Goal: Task Accomplishment & Management: Use online tool/utility

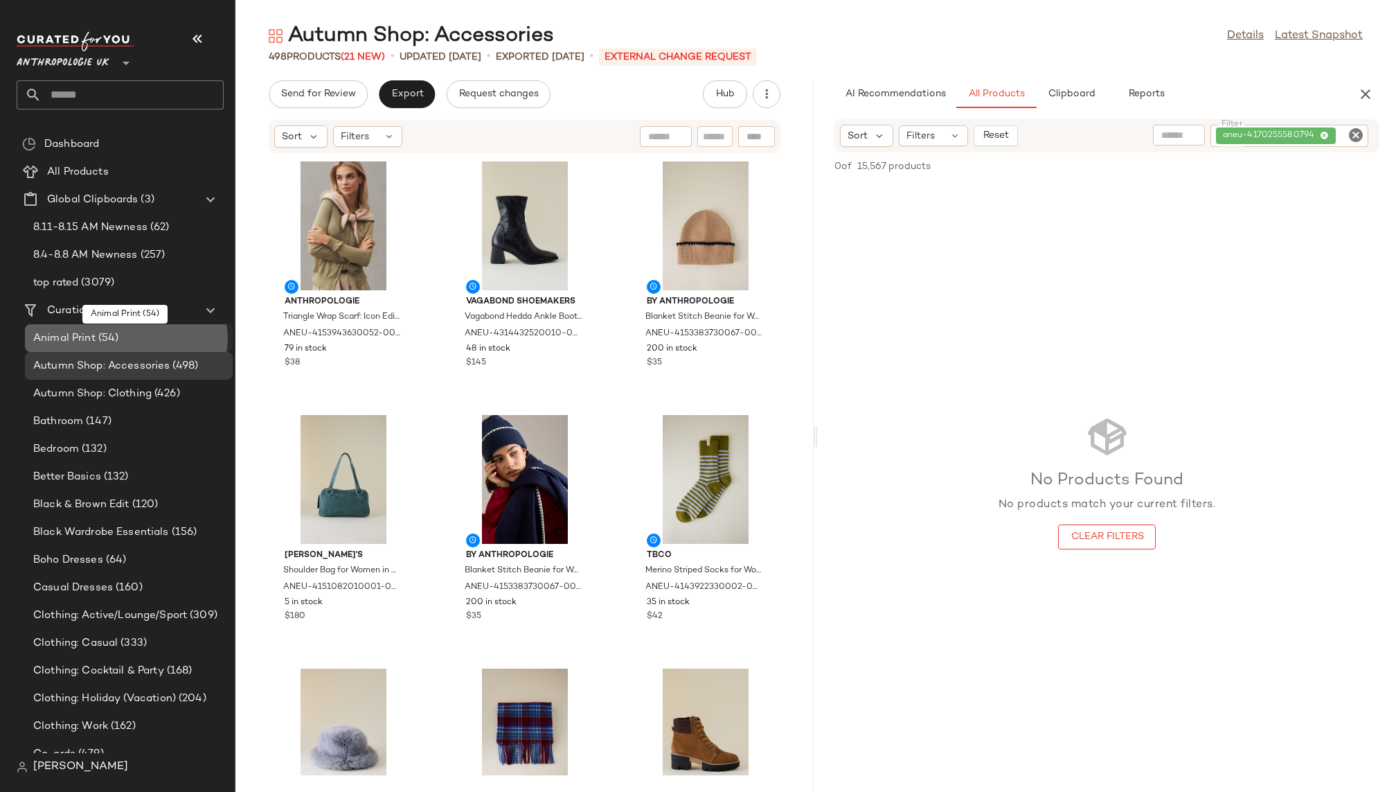
click at [157, 340] on div "Animal Print (54)" at bounding box center [128, 338] width 198 height 16
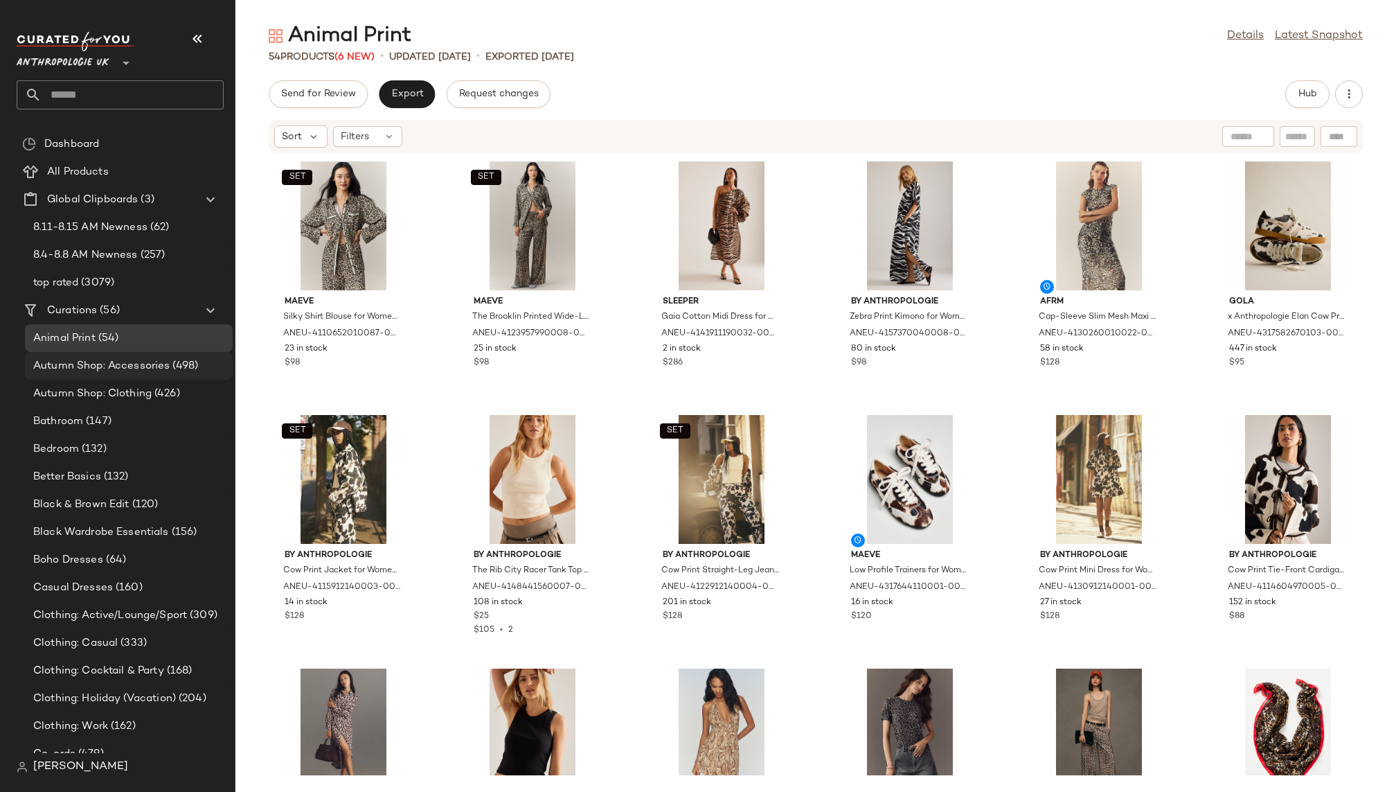
click at [152, 368] on span "Autumn Shop: Accessories" at bounding box center [101, 366] width 136 height 16
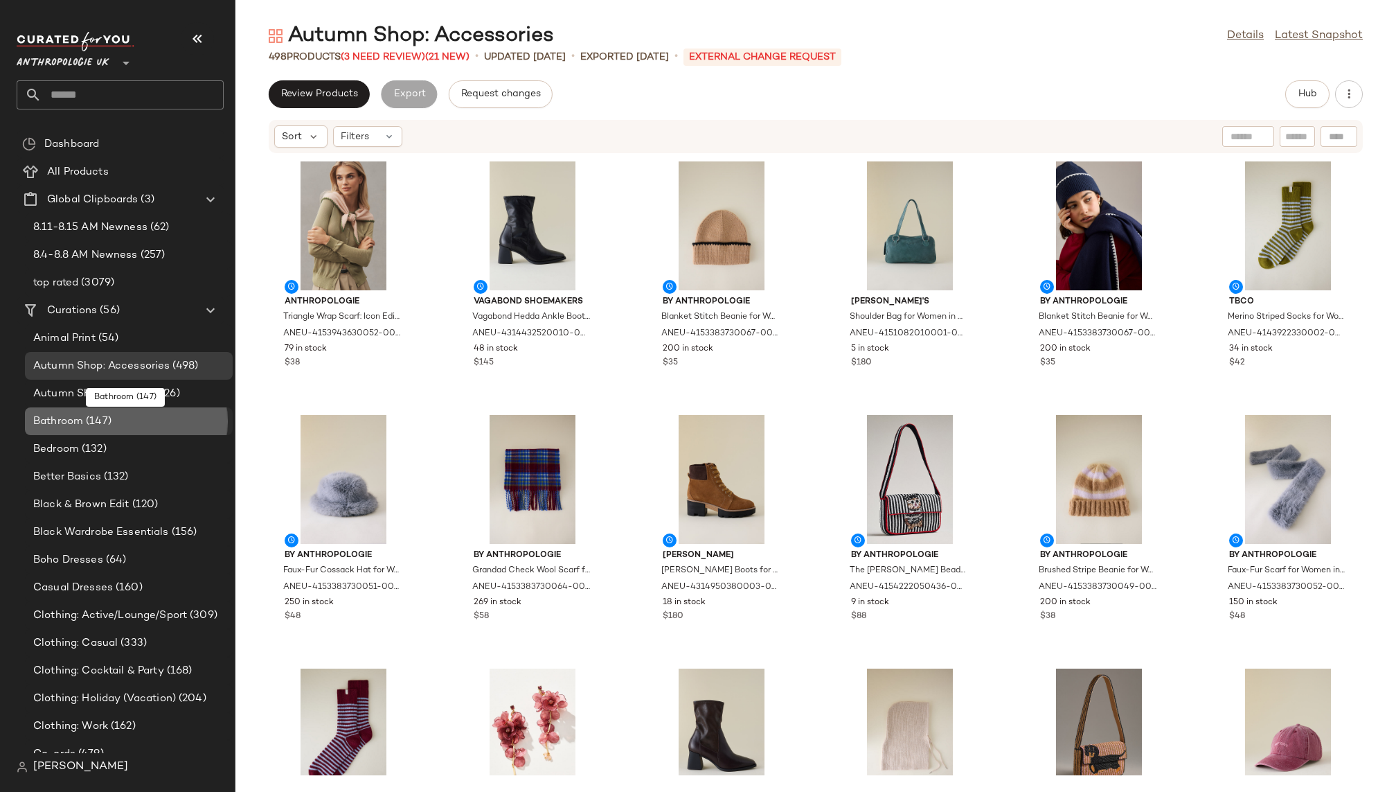
click at [113, 421] on div "Bathroom (147)" at bounding box center [128, 421] width 198 height 16
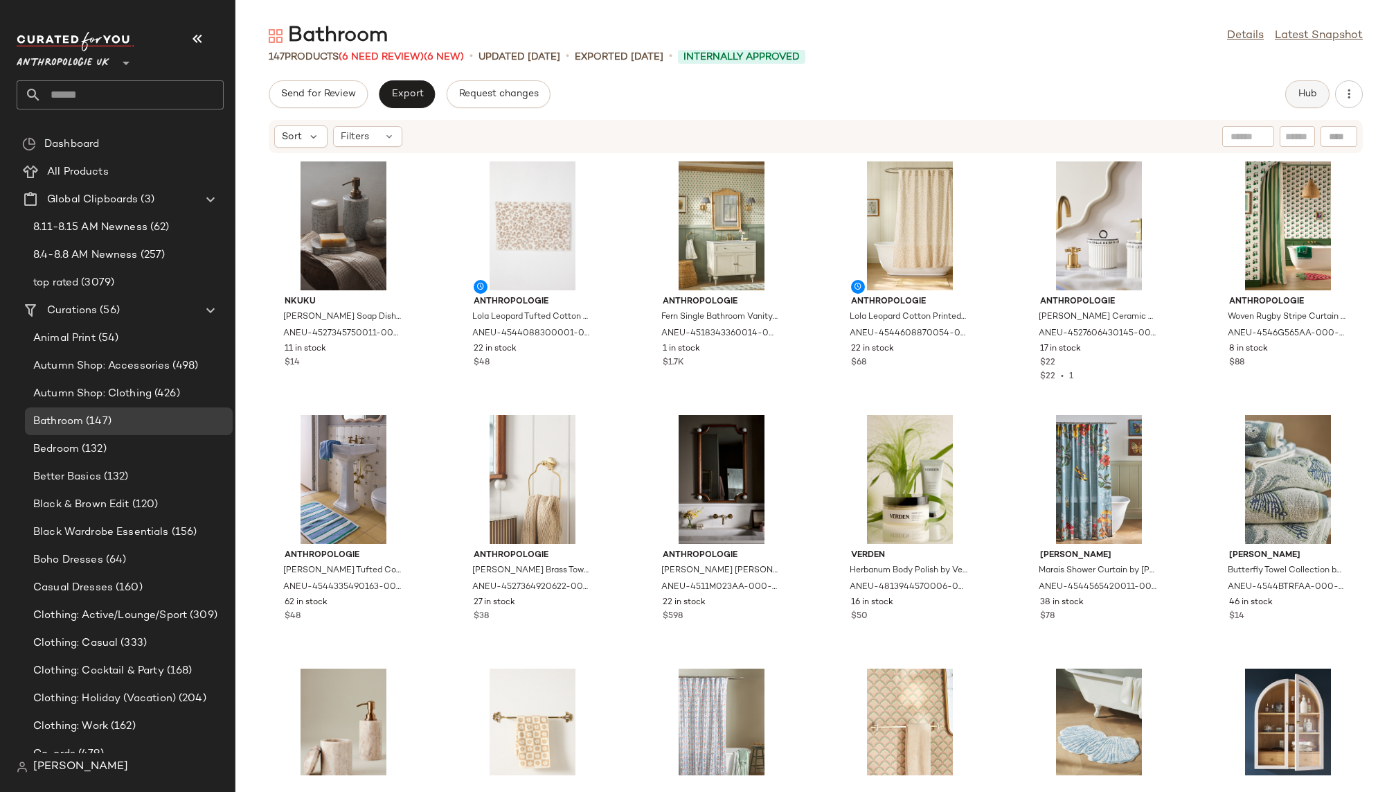
click at [1297, 98] on button "Hub" at bounding box center [1307, 94] width 44 height 28
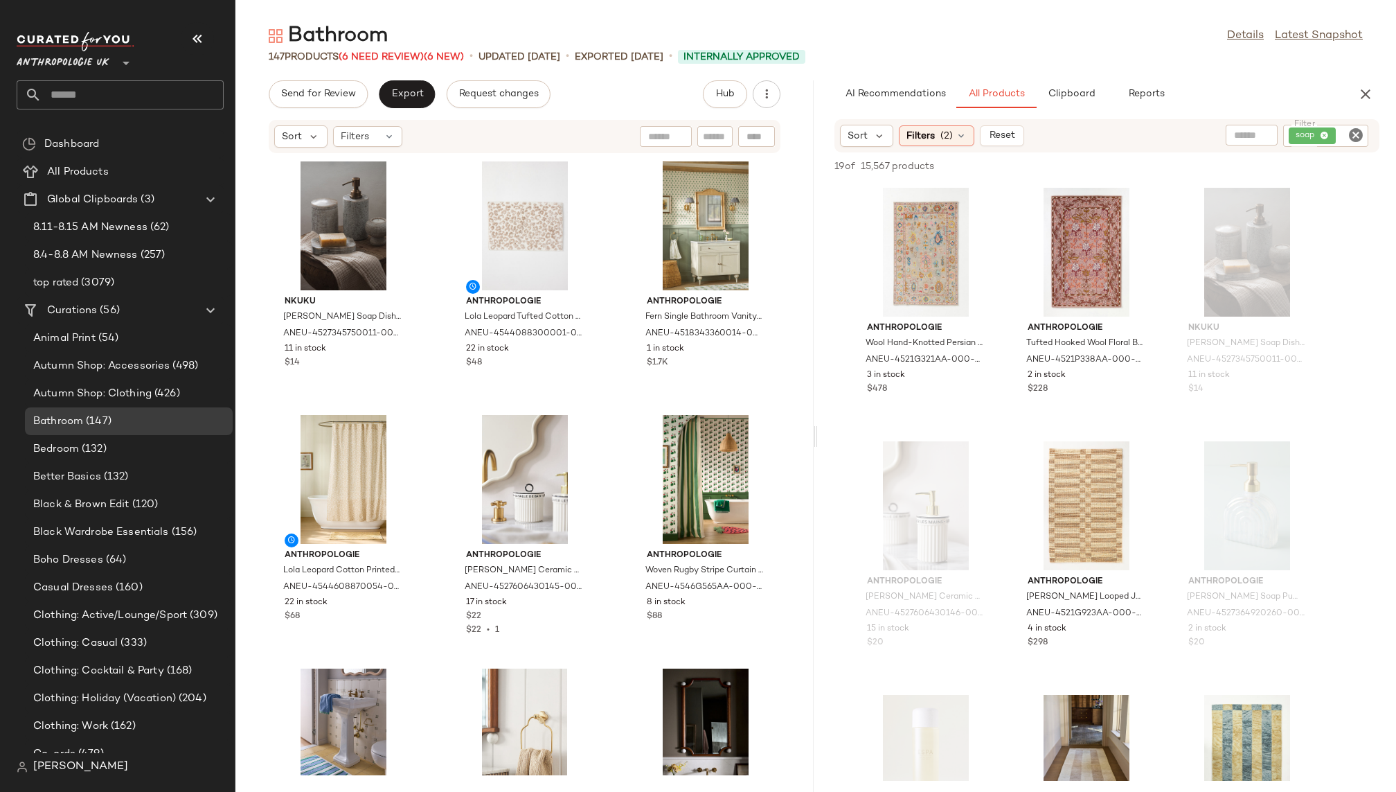
click at [1361, 132] on icon "Clear Filter" at bounding box center [1356, 135] width 17 height 17
click at [1258, 84] on div "AI Recommendations All Products Clipboard Reports" at bounding box center [1084, 94] width 501 height 28
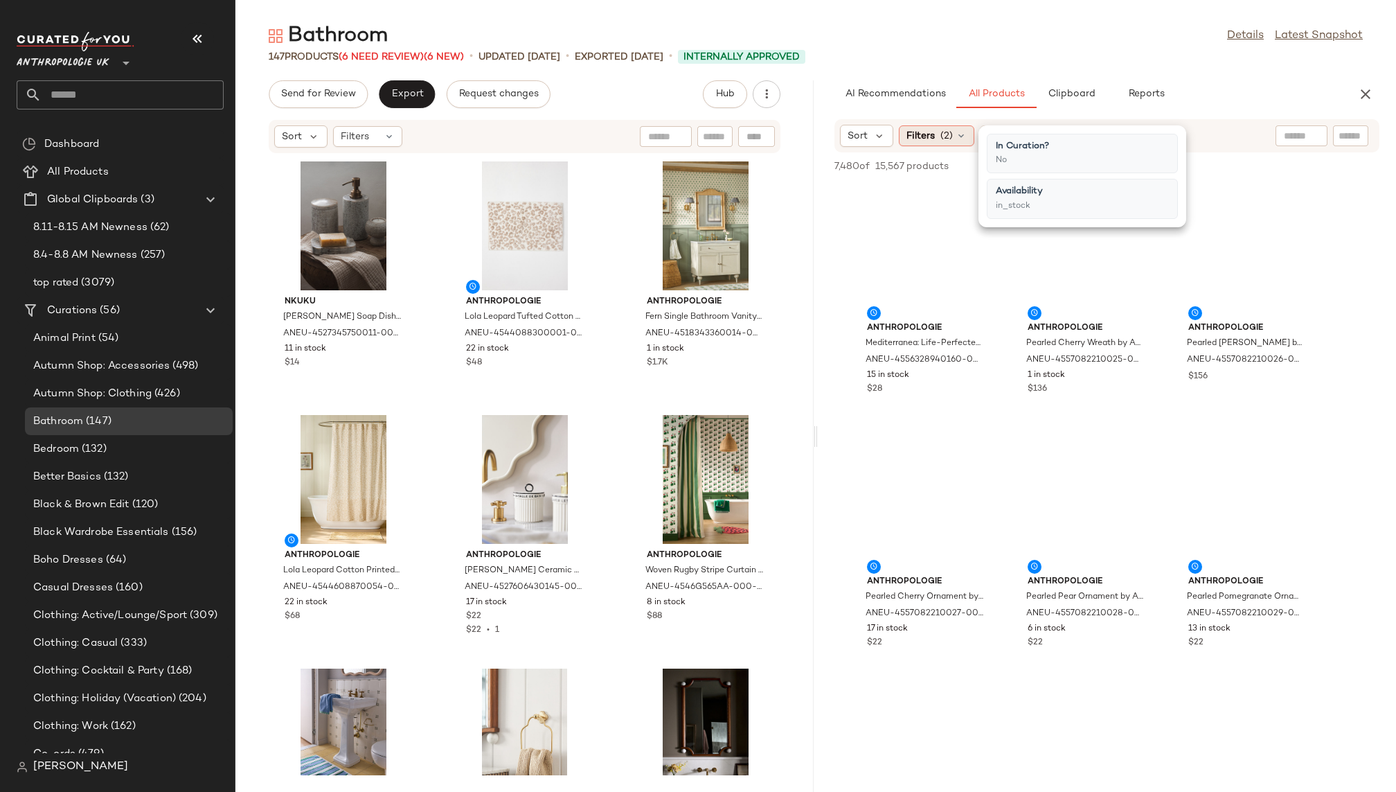
click at [963, 136] on icon at bounding box center [961, 135] width 11 height 11
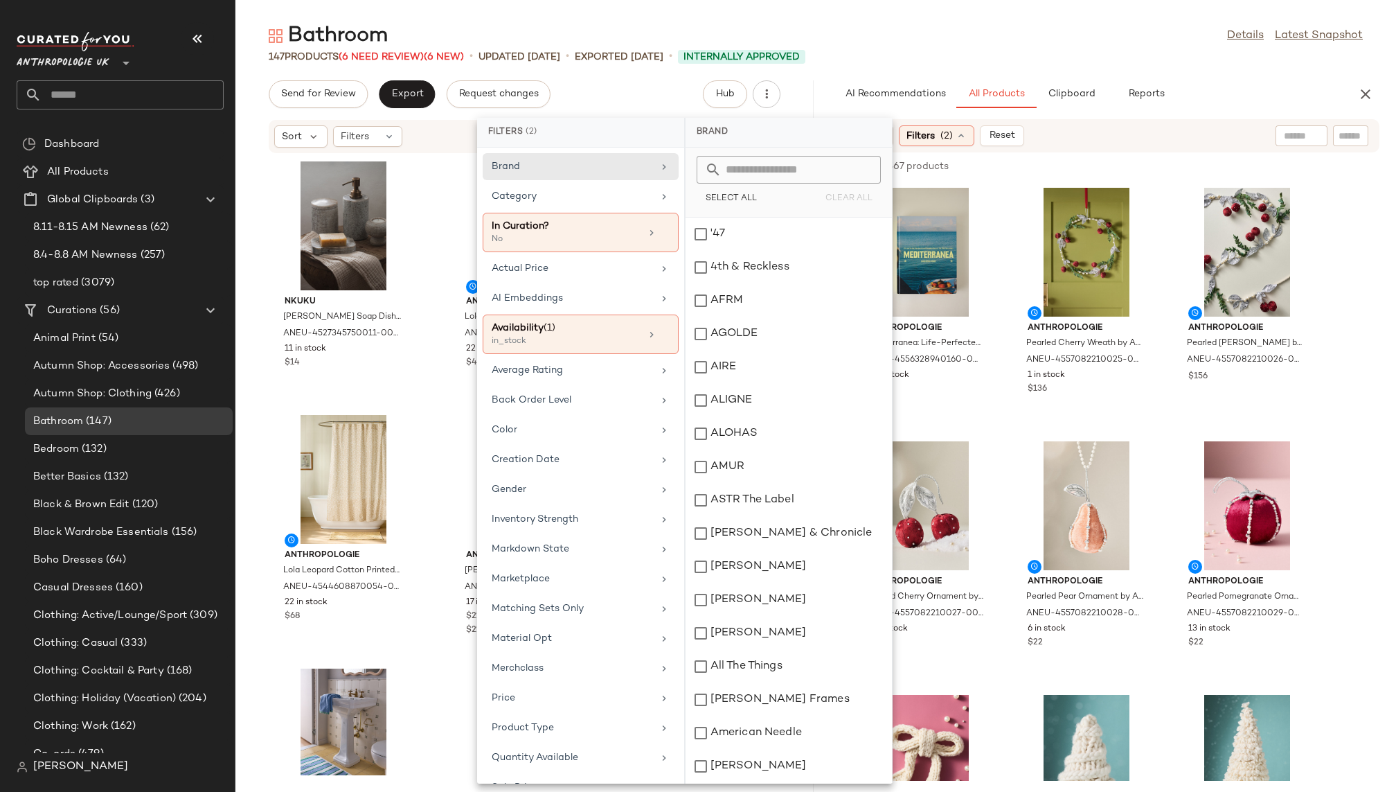
click at [963, 136] on icon at bounding box center [961, 135] width 11 height 11
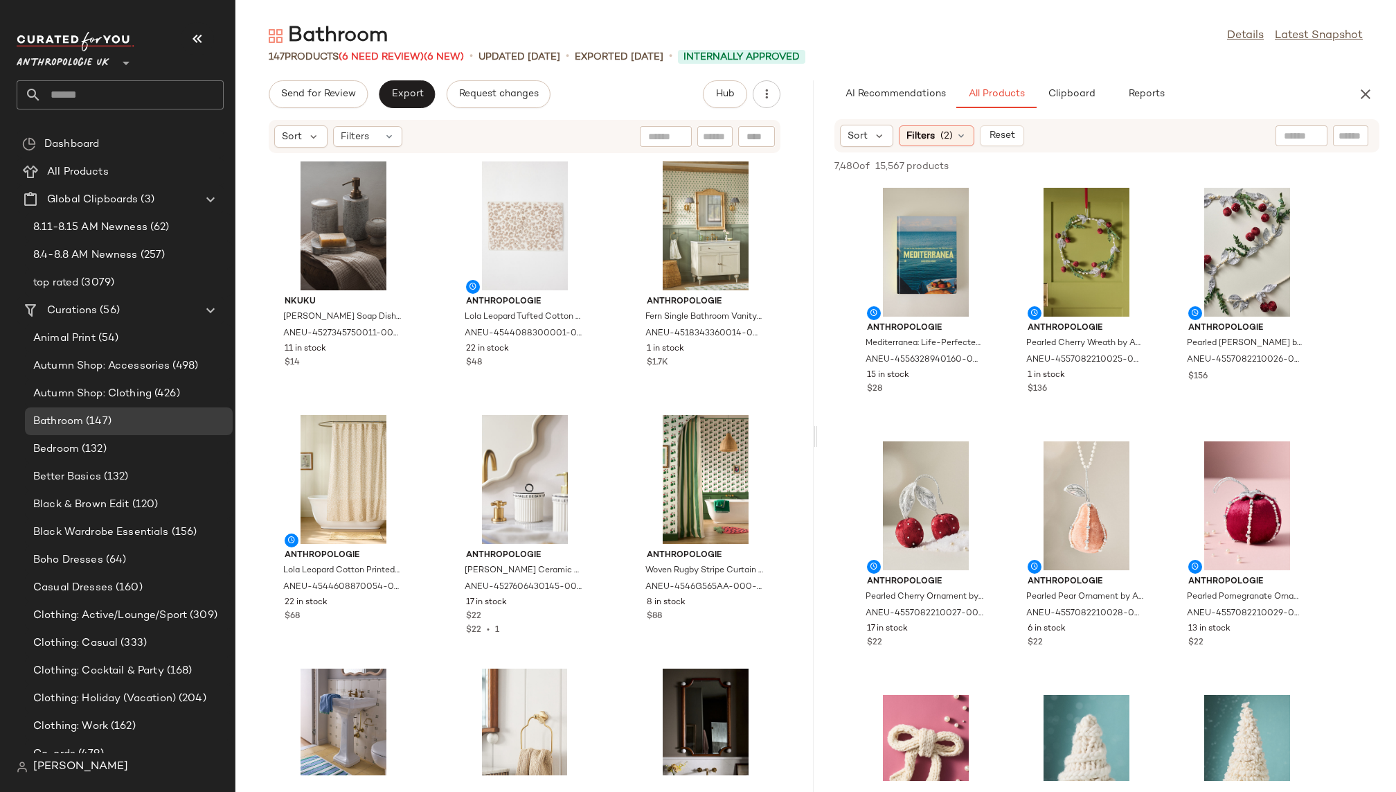
click at [891, 57] on div "147 Products (6 Need Review) (6 New) • updated Aug 12th • Exported Aug 6th • In…" at bounding box center [815, 57] width 1161 height 14
click at [135, 474] on div "Better Basics (132)" at bounding box center [128, 477] width 198 height 16
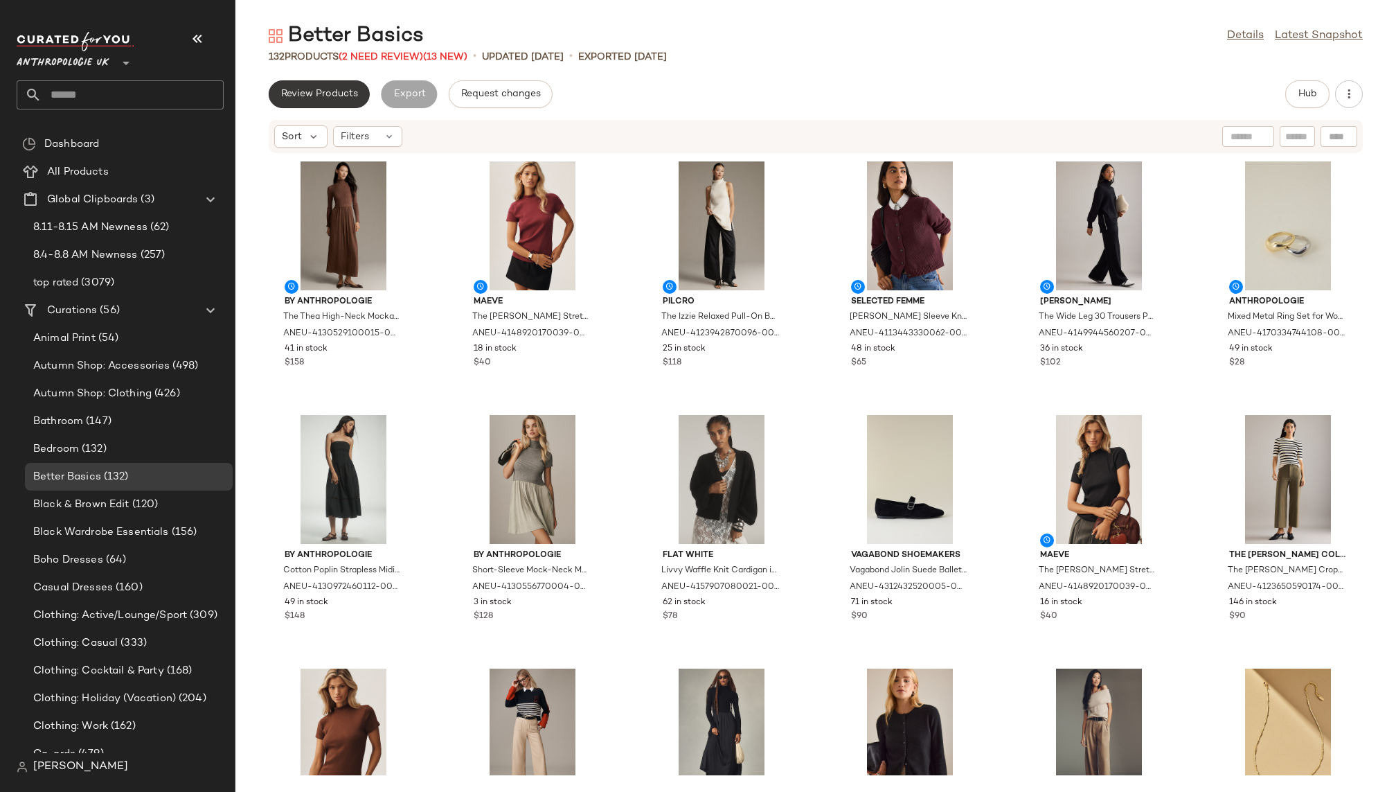
click at [352, 93] on span "Review Products" at bounding box center [319, 94] width 78 height 11
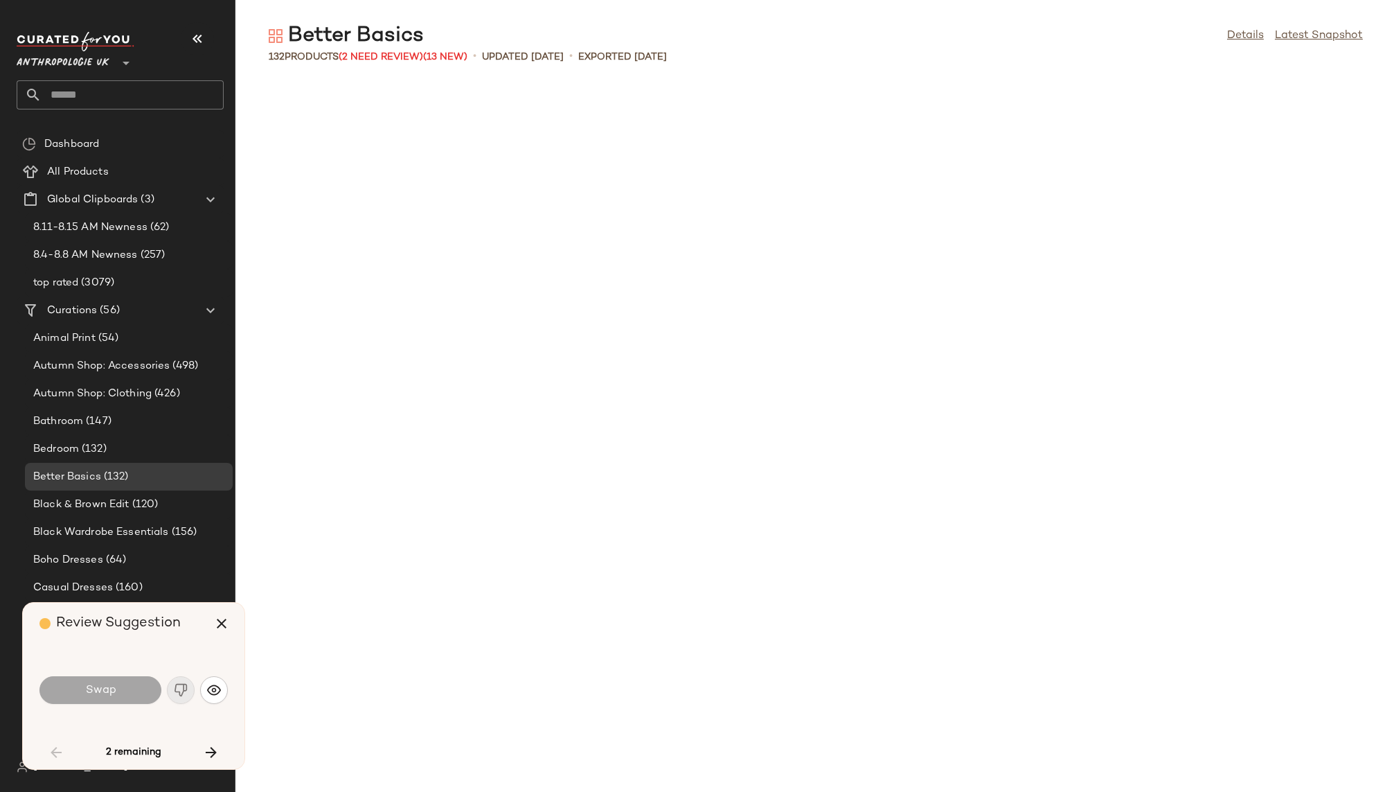
scroll to position [1521, 0]
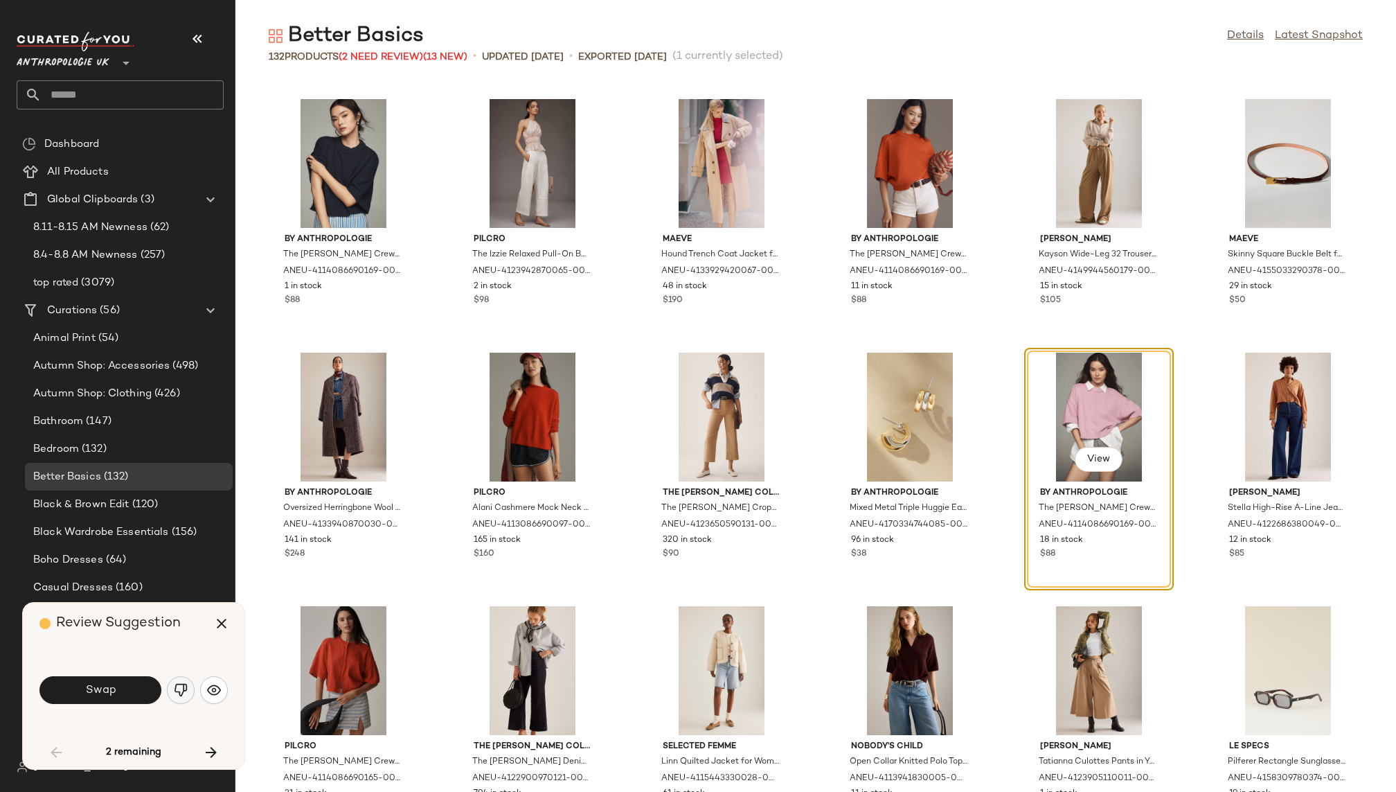
click at [179, 692] on img "button" at bounding box center [181, 690] width 14 height 14
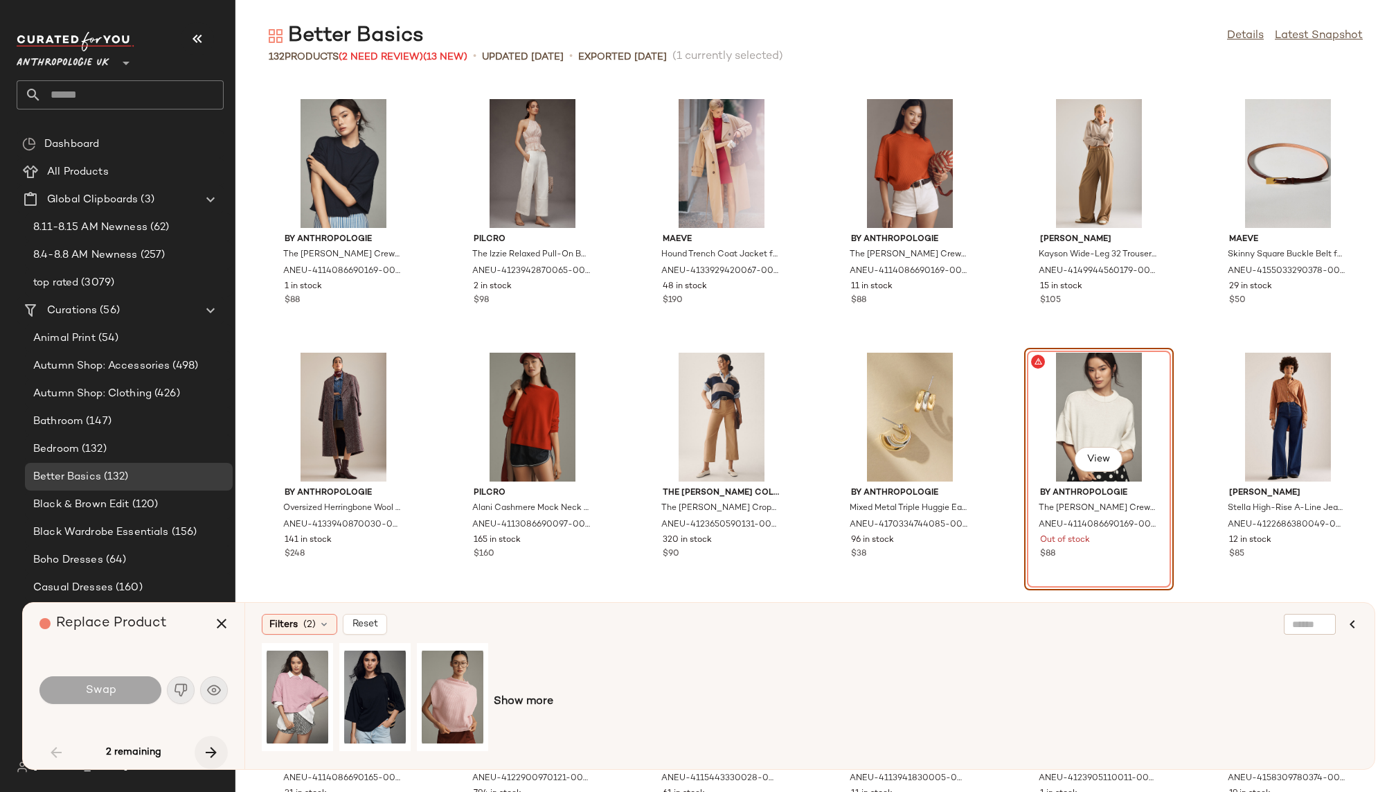
click at [205, 747] on icon "button" at bounding box center [211, 752] width 17 height 17
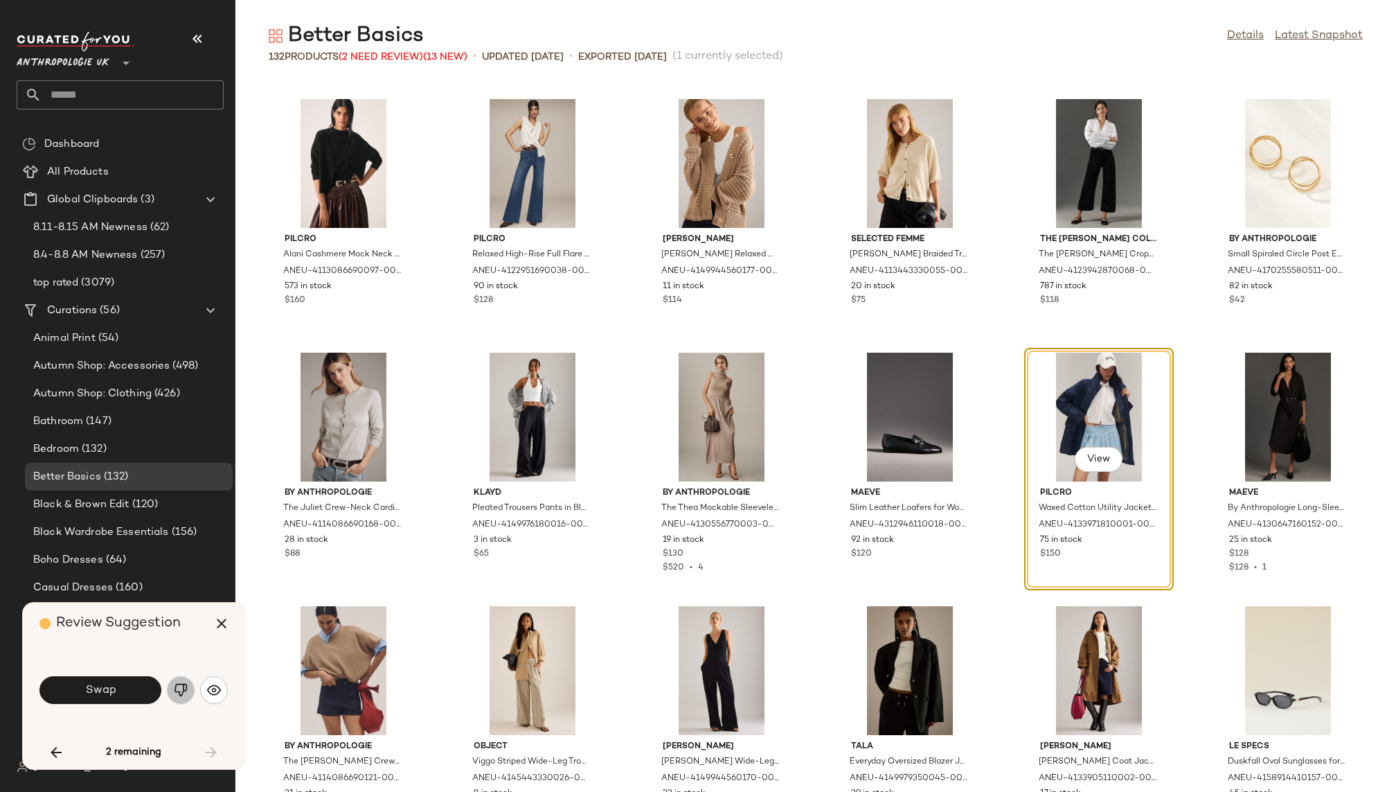
click at [188, 688] on button "button" at bounding box center [181, 690] width 28 height 28
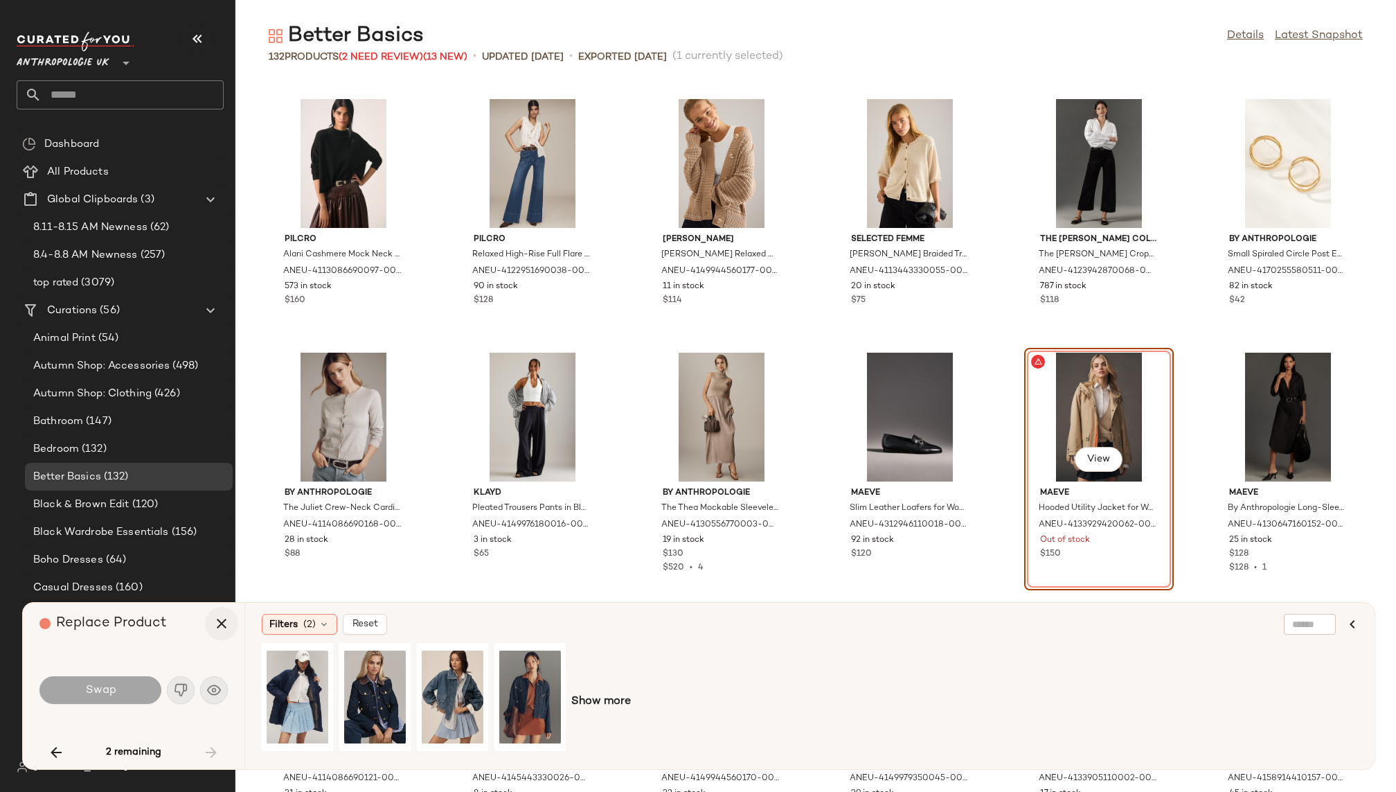
click at [221, 625] on icon "button" at bounding box center [221, 623] width 17 height 17
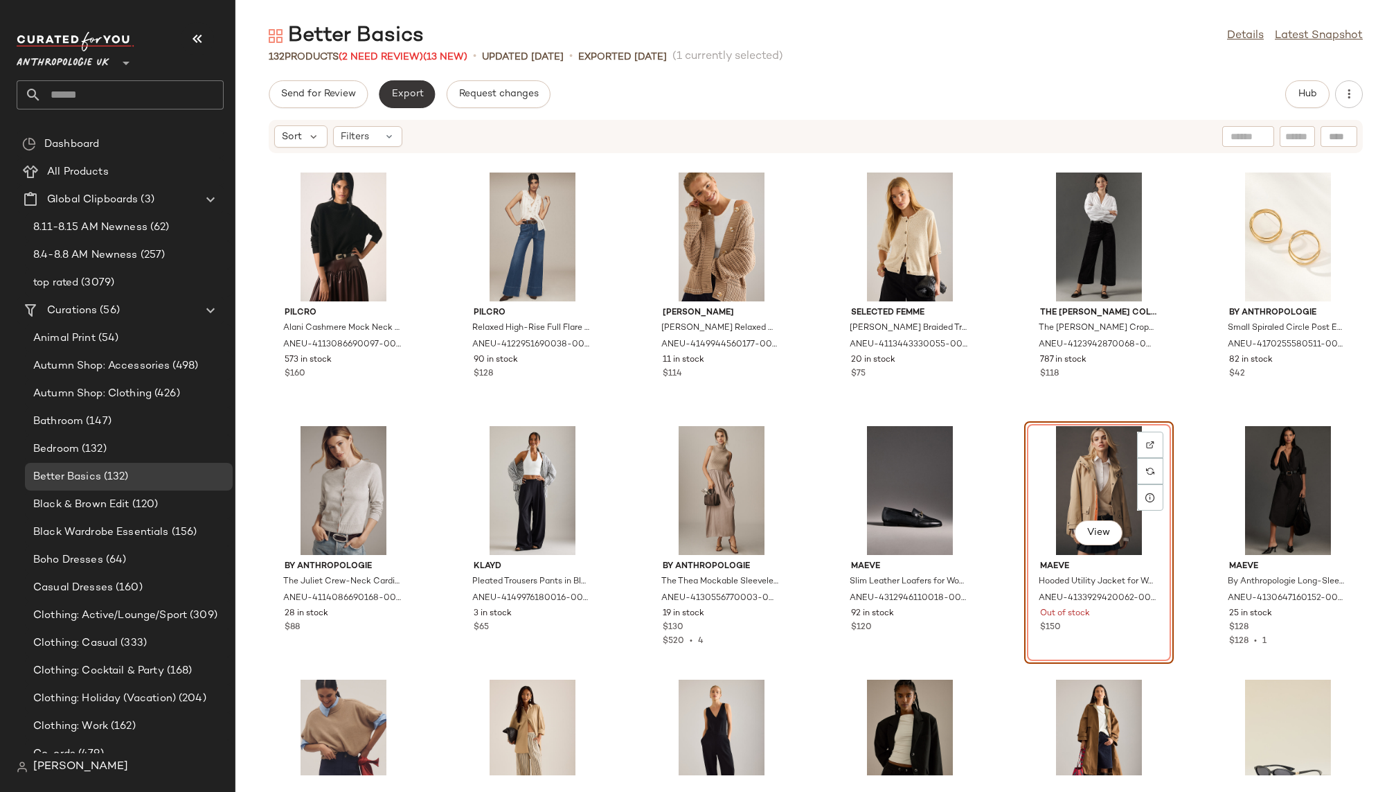
click at [416, 84] on button "Export" at bounding box center [407, 94] width 56 height 28
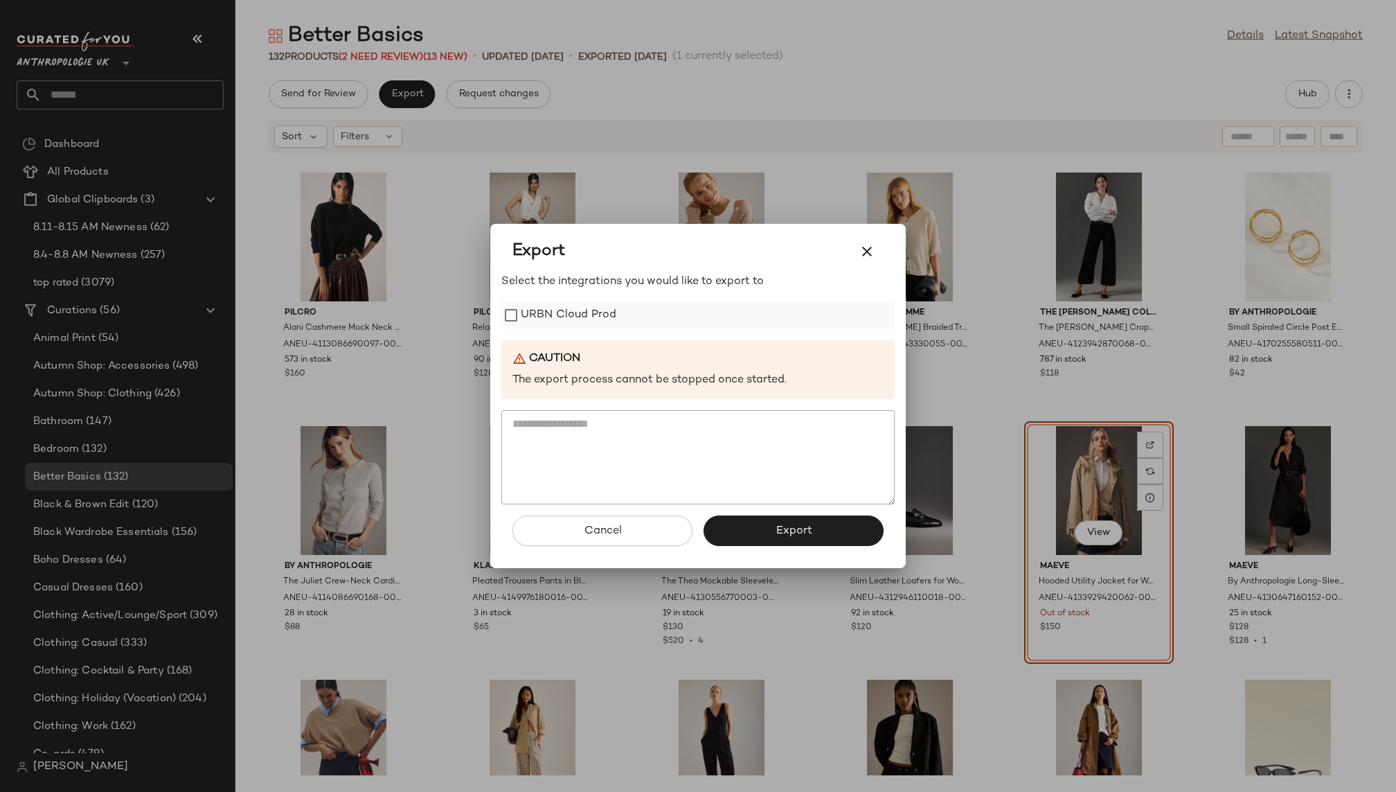
click at [566, 310] on label "URBN Cloud Prod" at bounding box center [569, 315] width 96 height 28
click at [763, 527] on button "Export" at bounding box center [794, 530] width 180 height 30
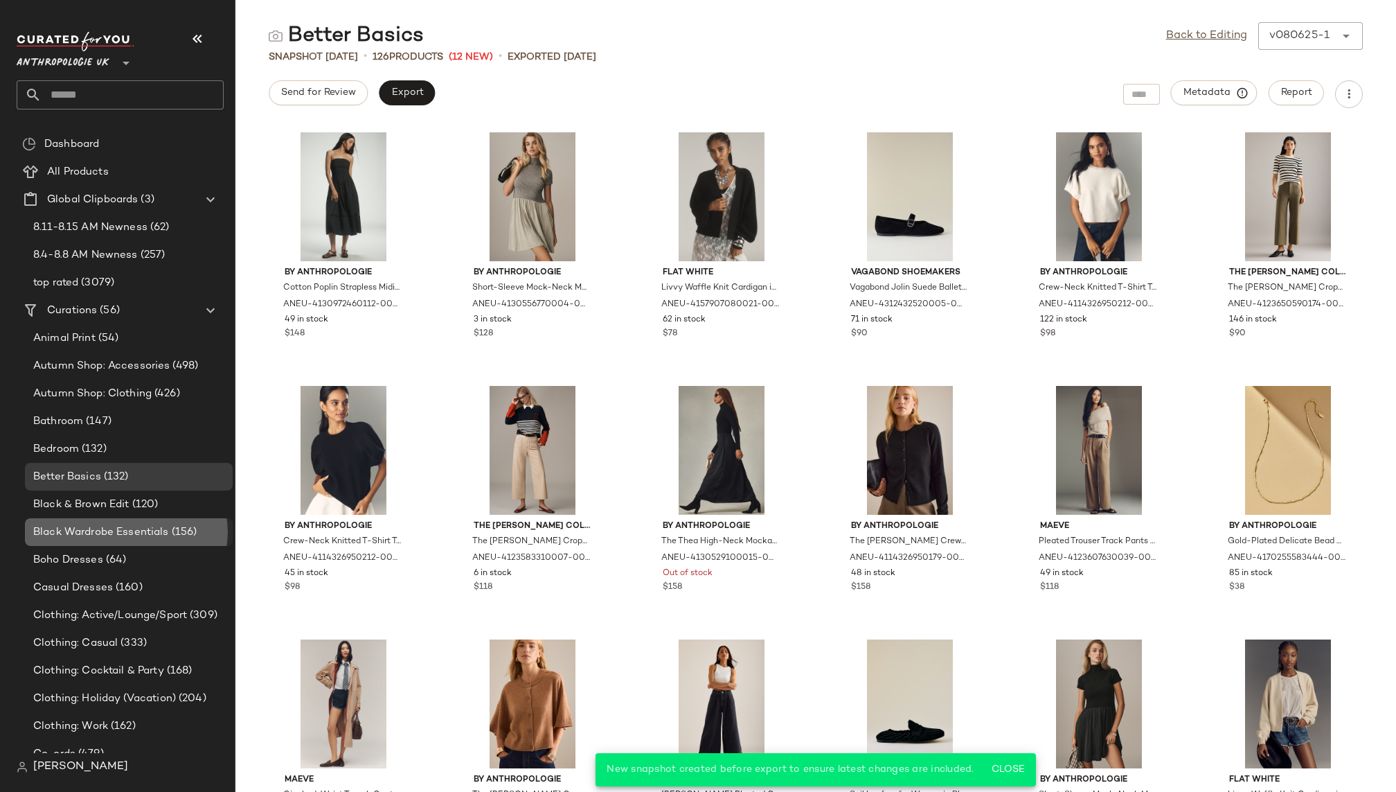
click at [169, 532] on span "(156)" at bounding box center [183, 532] width 28 height 16
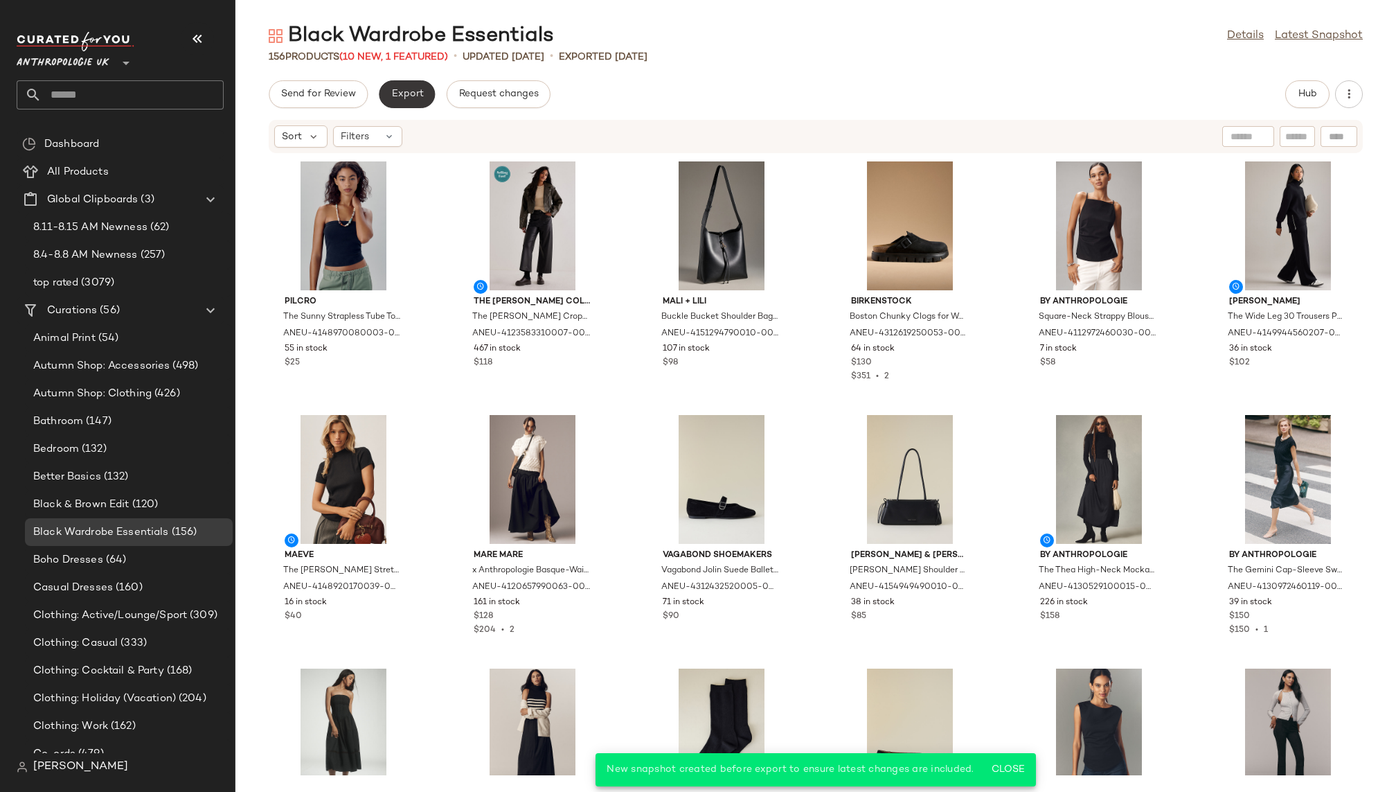
click at [405, 93] on span "Export" at bounding box center [407, 94] width 33 height 11
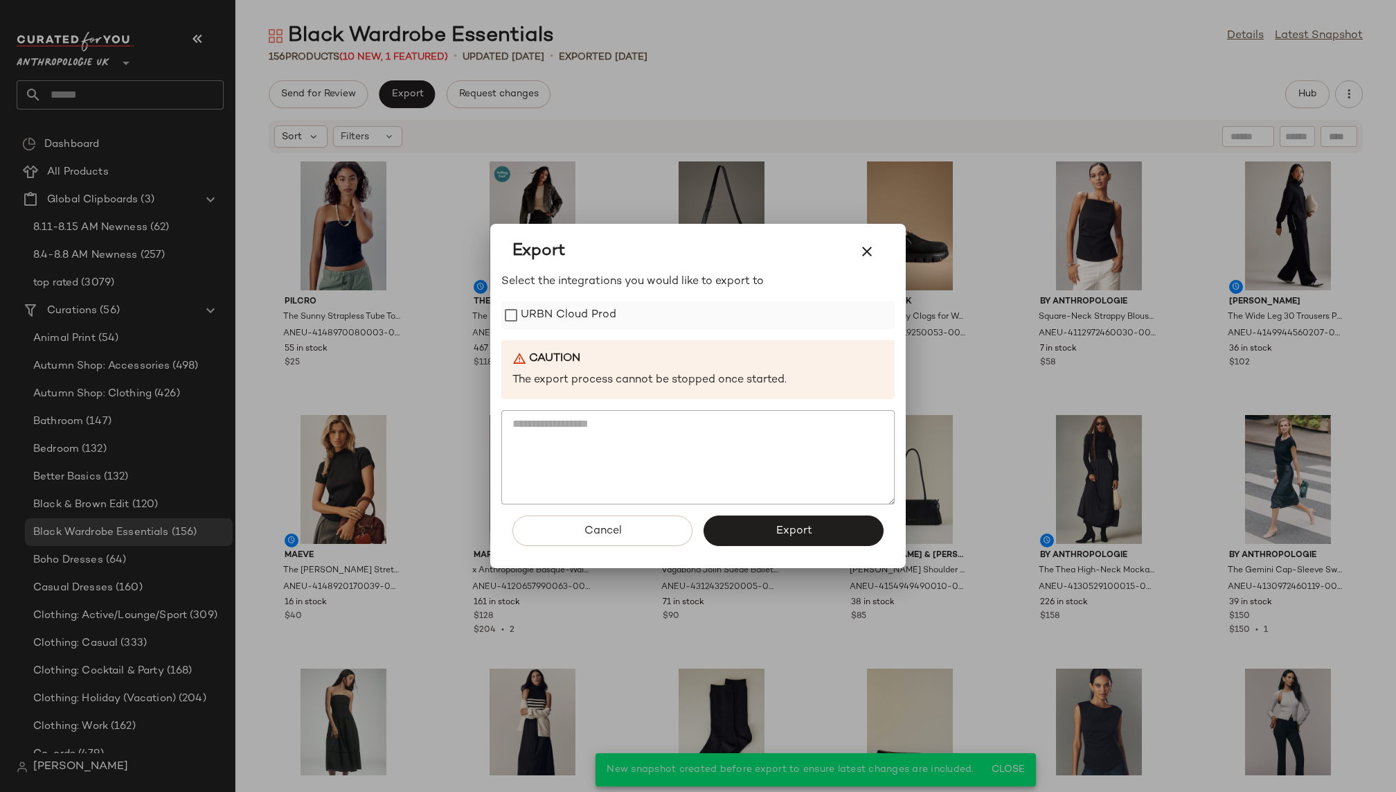
click at [584, 328] on label "URBN Cloud Prod" at bounding box center [569, 315] width 96 height 28
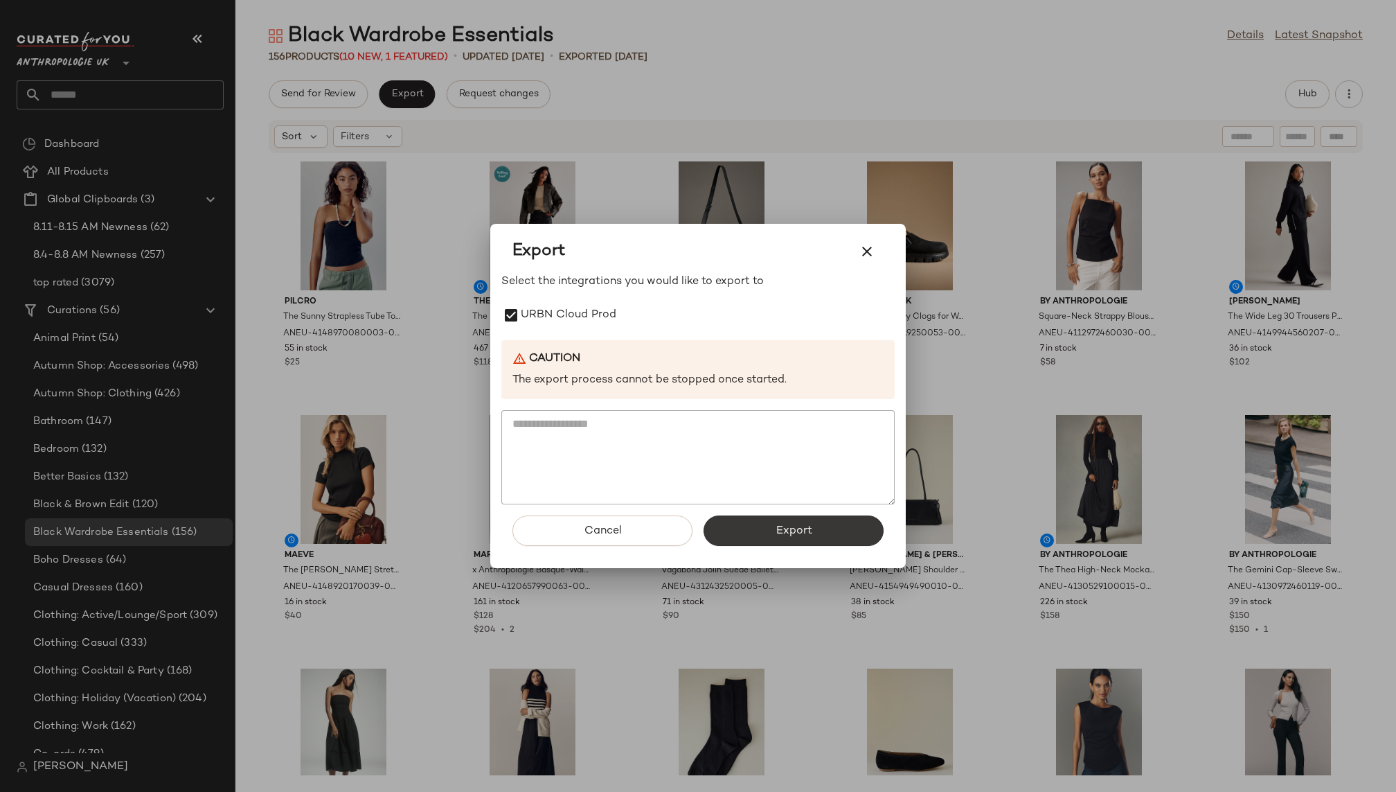
click at [742, 529] on button "Export" at bounding box center [794, 530] width 180 height 30
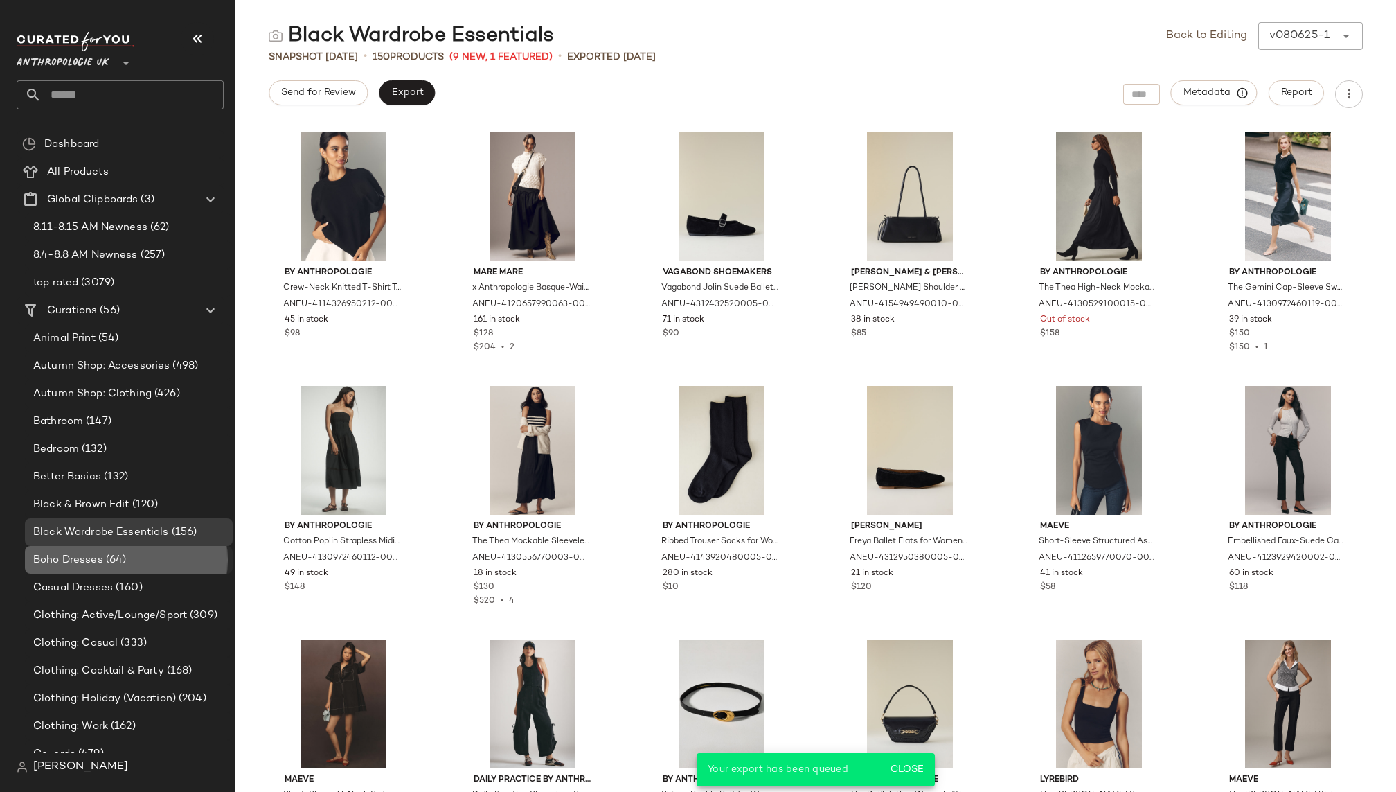
click at [173, 557] on div "Boho Dresses (64)" at bounding box center [128, 560] width 198 height 16
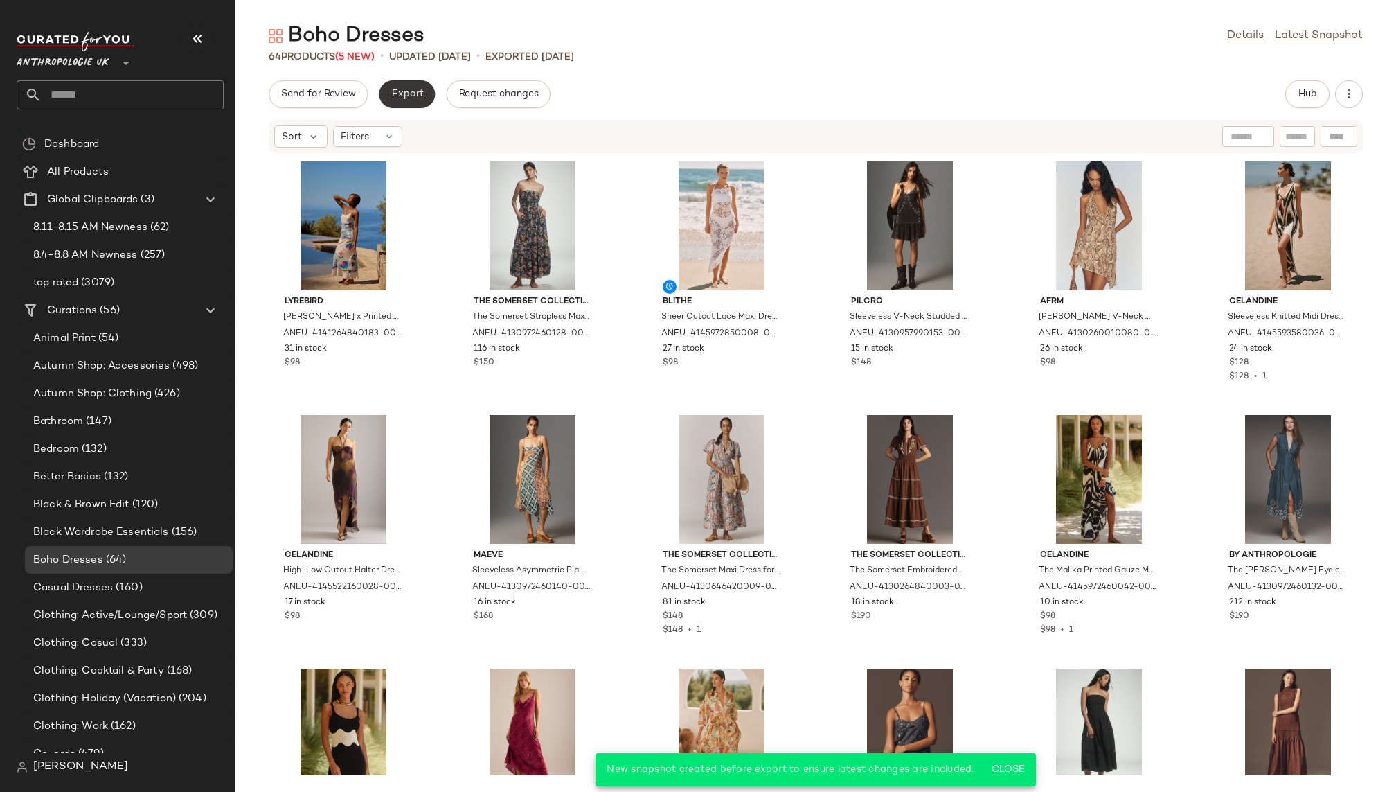
click at [409, 91] on span "Export" at bounding box center [407, 94] width 33 height 11
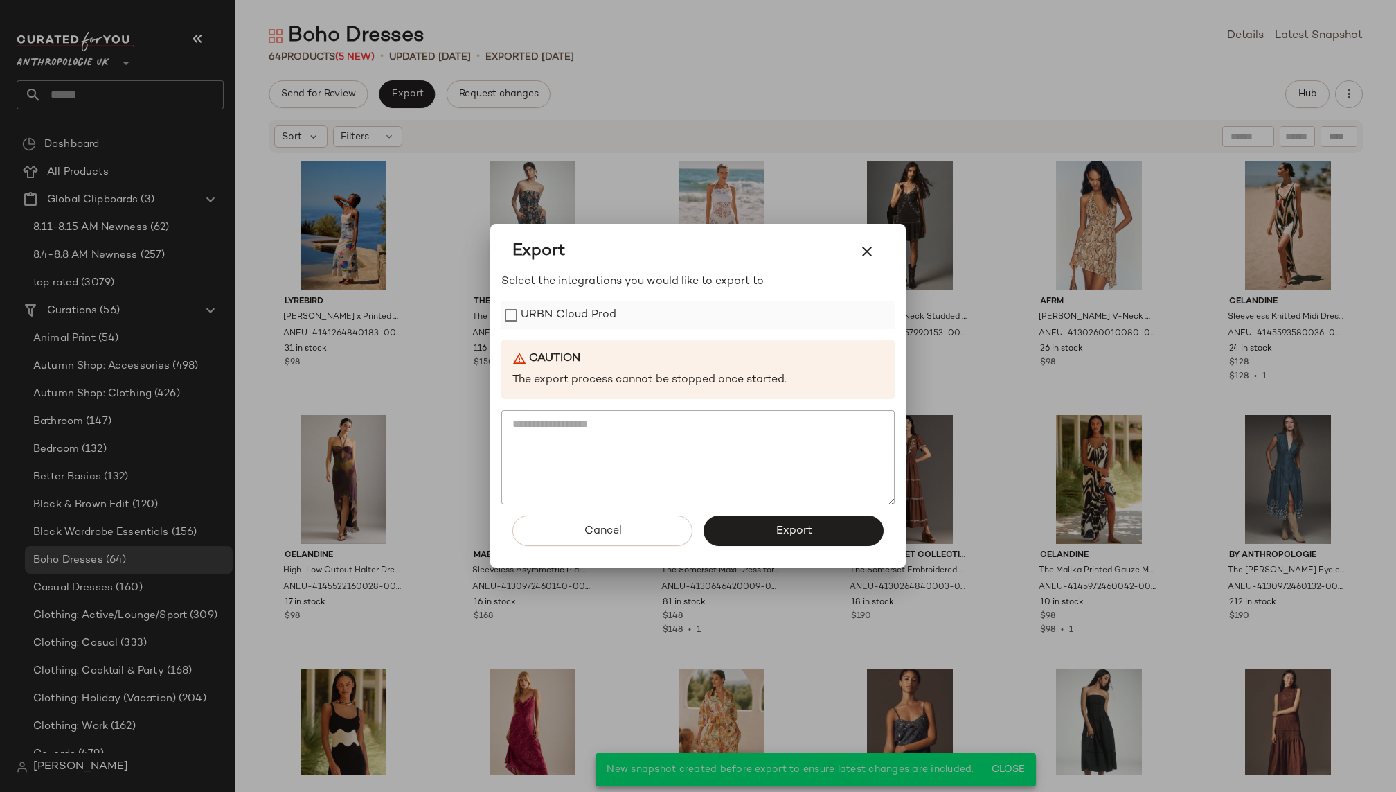
click at [592, 314] on label "URBN Cloud Prod" at bounding box center [569, 315] width 96 height 28
click at [765, 537] on button "Export" at bounding box center [794, 530] width 180 height 30
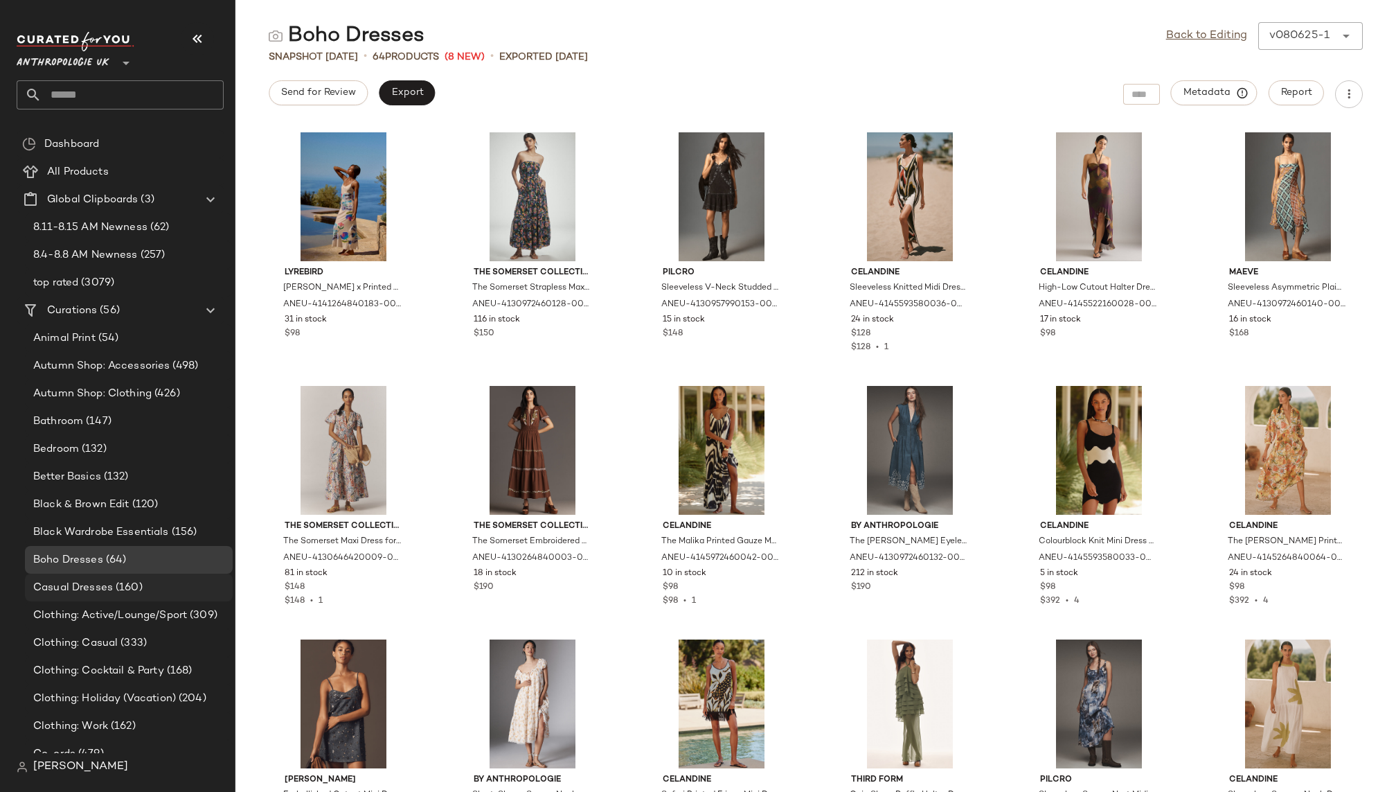
click at [170, 573] on div "Casual Dresses (160)" at bounding box center [129, 587] width 208 height 28
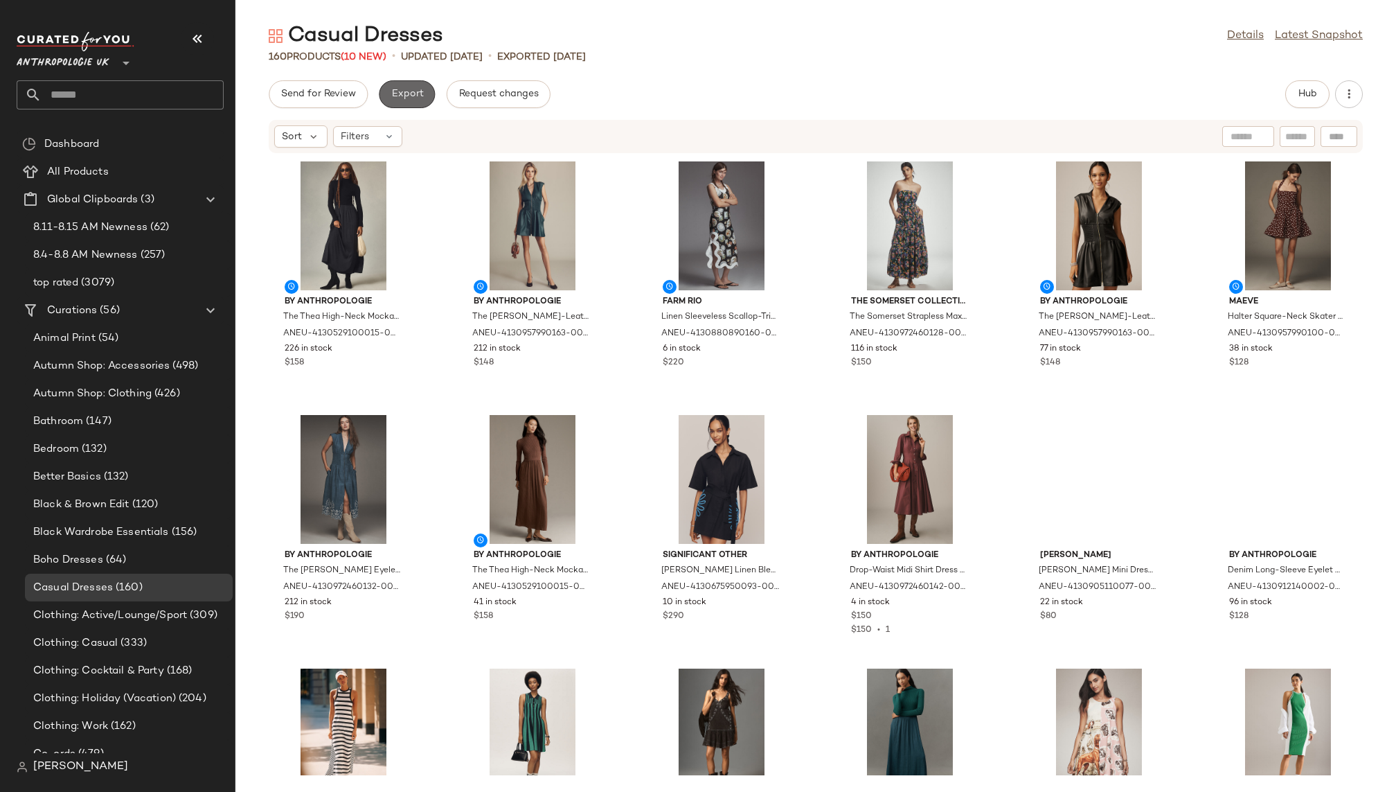
click at [413, 97] on span "Export" at bounding box center [407, 94] width 33 height 11
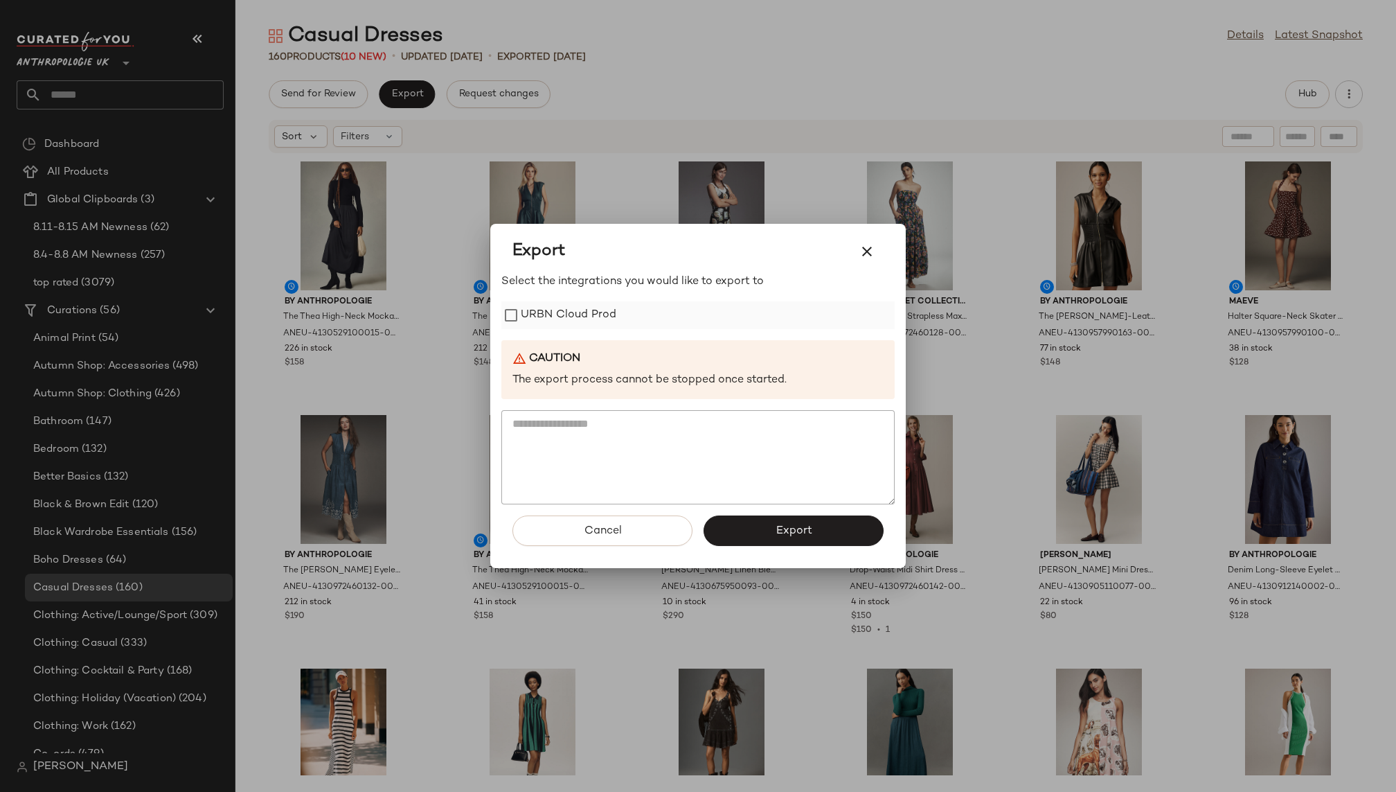
click at [578, 314] on label "URBN Cloud Prod" at bounding box center [569, 315] width 96 height 28
click at [780, 525] on span "Export" at bounding box center [793, 530] width 37 height 13
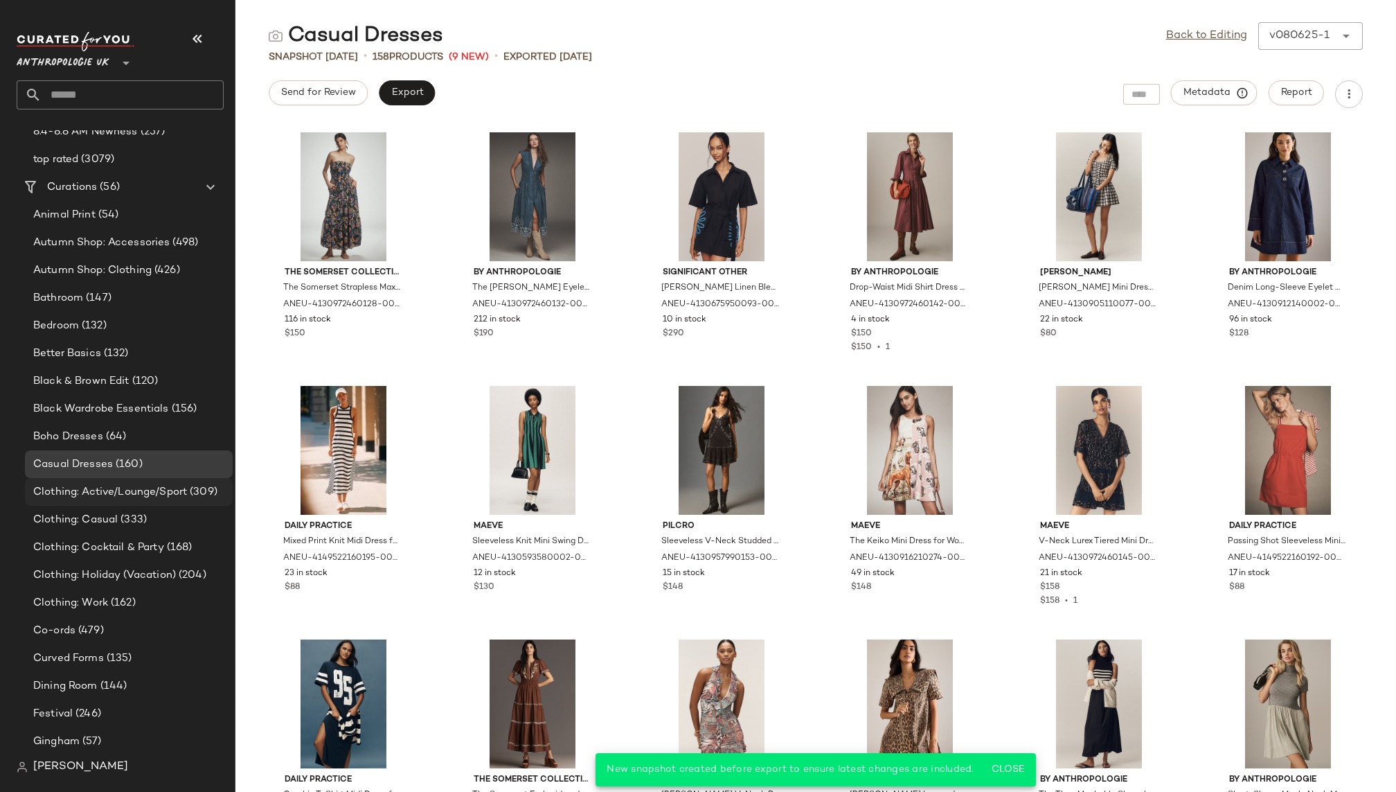
scroll to position [129, 0]
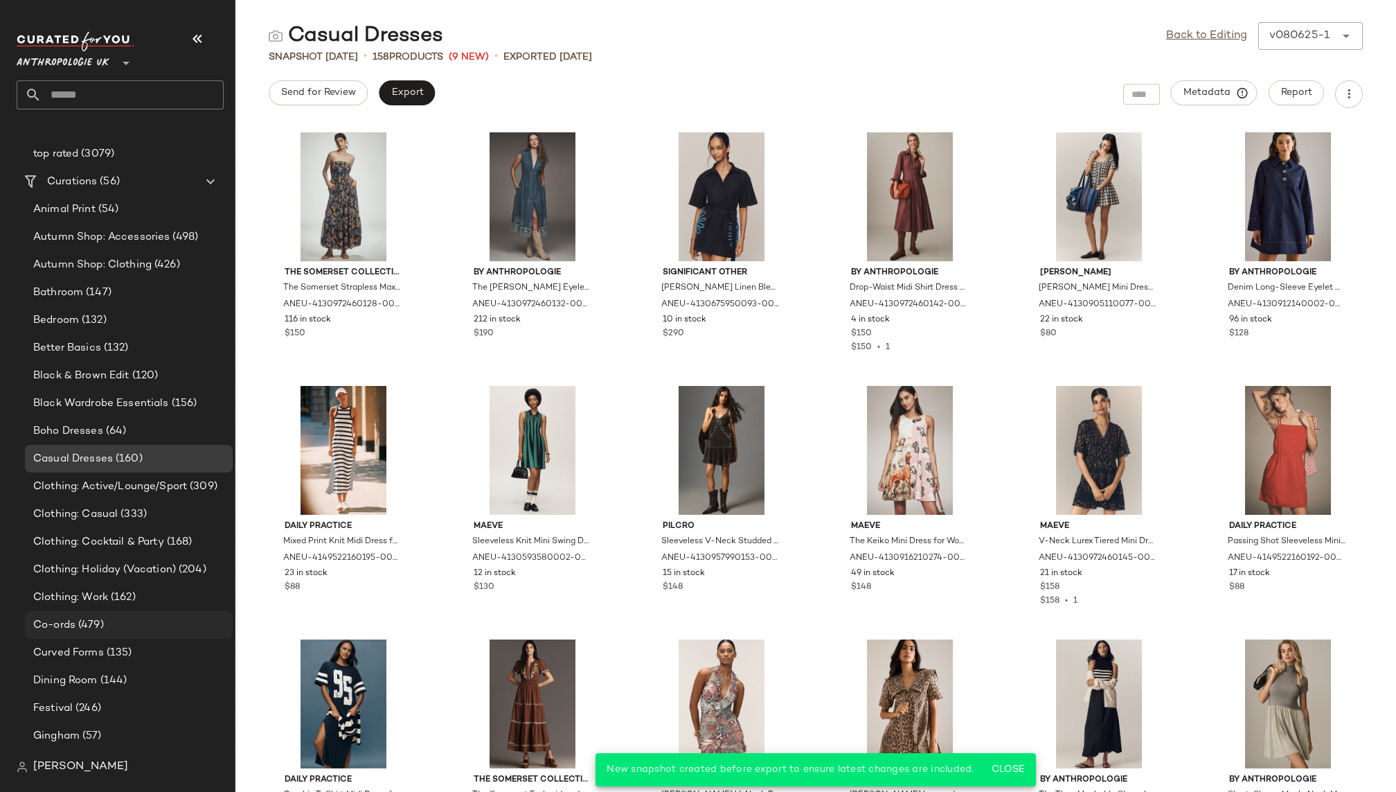
click at [111, 620] on div "Co-ords (479)" at bounding box center [128, 625] width 198 height 16
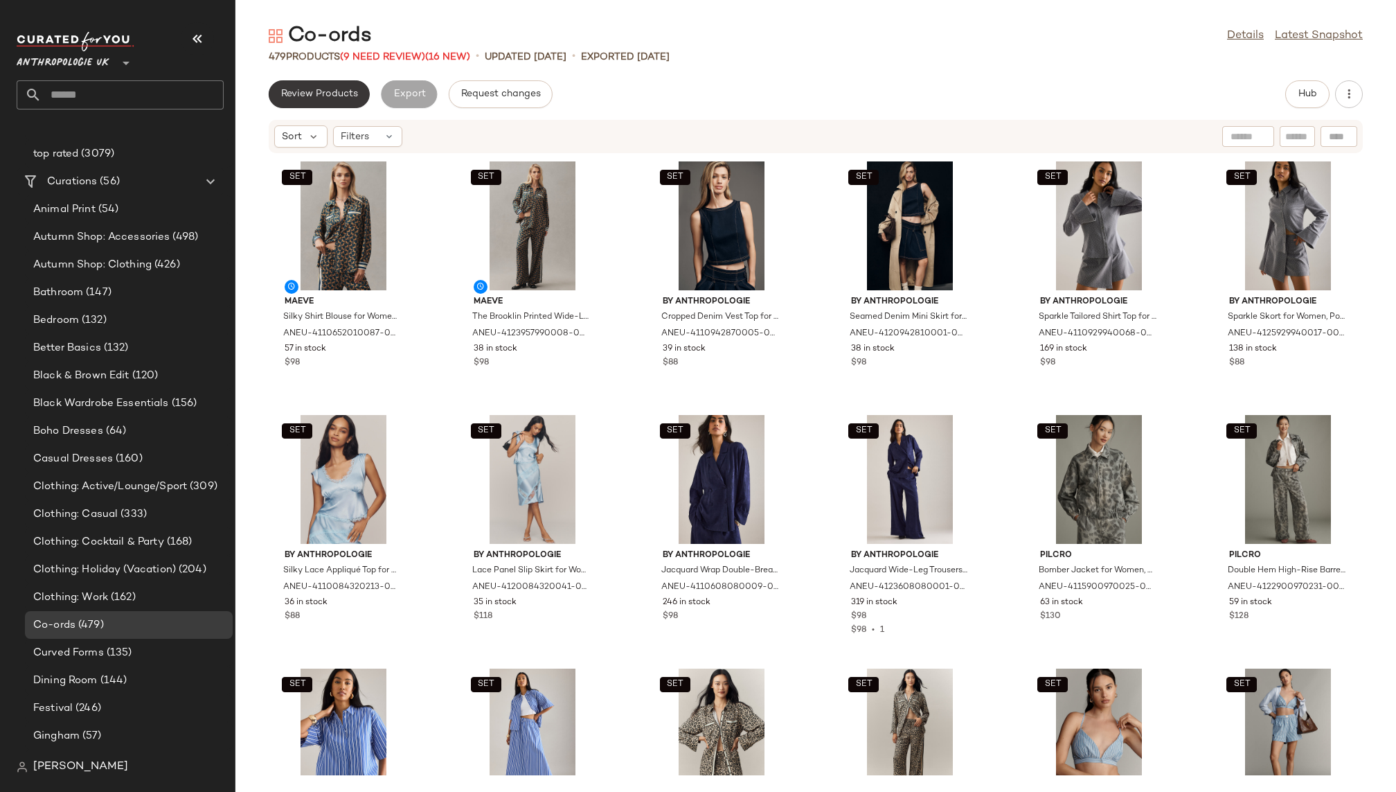
click at [332, 100] on button "Review Products" at bounding box center [319, 94] width 101 height 28
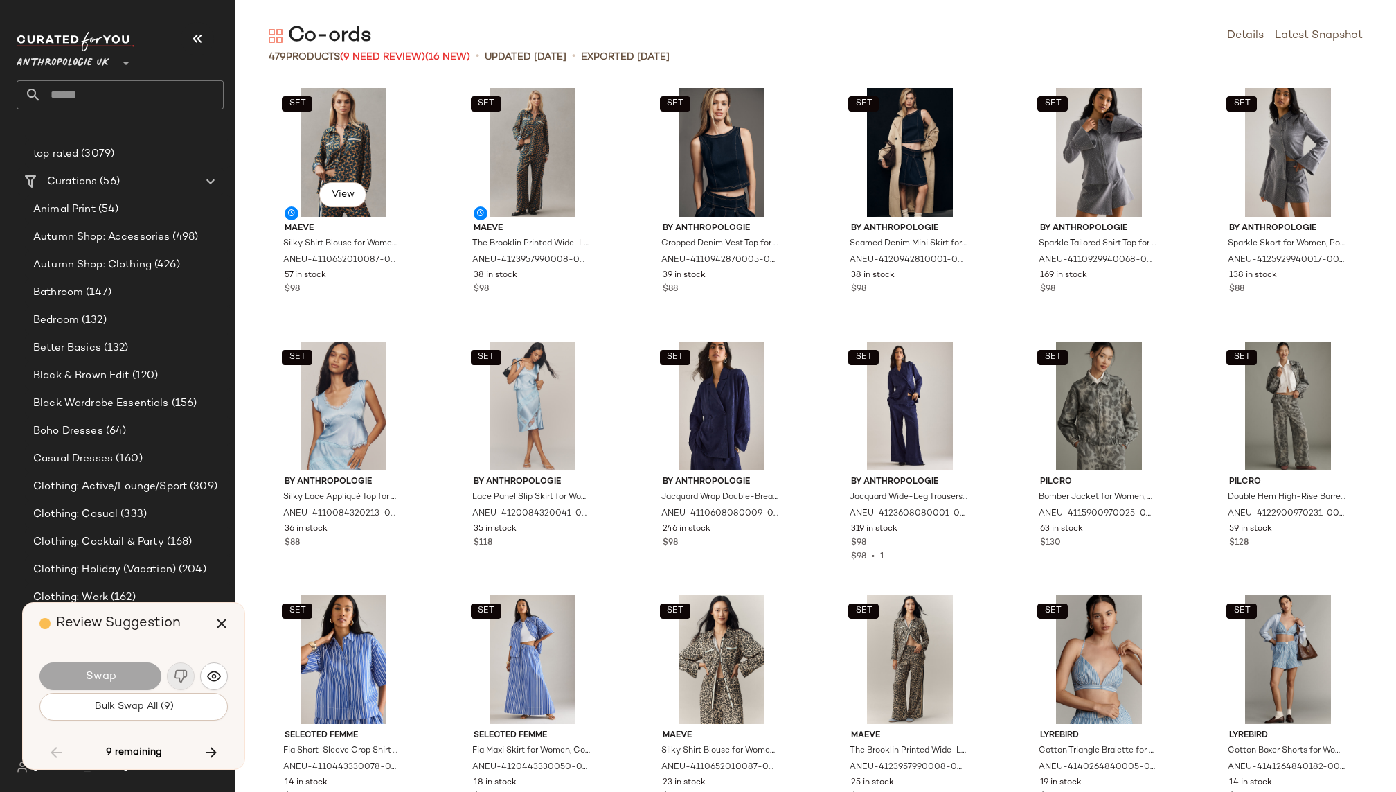
scroll to position [6337, 0]
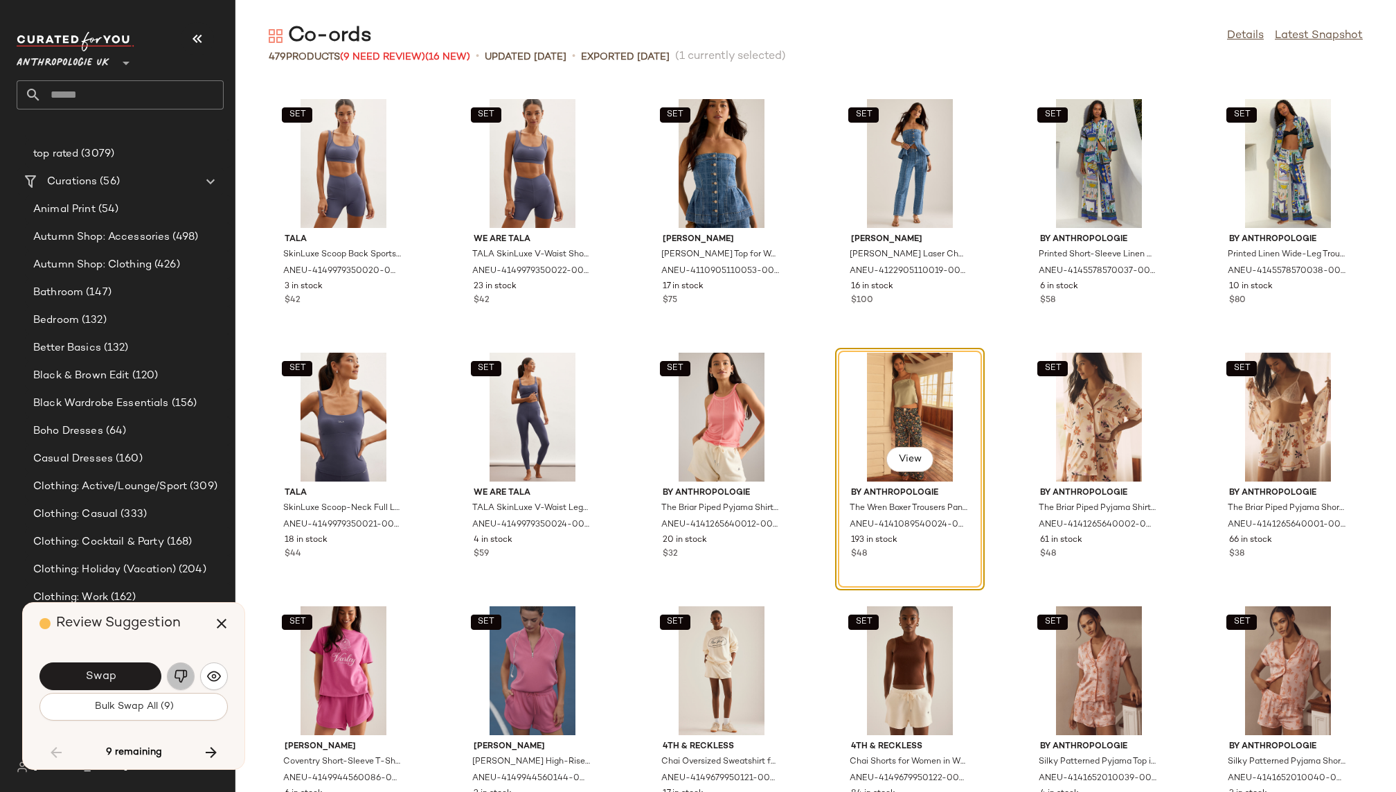
click at [181, 670] on img "button" at bounding box center [181, 676] width 14 height 14
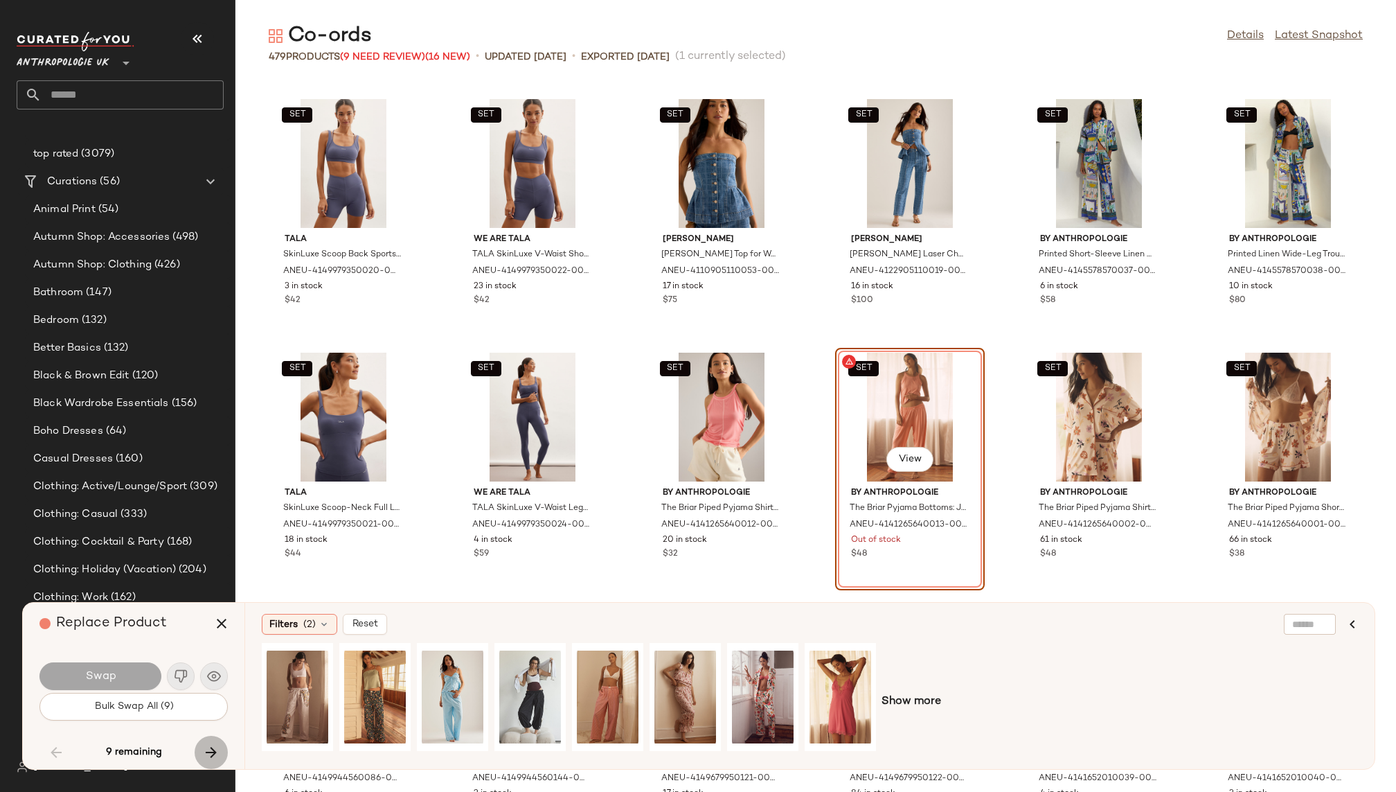
click at [211, 742] on button "button" at bounding box center [211, 751] width 33 height 33
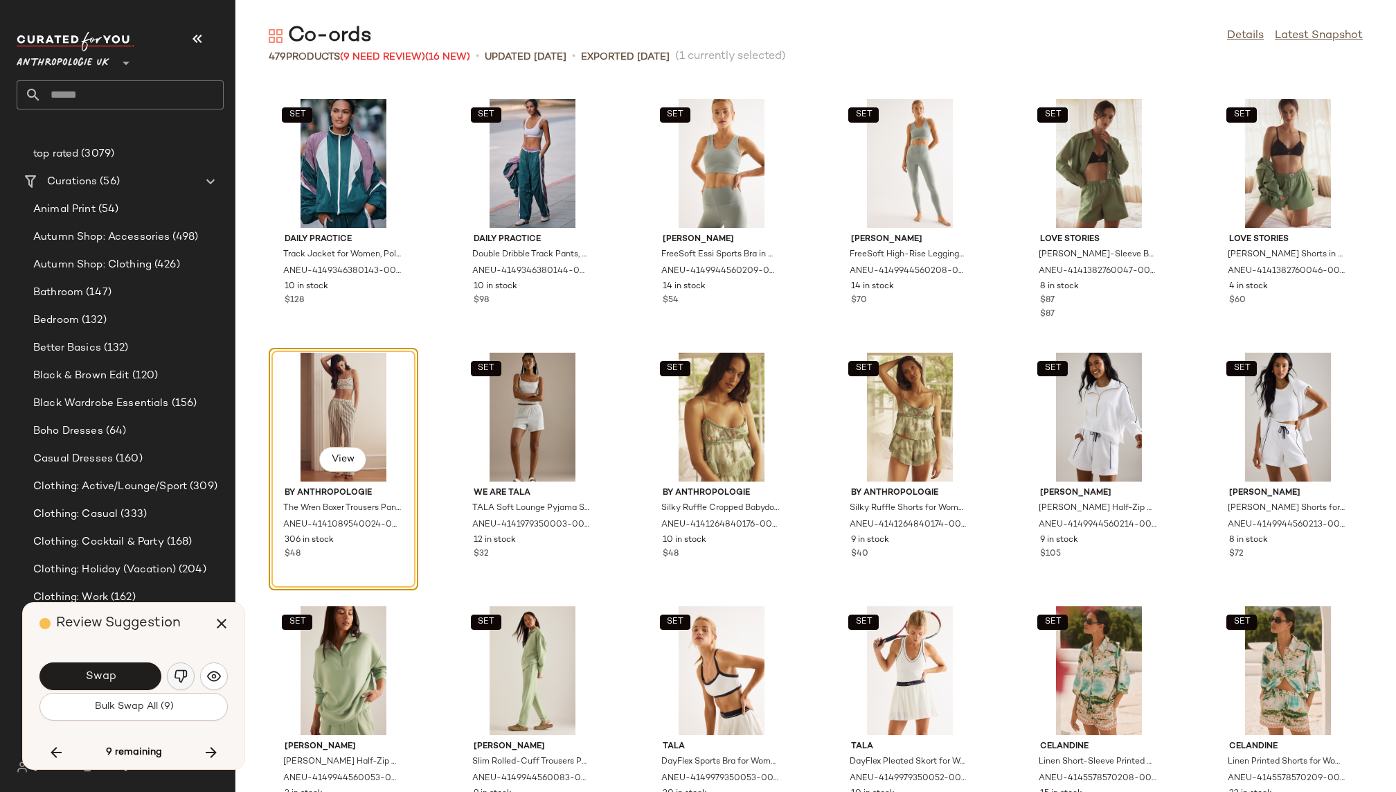
click at [184, 675] on img "button" at bounding box center [181, 676] width 14 height 14
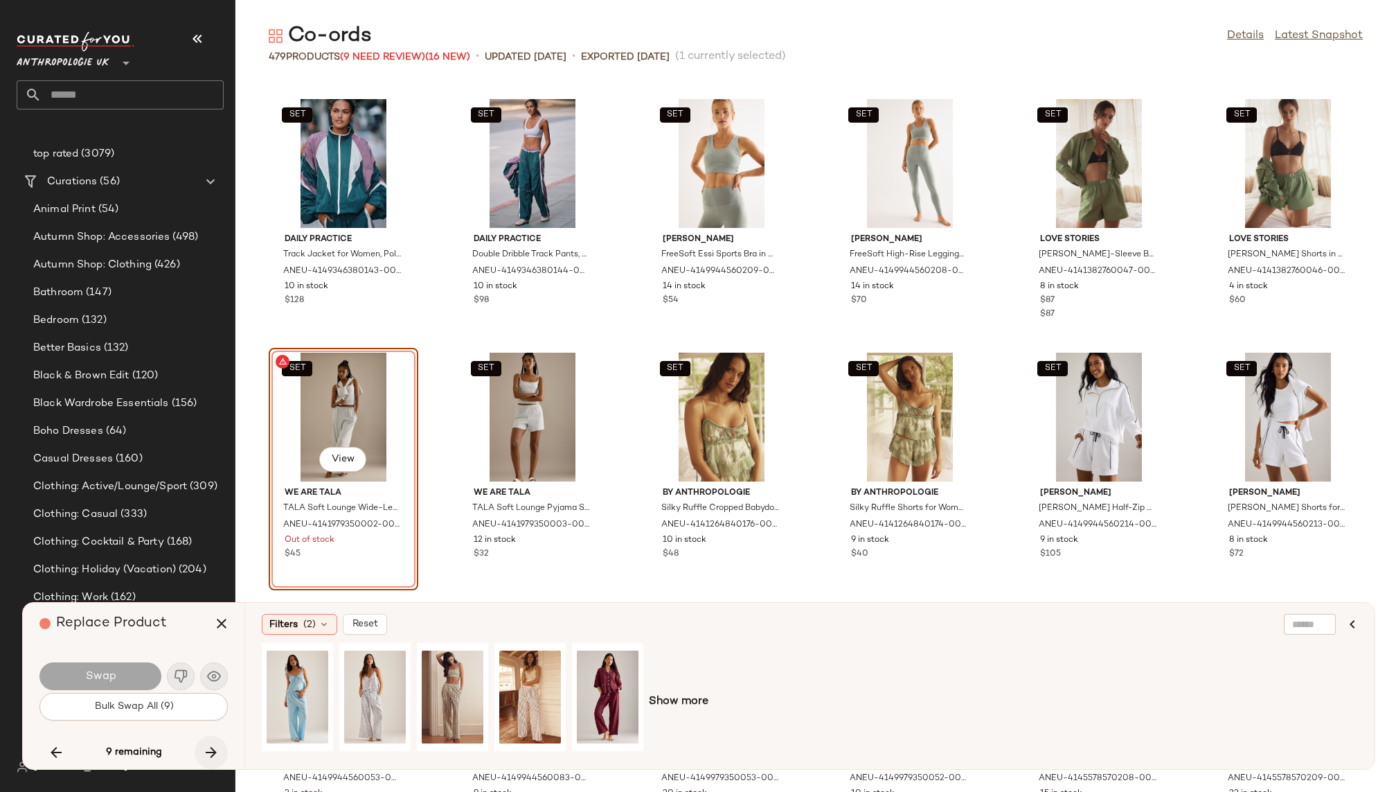
click at [218, 751] on icon "button" at bounding box center [211, 752] width 17 height 17
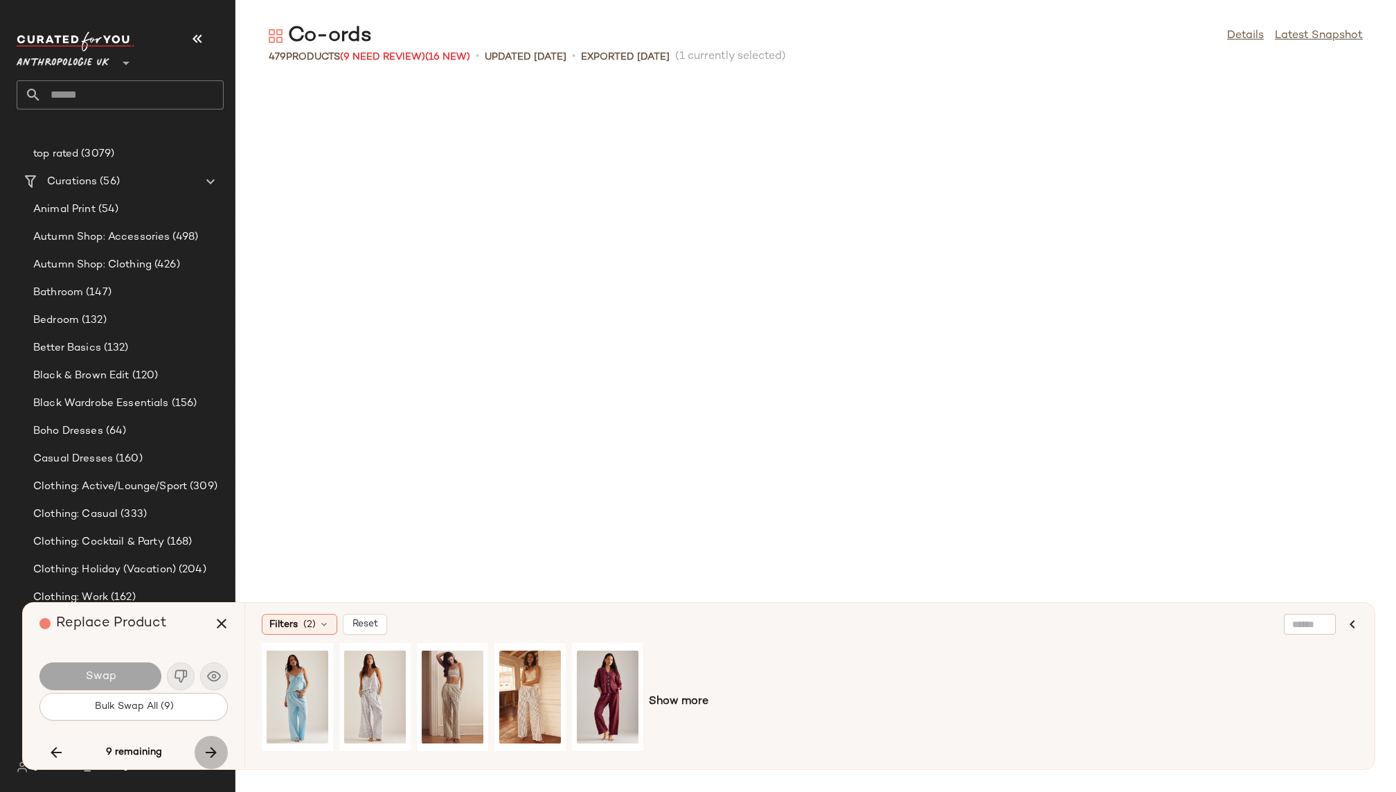
scroll to position [11152, 0]
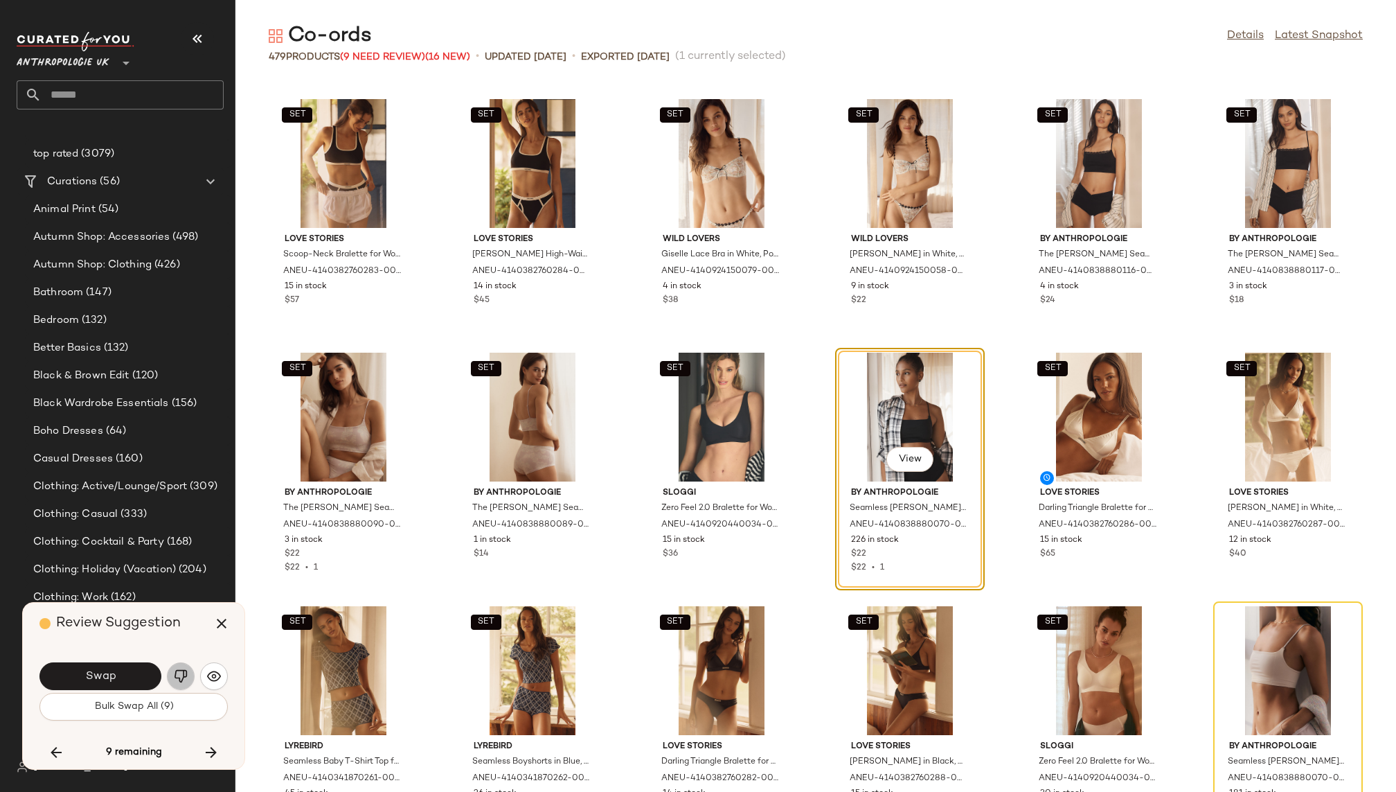
click at [182, 677] on img "button" at bounding box center [181, 676] width 14 height 14
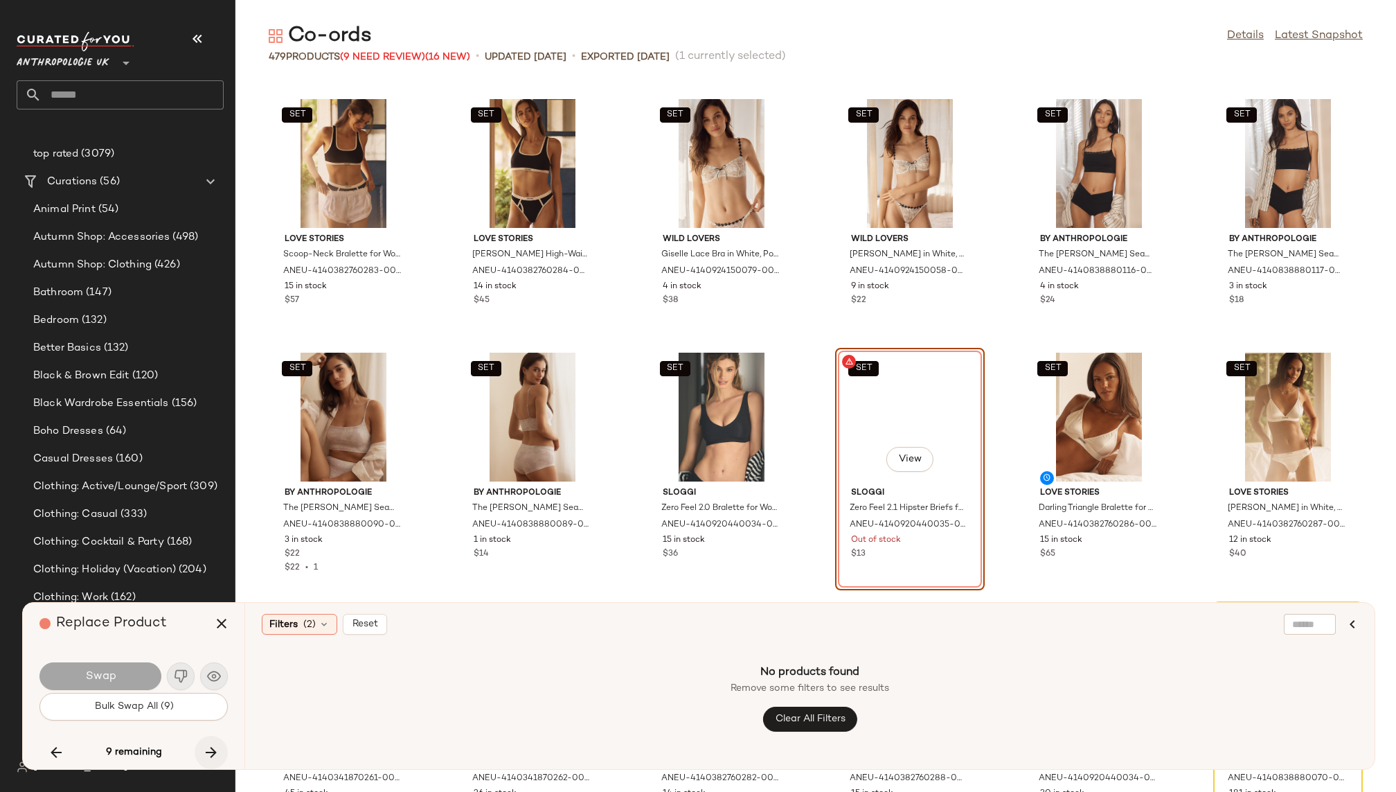
click at [211, 748] on icon "button" at bounding box center [211, 752] width 17 height 17
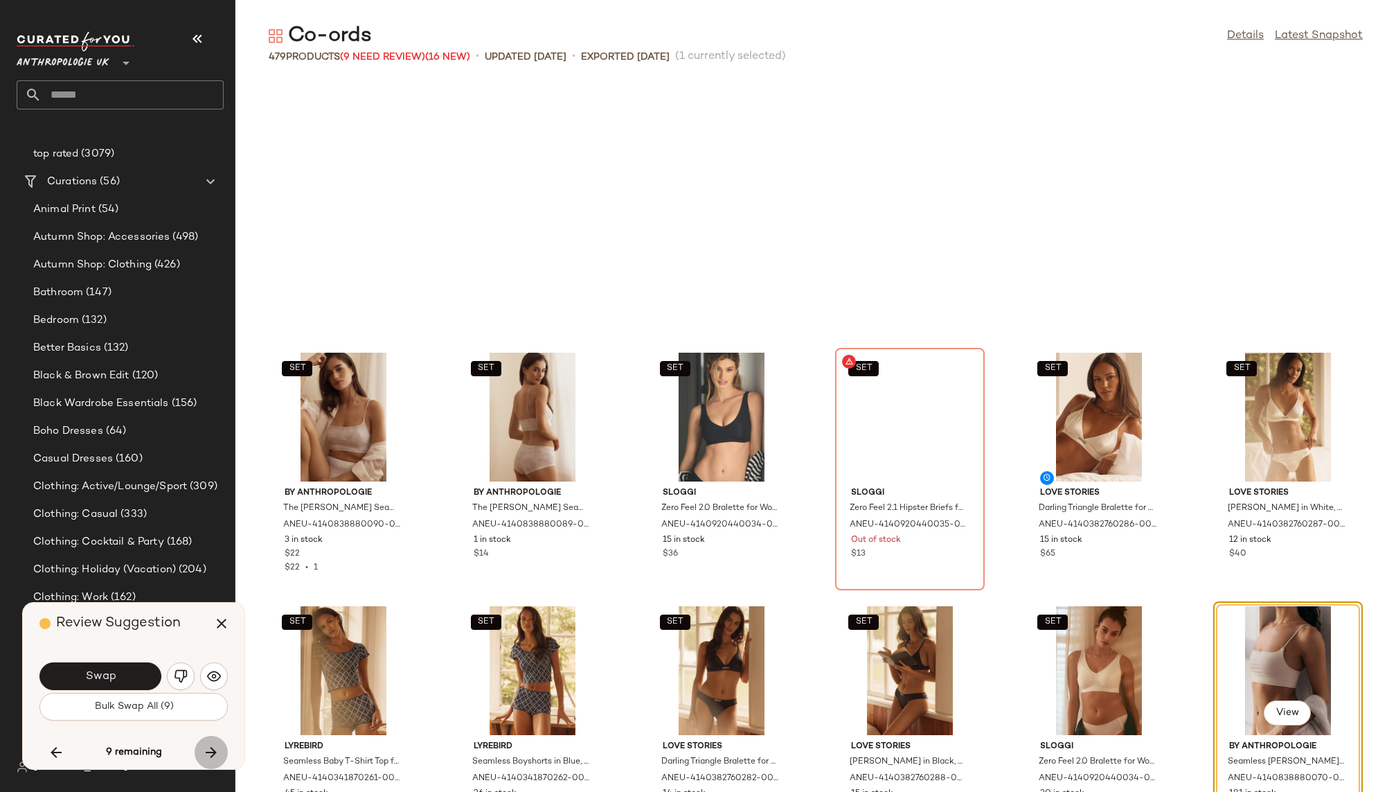
scroll to position [11406, 0]
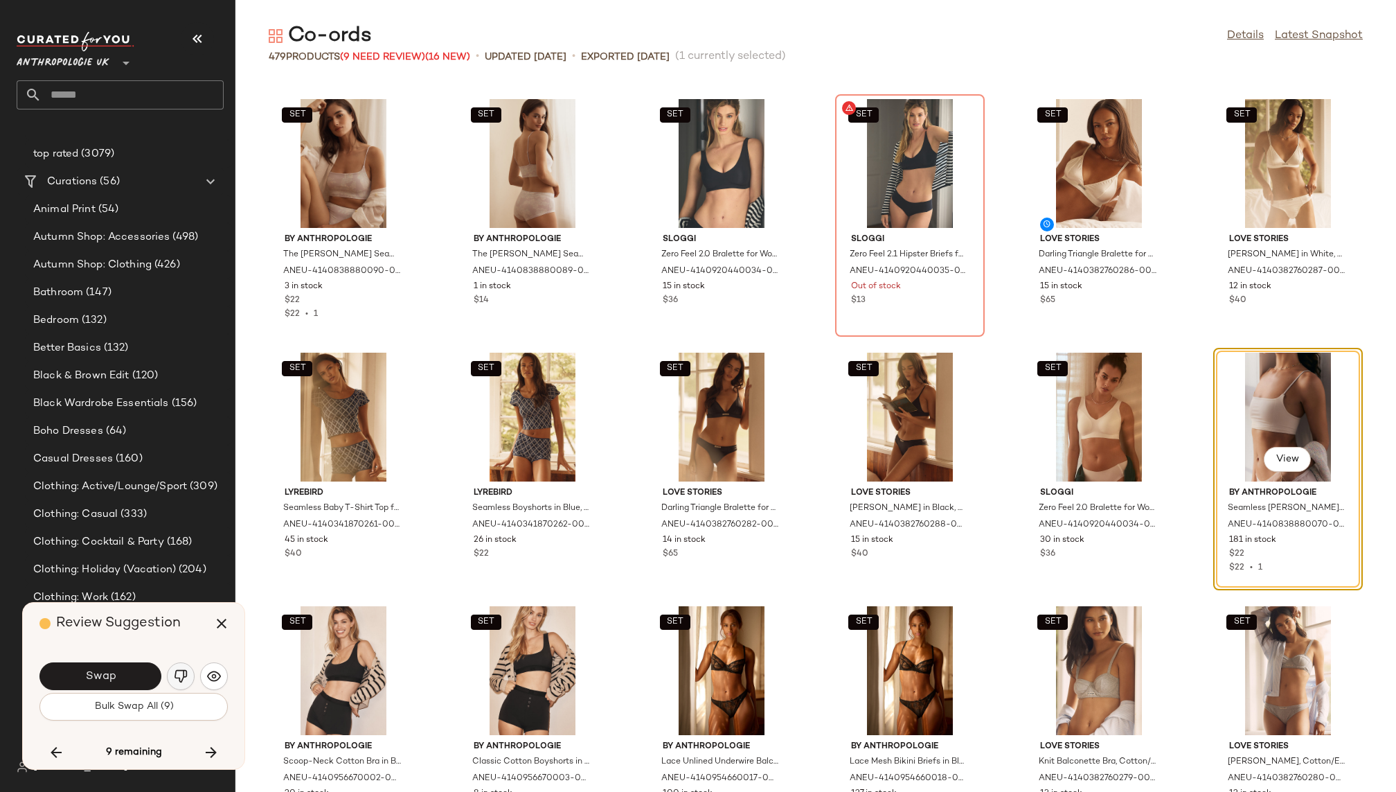
click at [186, 673] on img "button" at bounding box center [181, 676] width 14 height 14
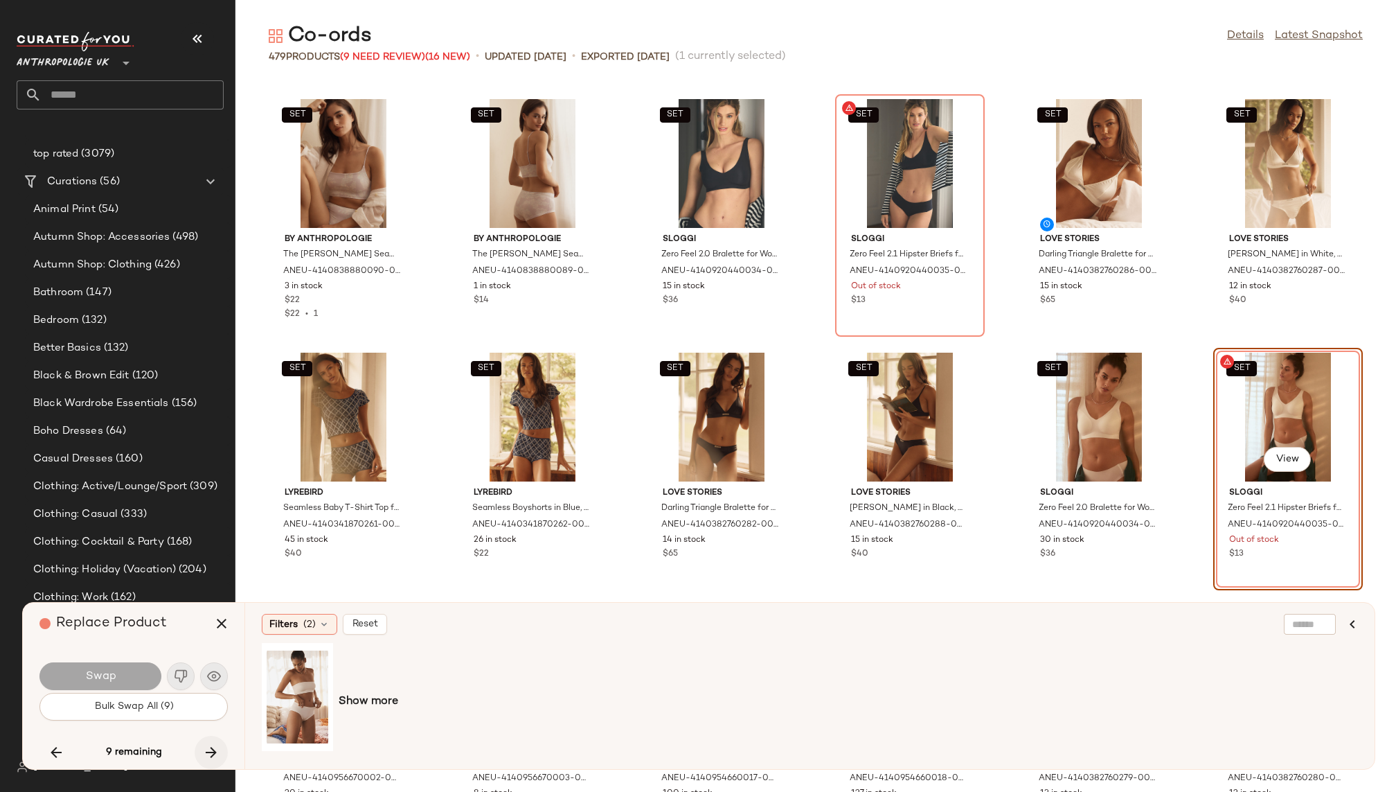
click at [206, 744] on icon "button" at bounding box center [211, 752] width 17 height 17
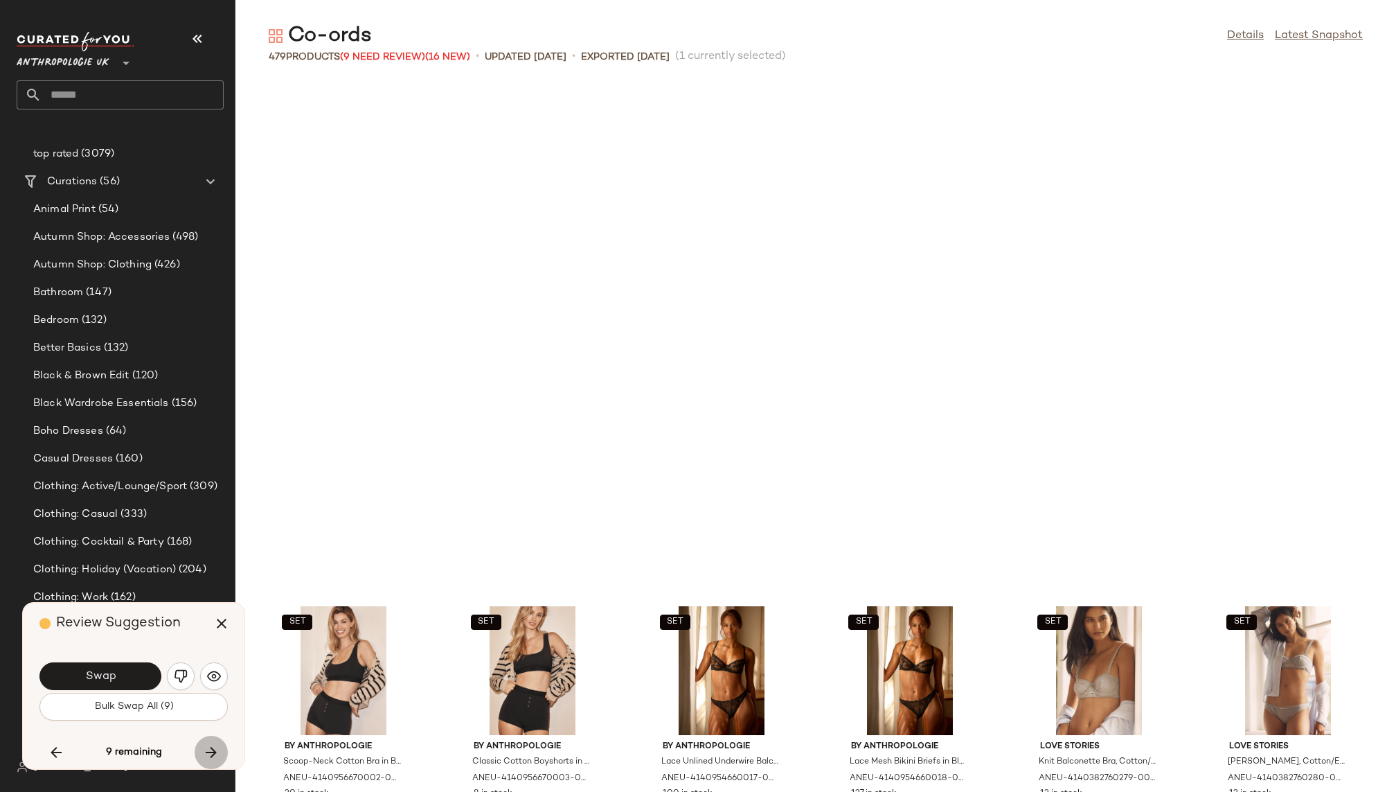
scroll to position [11913, 0]
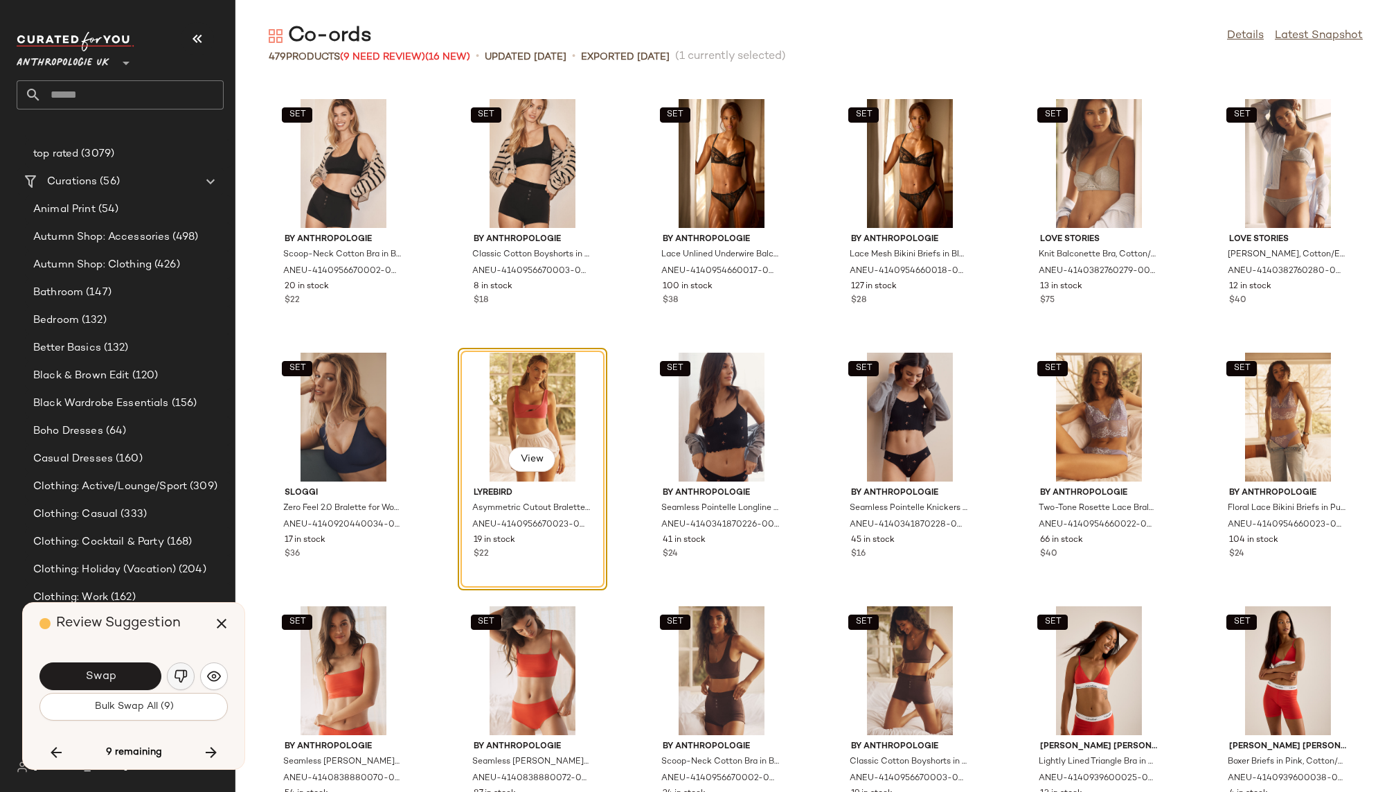
click at [184, 678] on img "button" at bounding box center [181, 676] width 14 height 14
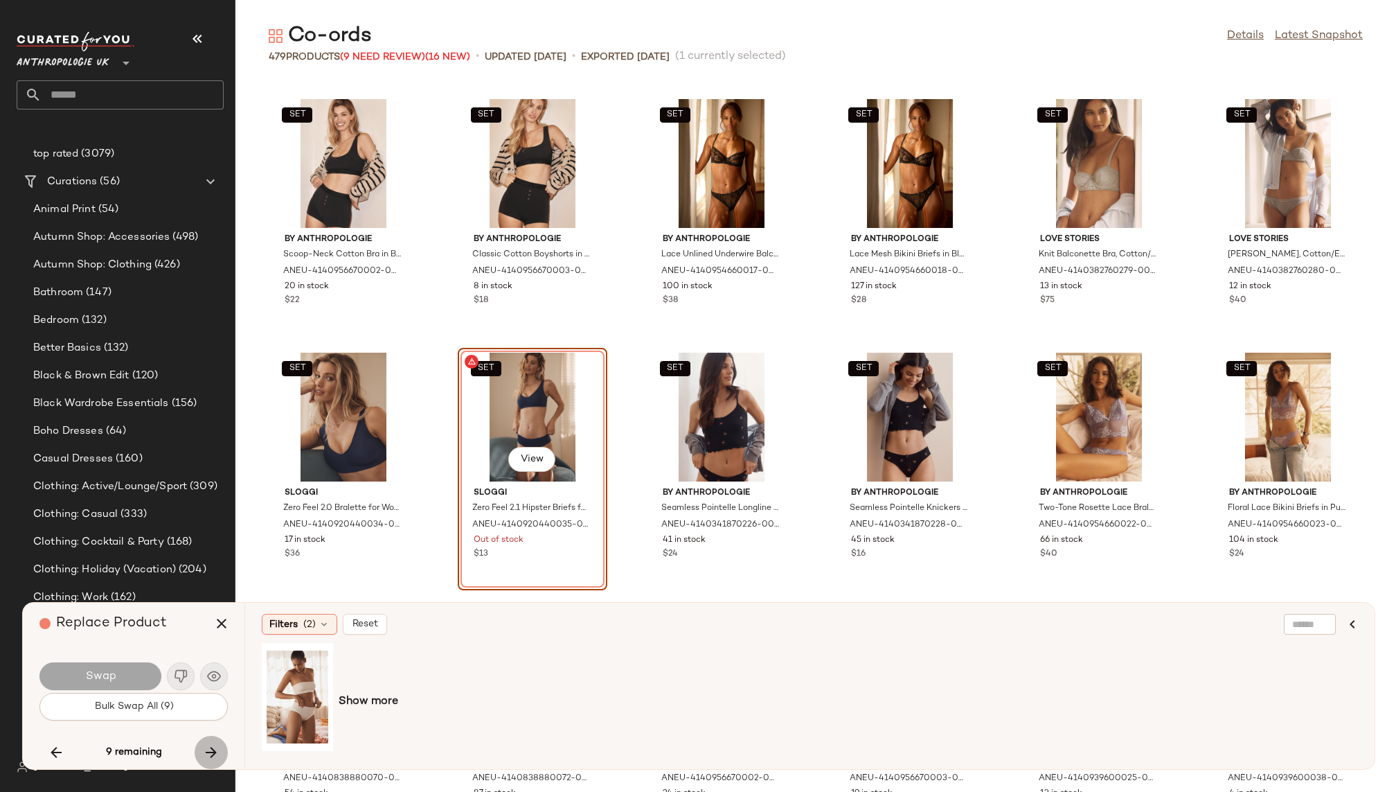
click at [213, 742] on button "button" at bounding box center [211, 751] width 33 height 33
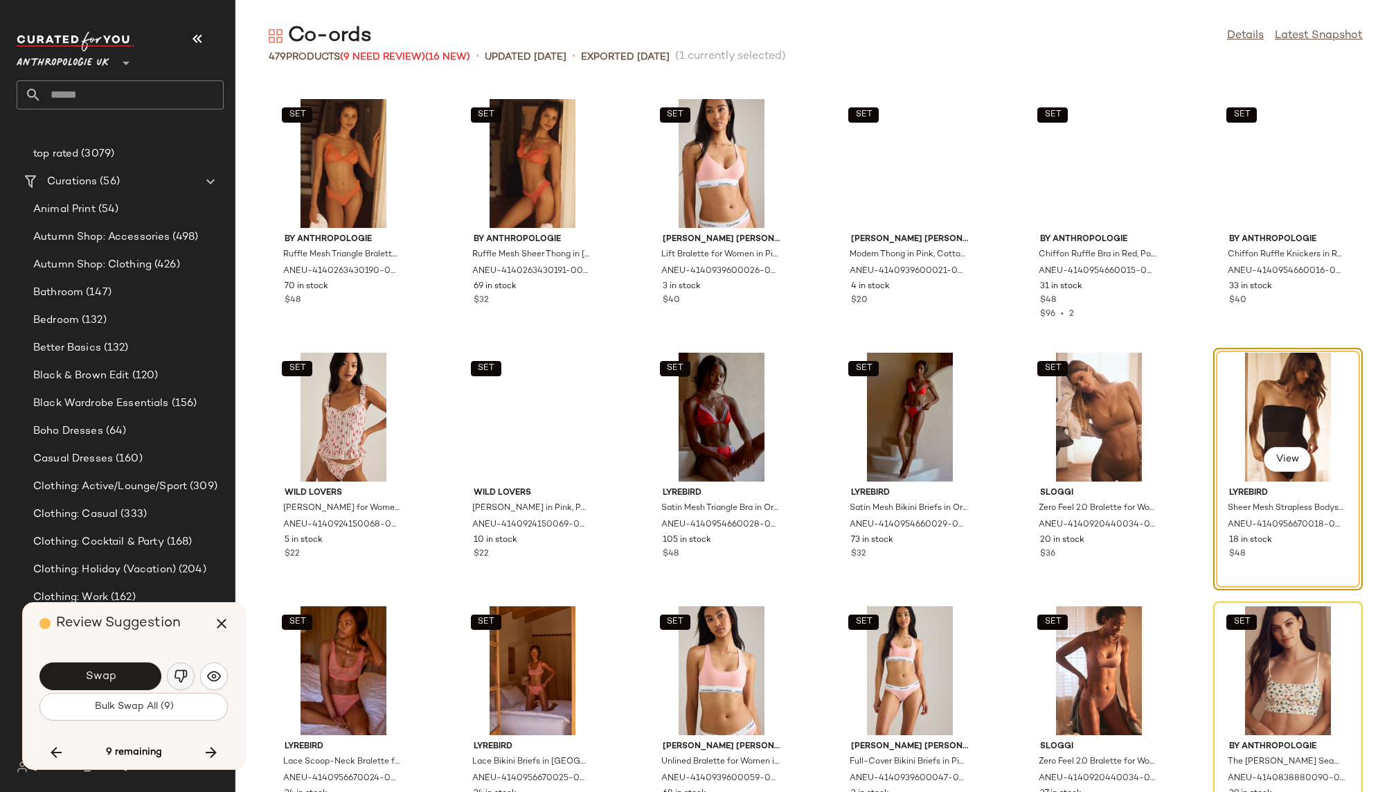
click at [183, 679] on img "button" at bounding box center [181, 676] width 14 height 14
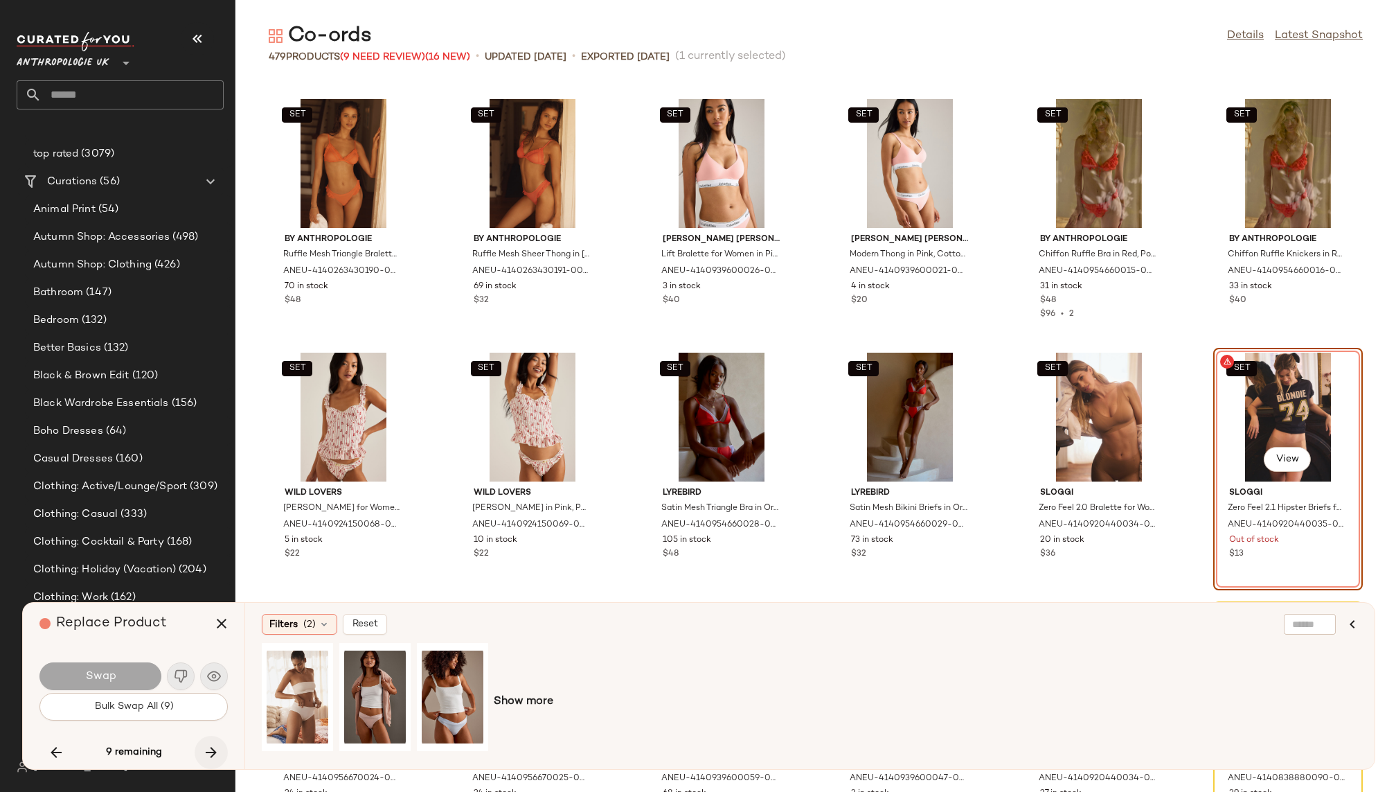
click at [209, 742] on button "button" at bounding box center [211, 751] width 33 height 33
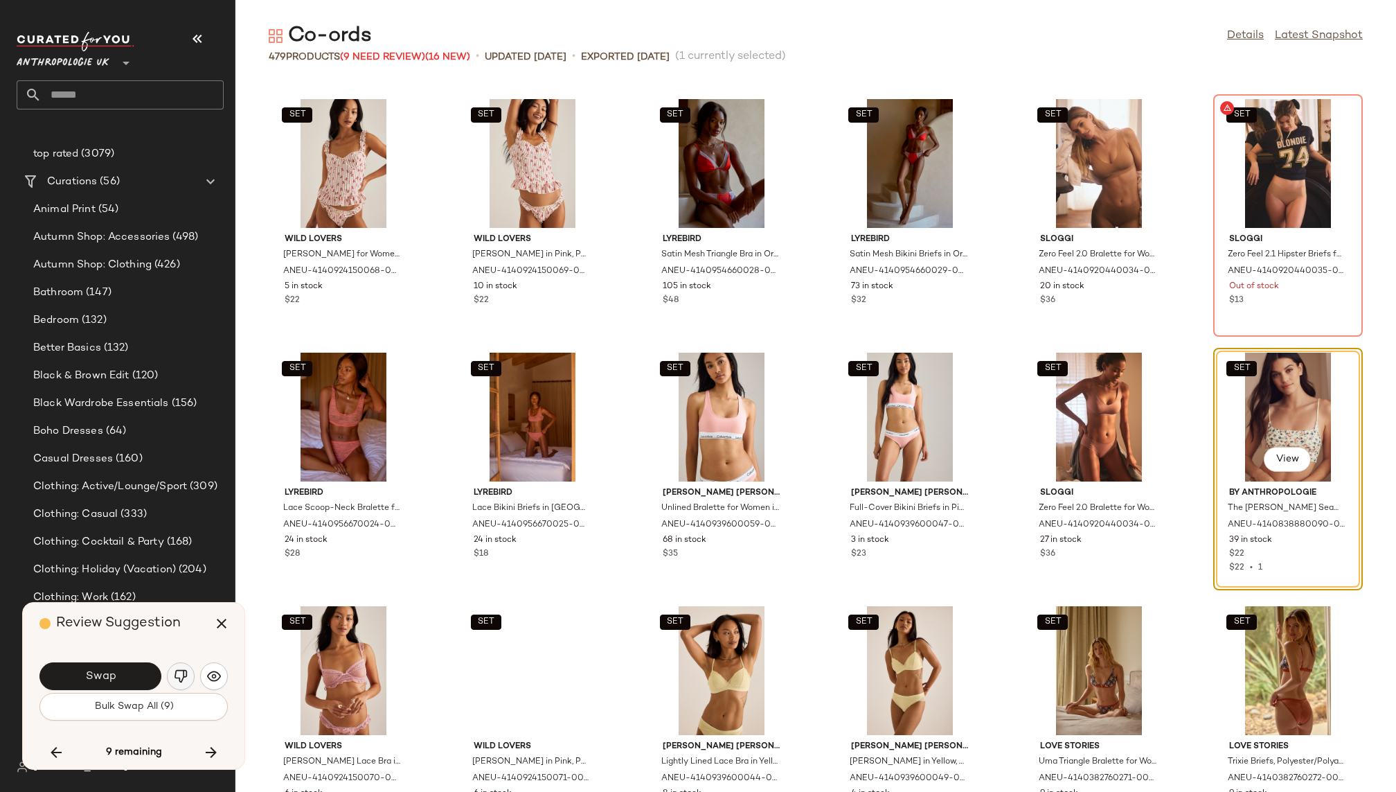
click at [179, 677] on img "button" at bounding box center [181, 676] width 14 height 14
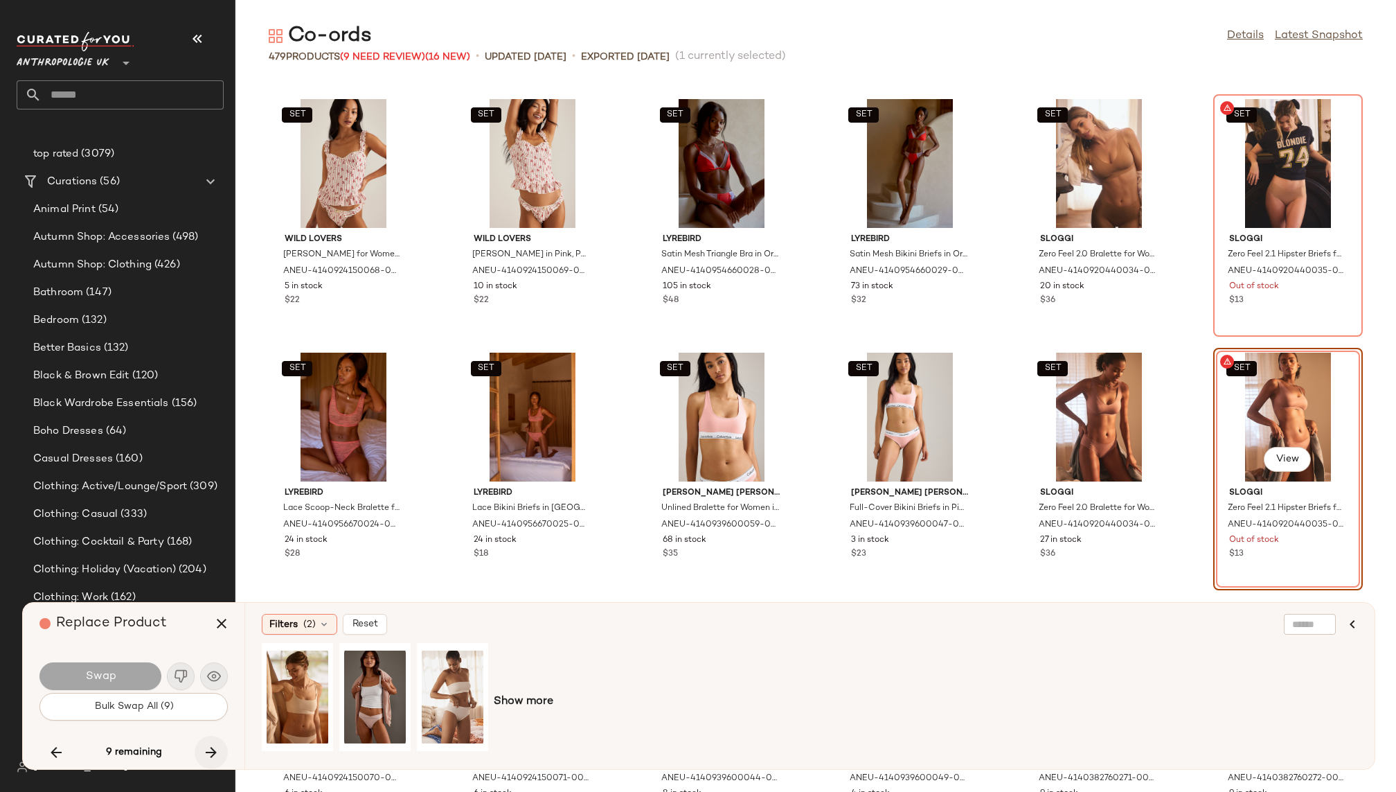
click at [213, 749] on icon "button" at bounding box center [211, 752] width 17 height 17
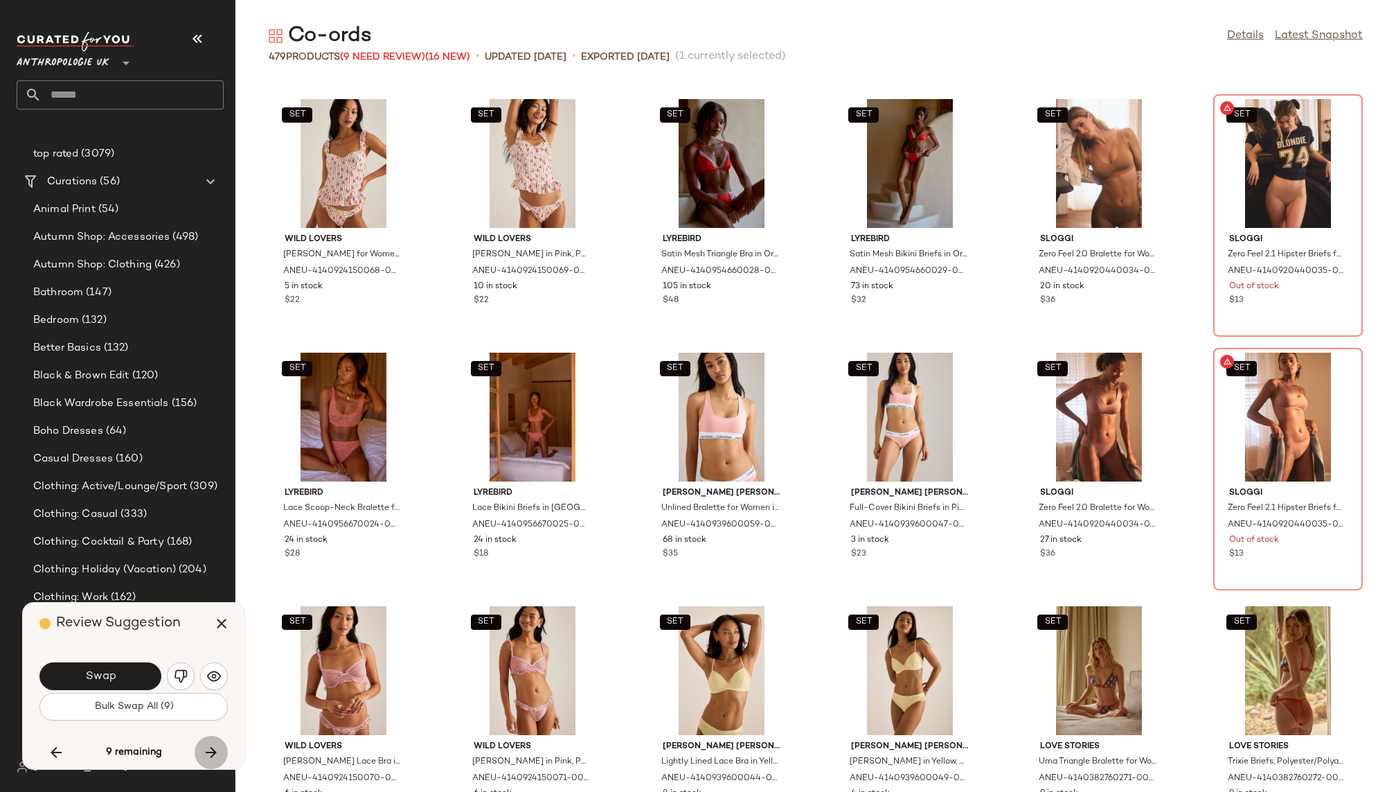
scroll to position [13433, 0]
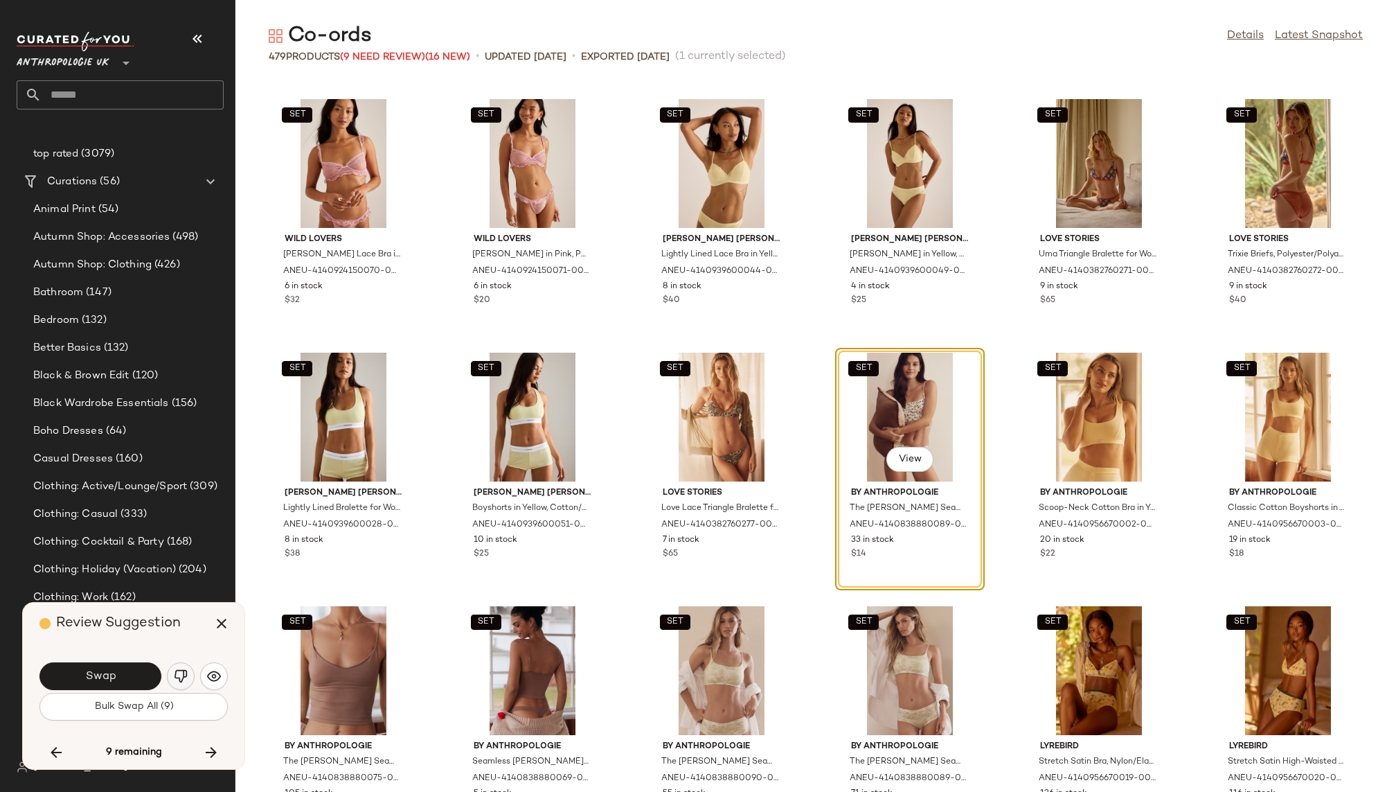
click at [184, 675] on img "button" at bounding box center [181, 676] width 14 height 14
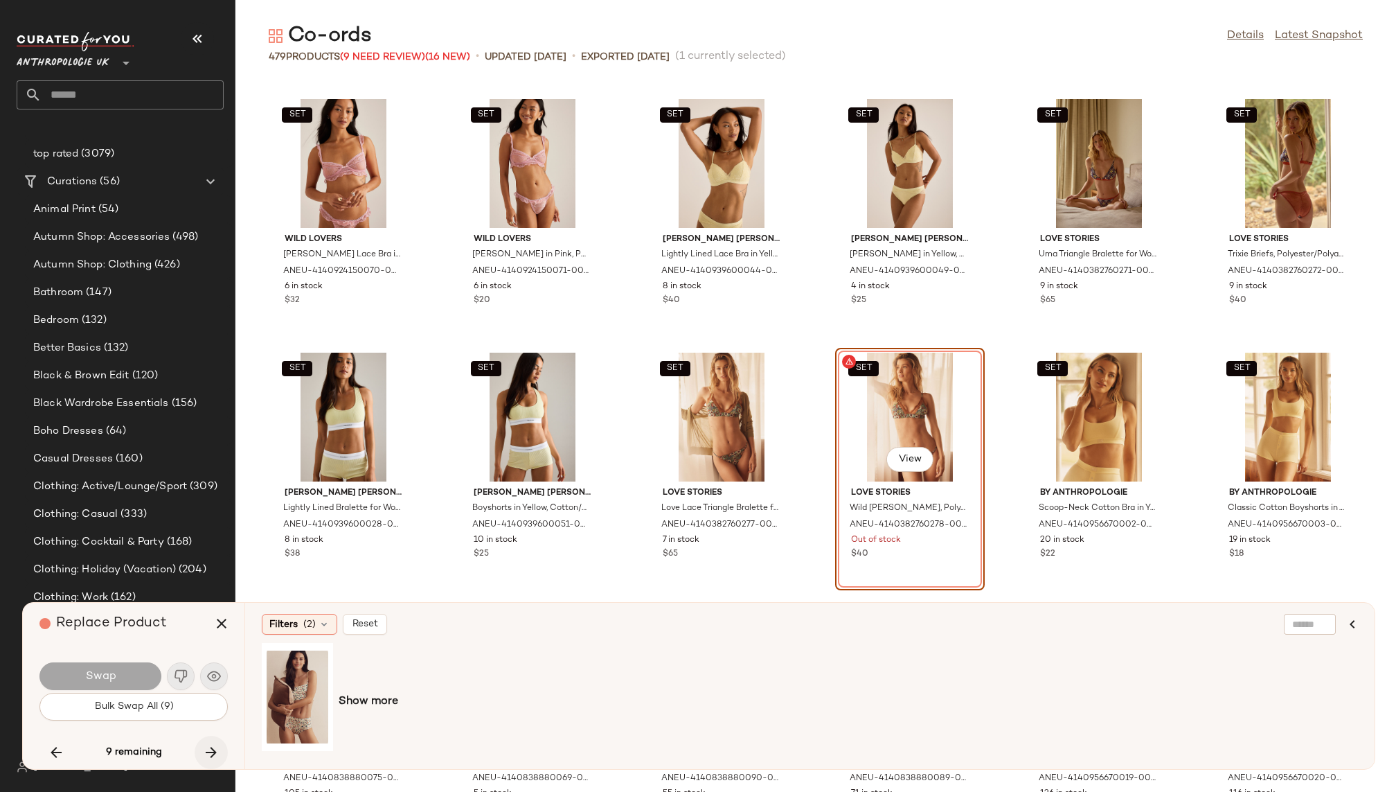
click at [212, 744] on icon "button" at bounding box center [211, 752] width 17 height 17
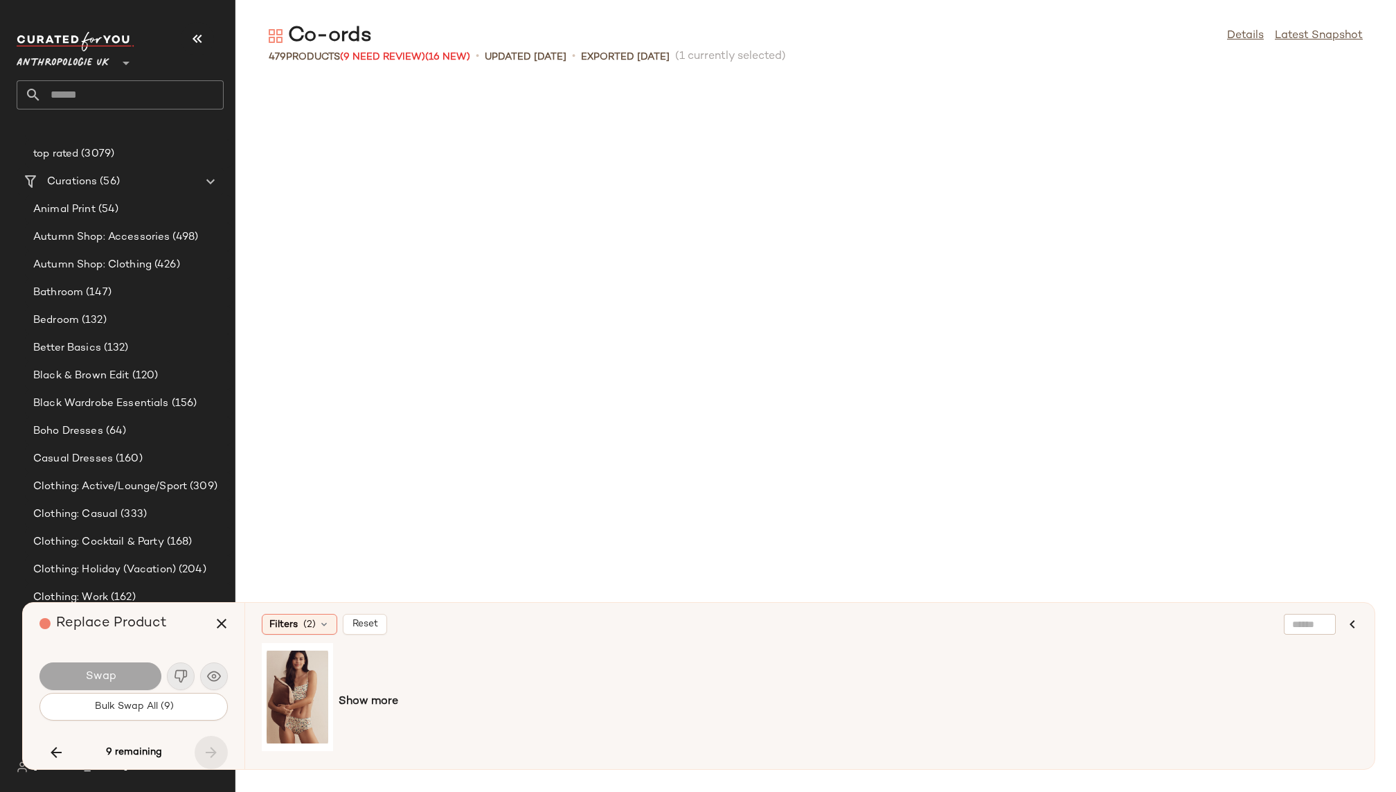
scroll to position [15715, 0]
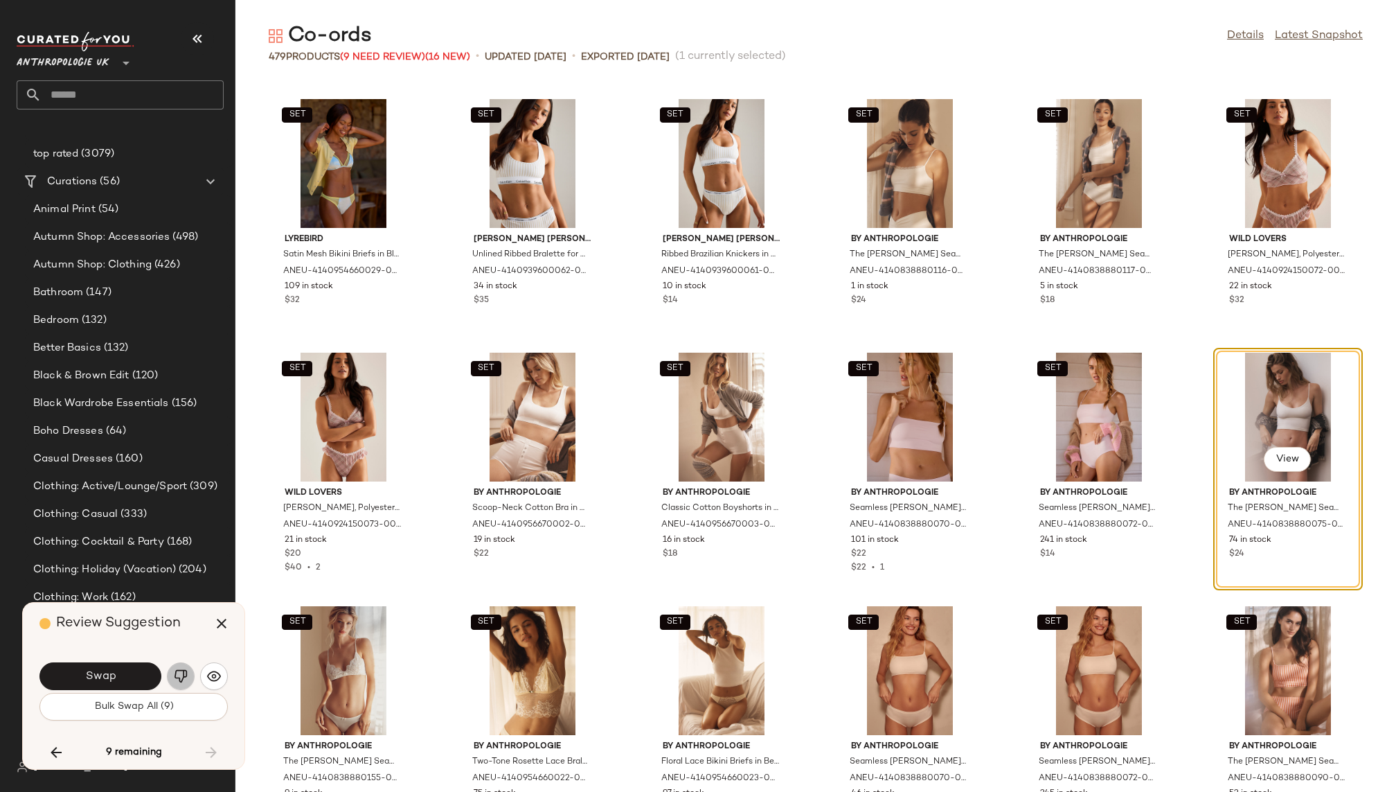
click at [180, 671] on img "button" at bounding box center [181, 676] width 14 height 14
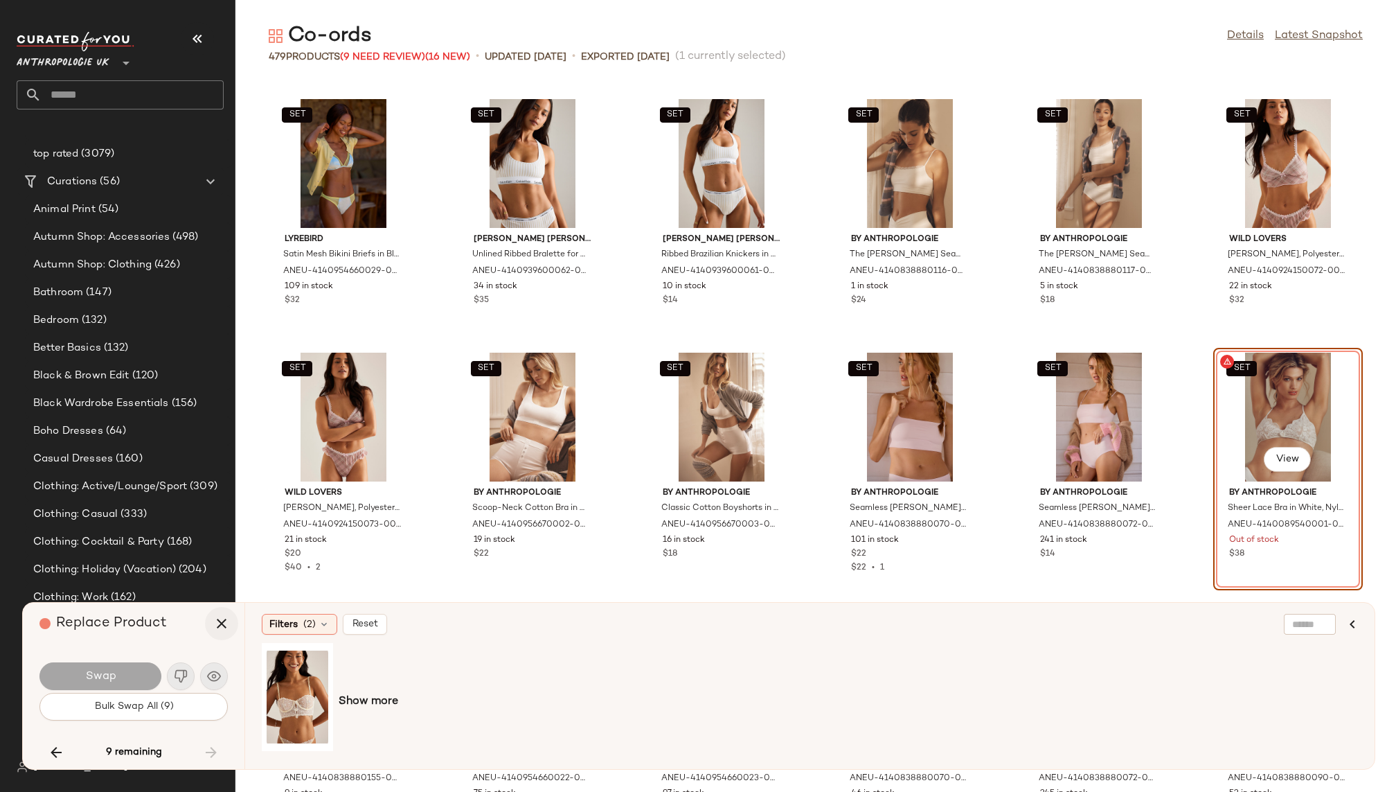
click at [218, 629] on icon "button" at bounding box center [221, 623] width 17 height 17
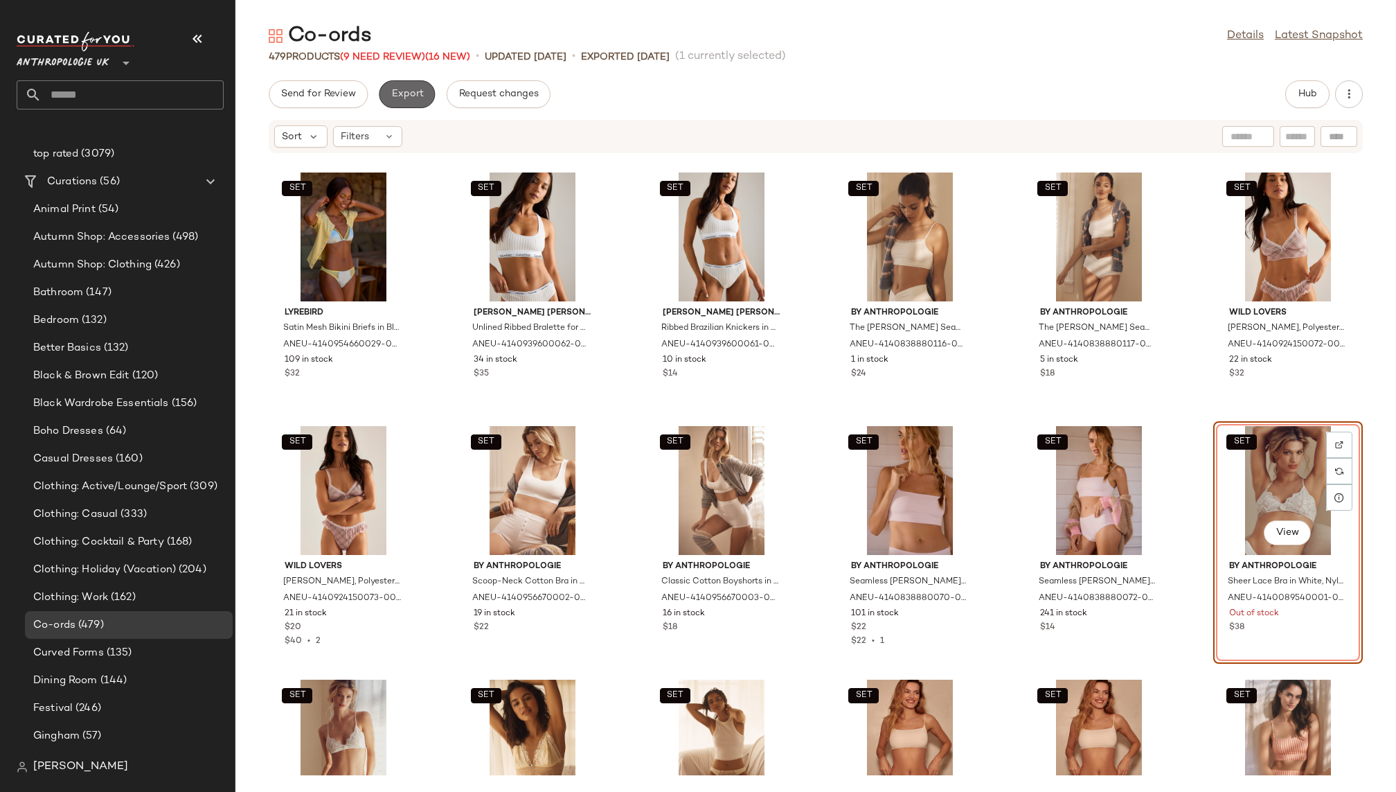
click at [398, 100] on button "Export" at bounding box center [407, 94] width 56 height 28
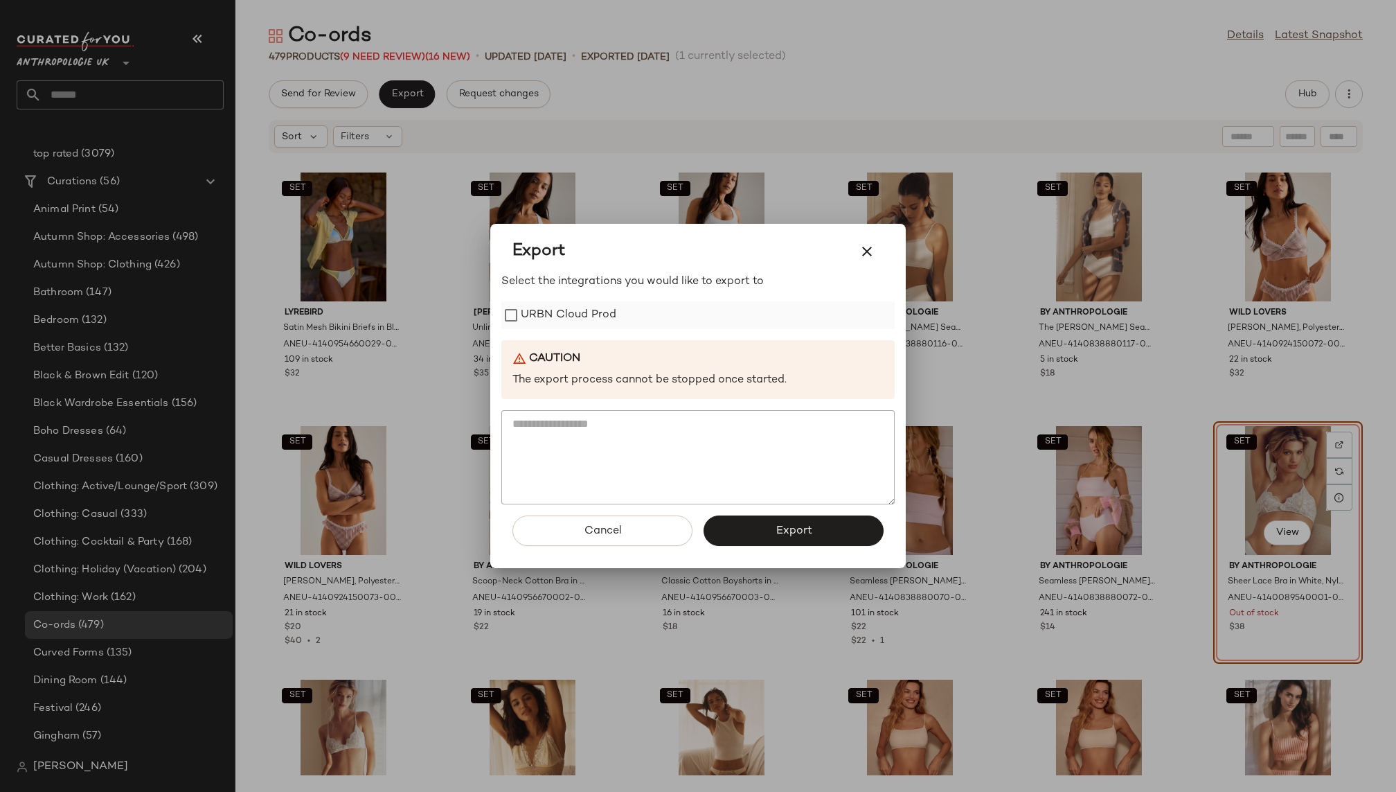
click at [558, 315] on label "URBN Cloud Prod" at bounding box center [569, 315] width 96 height 28
click at [830, 528] on button "Export" at bounding box center [794, 530] width 180 height 30
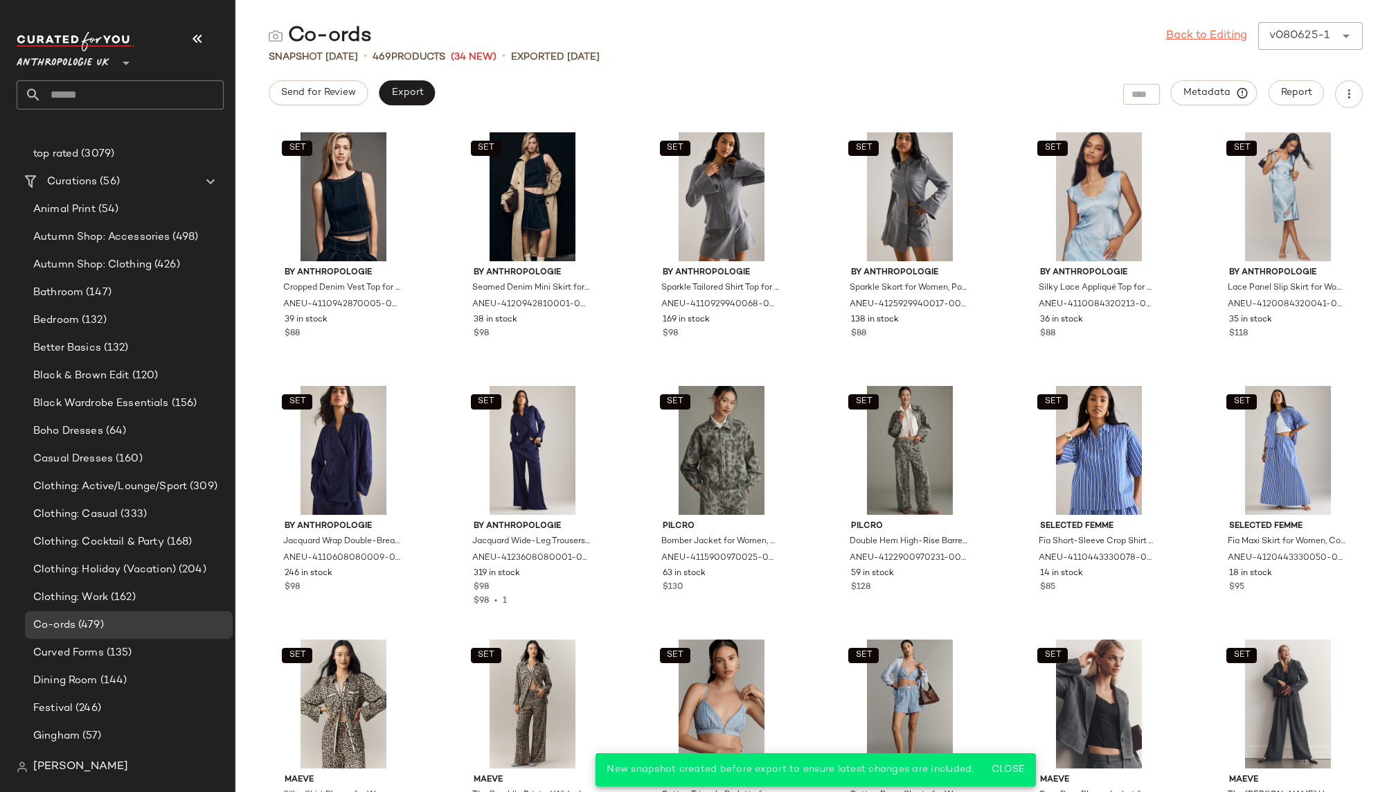
click at [1188, 37] on link "Back to Editing" at bounding box center [1206, 36] width 81 height 17
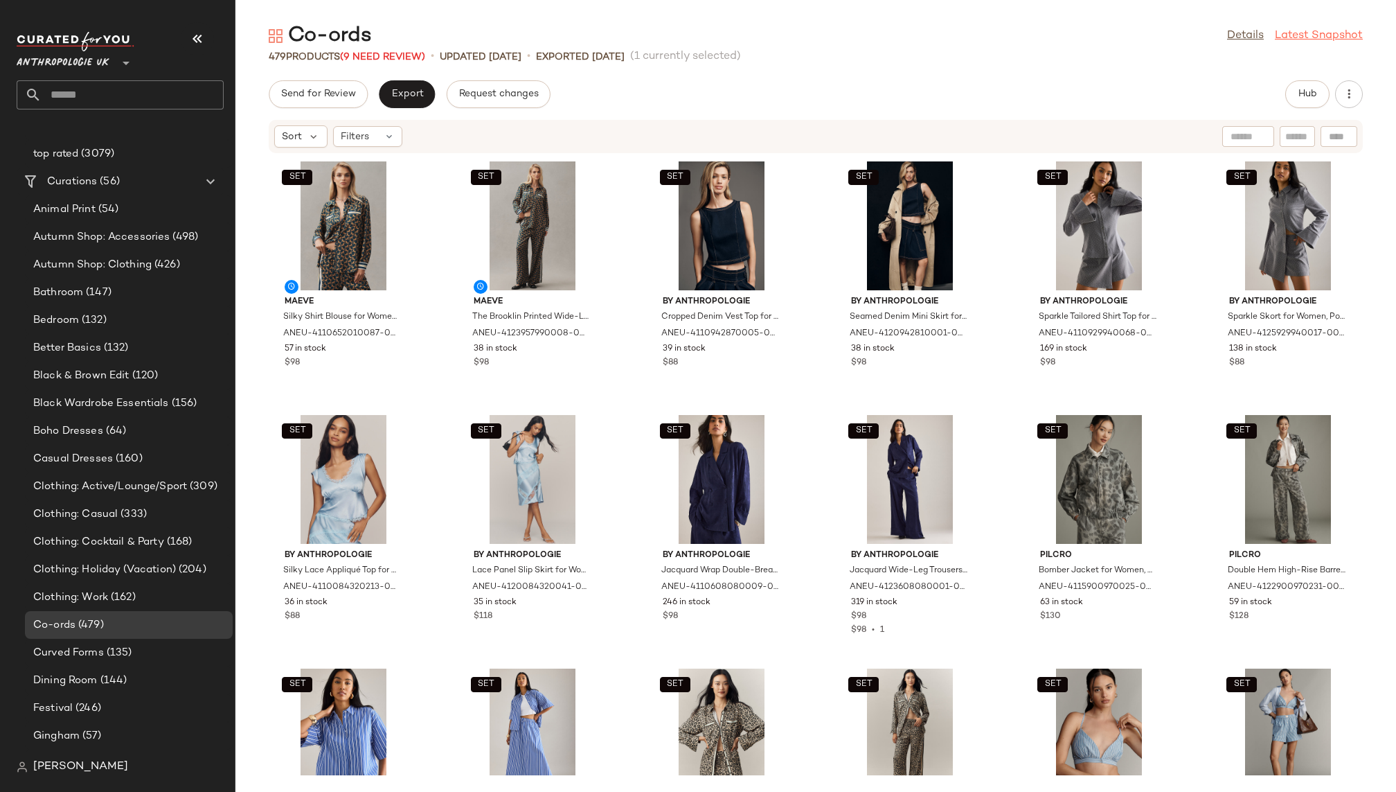
click at [1308, 37] on link "Latest Snapshot" at bounding box center [1319, 36] width 88 height 17
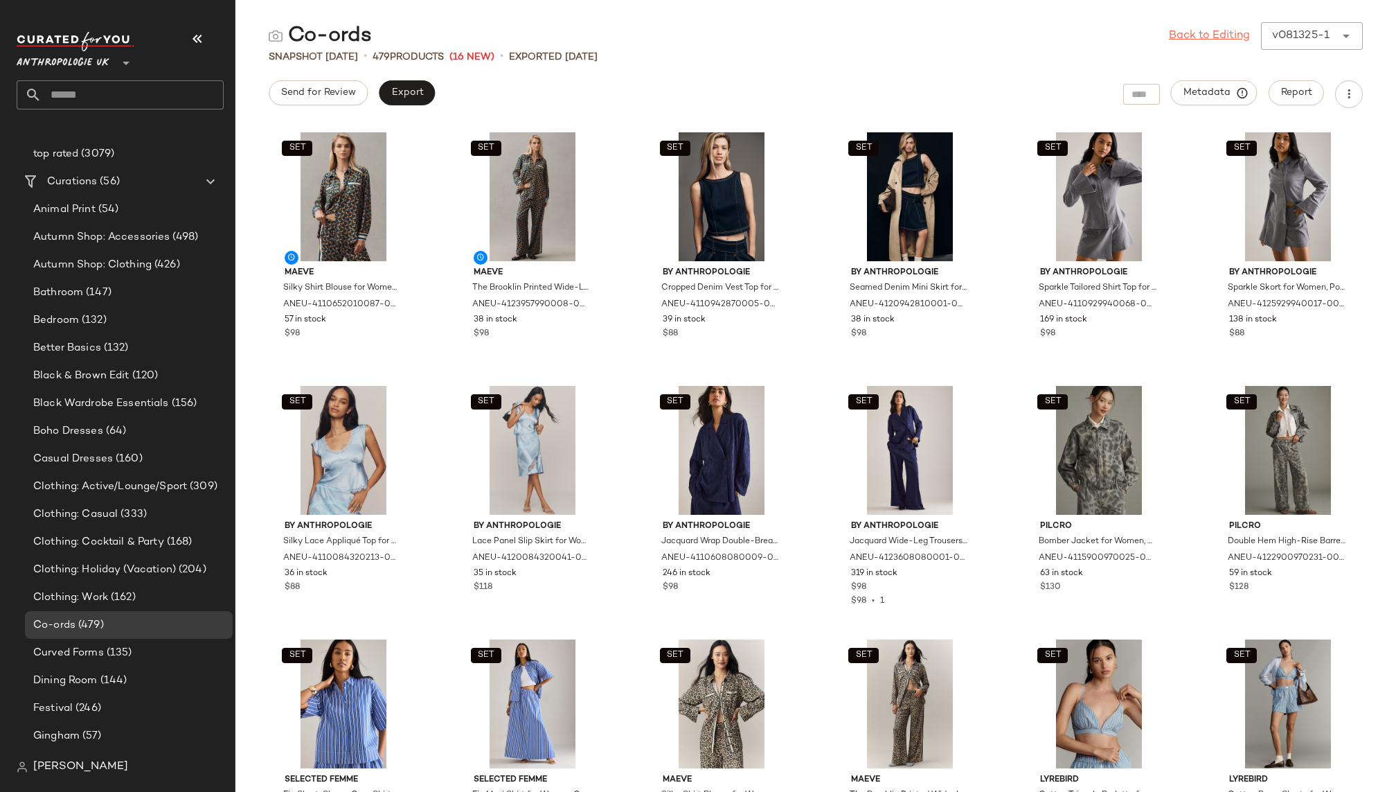
click at [1194, 39] on link "Back to Editing" at bounding box center [1209, 36] width 81 height 17
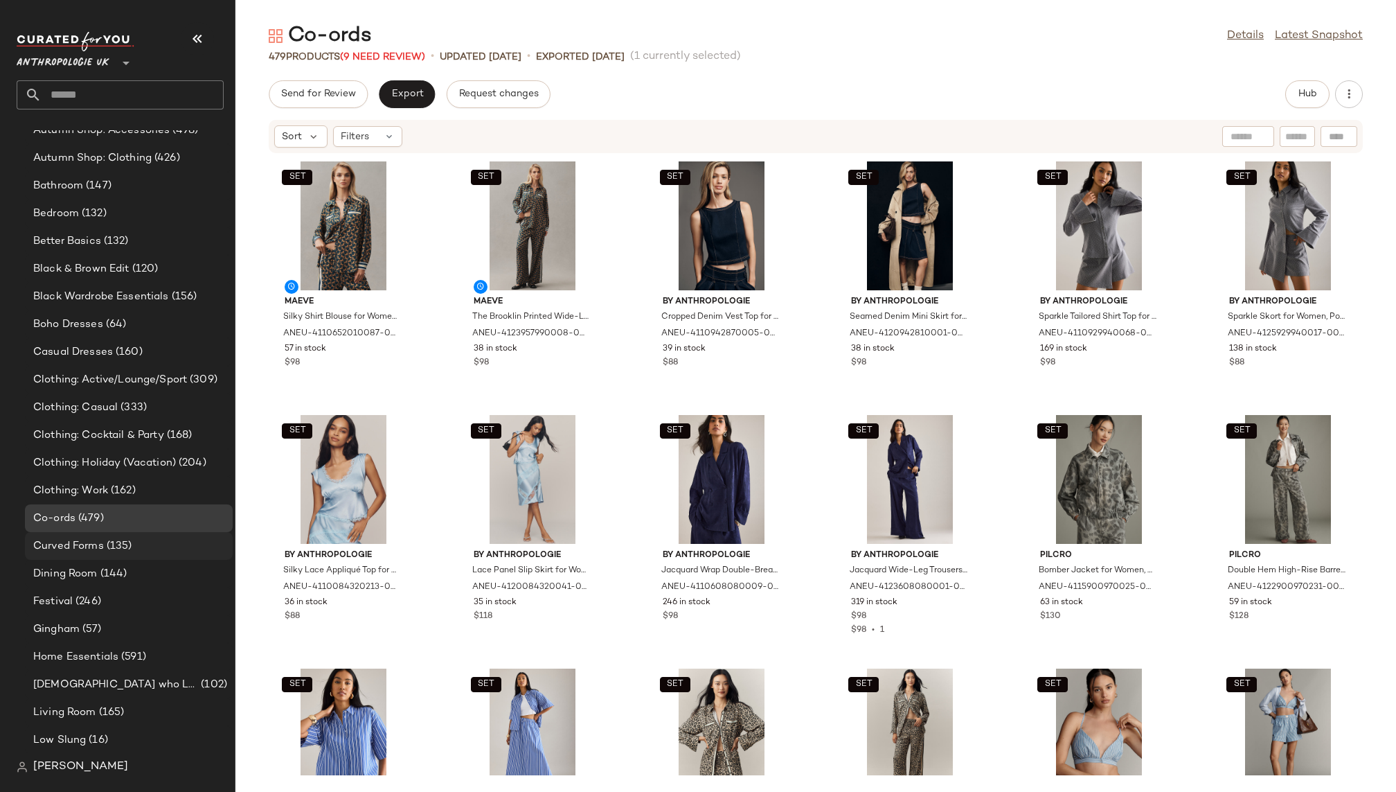
scroll to position [256, 0]
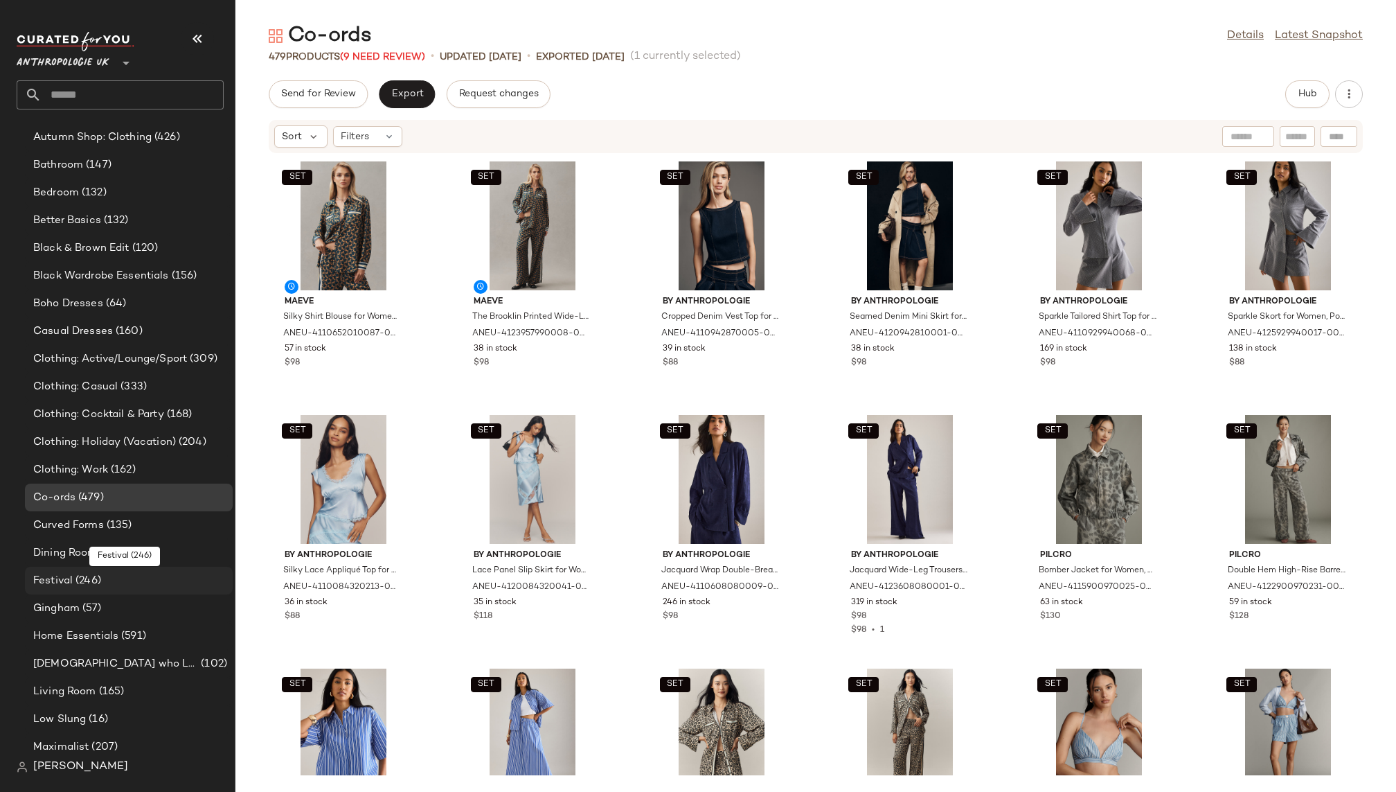
click at [135, 575] on div "Festival (246)" at bounding box center [128, 581] width 198 height 16
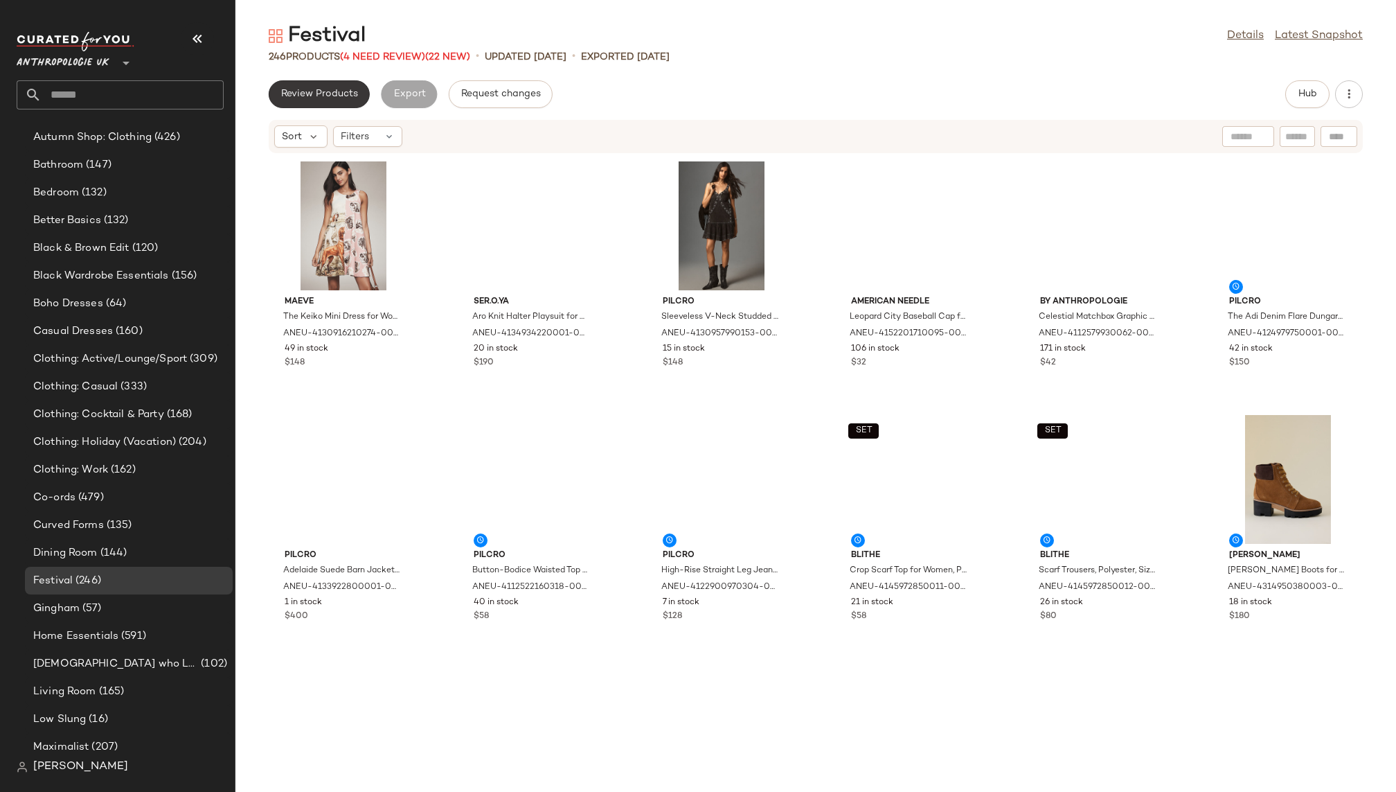
click at [352, 93] on span "Review Products" at bounding box center [319, 94] width 78 height 11
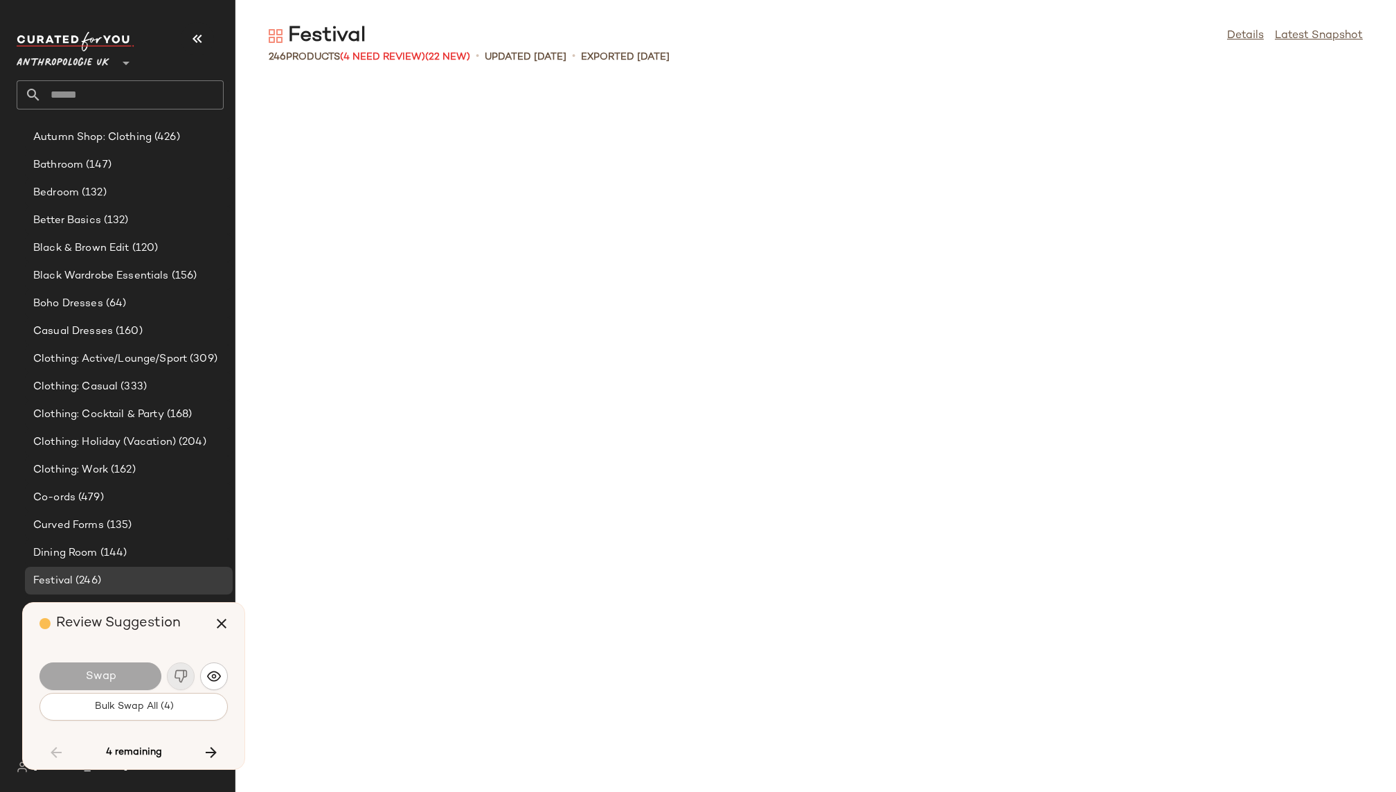
scroll to position [2788, 0]
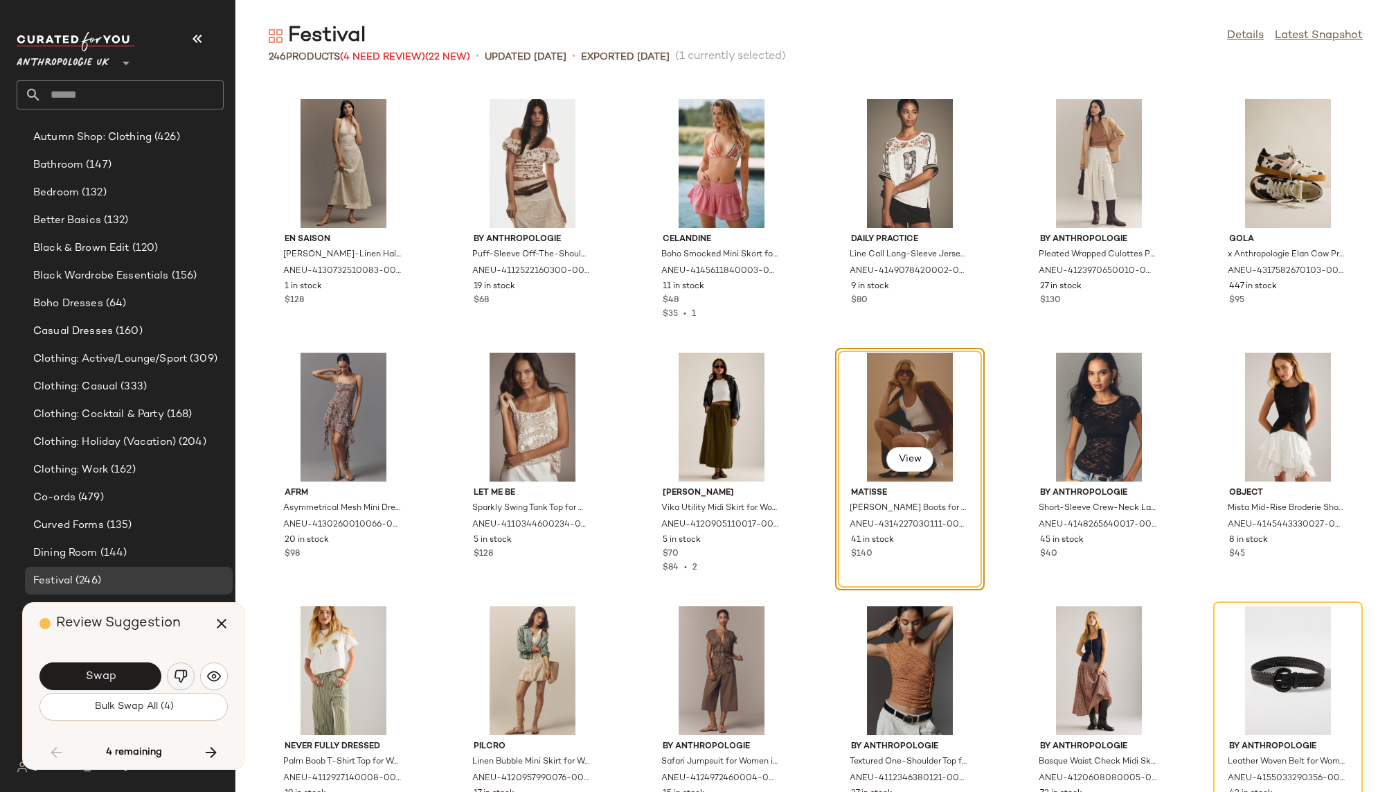
click at [178, 673] on img "button" at bounding box center [181, 676] width 14 height 14
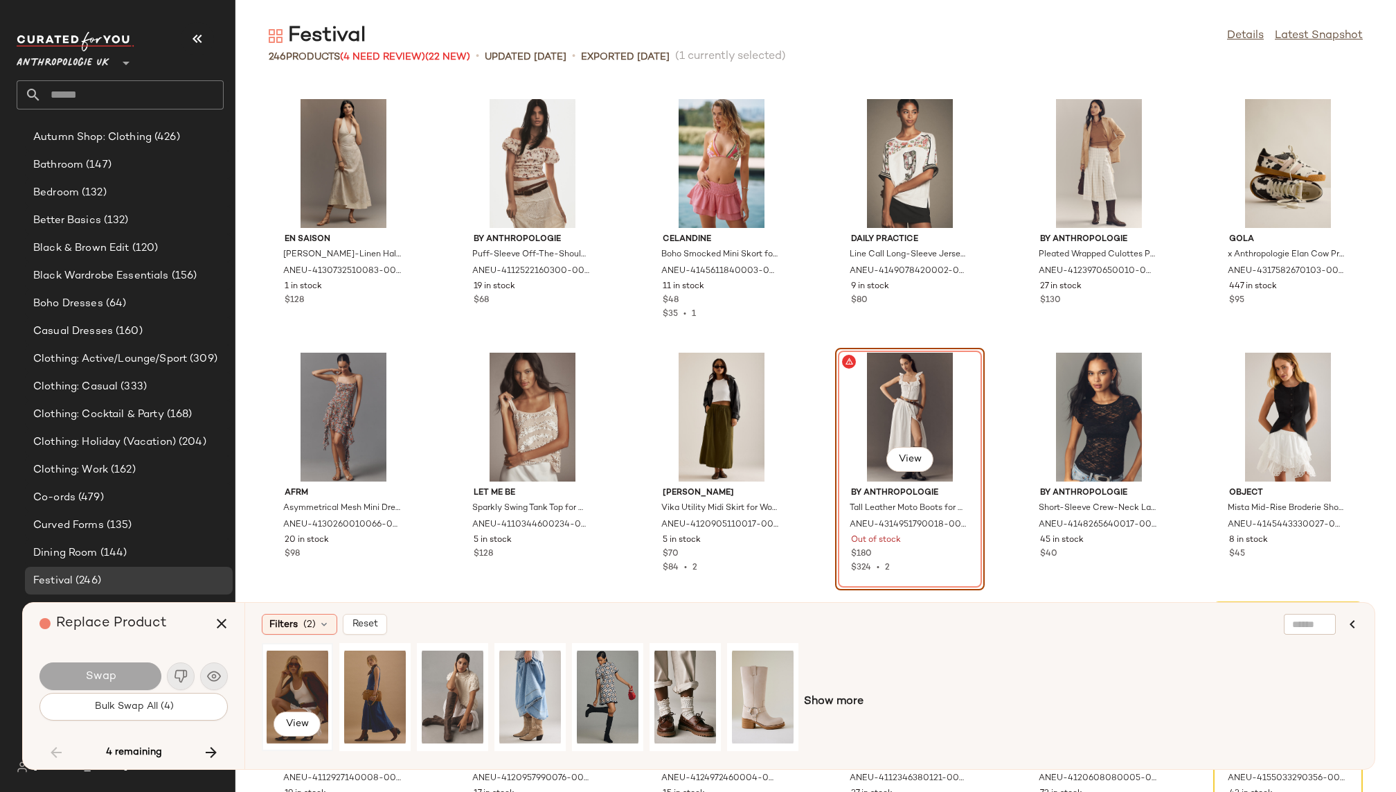
click at [291, 679] on div "View" at bounding box center [298, 697] width 62 height 98
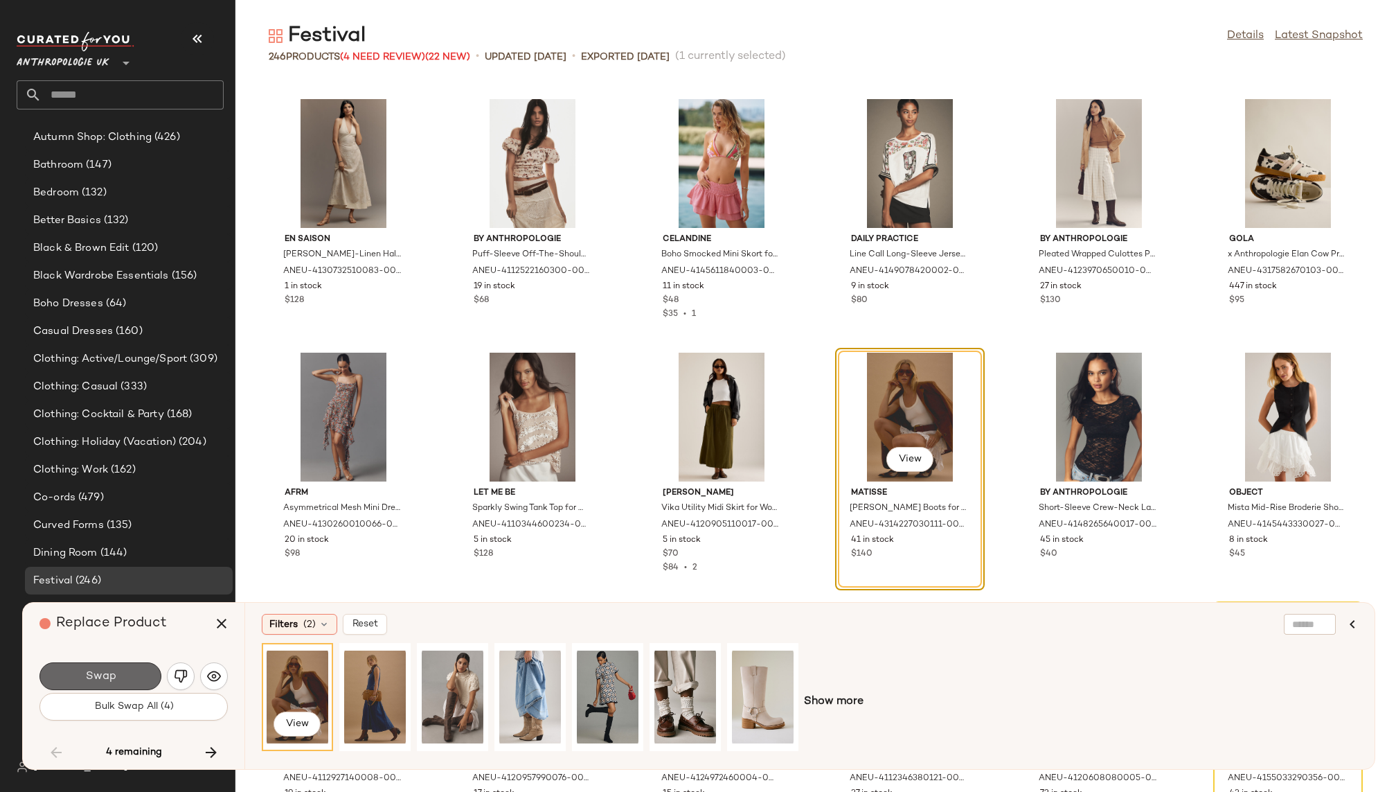
click at [128, 668] on button "Swap" at bounding box center [100, 676] width 122 height 28
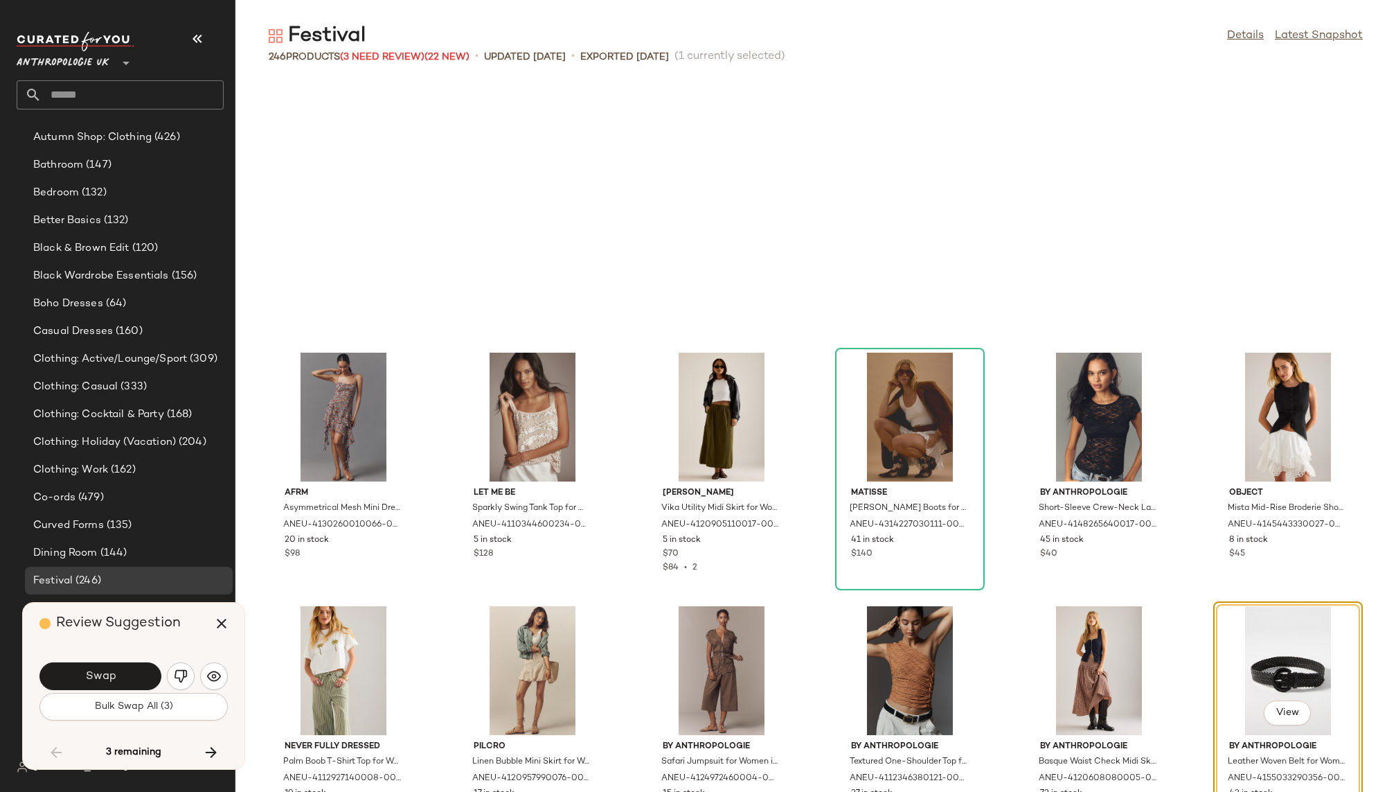
scroll to position [3042, 0]
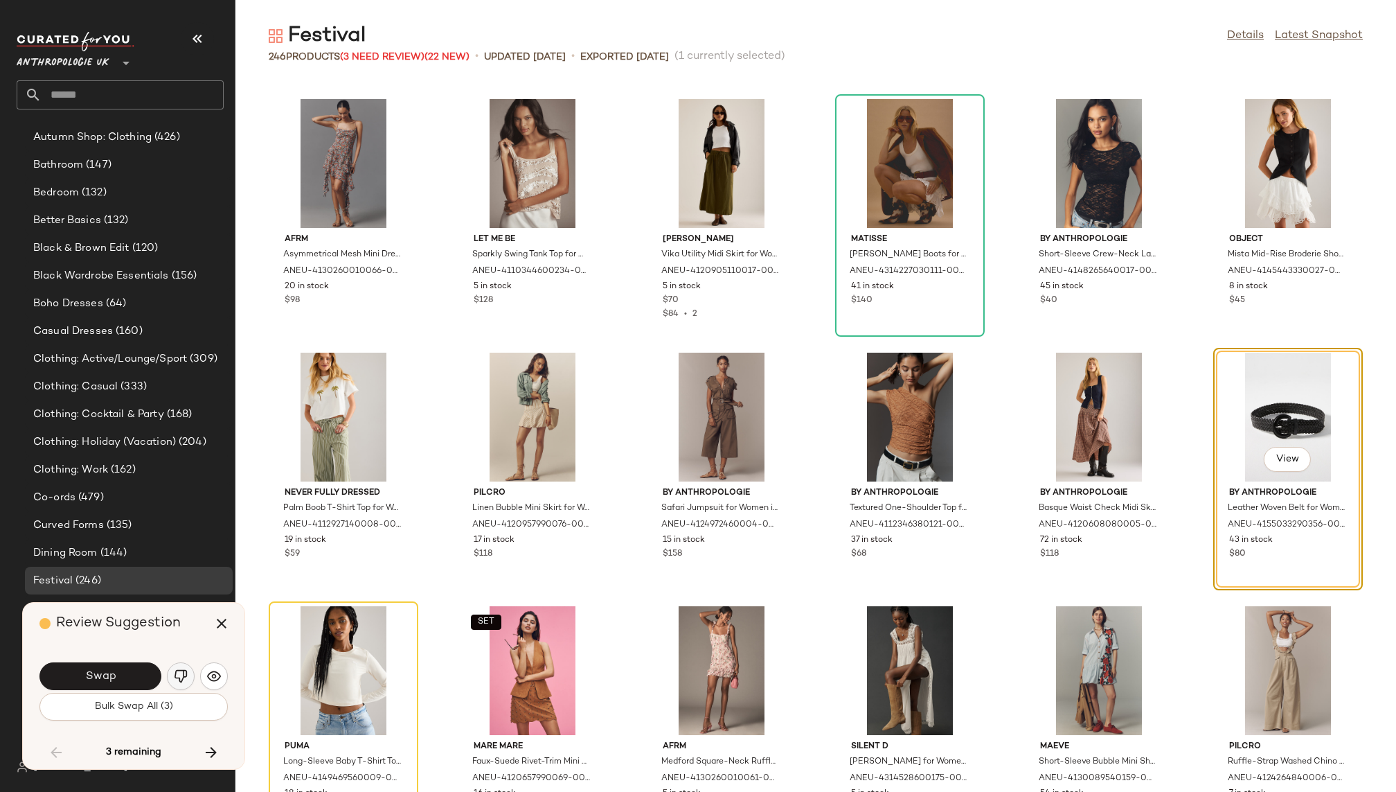
click at [179, 670] on img "button" at bounding box center [181, 676] width 14 height 14
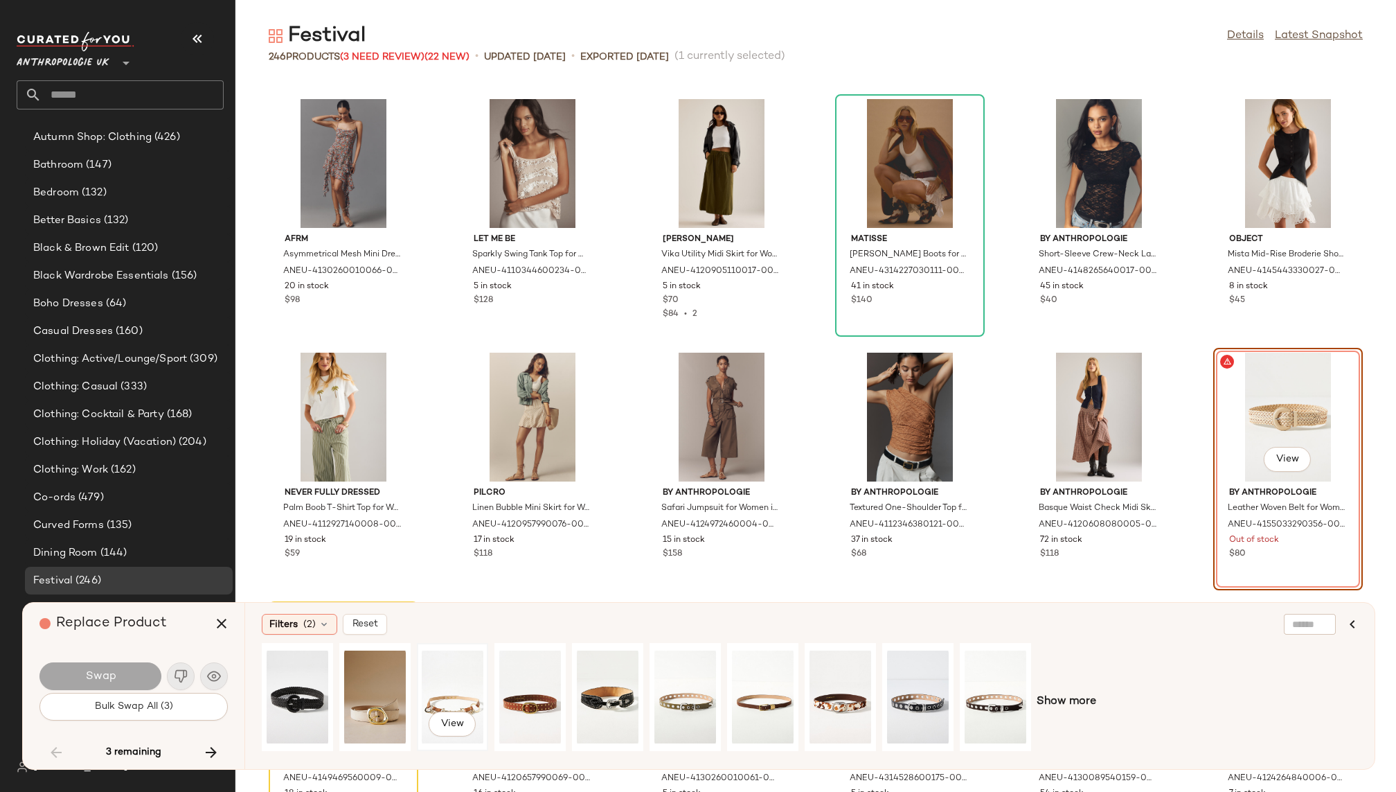
click at [431, 688] on div "View" at bounding box center [453, 697] width 62 height 98
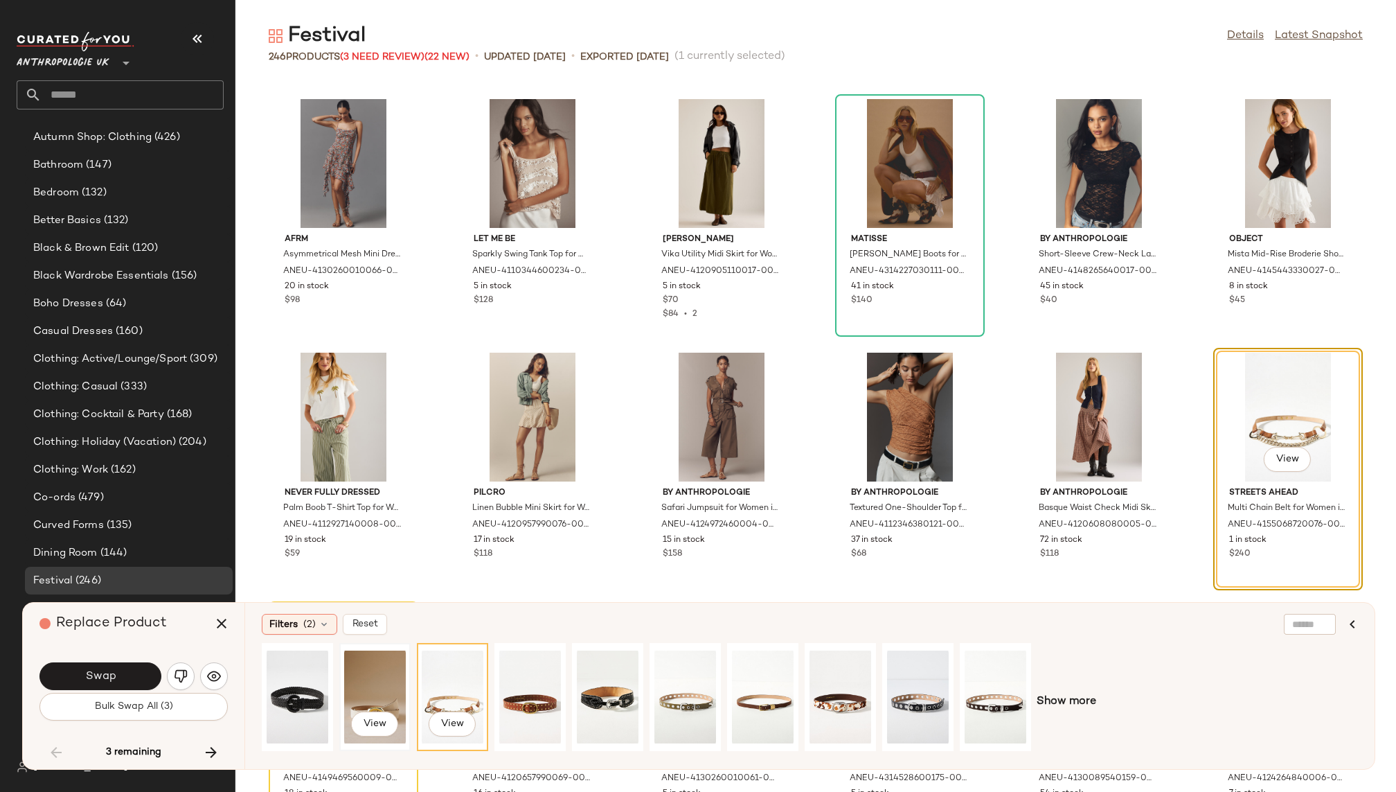
click at [388, 672] on div "View" at bounding box center [375, 697] width 62 height 98
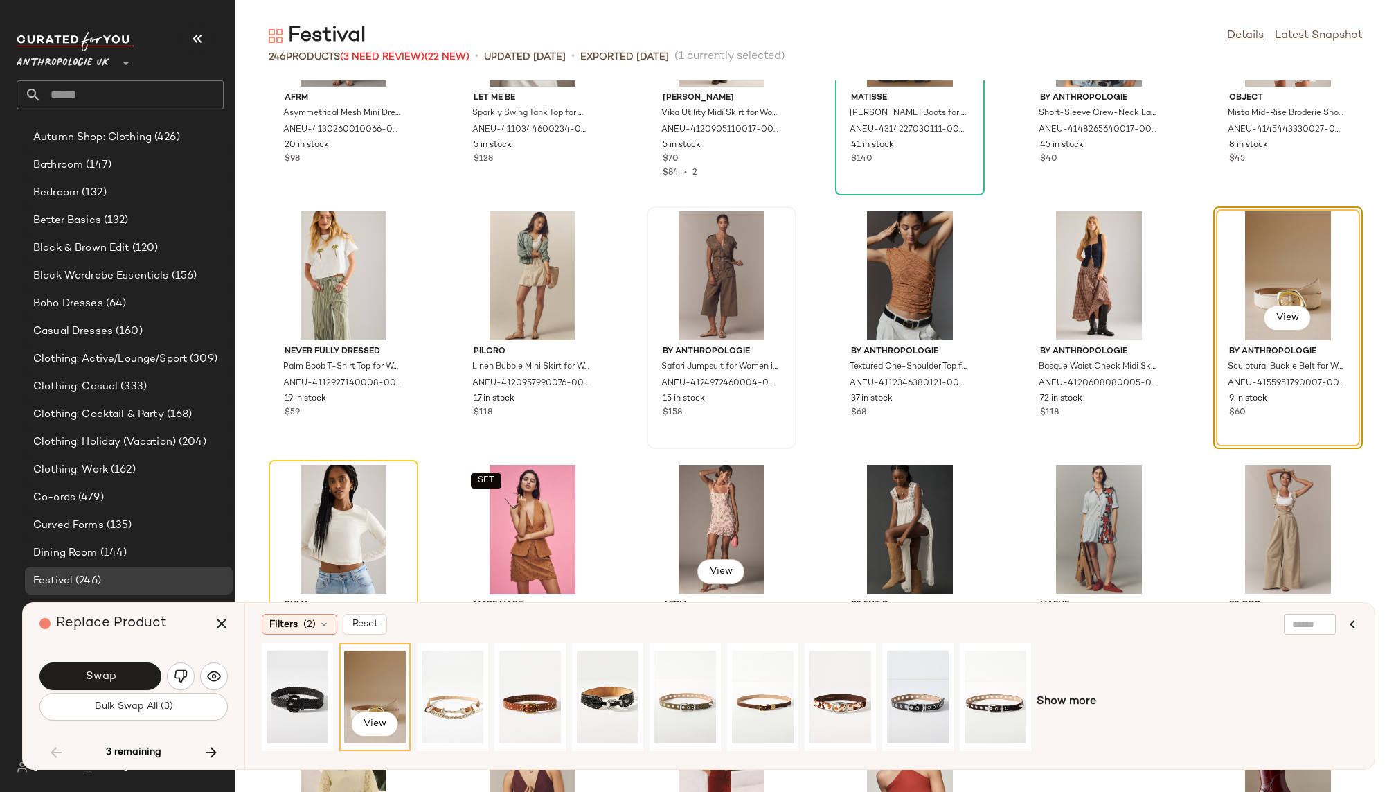
scroll to position [3192, 0]
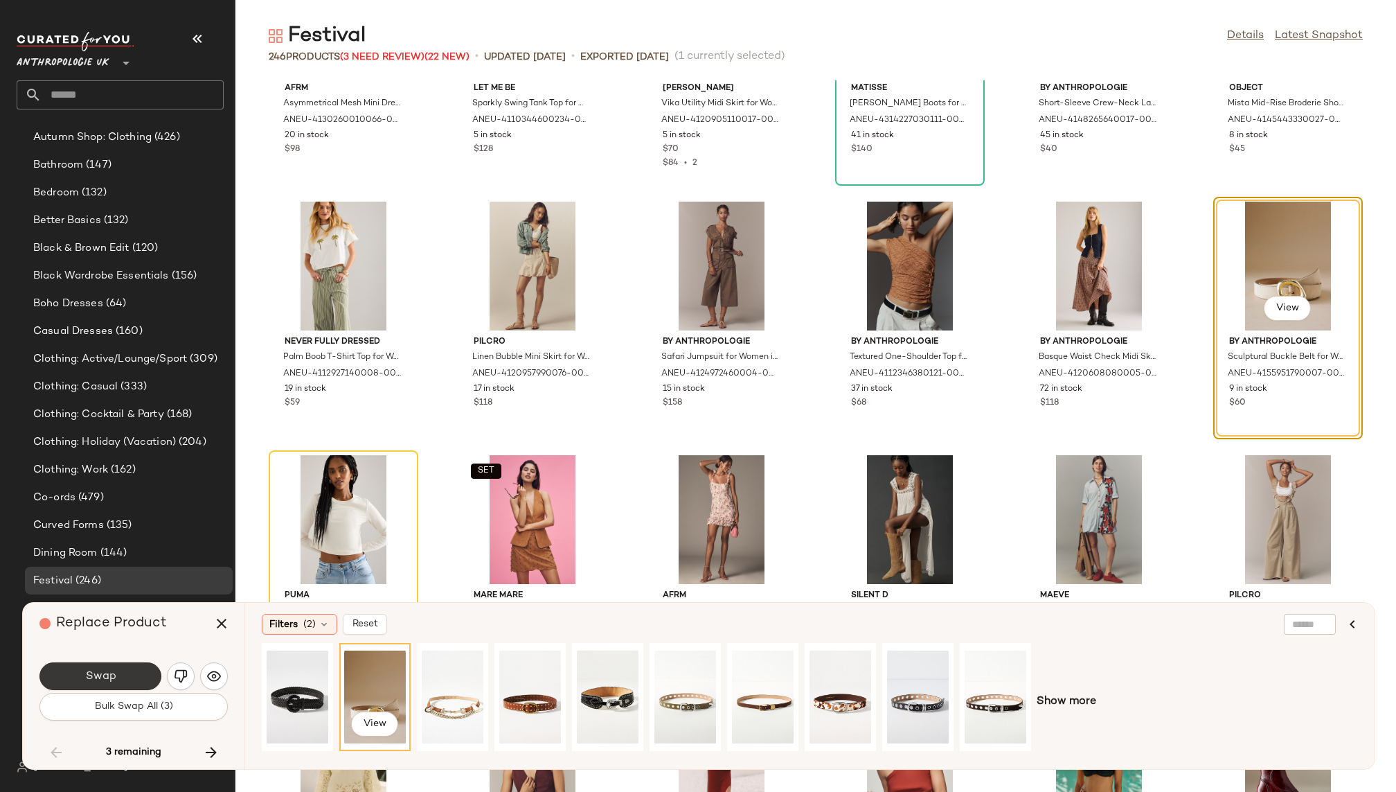
click at [127, 676] on button "Swap" at bounding box center [100, 676] width 122 height 28
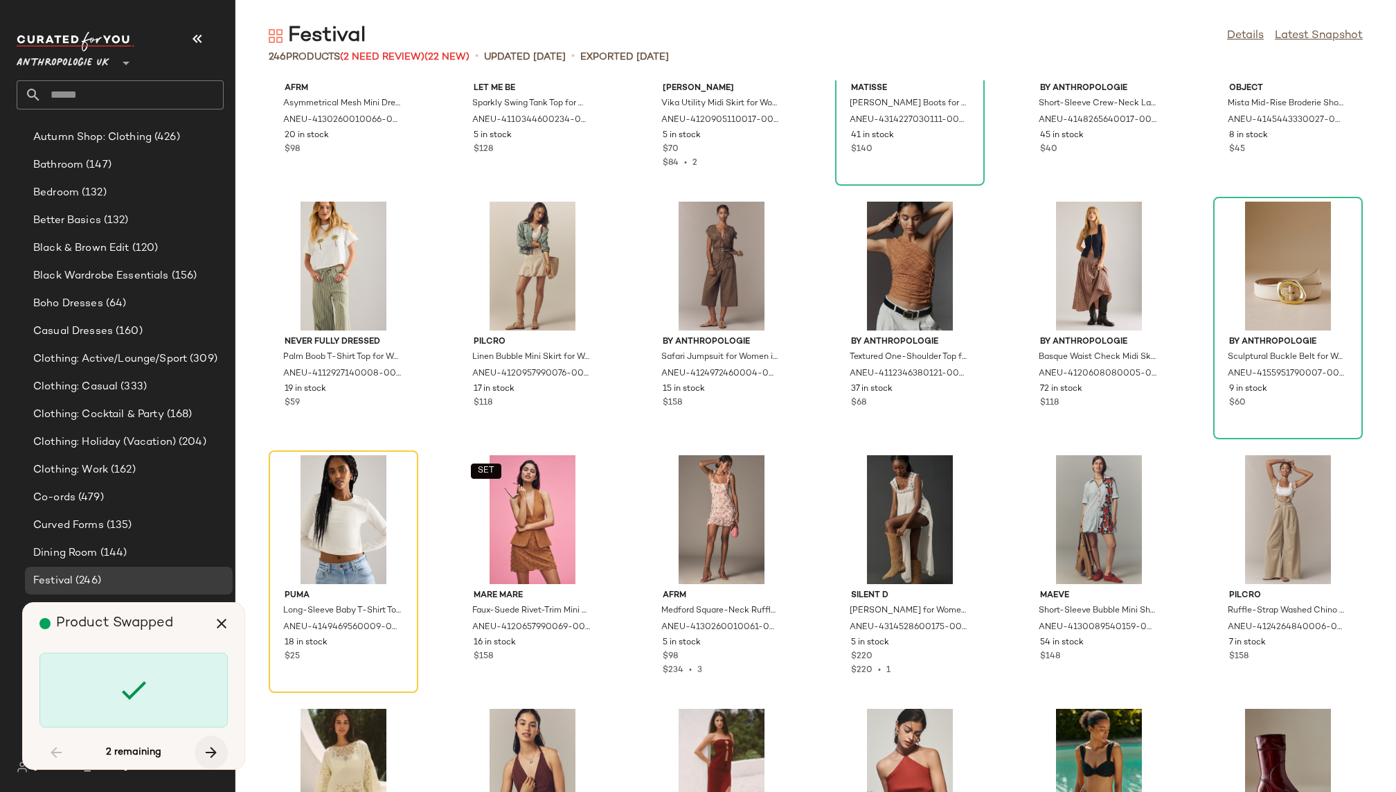
scroll to position [3295, 0]
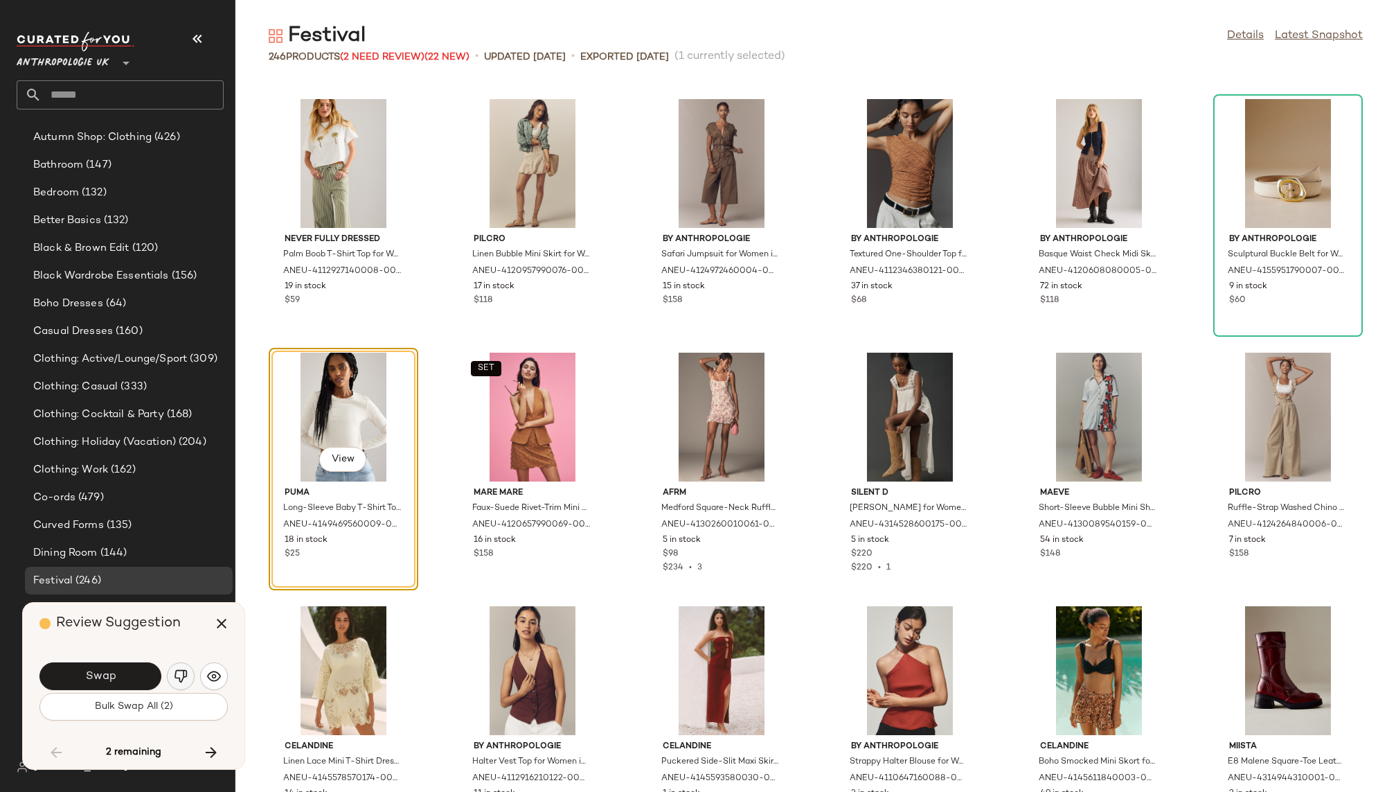
click at [180, 675] on img "button" at bounding box center [181, 676] width 14 height 14
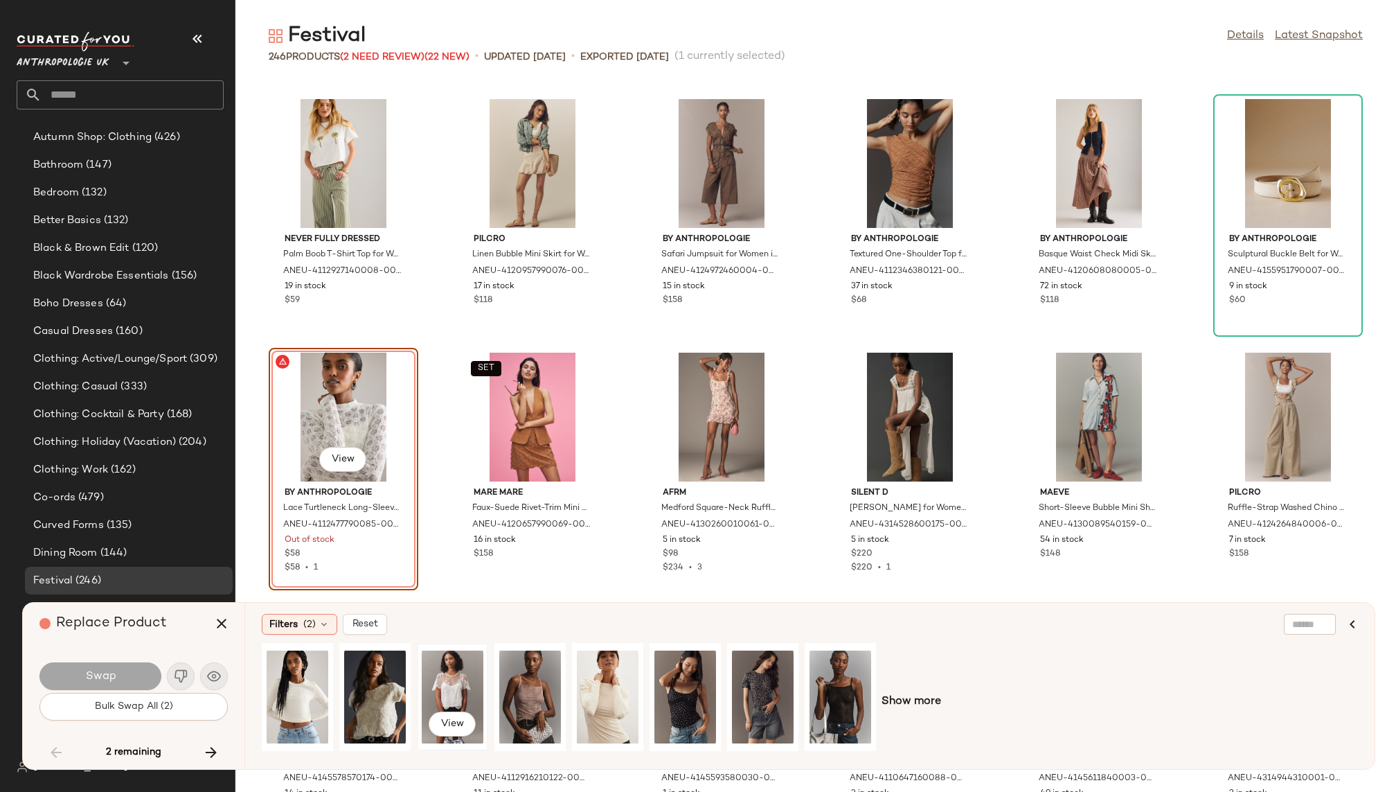
click at [431, 675] on div "View" at bounding box center [453, 697] width 62 height 98
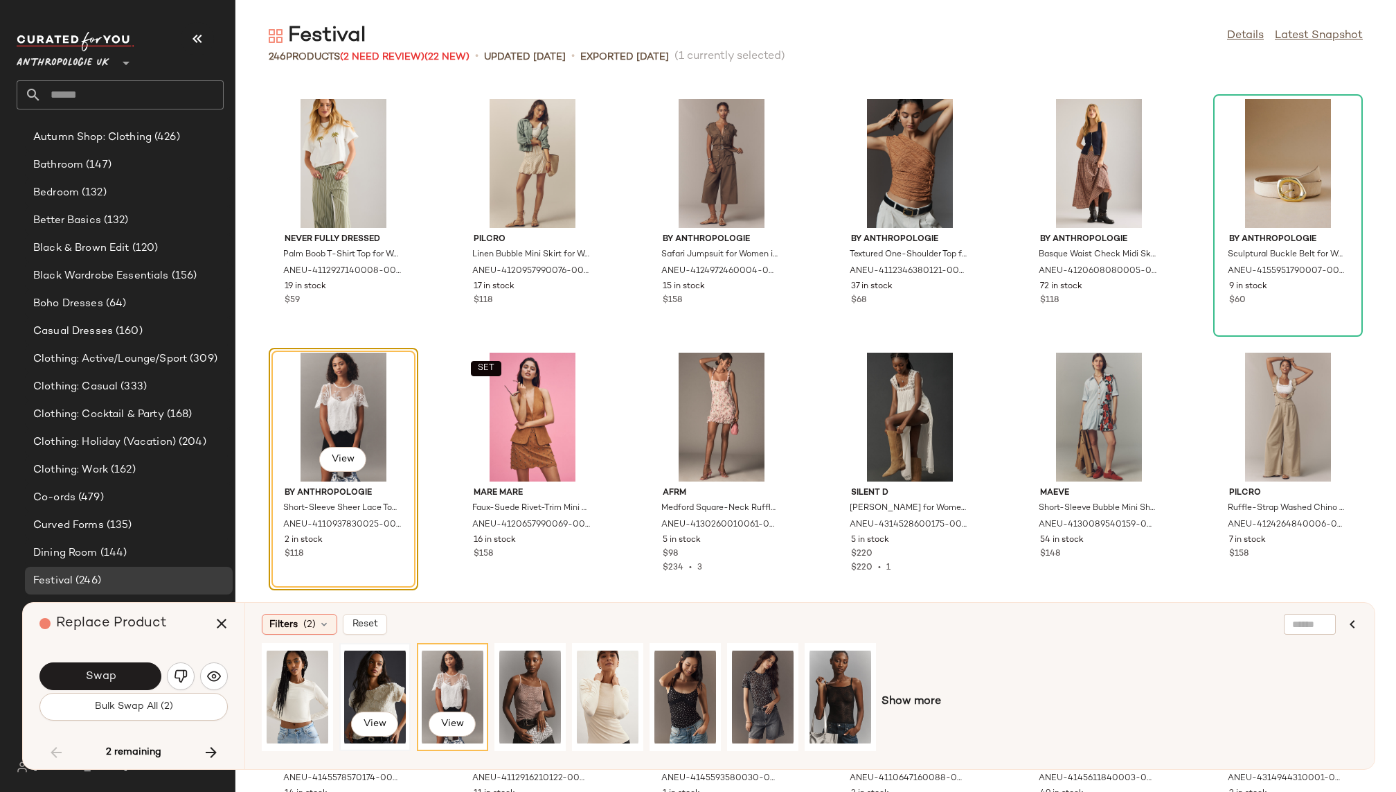
click at [393, 673] on div "View" at bounding box center [375, 697] width 62 height 98
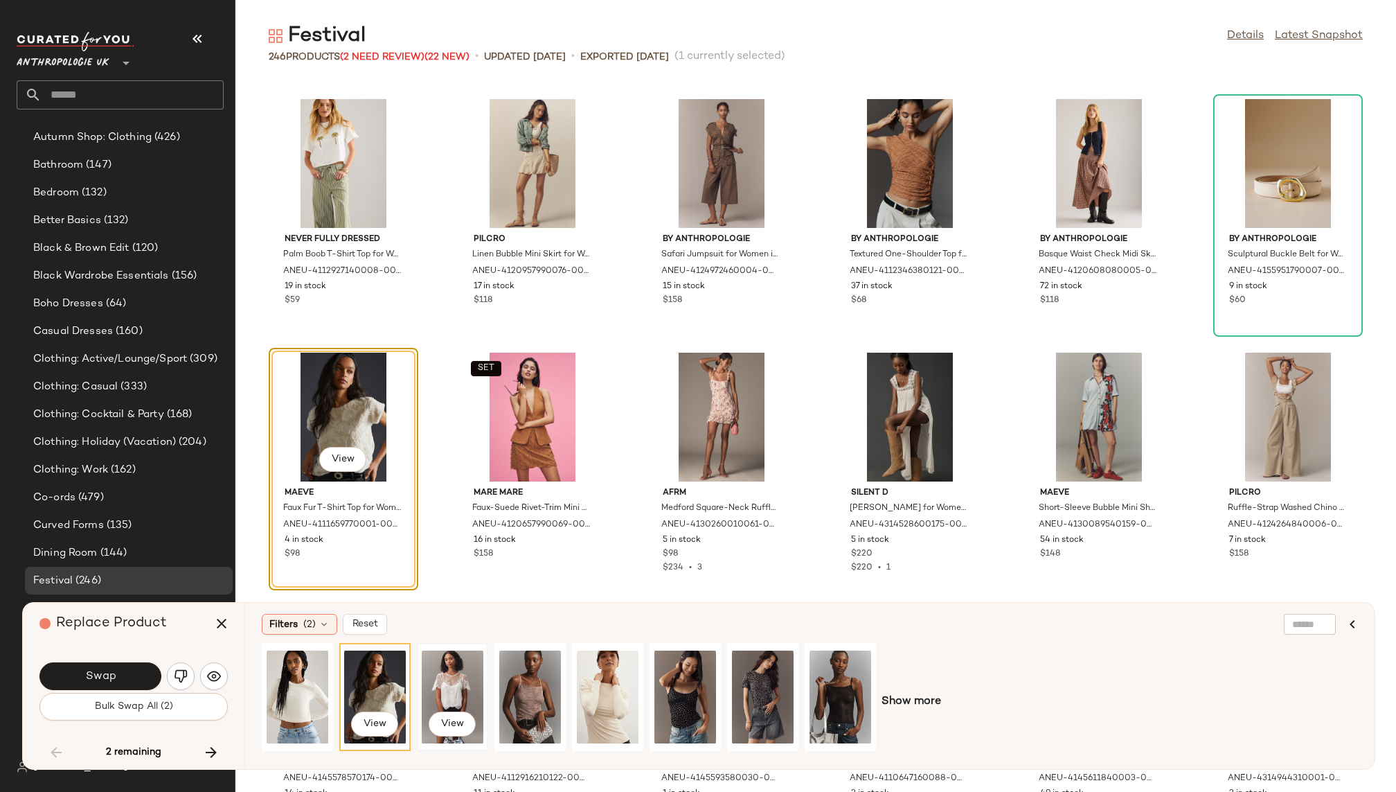
click at [458, 675] on div "View" at bounding box center [453, 697] width 62 height 98
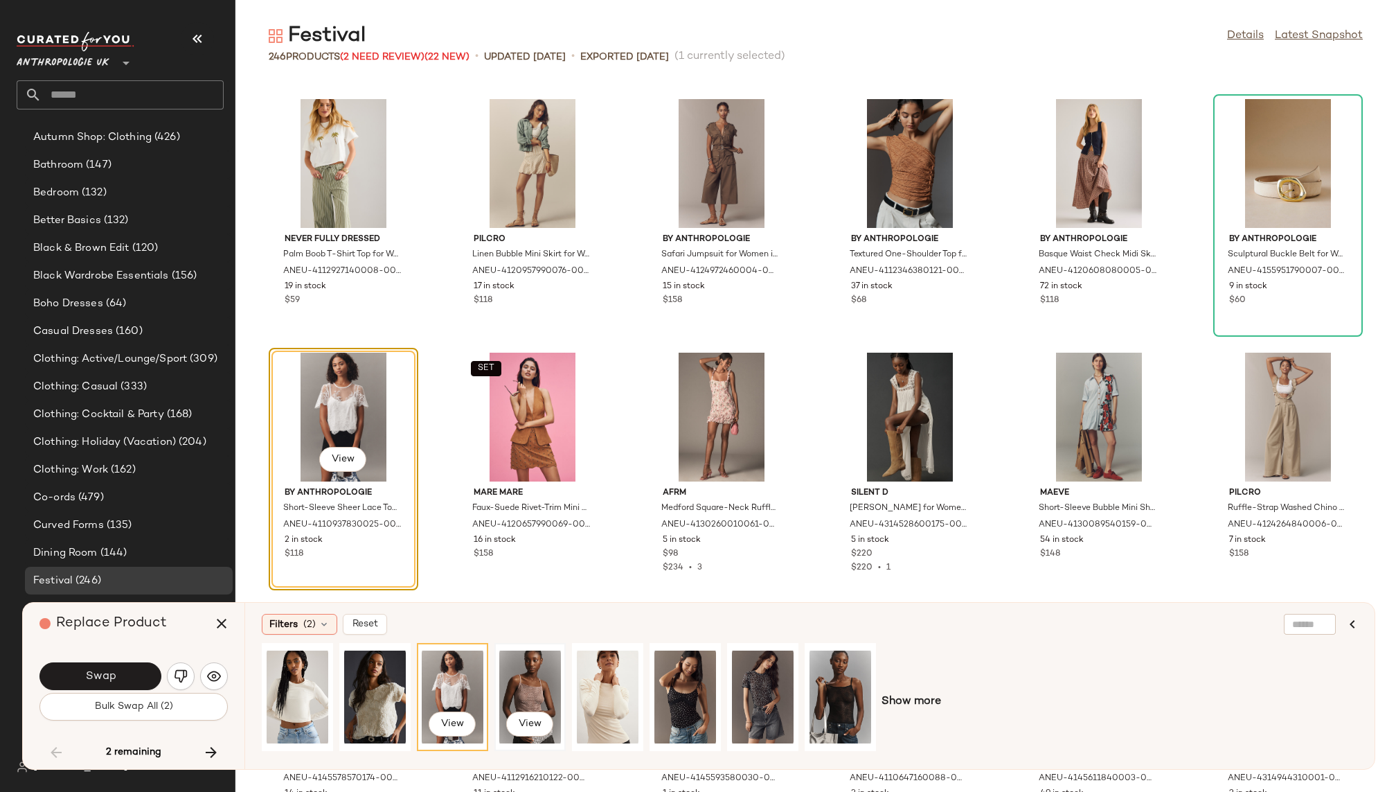
click at [560, 669] on div "View" at bounding box center [530, 696] width 69 height 105
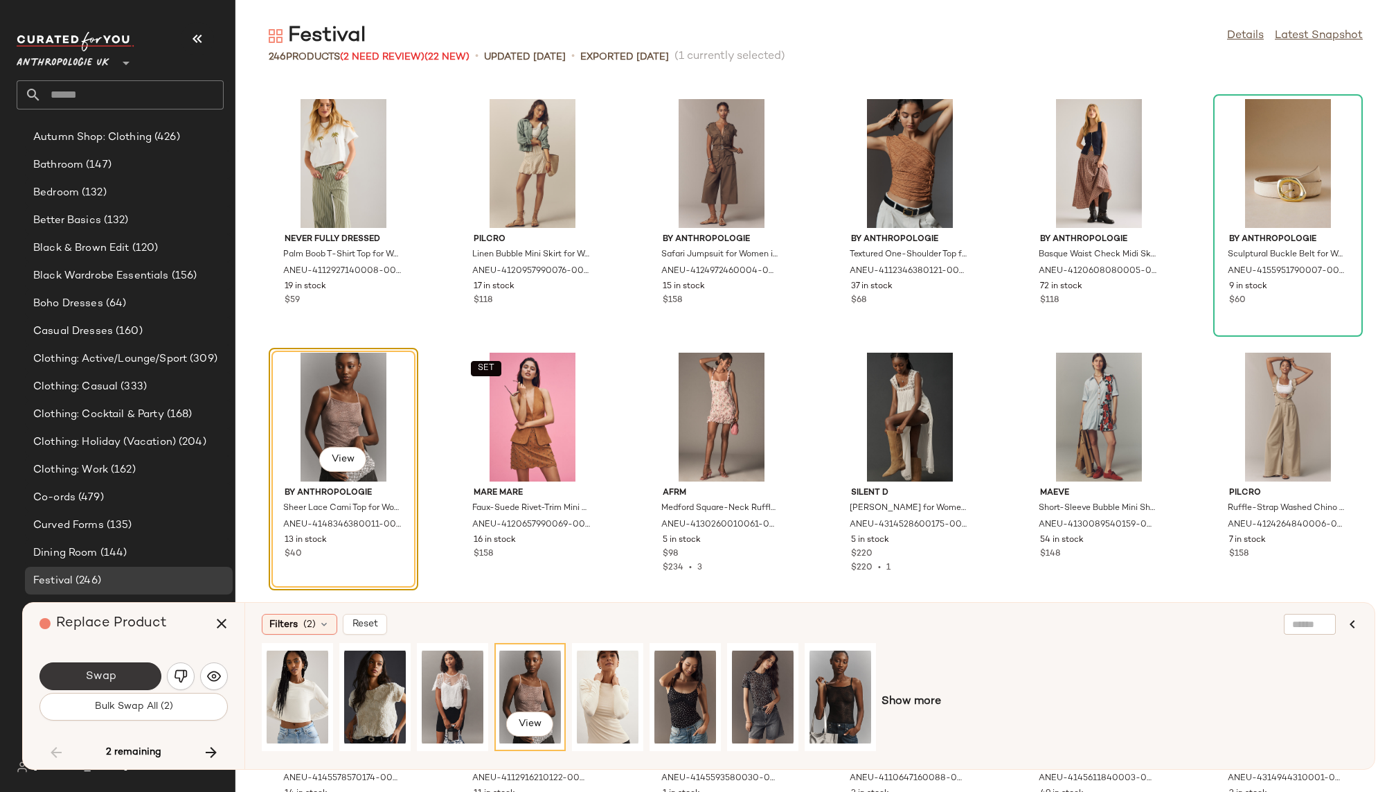
click at [134, 675] on button "Swap" at bounding box center [100, 676] width 122 height 28
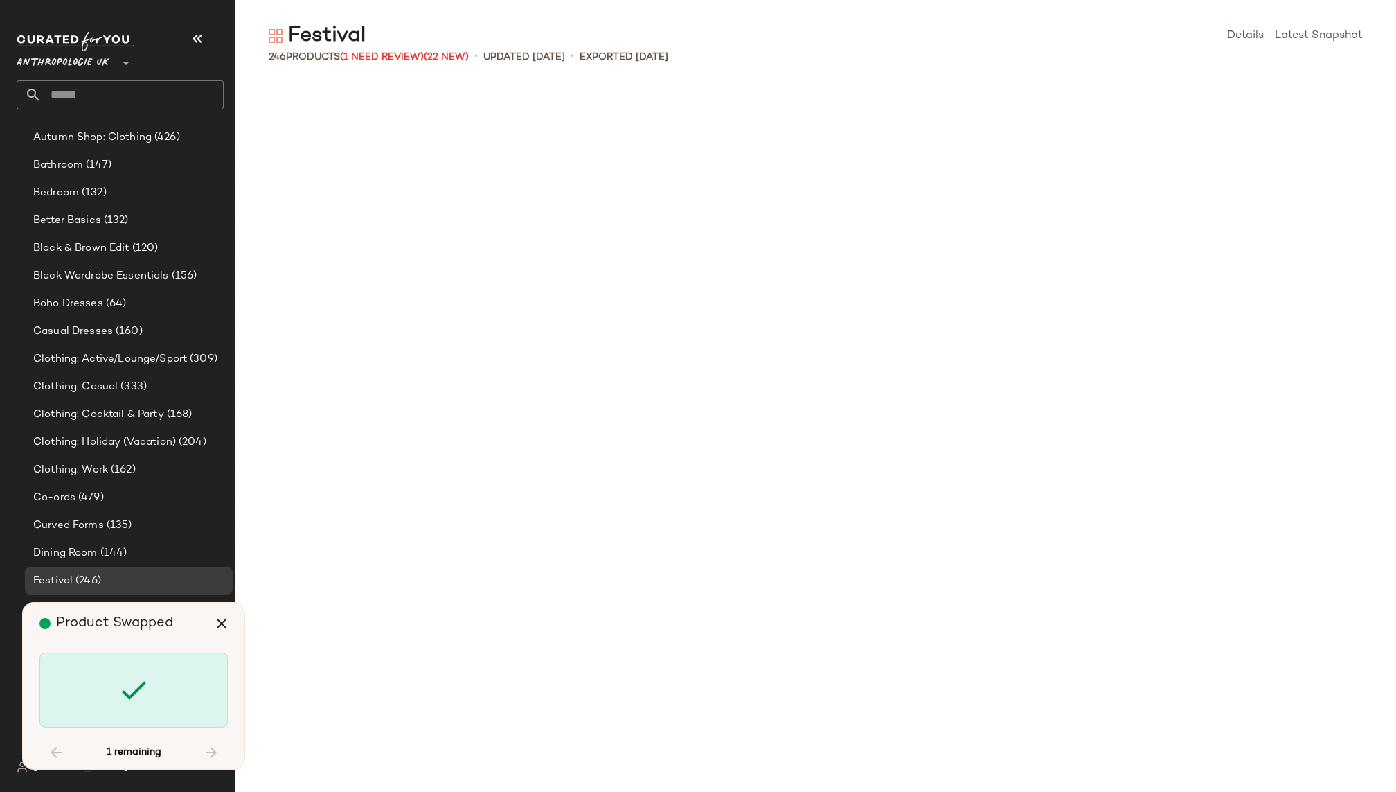
scroll to position [6590, 0]
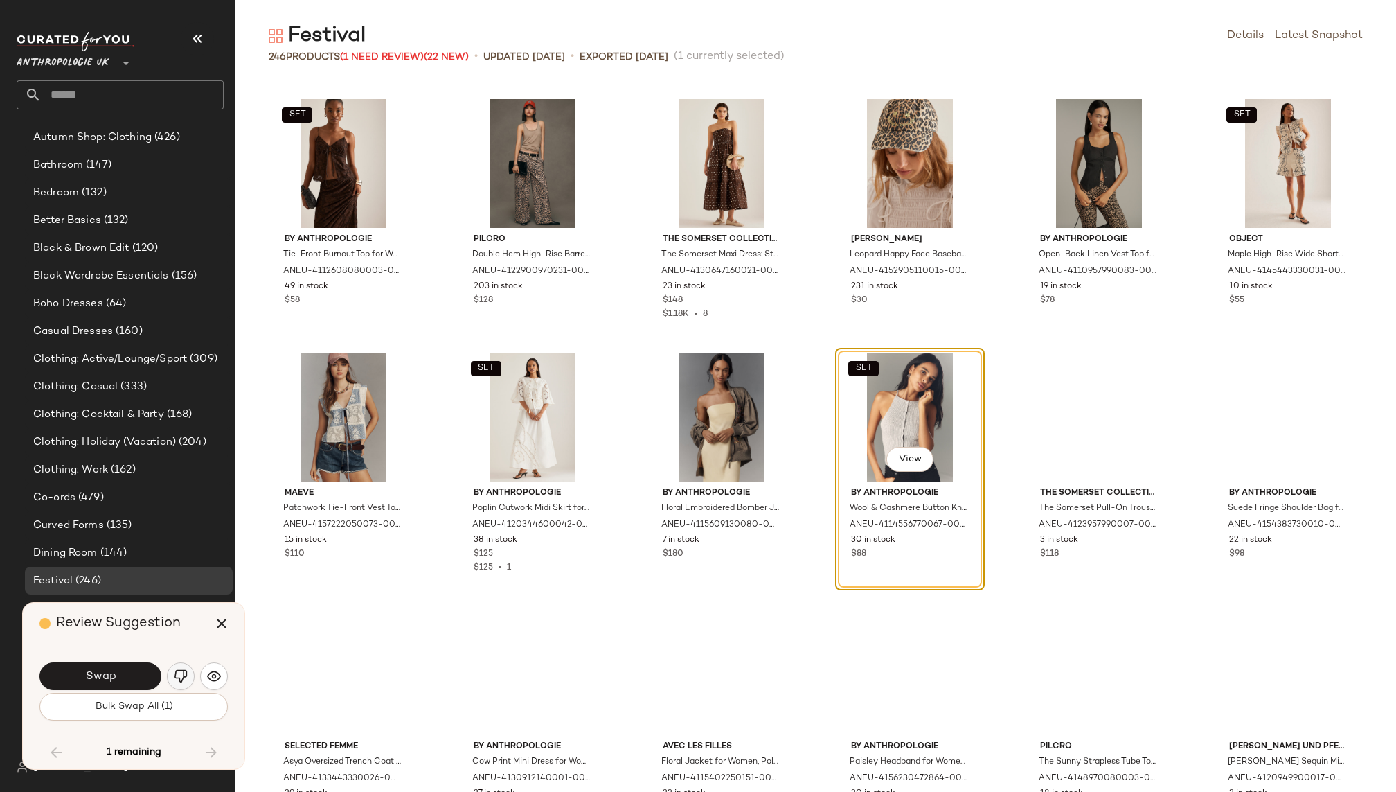
click at [188, 678] on button "button" at bounding box center [181, 676] width 28 height 28
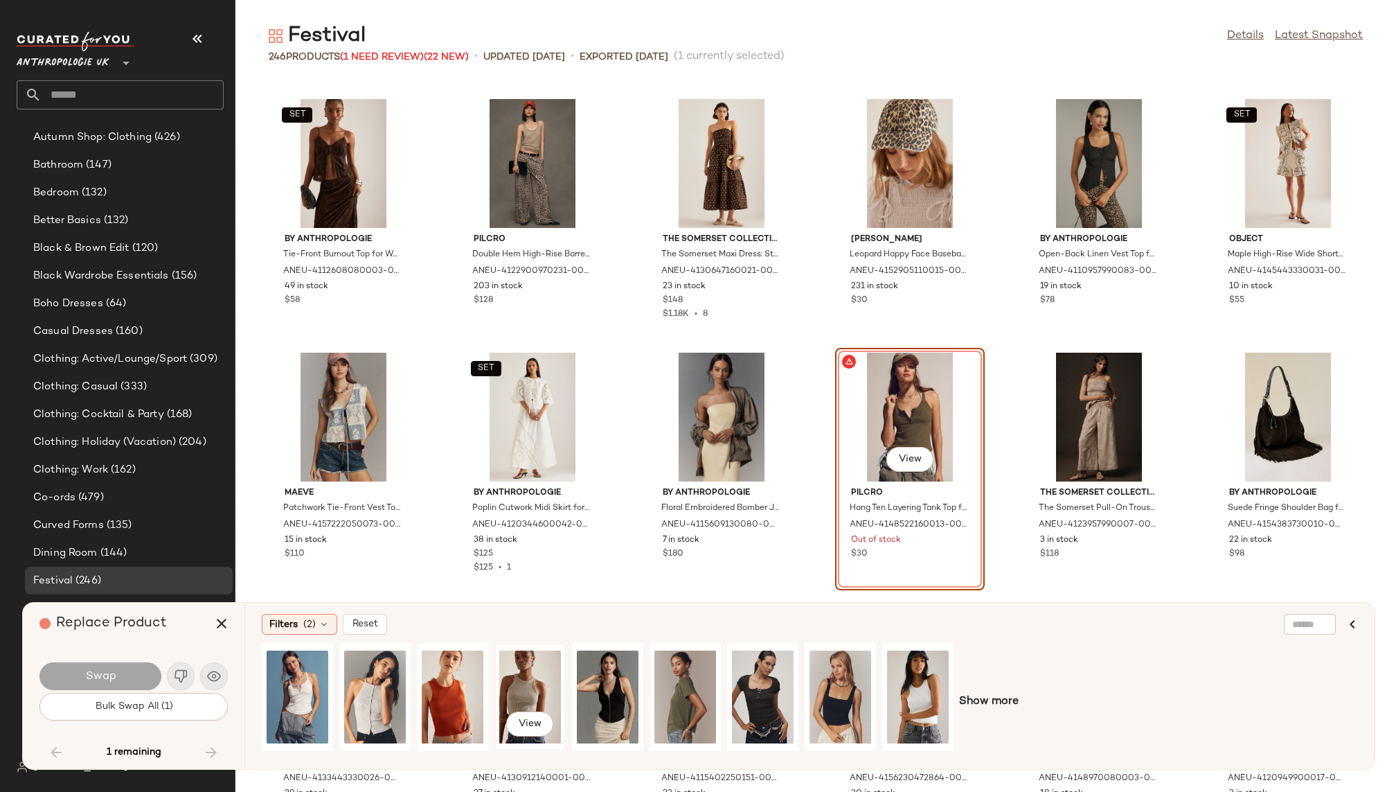
click at [529, 681] on div "View" at bounding box center [530, 697] width 62 height 98
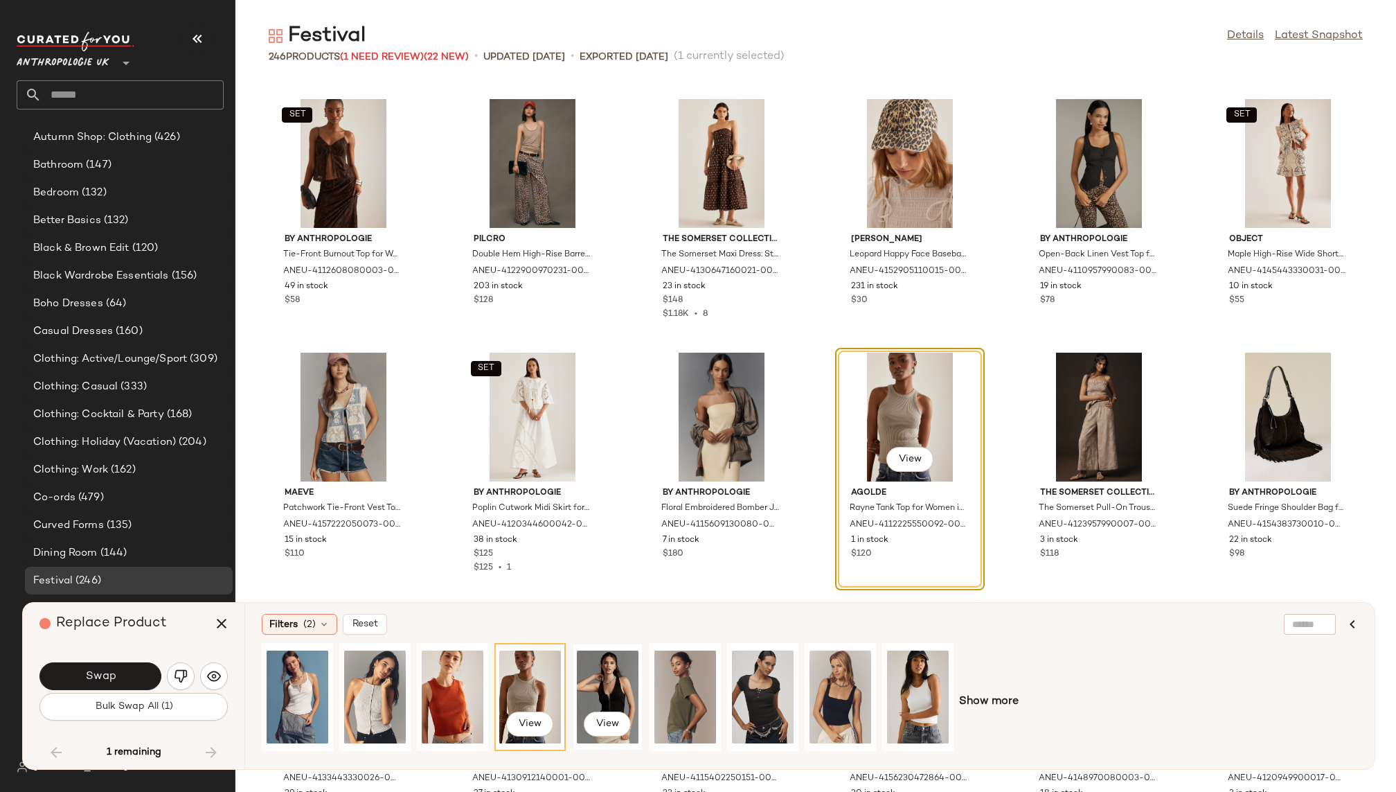
click at [598, 676] on div "View" at bounding box center [608, 697] width 62 height 98
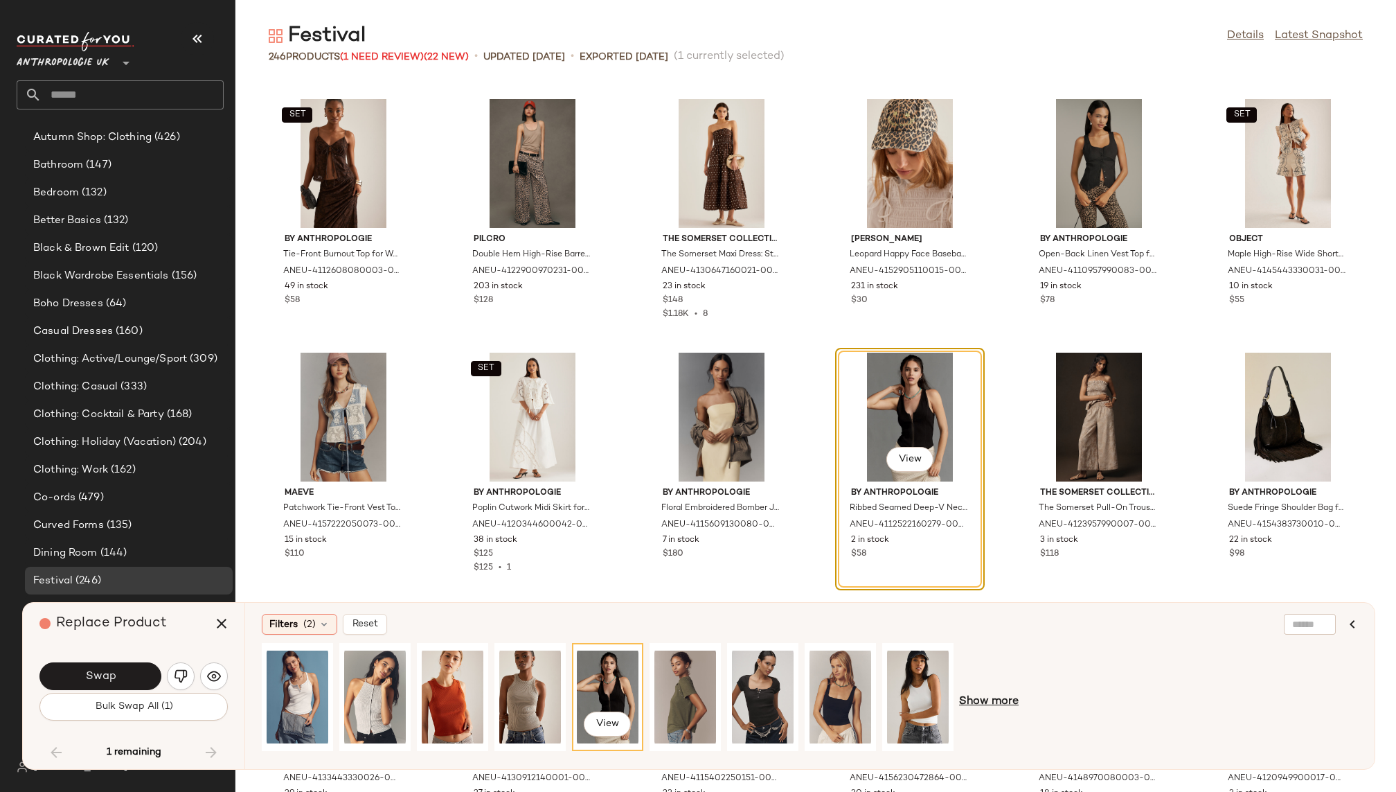
click at [988, 699] on span "Show more" at bounding box center [989, 701] width 60 height 17
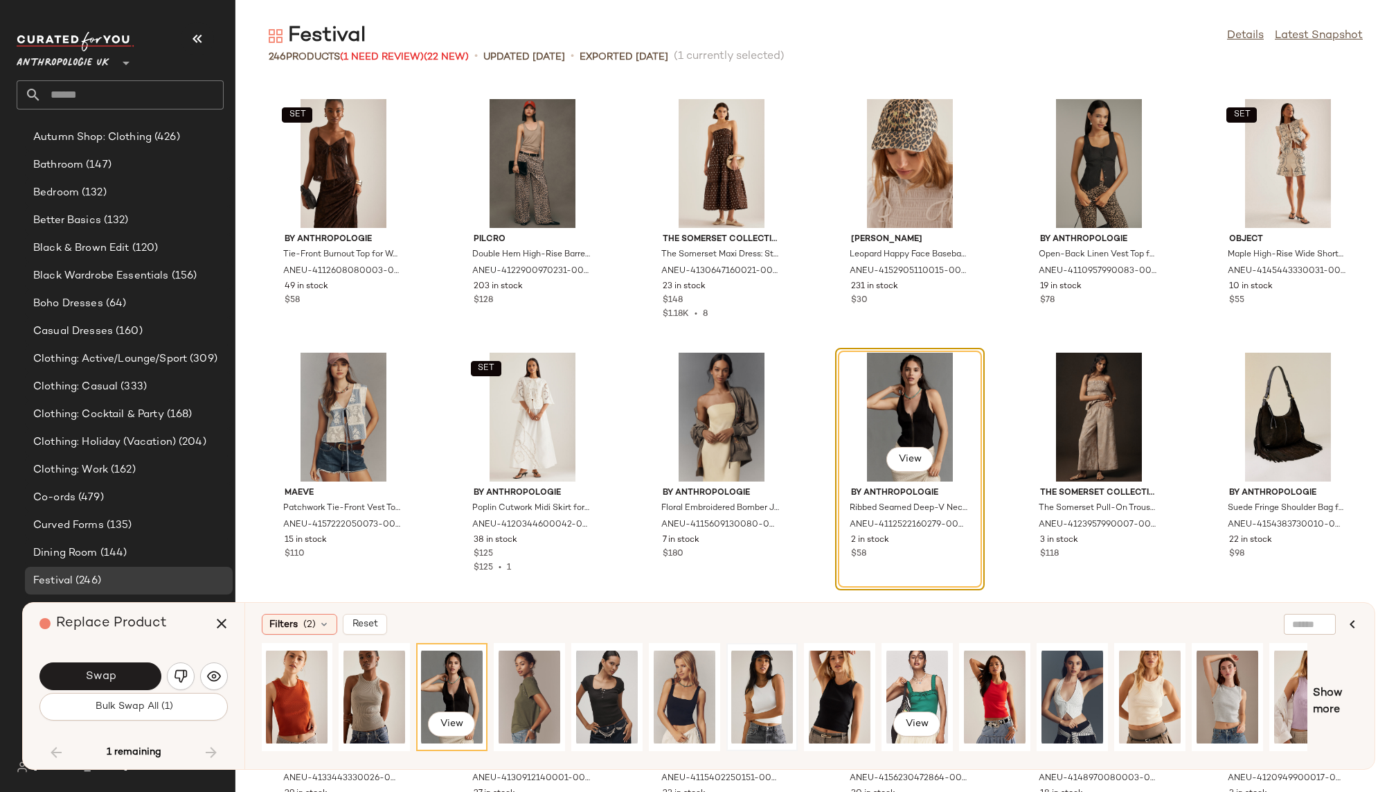
scroll to position [0, 343]
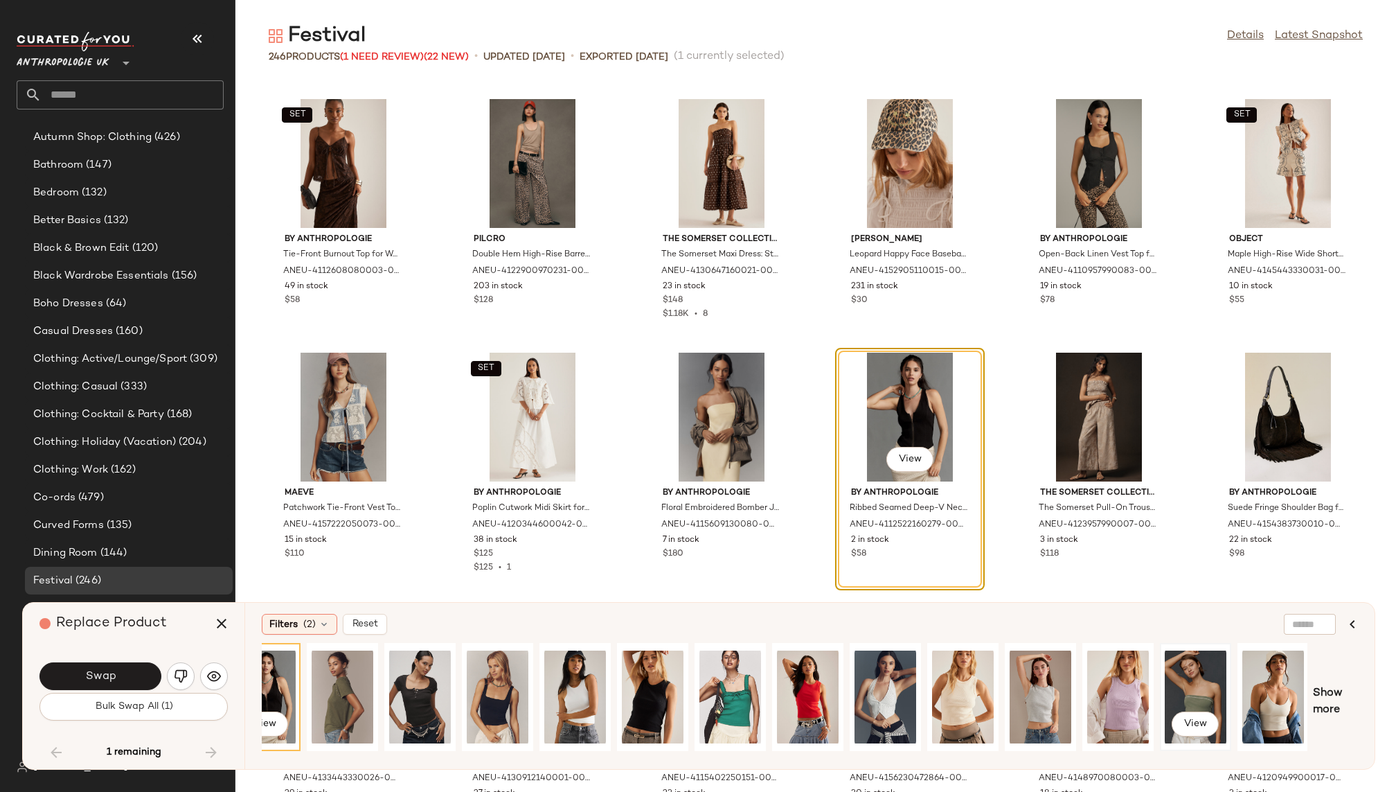
click at [1167, 675] on div "View" at bounding box center [1196, 697] width 62 height 98
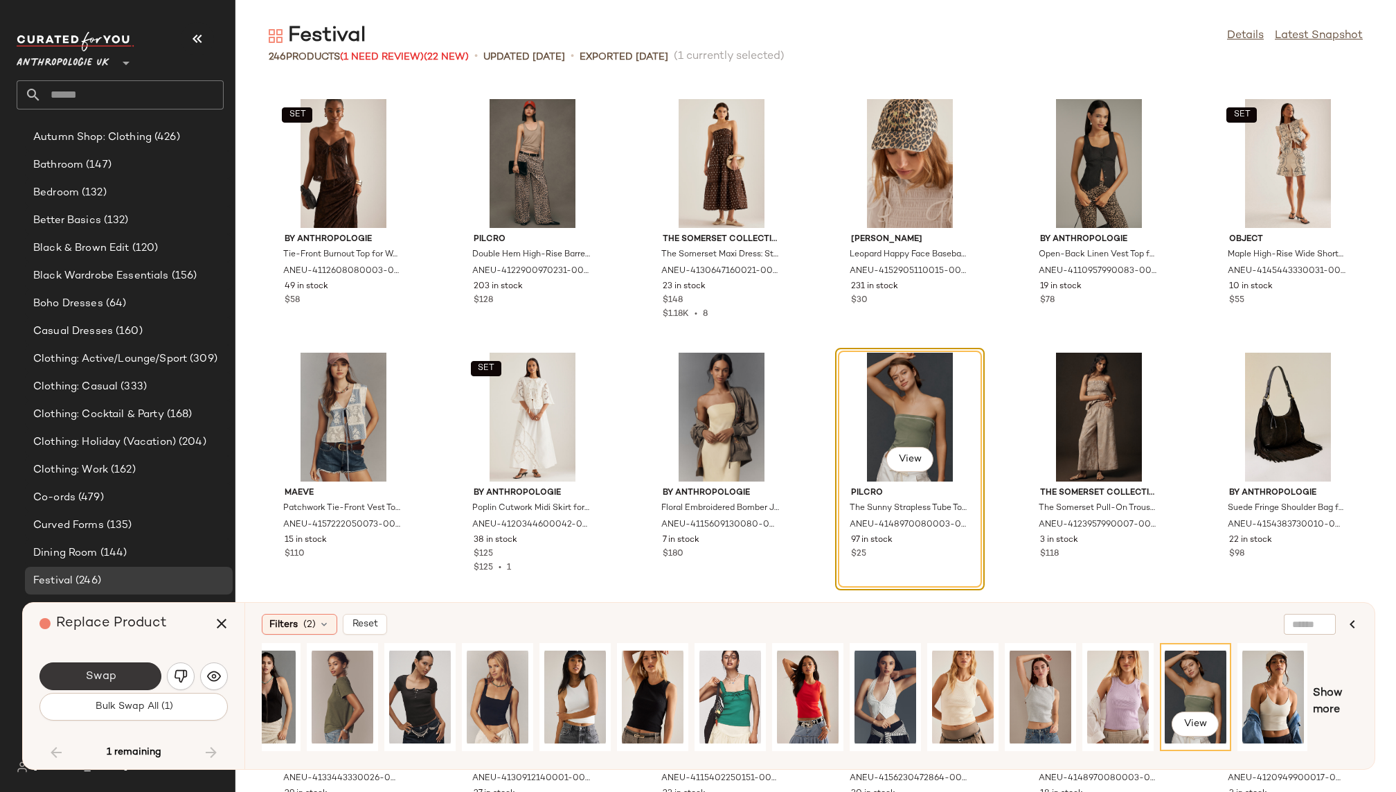
click at [105, 672] on span "Swap" at bounding box center [99, 676] width 31 height 13
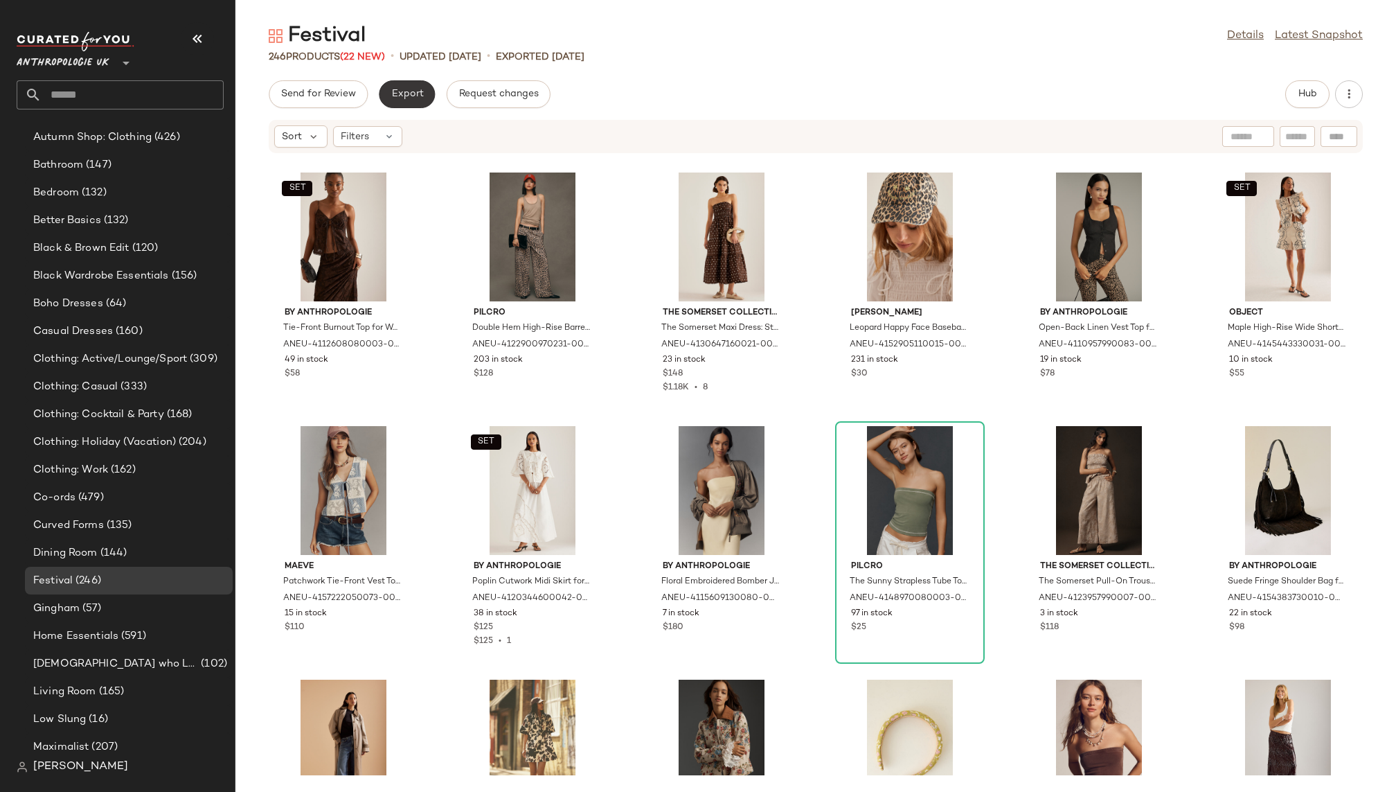
click at [403, 107] on button "Export" at bounding box center [407, 94] width 56 height 28
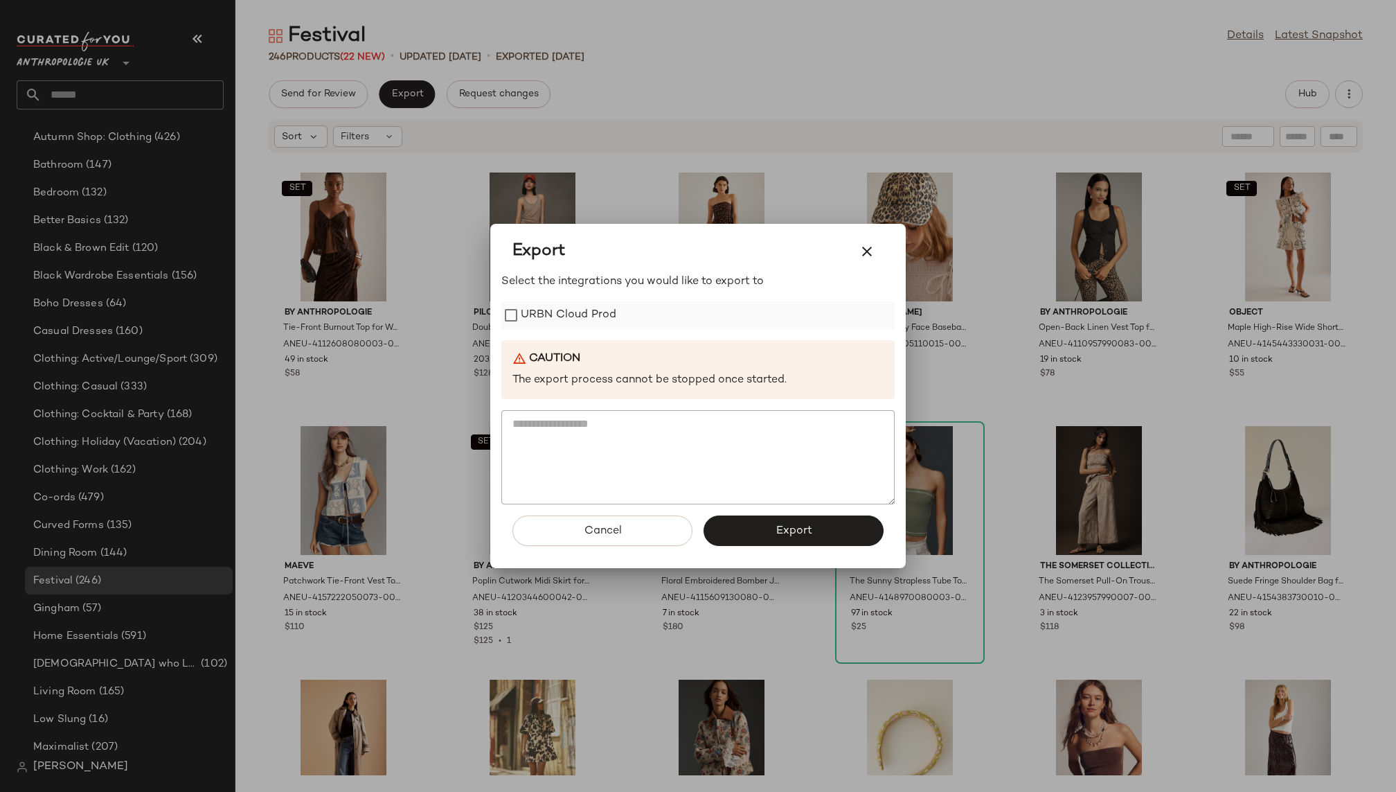
click at [606, 311] on label "URBN Cloud Prod" at bounding box center [569, 315] width 96 height 28
click at [780, 529] on span "Export" at bounding box center [793, 530] width 37 height 13
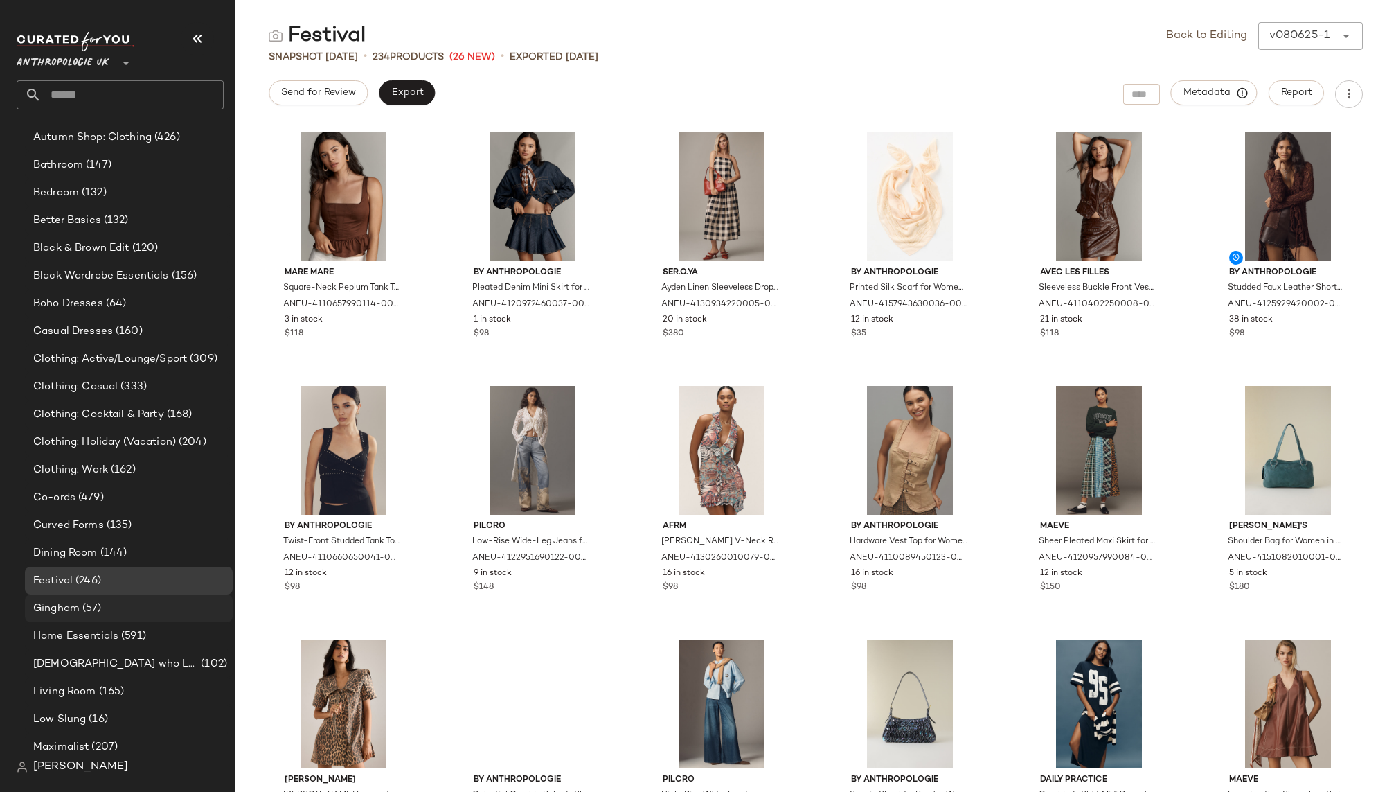
click at [161, 598] on div "Gingham (57)" at bounding box center [129, 608] width 208 height 28
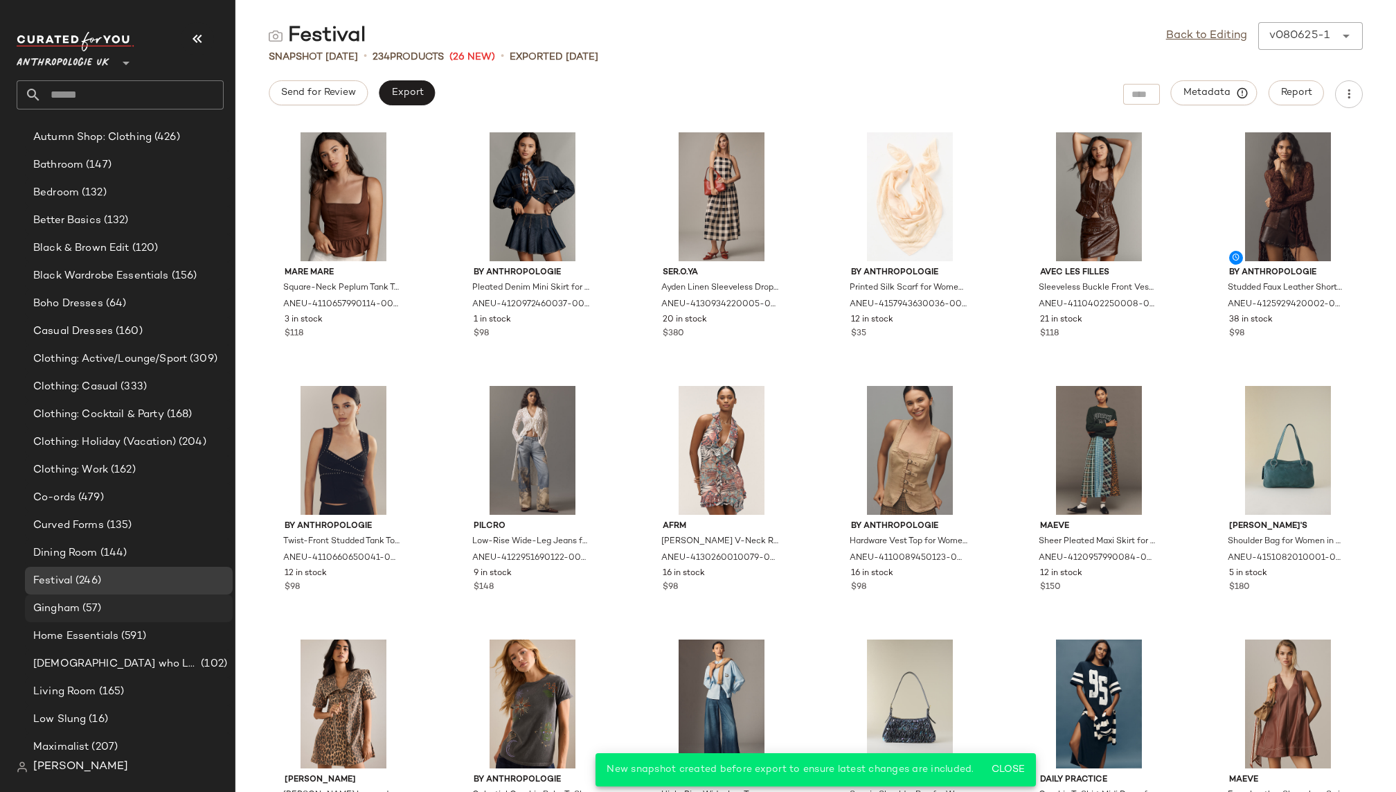
click at [153, 611] on div "Gingham (57)" at bounding box center [128, 608] width 198 height 16
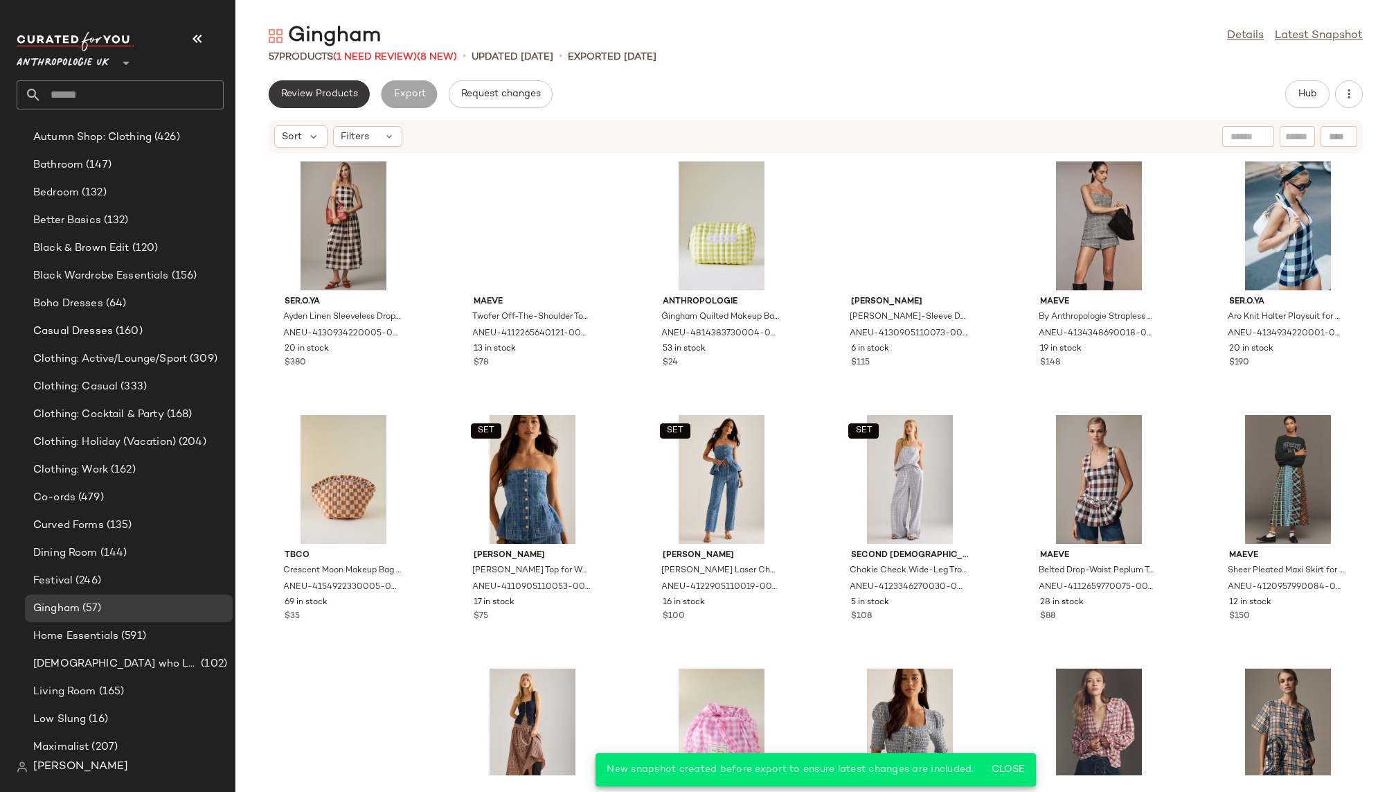
click at [346, 95] on span "Review Products" at bounding box center [319, 94] width 78 height 11
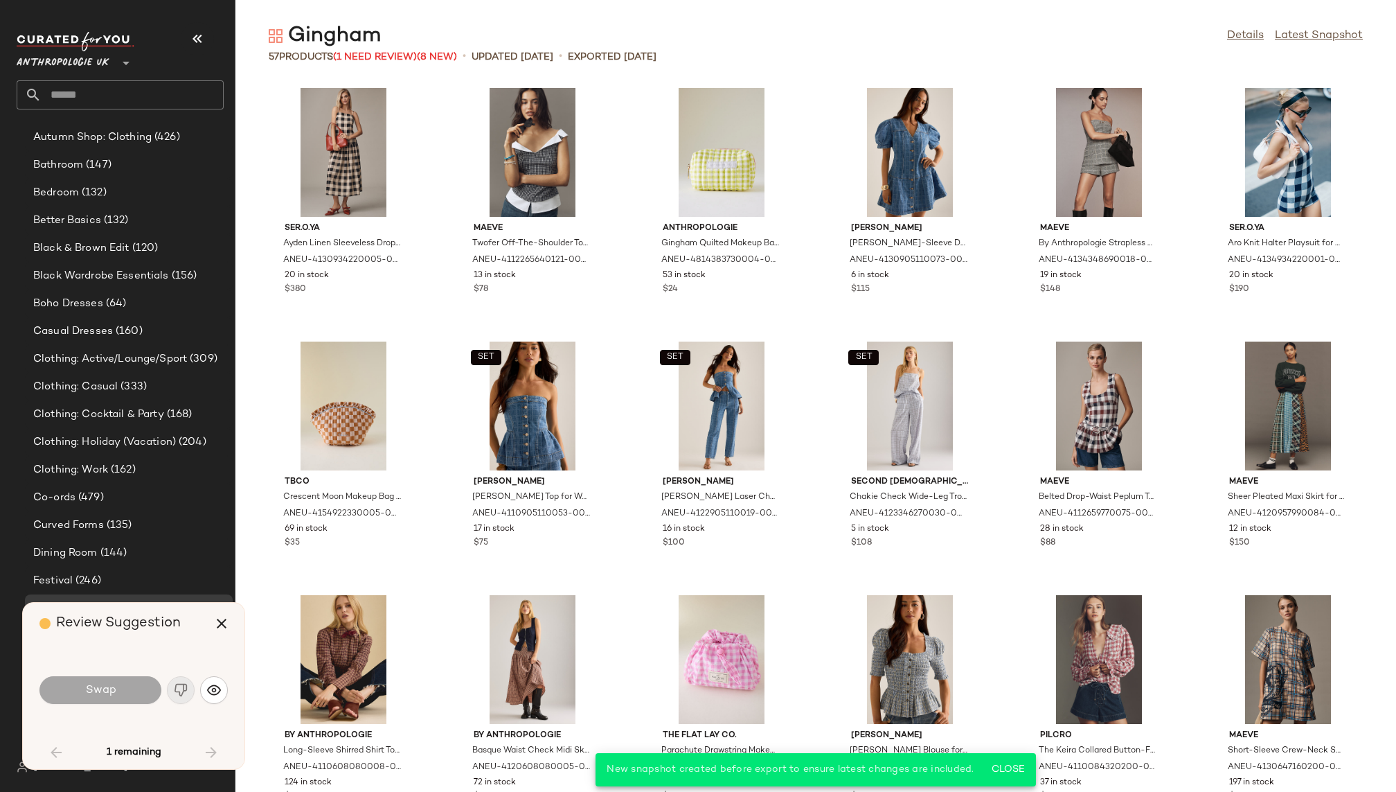
scroll to position [518, 0]
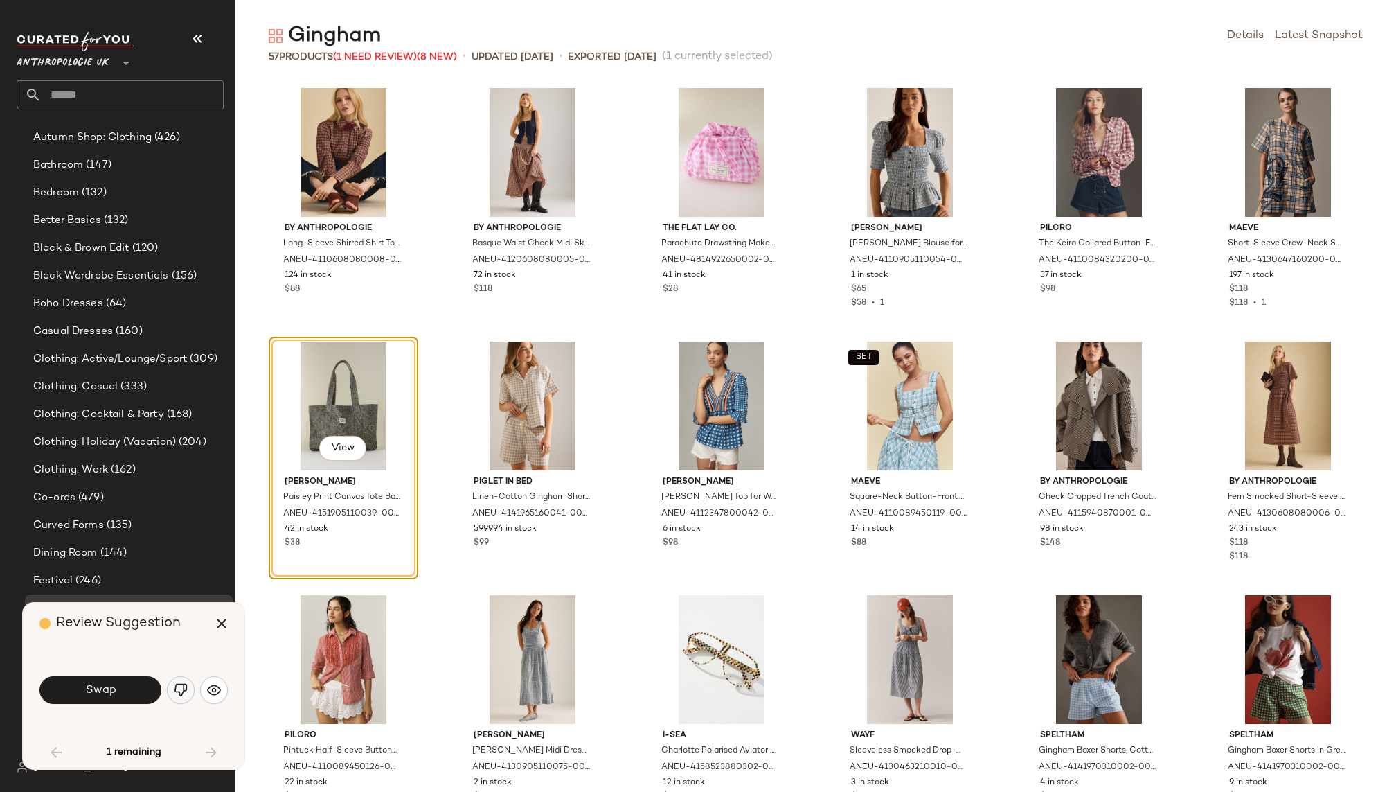
click at [178, 686] on img "button" at bounding box center [181, 690] width 14 height 14
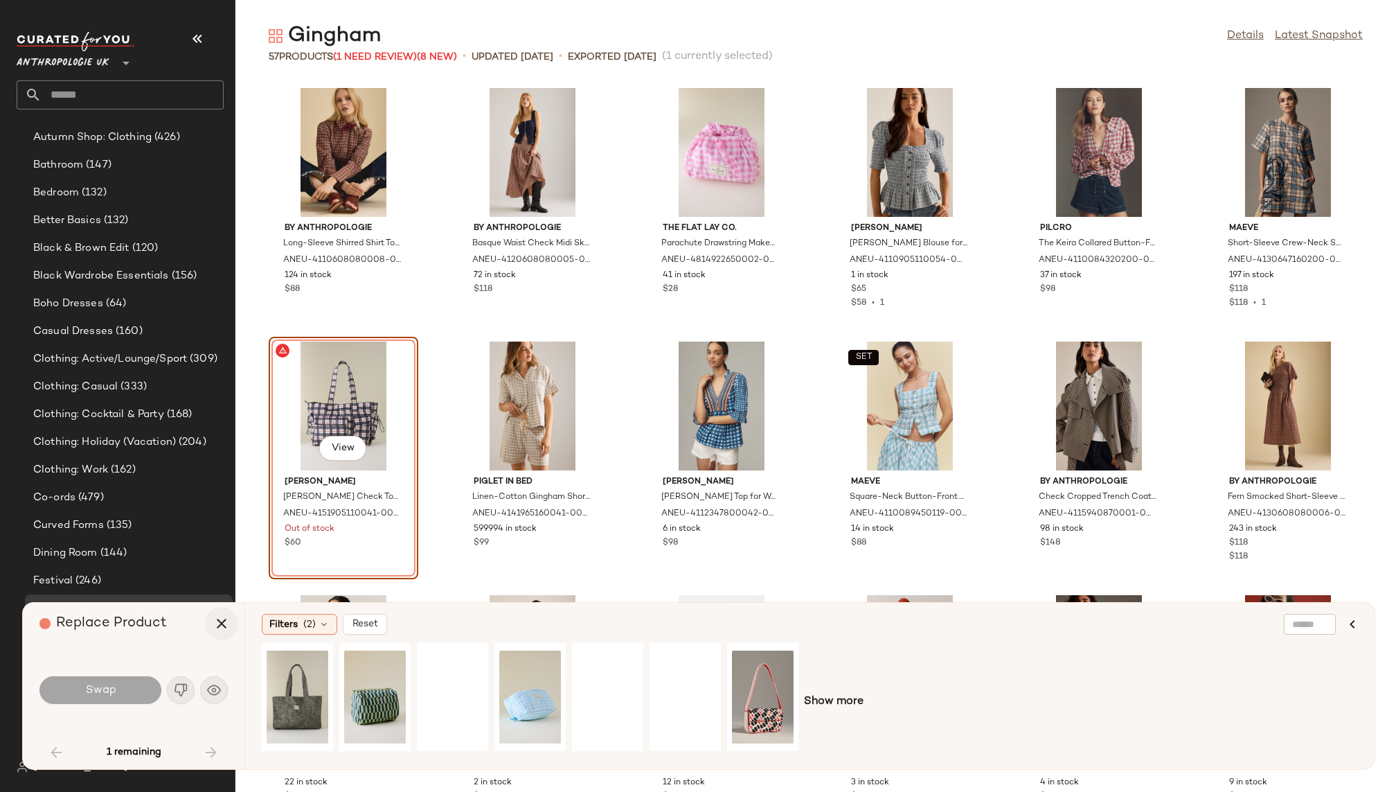
click at [221, 624] on icon "button" at bounding box center [221, 623] width 17 height 17
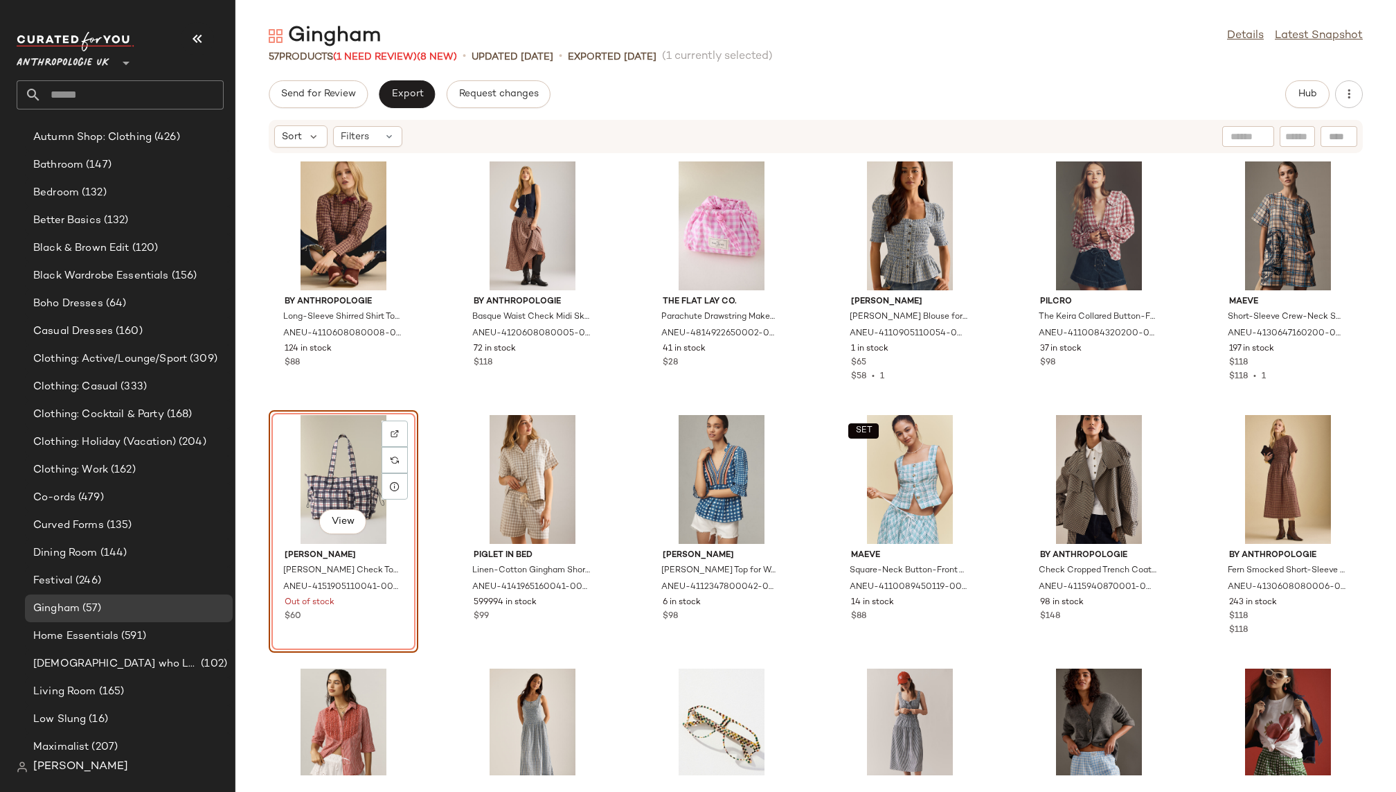
scroll to position [504, 0]
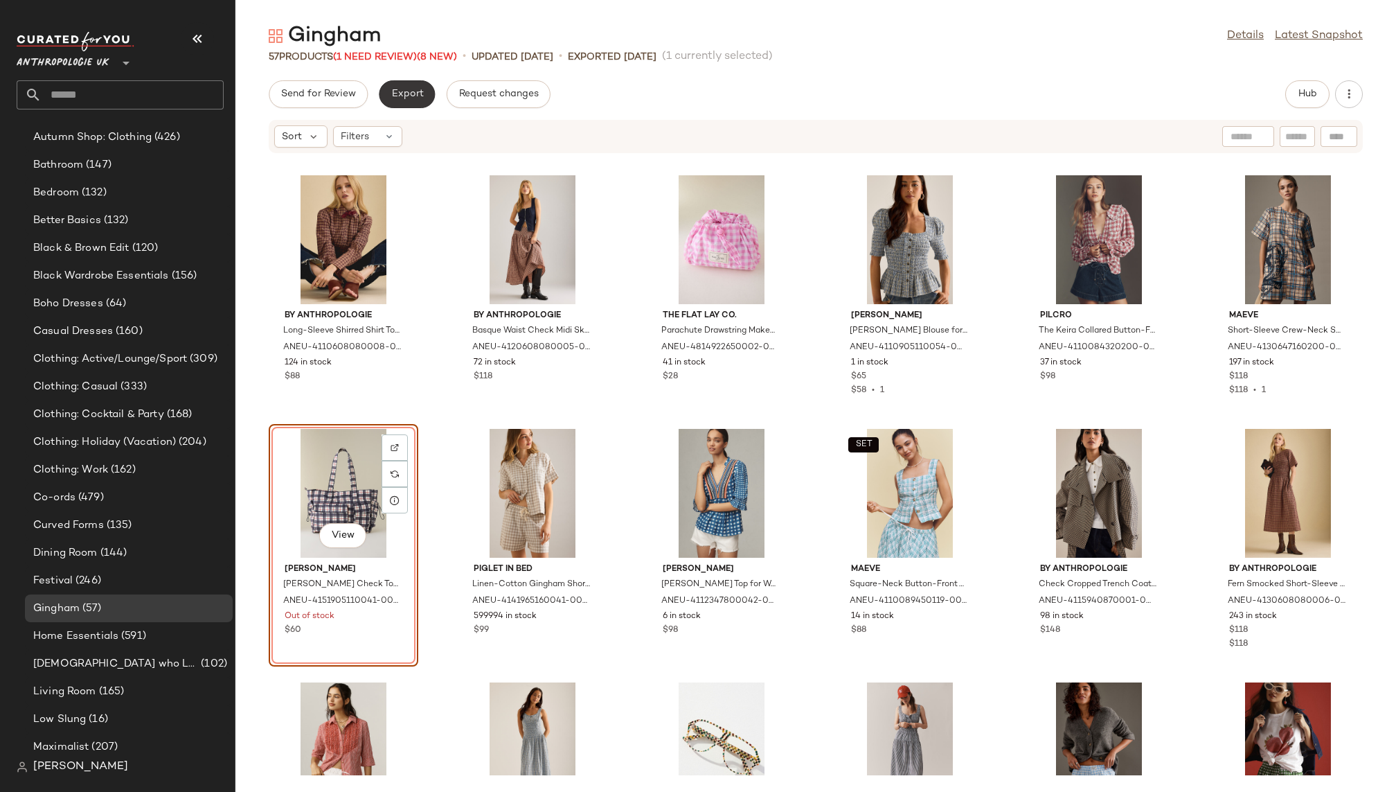
click at [415, 93] on span "Export" at bounding box center [407, 94] width 33 height 11
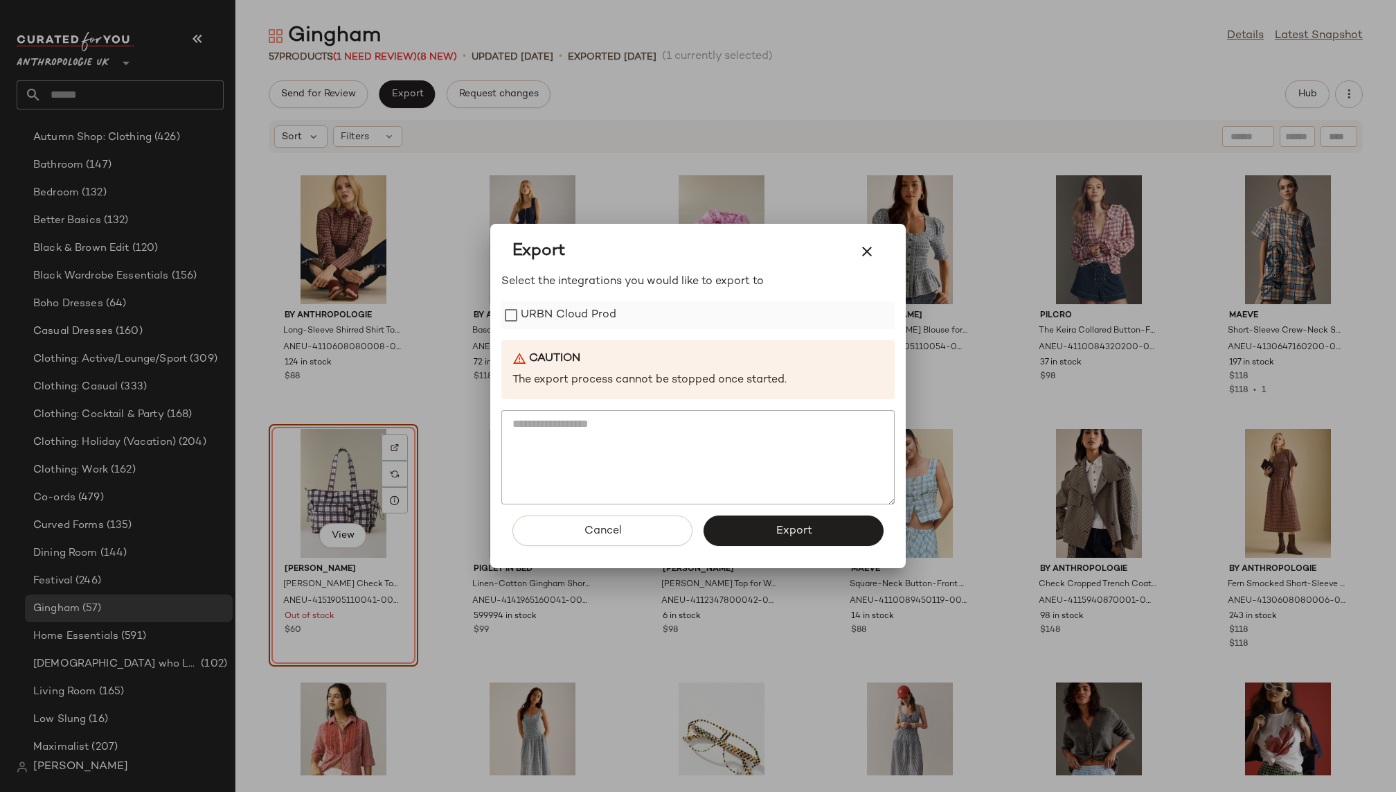
click at [588, 316] on label "URBN Cloud Prod" at bounding box center [569, 315] width 96 height 28
click at [769, 521] on button "Export" at bounding box center [794, 530] width 180 height 30
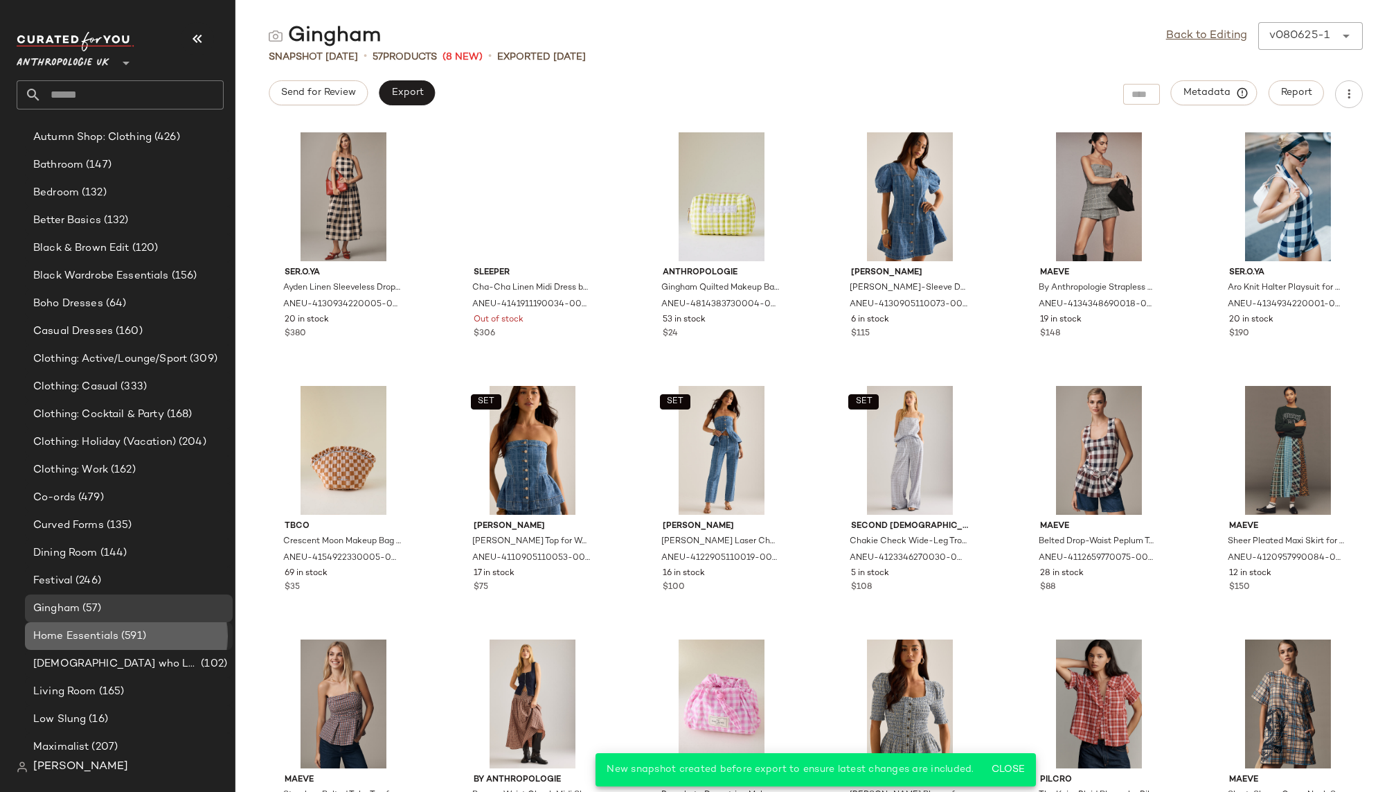
click at [152, 632] on div "Home Essentials (591)" at bounding box center [128, 636] width 198 height 16
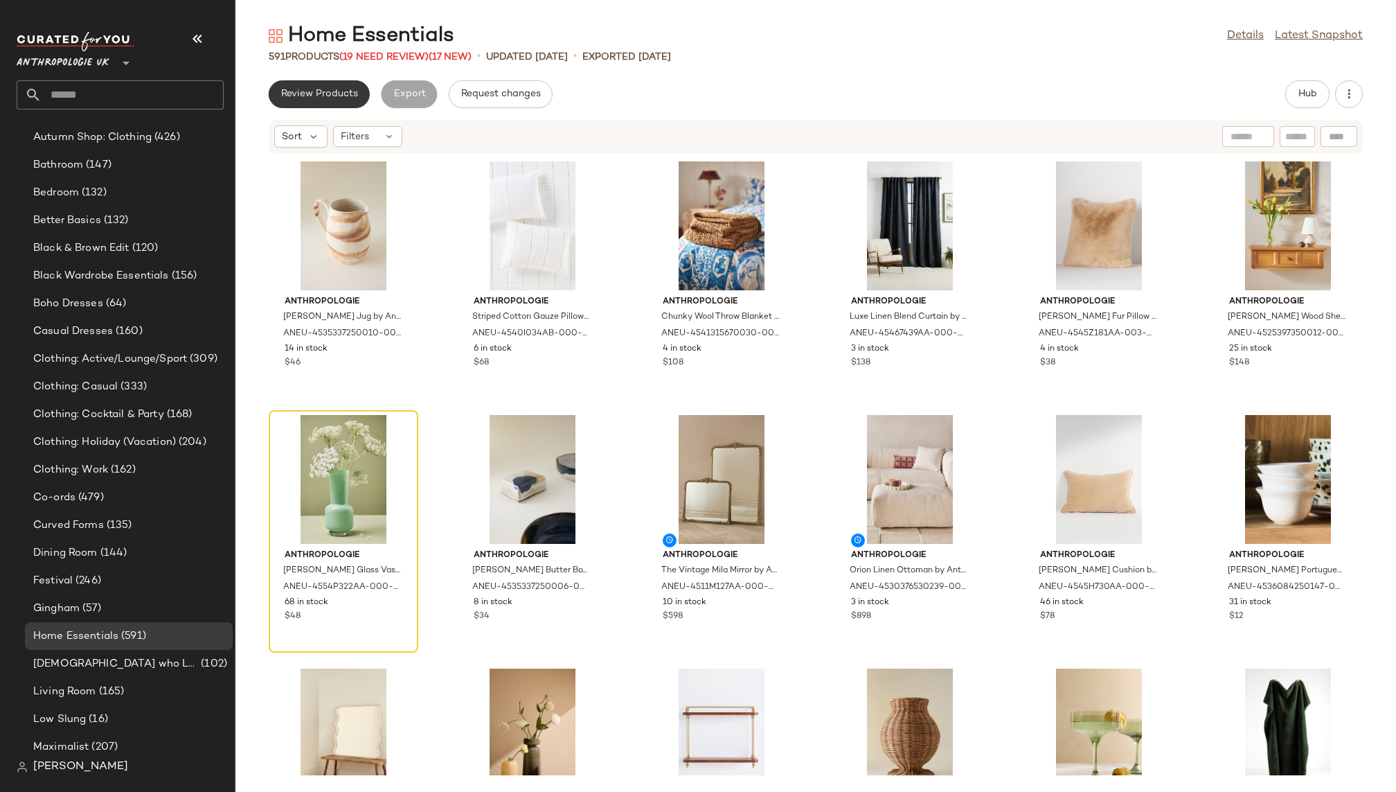
click at [341, 100] on button "Review Products" at bounding box center [319, 94] width 101 height 28
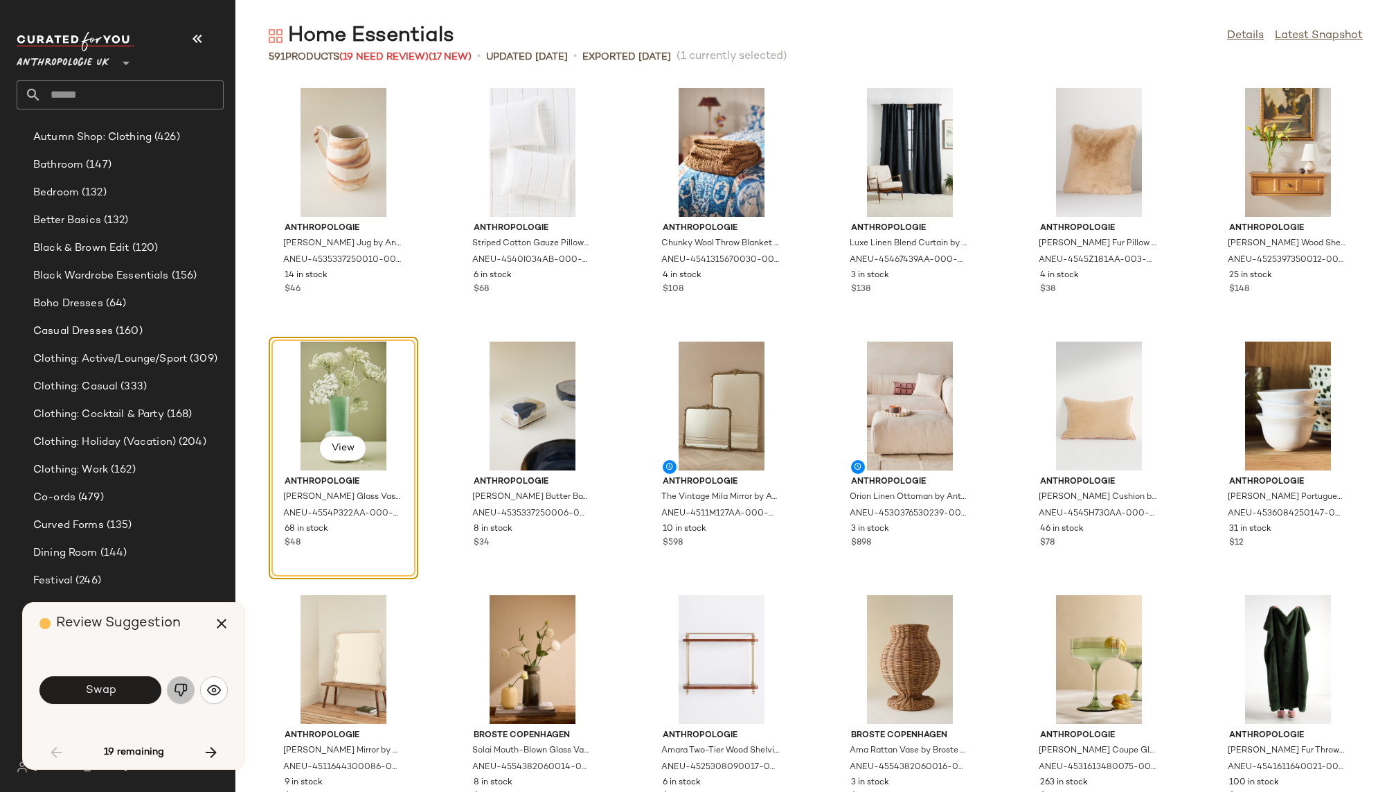
click at [178, 695] on img "button" at bounding box center [181, 690] width 14 height 14
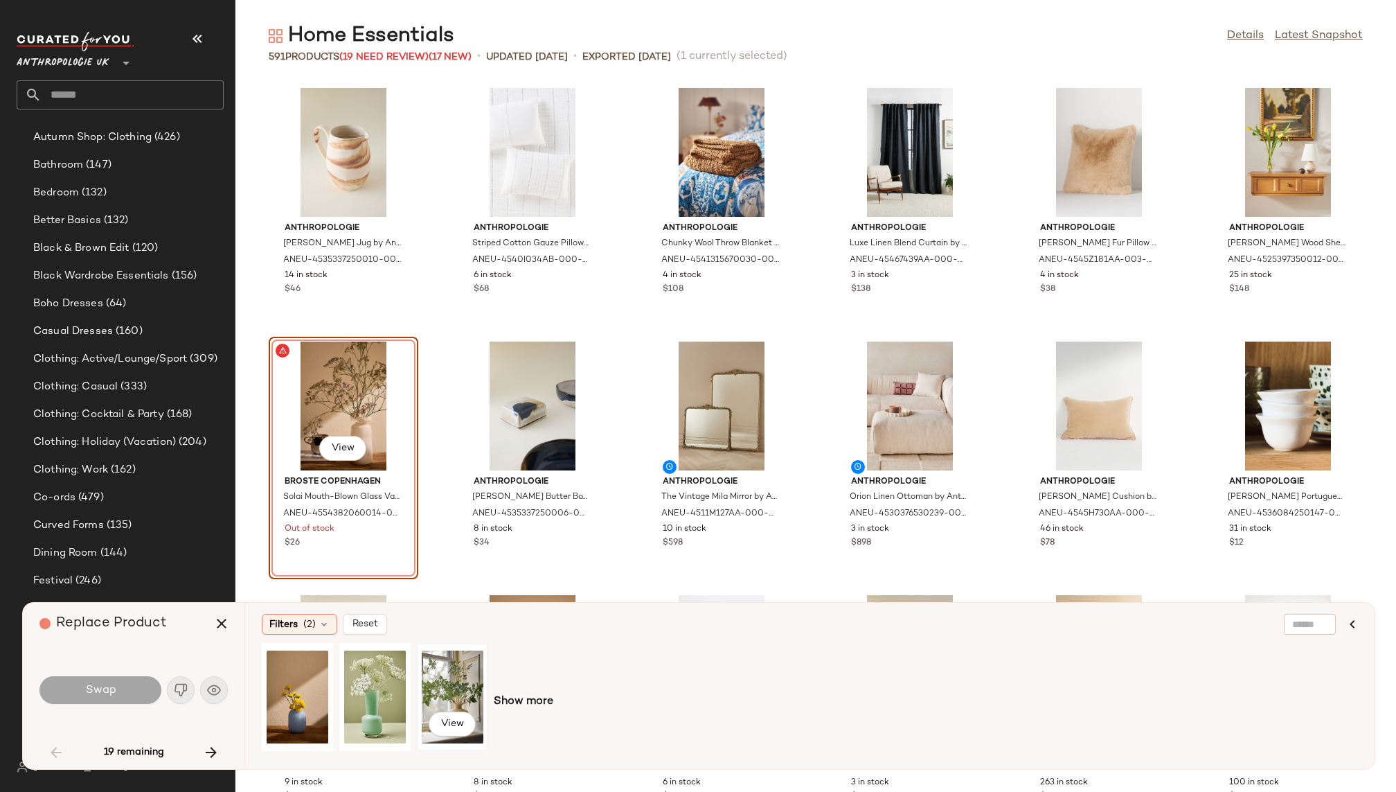
click at [467, 685] on div "View" at bounding box center [453, 697] width 62 height 98
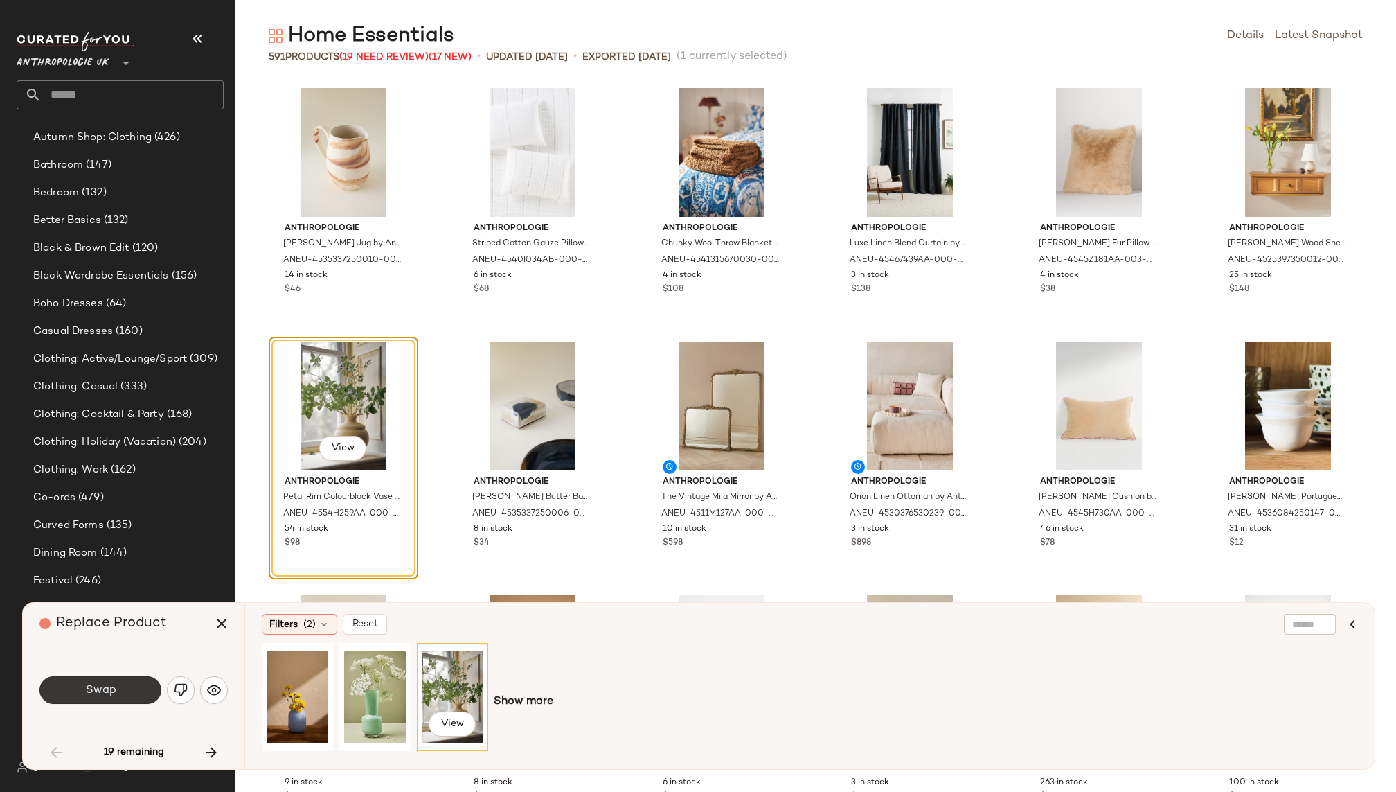
click at [108, 686] on span "Swap" at bounding box center [99, 690] width 31 height 13
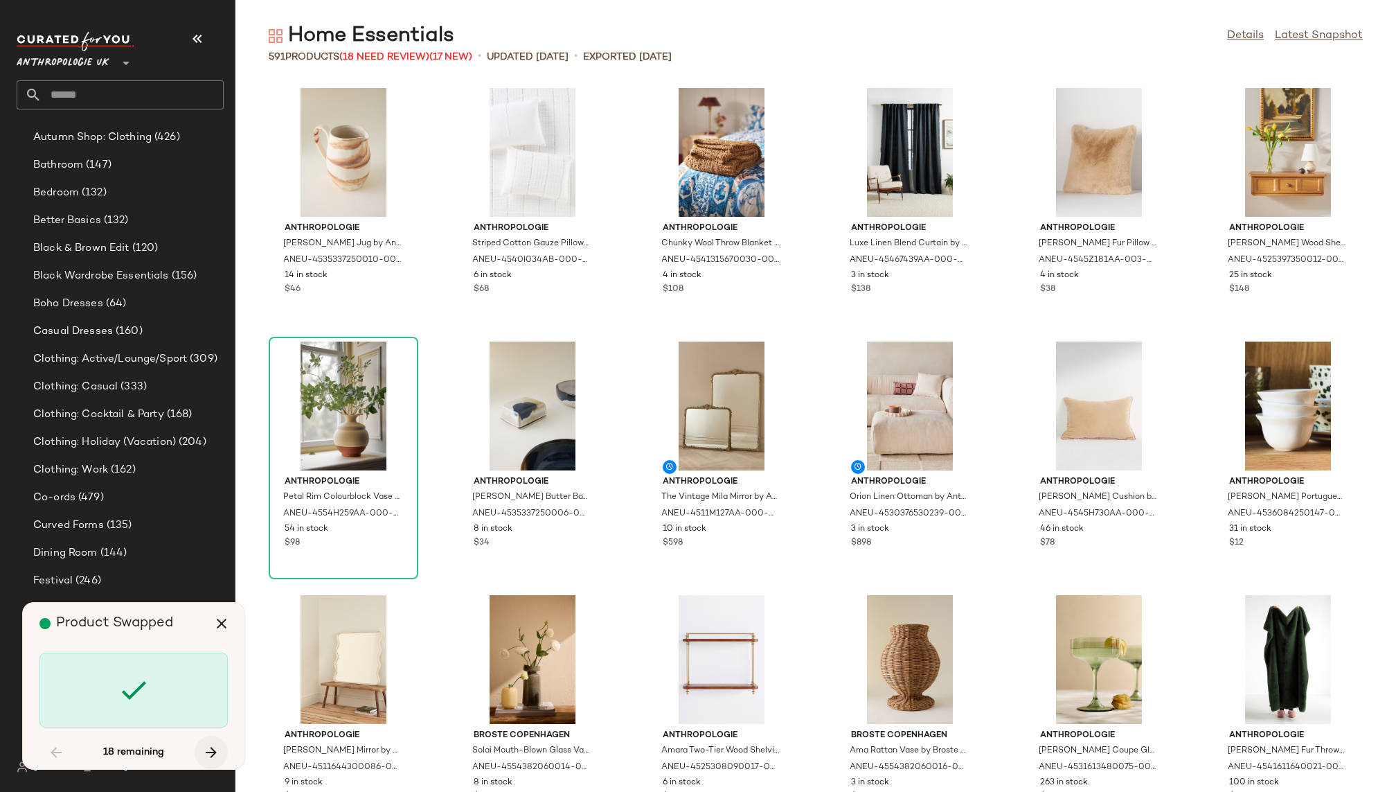
scroll to position [2028, 0]
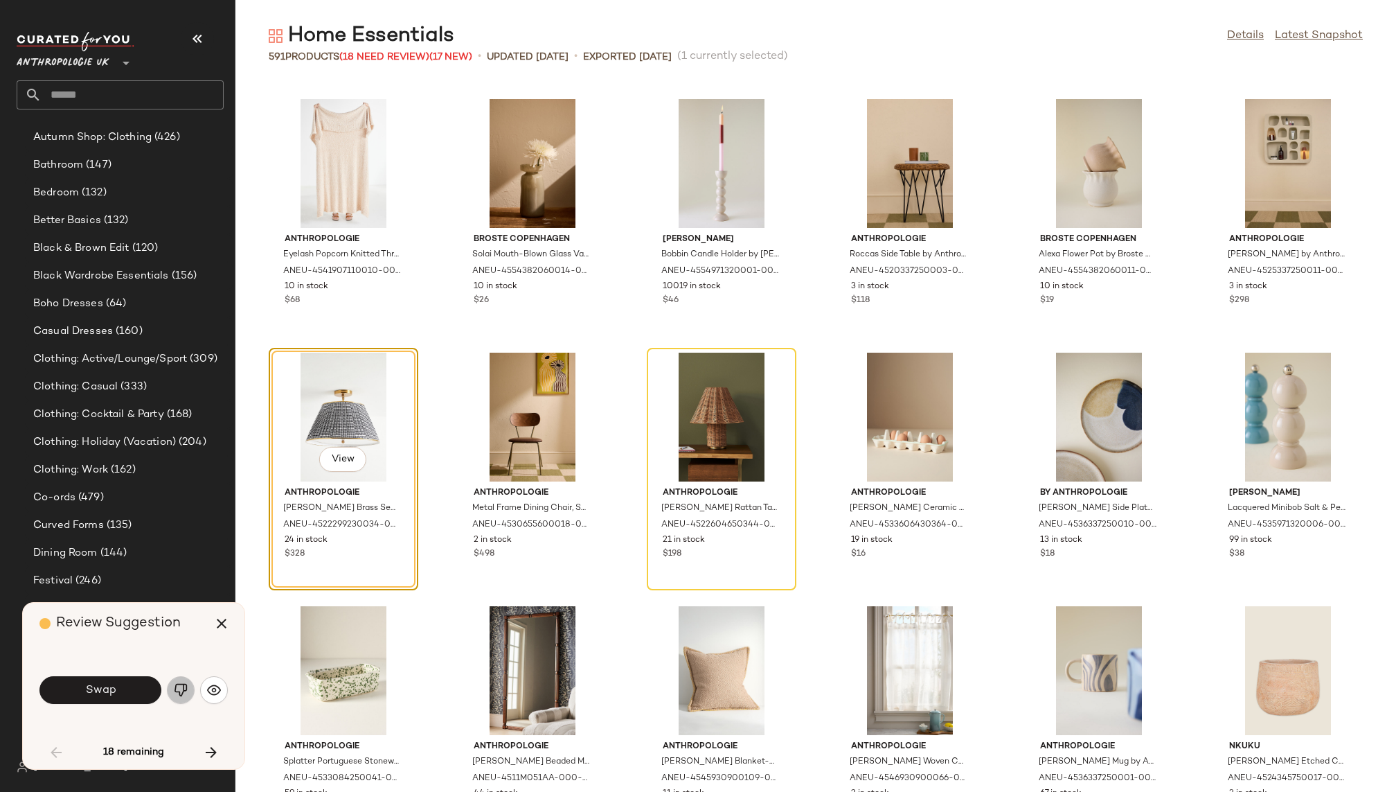
click at [176, 682] on button "button" at bounding box center [181, 690] width 28 height 28
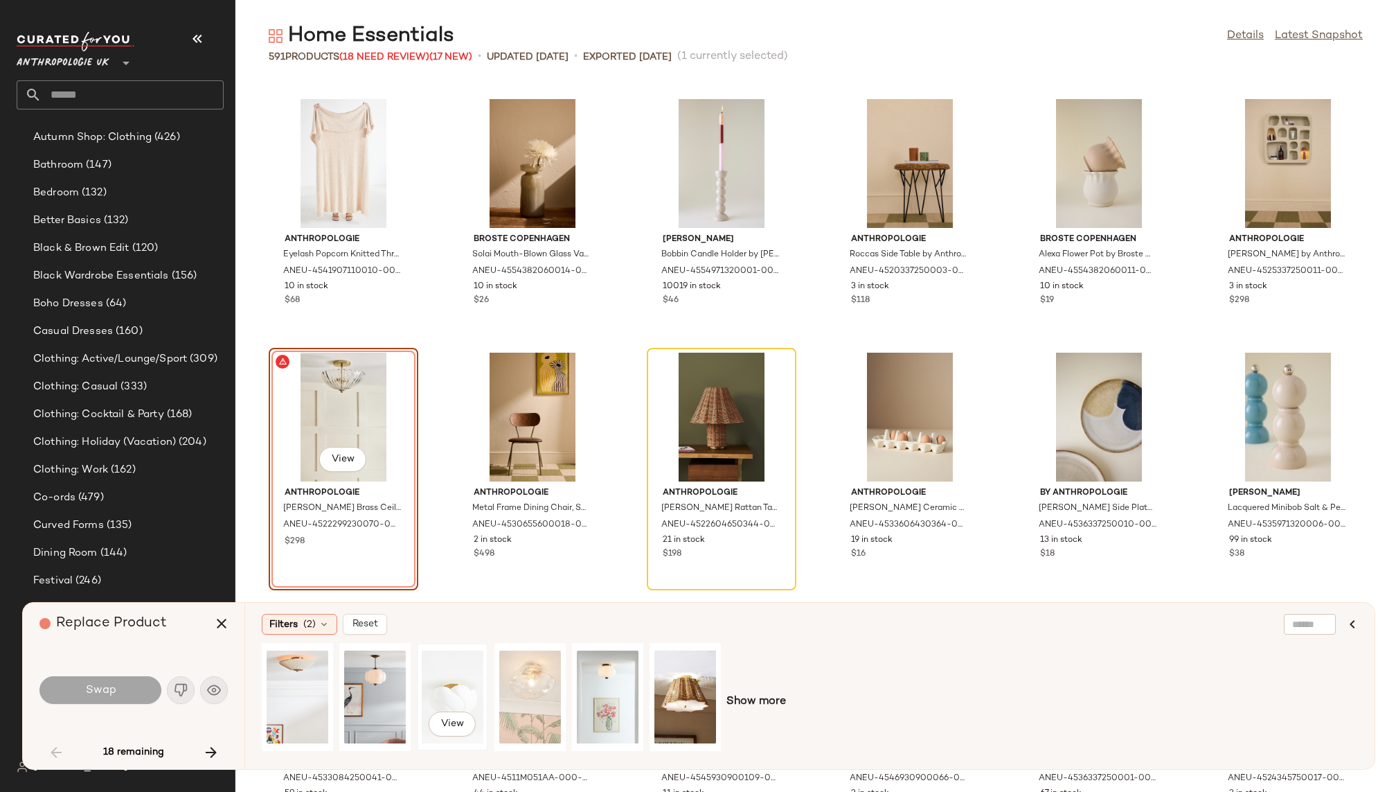
click at [451, 681] on div "View" at bounding box center [453, 697] width 62 height 98
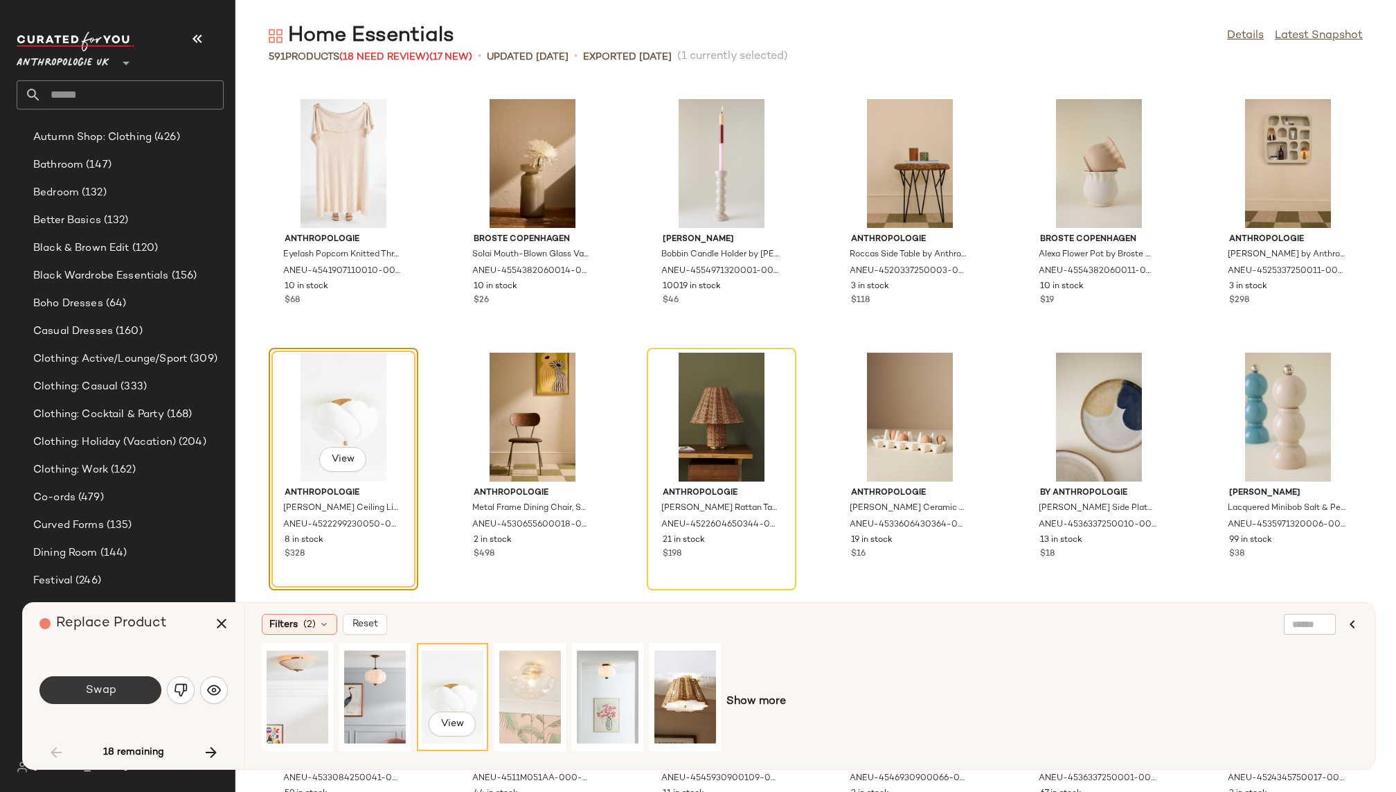
click at [142, 687] on button "Swap" at bounding box center [100, 690] width 122 height 28
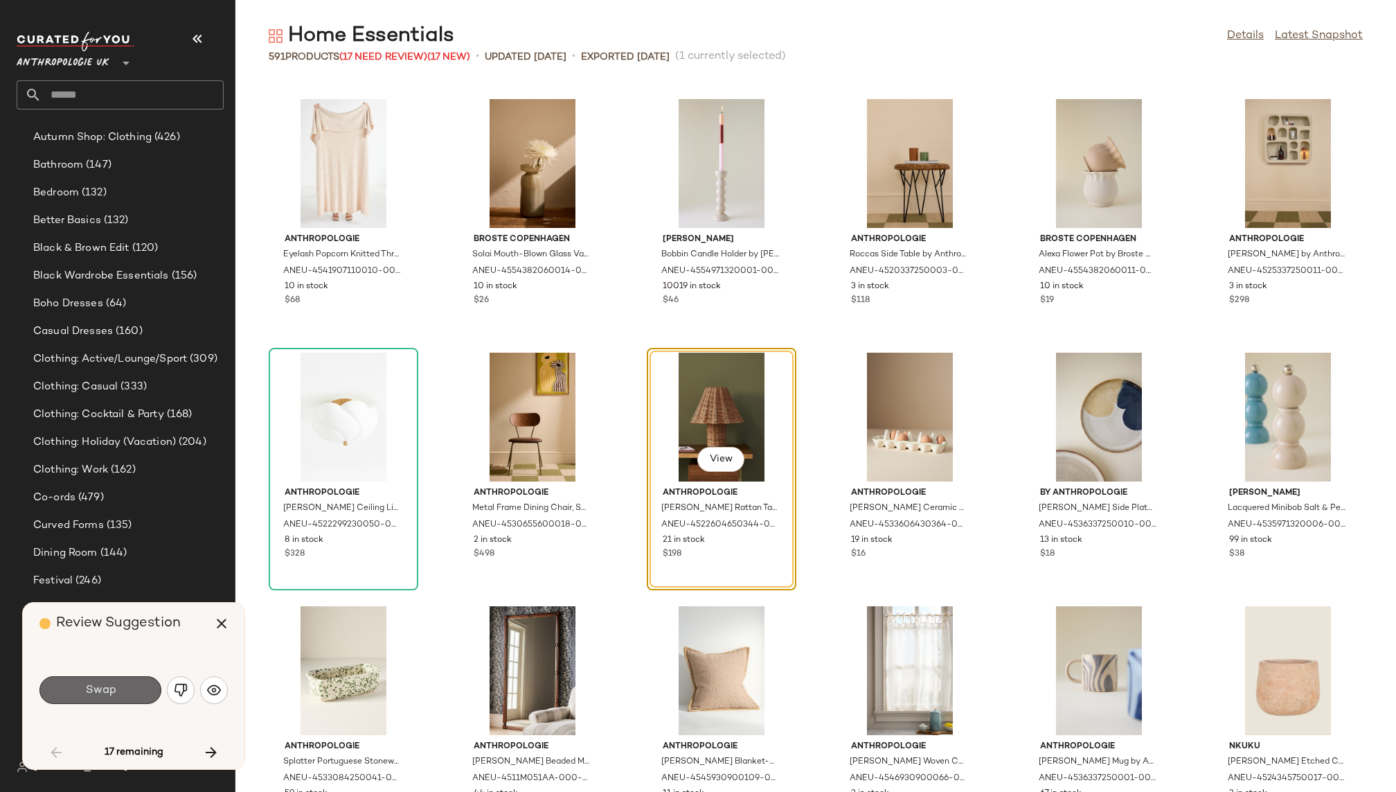
click at [126, 681] on button "Swap" at bounding box center [100, 690] width 122 height 28
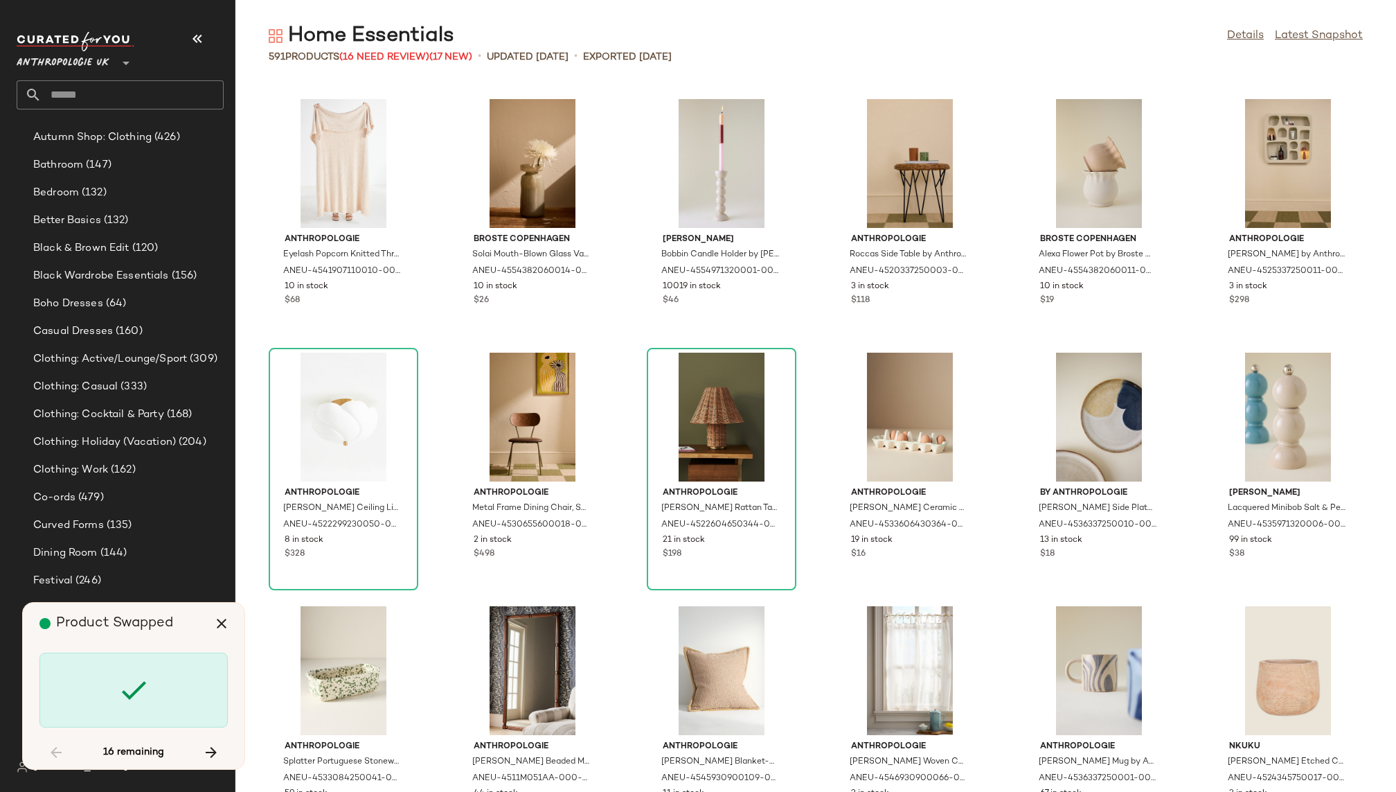
scroll to position [2535, 0]
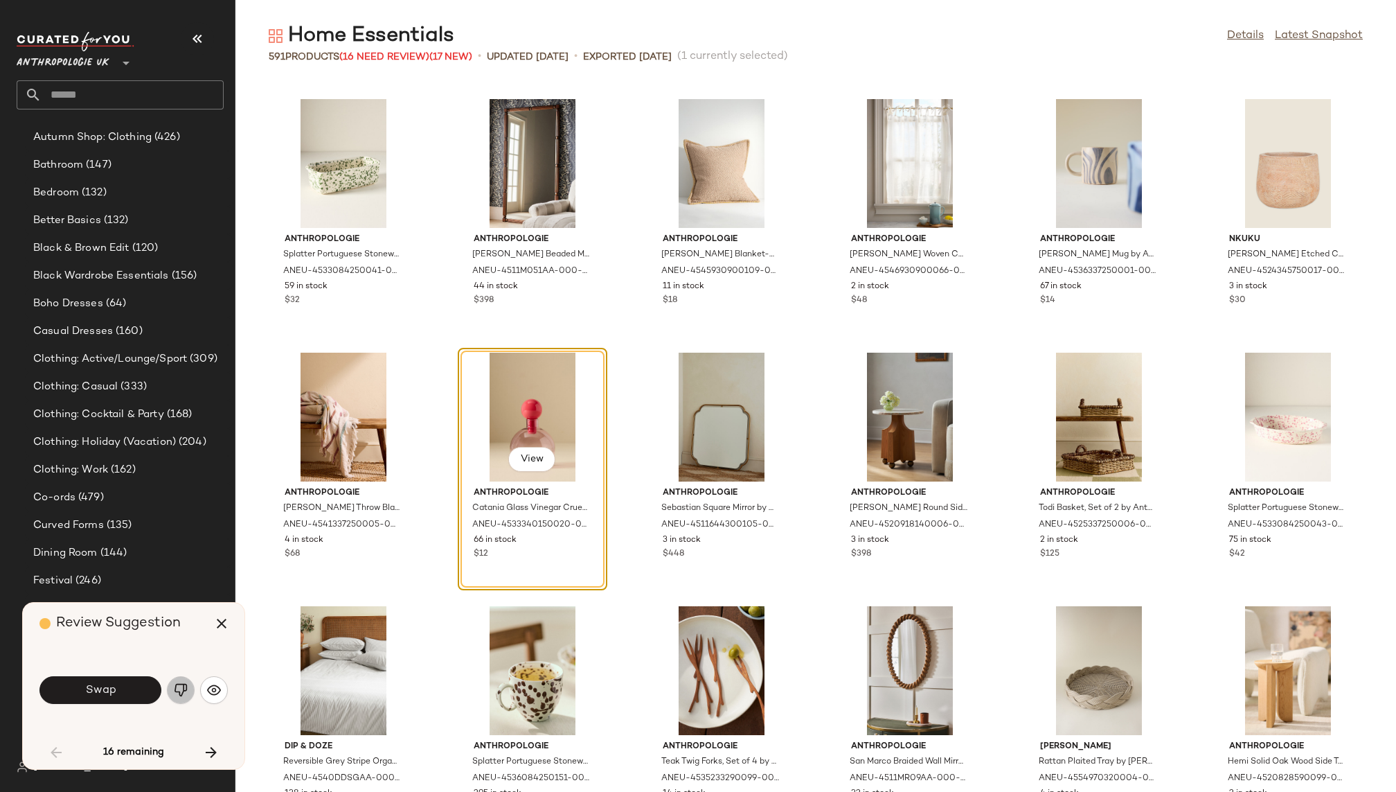
click at [181, 686] on img "button" at bounding box center [181, 690] width 14 height 14
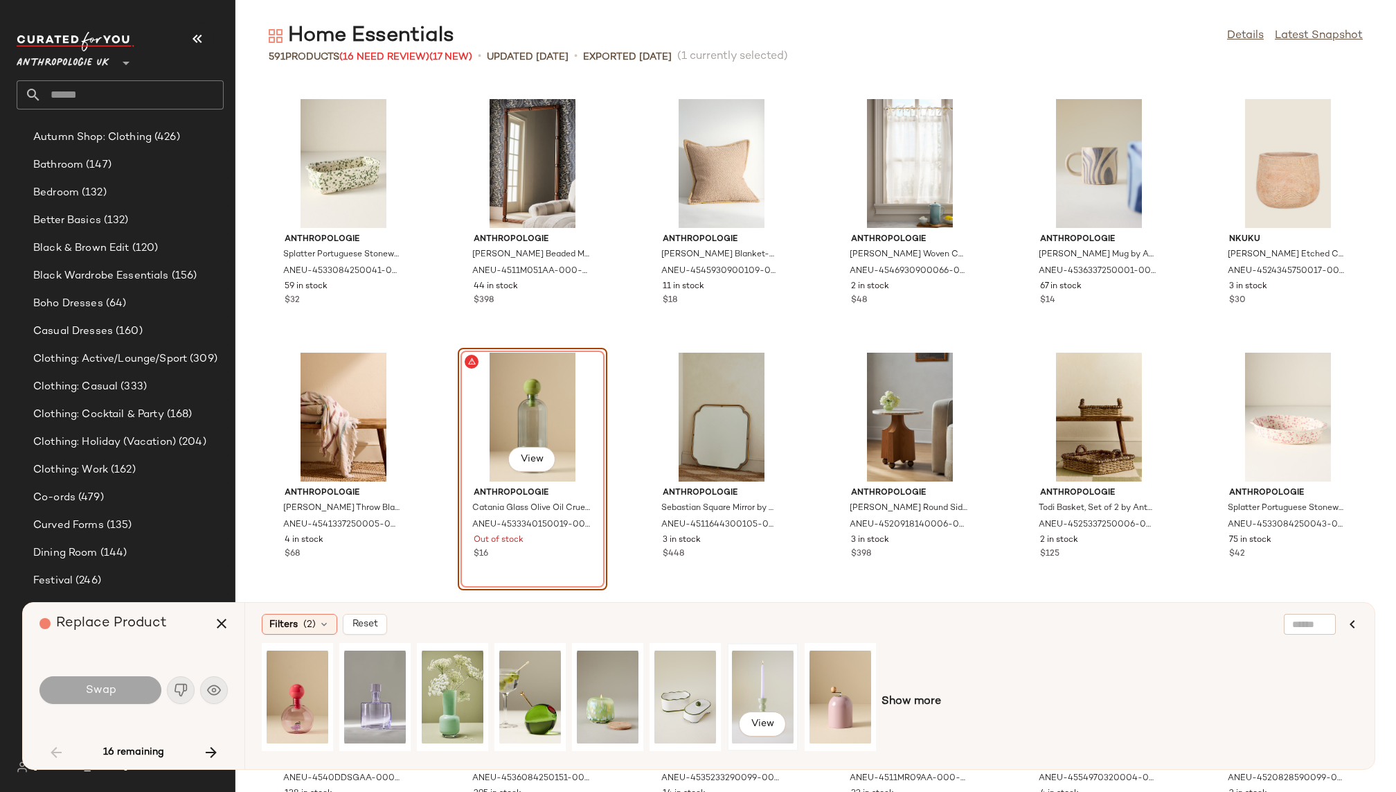
click at [740, 673] on div "View" at bounding box center [763, 697] width 62 height 98
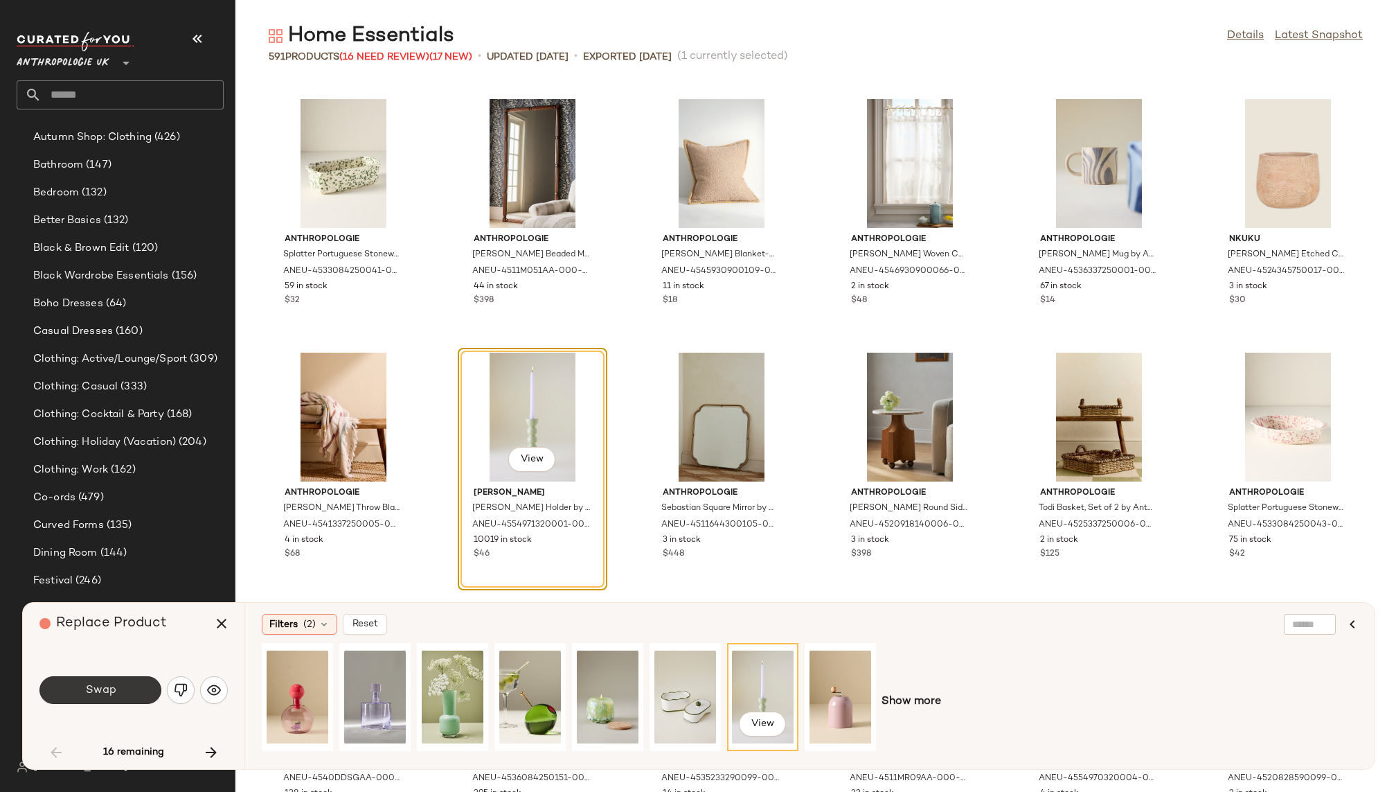
click at [130, 693] on button "Swap" at bounding box center [100, 690] width 122 height 28
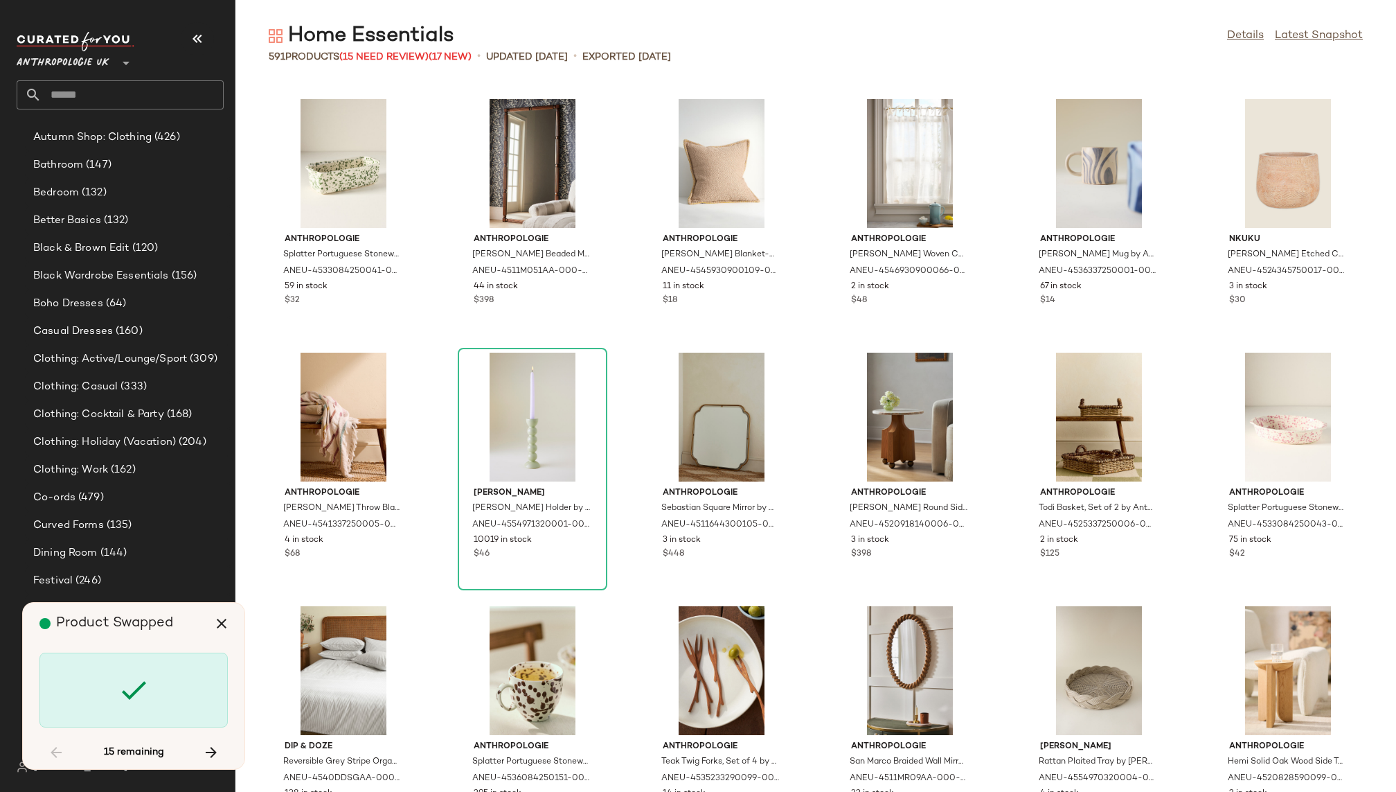
scroll to position [12166, 0]
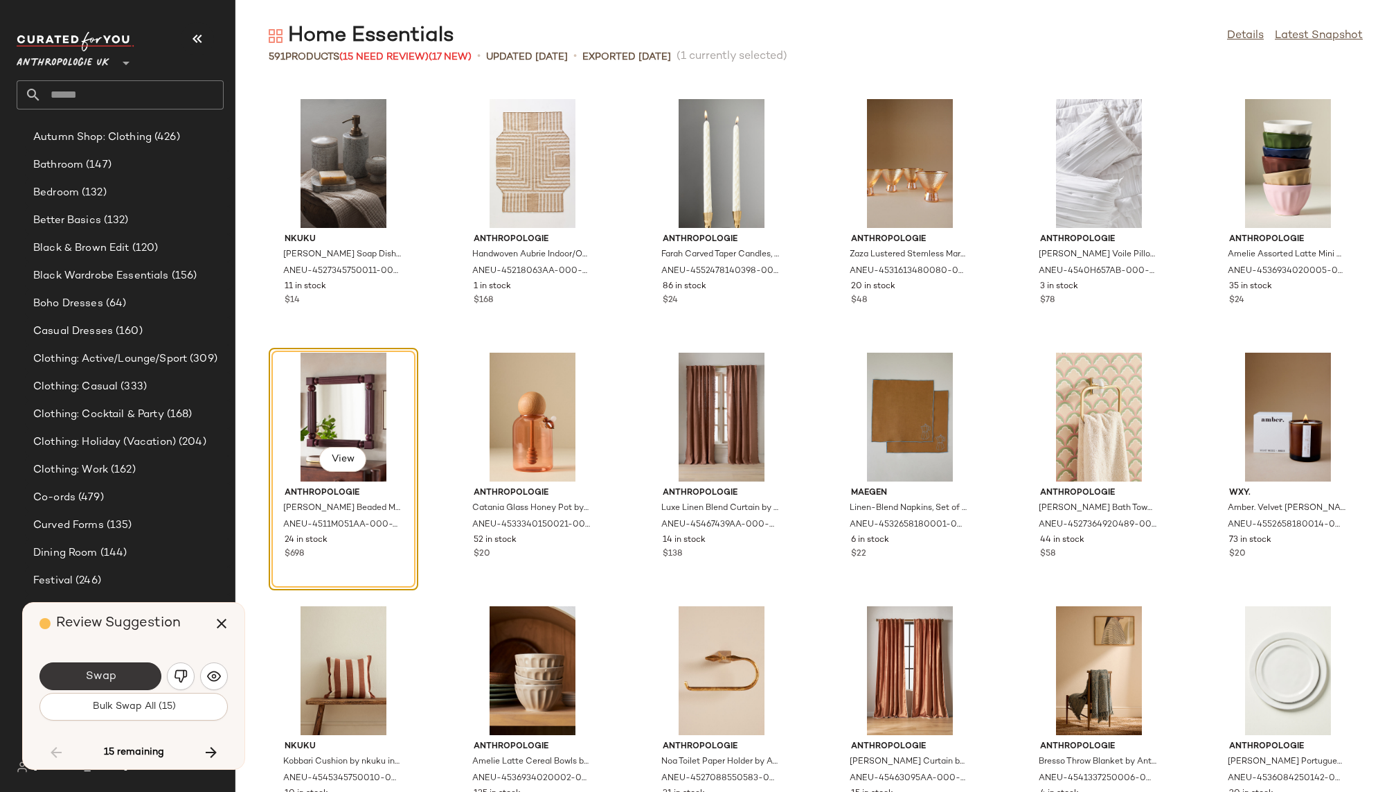
click at [126, 672] on button "Swap" at bounding box center [100, 676] width 122 height 28
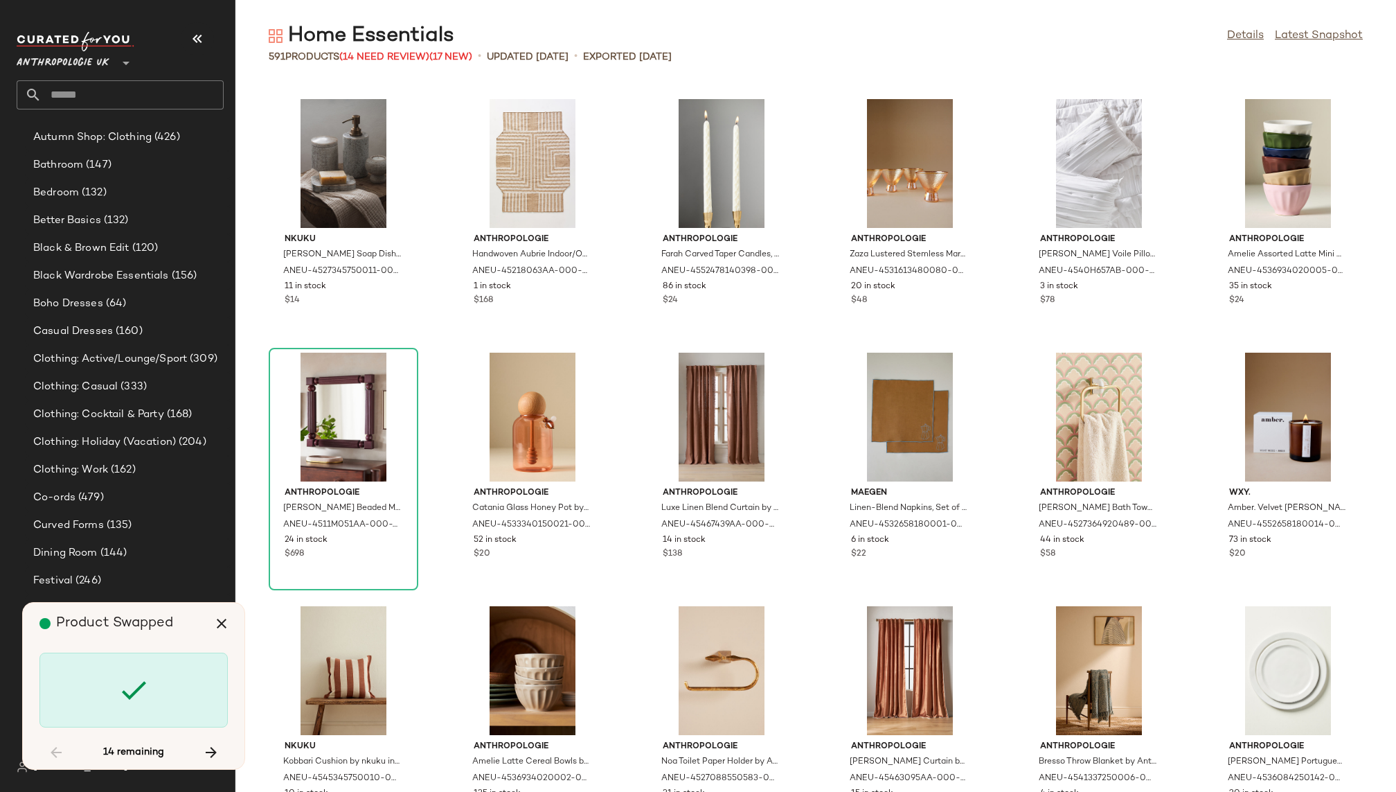
scroll to position [14194, 0]
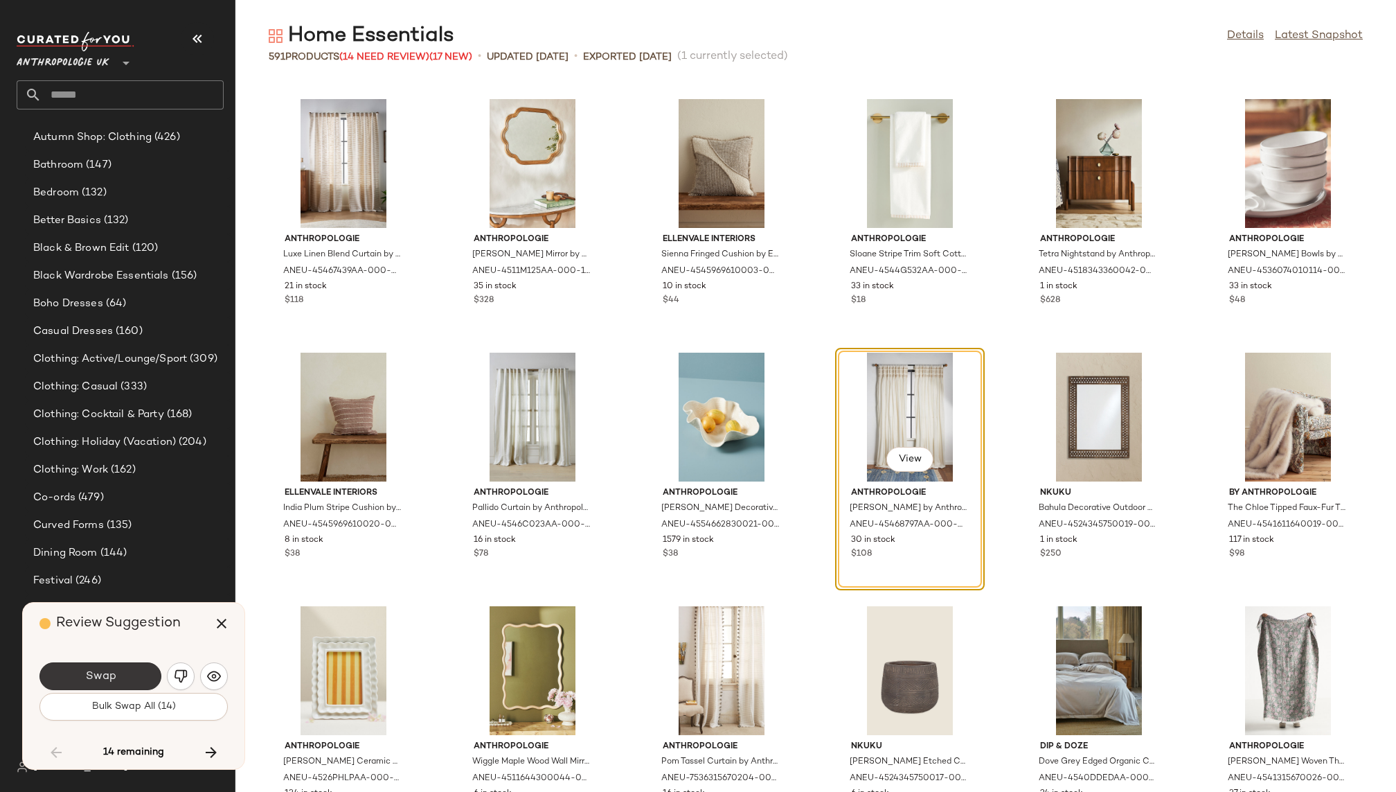
click at [113, 675] on span "Swap" at bounding box center [99, 676] width 31 height 13
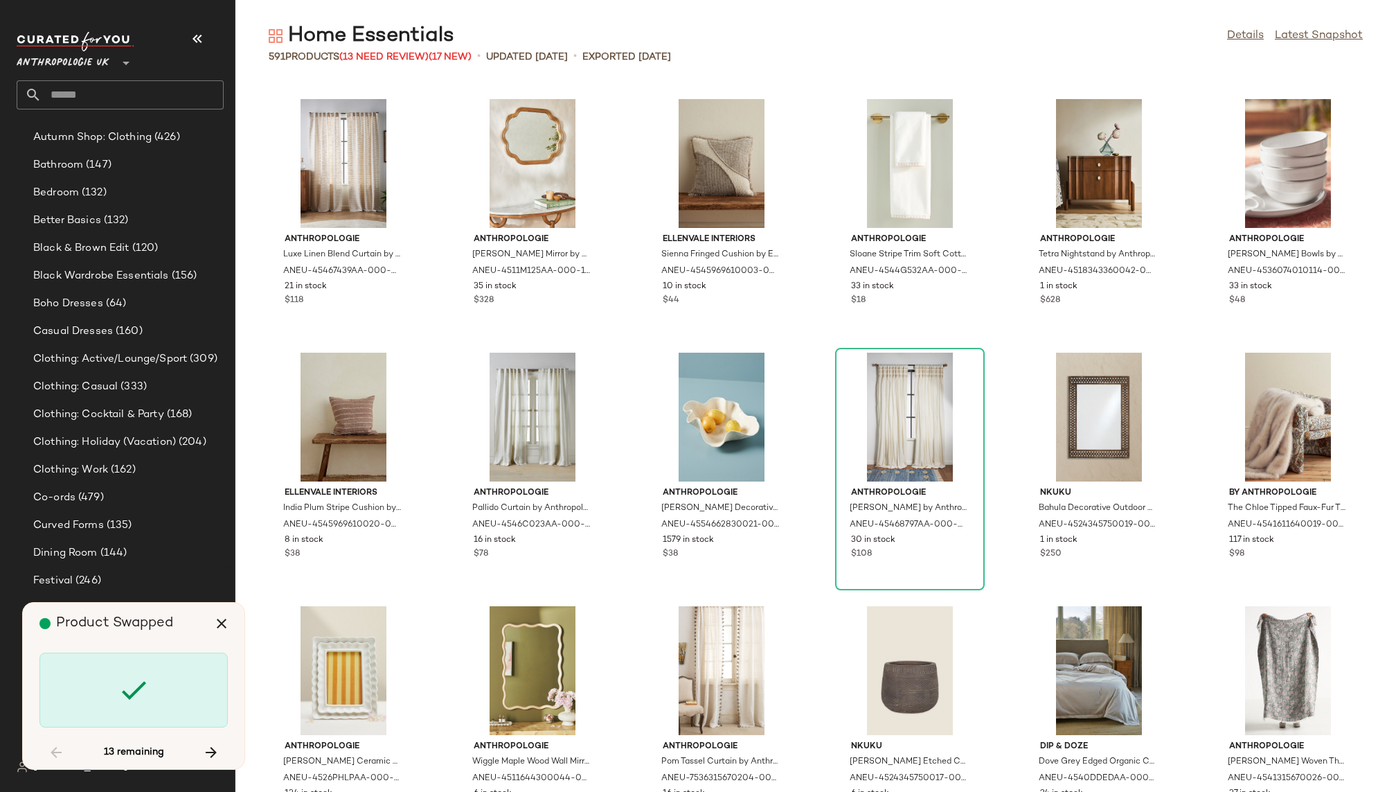
scroll to position [15461, 0]
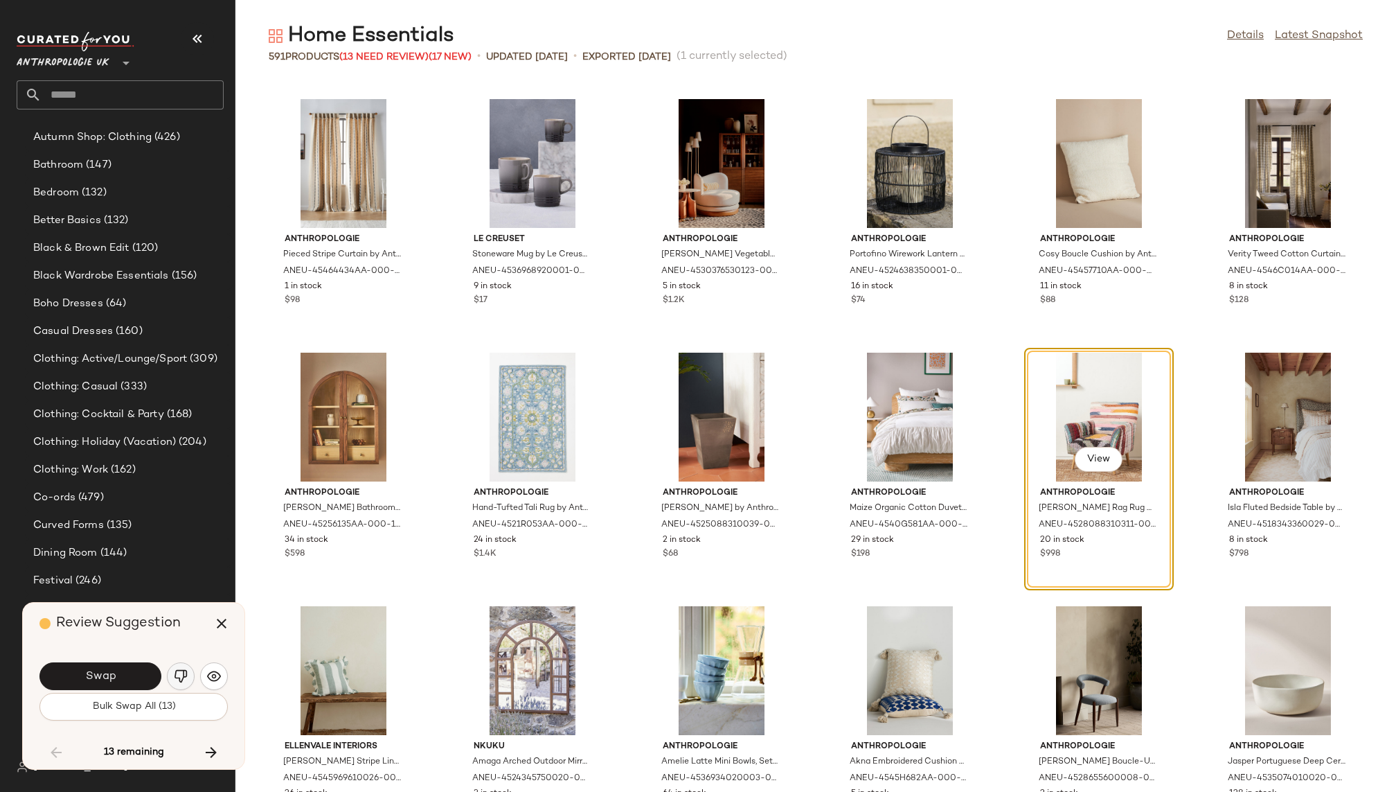
click at [174, 679] on img "button" at bounding box center [181, 676] width 14 height 14
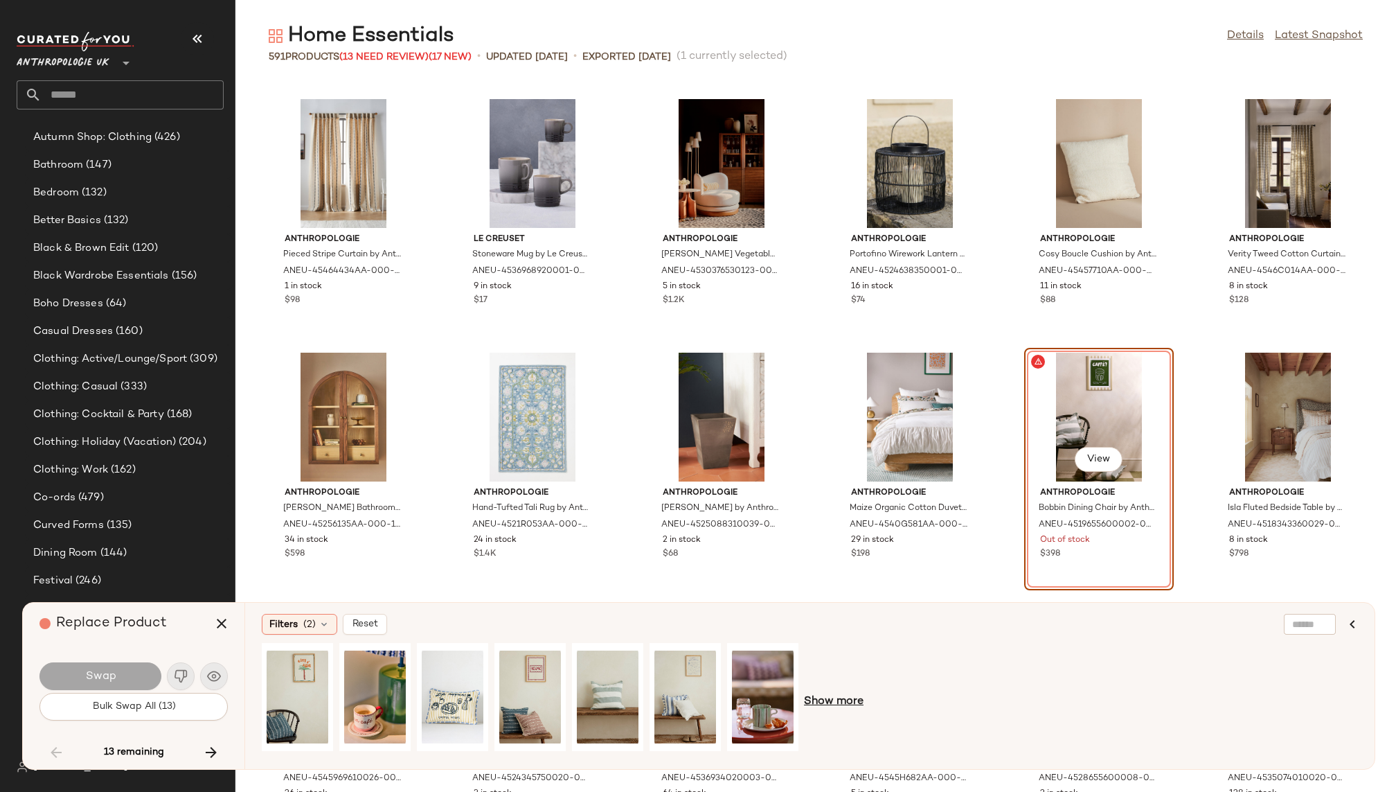
click at [838, 704] on span "Show more" at bounding box center [834, 701] width 60 height 17
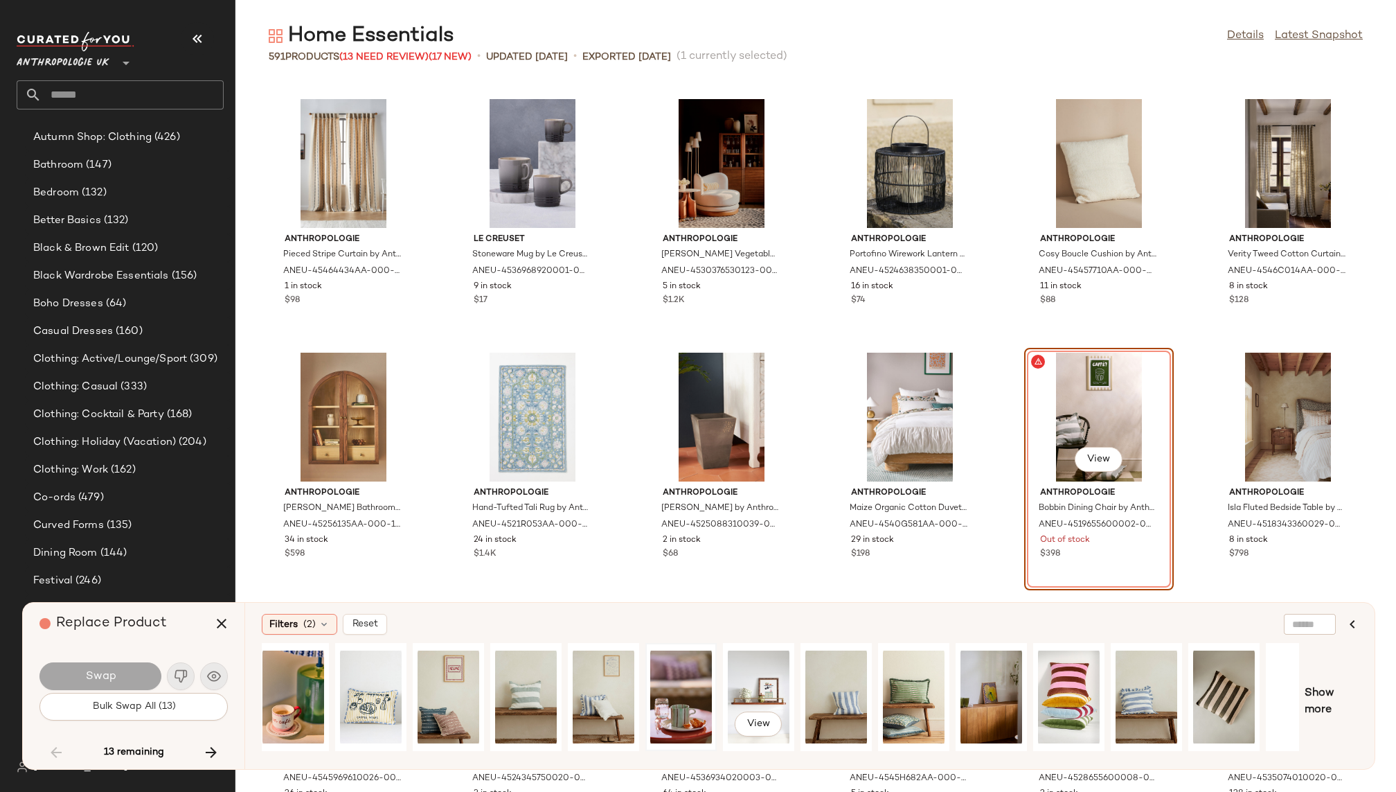
scroll to position [0, 118]
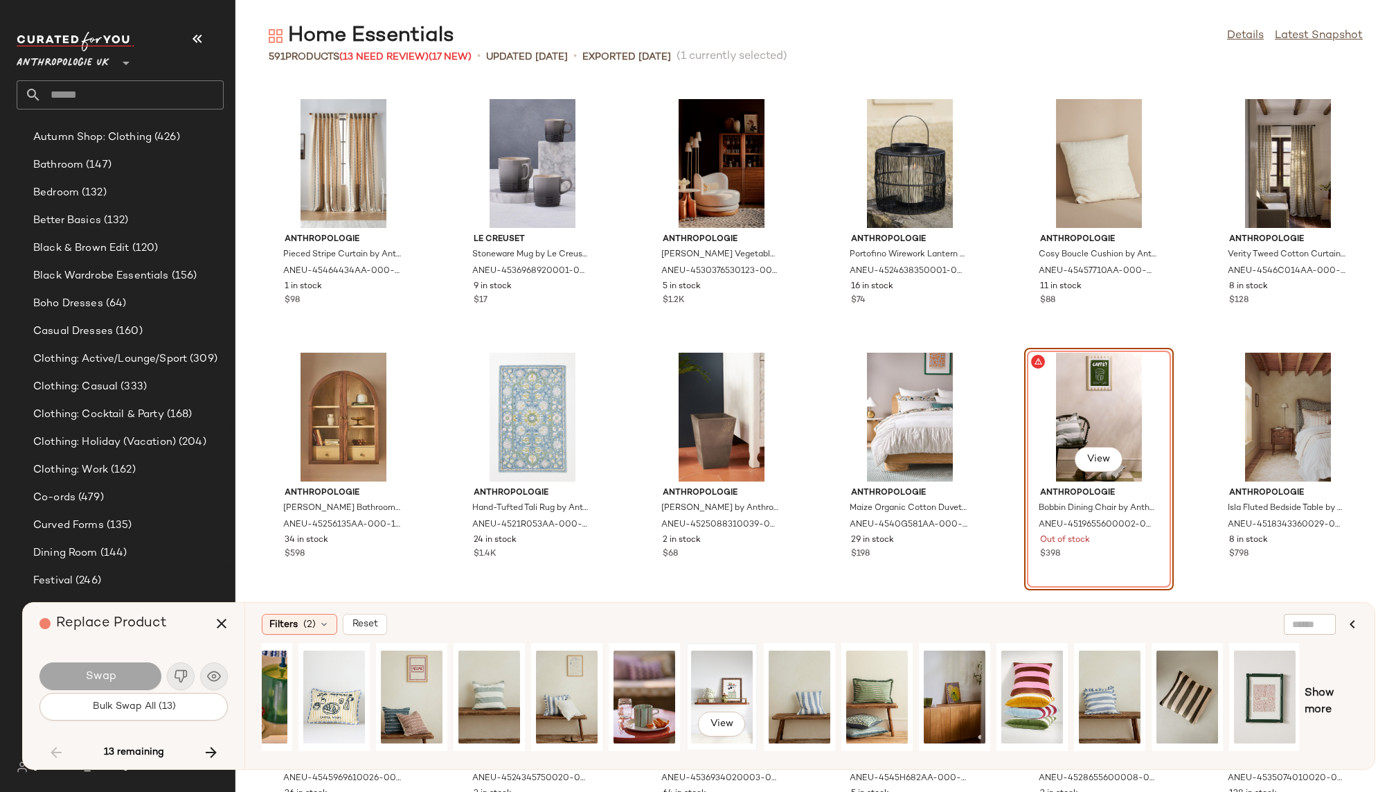
click at [704, 676] on div "View" at bounding box center [722, 697] width 62 height 98
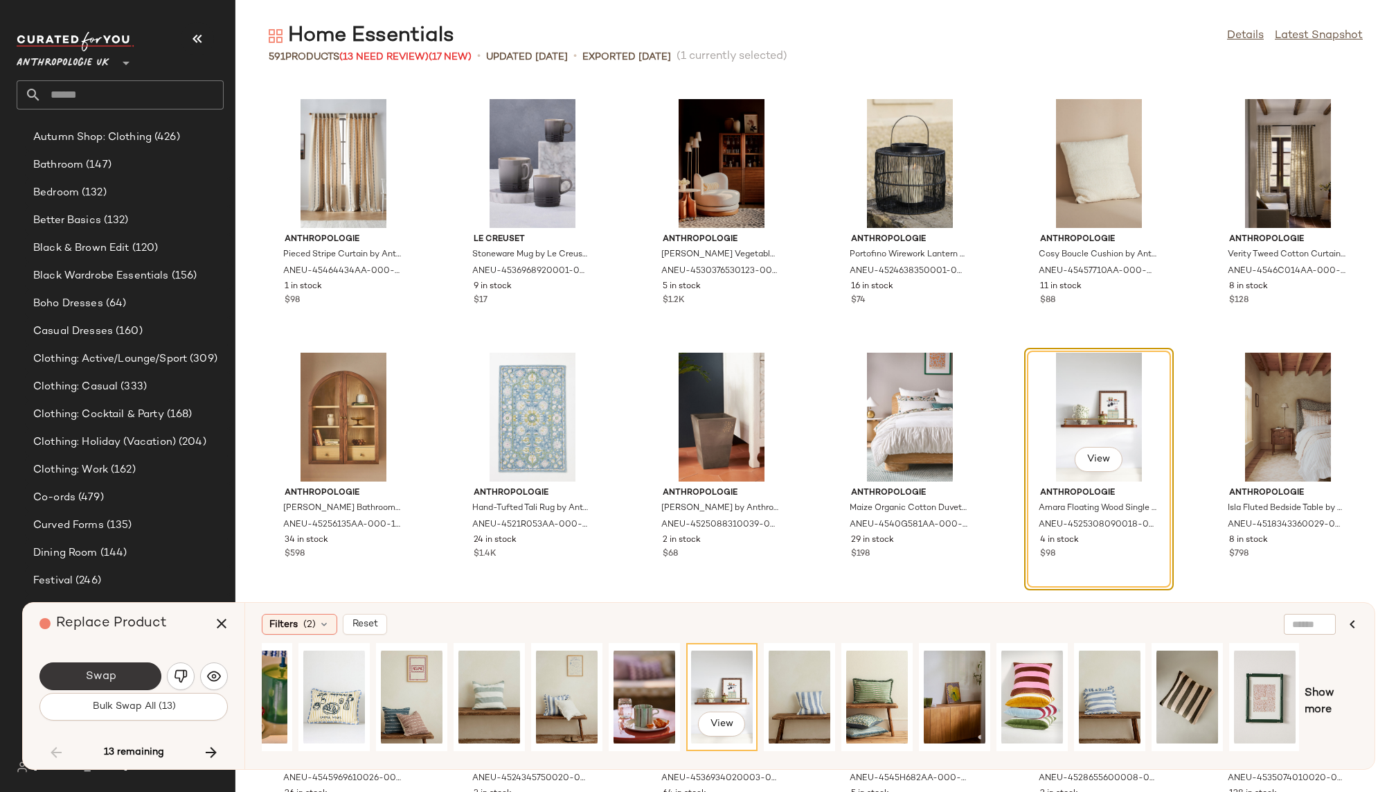
click at [132, 681] on button "Swap" at bounding box center [100, 676] width 122 height 28
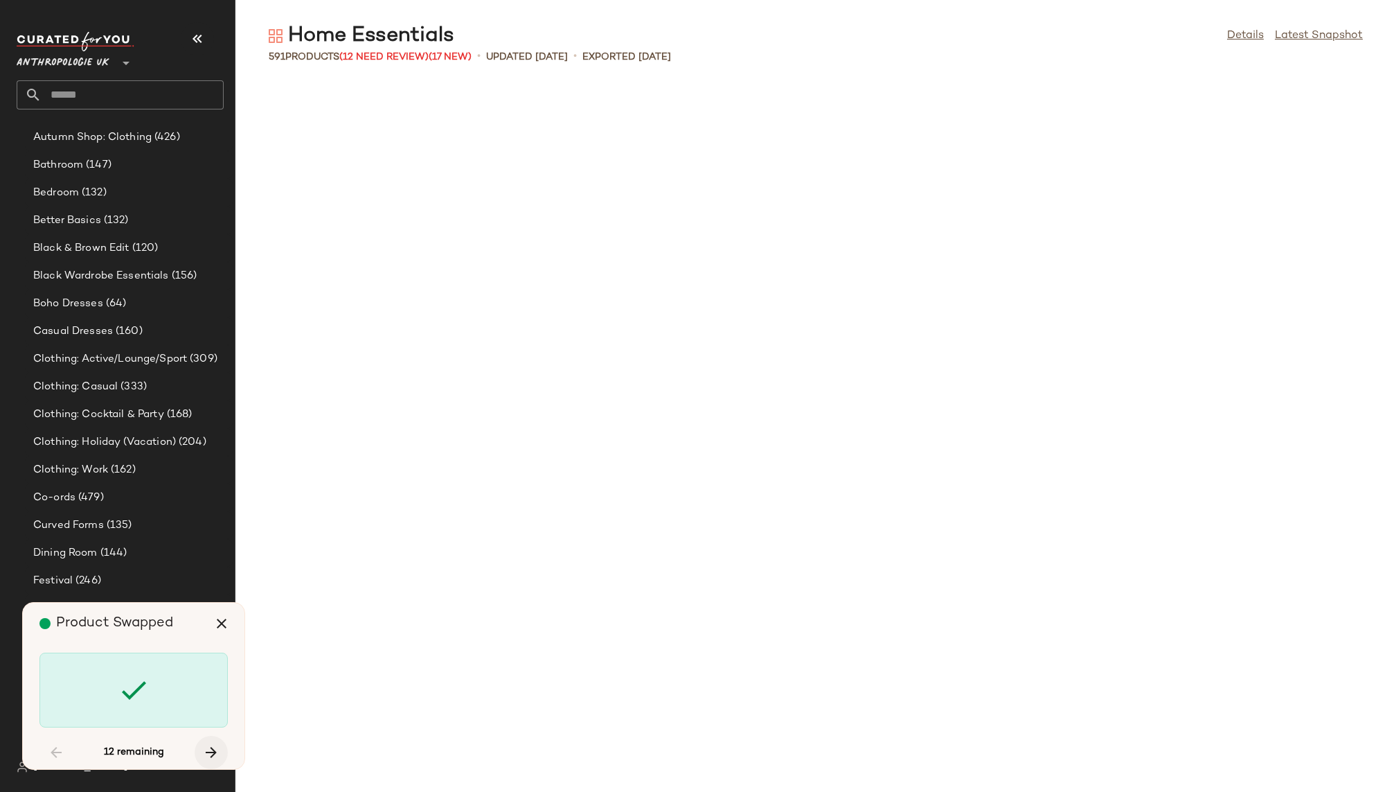
scroll to position [16475, 0]
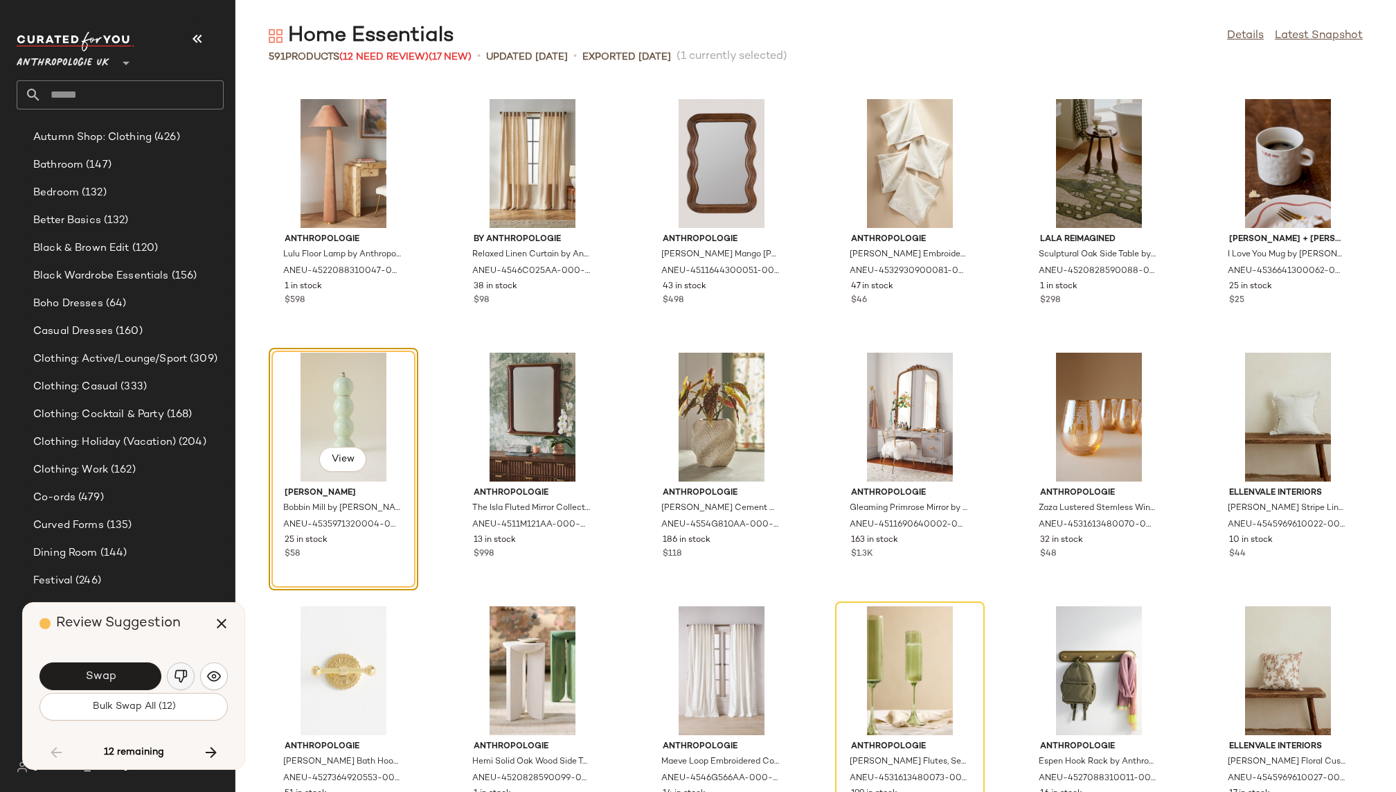
click at [181, 675] on img "button" at bounding box center [181, 676] width 14 height 14
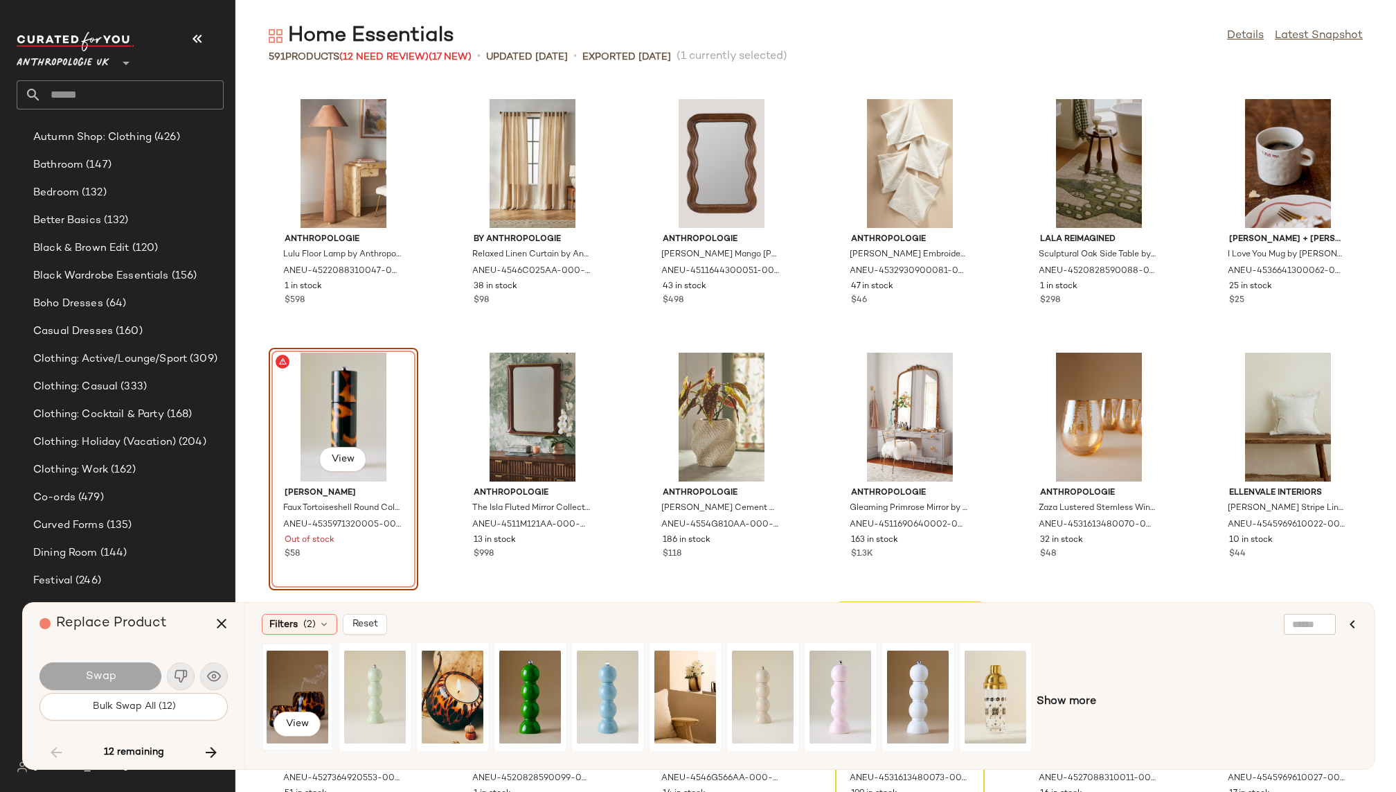
click at [310, 684] on div "View" at bounding box center [298, 697] width 62 height 98
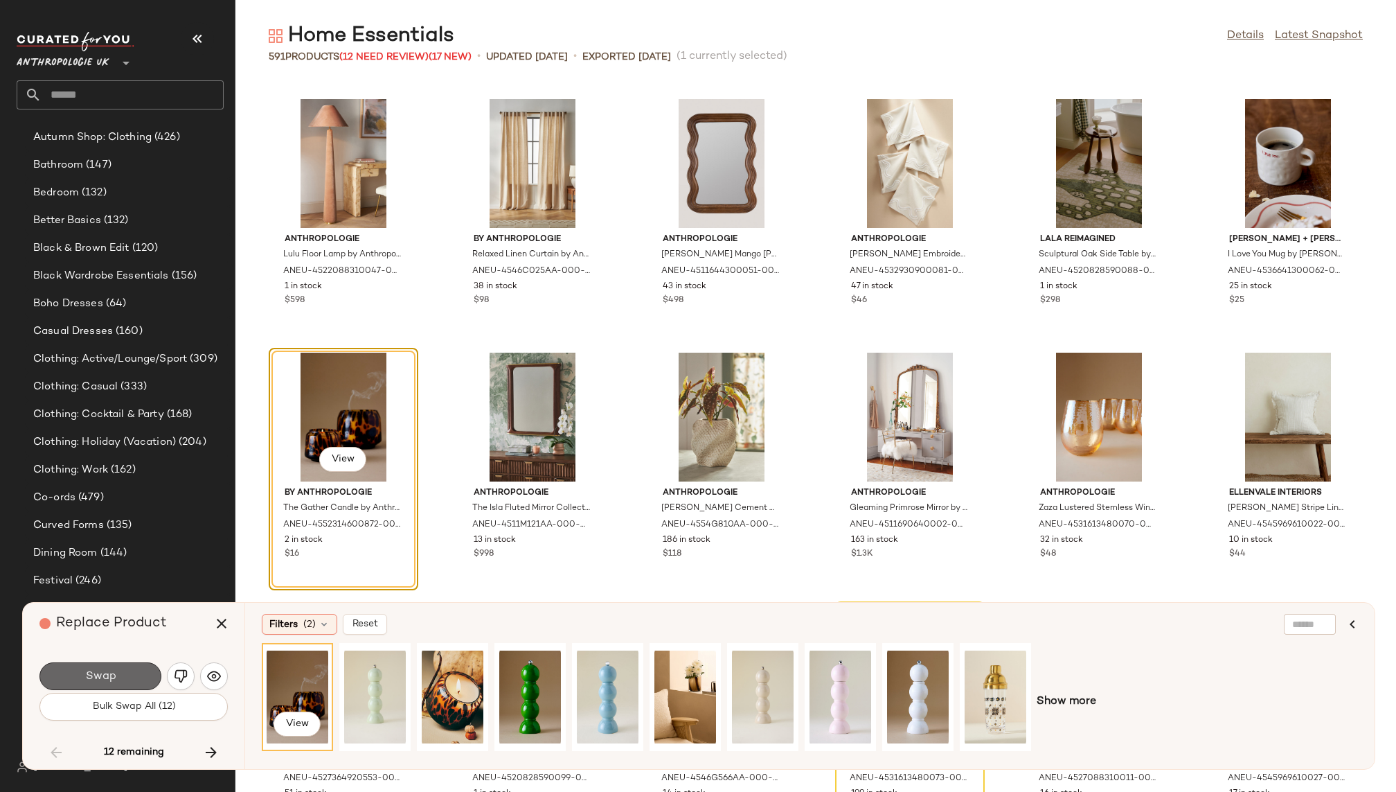
click at [136, 671] on button "Swap" at bounding box center [100, 676] width 122 height 28
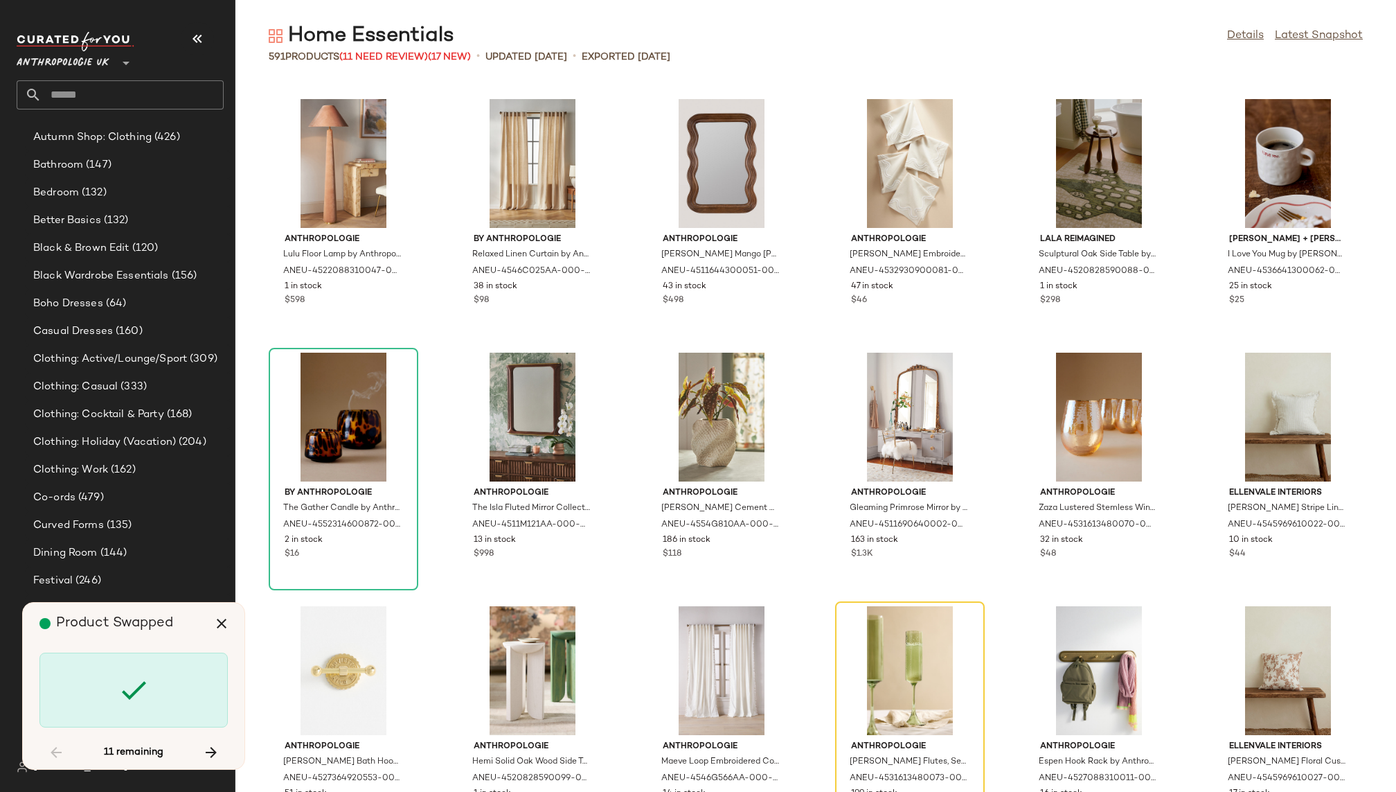
scroll to position [16728, 0]
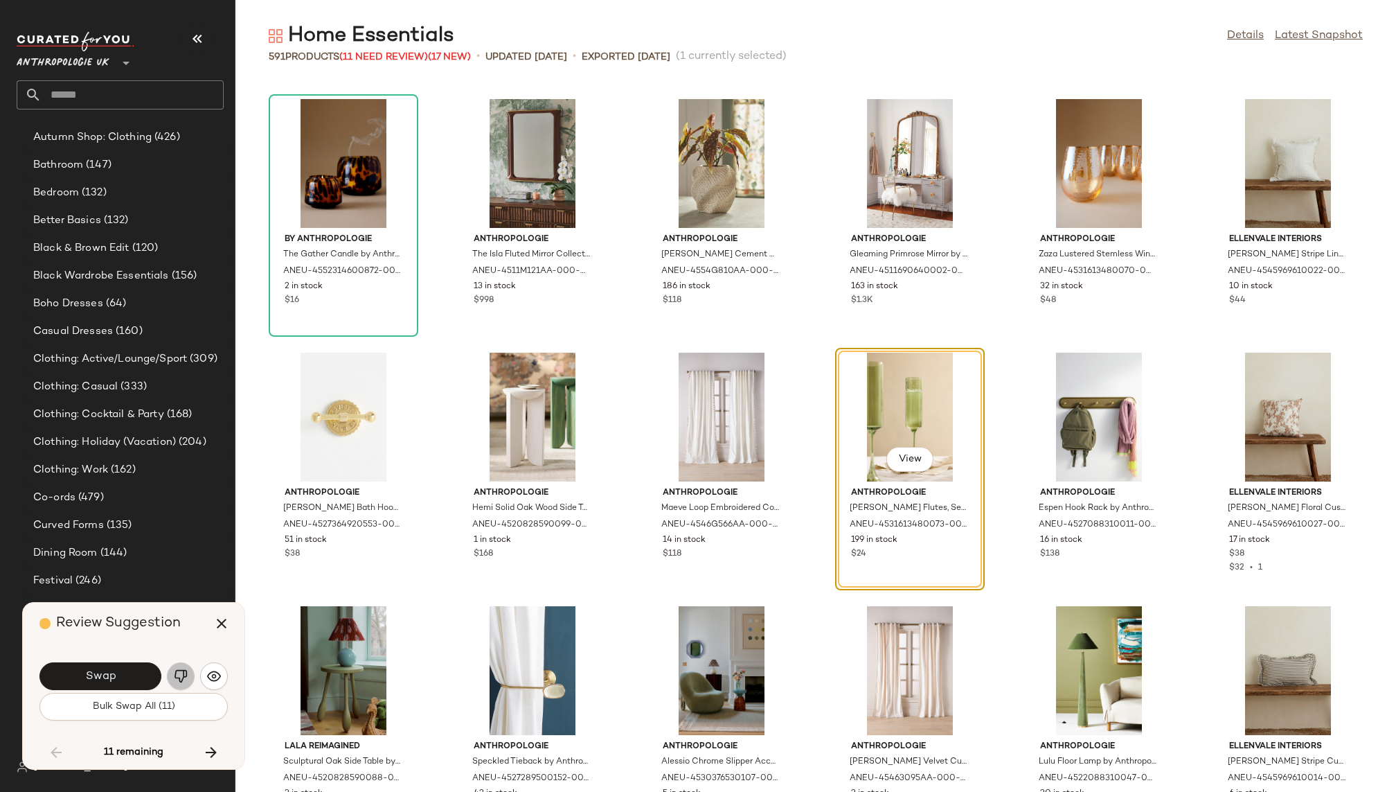
click at [184, 675] on img "button" at bounding box center [181, 676] width 14 height 14
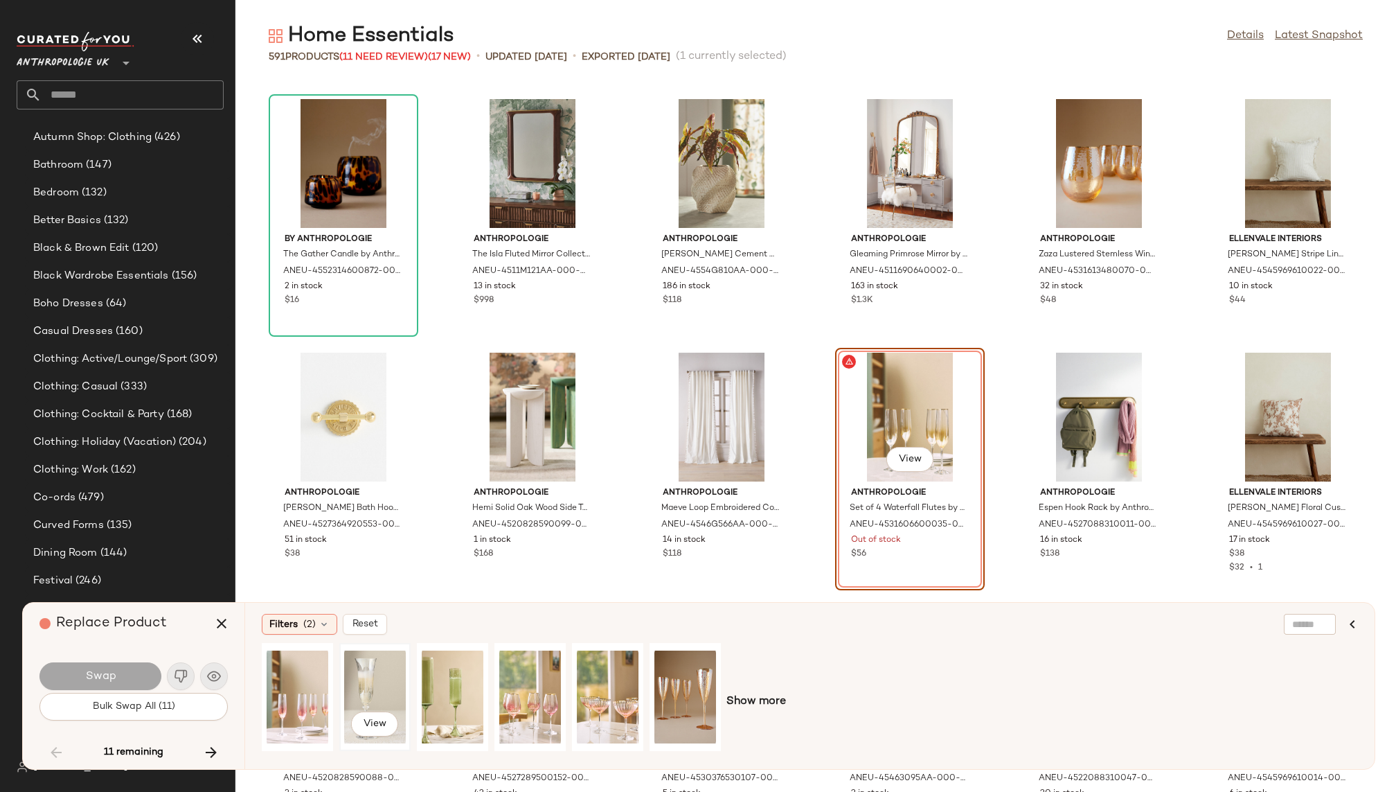
click at [384, 683] on div "View" at bounding box center [375, 697] width 62 height 98
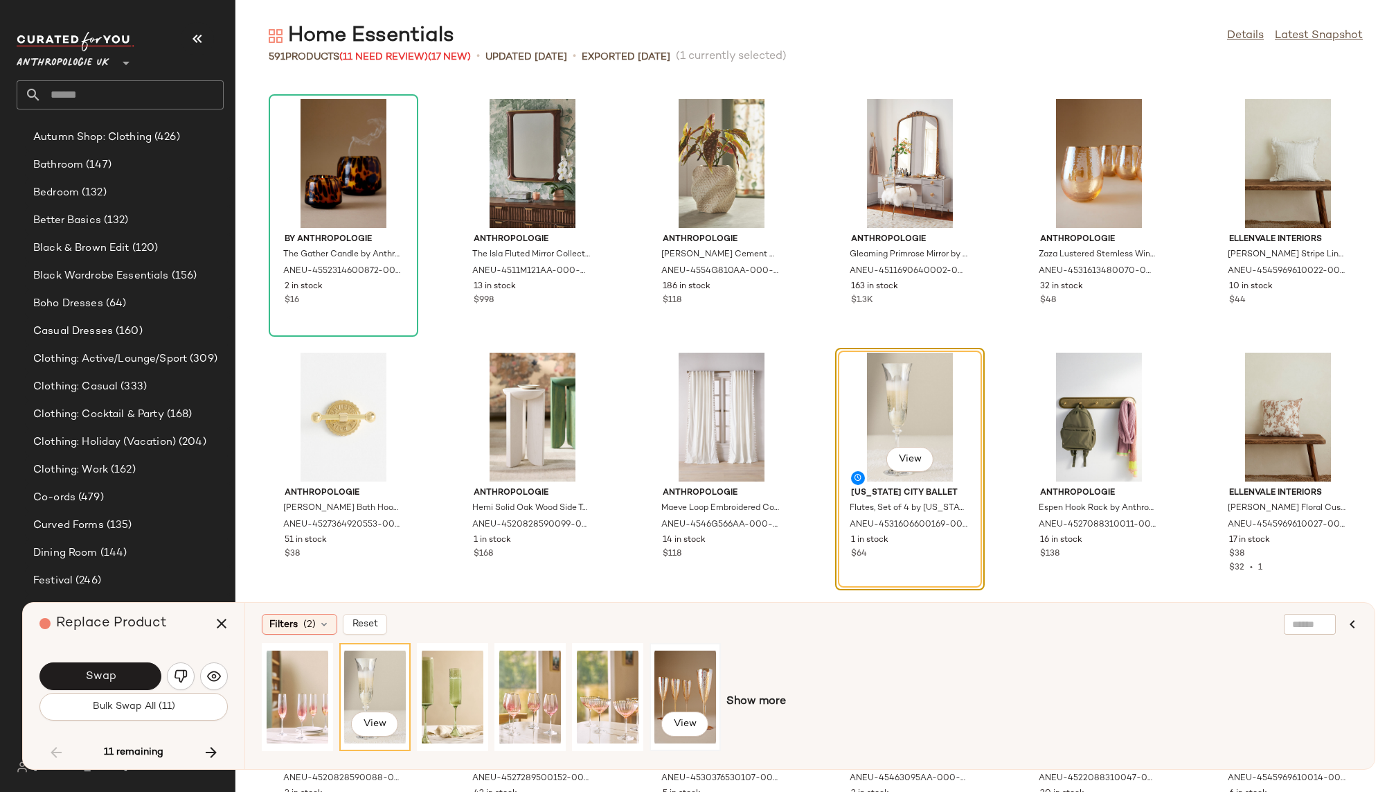
click at [650, 672] on div "View" at bounding box center [685, 697] width 71 height 108
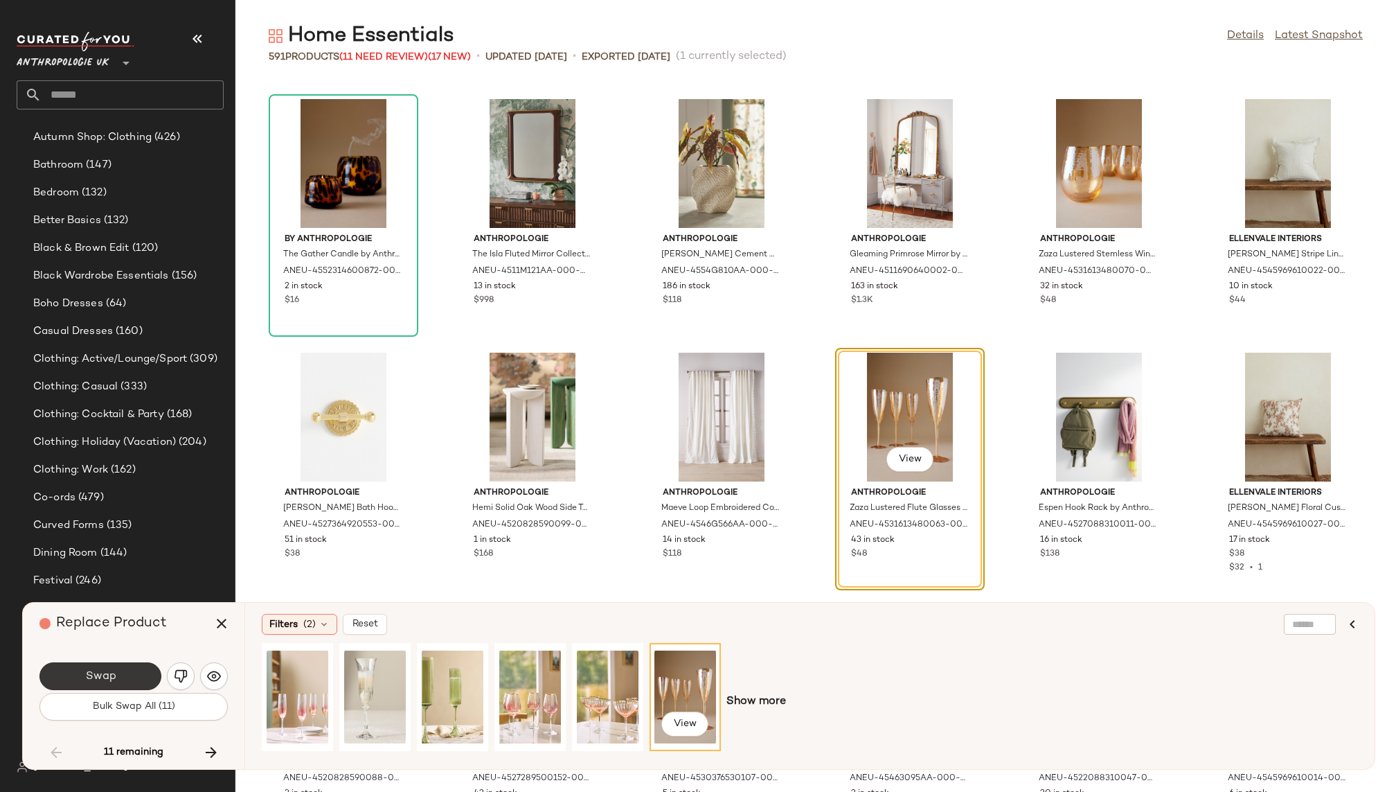
click at [139, 681] on button "Swap" at bounding box center [100, 676] width 122 height 28
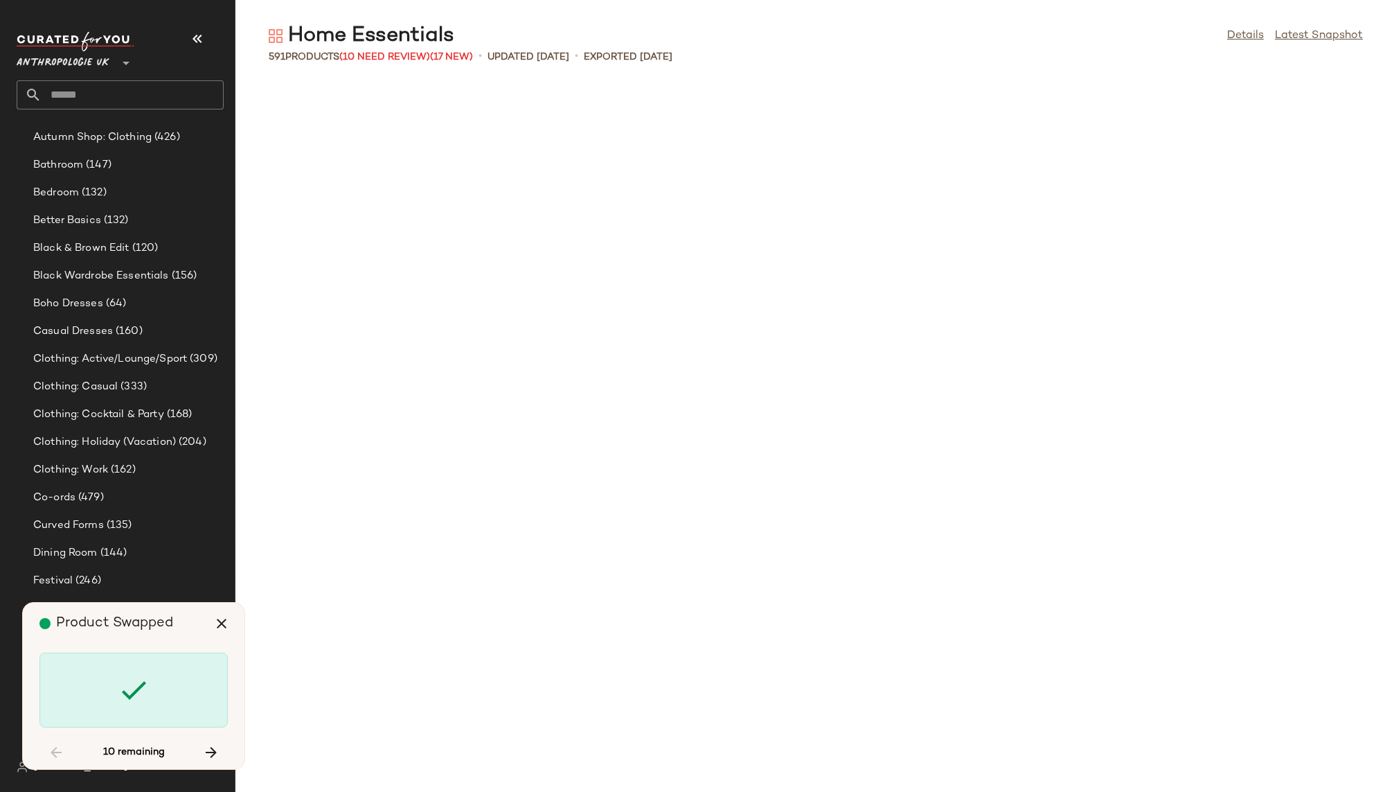
scroll to position [18249, 0]
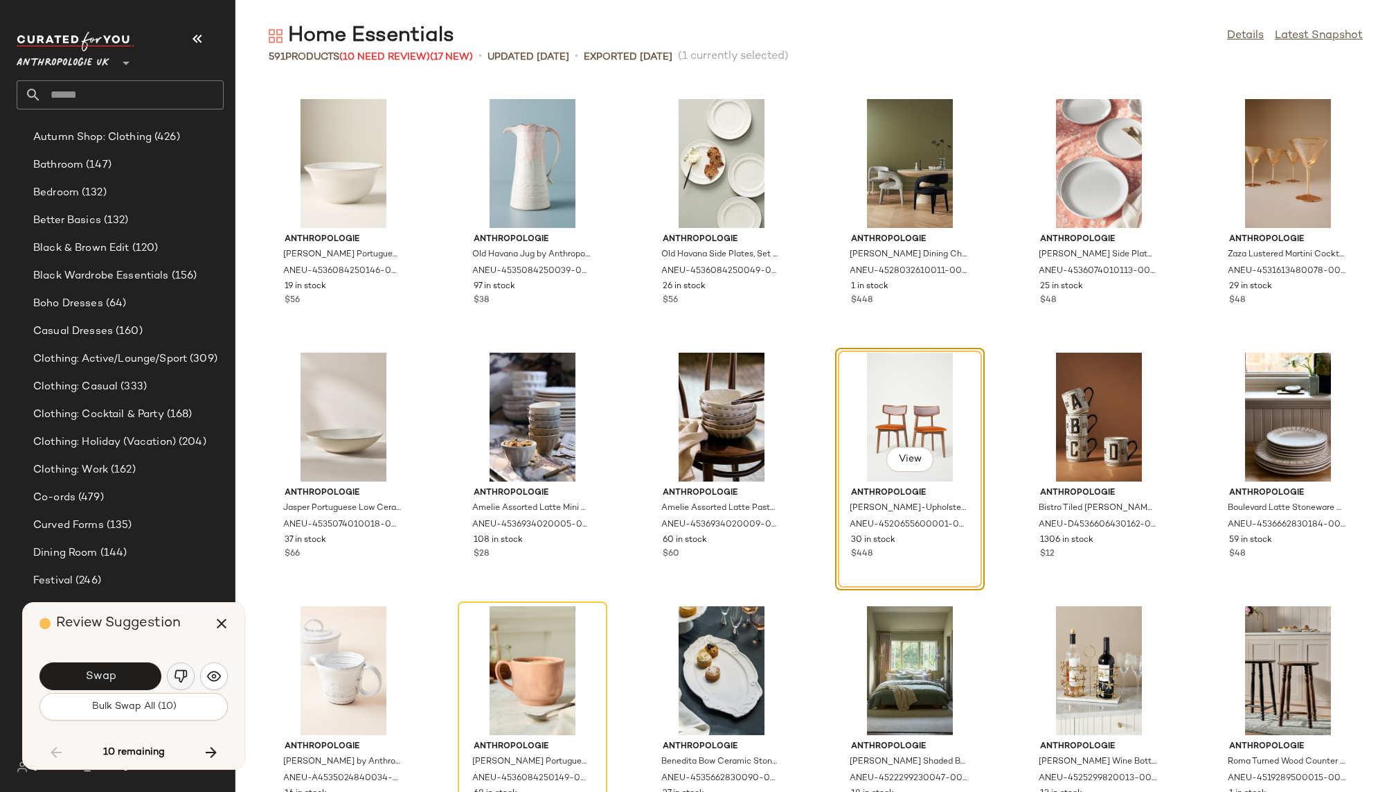
click at [178, 676] on img "button" at bounding box center [181, 676] width 14 height 14
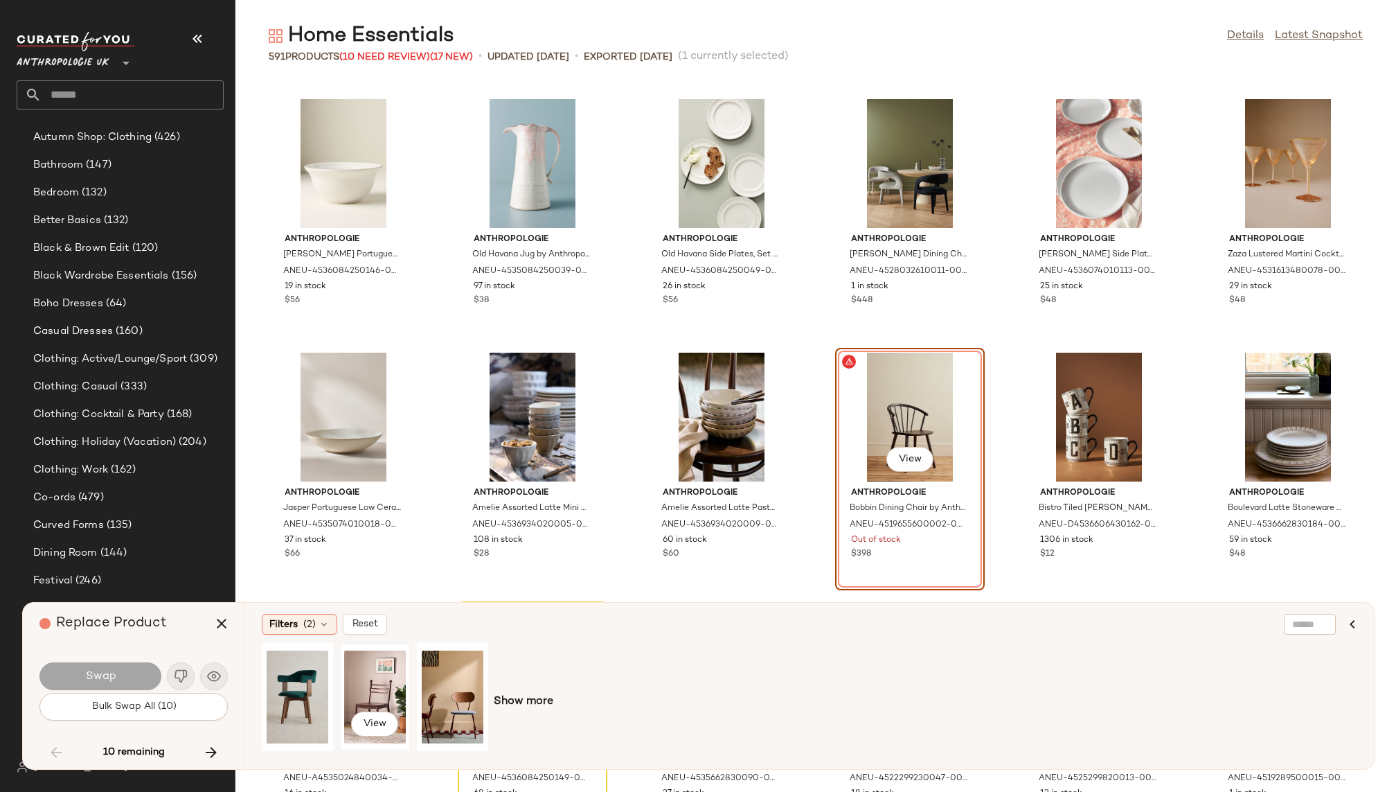
click at [374, 684] on div "View" at bounding box center [375, 697] width 62 height 98
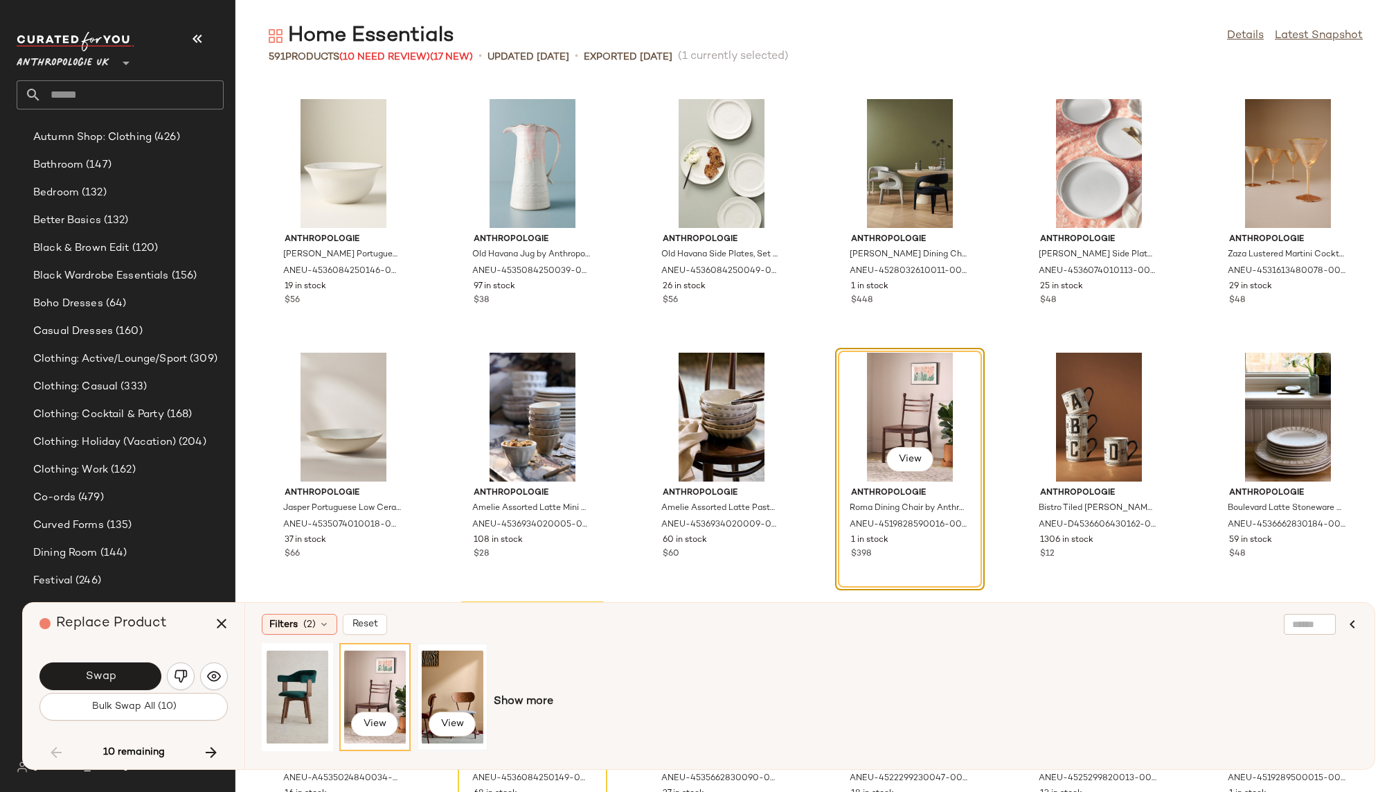
click at [456, 683] on div "View" at bounding box center [453, 697] width 62 height 98
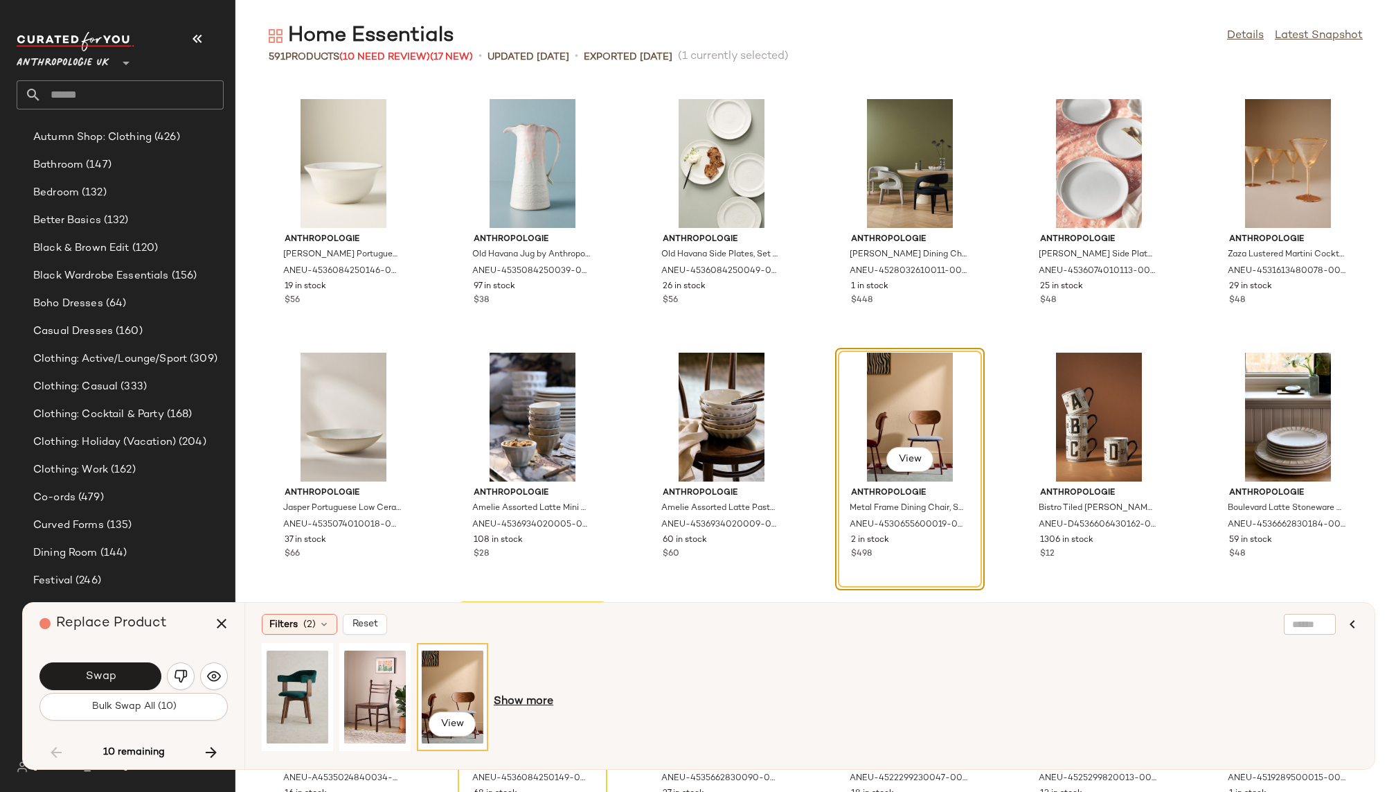
click at [526, 704] on span "Show more" at bounding box center [524, 701] width 60 height 17
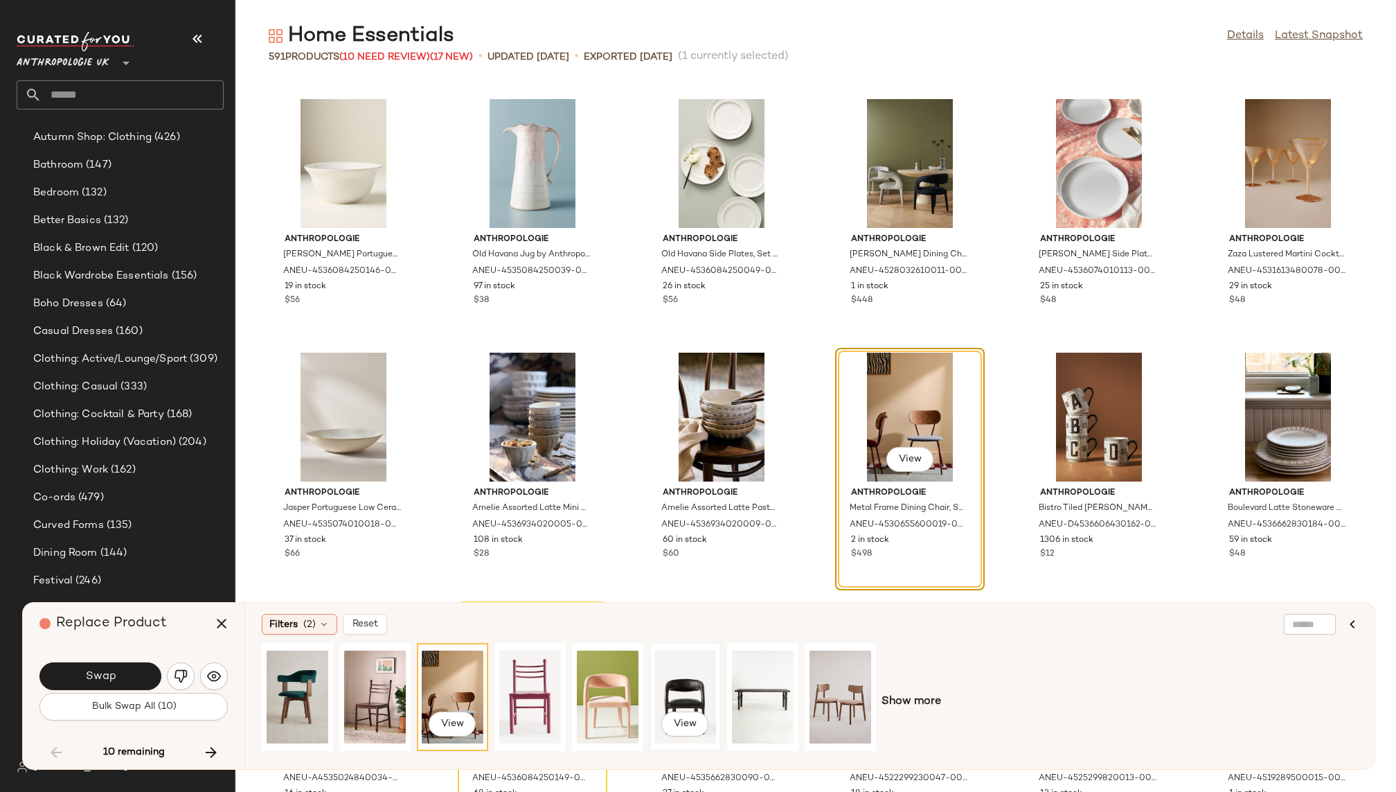
click at [682, 675] on div "View" at bounding box center [685, 697] width 62 height 98
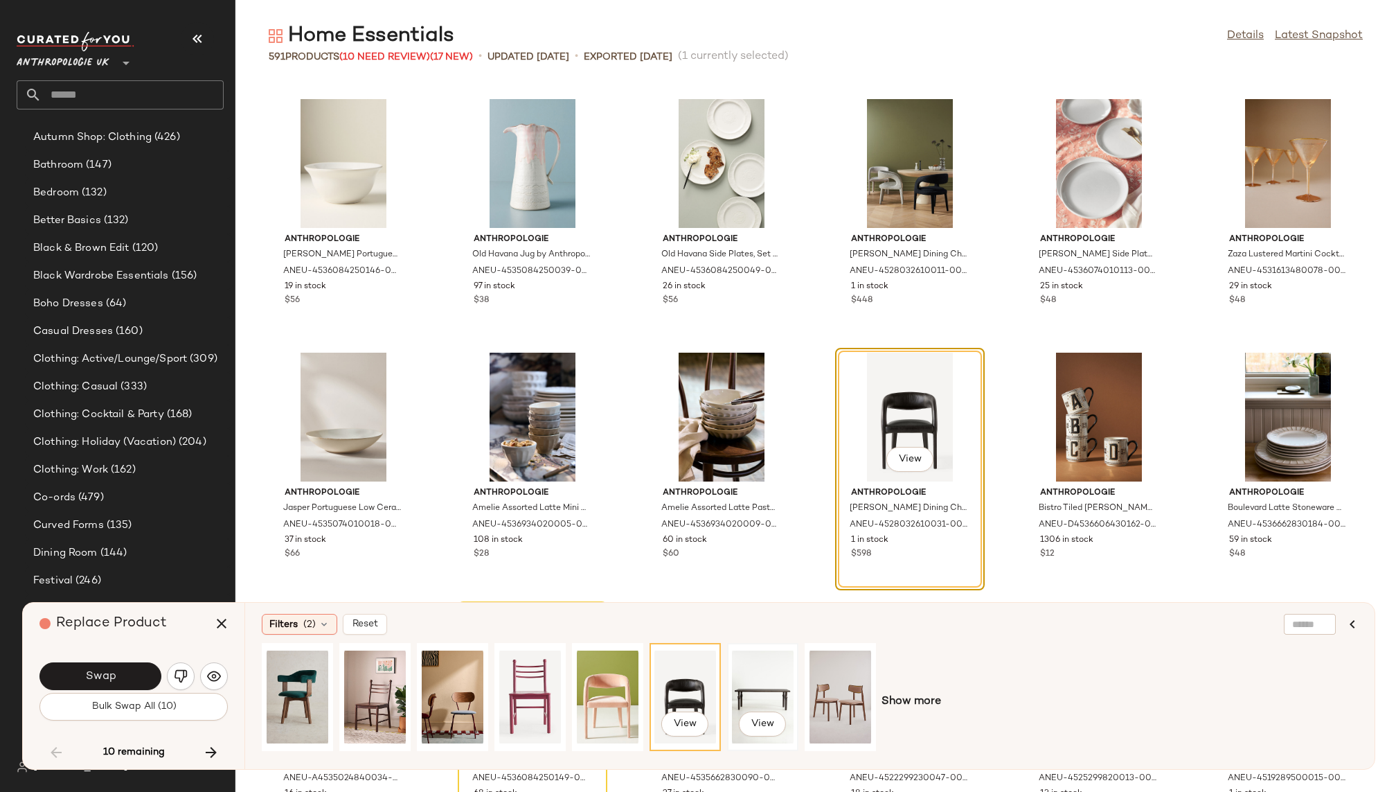
click at [757, 688] on div "View" at bounding box center [763, 697] width 62 height 98
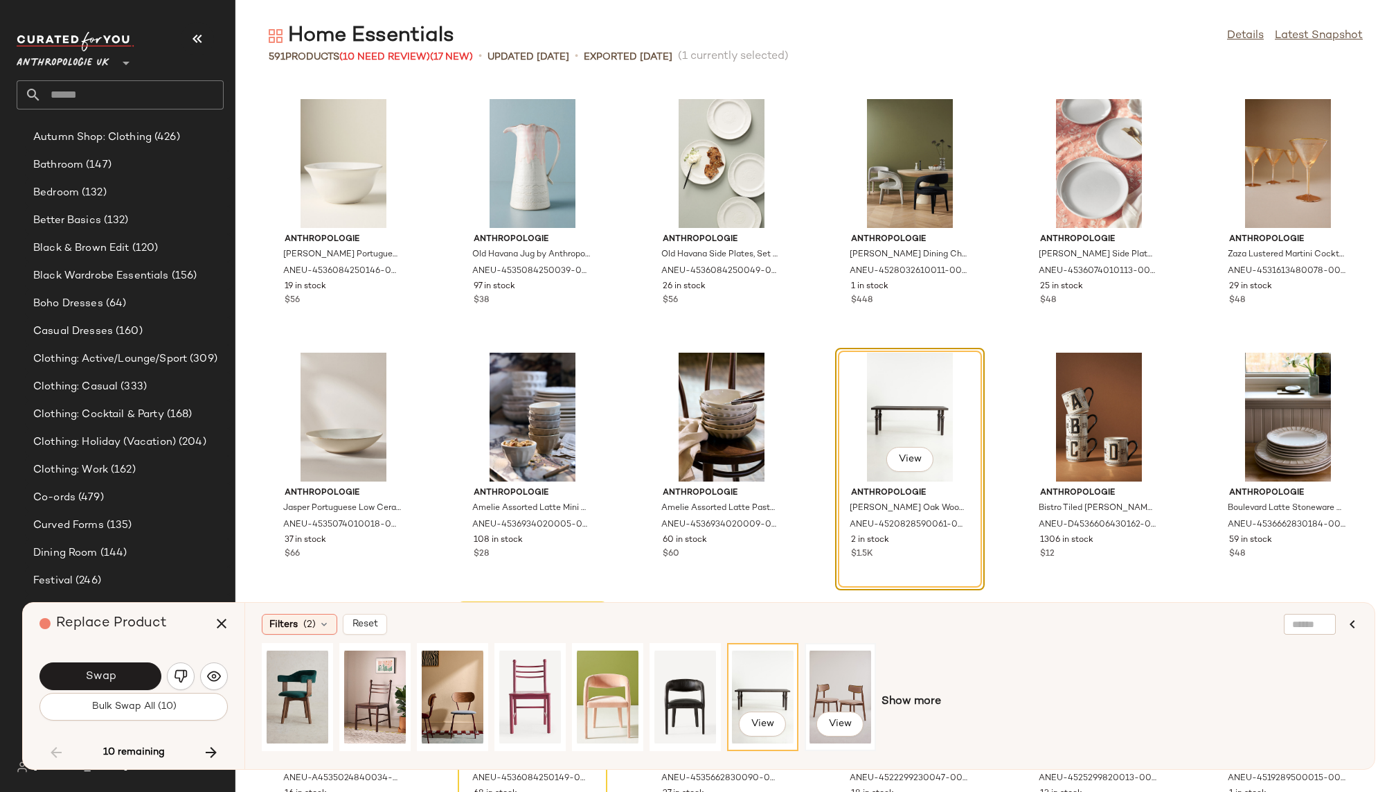
click at [828, 687] on div "View" at bounding box center [841, 697] width 62 height 98
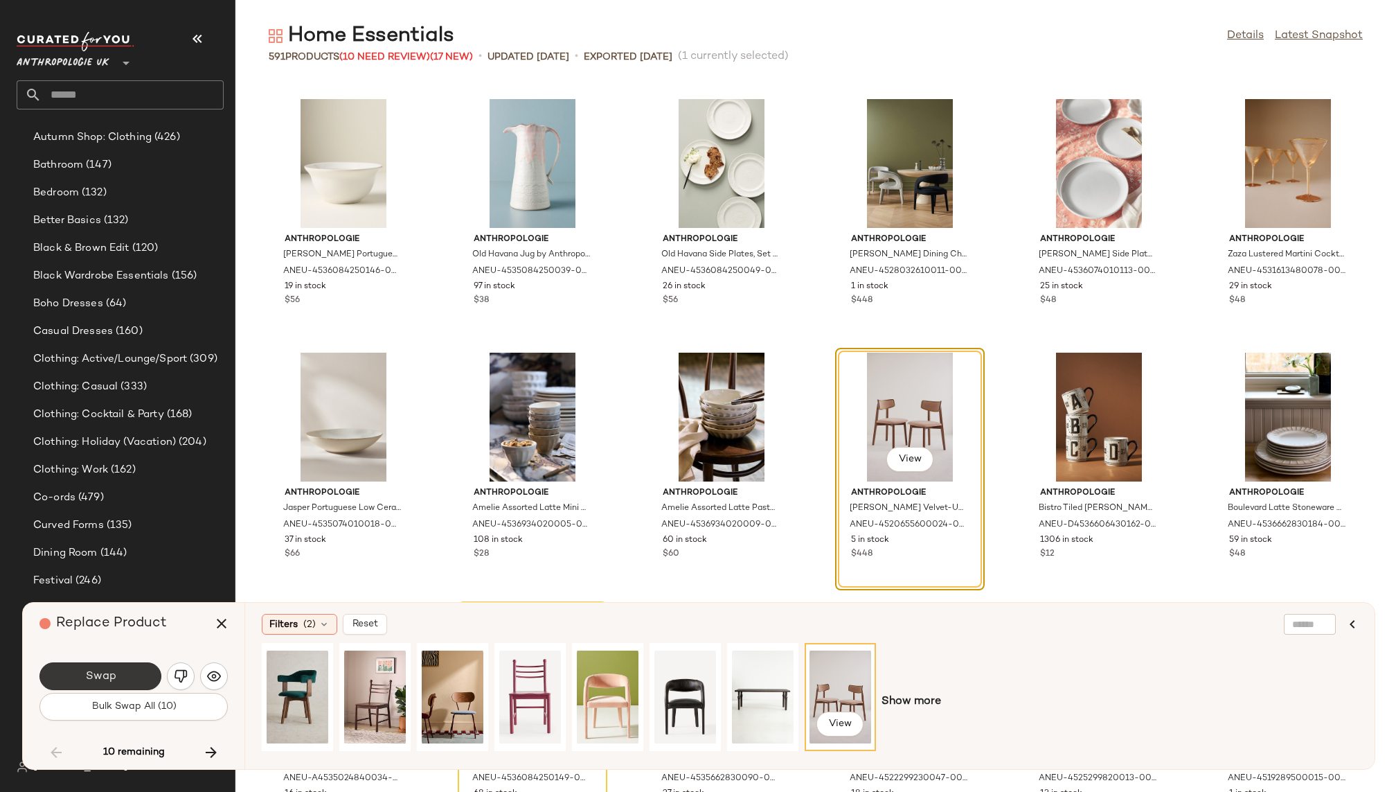
click at [142, 670] on button "Swap" at bounding box center [100, 676] width 122 height 28
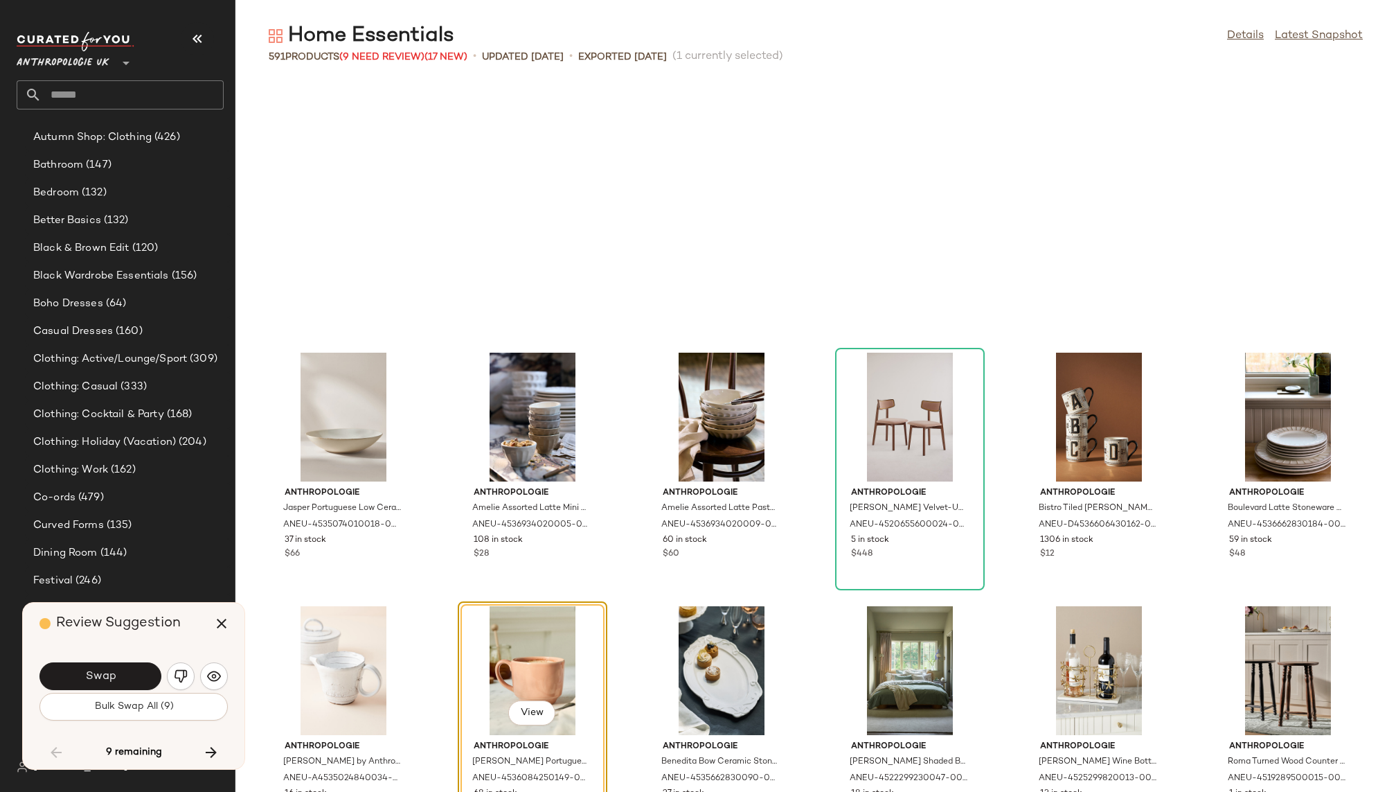
scroll to position [18503, 0]
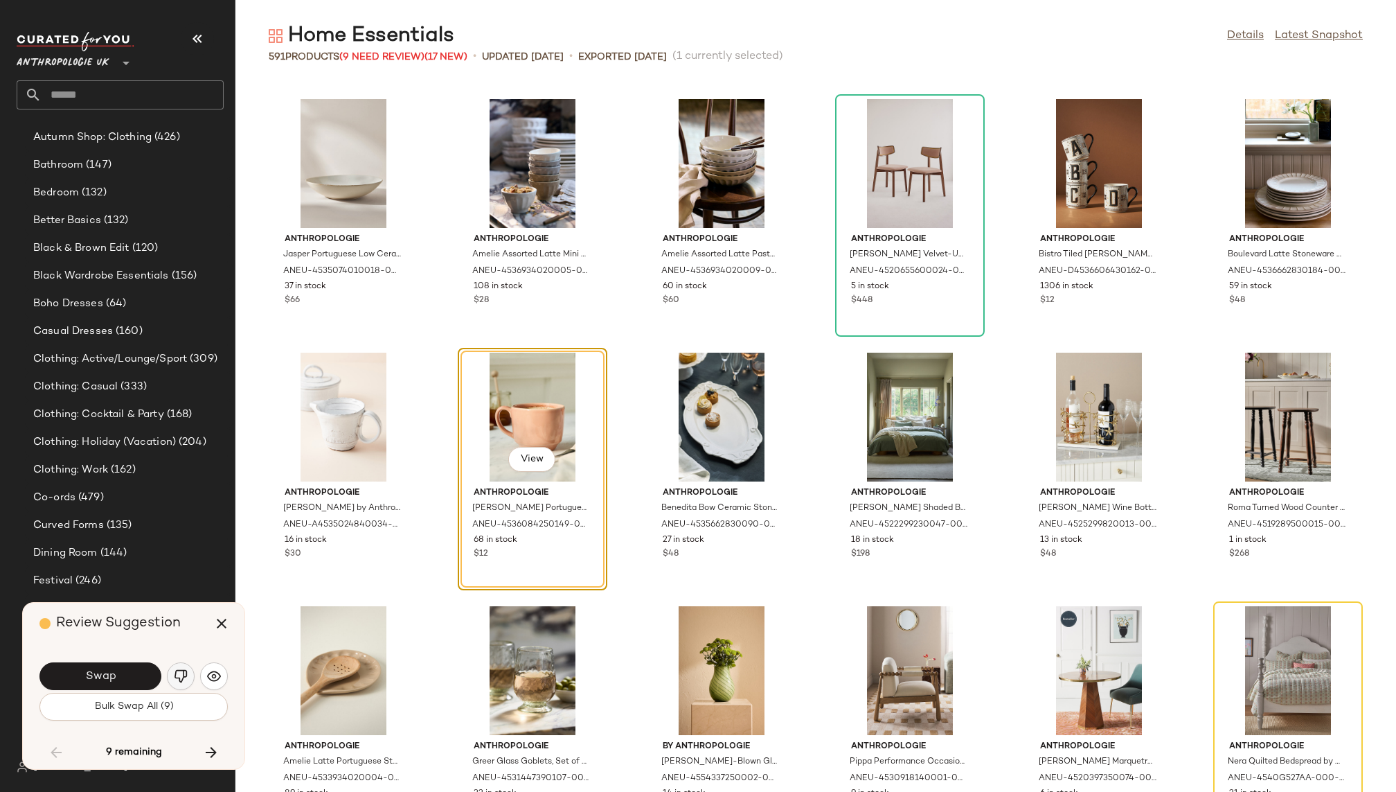
click at [179, 672] on img "button" at bounding box center [181, 676] width 14 height 14
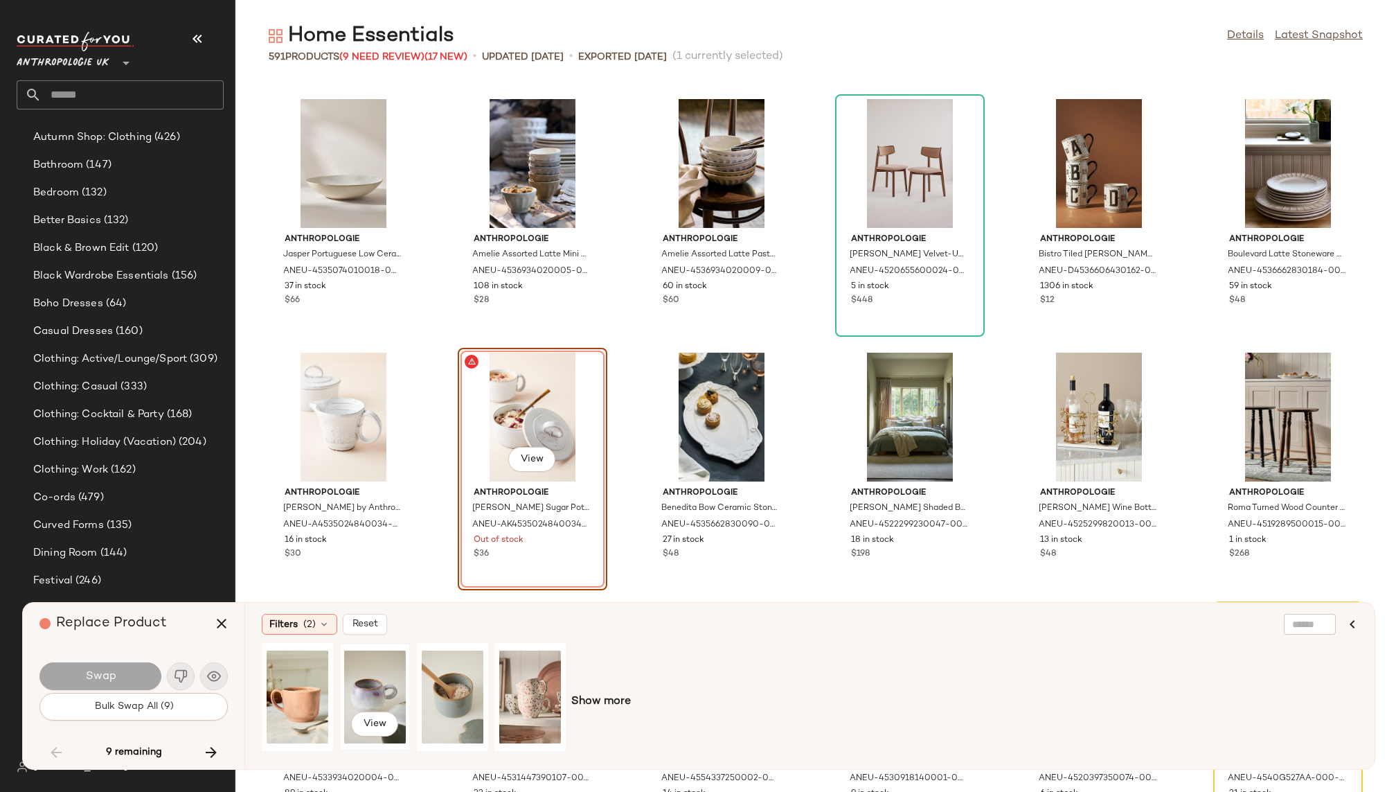
click at [382, 676] on div "View" at bounding box center [375, 697] width 62 height 98
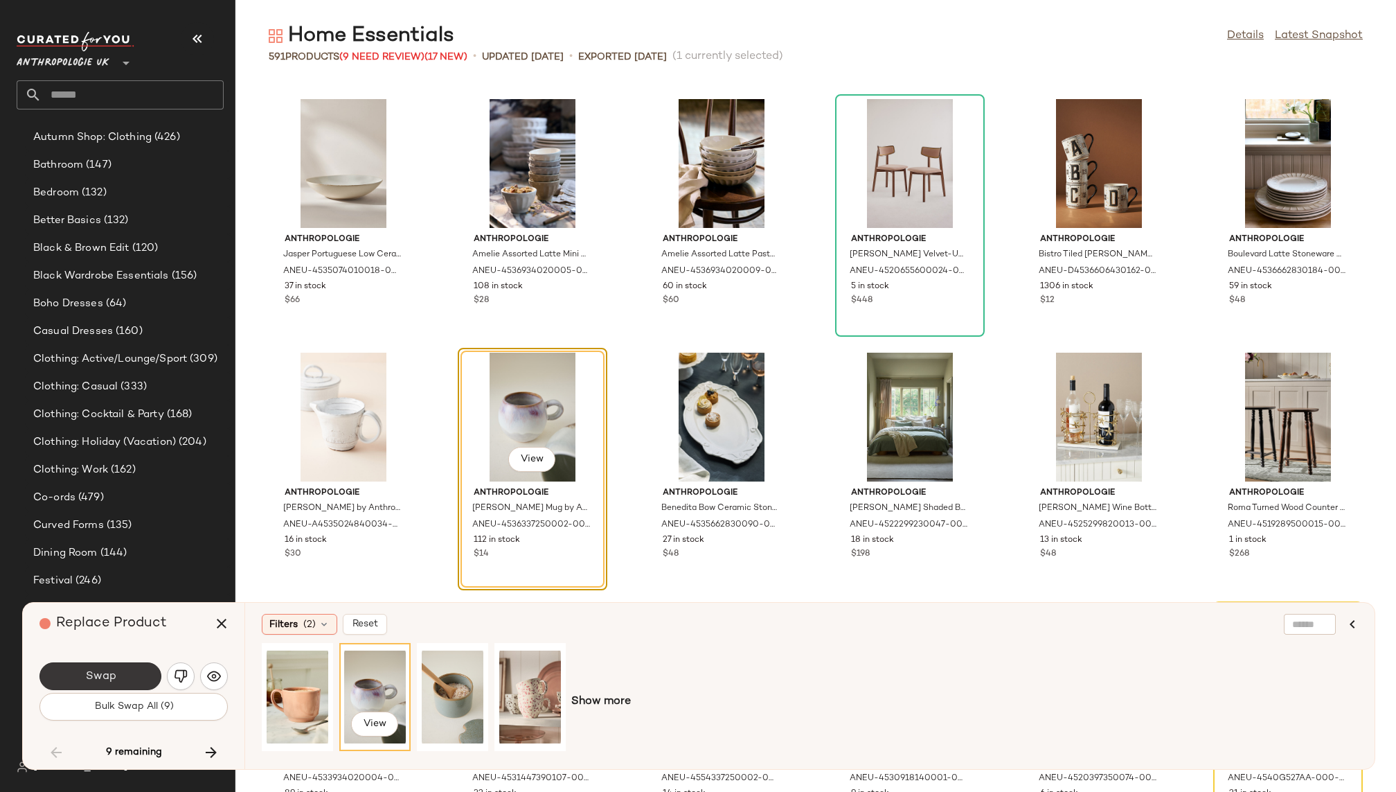
click at [139, 679] on button "Swap" at bounding box center [100, 676] width 122 height 28
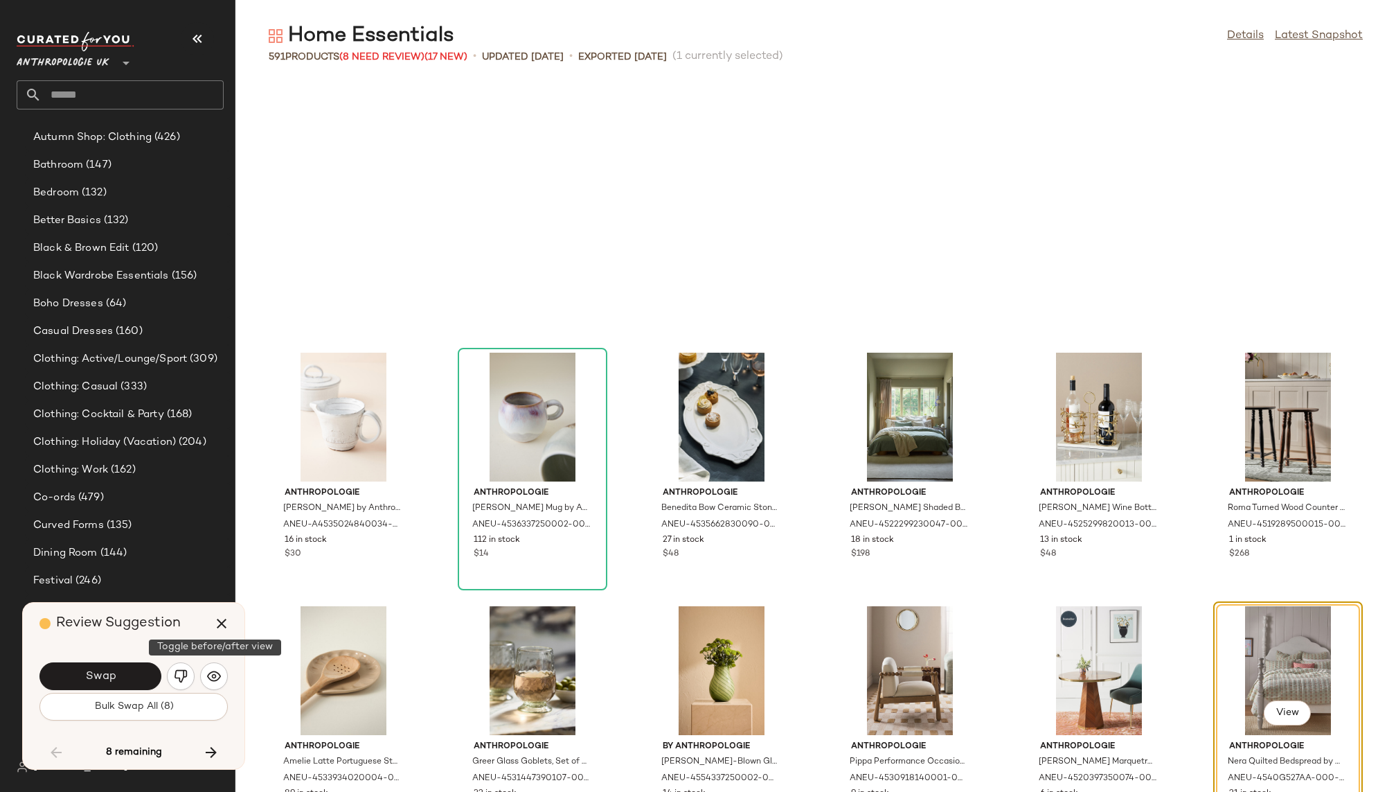
scroll to position [18756, 0]
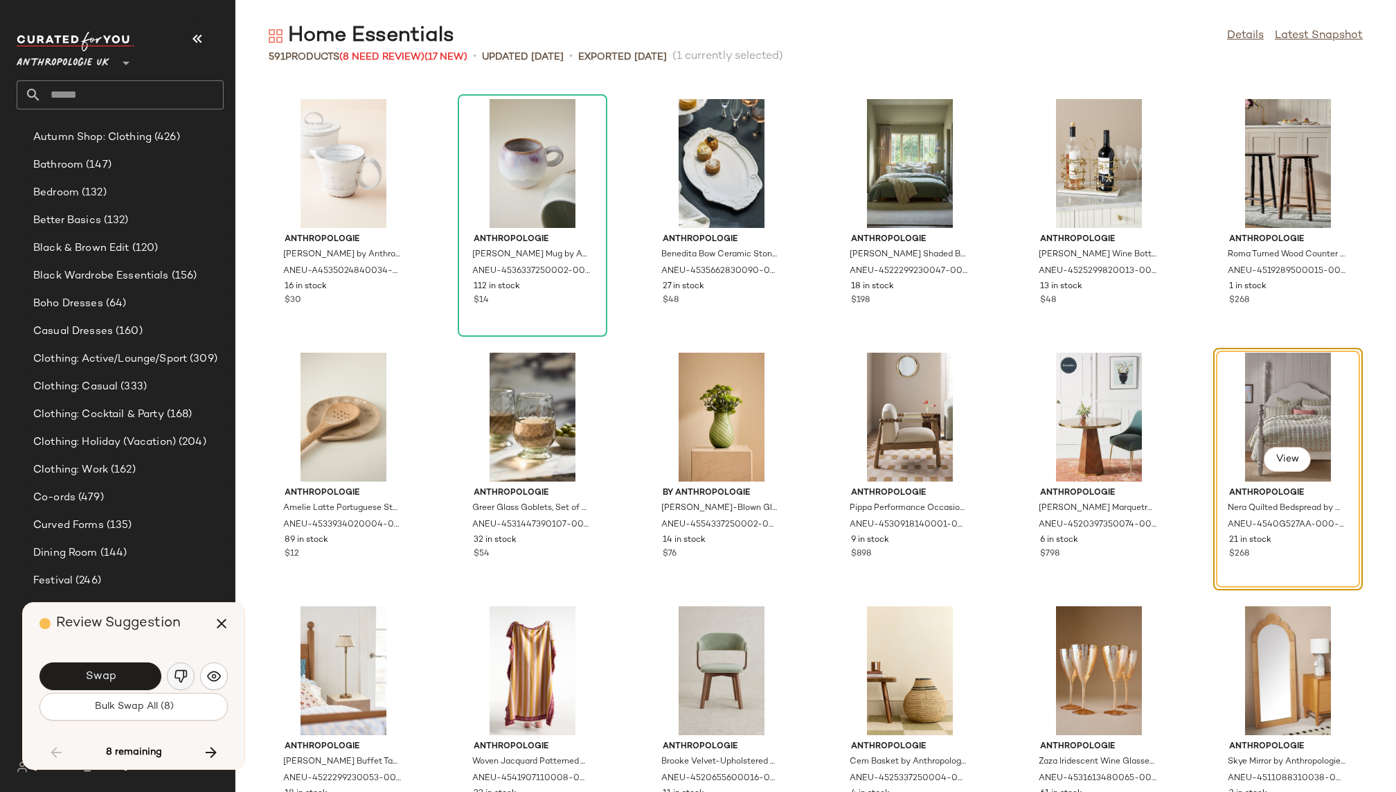
click at [179, 673] on img "button" at bounding box center [181, 676] width 14 height 14
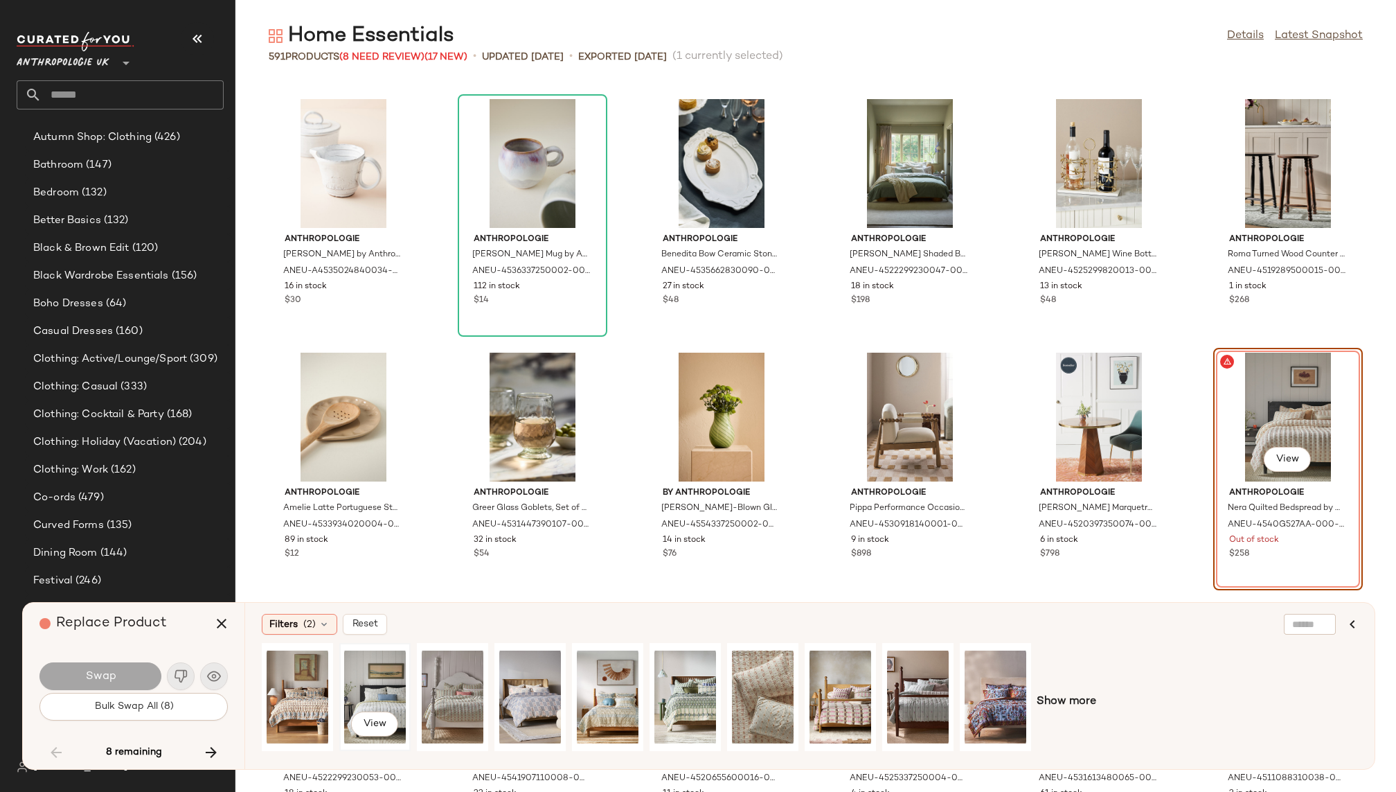
click at [371, 681] on div "View" at bounding box center [375, 697] width 62 height 98
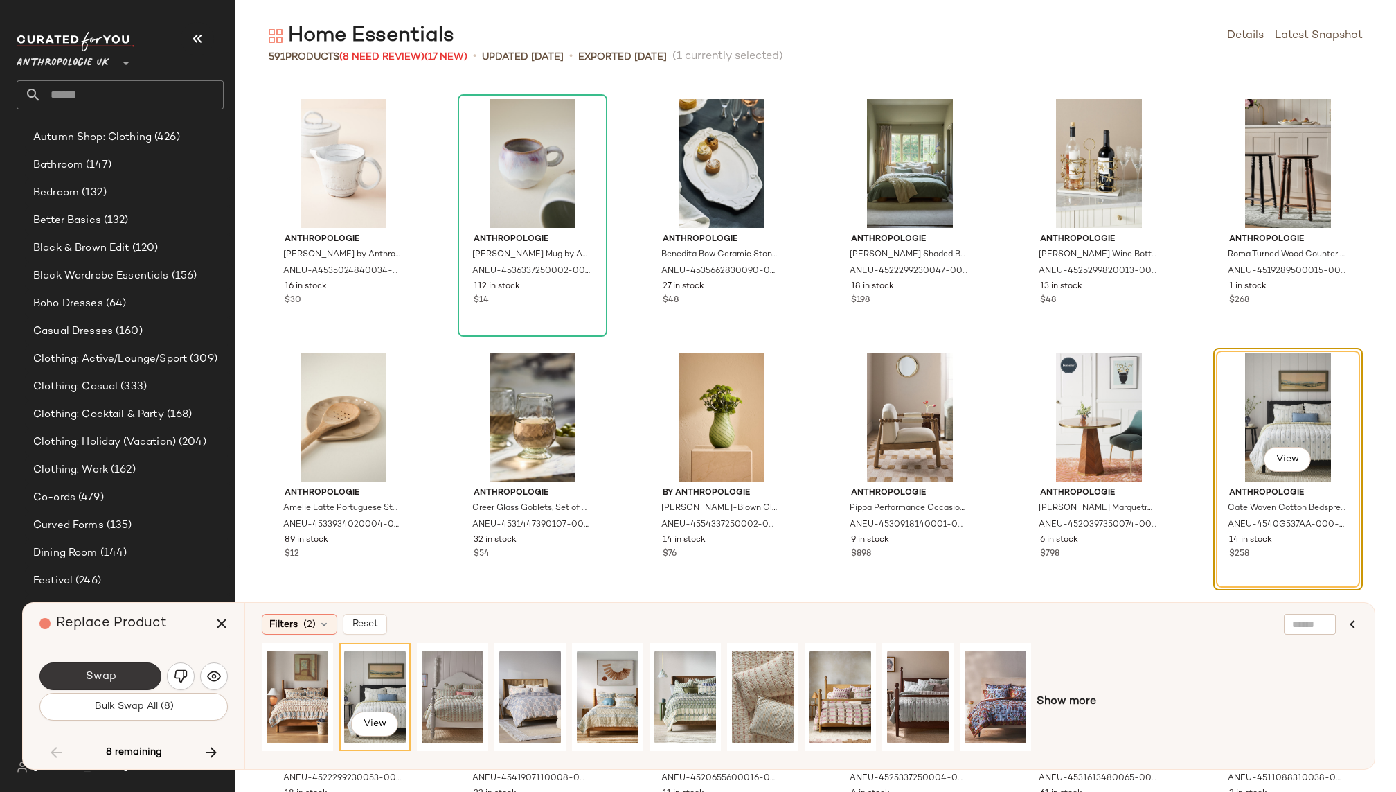
click at [124, 677] on button "Swap" at bounding box center [100, 676] width 122 height 28
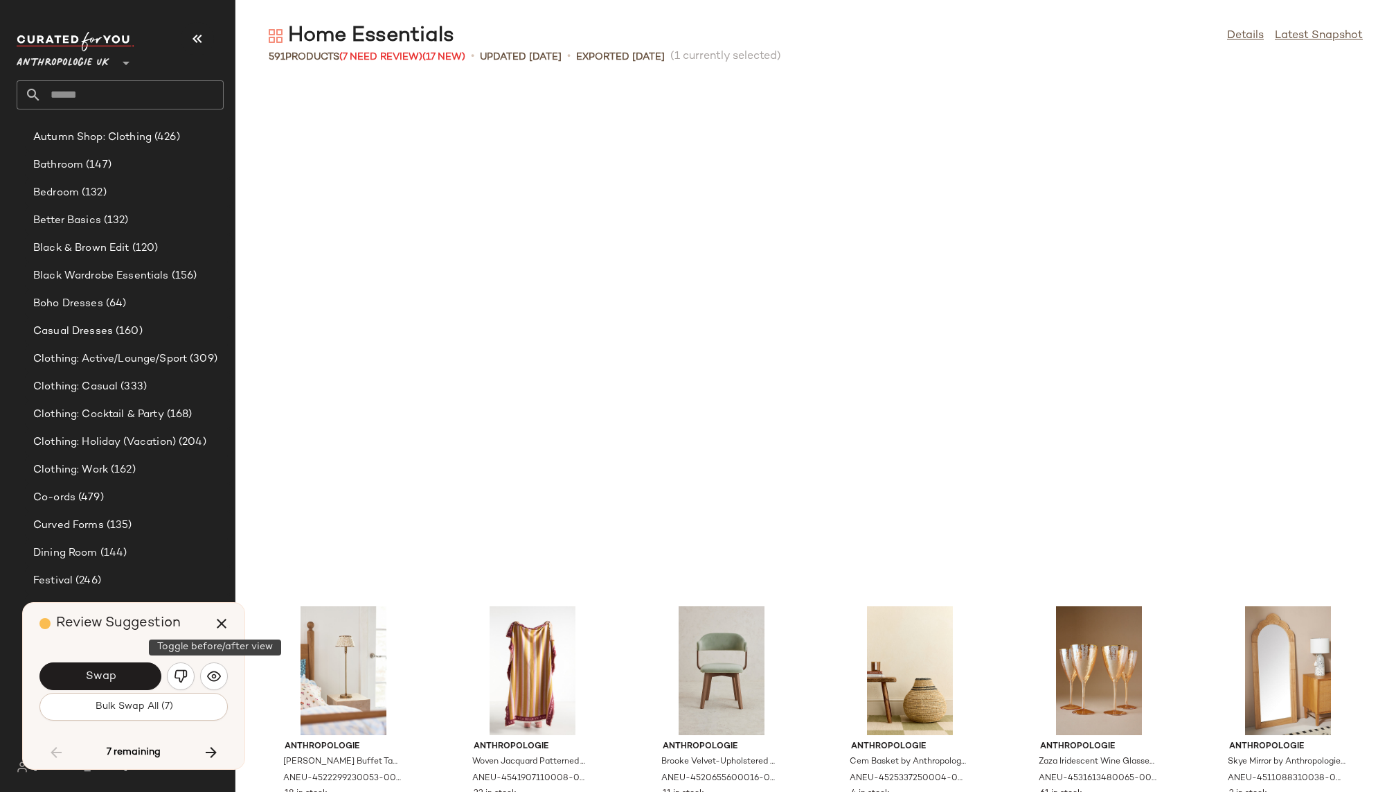
scroll to position [19263, 0]
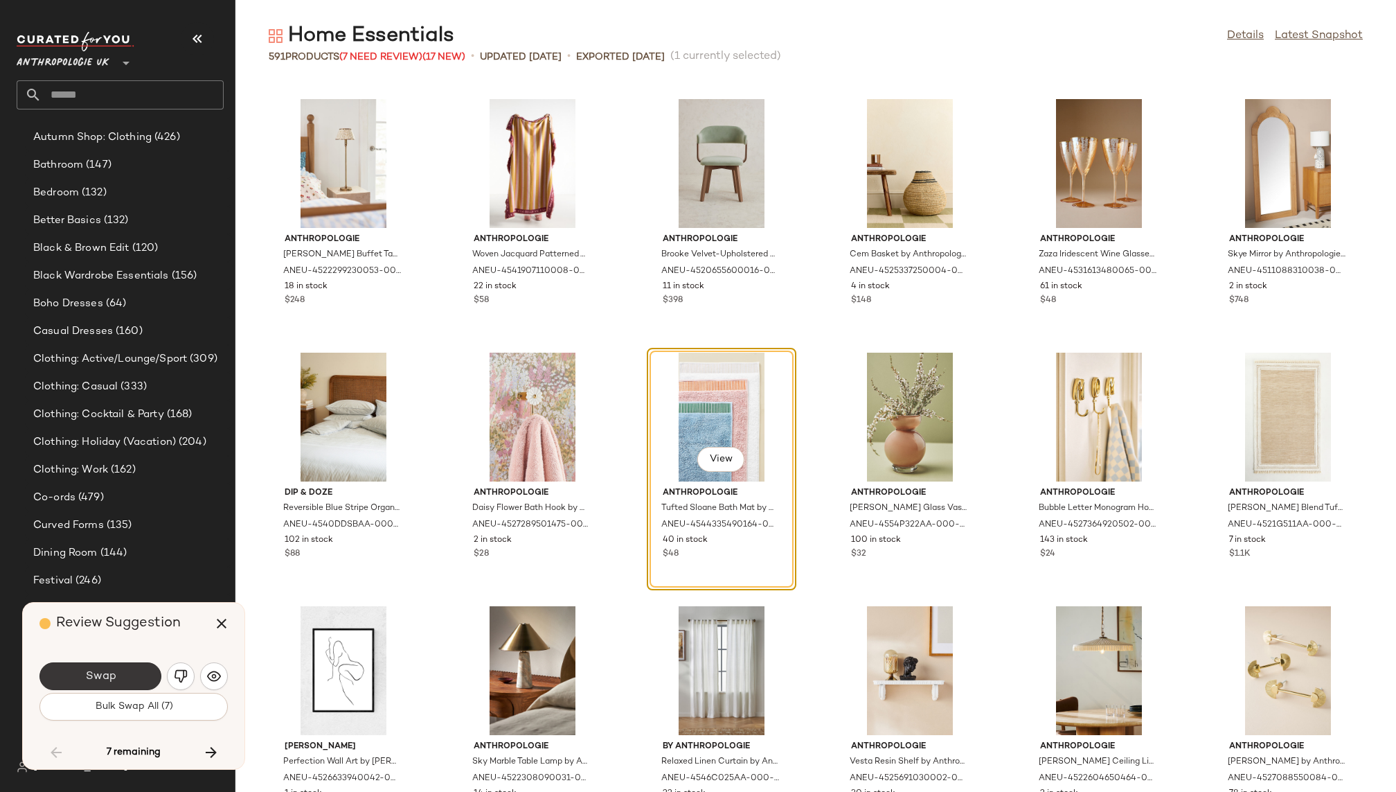
click at [147, 670] on button "Swap" at bounding box center [100, 676] width 122 height 28
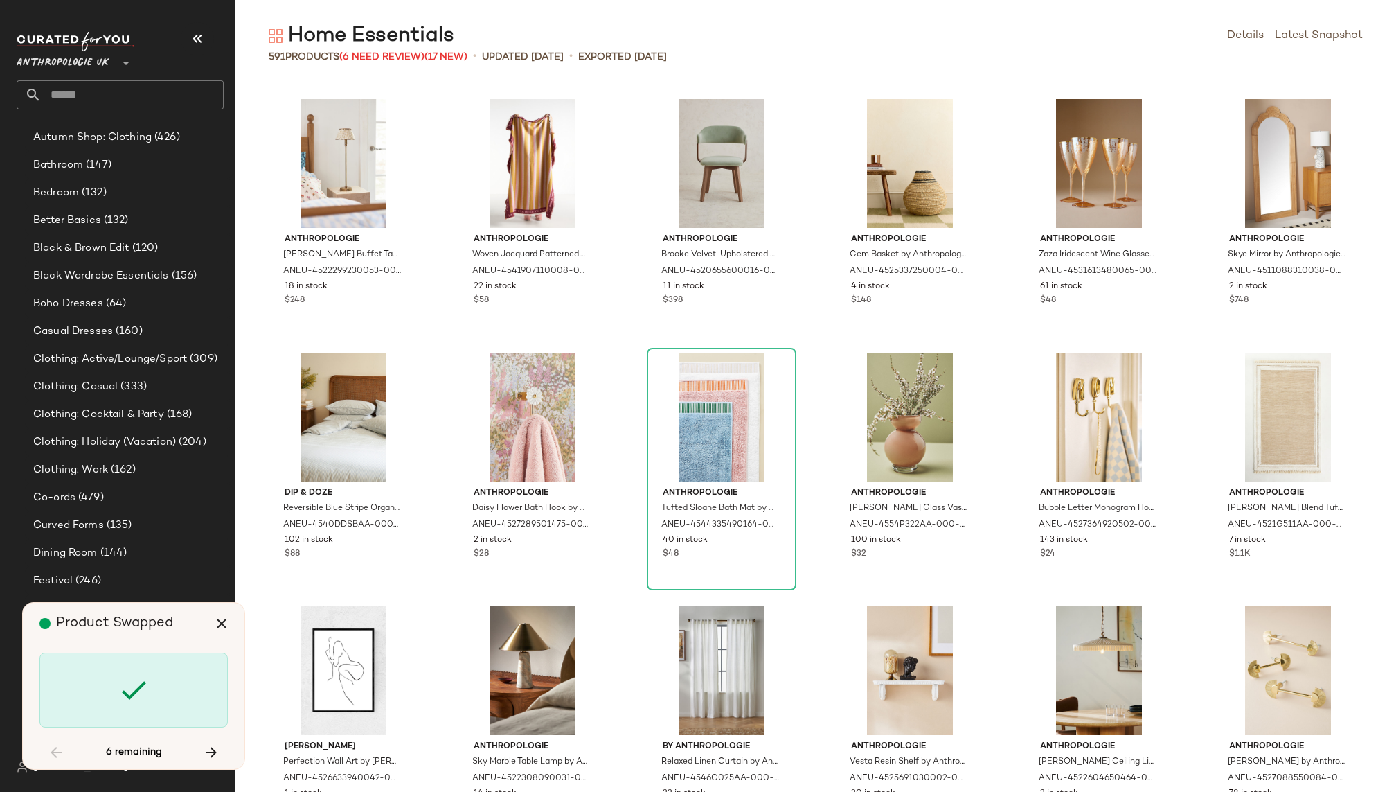
scroll to position [20530, 0]
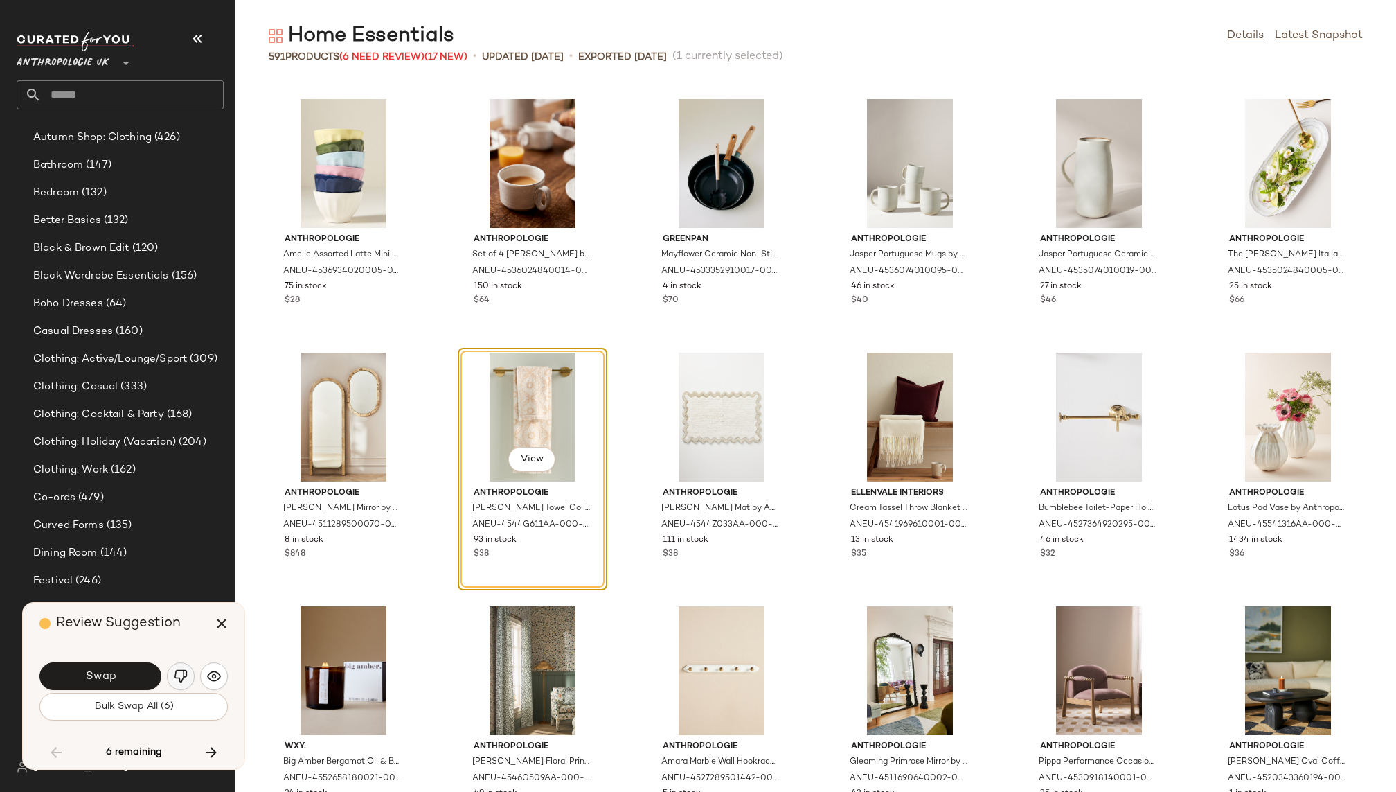
click at [182, 676] on img "button" at bounding box center [181, 676] width 14 height 14
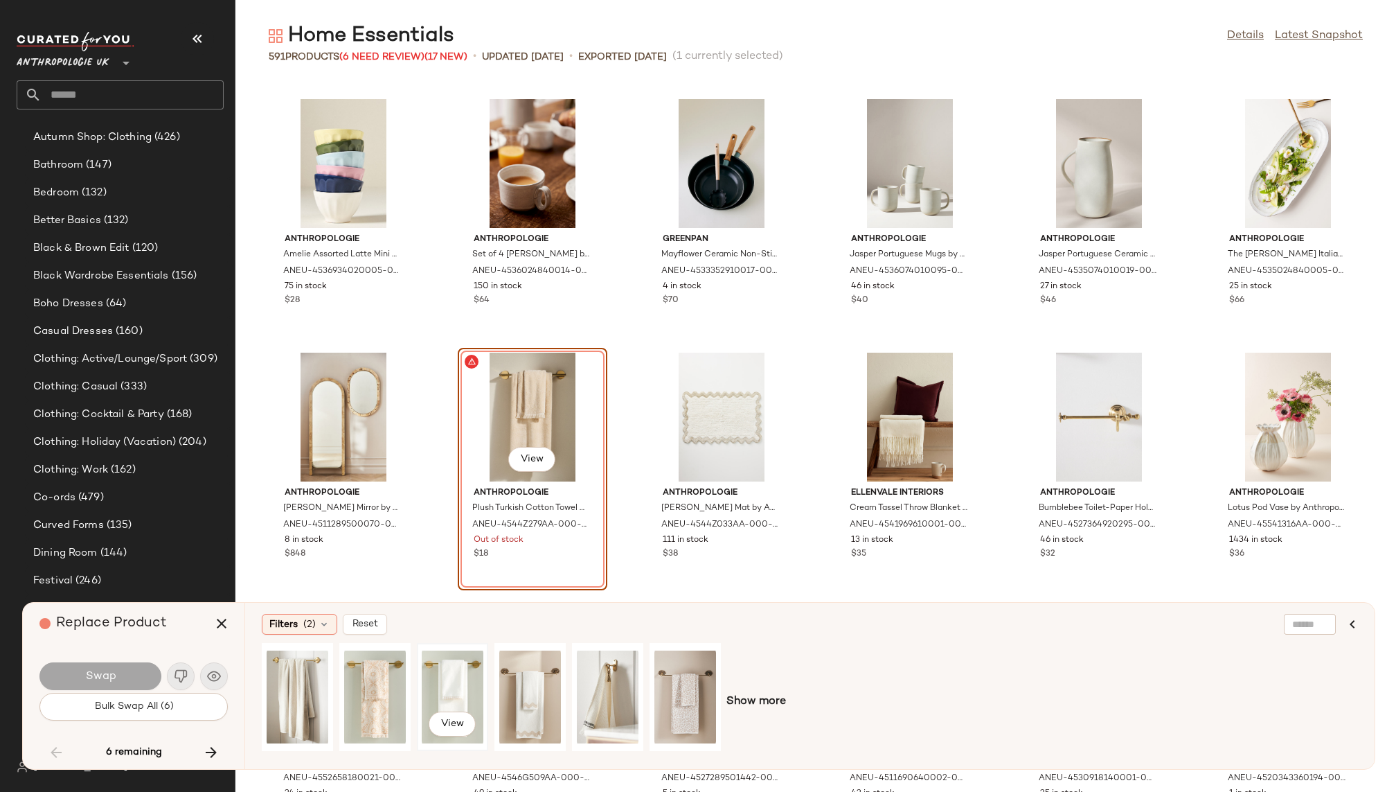
click at [449, 679] on div "View" at bounding box center [453, 697] width 62 height 98
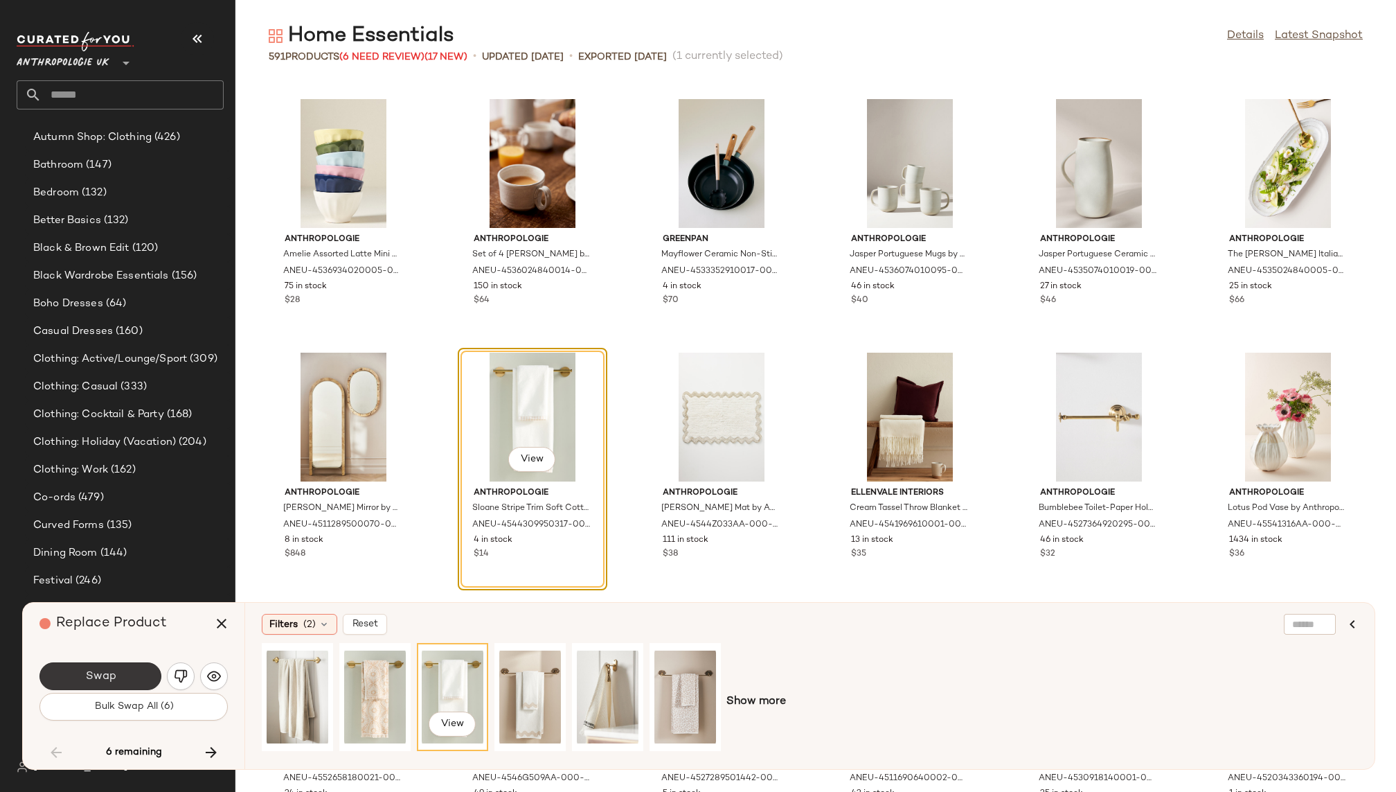
click at [137, 677] on button "Swap" at bounding box center [100, 676] width 122 height 28
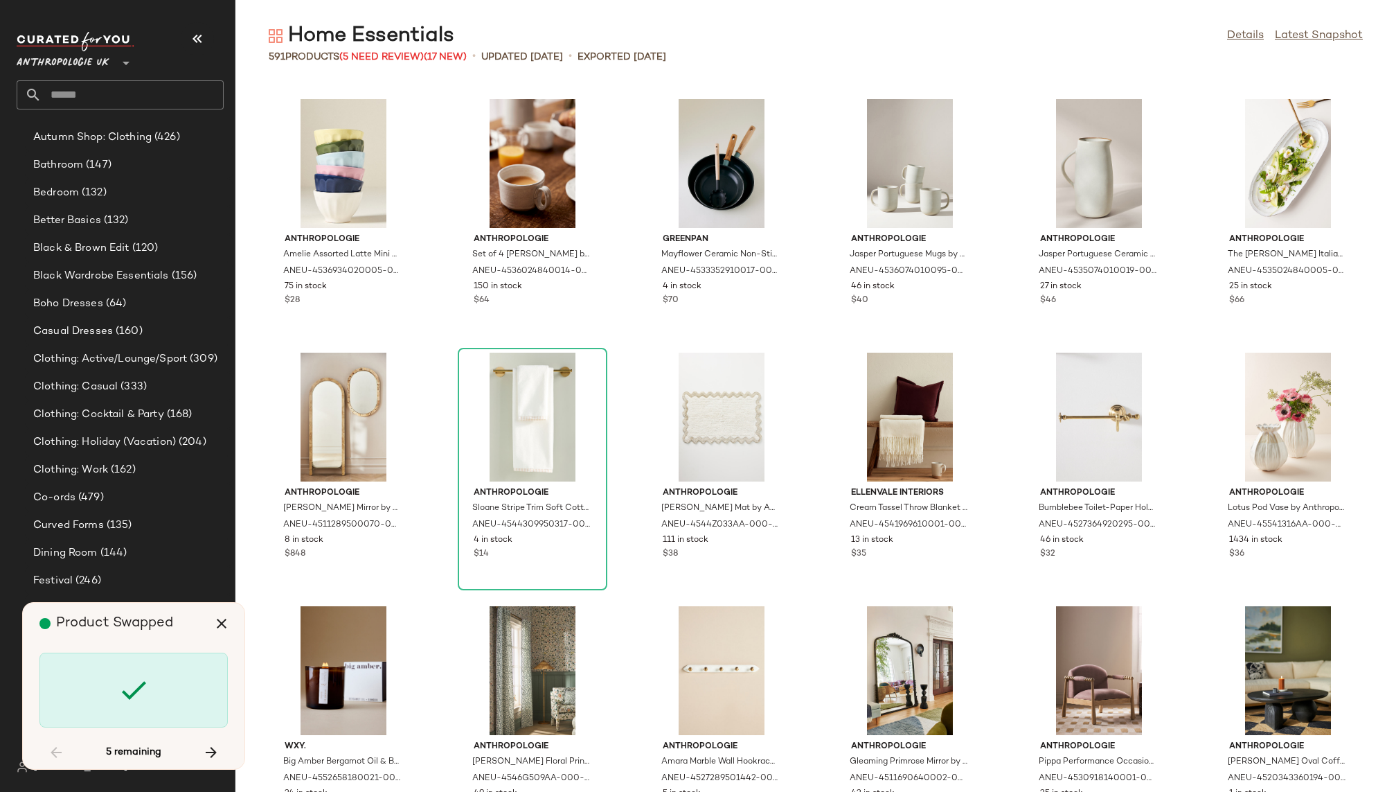
scroll to position [21544, 0]
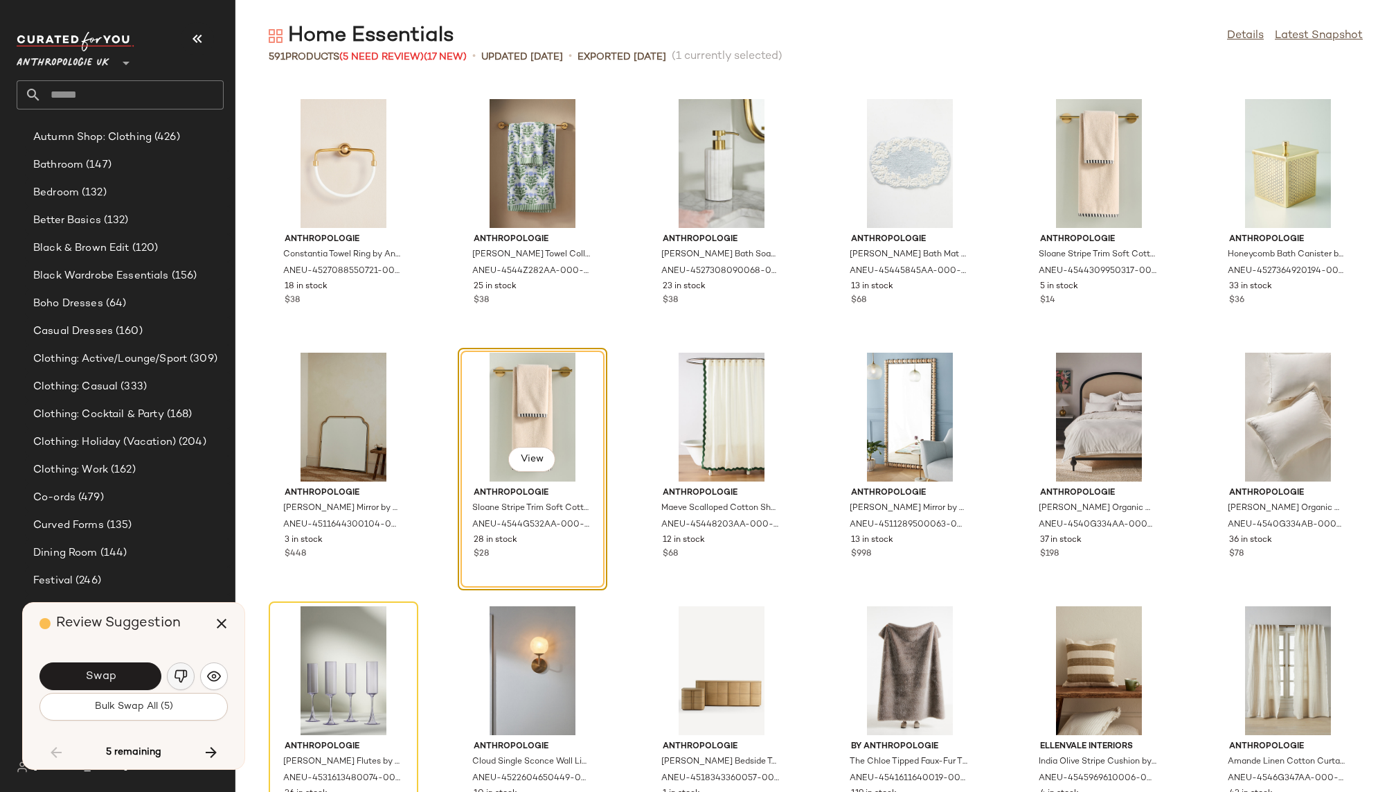
click at [179, 668] on button "button" at bounding box center [181, 676] width 28 height 28
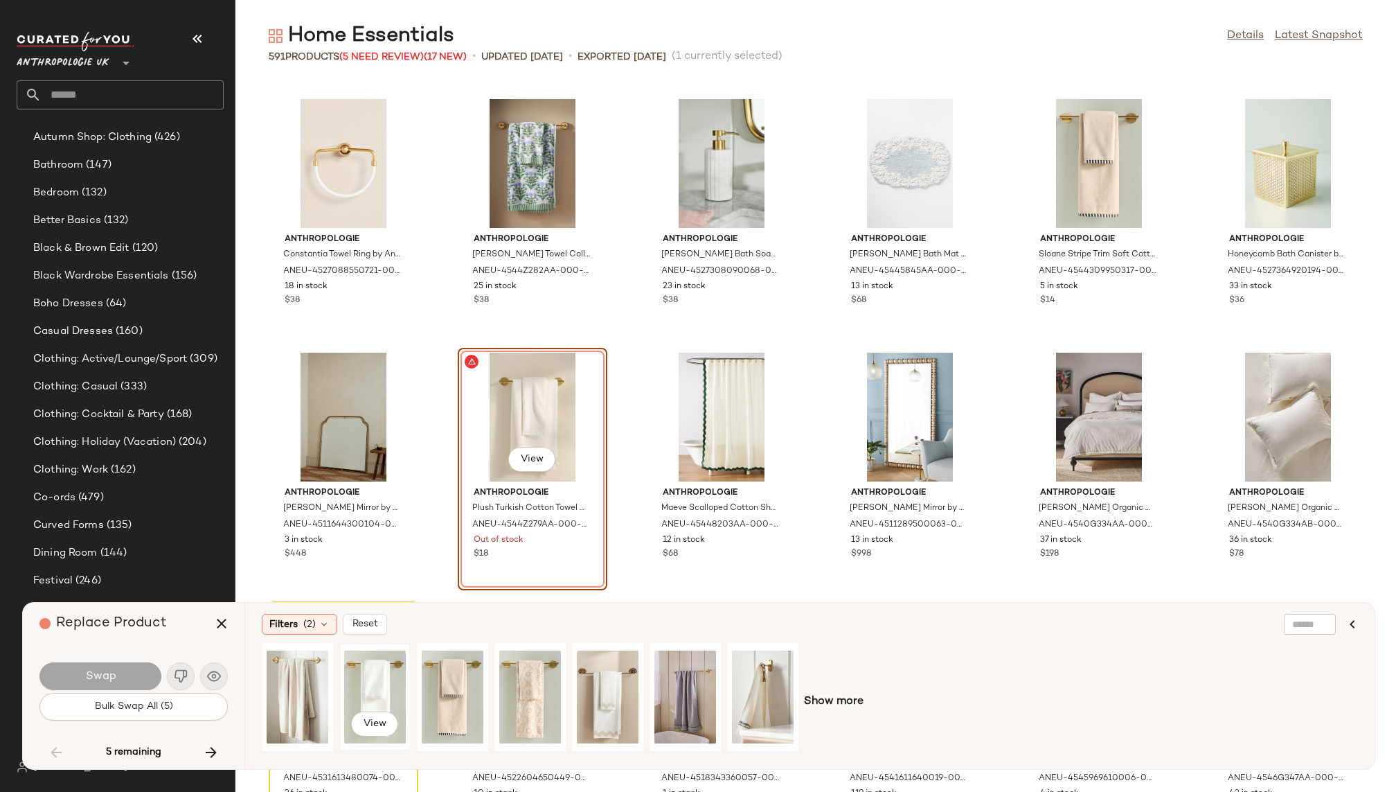
click at [371, 673] on div "View" at bounding box center [375, 697] width 62 height 98
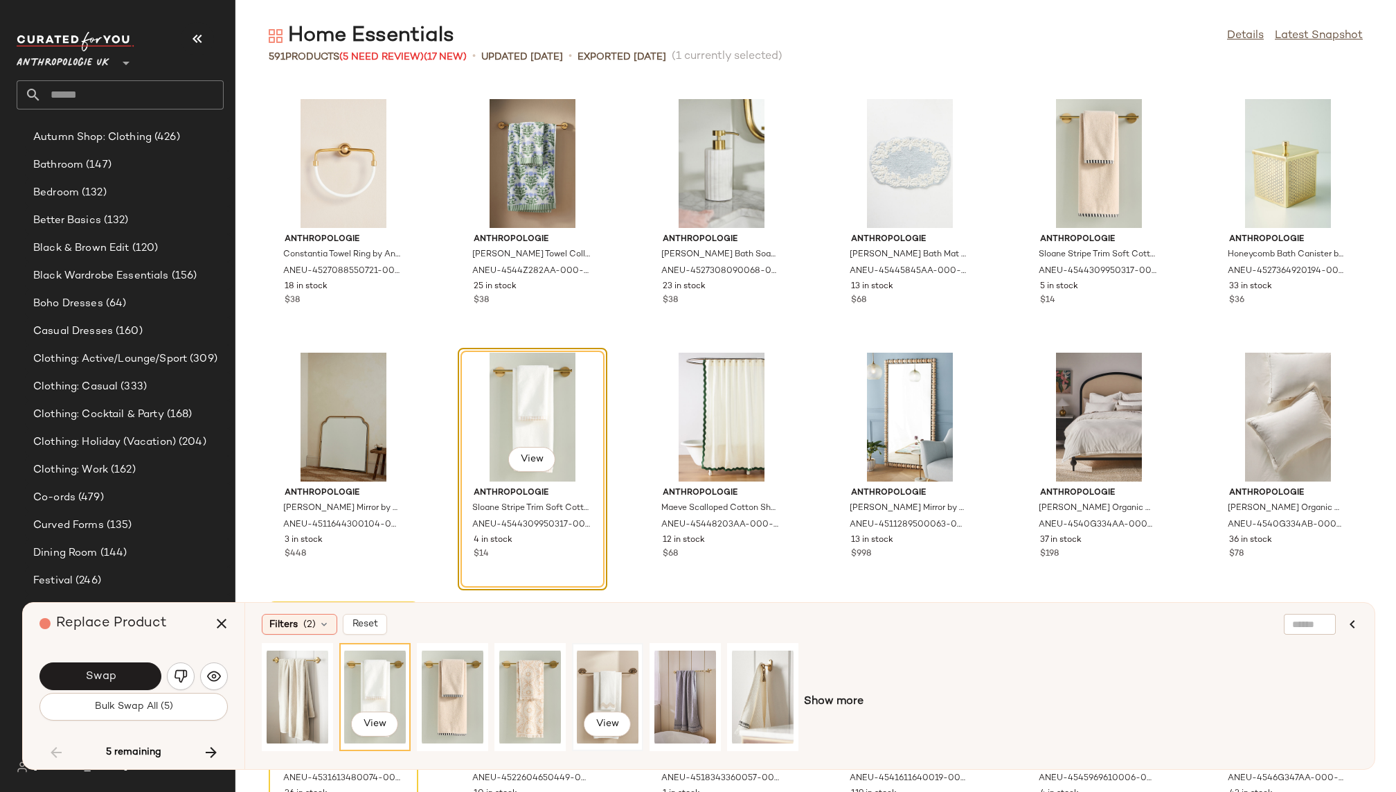
click at [609, 681] on div "View" at bounding box center [608, 697] width 62 height 98
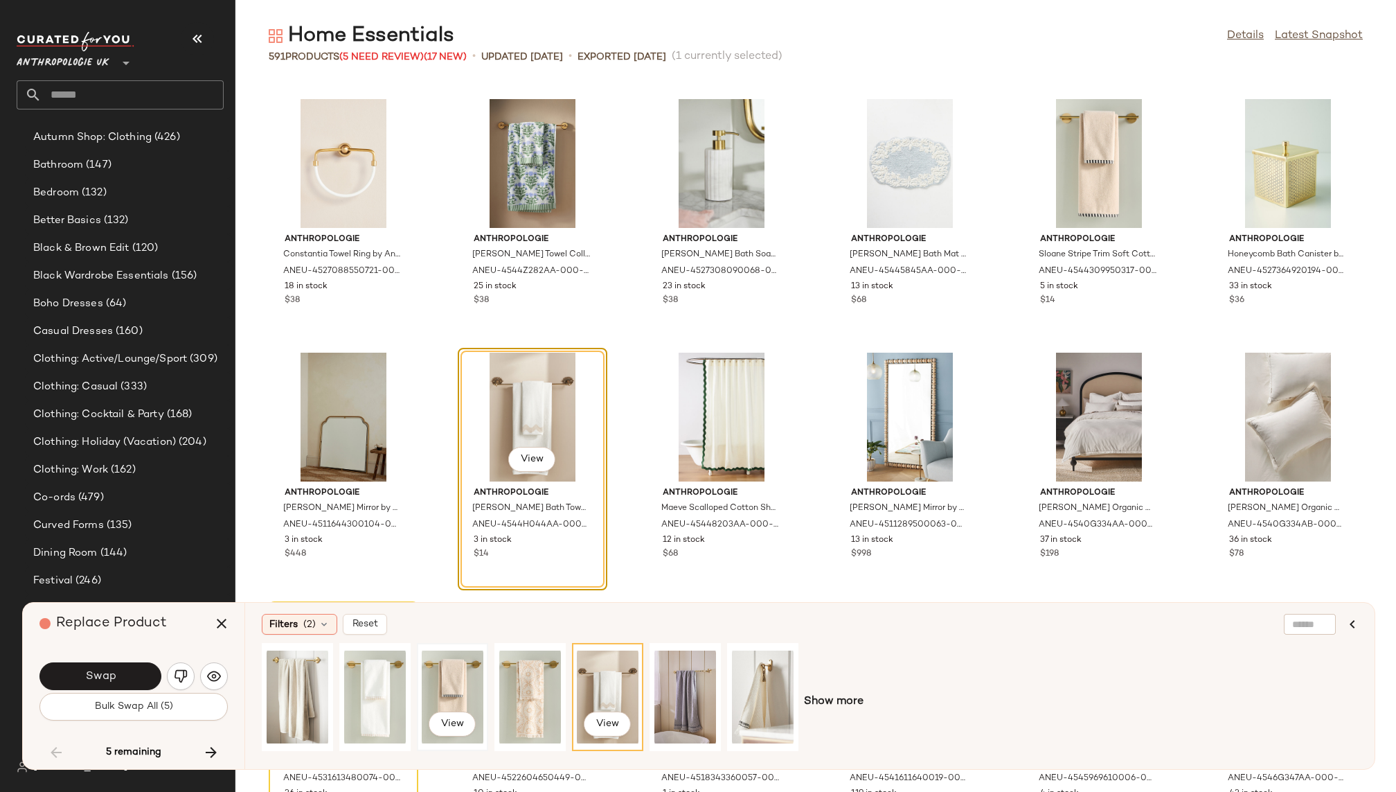
click at [422, 666] on div "View" at bounding box center [453, 697] width 62 height 98
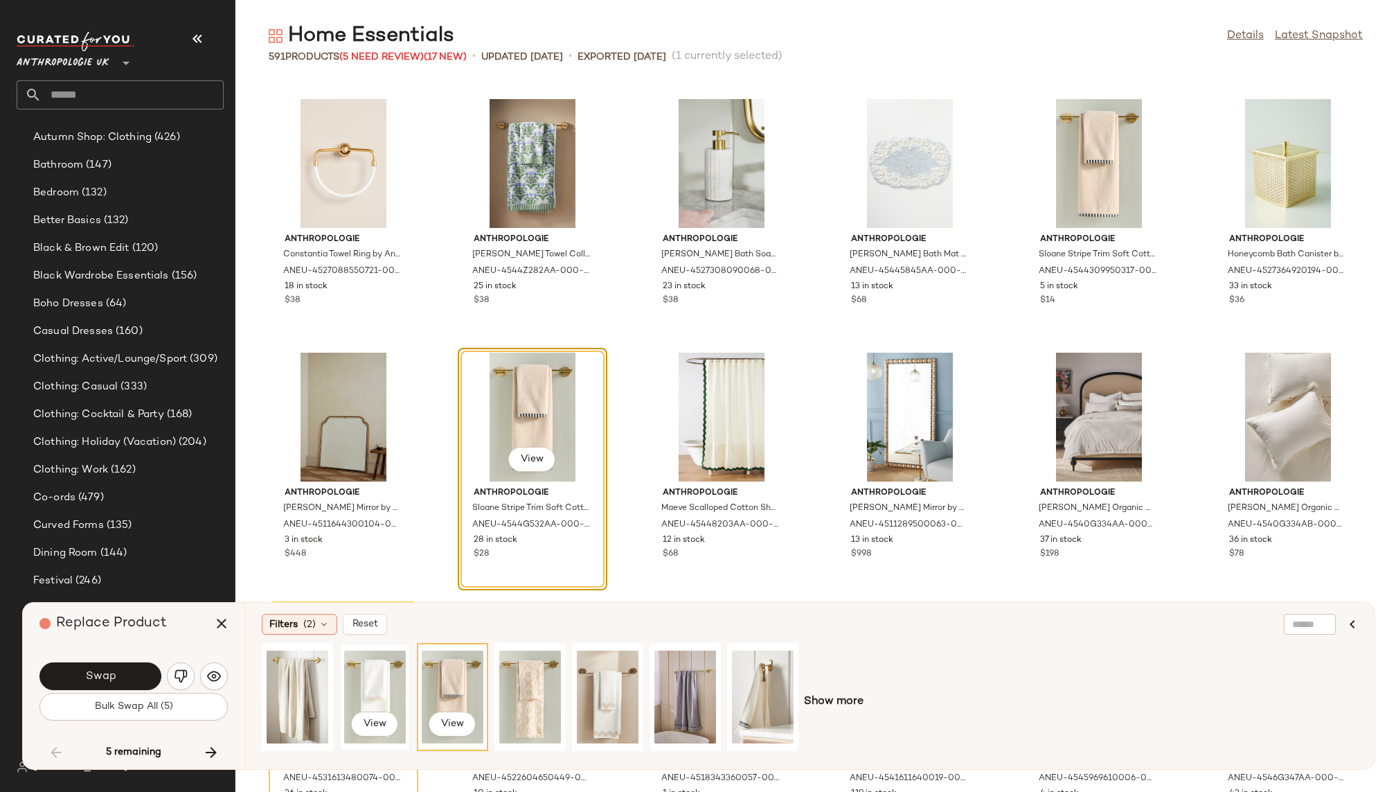
click at [373, 682] on div "View" at bounding box center [375, 697] width 62 height 98
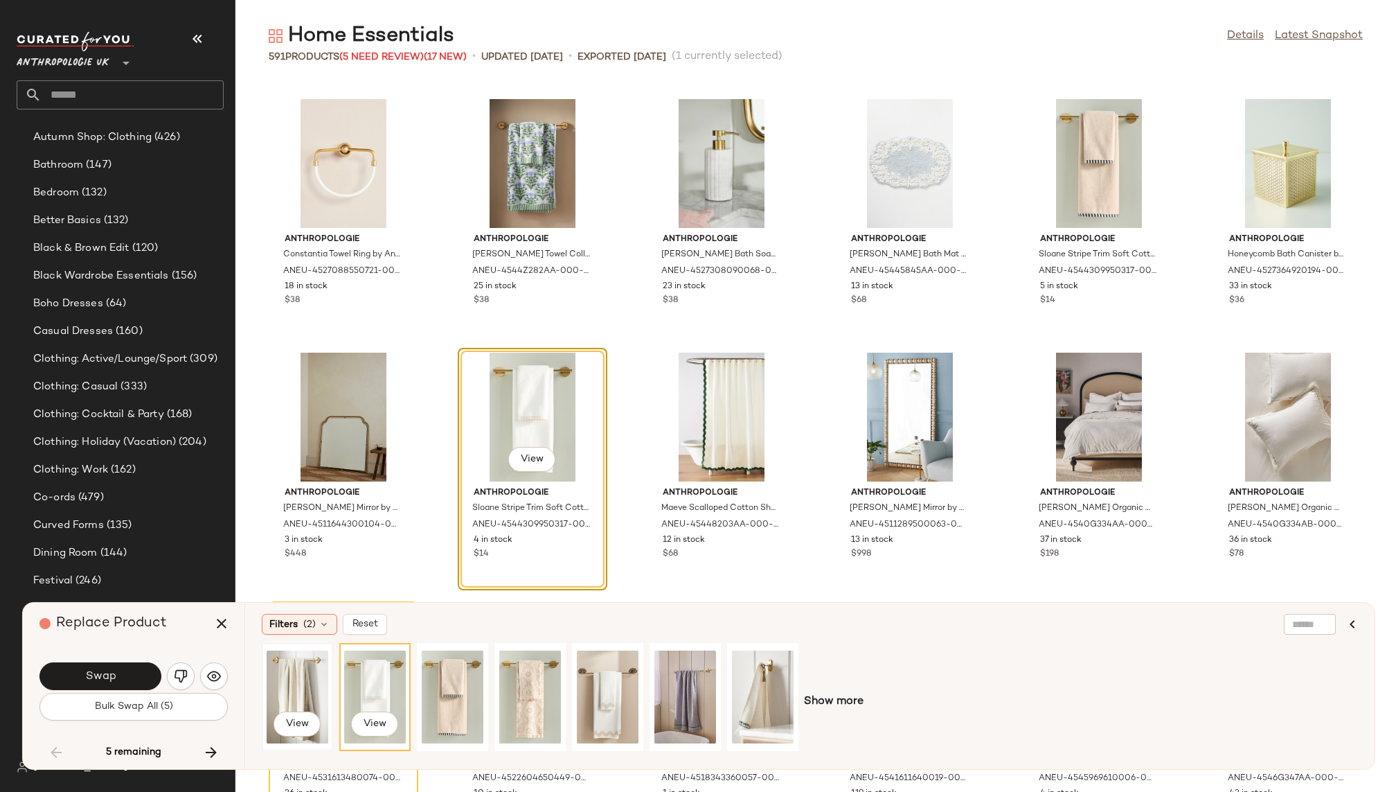
click at [300, 686] on div "View" at bounding box center [298, 697] width 62 height 98
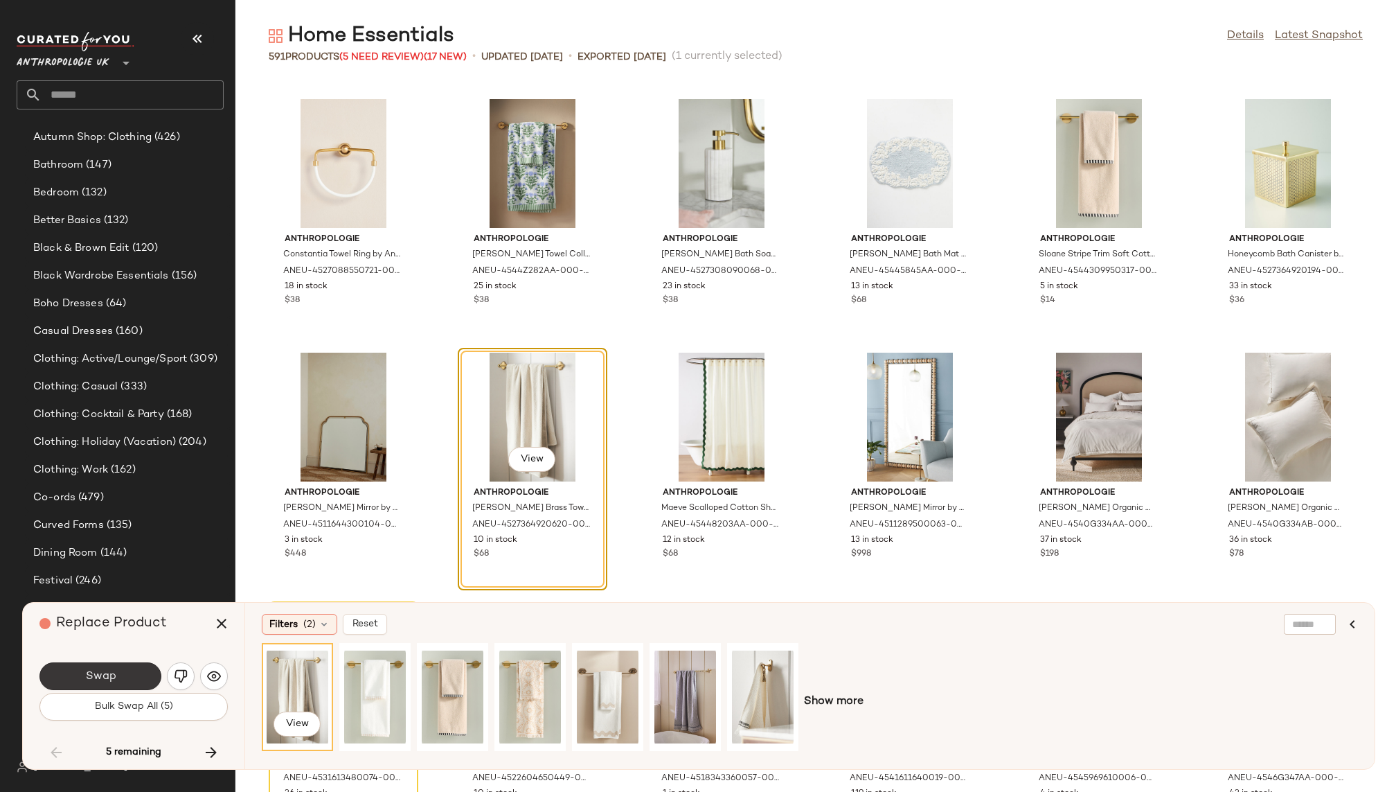
click at [146, 673] on button "Swap" at bounding box center [100, 676] width 122 height 28
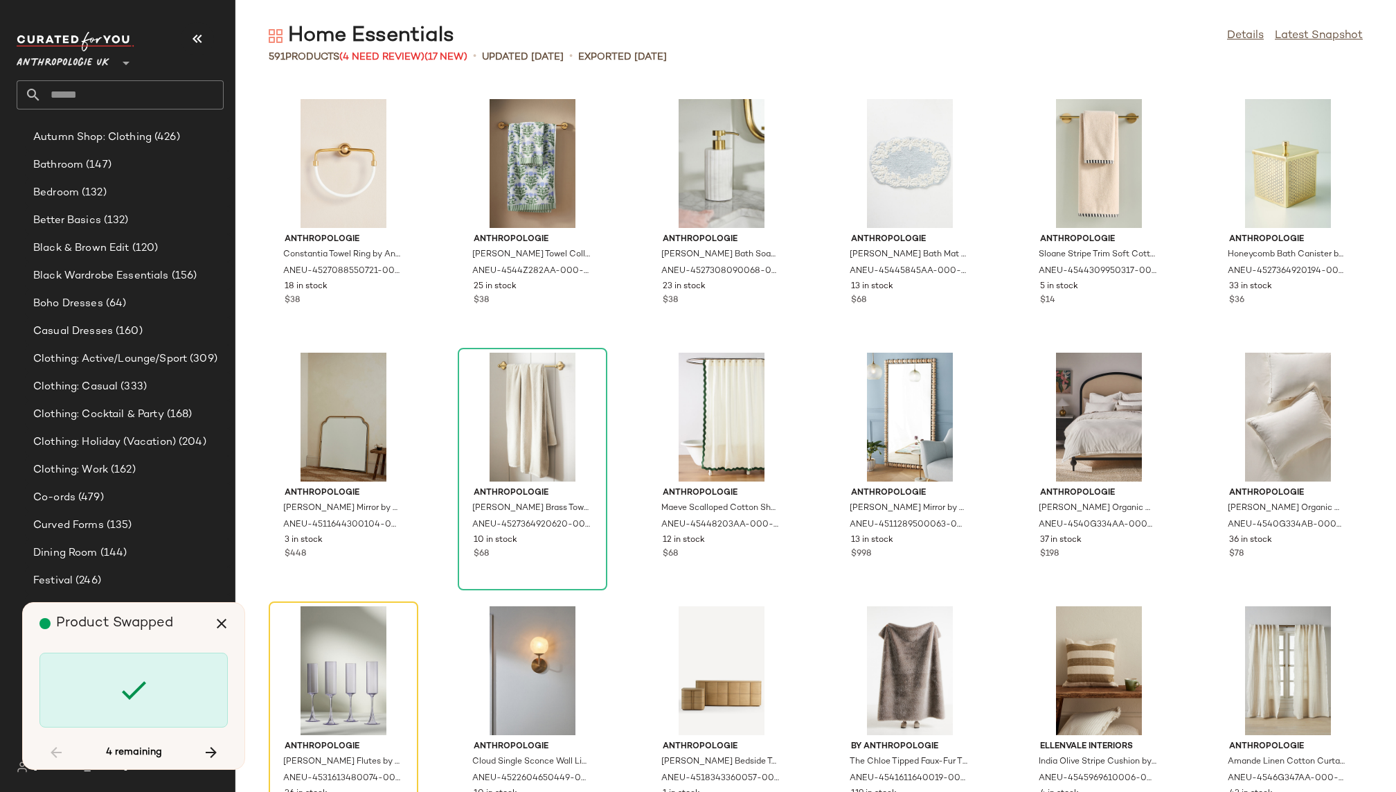
scroll to position [21798, 0]
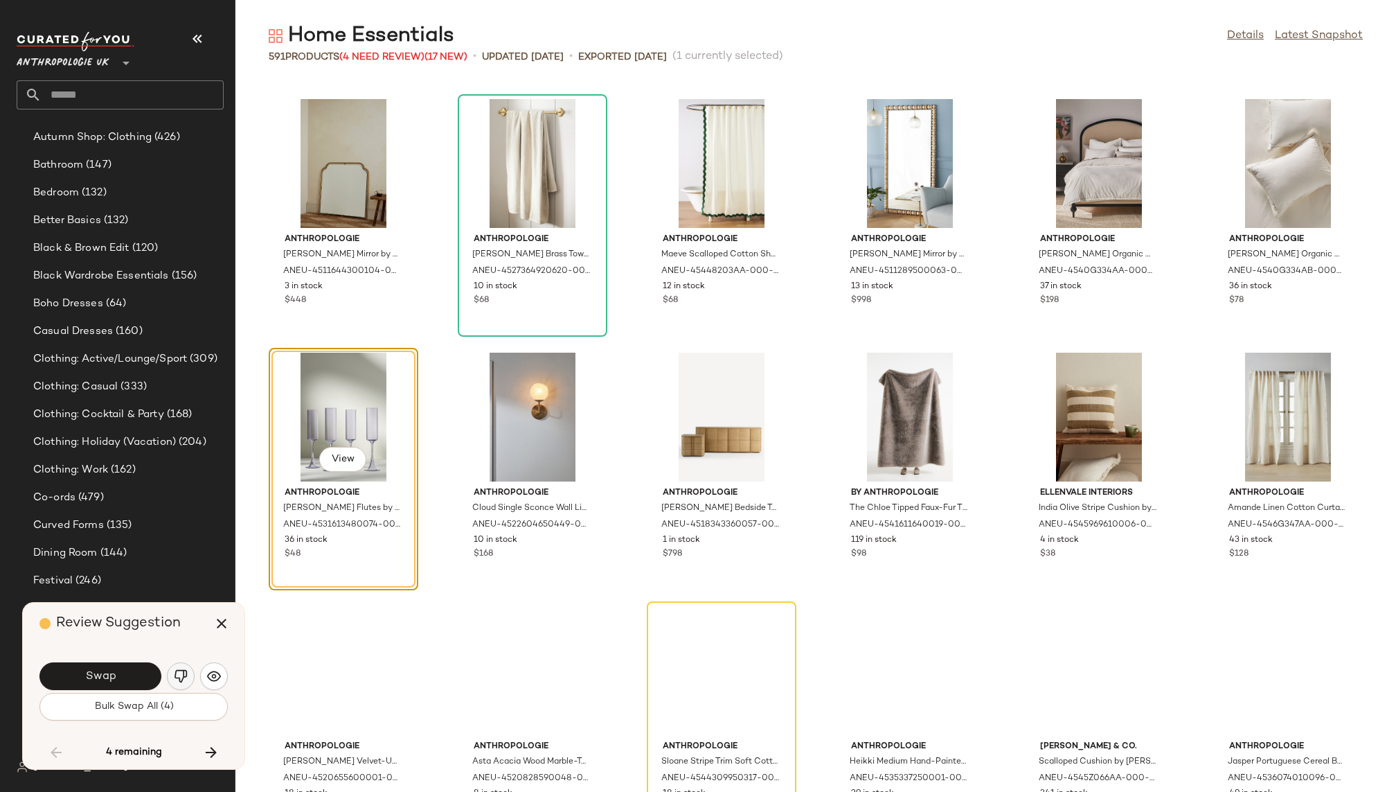
click at [185, 675] on img "button" at bounding box center [181, 676] width 14 height 14
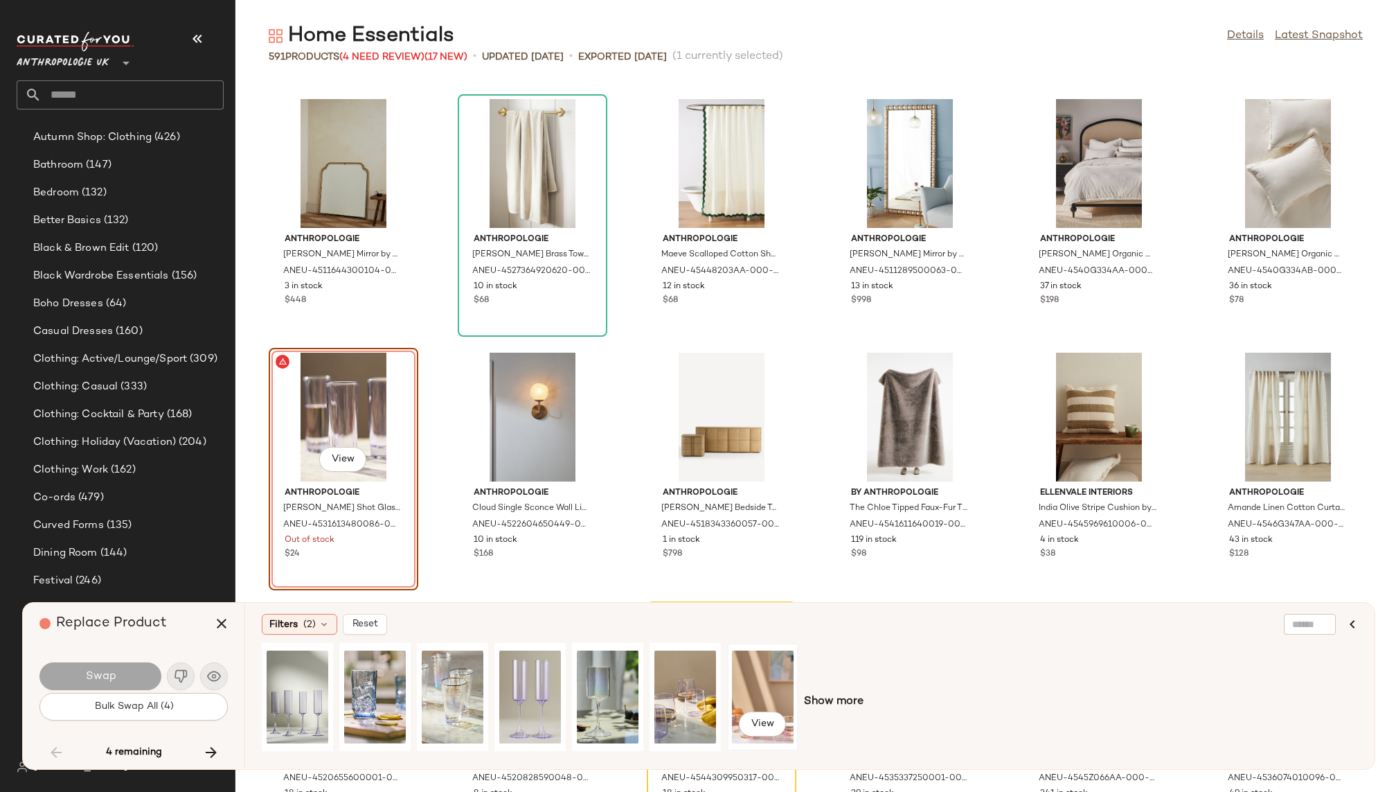
click at [742, 675] on div "View" at bounding box center [763, 697] width 62 height 98
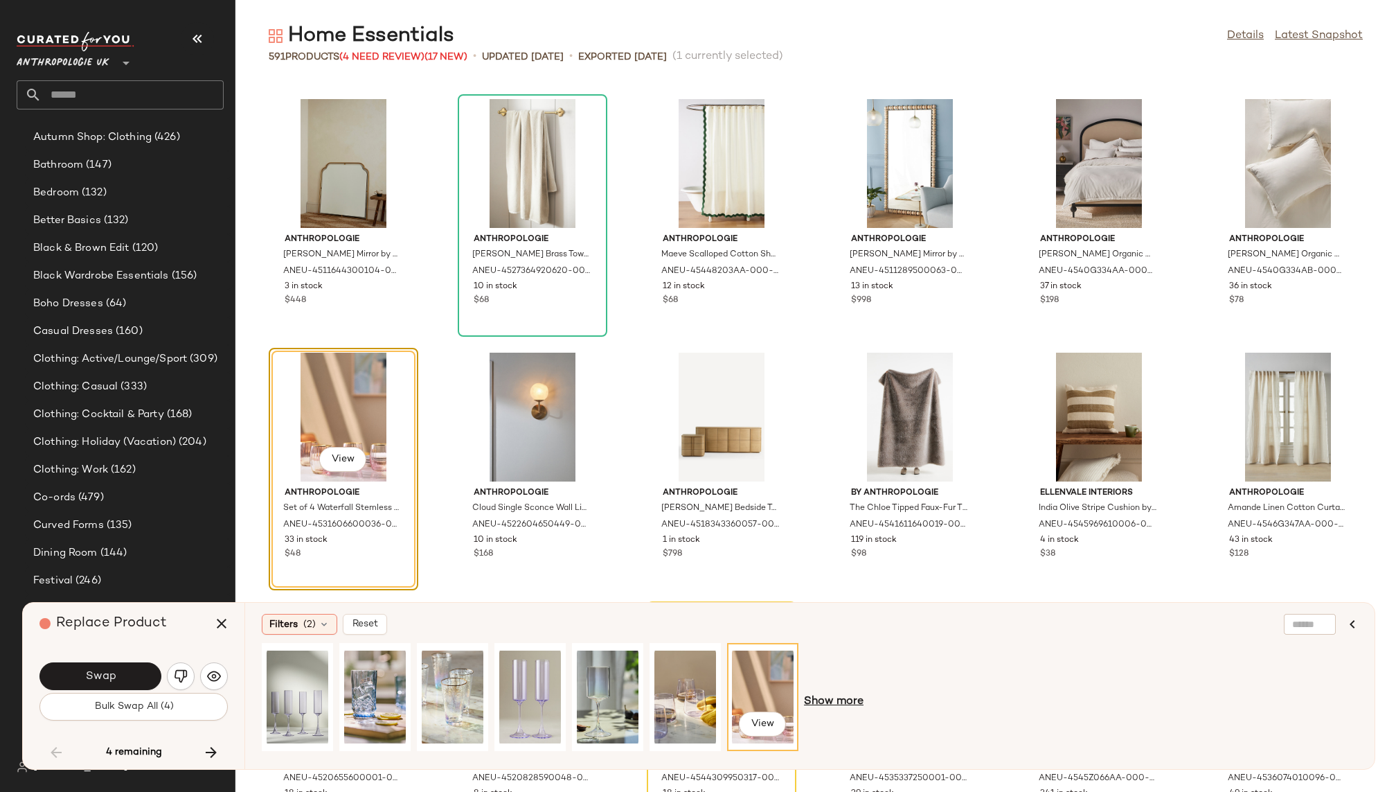
click at [828, 703] on span "Show more" at bounding box center [834, 701] width 60 height 17
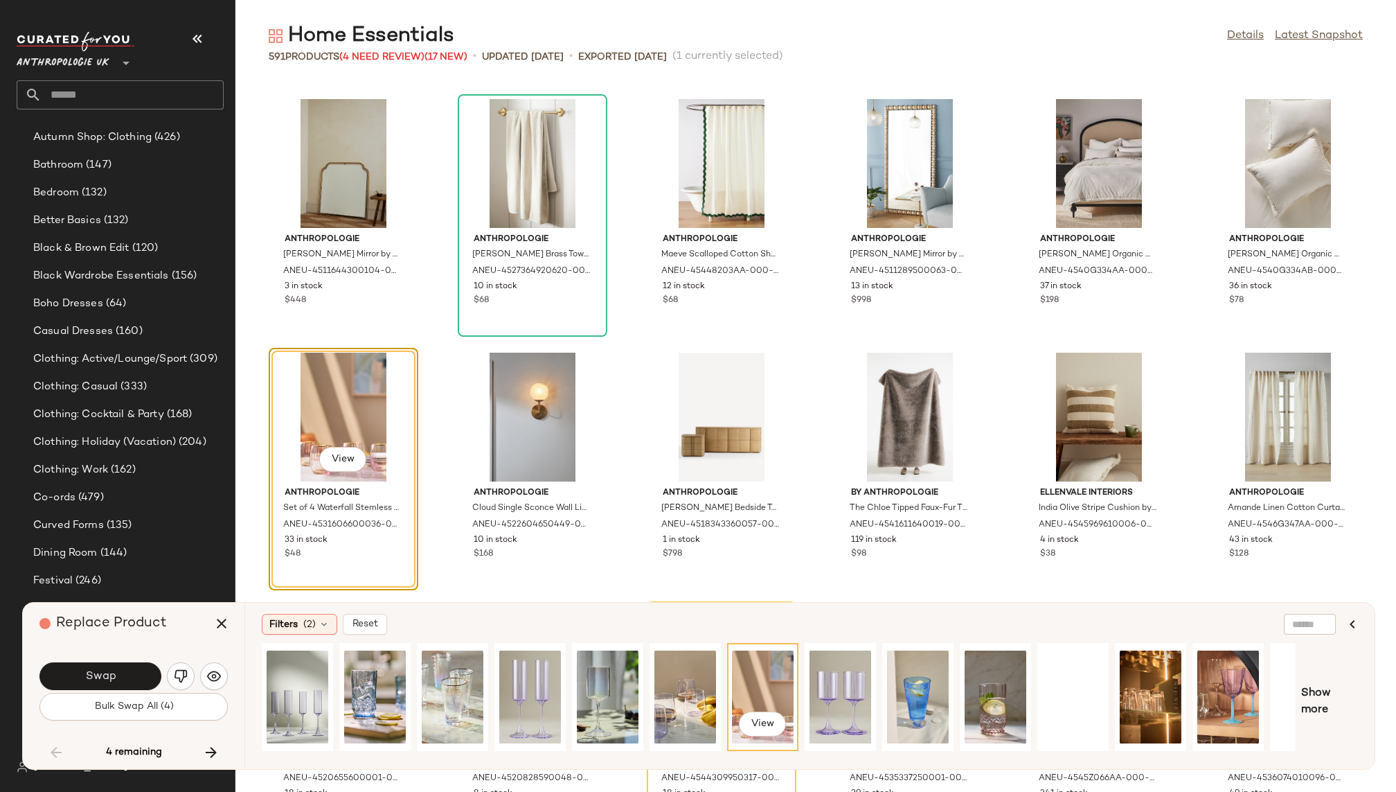
scroll to position [0, 44]
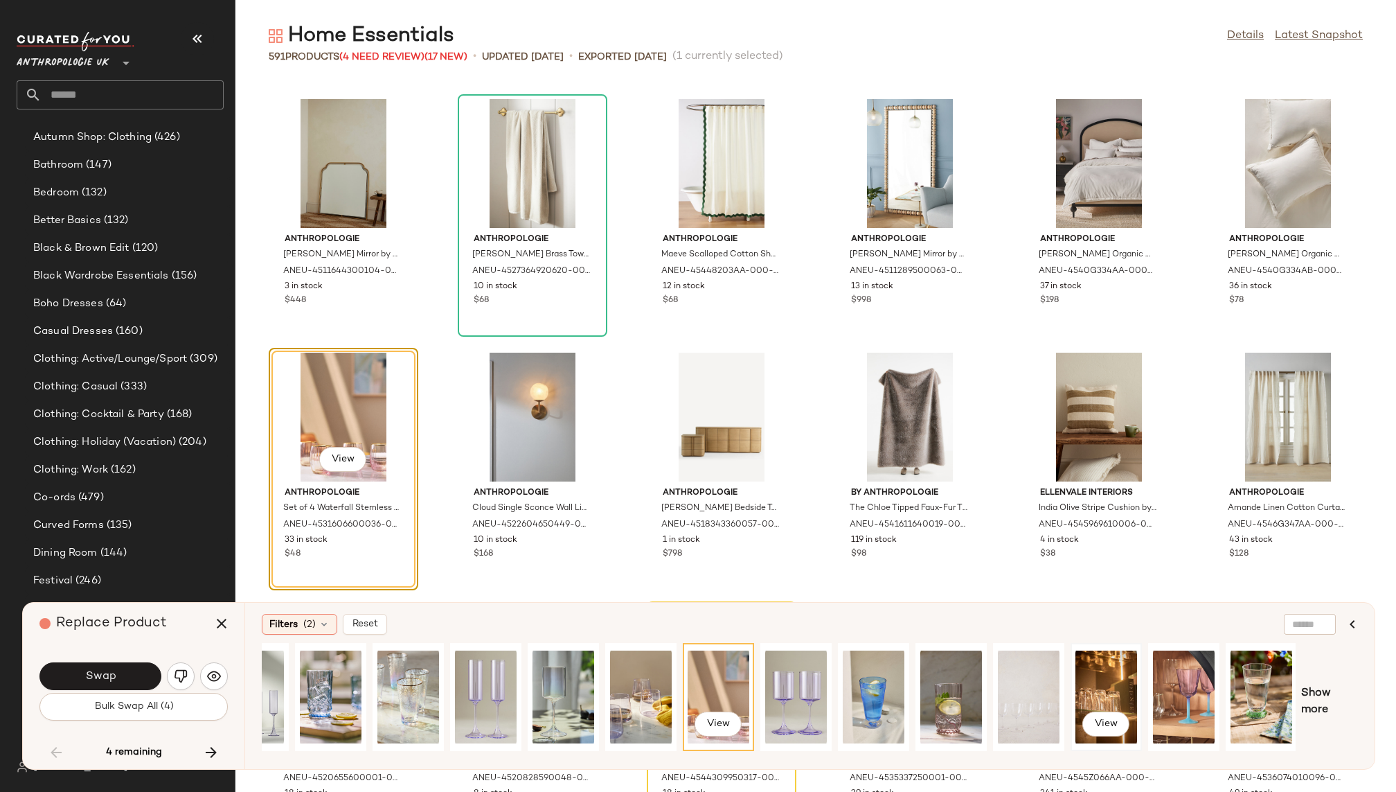
click at [1095, 681] on div "View" at bounding box center [1106, 697] width 62 height 98
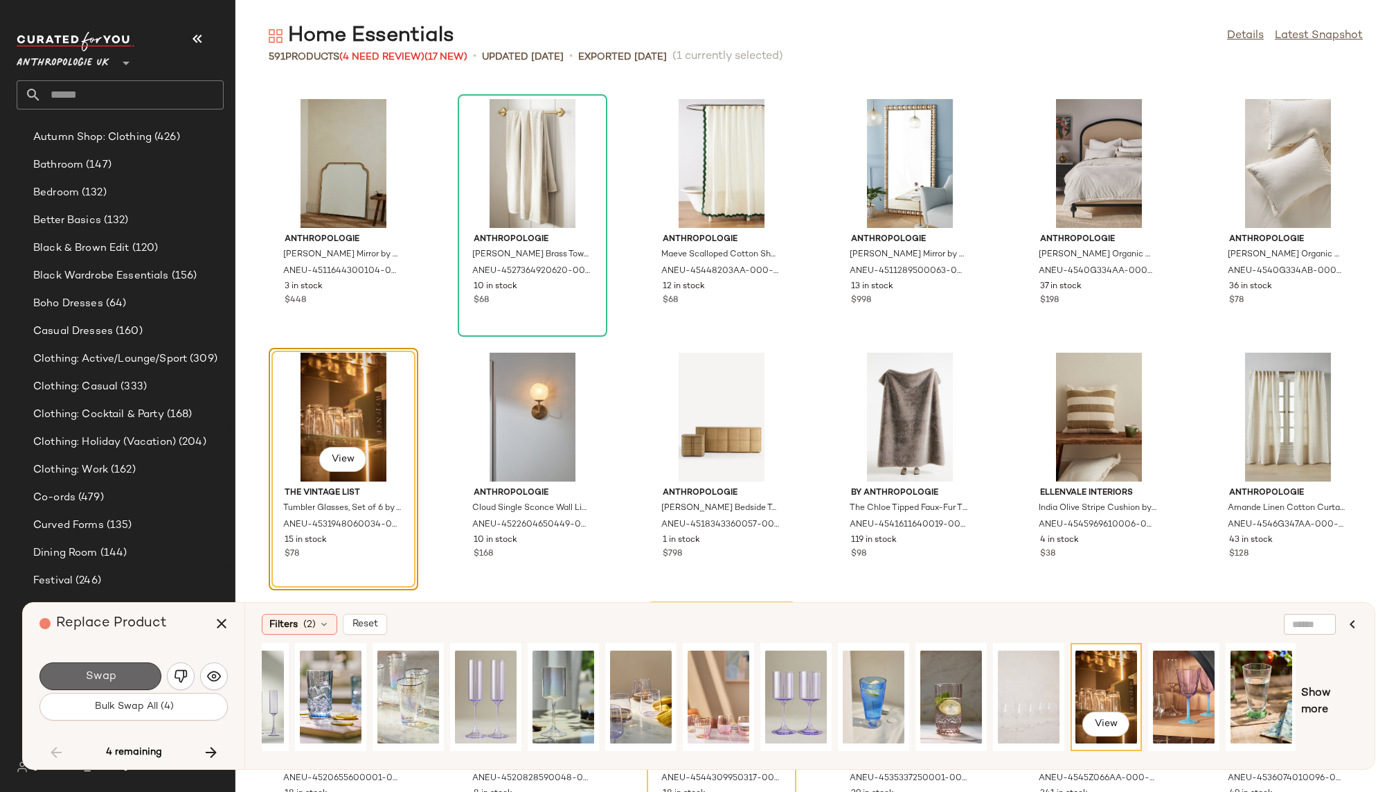
click at [119, 674] on button "Swap" at bounding box center [100, 676] width 122 height 28
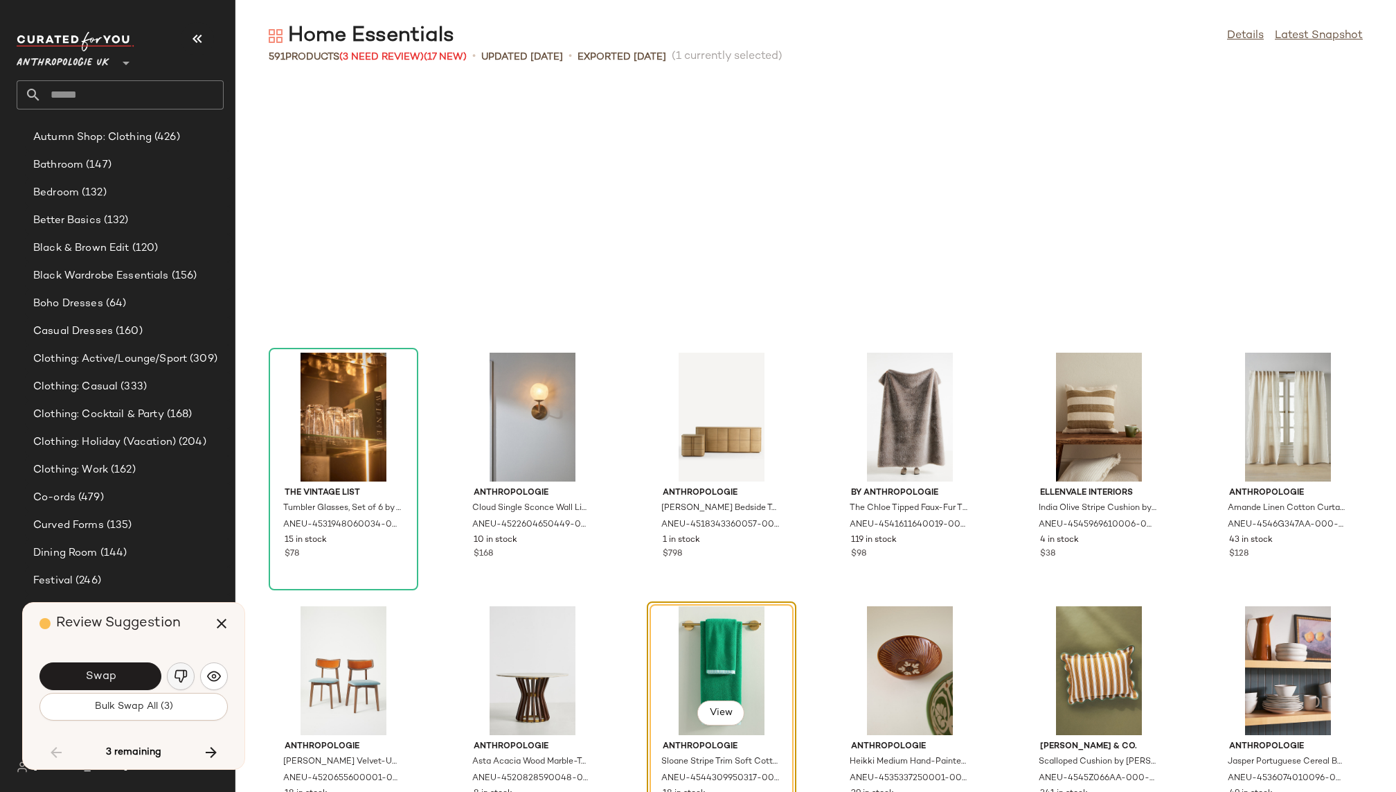
scroll to position [22051, 0]
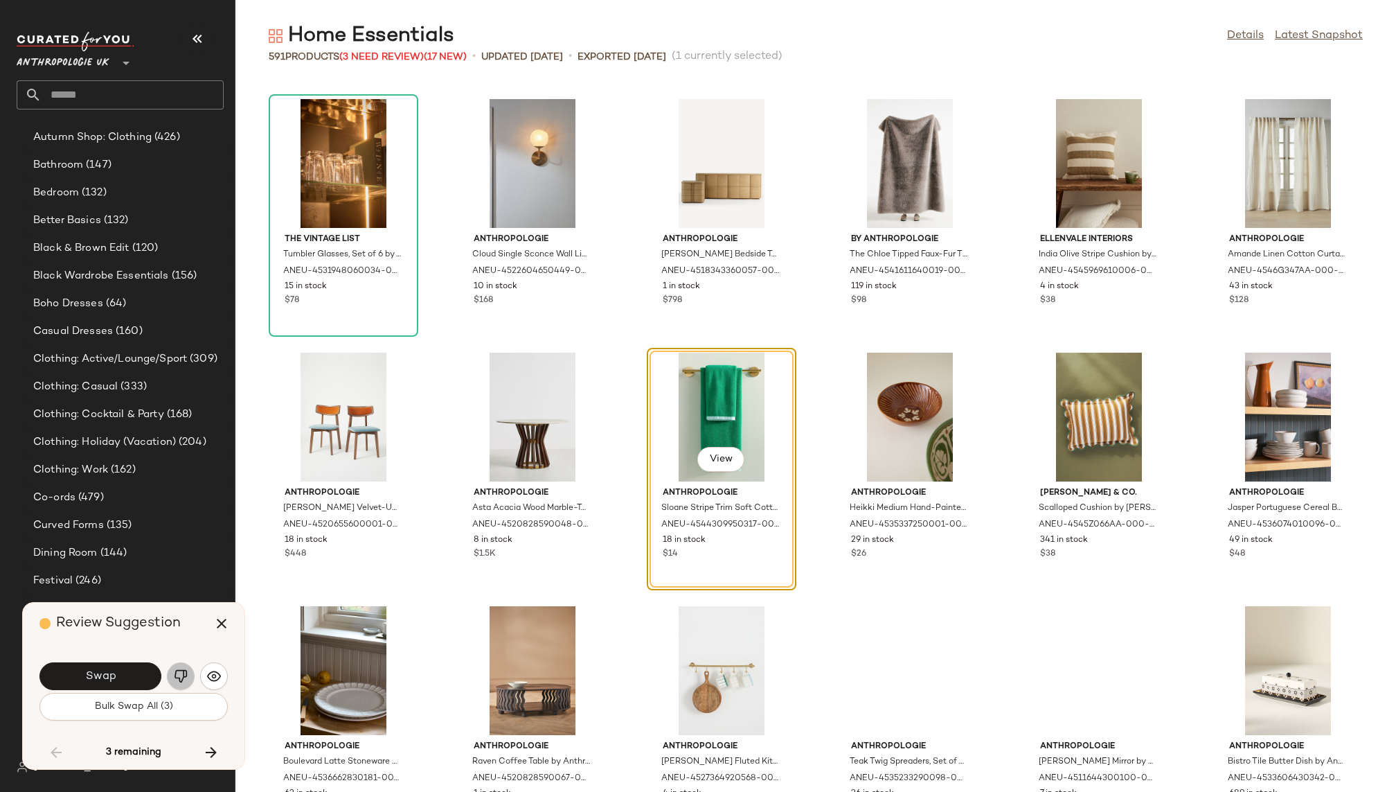
click at [174, 675] on img "button" at bounding box center [181, 676] width 14 height 14
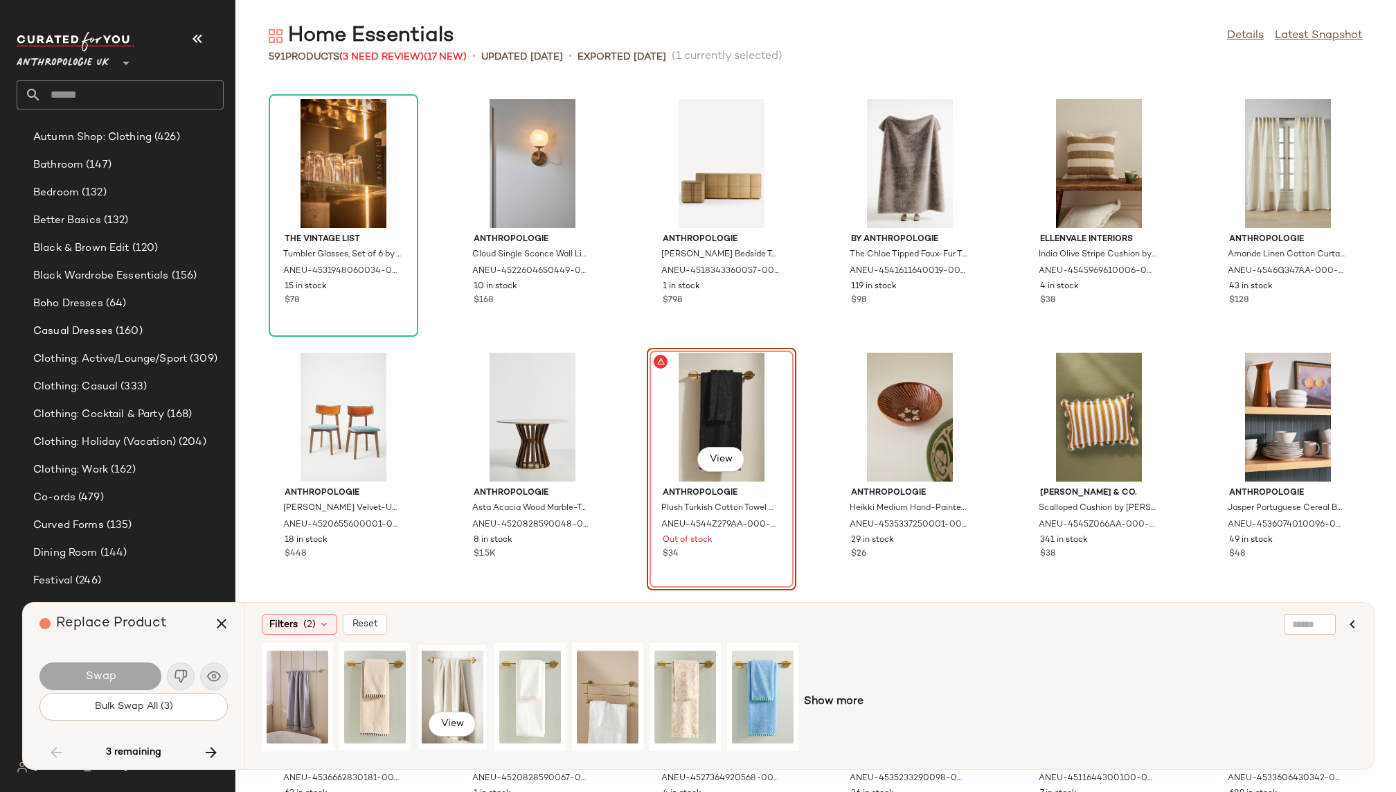
click at [434, 683] on div "View" at bounding box center [453, 697] width 62 height 98
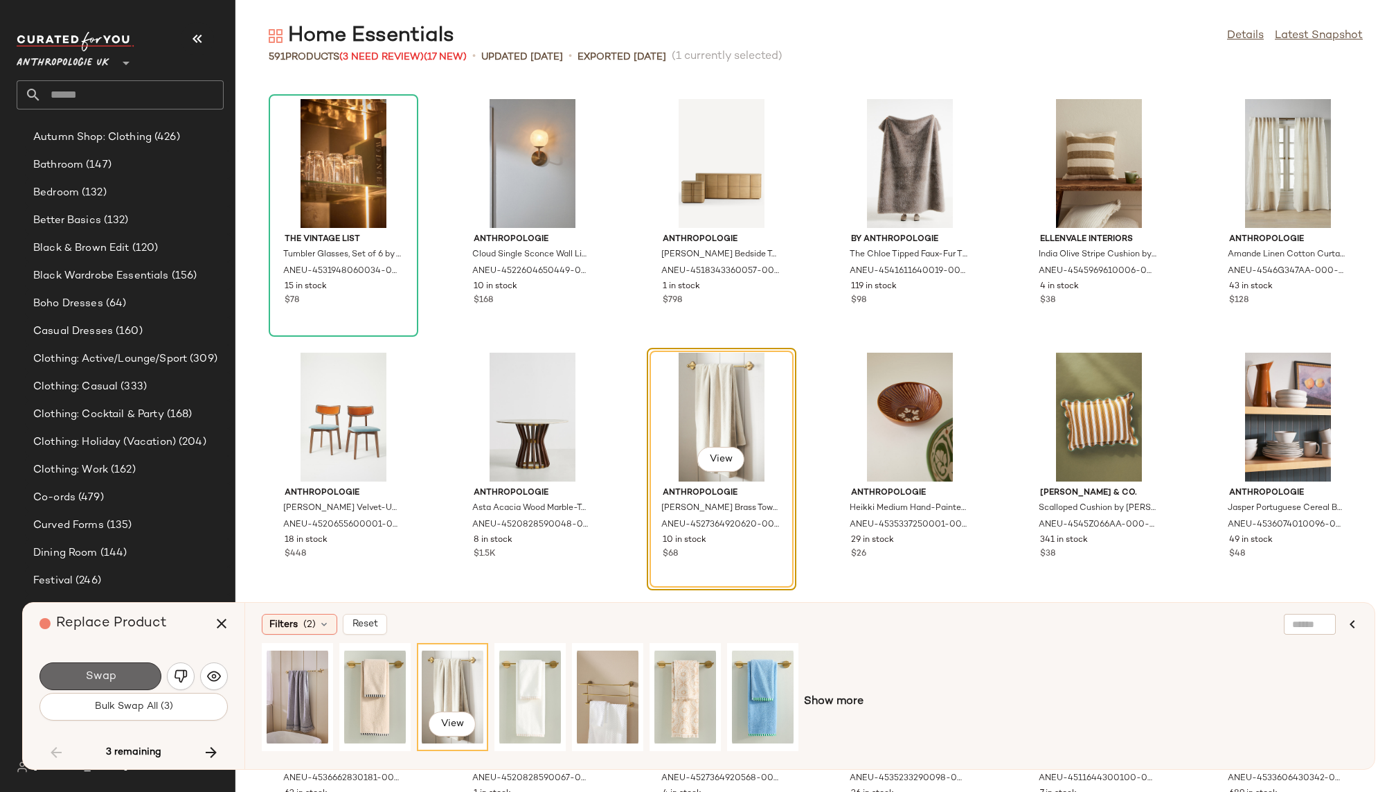
click at [136, 681] on button "Swap" at bounding box center [100, 676] width 122 height 28
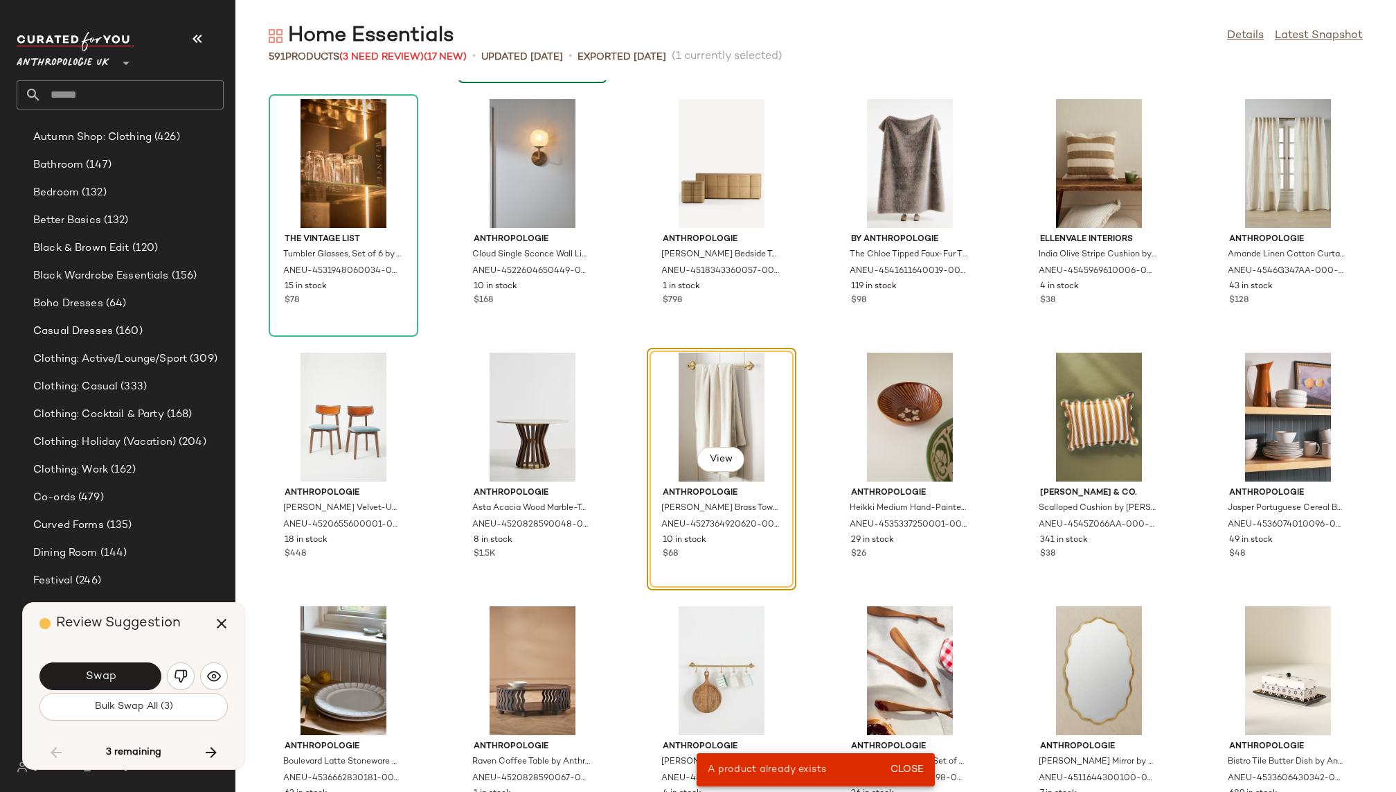
scroll to position [21544, 0]
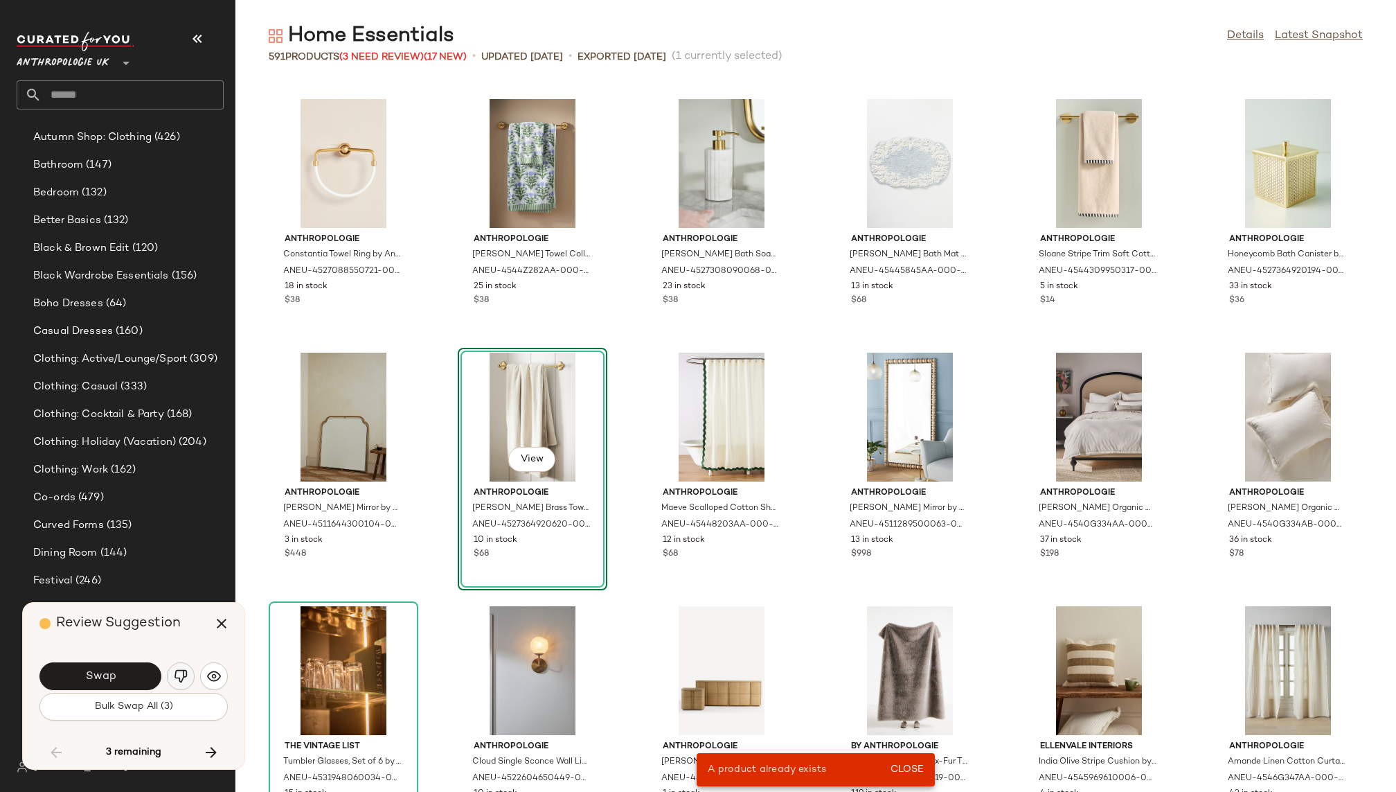
click at [180, 672] on img "button" at bounding box center [181, 676] width 14 height 14
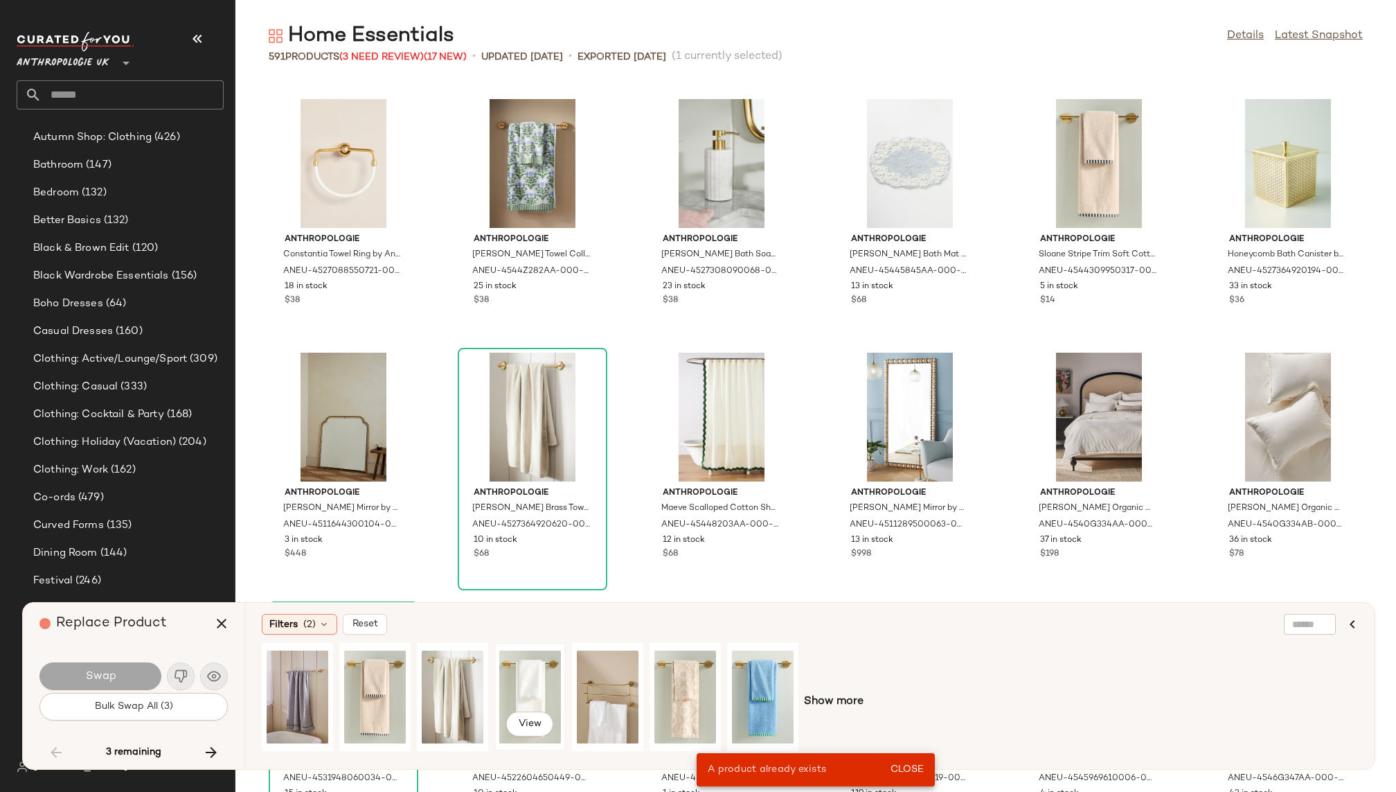
click at [524, 681] on div "View" at bounding box center [530, 697] width 62 height 98
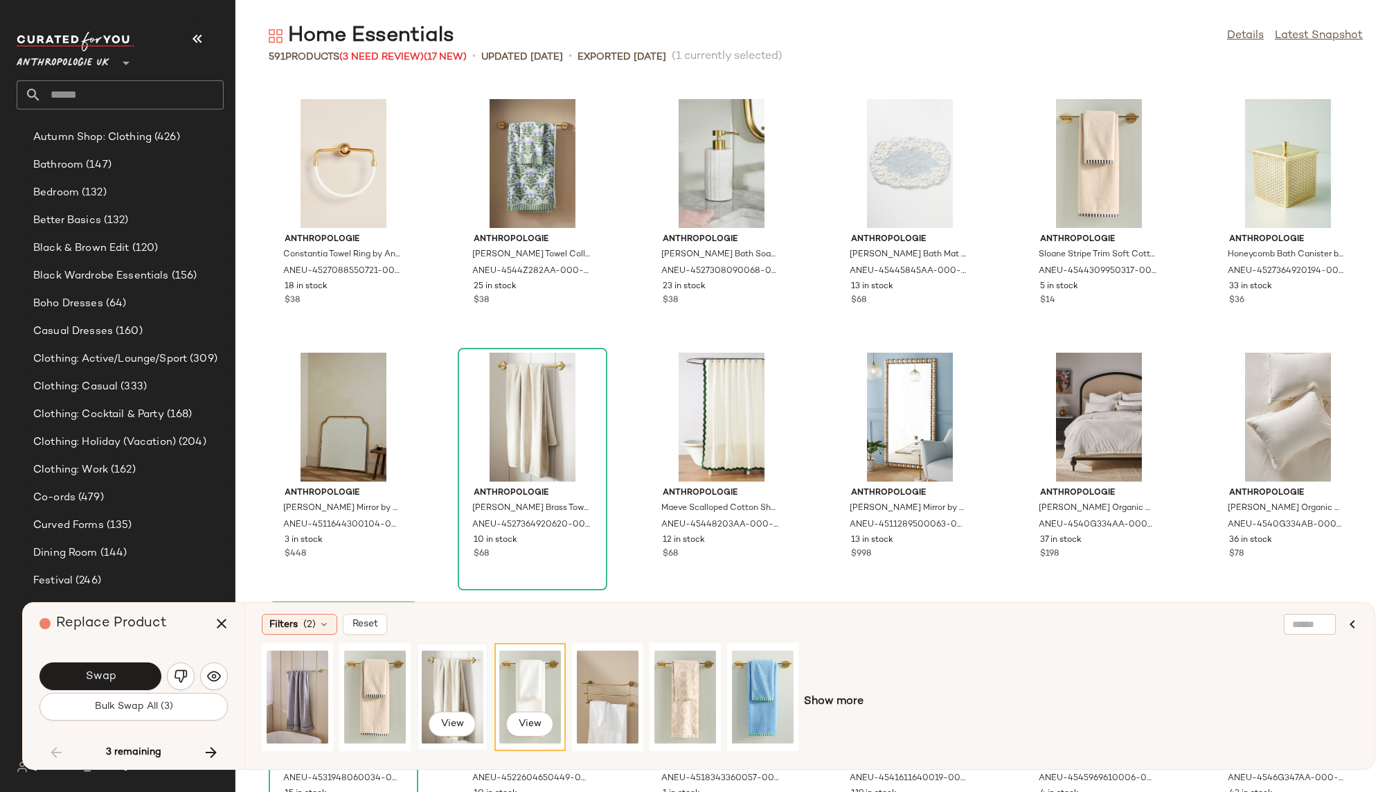
click at [437, 675] on div "View" at bounding box center [453, 697] width 62 height 98
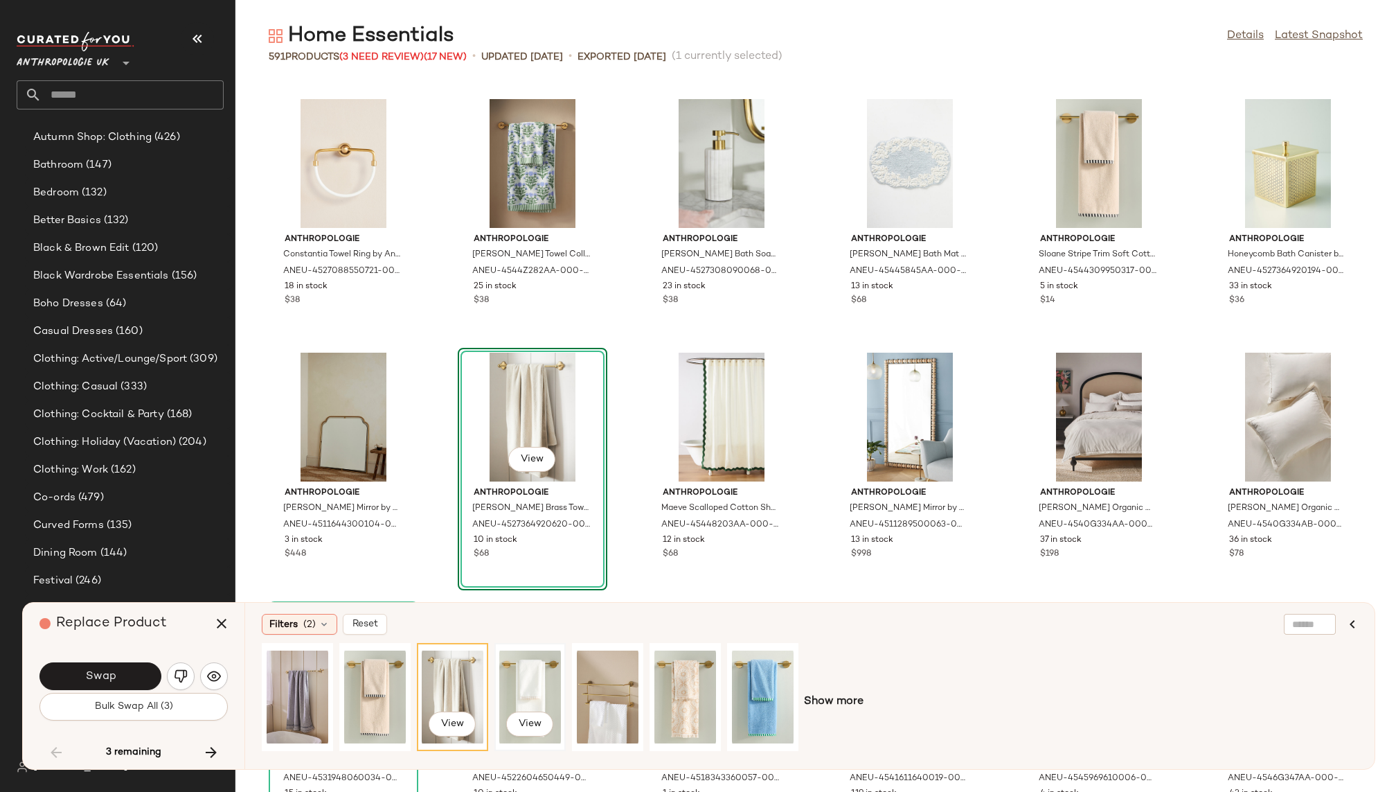
click at [499, 679] on div "View" at bounding box center [530, 697] width 62 height 98
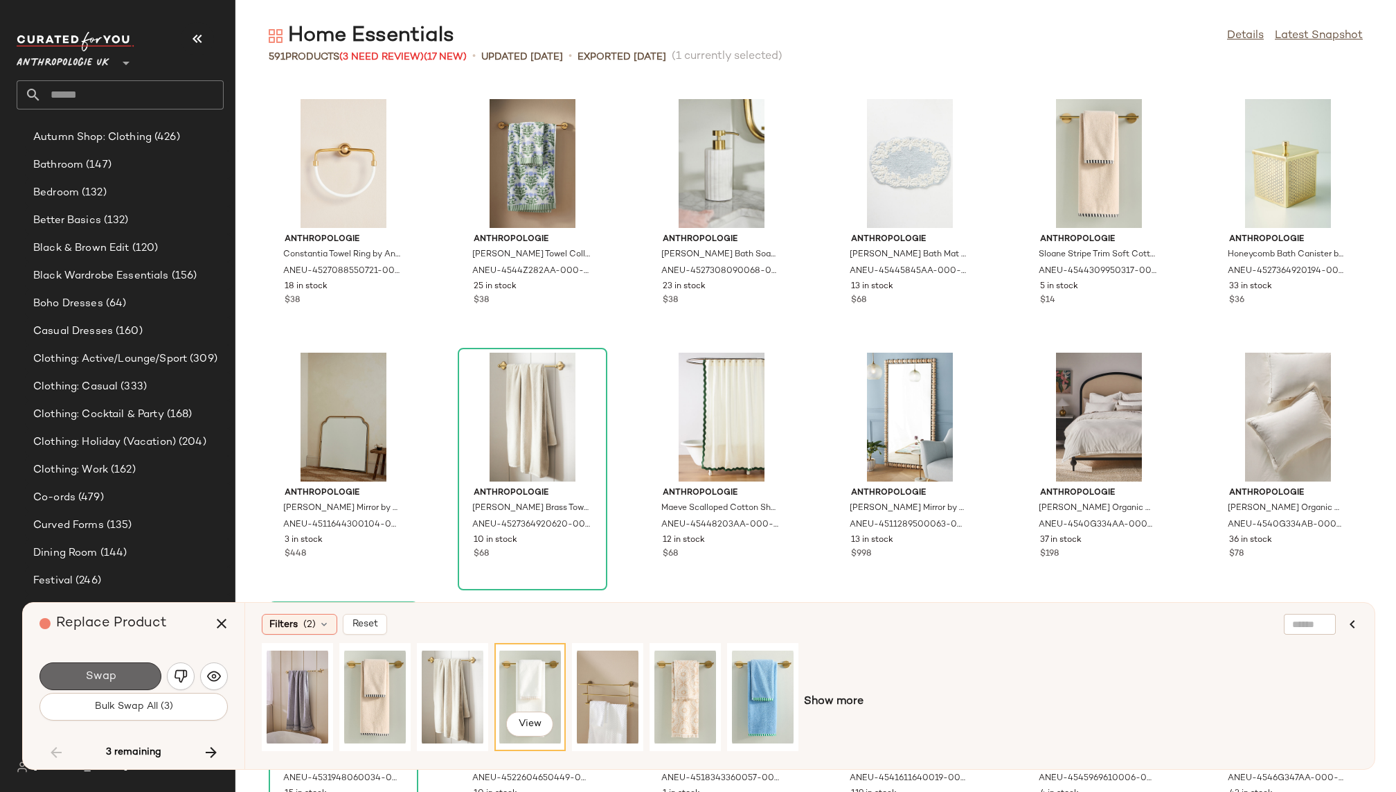
click at [143, 679] on button "Swap" at bounding box center [100, 676] width 122 height 28
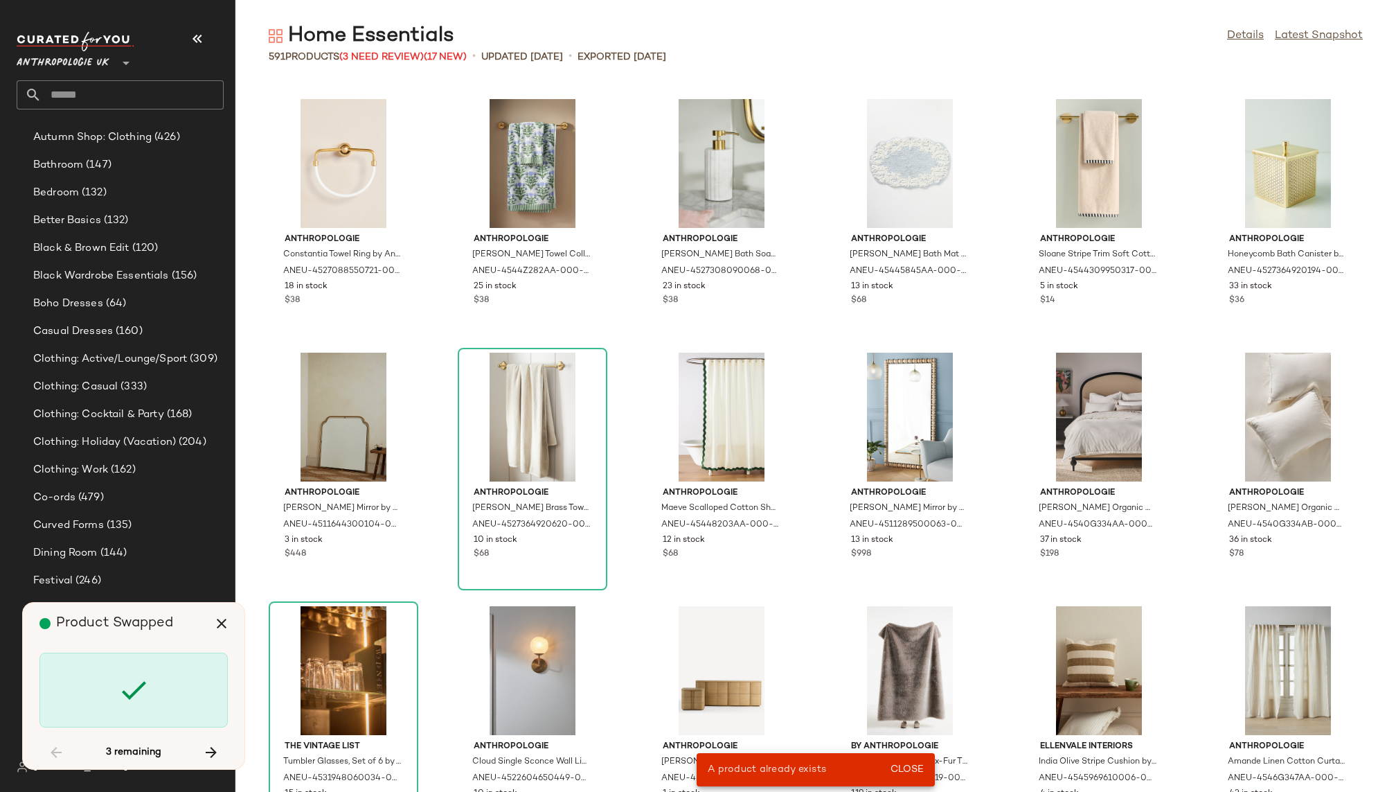
scroll to position [20530, 0]
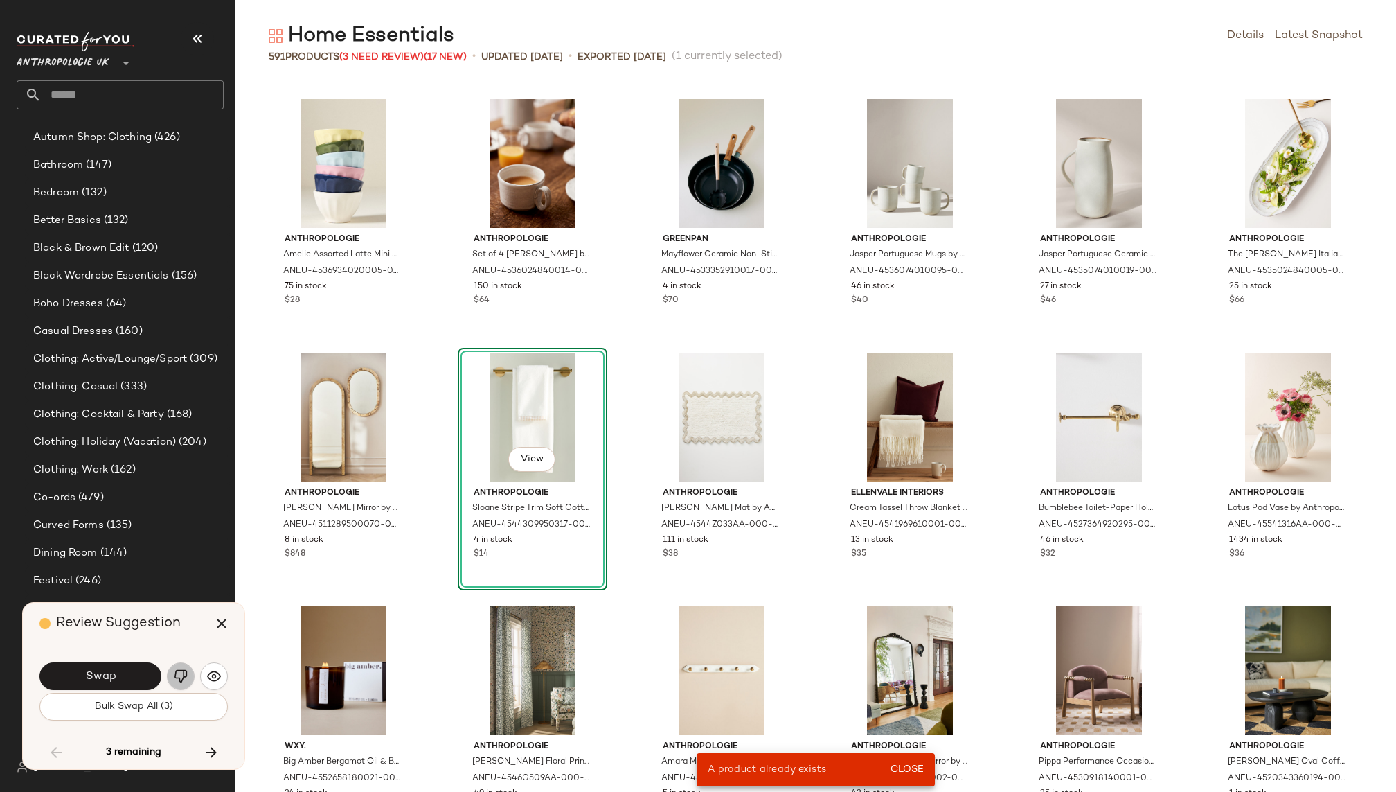
click at [181, 676] on img "button" at bounding box center [181, 676] width 14 height 14
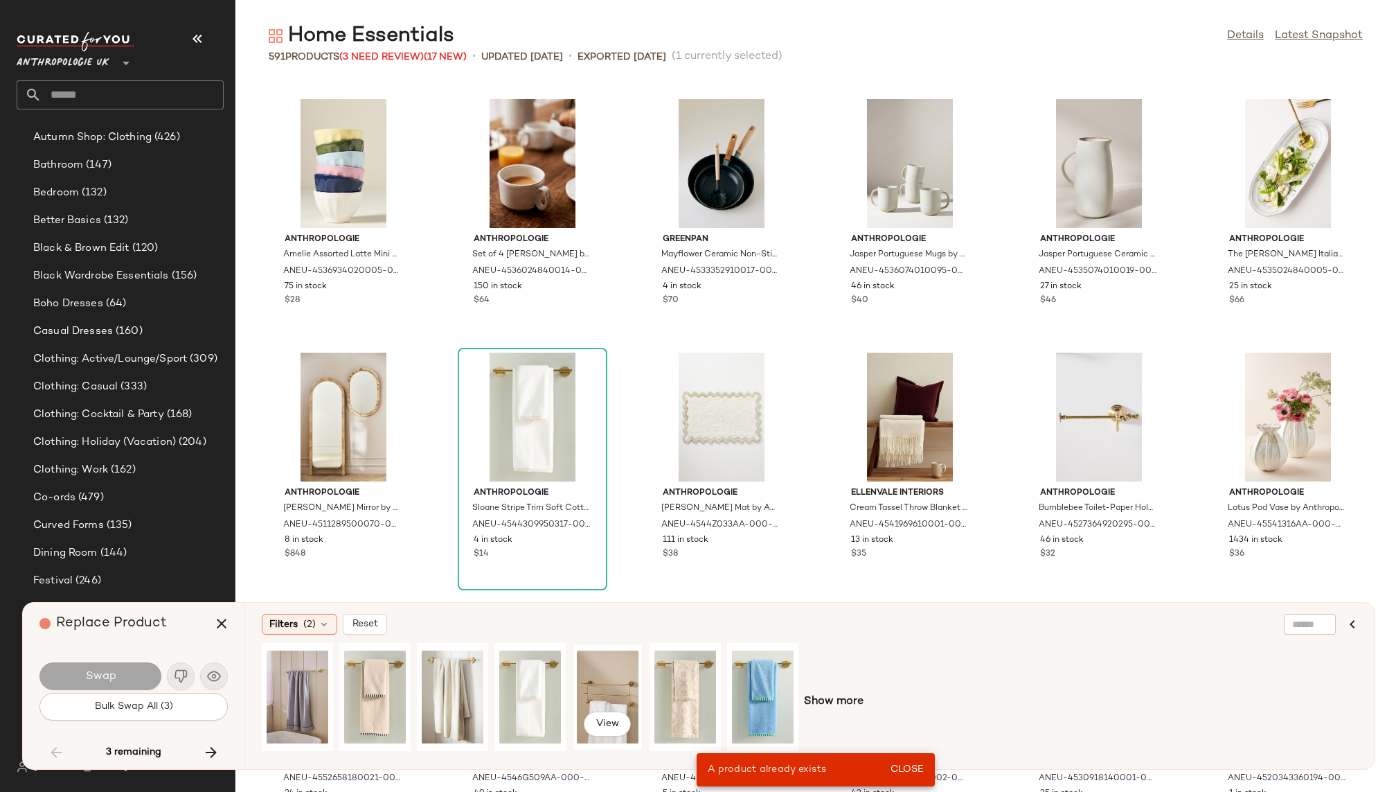
click at [605, 684] on div "View" at bounding box center [608, 697] width 62 height 98
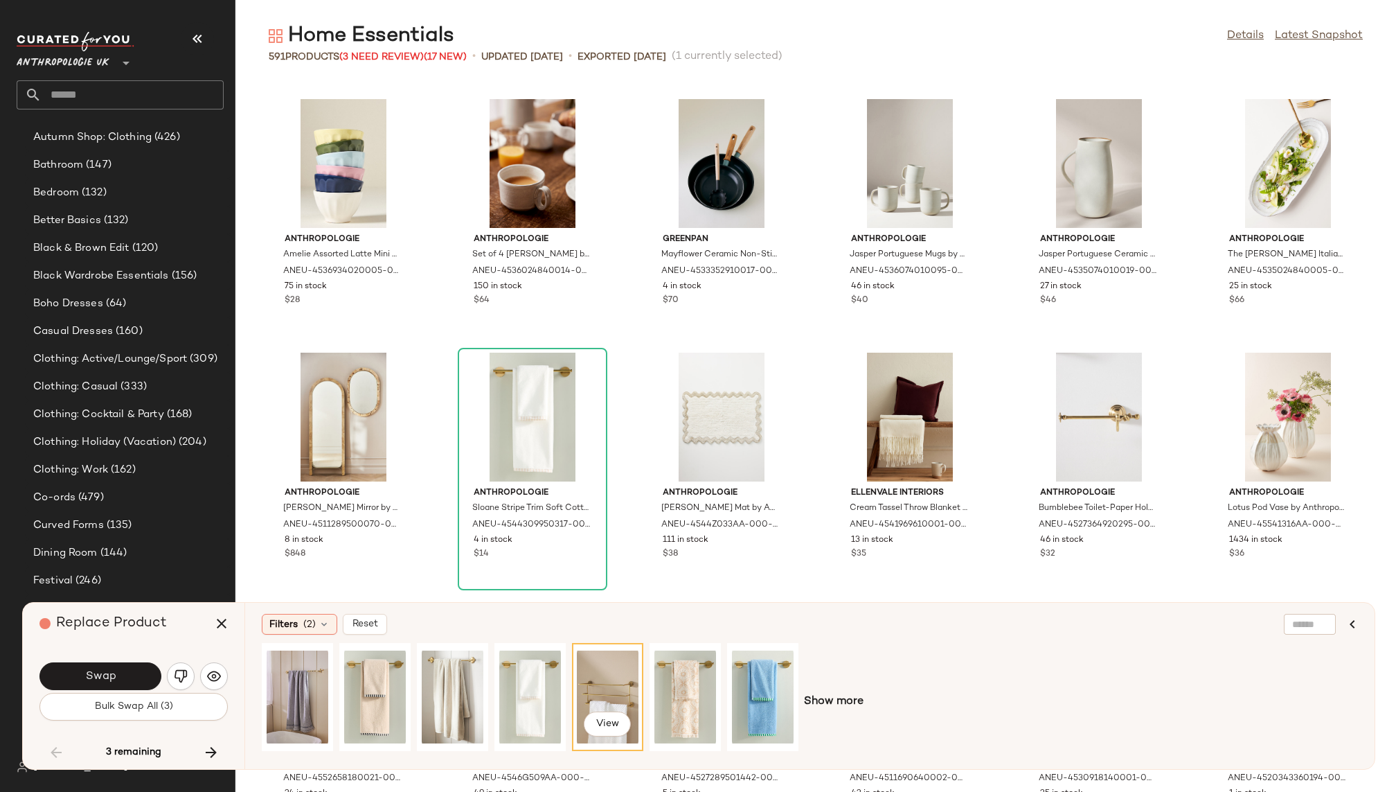
click at [606, 681] on div "View" at bounding box center [608, 697] width 62 height 98
click at [152, 675] on button "Swap" at bounding box center [100, 676] width 122 height 28
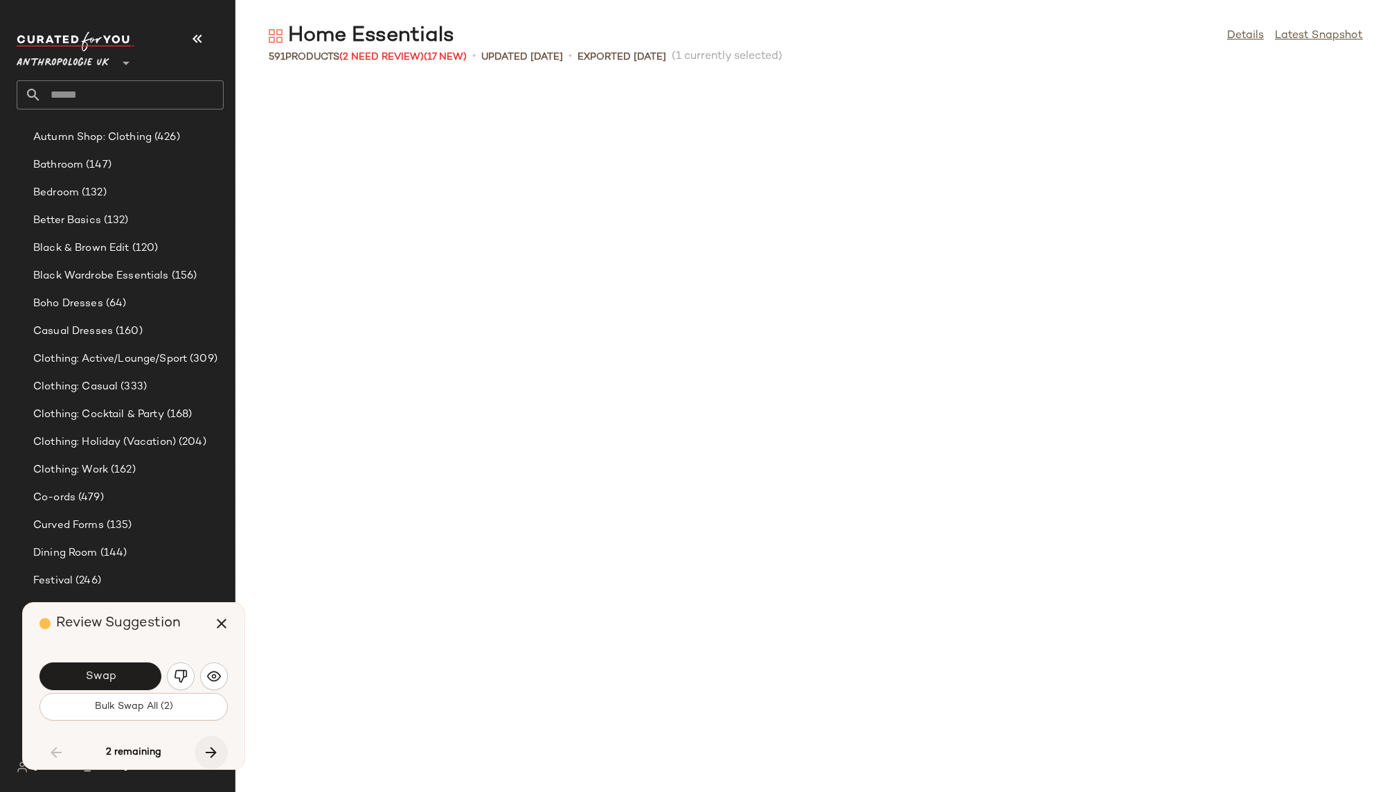
scroll to position [22558, 0]
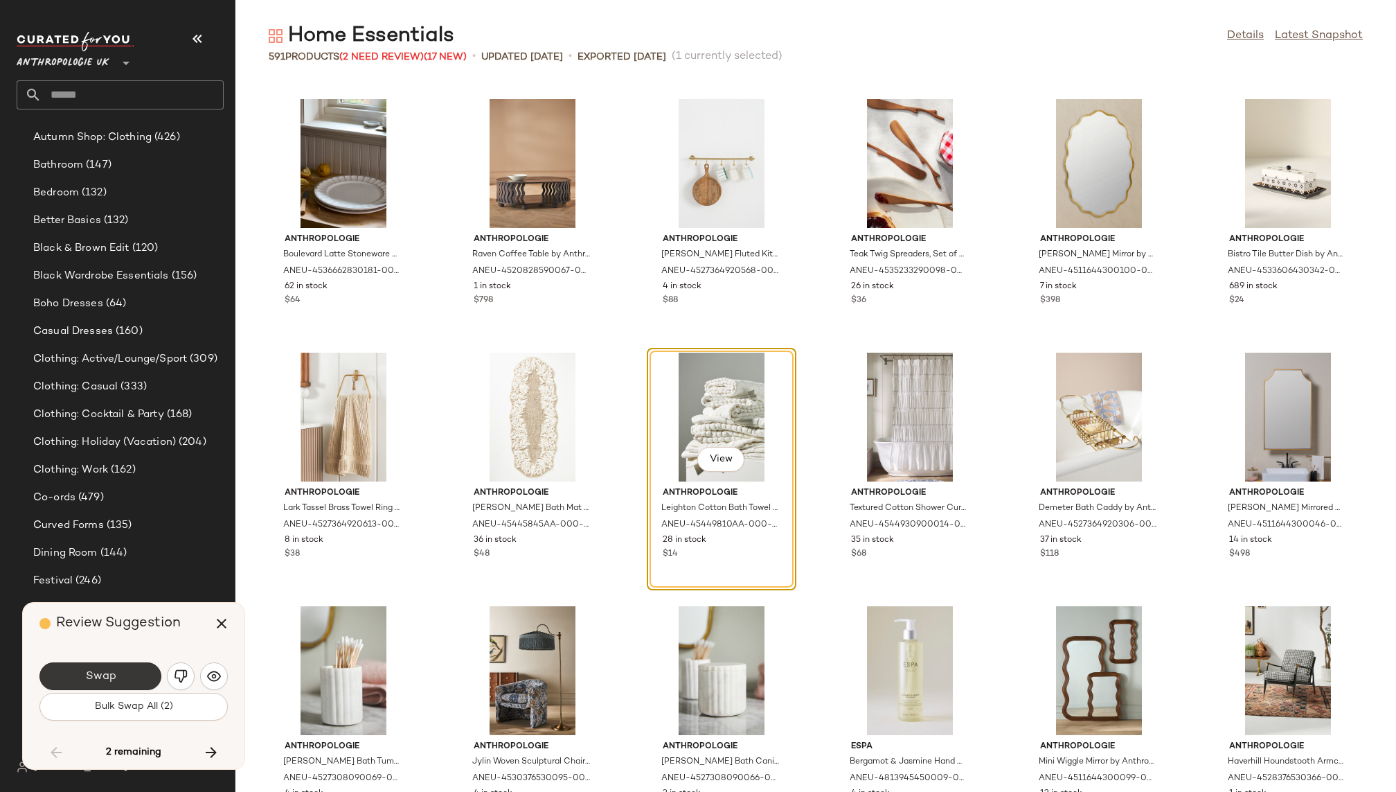
click at [132, 684] on button "Swap" at bounding box center [100, 676] width 122 height 28
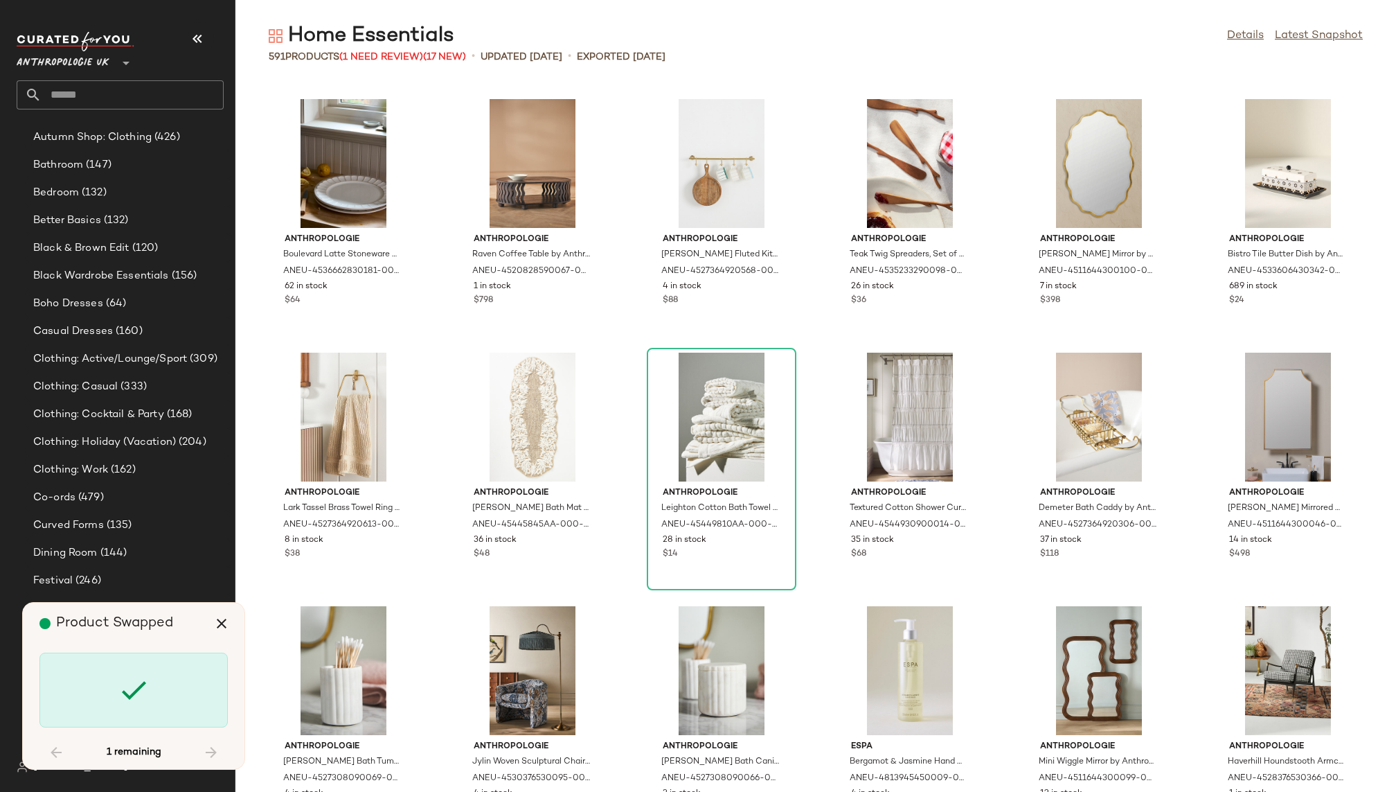
scroll to position [24384, 0]
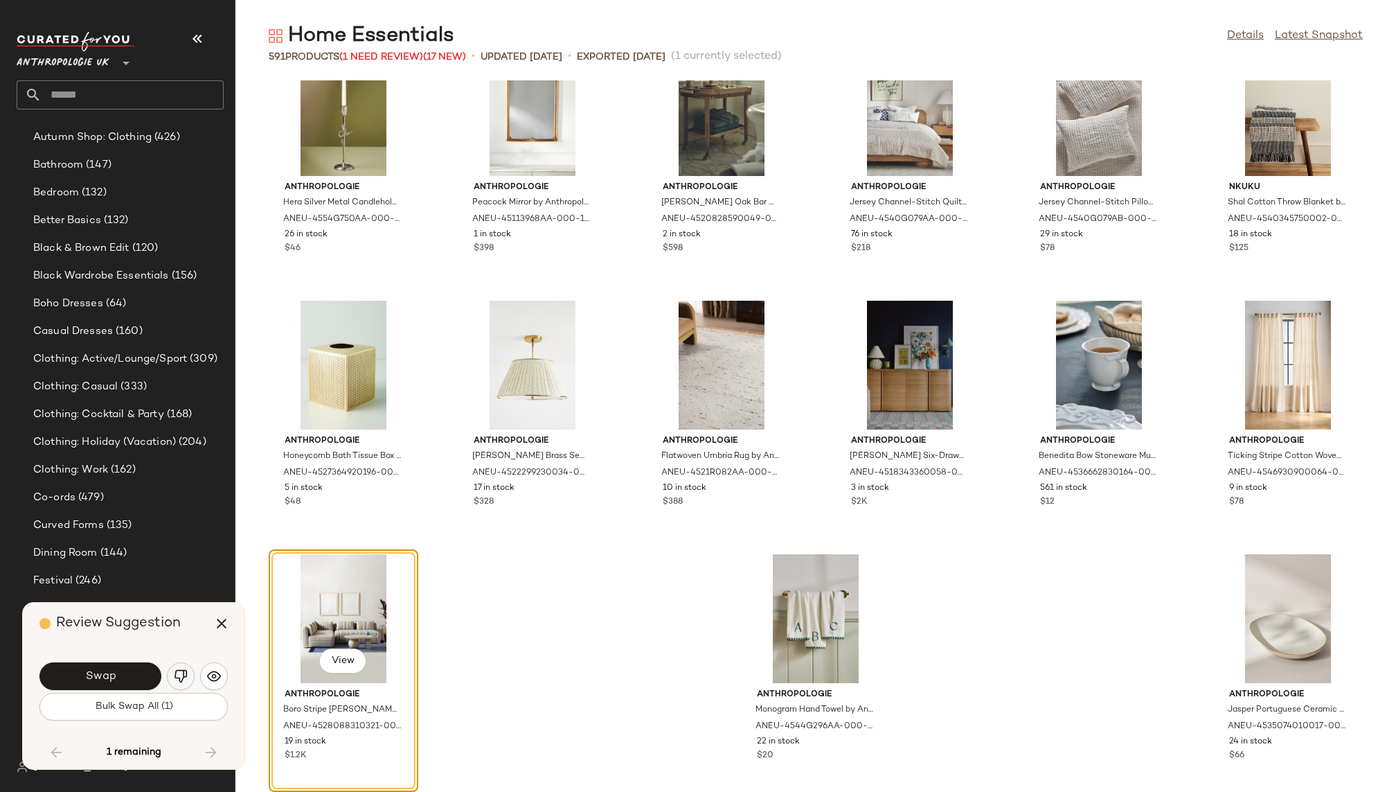
click at [178, 672] on img "button" at bounding box center [181, 676] width 14 height 14
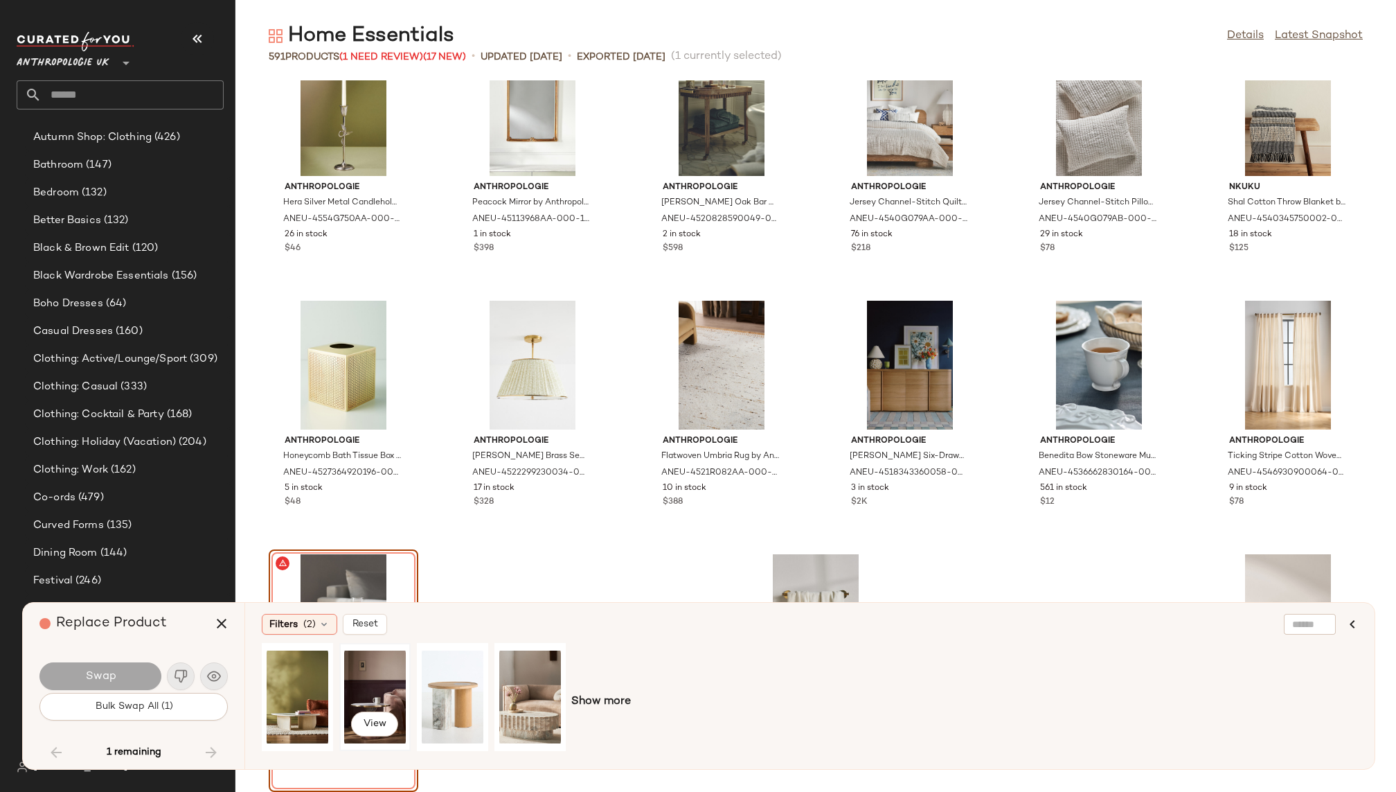
click at [369, 683] on div "View" at bounding box center [375, 697] width 62 height 98
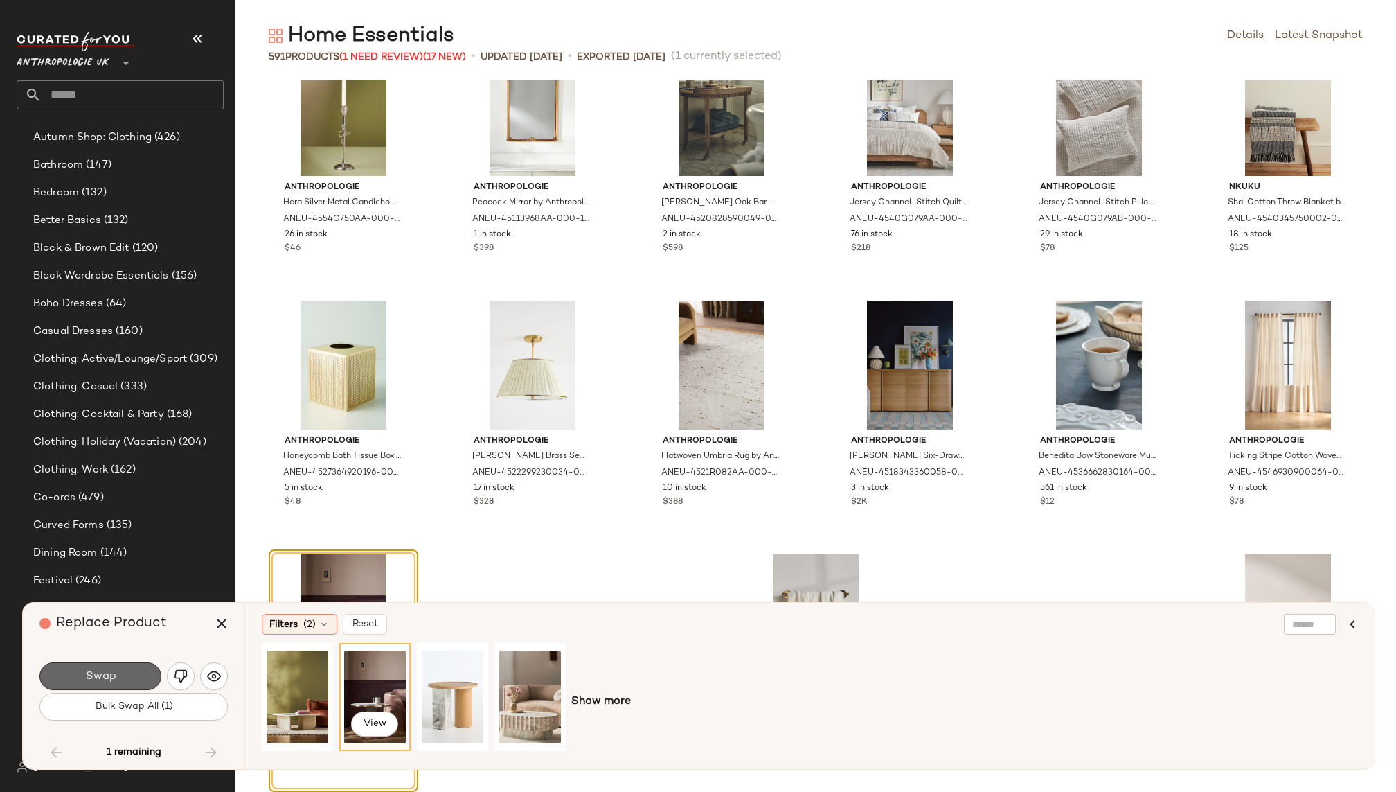
click at [119, 681] on button "Swap" at bounding box center [100, 676] width 122 height 28
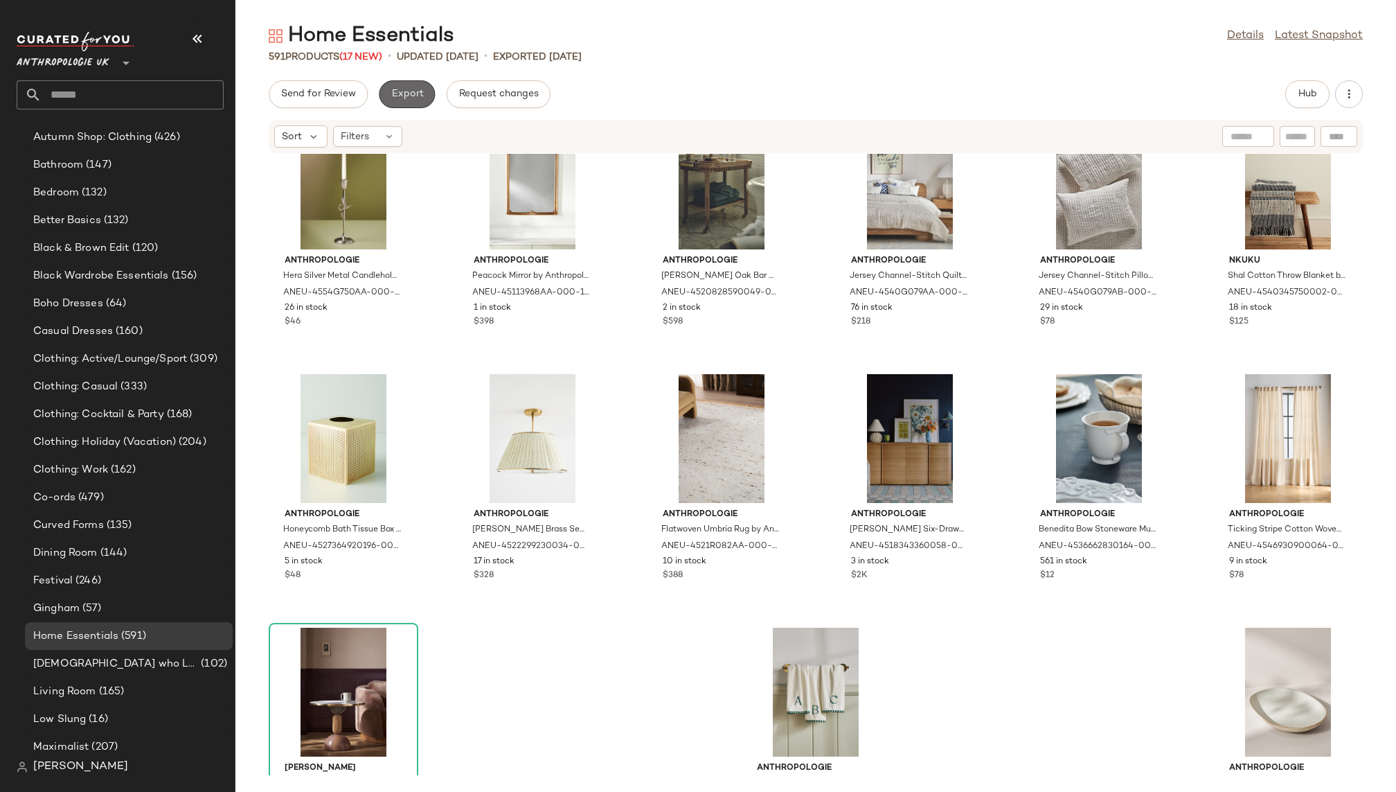
click at [409, 90] on span "Export" at bounding box center [407, 94] width 33 height 11
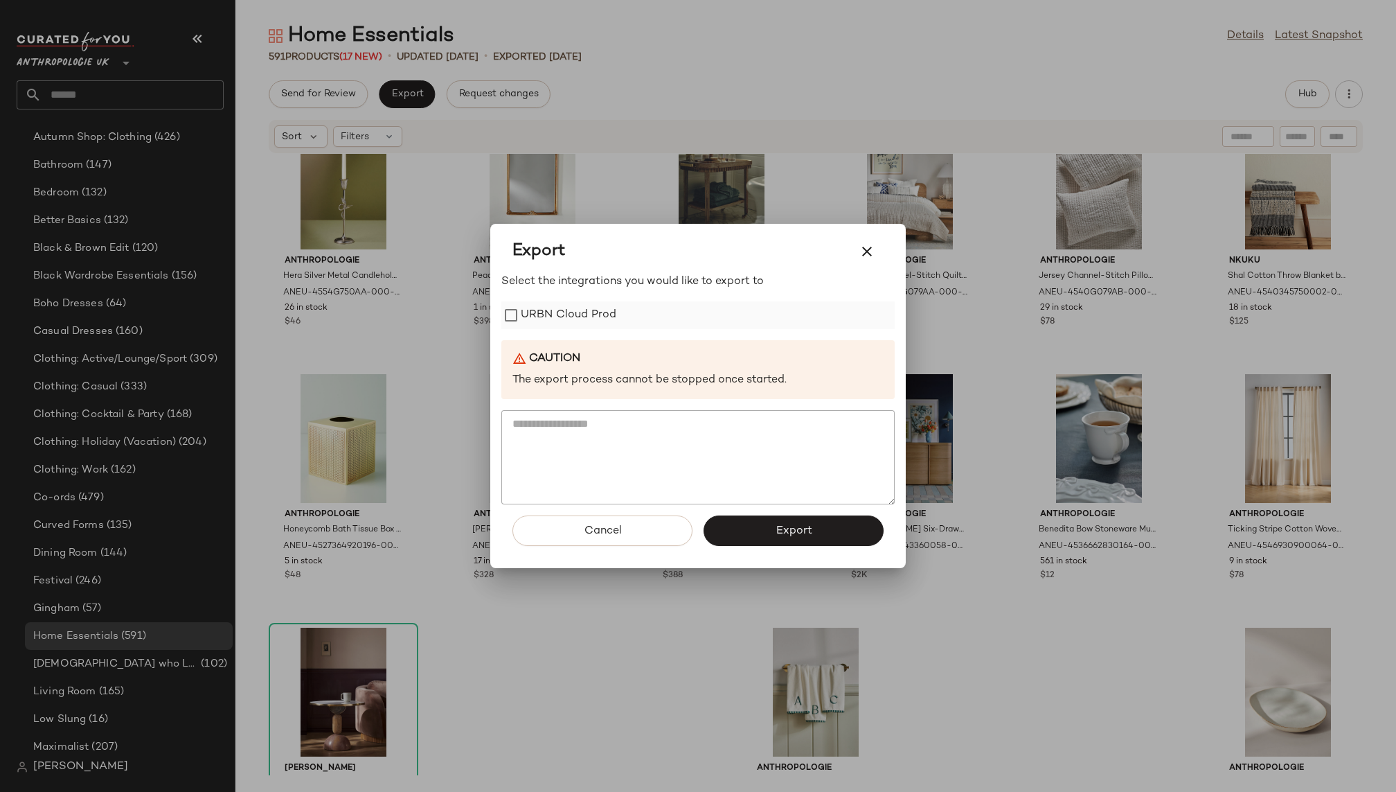
click at [596, 310] on label "URBN Cloud Prod" at bounding box center [569, 315] width 96 height 28
click at [808, 527] on span "Export" at bounding box center [793, 530] width 37 height 13
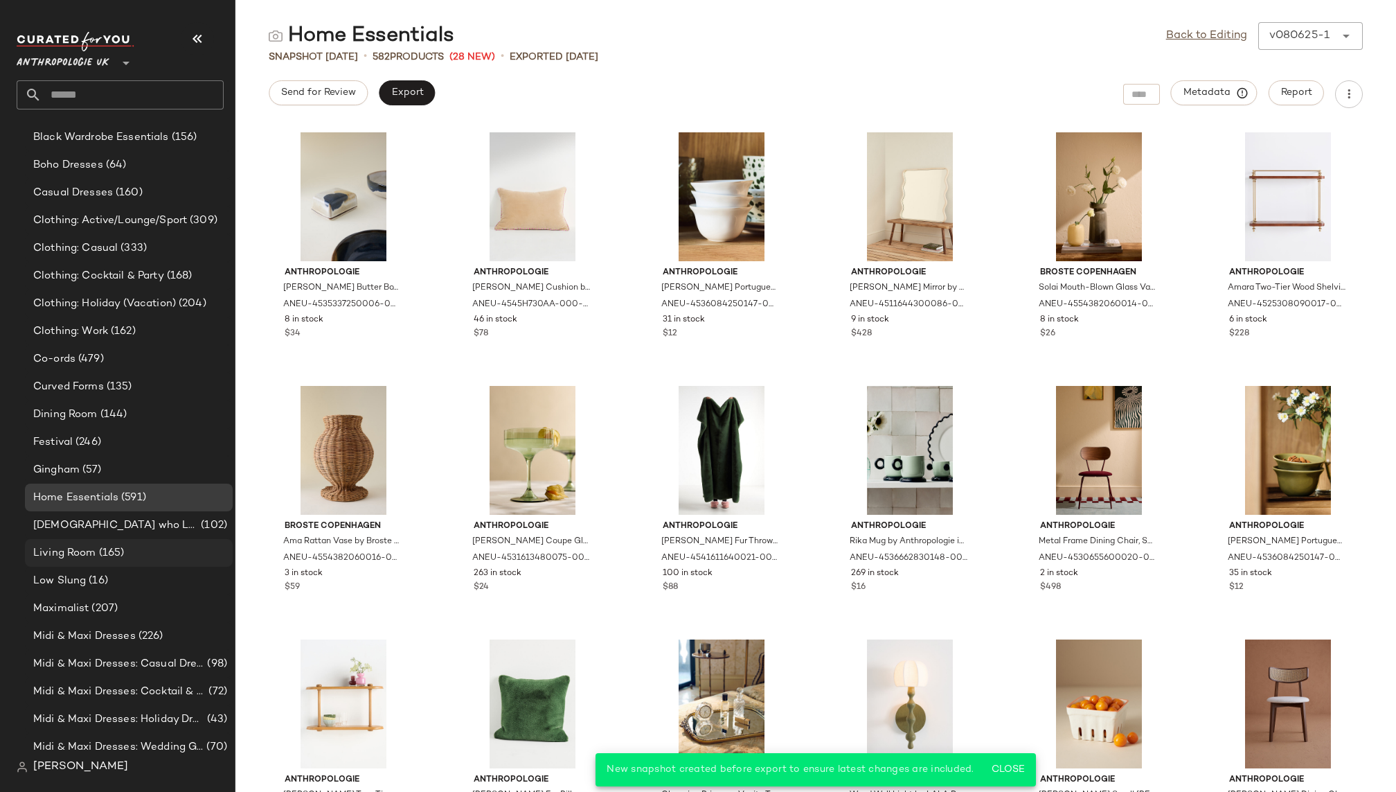
scroll to position [422, 0]
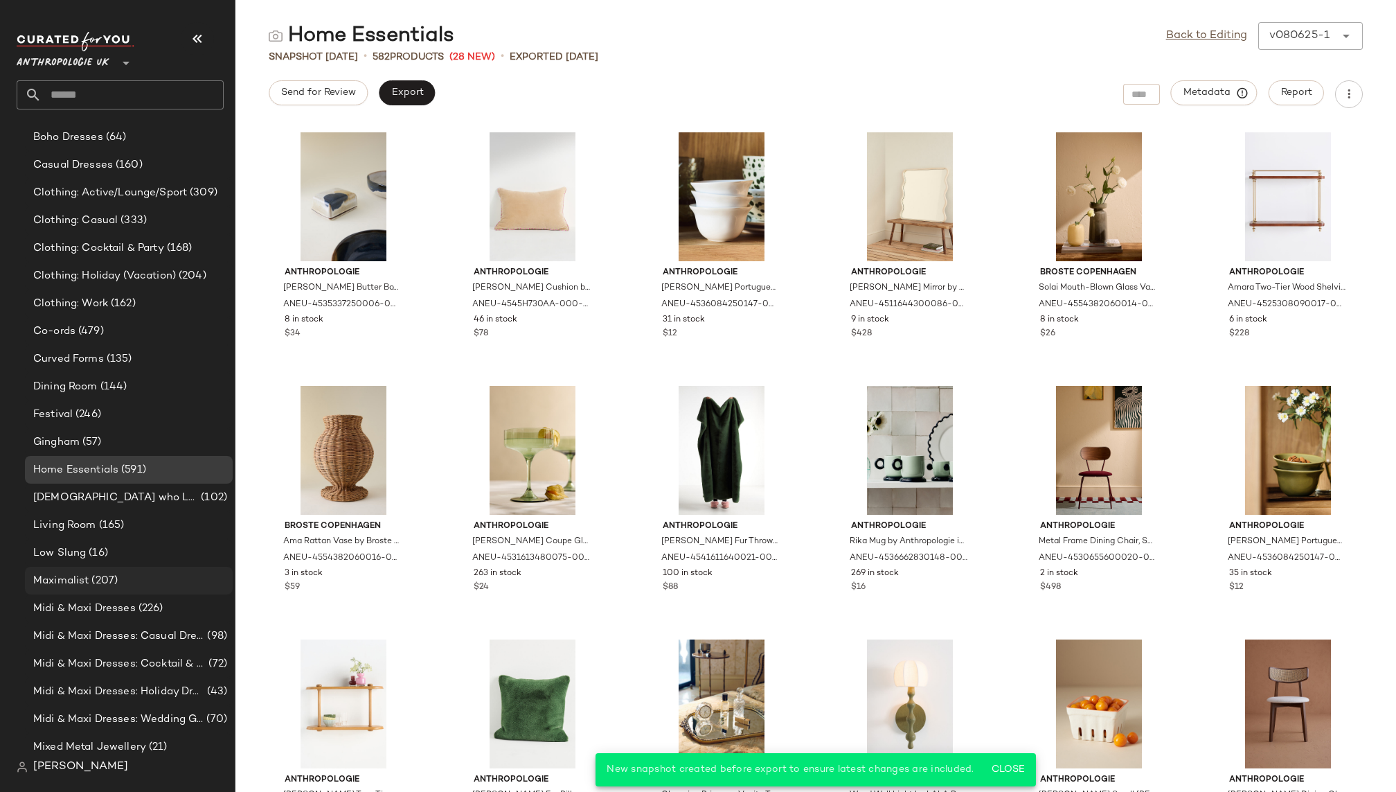
click at [153, 581] on div "Maximalist (207)" at bounding box center [128, 581] width 198 height 16
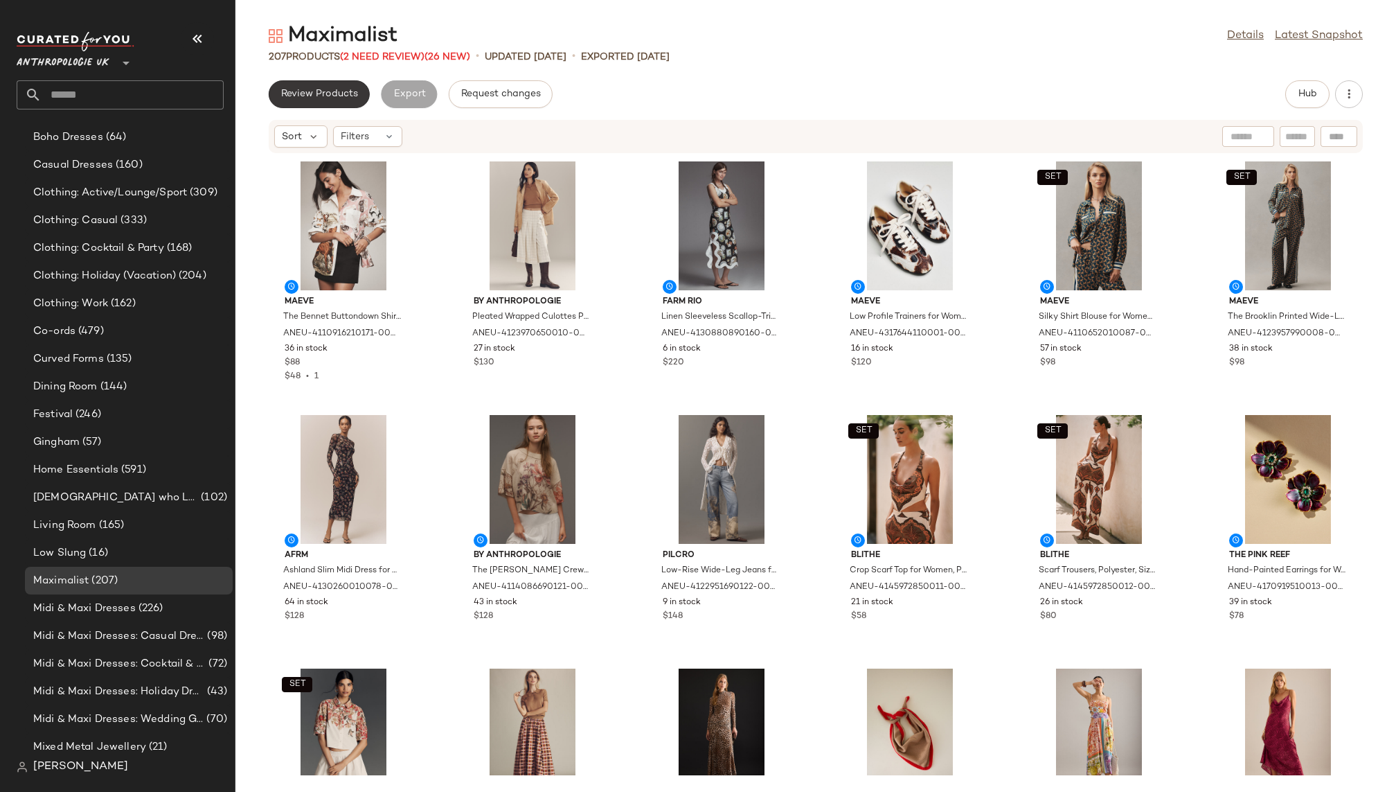
click at [328, 91] on span "Review Products" at bounding box center [319, 94] width 78 height 11
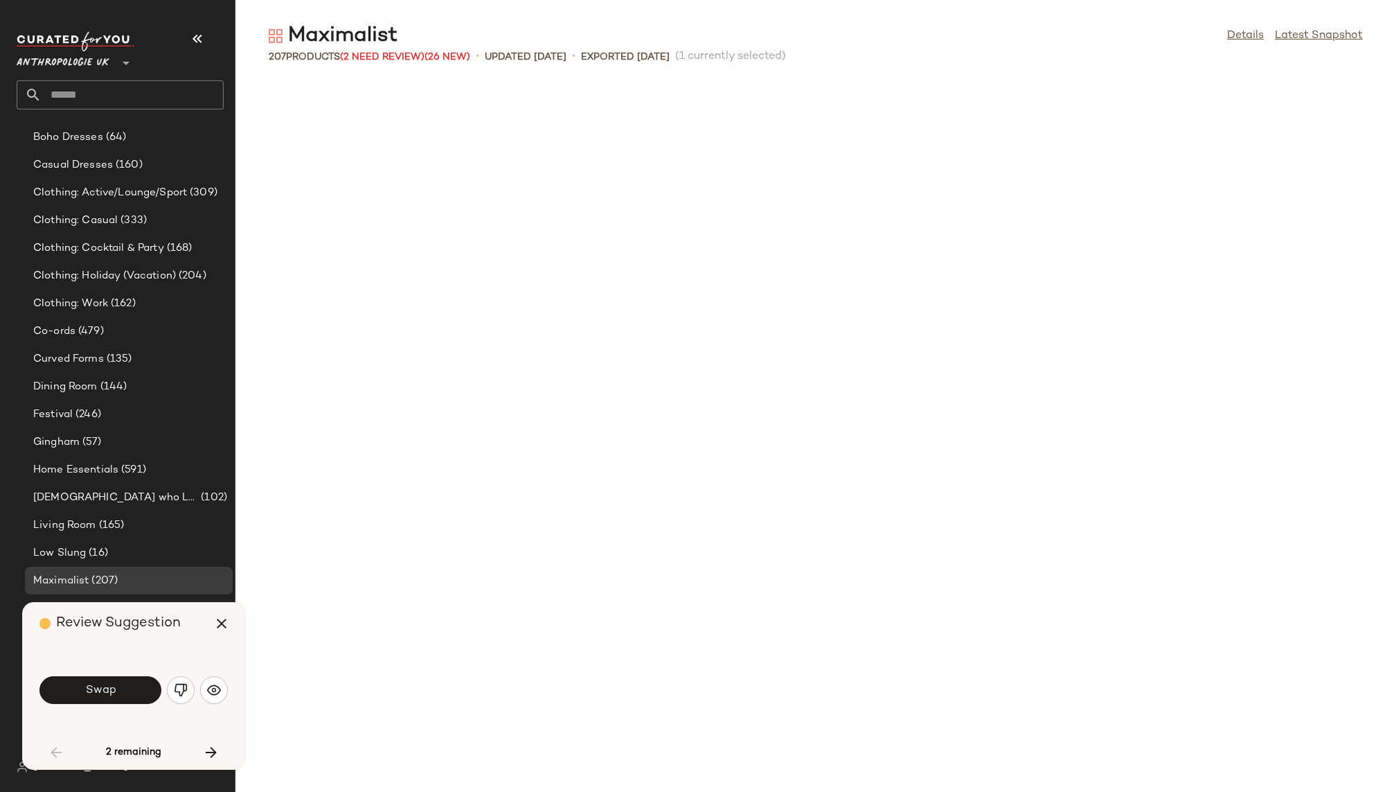
scroll to position [771, 0]
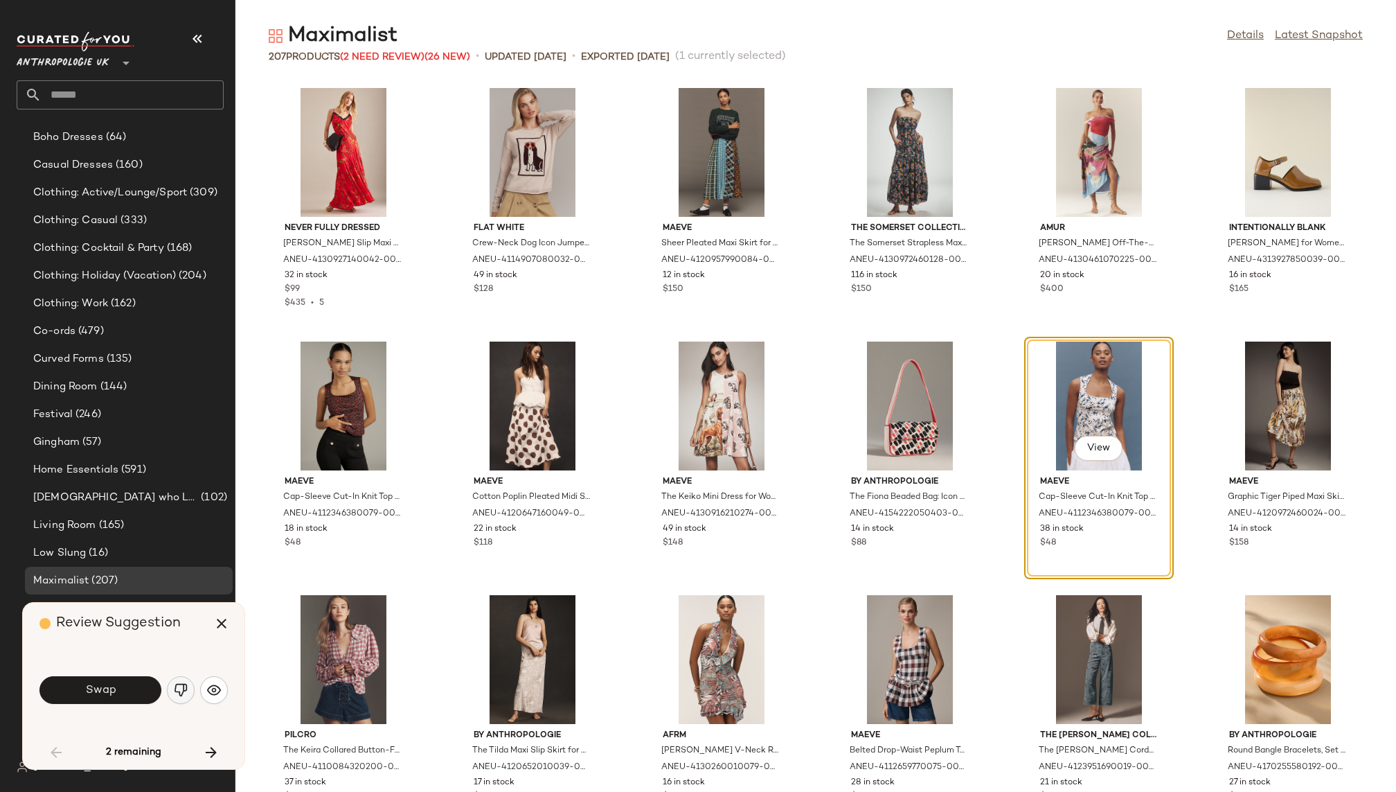
click at [180, 690] on img "button" at bounding box center [181, 690] width 14 height 14
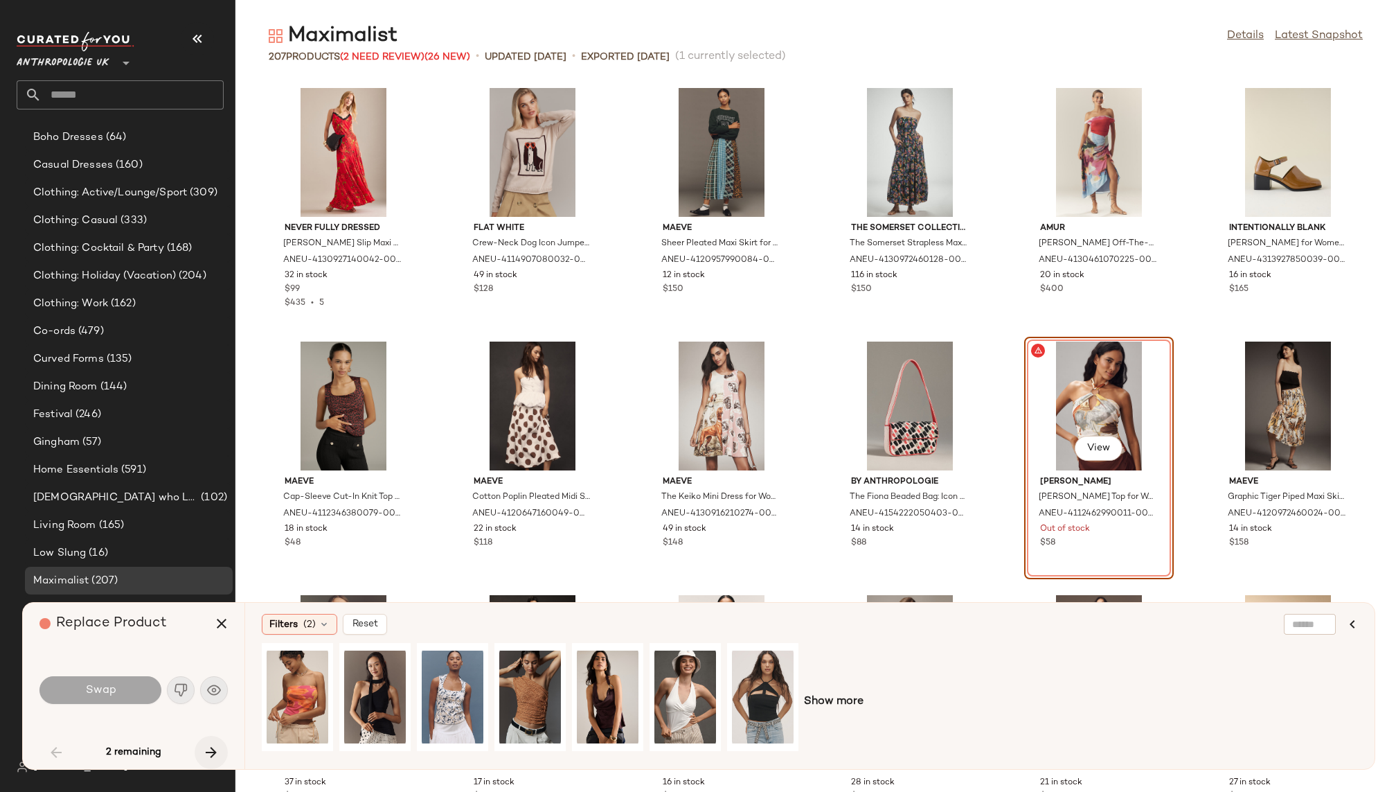
click at [207, 747] on icon "button" at bounding box center [211, 752] width 17 height 17
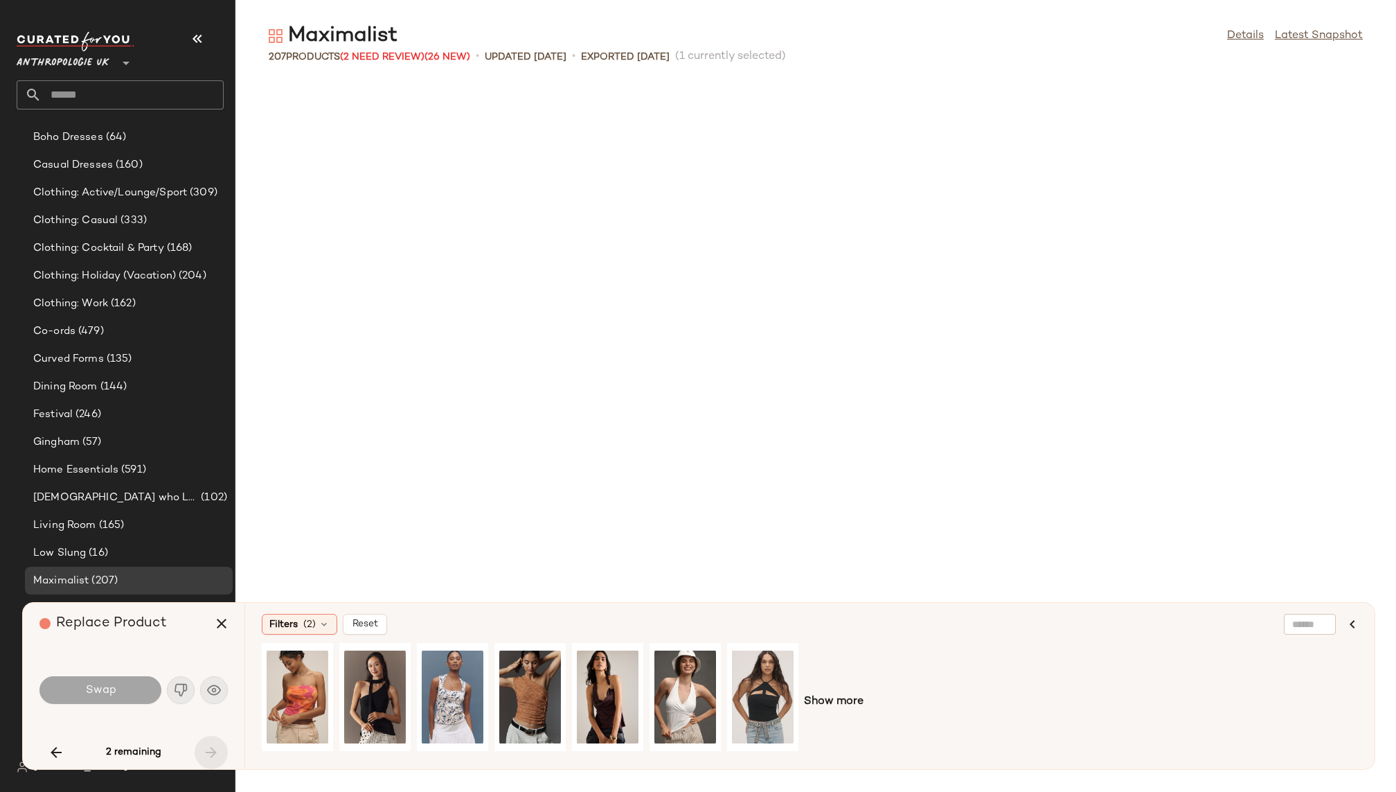
scroll to position [4309, 0]
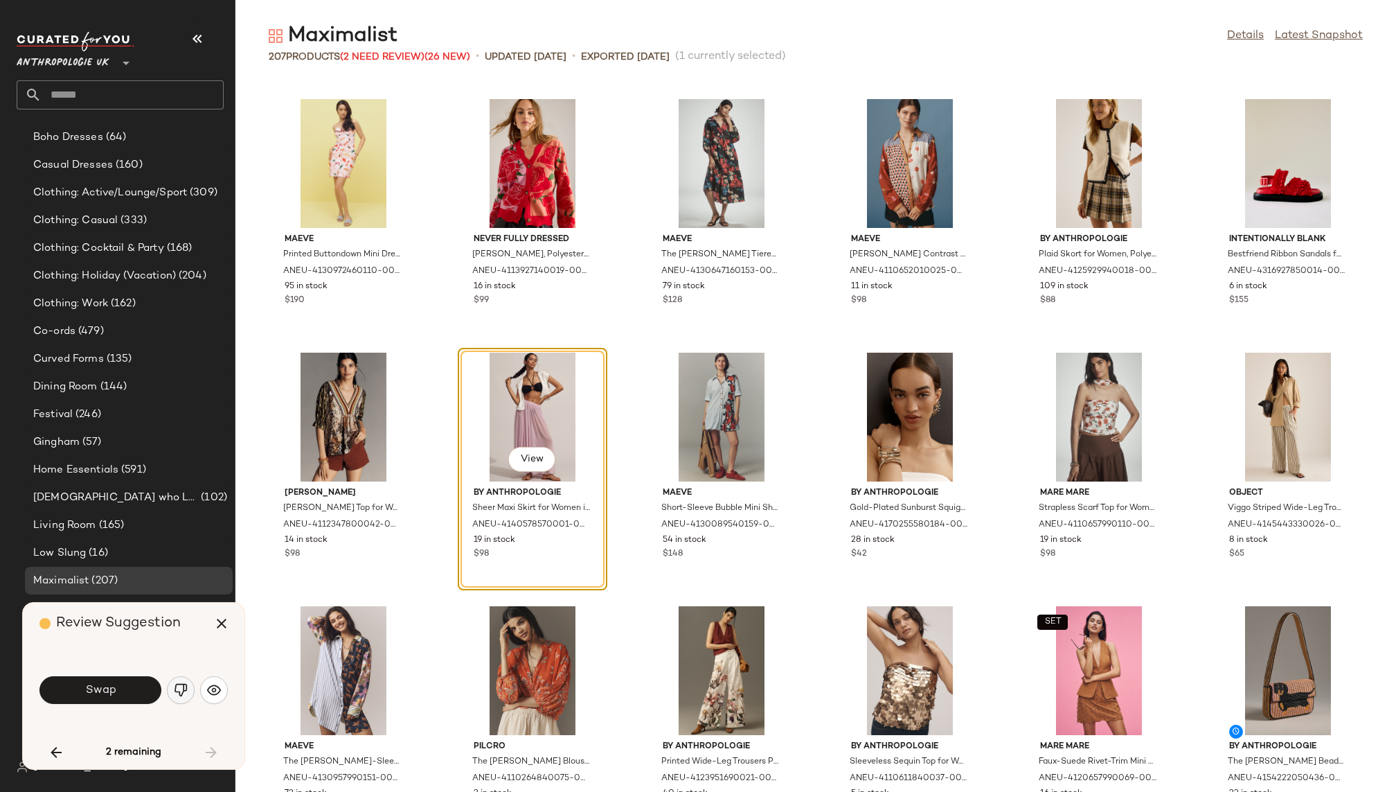
click at [178, 682] on button "button" at bounding box center [181, 690] width 28 height 28
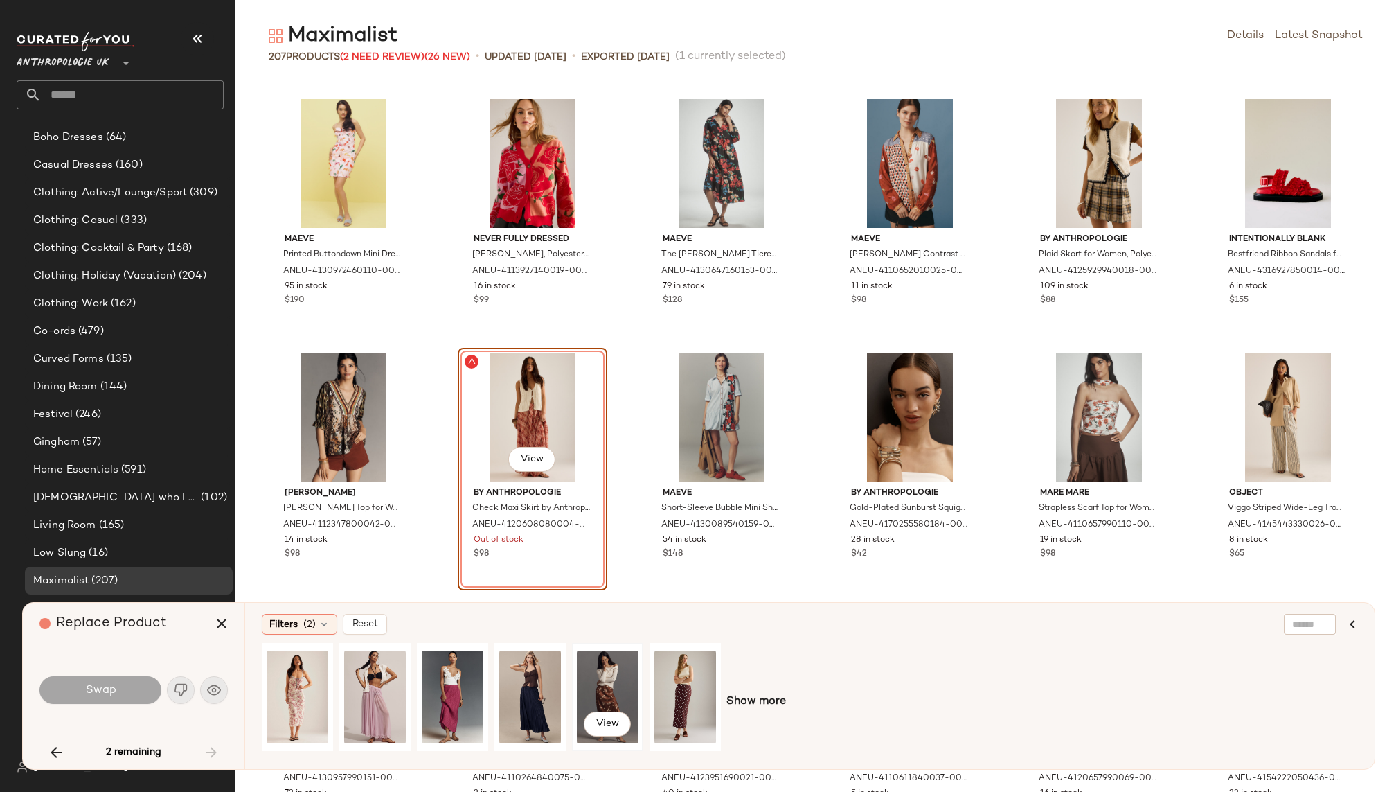
click at [589, 679] on div "View" at bounding box center [608, 697] width 62 height 98
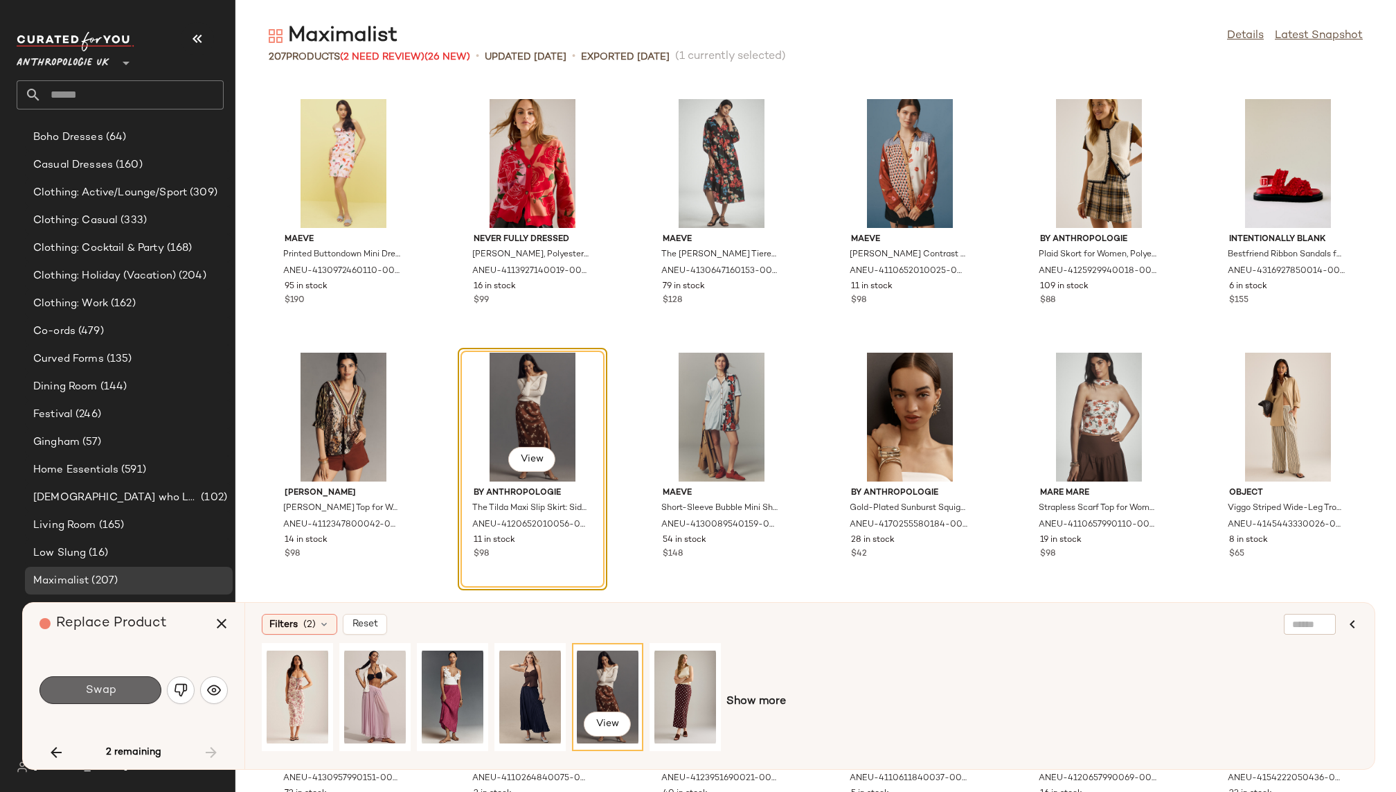
click at [110, 693] on span "Swap" at bounding box center [99, 690] width 31 height 13
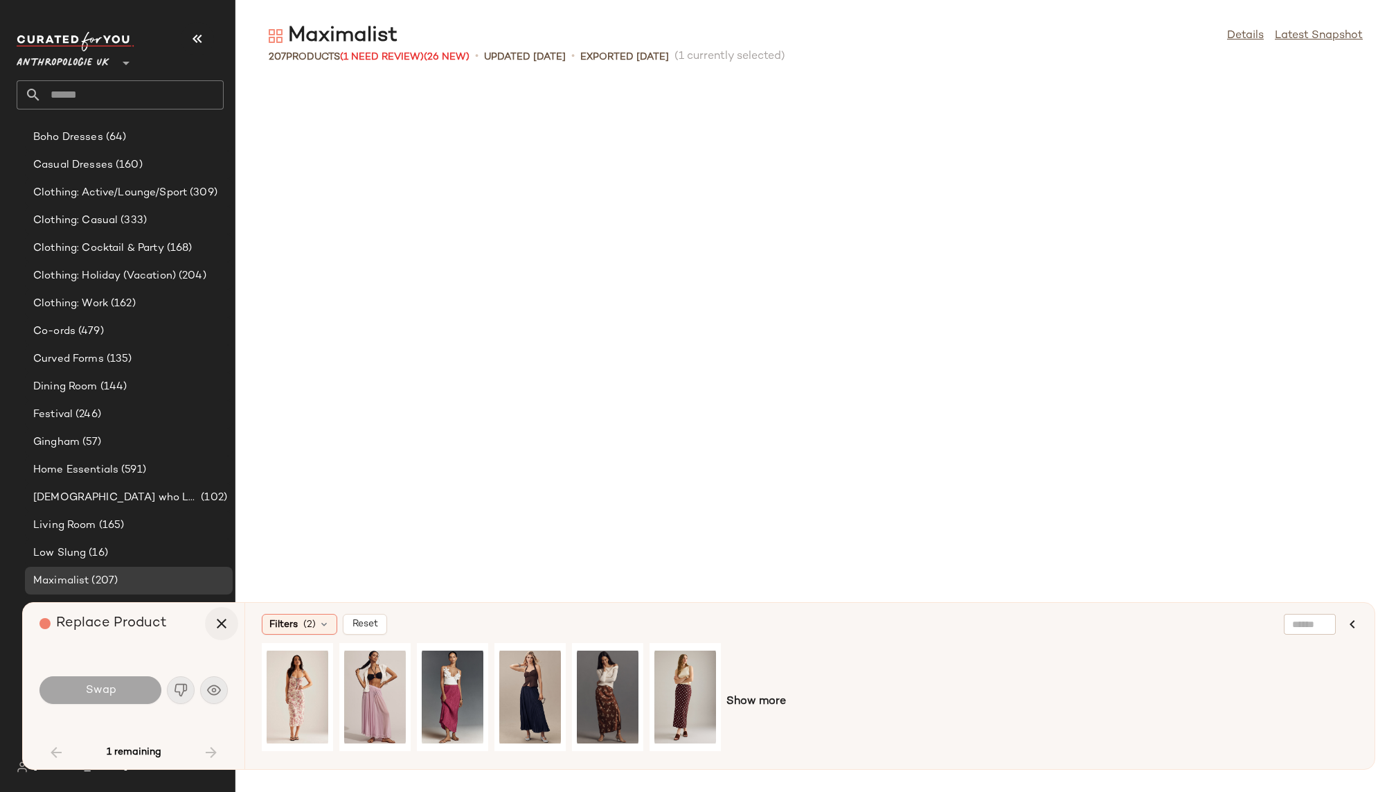
scroll to position [760, 0]
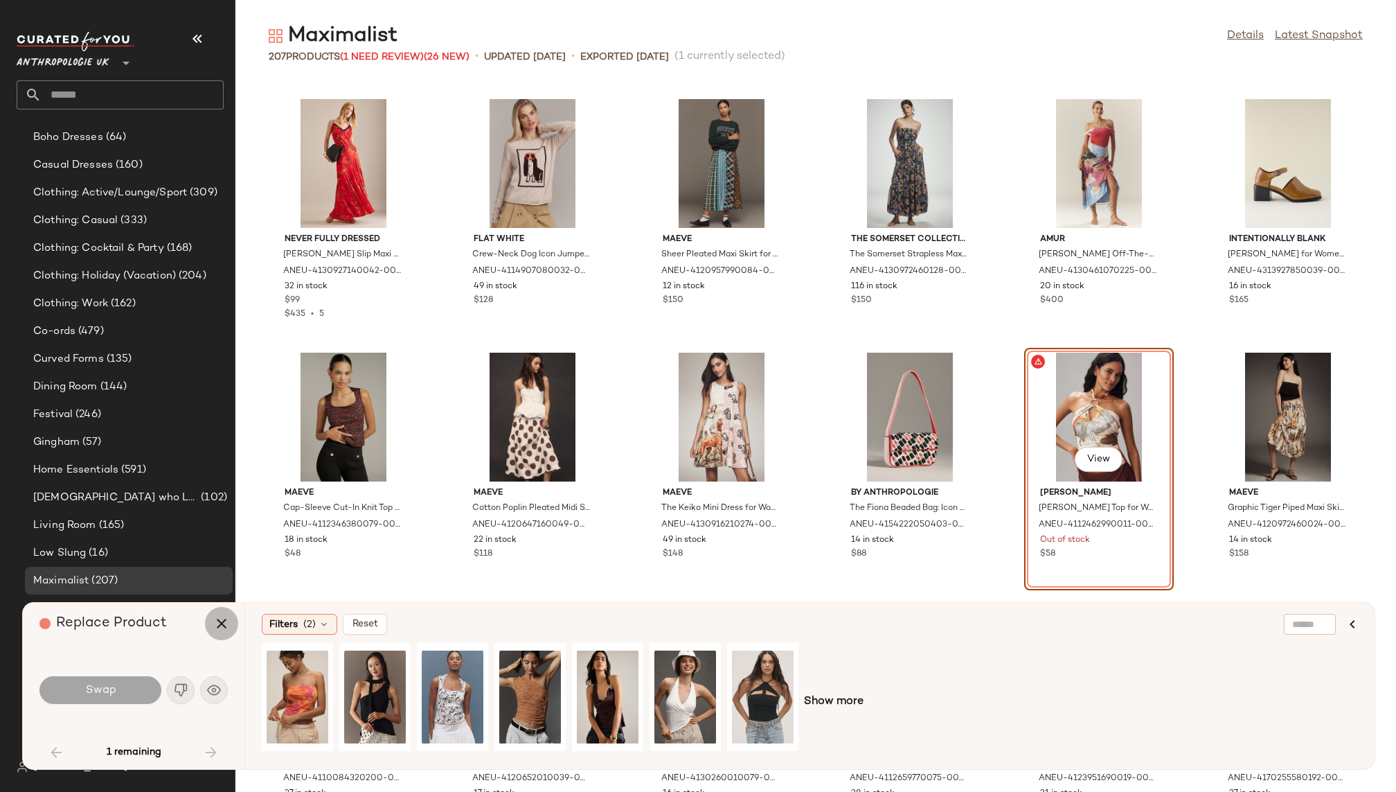
click at [222, 625] on icon "button" at bounding box center [221, 623] width 17 height 17
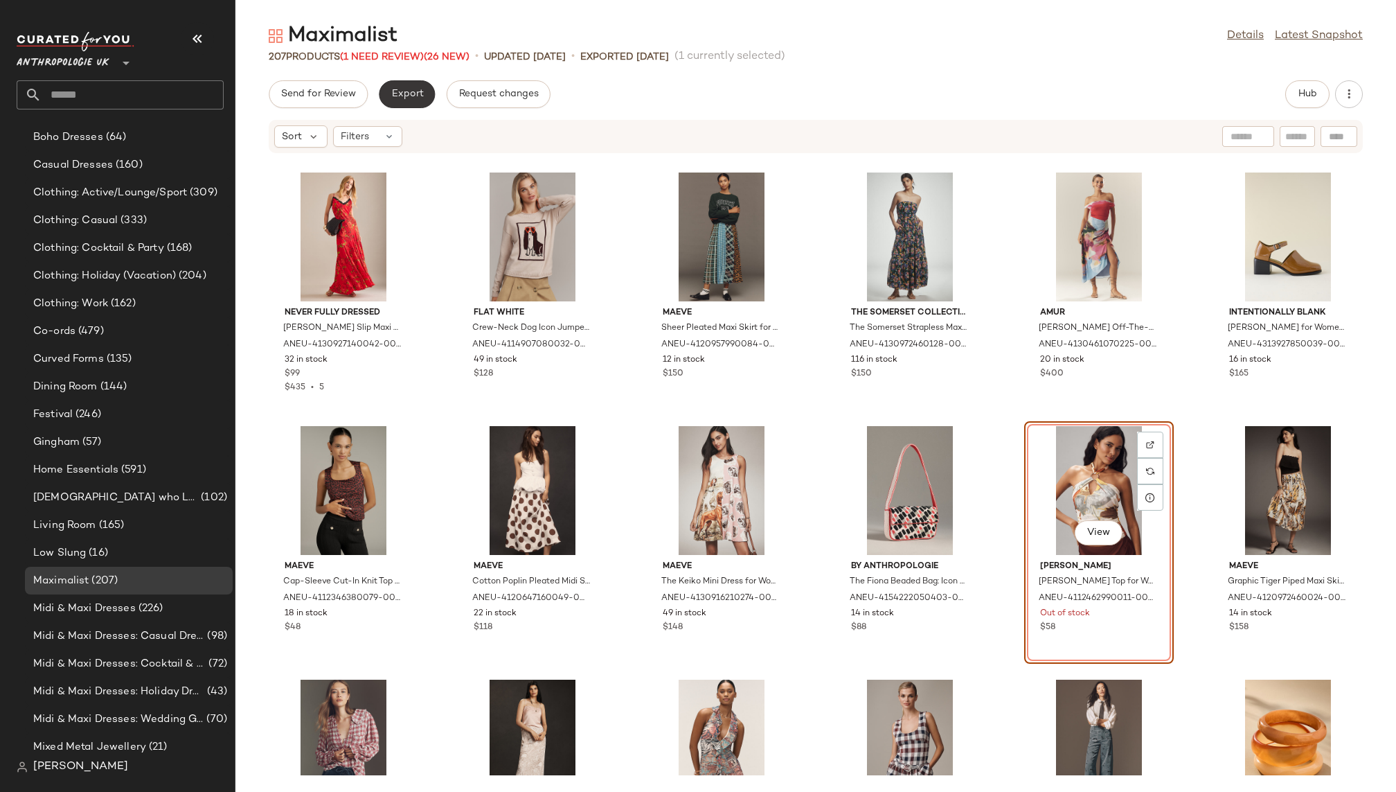
click at [409, 88] on button "Export" at bounding box center [407, 94] width 56 height 28
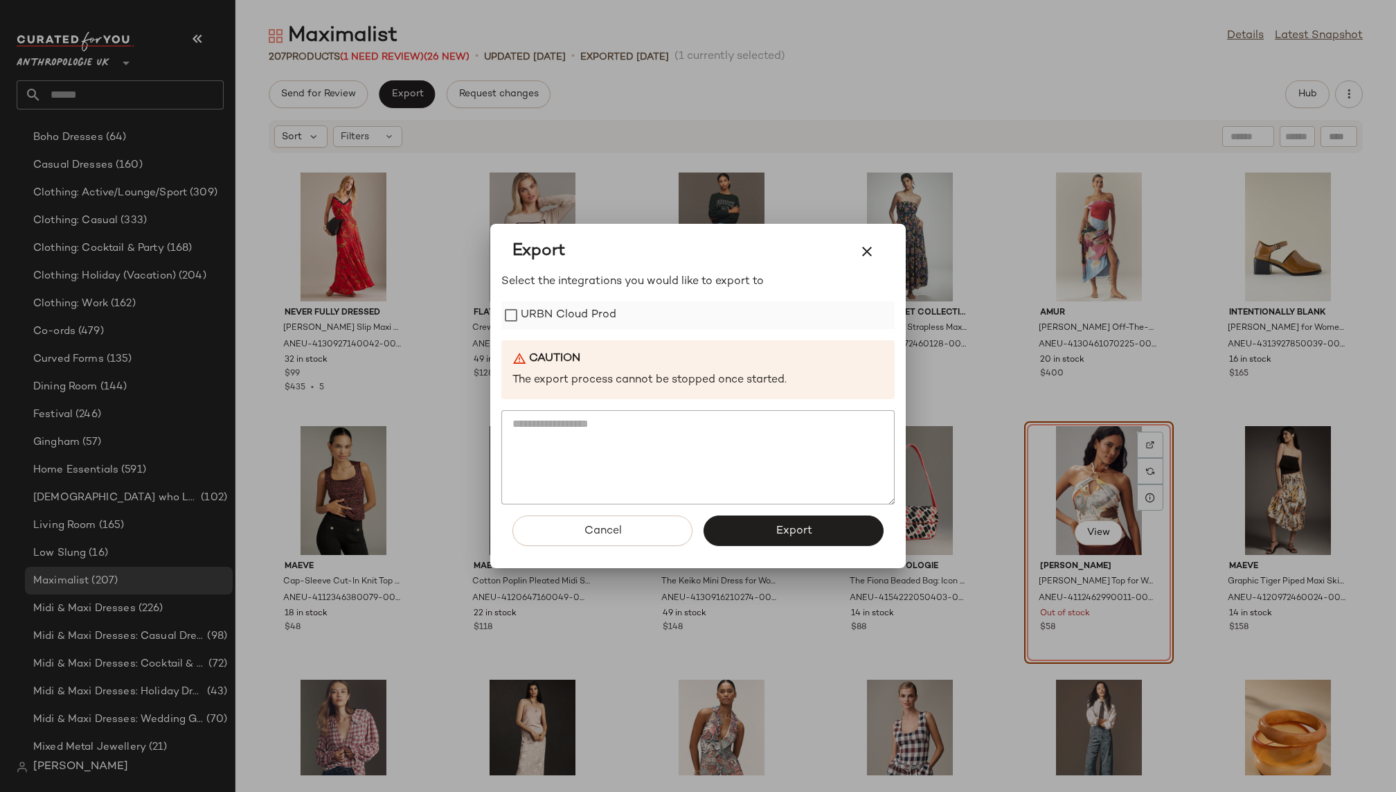
click at [559, 301] on label "URBN Cloud Prod" at bounding box center [569, 315] width 96 height 28
click at [735, 524] on button "Export" at bounding box center [794, 530] width 180 height 30
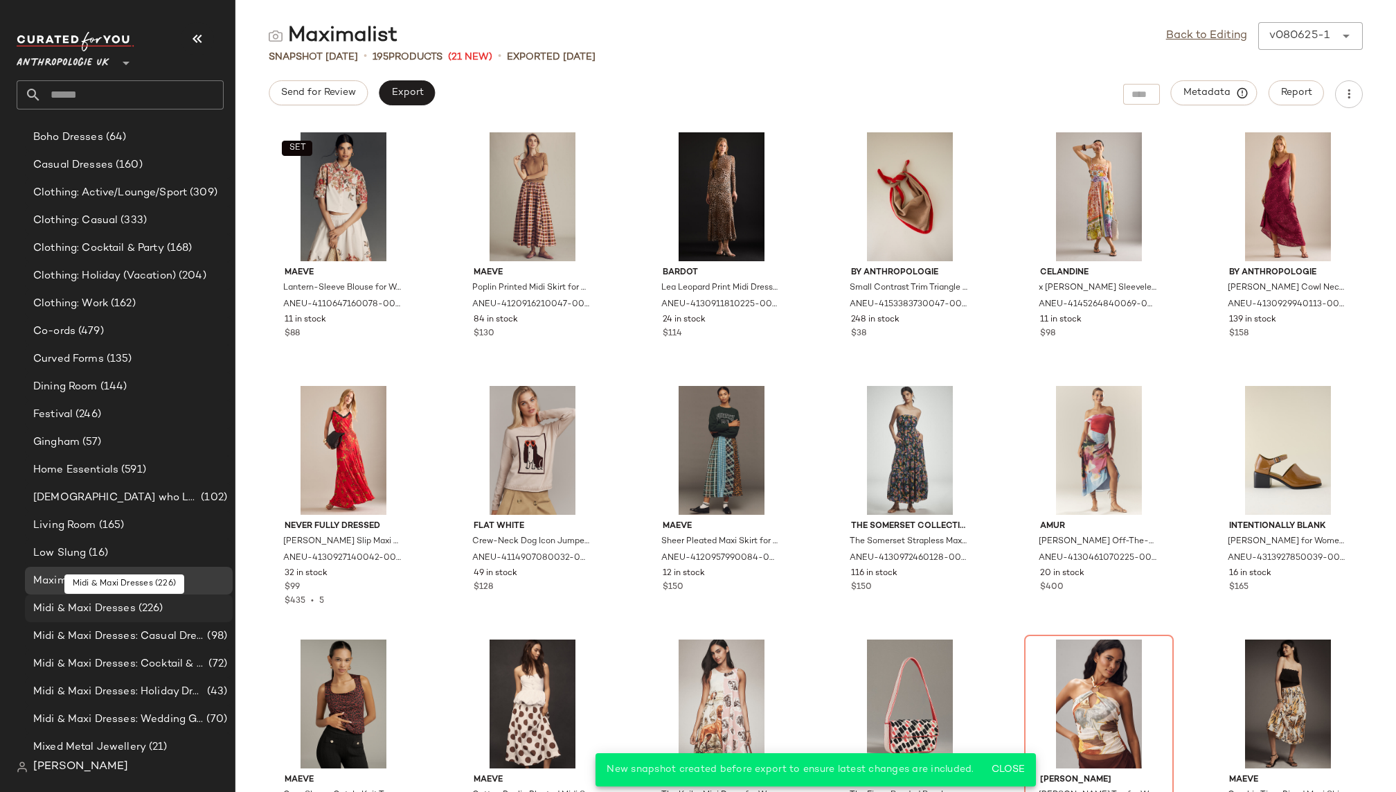
click at [142, 608] on span "(226)" at bounding box center [150, 608] width 28 height 16
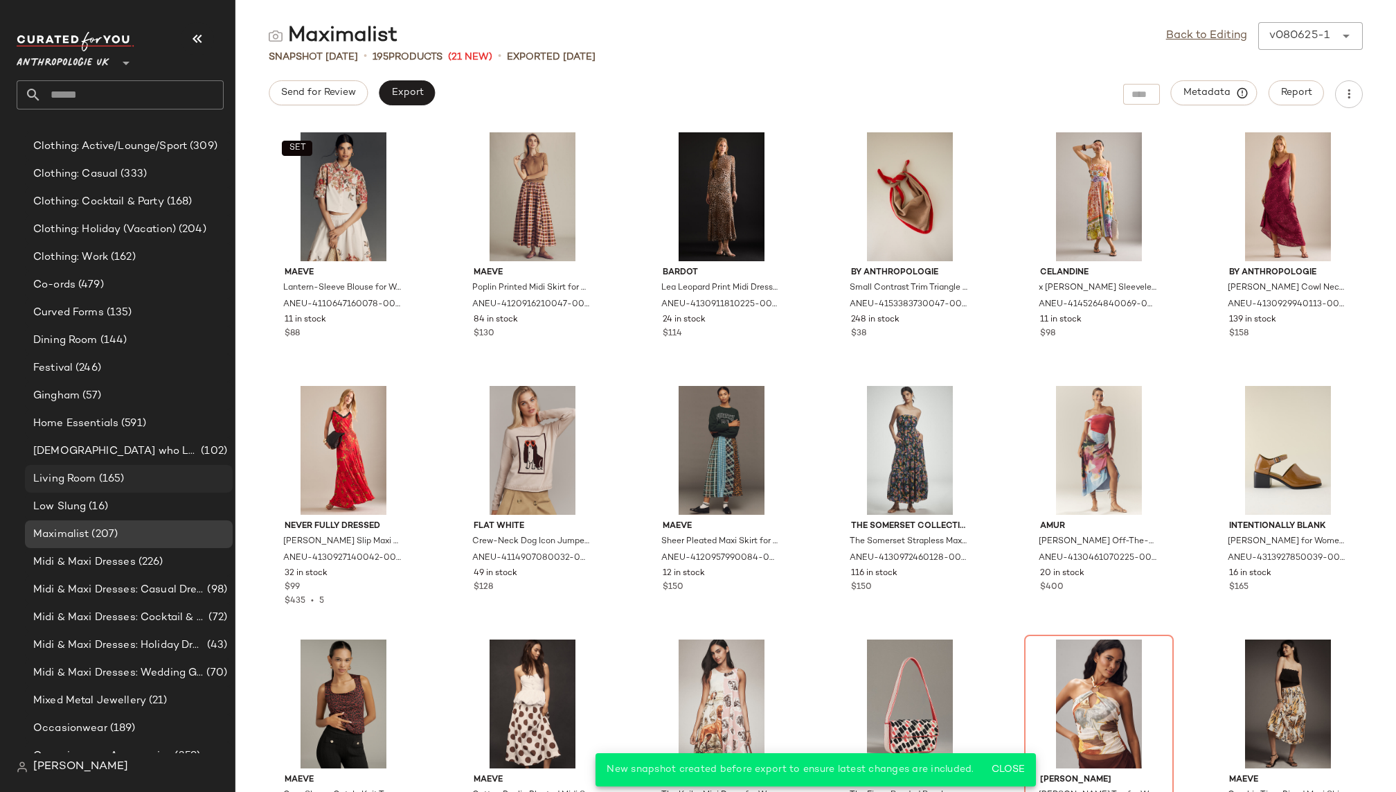
scroll to position [475, 0]
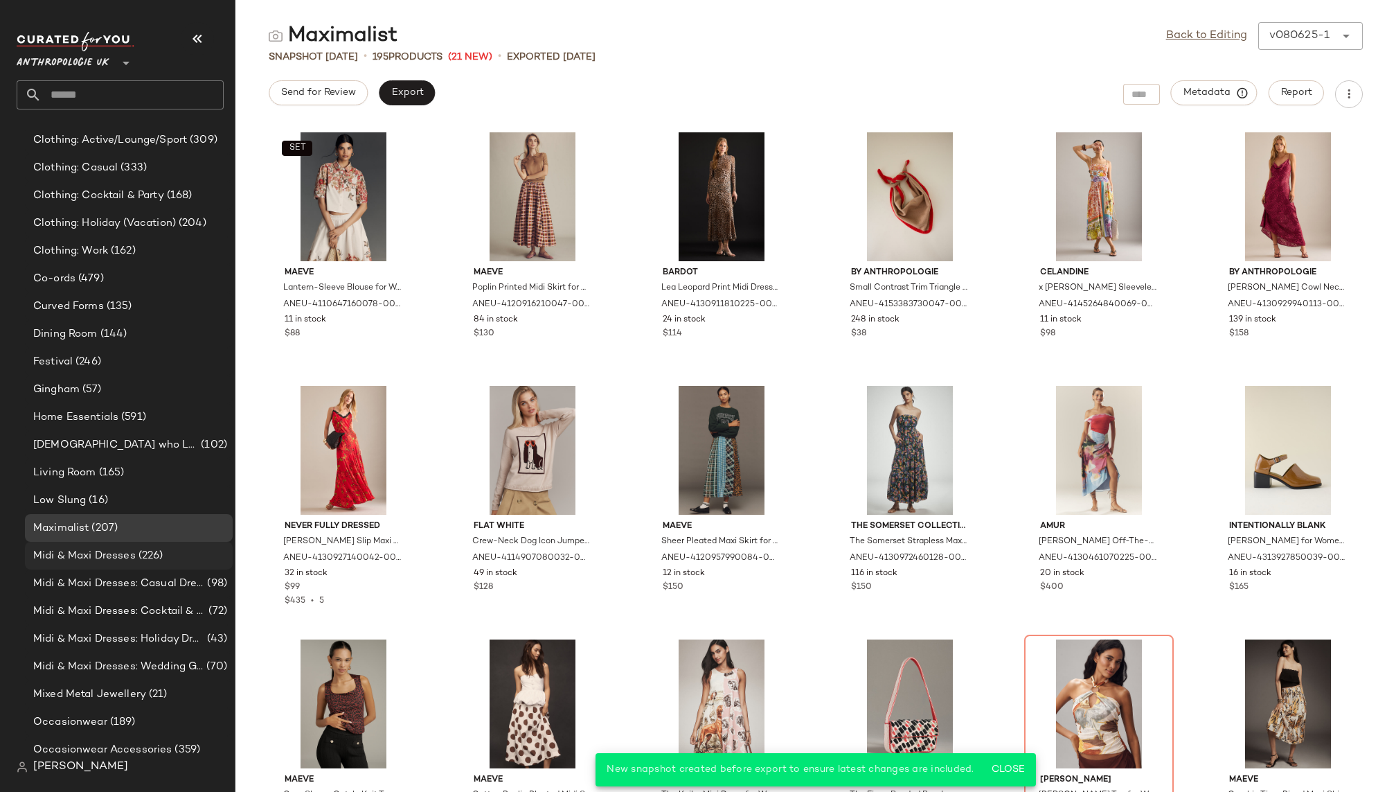
click at [143, 560] on span "(226)" at bounding box center [150, 556] width 28 height 16
click at [135, 429] on div "Home Essentials (591)" at bounding box center [129, 417] width 208 height 28
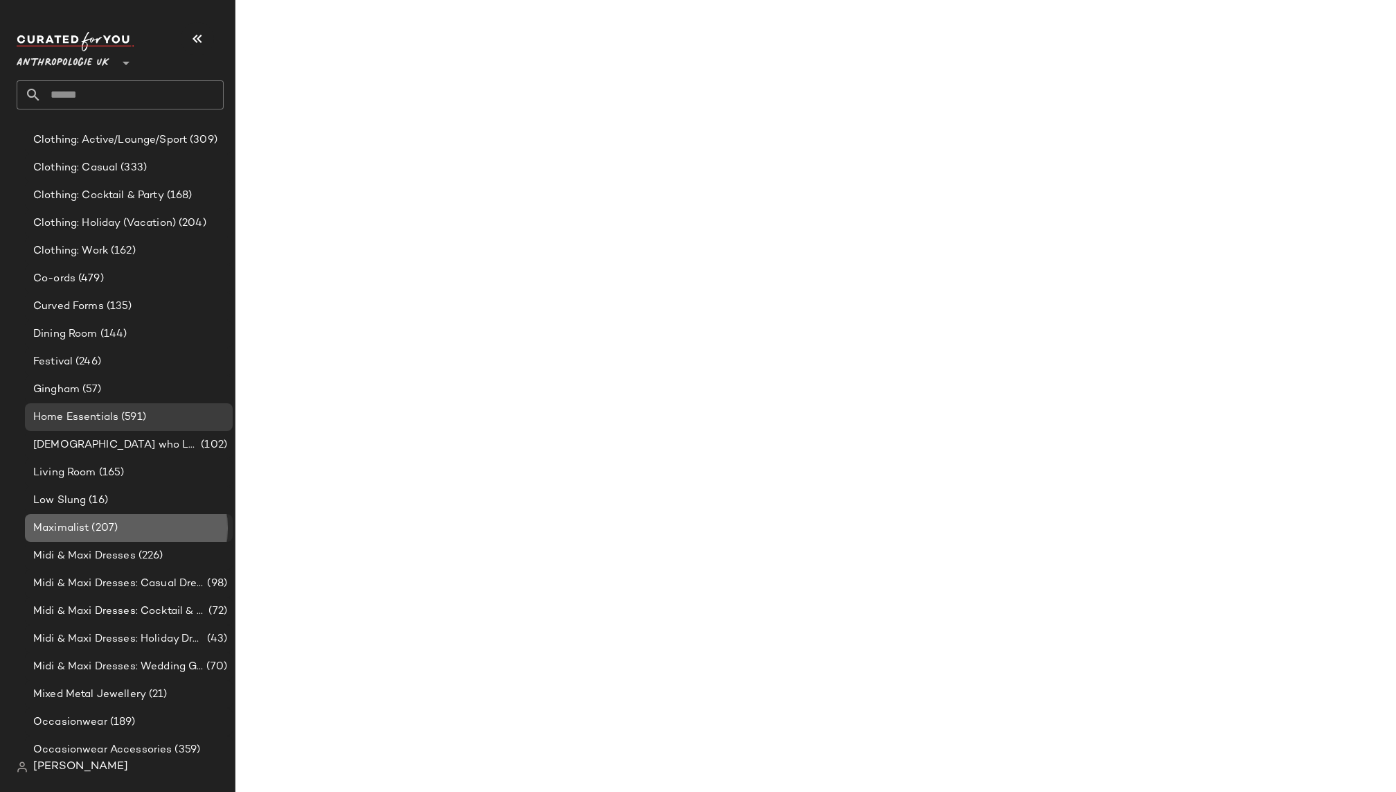
click at [130, 530] on div "Maximalist (207)" at bounding box center [128, 528] width 198 height 16
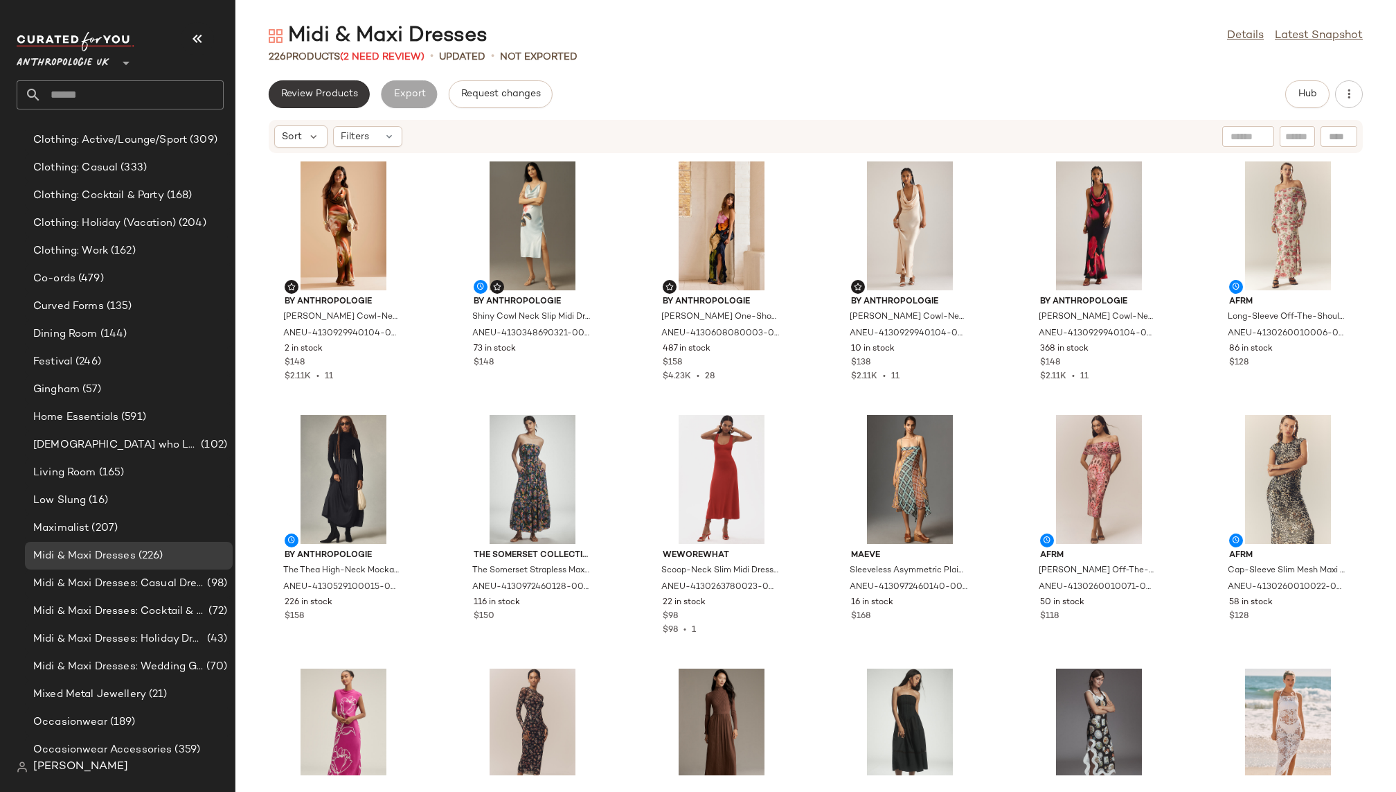
click at [350, 97] on span "Review Products" at bounding box center [319, 94] width 78 height 11
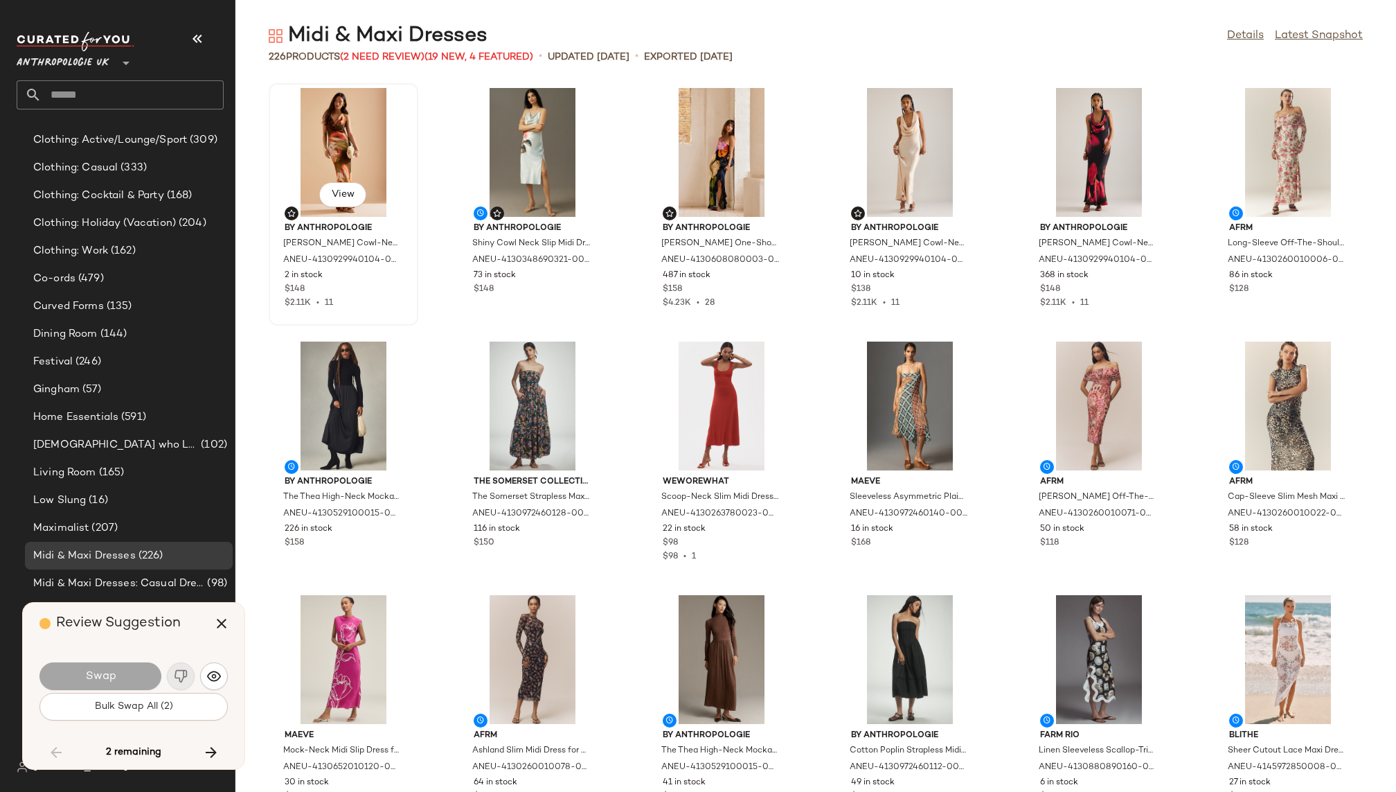
scroll to position [5576, 0]
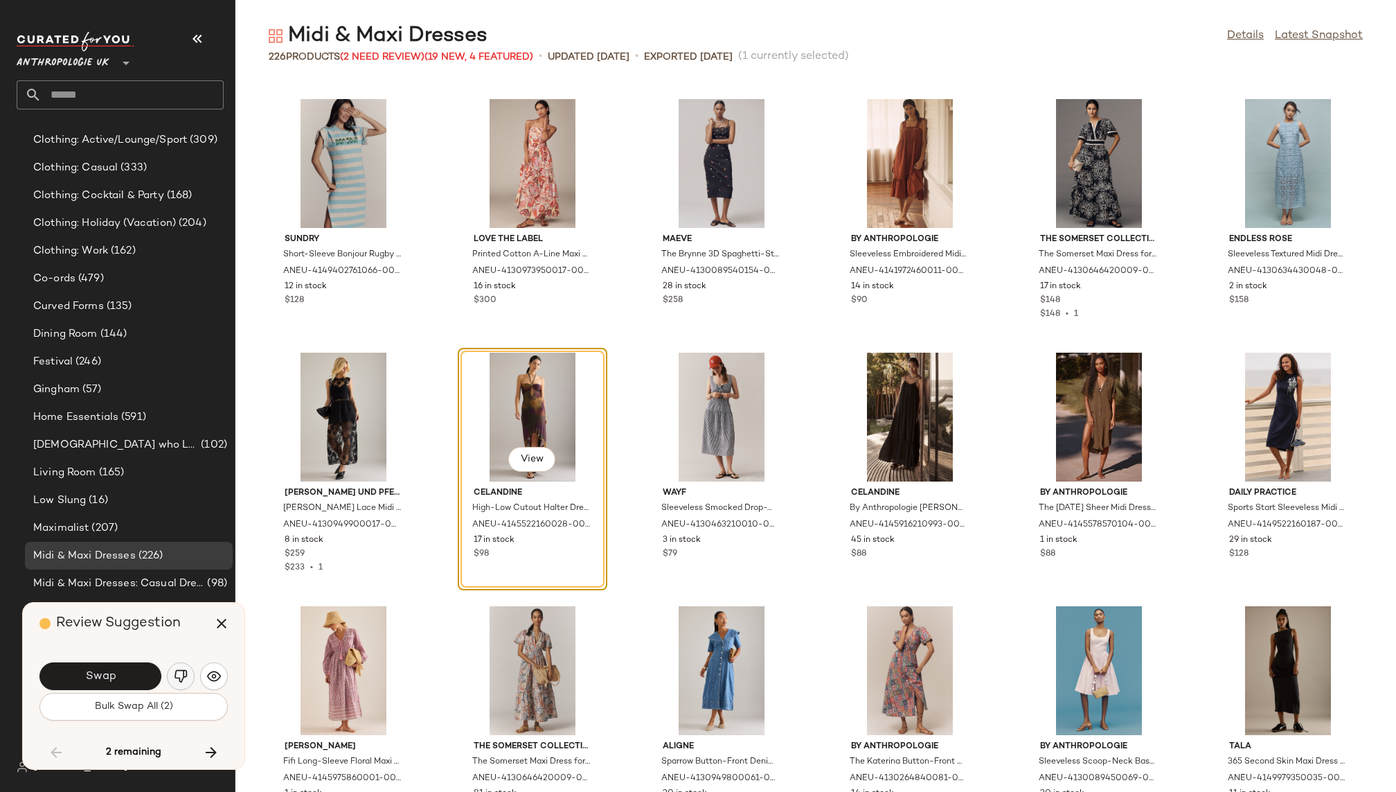
click at [182, 683] on button "button" at bounding box center [181, 676] width 28 height 28
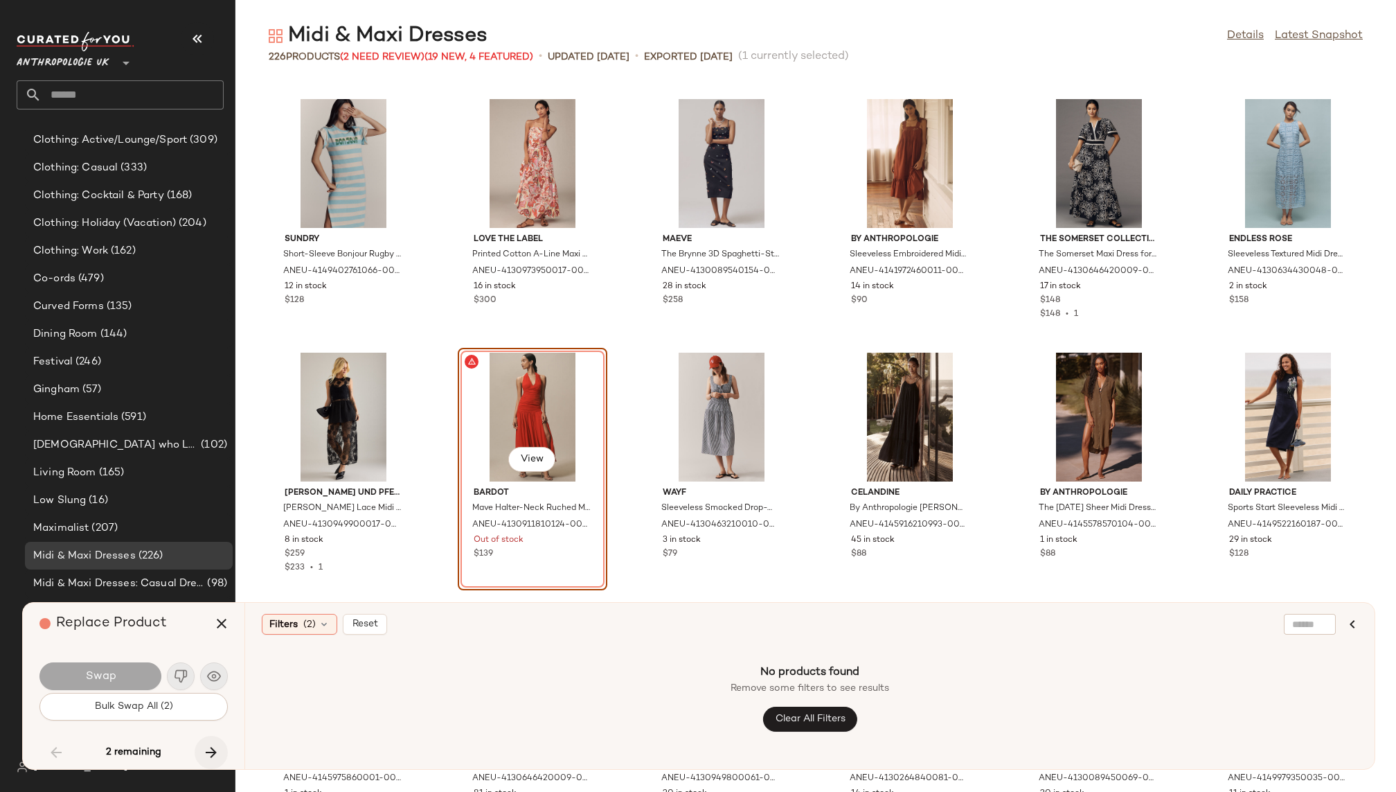
click at [210, 744] on icon "button" at bounding box center [211, 752] width 17 height 17
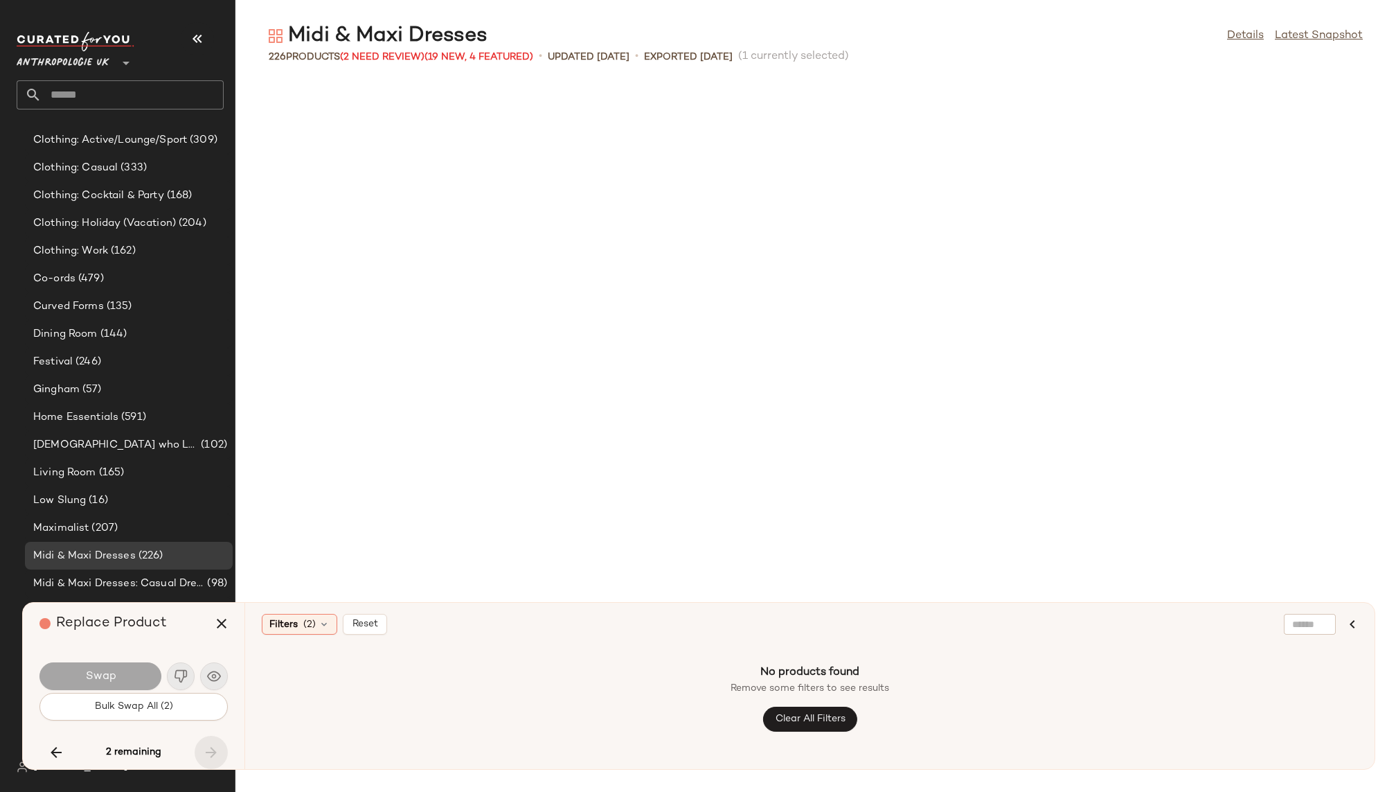
scroll to position [7857, 0]
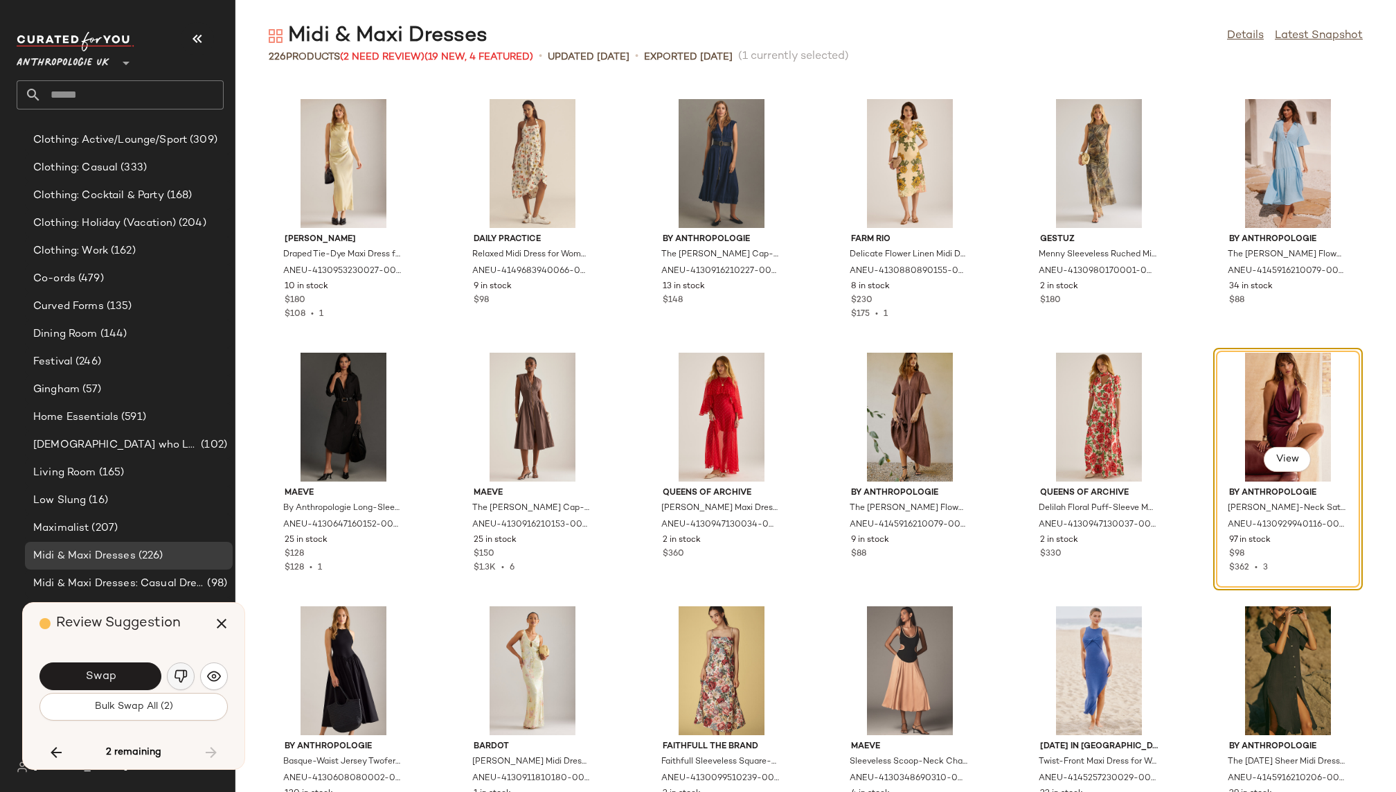
click at [177, 677] on img "button" at bounding box center [181, 676] width 14 height 14
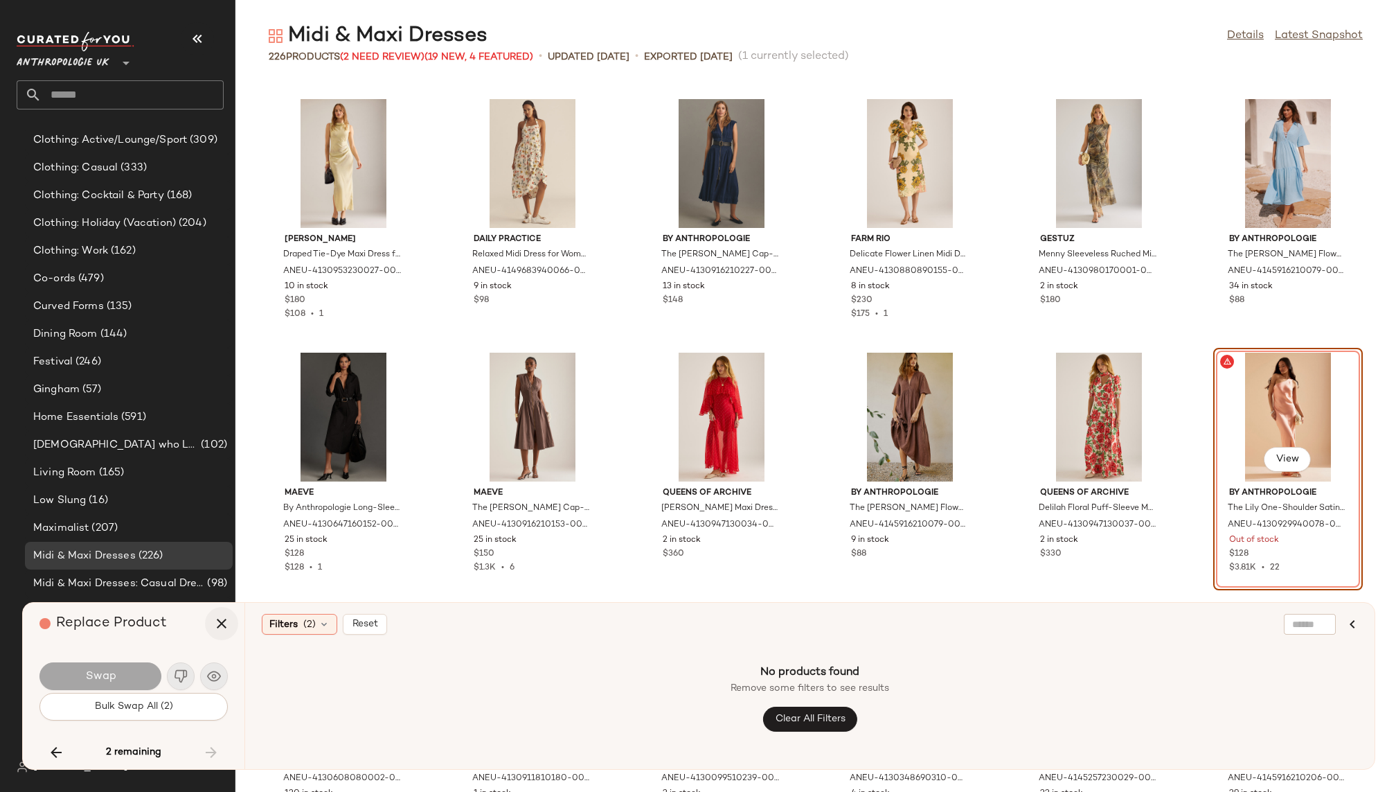
click at [223, 625] on icon "button" at bounding box center [221, 623] width 17 height 17
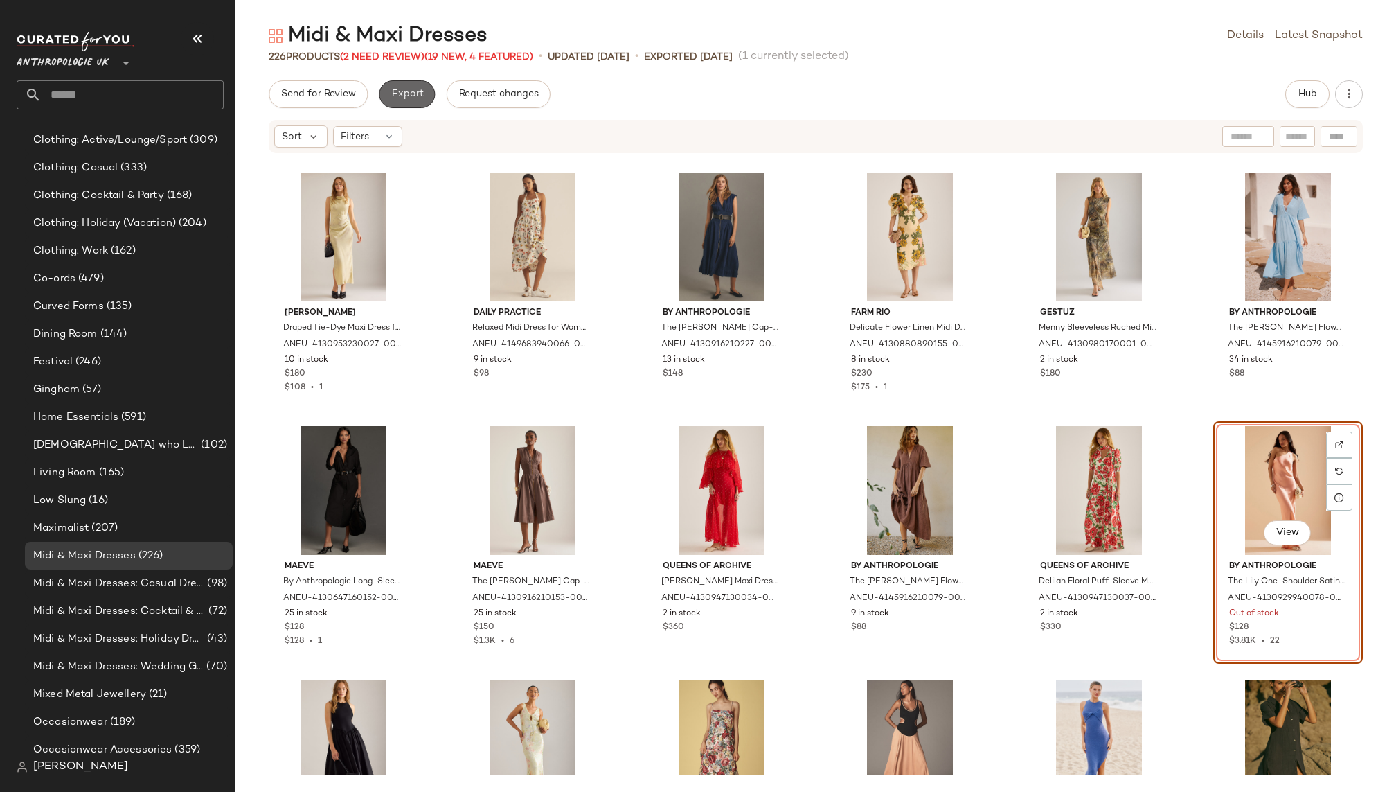
click at [401, 90] on span "Export" at bounding box center [407, 94] width 33 height 11
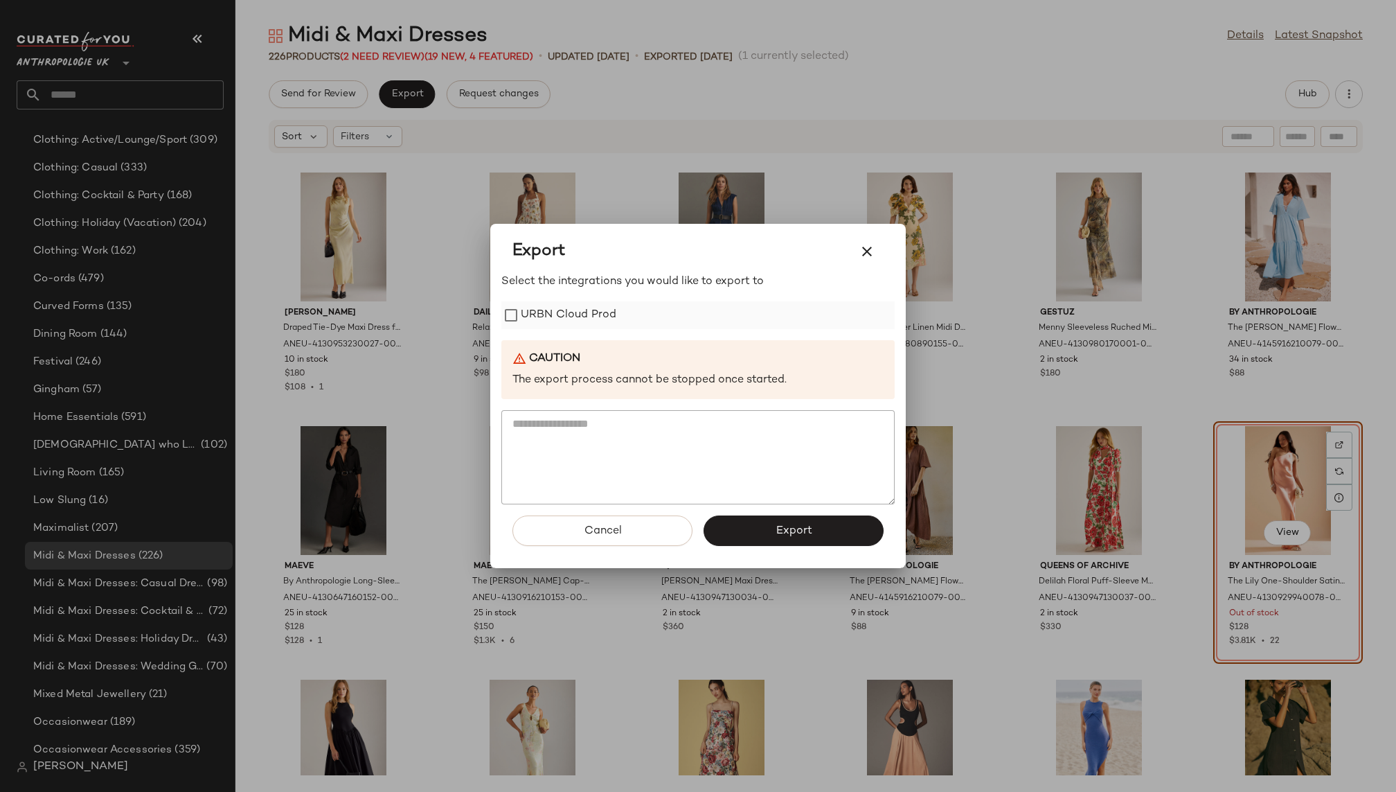
click at [578, 318] on label "URBN Cloud Prod" at bounding box center [569, 315] width 96 height 28
click at [733, 537] on button "Export" at bounding box center [794, 530] width 180 height 30
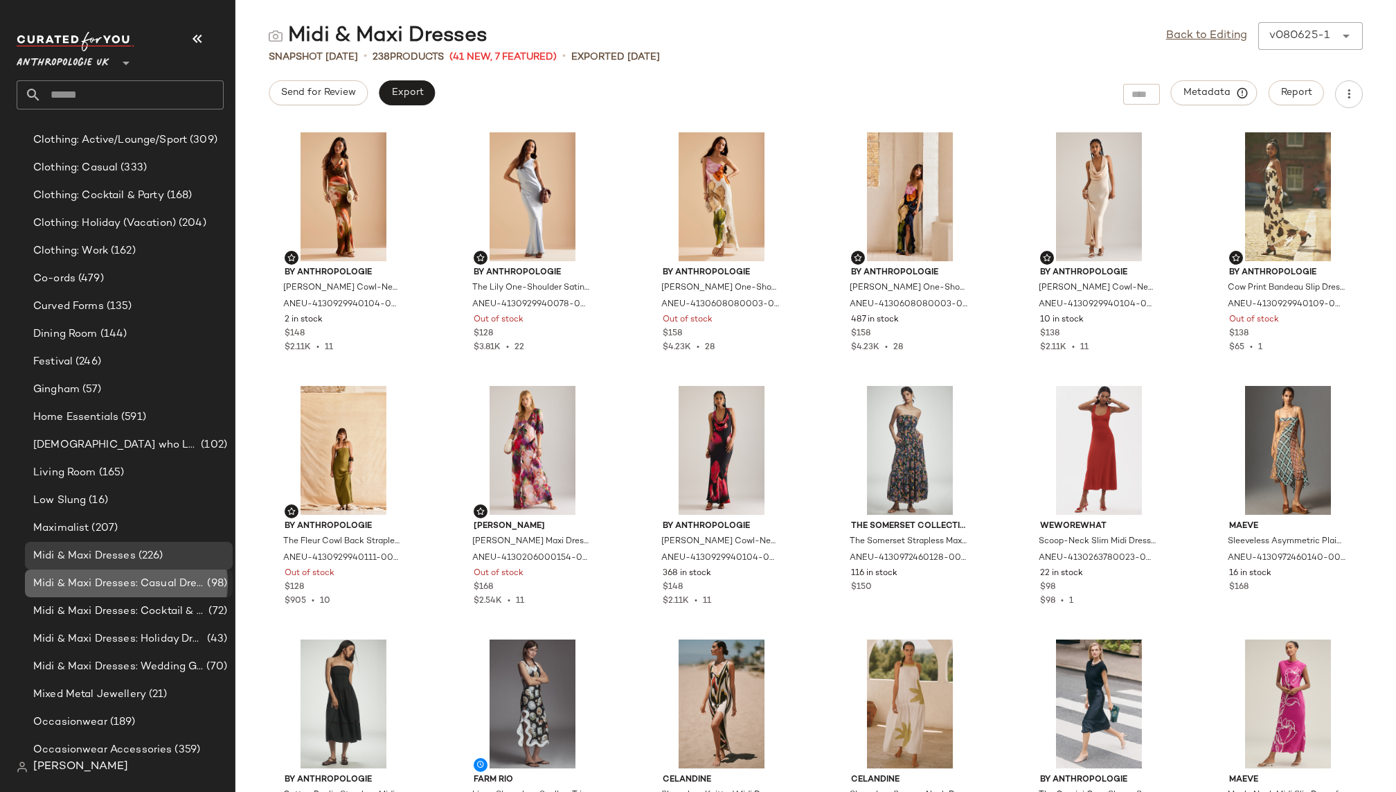
click at [114, 578] on span "Midi & Maxi Dresses: Casual Dresses" at bounding box center [118, 583] width 171 height 16
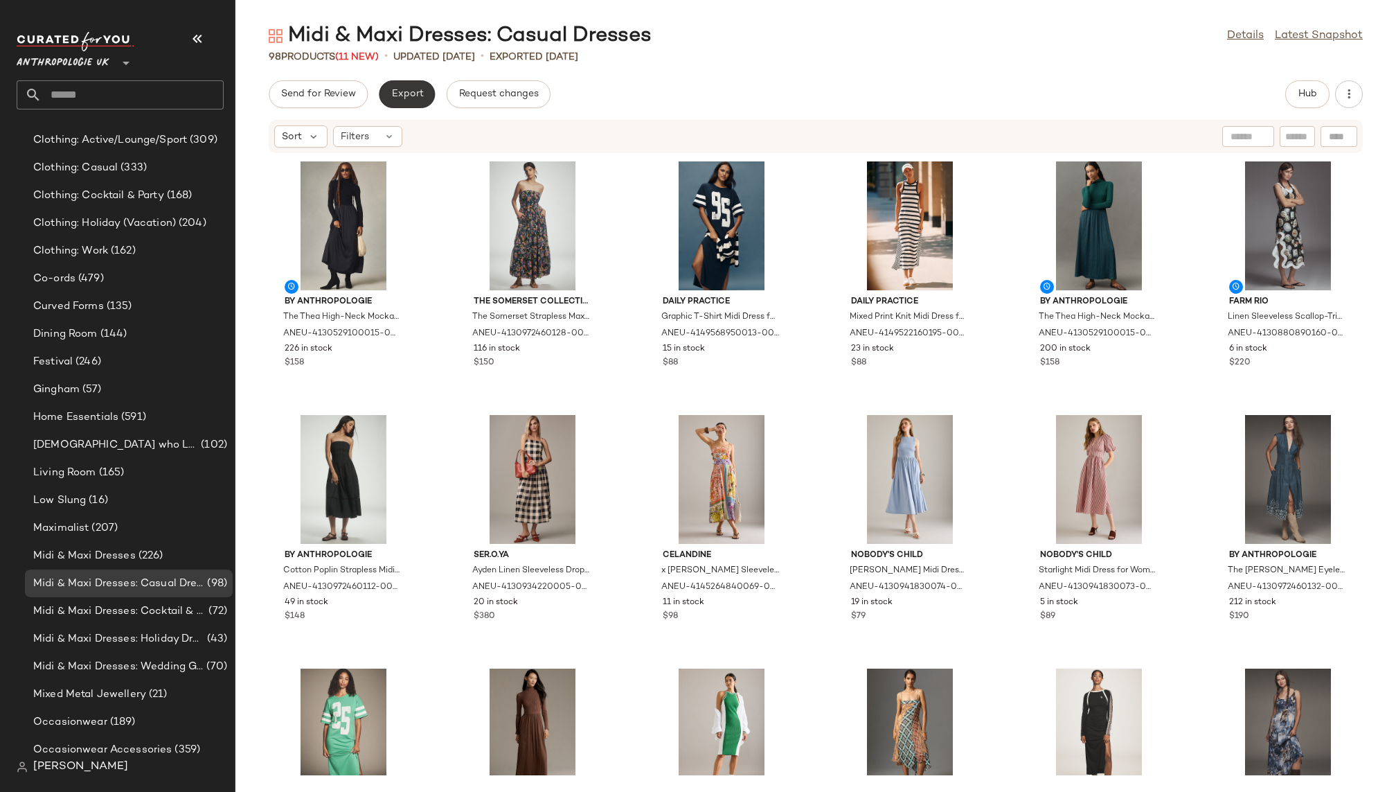
click at [402, 94] on span "Export" at bounding box center [407, 94] width 33 height 11
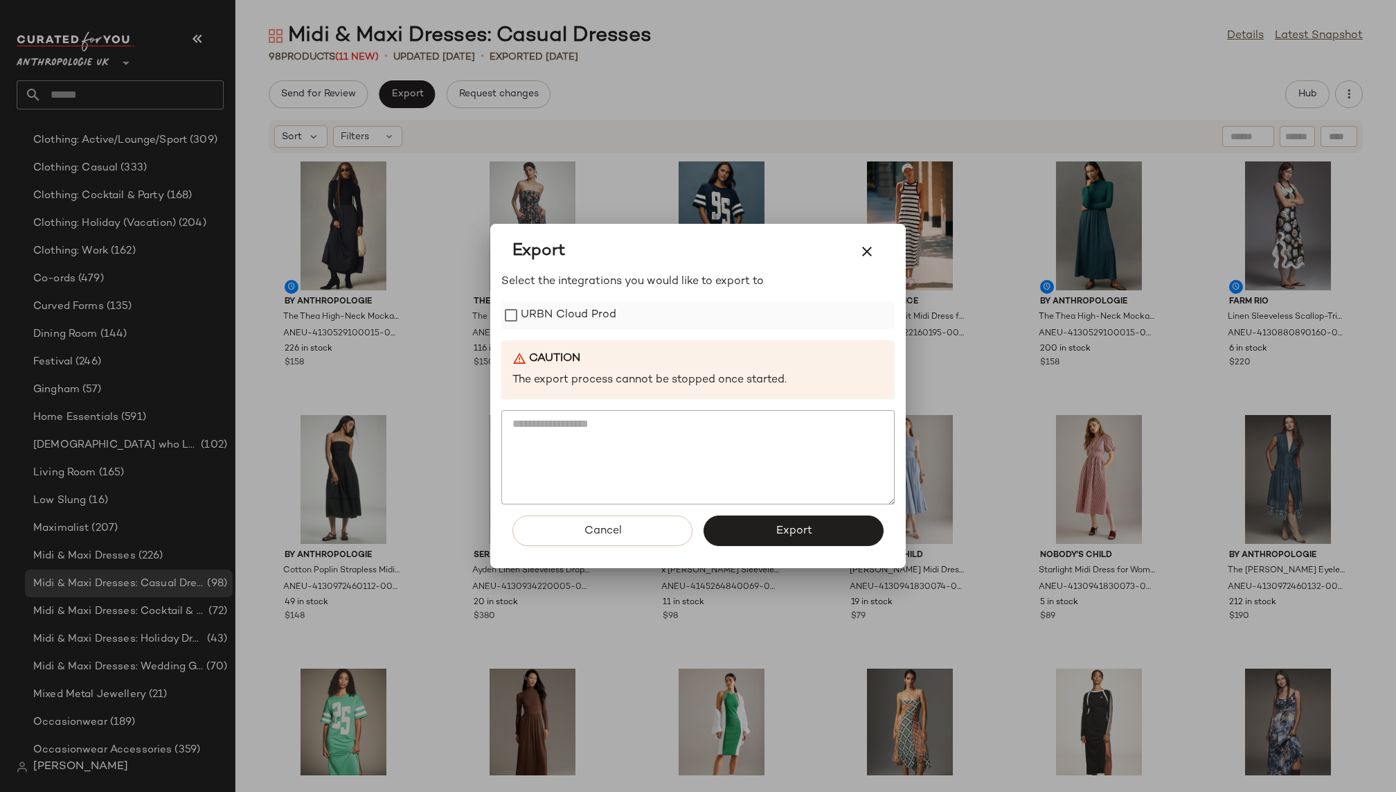
click at [555, 304] on label "URBN Cloud Prod" at bounding box center [569, 315] width 96 height 28
click at [783, 542] on button "Export" at bounding box center [794, 530] width 180 height 30
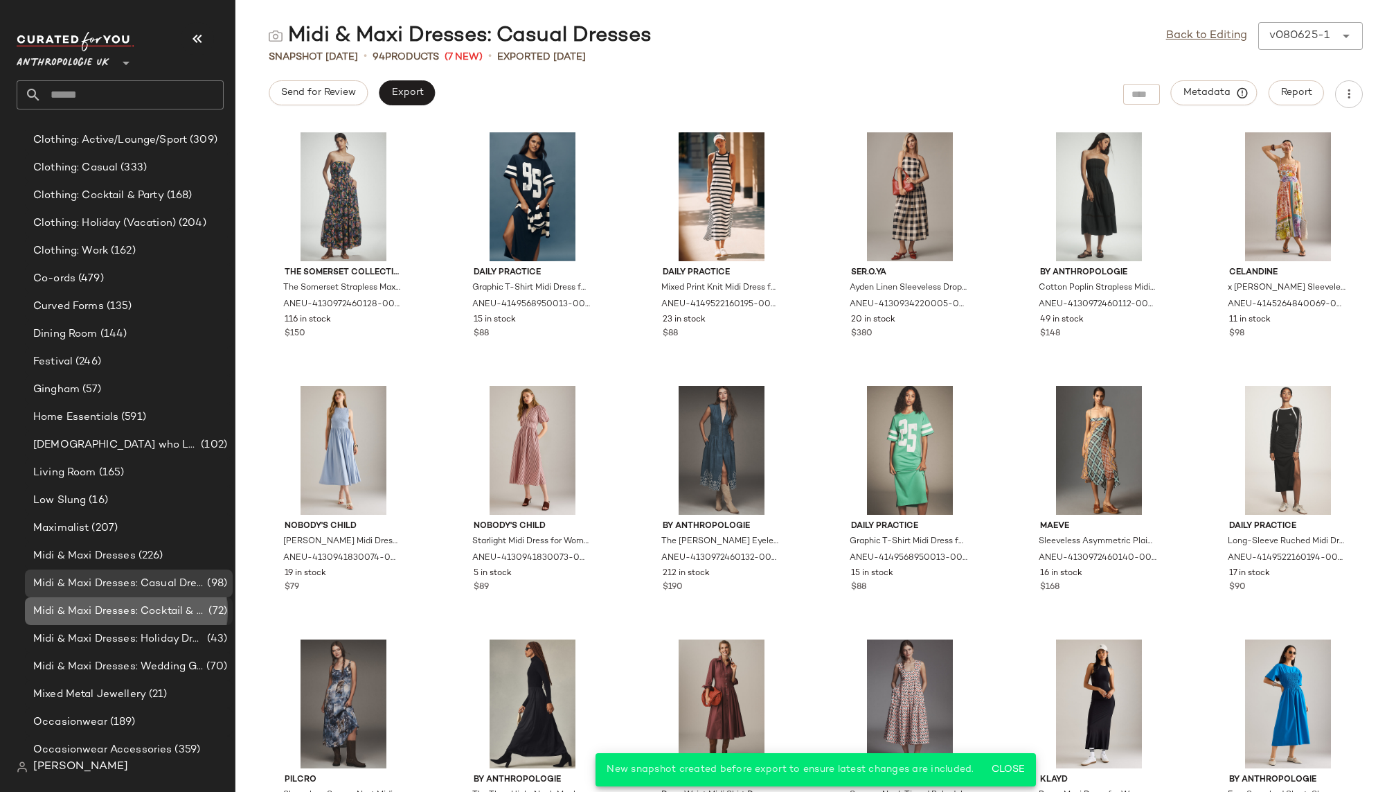
click at [157, 605] on span "Midi & Maxi Dresses: Cocktail & Party" at bounding box center [119, 611] width 172 height 16
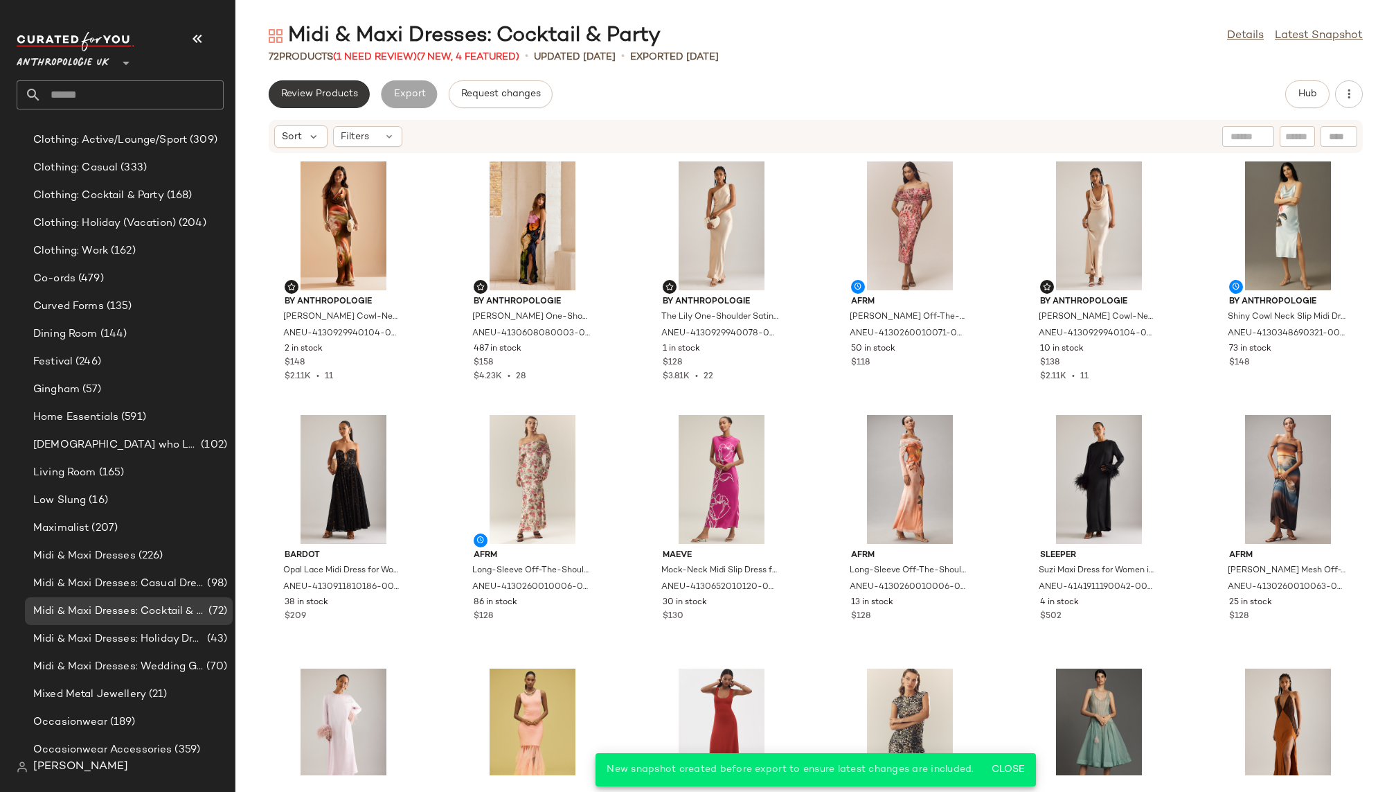
click at [342, 98] on span "Review Products" at bounding box center [319, 94] width 78 height 11
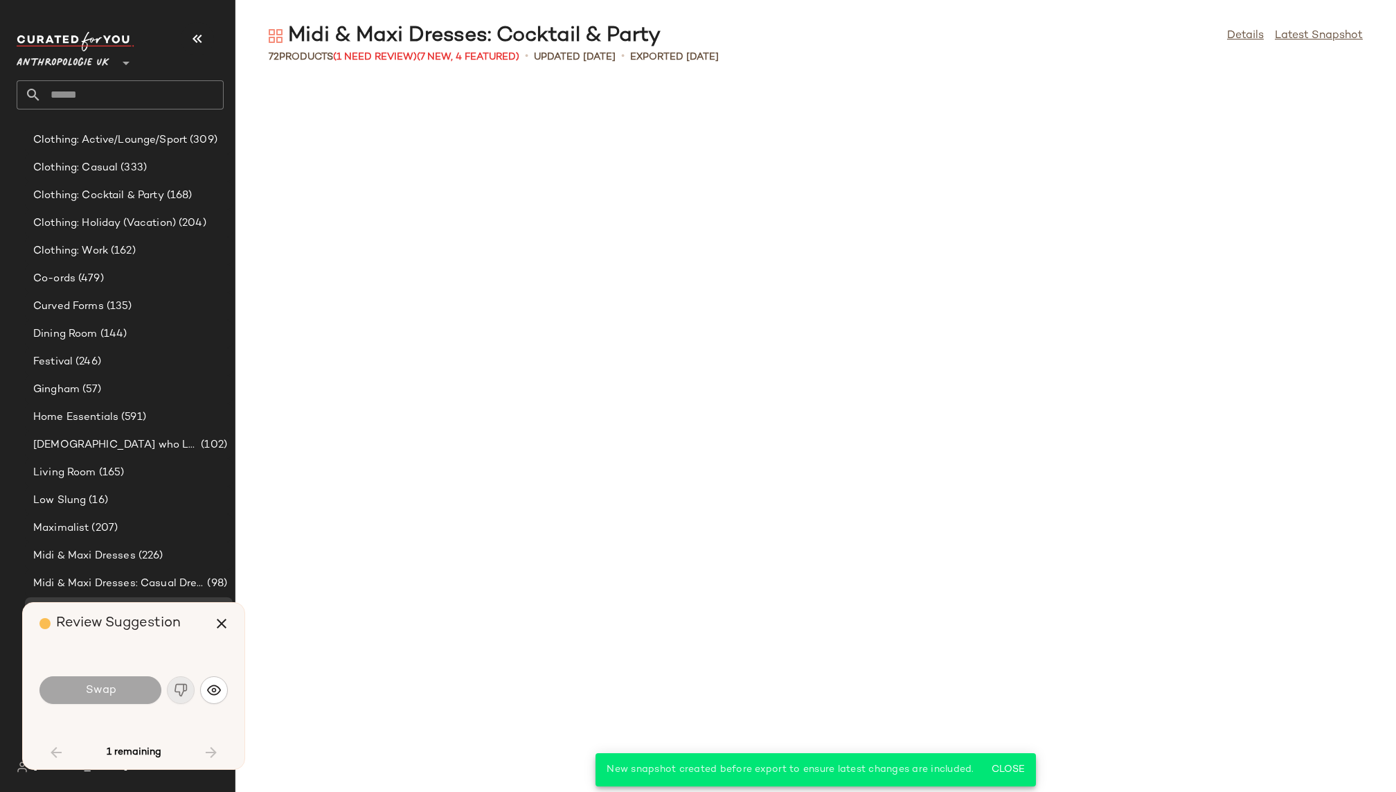
scroll to position [2333, 0]
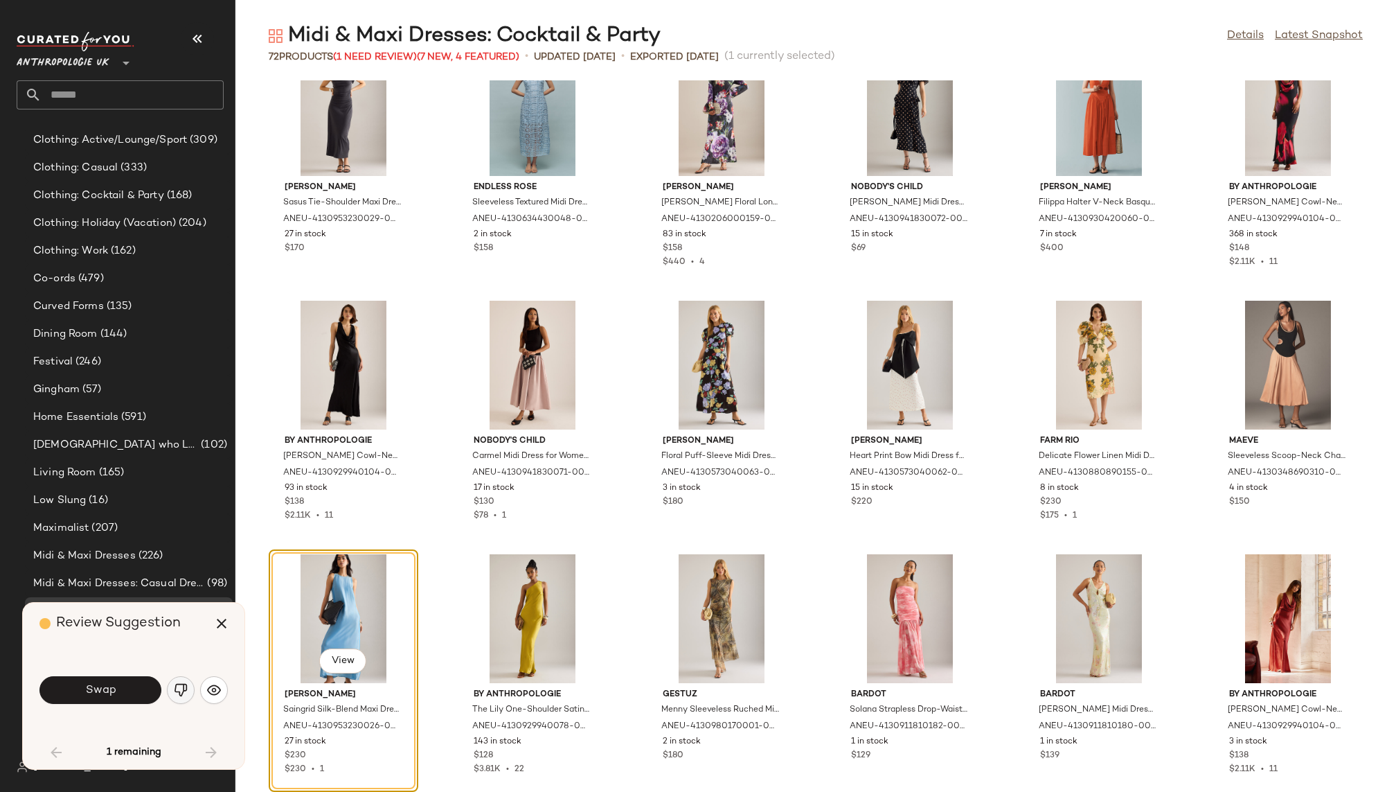
click at [182, 689] on img "button" at bounding box center [181, 690] width 14 height 14
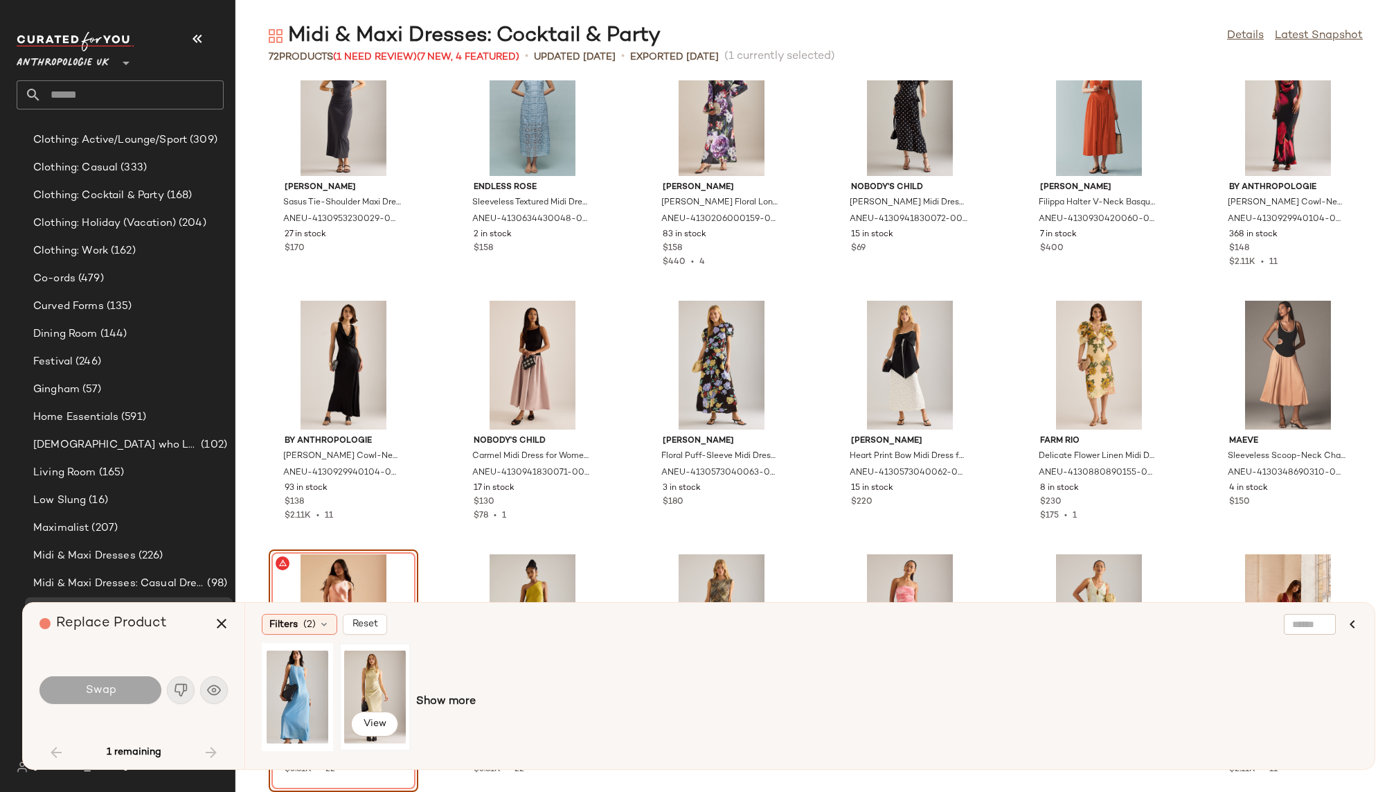
click at [377, 688] on div "View" at bounding box center [375, 697] width 62 height 98
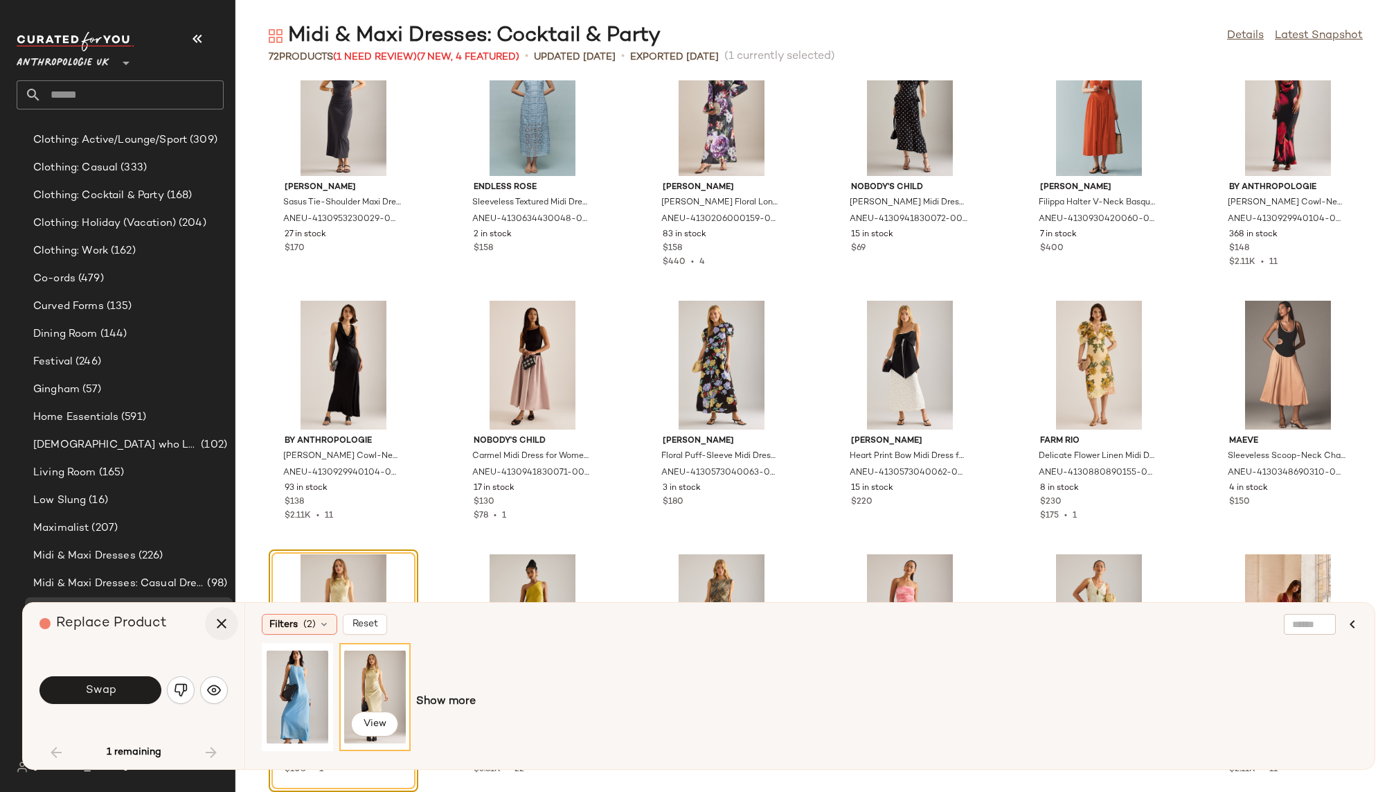
click at [217, 617] on icon "button" at bounding box center [221, 623] width 17 height 17
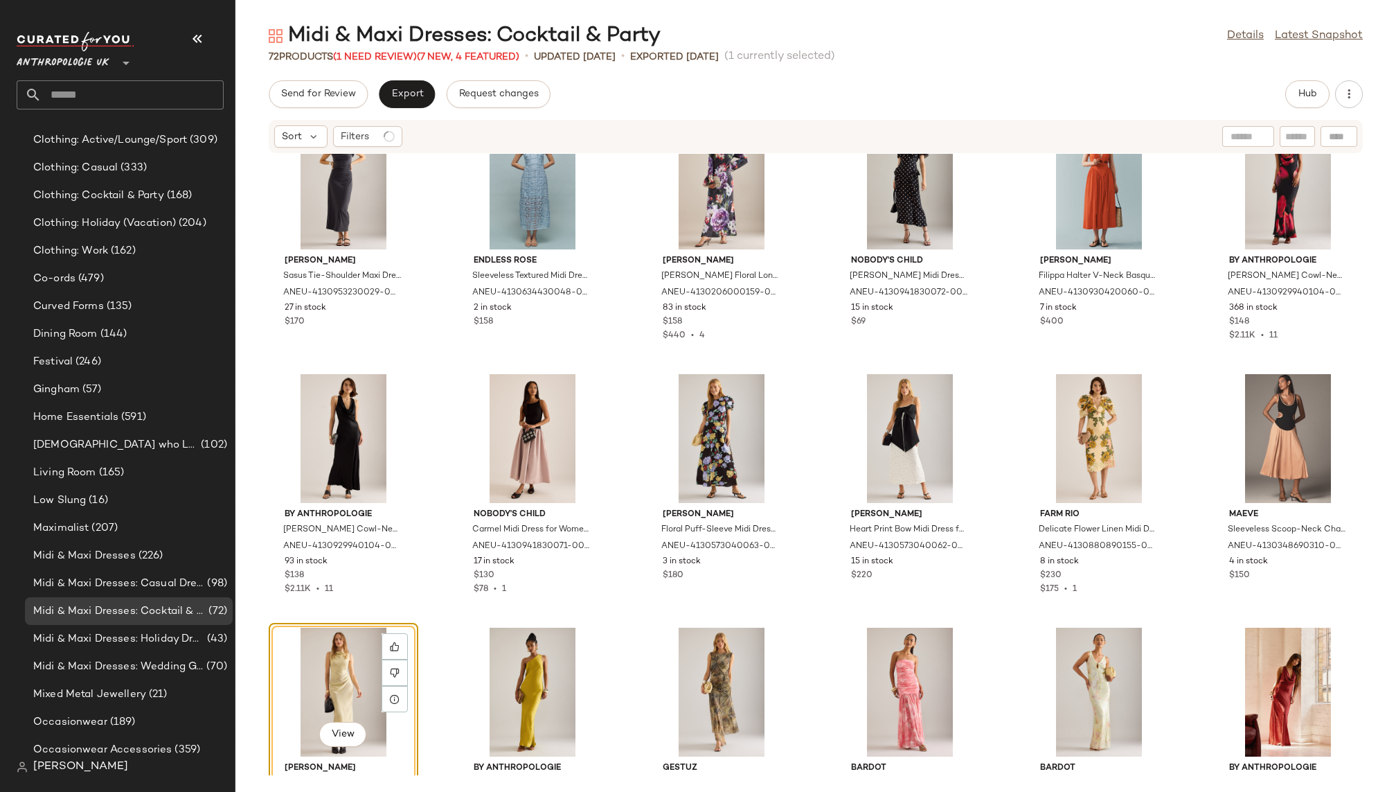
click at [316, 674] on div "View" at bounding box center [344, 691] width 140 height 129
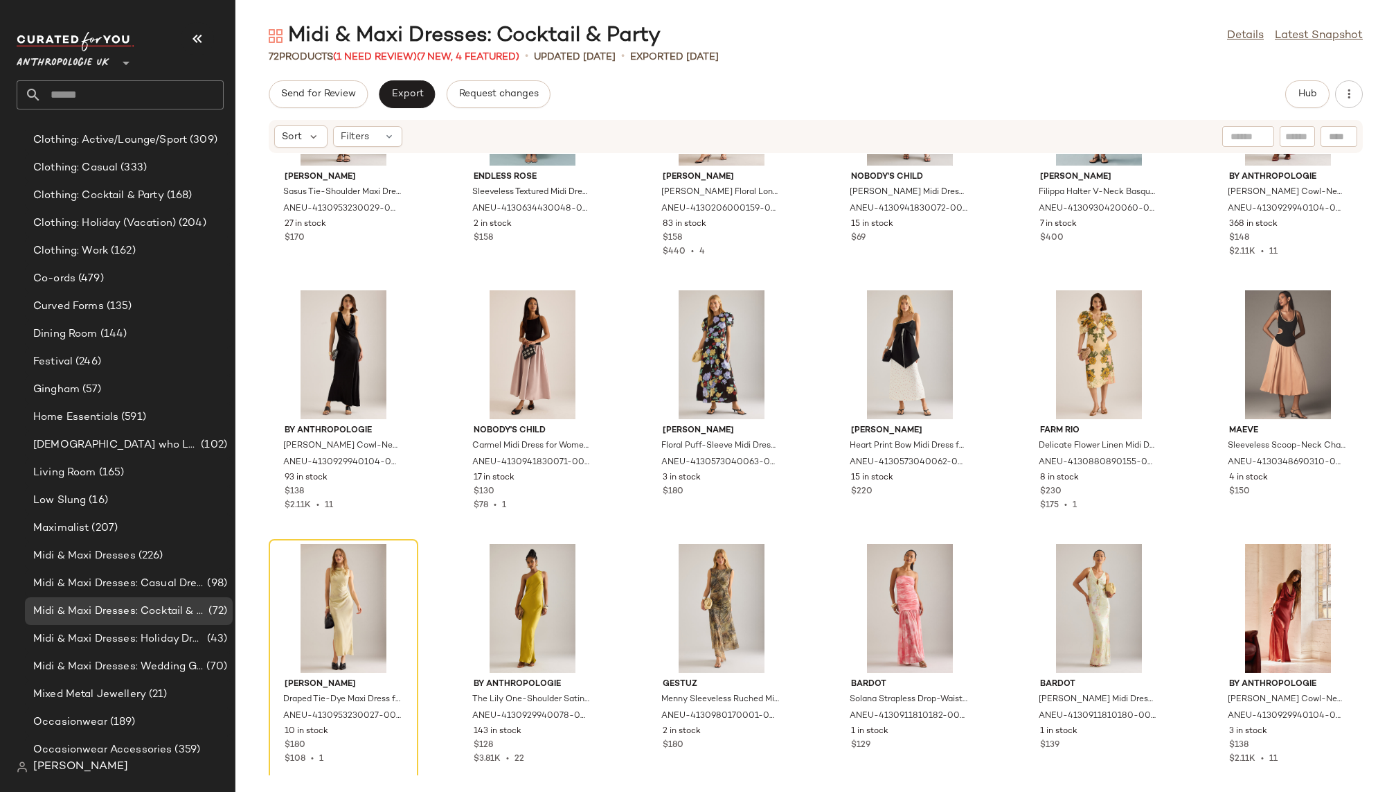
scroll to position [2423, 0]
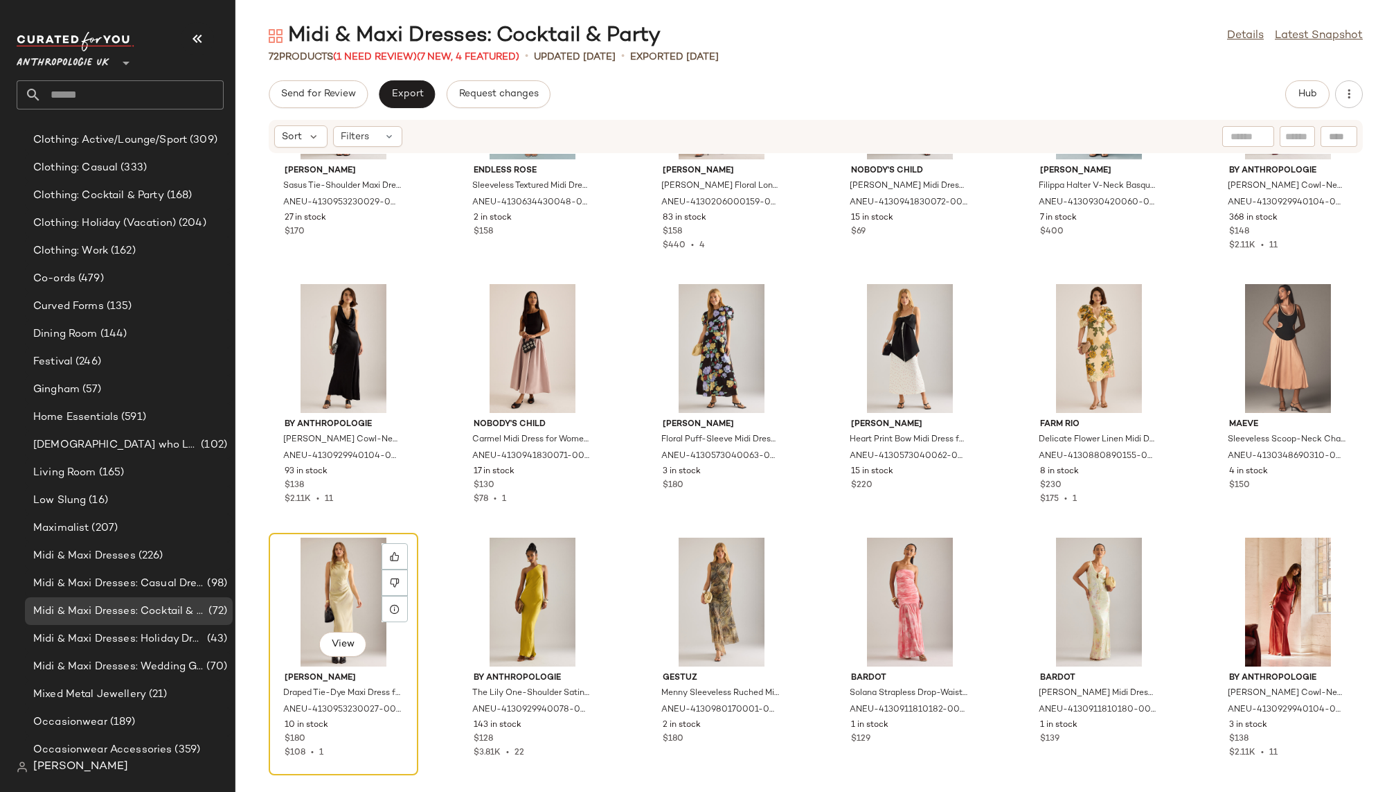
click at [325, 584] on div "View" at bounding box center [344, 601] width 140 height 129
click at [394, 578] on icon at bounding box center [395, 583] width 10 height 10
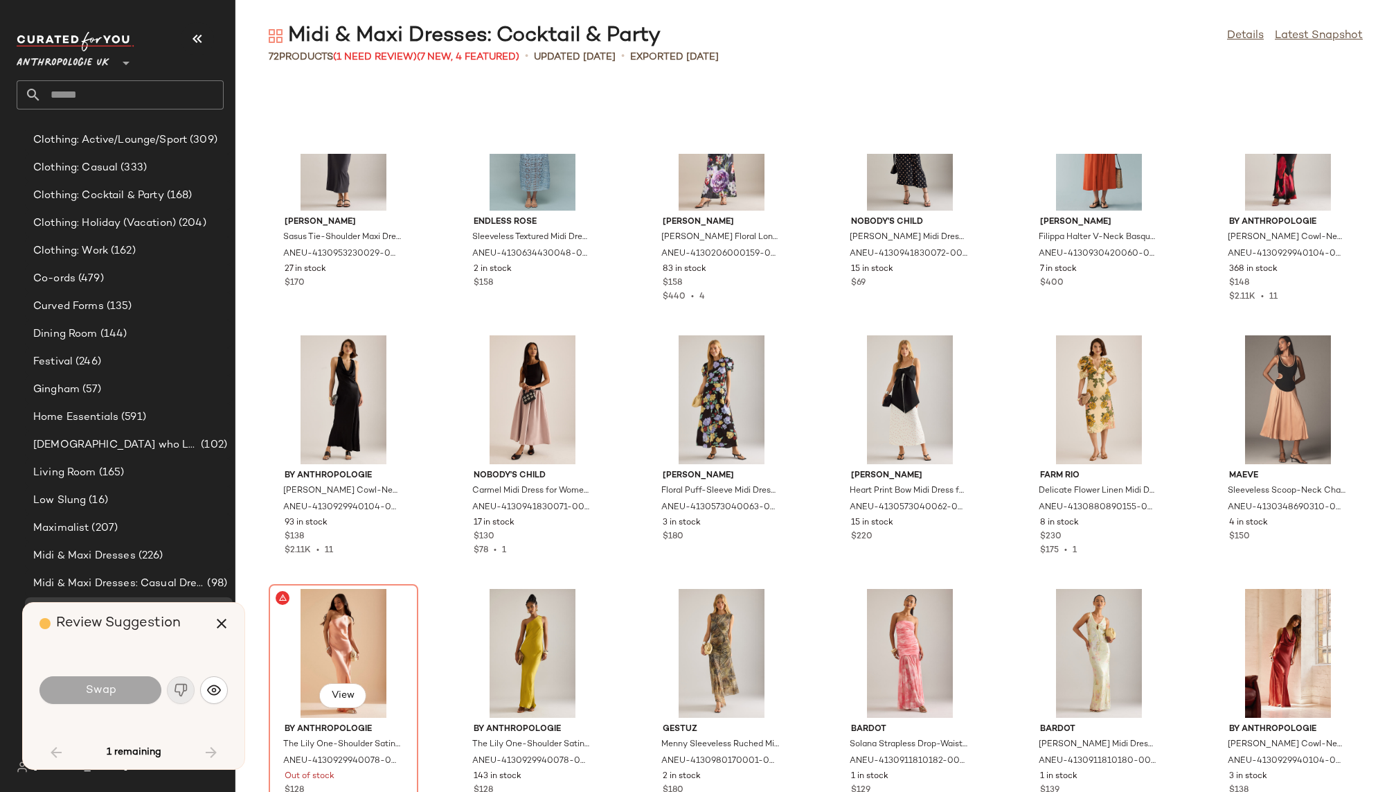
scroll to position [2333, 0]
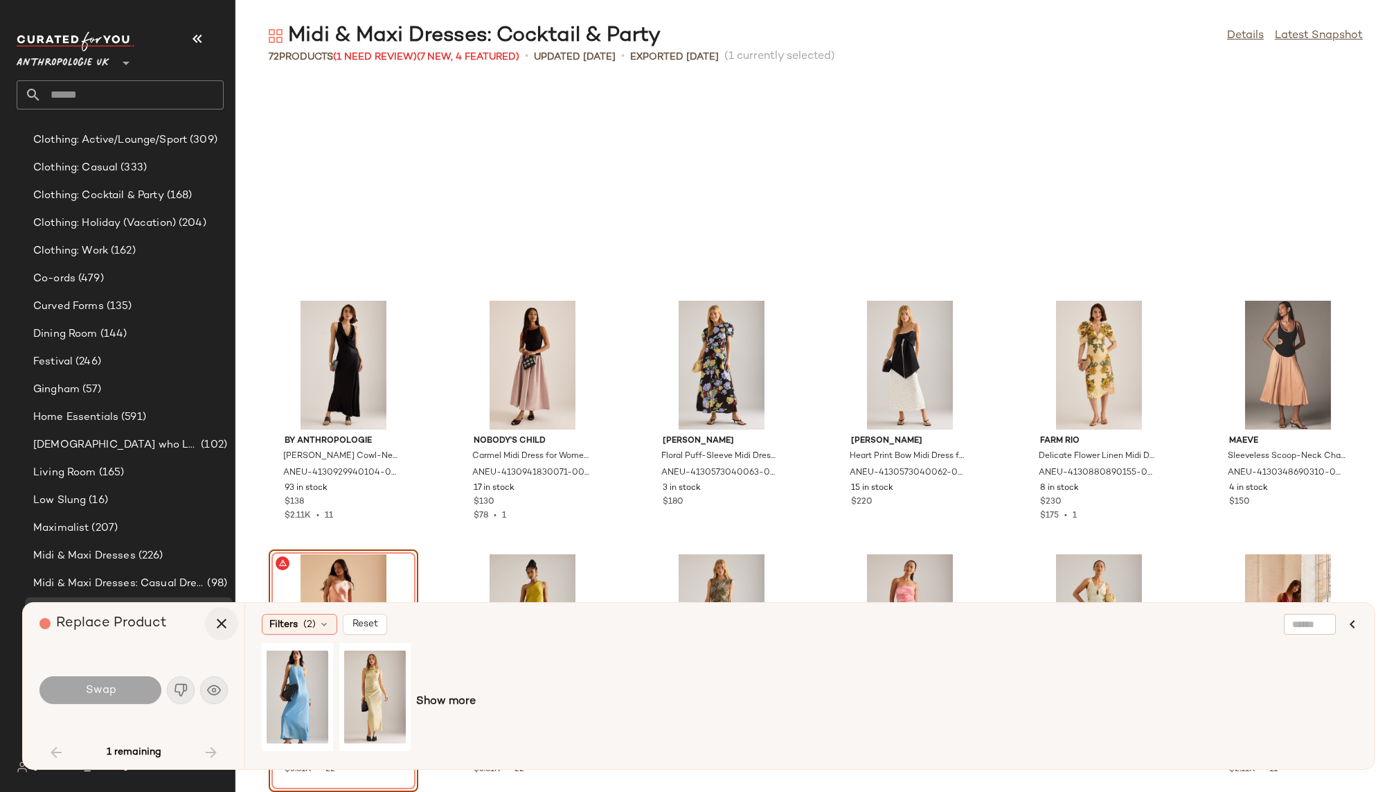
click at [216, 623] on icon "button" at bounding box center [221, 623] width 17 height 17
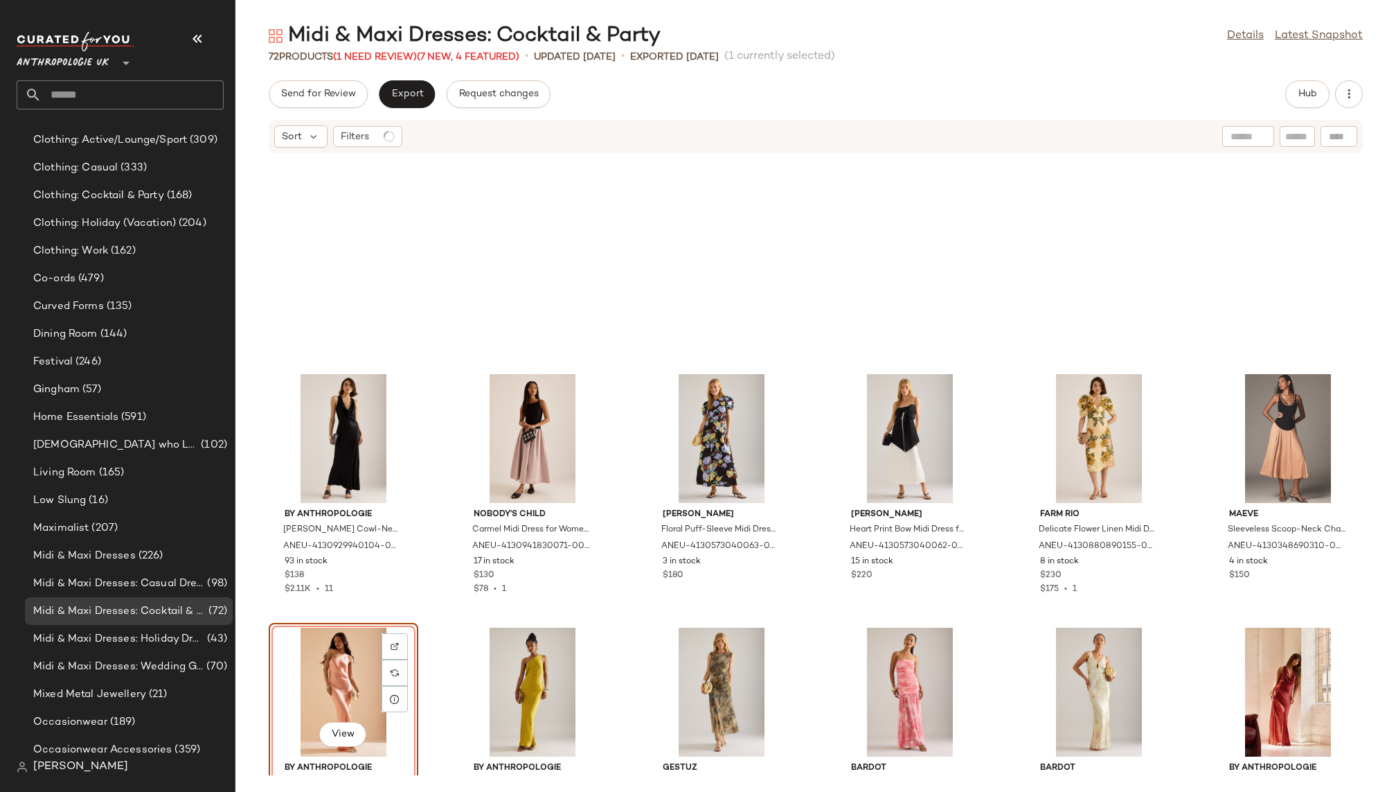
scroll to position [2423, 0]
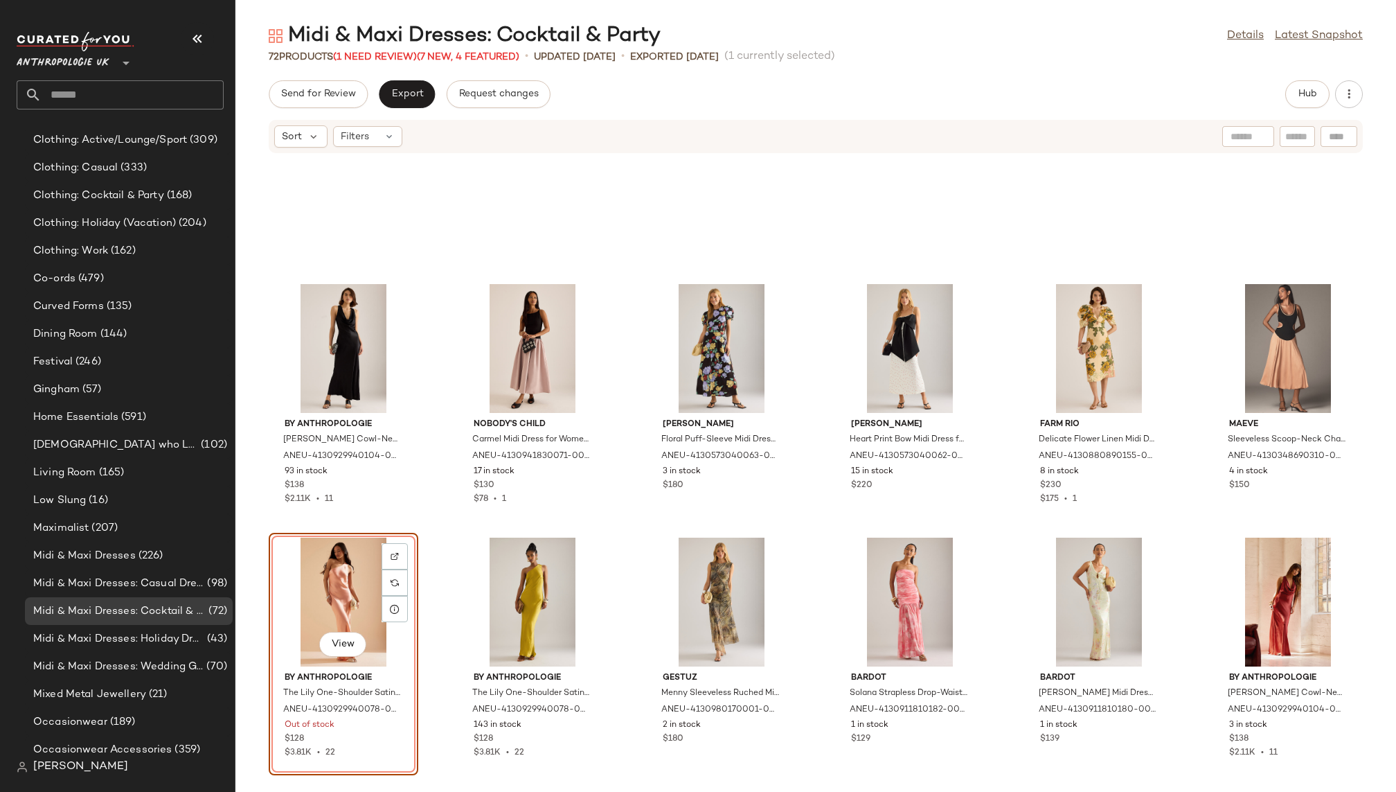
click at [319, 600] on div "View" at bounding box center [344, 601] width 140 height 129
click at [438, 591] on div "By Anthropologie Gracie Cowl-Neck Maxi Slip Dress for Women in Black, Viscose/E…" at bounding box center [815, 464] width 1161 height 621
click at [311, 588] on div "View" at bounding box center [344, 601] width 140 height 129
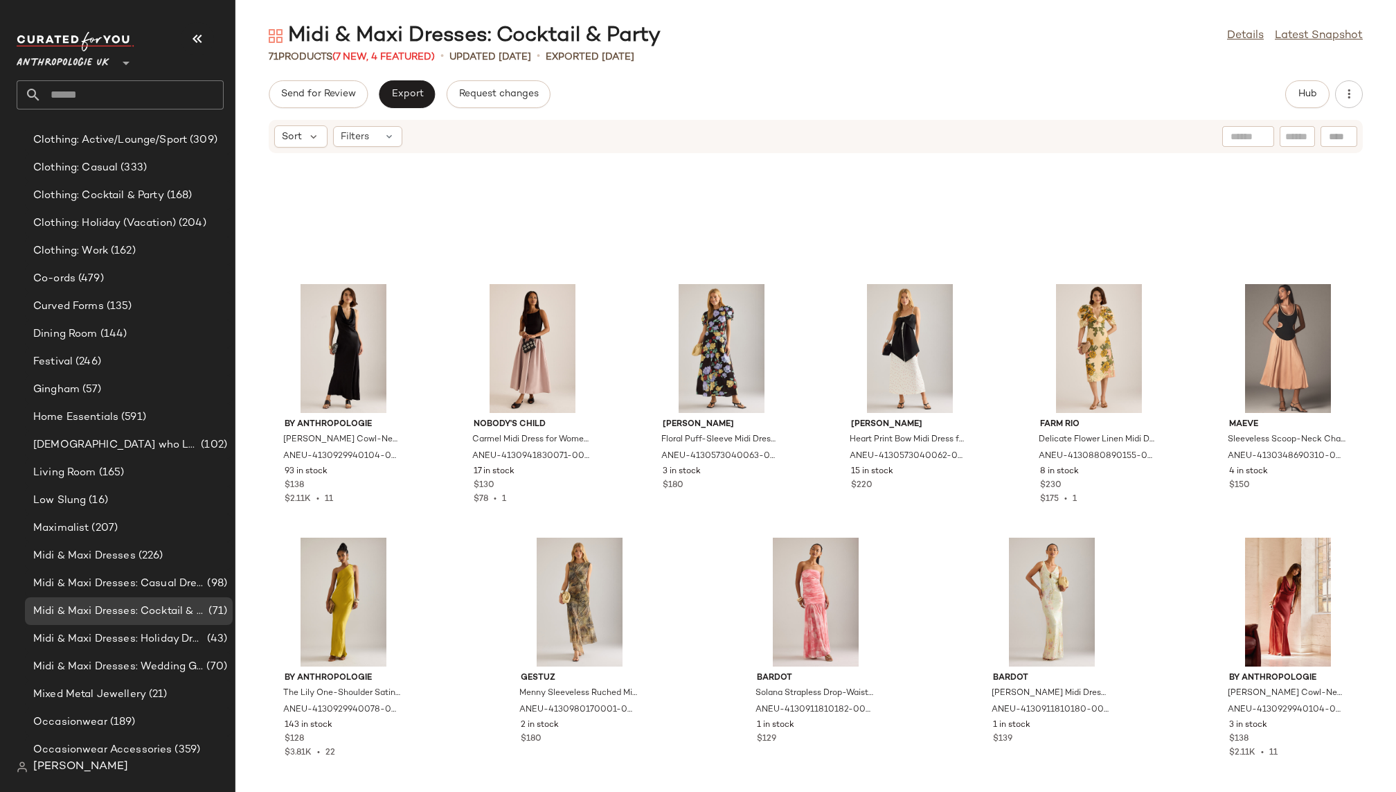
scroll to position [475, 0]
click at [413, 92] on span "Export" at bounding box center [407, 94] width 33 height 11
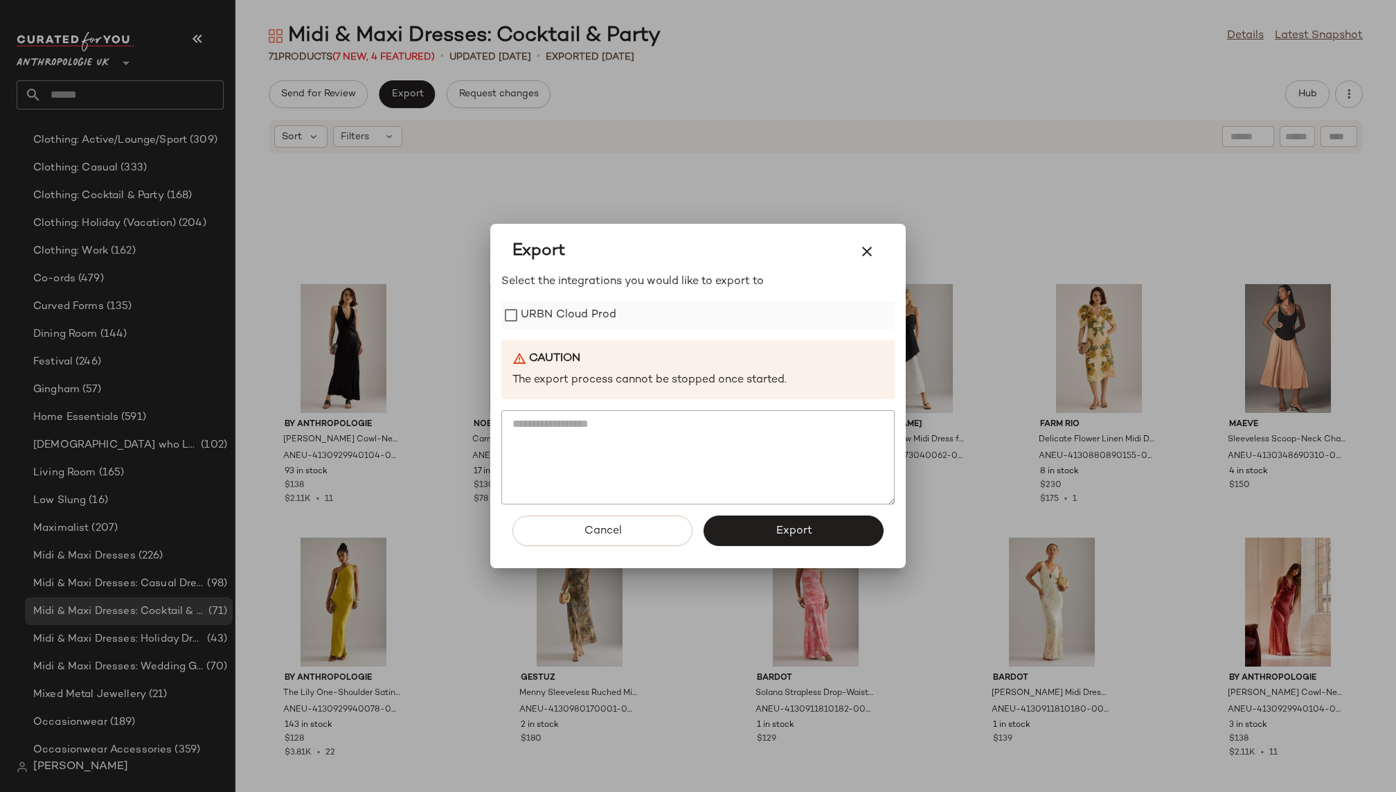
click at [591, 307] on label "URBN Cloud Prod" at bounding box center [569, 315] width 96 height 28
click at [760, 530] on button "Export" at bounding box center [794, 530] width 180 height 30
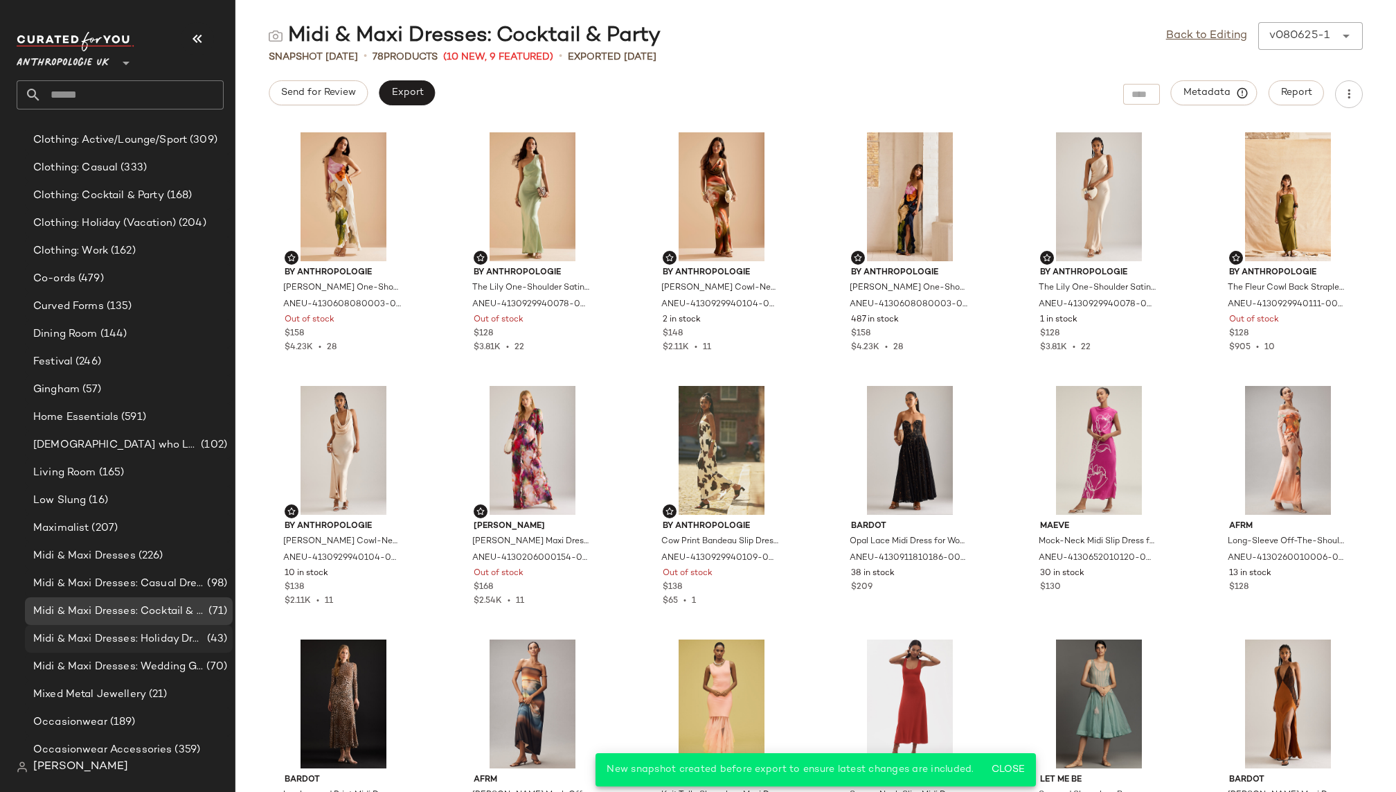
click at [175, 633] on span "Midi & Maxi Dresses: Holiday Dresses" at bounding box center [118, 639] width 171 height 16
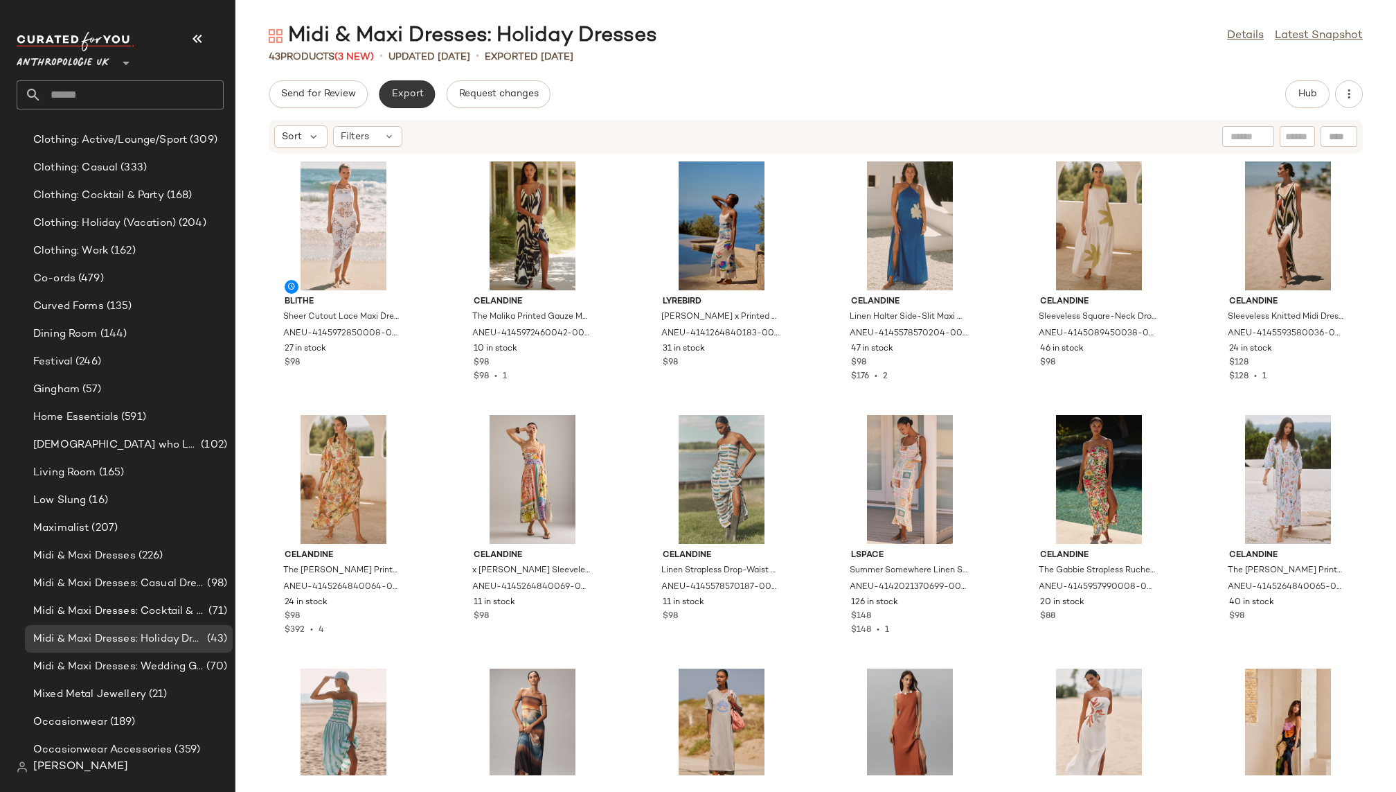
click at [414, 92] on span "Export" at bounding box center [407, 94] width 33 height 11
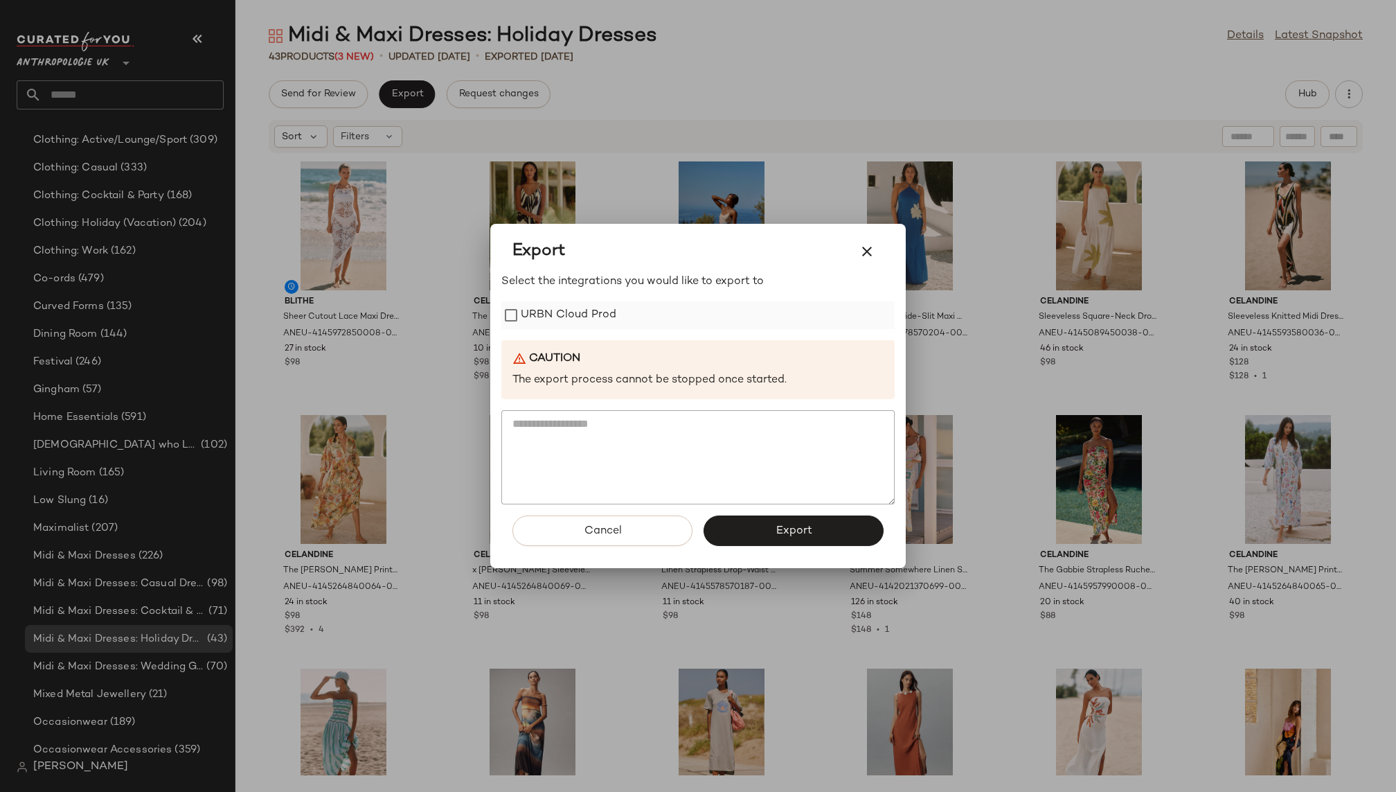
click at [574, 316] on label "URBN Cloud Prod" at bounding box center [569, 315] width 96 height 28
click at [769, 527] on button "Export" at bounding box center [794, 530] width 180 height 30
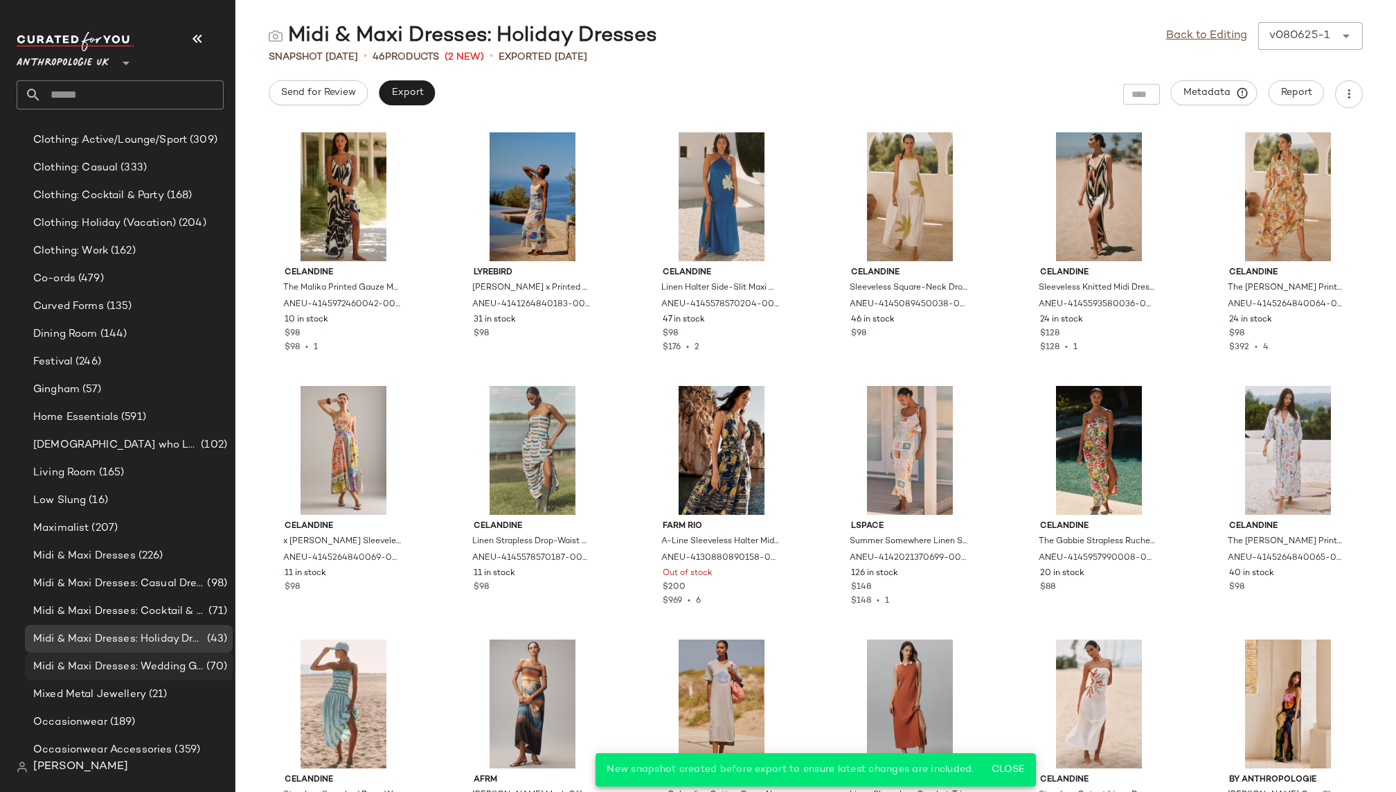
click at [175, 663] on span "Midi & Maxi Dresses: Wedding Guest Dresses" at bounding box center [118, 667] width 170 height 16
click at [175, 659] on span "Midi & Maxi Dresses: Wedding Guest Dresses" at bounding box center [118, 667] width 170 height 16
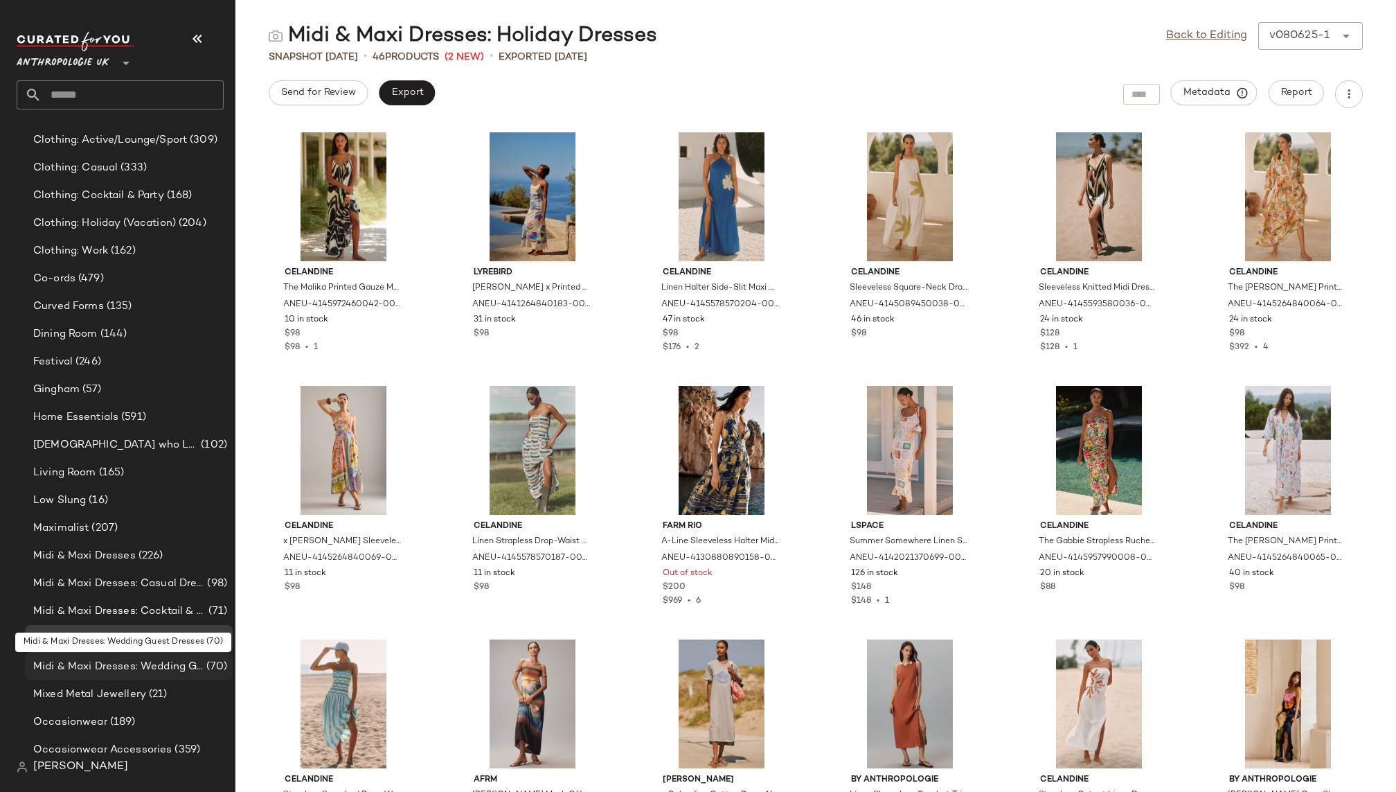
click at [175, 659] on span "Midi & Maxi Dresses: Wedding Guest Dresses" at bounding box center [118, 667] width 170 height 16
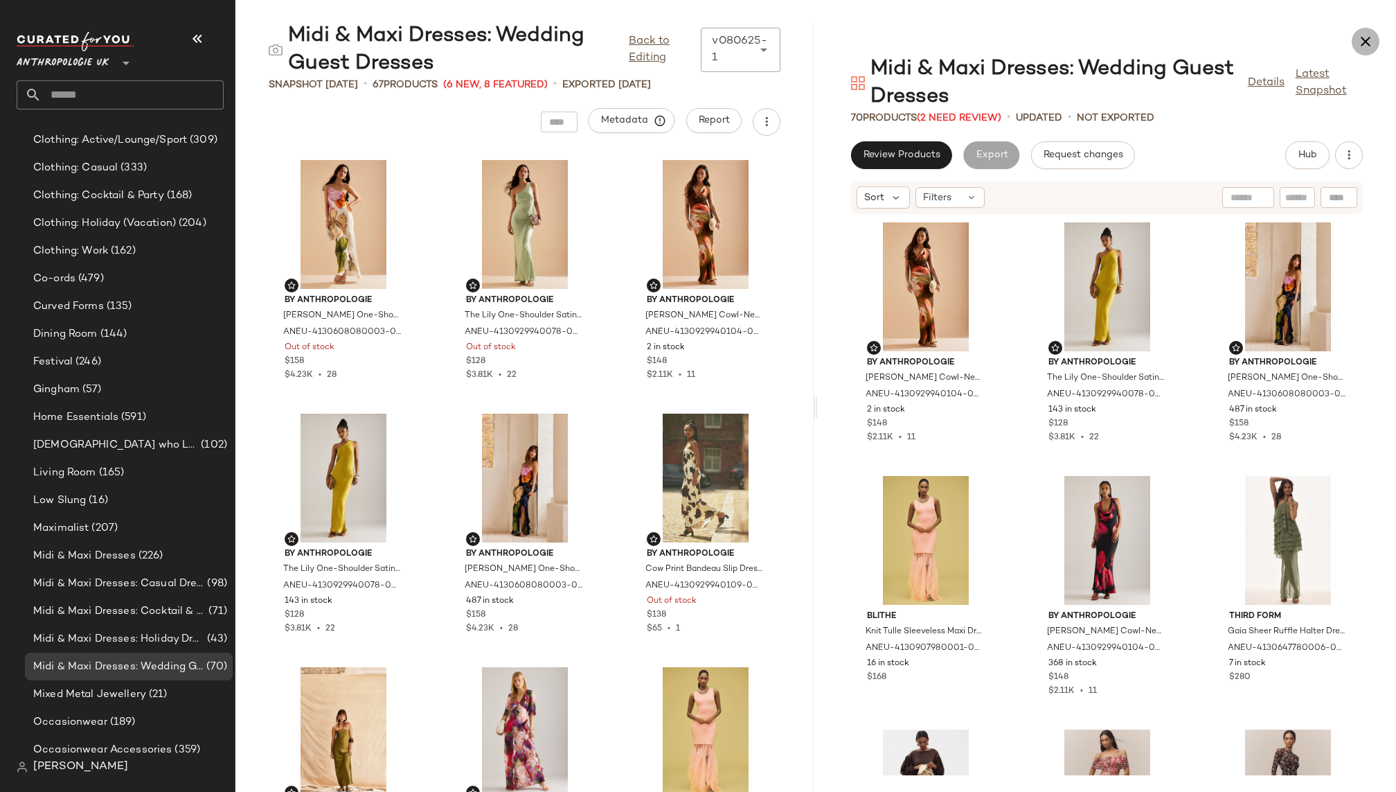
click at [1366, 35] on icon "button" at bounding box center [1365, 41] width 17 height 17
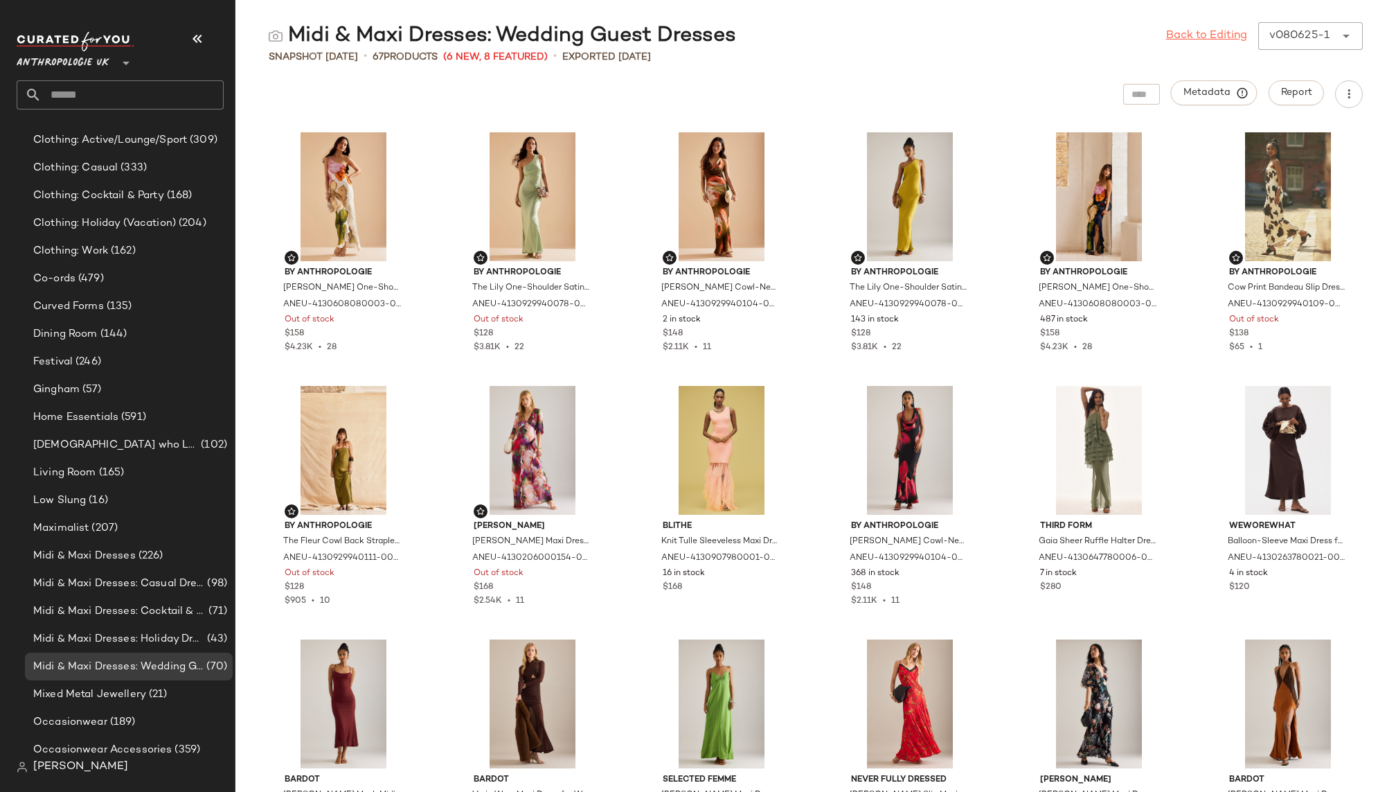
click at [1195, 41] on link "Back to Editing" at bounding box center [1206, 36] width 81 height 17
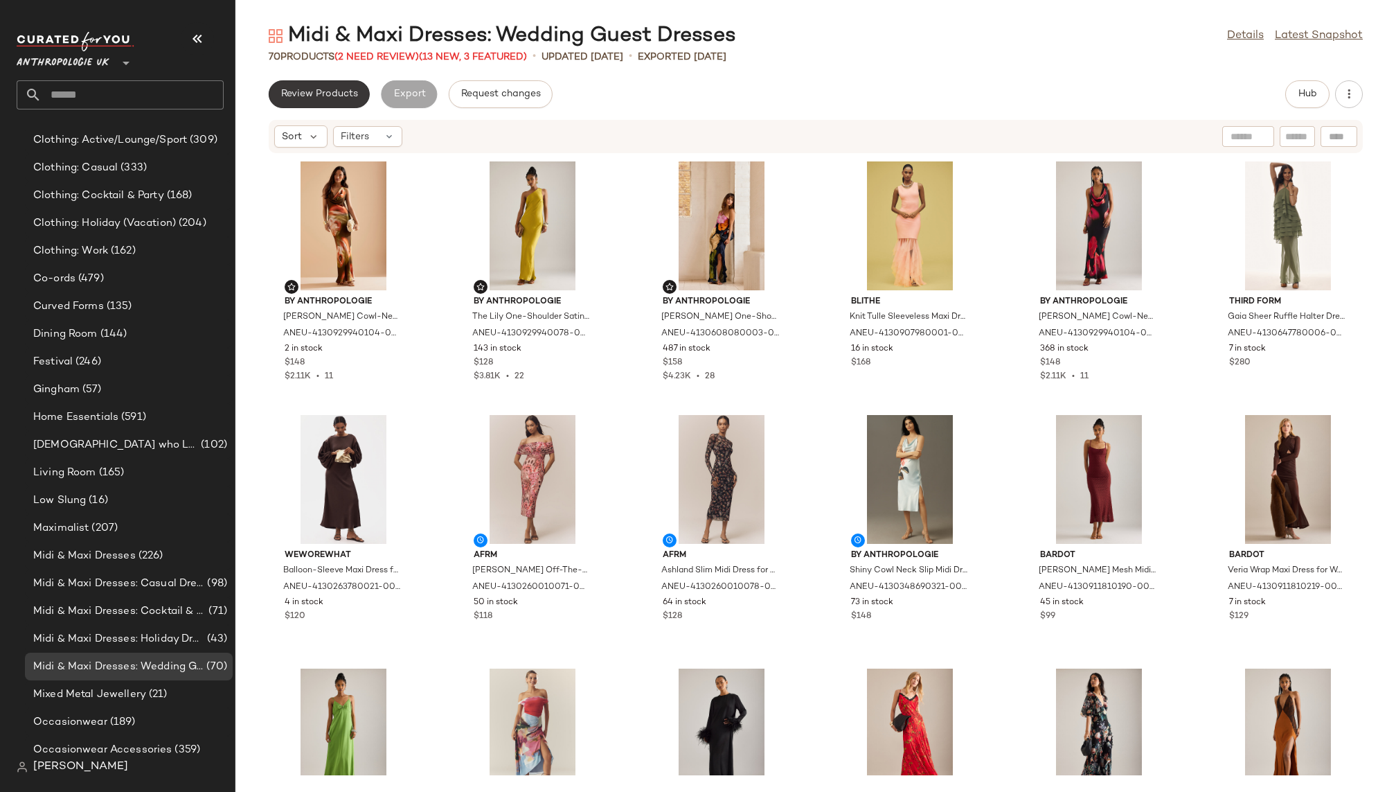
click at [339, 97] on span "Review Products" at bounding box center [319, 94] width 78 height 11
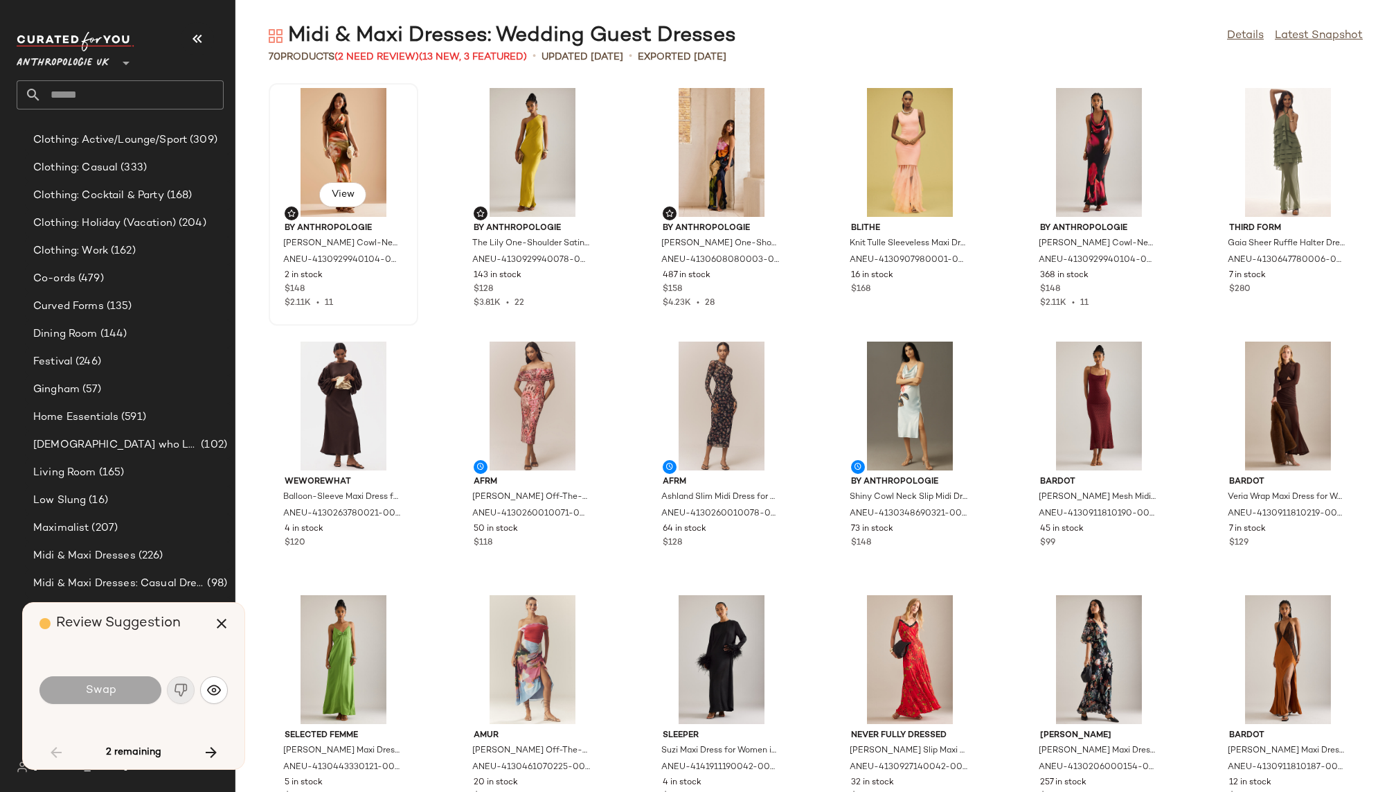
scroll to position [2028, 0]
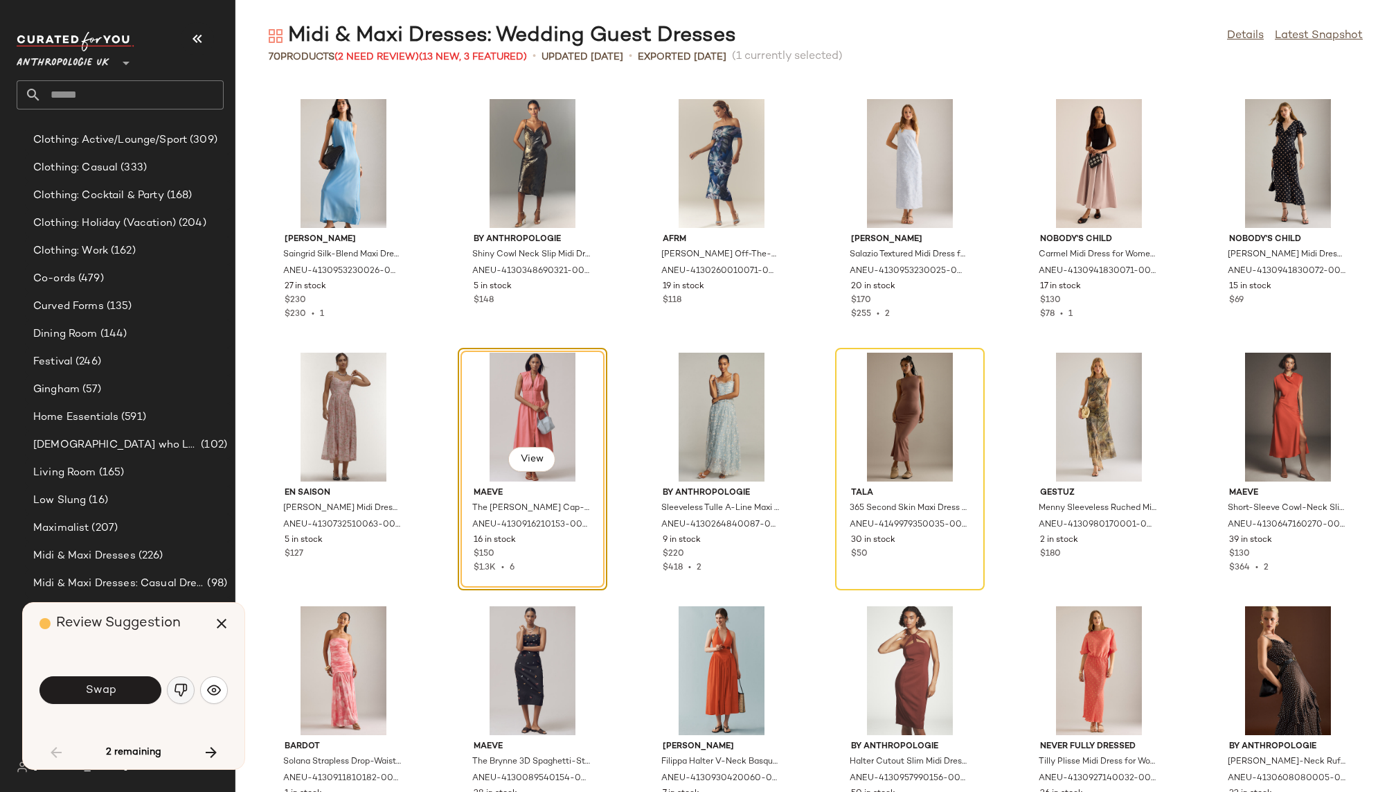
click at [177, 690] on img "button" at bounding box center [181, 690] width 14 height 14
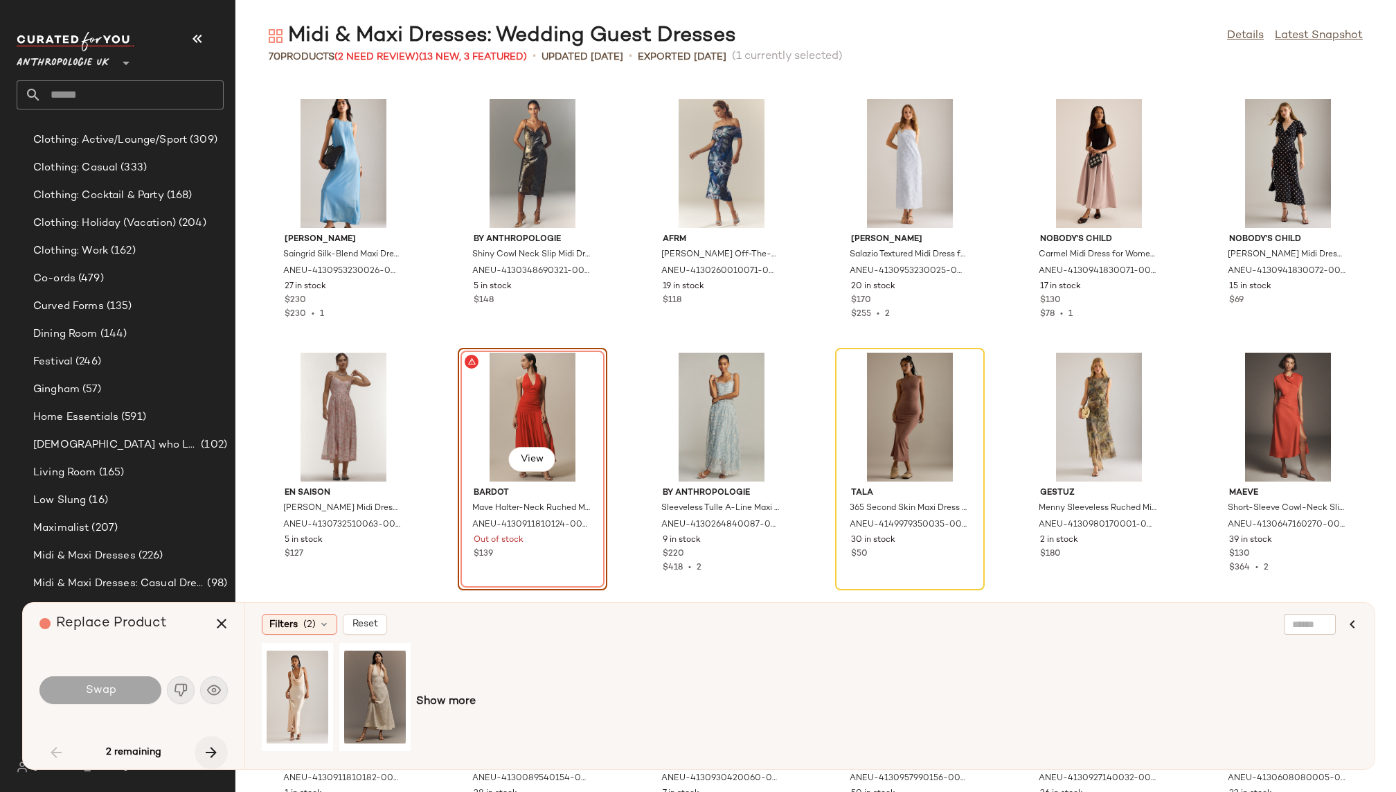
click at [211, 742] on button "button" at bounding box center [211, 751] width 33 height 33
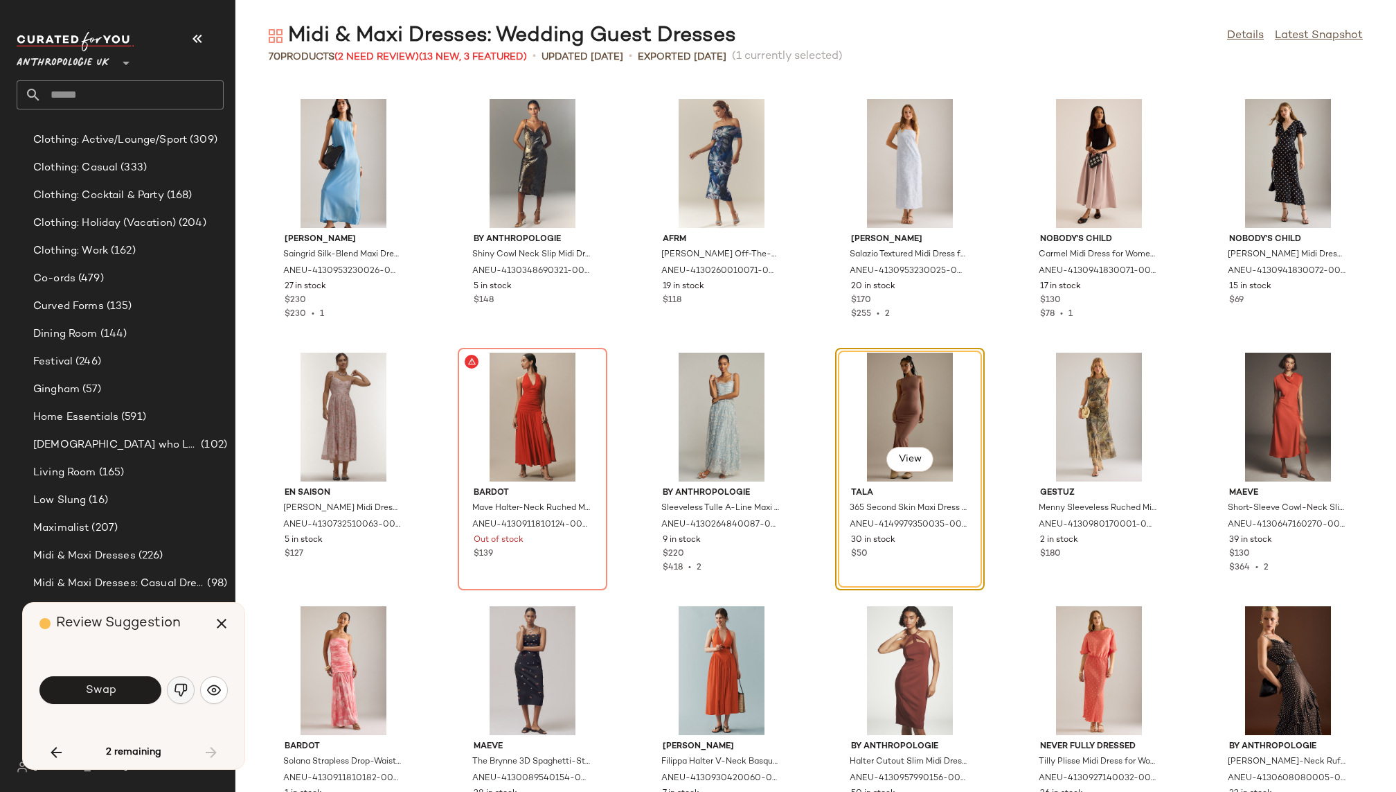
click at [179, 686] on img "button" at bounding box center [181, 690] width 14 height 14
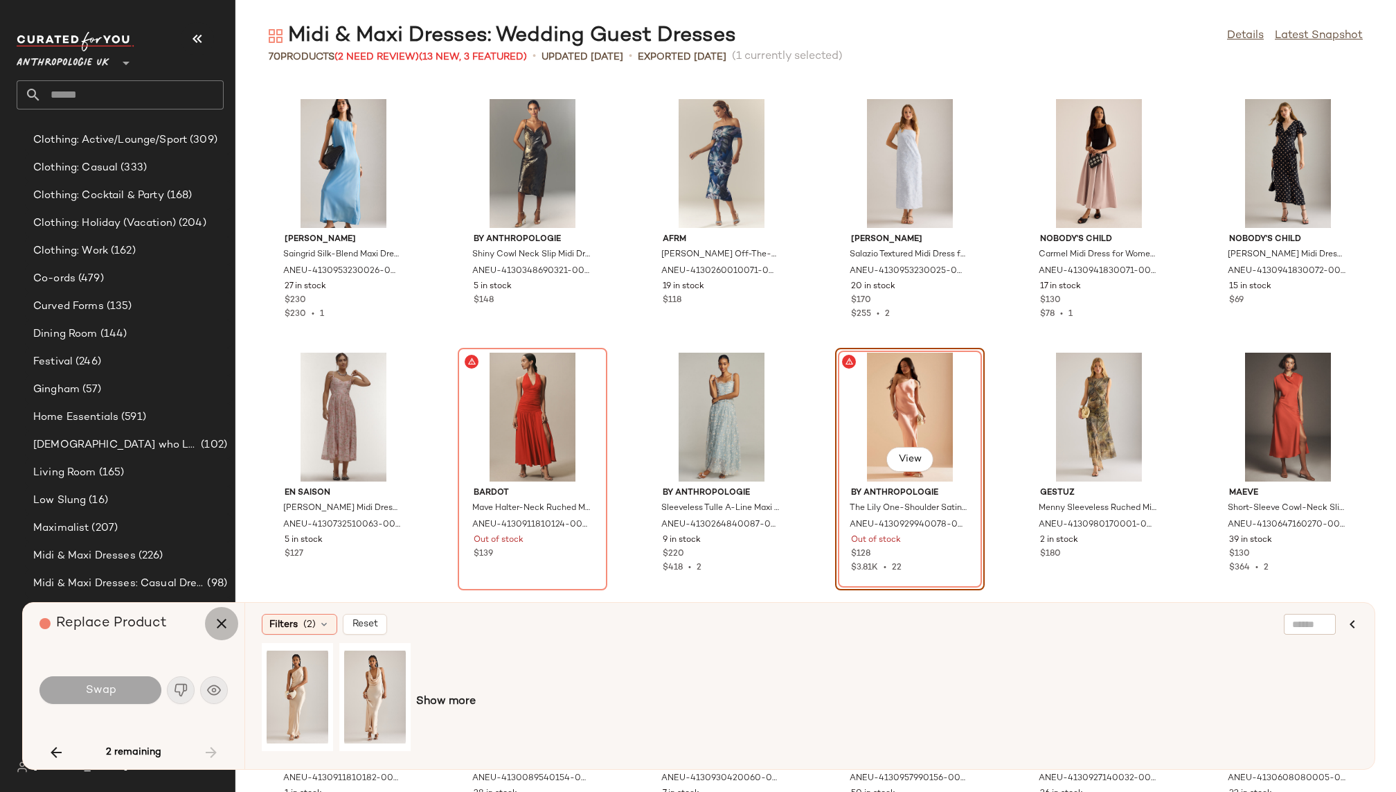
click at [225, 623] on icon "button" at bounding box center [221, 623] width 17 height 17
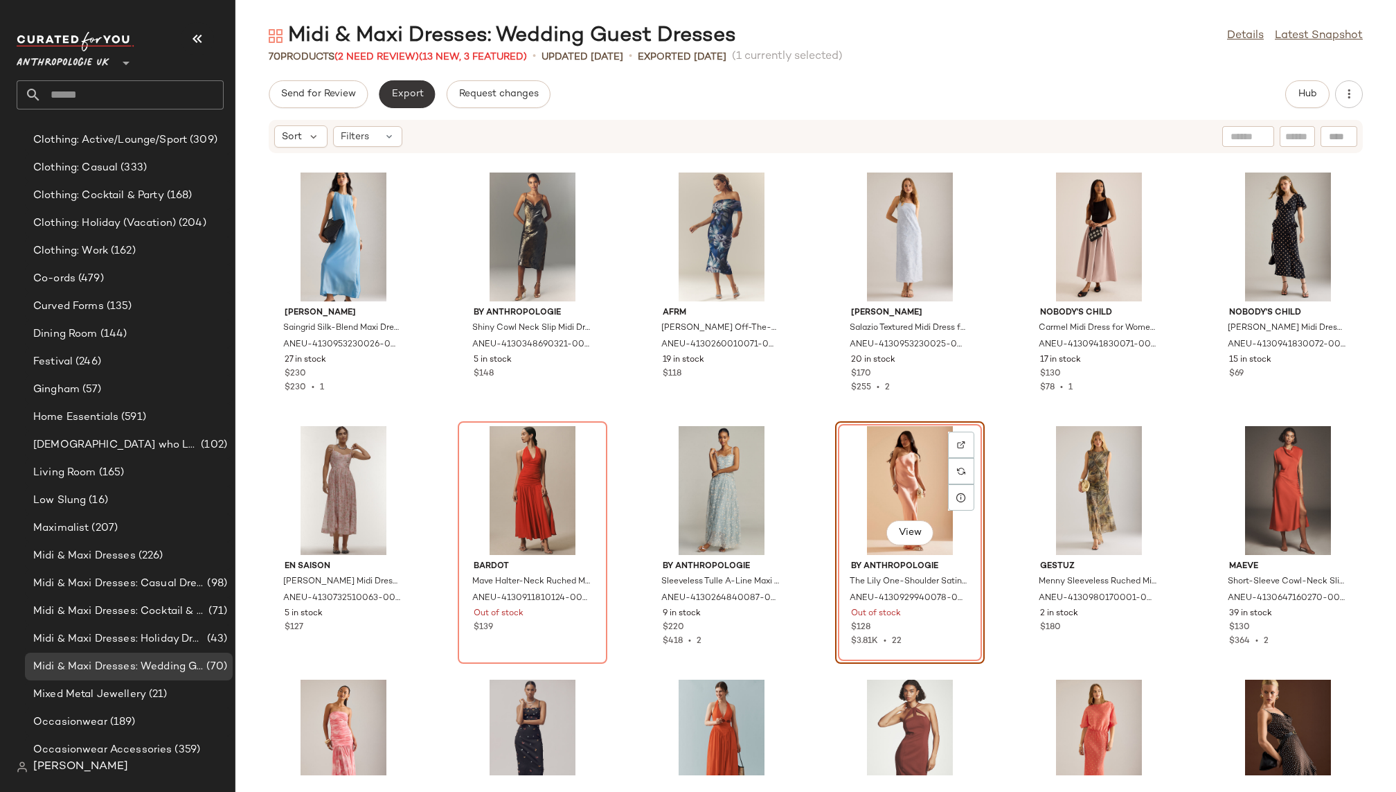
click at [411, 89] on span "Export" at bounding box center [407, 94] width 33 height 11
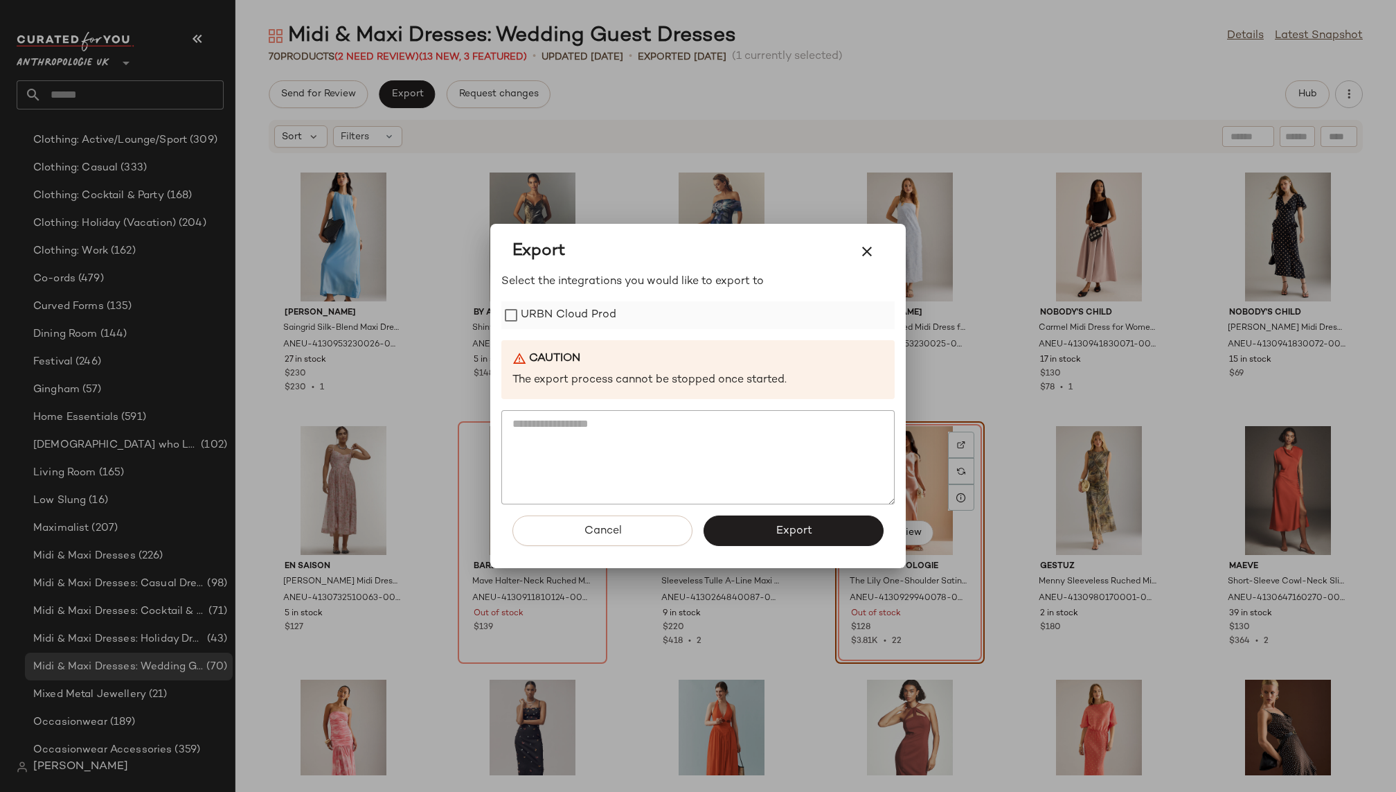
click at [565, 307] on label "URBN Cloud Prod" at bounding box center [569, 315] width 96 height 28
click at [774, 535] on button "Export" at bounding box center [794, 530] width 180 height 30
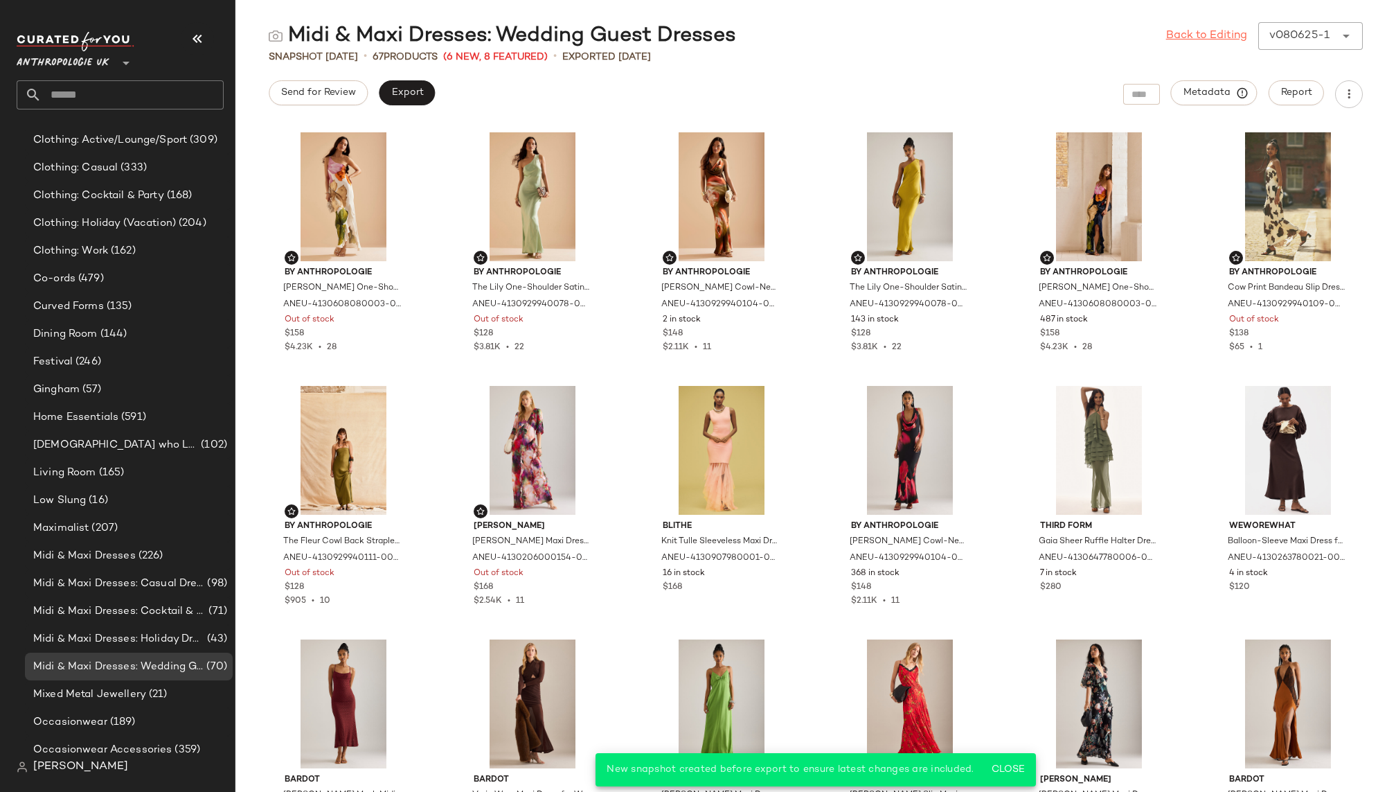
click at [1215, 28] on link "Back to Editing" at bounding box center [1206, 36] width 81 height 17
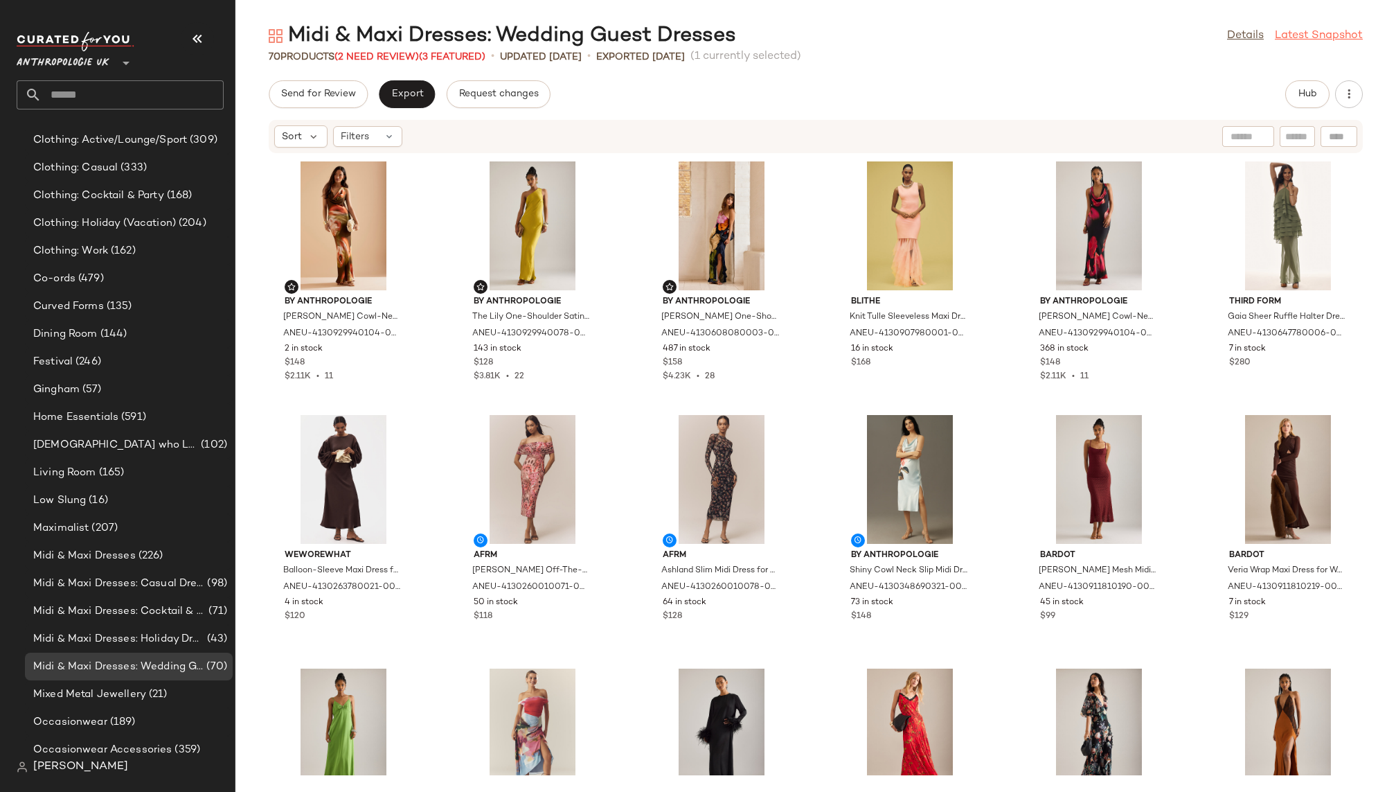
click at [1301, 35] on link "Latest Snapshot" at bounding box center [1319, 36] width 88 height 17
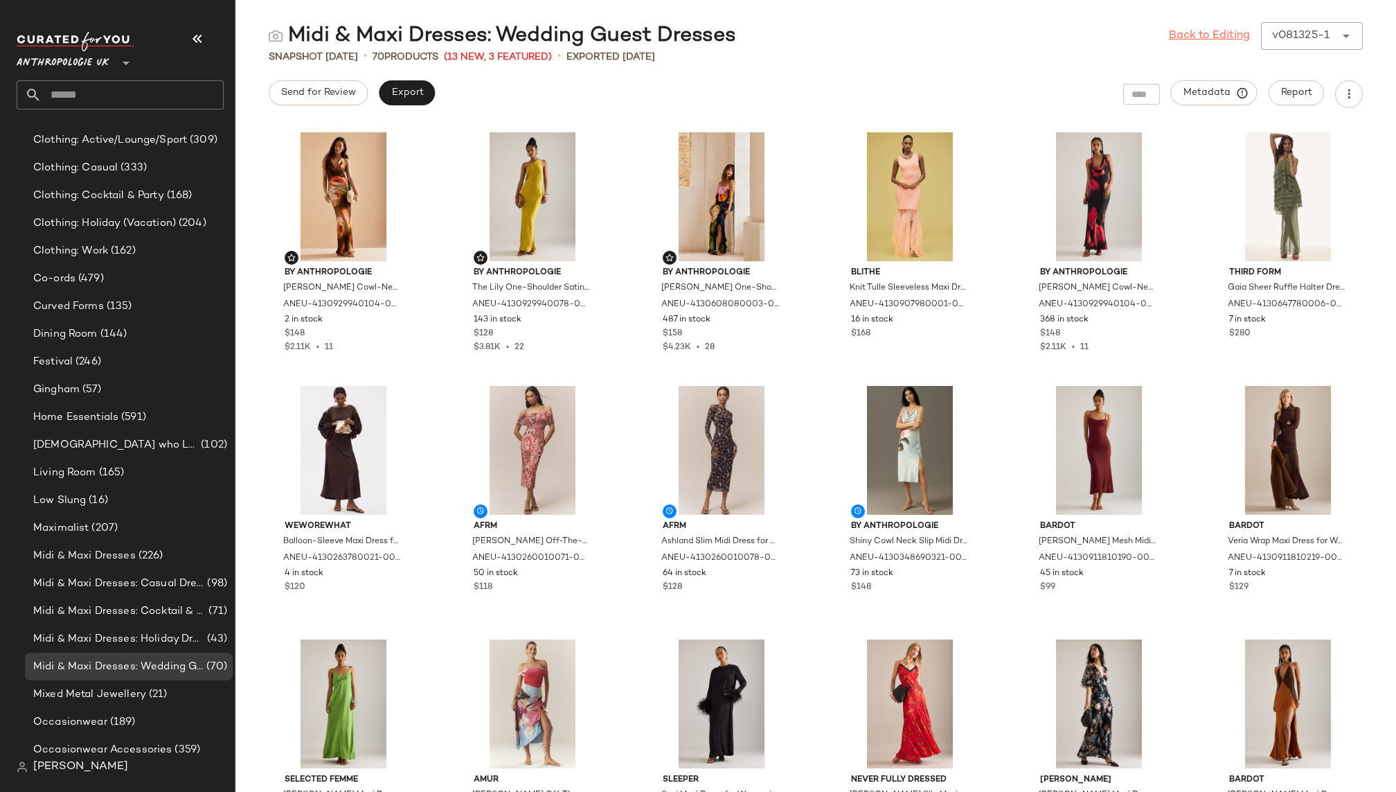
click at [1198, 37] on link "Back to Editing" at bounding box center [1209, 36] width 81 height 17
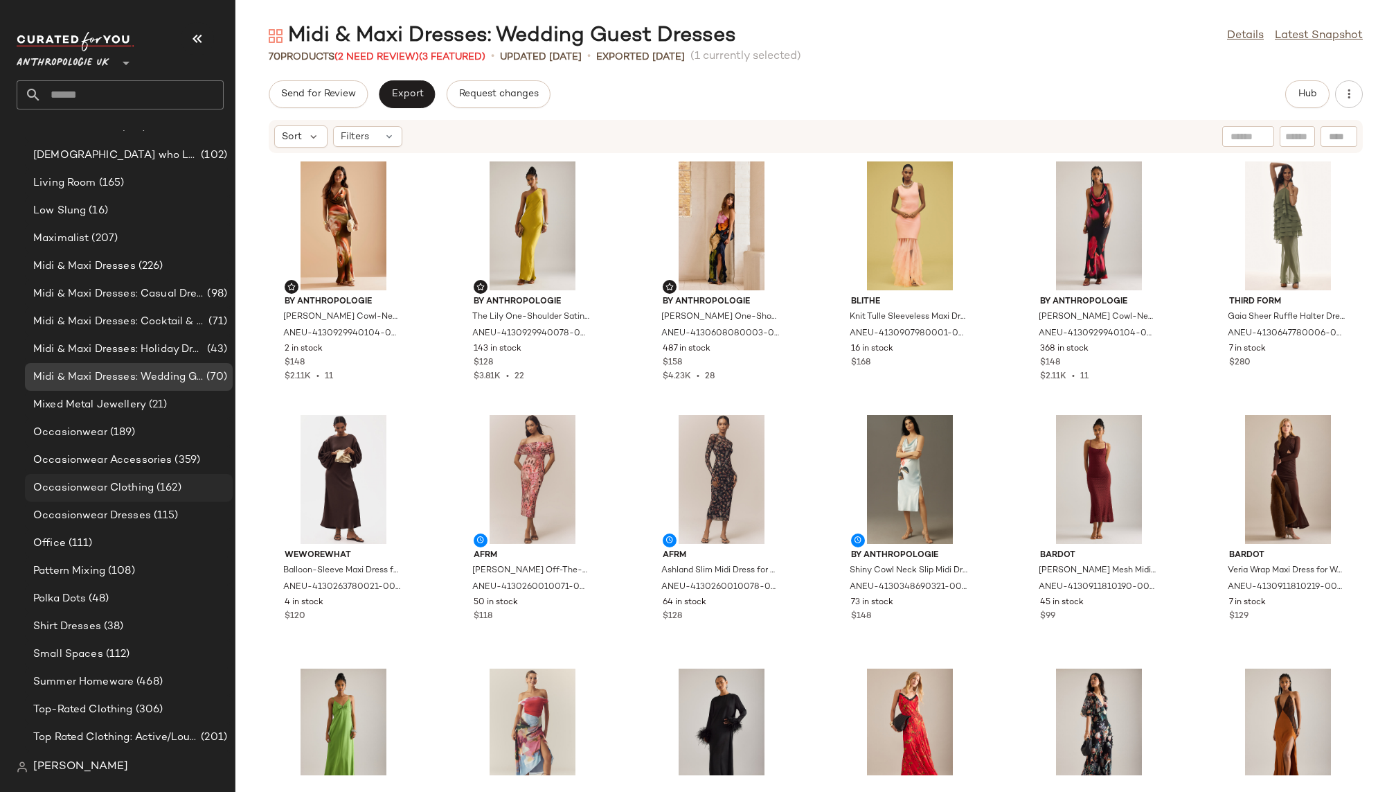
scroll to position [774, 0]
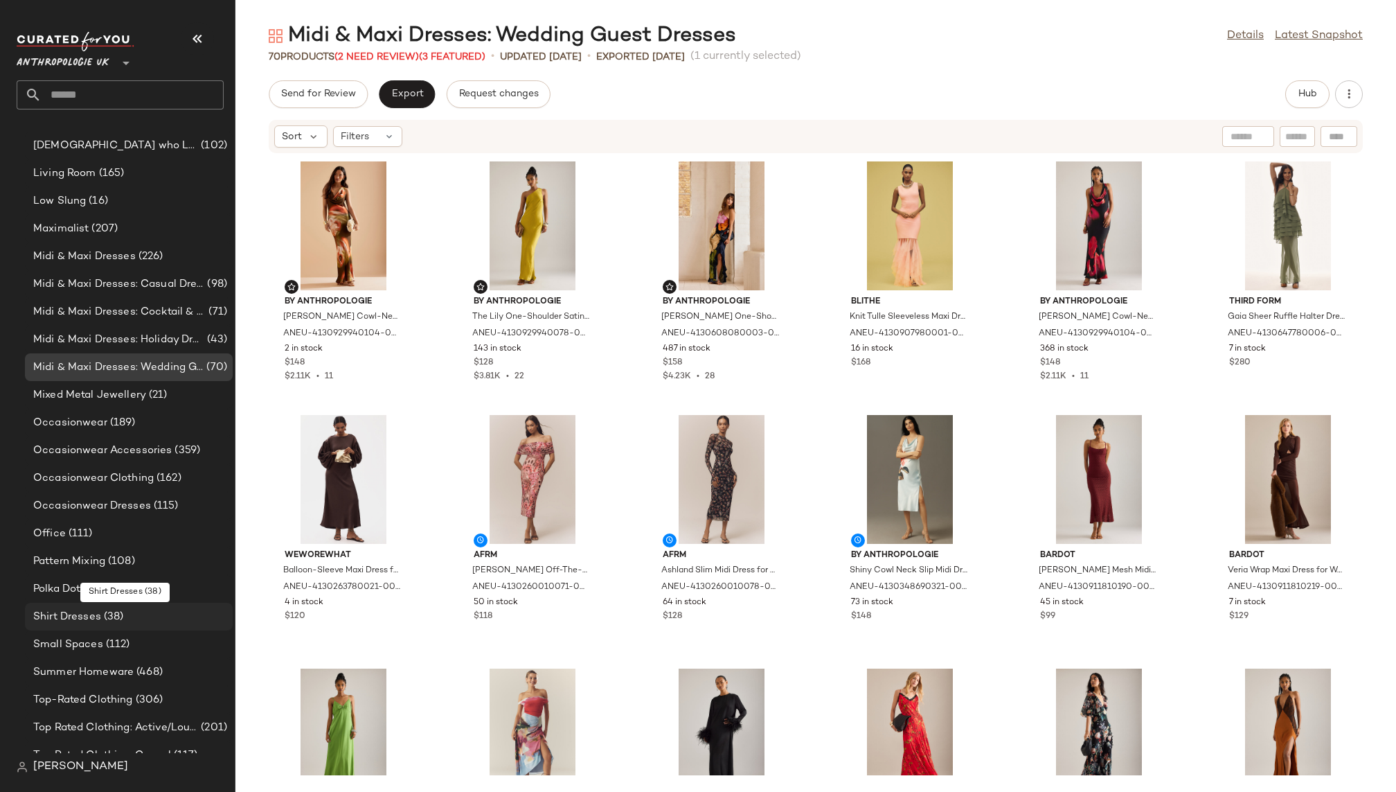
click at [123, 613] on div "Shirt Dresses (38)" at bounding box center [128, 617] width 198 height 16
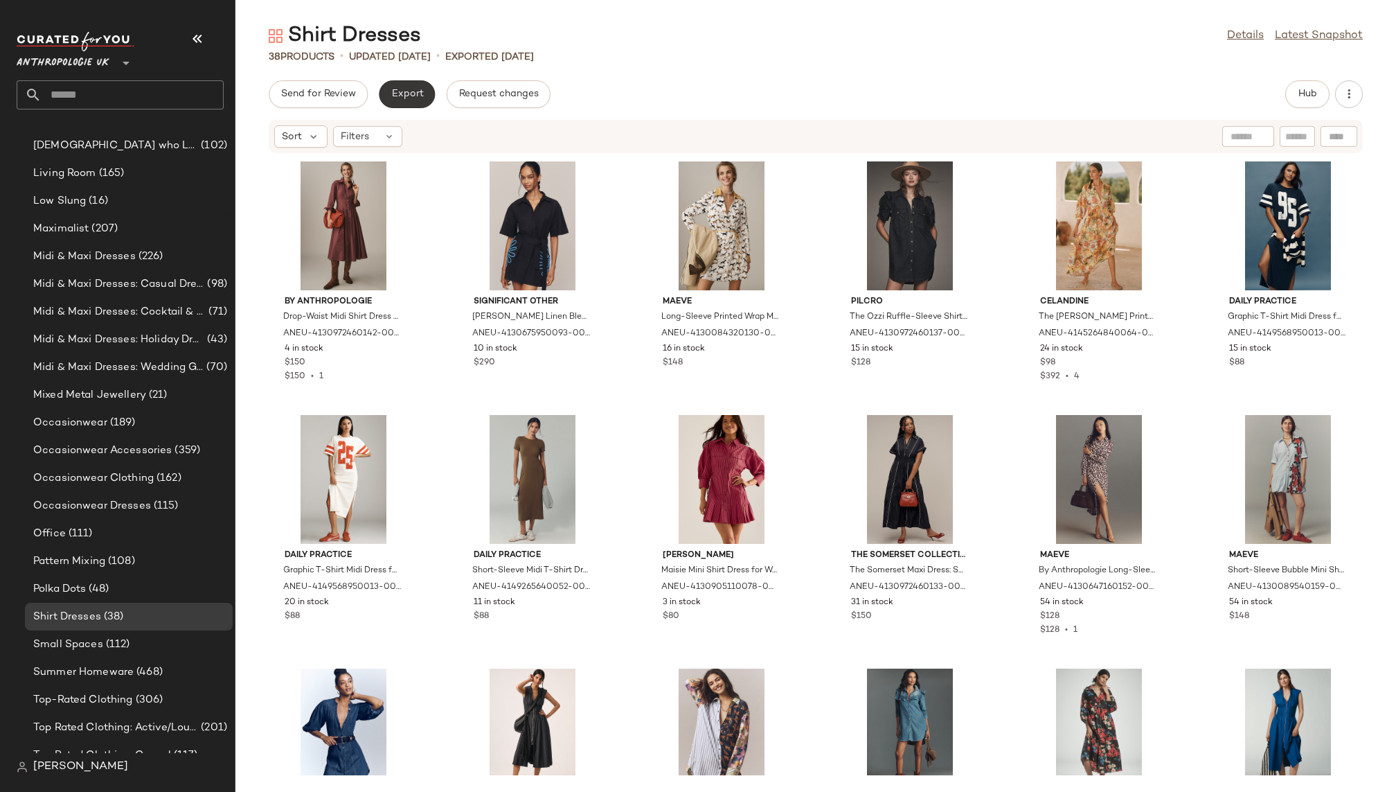
click at [387, 96] on button "Export" at bounding box center [407, 94] width 56 height 28
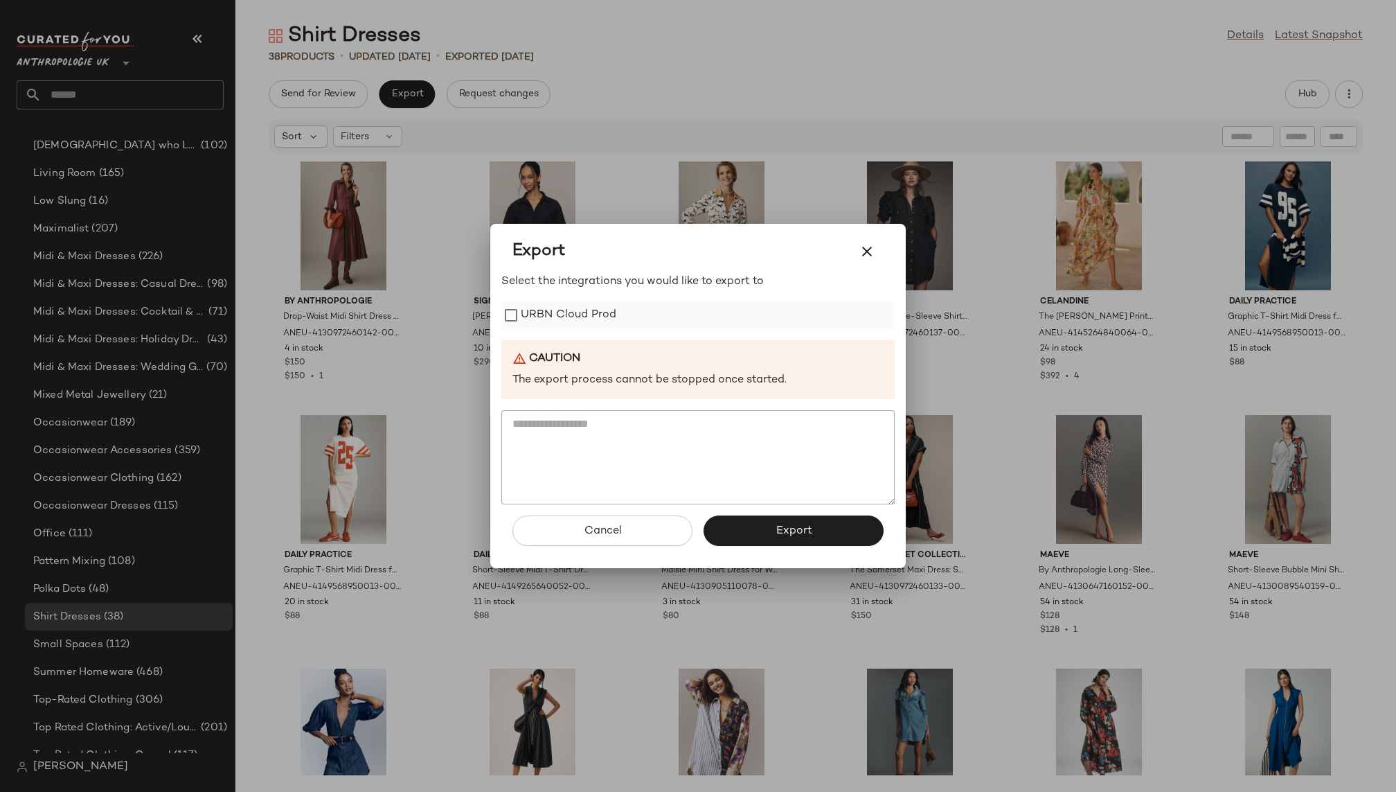
click at [625, 311] on div "URBN Cloud Prod" at bounding box center [697, 315] width 393 height 28
click at [592, 316] on label "URBN Cloud Prod" at bounding box center [569, 315] width 96 height 28
click at [780, 527] on span "Export" at bounding box center [793, 530] width 37 height 13
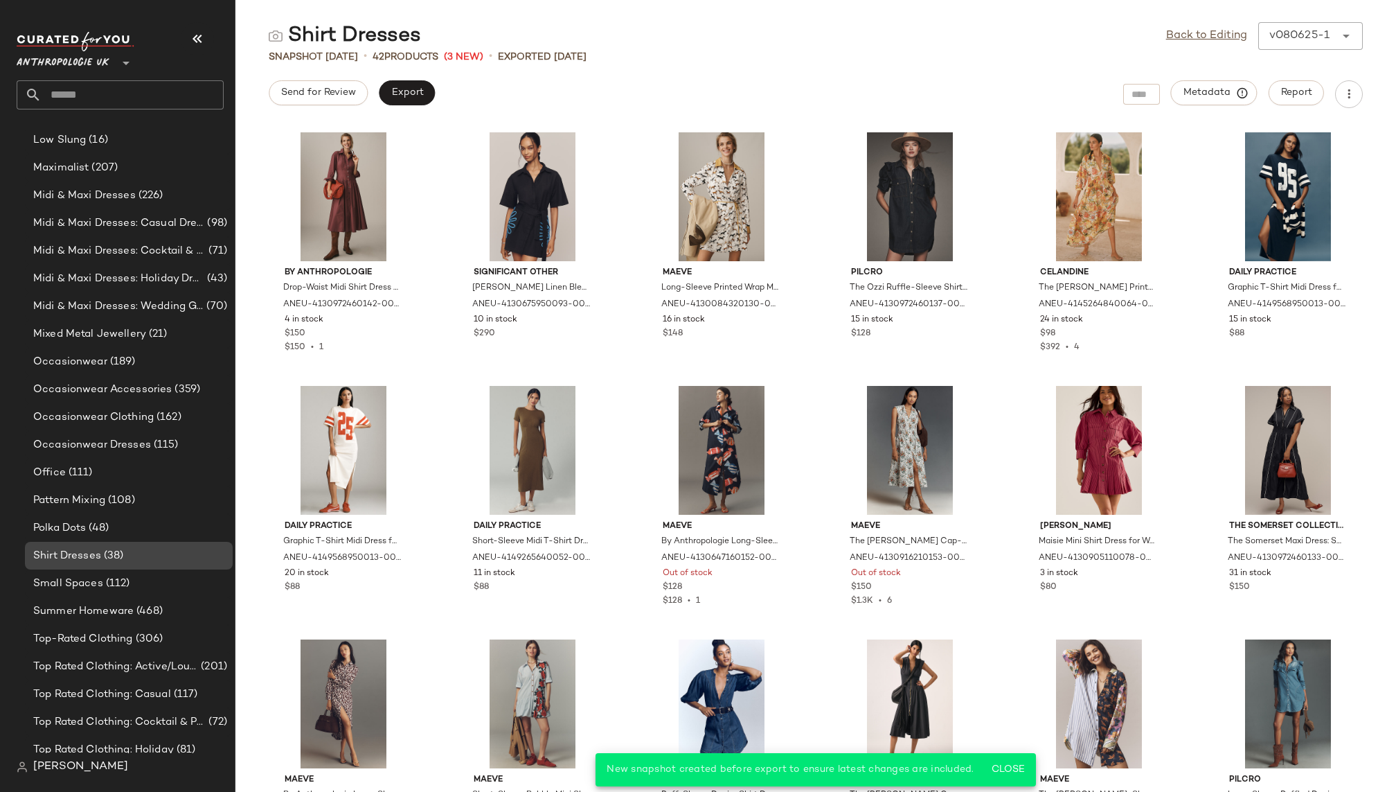
scroll to position [868, 0]
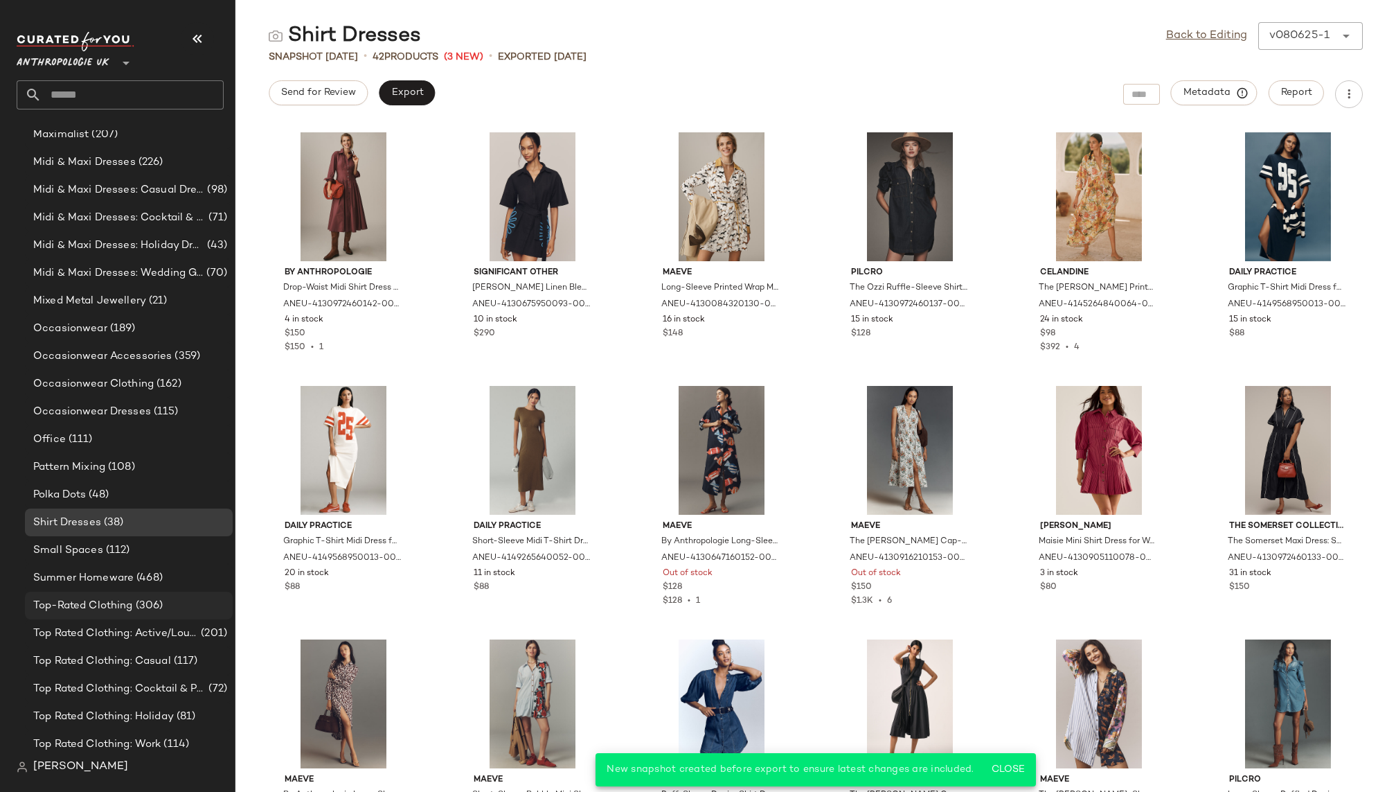
click at [158, 603] on span "(306)" at bounding box center [148, 606] width 30 height 16
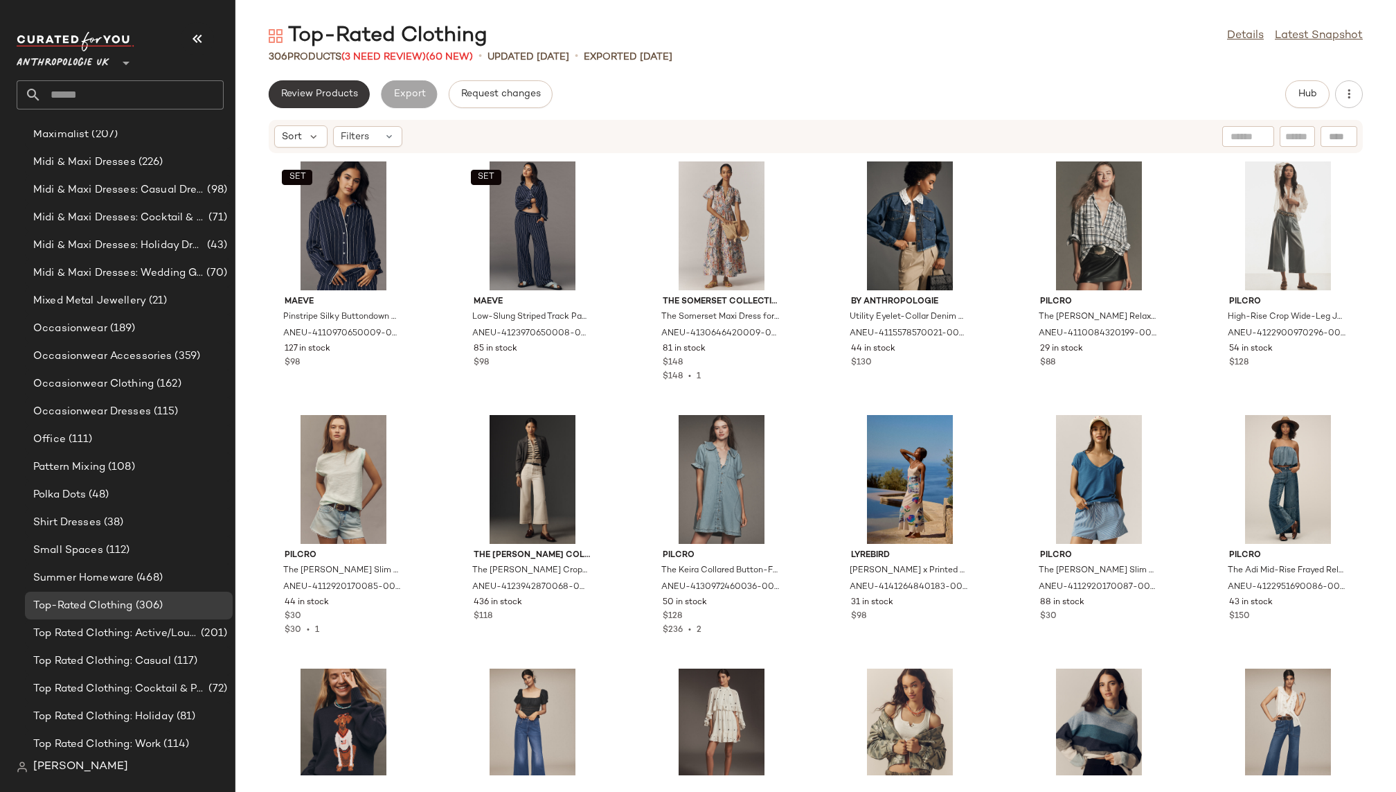
click at [325, 99] on span "Review Products" at bounding box center [319, 94] width 78 height 11
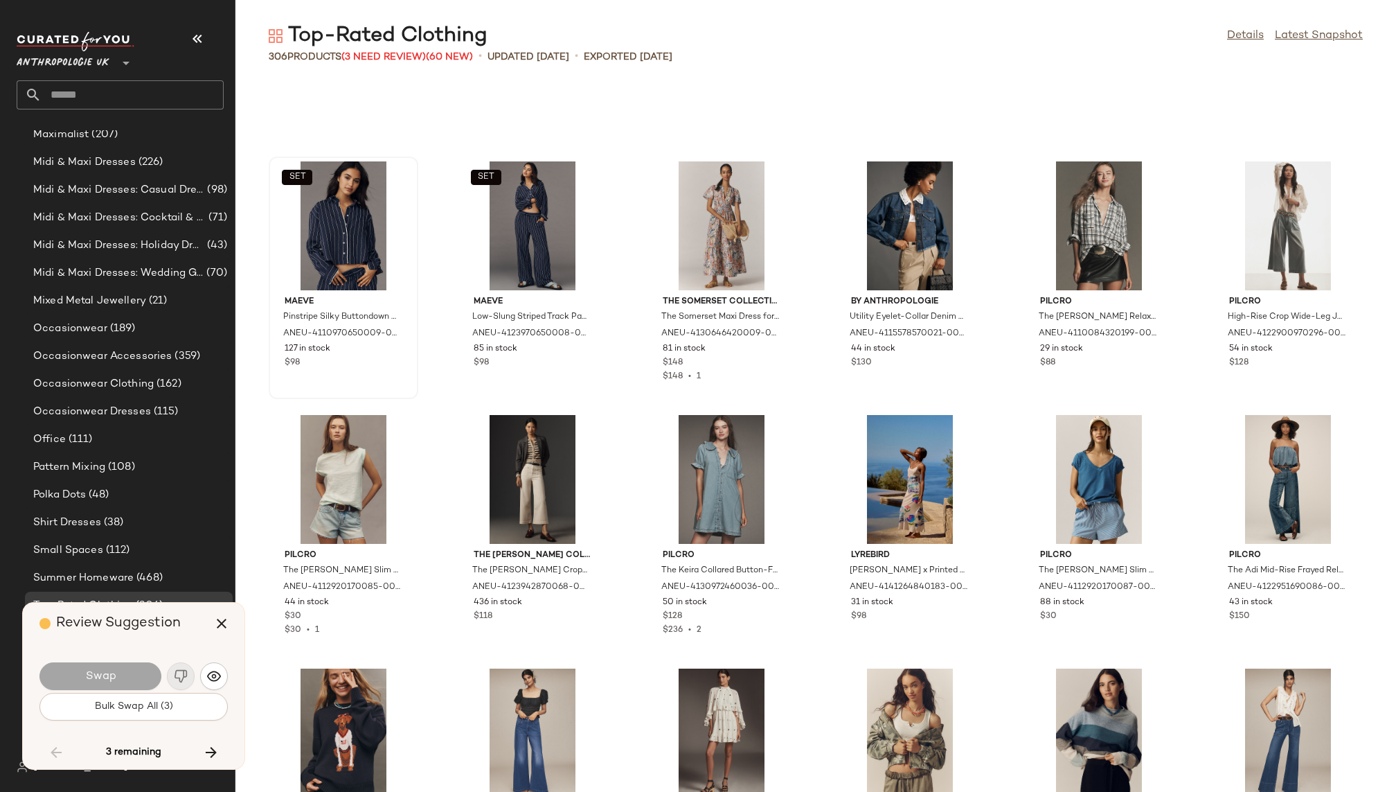
scroll to position [6843, 0]
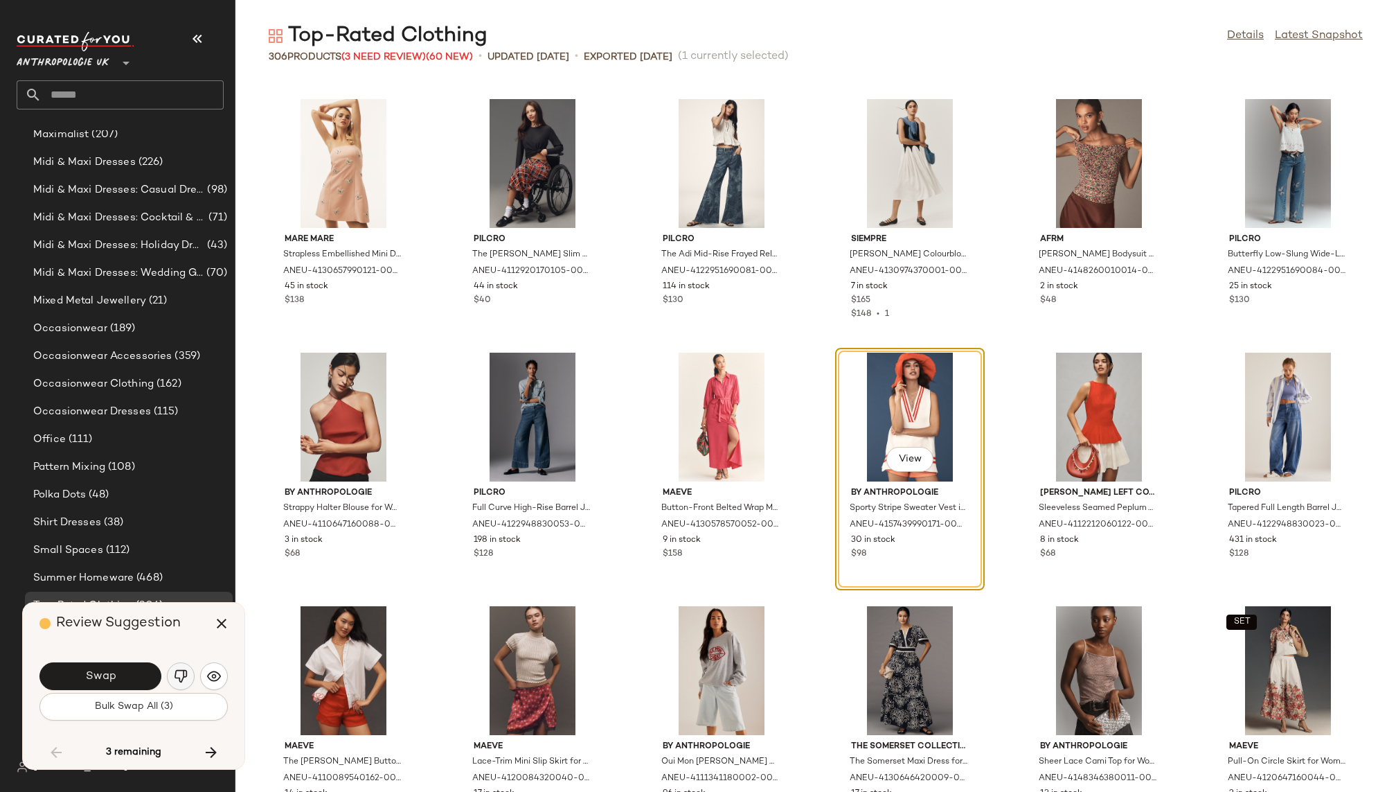
click at [181, 671] on img "button" at bounding box center [181, 676] width 14 height 14
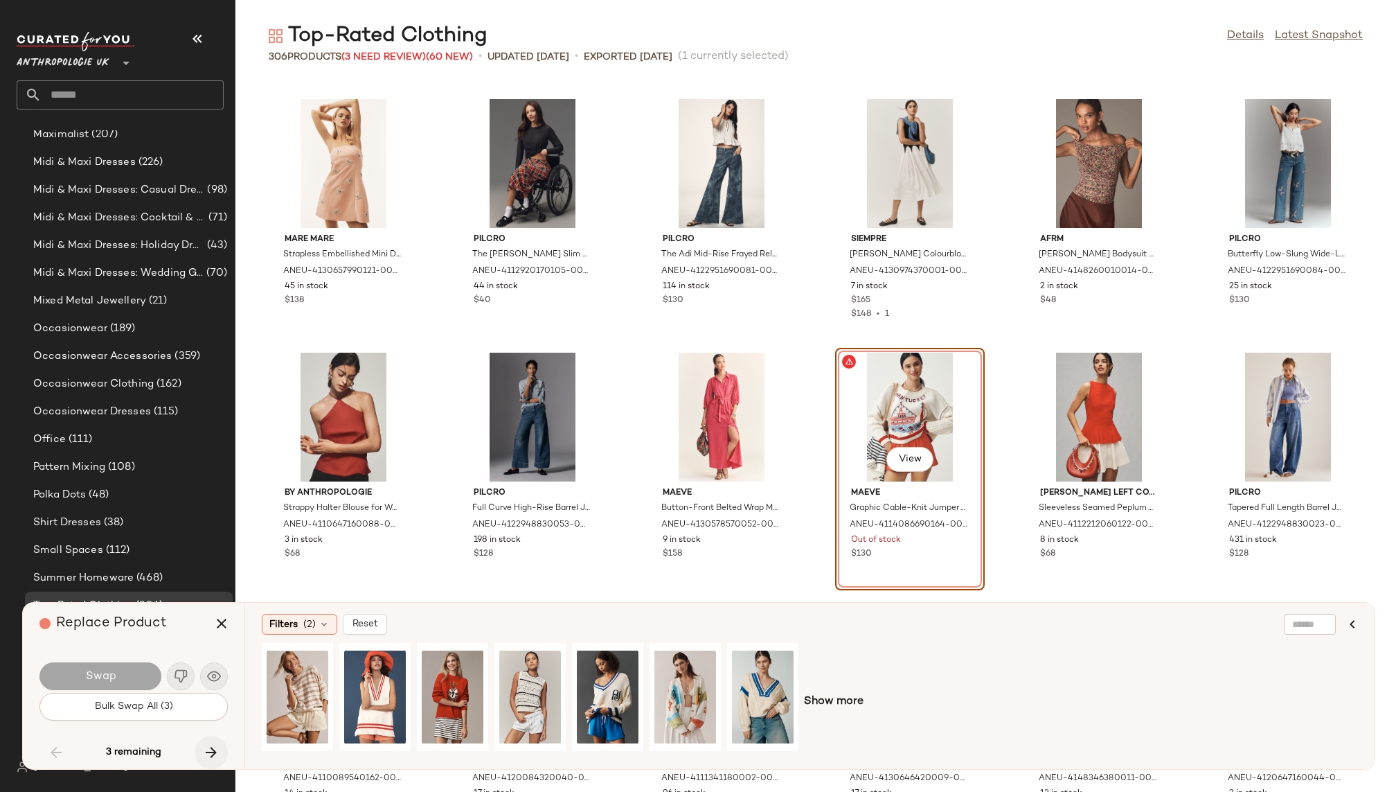
click at [215, 751] on icon "button" at bounding box center [211, 752] width 17 height 17
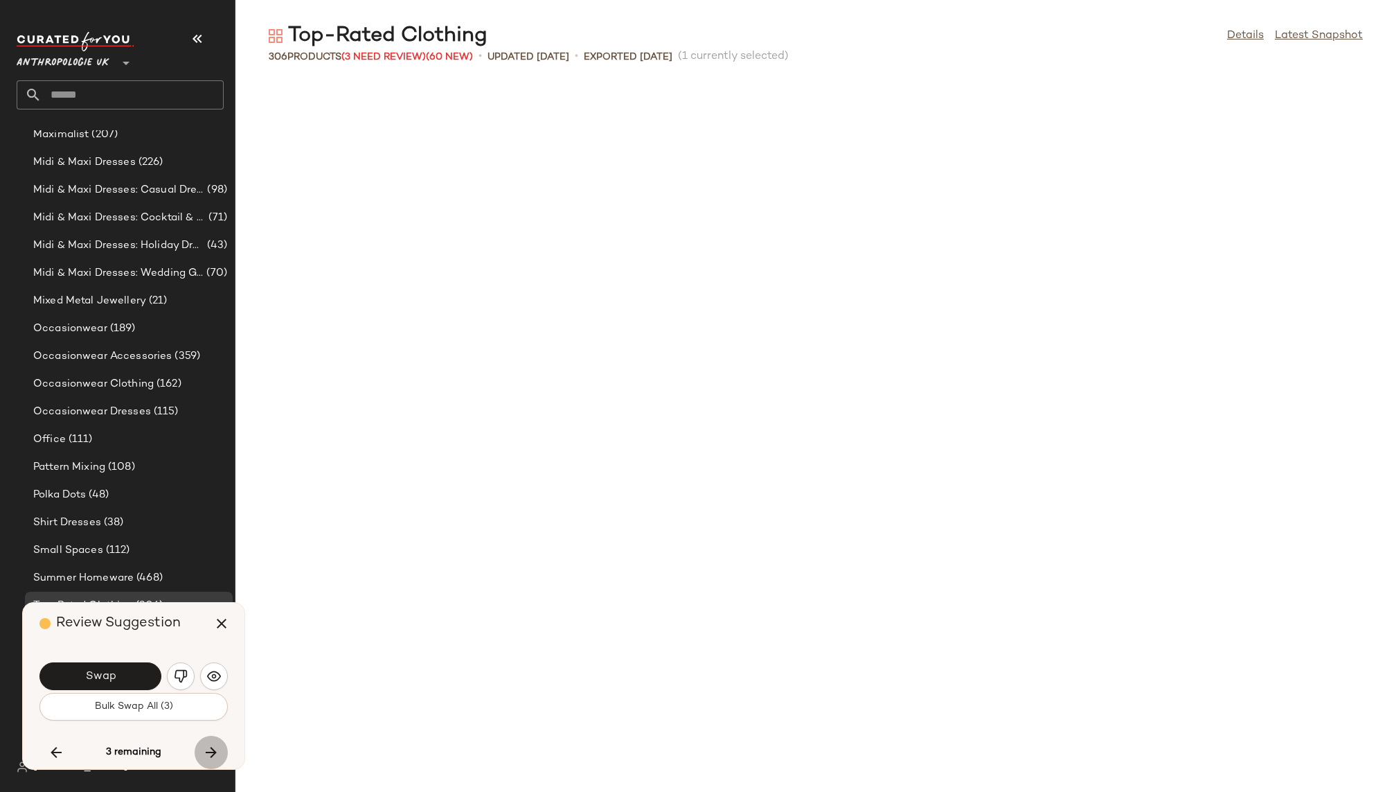
scroll to position [7604, 0]
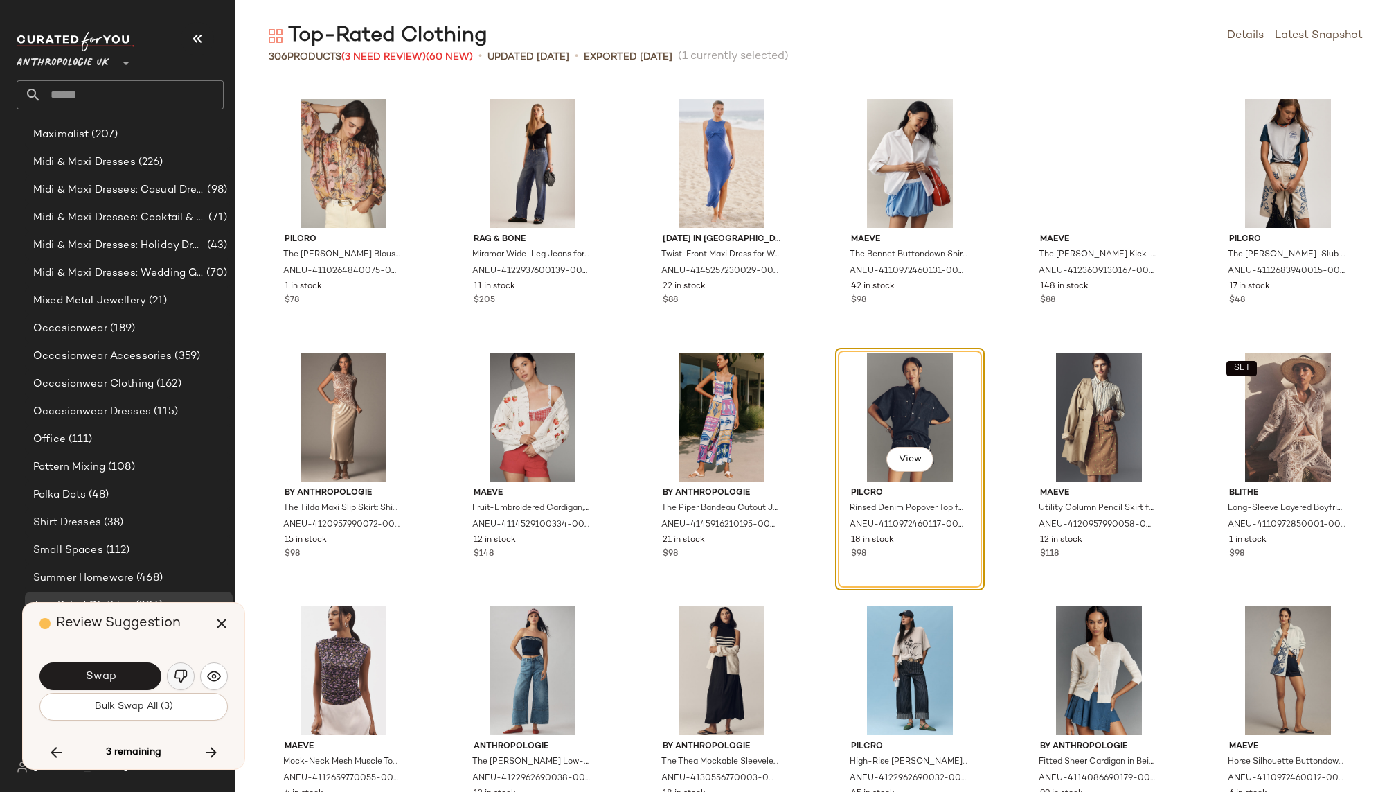
click at [184, 677] on img "button" at bounding box center [181, 676] width 14 height 14
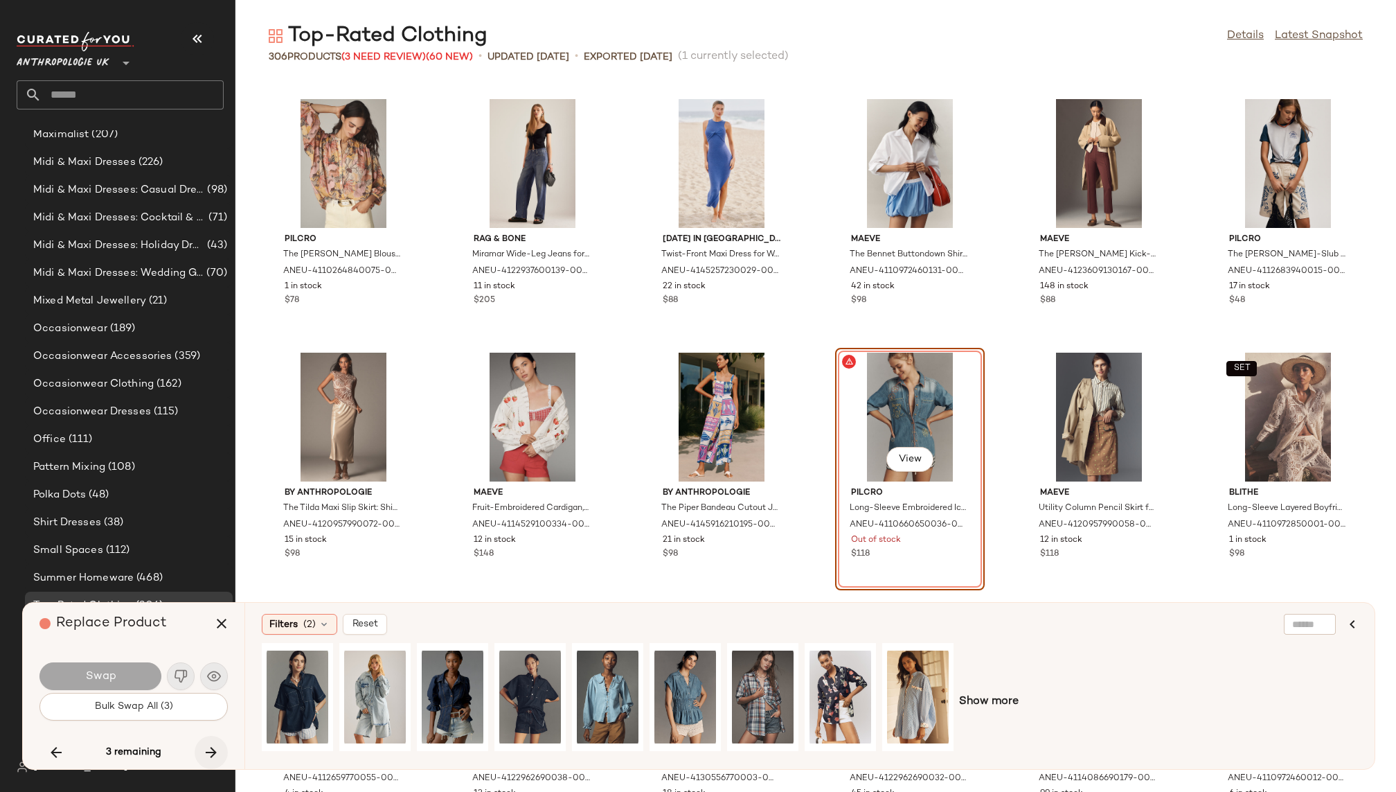
click at [224, 756] on button "button" at bounding box center [211, 751] width 33 height 33
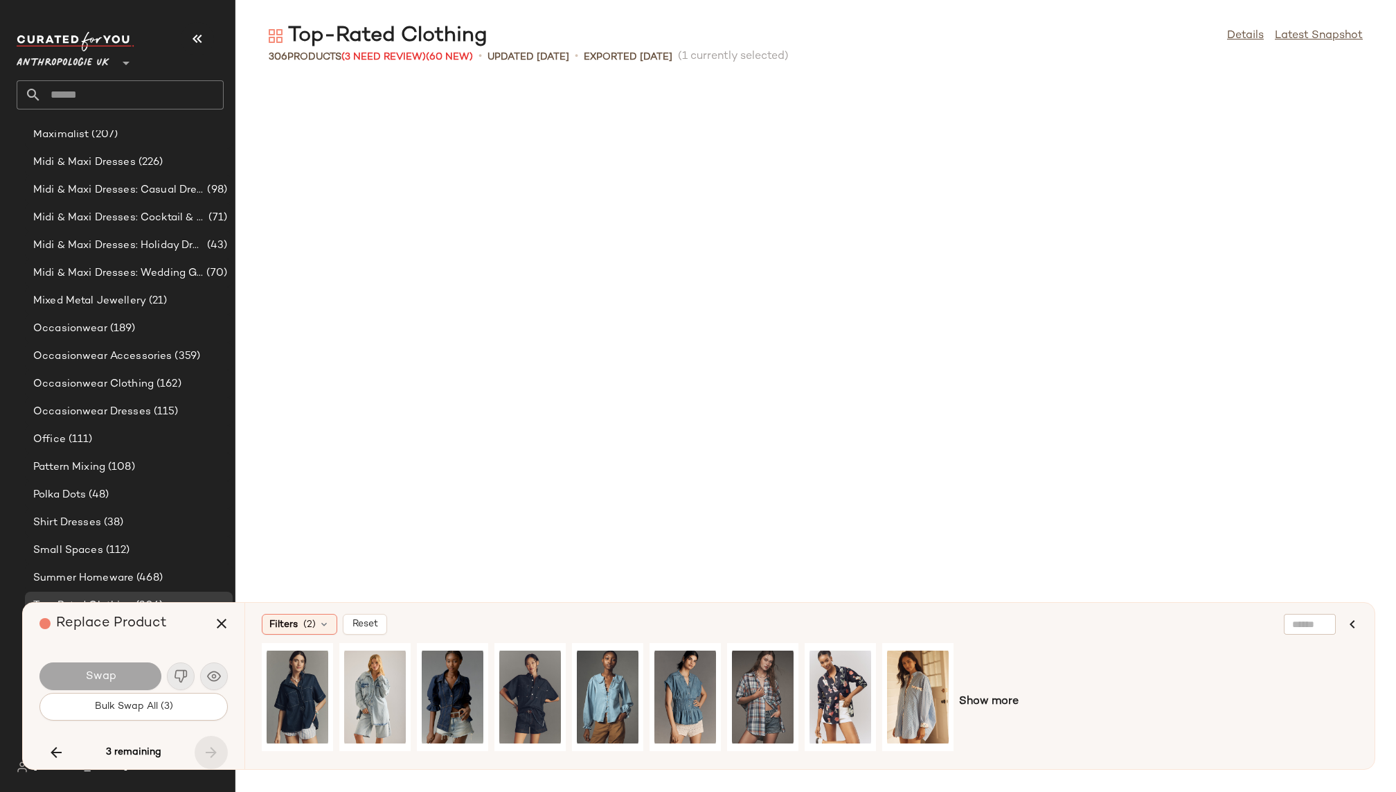
scroll to position [8618, 0]
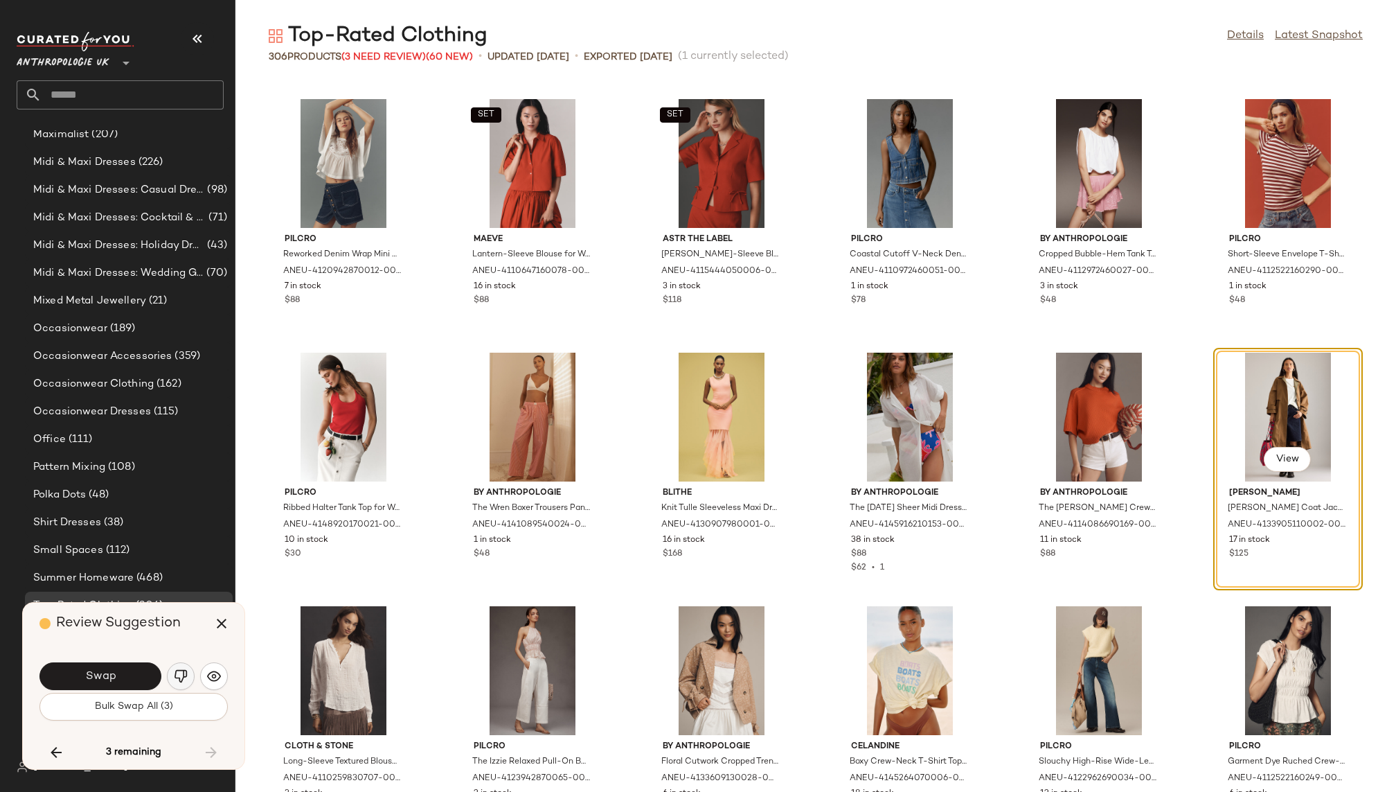
click at [178, 681] on img "button" at bounding box center [181, 676] width 14 height 14
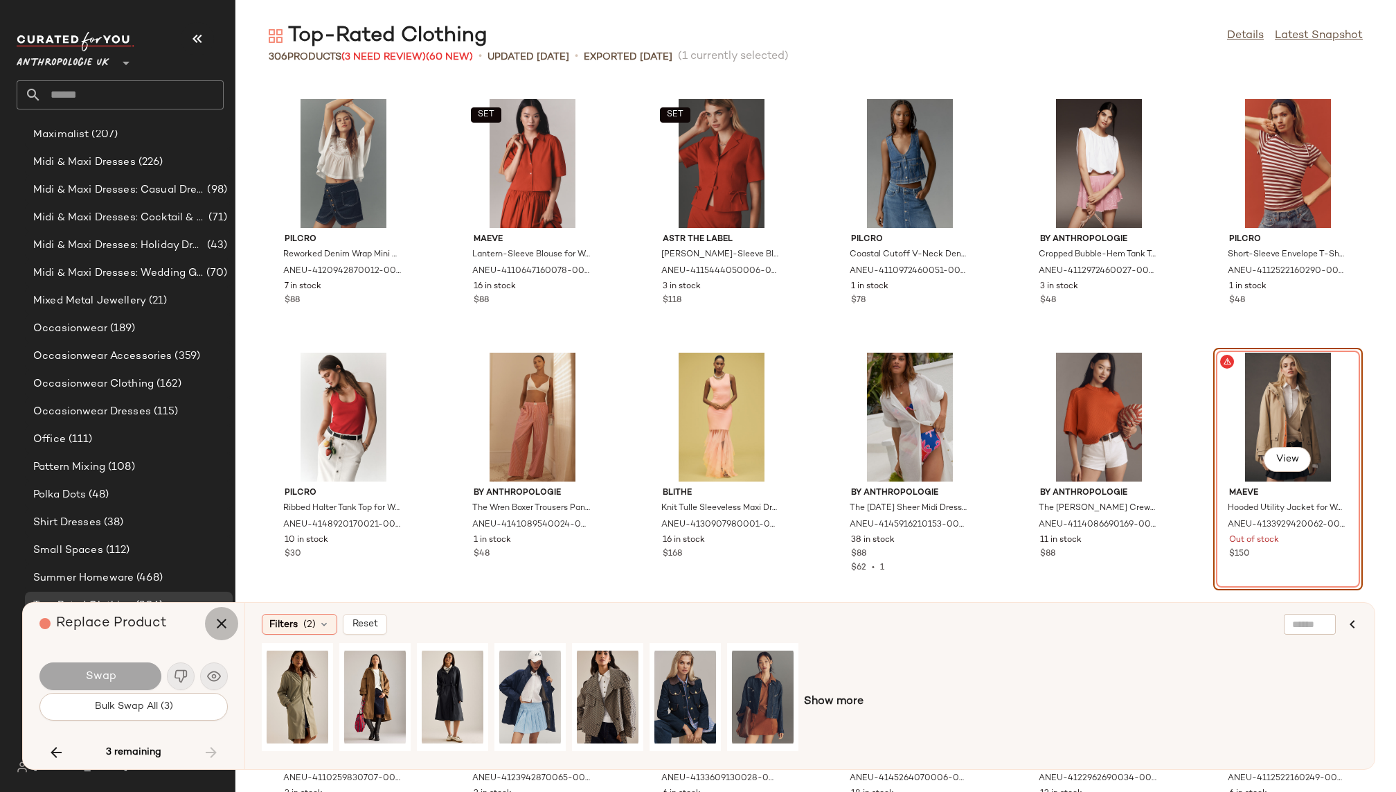
click at [217, 617] on icon "button" at bounding box center [221, 623] width 17 height 17
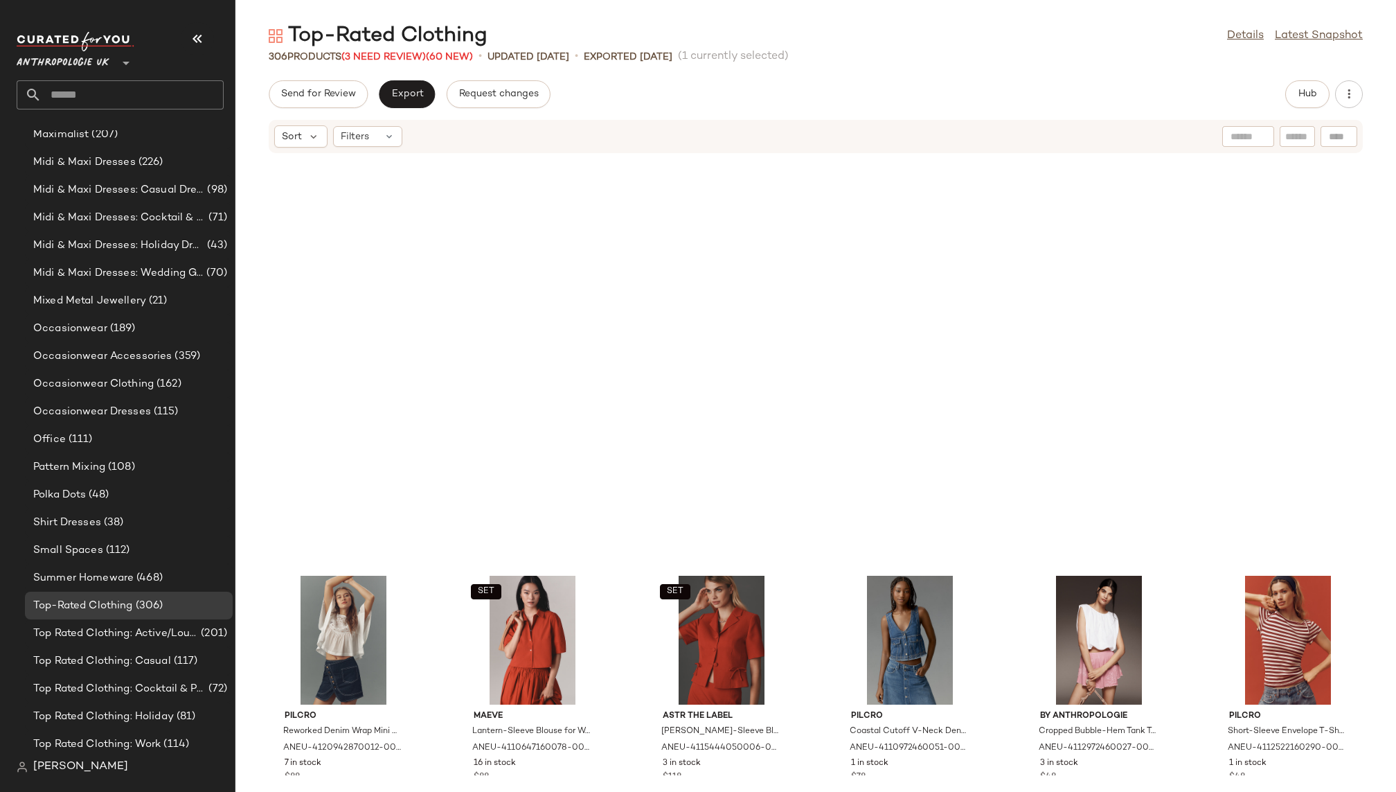
scroll to position [8055, 0]
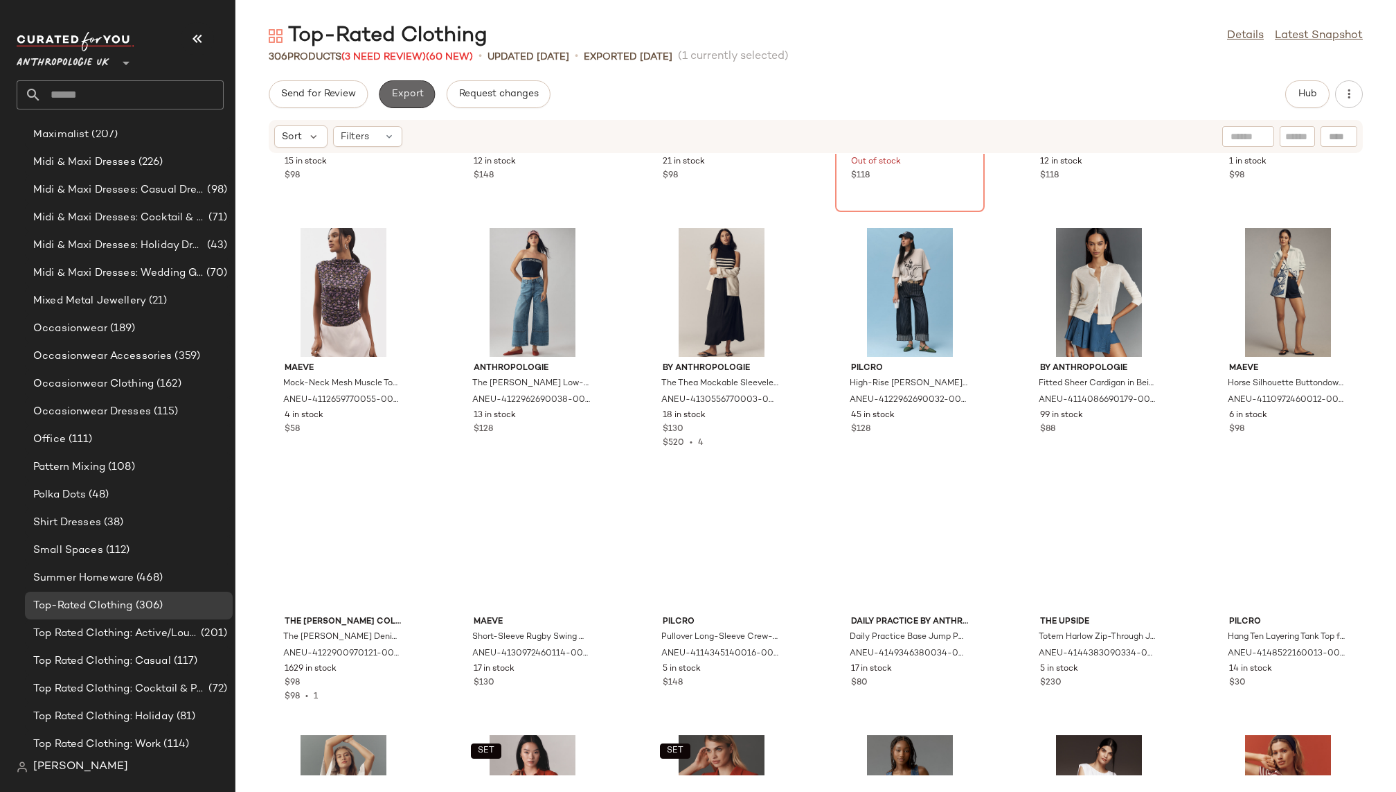
click at [400, 86] on button "Export" at bounding box center [407, 94] width 56 height 28
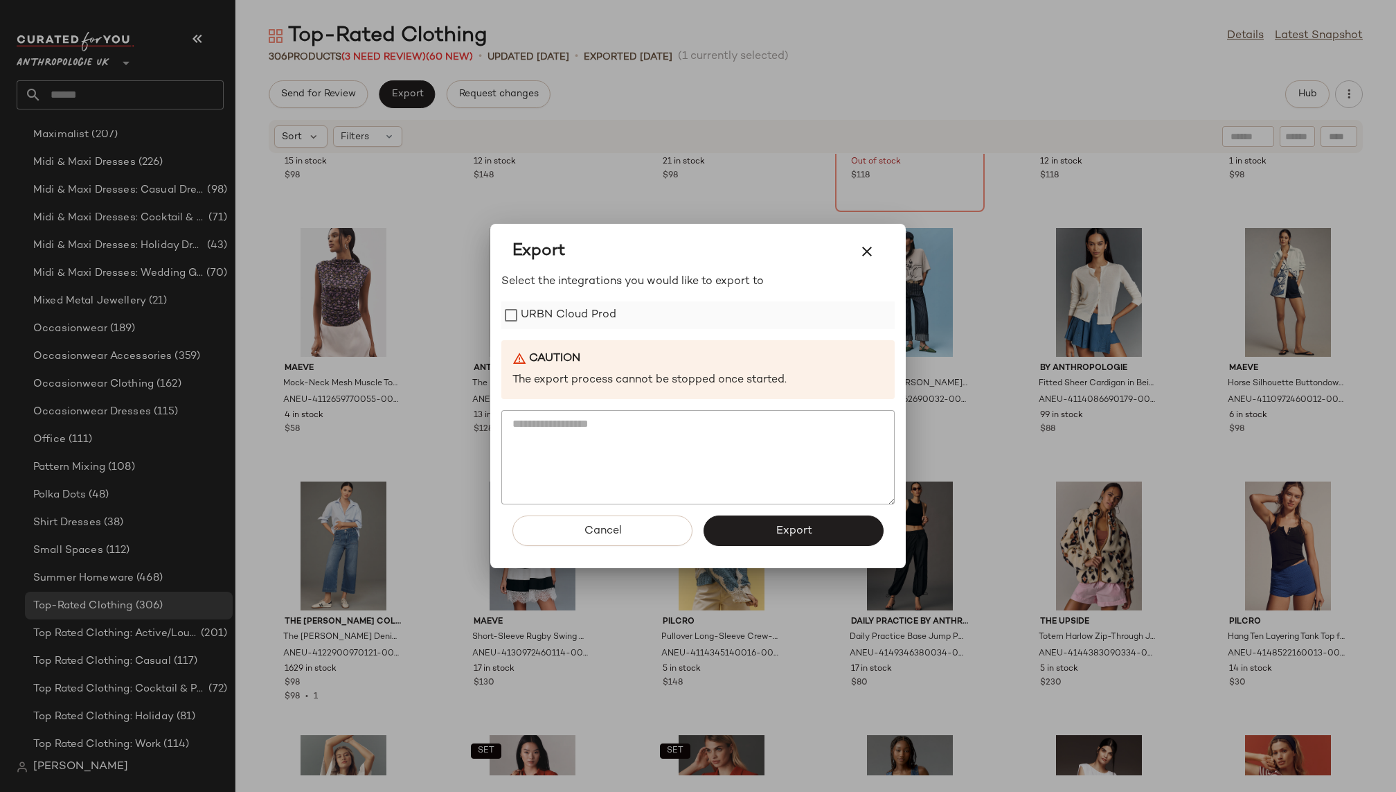
click at [555, 304] on label "URBN Cloud Prod" at bounding box center [569, 315] width 96 height 28
click at [749, 526] on button "Export" at bounding box center [794, 530] width 180 height 30
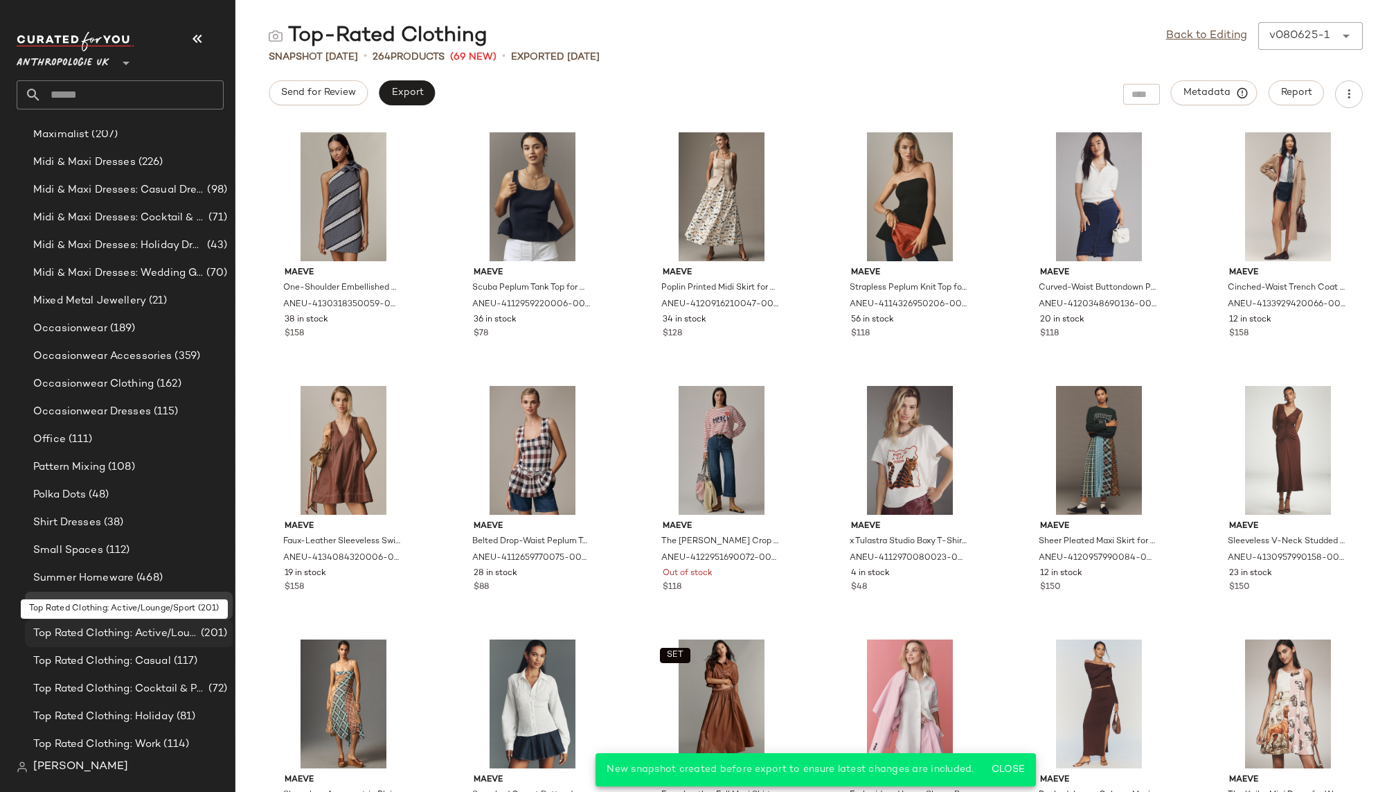
click at [154, 632] on span "Top Rated Clothing: Active/Lounge/Sport" at bounding box center [115, 633] width 165 height 16
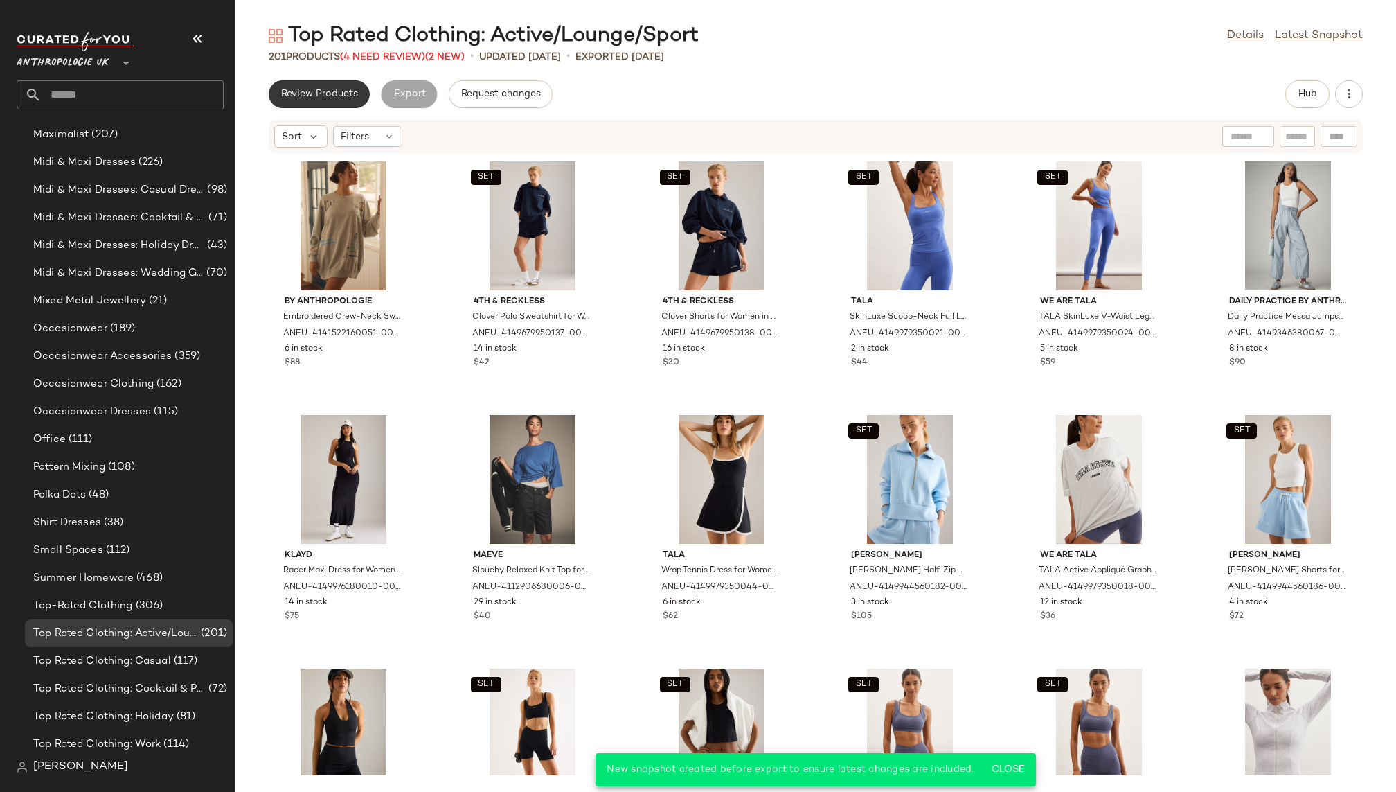
click at [319, 98] on span "Review Products" at bounding box center [319, 94] width 78 height 11
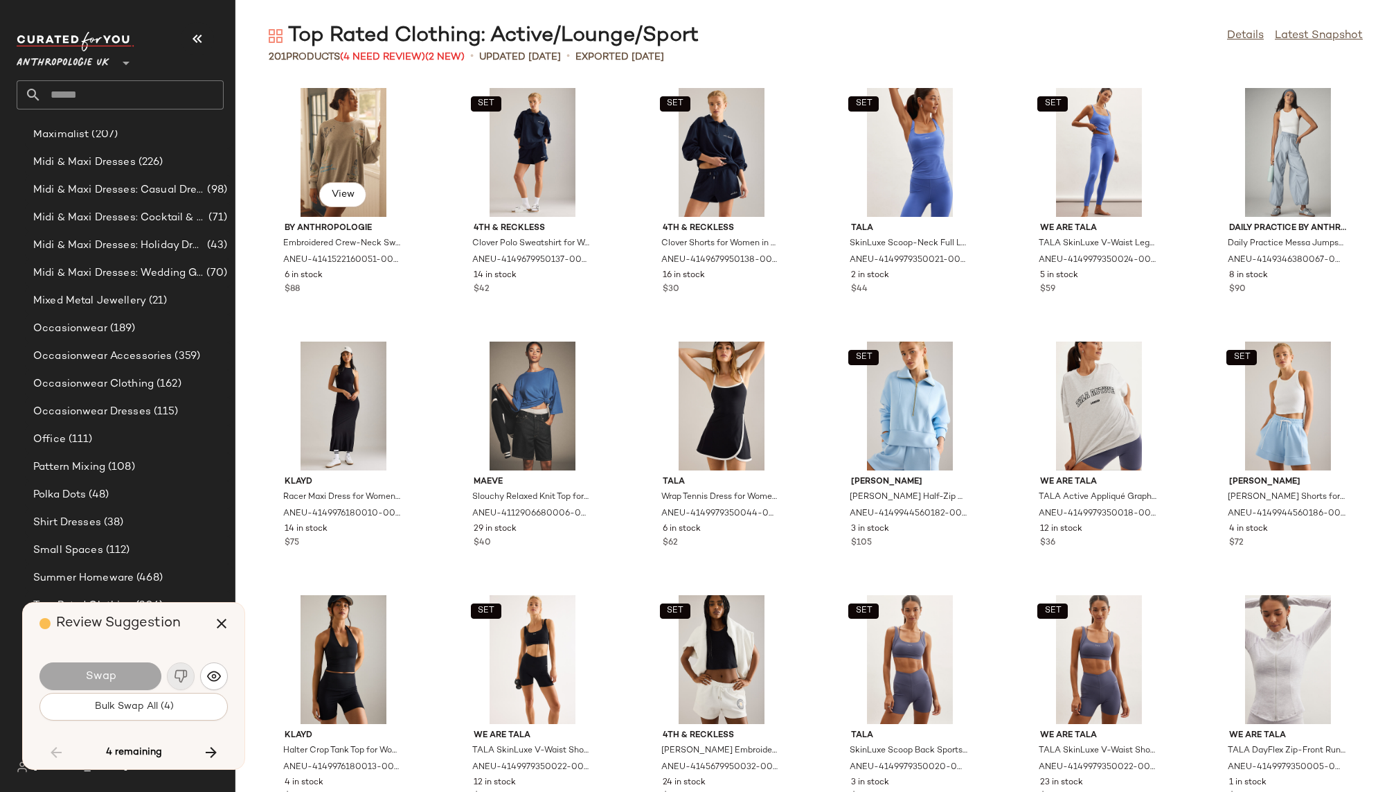
scroll to position [3802, 0]
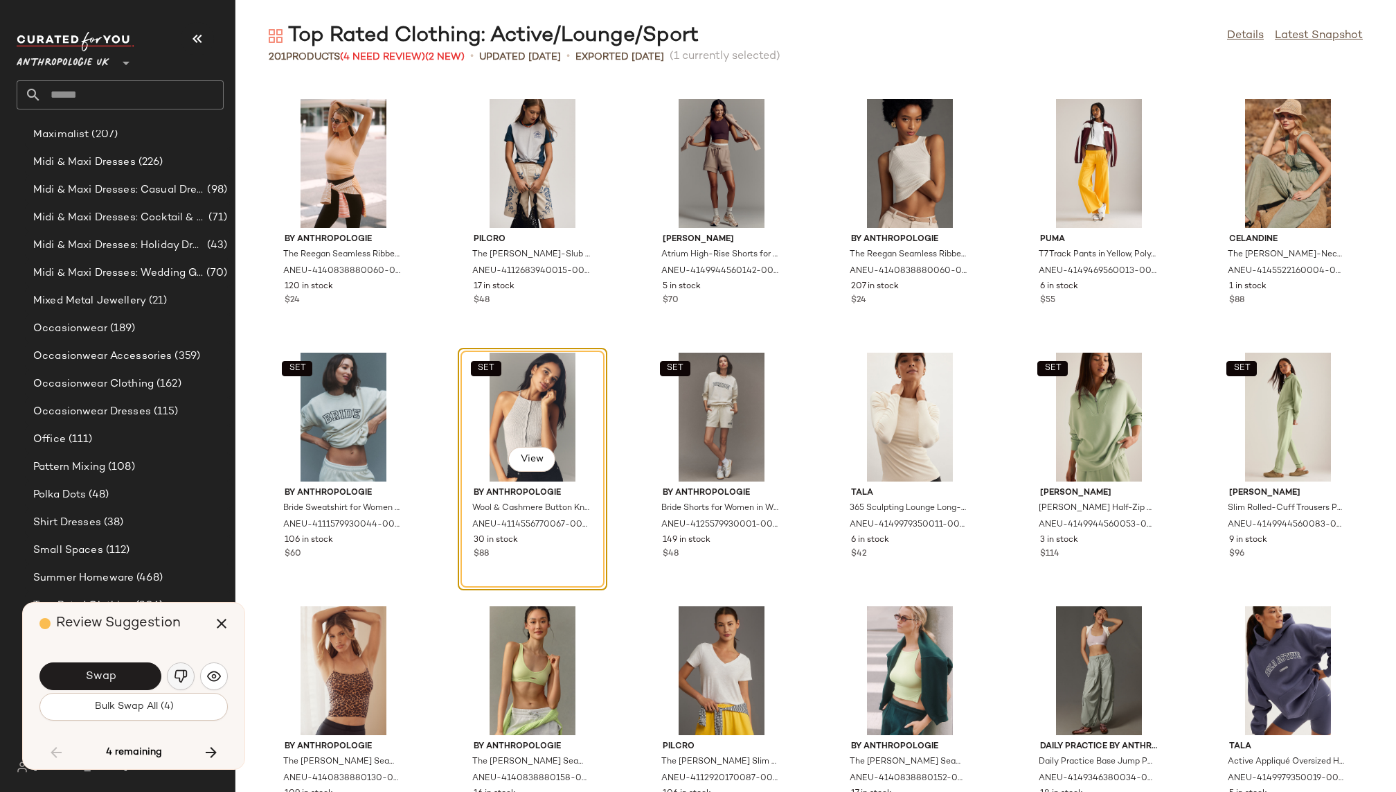
click at [180, 678] on img "button" at bounding box center [181, 676] width 14 height 14
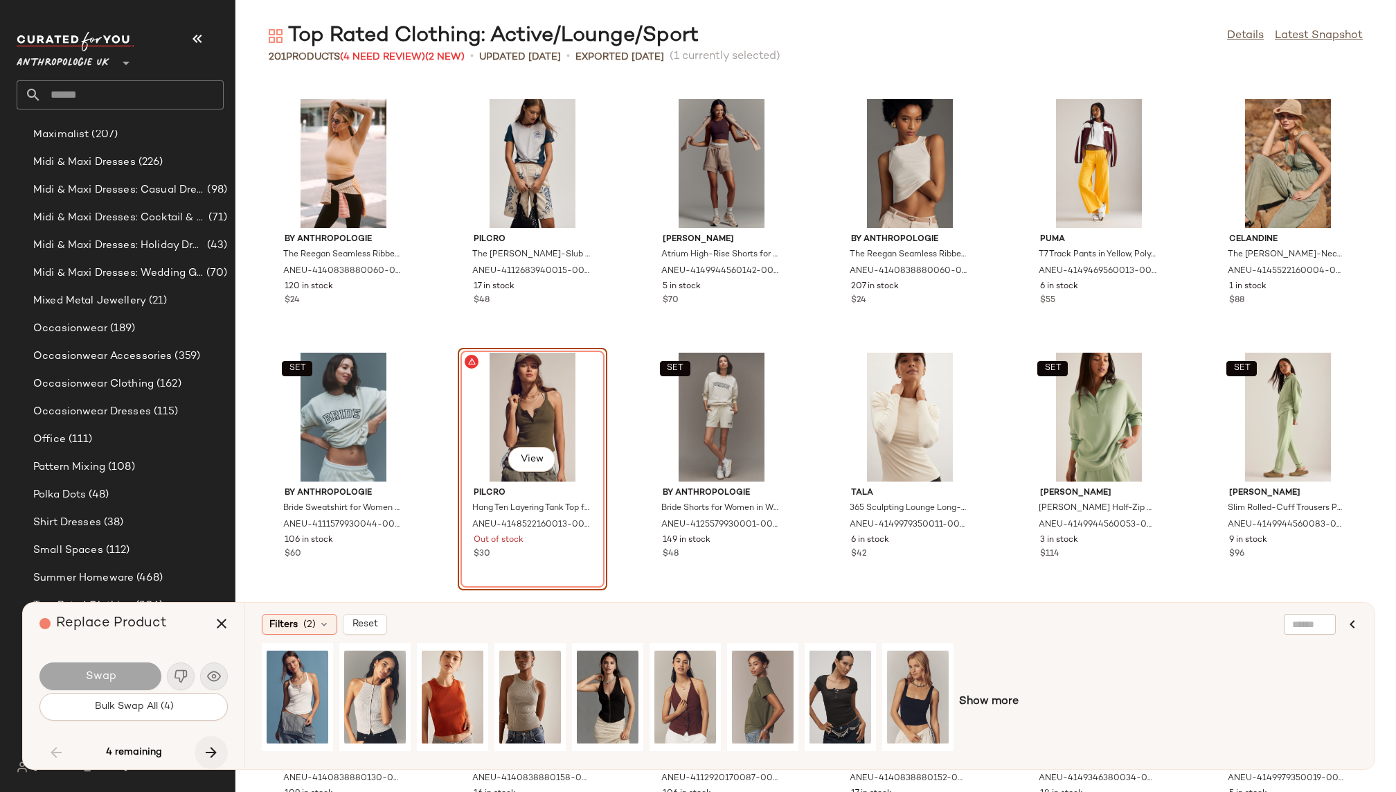
click at [215, 755] on icon "button" at bounding box center [211, 752] width 17 height 17
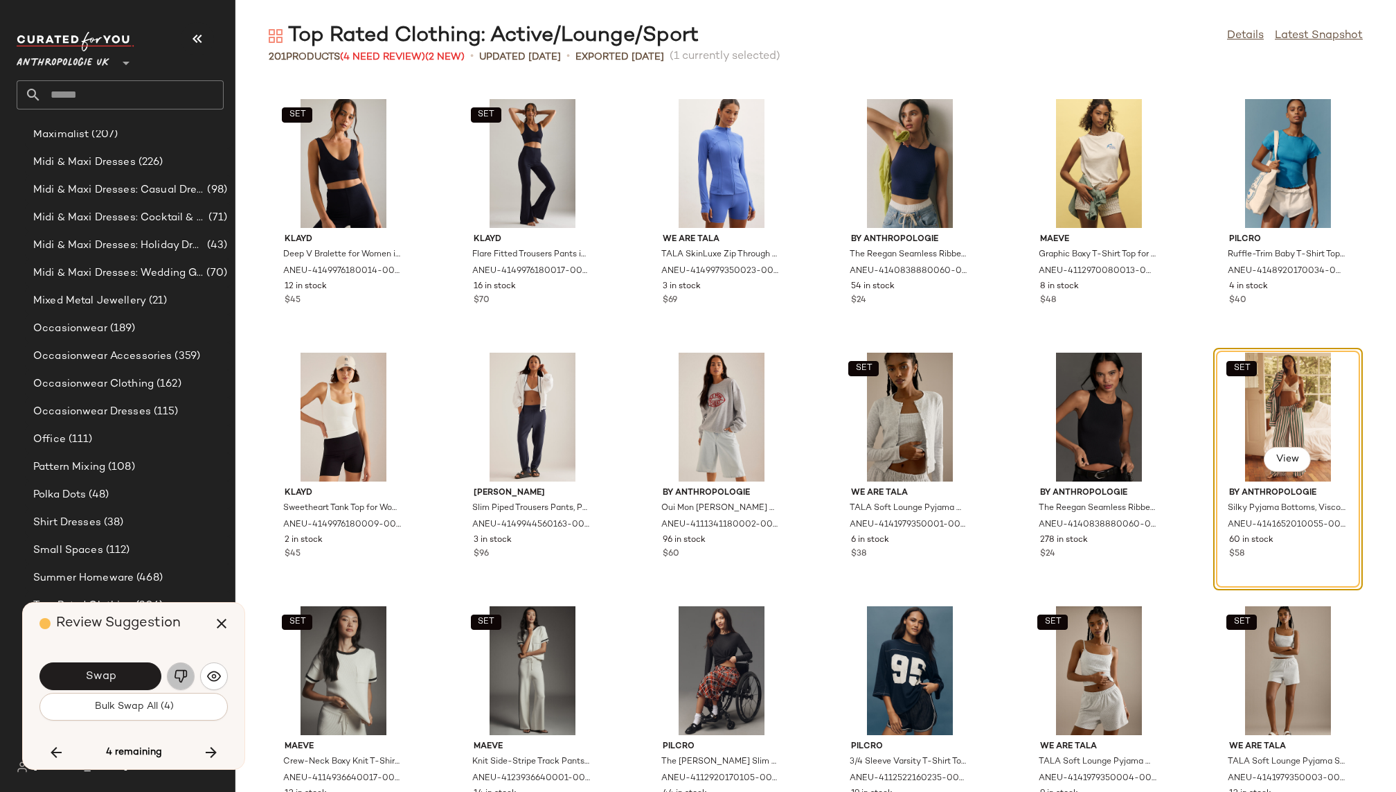
click at [183, 678] on img "button" at bounding box center [181, 676] width 14 height 14
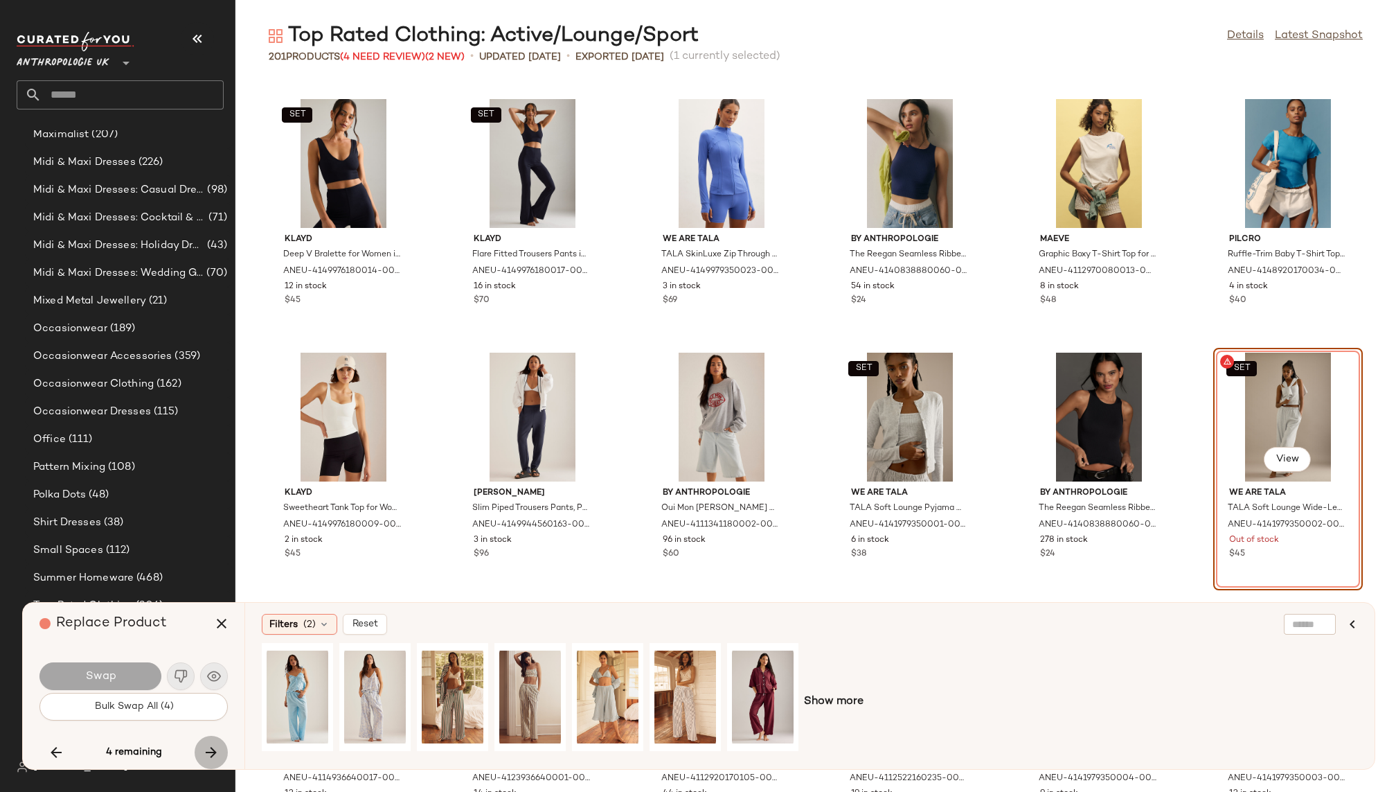
click at [211, 750] on icon "button" at bounding box center [211, 752] width 17 height 17
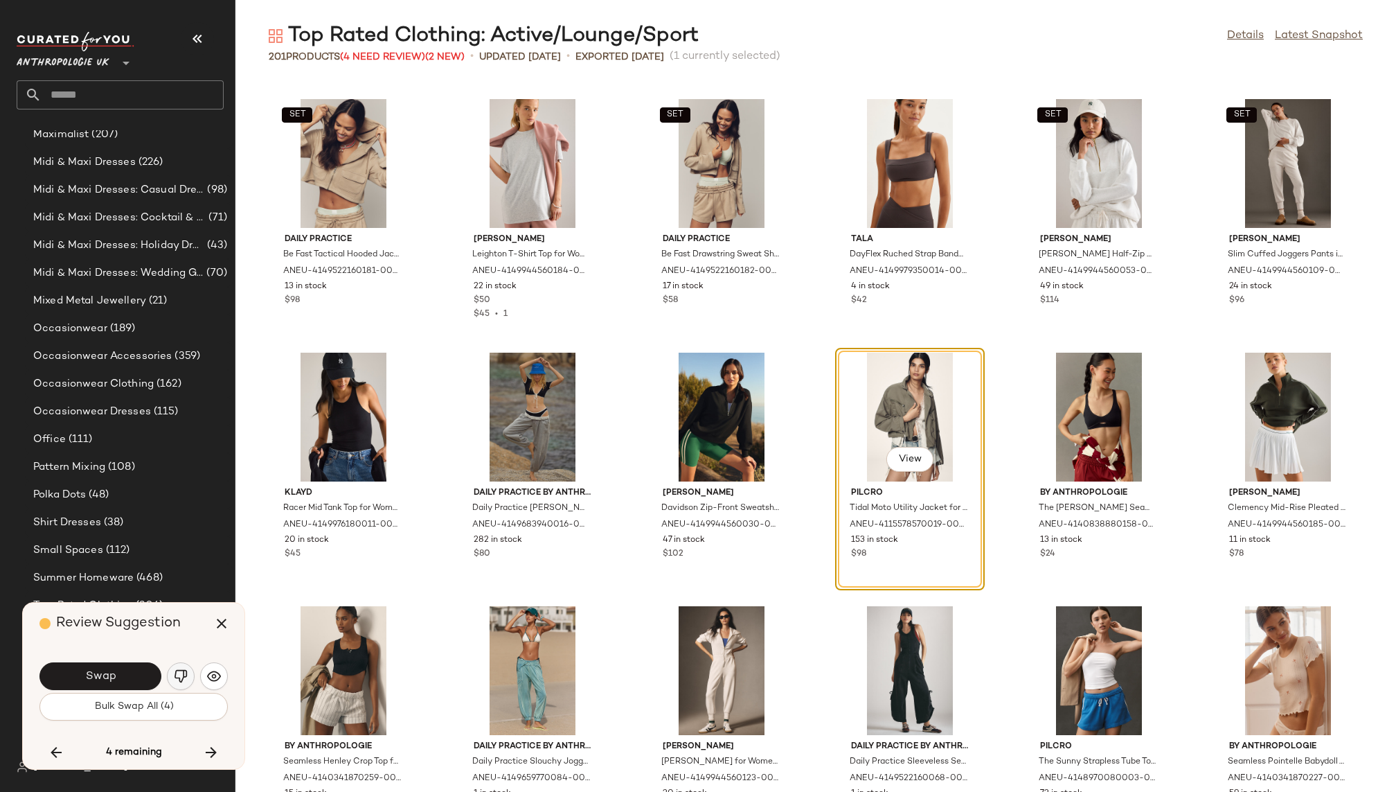
click at [177, 669] on img "button" at bounding box center [181, 676] width 14 height 14
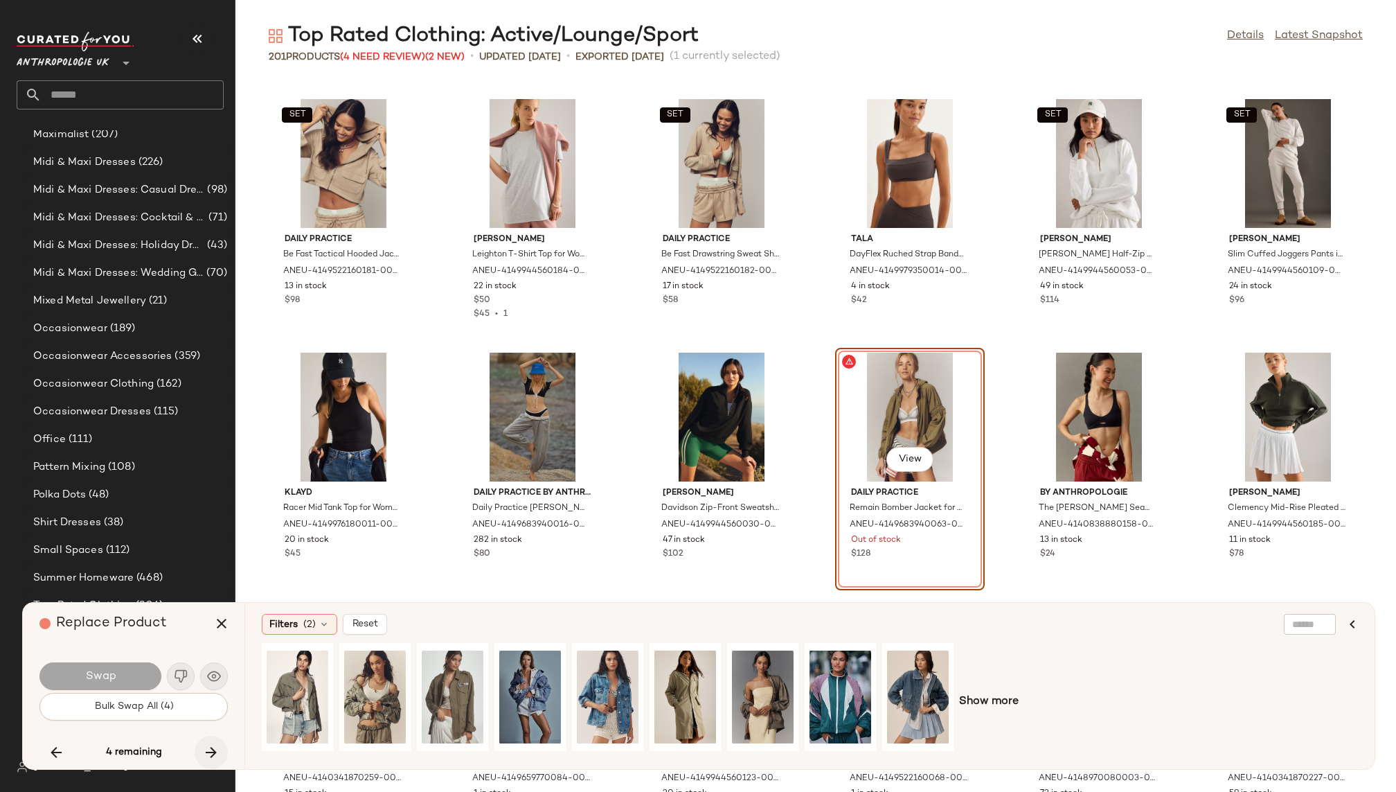
click at [218, 747] on icon "button" at bounding box center [211, 752] width 17 height 17
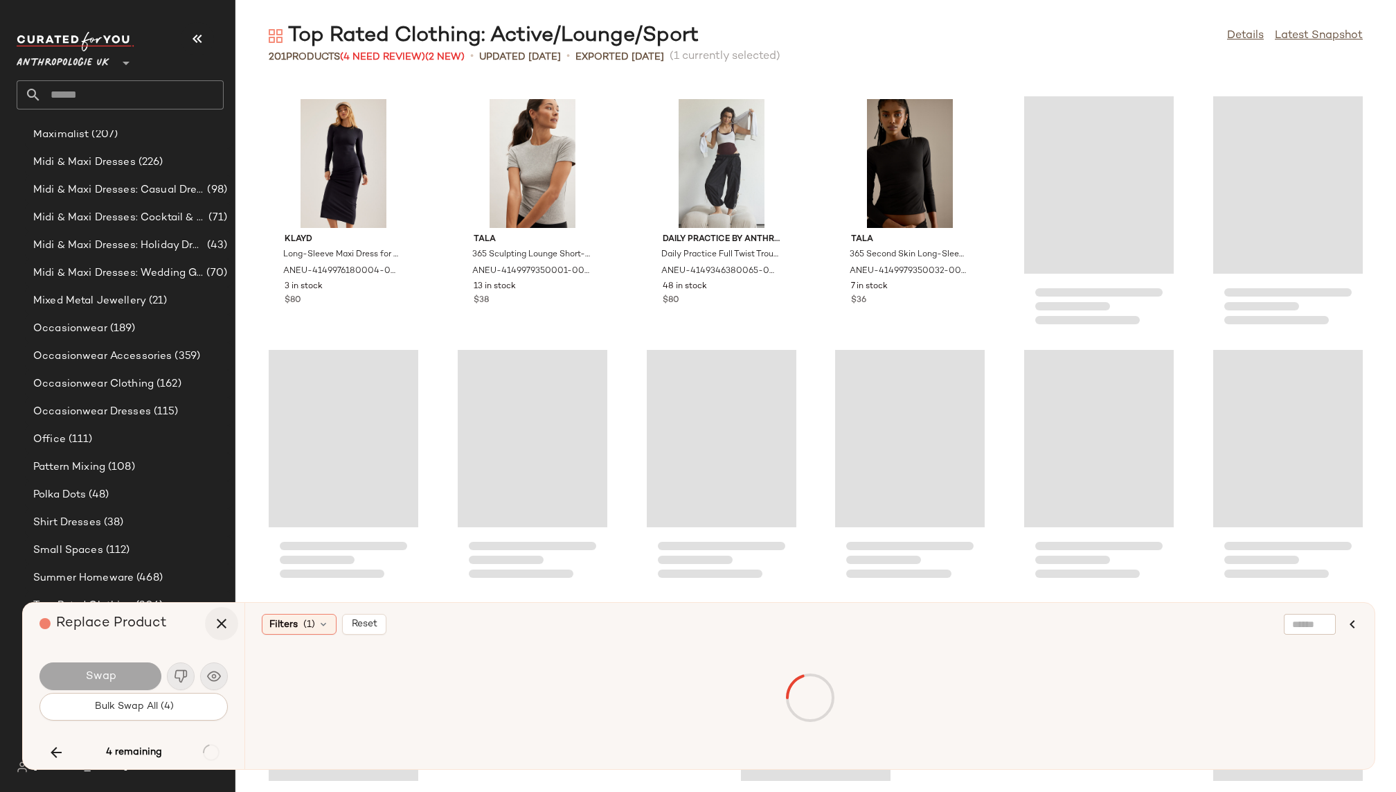
click at [220, 627] on icon "button" at bounding box center [221, 623] width 17 height 17
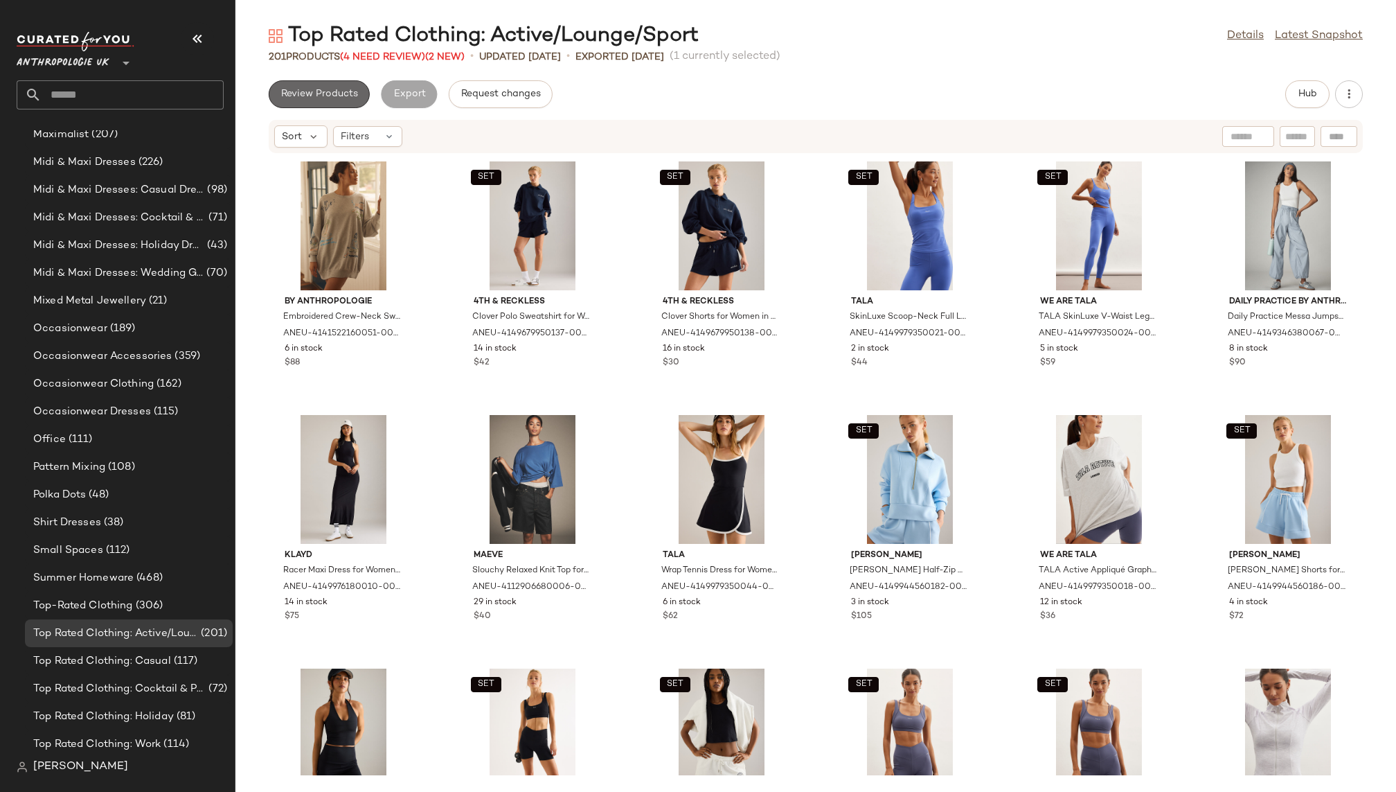
click at [344, 89] on span "Review Products" at bounding box center [319, 94] width 78 height 11
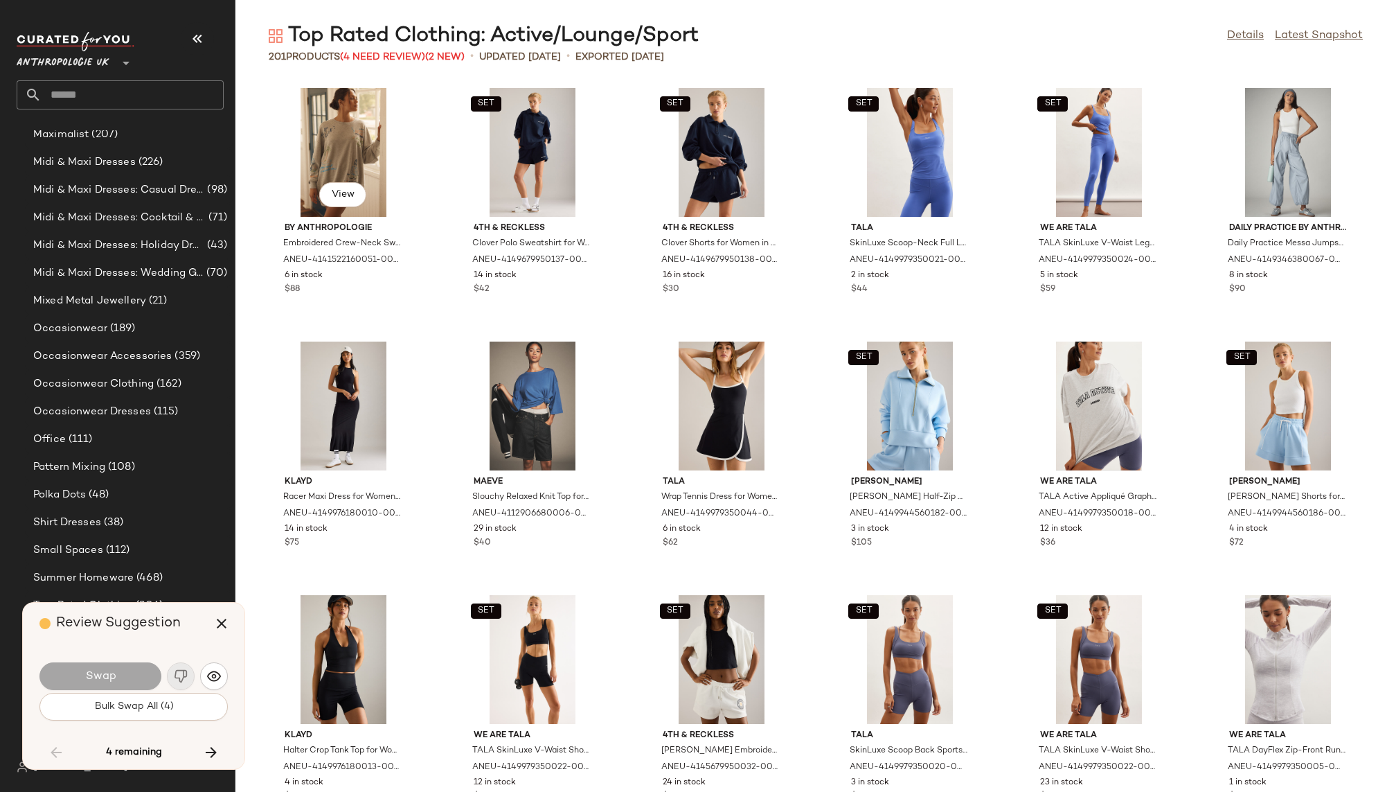
scroll to position [3802, 0]
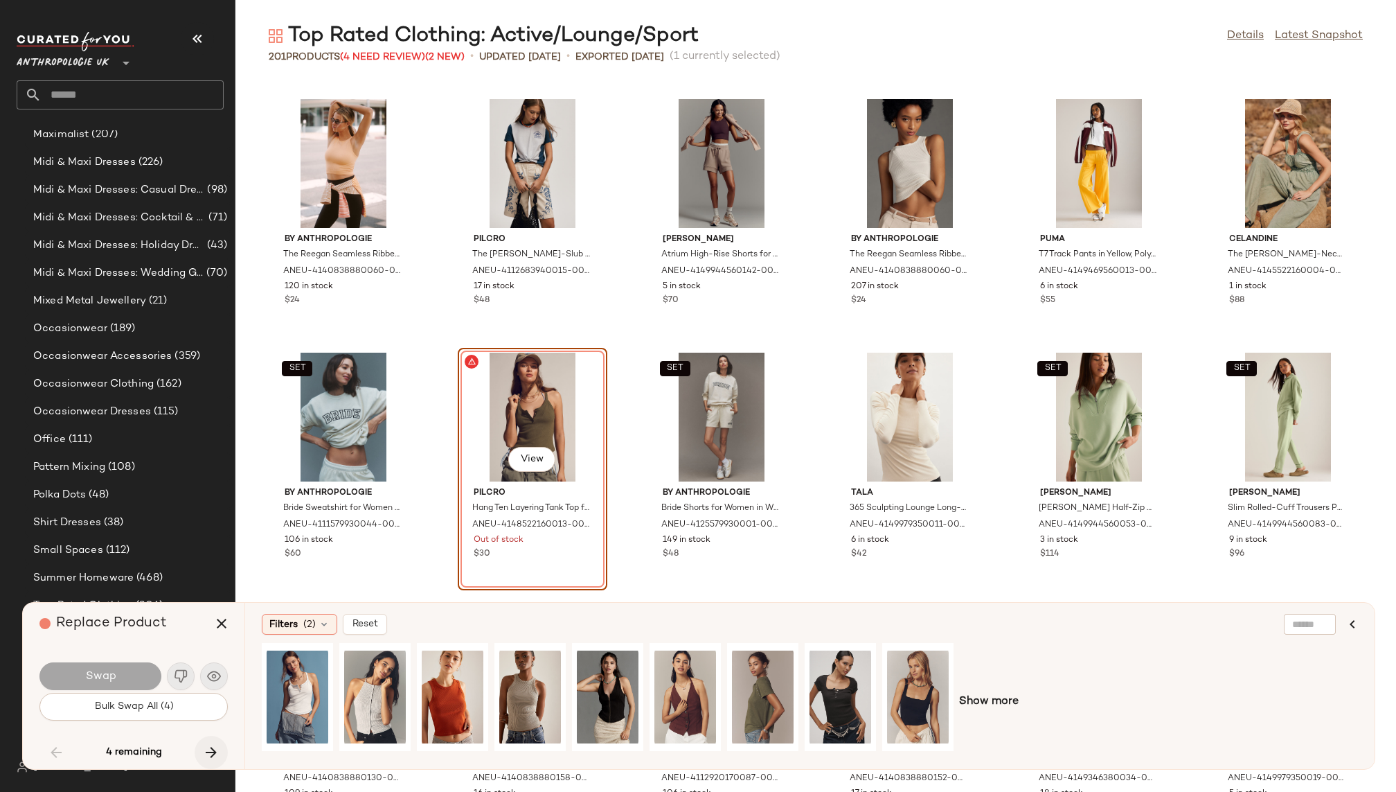
click at [217, 752] on icon "button" at bounding box center [211, 752] width 17 height 17
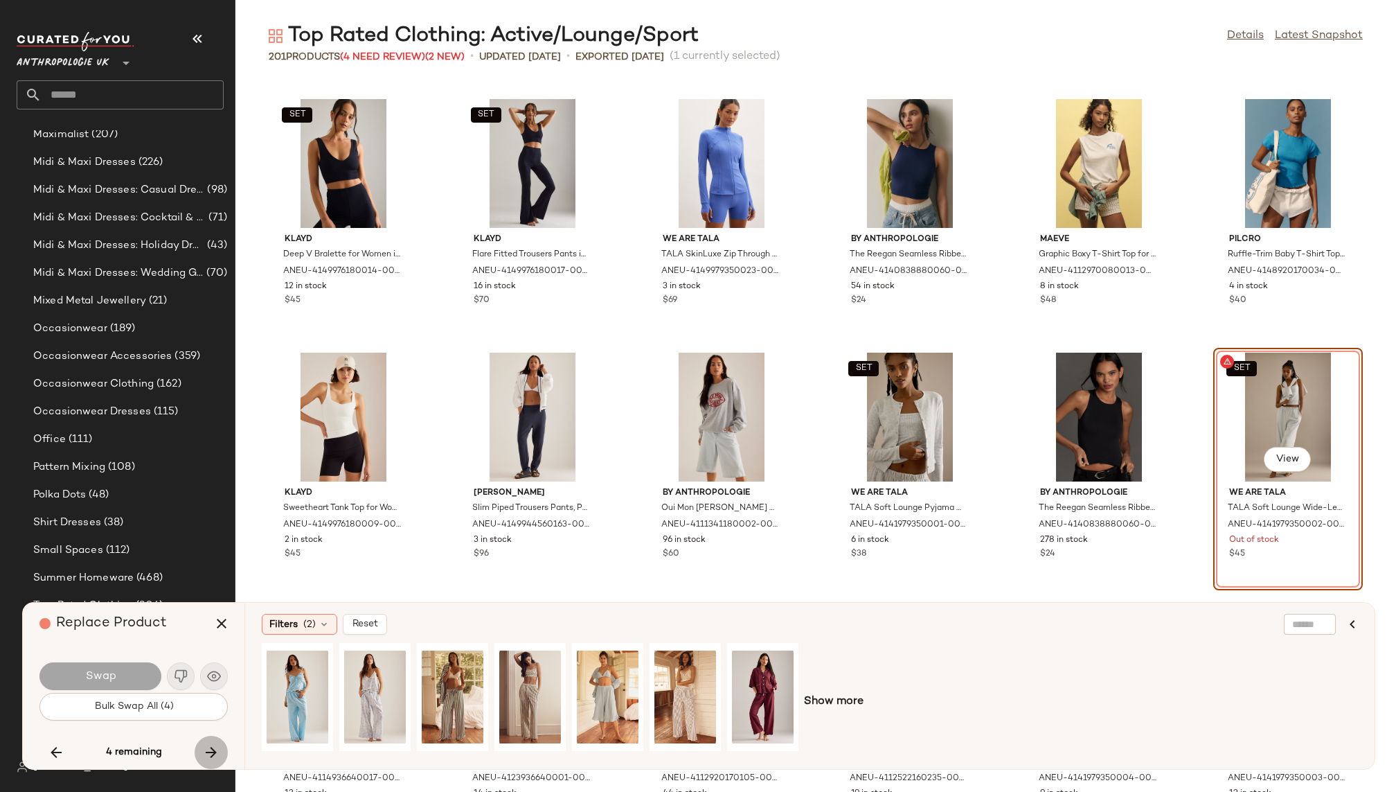
click at [217, 751] on icon "button" at bounding box center [211, 752] width 17 height 17
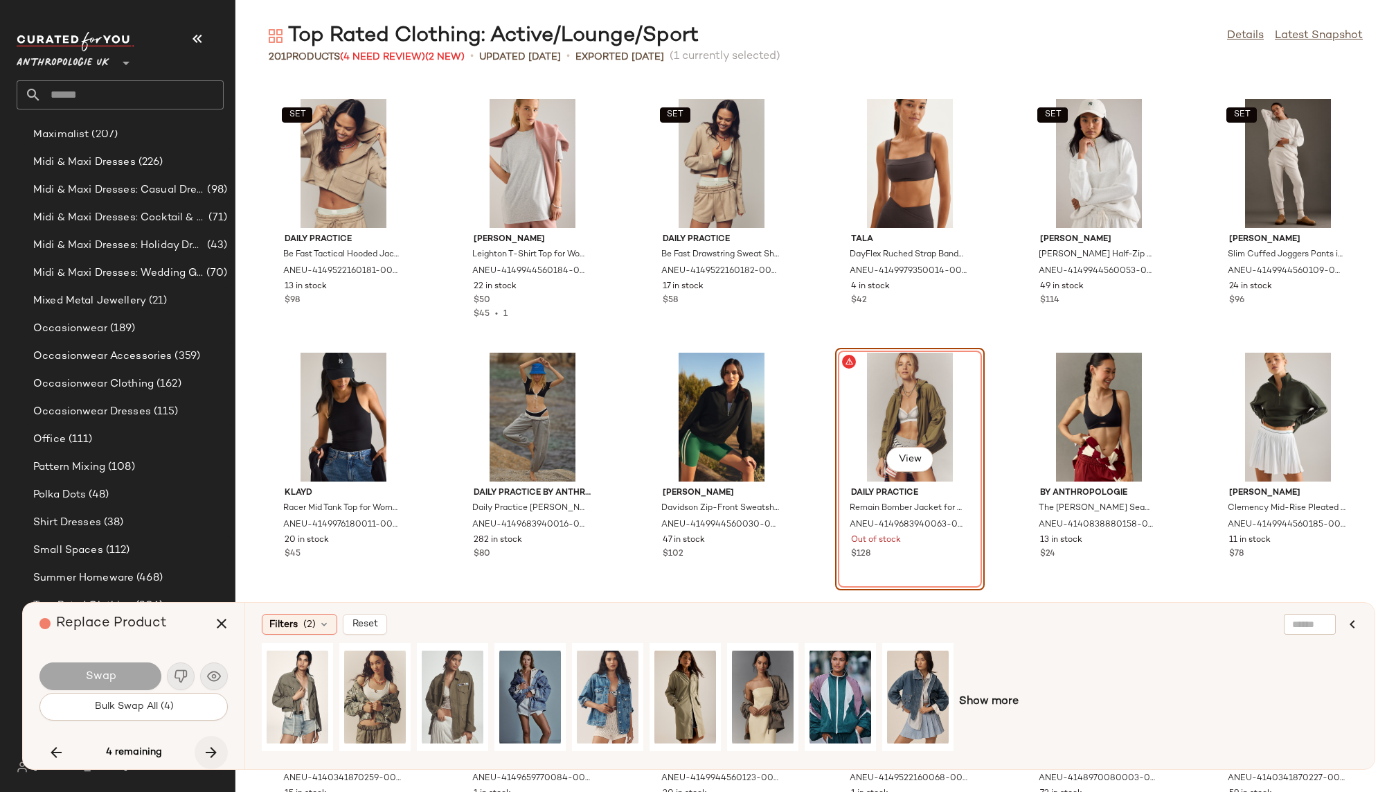
click at [217, 751] on icon "button" at bounding box center [211, 752] width 17 height 17
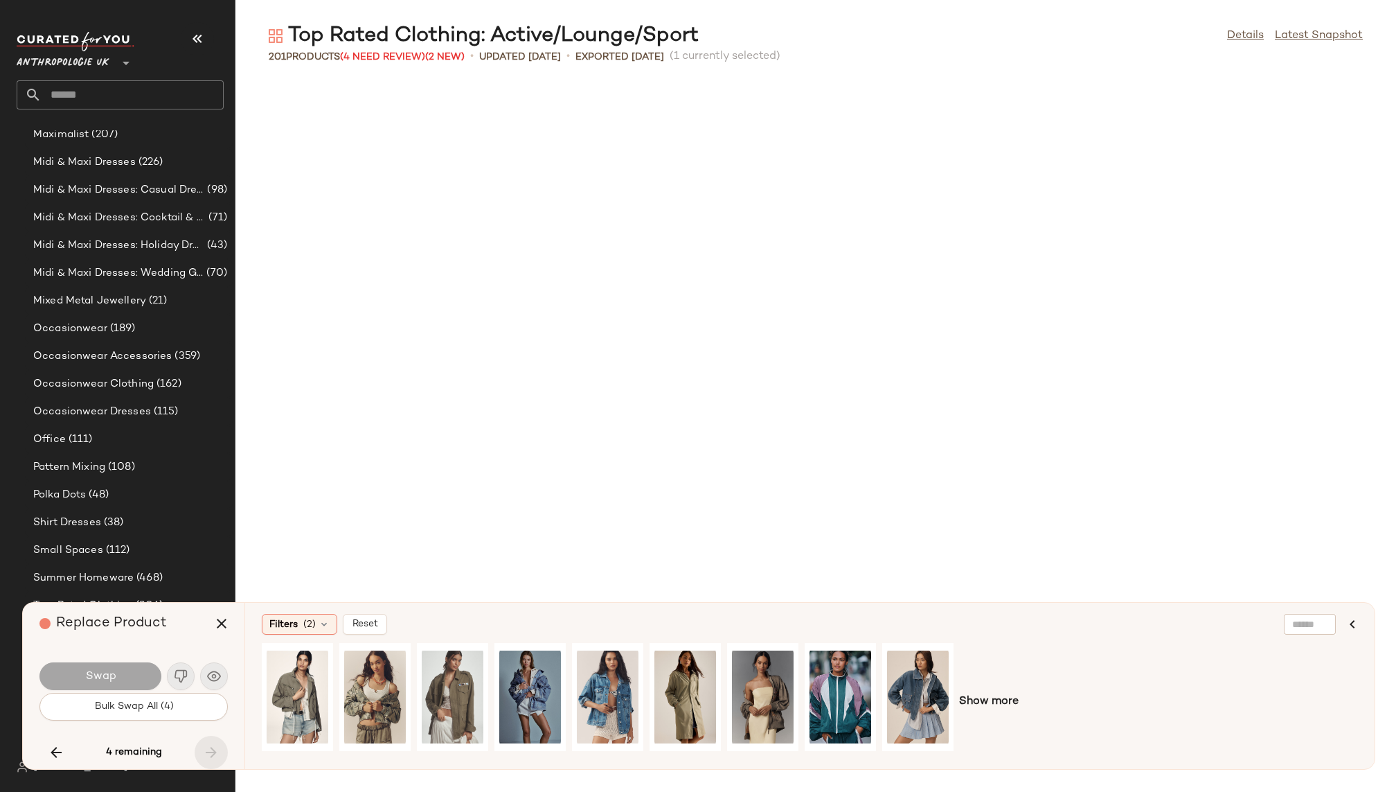
scroll to position [7857, 0]
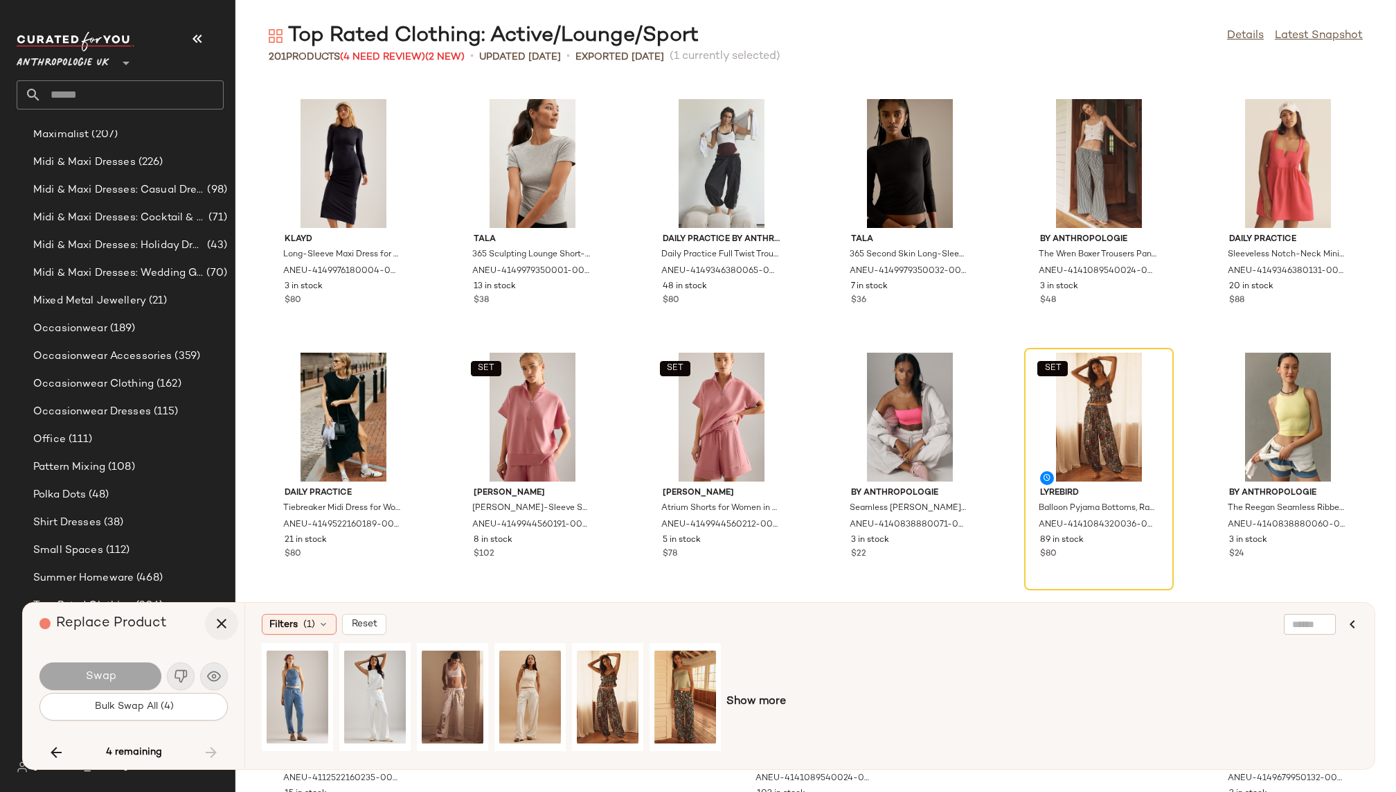
click at [223, 623] on icon "button" at bounding box center [221, 623] width 17 height 17
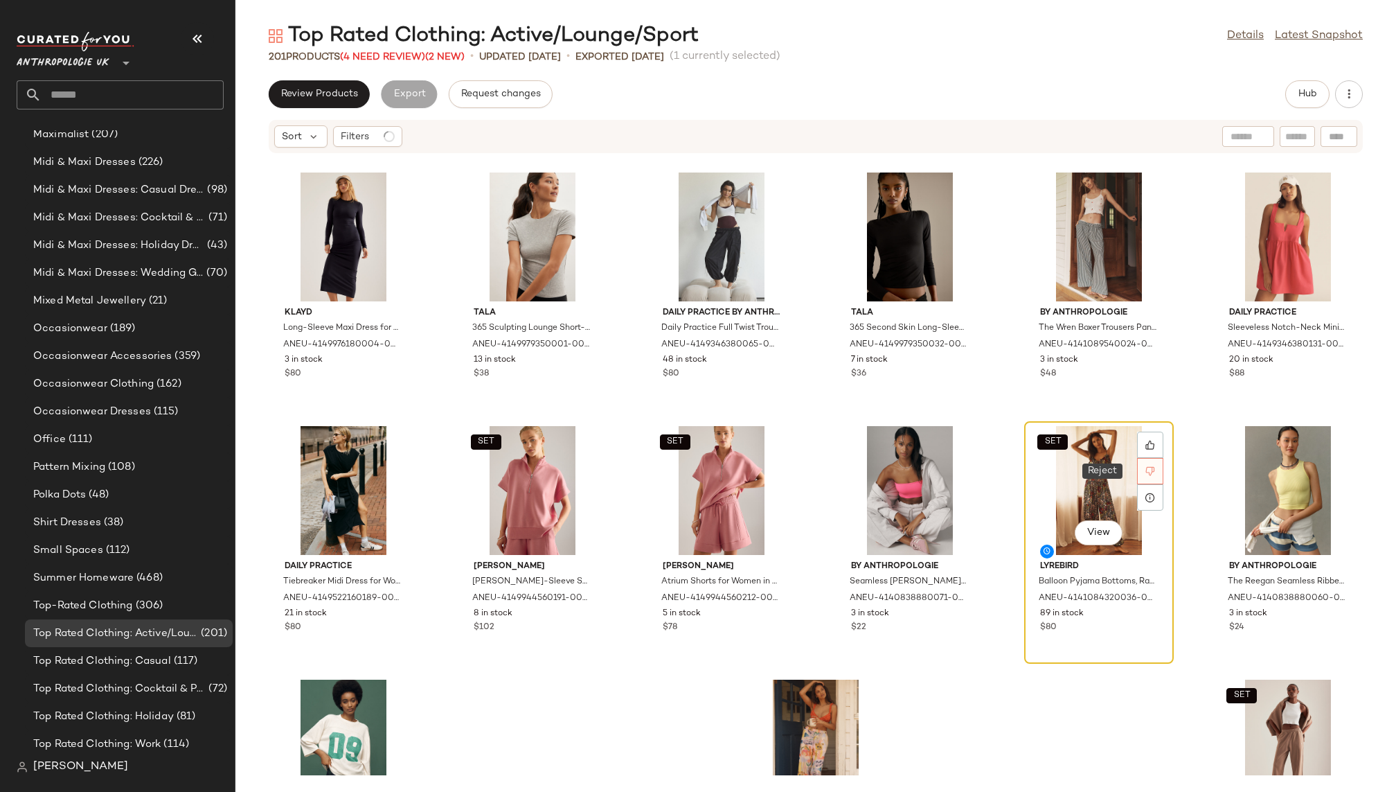
click at [1145, 472] on icon at bounding box center [1150, 471] width 10 height 10
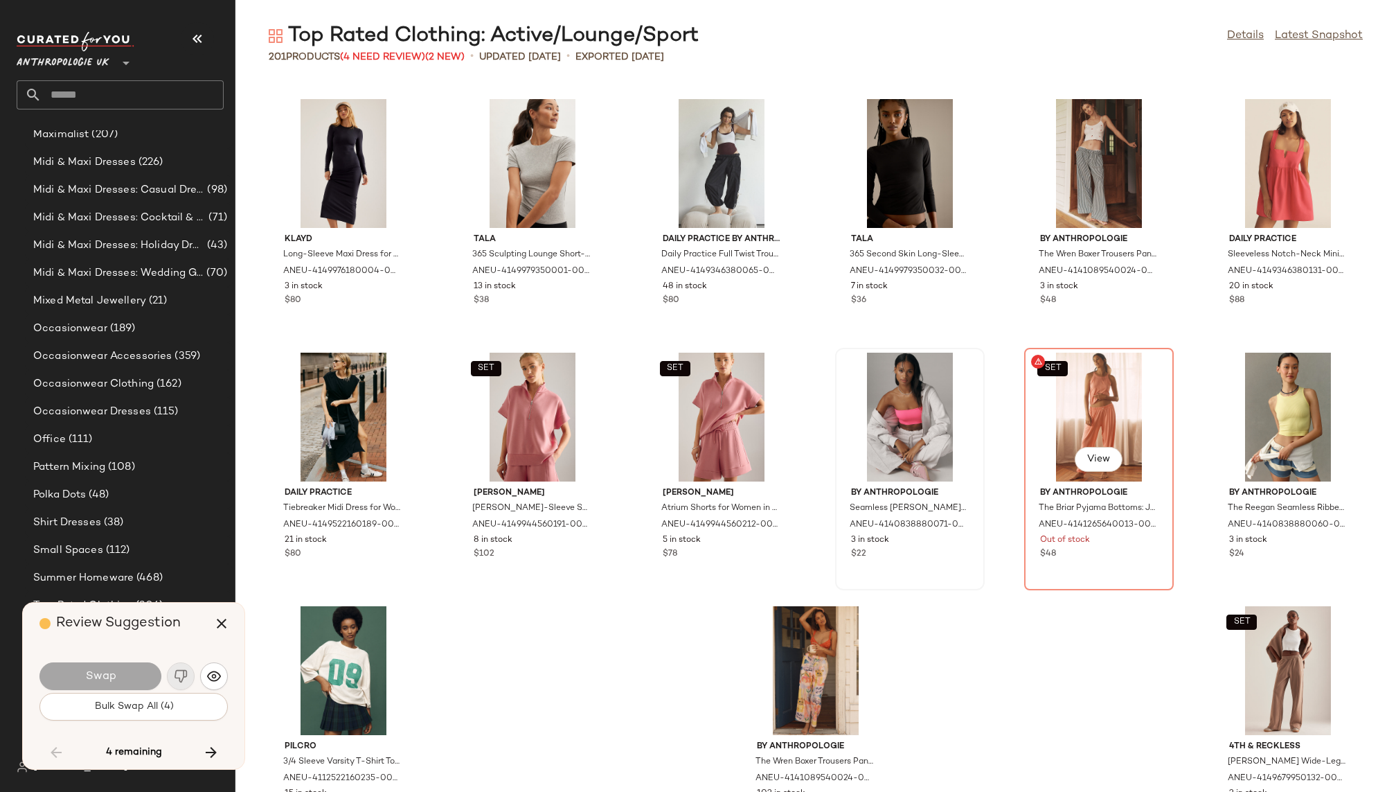
scroll to position [3802, 0]
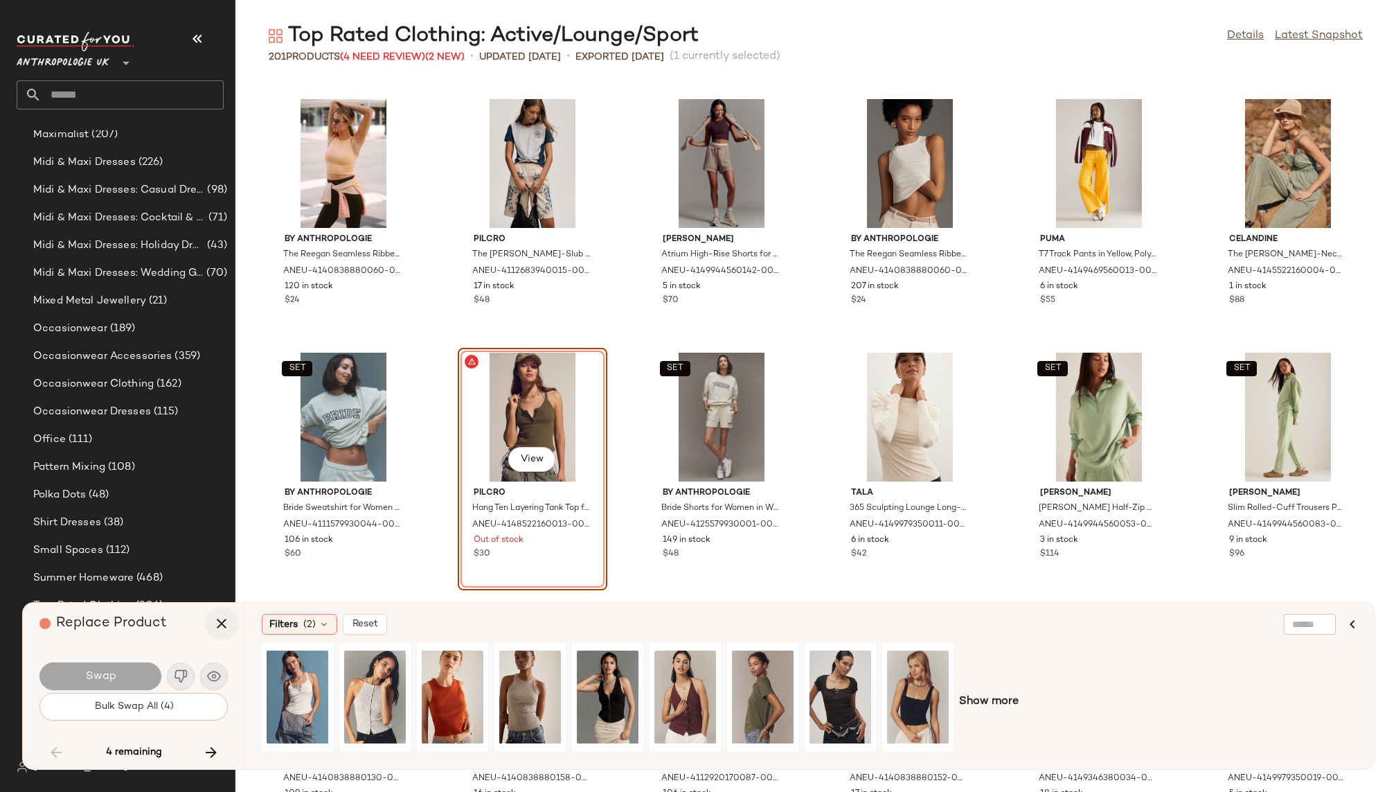
click at [222, 622] on icon "button" at bounding box center [221, 623] width 17 height 17
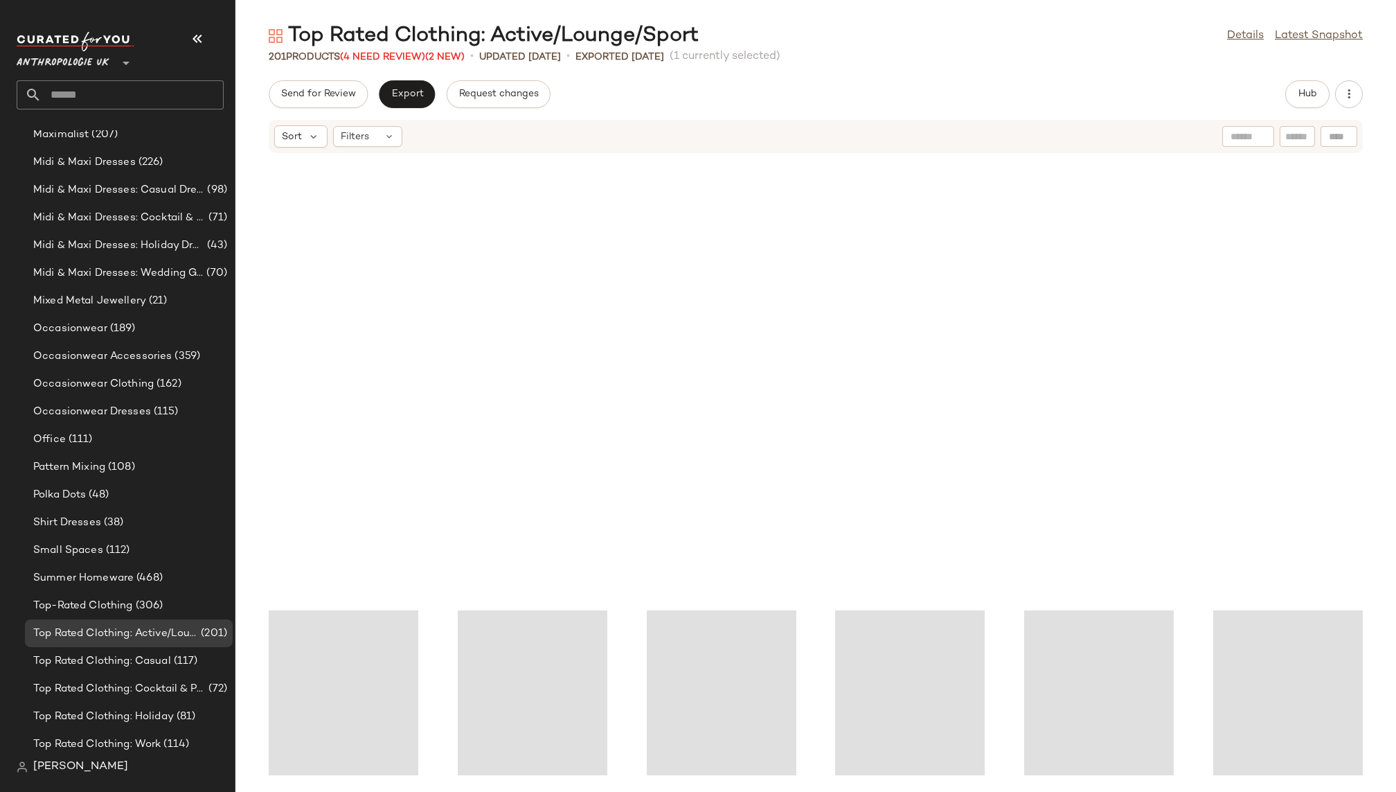
scroll to position [2162, 0]
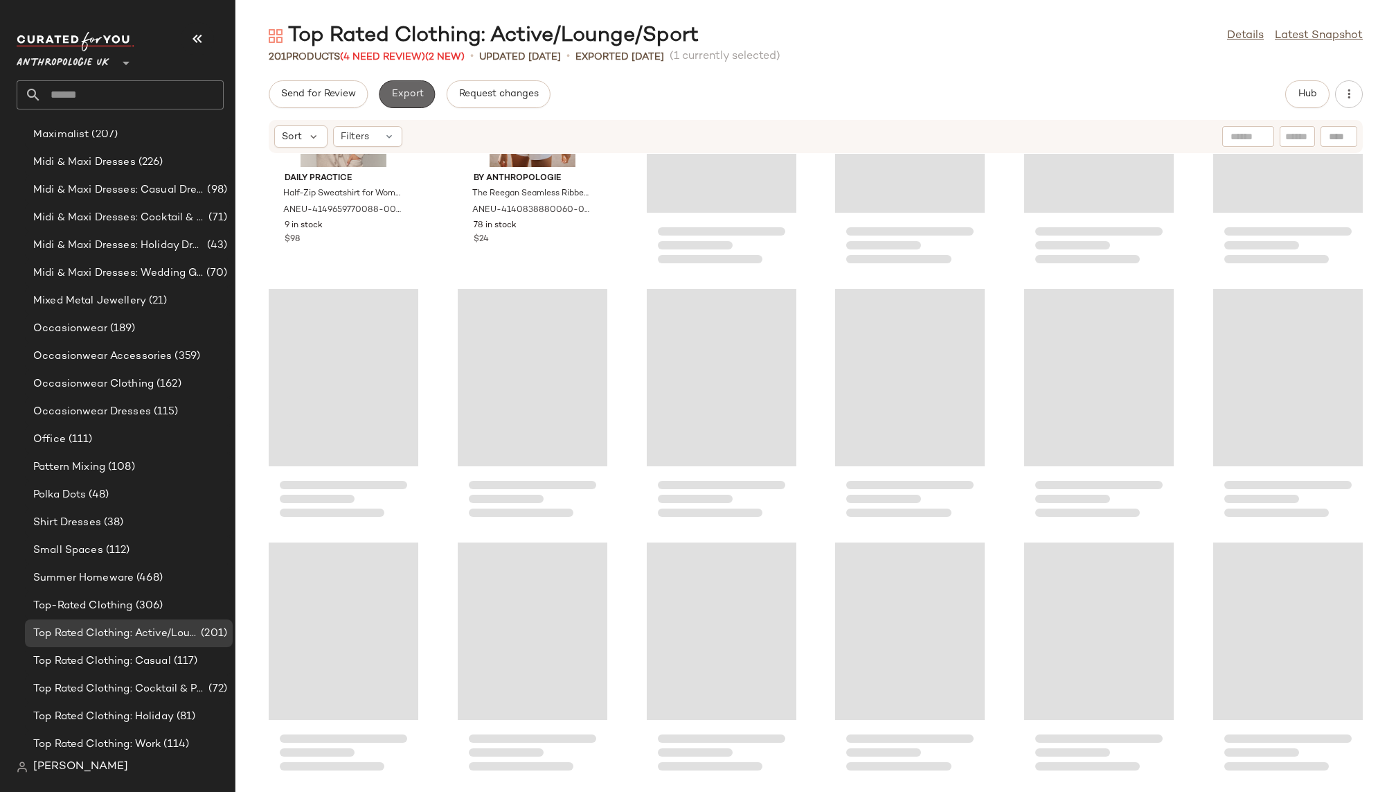
click at [413, 90] on span "Export" at bounding box center [407, 94] width 33 height 11
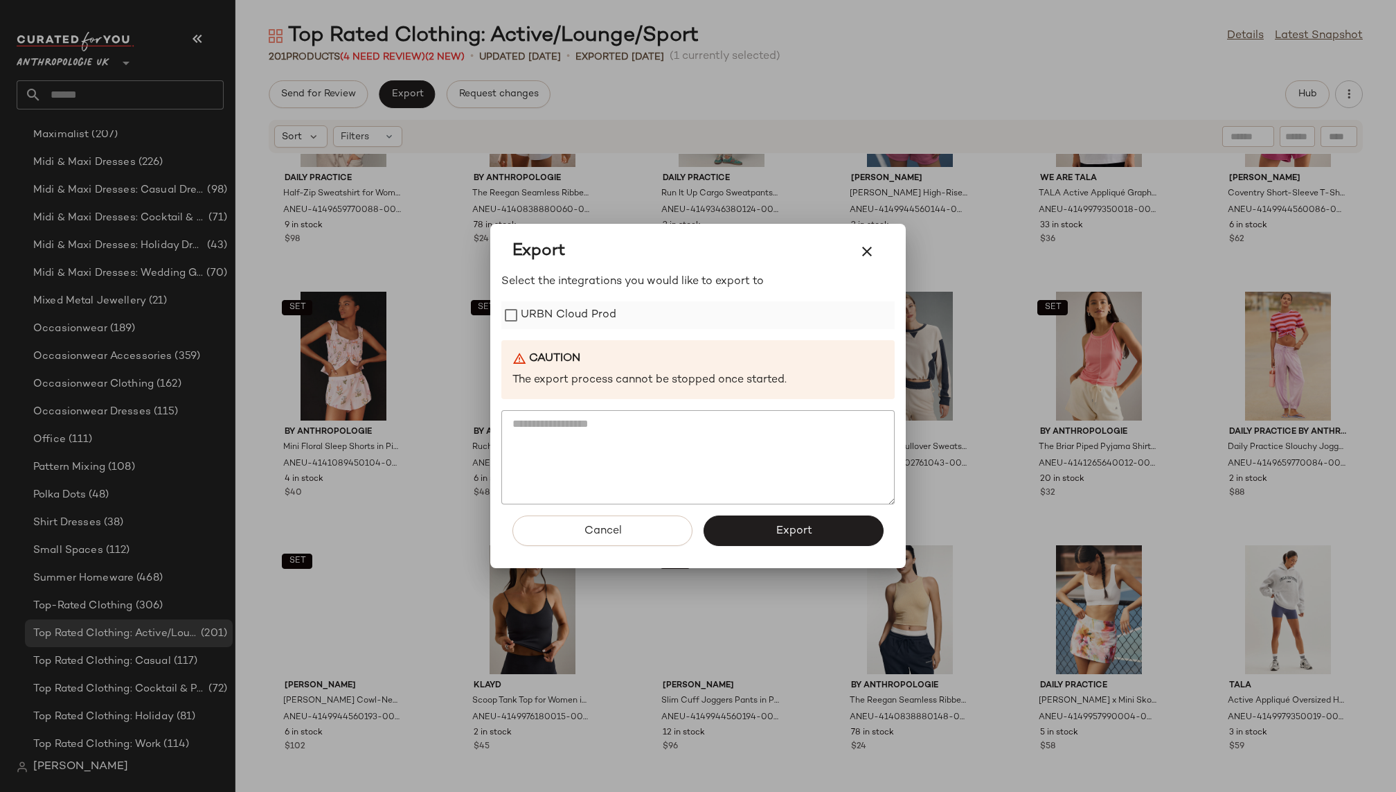
click at [574, 321] on label "URBN Cloud Prod" at bounding box center [569, 315] width 96 height 28
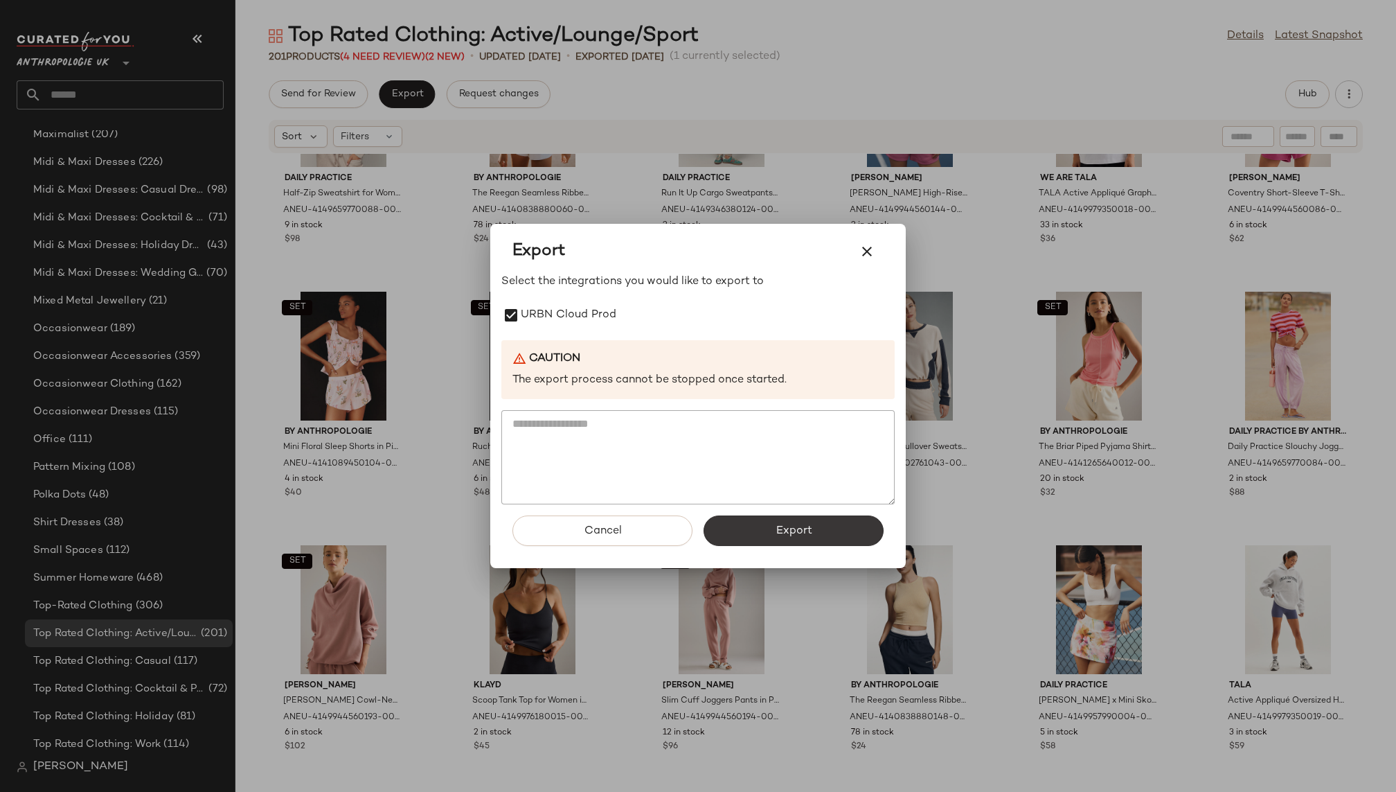
click at [798, 529] on span "Export" at bounding box center [793, 530] width 37 height 13
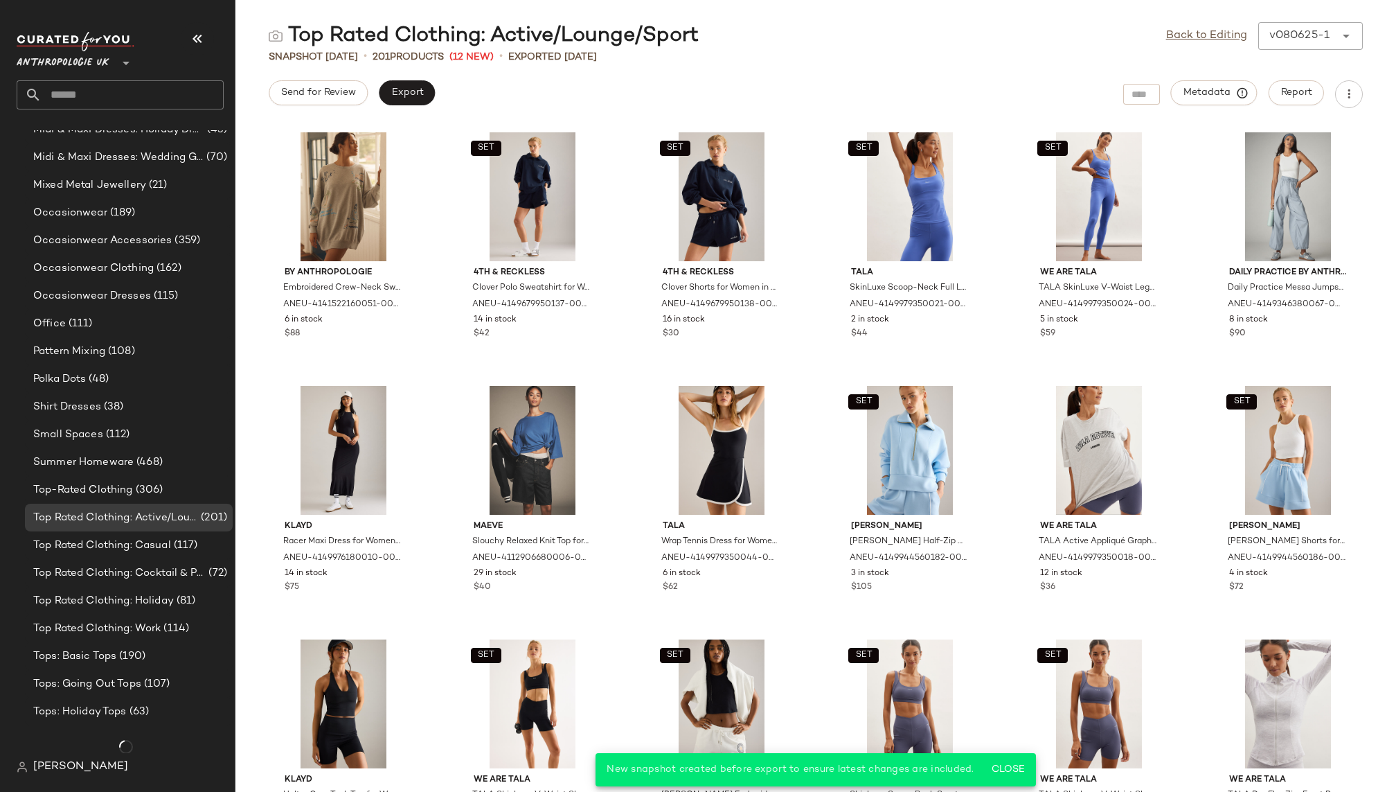
scroll to position [984, 0]
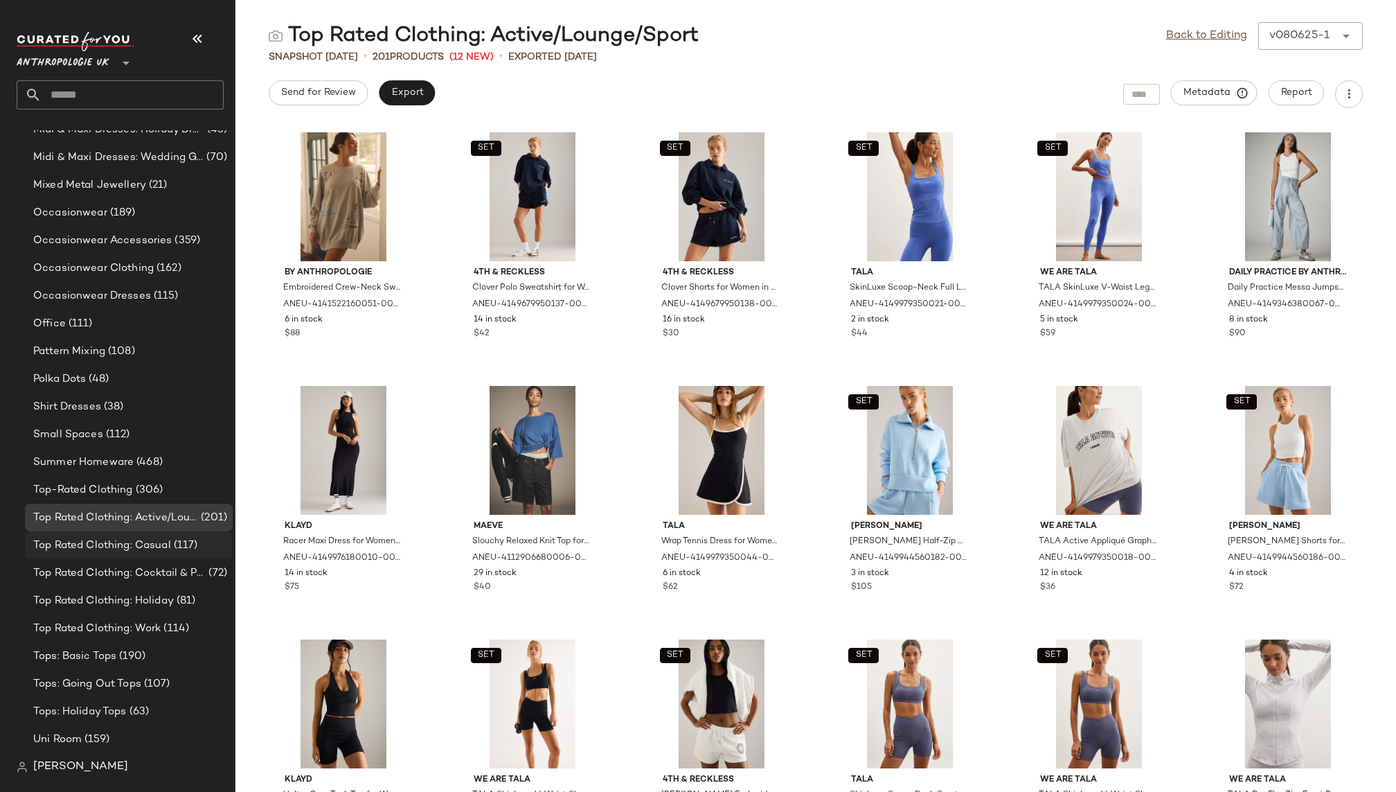
click at [141, 544] on span "Top Rated Clothing: Casual" at bounding box center [102, 545] width 138 height 16
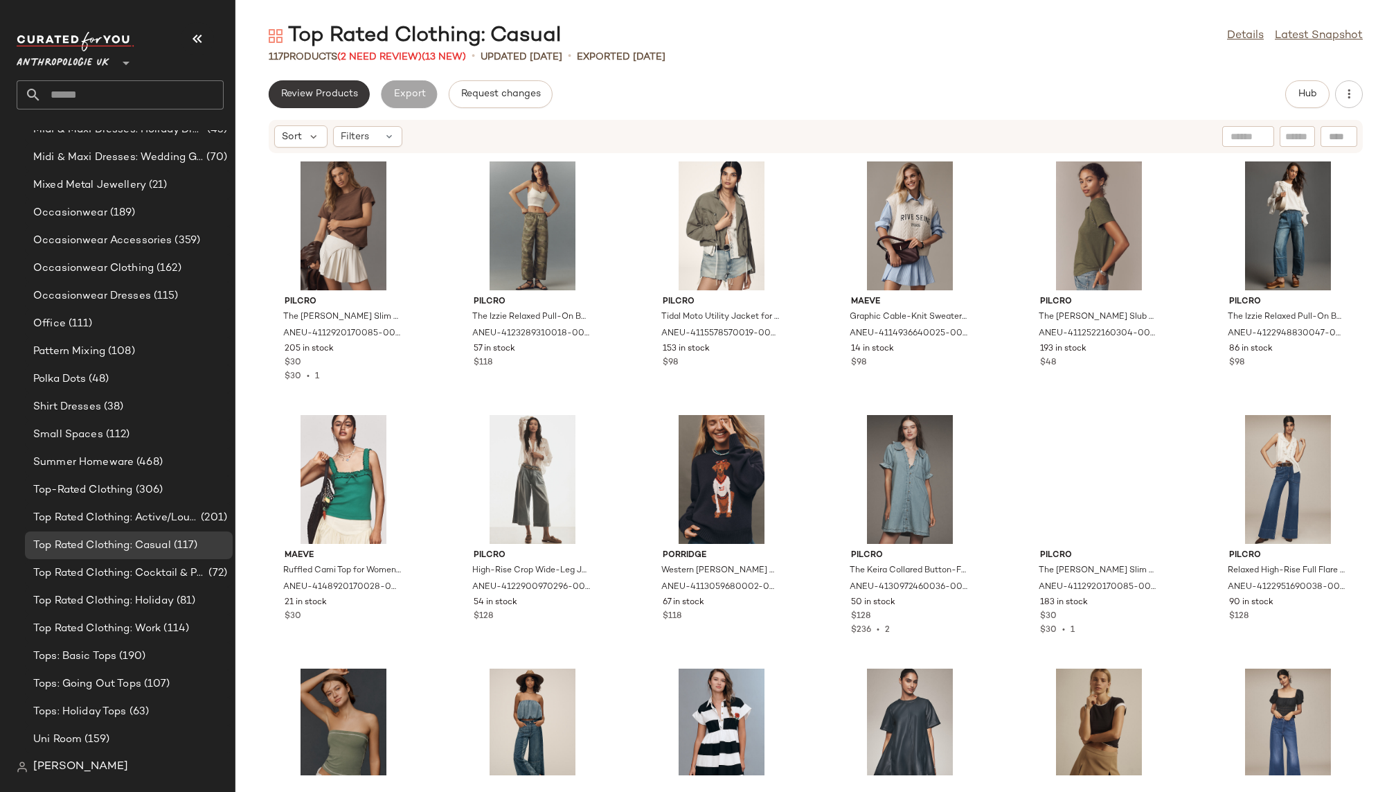
click at [316, 96] on span "Review Products" at bounding box center [319, 94] width 78 height 11
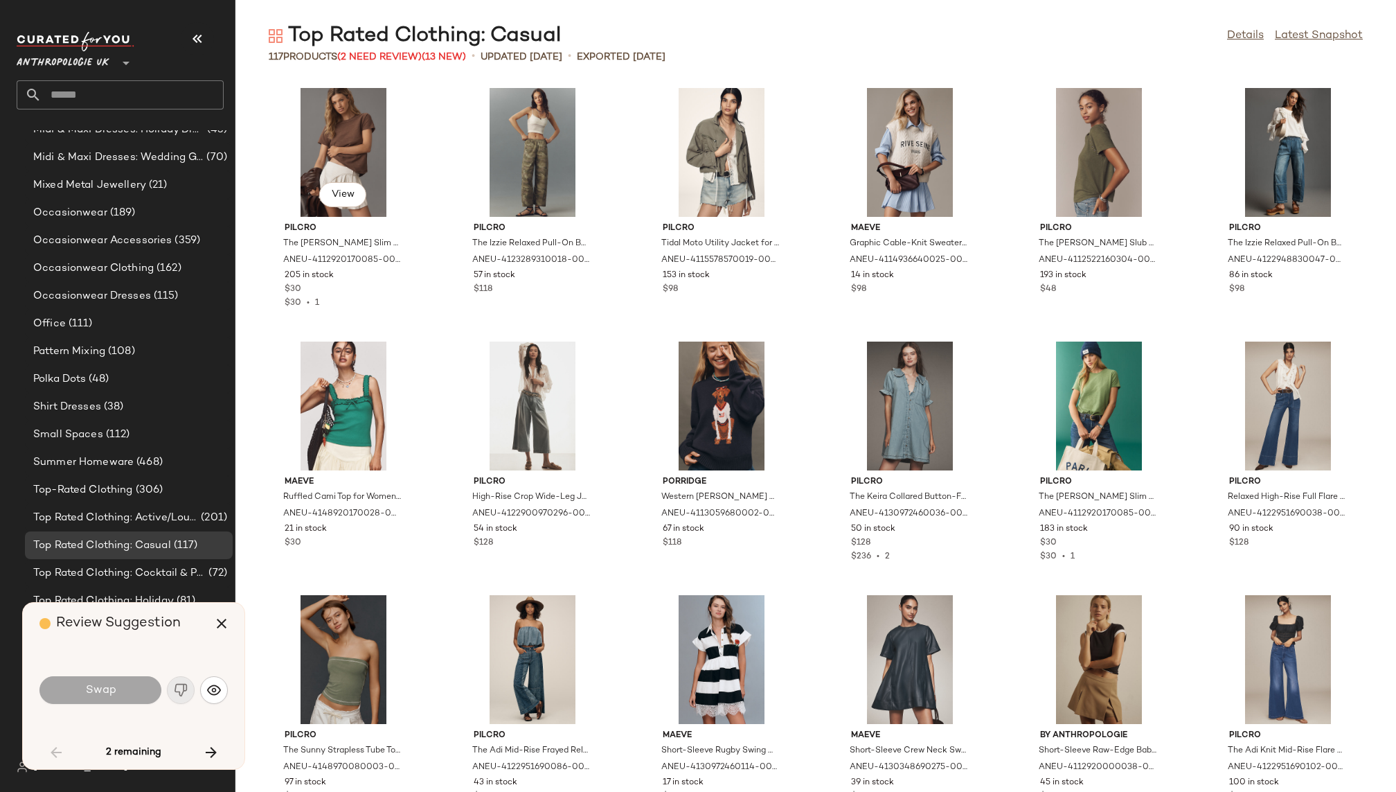
scroll to position [2281, 0]
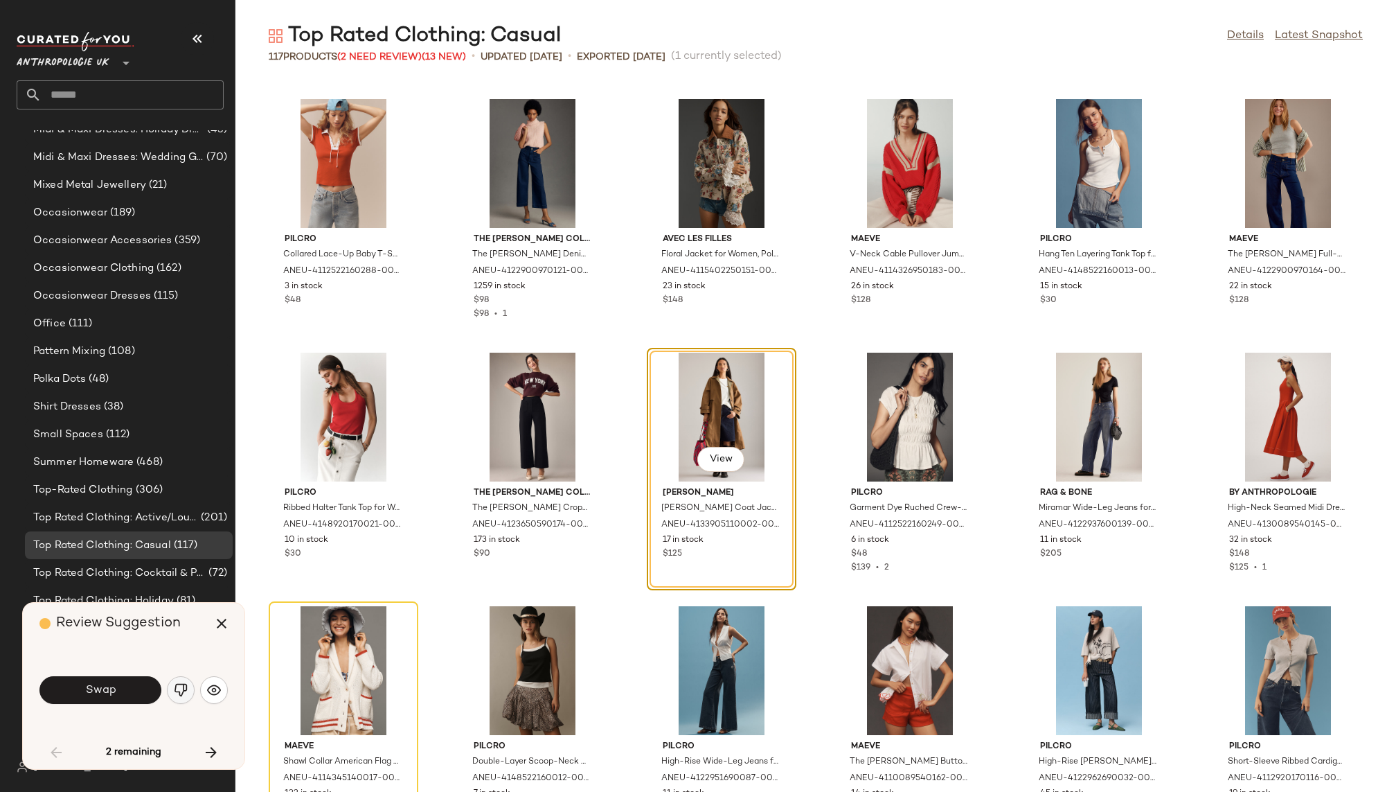
click at [181, 690] on img "button" at bounding box center [181, 690] width 14 height 14
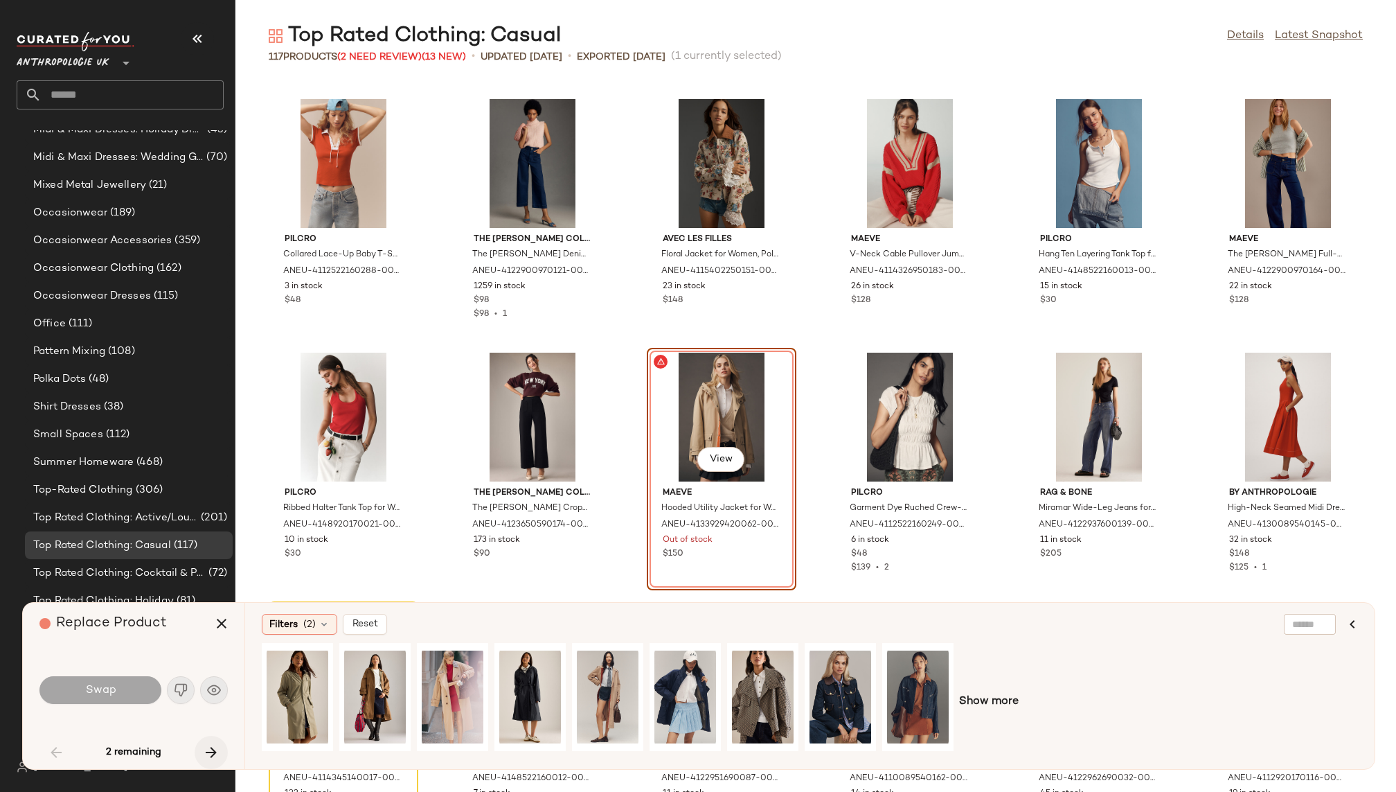
click at [208, 746] on icon "button" at bounding box center [211, 752] width 17 height 17
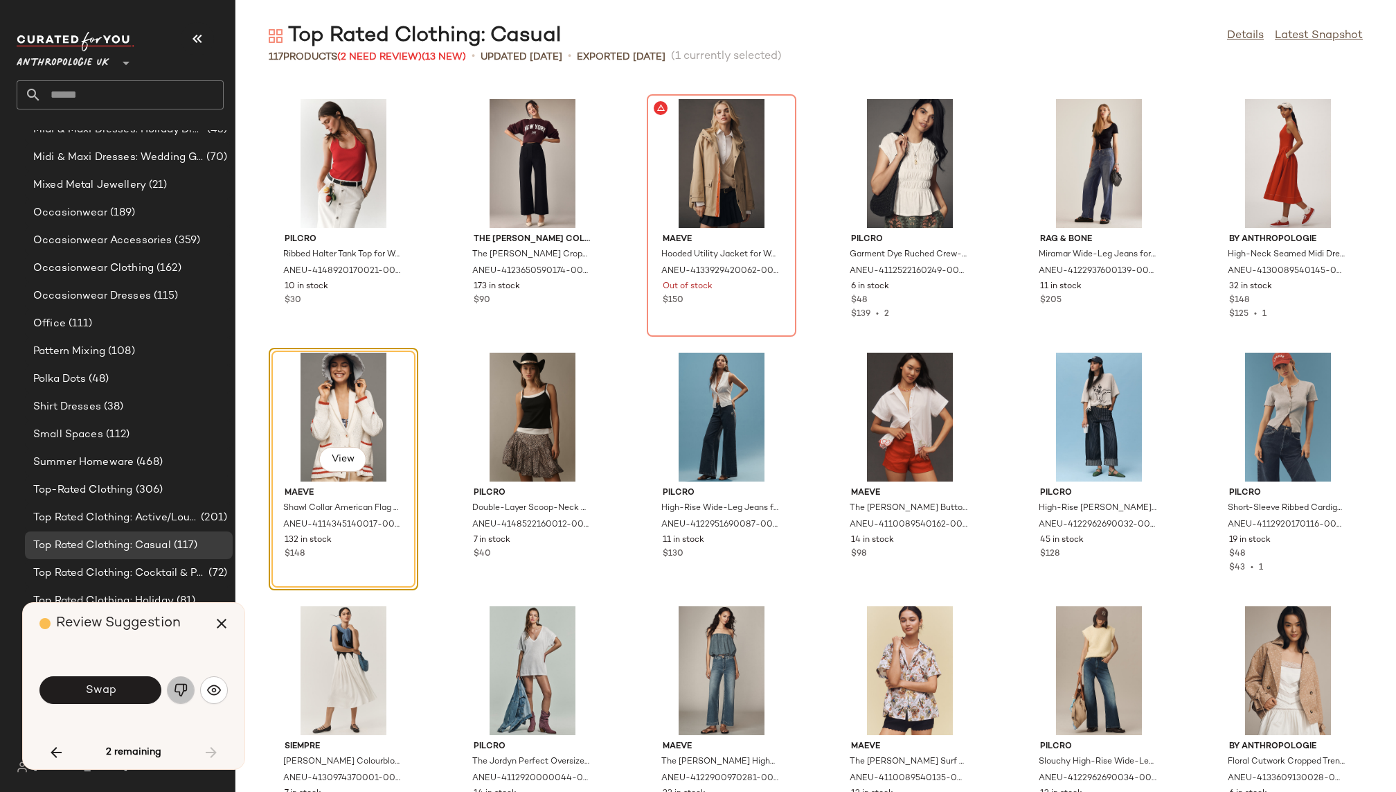
click at [179, 691] on img "button" at bounding box center [181, 690] width 14 height 14
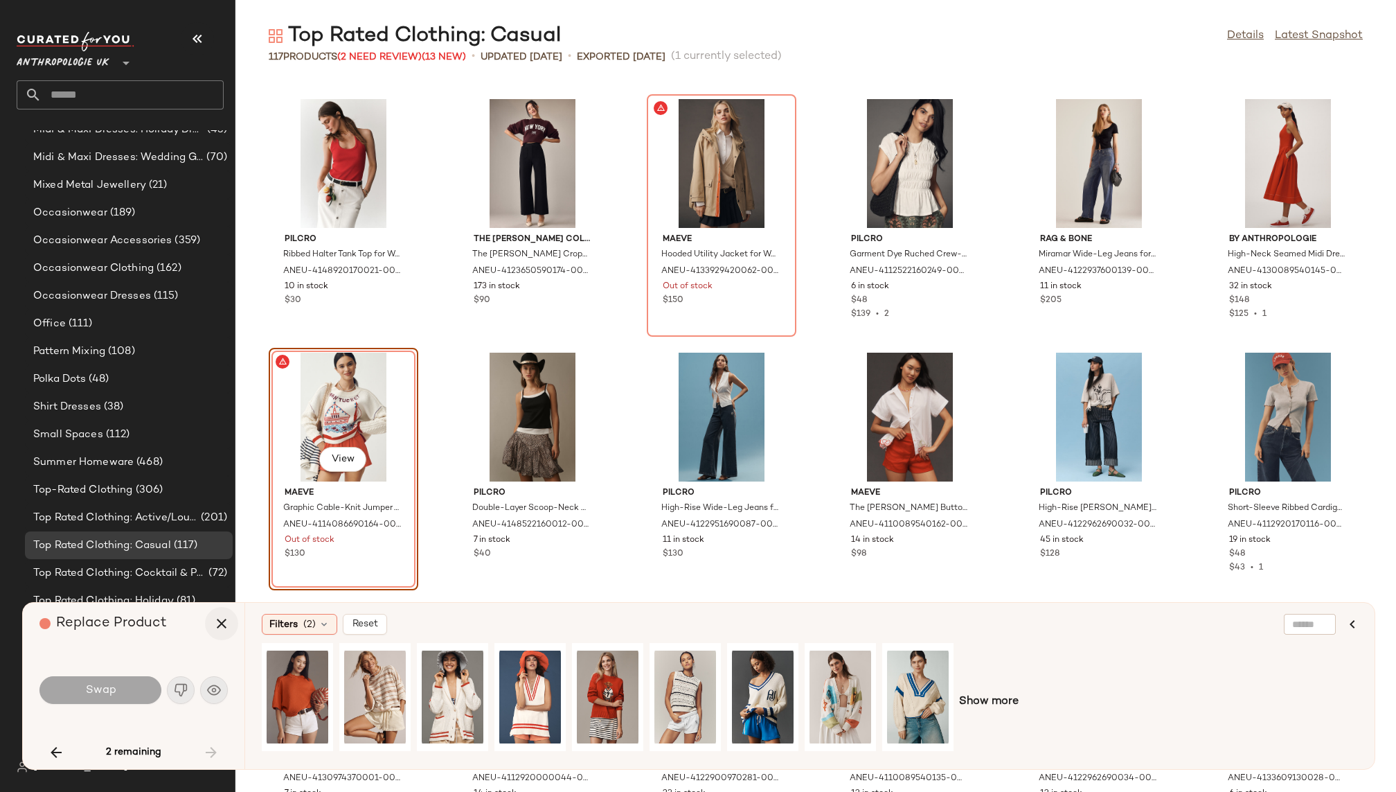
click at [223, 625] on icon "button" at bounding box center [221, 623] width 17 height 17
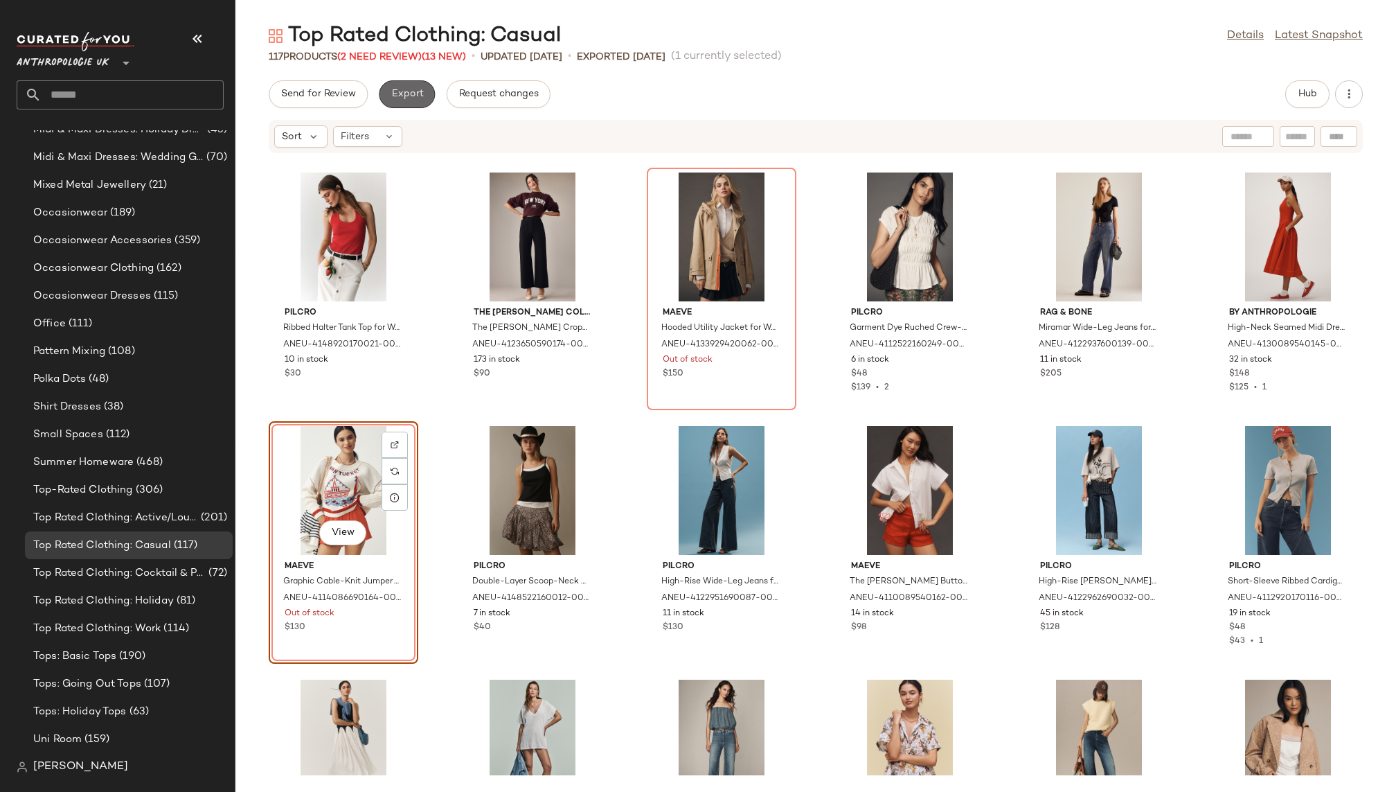
click at [409, 98] on span "Export" at bounding box center [407, 94] width 33 height 11
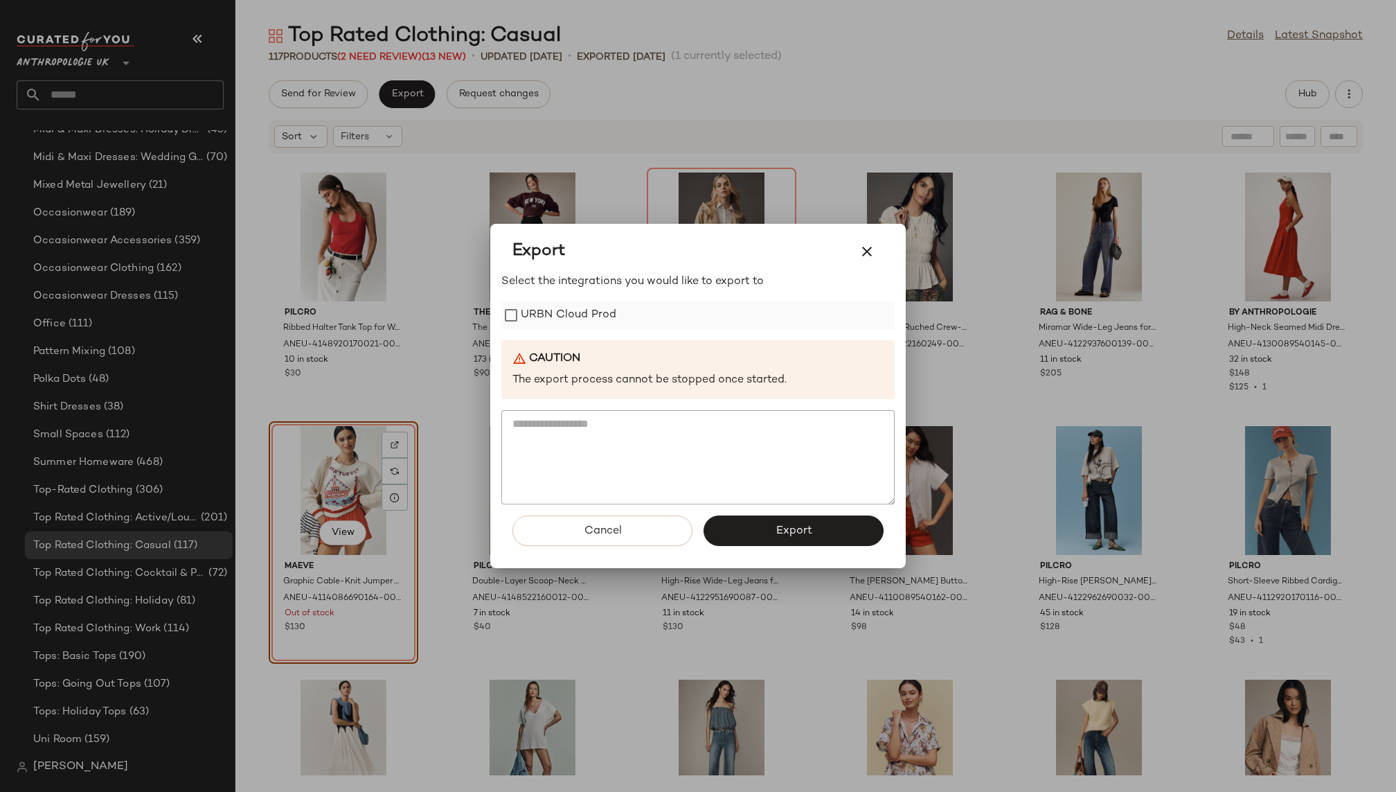
click at [551, 307] on label "URBN Cloud Prod" at bounding box center [569, 315] width 96 height 28
click at [740, 527] on button "Export" at bounding box center [794, 530] width 180 height 30
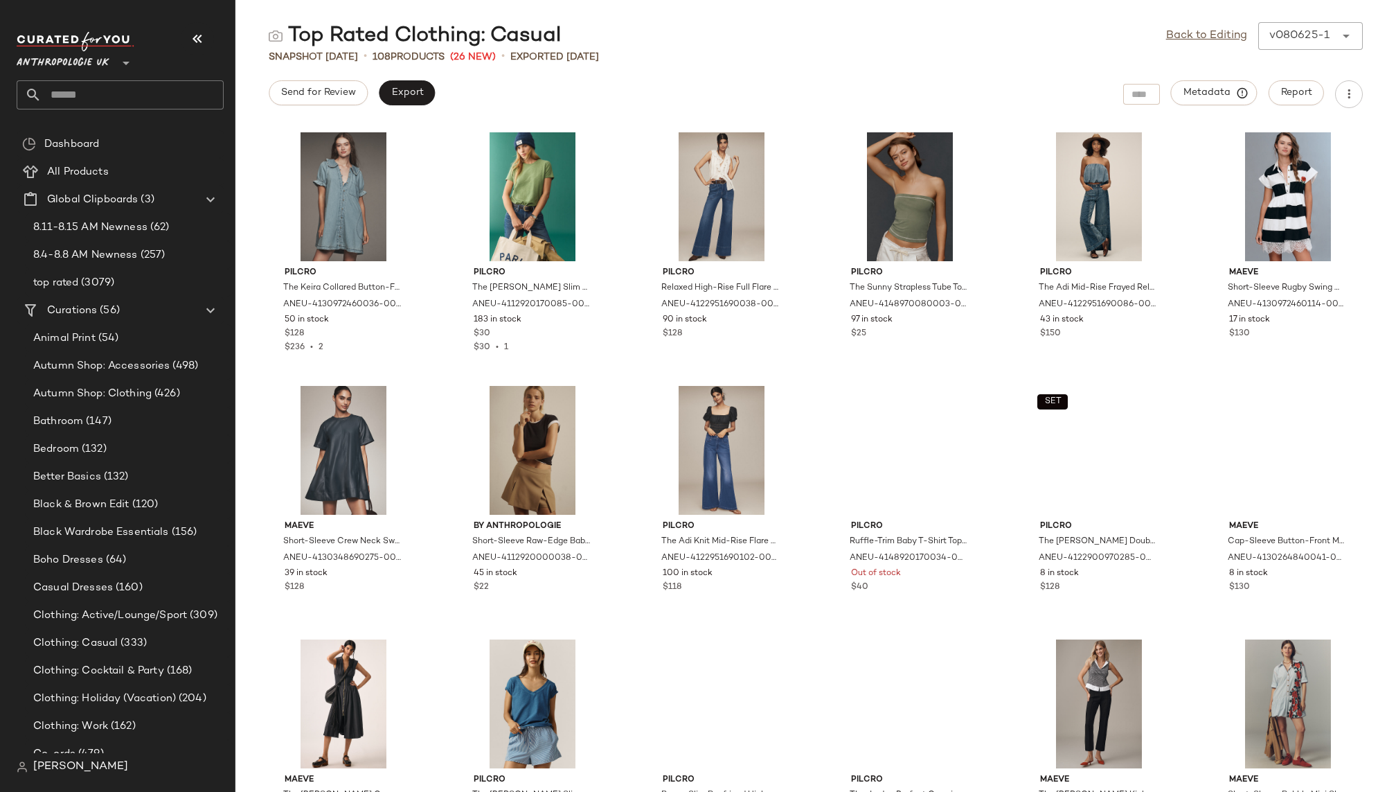
scroll to position [984, 0]
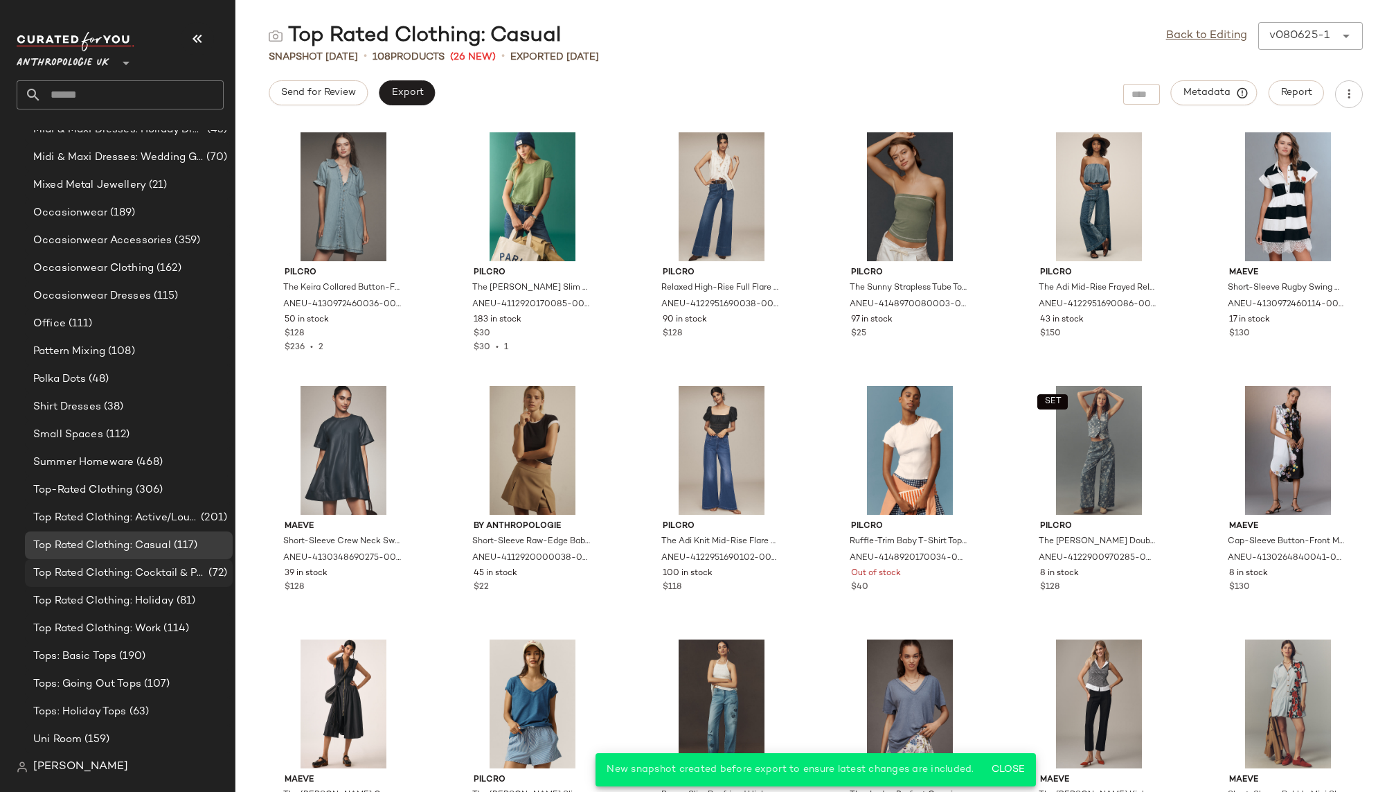
click at [171, 569] on span "Top Rated Clothing: Cocktail & Party" at bounding box center [119, 573] width 172 height 16
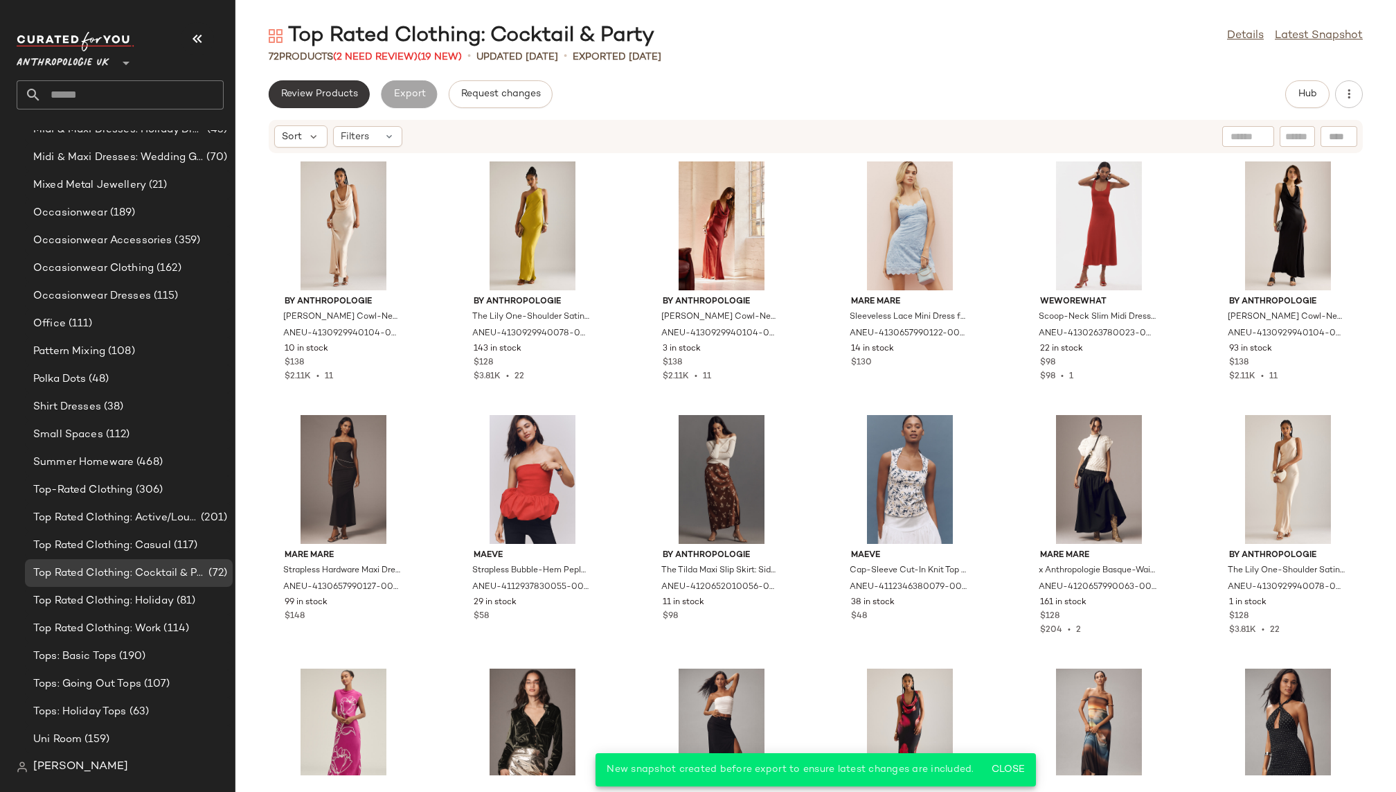
click at [303, 90] on span "Review Products" at bounding box center [319, 94] width 78 height 11
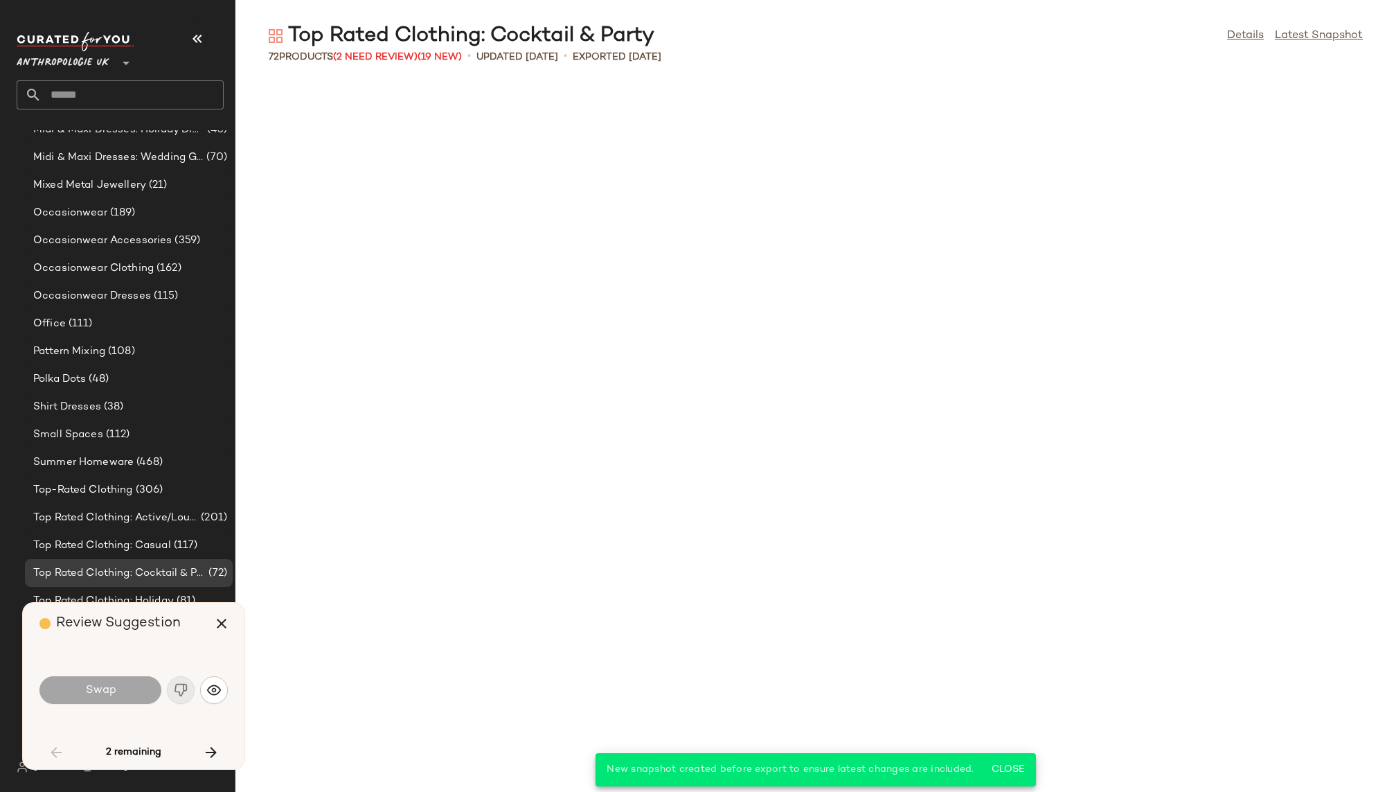
scroll to position [1521, 0]
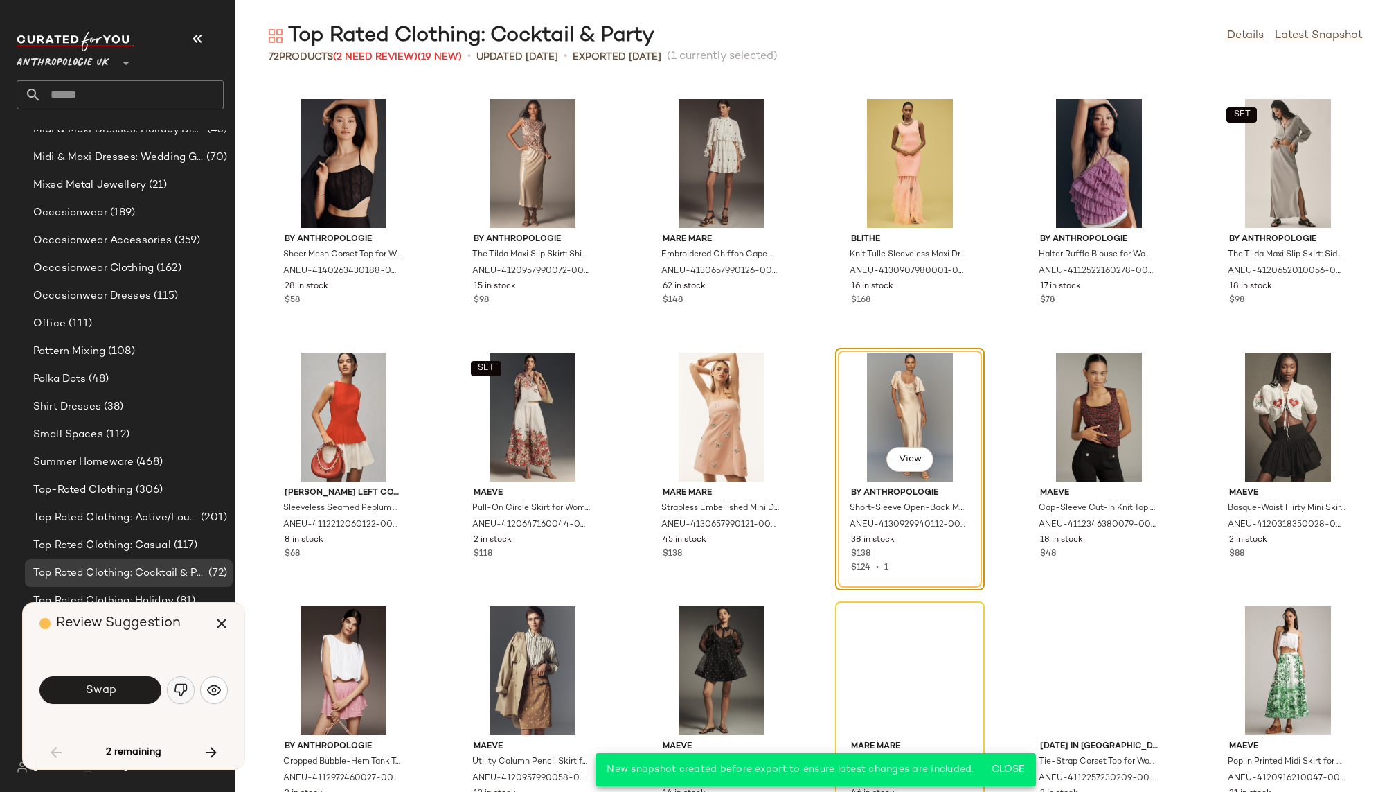
click at [178, 686] on img "button" at bounding box center [181, 690] width 14 height 14
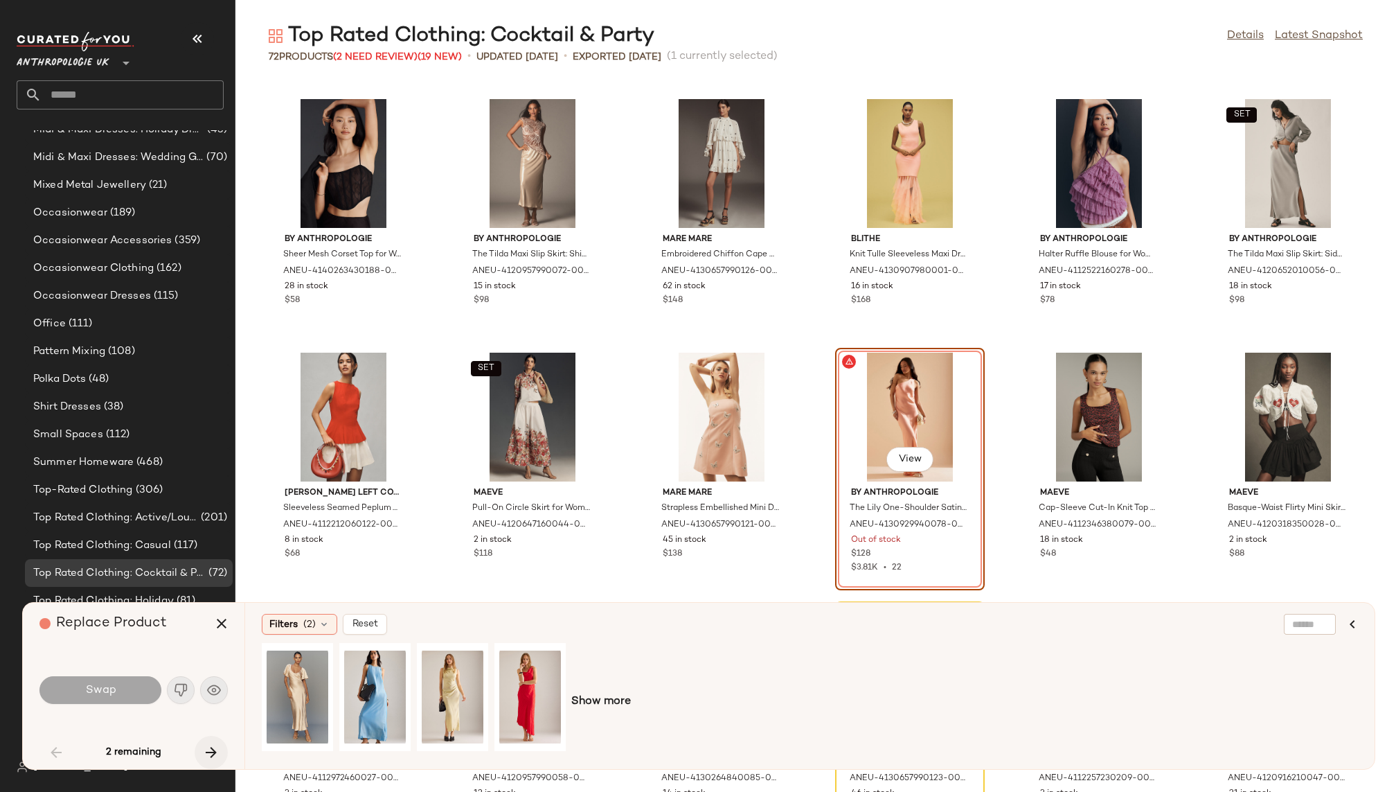
click at [209, 752] on icon "button" at bounding box center [211, 752] width 17 height 17
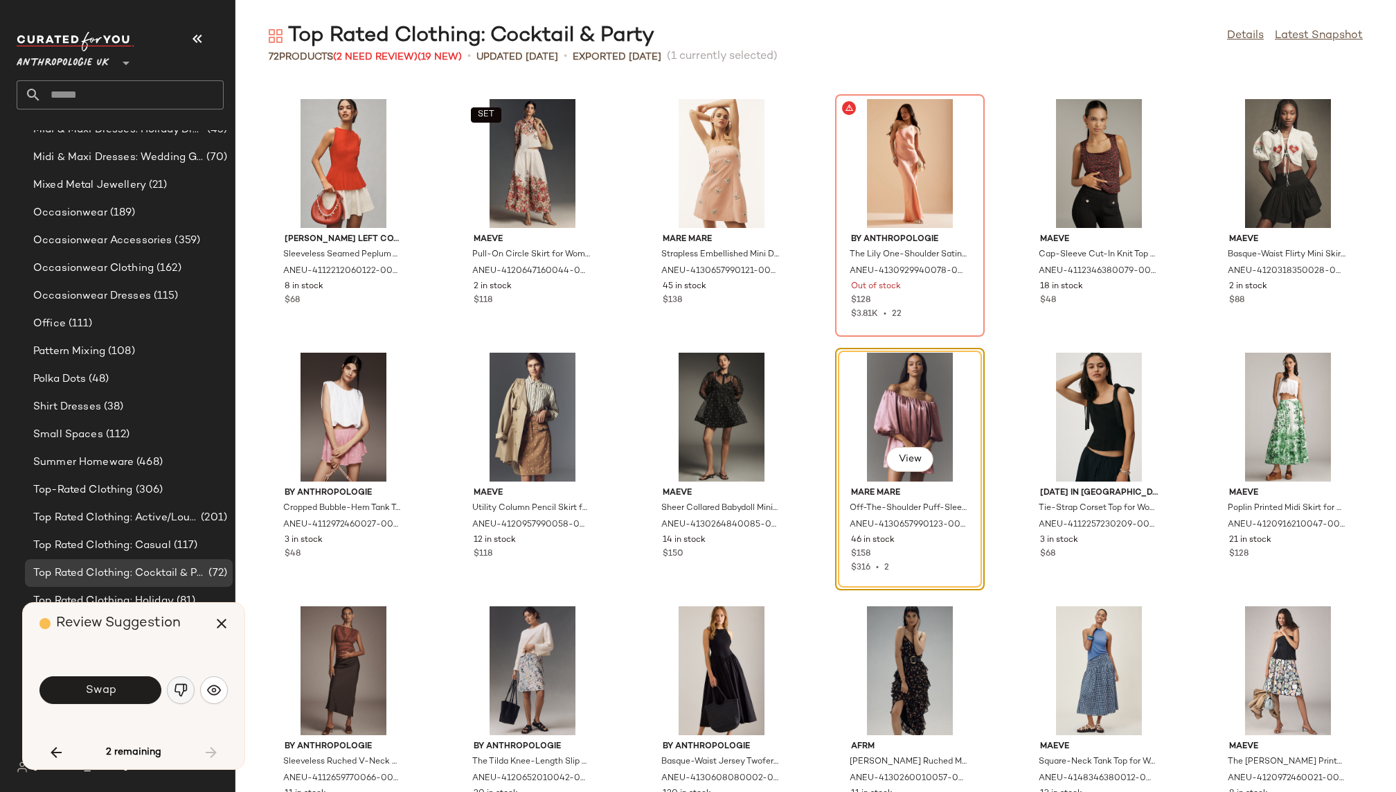
click at [181, 691] on img "button" at bounding box center [181, 690] width 14 height 14
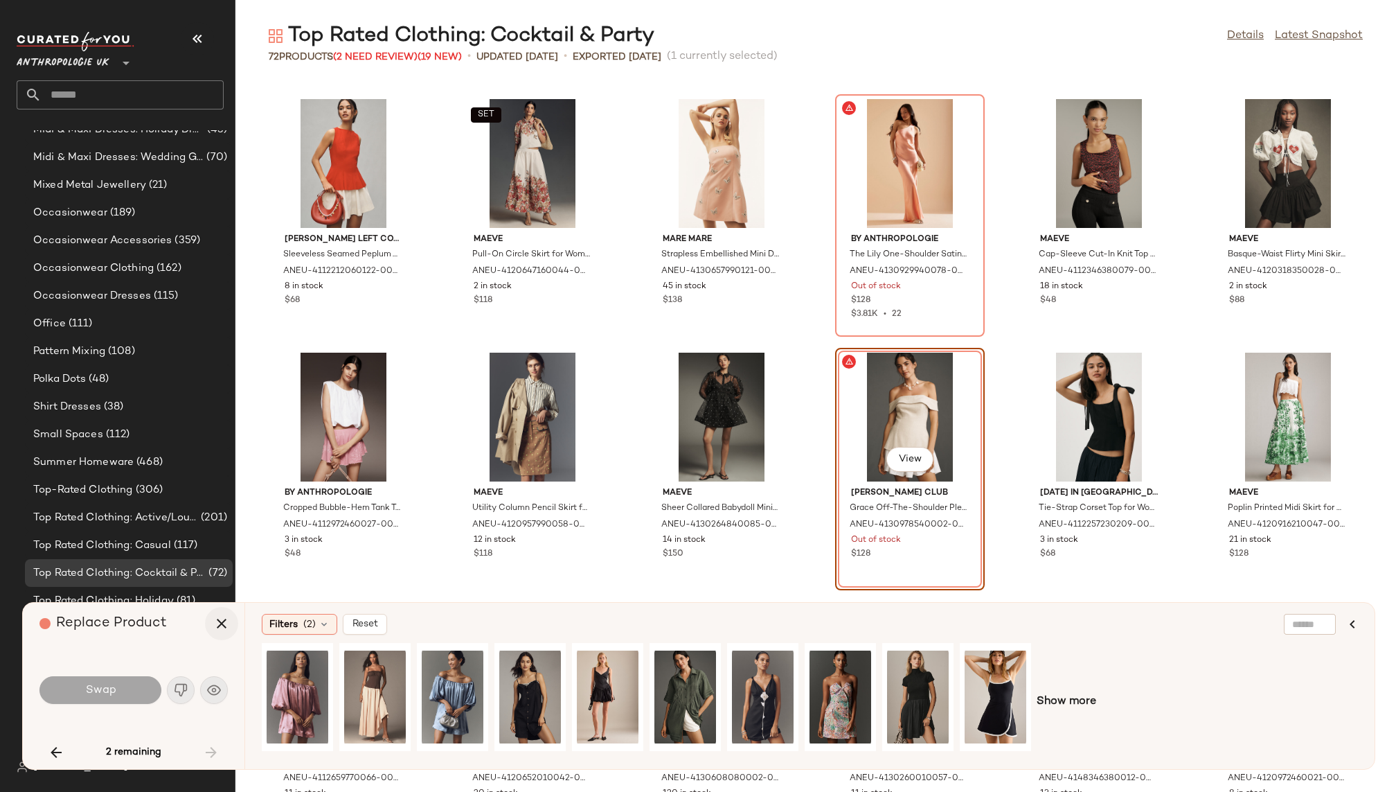
click at [219, 626] on icon "button" at bounding box center [221, 623] width 17 height 17
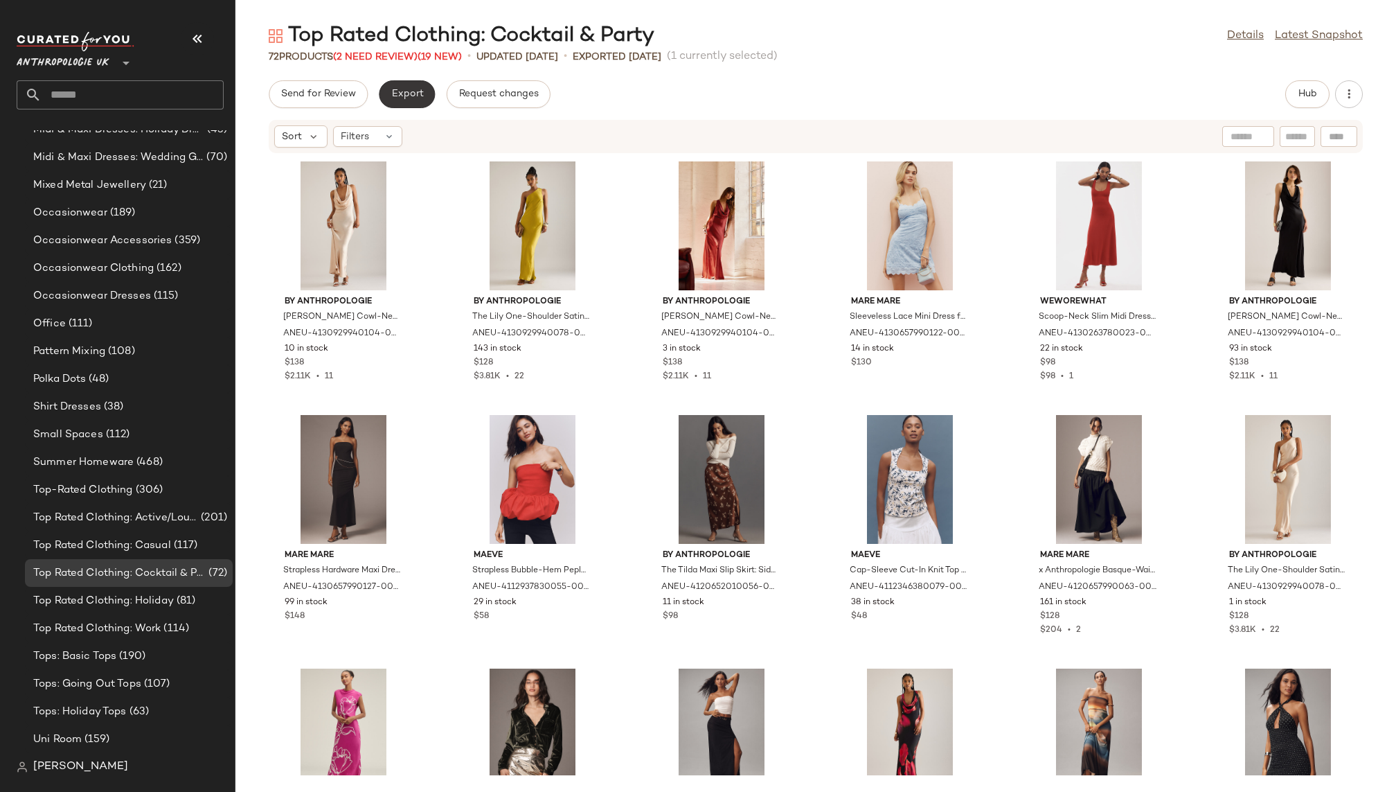
click at [413, 93] on span "Export" at bounding box center [407, 94] width 33 height 11
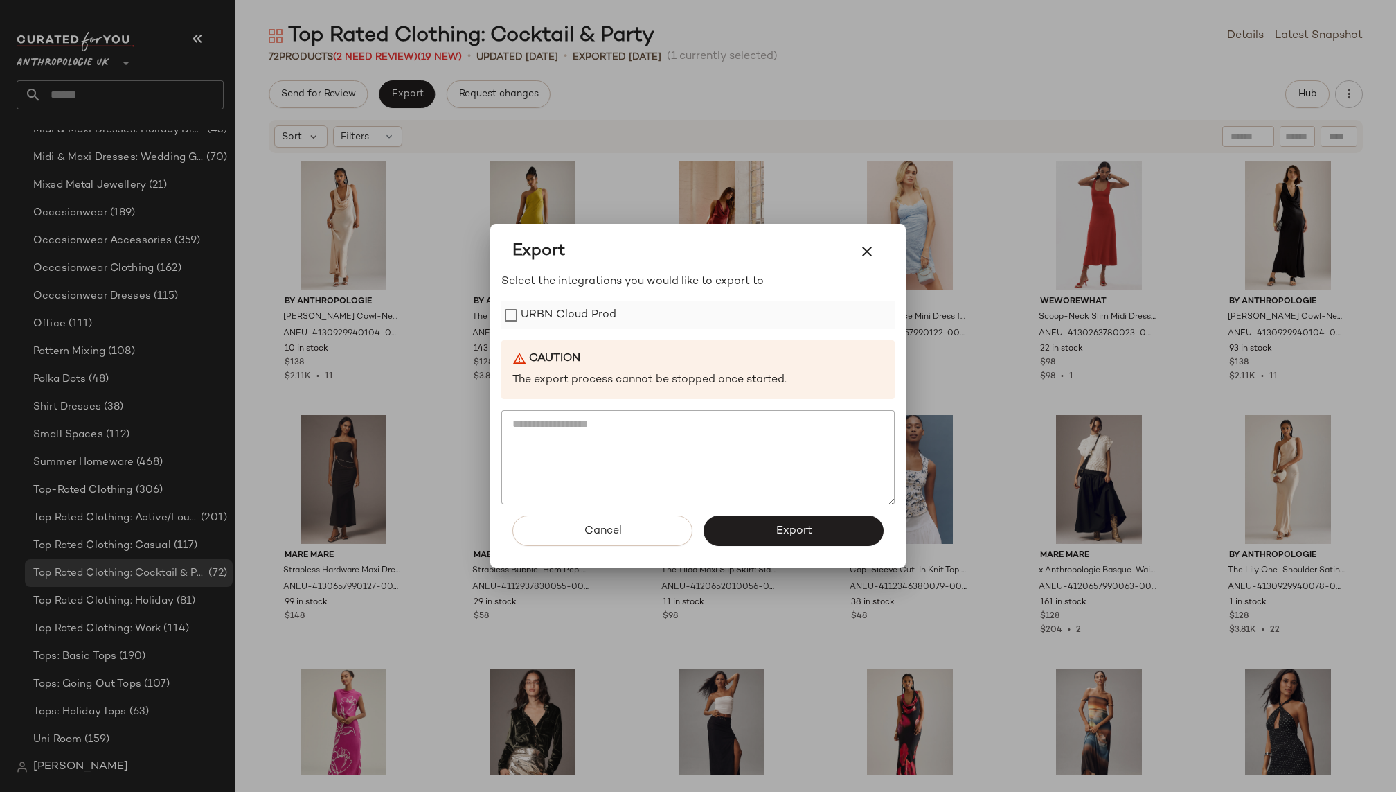
click at [564, 307] on label "URBN Cloud Prod" at bounding box center [569, 315] width 96 height 28
click at [744, 538] on button "Export" at bounding box center [794, 530] width 180 height 30
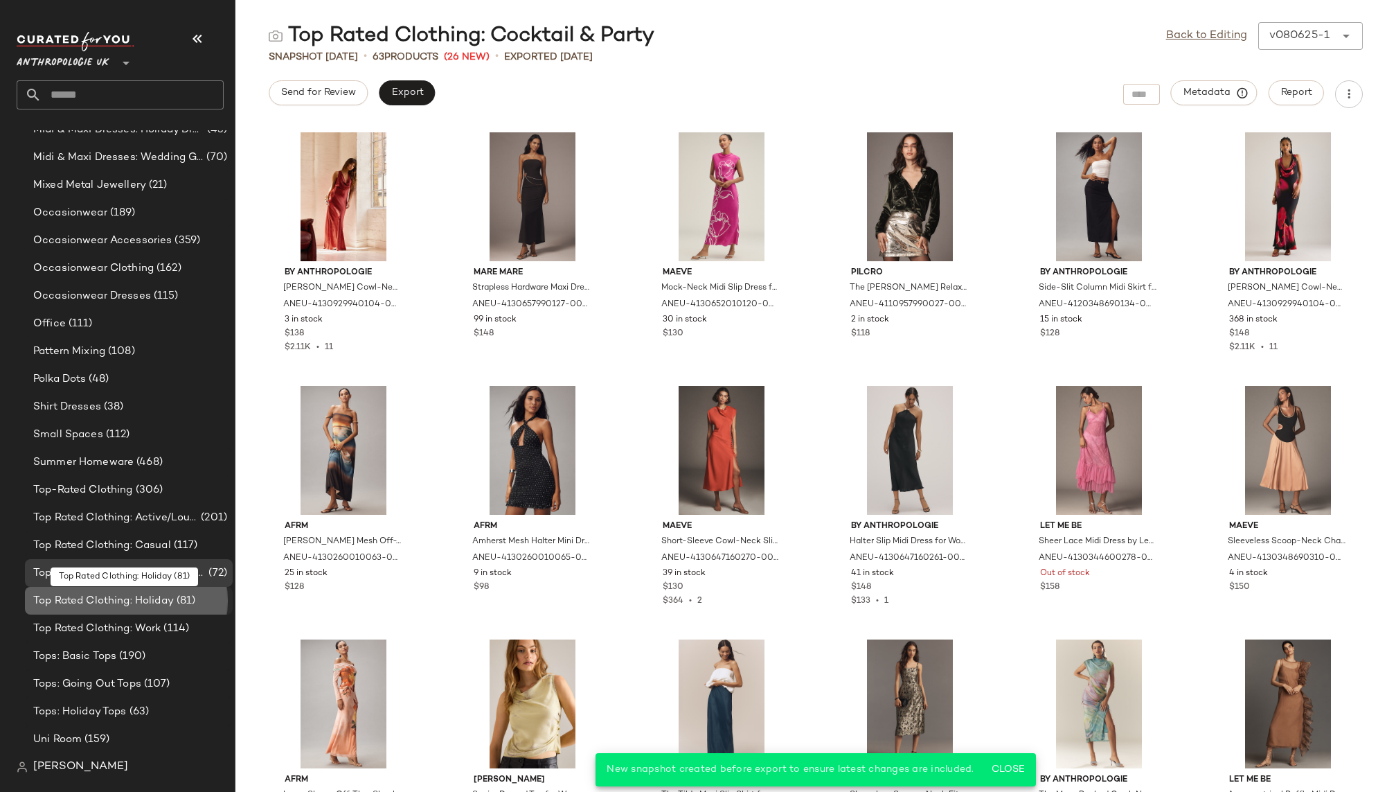
click at [160, 599] on span "Top Rated Clothing: Holiday" at bounding box center [103, 601] width 141 height 16
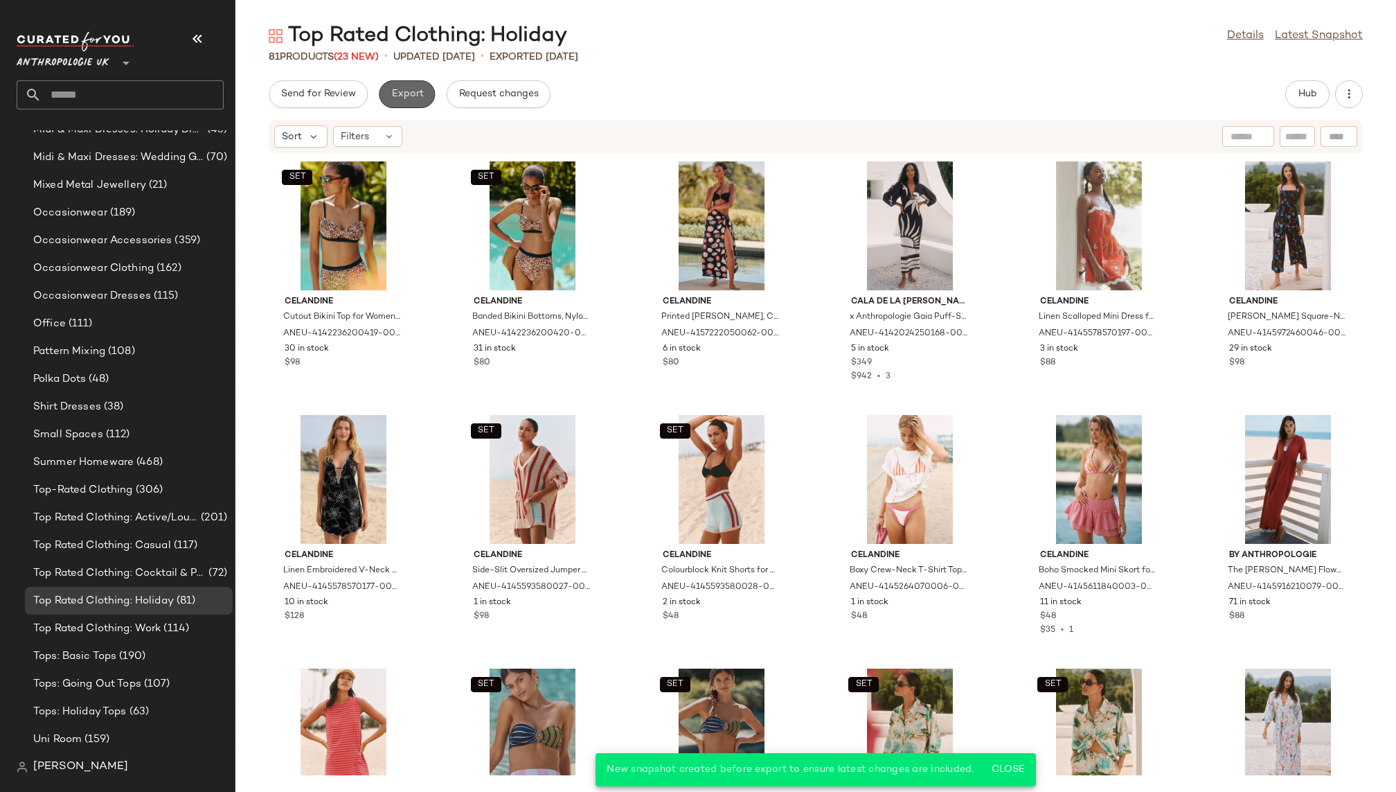
click at [408, 96] on span "Export" at bounding box center [407, 94] width 33 height 11
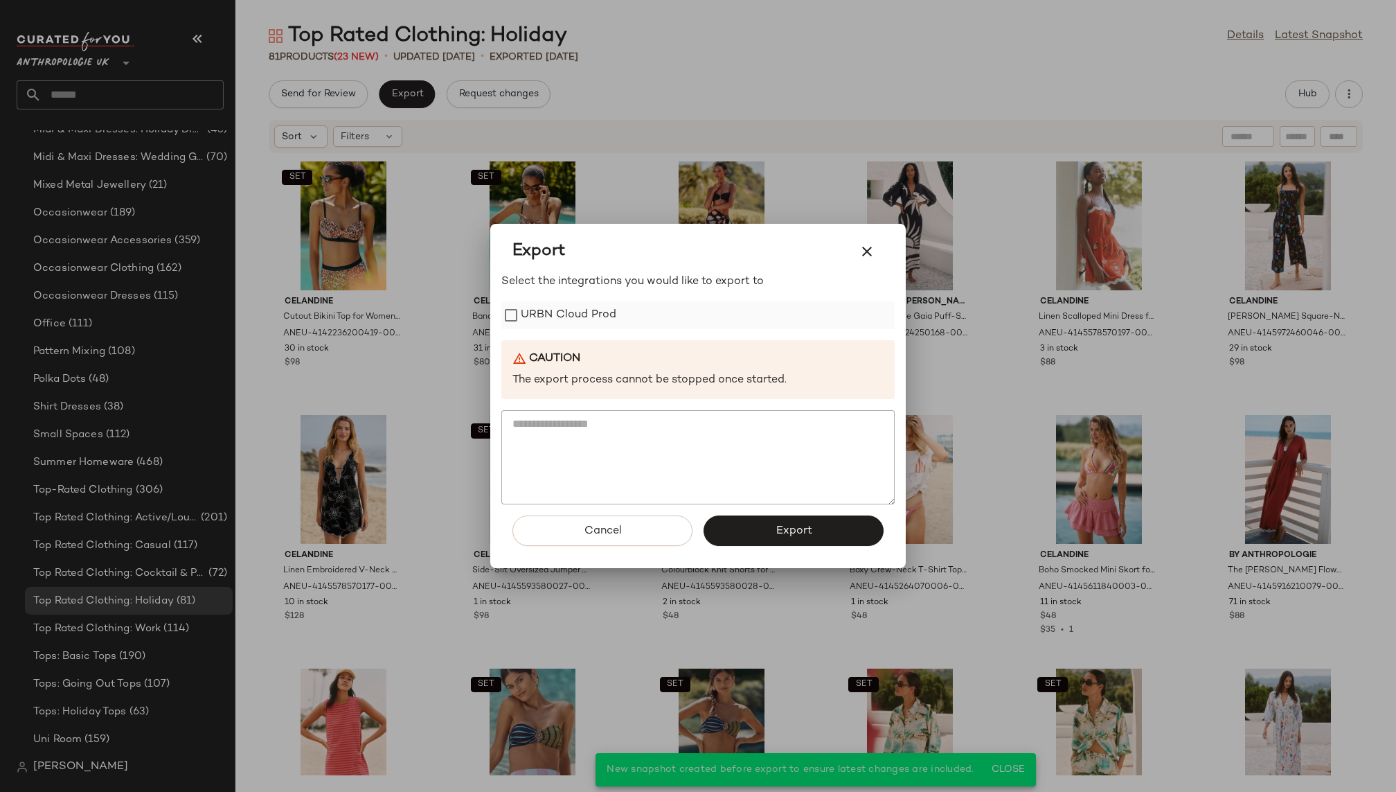
click at [565, 320] on label "URBN Cloud Prod" at bounding box center [569, 315] width 96 height 28
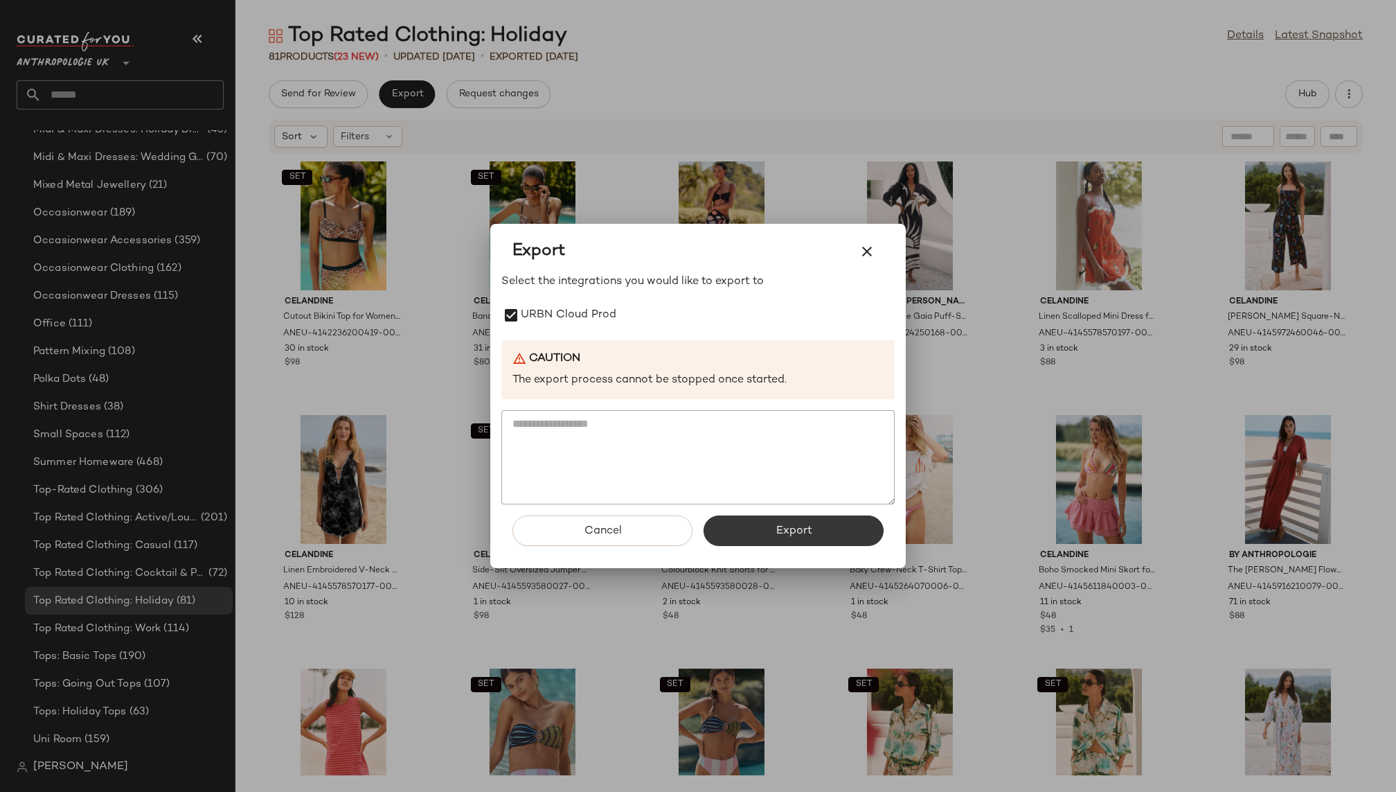
click at [778, 529] on span "Export" at bounding box center [793, 530] width 37 height 13
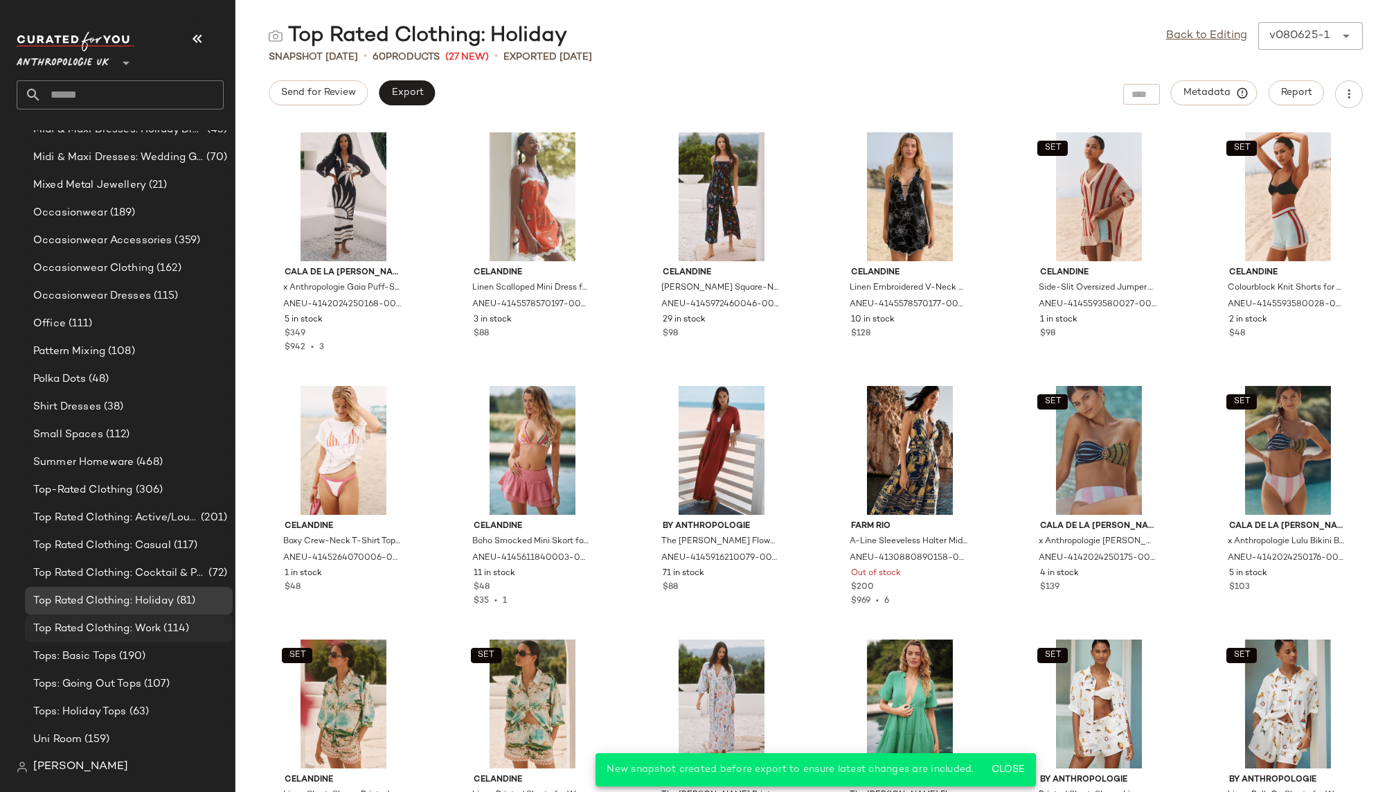
click at [166, 625] on span "(114)" at bounding box center [175, 628] width 28 height 16
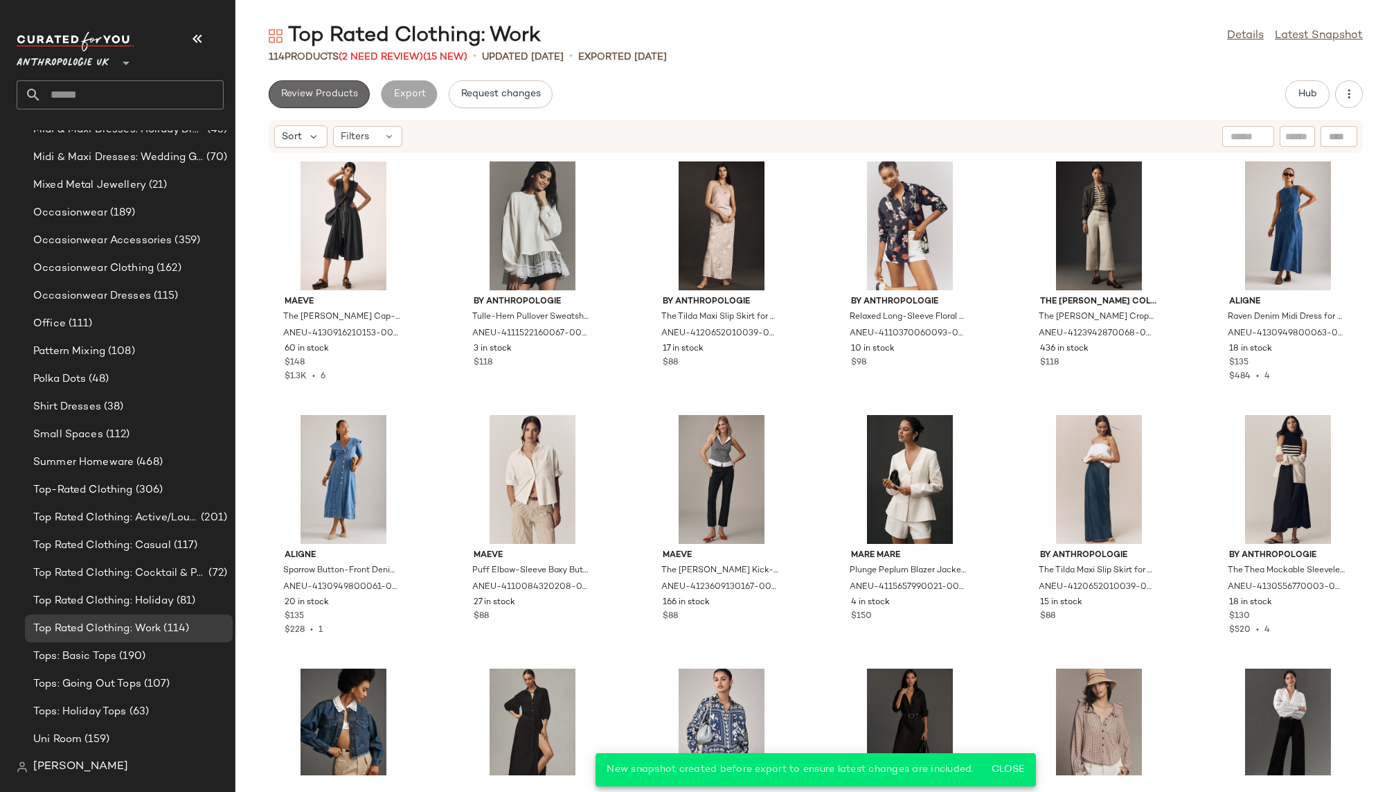
click at [328, 94] on span "Review Products" at bounding box center [319, 94] width 78 height 11
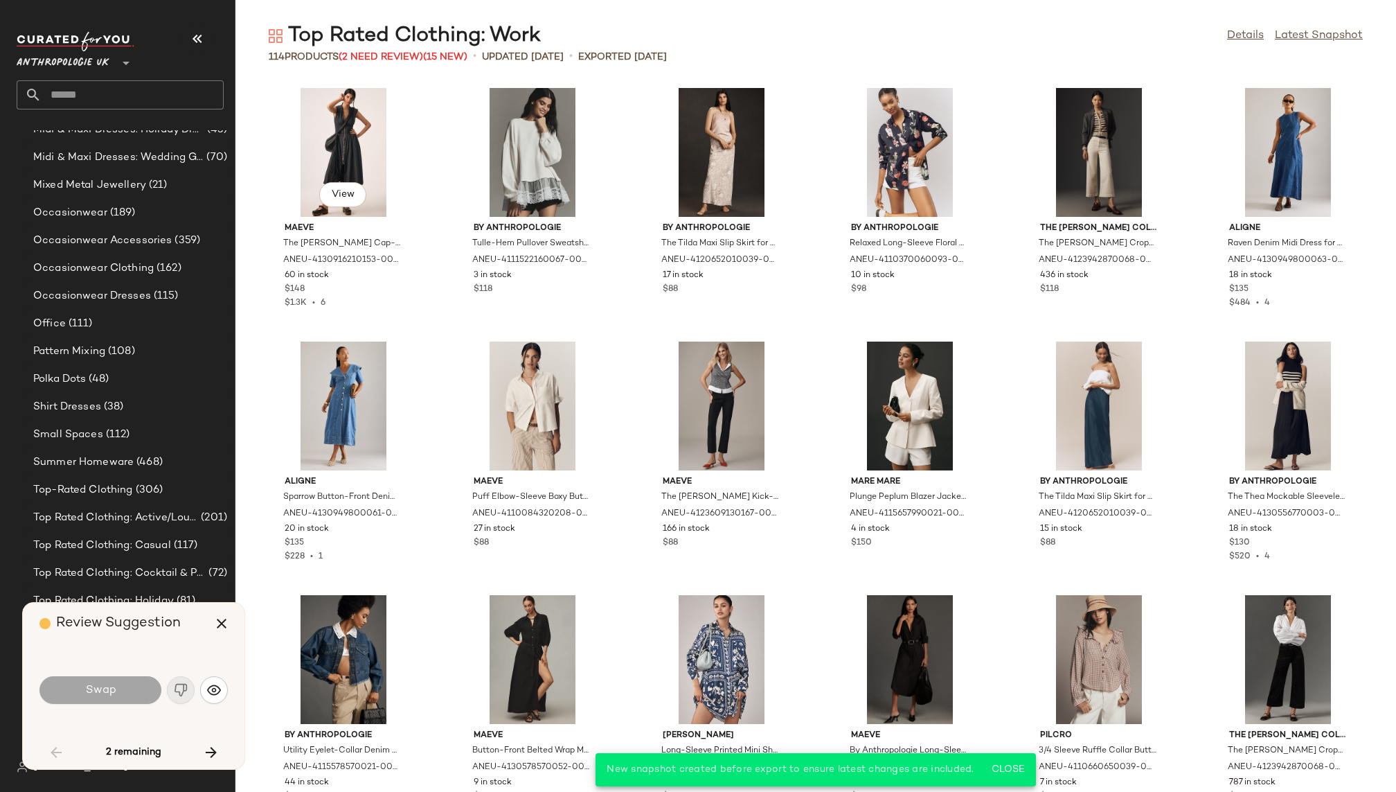
scroll to position [1025, 0]
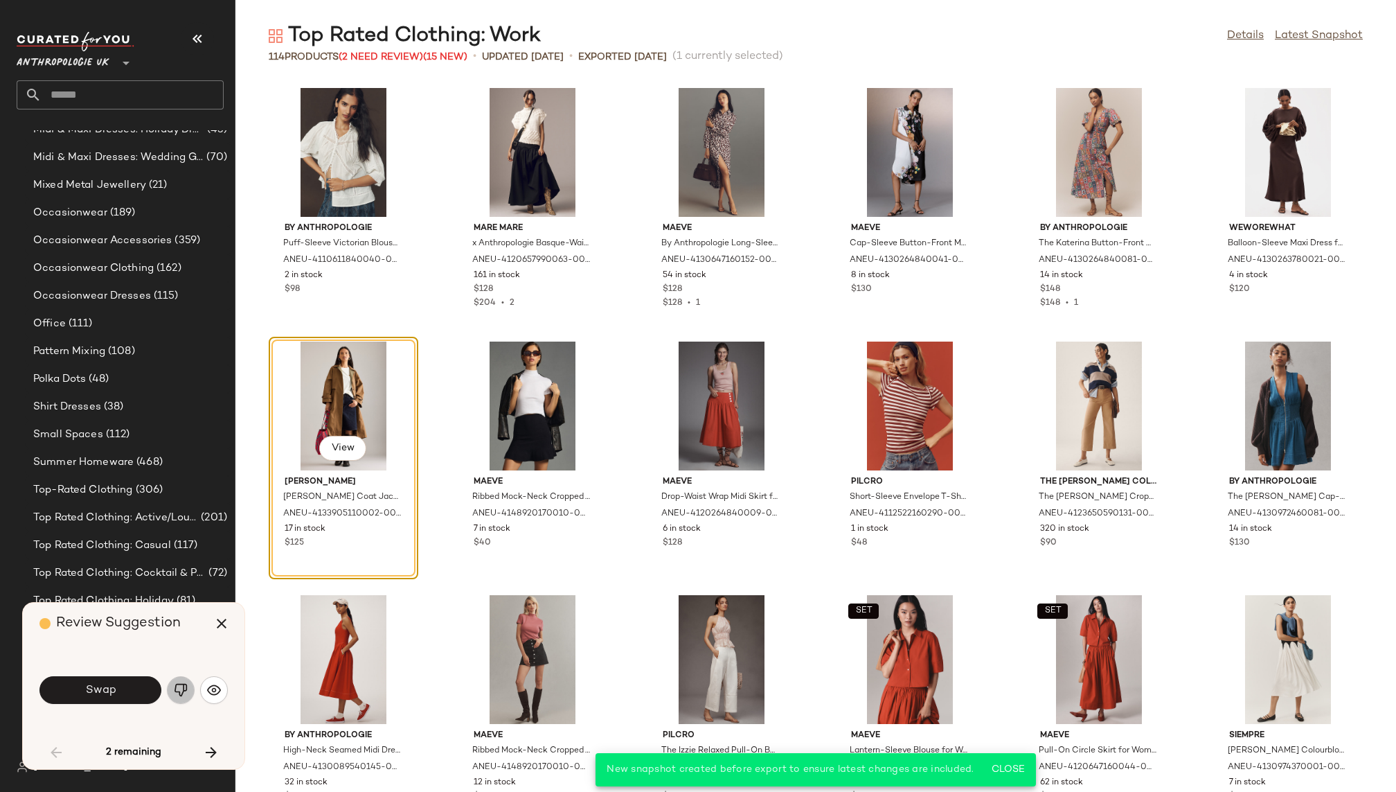
click at [180, 687] on img "button" at bounding box center [181, 690] width 14 height 14
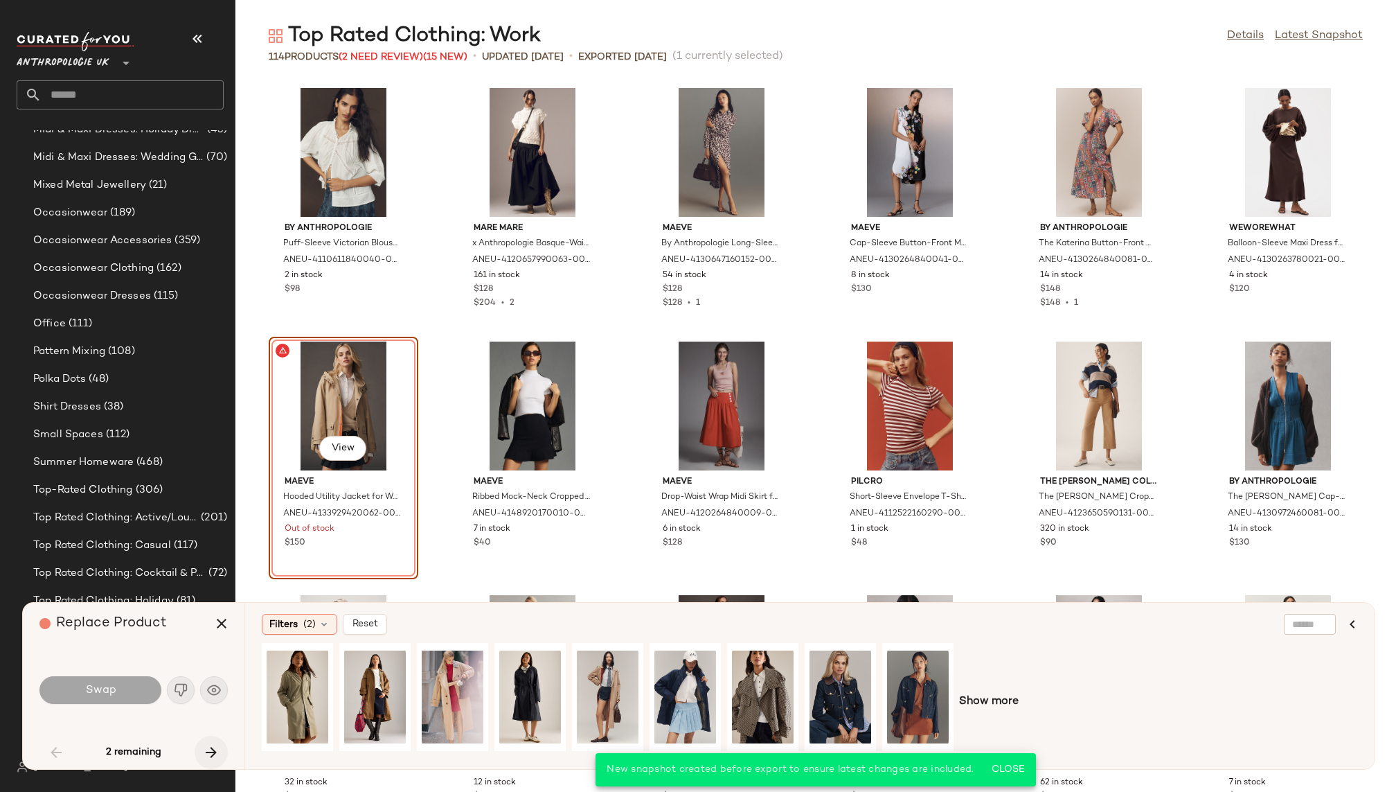
click at [211, 756] on icon "button" at bounding box center [211, 752] width 17 height 17
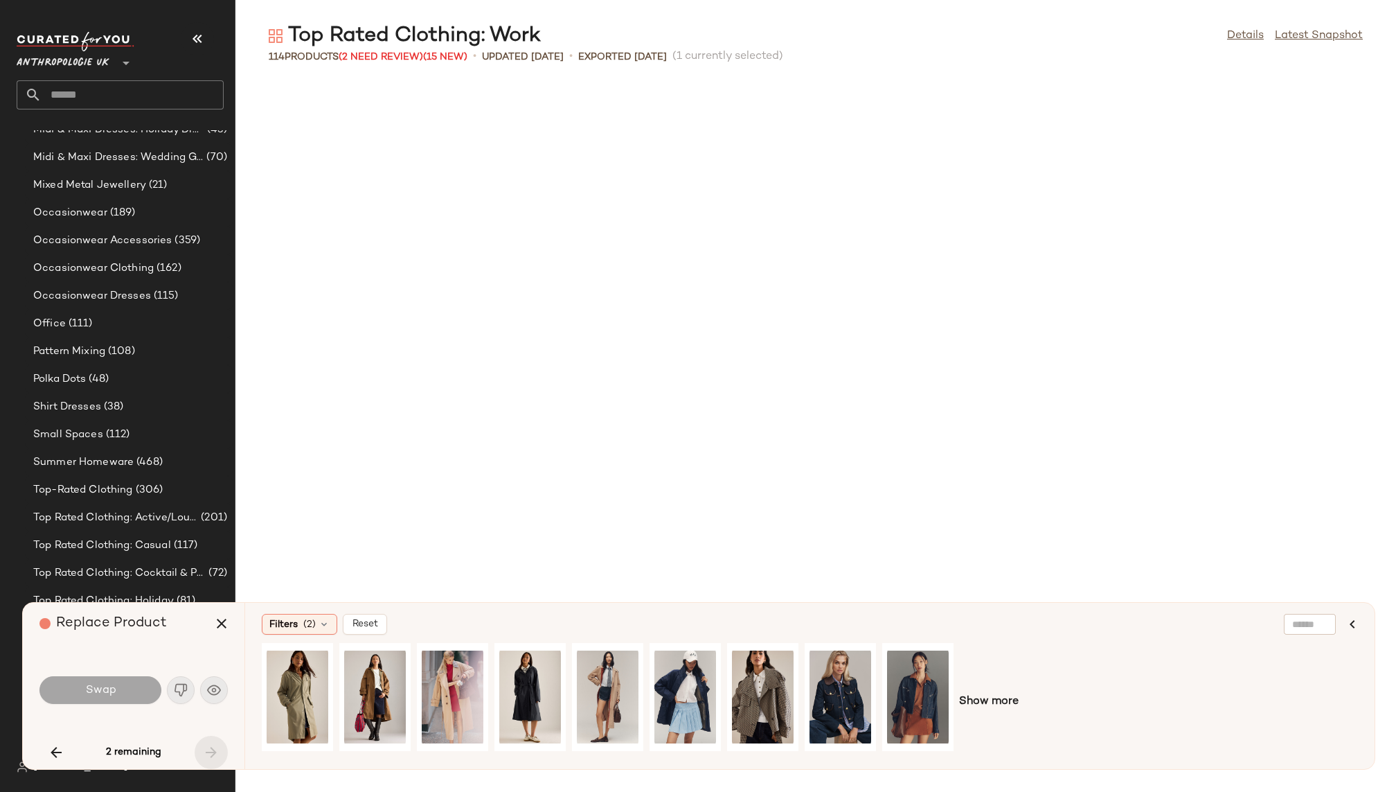
scroll to position [3042, 0]
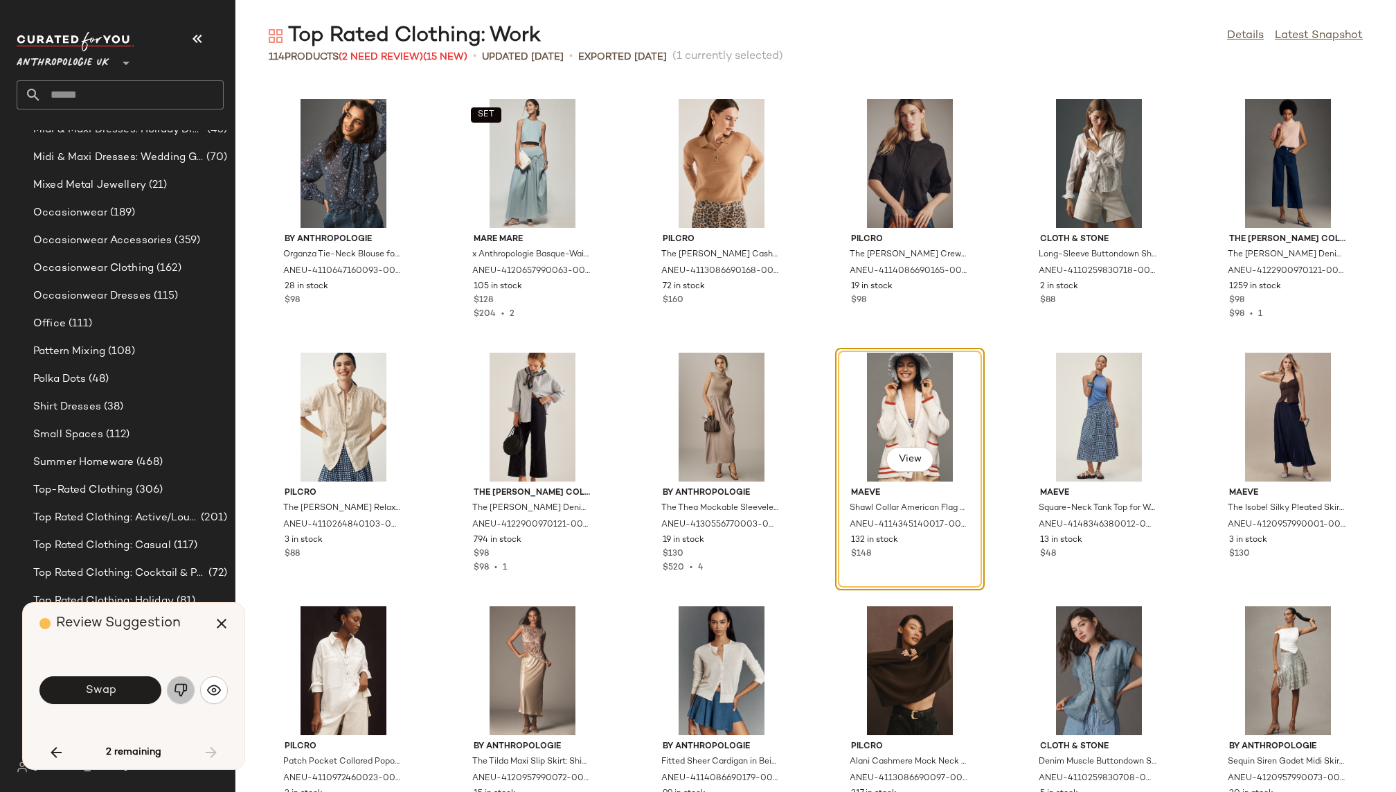
click at [180, 681] on button "button" at bounding box center [181, 690] width 28 height 28
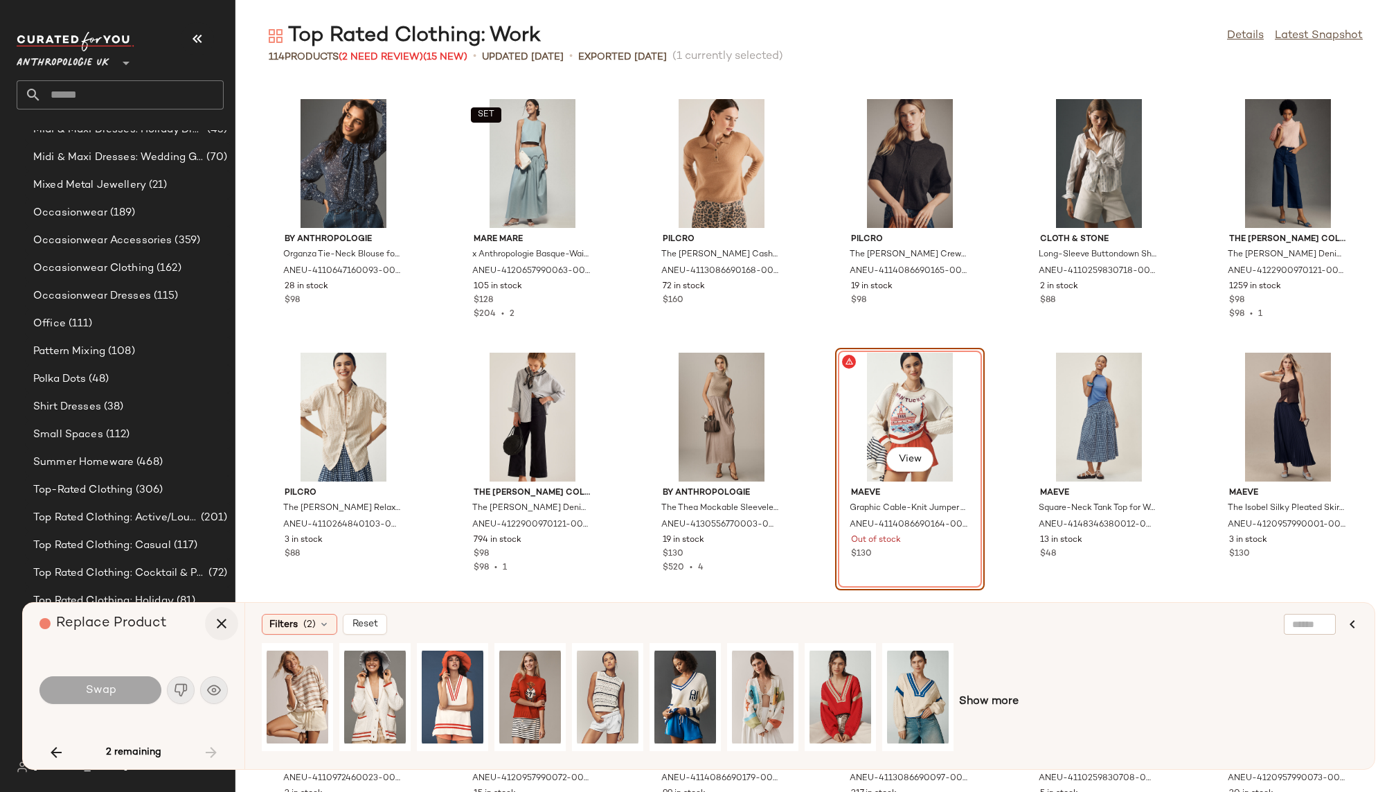
click at [219, 625] on icon "button" at bounding box center [221, 623] width 17 height 17
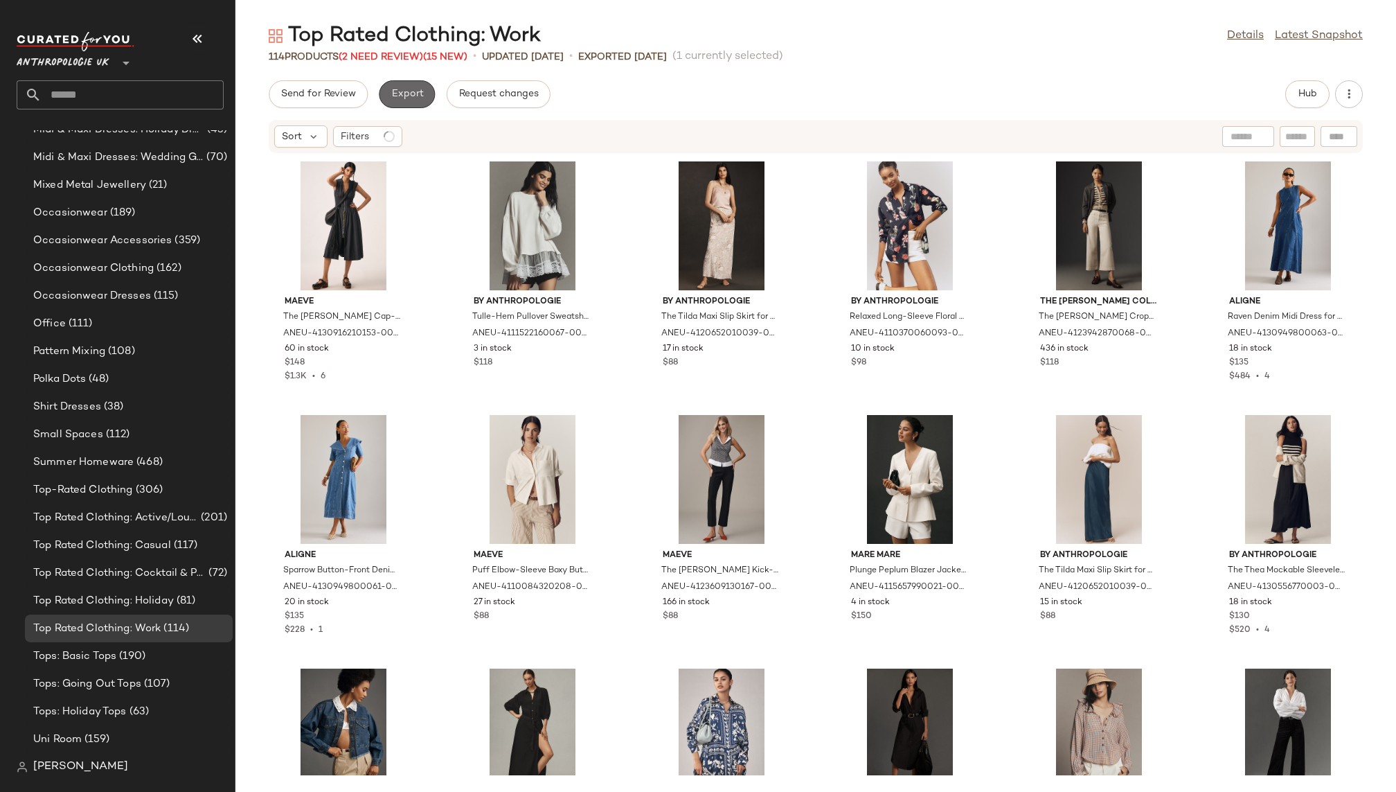
click at [412, 92] on span "Export" at bounding box center [407, 94] width 33 height 11
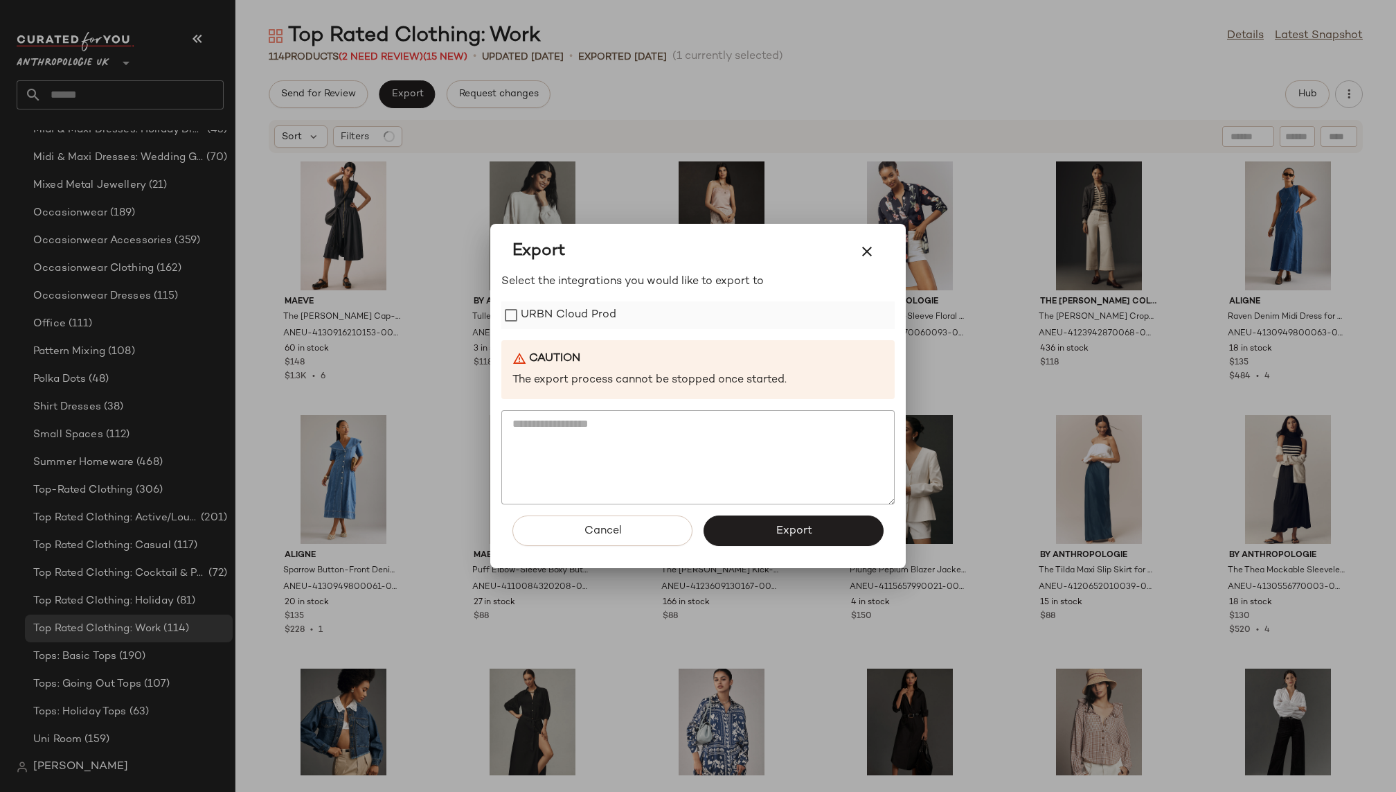
click at [558, 315] on label "URBN Cloud Prod" at bounding box center [569, 315] width 96 height 28
click at [778, 522] on button "Export" at bounding box center [794, 530] width 180 height 30
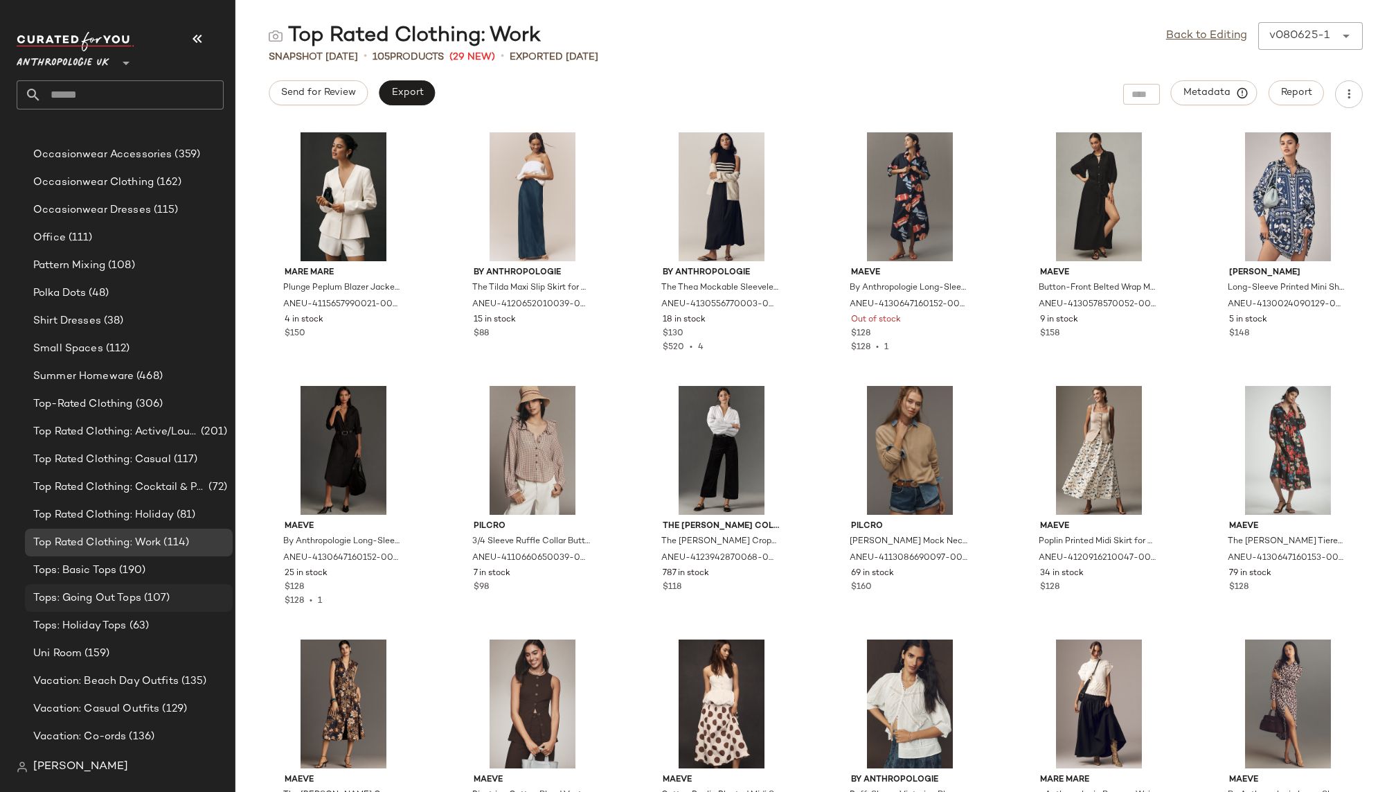
scroll to position [1089, 0]
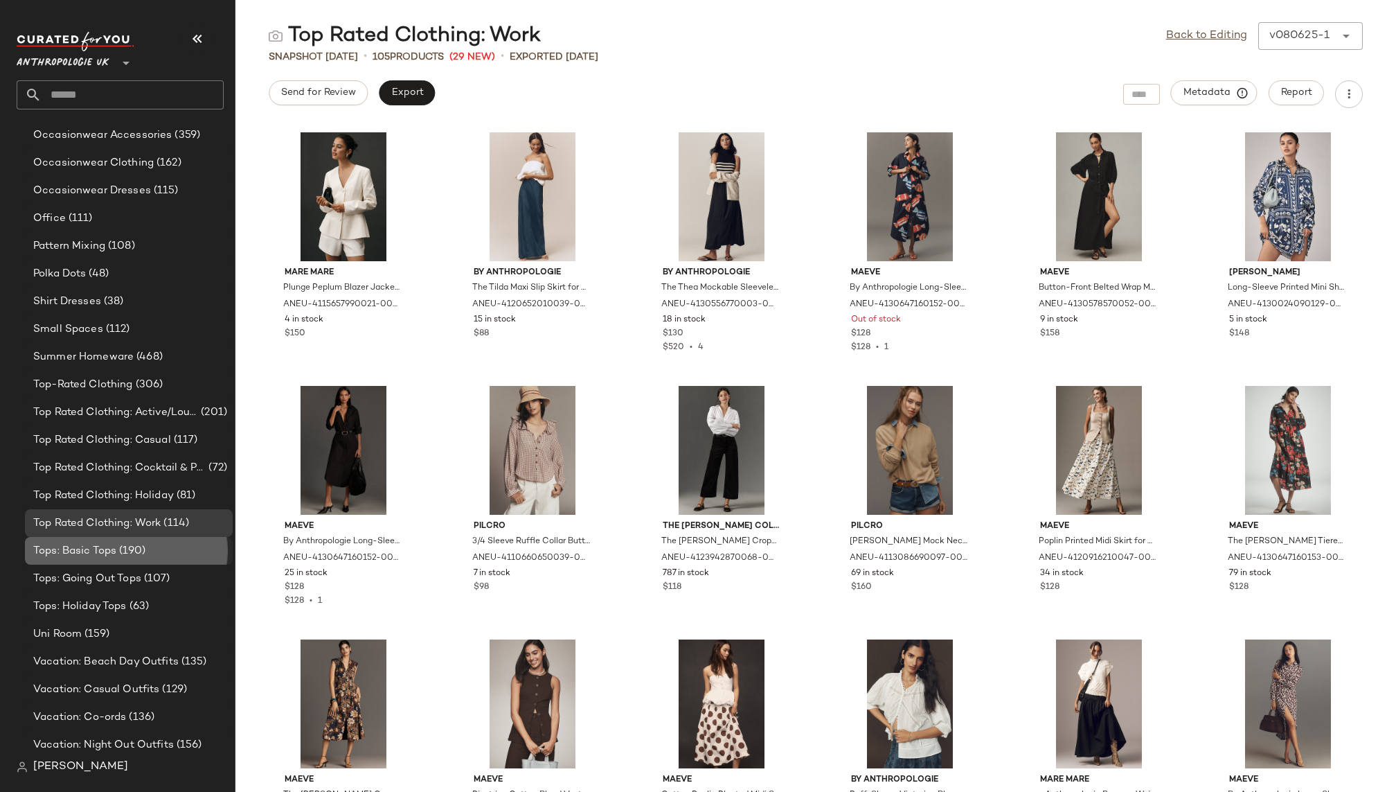
click at [134, 543] on span "(190)" at bounding box center [130, 551] width 29 height 16
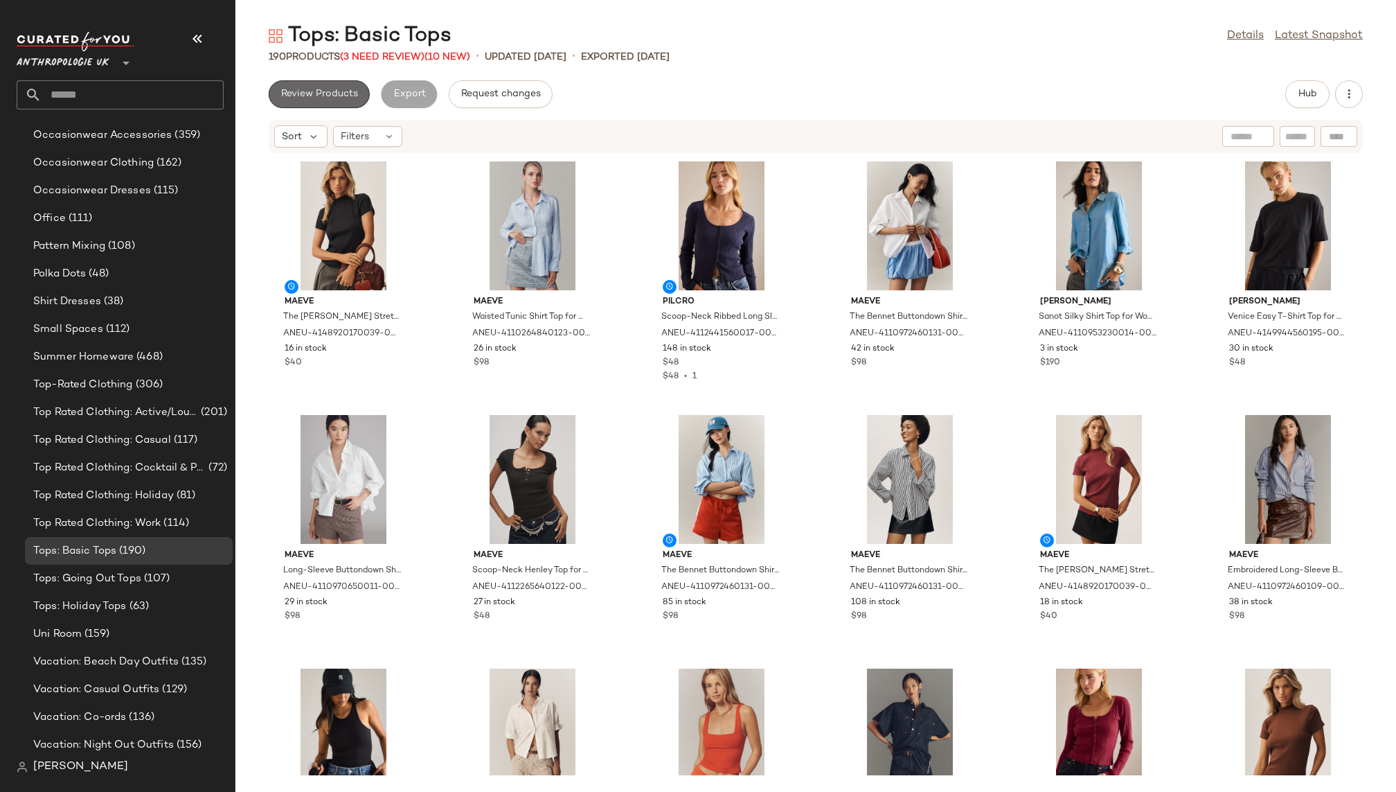
click at [323, 96] on span "Review Products" at bounding box center [319, 94] width 78 height 11
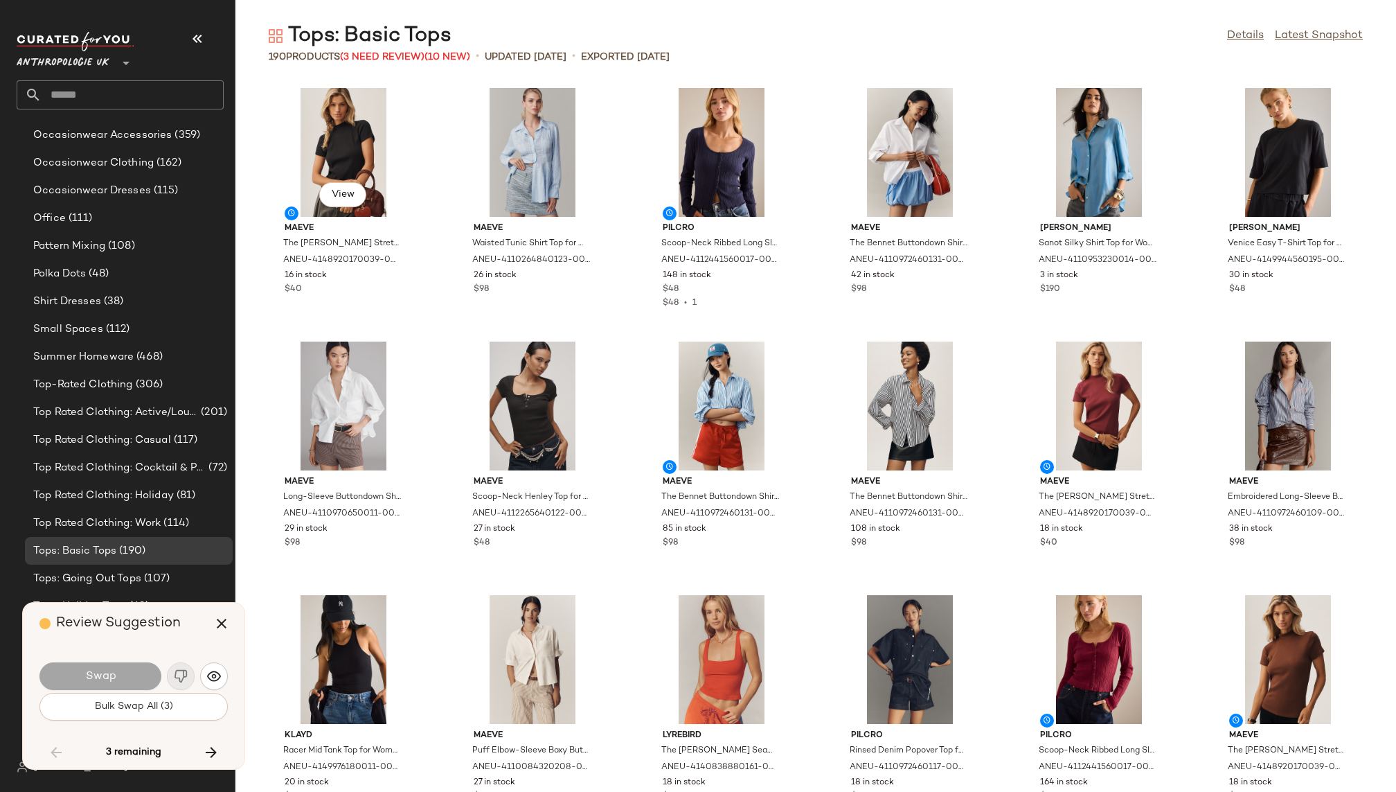
scroll to position [3548, 0]
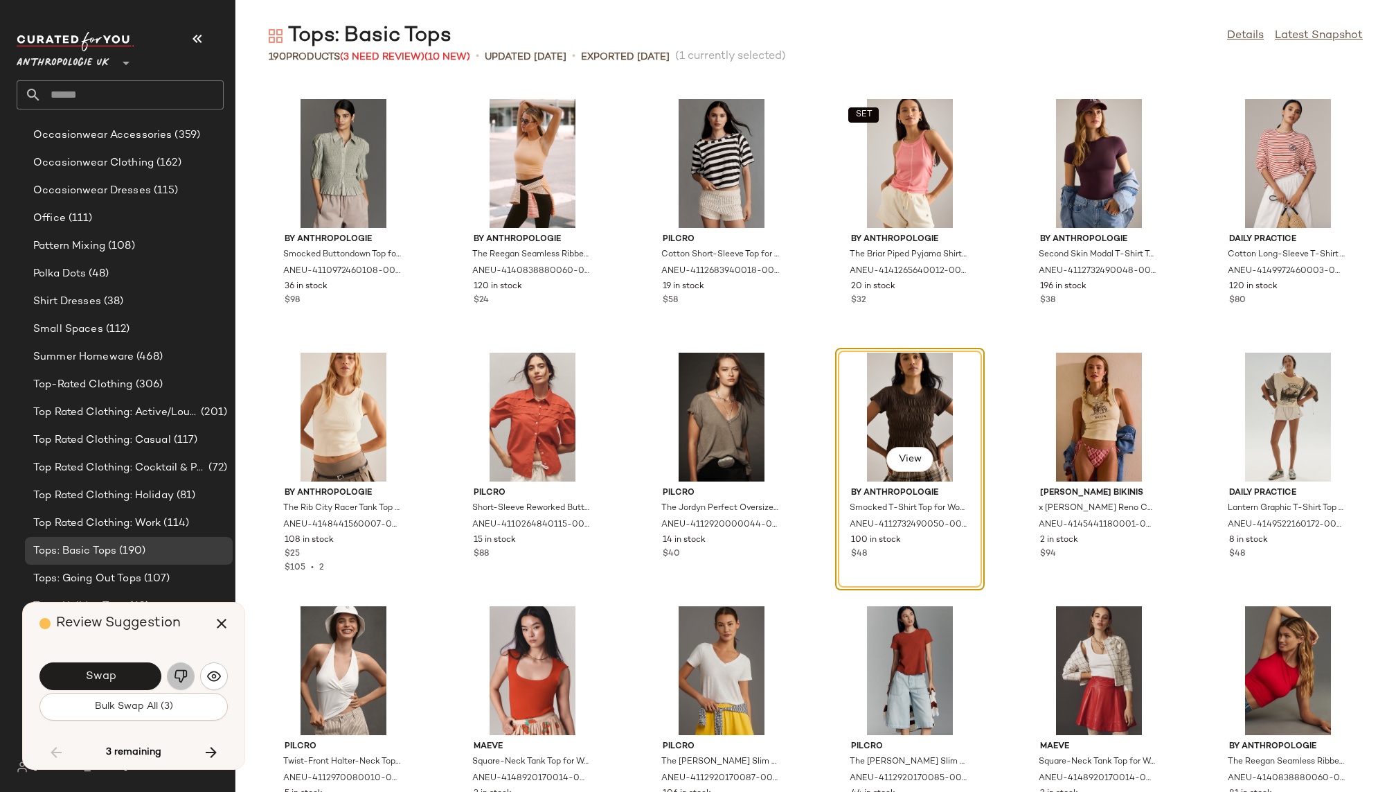
click at [179, 673] on img "button" at bounding box center [181, 676] width 14 height 14
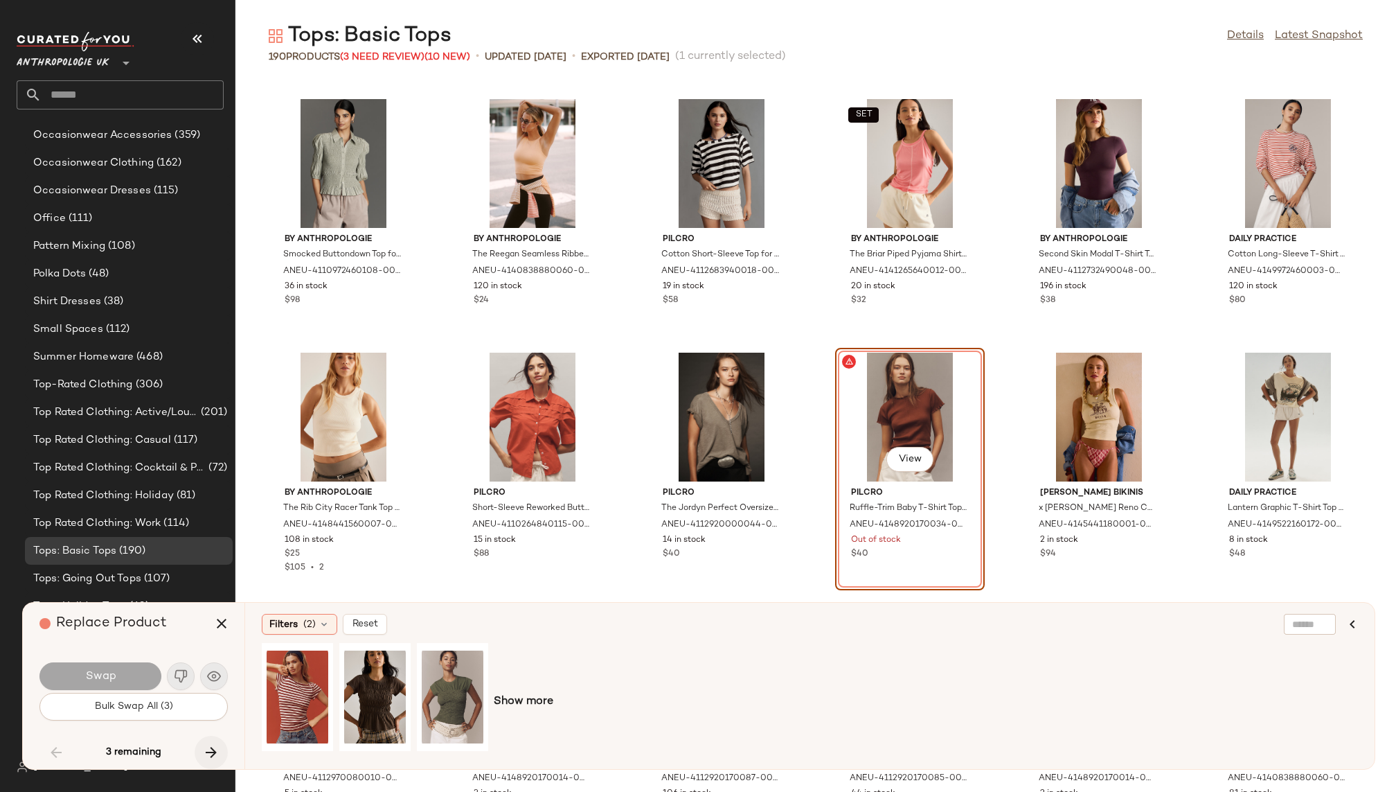
click at [212, 744] on icon "button" at bounding box center [211, 752] width 17 height 17
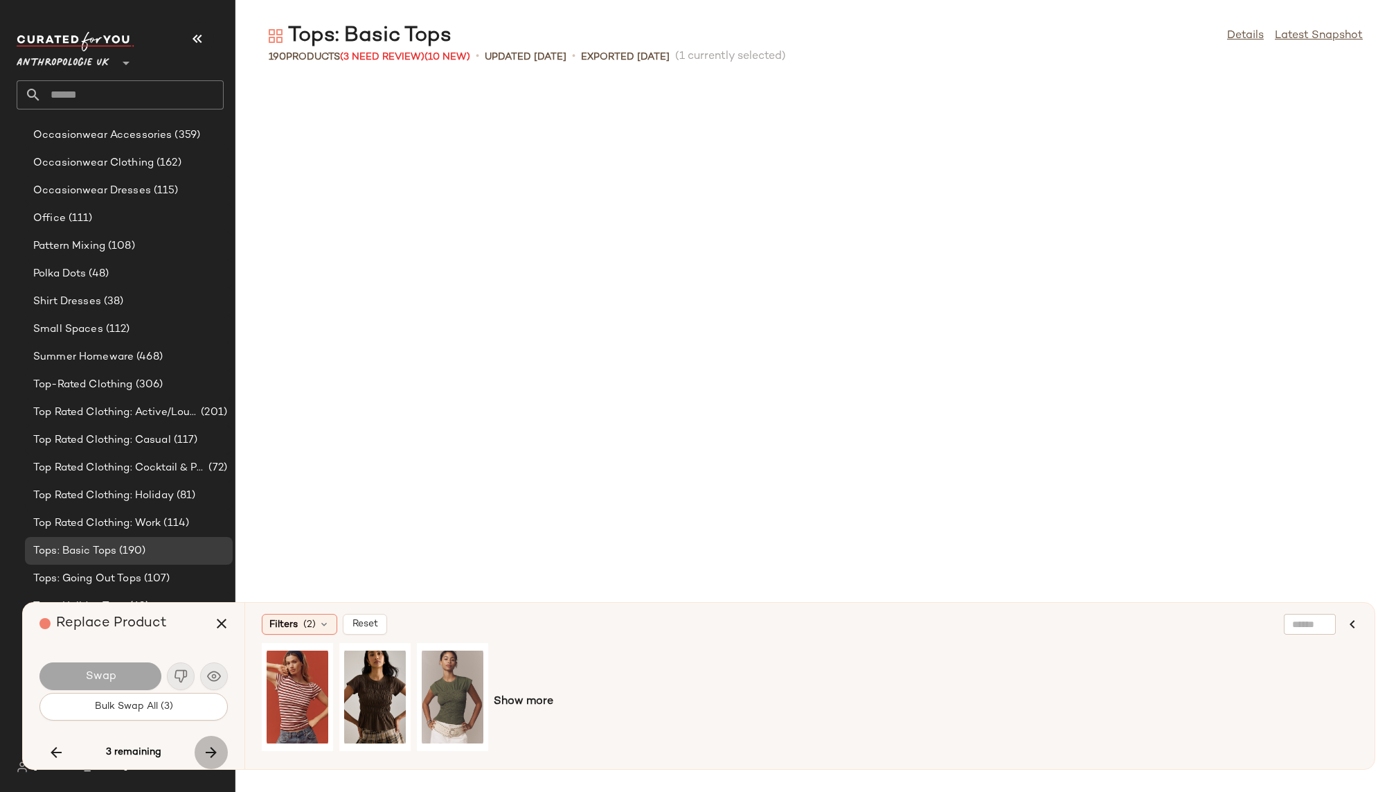
scroll to position [4816, 0]
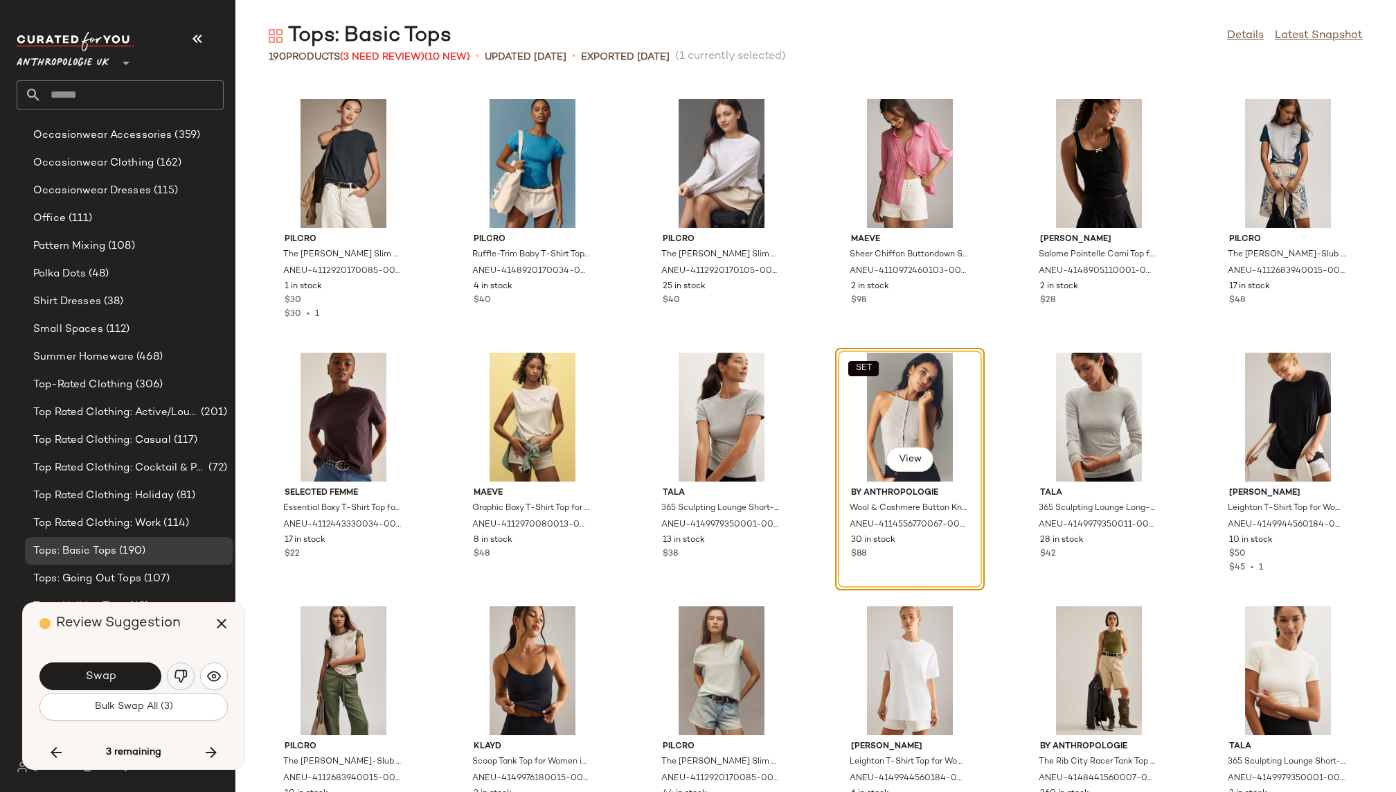
click at [184, 678] on img "button" at bounding box center [181, 676] width 14 height 14
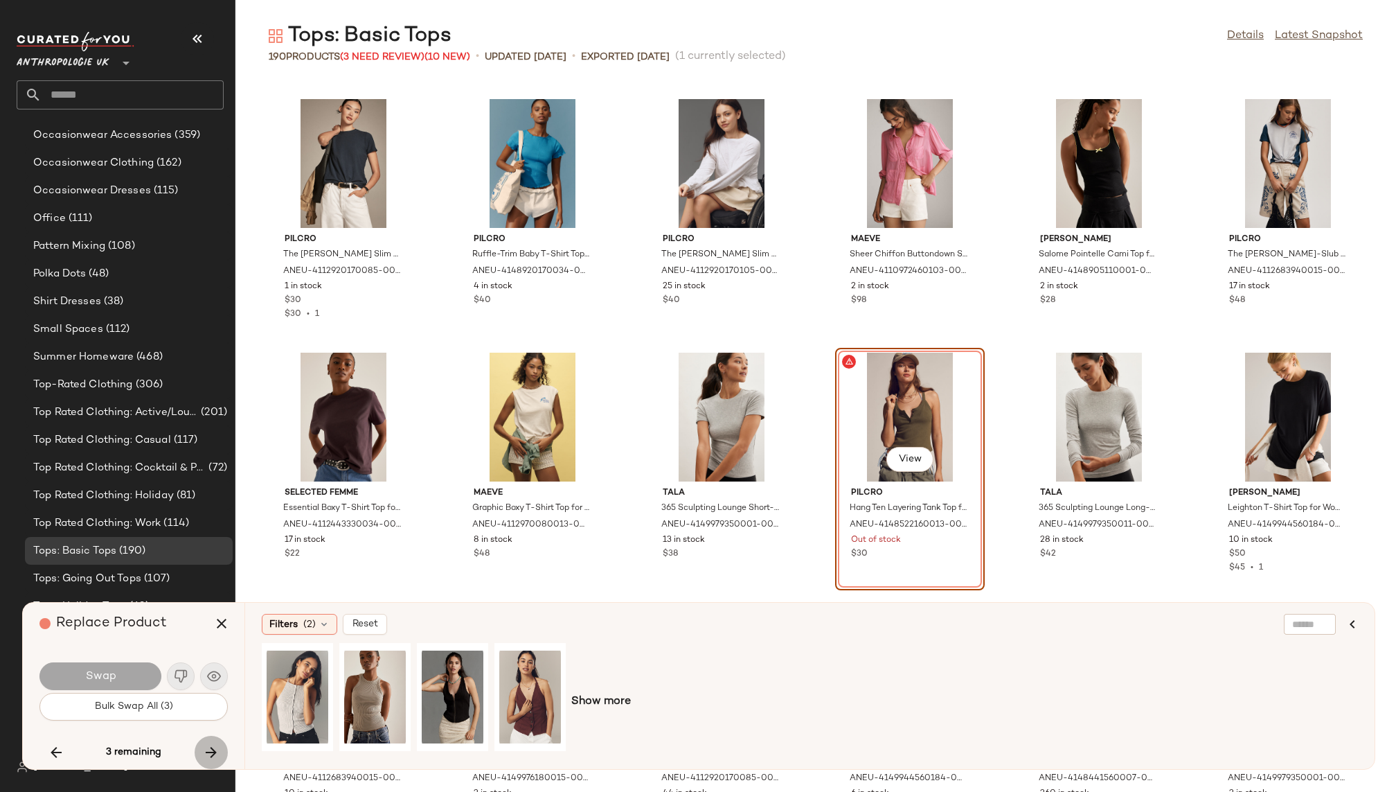
click at [208, 751] on icon "button" at bounding box center [211, 752] width 17 height 17
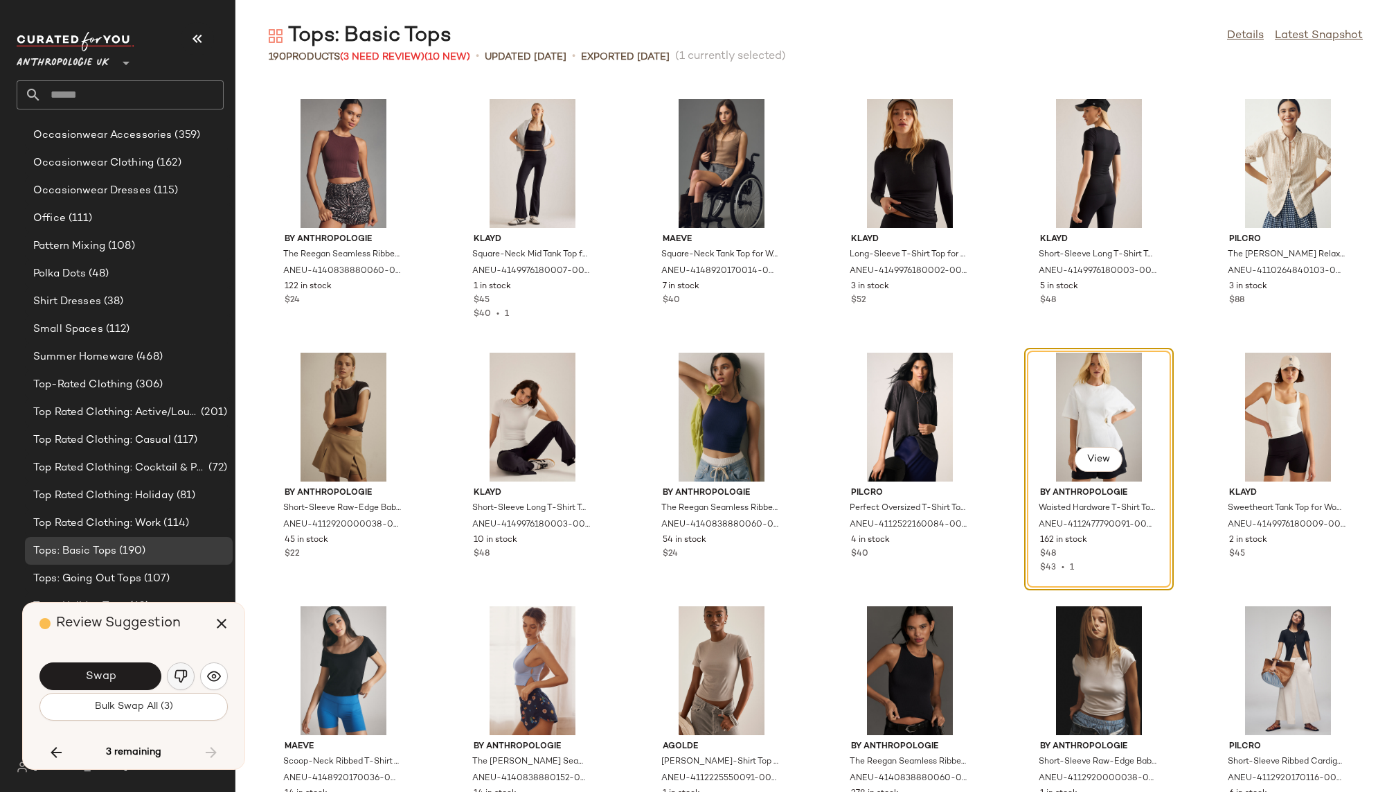
click at [181, 674] on img "button" at bounding box center [181, 676] width 14 height 14
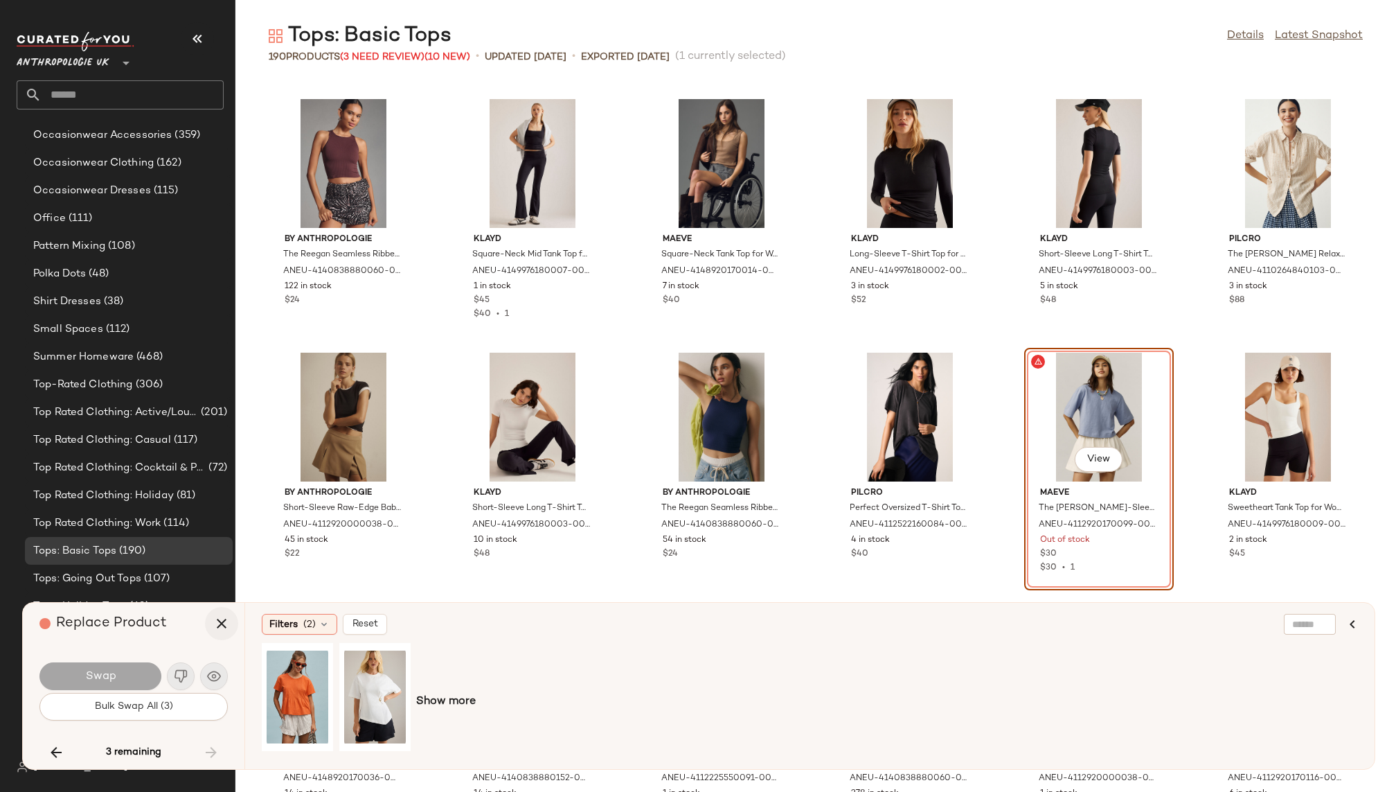
click at [218, 629] on icon "button" at bounding box center [221, 623] width 17 height 17
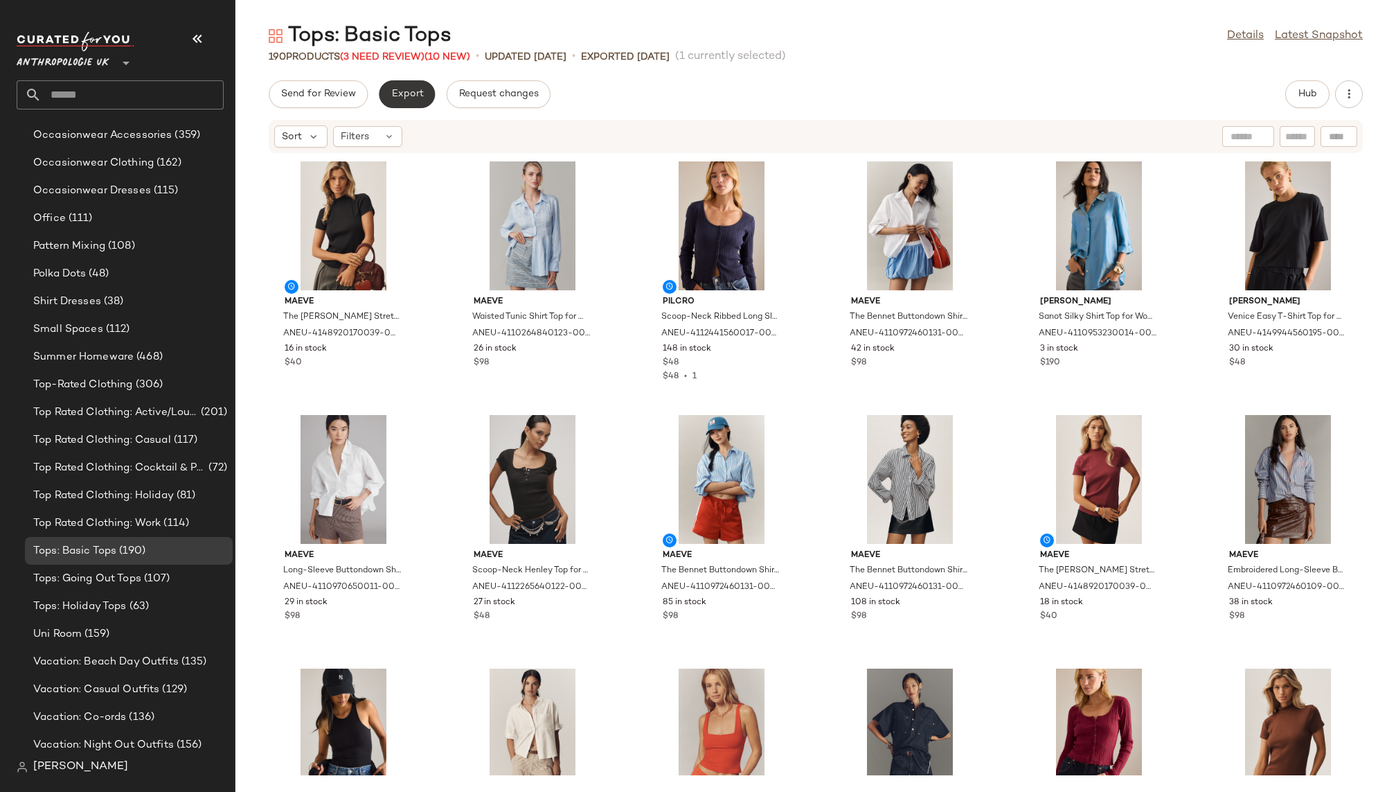
click at [416, 92] on span "Export" at bounding box center [407, 94] width 33 height 11
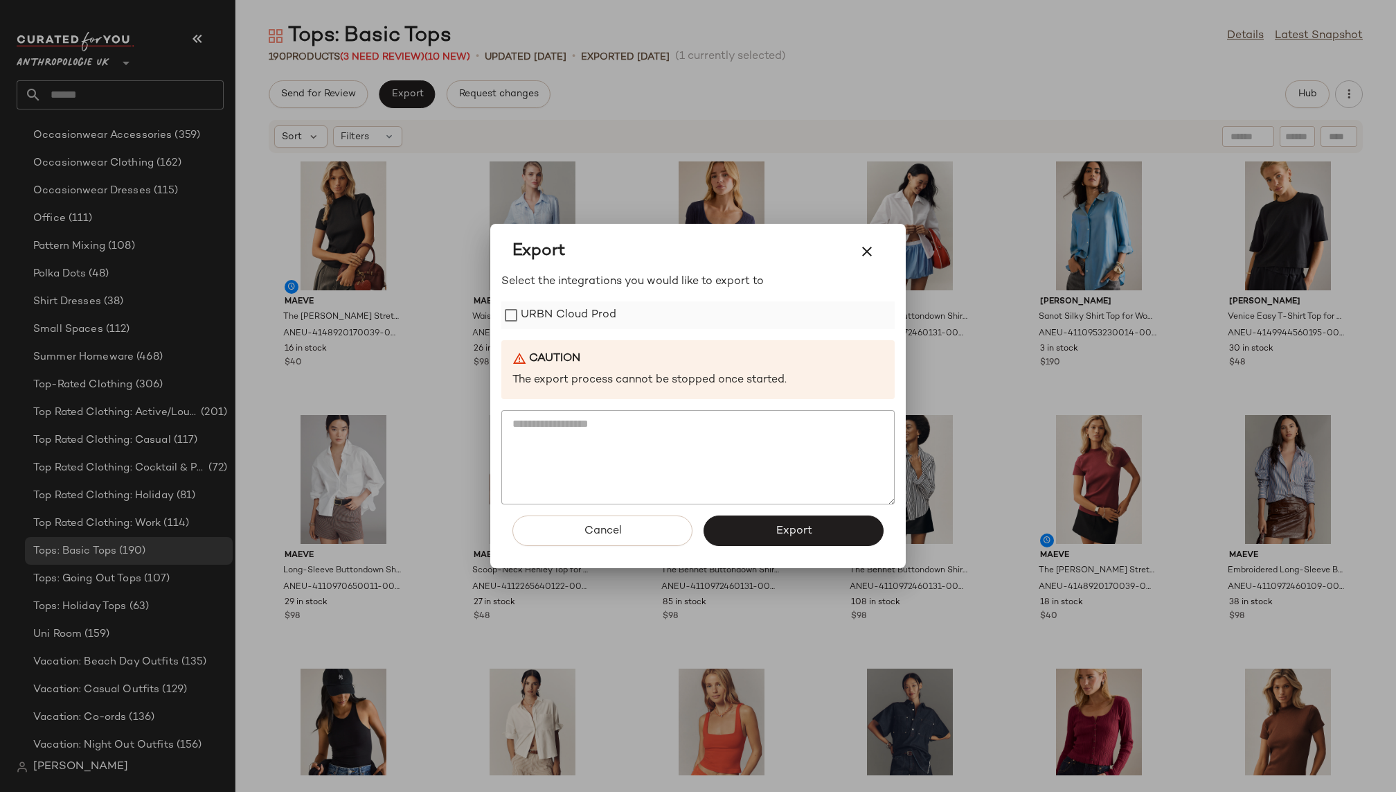
click at [549, 316] on label "URBN Cloud Prod" at bounding box center [569, 315] width 96 height 28
click at [765, 530] on button "Export" at bounding box center [794, 530] width 180 height 30
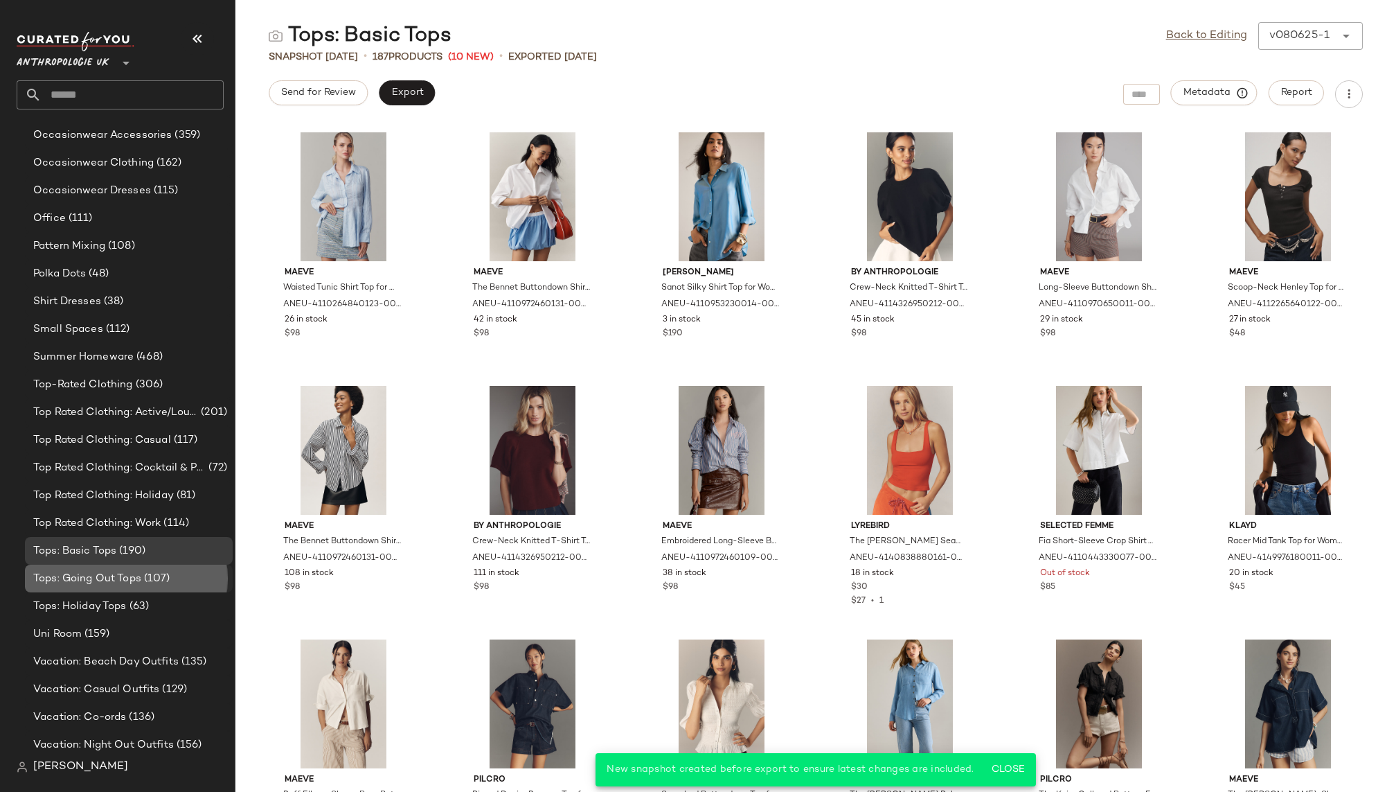
click at [156, 575] on span "(107)" at bounding box center [155, 579] width 29 height 16
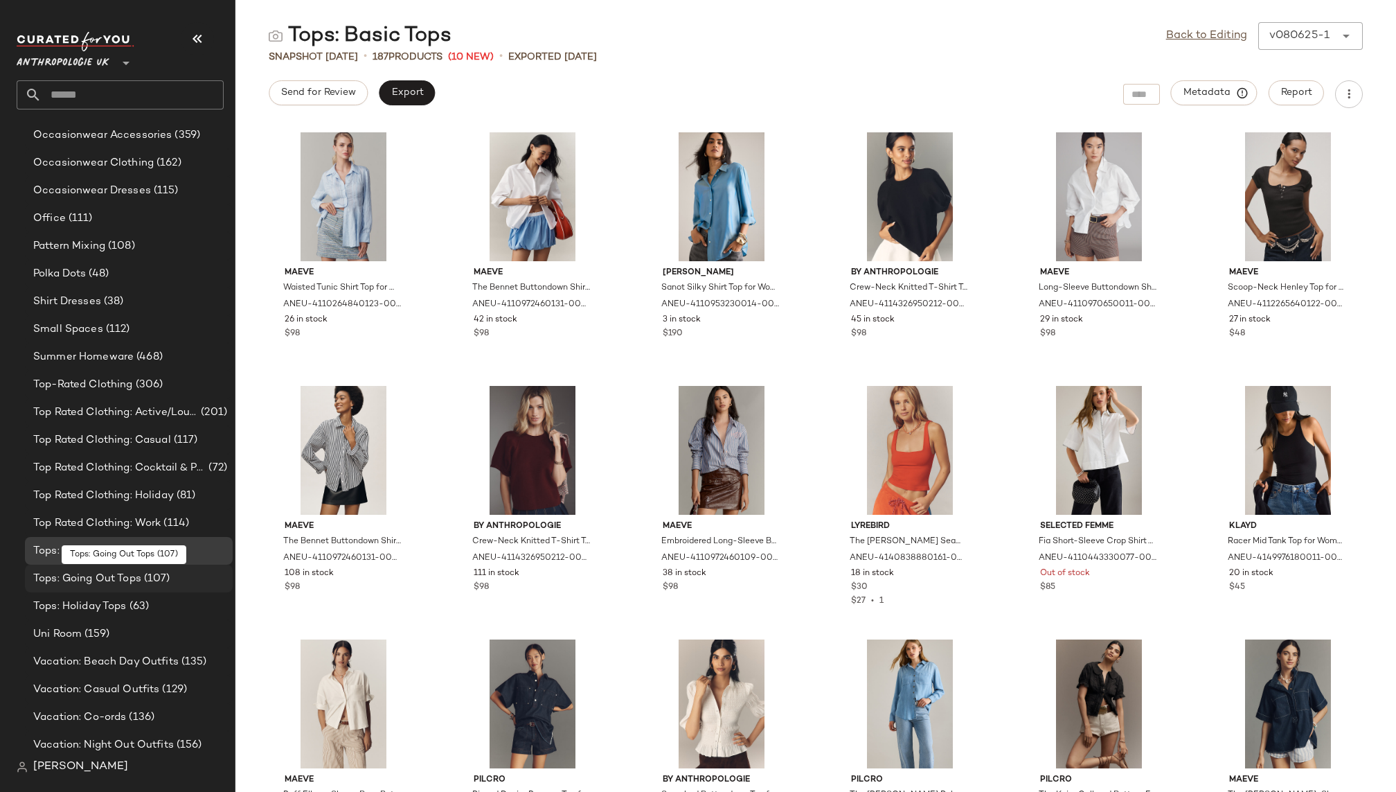
click at [145, 573] on span "(107)" at bounding box center [155, 579] width 29 height 16
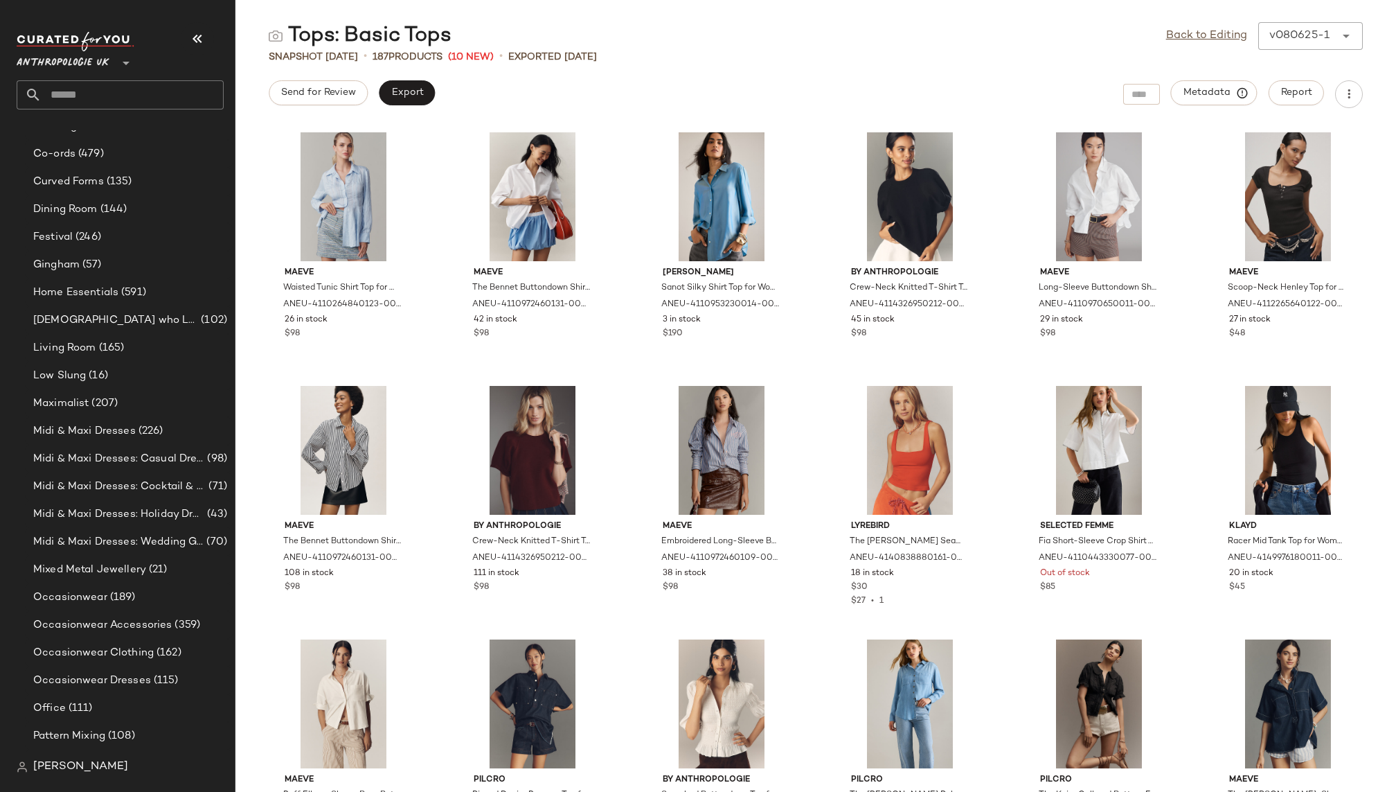
scroll to position [1123, 0]
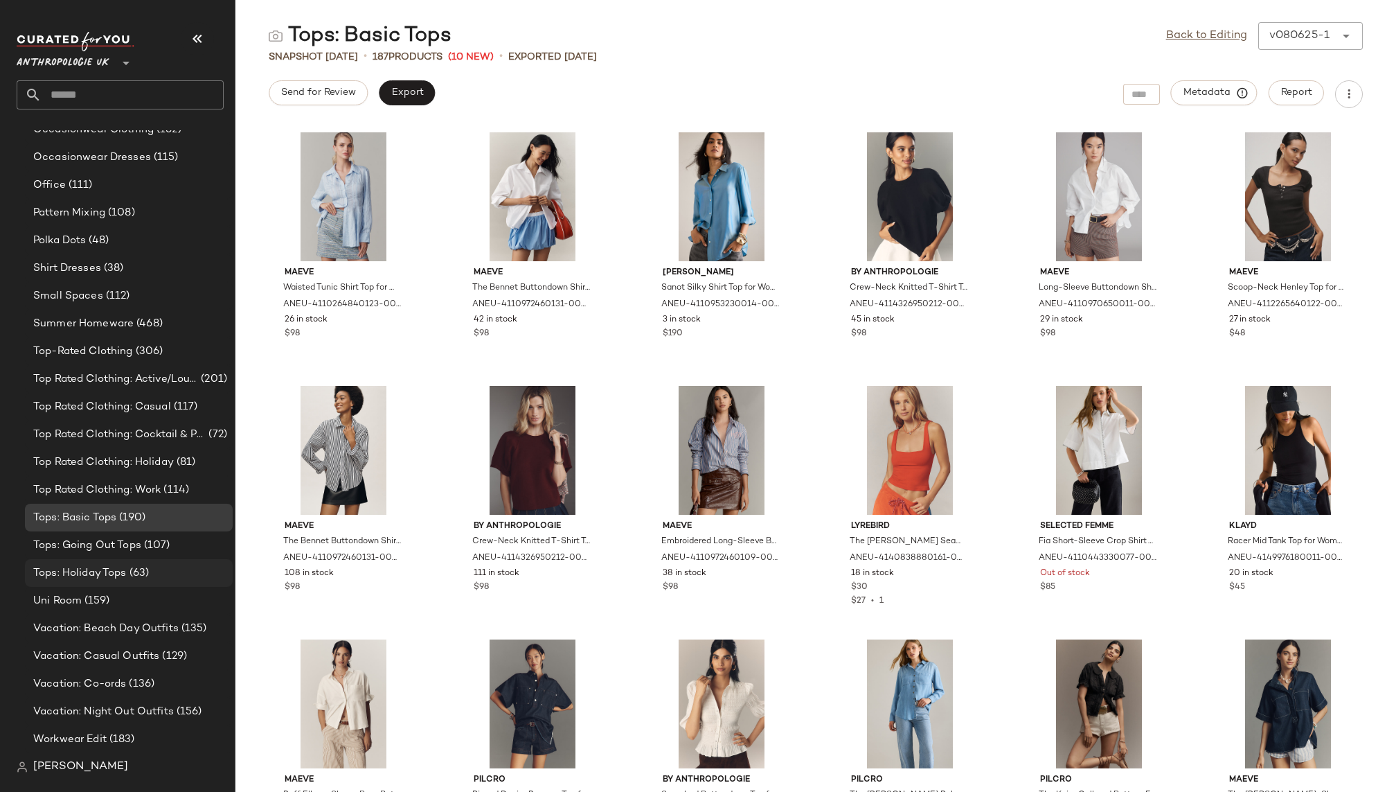
click at [143, 570] on span "(63)" at bounding box center [138, 573] width 23 height 16
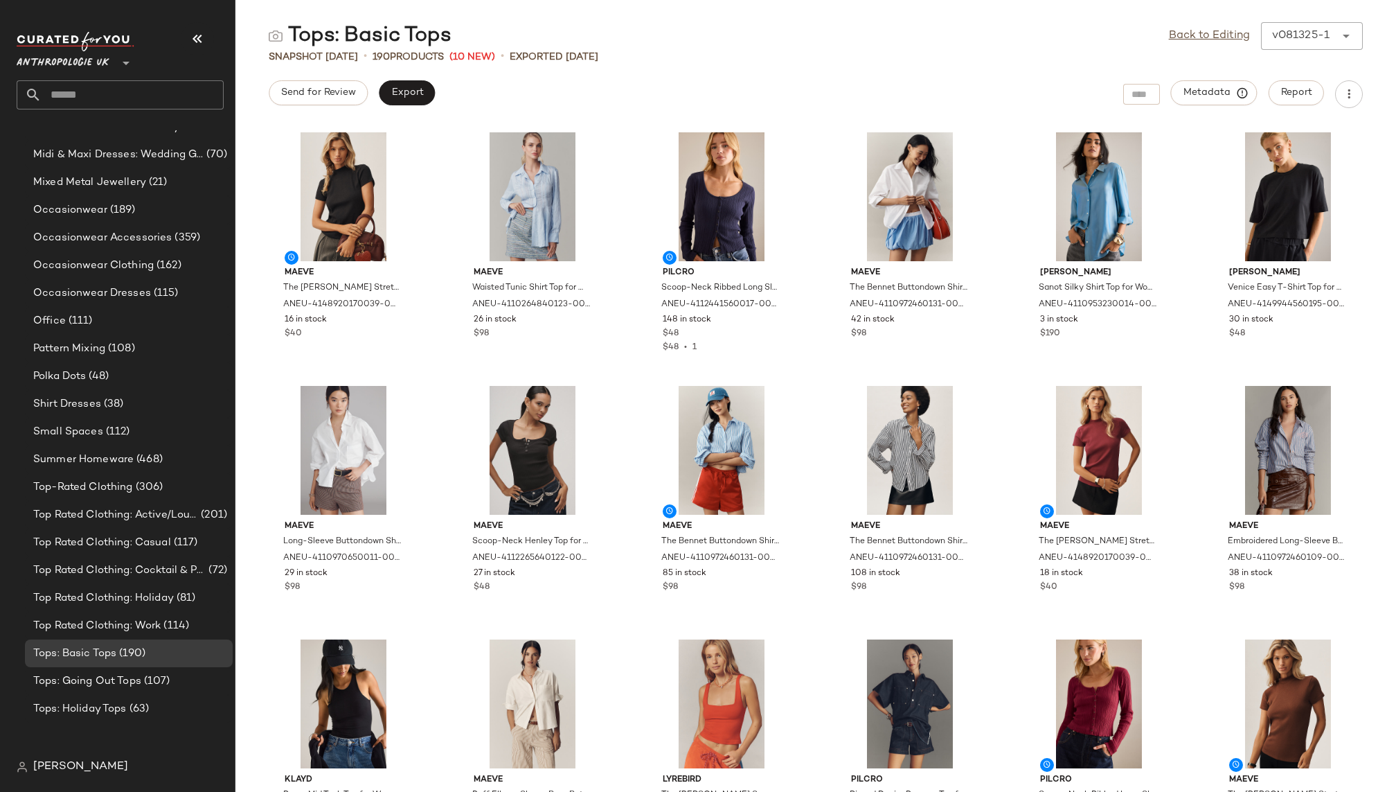
scroll to position [1045, 0]
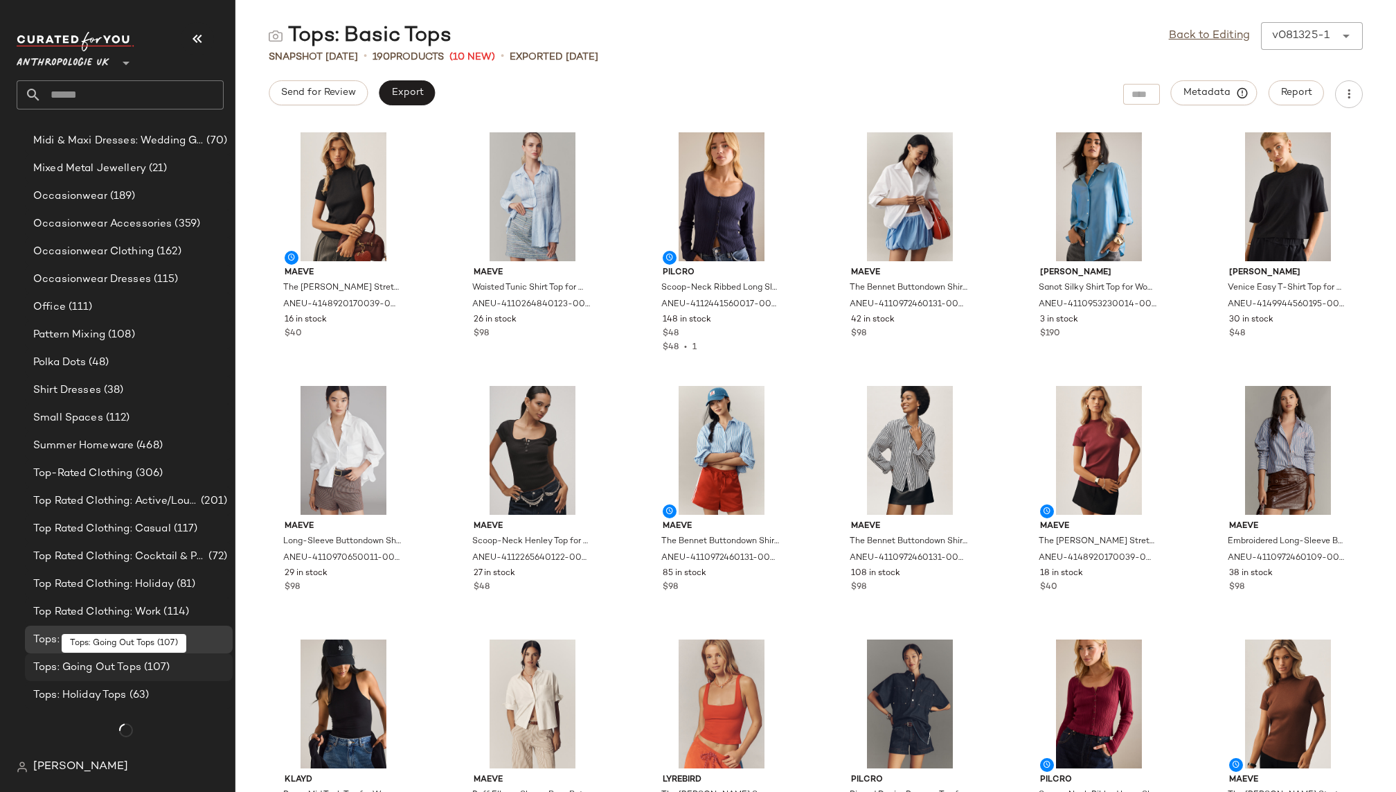
click at [126, 666] on span "Tops: Going Out Tops" at bounding box center [87, 667] width 108 height 16
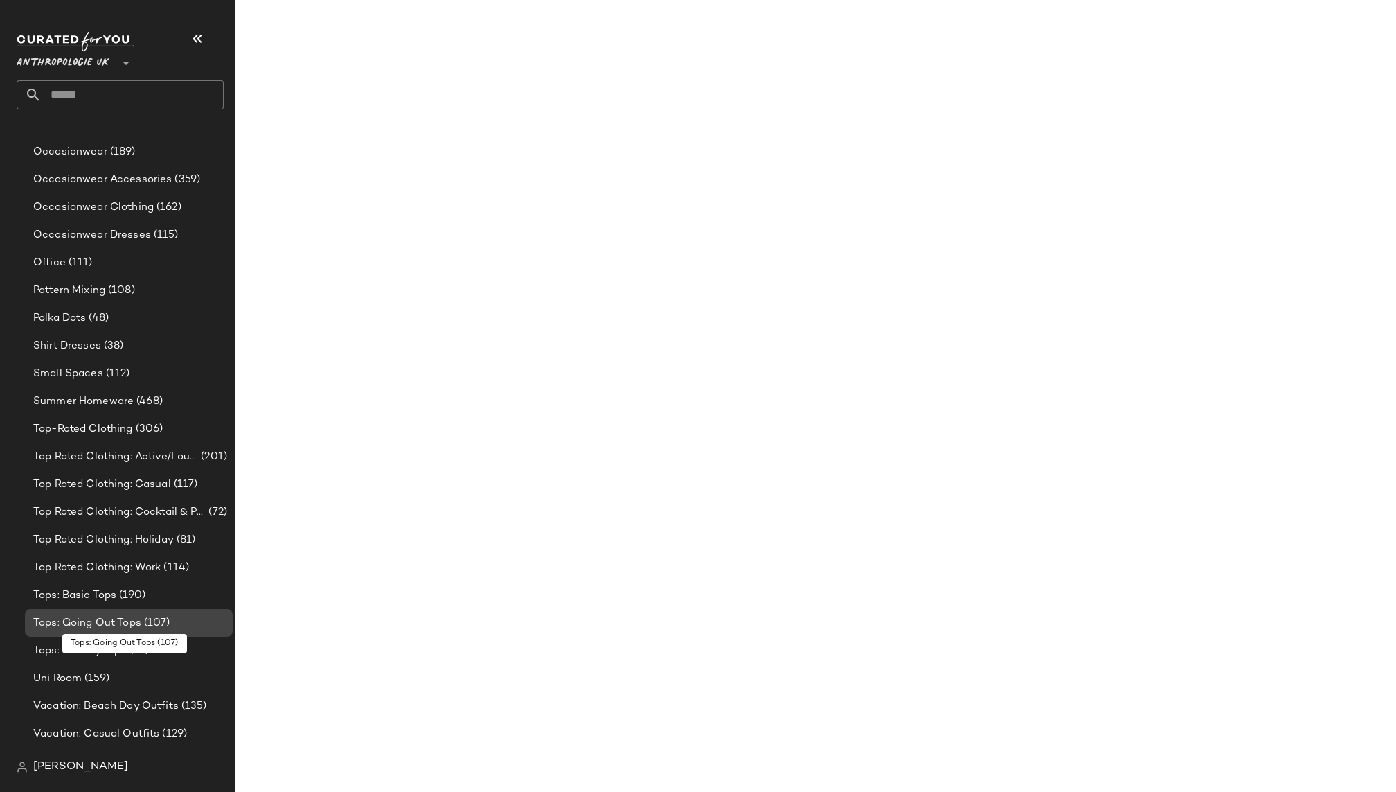
scroll to position [1001, 0]
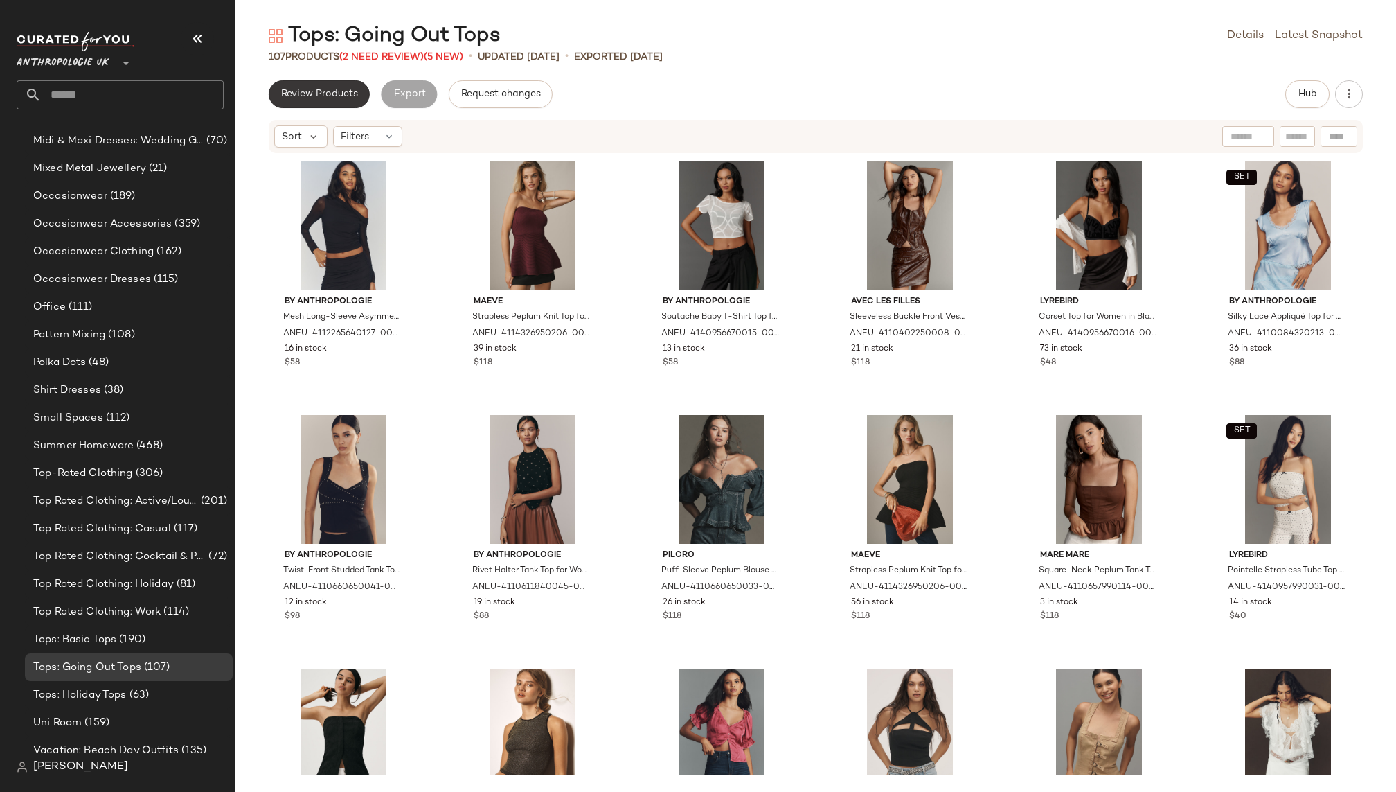
click at [340, 93] on span "Review Products" at bounding box center [319, 94] width 78 height 11
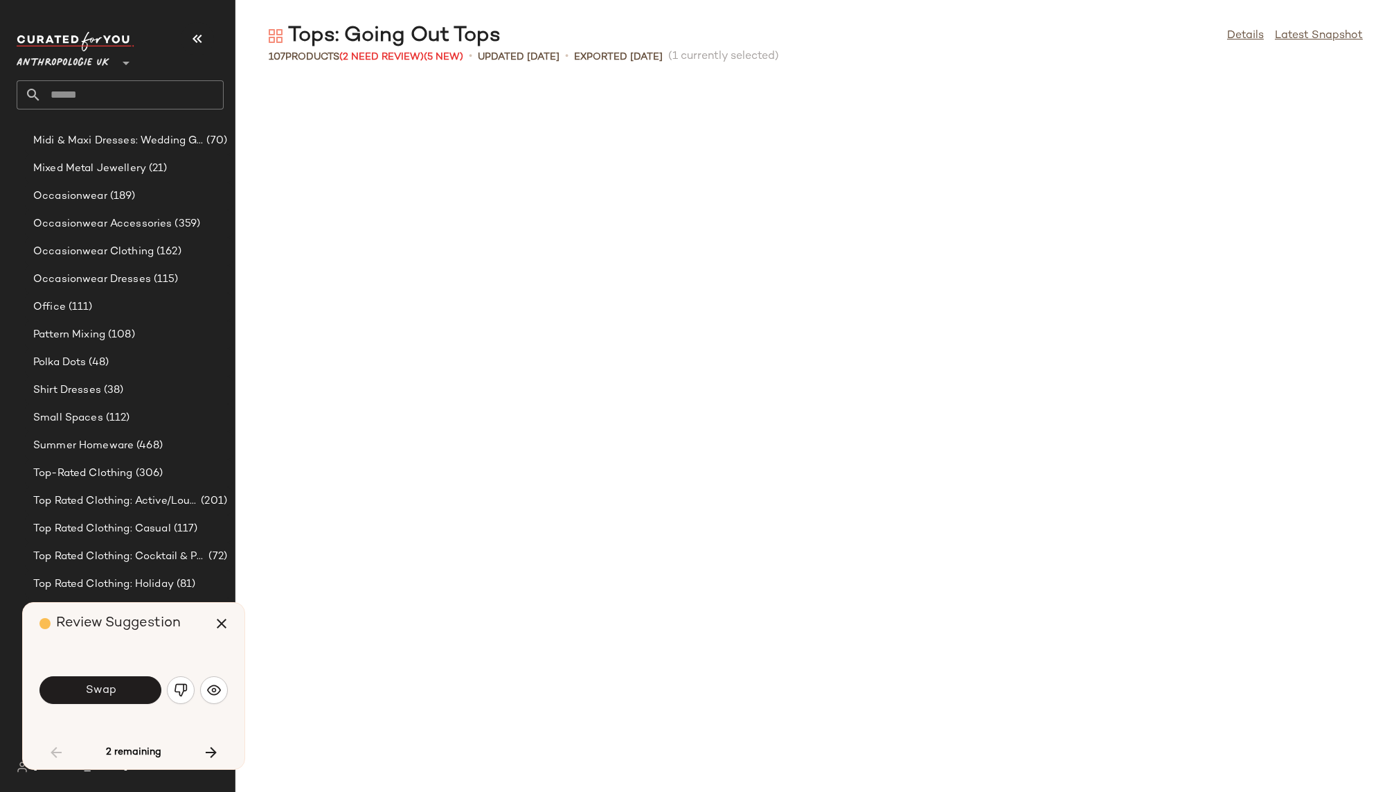
scroll to position [771, 0]
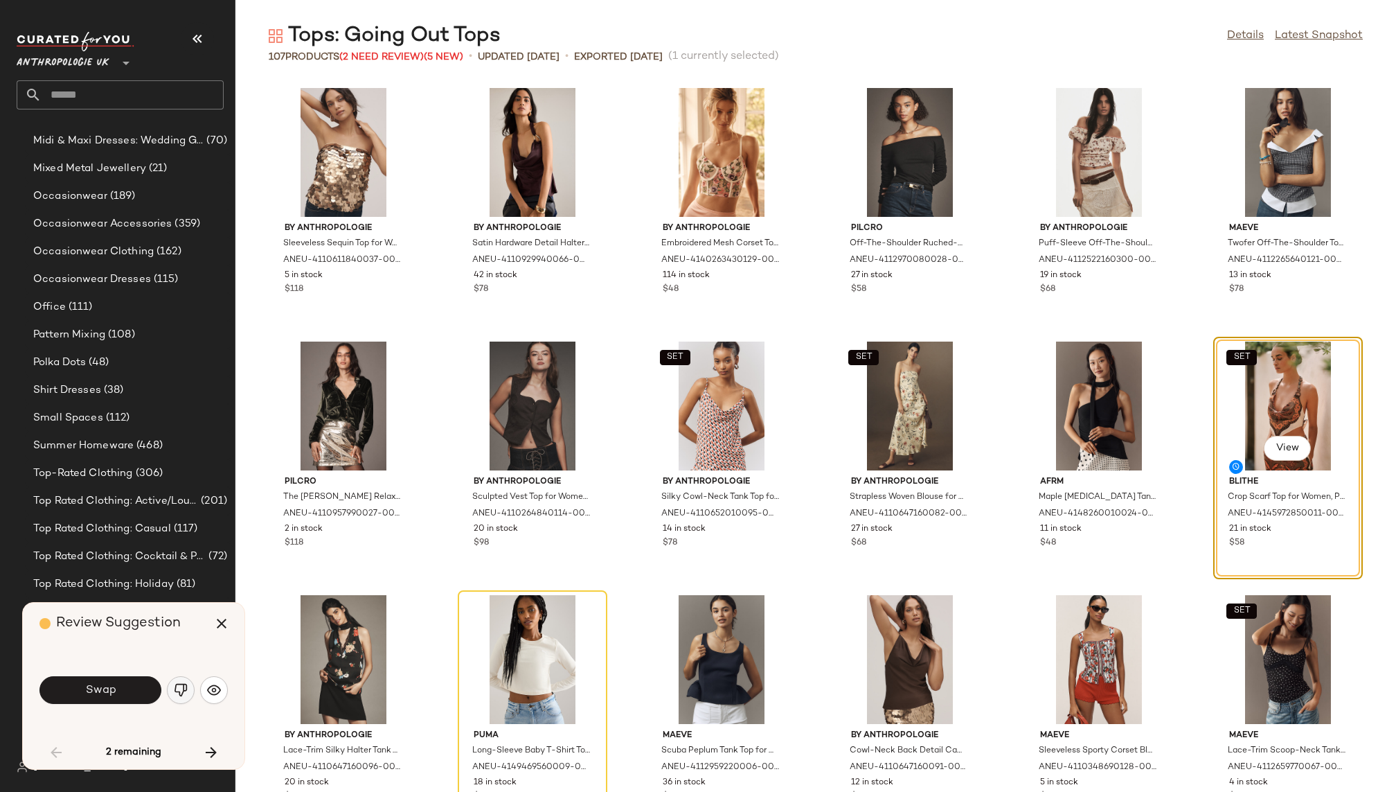
click at [174, 684] on img "button" at bounding box center [181, 690] width 14 height 14
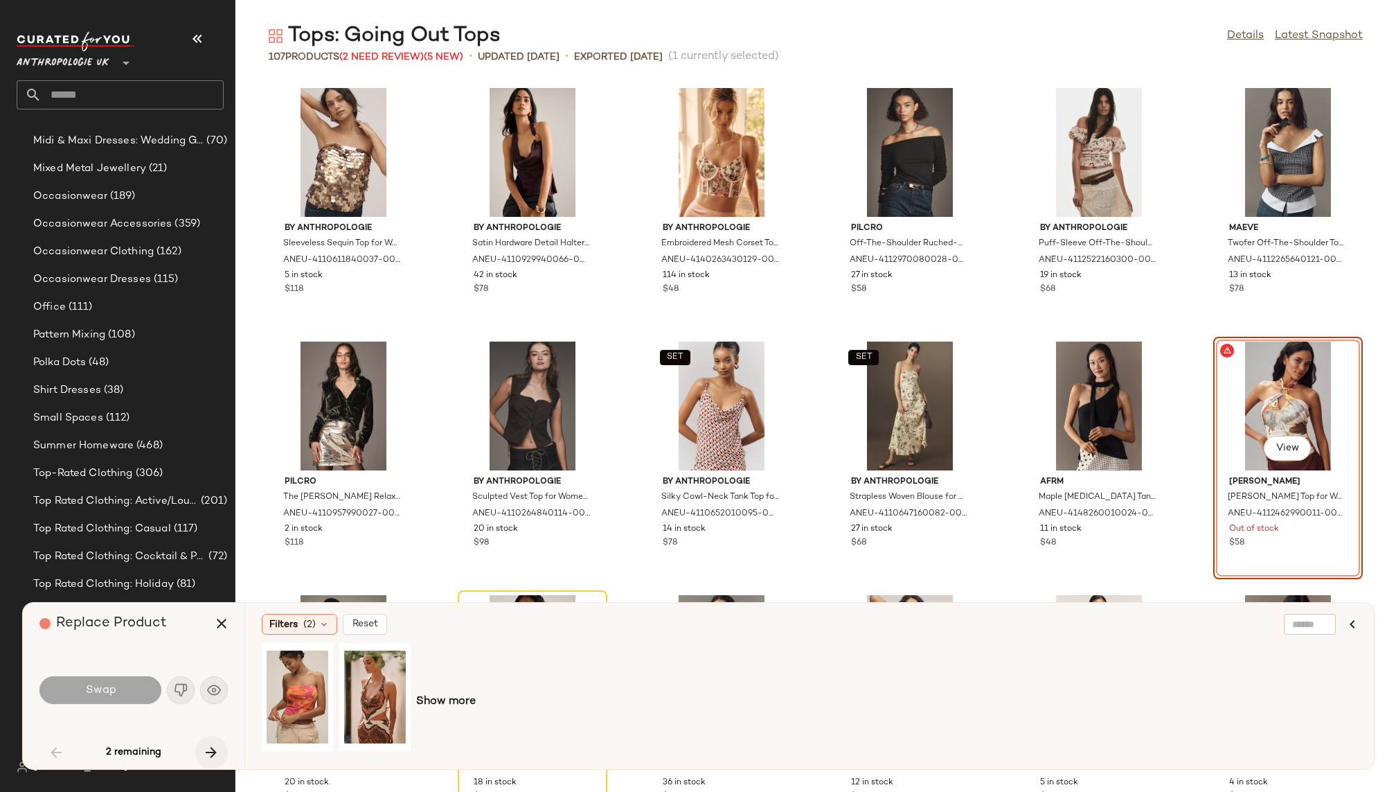
click at [226, 749] on button "button" at bounding box center [211, 751] width 33 height 33
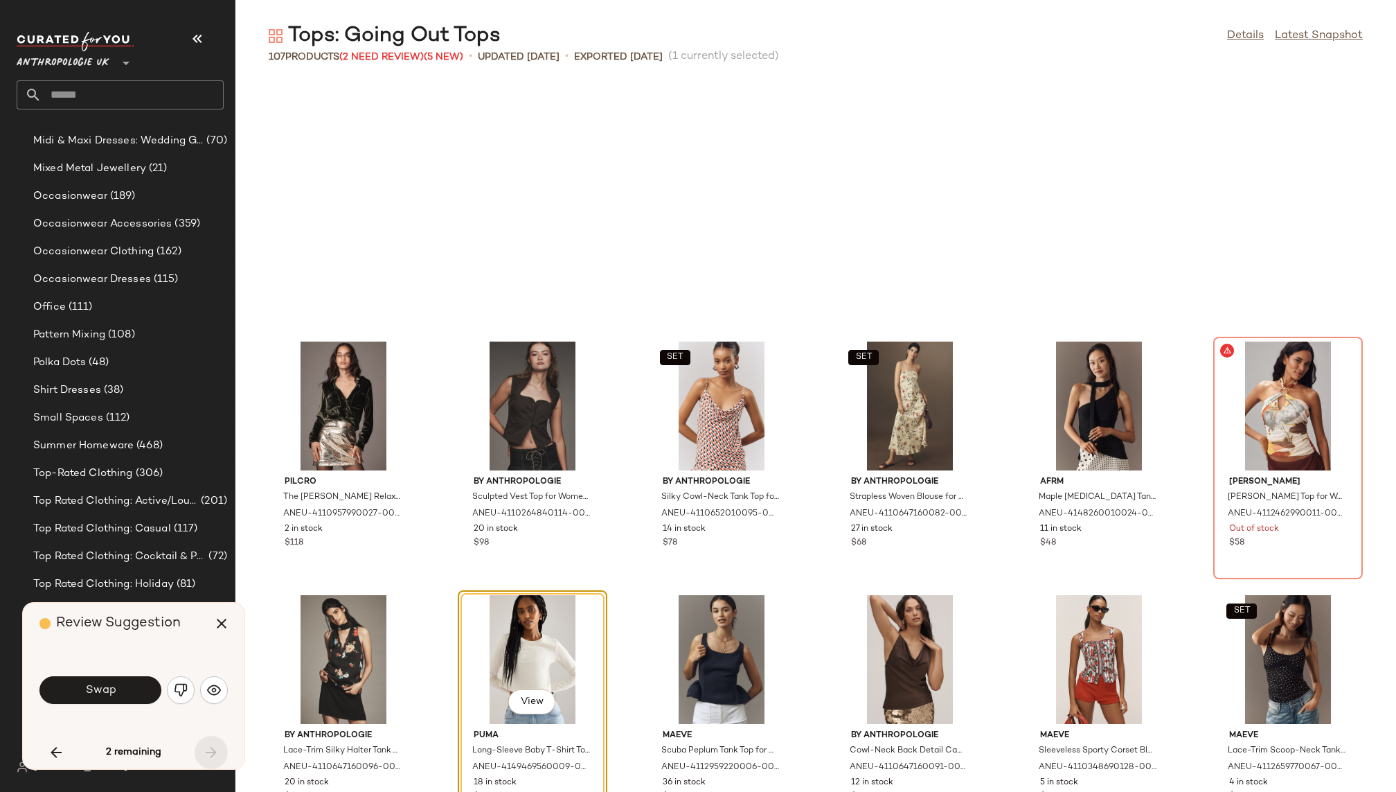
scroll to position [1014, 0]
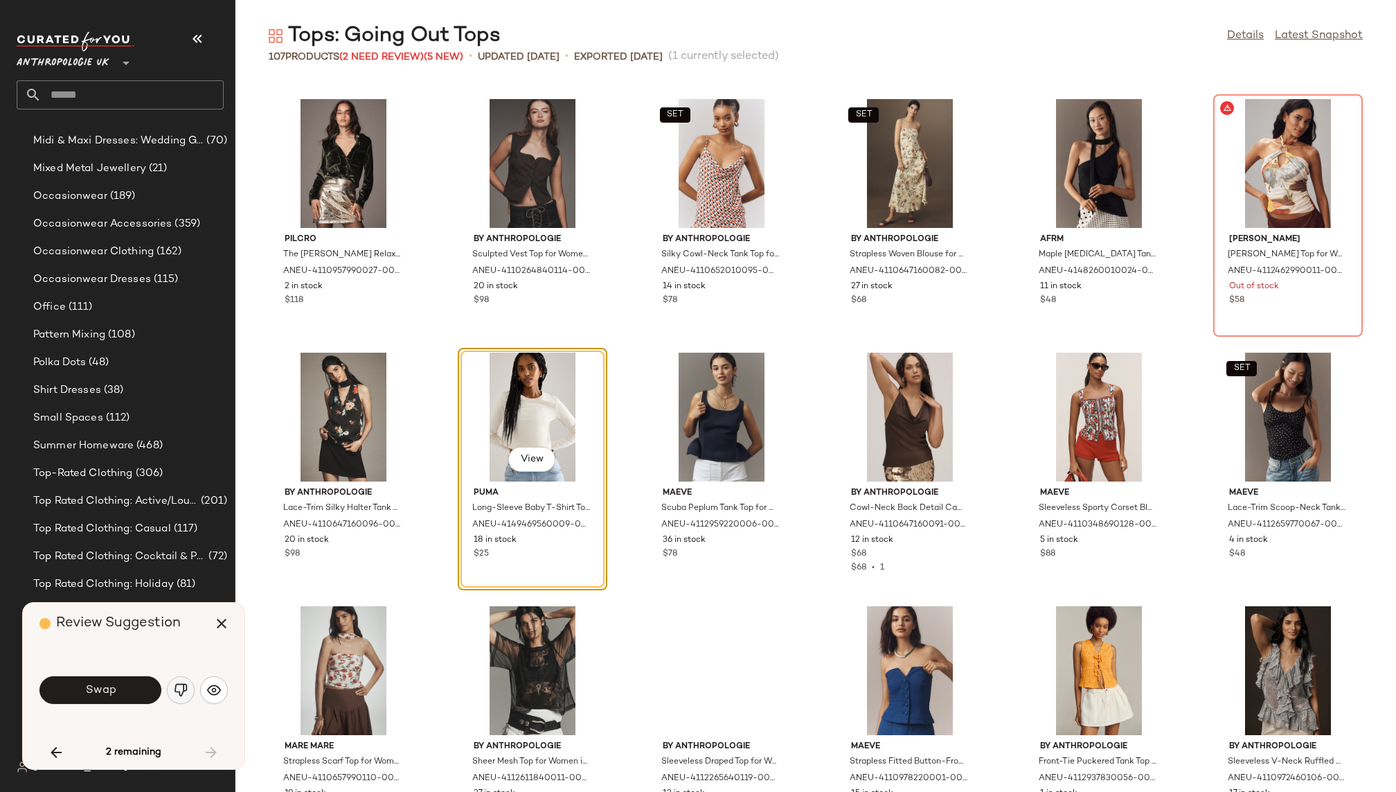
click at [179, 699] on button "button" at bounding box center [181, 690] width 28 height 28
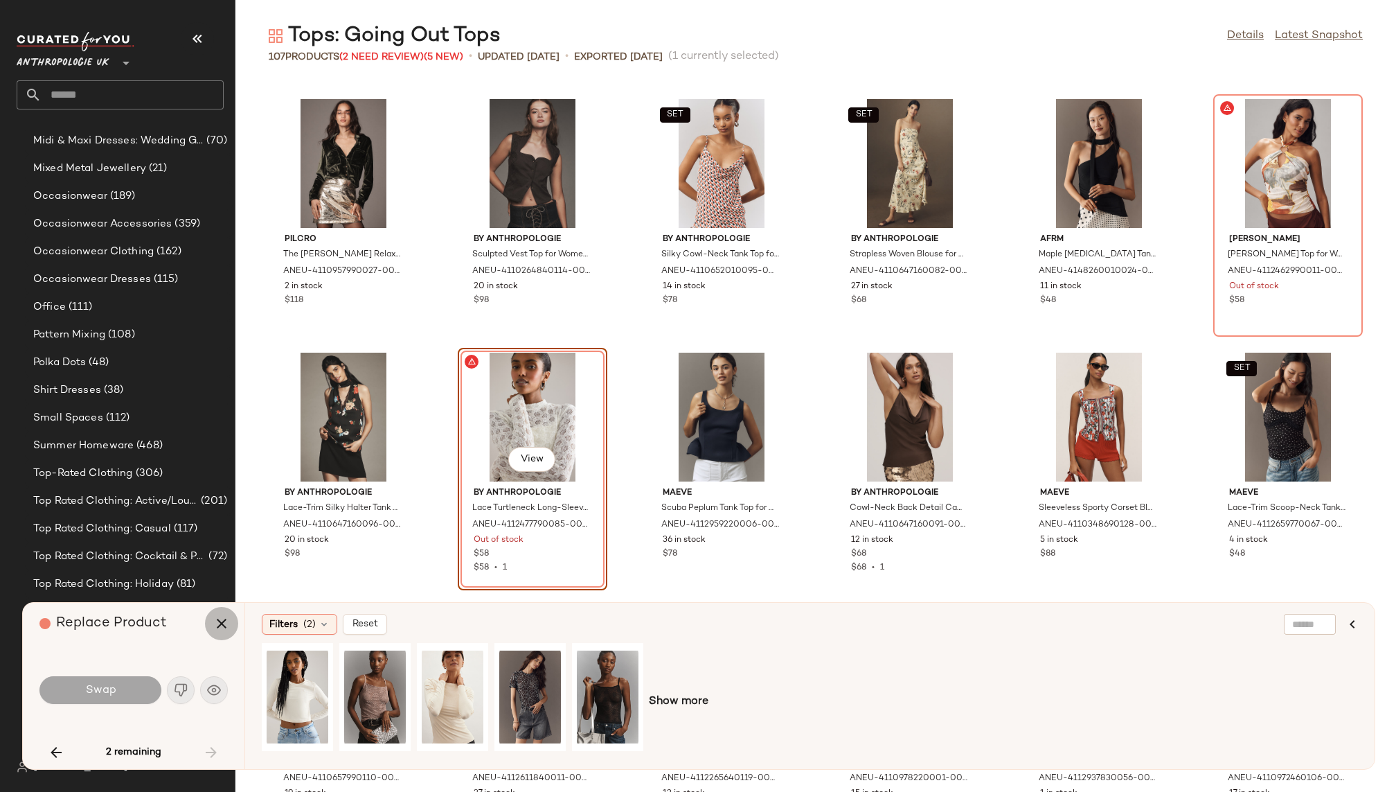
click at [226, 629] on icon "button" at bounding box center [221, 623] width 17 height 17
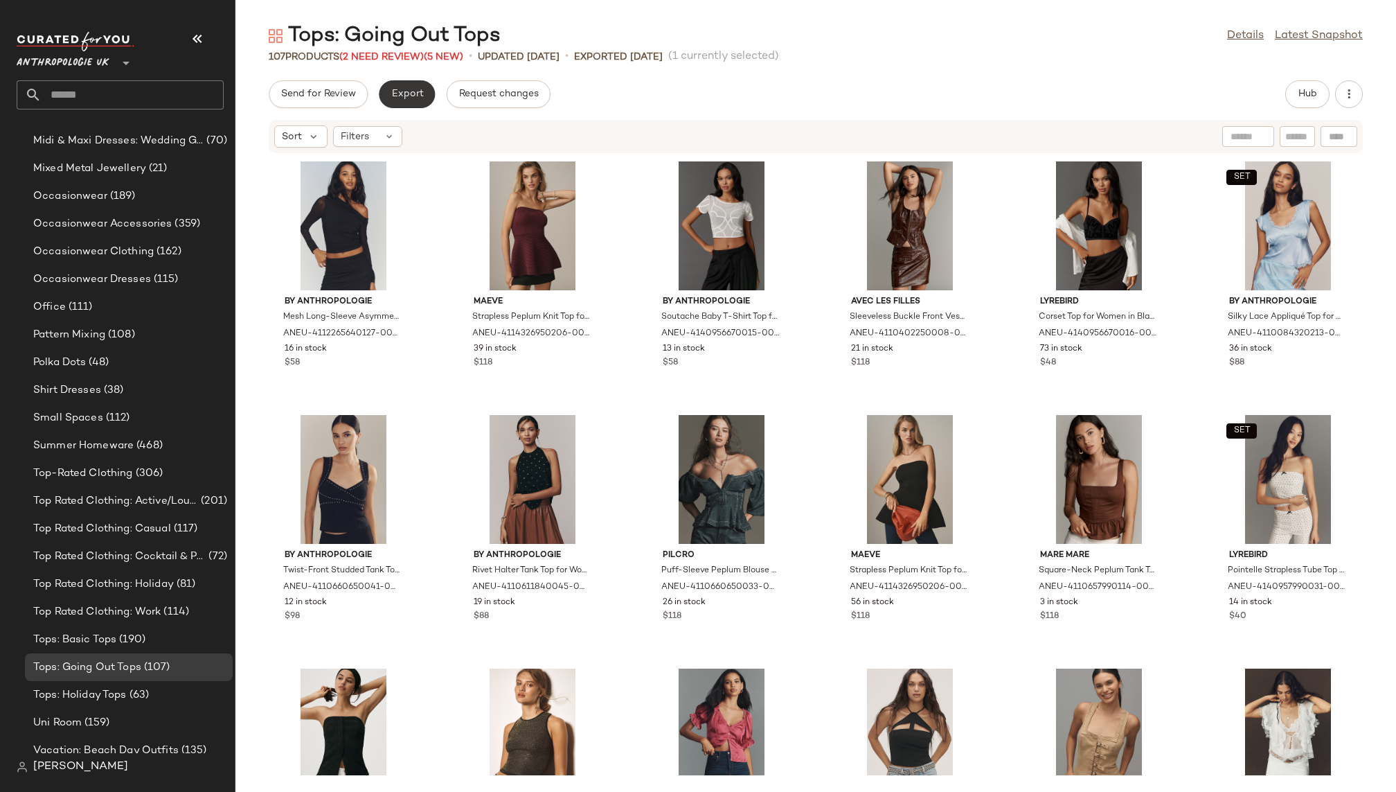
click at [402, 92] on span "Export" at bounding box center [407, 94] width 33 height 11
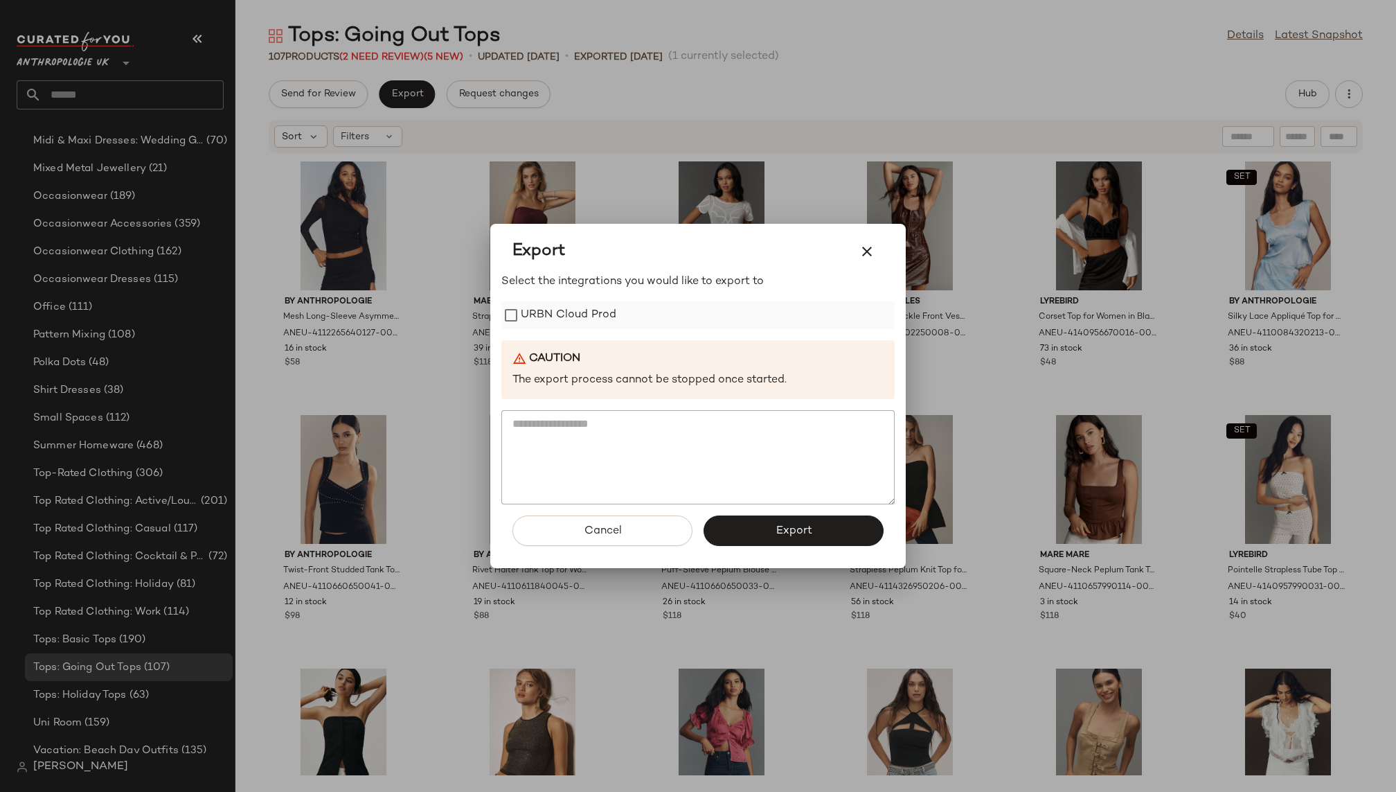
click at [556, 324] on label "URBN Cloud Prod" at bounding box center [569, 315] width 96 height 28
click at [772, 532] on button "Export" at bounding box center [794, 530] width 180 height 30
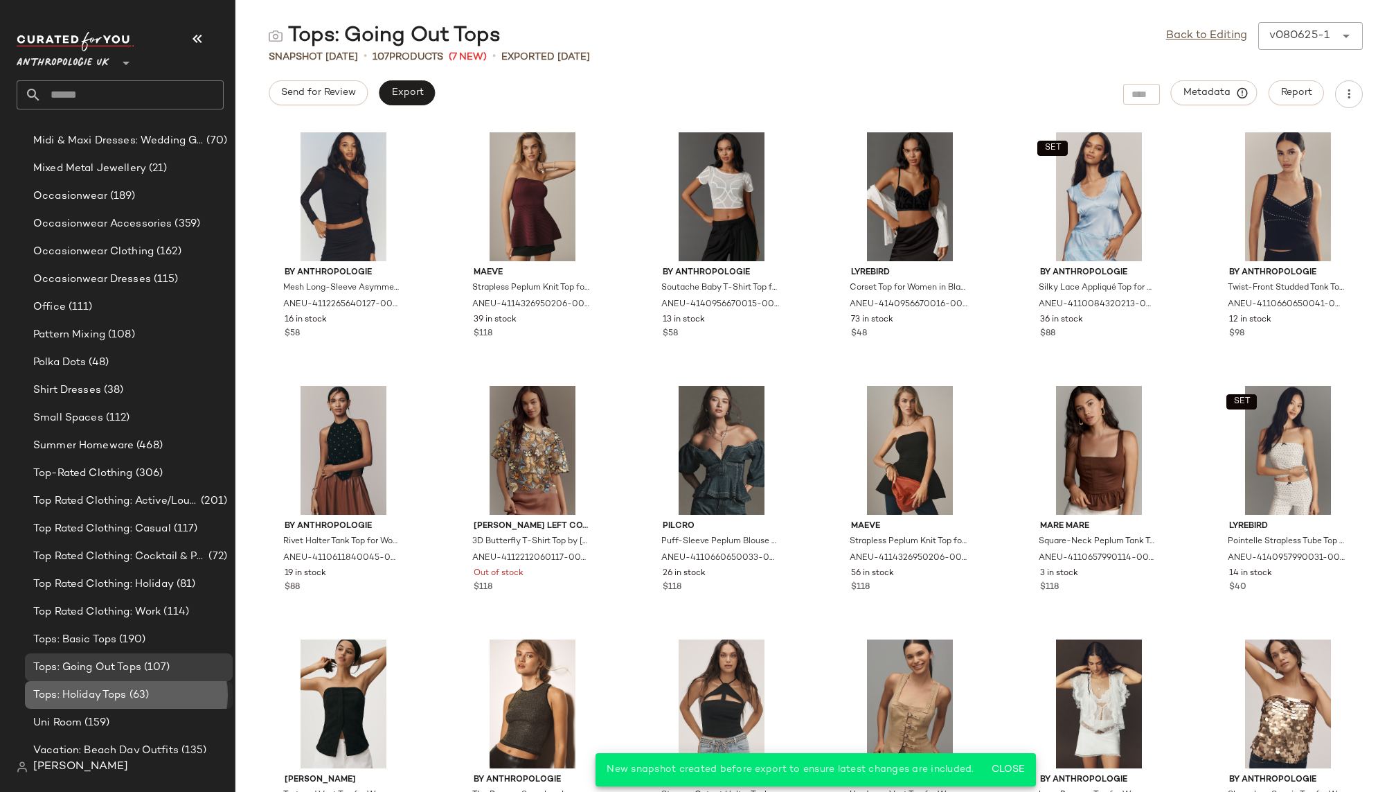
click at [124, 699] on span "Tops: Holiday Tops" at bounding box center [79, 695] width 93 height 16
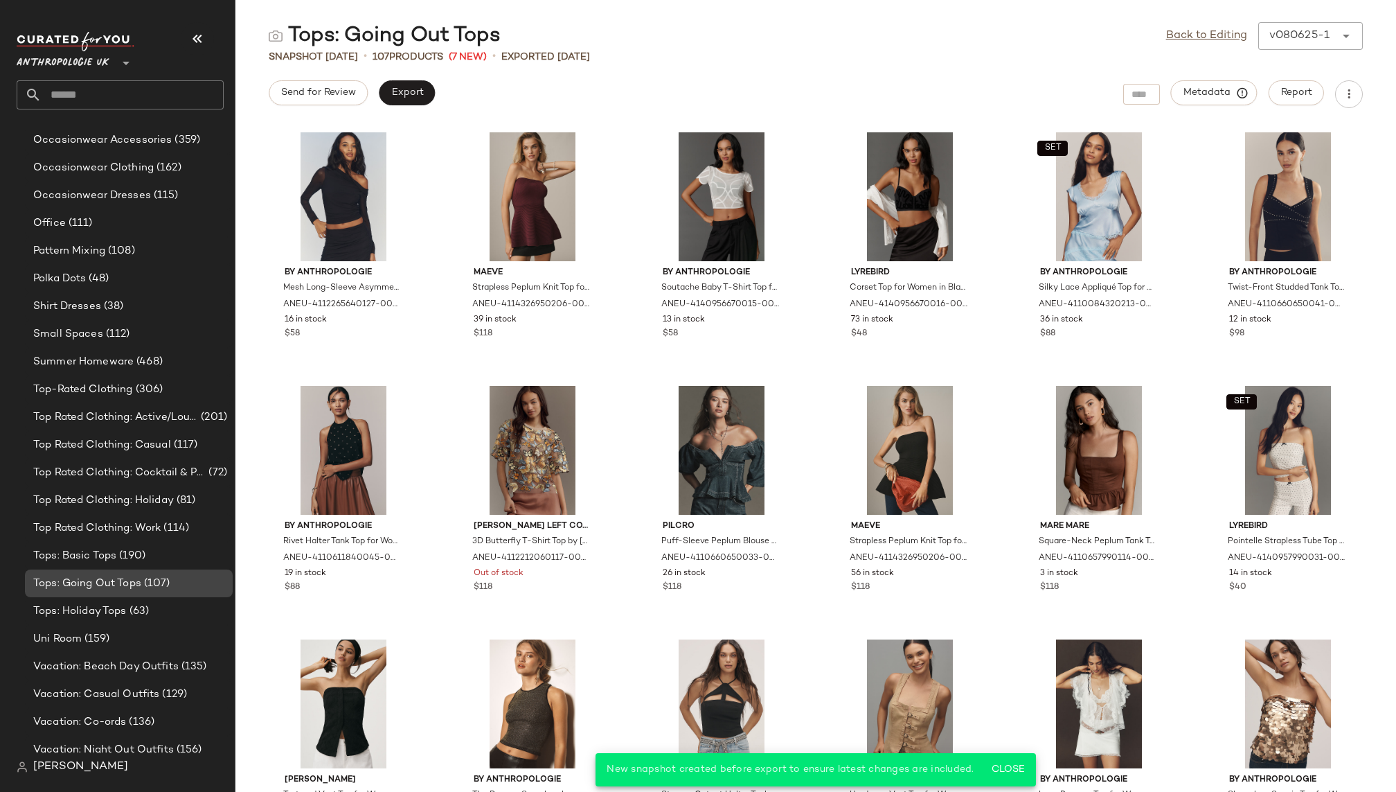
scroll to position [1097, 0]
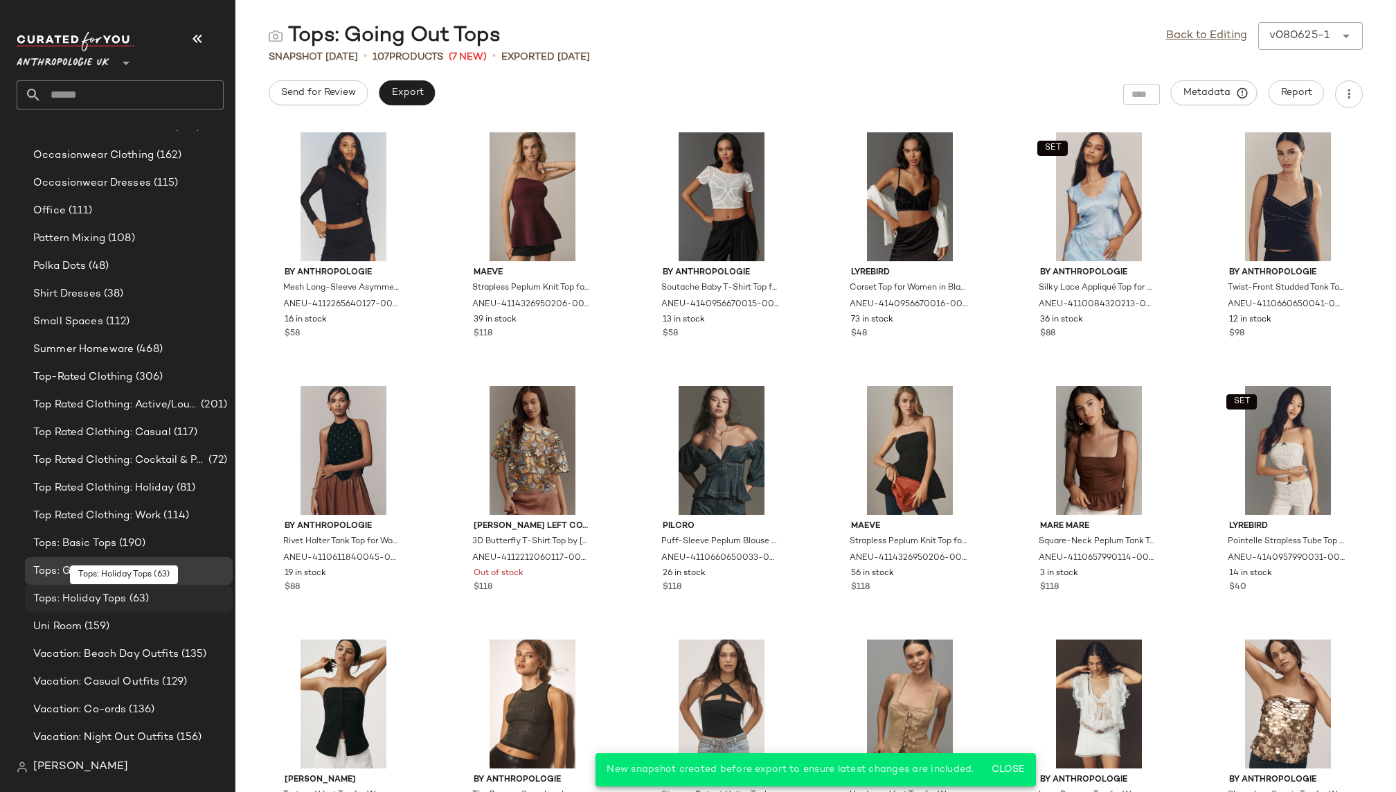
click at [139, 597] on span "(63)" at bounding box center [138, 599] width 23 height 16
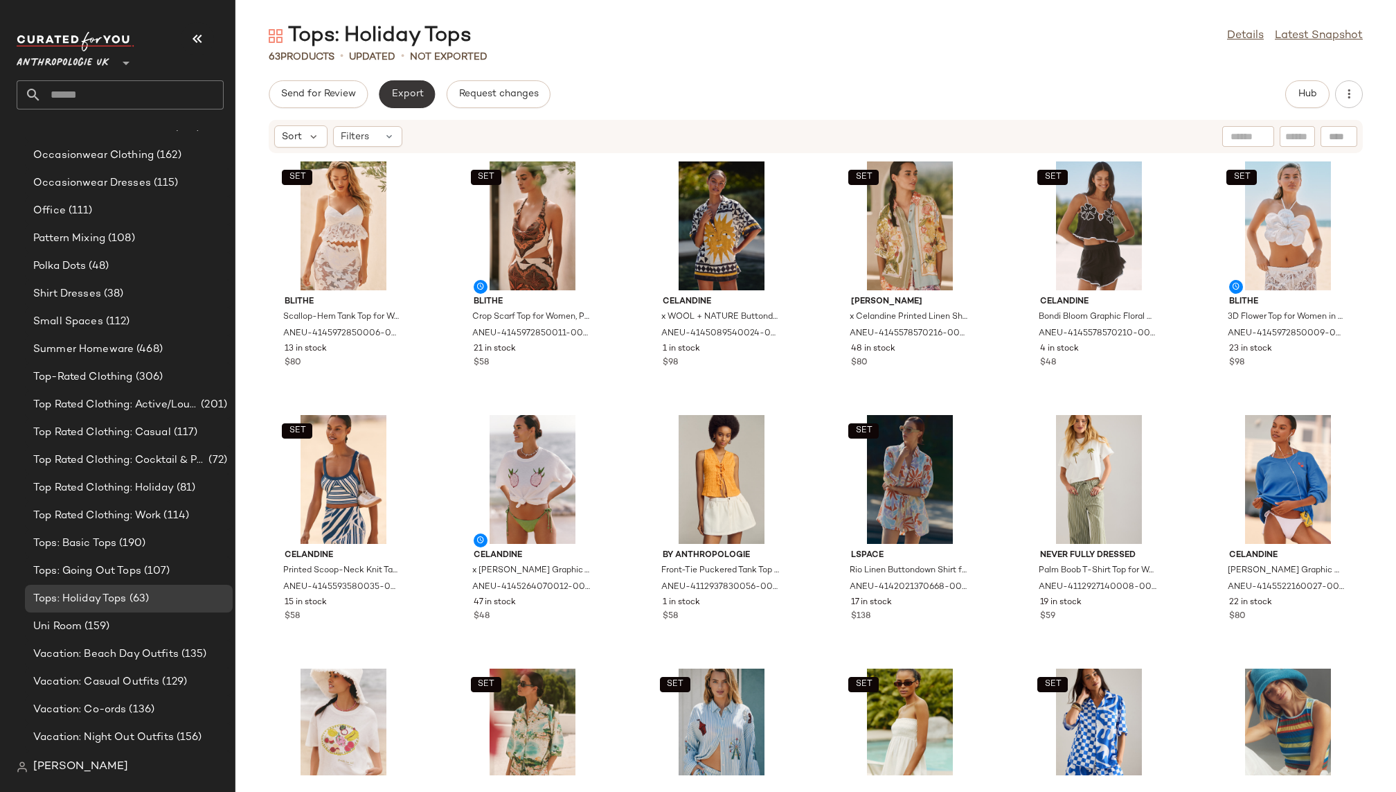
click at [407, 91] on span "Export" at bounding box center [407, 94] width 33 height 11
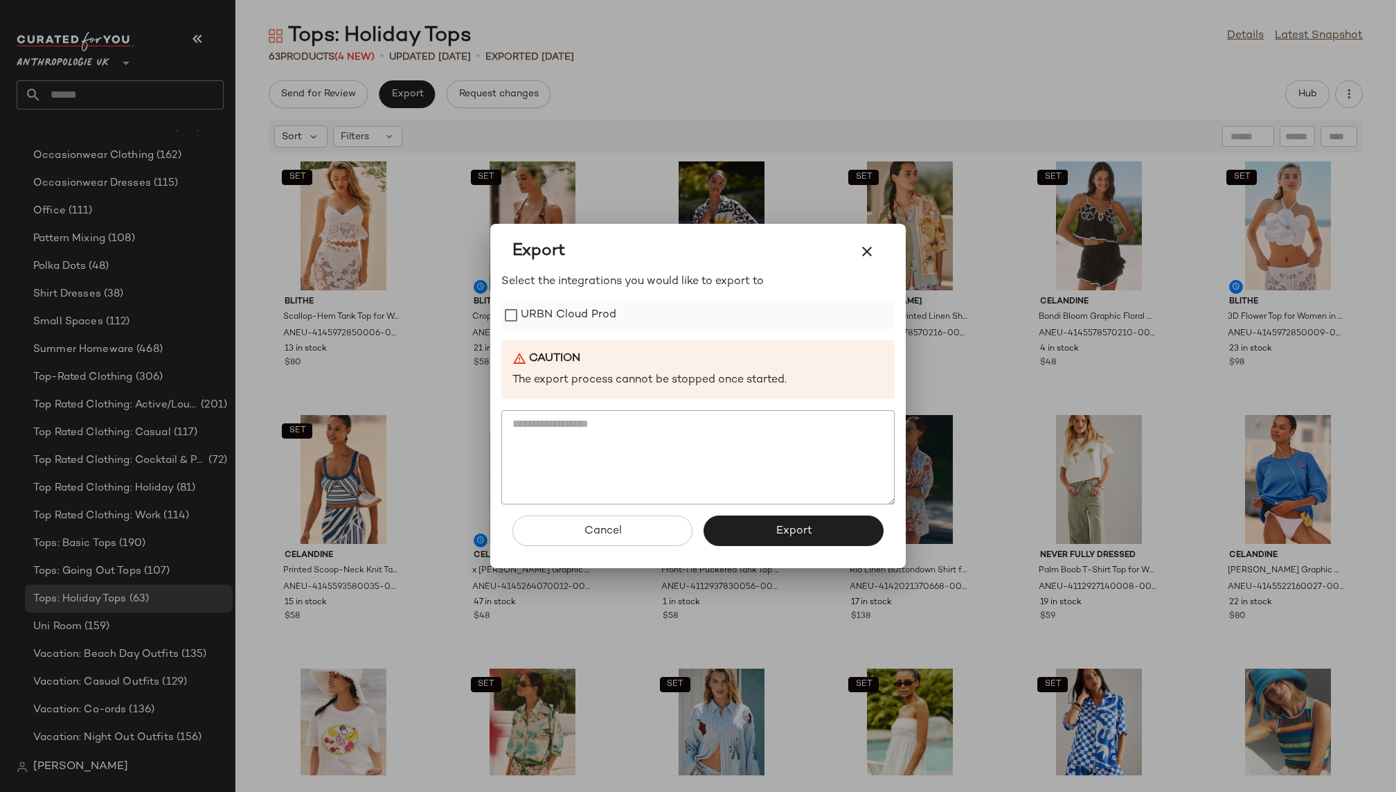
click at [562, 305] on label "URBN Cloud Prod" at bounding box center [569, 315] width 96 height 28
click at [753, 525] on button "Export" at bounding box center [794, 530] width 180 height 30
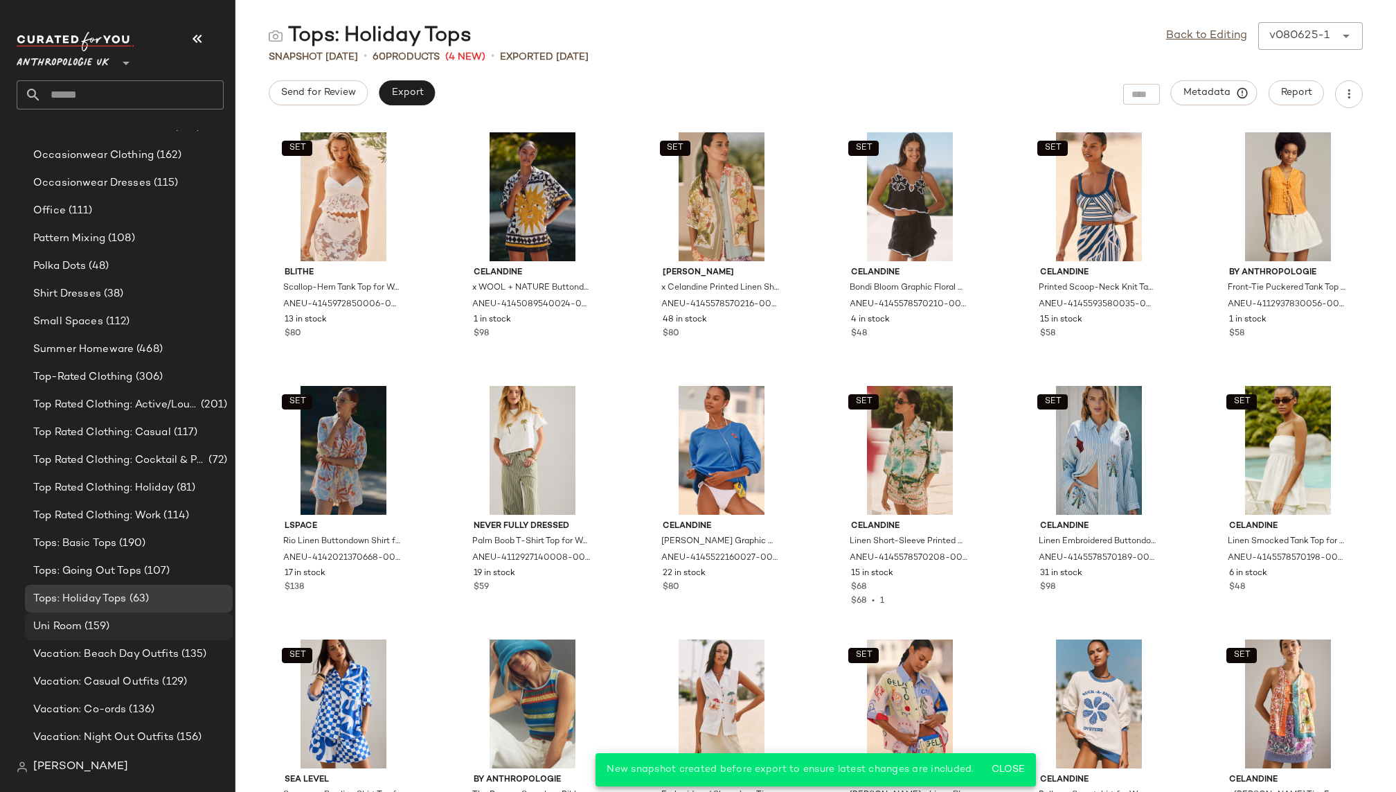
scroll to position [1123, 0]
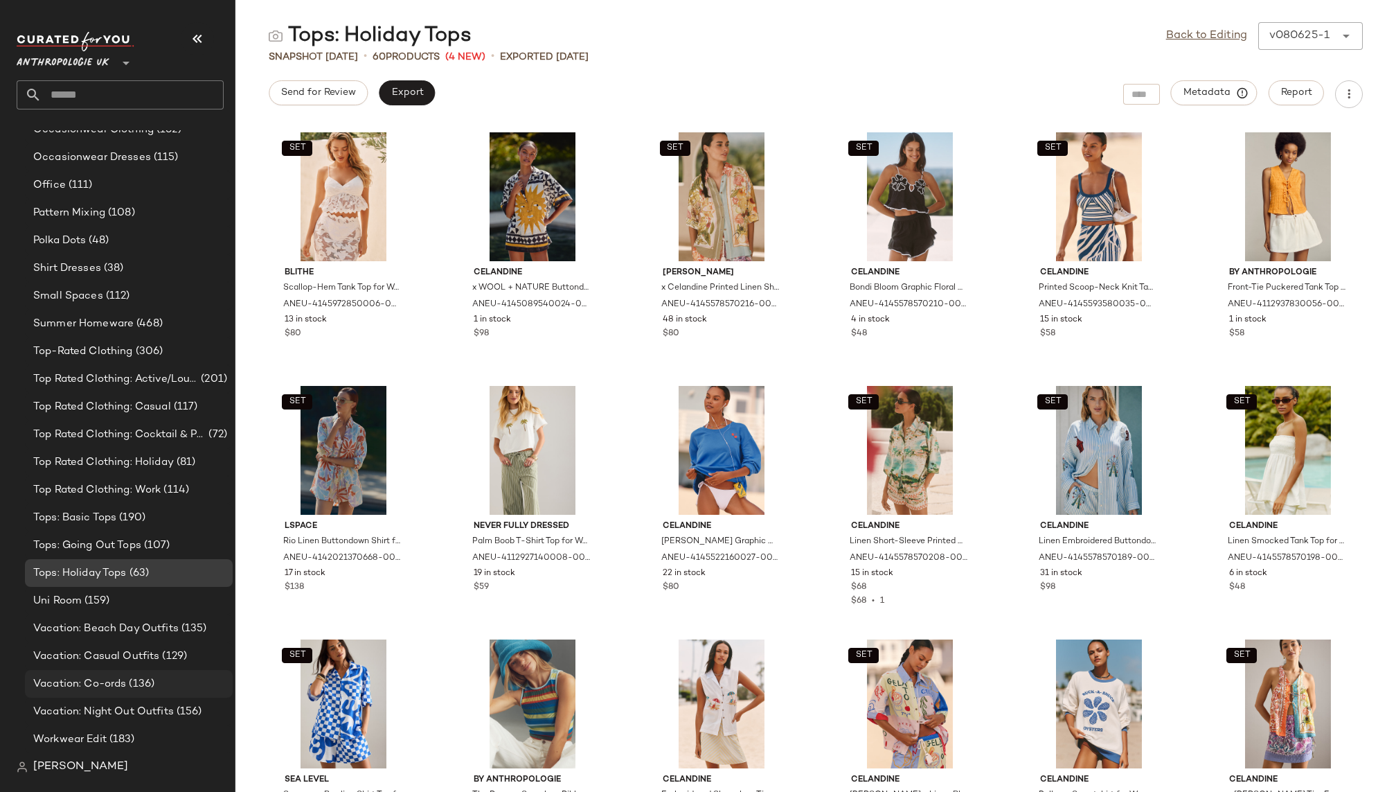
click at [133, 684] on span "(136)" at bounding box center [140, 684] width 28 height 16
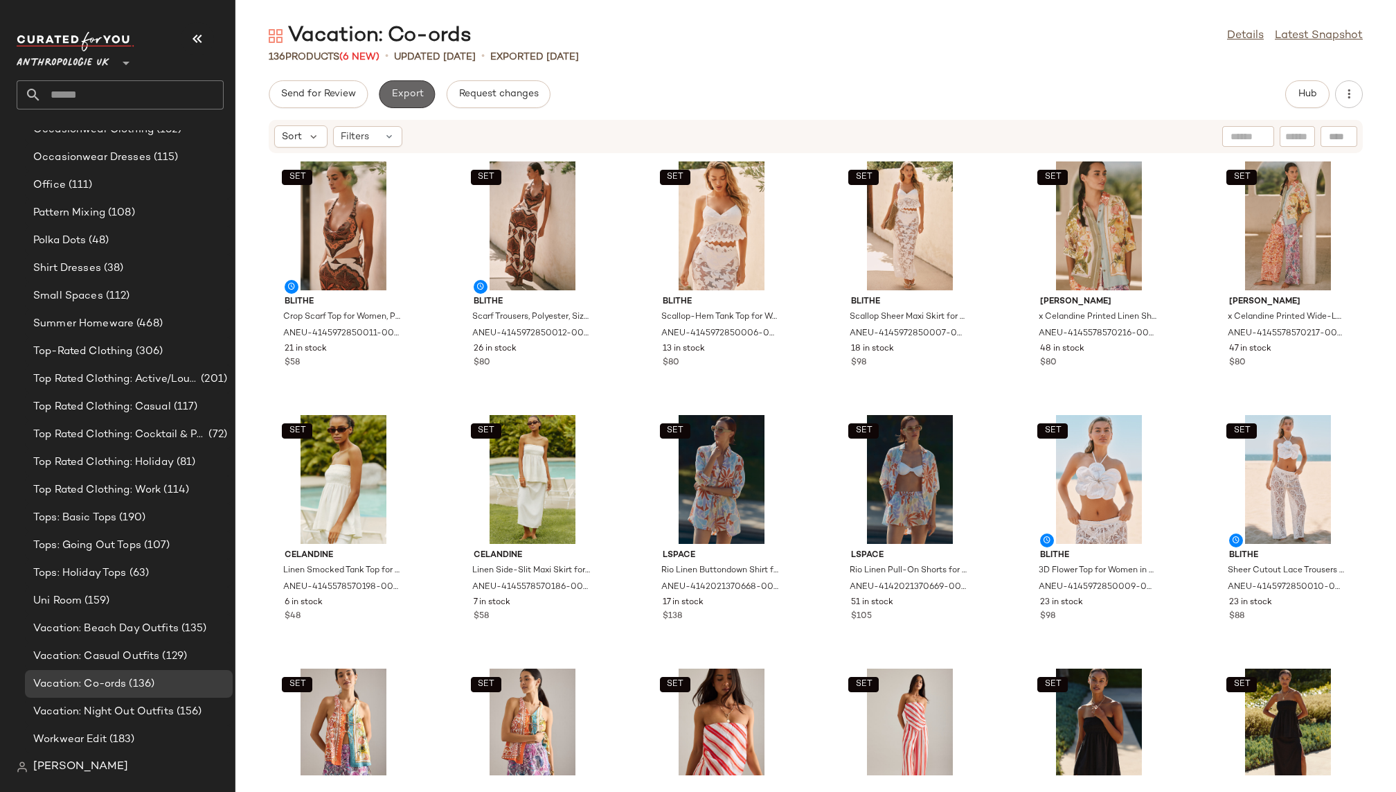
click at [413, 93] on span "Export" at bounding box center [407, 94] width 33 height 11
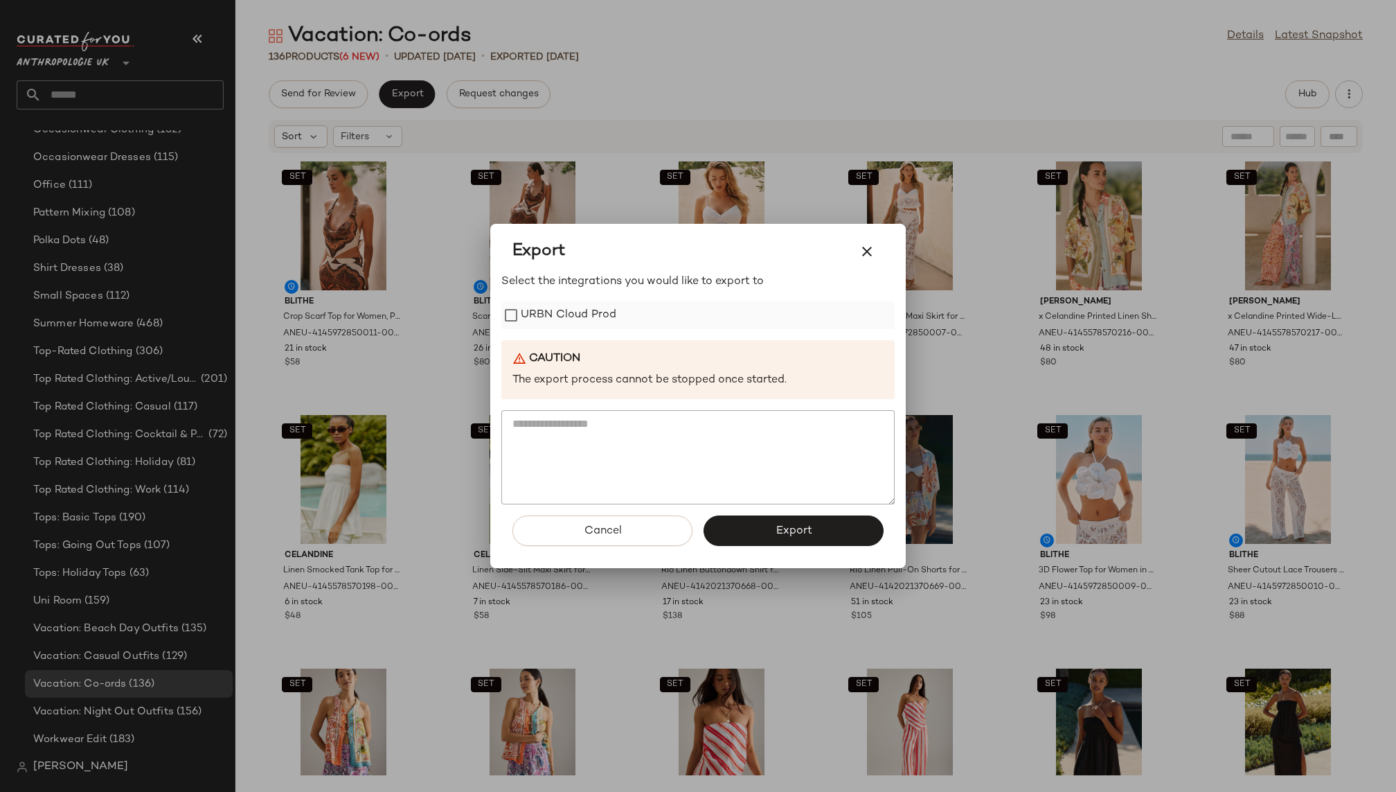
click at [586, 319] on label "URBN Cloud Prod" at bounding box center [569, 315] width 96 height 28
click at [735, 538] on button "Export" at bounding box center [794, 530] width 180 height 30
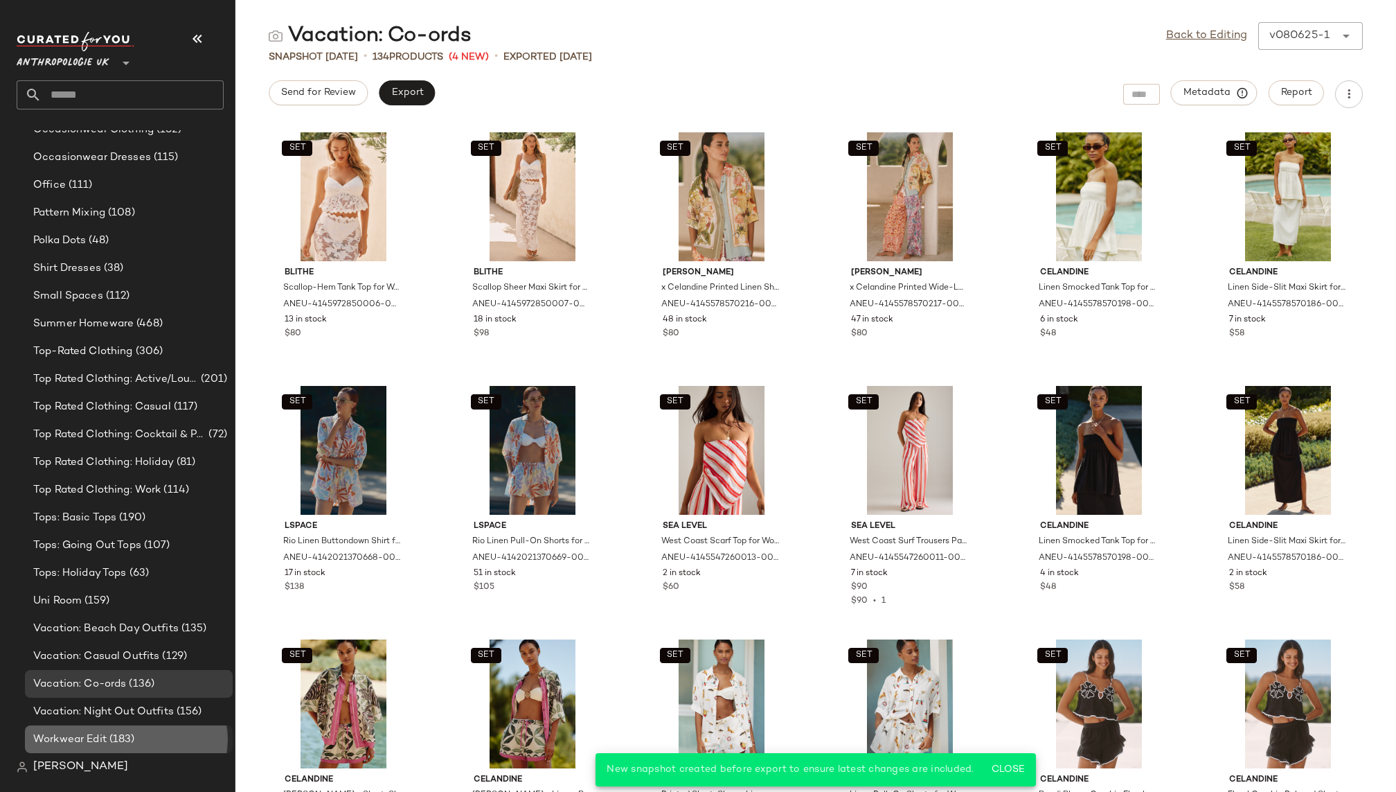
click at [138, 743] on div "Workwear Edit (183)" at bounding box center [128, 739] width 198 height 16
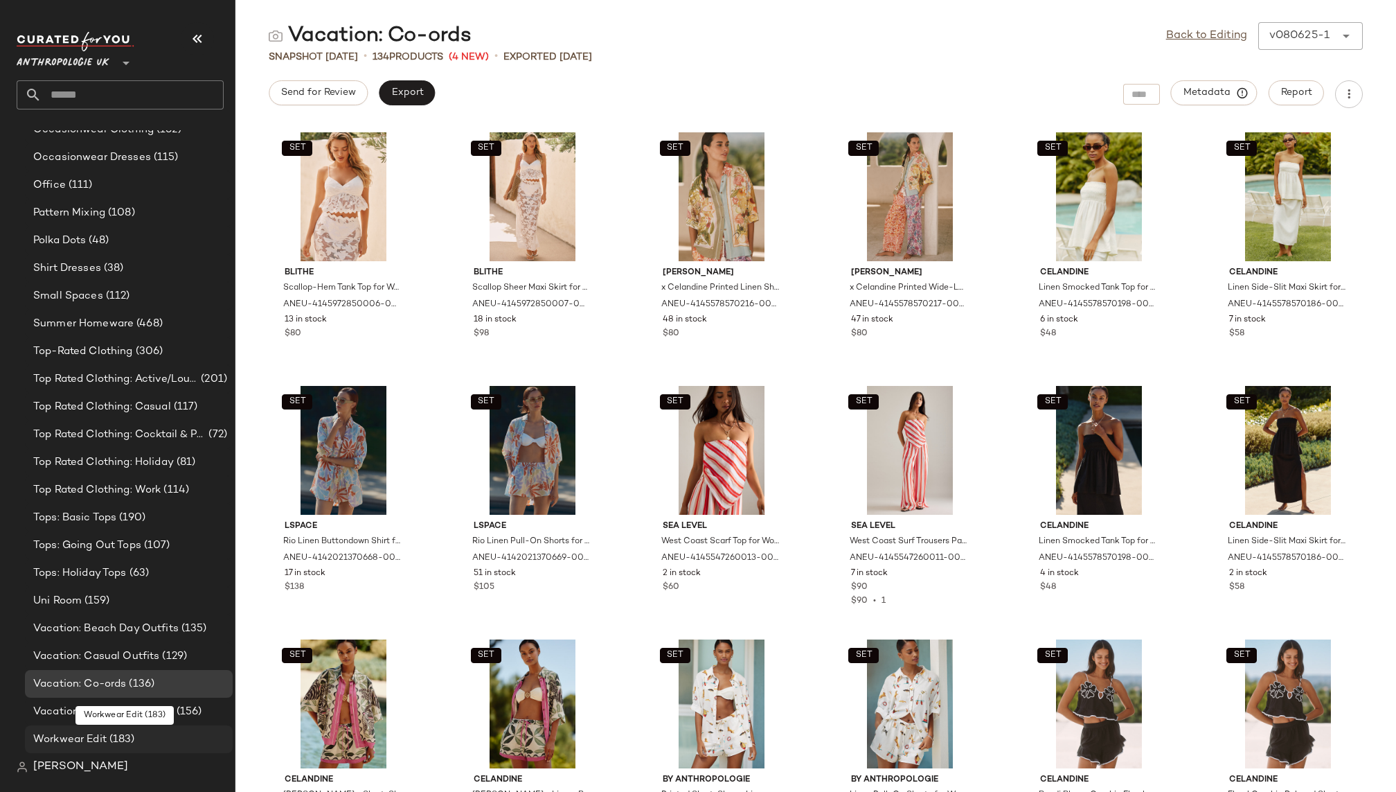
click at [138, 741] on div "Workwear Edit (183)" at bounding box center [128, 739] width 198 height 16
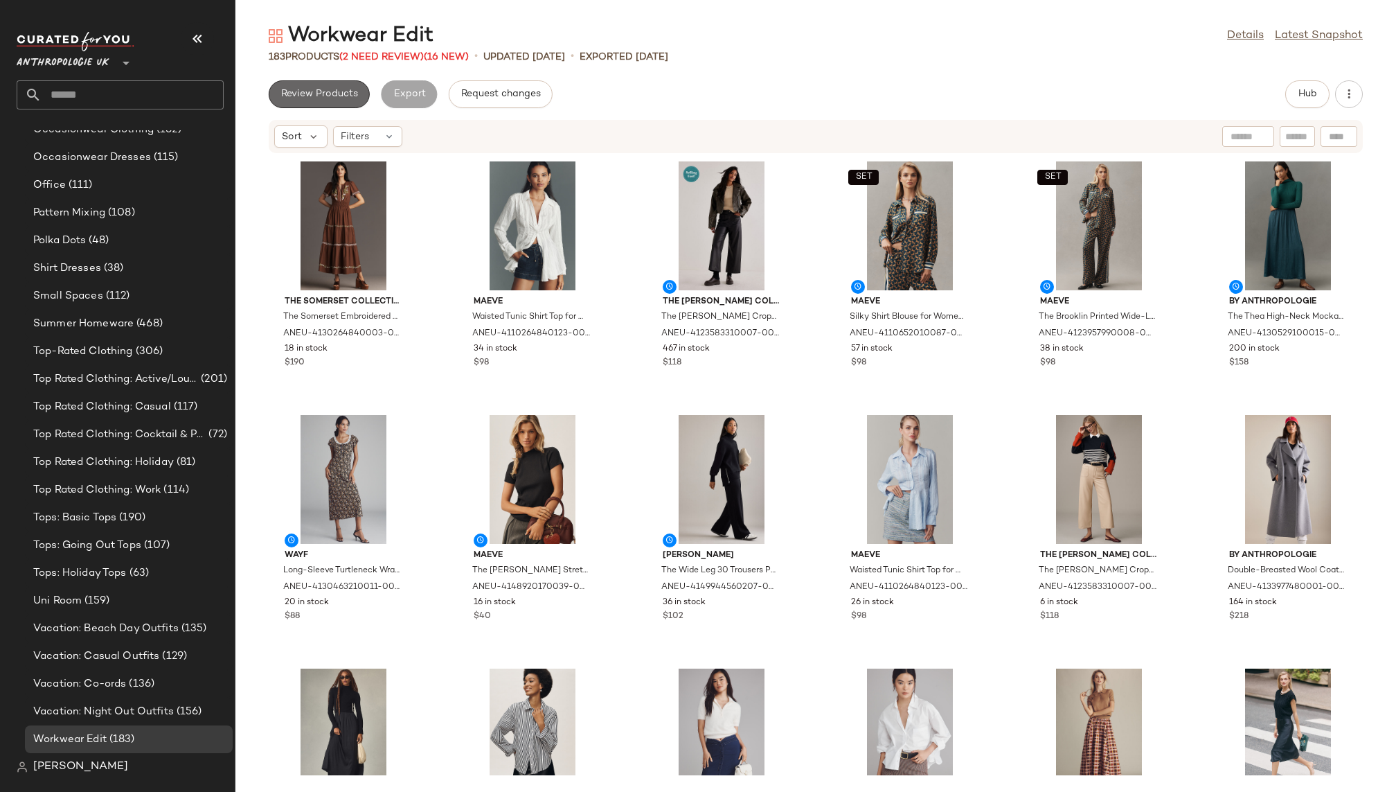
click at [339, 96] on span "Review Products" at bounding box center [319, 94] width 78 height 11
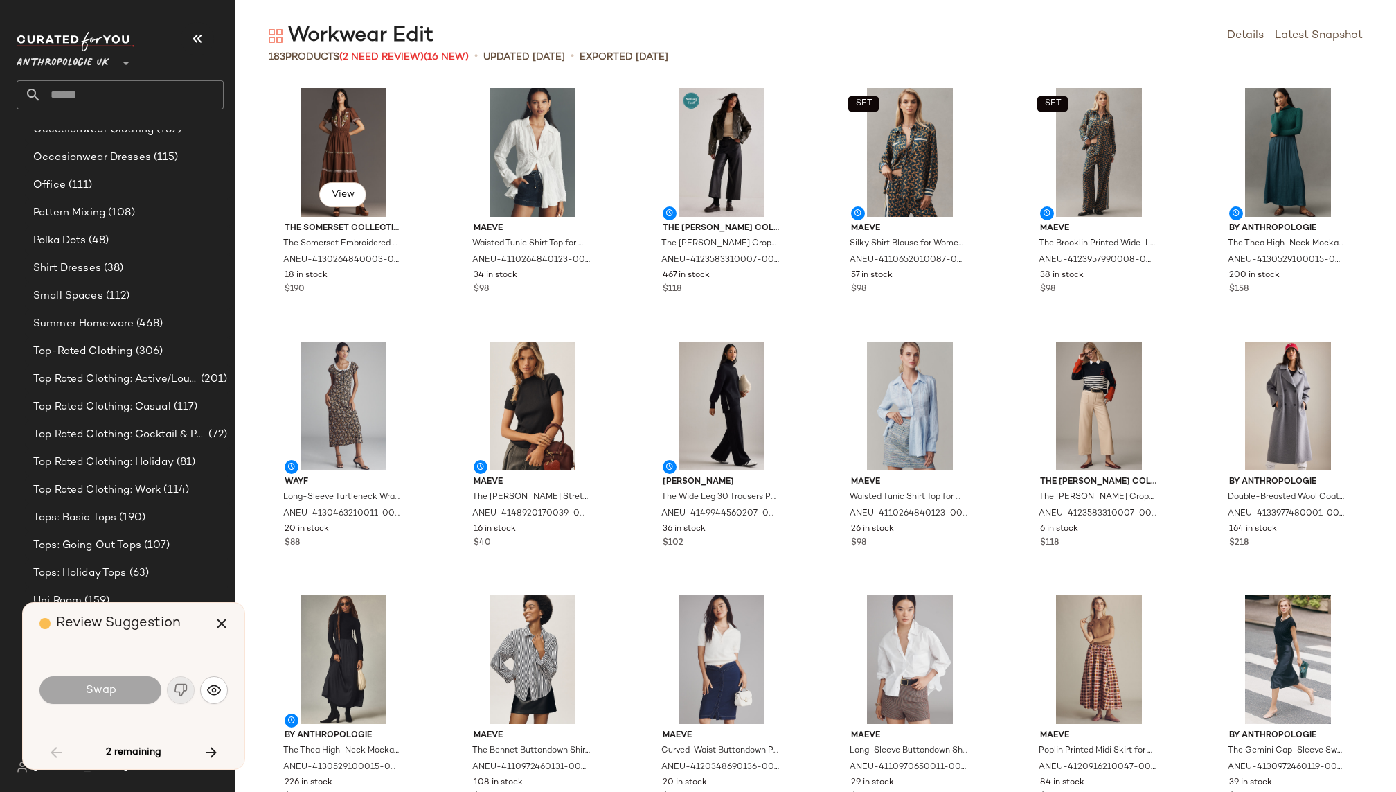
scroll to position [2281, 0]
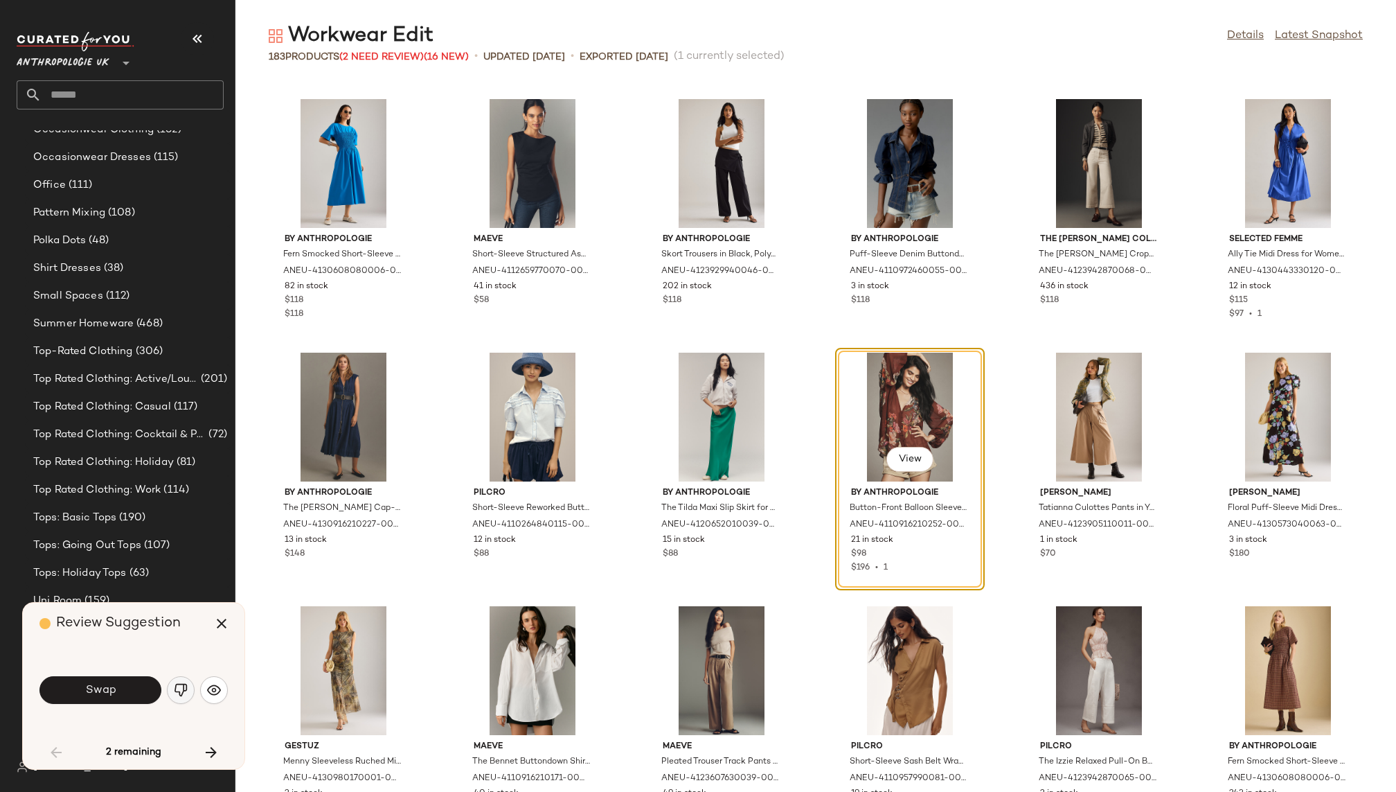
click at [183, 694] on img "button" at bounding box center [181, 690] width 14 height 14
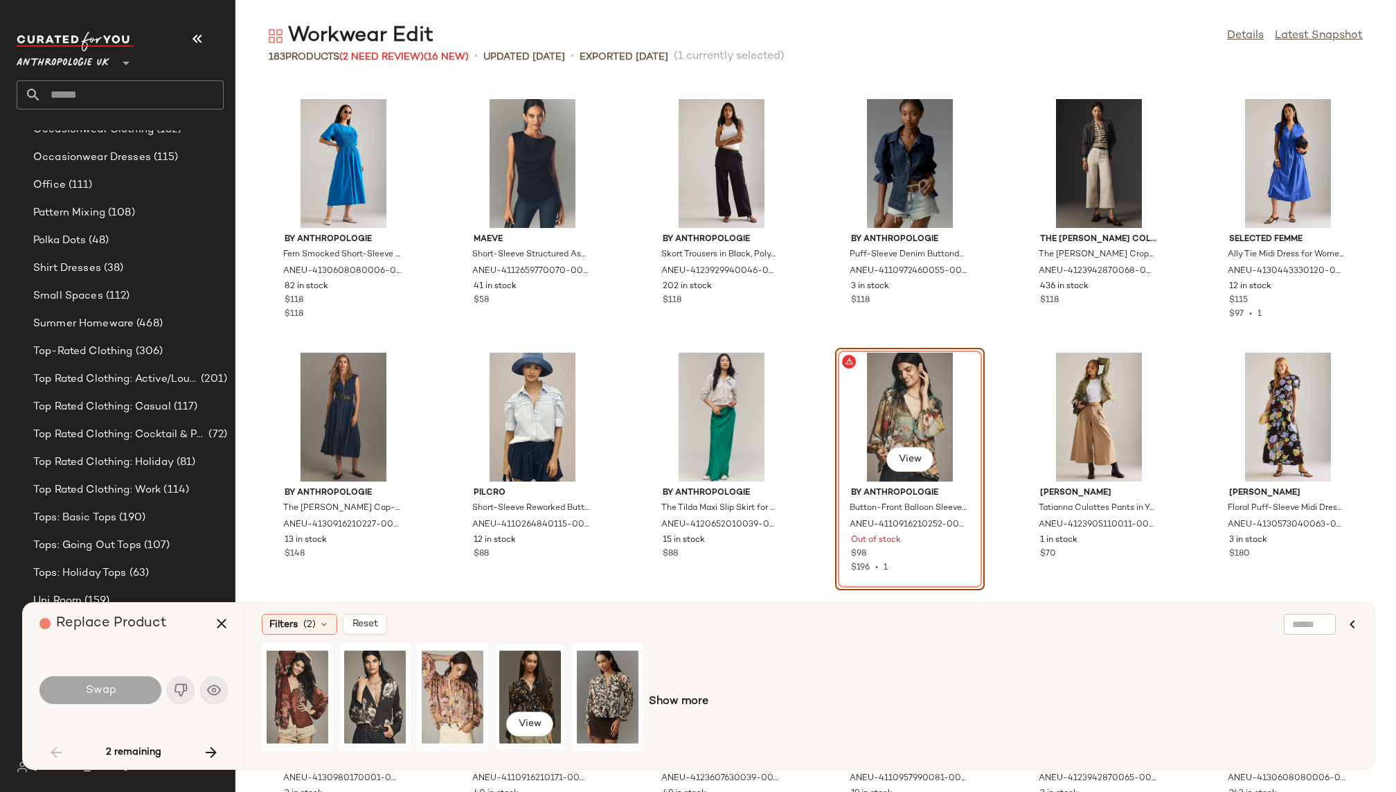
click at [528, 670] on div "View" at bounding box center [530, 697] width 62 height 98
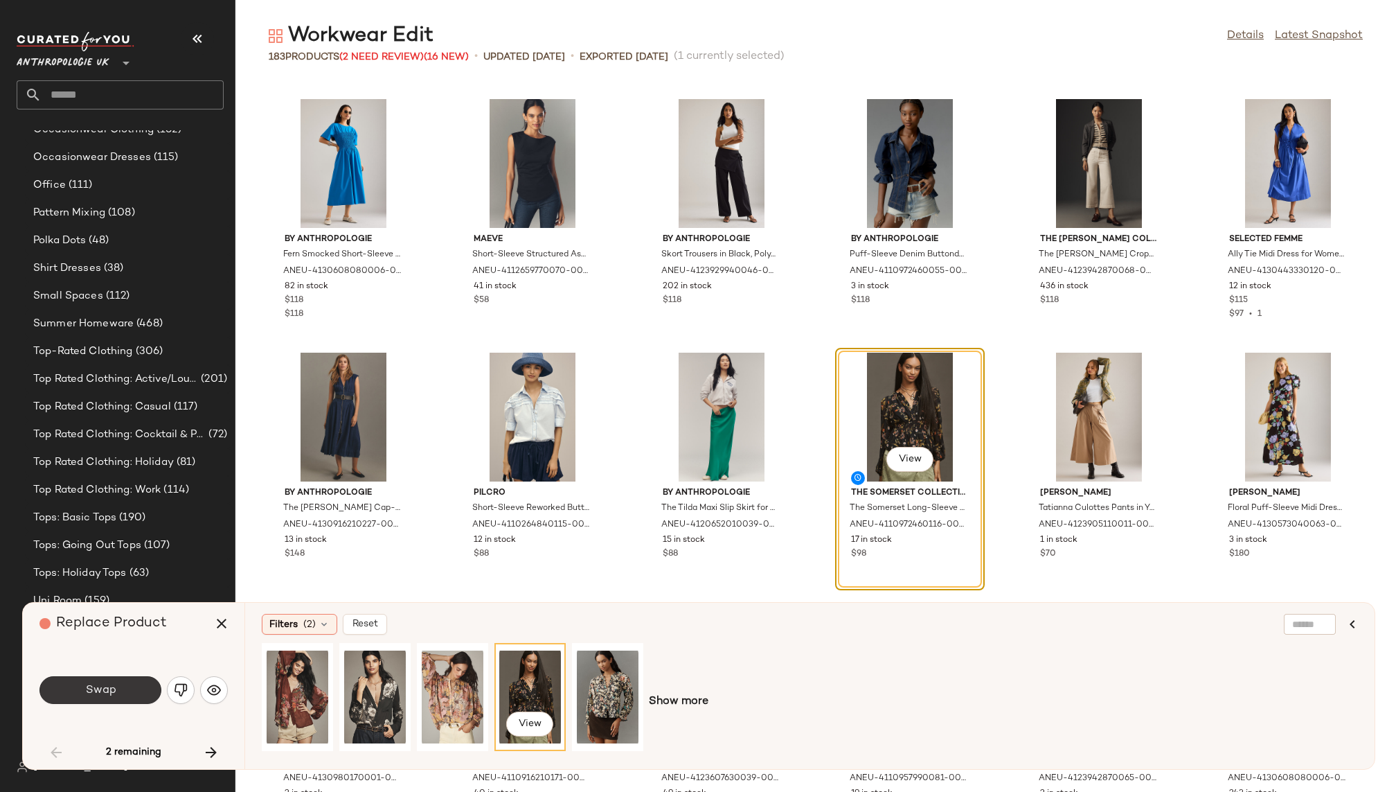
click at [110, 693] on span "Swap" at bounding box center [99, 690] width 31 height 13
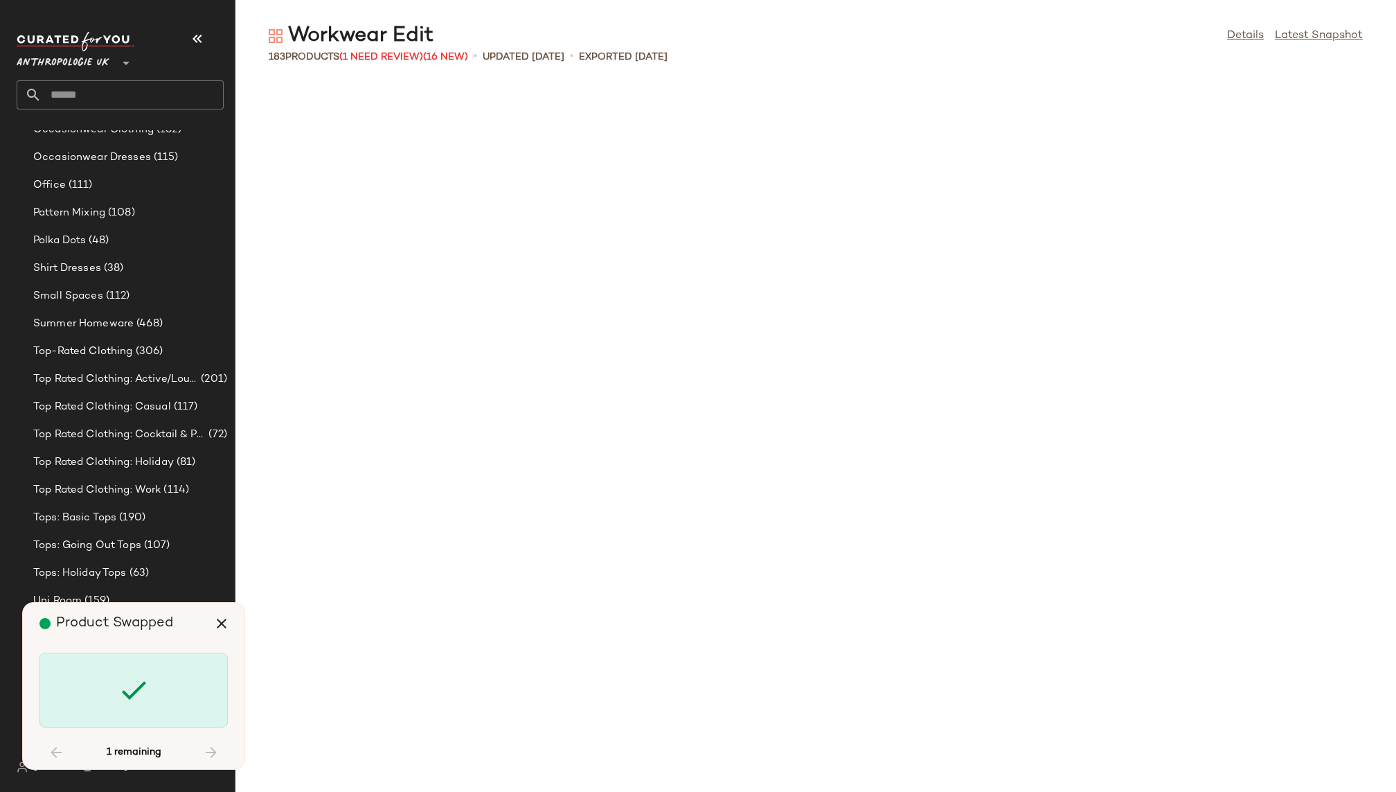
scroll to position [4816, 0]
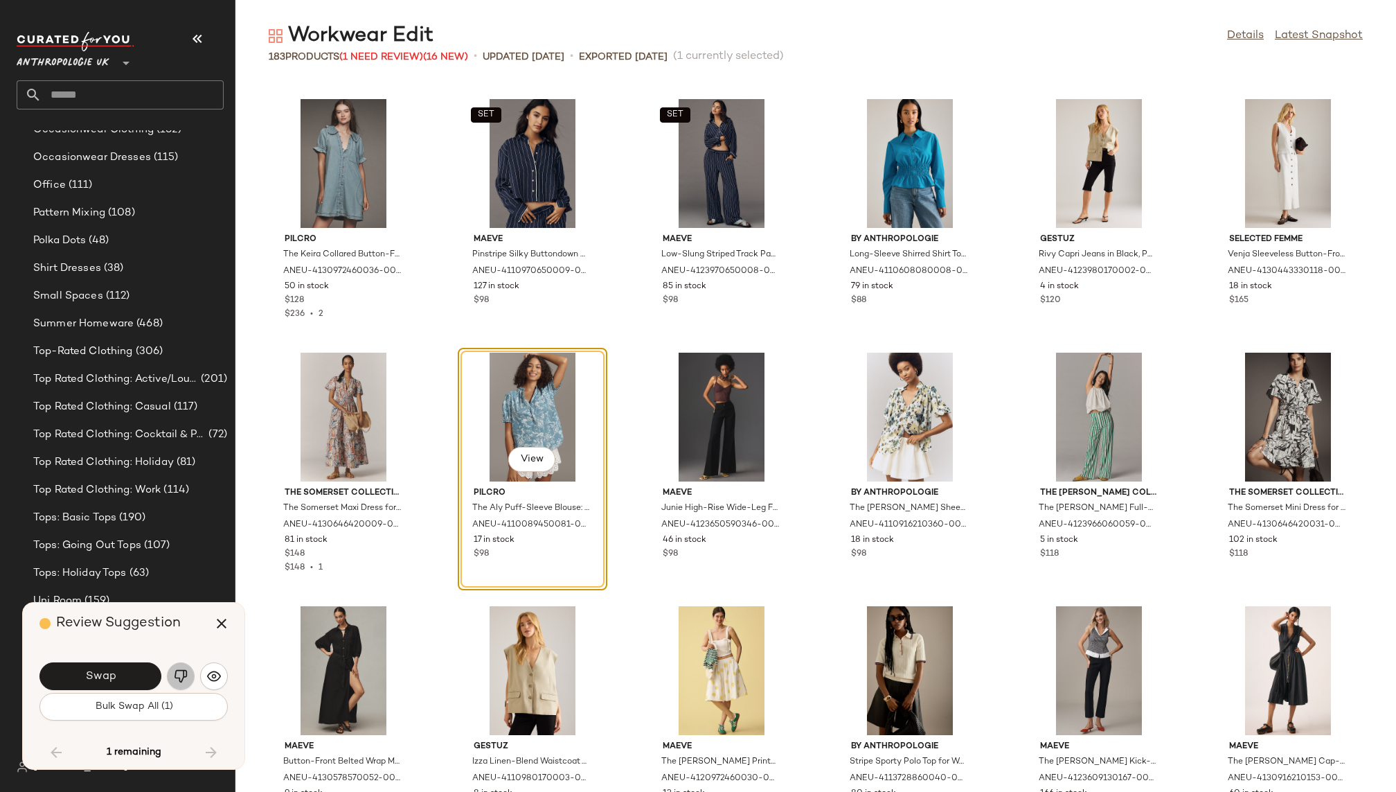
click at [184, 672] on img "button" at bounding box center [181, 676] width 14 height 14
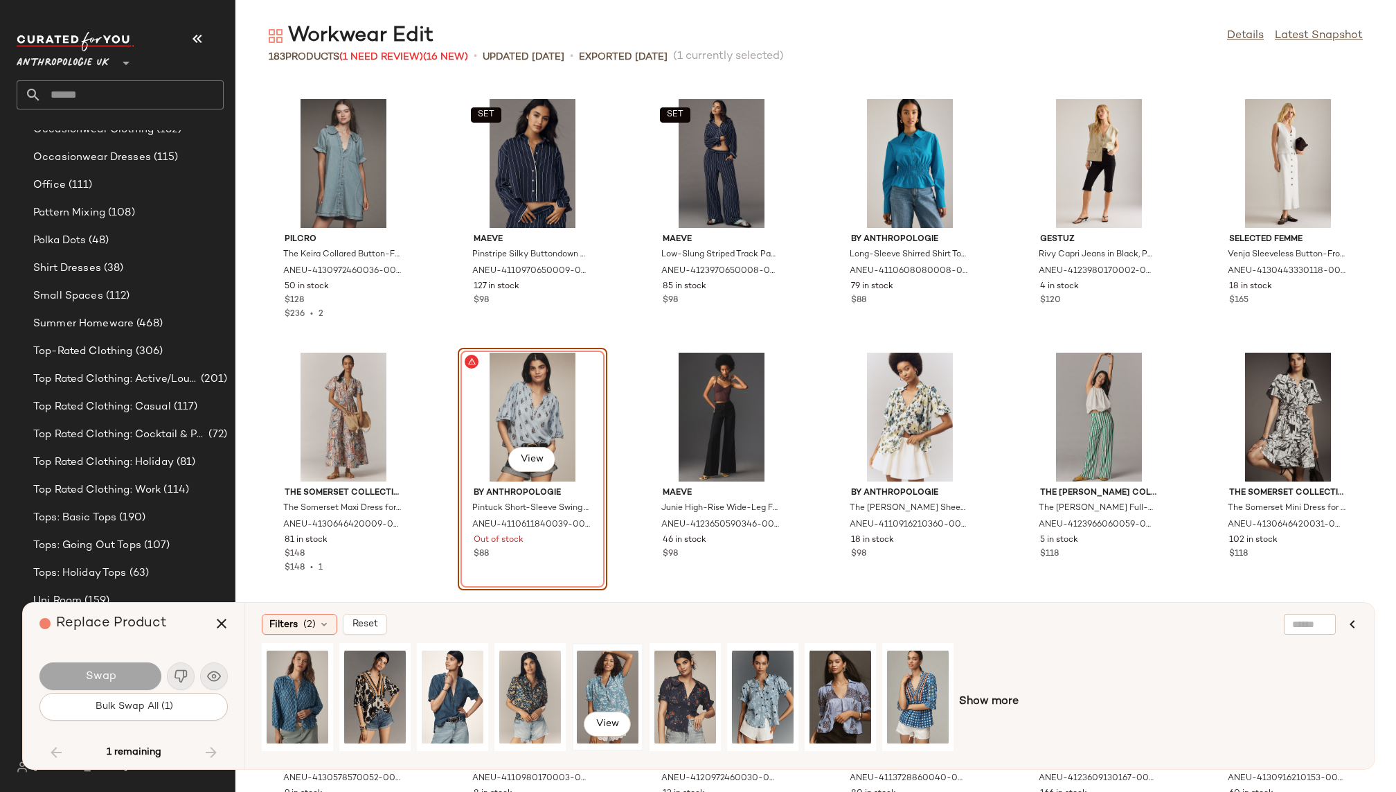
click at [582, 685] on div "View" at bounding box center [608, 697] width 62 height 98
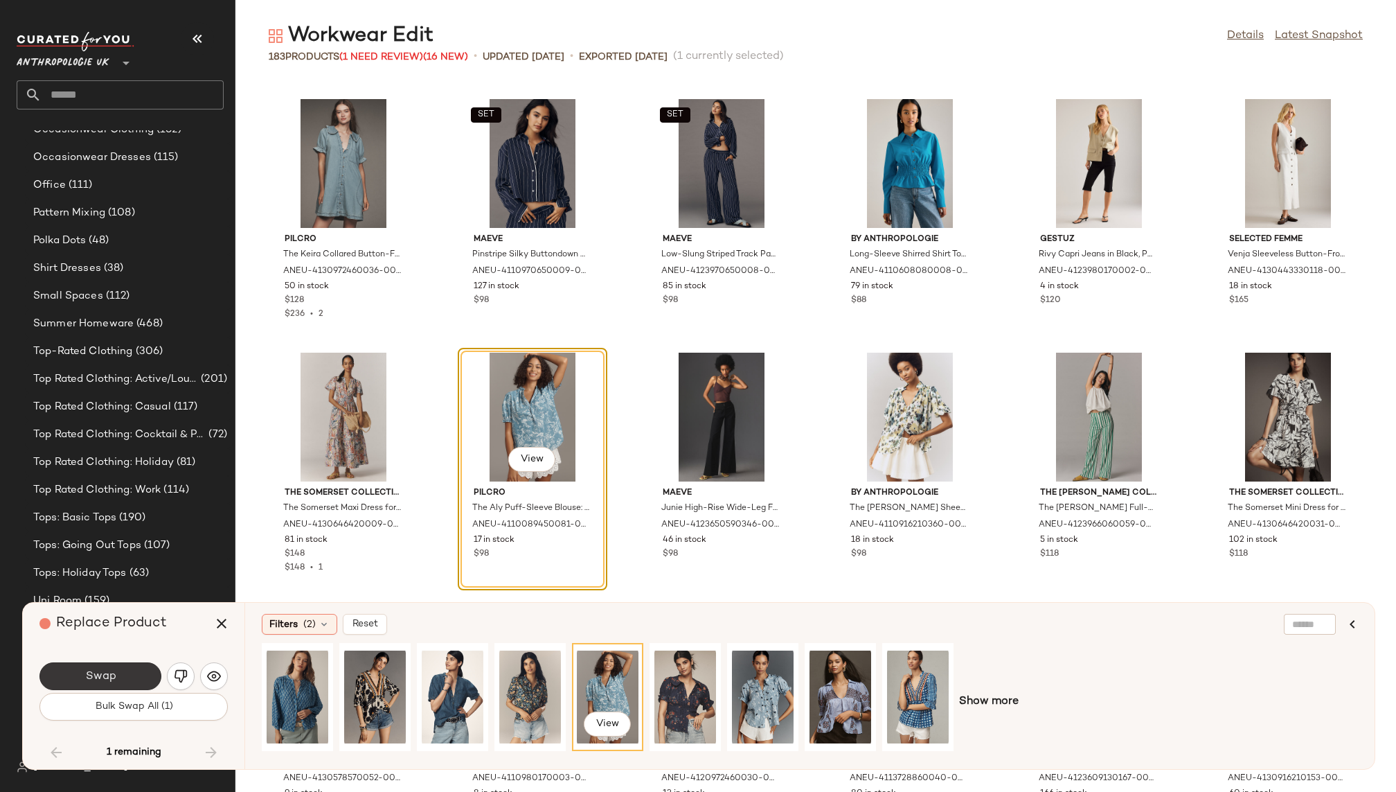
click at [115, 677] on span "Swap" at bounding box center [99, 676] width 31 height 13
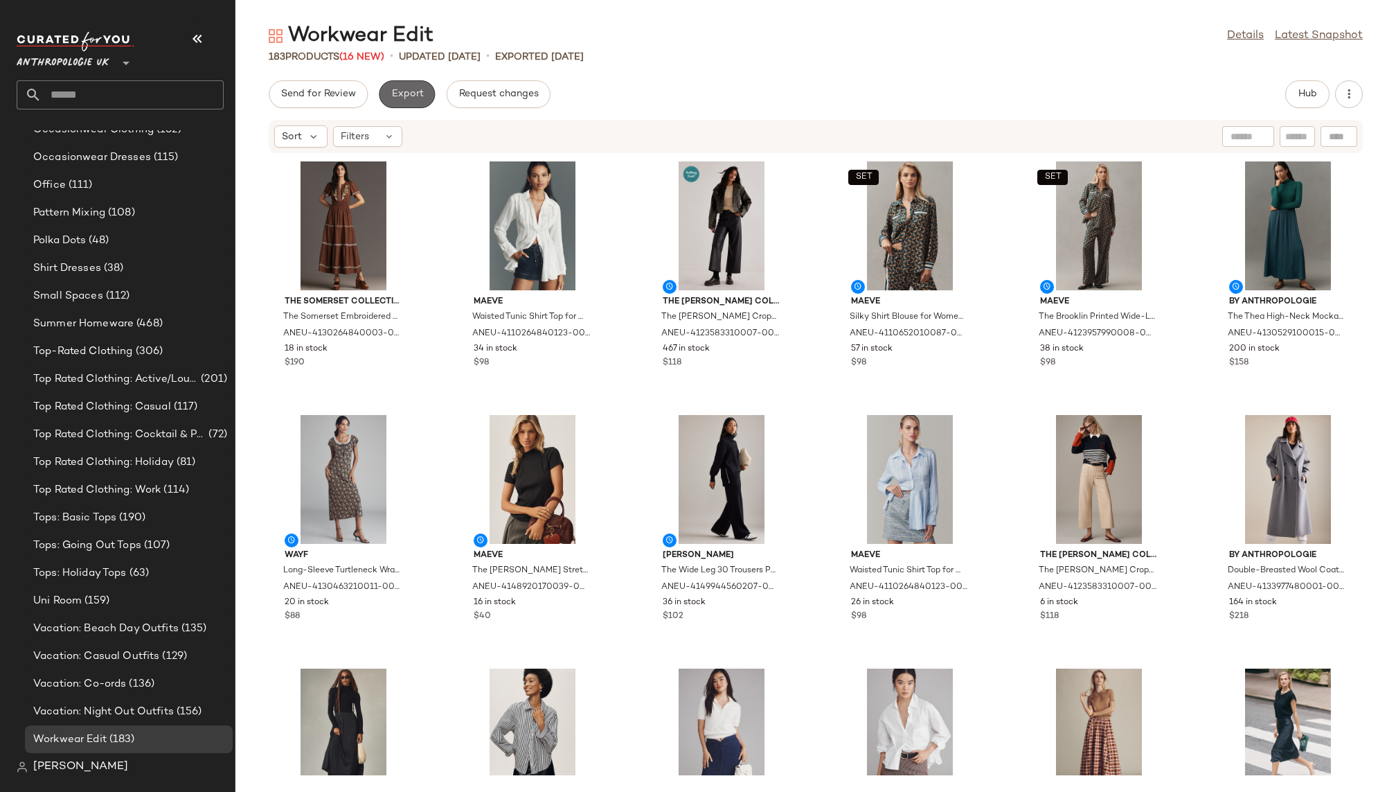
click at [406, 89] on span "Export" at bounding box center [407, 94] width 33 height 11
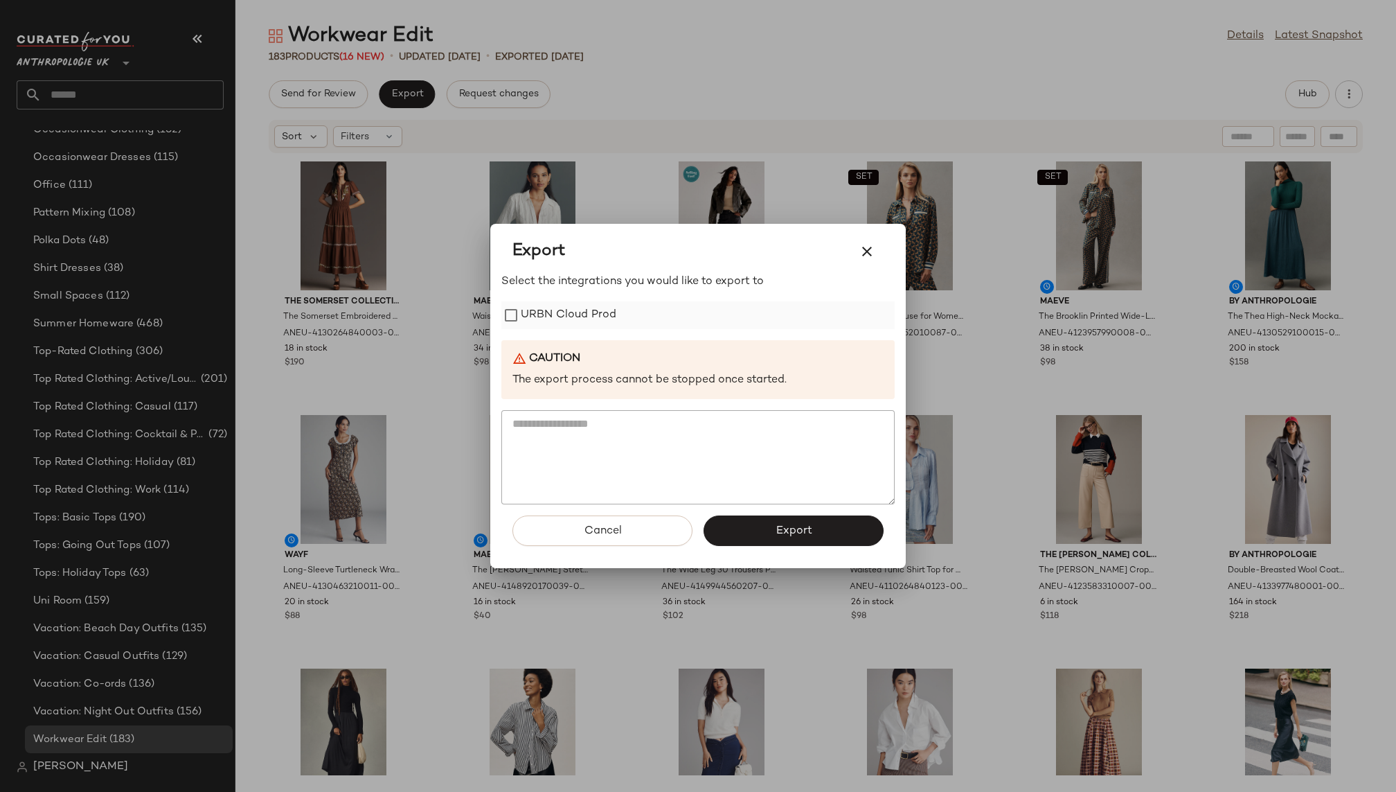
click at [601, 311] on label "URBN Cloud Prod" at bounding box center [569, 315] width 96 height 28
click at [757, 538] on button "Export" at bounding box center [794, 530] width 180 height 30
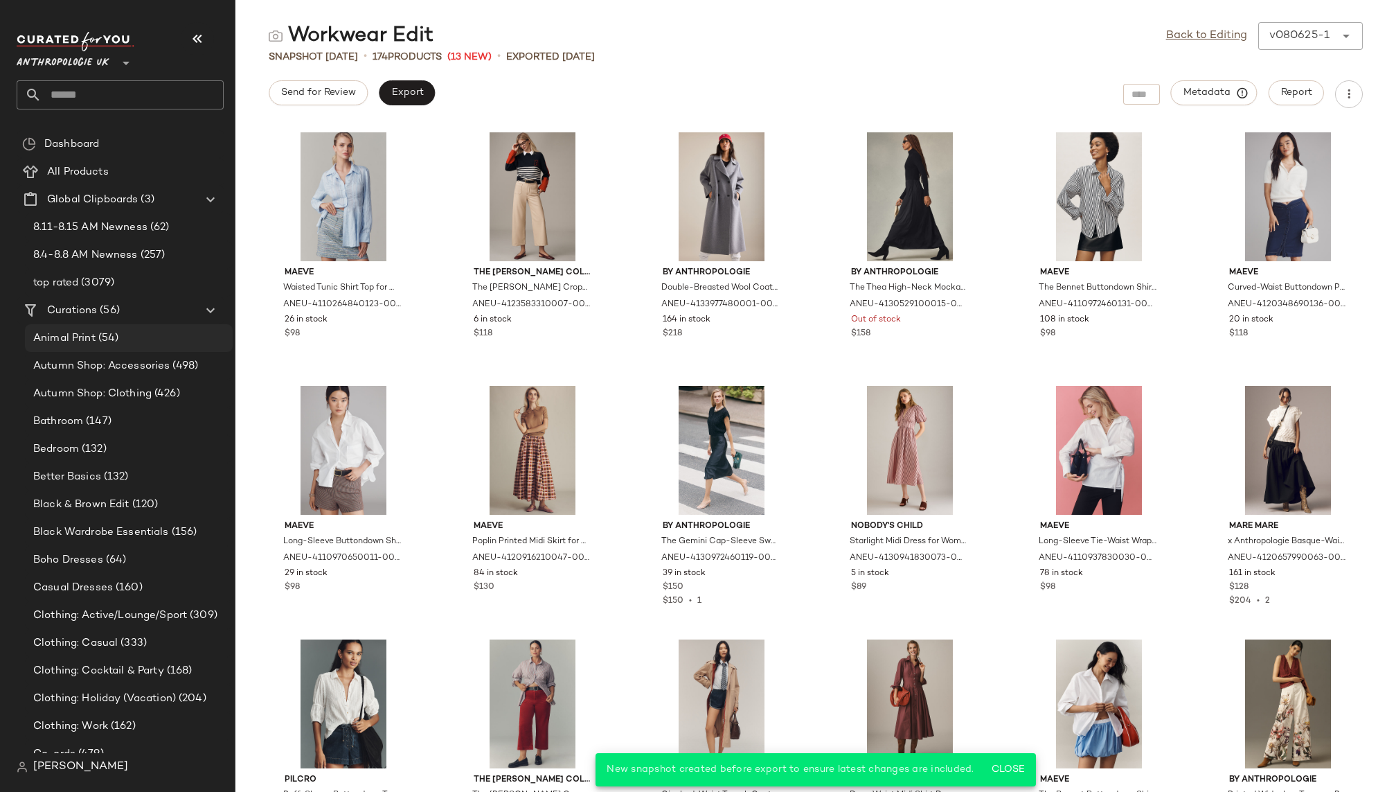
click at [139, 343] on div "Animal Print (54)" at bounding box center [128, 338] width 198 height 16
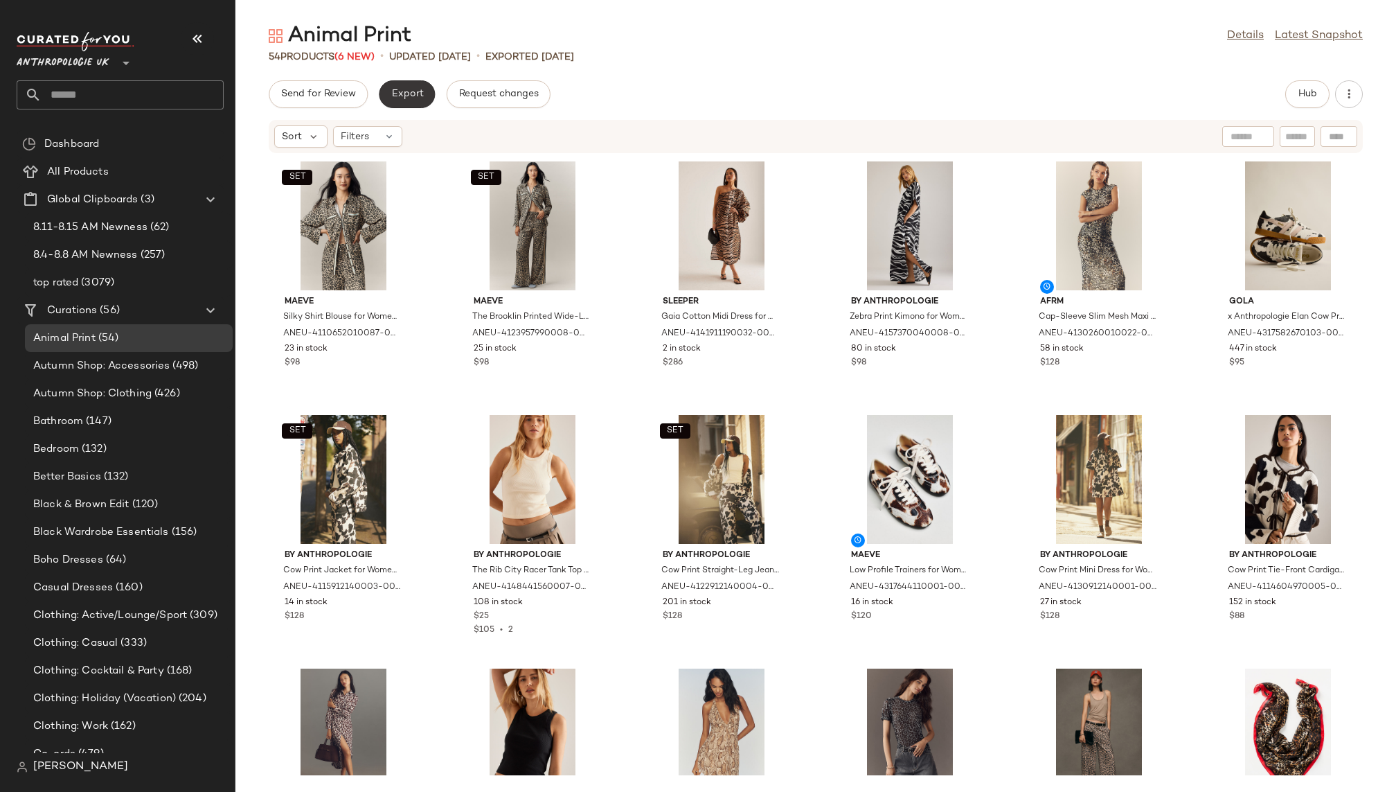
click at [407, 93] on span "Export" at bounding box center [407, 94] width 33 height 11
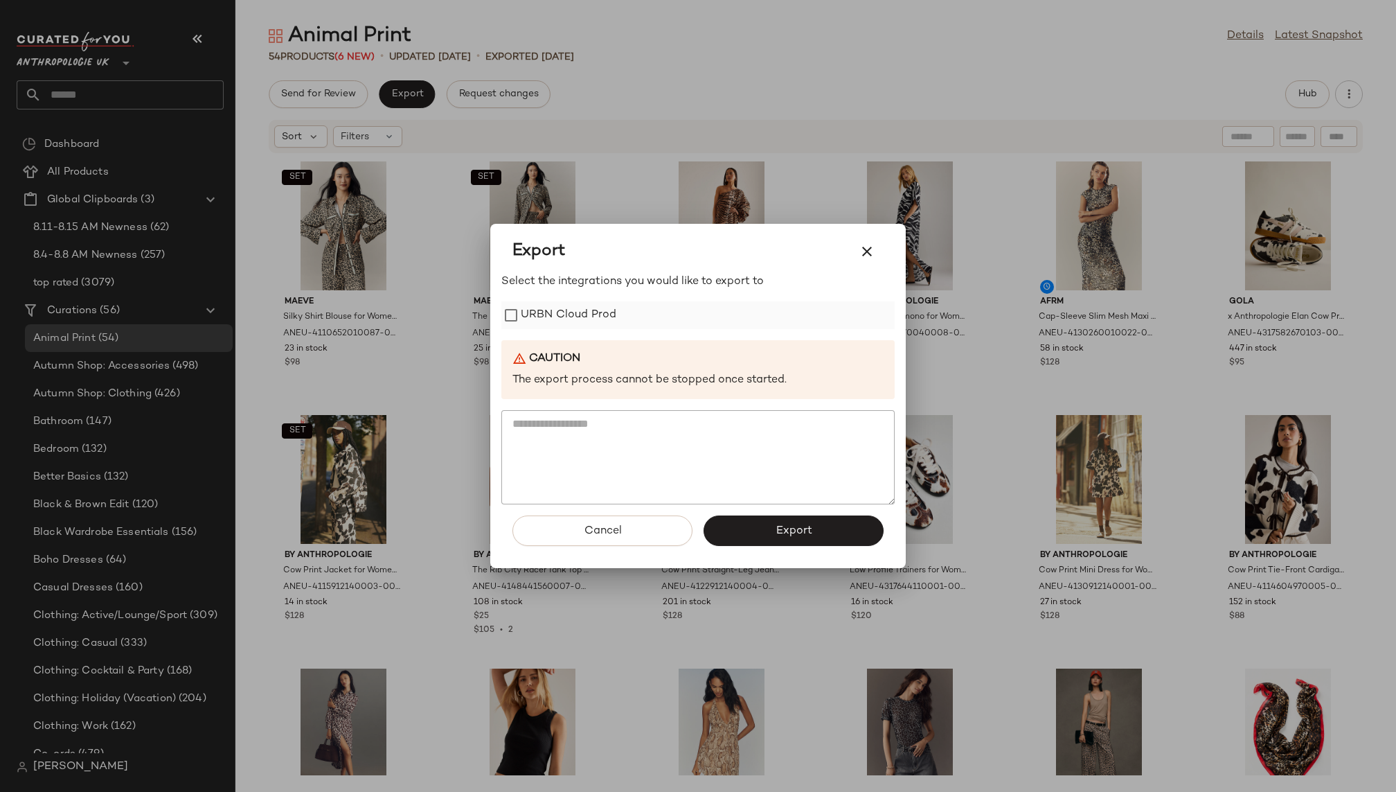
click at [555, 323] on label "URBN Cloud Prod" at bounding box center [569, 315] width 96 height 28
click at [741, 528] on button "Export" at bounding box center [794, 530] width 180 height 30
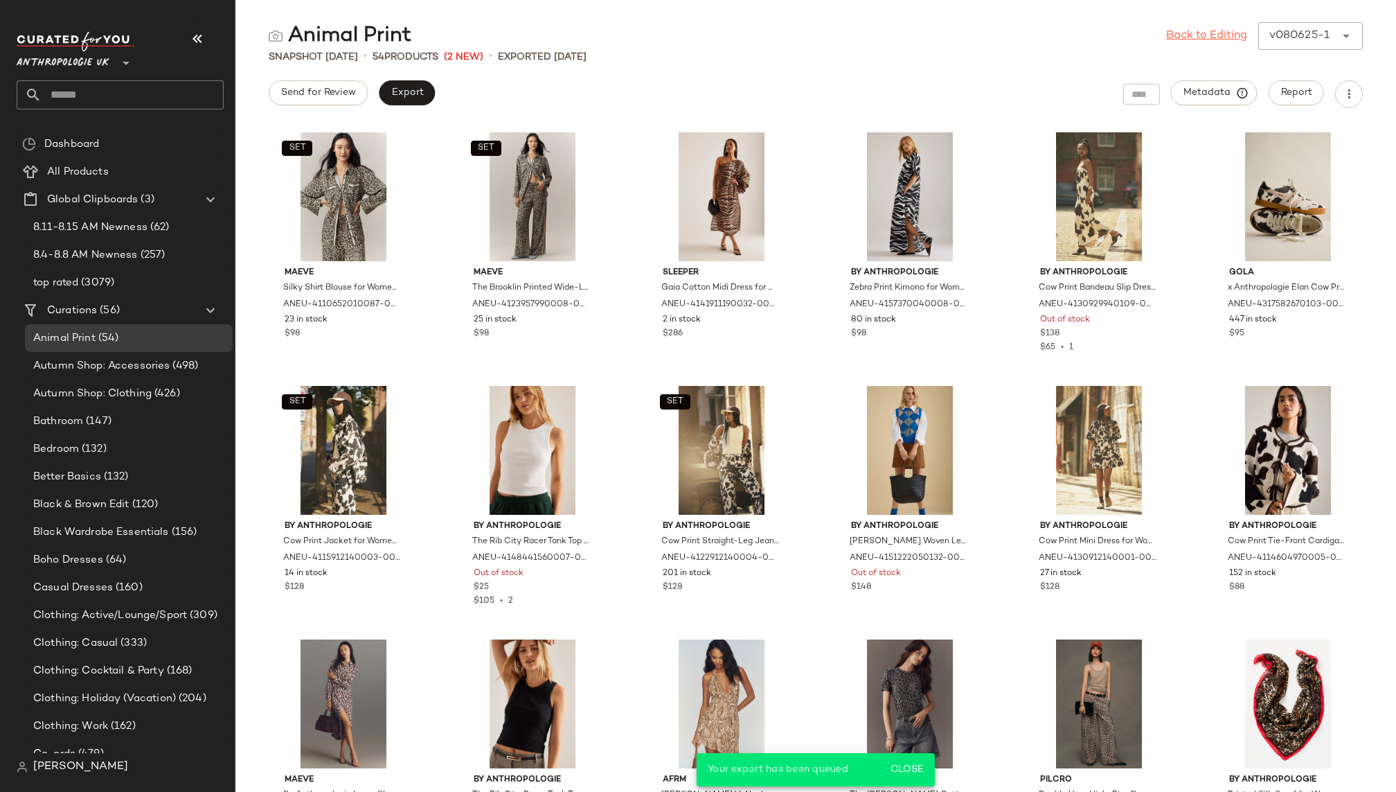
click at [1187, 33] on link "Back to Editing" at bounding box center [1206, 36] width 81 height 17
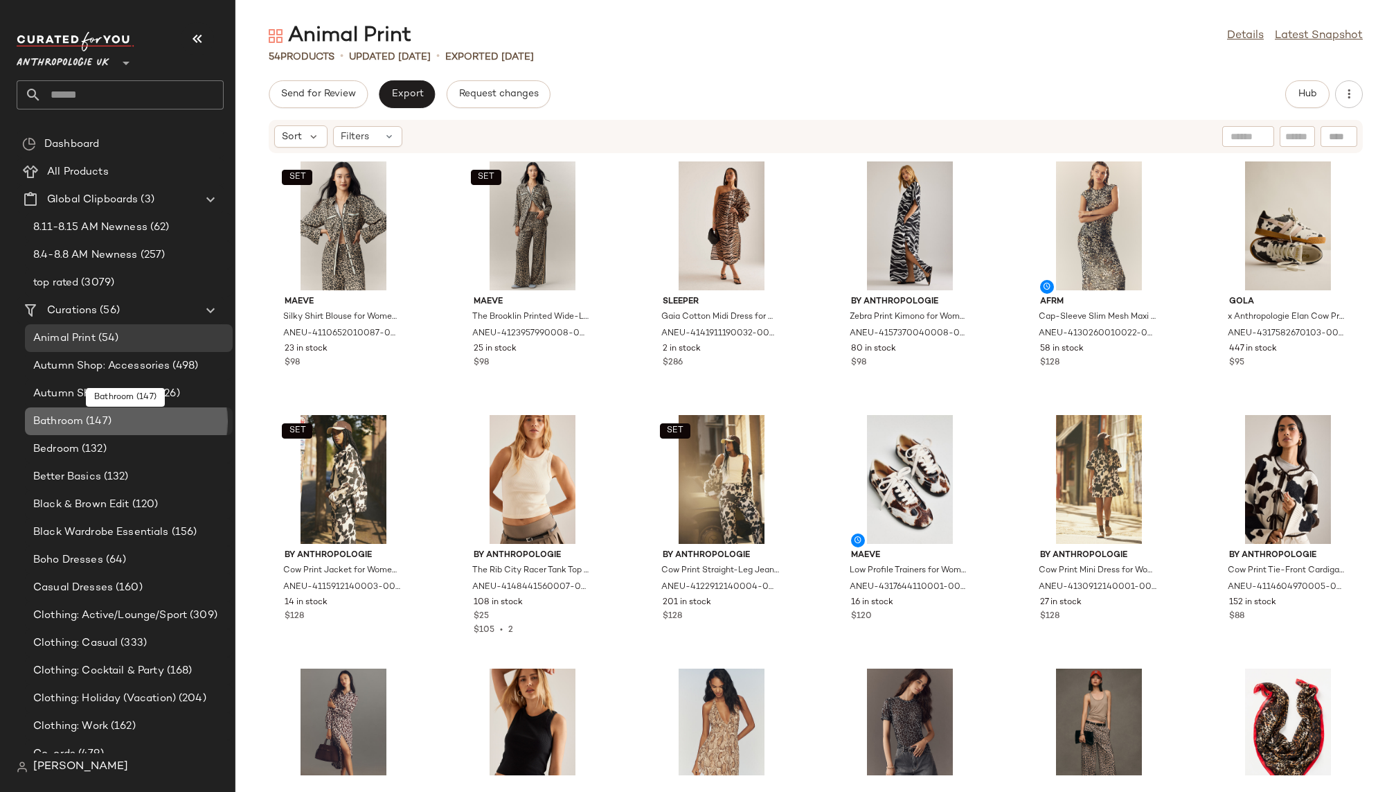
click at [136, 424] on div "Bathroom (147)" at bounding box center [128, 421] width 198 height 16
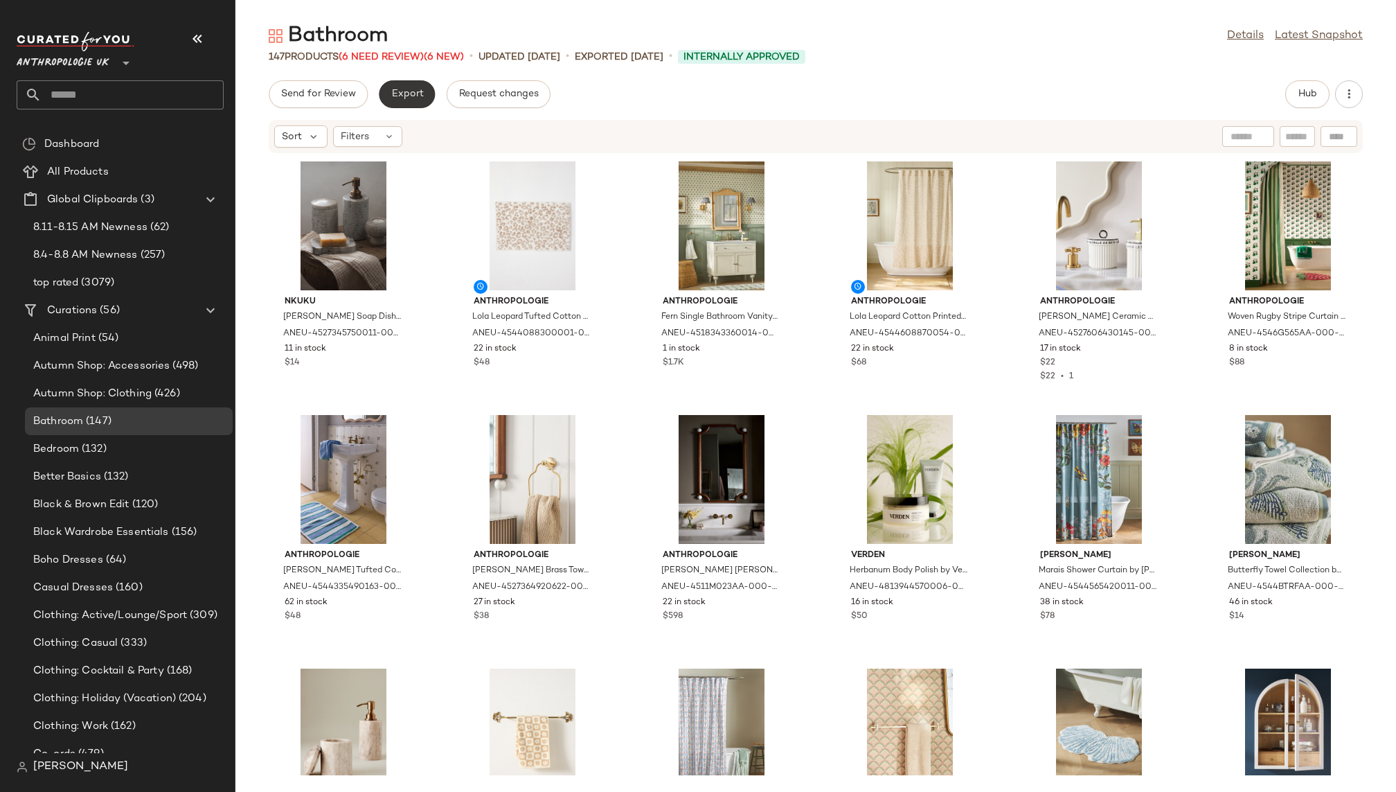
click at [395, 98] on span "Export" at bounding box center [407, 94] width 33 height 11
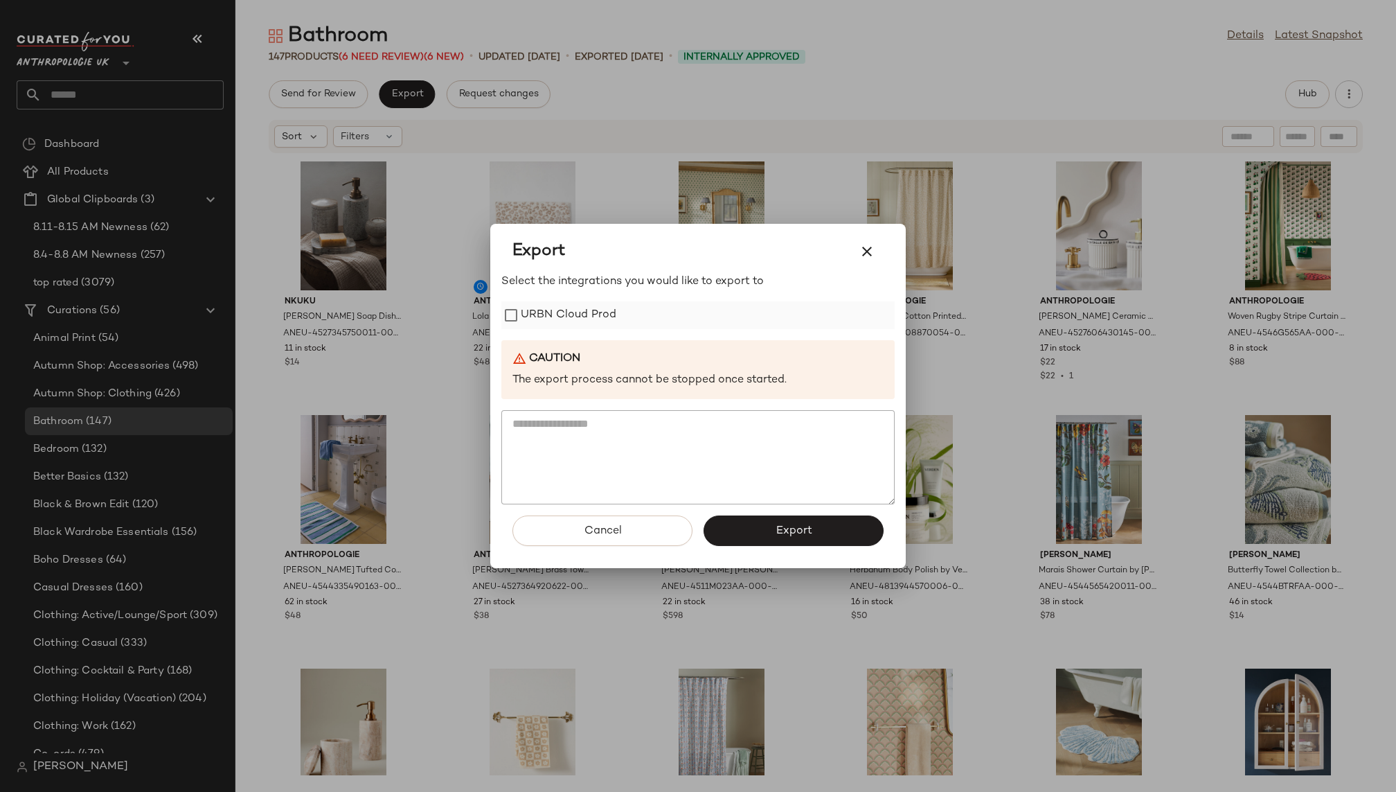
click at [569, 310] on label "URBN Cloud Prod" at bounding box center [569, 315] width 96 height 28
click at [870, 249] on icon "button" at bounding box center [867, 251] width 17 height 17
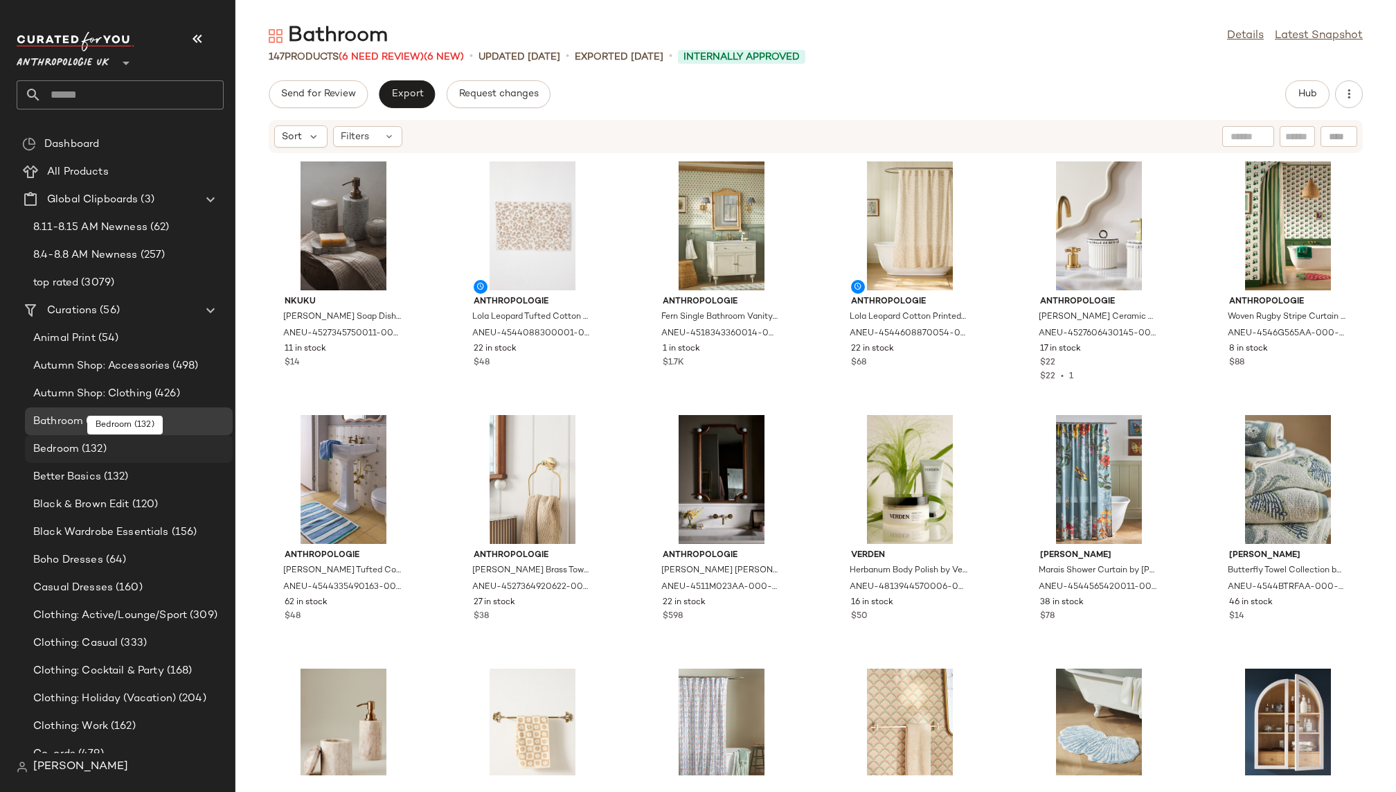
click at [98, 456] on span "(132)" at bounding box center [93, 449] width 28 height 16
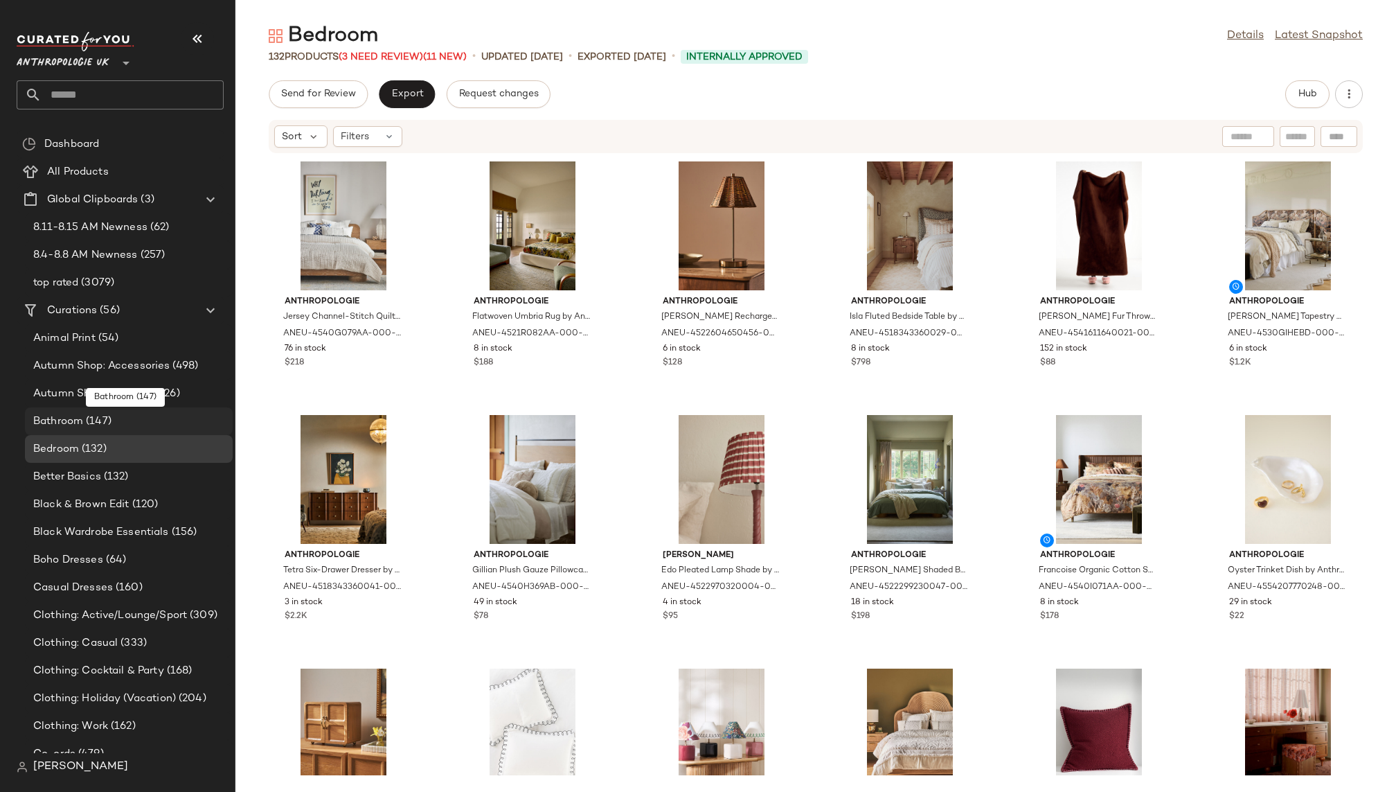
click at [112, 416] on div "Bathroom (147)" at bounding box center [128, 421] width 198 height 16
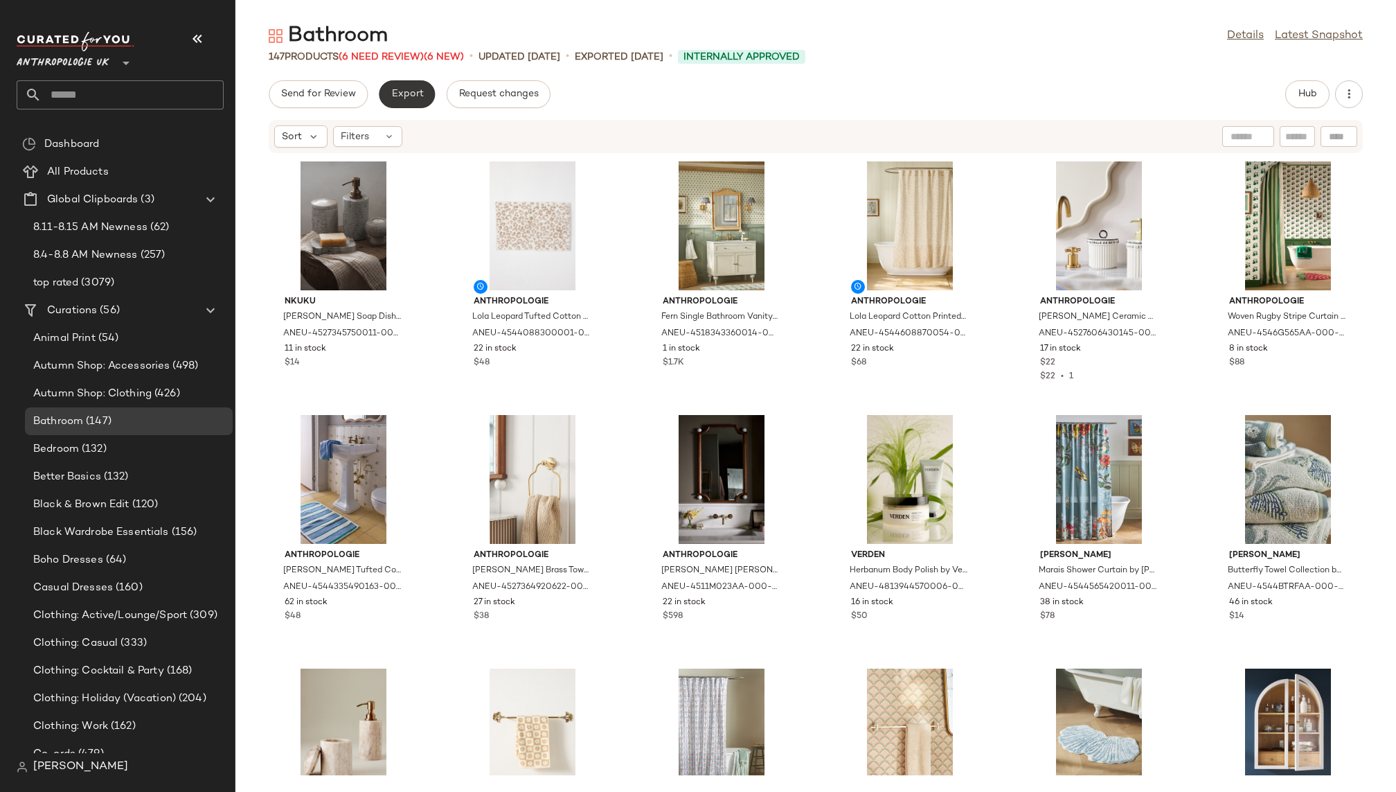
click at [411, 101] on button "Export" at bounding box center [407, 94] width 56 height 28
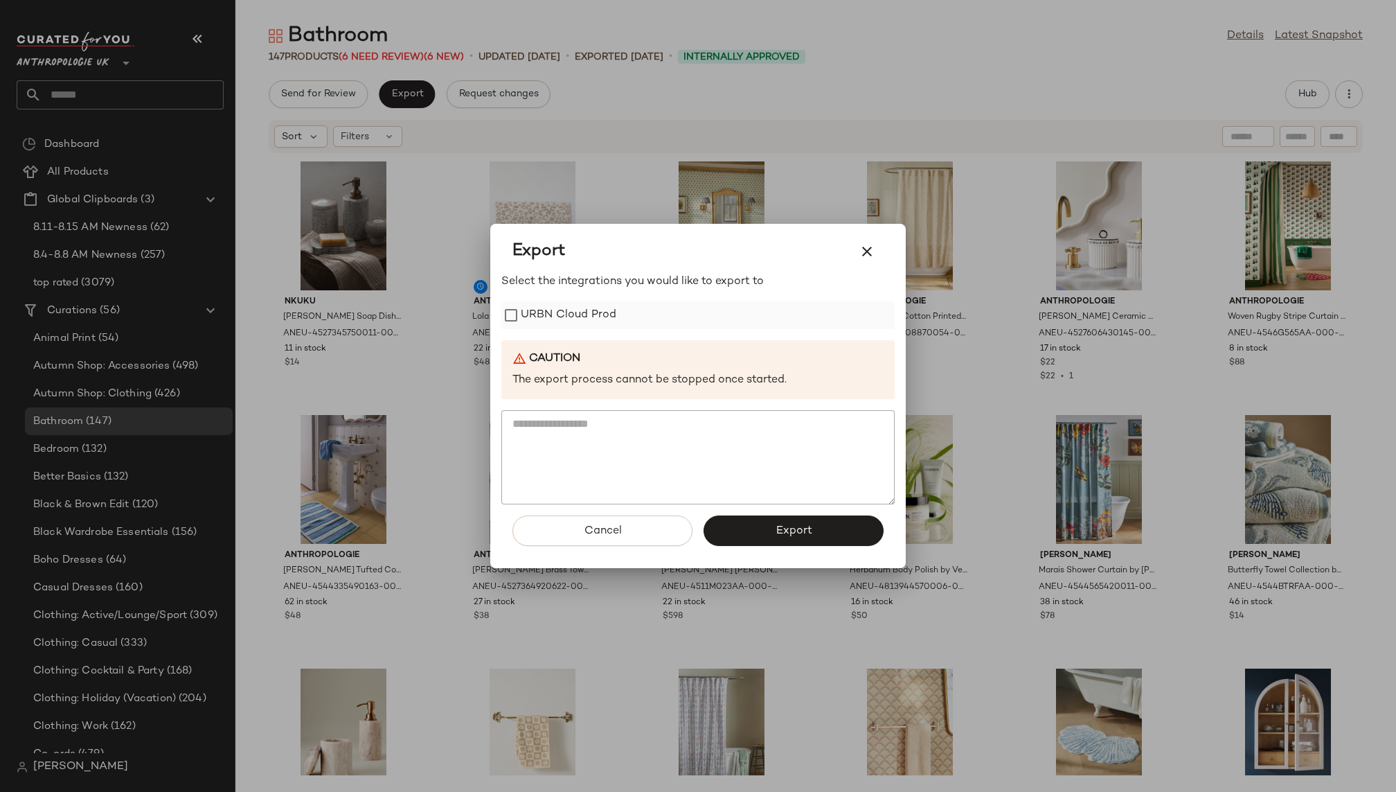
click at [516, 303] on div "URBN Cloud Prod" at bounding box center [697, 315] width 393 height 28
click at [523, 314] on label "URBN Cloud Prod" at bounding box center [569, 315] width 96 height 28
click at [740, 532] on button "Export" at bounding box center [794, 530] width 180 height 30
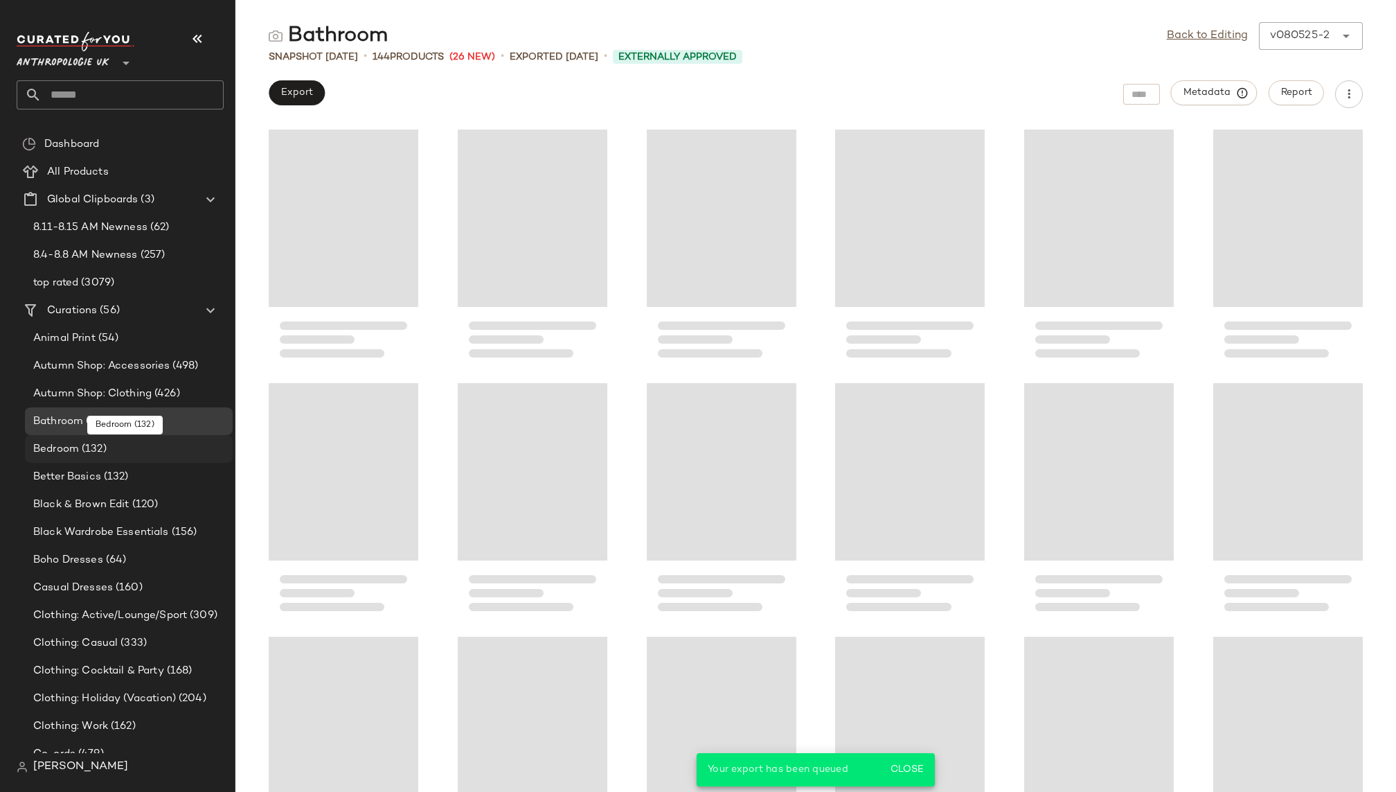
click at [154, 444] on div "Bedroom (132)" at bounding box center [128, 449] width 198 height 16
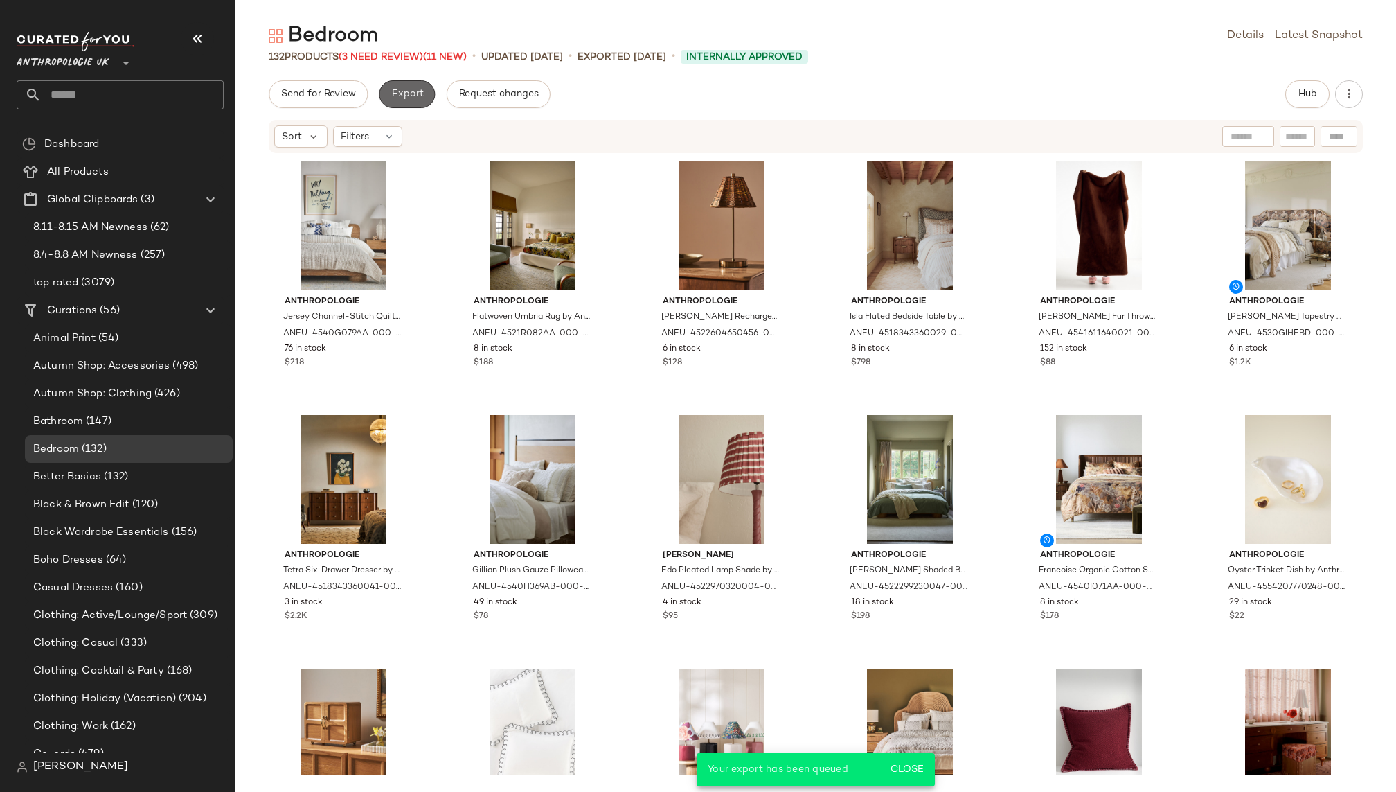
click at [419, 95] on span "Export" at bounding box center [407, 94] width 33 height 11
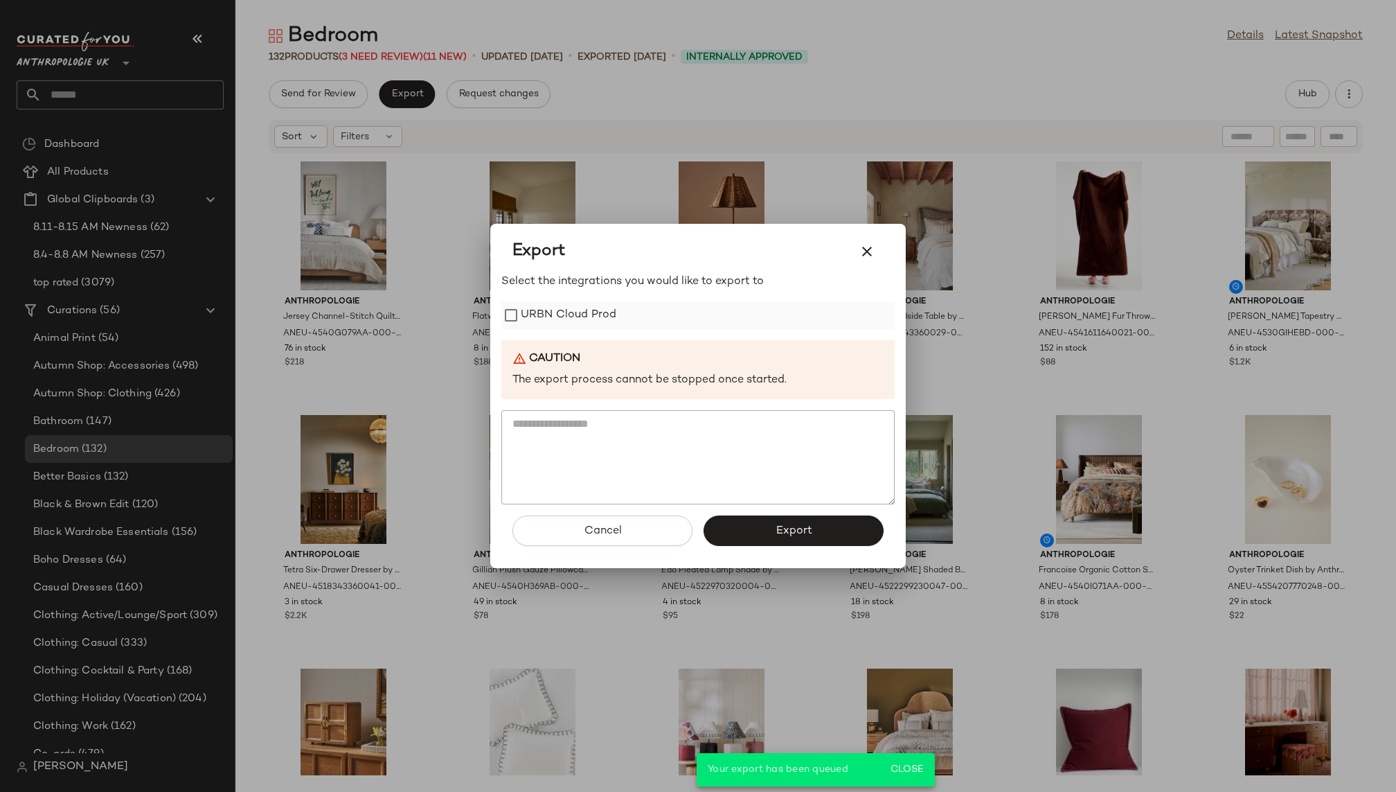
click at [602, 316] on label "URBN Cloud Prod" at bounding box center [569, 315] width 96 height 28
click at [758, 530] on button "Export" at bounding box center [794, 530] width 180 height 30
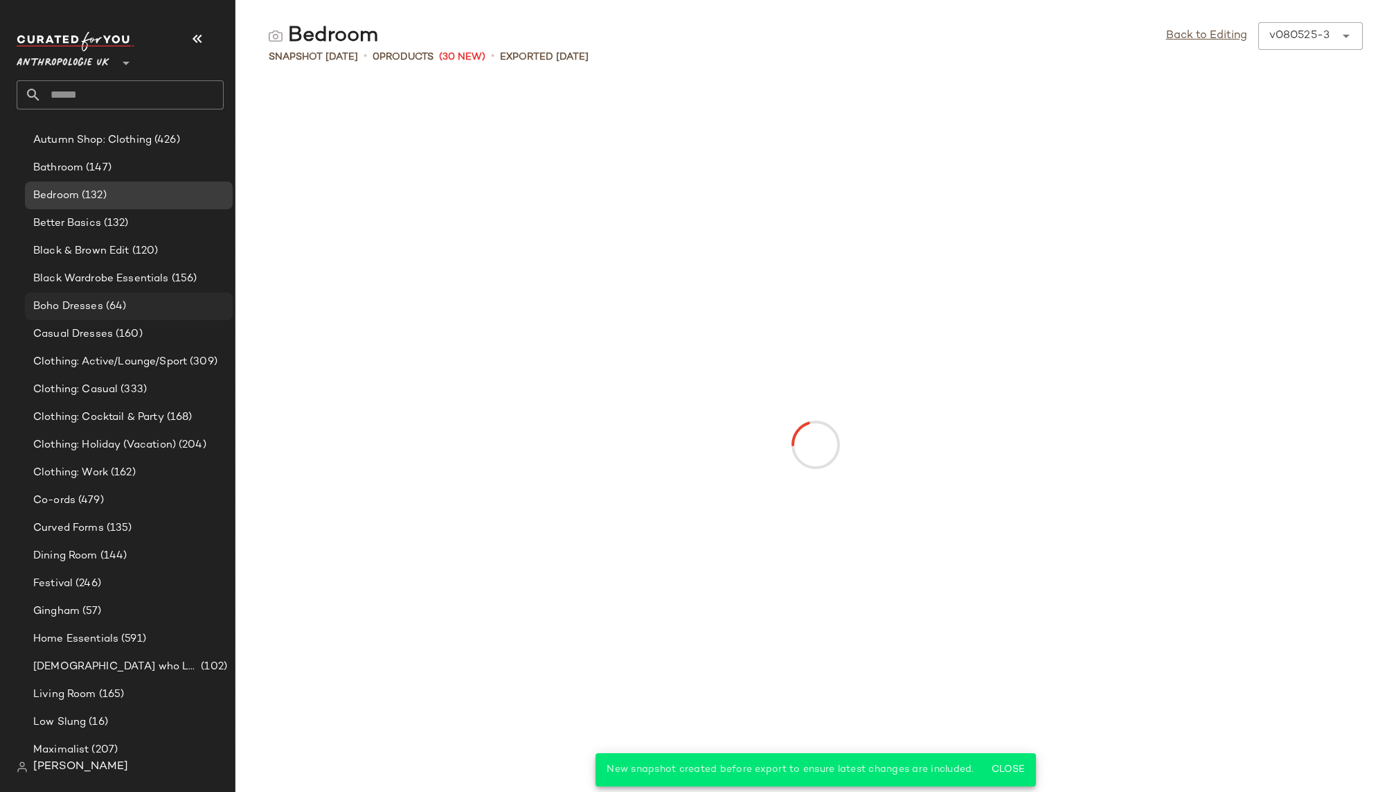
scroll to position [258, 0]
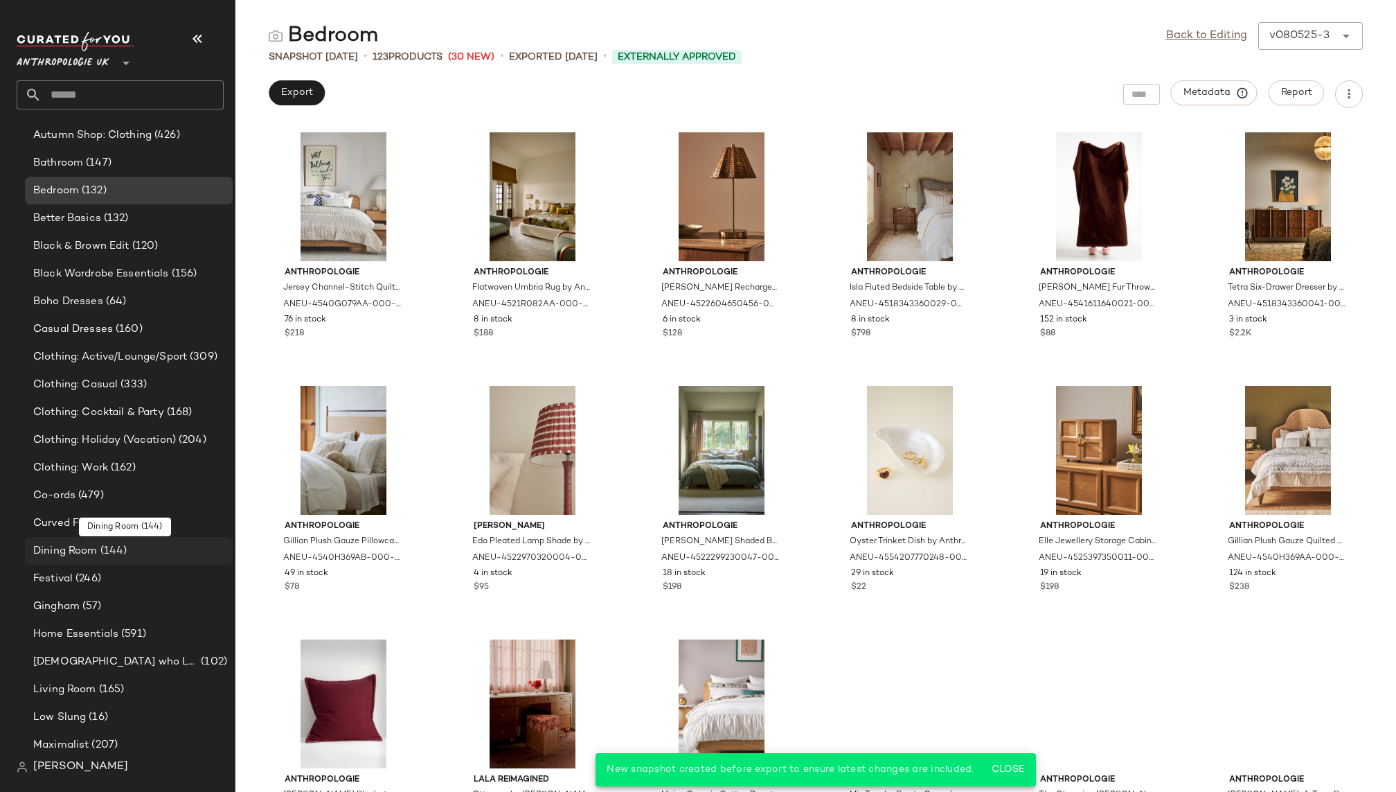
click at [130, 546] on div "Dining Room (144)" at bounding box center [128, 551] width 198 height 16
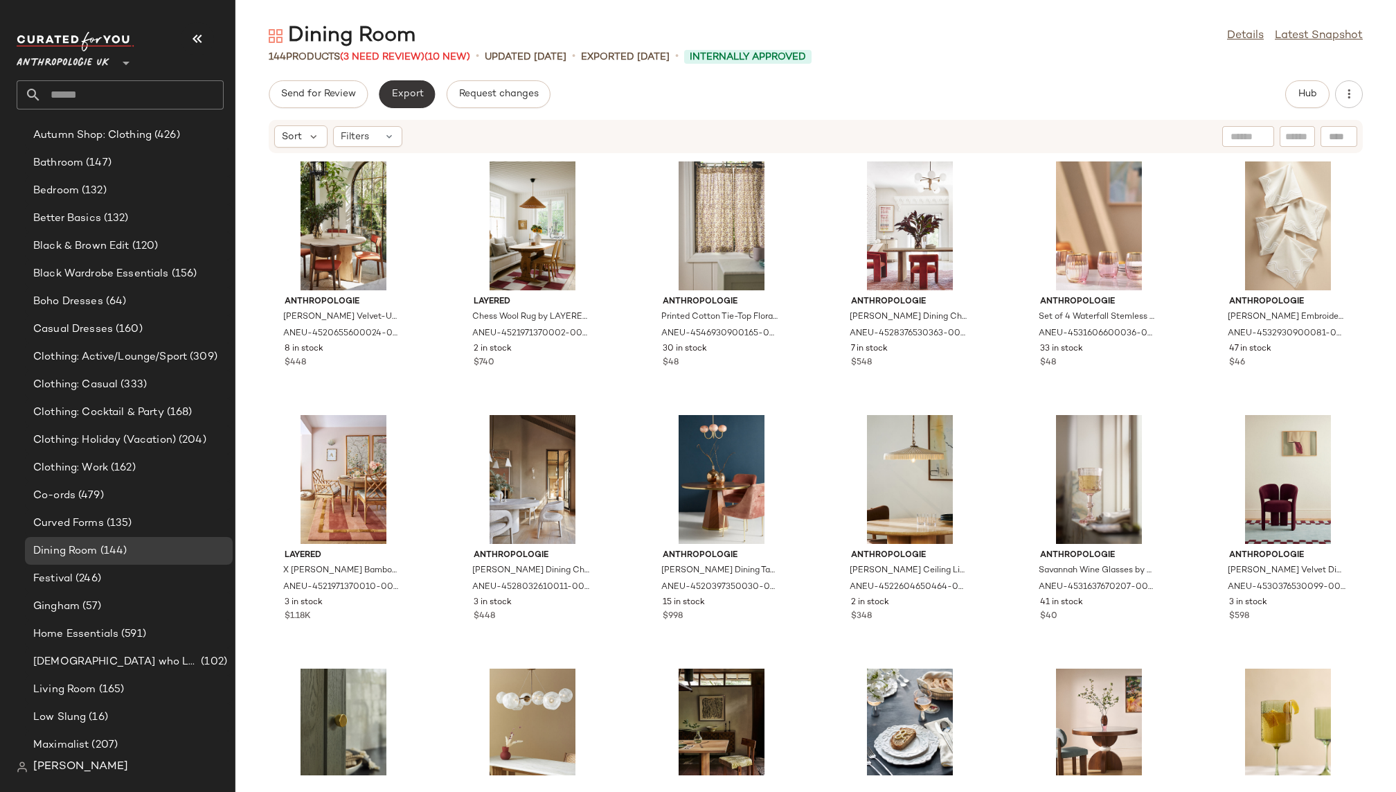
click at [418, 94] on span "Export" at bounding box center [407, 94] width 33 height 11
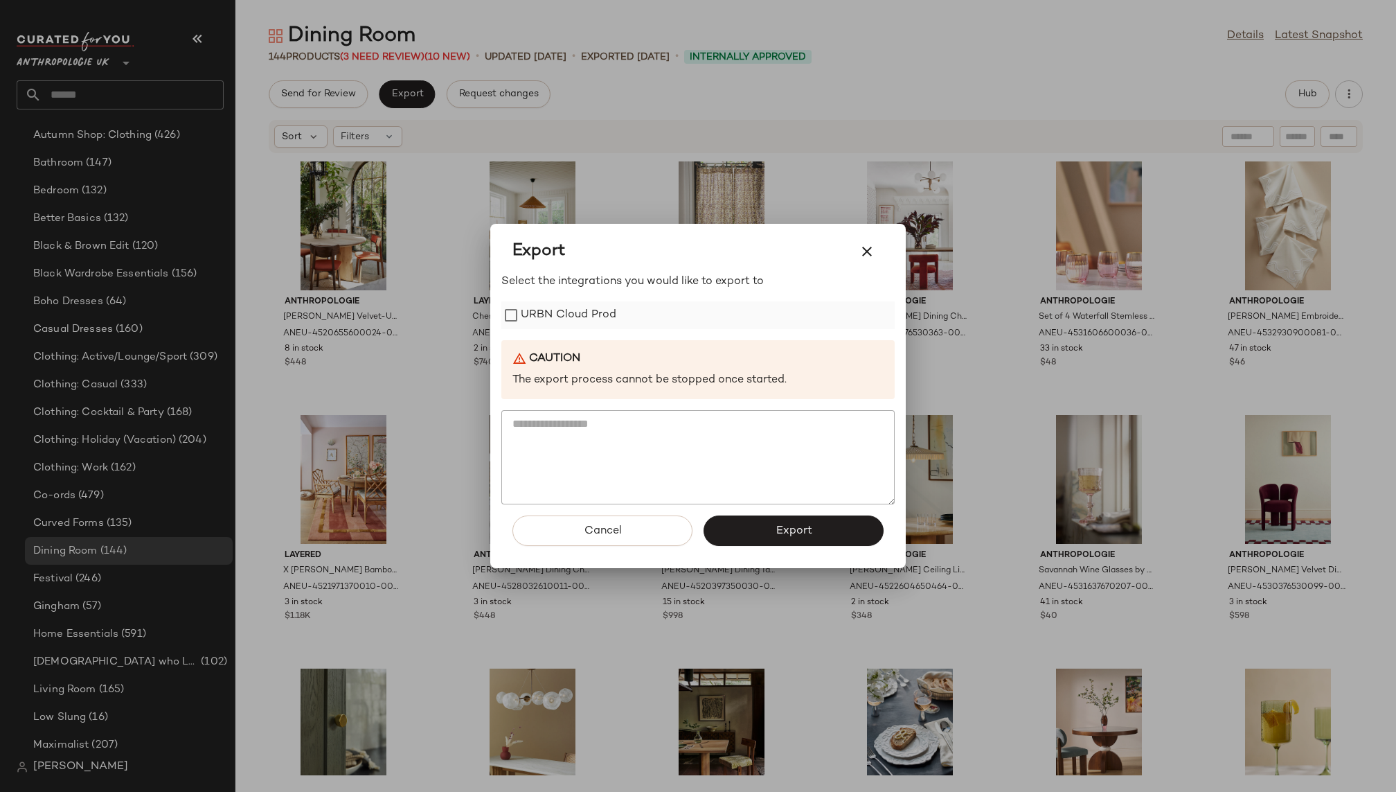
click at [560, 315] on label "URBN Cloud Prod" at bounding box center [569, 315] width 96 height 28
click at [740, 528] on button "Export" at bounding box center [794, 530] width 180 height 30
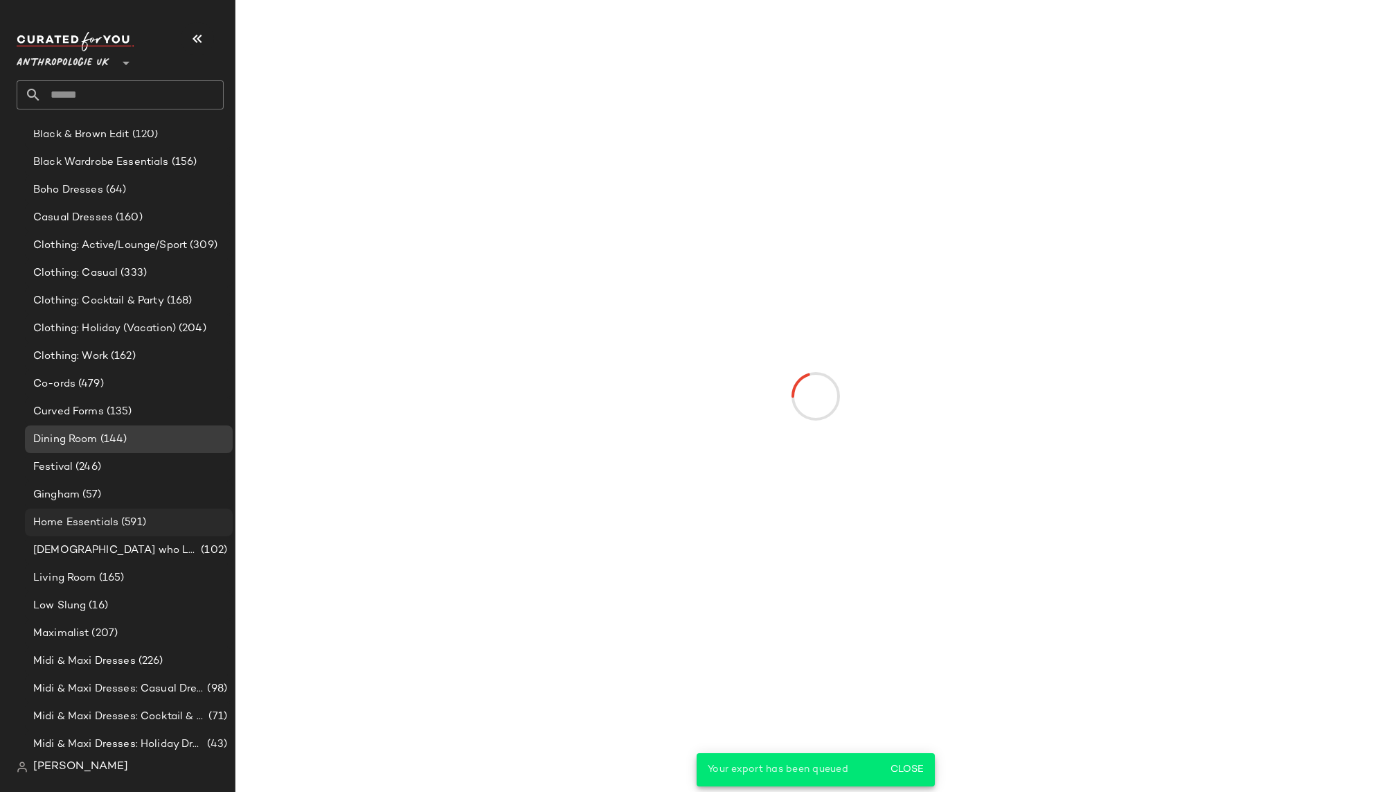
scroll to position [398, 0]
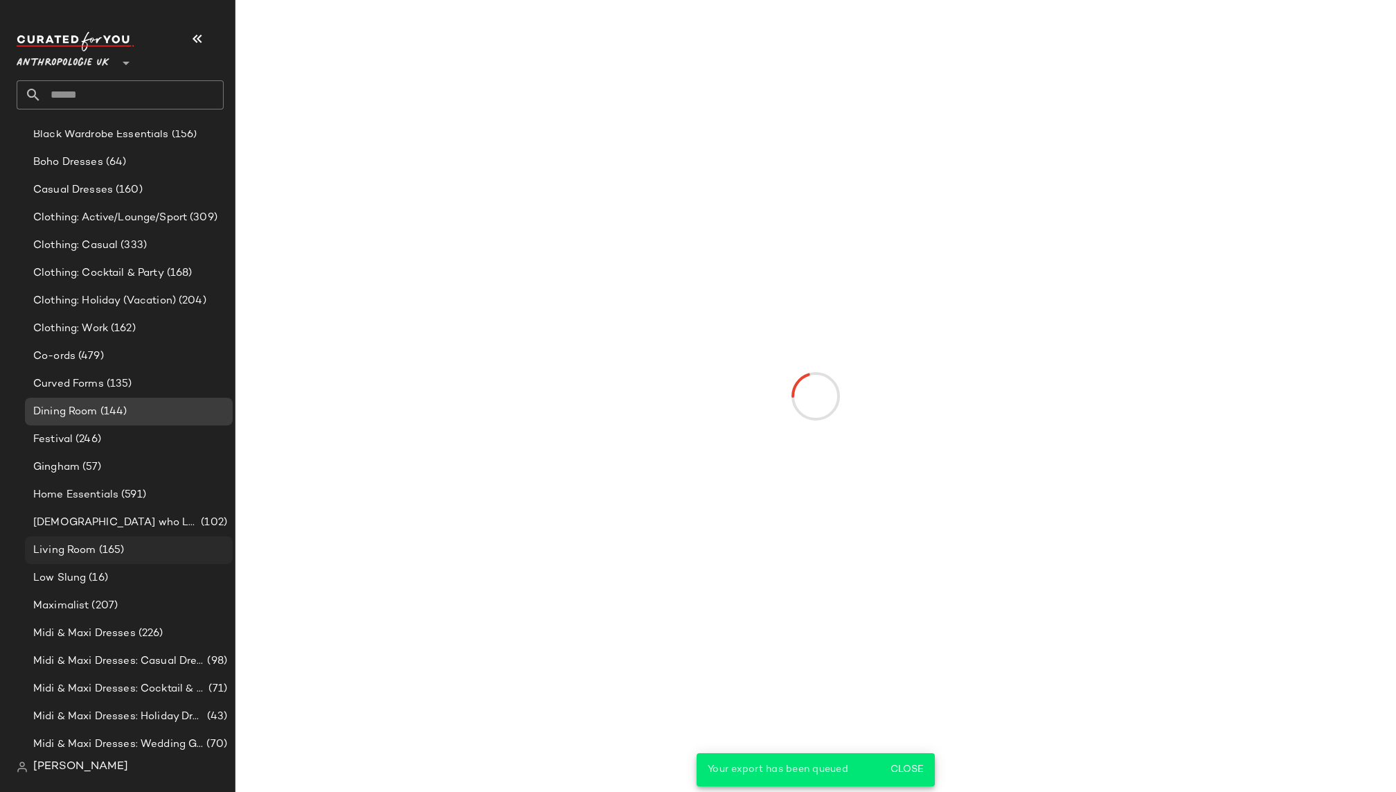
click at [125, 548] on div "Living Room (165)" at bounding box center [128, 550] width 198 height 16
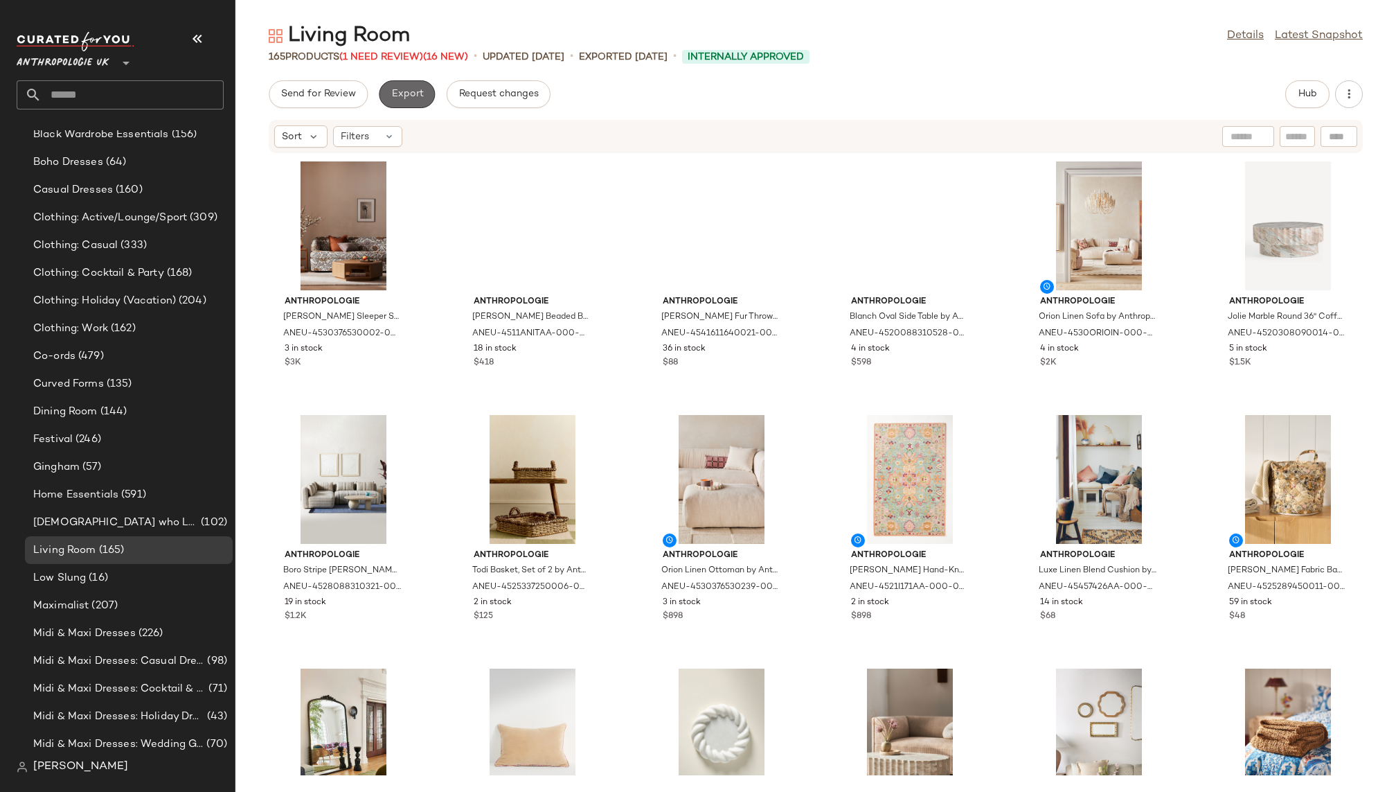
click at [414, 98] on span "Export" at bounding box center [407, 94] width 33 height 11
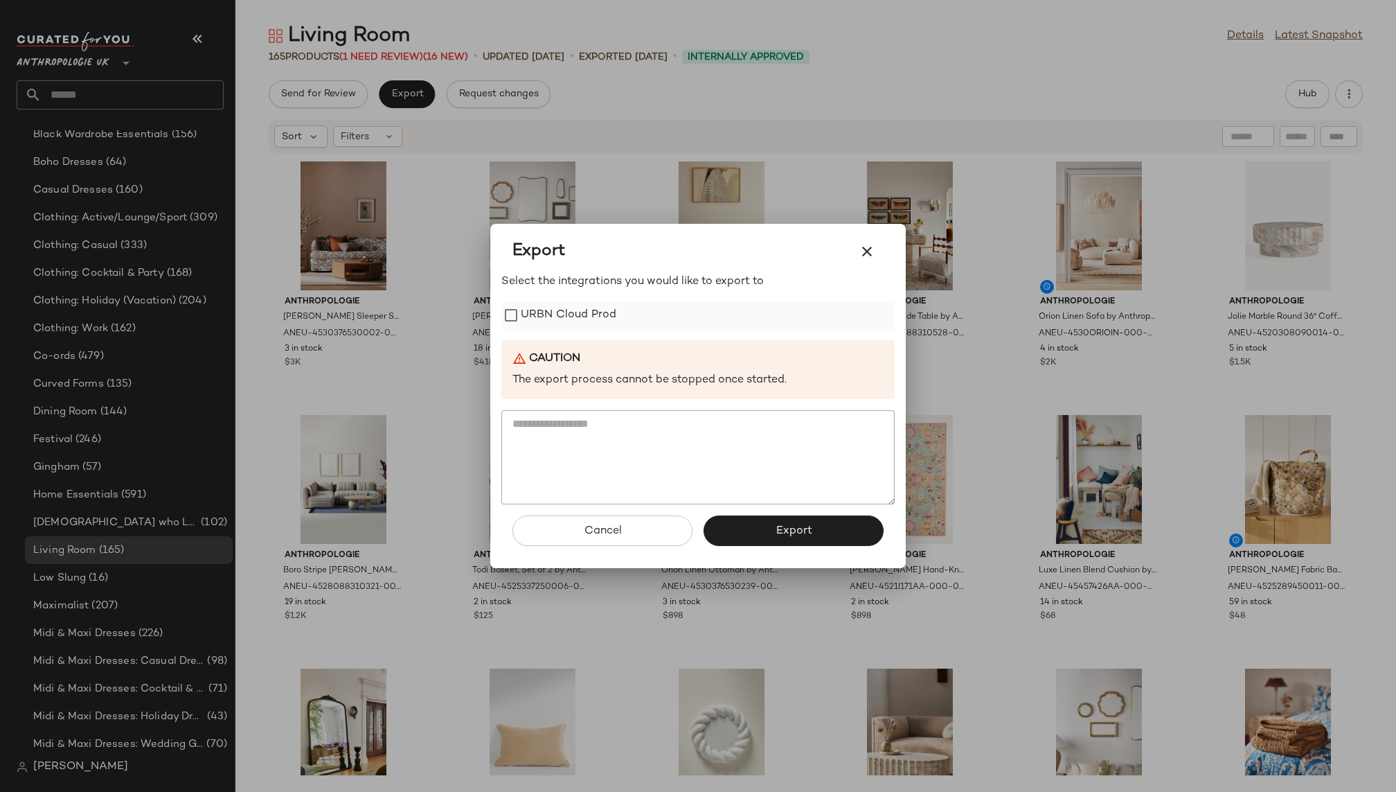
click at [550, 319] on label "URBN Cloud Prod" at bounding box center [569, 315] width 96 height 28
click at [761, 540] on button "Export" at bounding box center [794, 530] width 180 height 30
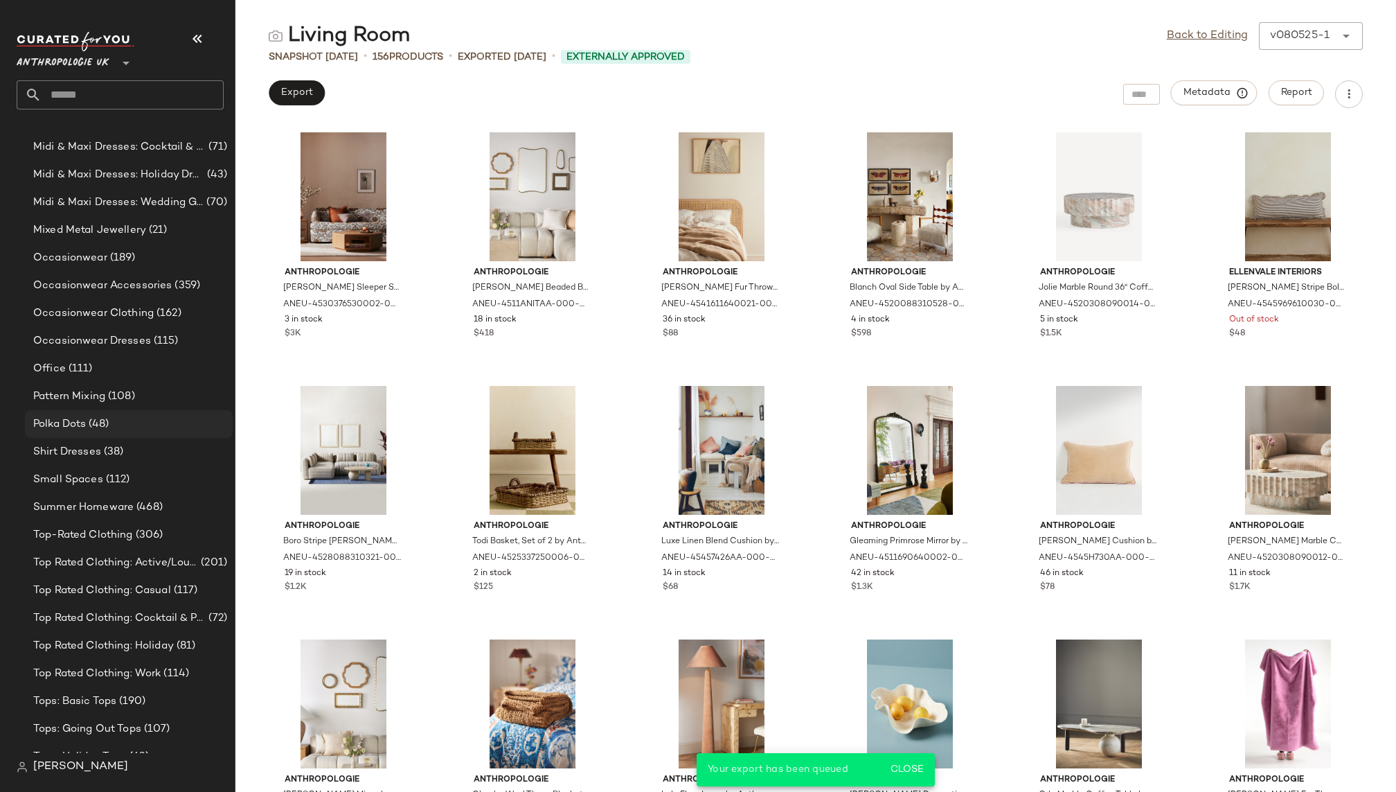
scroll to position [922, 0]
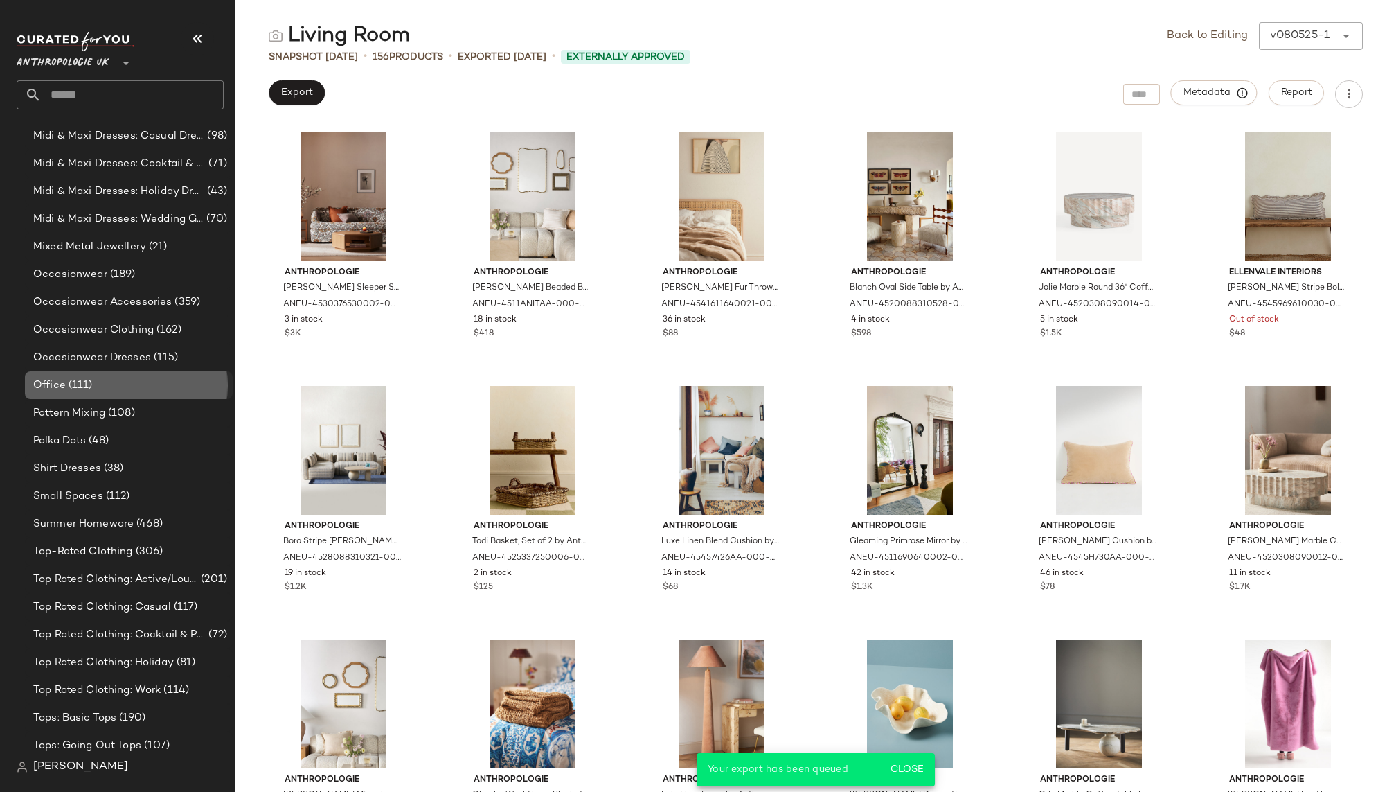
click at [154, 386] on div "Office (111)" at bounding box center [128, 385] width 198 height 16
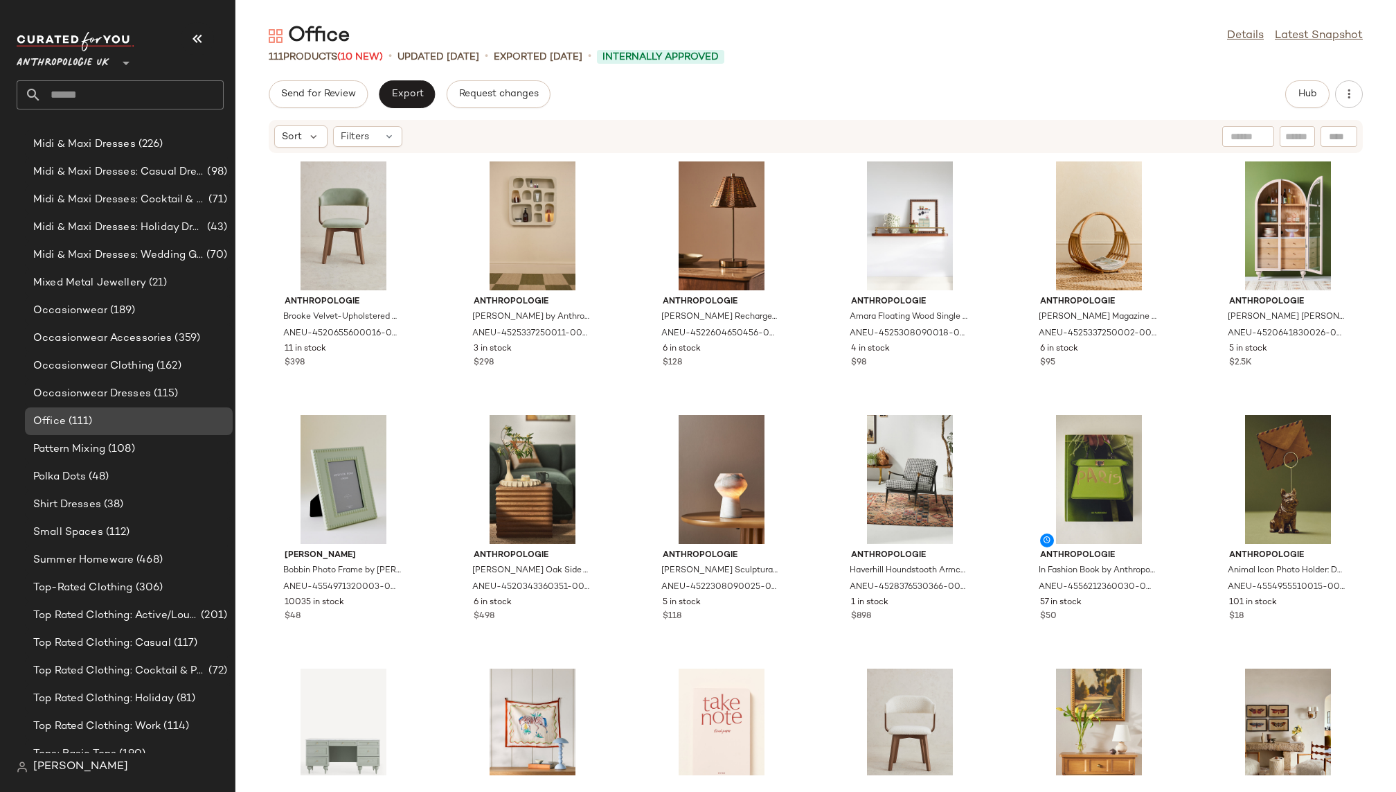
scroll to position [879, 0]
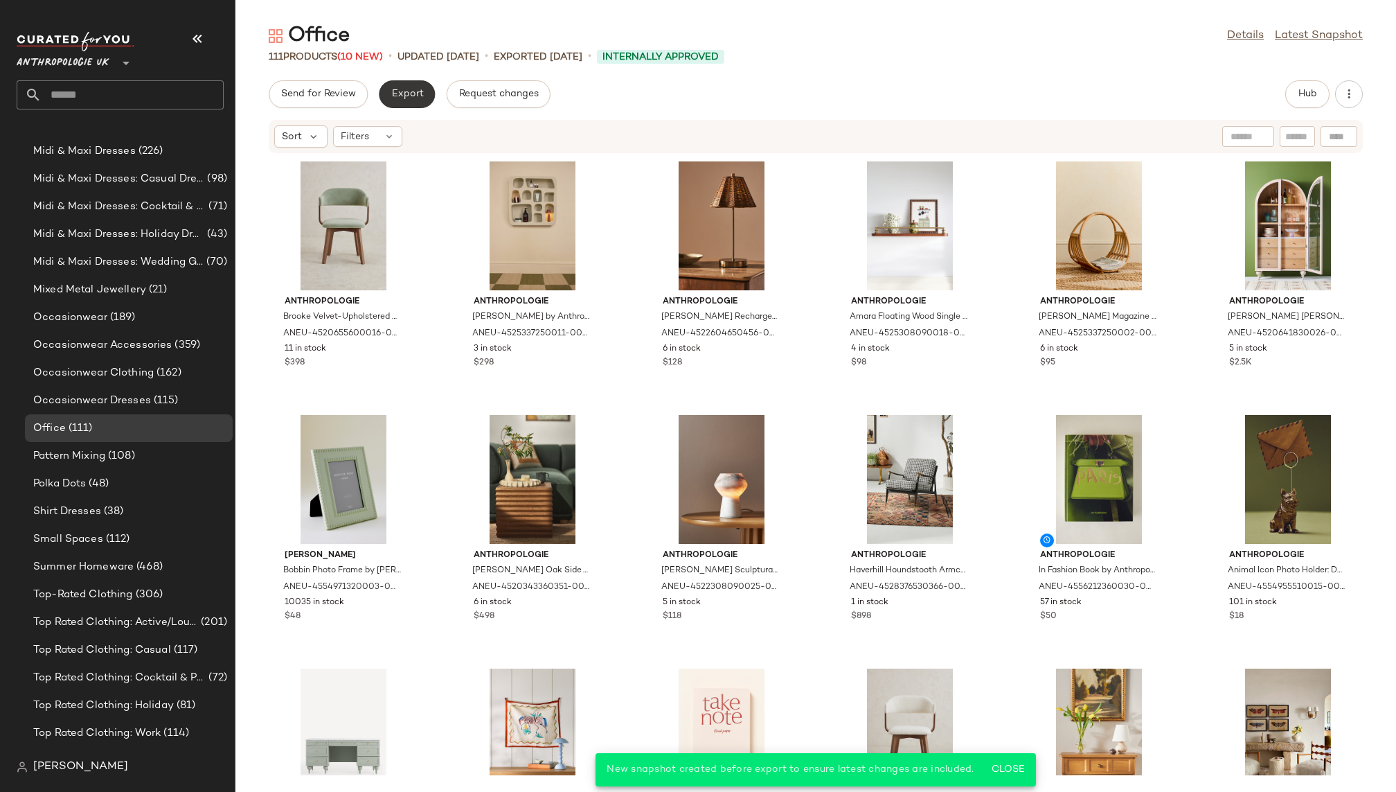
click at [407, 96] on span "Export" at bounding box center [407, 94] width 33 height 11
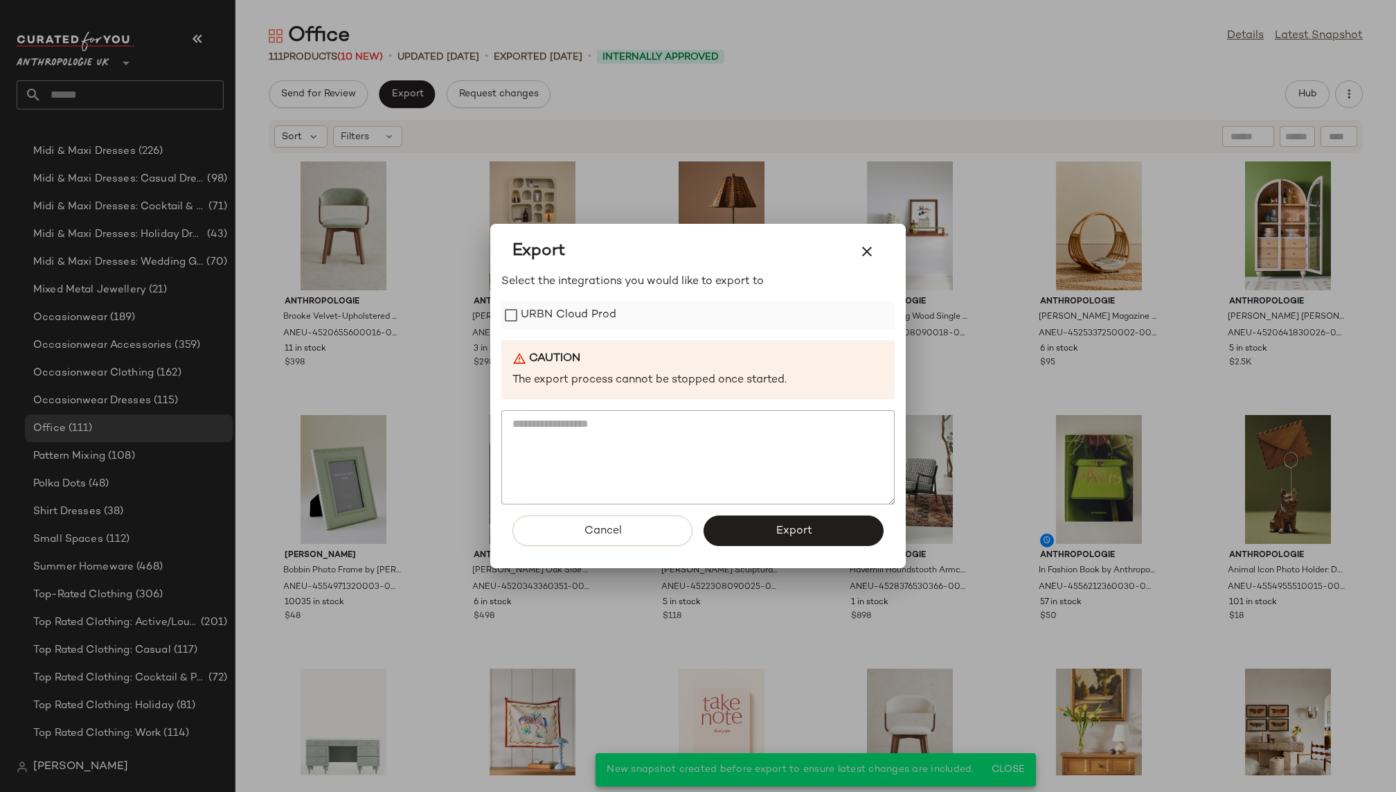
click at [562, 318] on label "URBN Cloud Prod" at bounding box center [569, 315] width 96 height 28
click at [757, 530] on button "Export" at bounding box center [794, 530] width 180 height 30
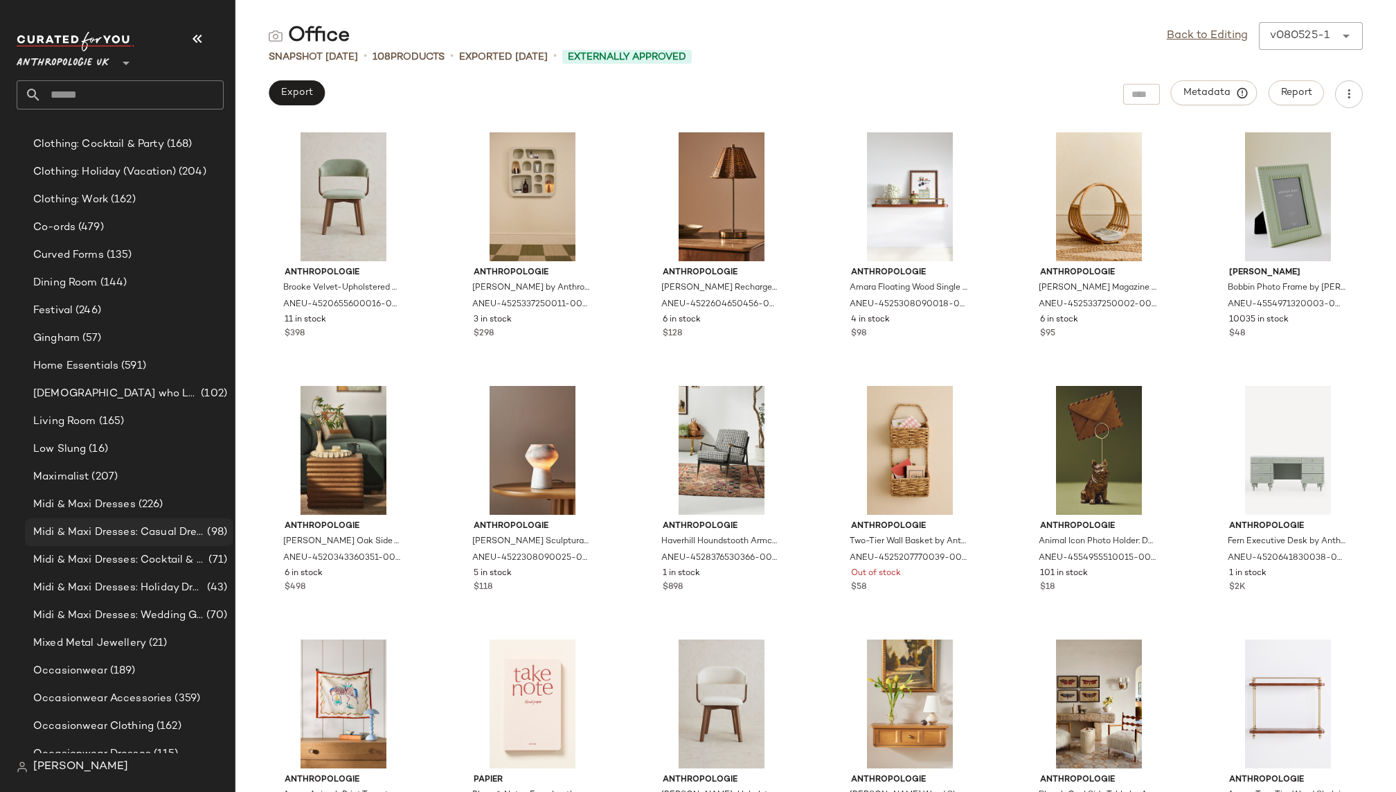
scroll to position [564, 0]
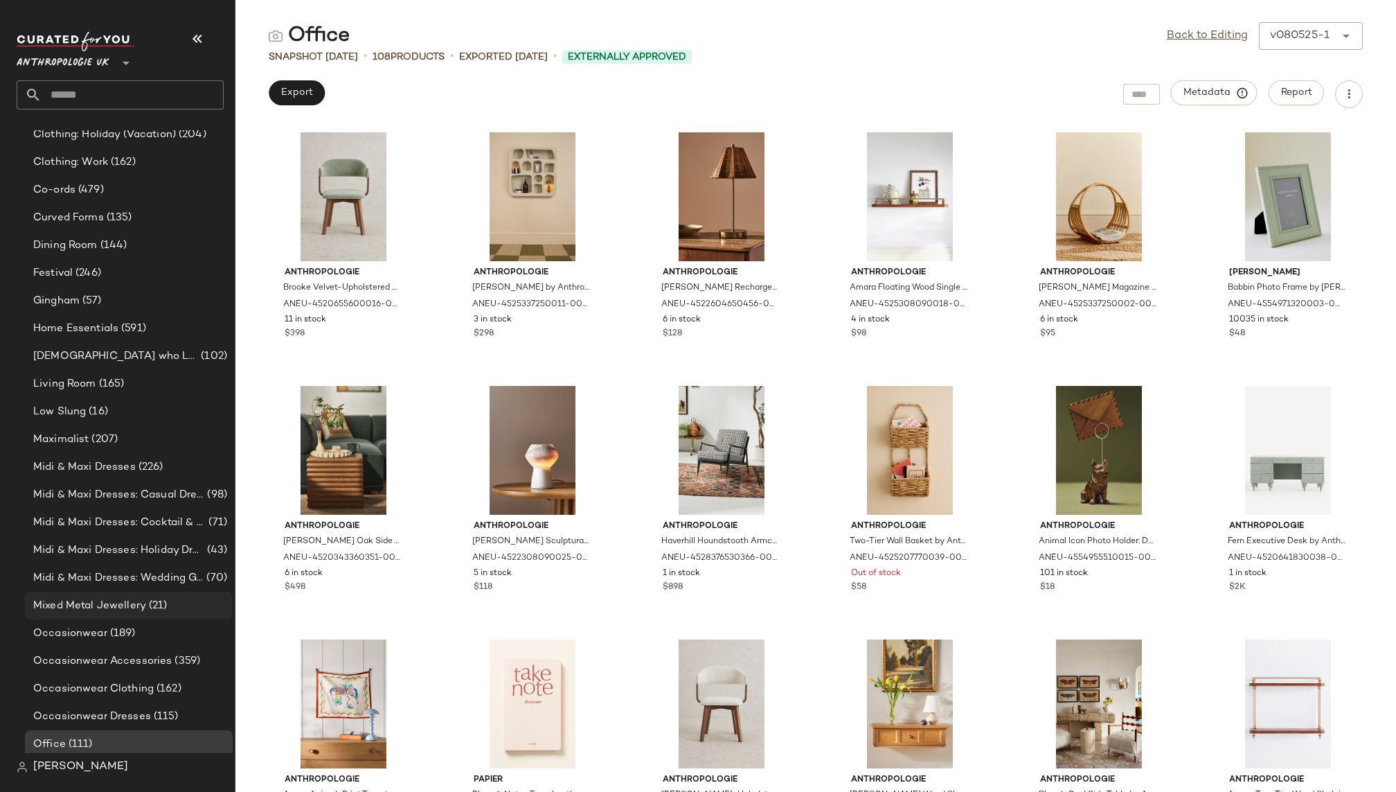
click at [149, 607] on span "(21)" at bounding box center [156, 606] width 21 height 16
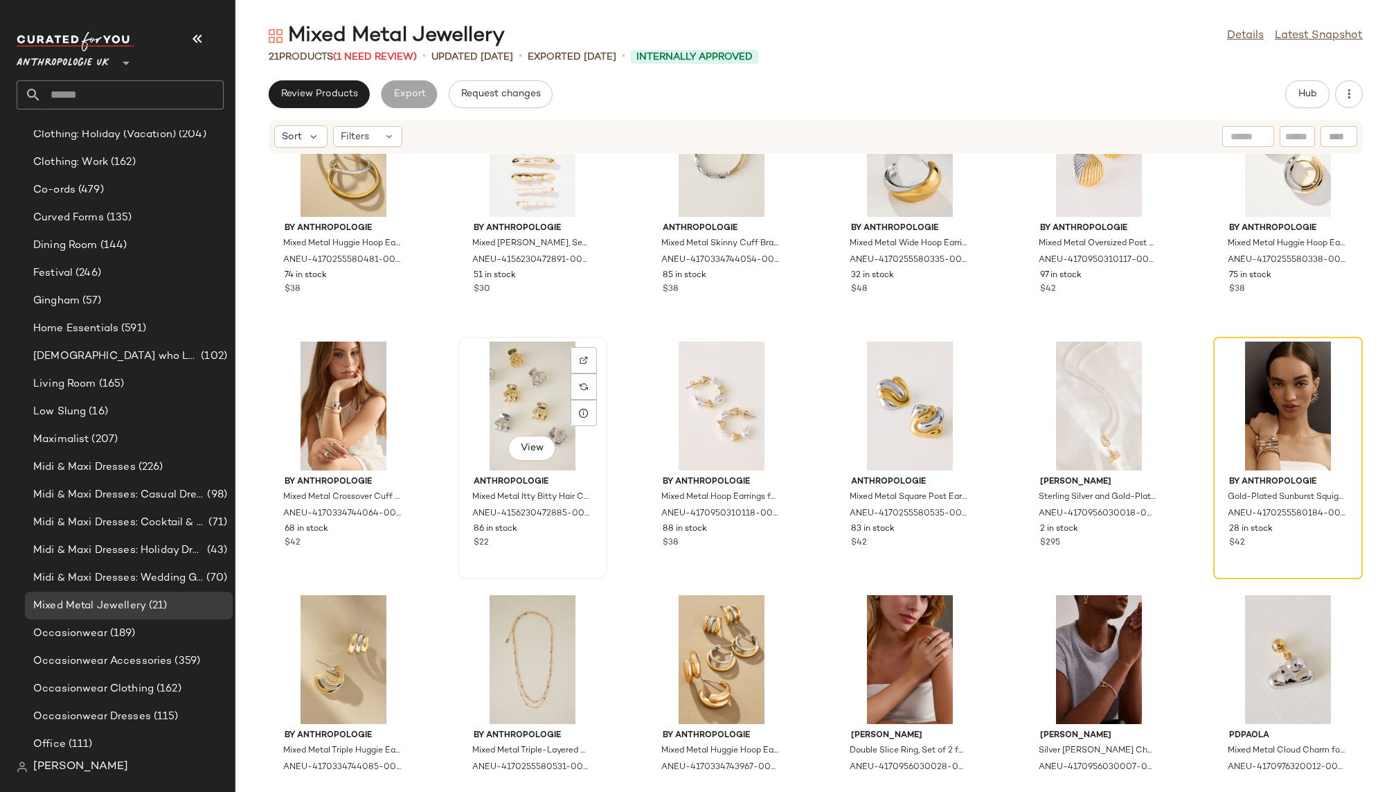
scroll to position [132, 0]
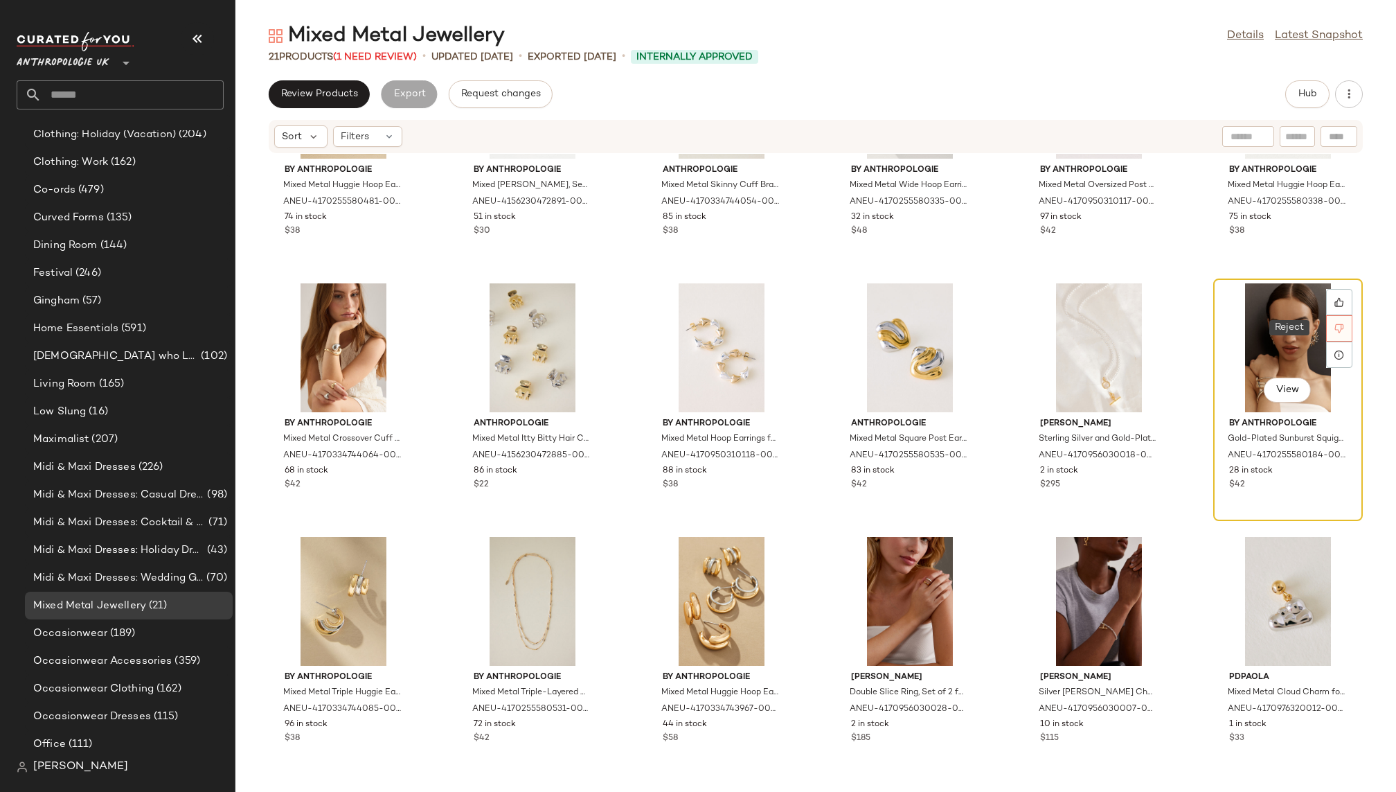
click at [1334, 328] on icon at bounding box center [1339, 328] width 10 height 10
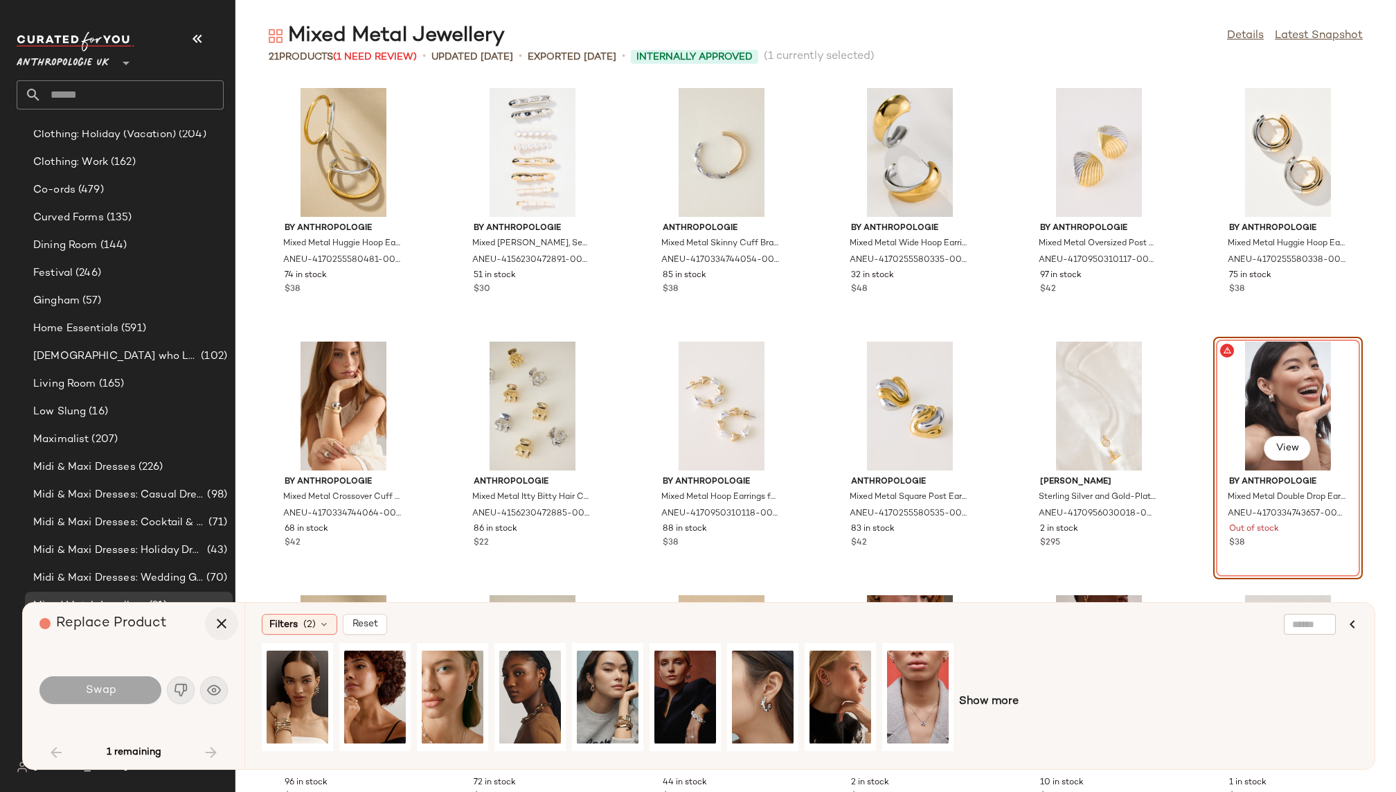
click at [226, 623] on icon "button" at bounding box center [221, 623] width 17 height 17
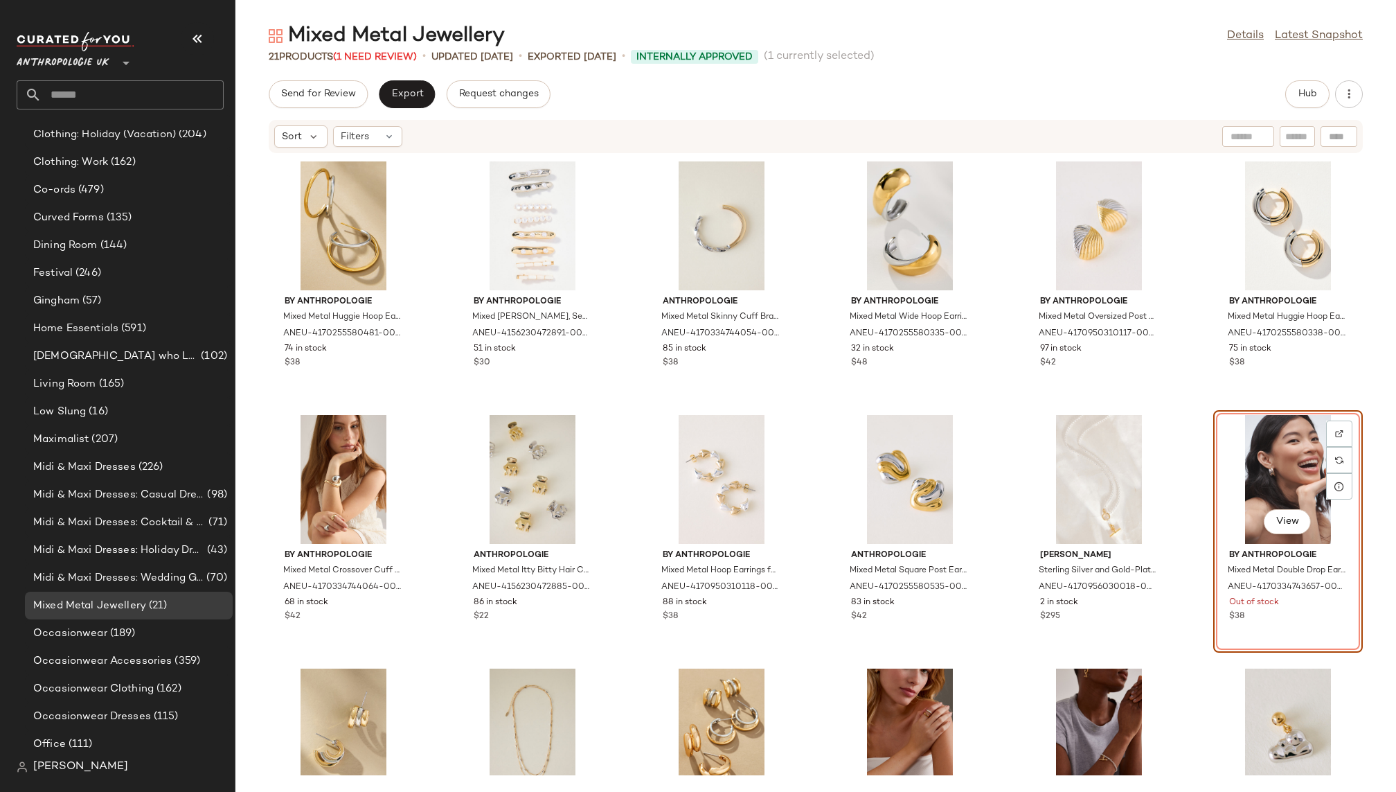
click at [1253, 479] on div "View" at bounding box center [1288, 479] width 140 height 129
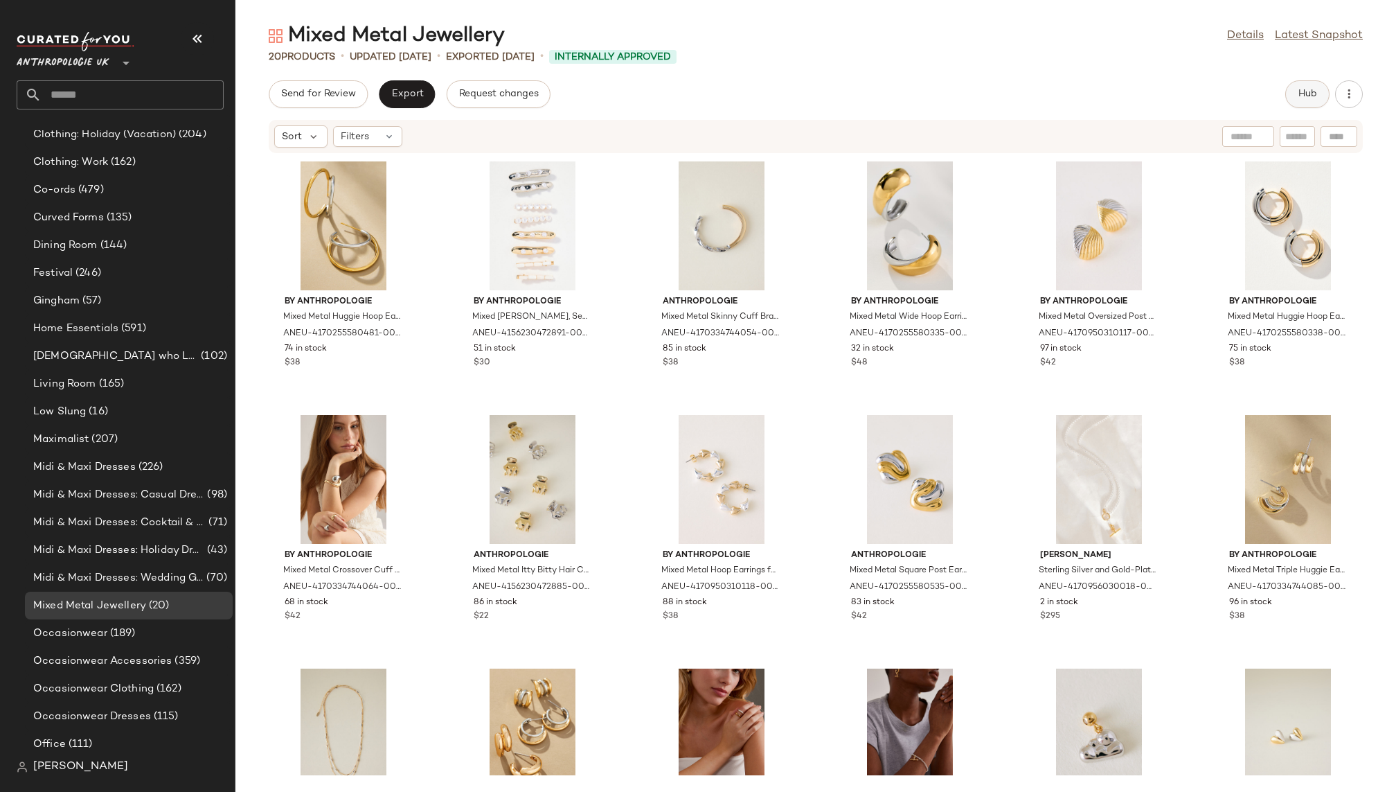
click at [1292, 90] on button "Hub" at bounding box center [1307, 94] width 44 height 28
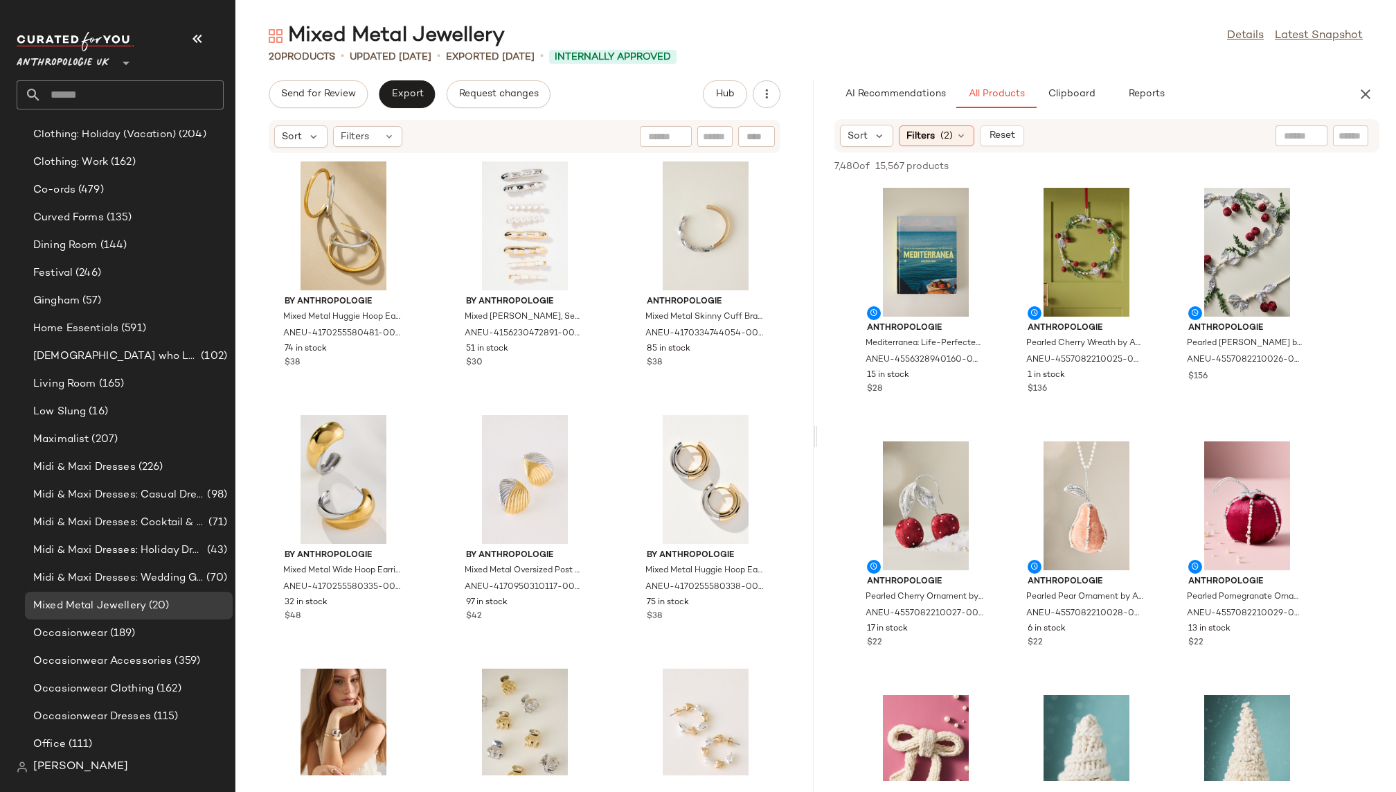
click at [1354, 127] on div at bounding box center [1350, 135] width 35 height 21
type input "*****"
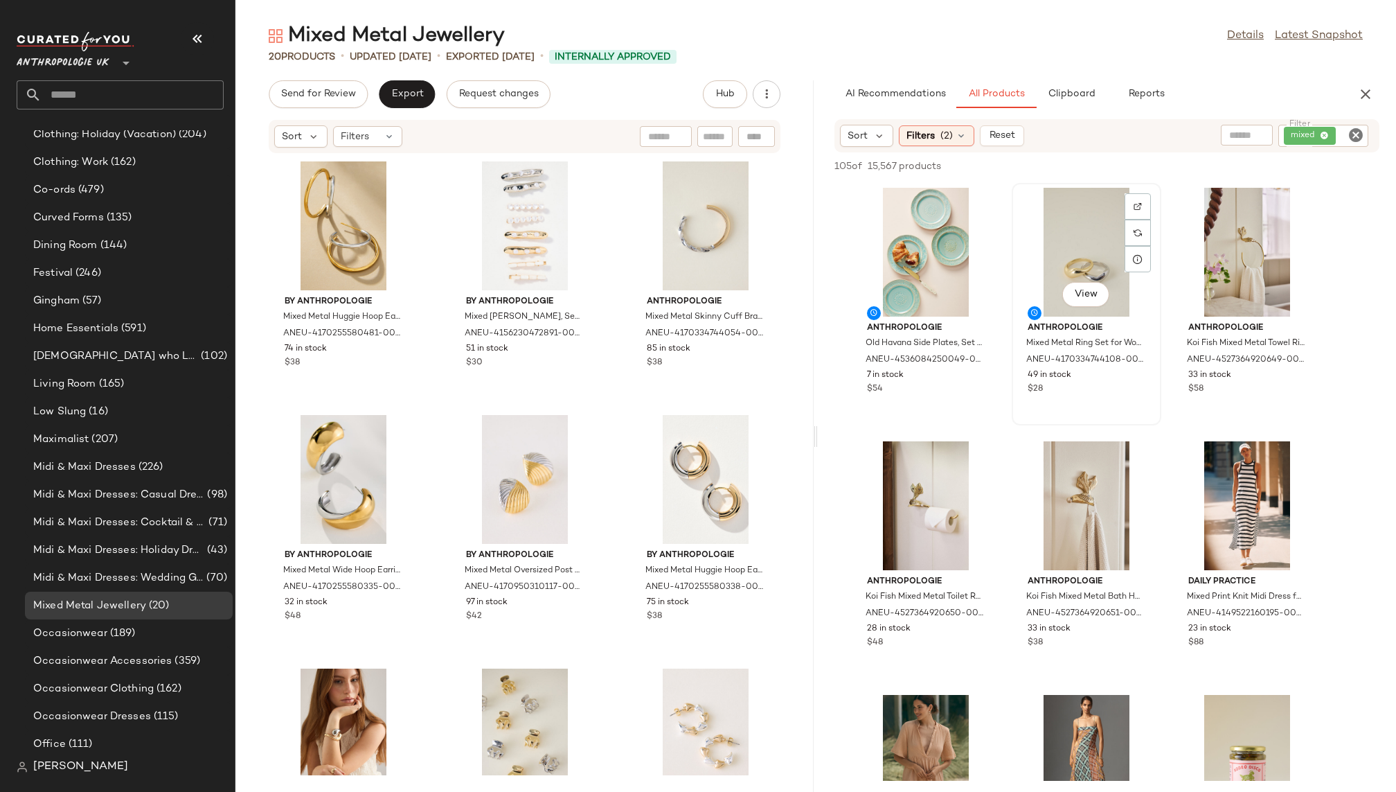
click at [1054, 244] on div "View" at bounding box center [1087, 252] width 140 height 129
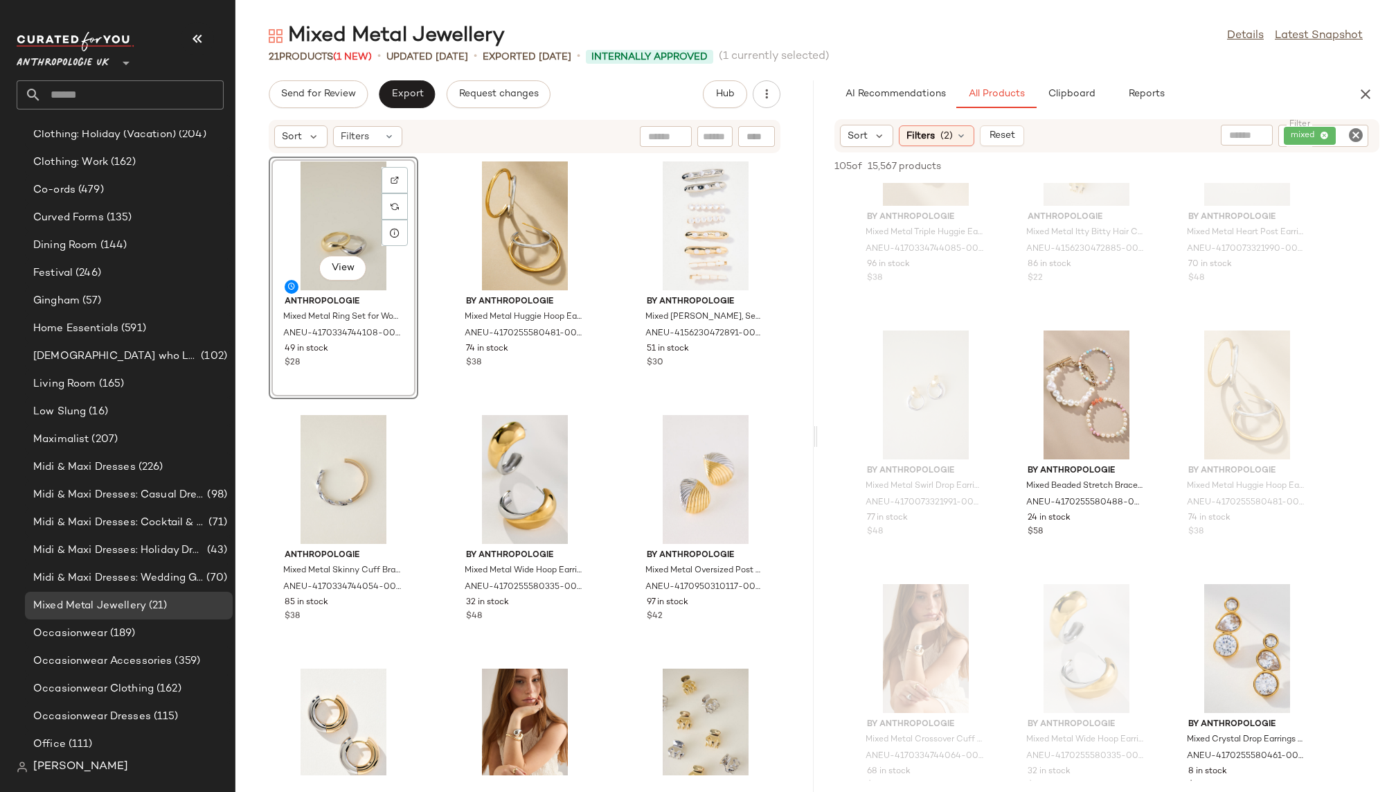
scroll to position [1902, 0]
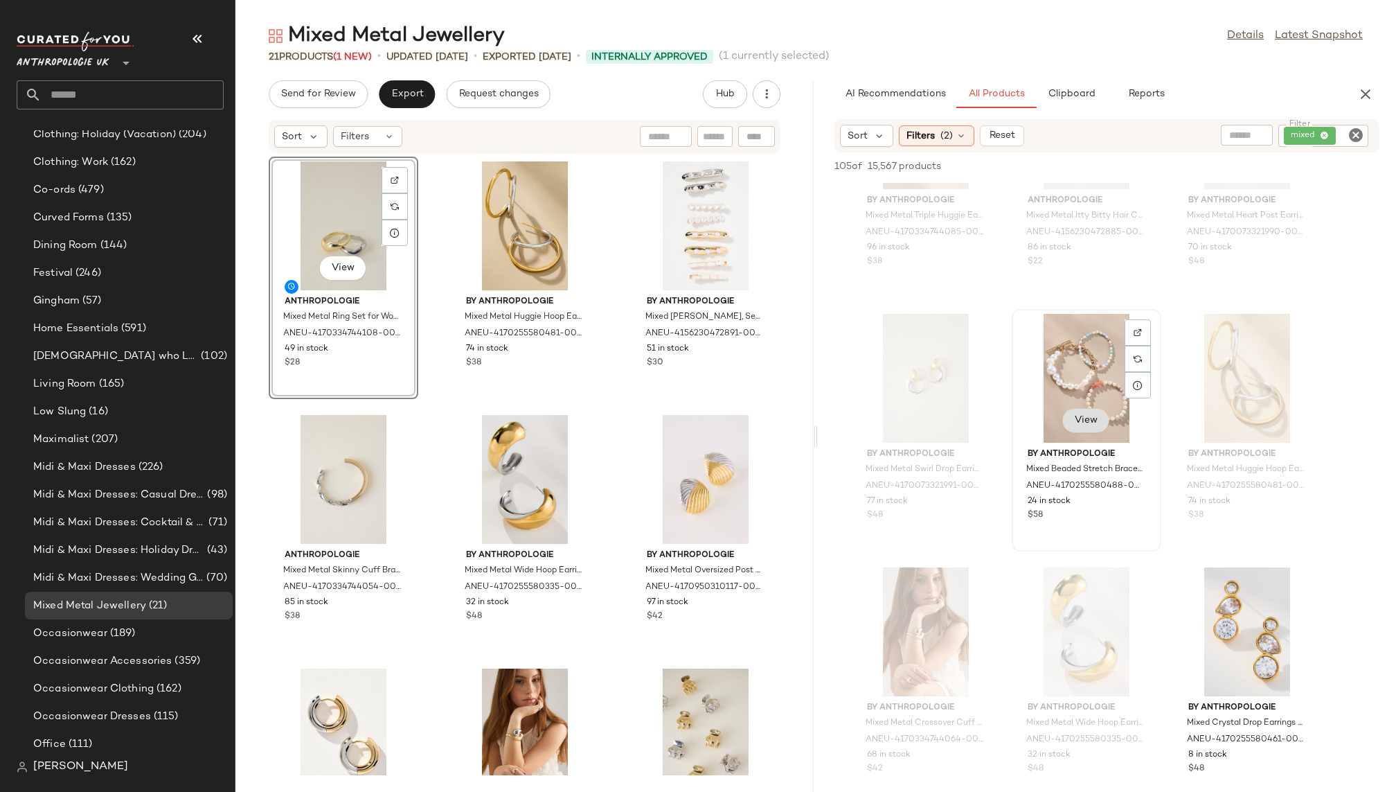
click at [1084, 423] on span "View" at bounding box center [1086, 420] width 24 height 11
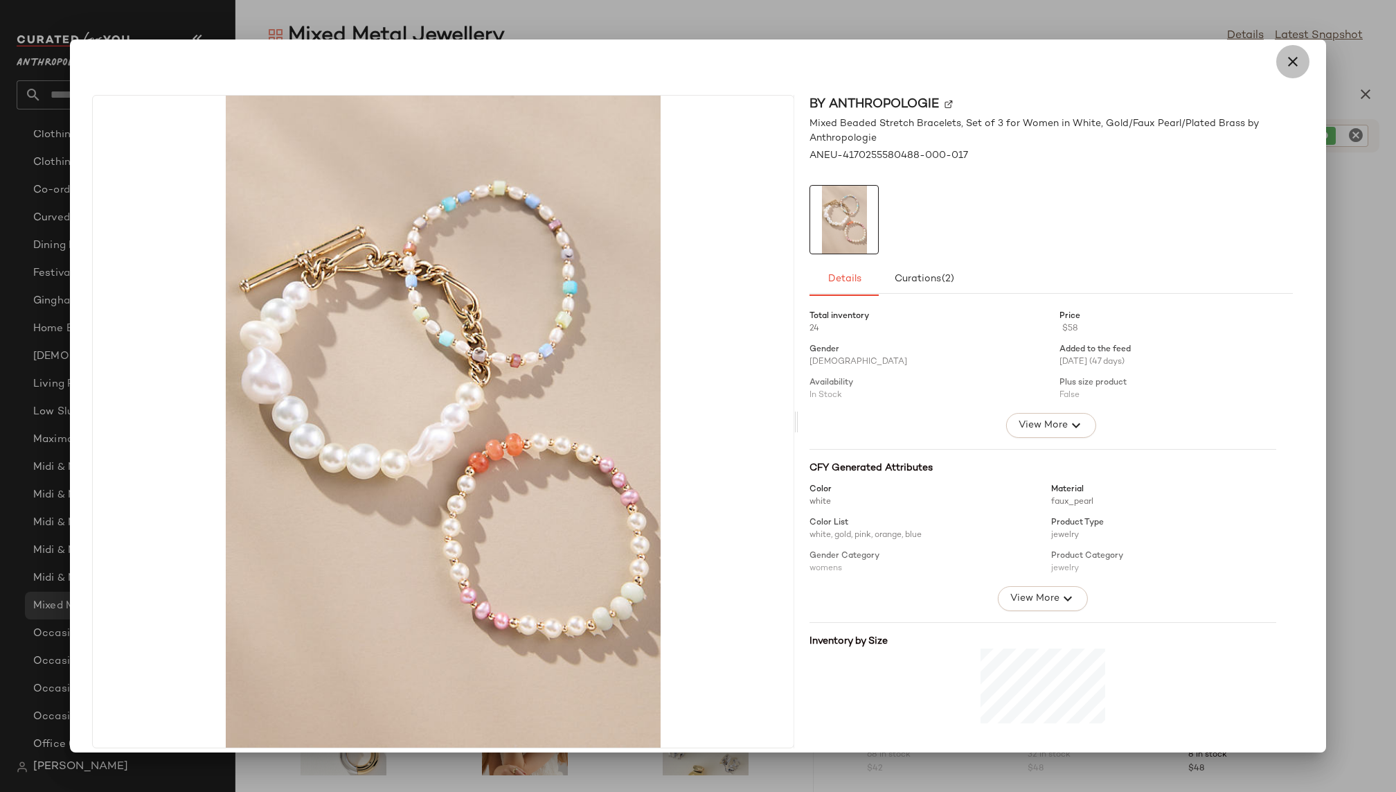
click at [1287, 60] on icon "button" at bounding box center [1293, 61] width 17 height 17
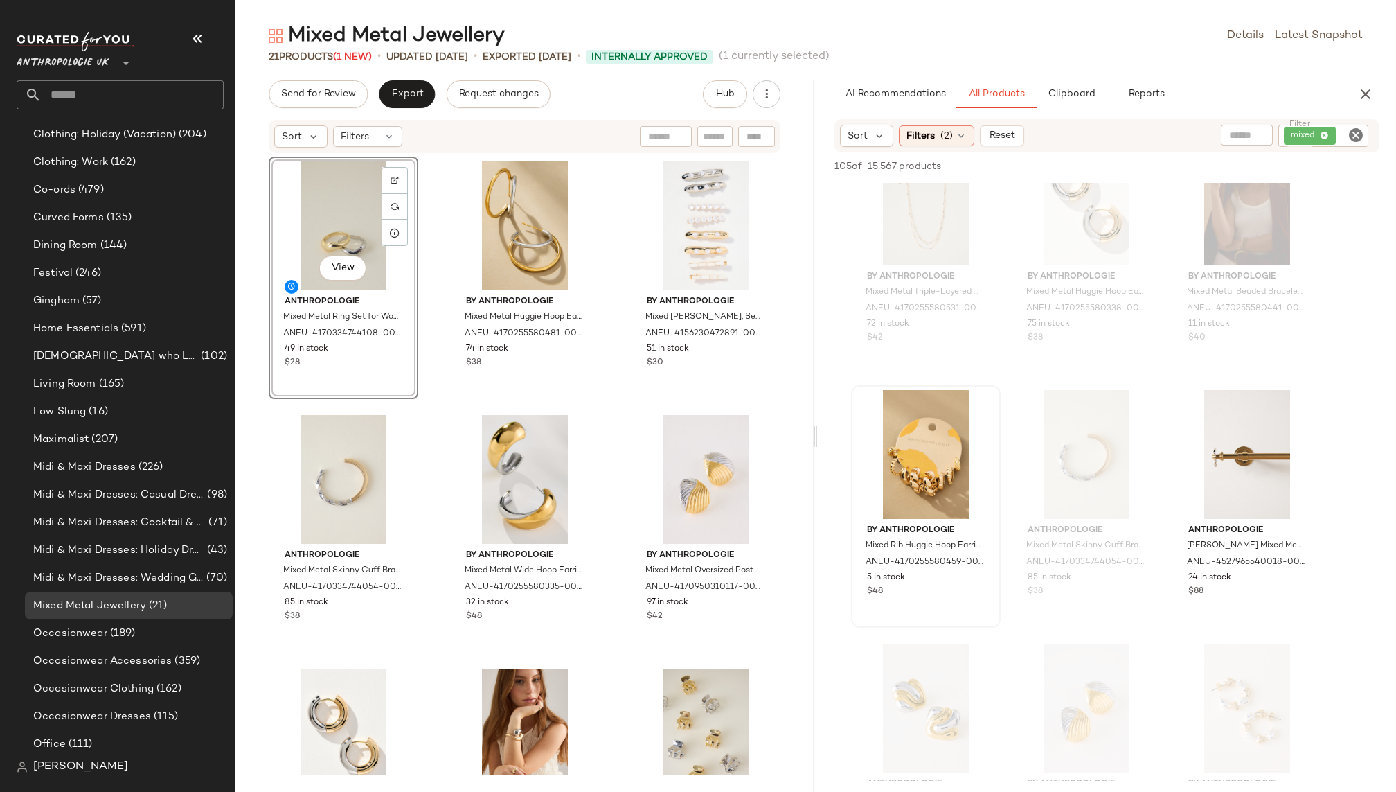
scroll to position [2587, 0]
click at [926, 497] on span "View" at bounding box center [925, 495] width 24 height 11
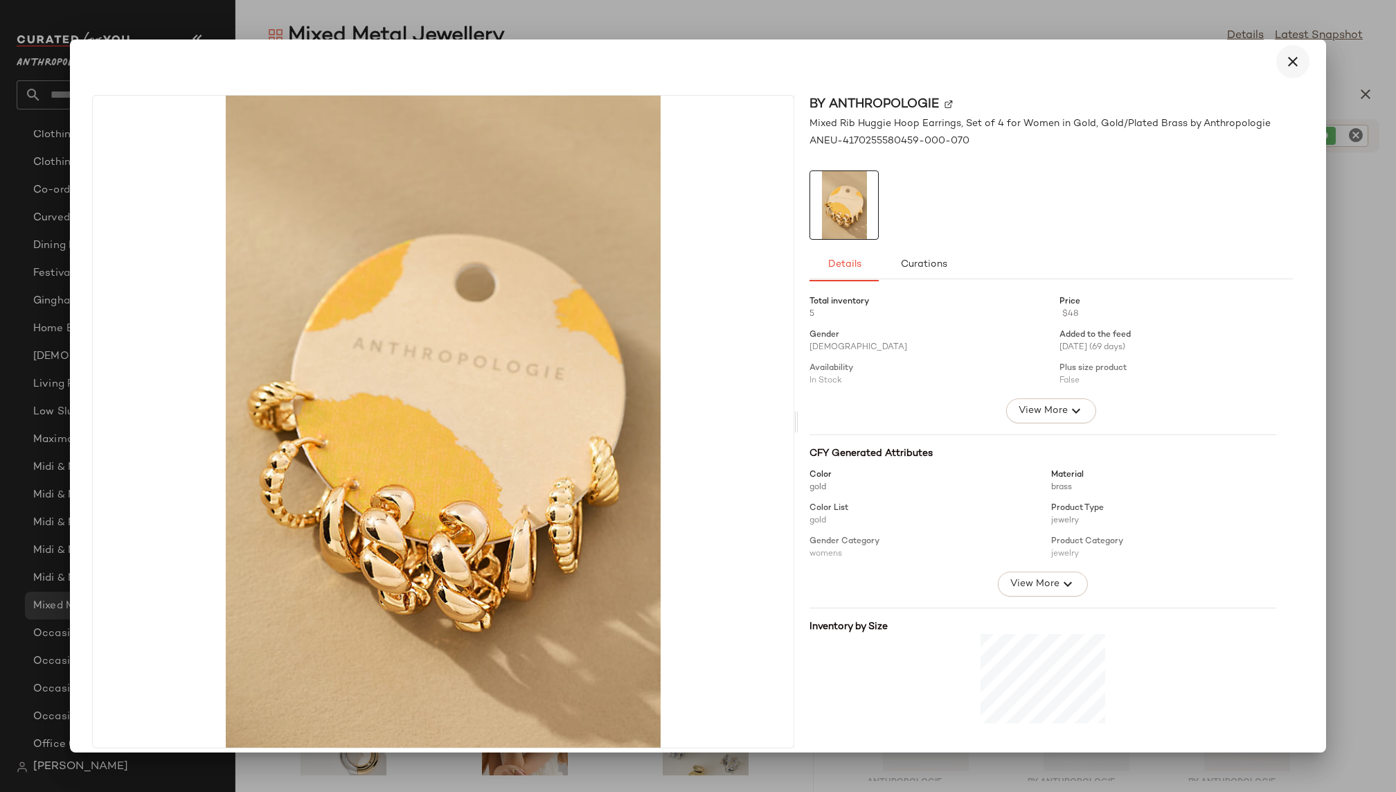
click at [1282, 70] on button "button" at bounding box center [1292, 61] width 33 height 33
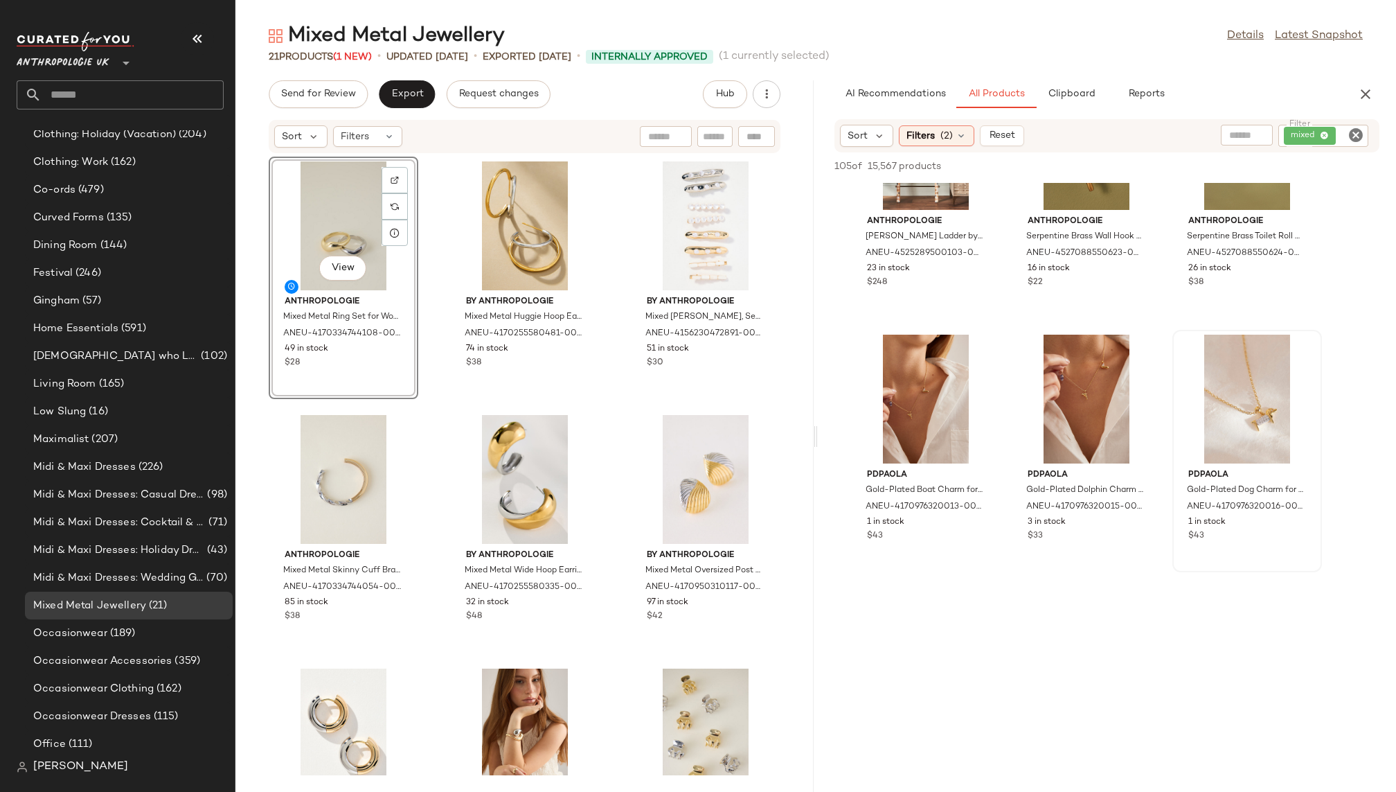
scroll to position [8467, 0]
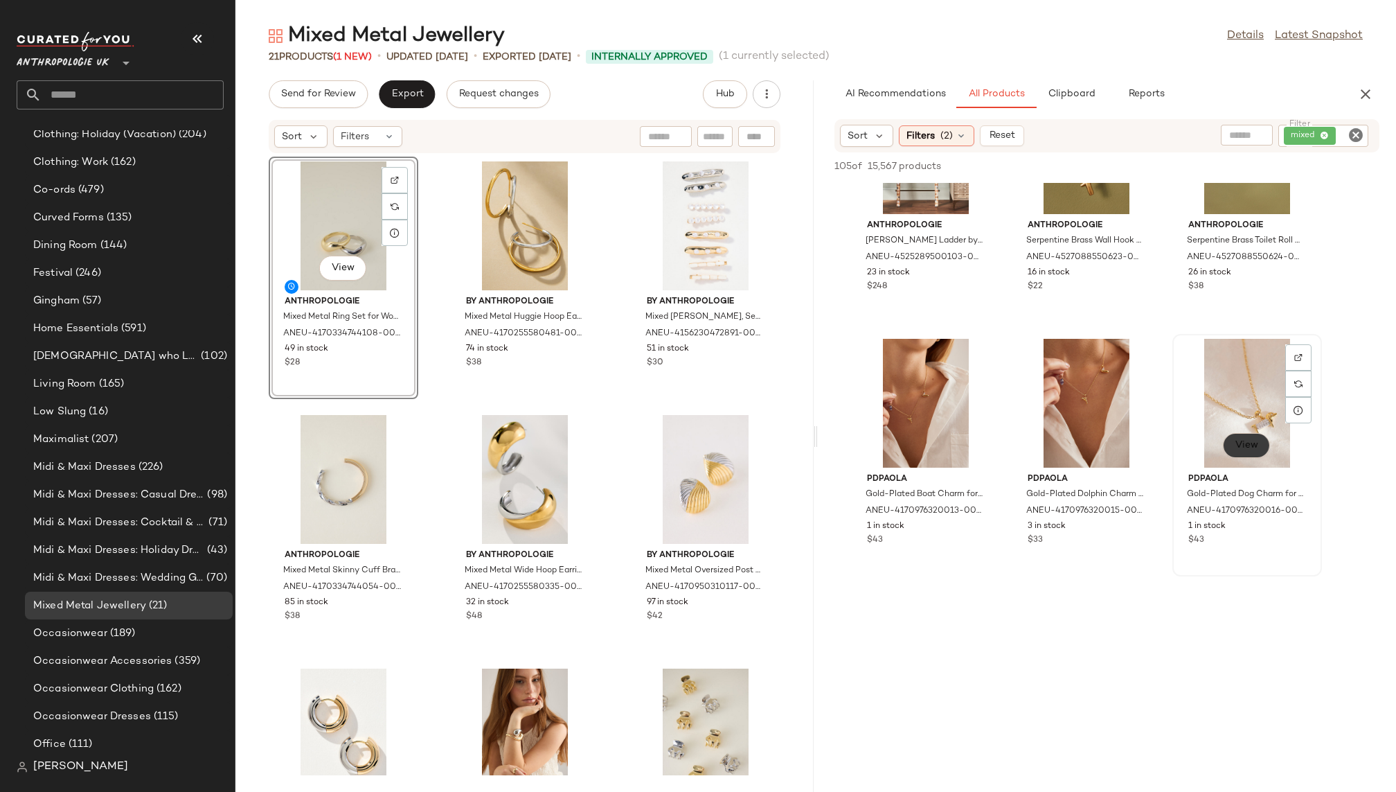
click at [1243, 451] on button "View" at bounding box center [1246, 445] width 47 height 25
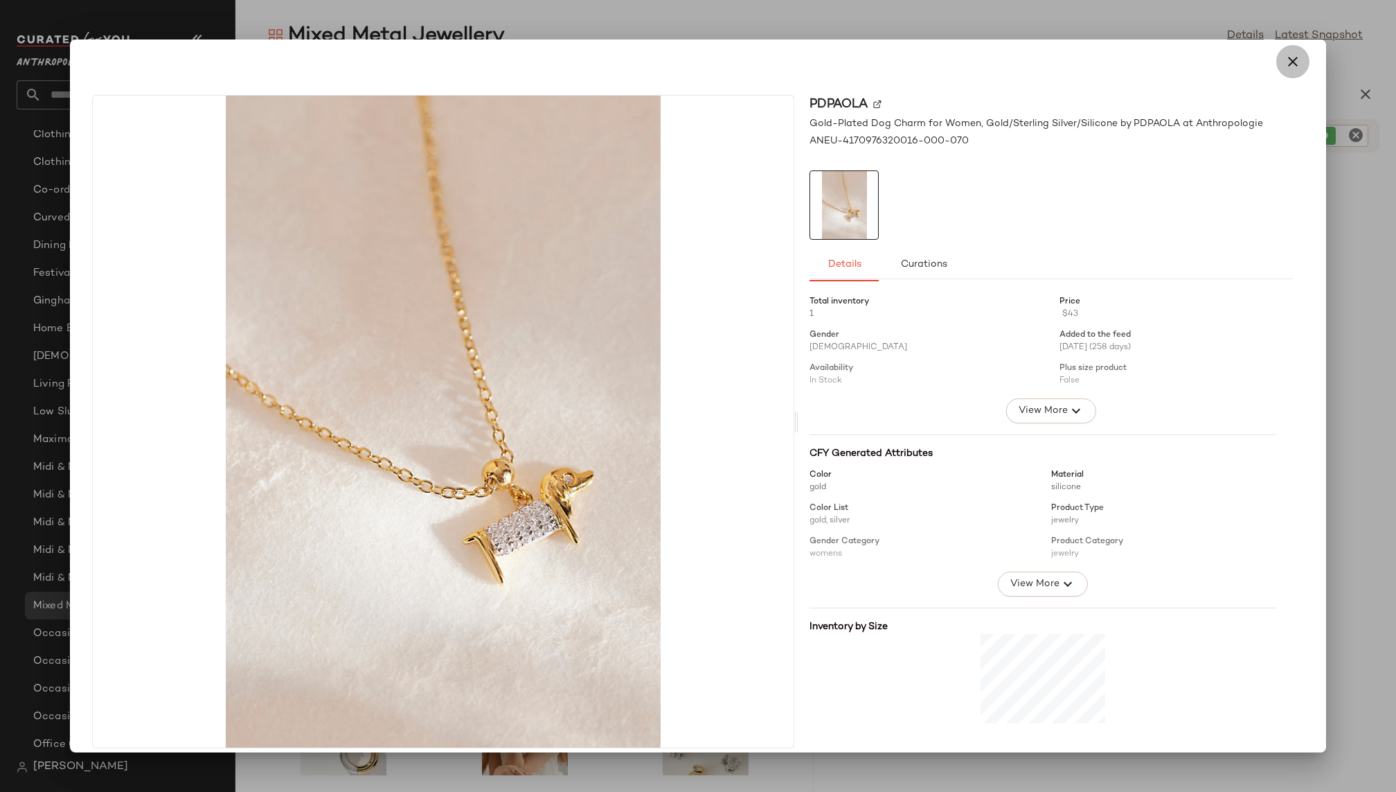
click at [1287, 60] on icon "button" at bounding box center [1293, 61] width 17 height 17
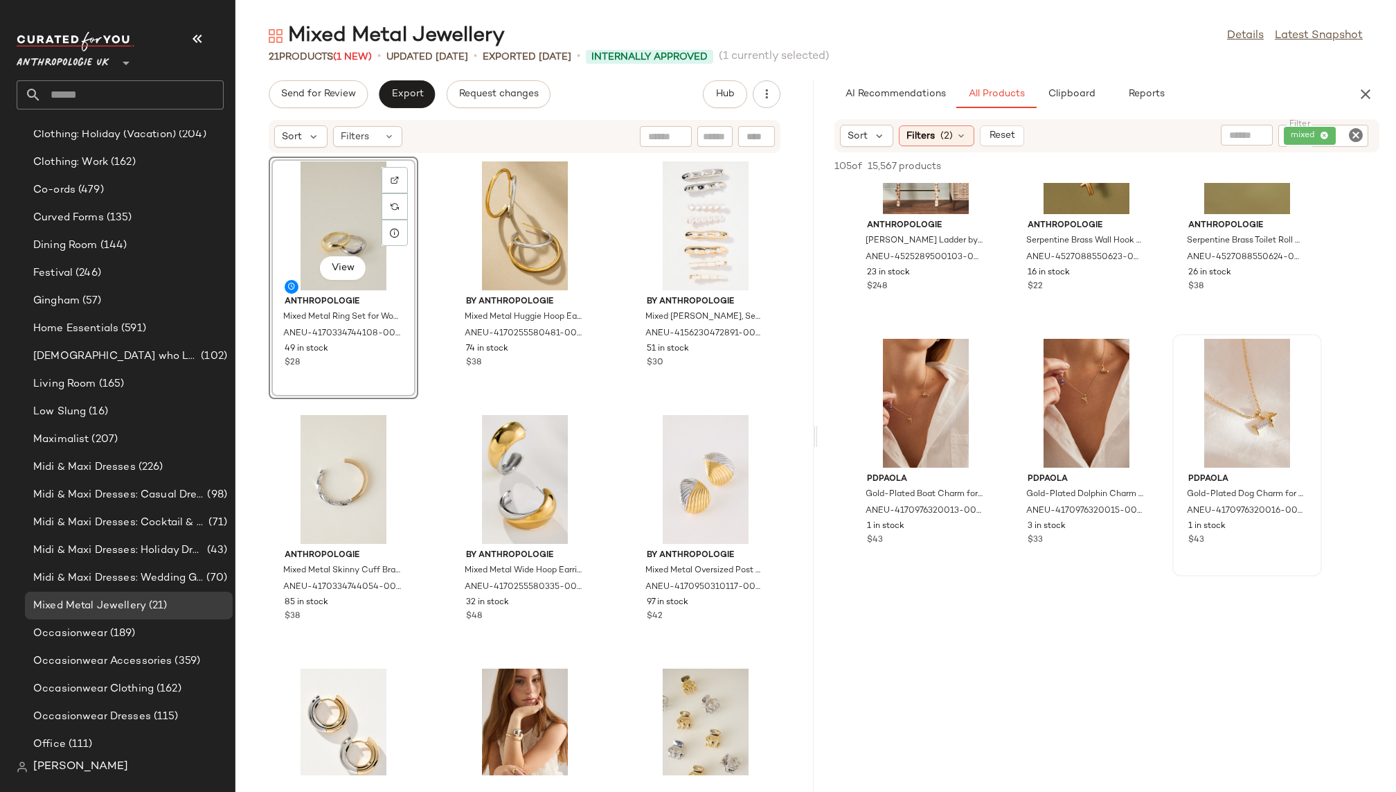
click at [1352, 136] on icon "Clear Filter" at bounding box center [1356, 135] width 17 height 17
click at [1290, 92] on div "AI Recommendations All Products Clipboard Reports" at bounding box center [1084, 94] width 501 height 28
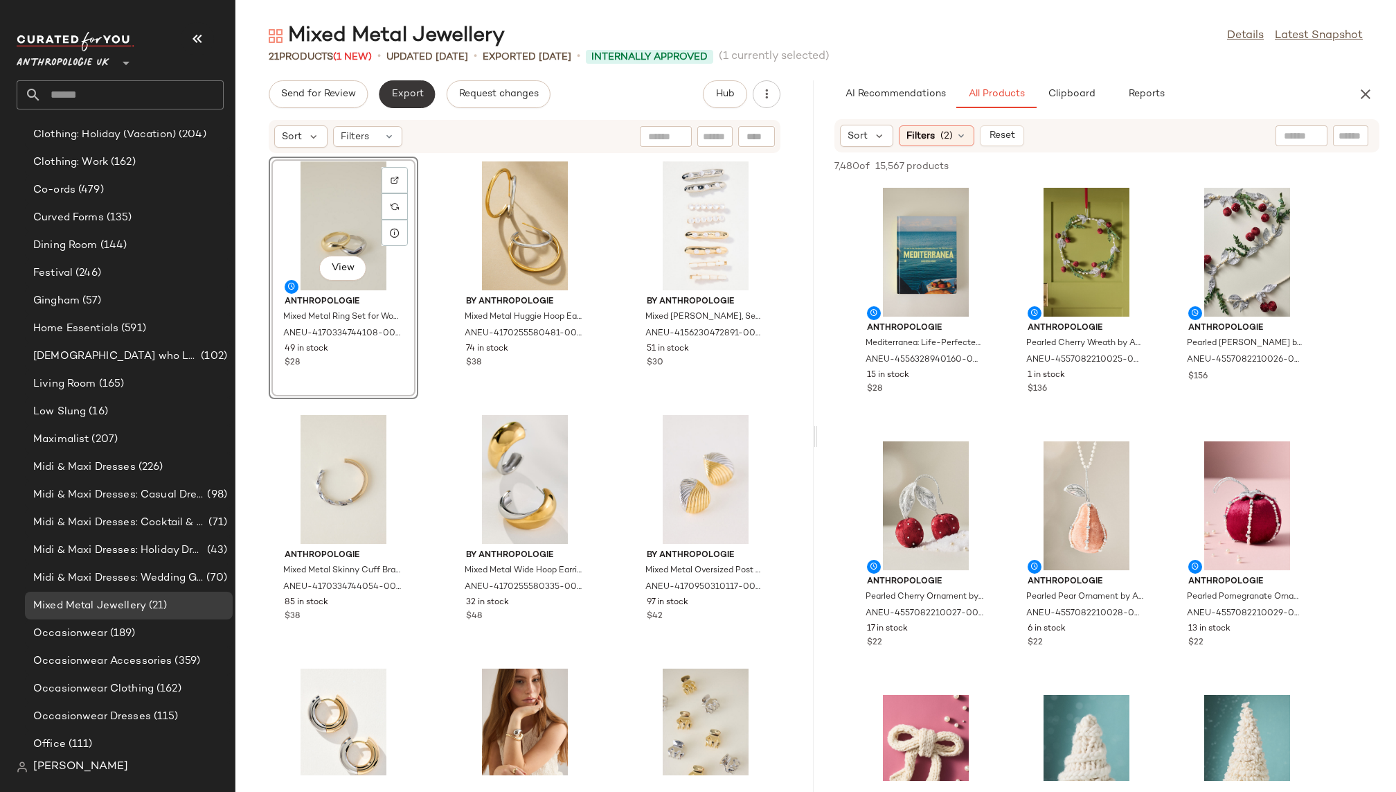
click at [409, 93] on span "Export" at bounding box center [407, 94] width 33 height 11
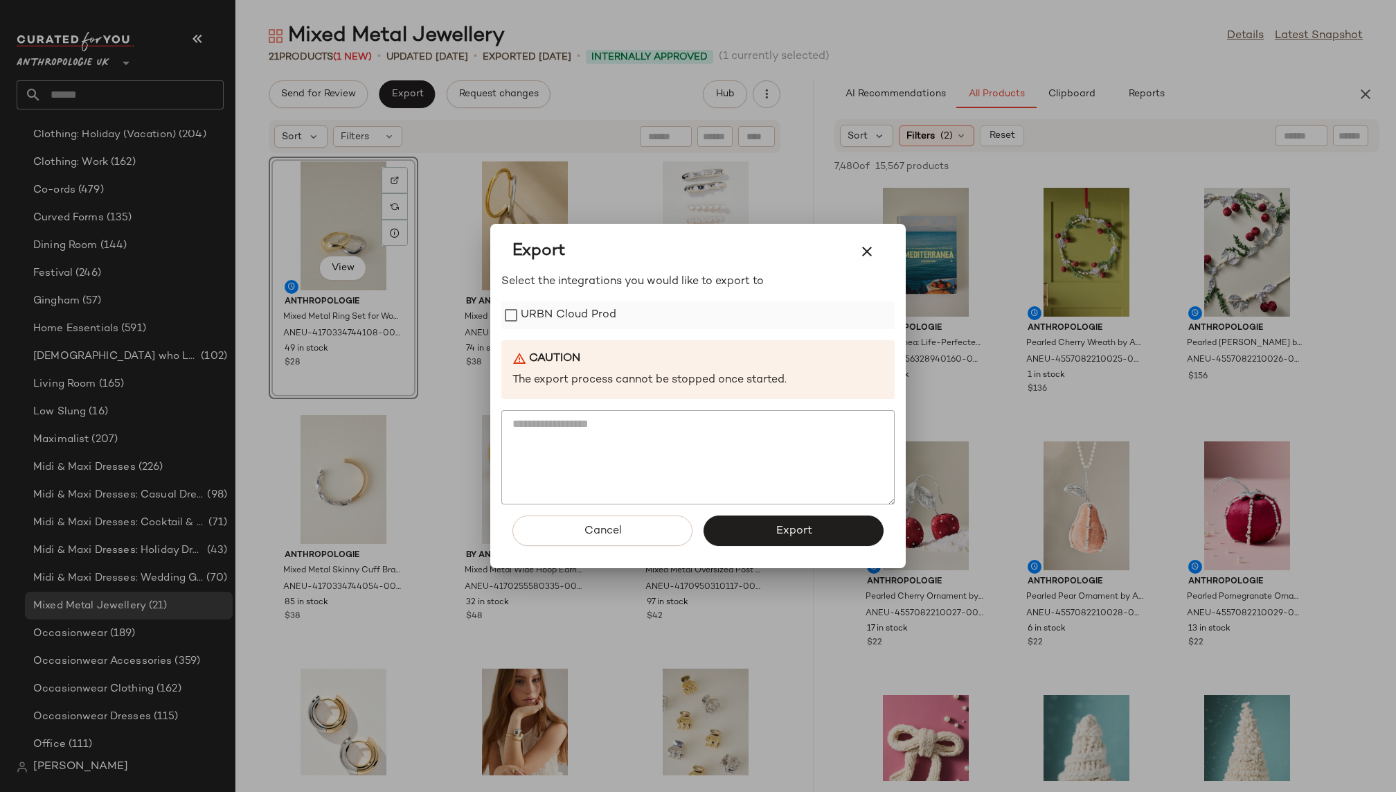
click at [586, 315] on label "URBN Cloud Prod" at bounding box center [569, 315] width 96 height 28
click at [775, 537] on button "Export" at bounding box center [794, 530] width 180 height 30
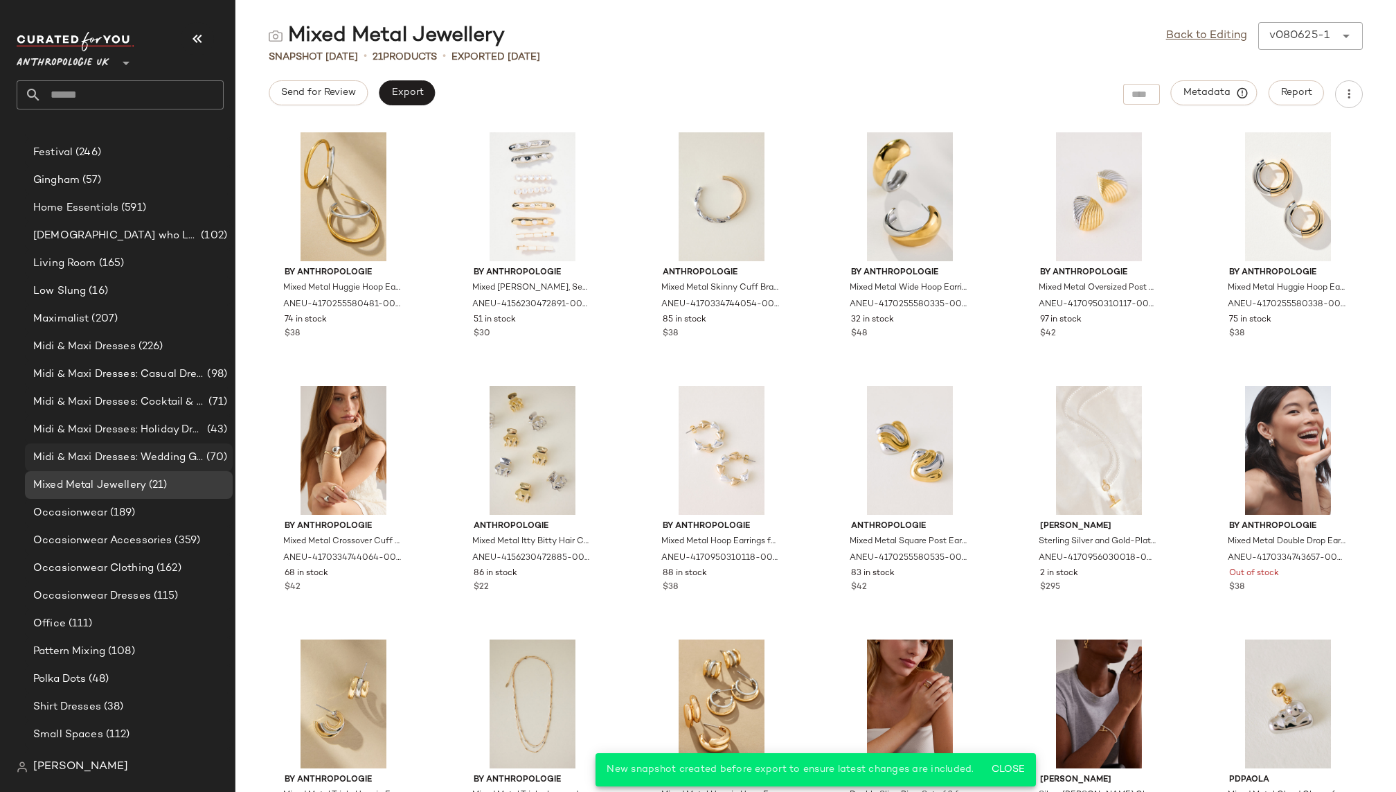
scroll to position [693, 0]
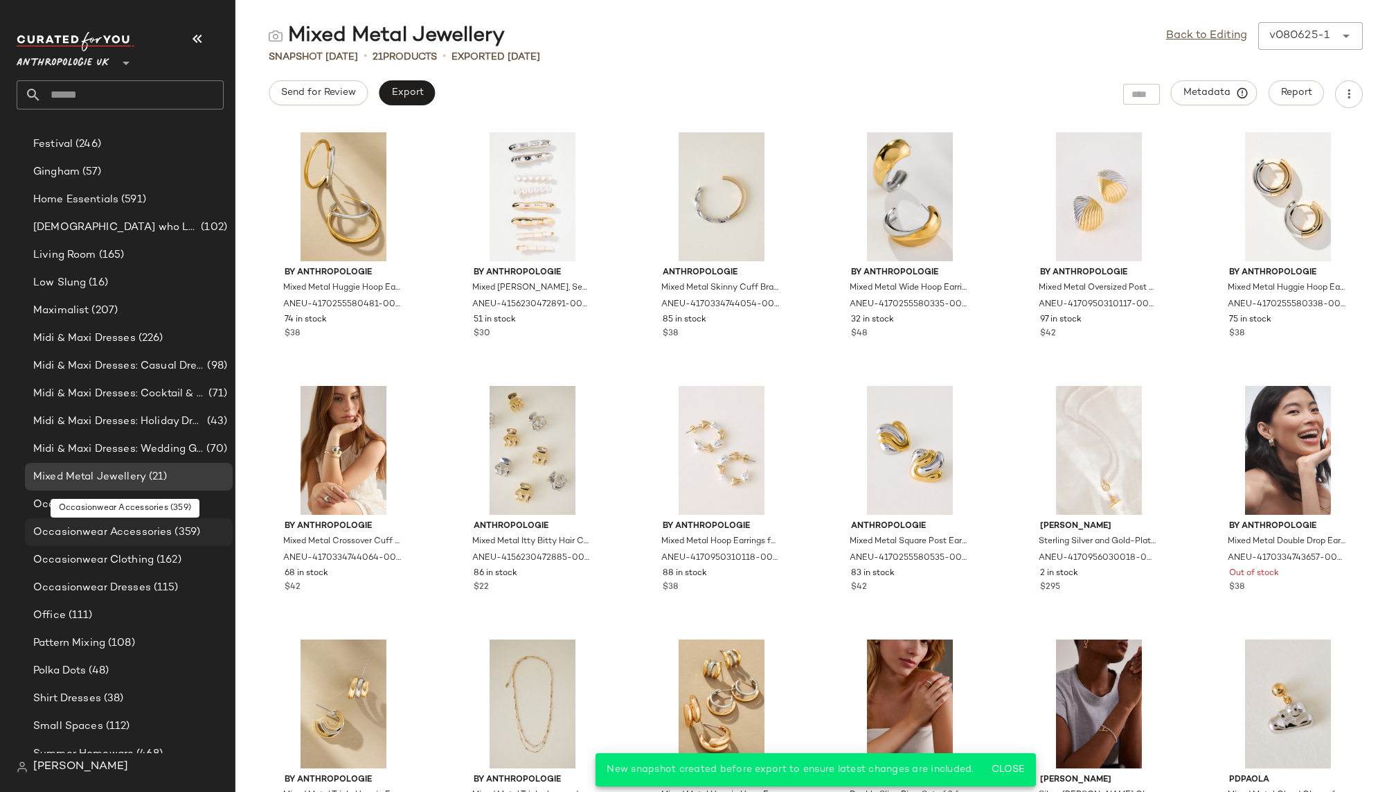
click at [151, 530] on span "Occasionwear Accessories" at bounding box center [102, 532] width 139 height 16
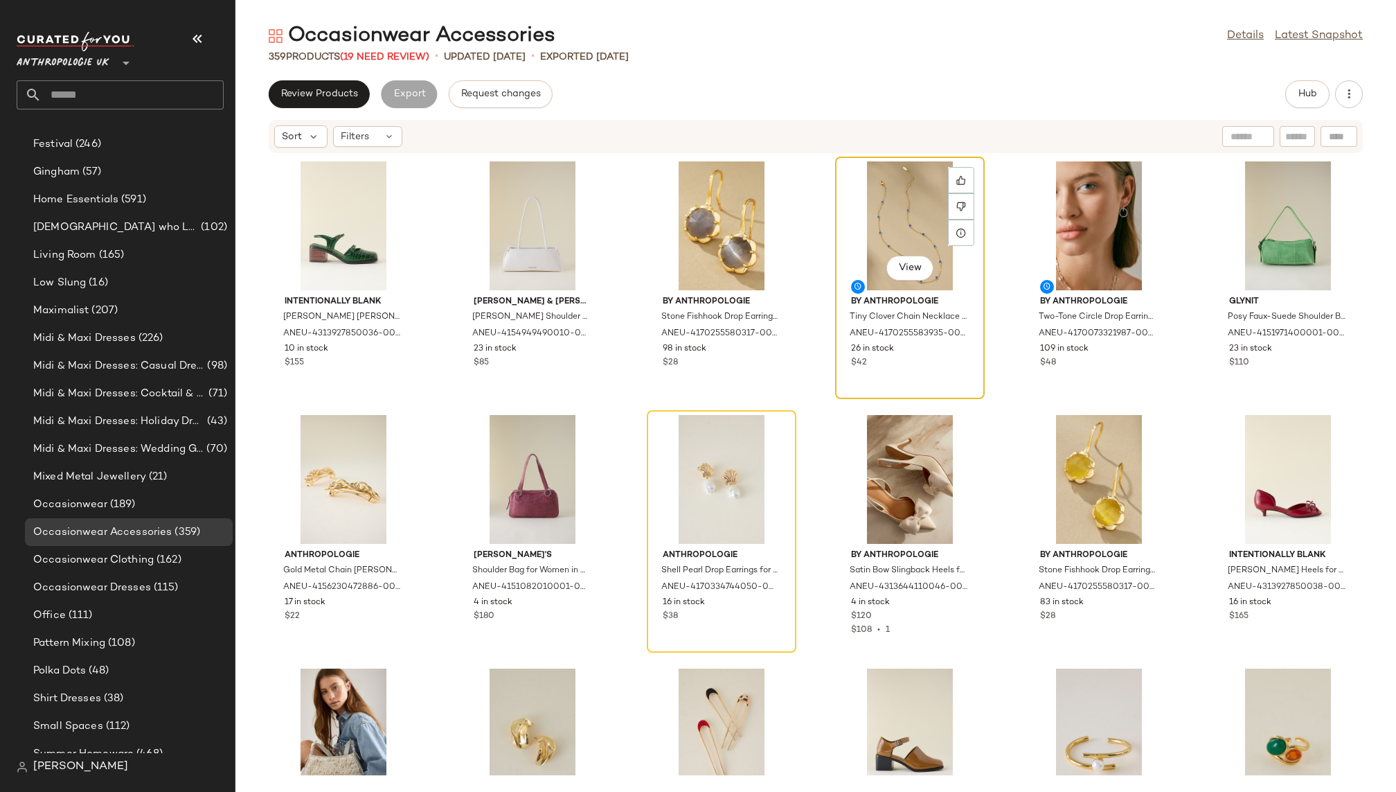
click at [863, 224] on div "View" at bounding box center [910, 225] width 140 height 129
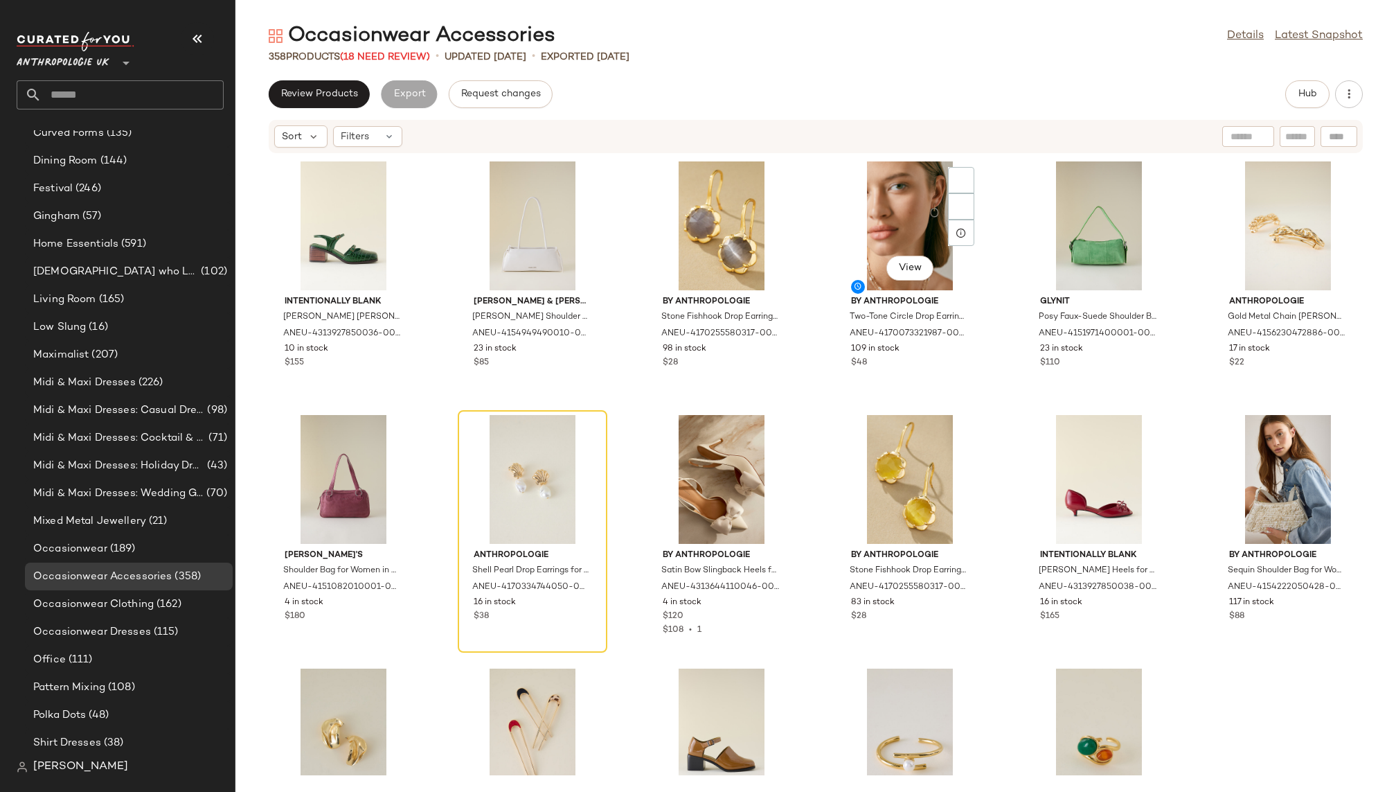
scroll to position [693, 0]
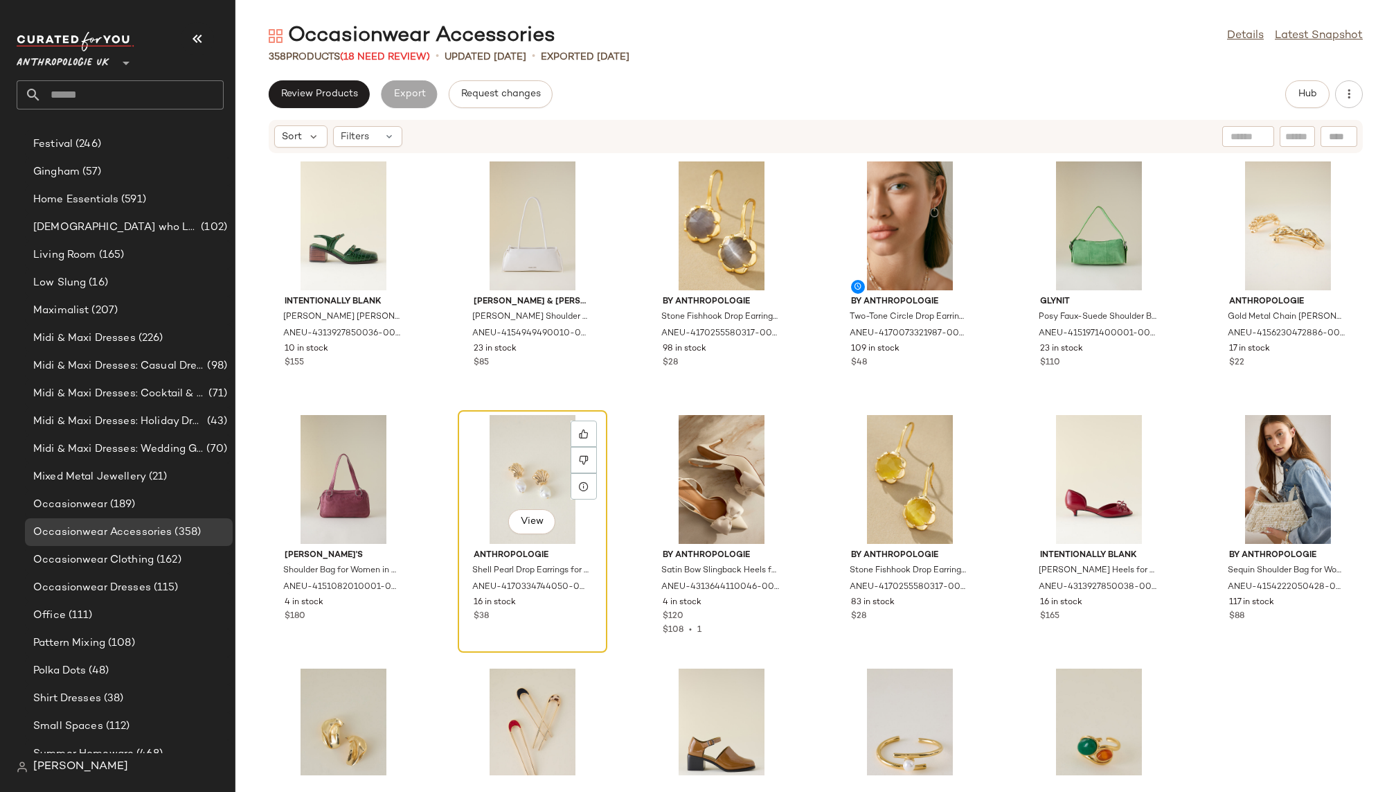
click at [536, 489] on div "View" at bounding box center [533, 479] width 140 height 129
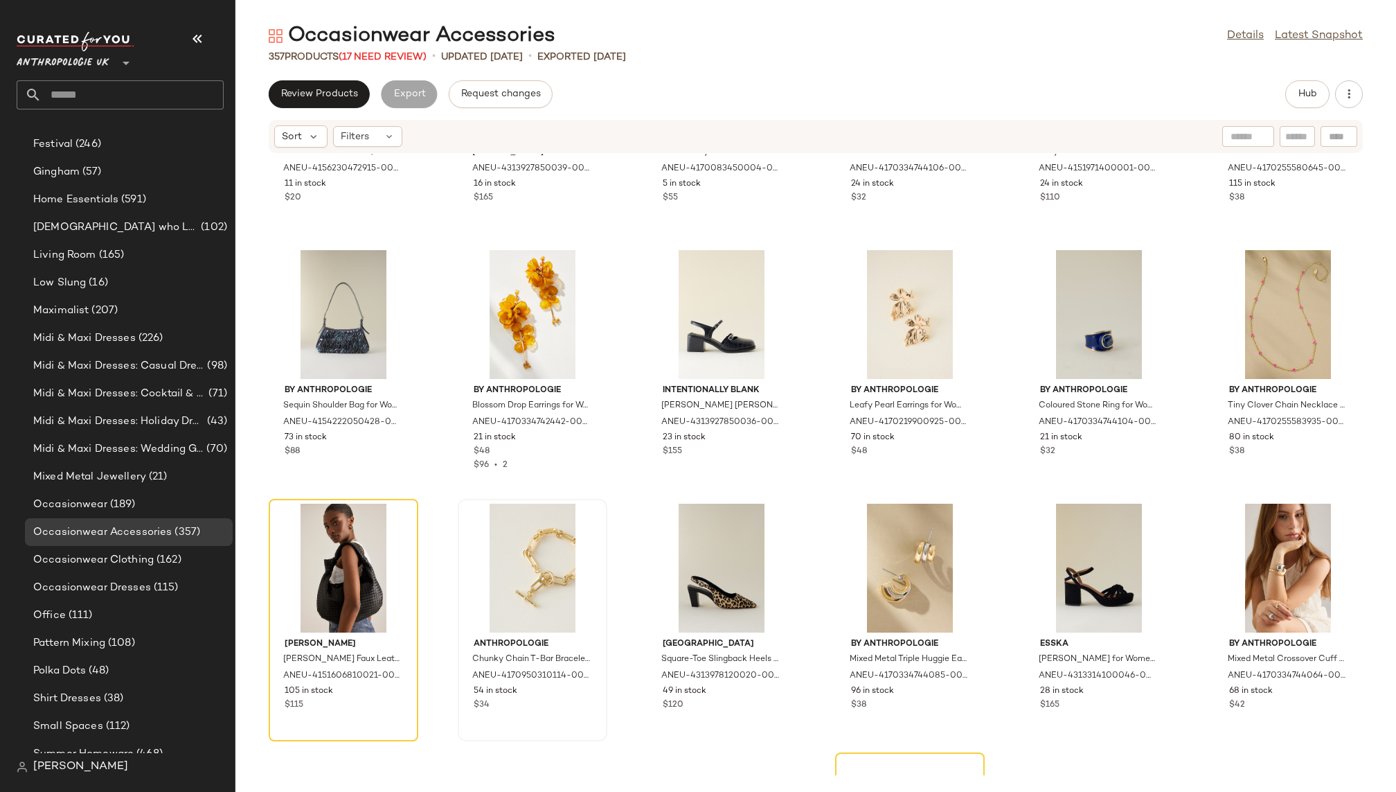
scroll to position [702, 0]
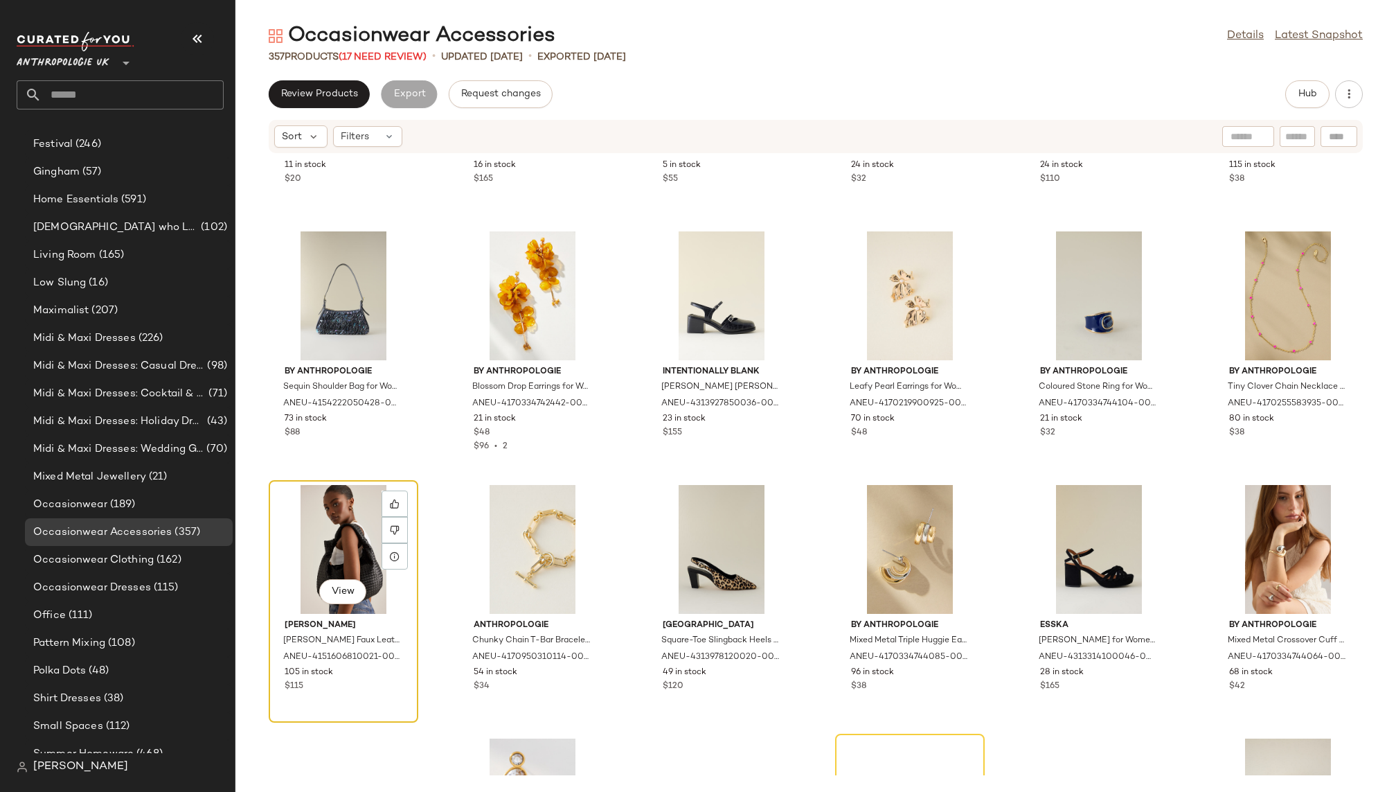
click at [296, 532] on div "View" at bounding box center [344, 549] width 140 height 129
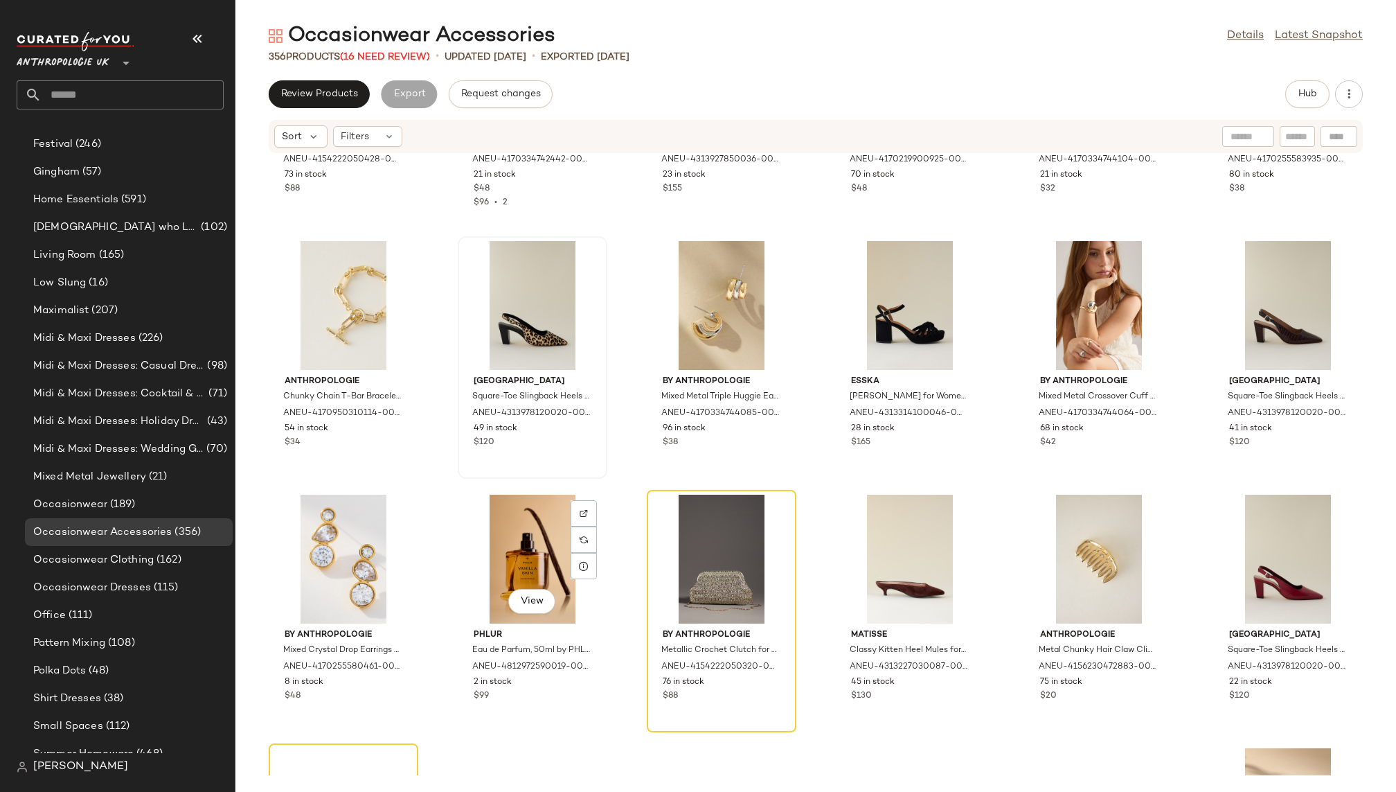
scroll to position [990, 0]
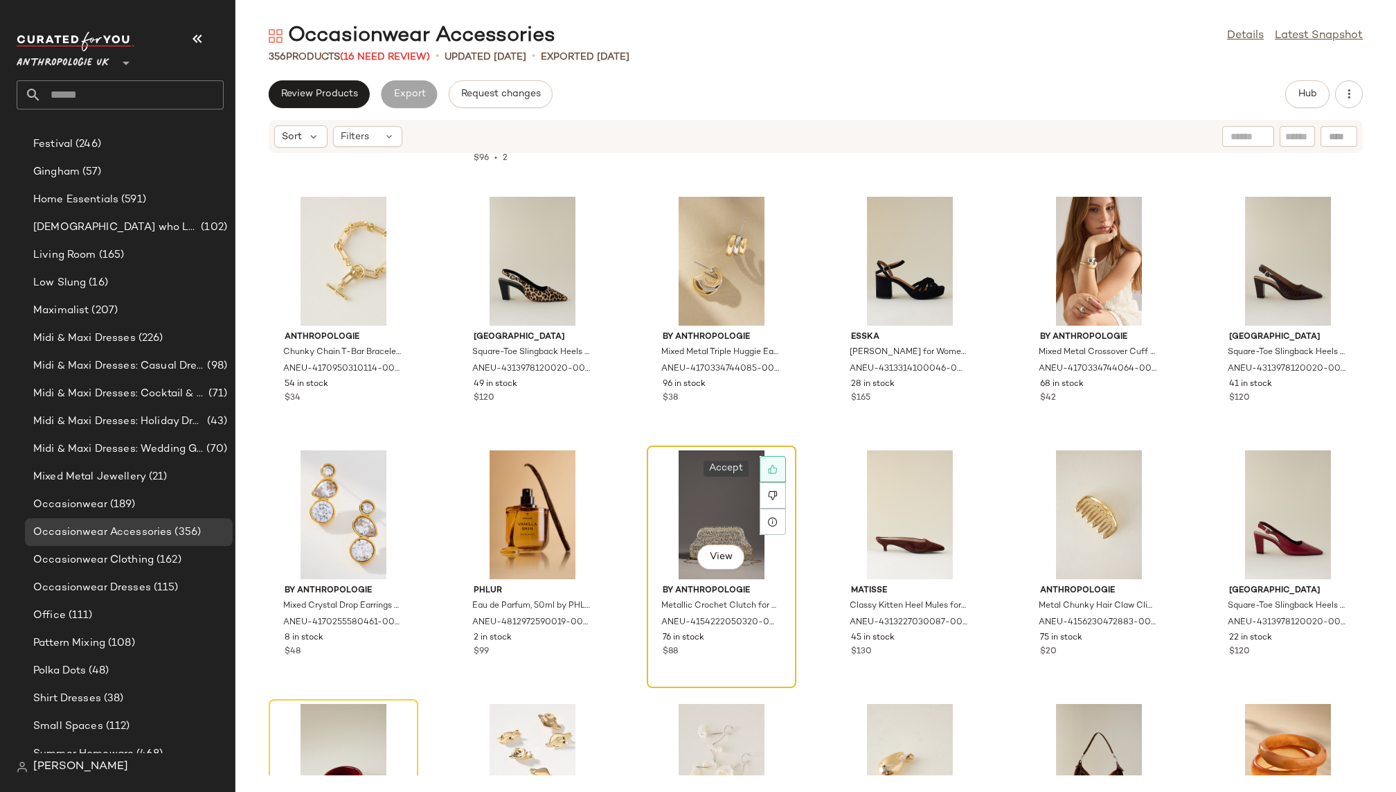
click at [767, 463] on div at bounding box center [773, 469] width 26 height 26
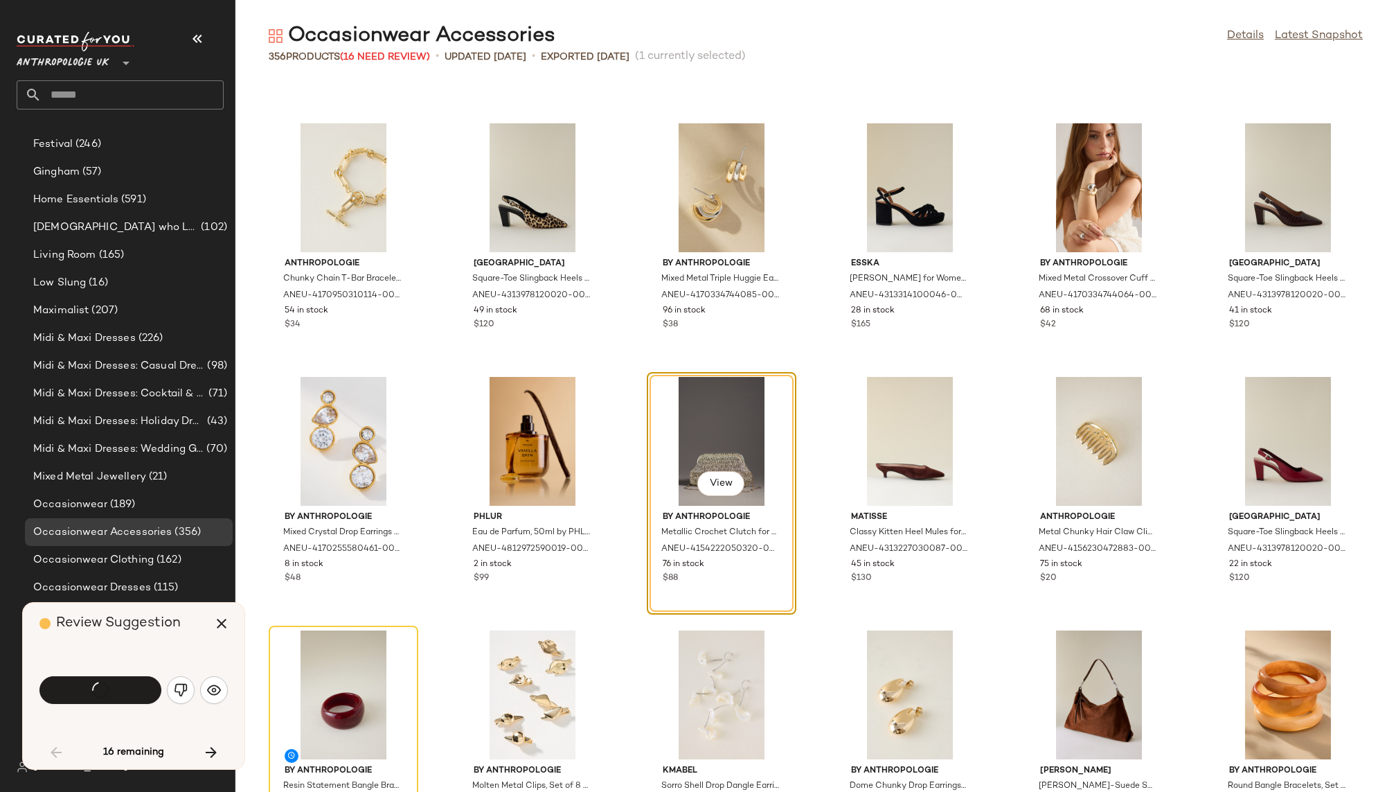
scroll to position [1014, 0]
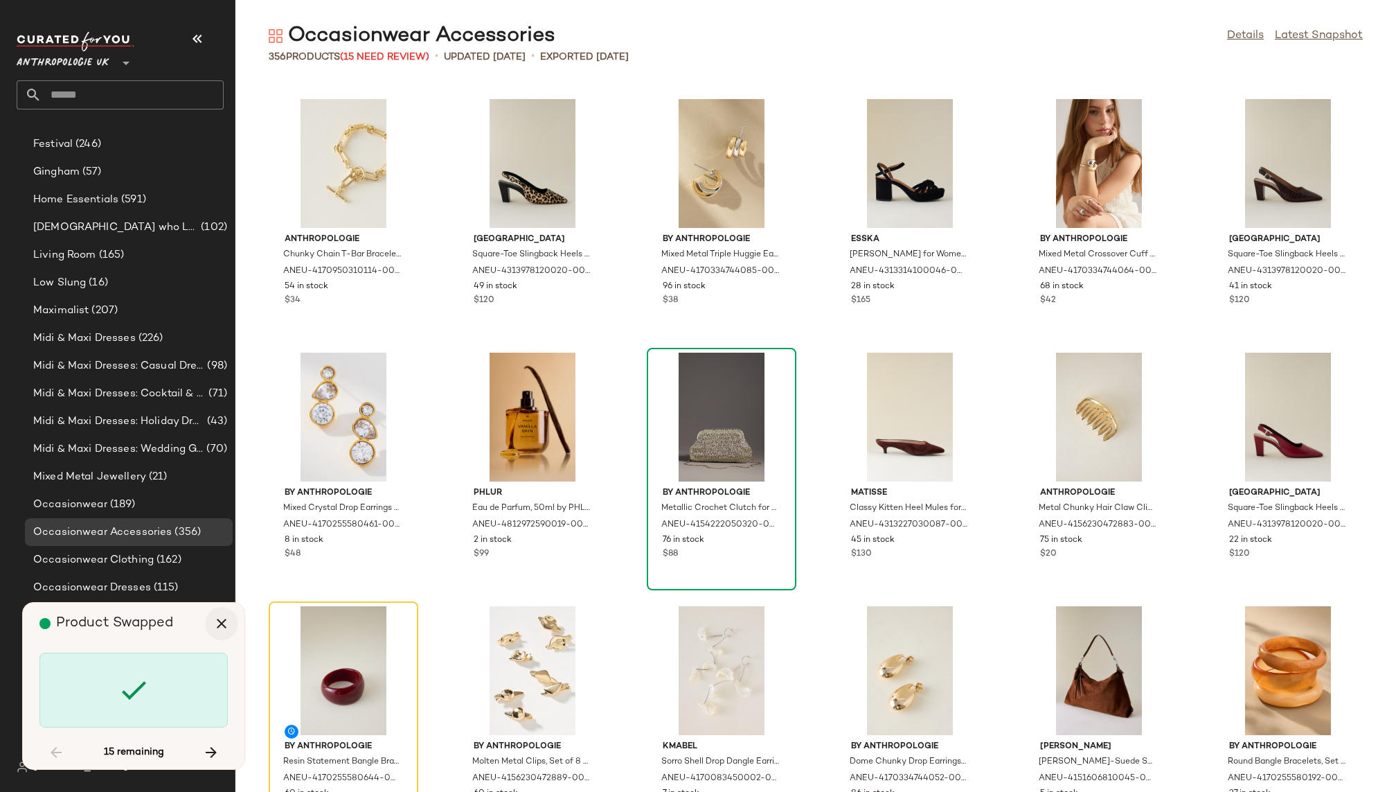
click at [223, 620] on icon "button" at bounding box center [221, 623] width 17 height 17
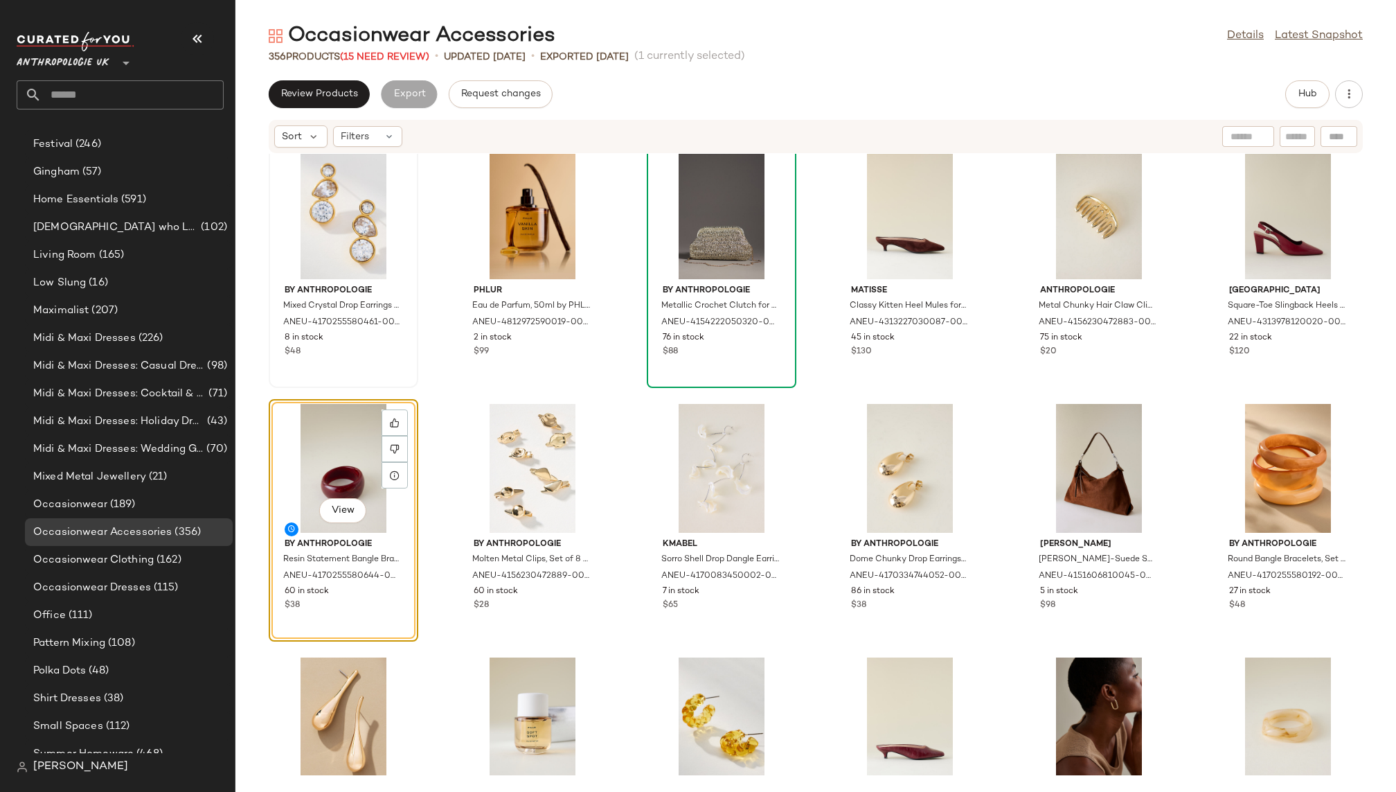
scroll to position [1301, 0]
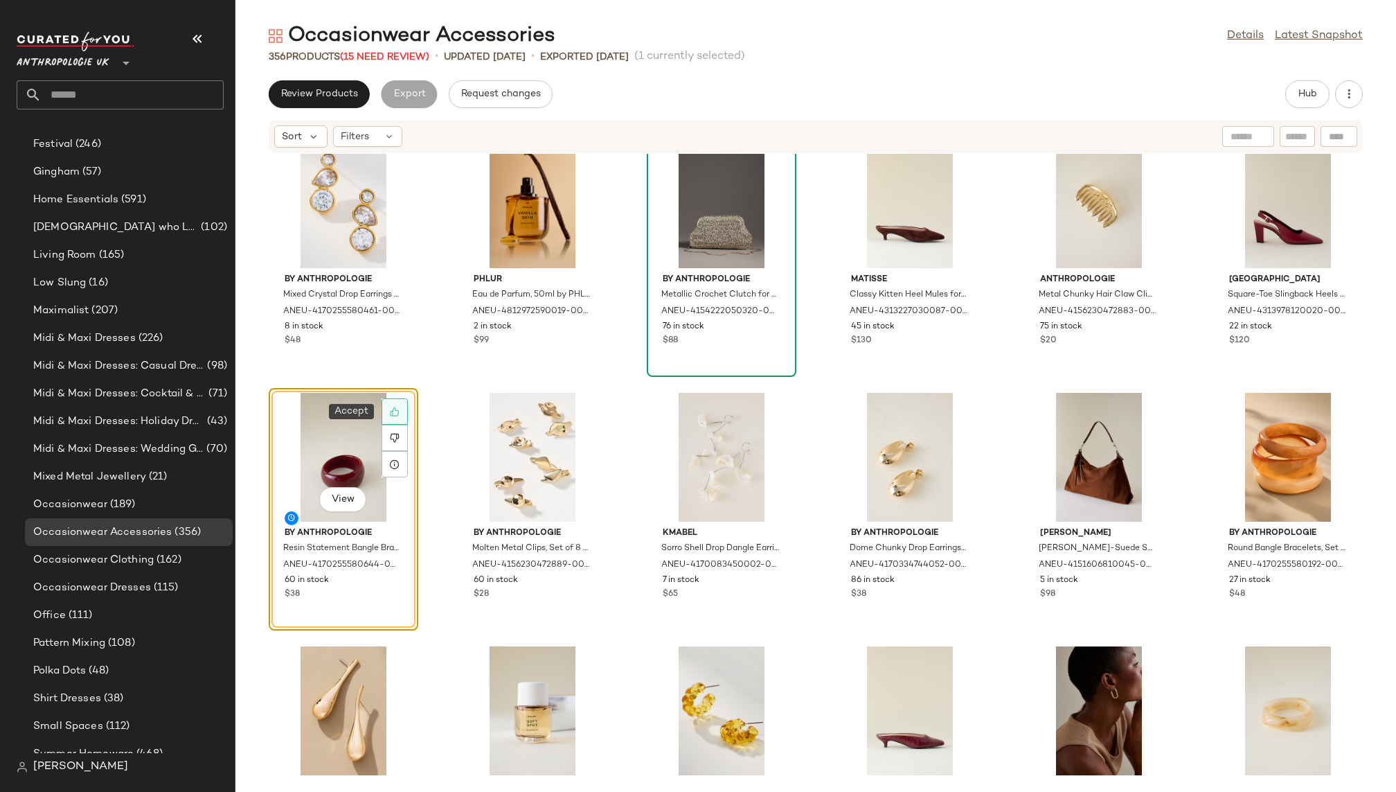
click at [402, 409] on div at bounding box center [395, 411] width 26 height 26
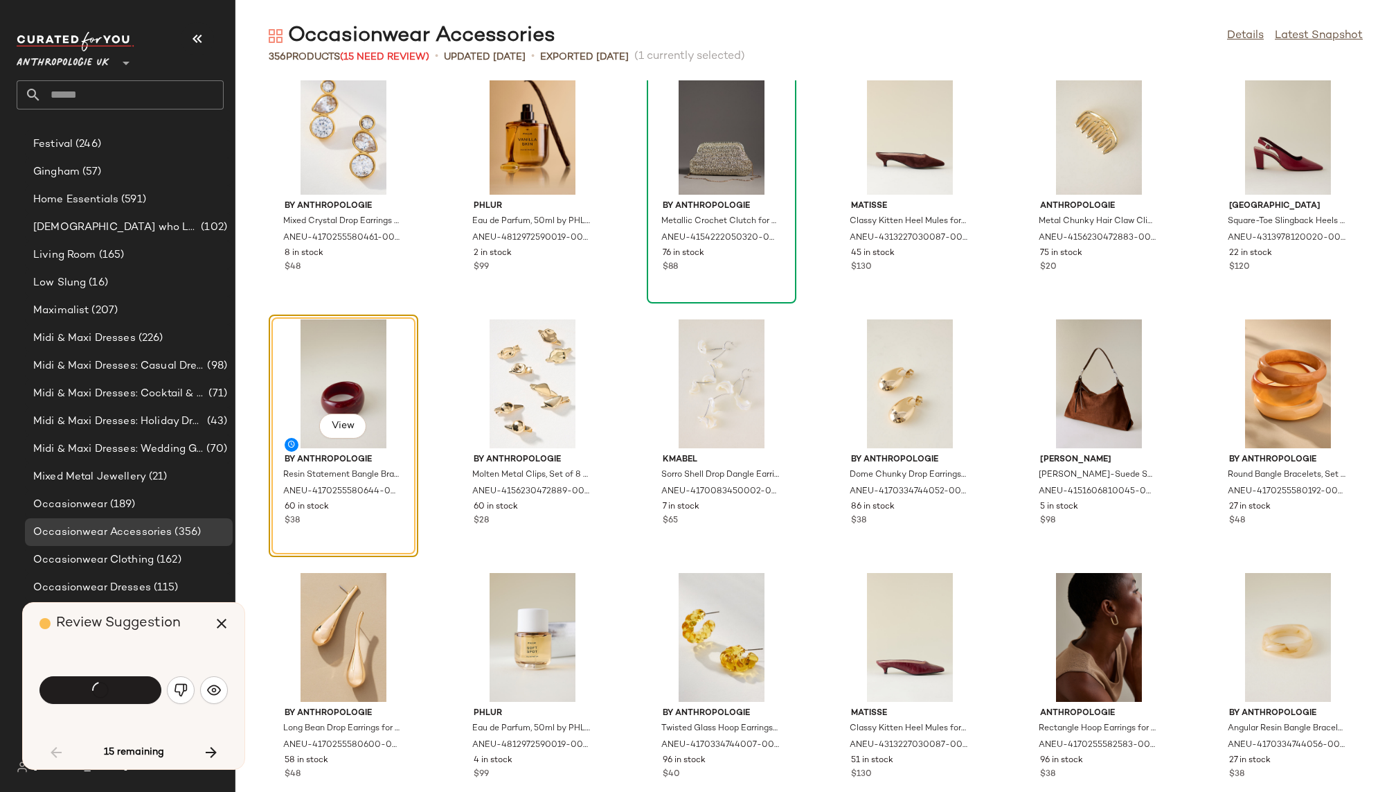
scroll to position [1267, 0]
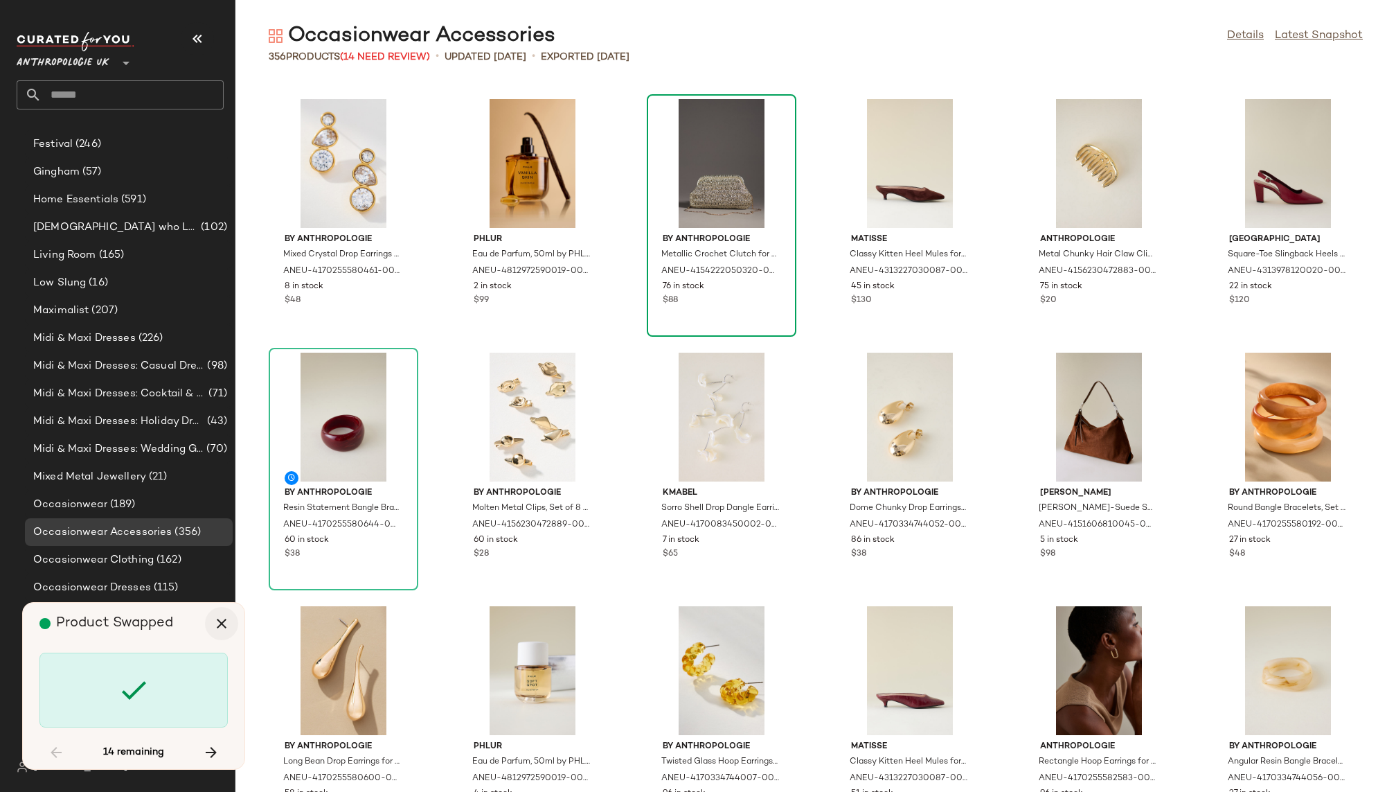
click at [218, 620] on icon "button" at bounding box center [221, 623] width 17 height 17
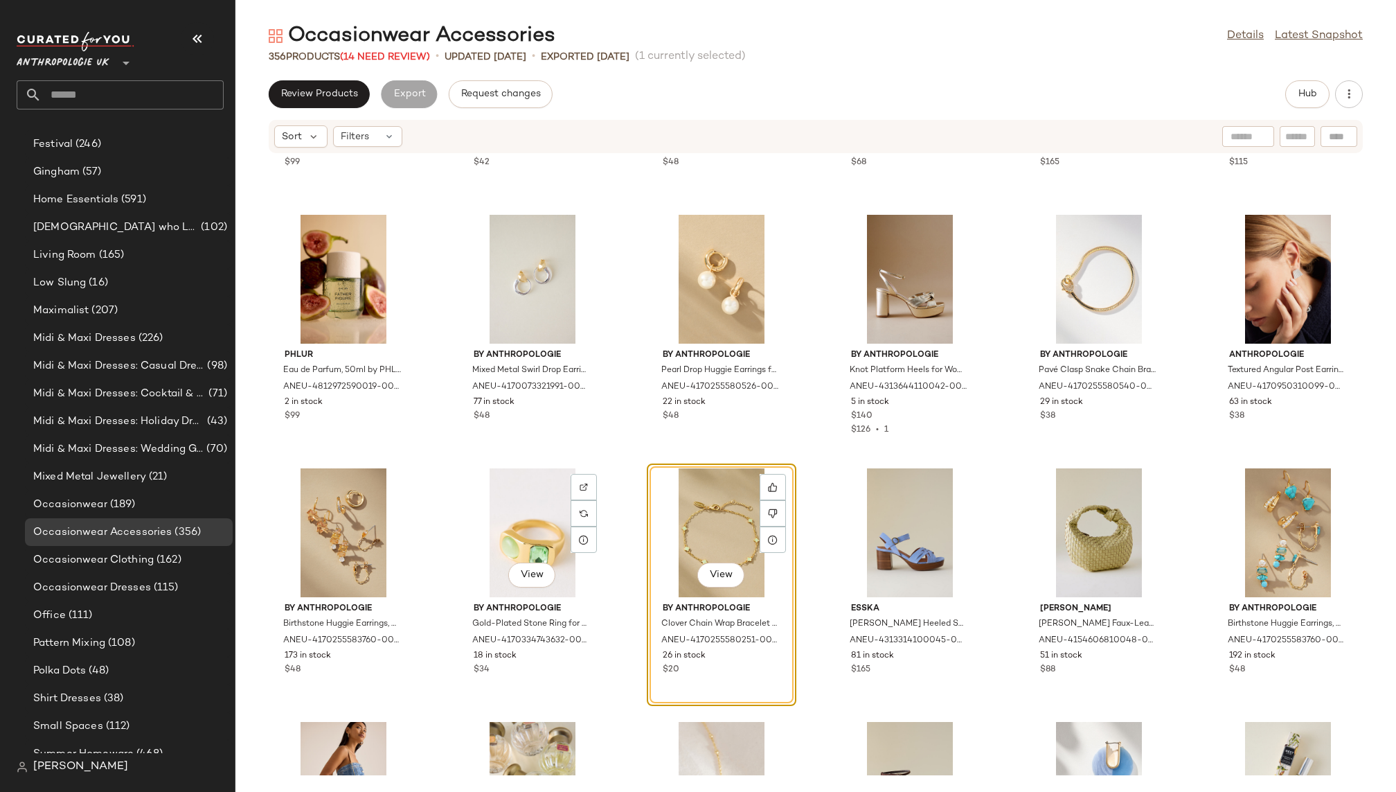
scroll to position [2299, 0]
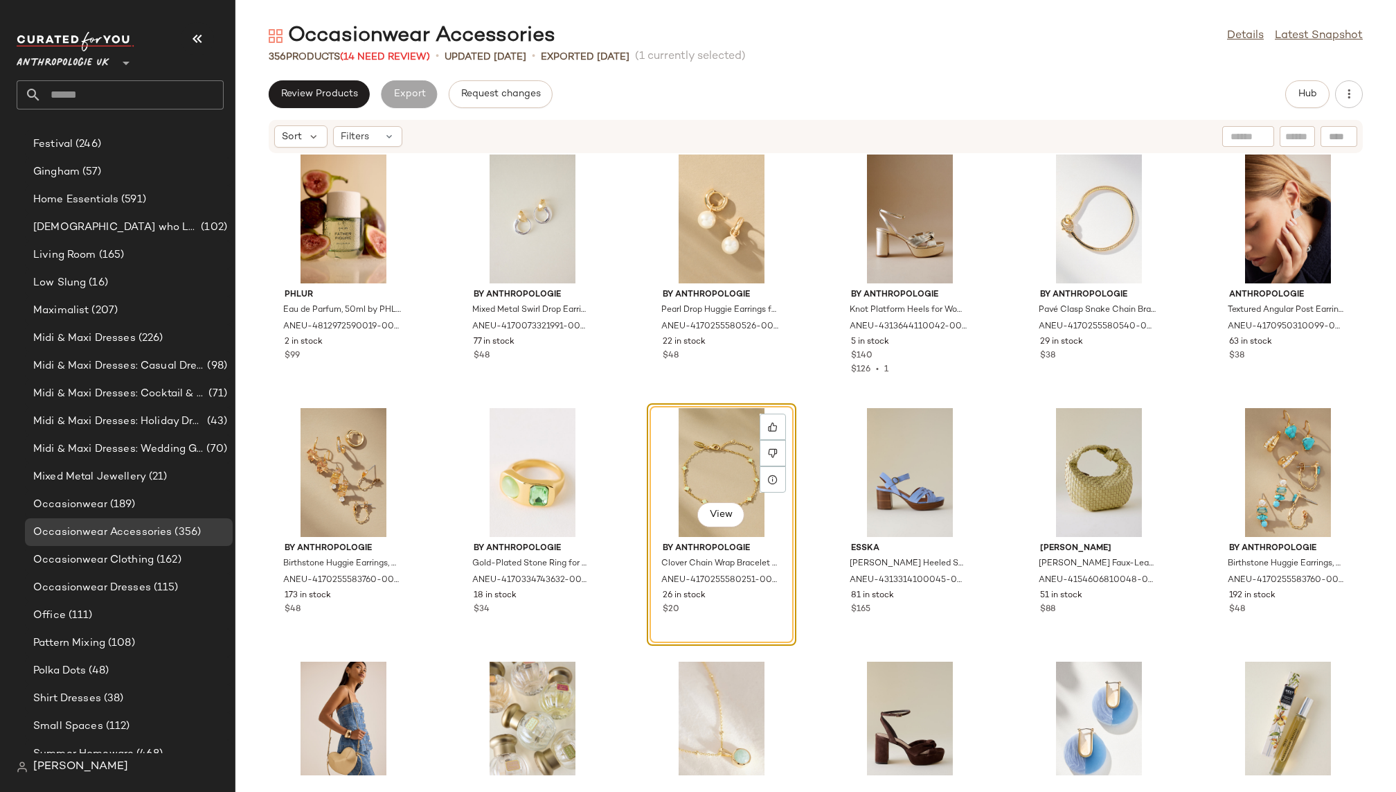
click at [677, 448] on div "View" at bounding box center [722, 472] width 140 height 129
click at [806, 464] on div "PHLUR Eau de Parfum, 50ml by PHLUR in Orange at Anthropologie ANEU-481297259001…" at bounding box center [815, 464] width 1161 height 621
click at [707, 435] on div "View" at bounding box center [722, 472] width 140 height 129
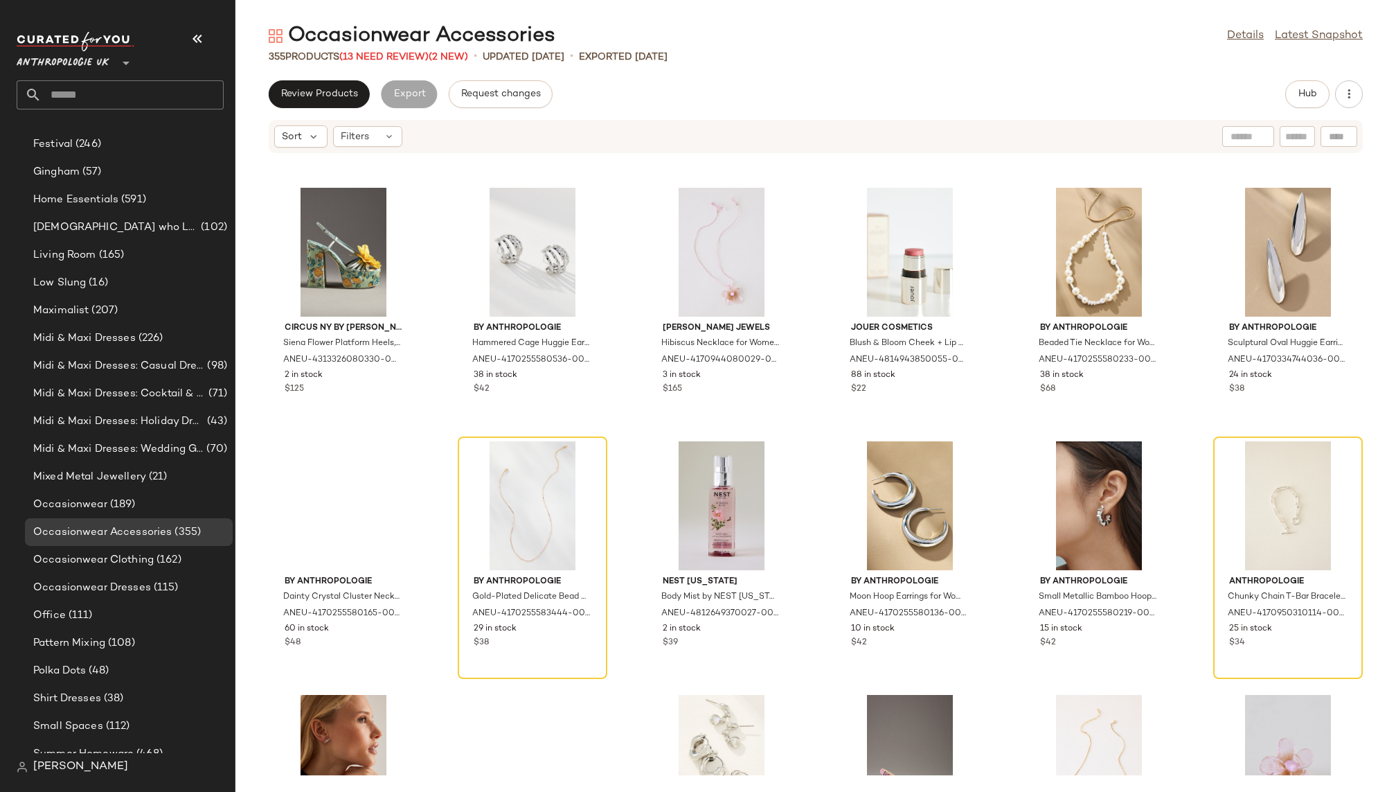
scroll to position [6609, 0]
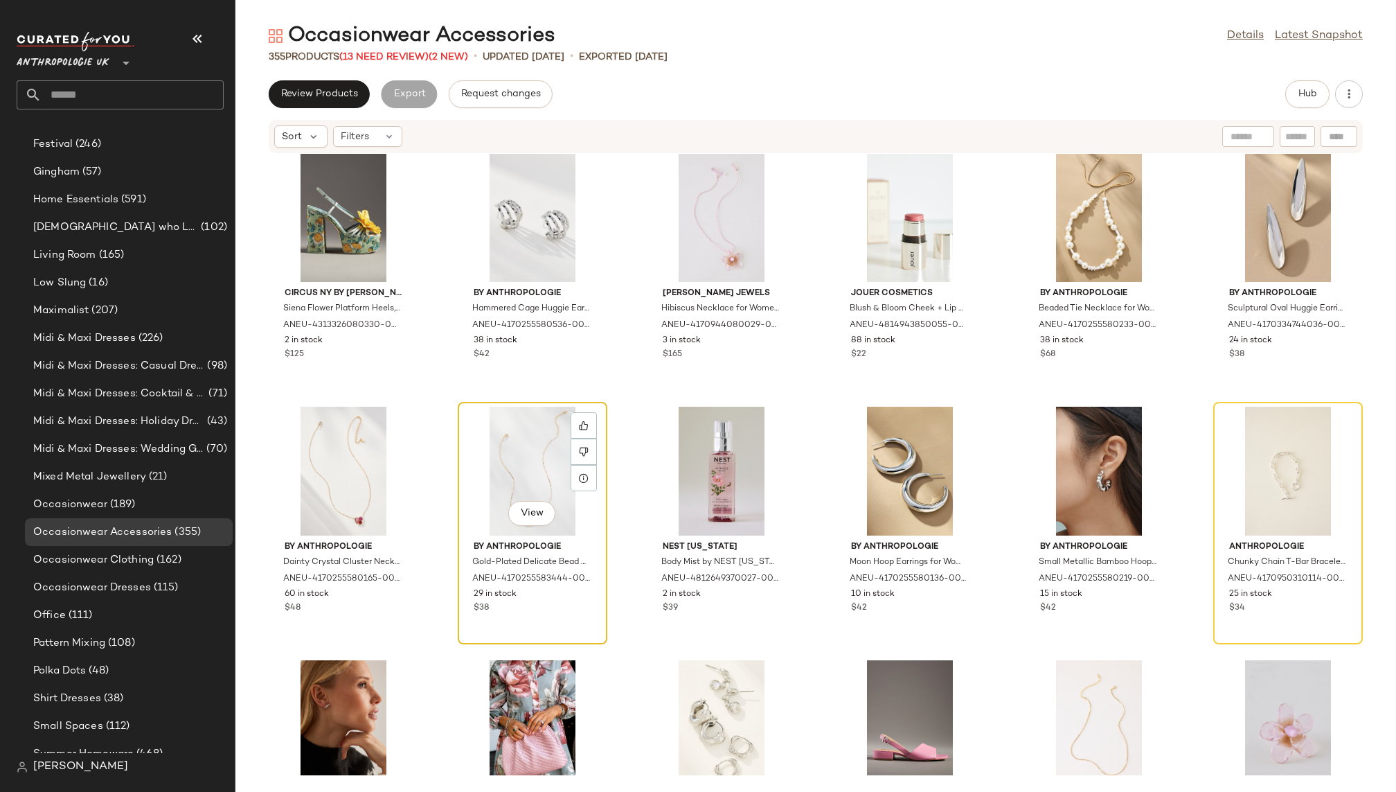
click at [506, 471] on div "View" at bounding box center [533, 471] width 140 height 129
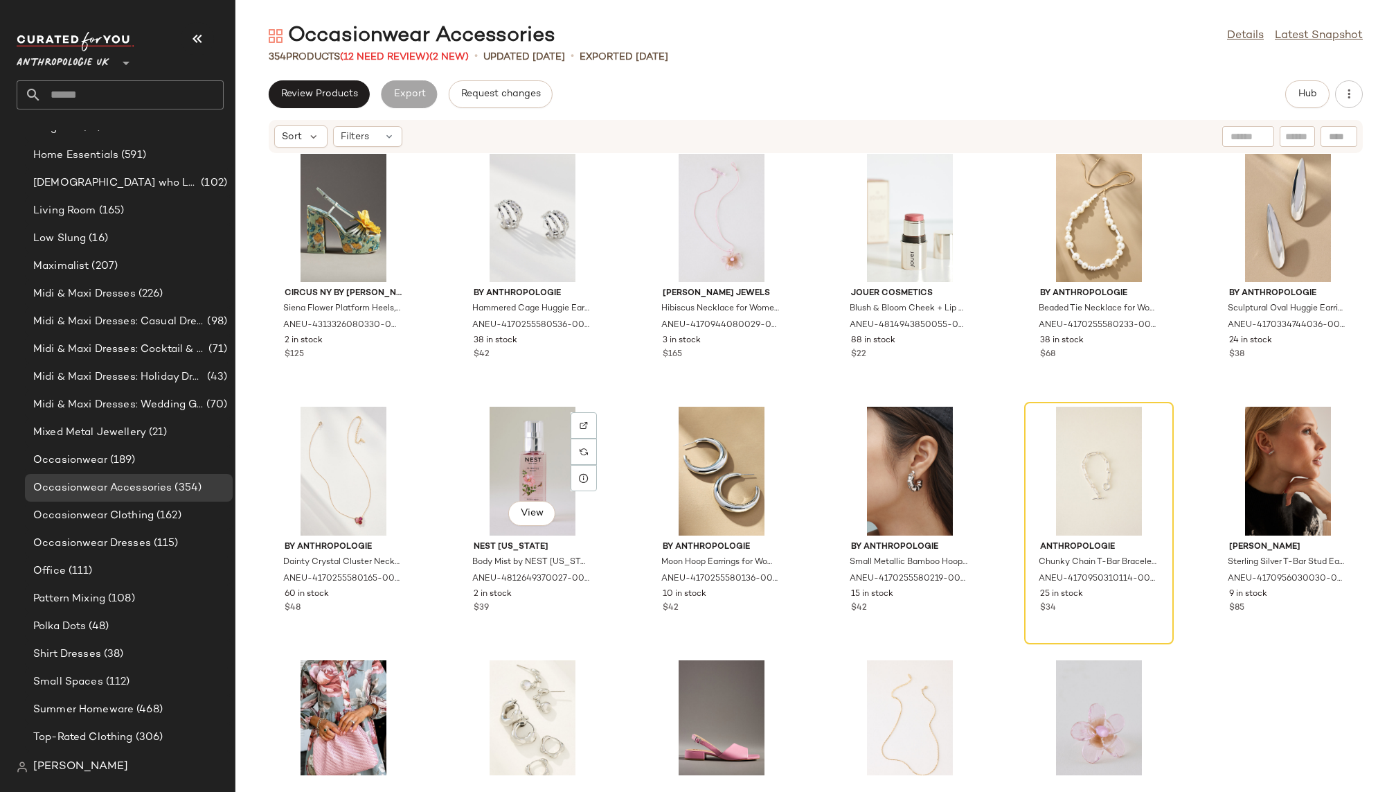
scroll to position [693, 0]
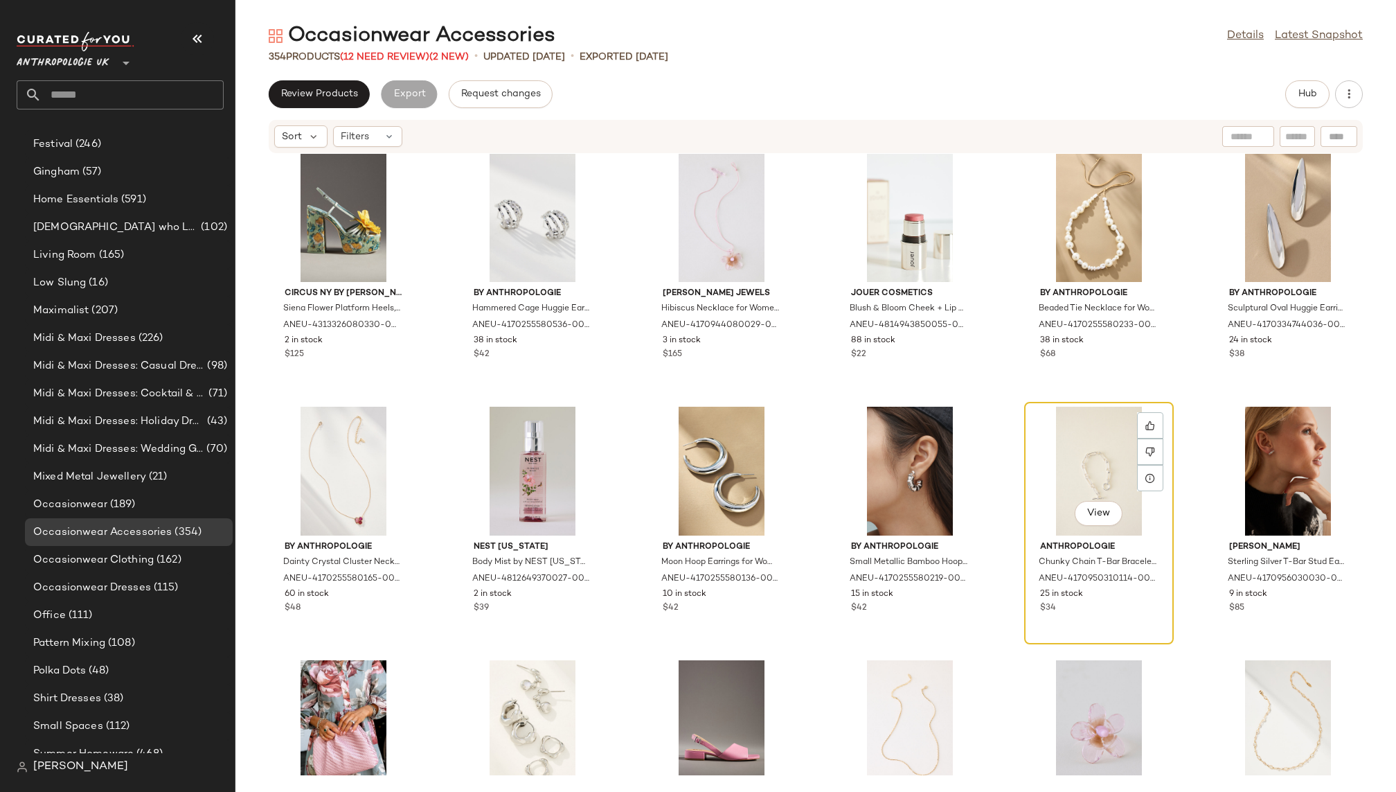
click at [1042, 451] on div "View" at bounding box center [1099, 471] width 140 height 129
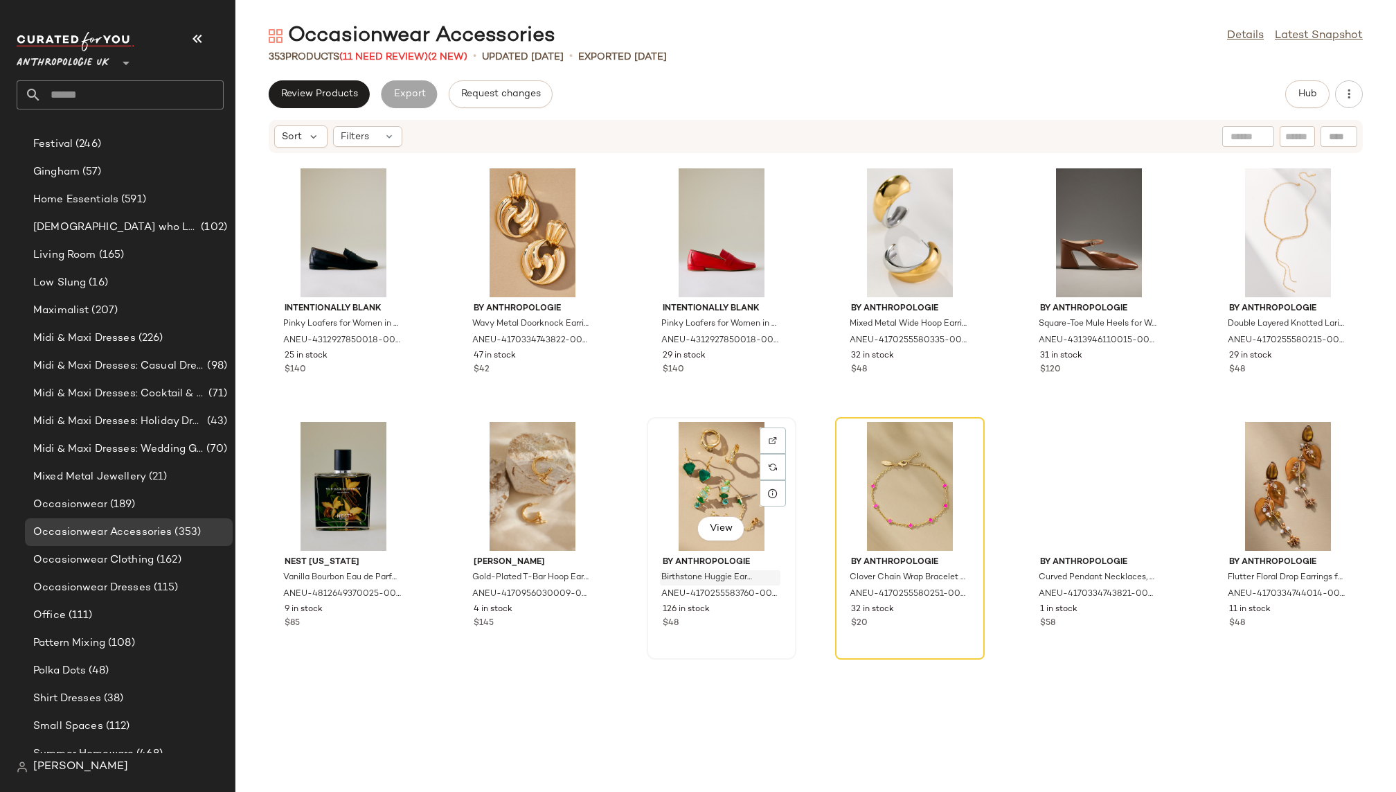
scroll to position [7867, 0]
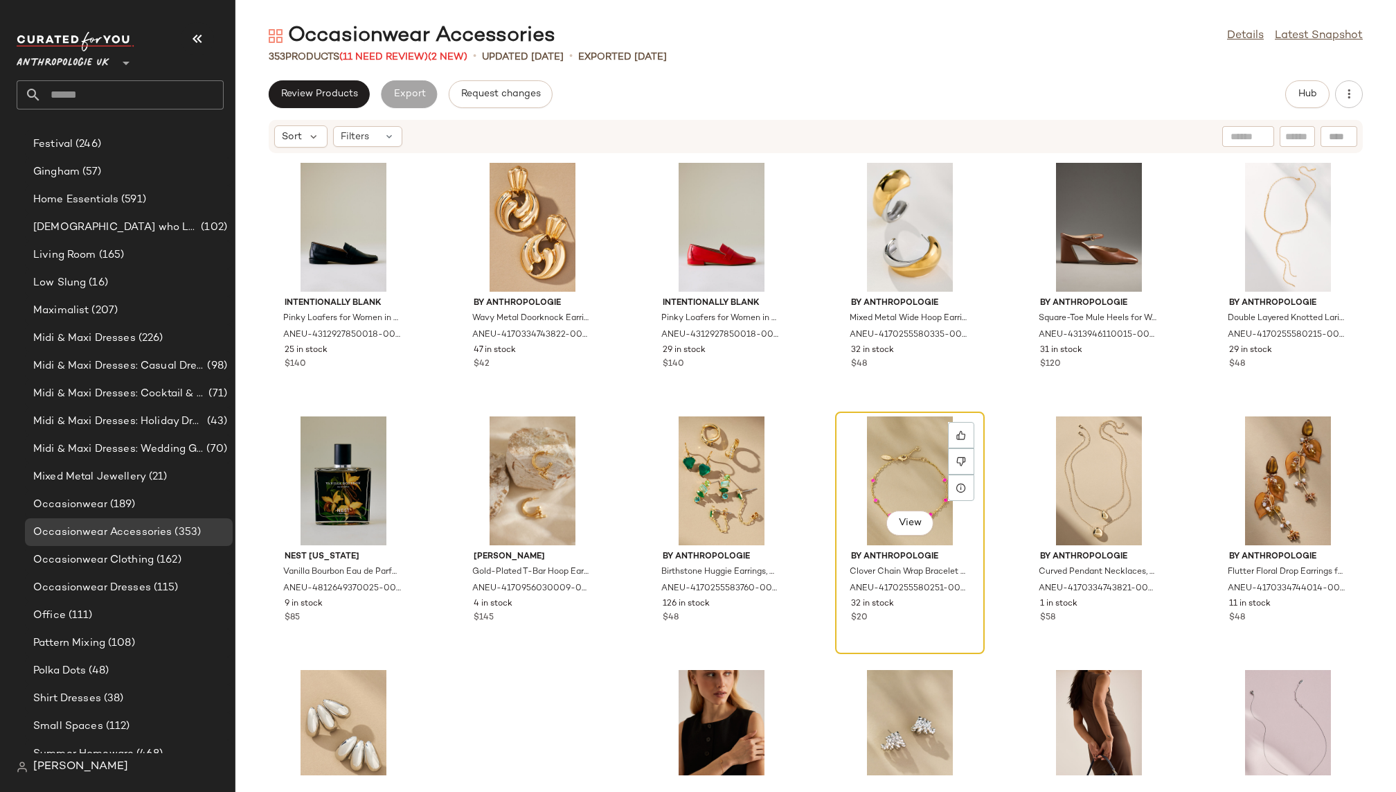
click at [864, 469] on div "View" at bounding box center [910, 480] width 140 height 129
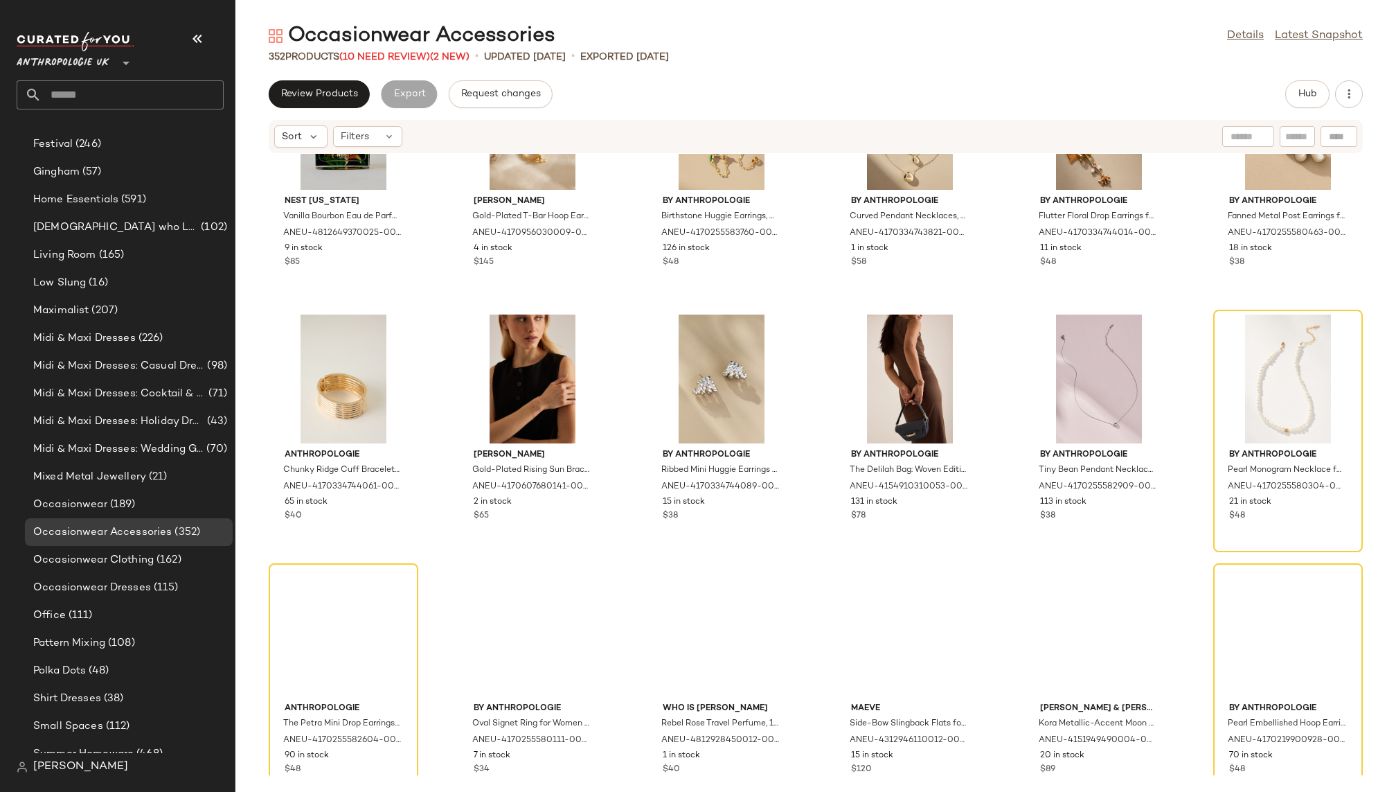
scroll to position [8233, 0]
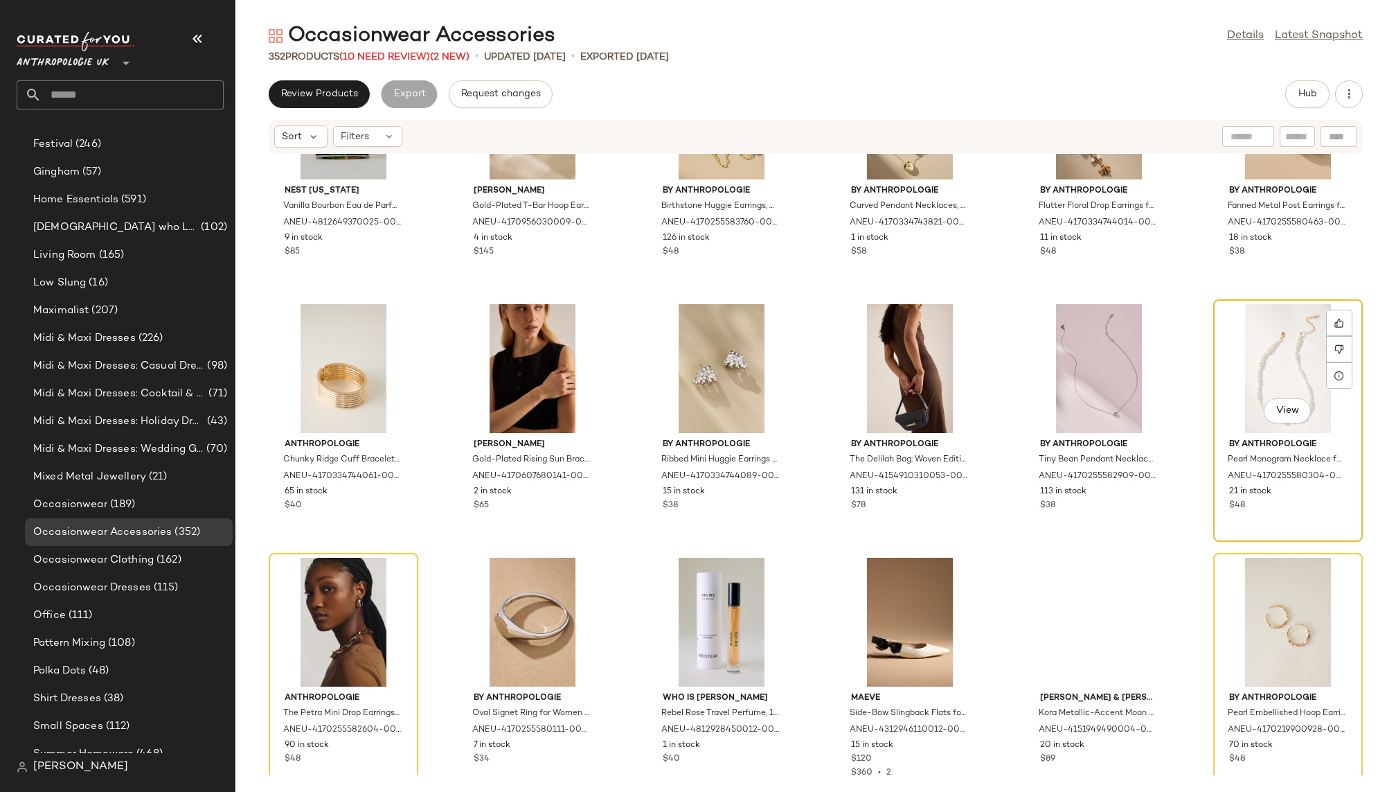
click at [1253, 330] on div "View" at bounding box center [1288, 368] width 140 height 129
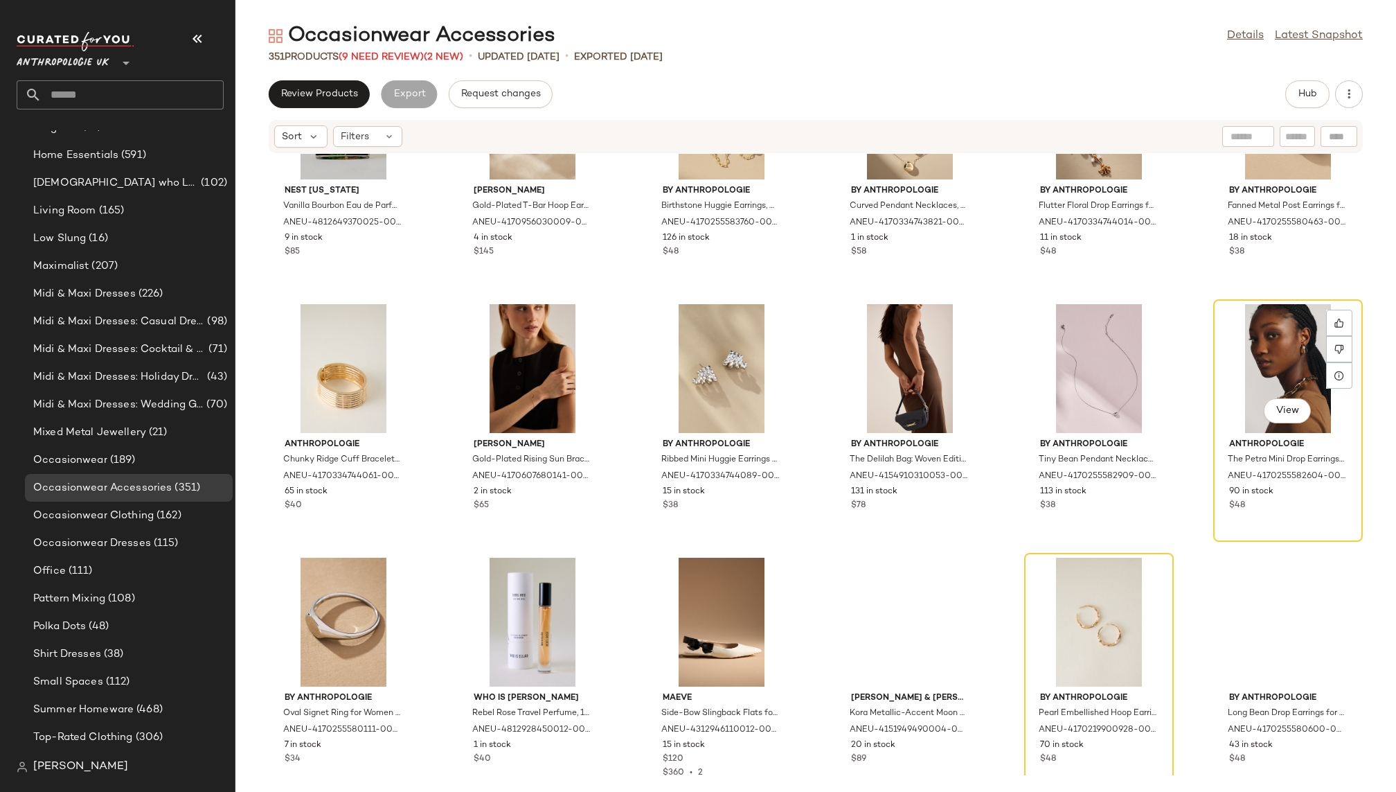
scroll to position [693, 0]
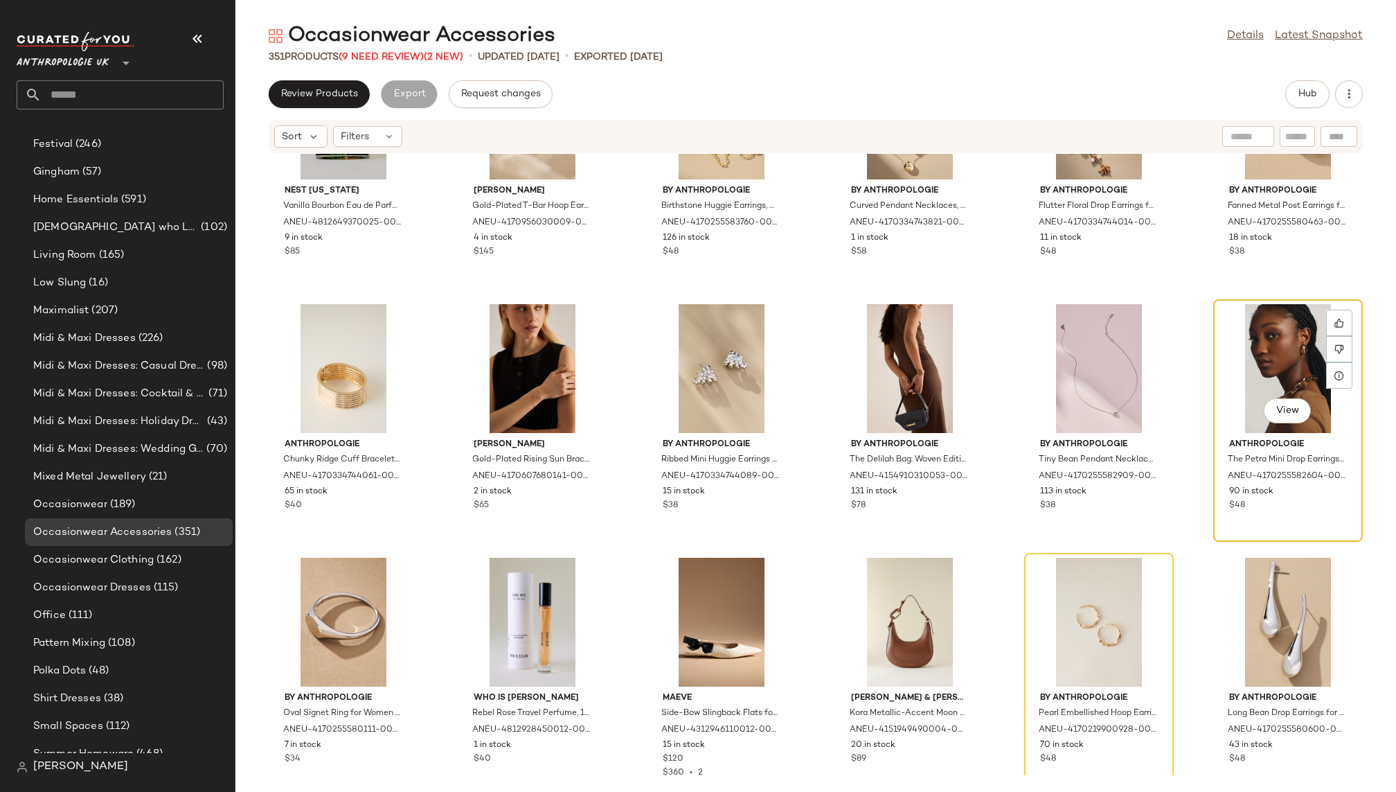
click at [1232, 352] on div "View" at bounding box center [1288, 368] width 140 height 129
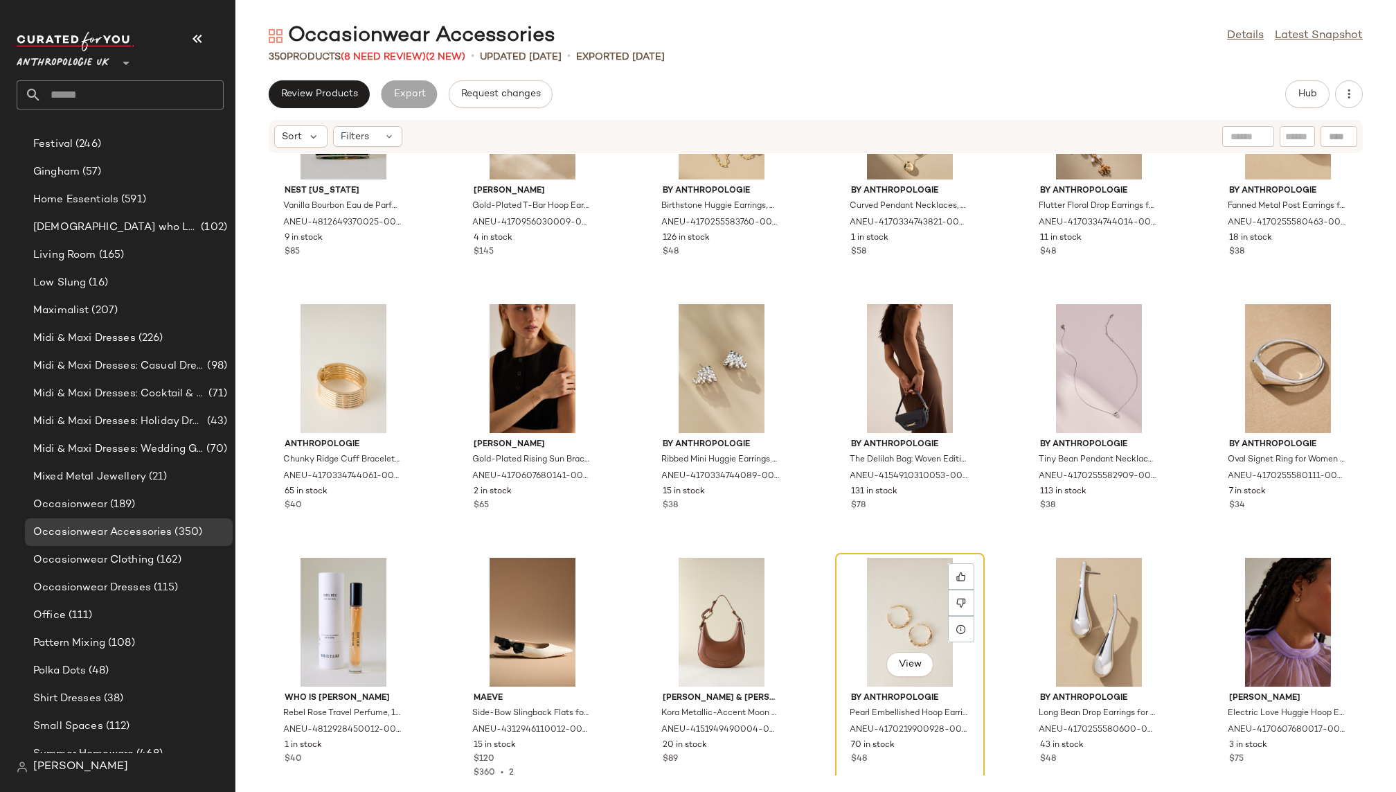
click at [897, 604] on div "View" at bounding box center [910, 621] width 140 height 129
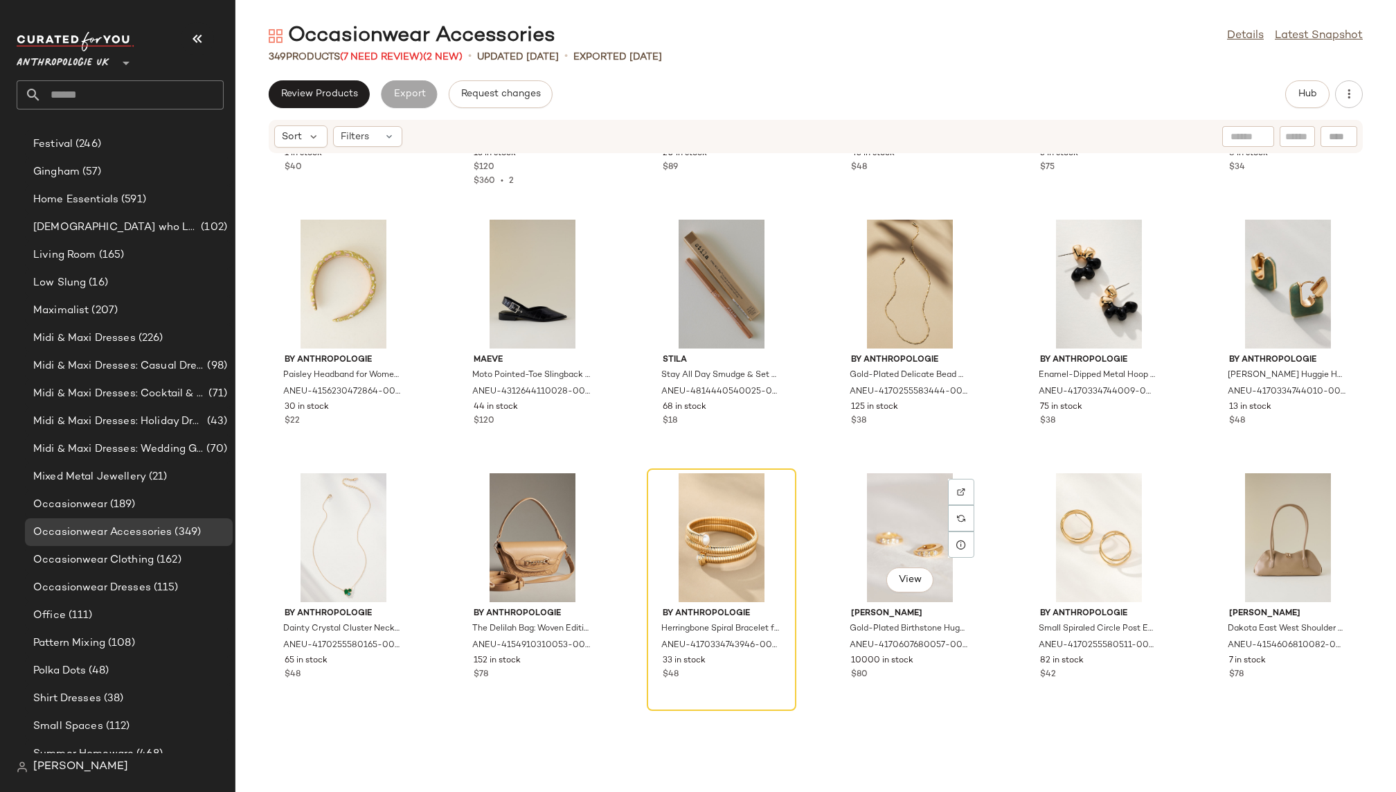
scroll to position [8831, 0]
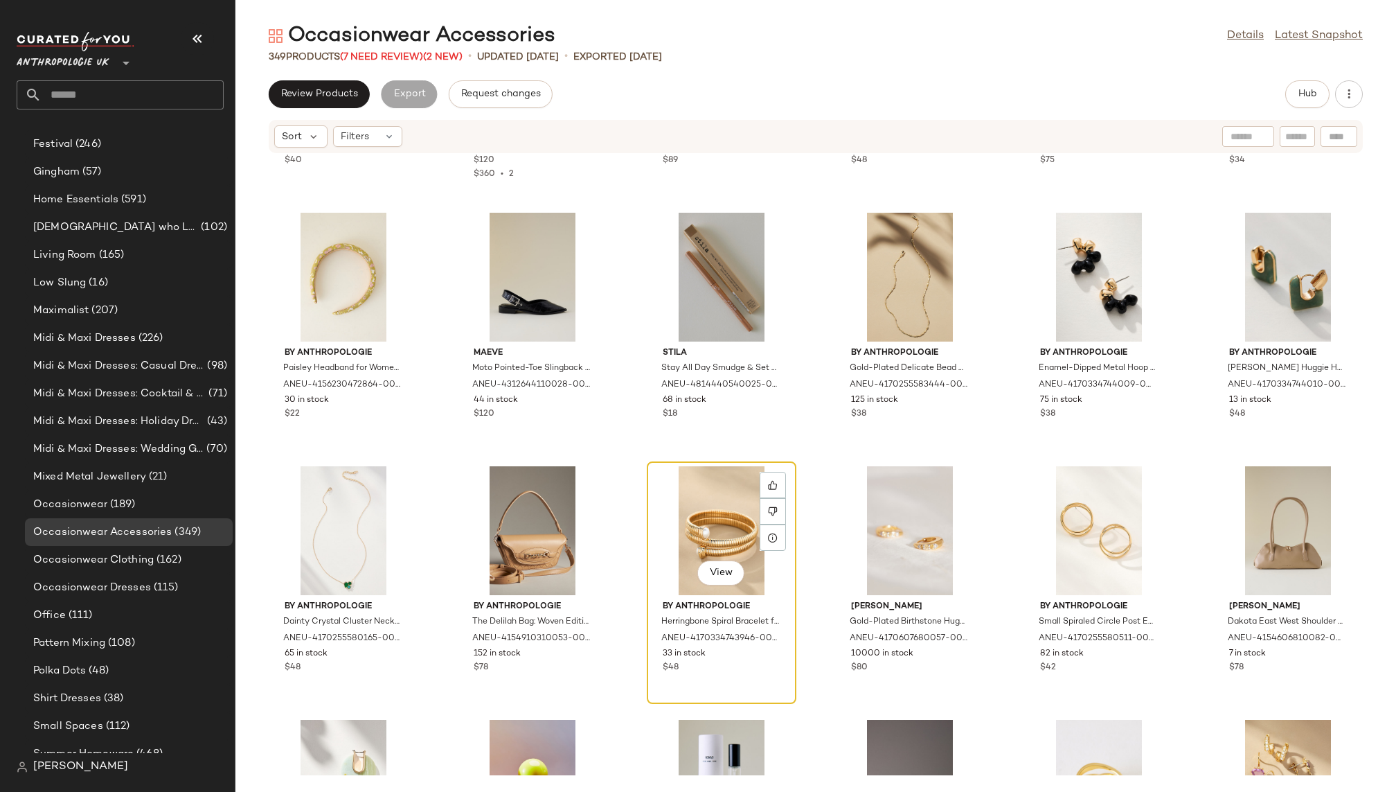
click at [652, 568] on div "View" at bounding box center [722, 530] width 140 height 129
click at [768, 483] on icon at bounding box center [772, 485] width 9 height 9
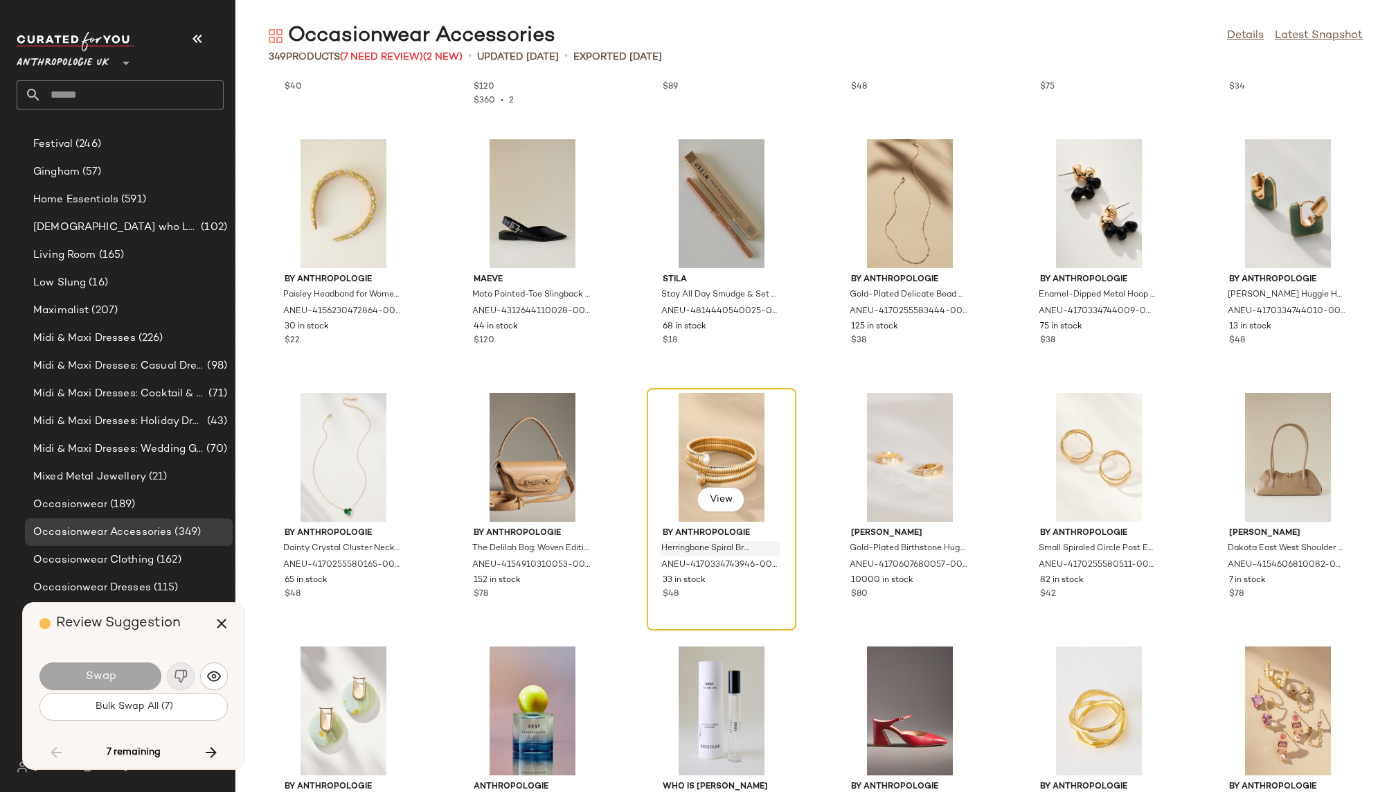
scroll to position [8871, 0]
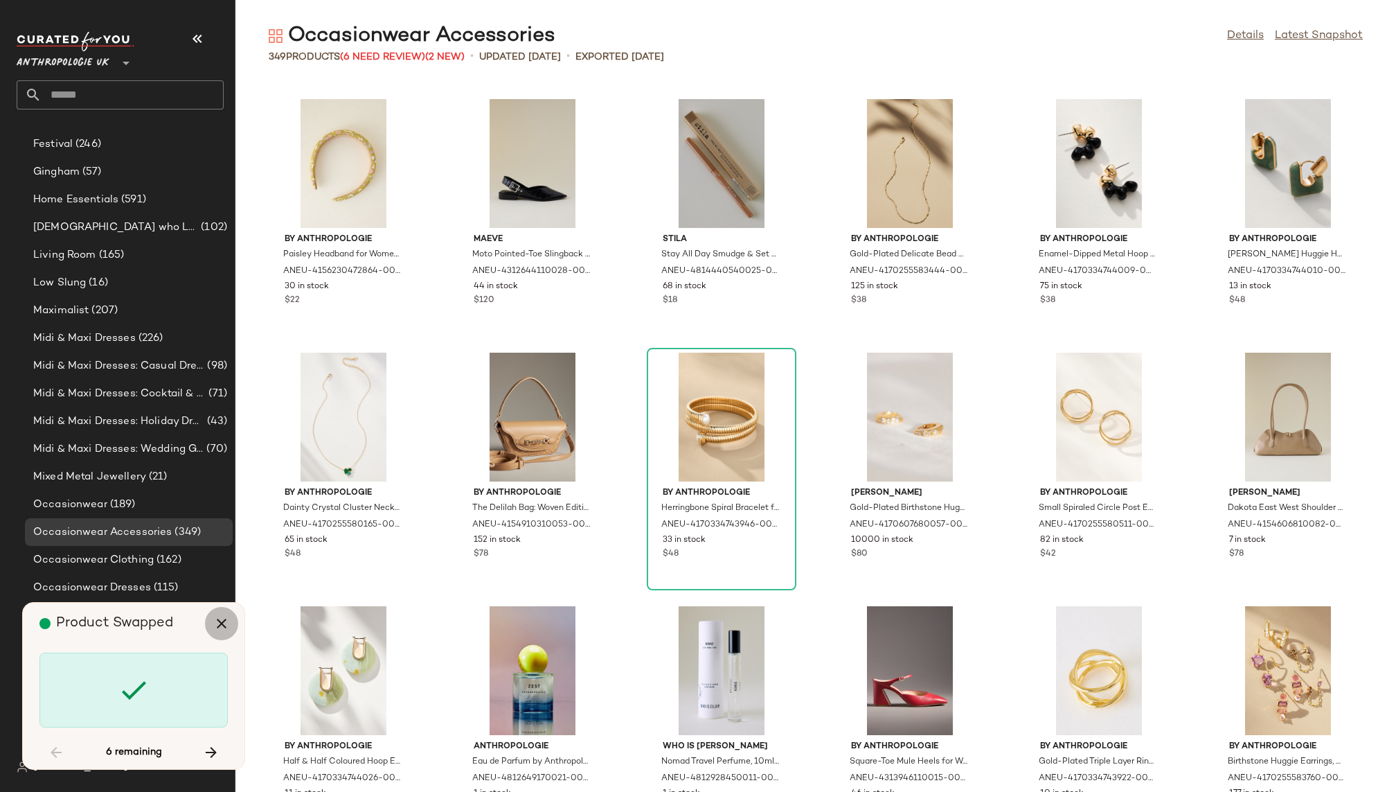
click at [220, 622] on icon "button" at bounding box center [221, 623] width 17 height 17
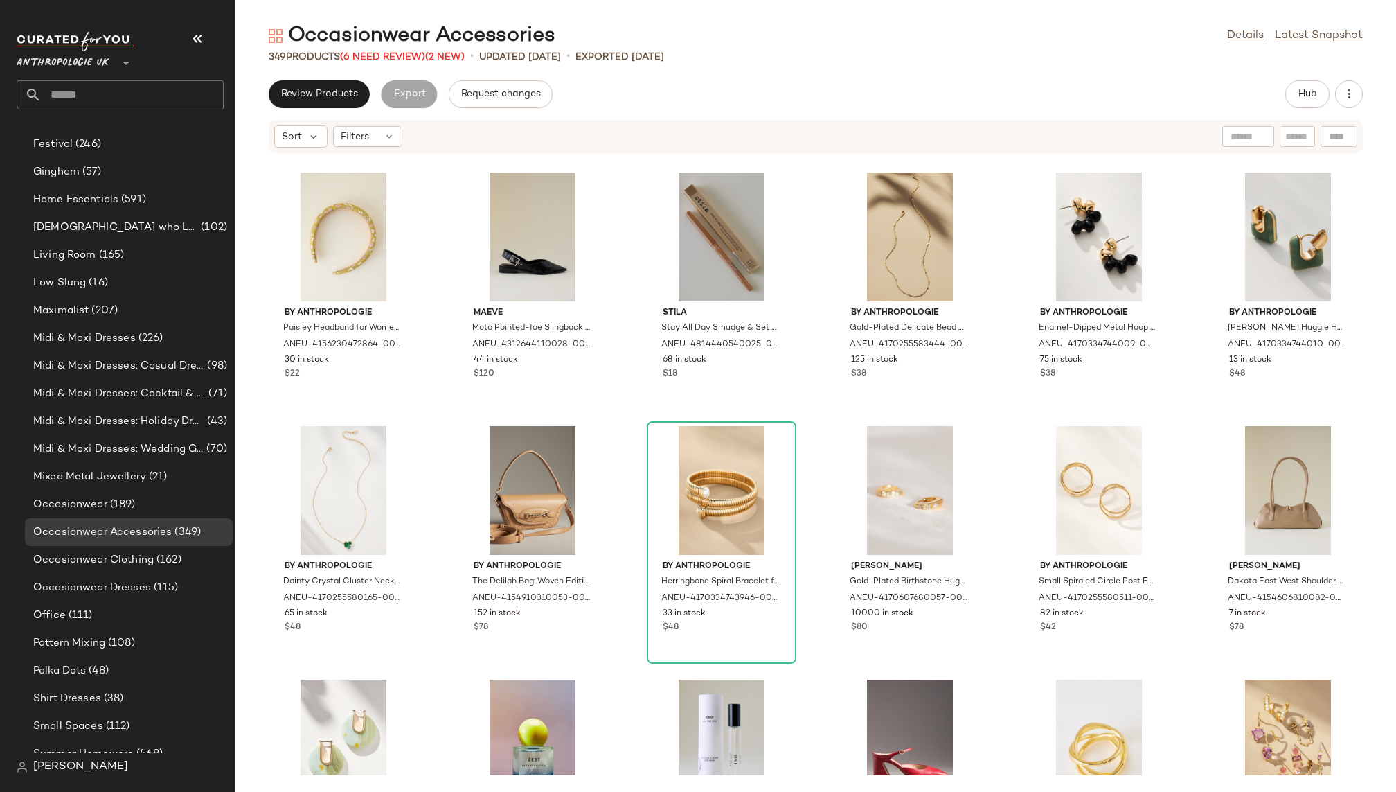
click at [810, 669] on div "By Anthropologie Paisley Headband for Women in Green, Cotton/Plastic by Anthrop…" at bounding box center [815, 464] width 1161 height 621
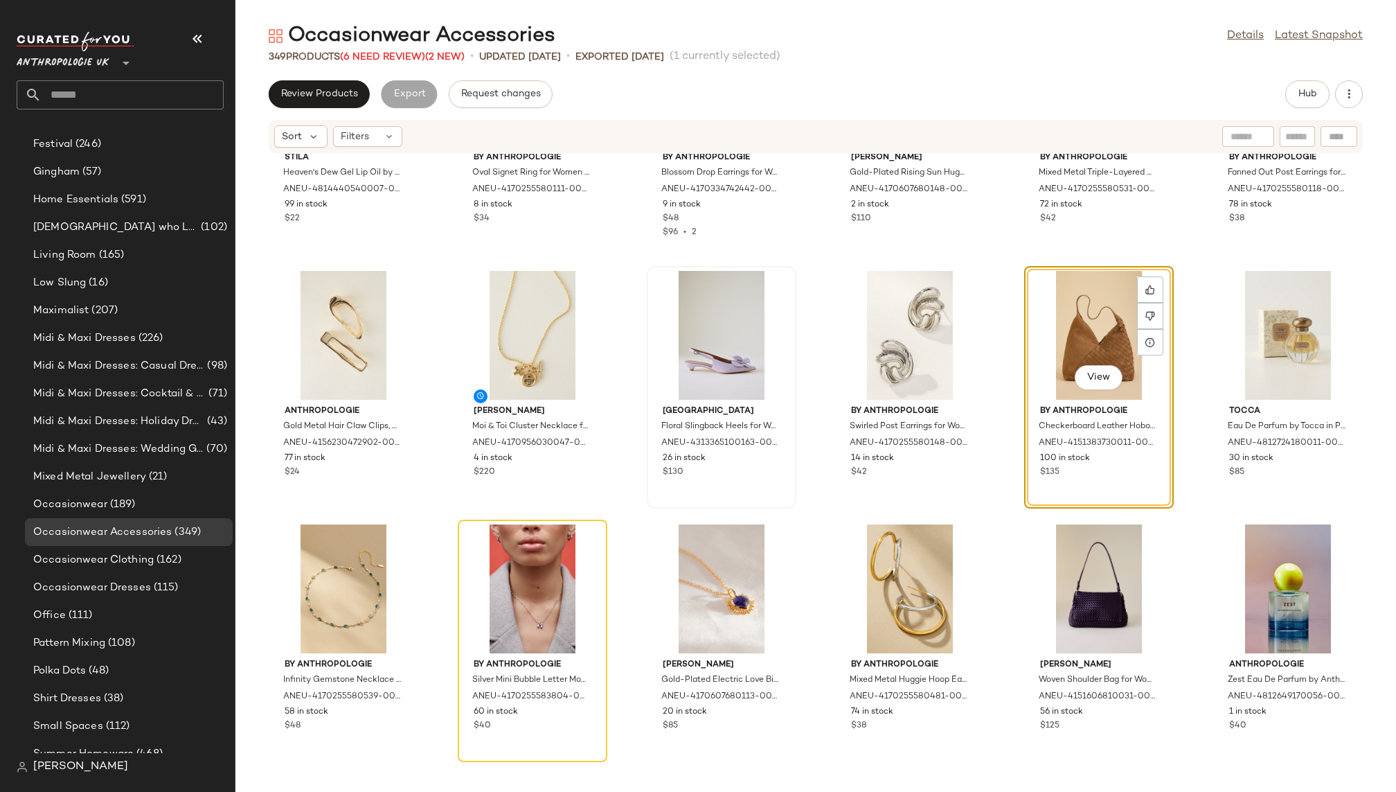
scroll to position [10071, 0]
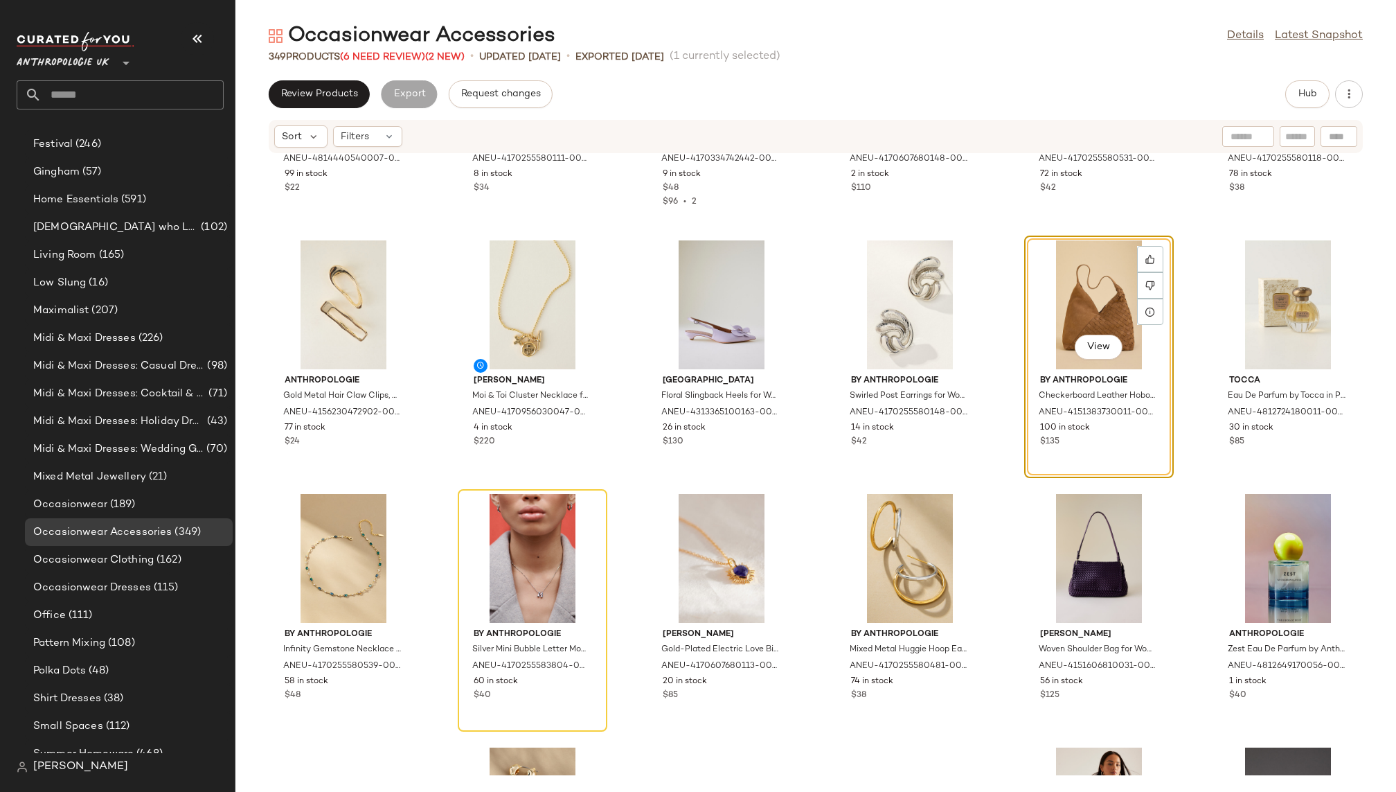
click at [1057, 276] on div "View" at bounding box center [1099, 304] width 140 height 129
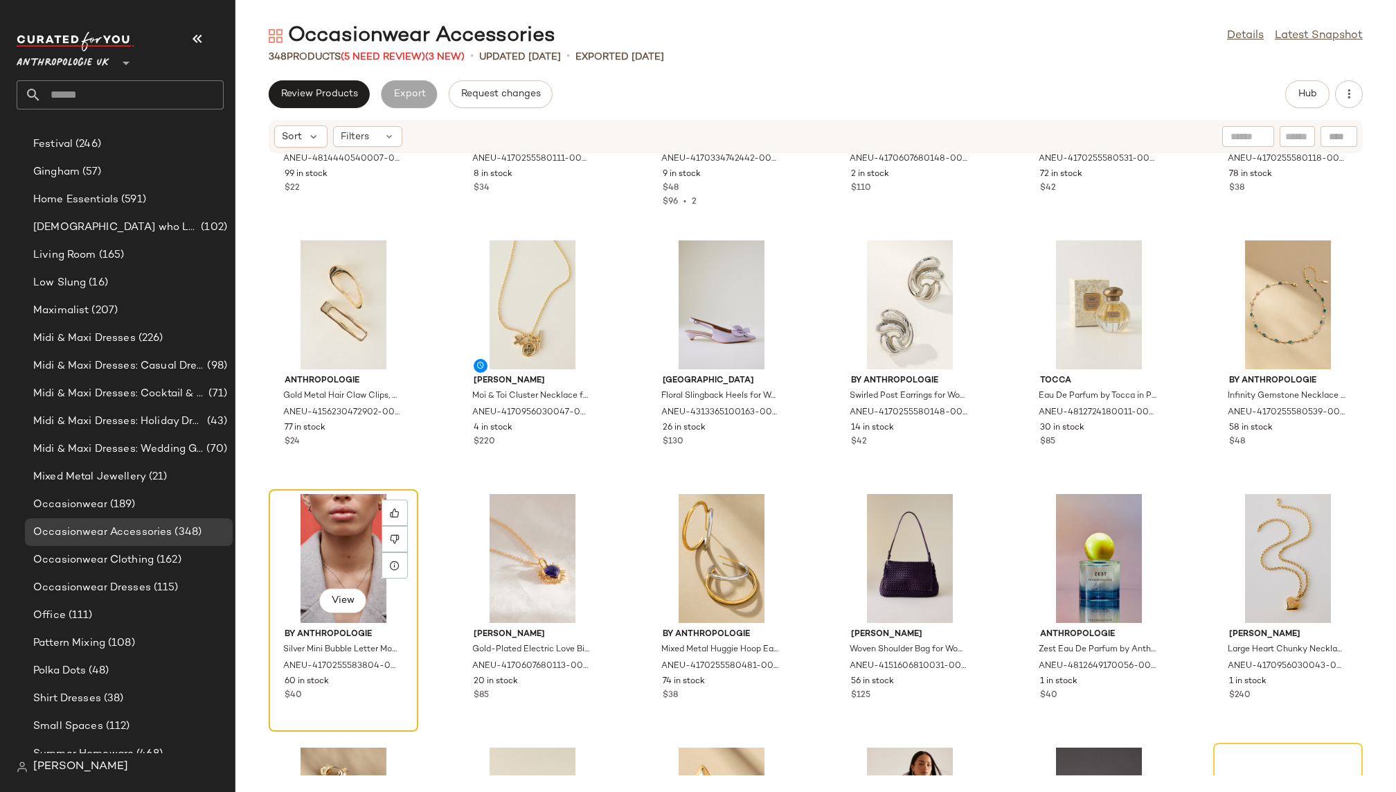
click at [325, 535] on div "View" at bounding box center [344, 558] width 140 height 129
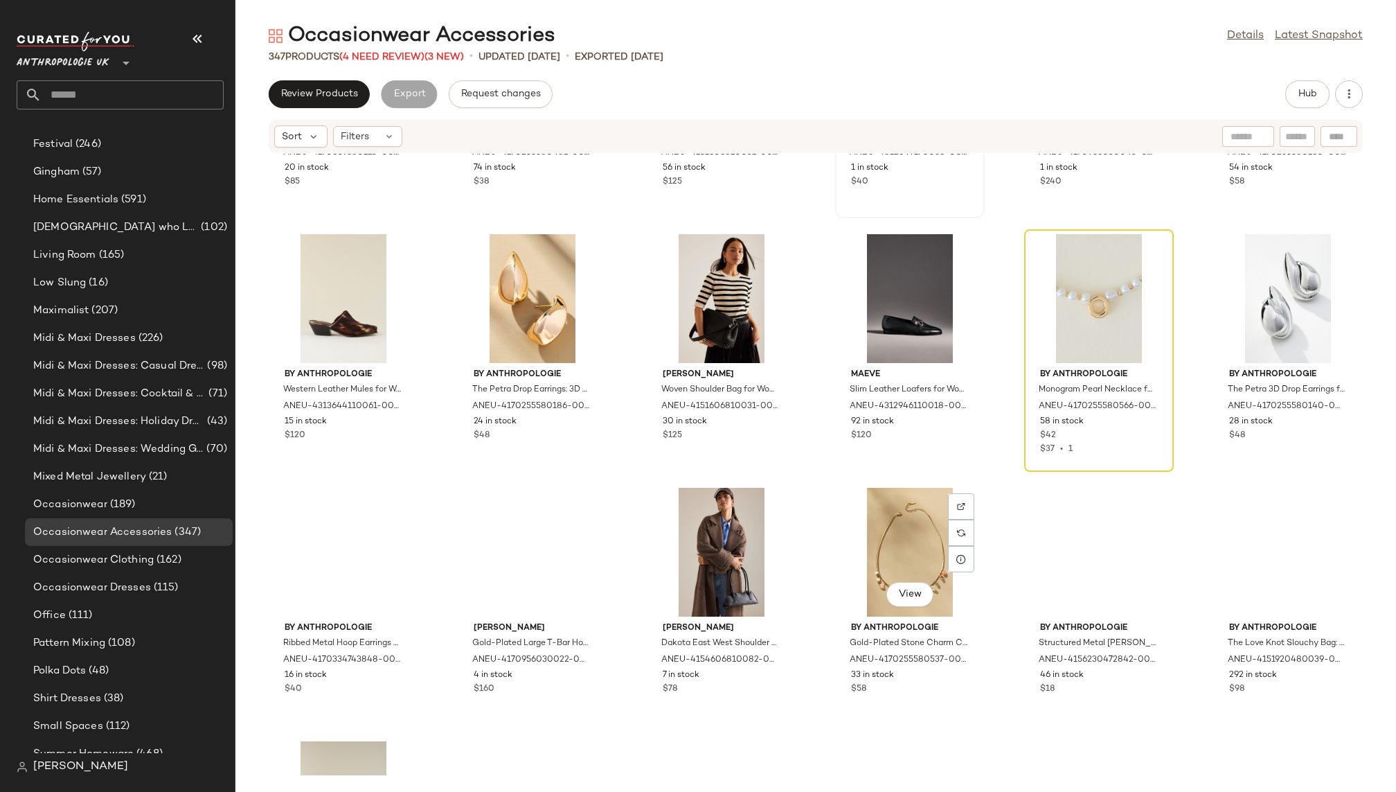
scroll to position [10582, 0]
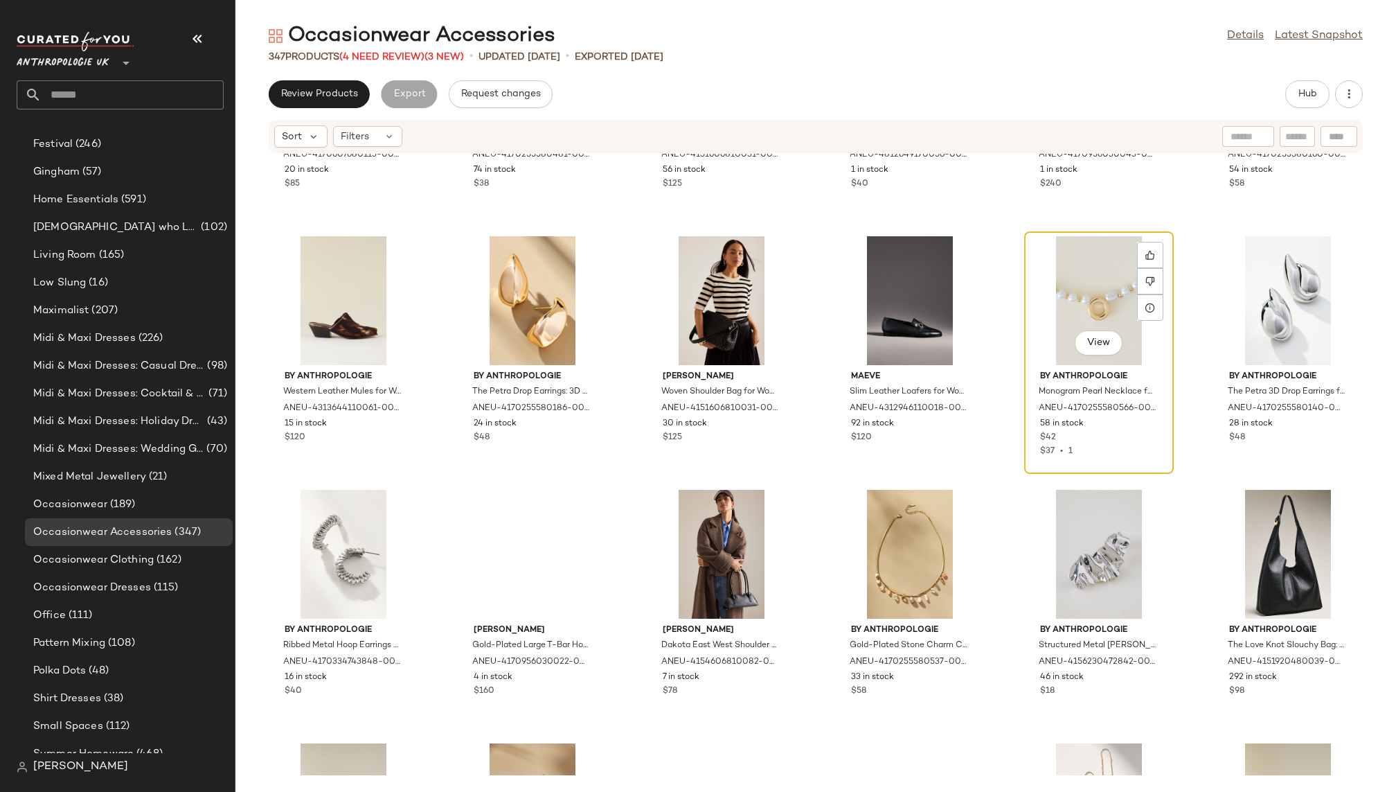
click at [1086, 275] on div "View" at bounding box center [1099, 300] width 140 height 129
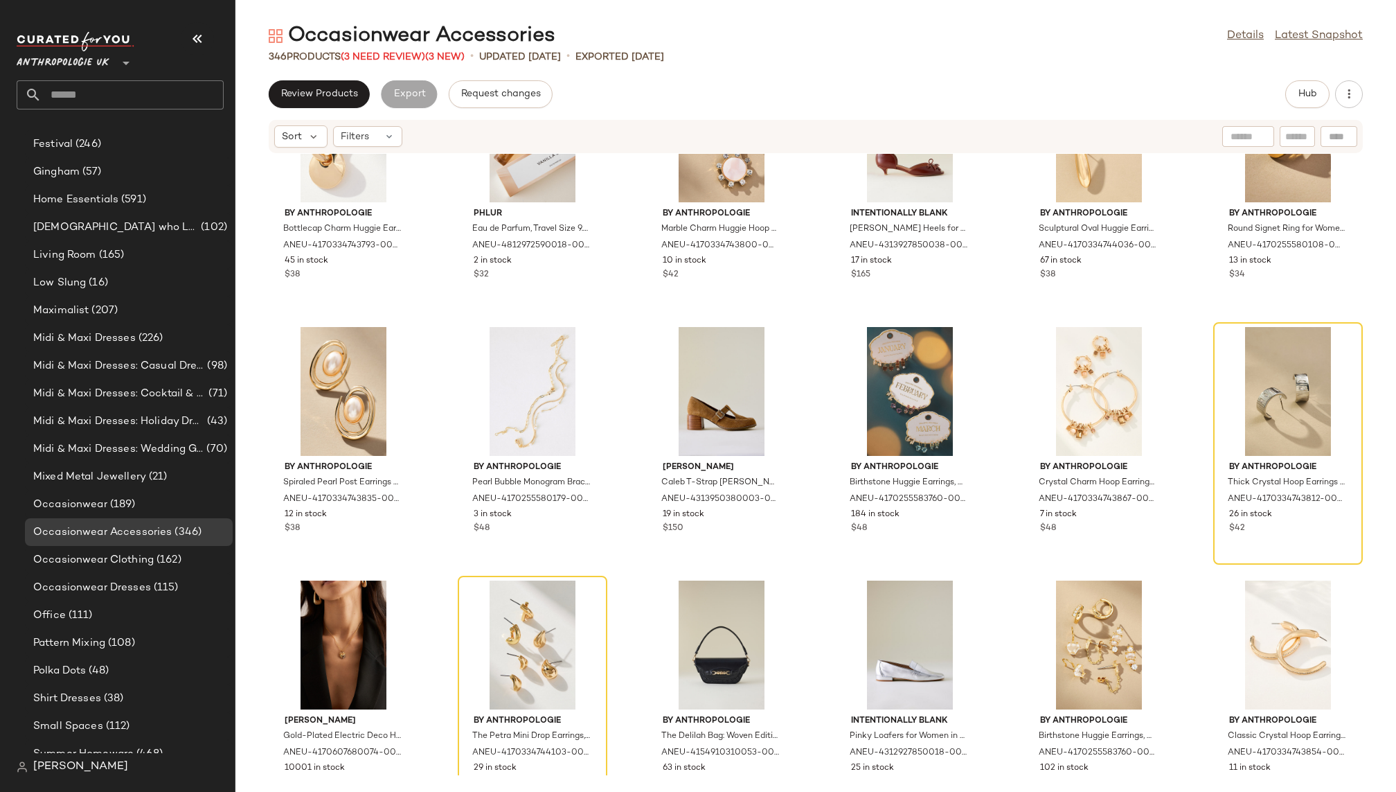
scroll to position [12294, 0]
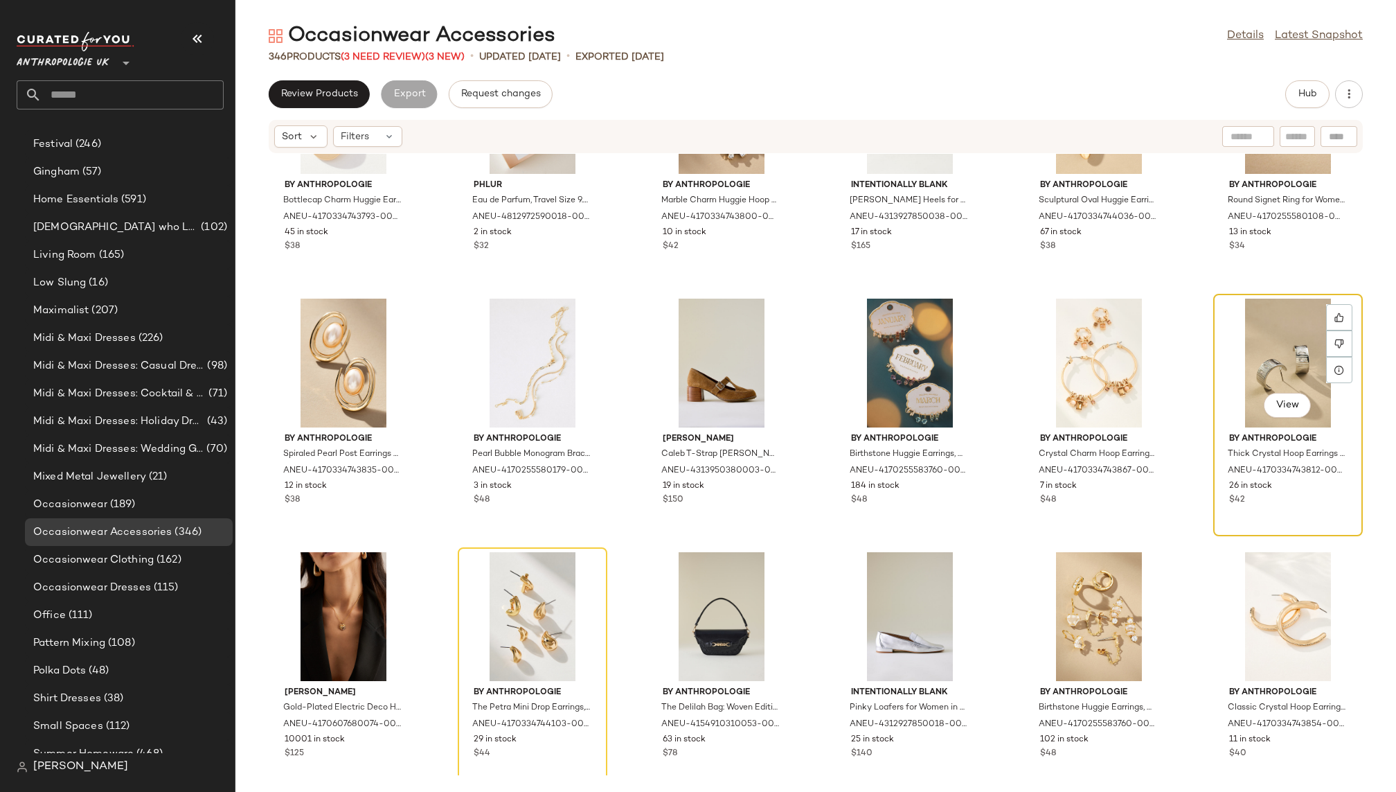
click at [1247, 310] on div "View" at bounding box center [1288, 362] width 140 height 129
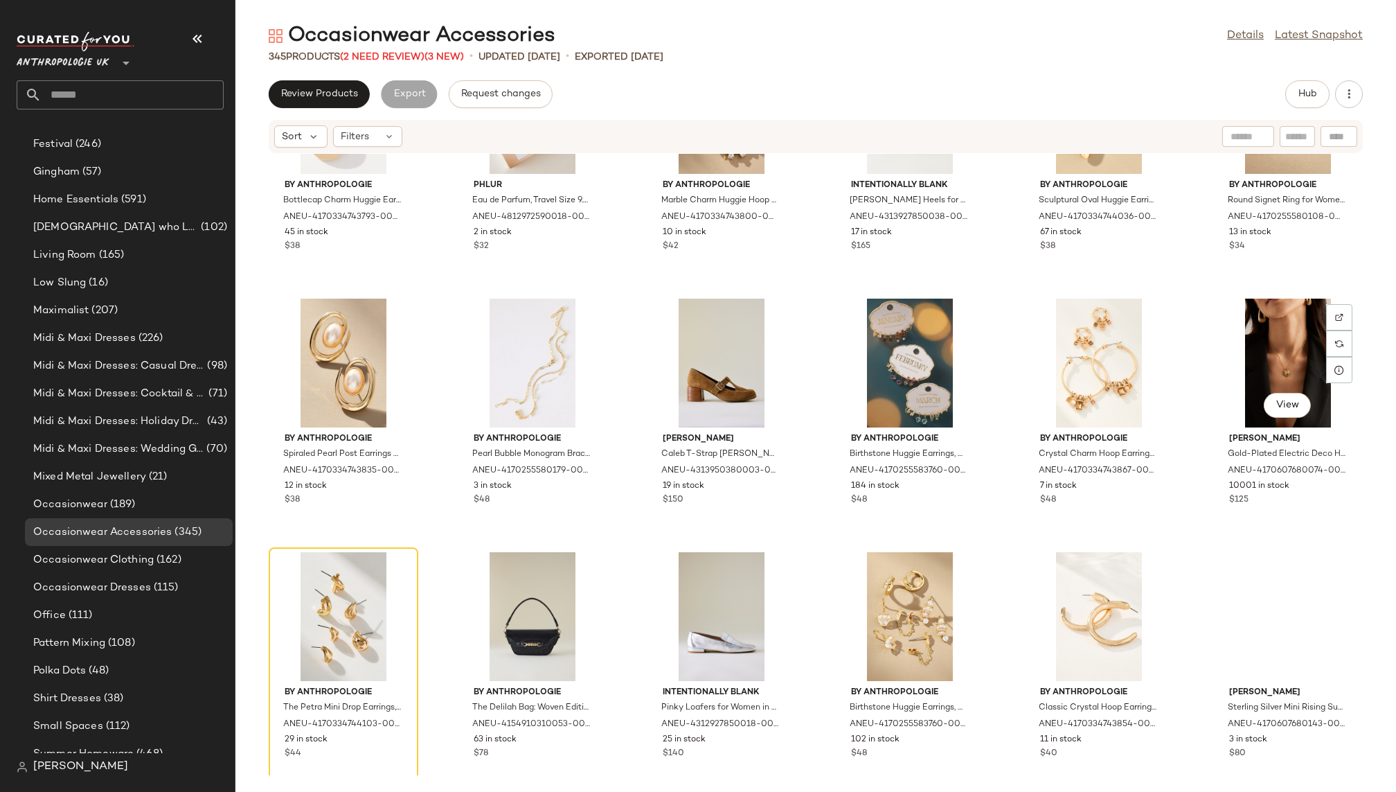
scroll to position [693, 0]
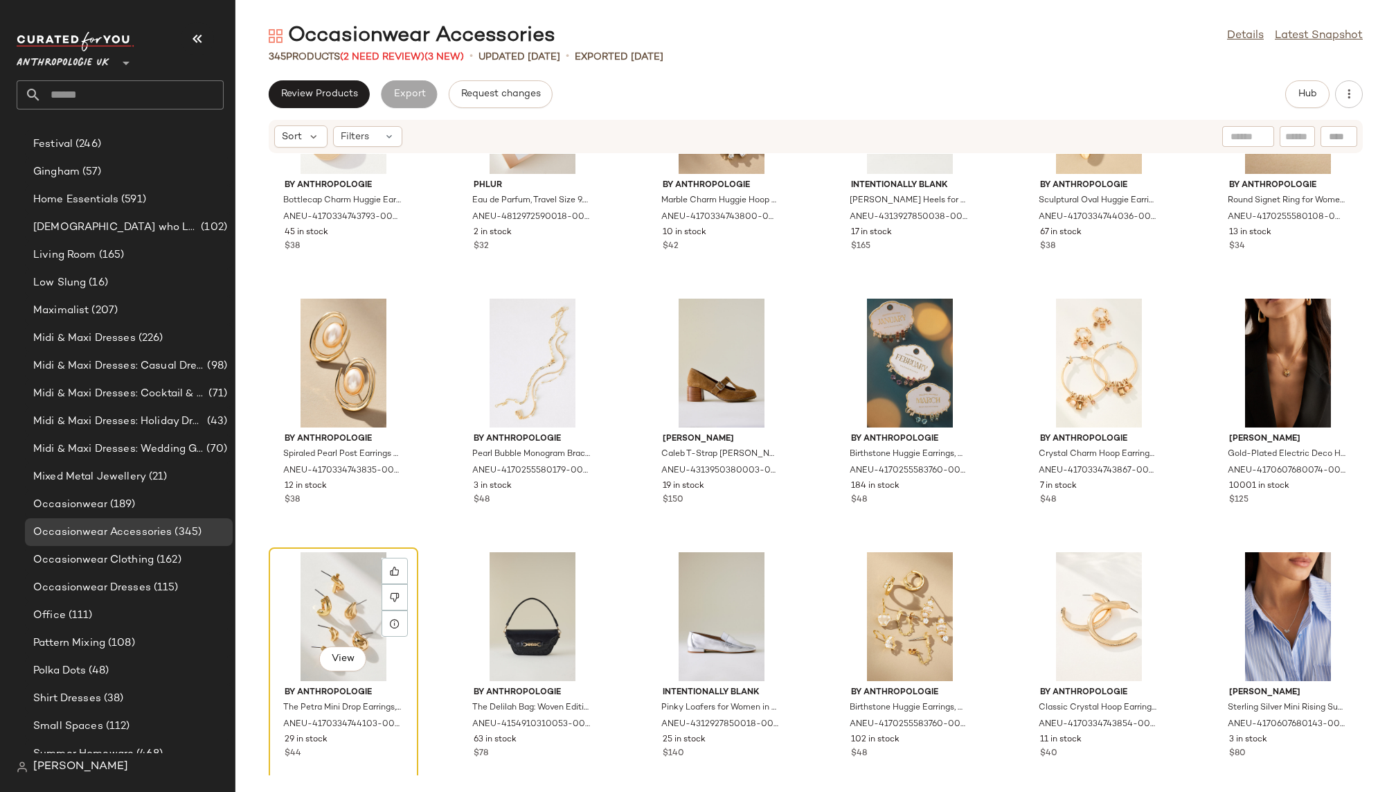
click at [325, 583] on div "View" at bounding box center [344, 616] width 140 height 129
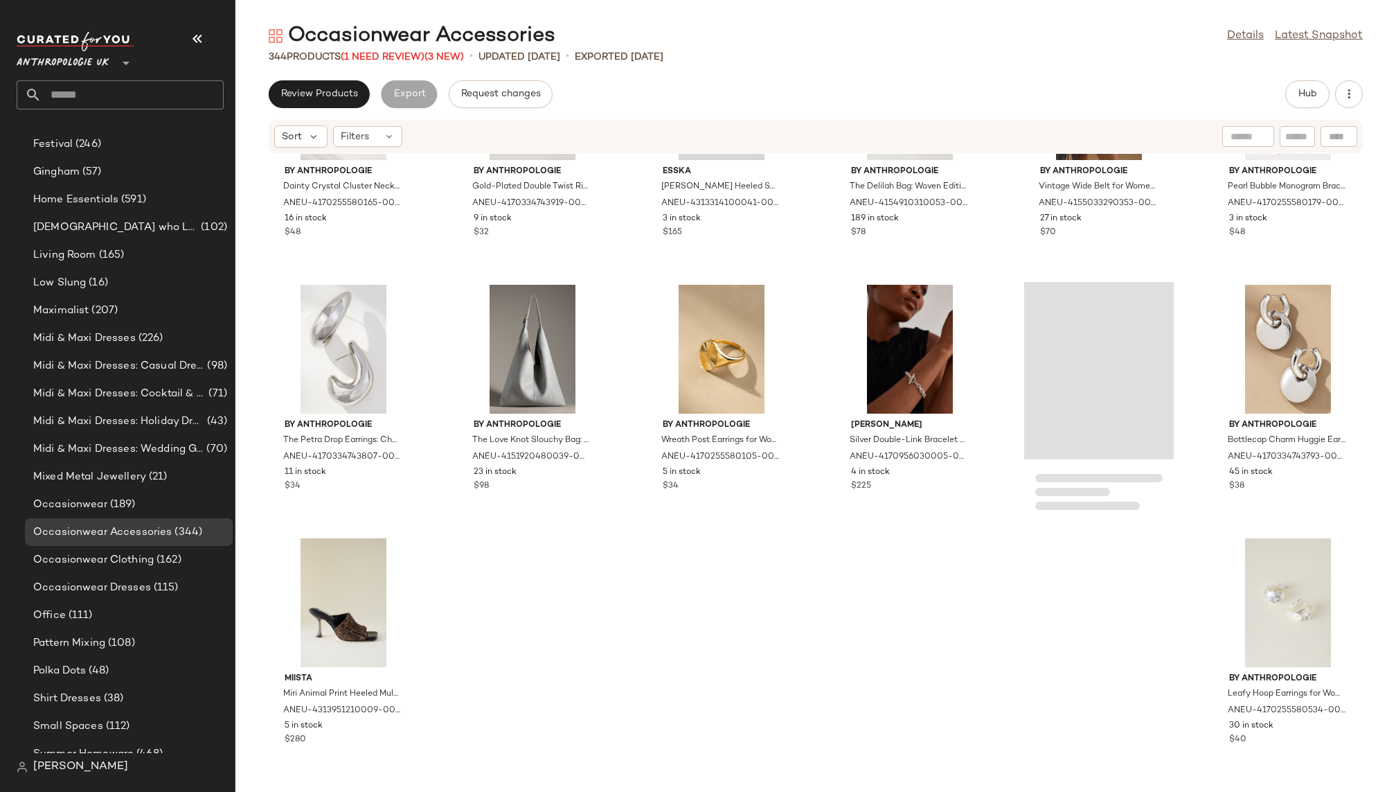
scroll to position [14082, 0]
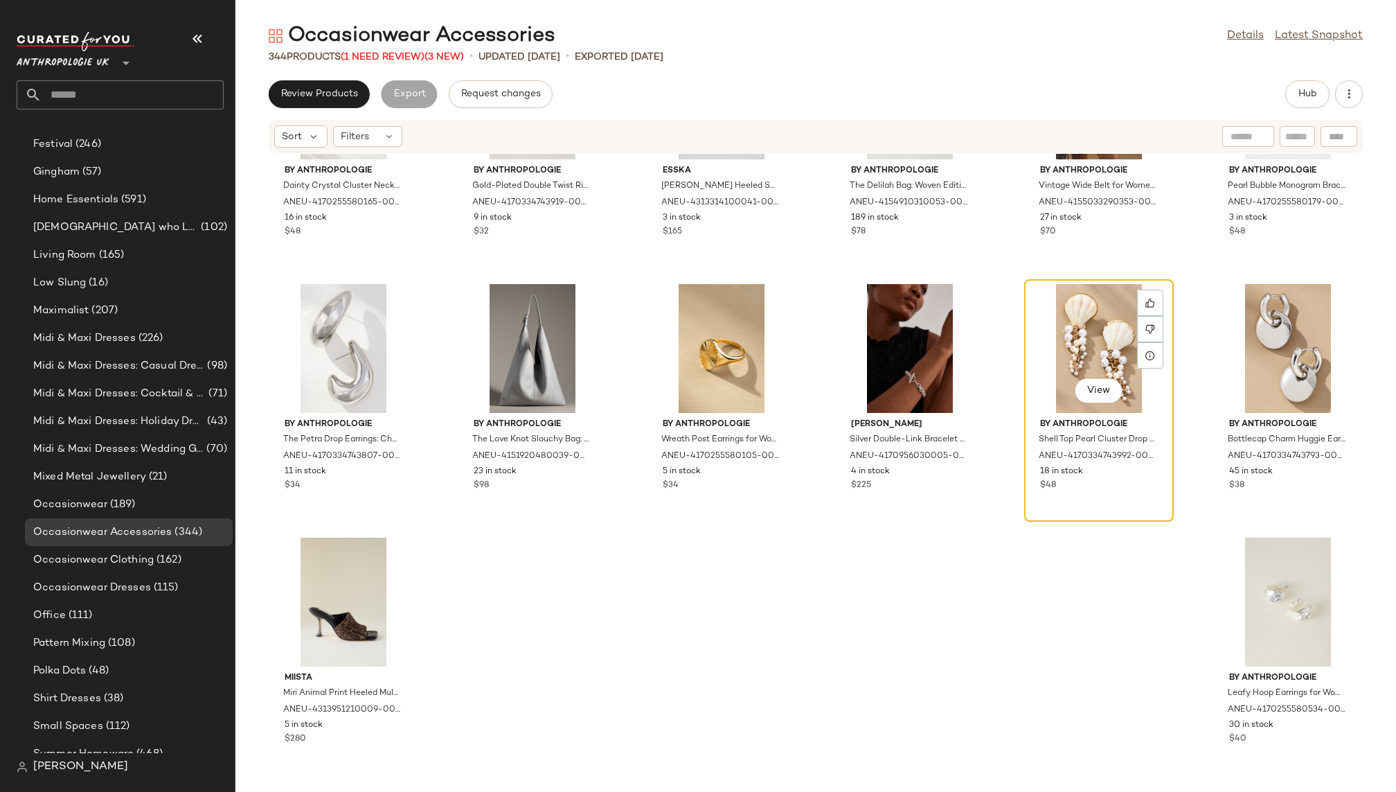
click at [1067, 346] on div "View" at bounding box center [1099, 348] width 140 height 129
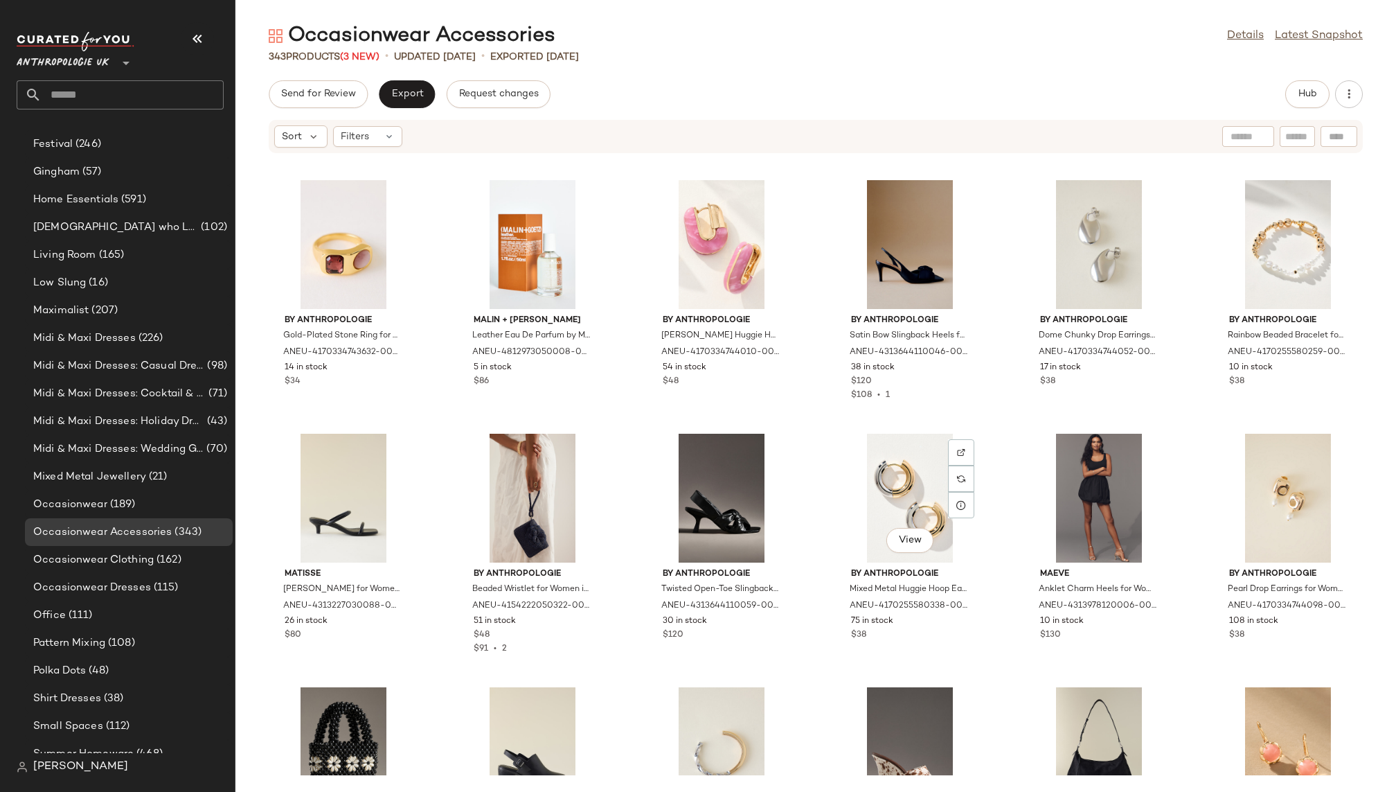
scroll to position [1658, 0]
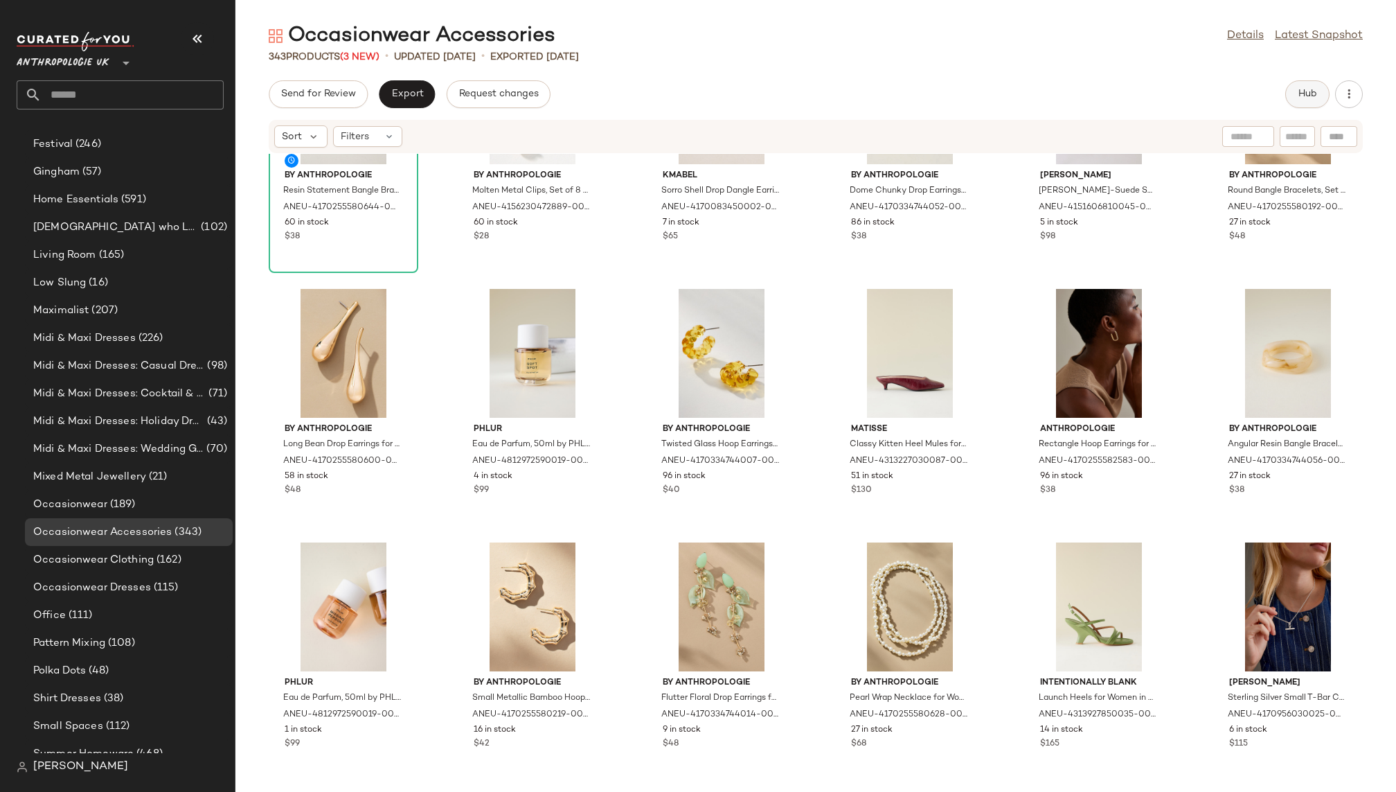
click at [1310, 80] on div "Occasionwear Accessories Details Latest Snapshot 343 Products (3 New) • updated…" at bounding box center [815, 406] width 1161 height 769
click at [1310, 87] on button "Hub" at bounding box center [1307, 94] width 44 height 28
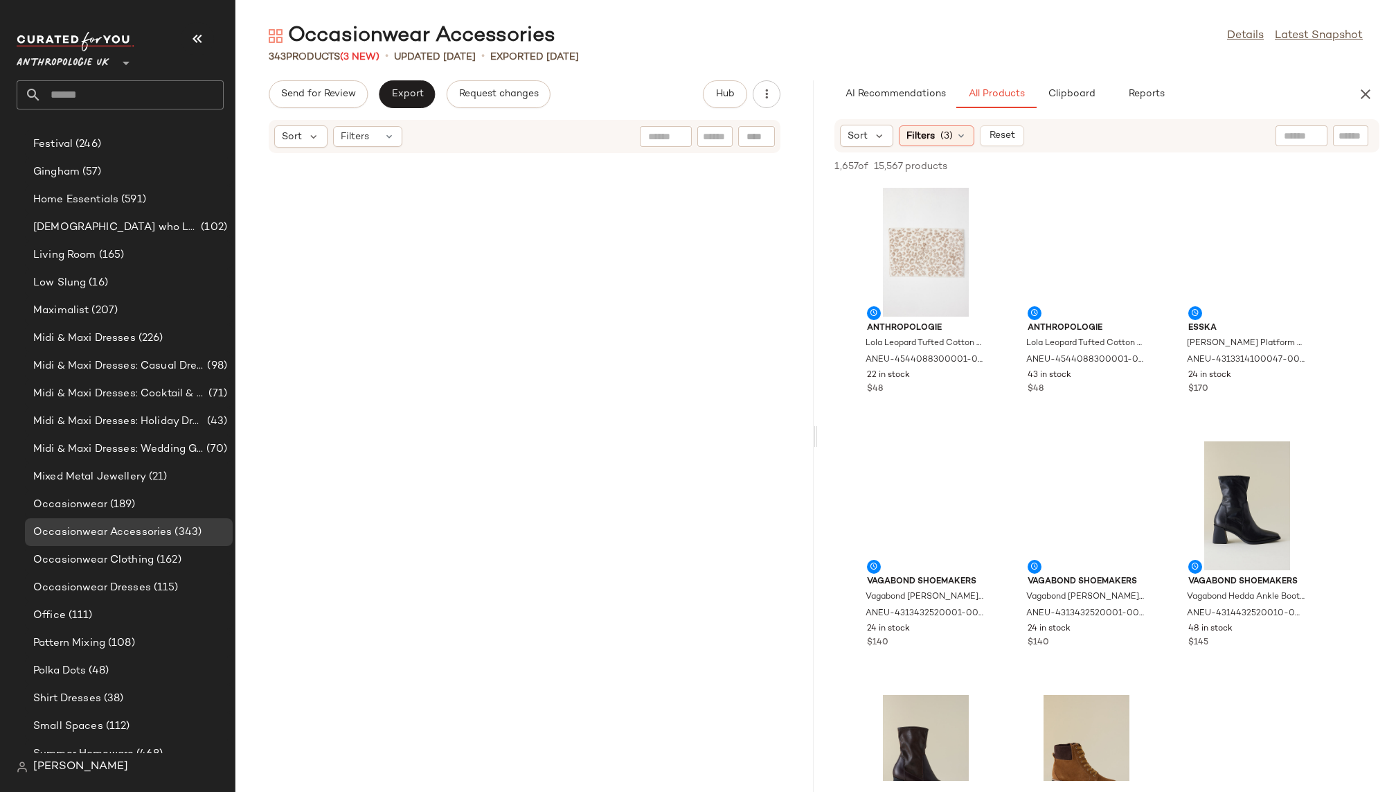
scroll to position [0, 0]
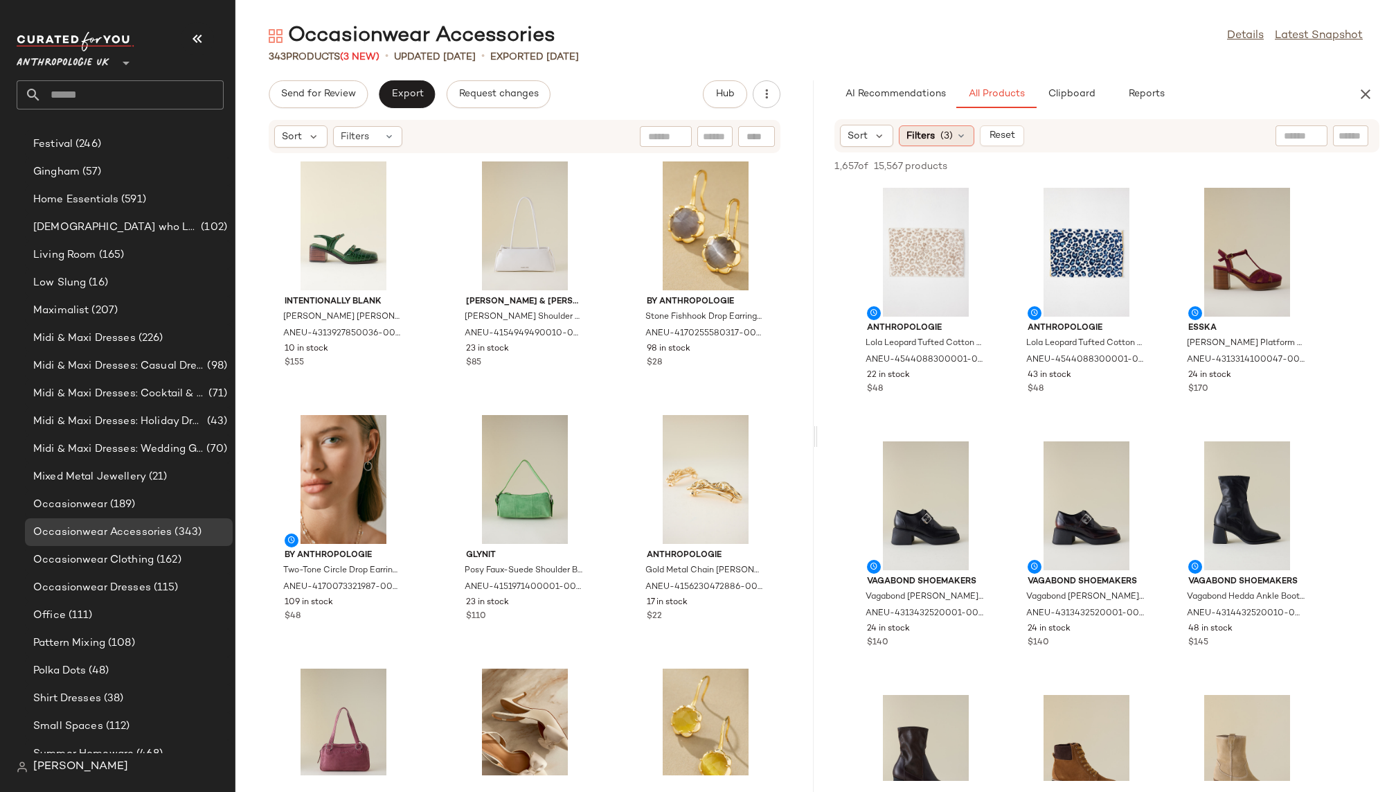
click at [949, 132] on span "(3)" at bounding box center [946, 136] width 12 height 15
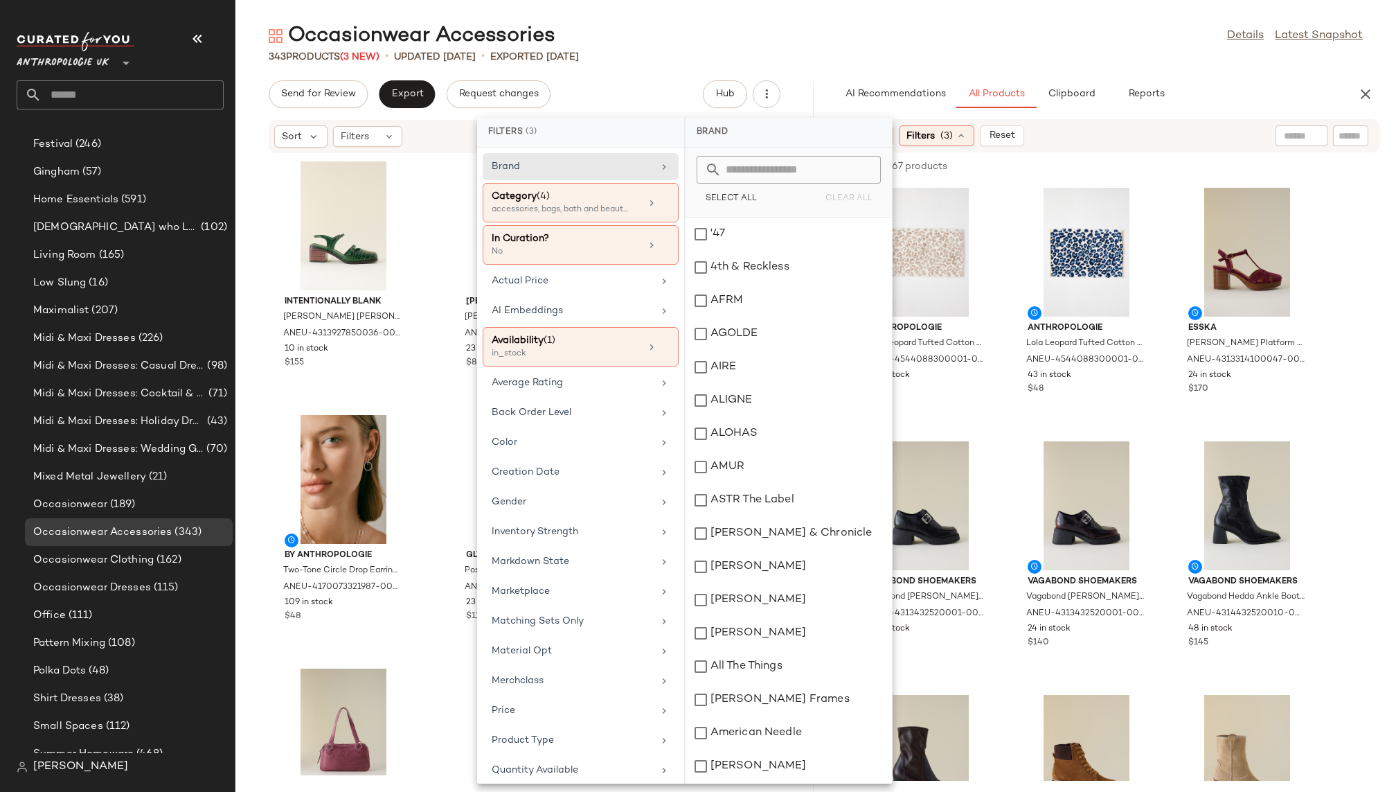
click at [949, 132] on span "(3)" at bounding box center [946, 136] width 12 height 15
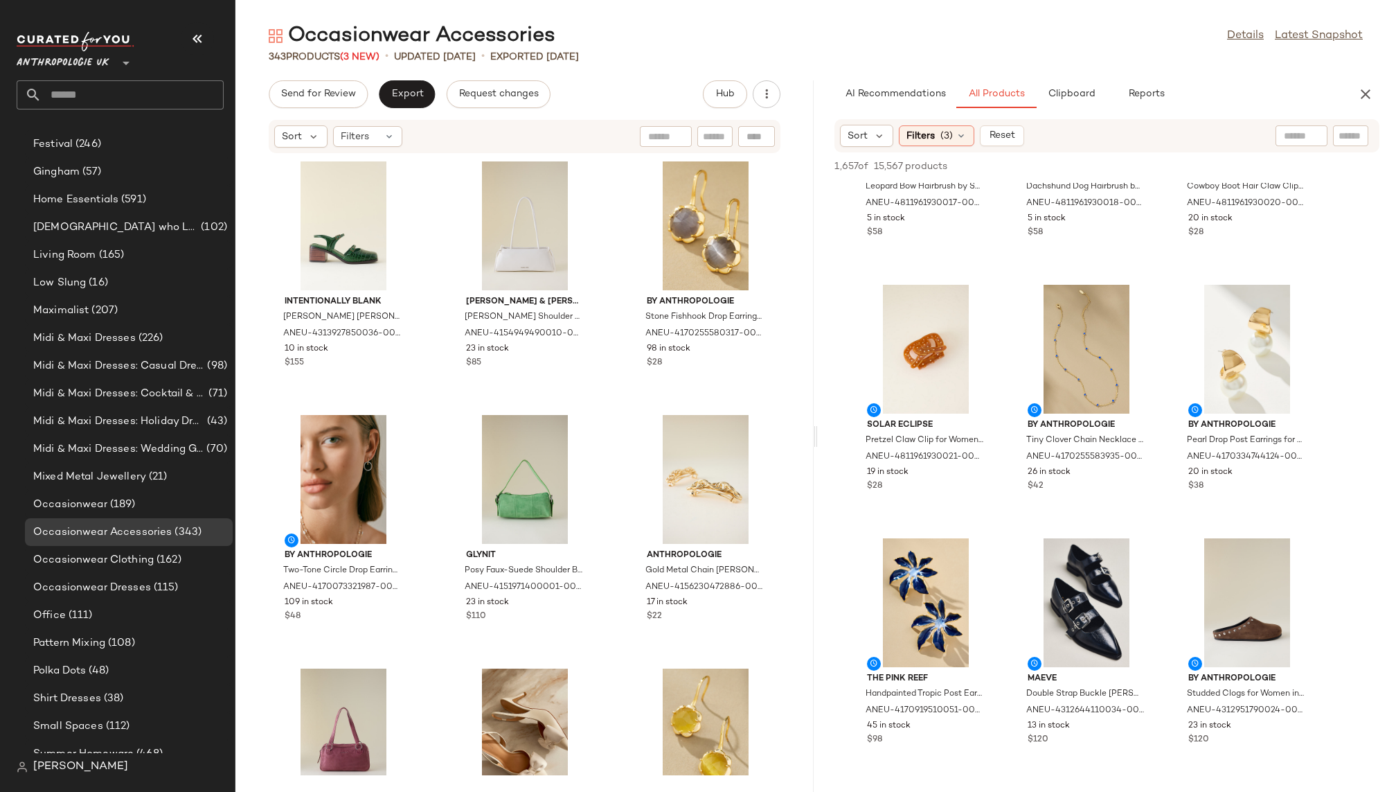
scroll to position [2947, 0]
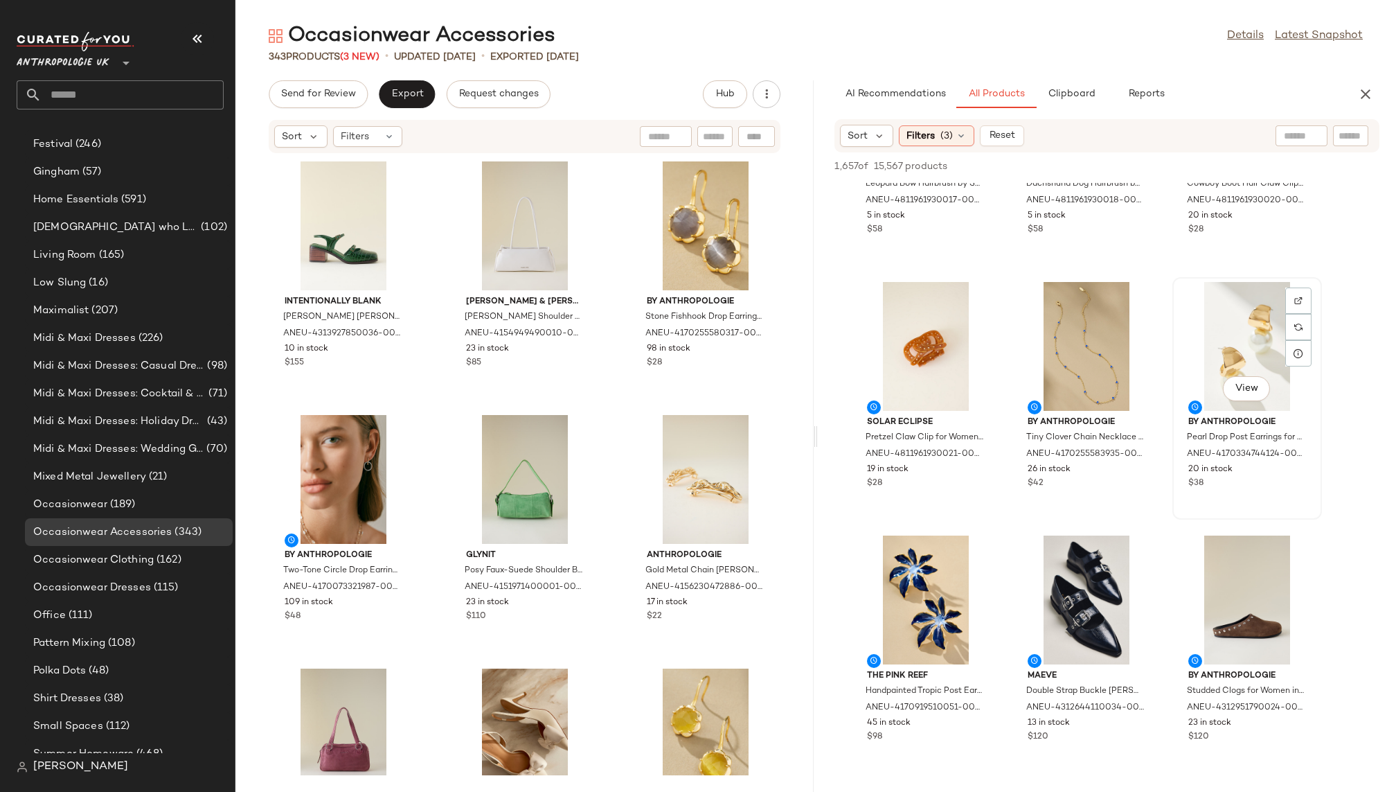
click at [1207, 373] on div "View" at bounding box center [1247, 346] width 140 height 129
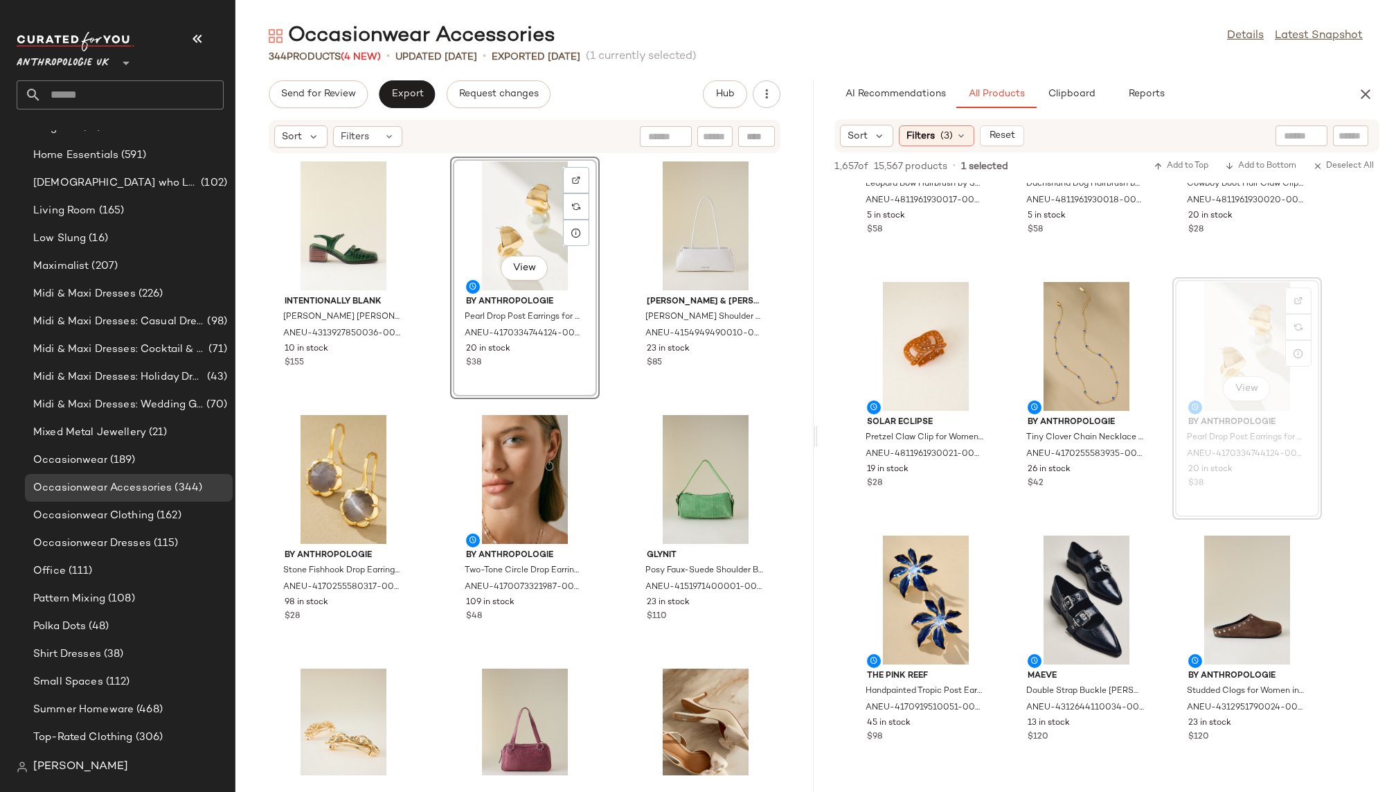
scroll to position [693, 0]
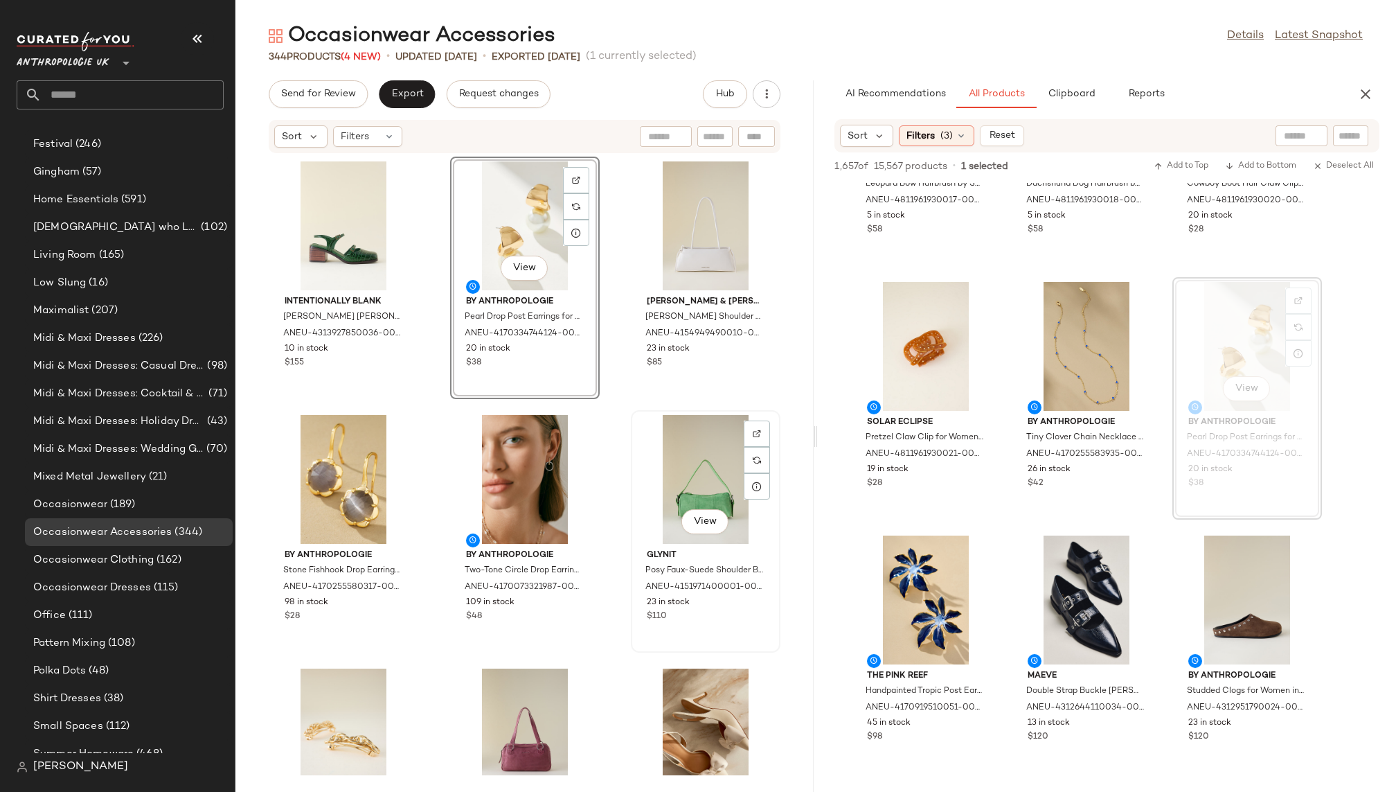
click at [666, 469] on div "View" at bounding box center [706, 479] width 140 height 129
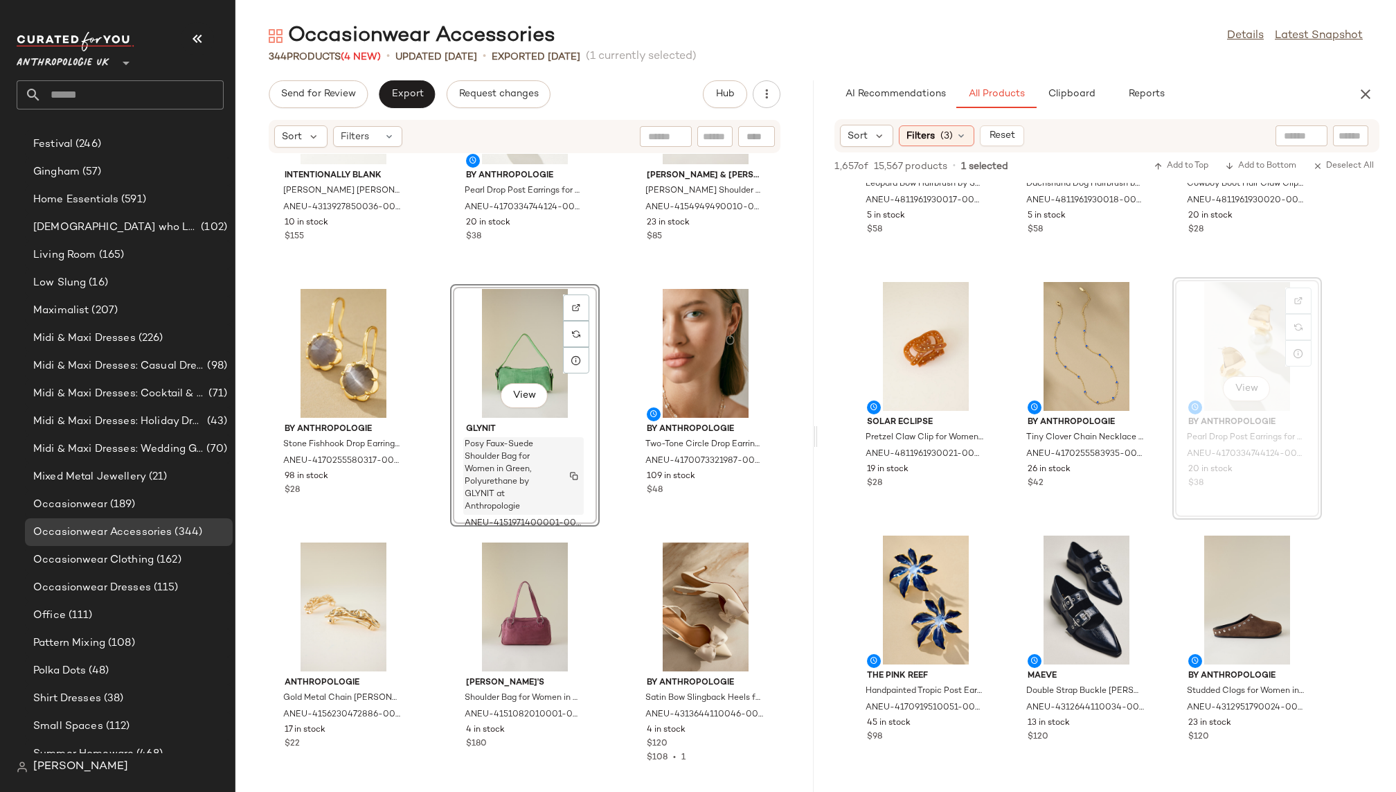
scroll to position [199, 0]
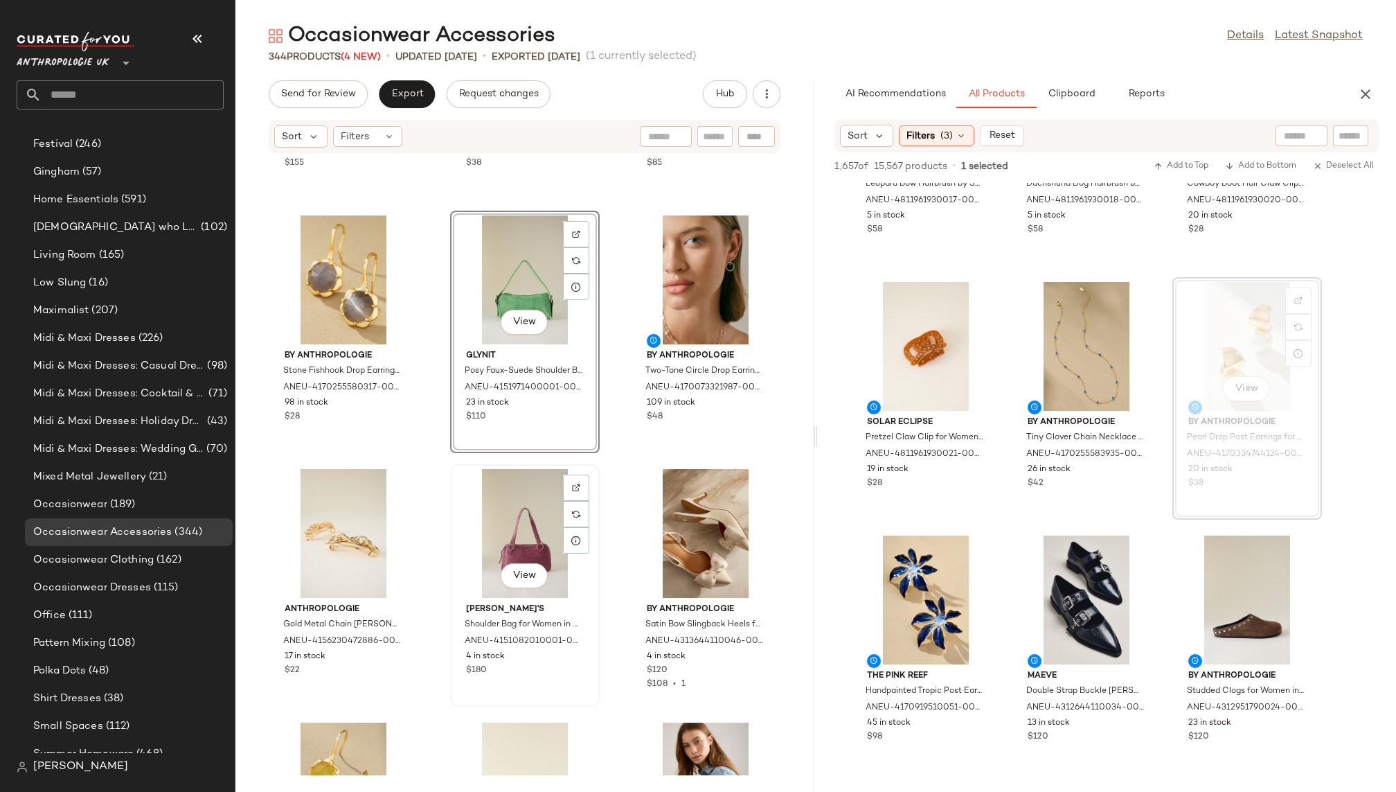
click at [518, 544] on div "View" at bounding box center [525, 533] width 140 height 129
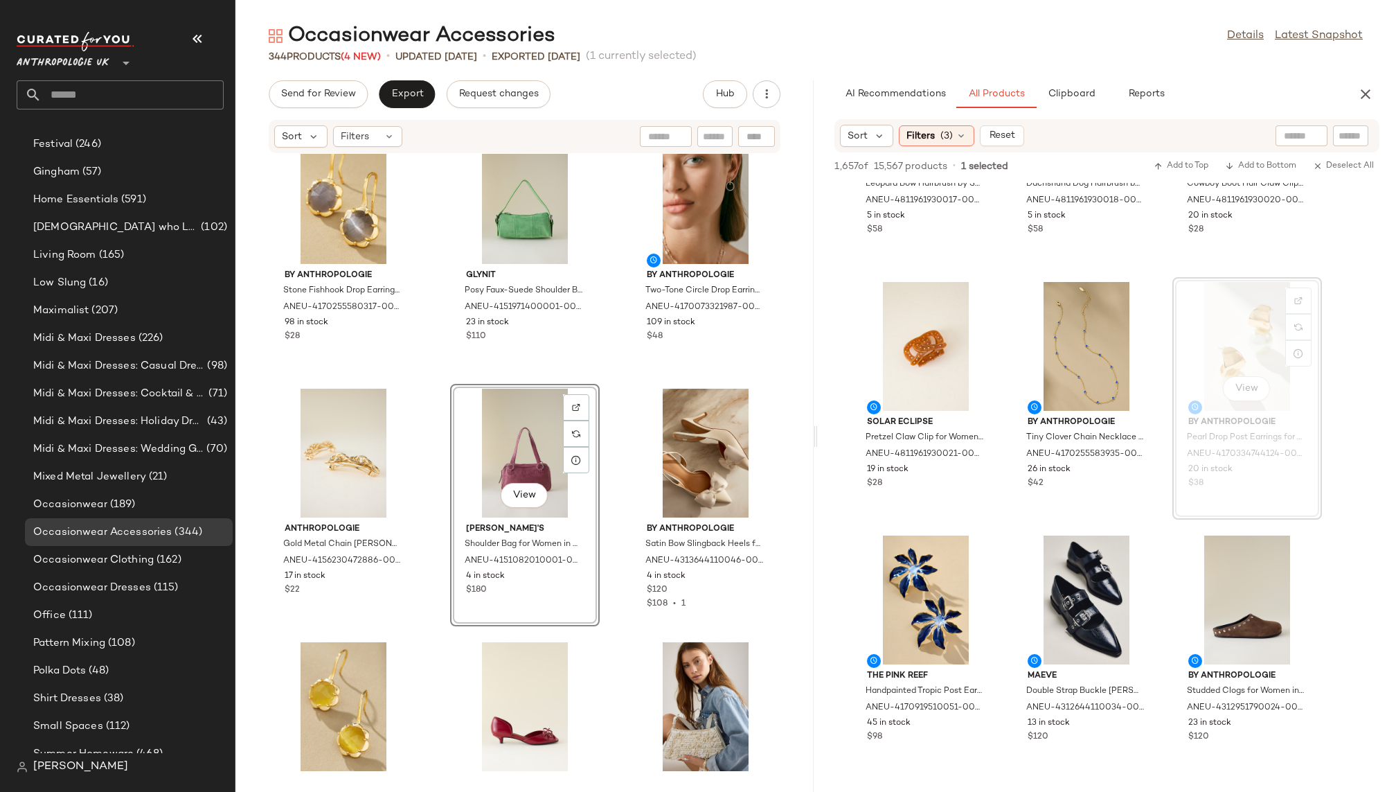
scroll to position [319, 0]
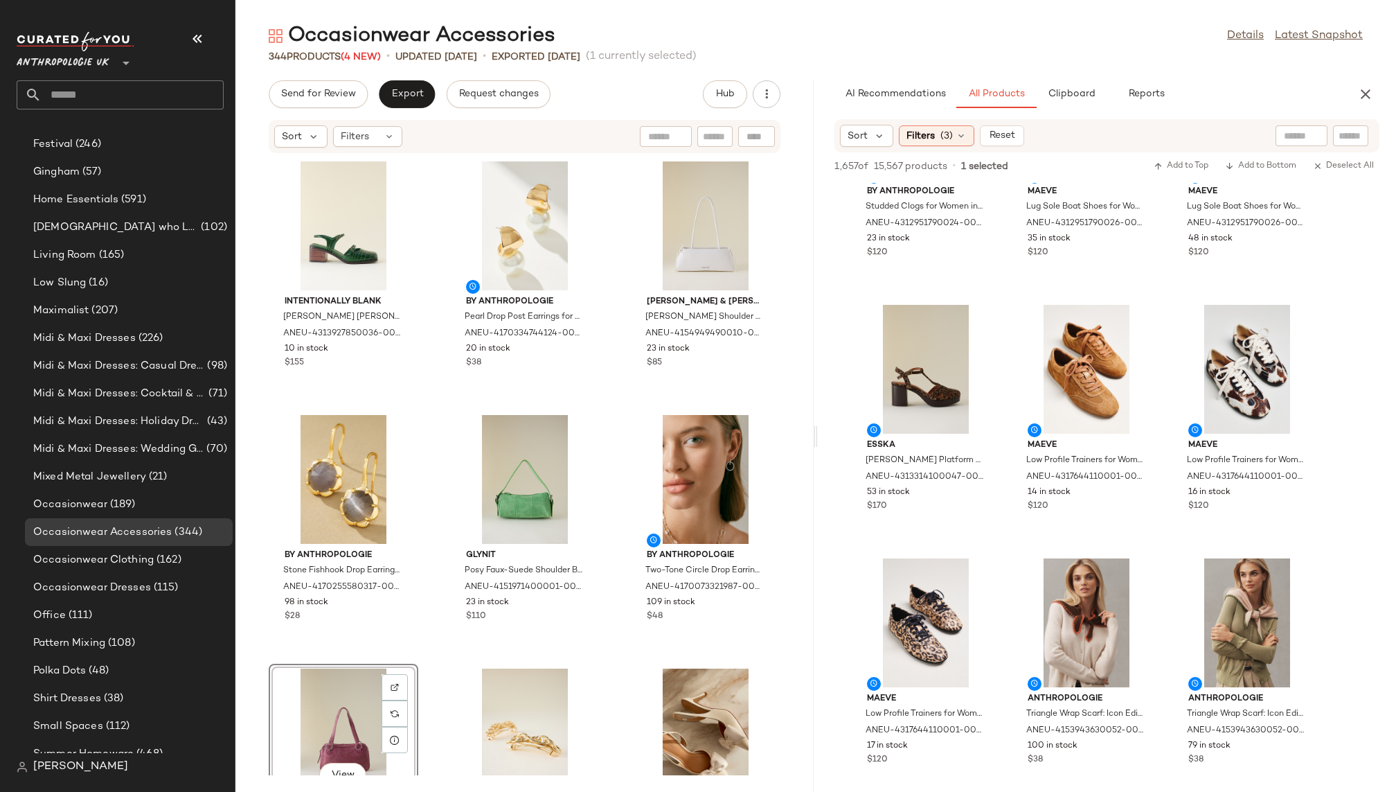
scroll to position [3686, 0]
click at [916, 374] on div "View" at bounding box center [926, 368] width 140 height 129
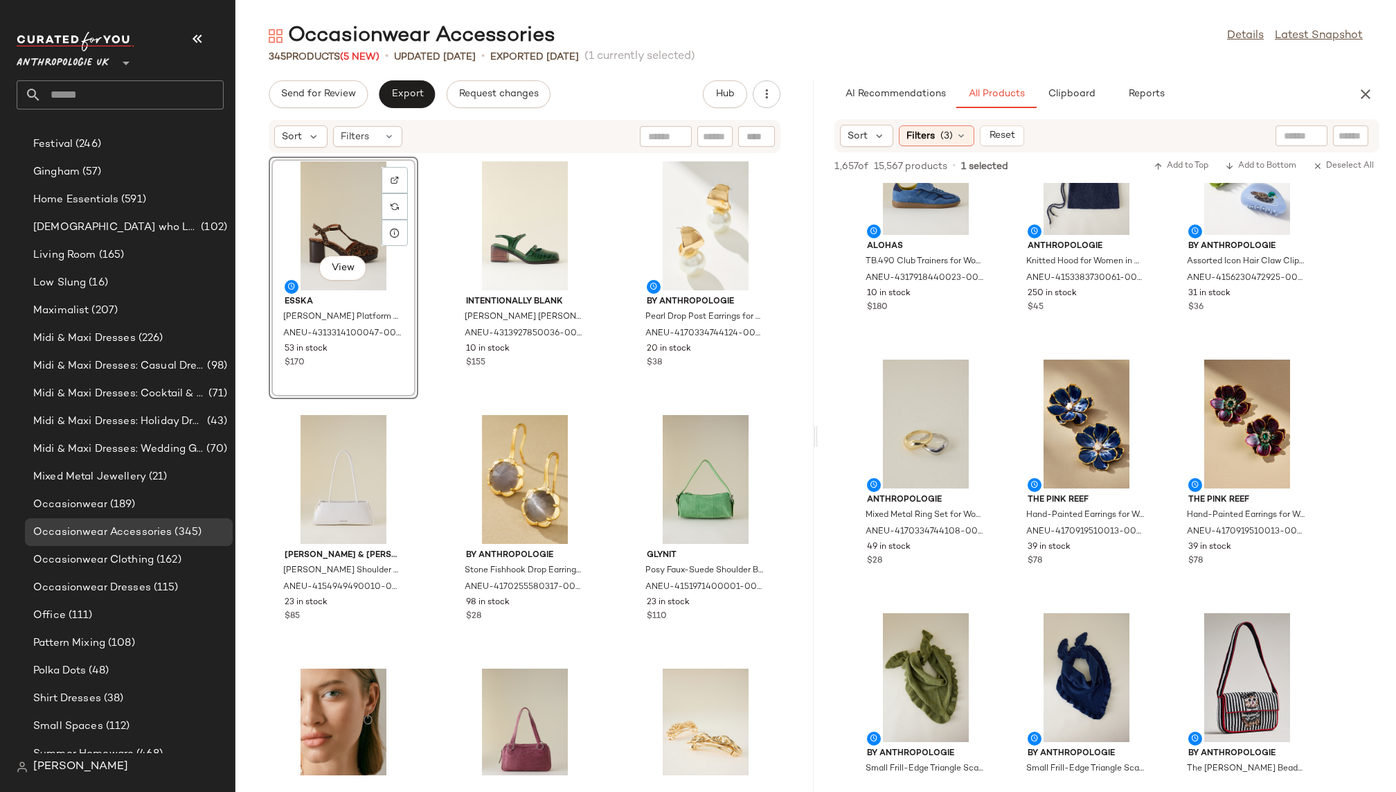
scroll to position [4647, 0]
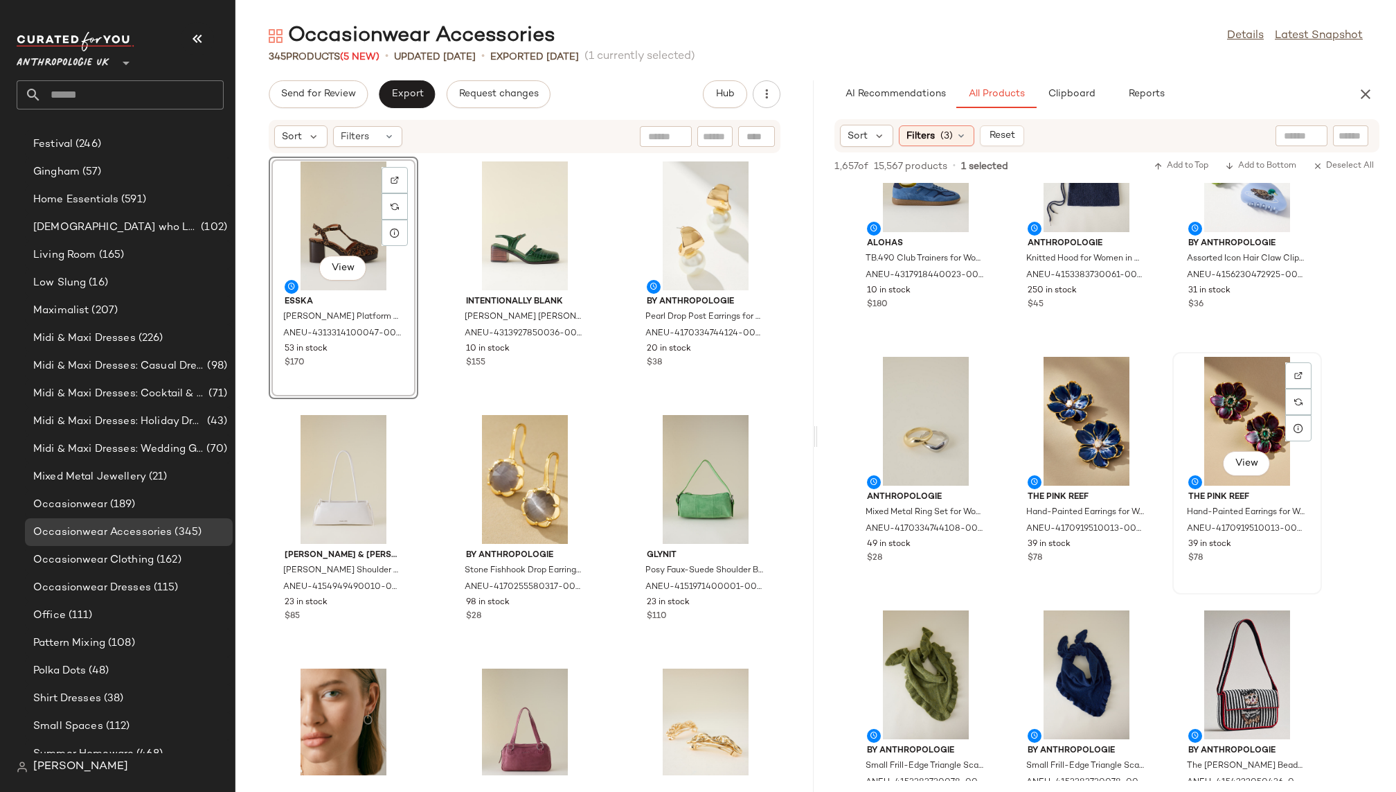
click at [1225, 433] on div "View" at bounding box center [1247, 421] width 140 height 129
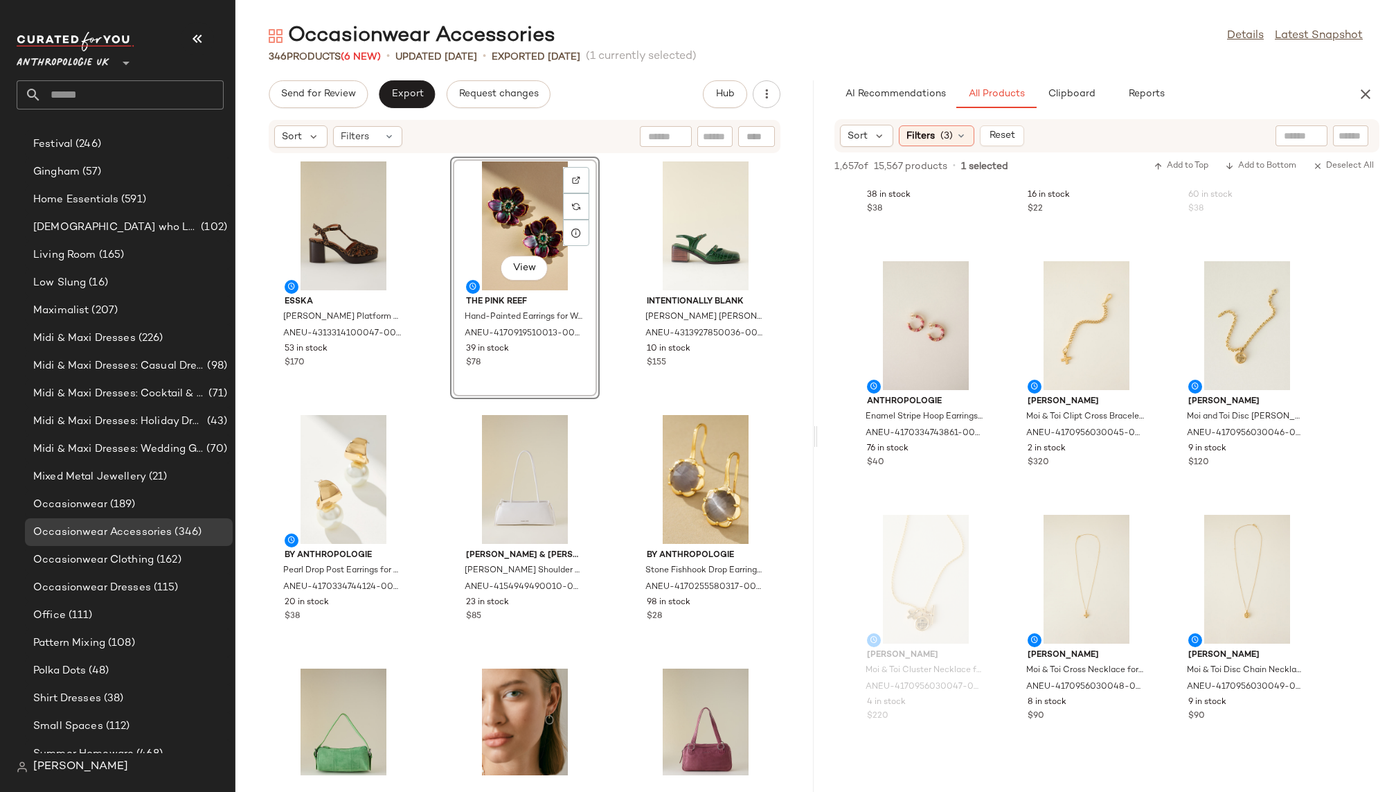
scroll to position [6039, 0]
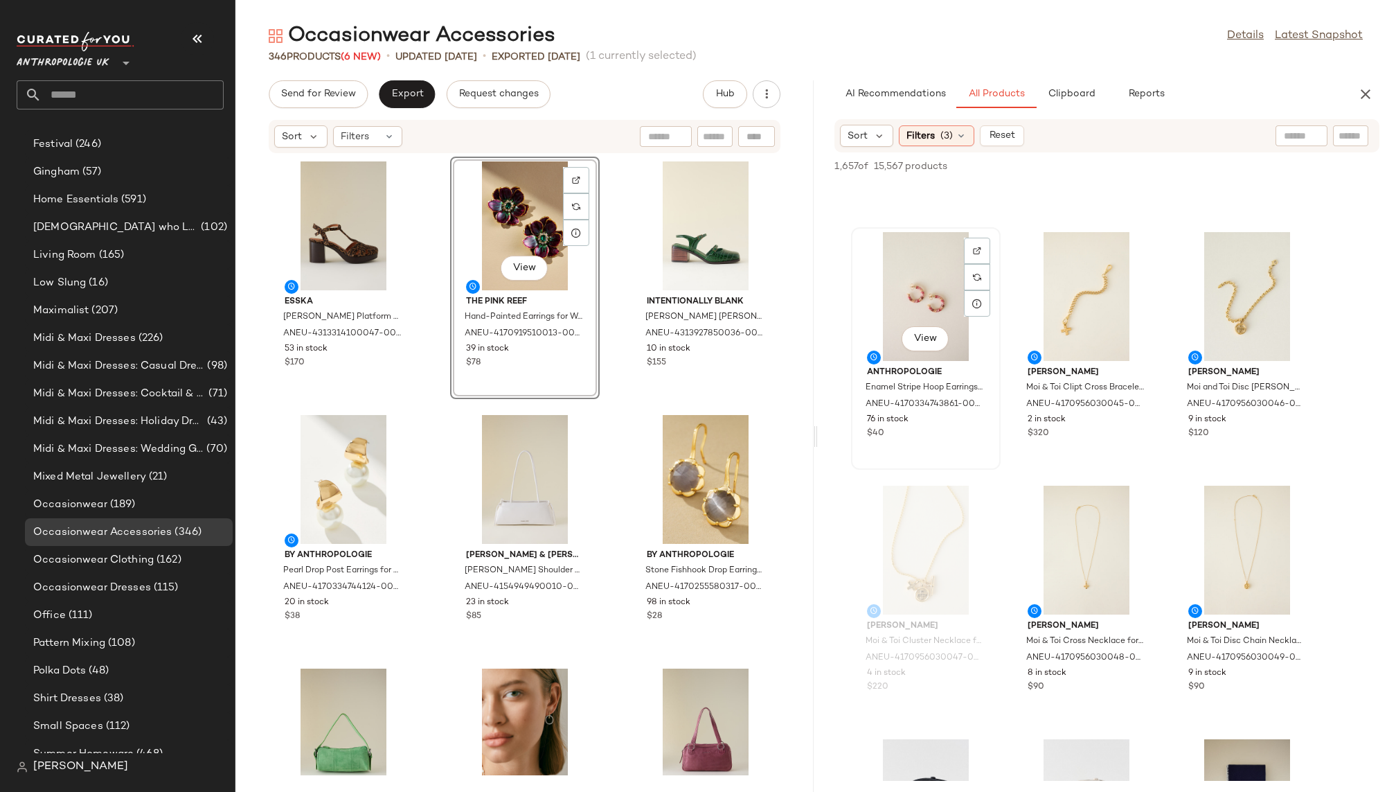
click at [916, 301] on div "View" at bounding box center [926, 296] width 140 height 129
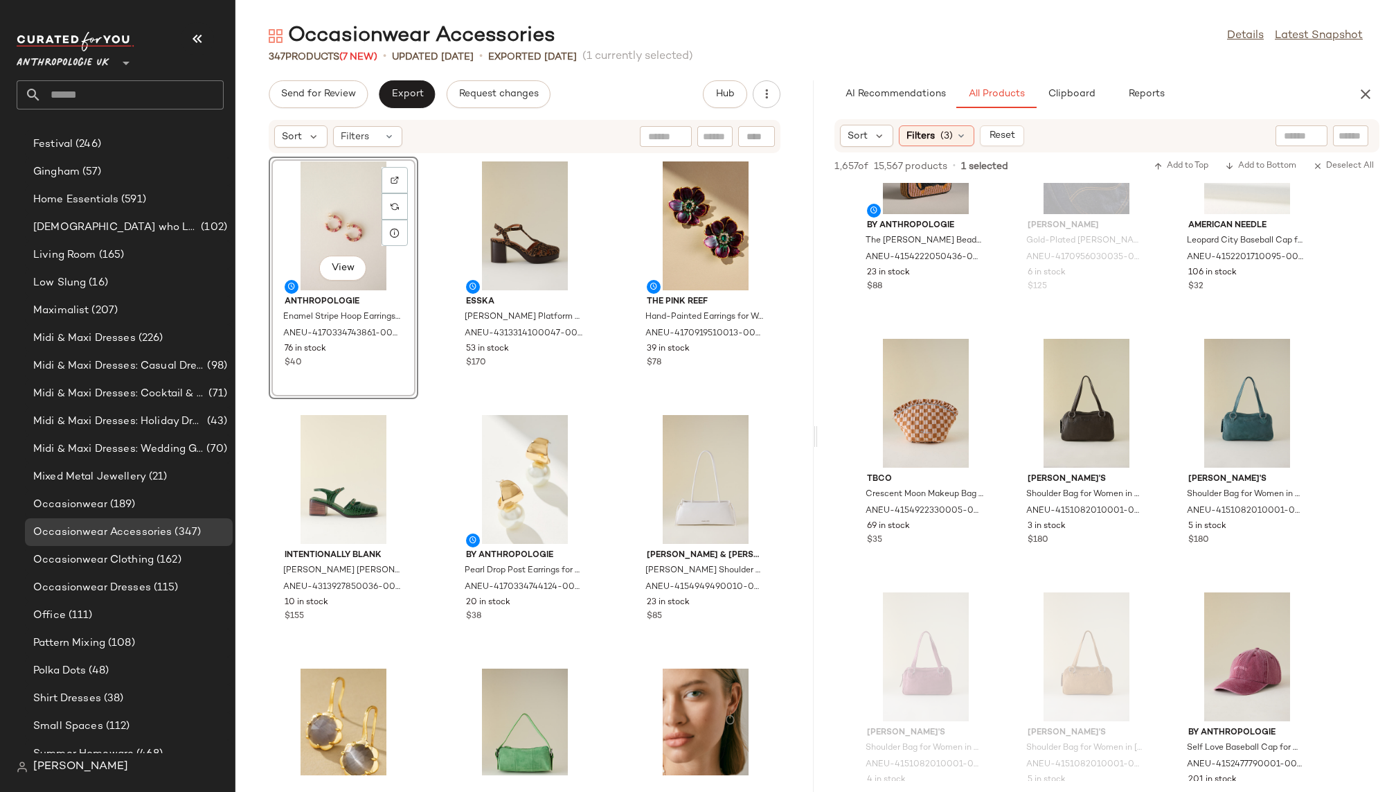
scroll to position [7208, 0]
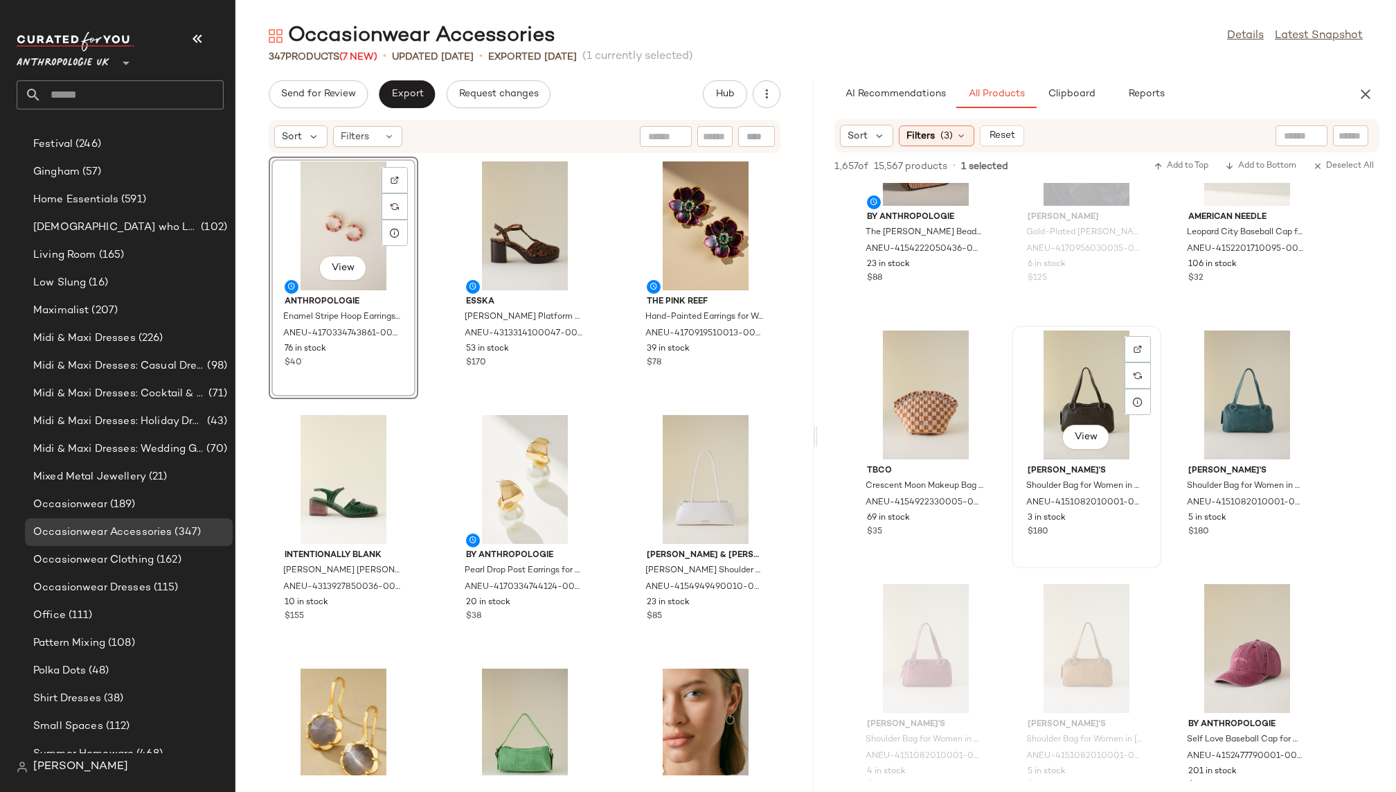
click at [1048, 404] on div "View" at bounding box center [1087, 394] width 140 height 129
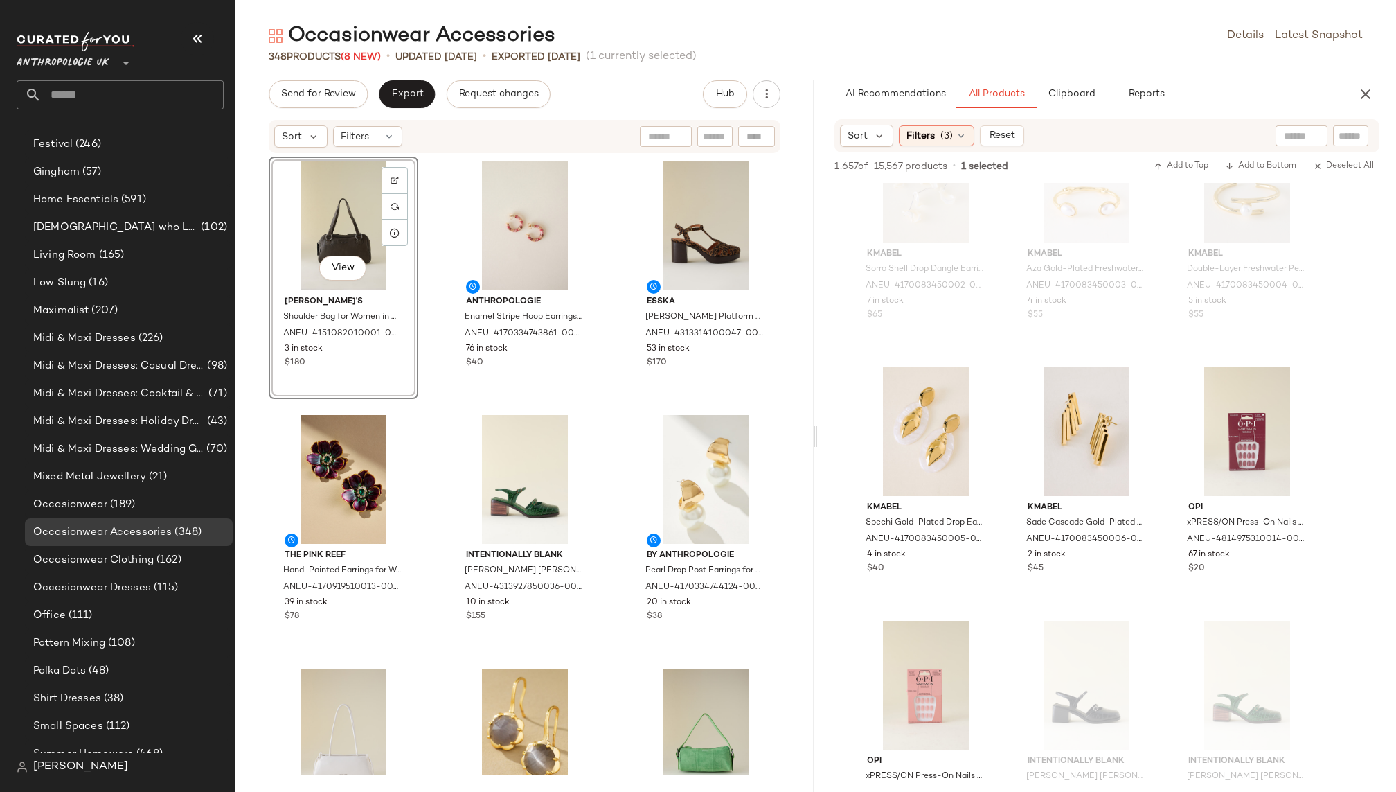
scroll to position [19879, 0]
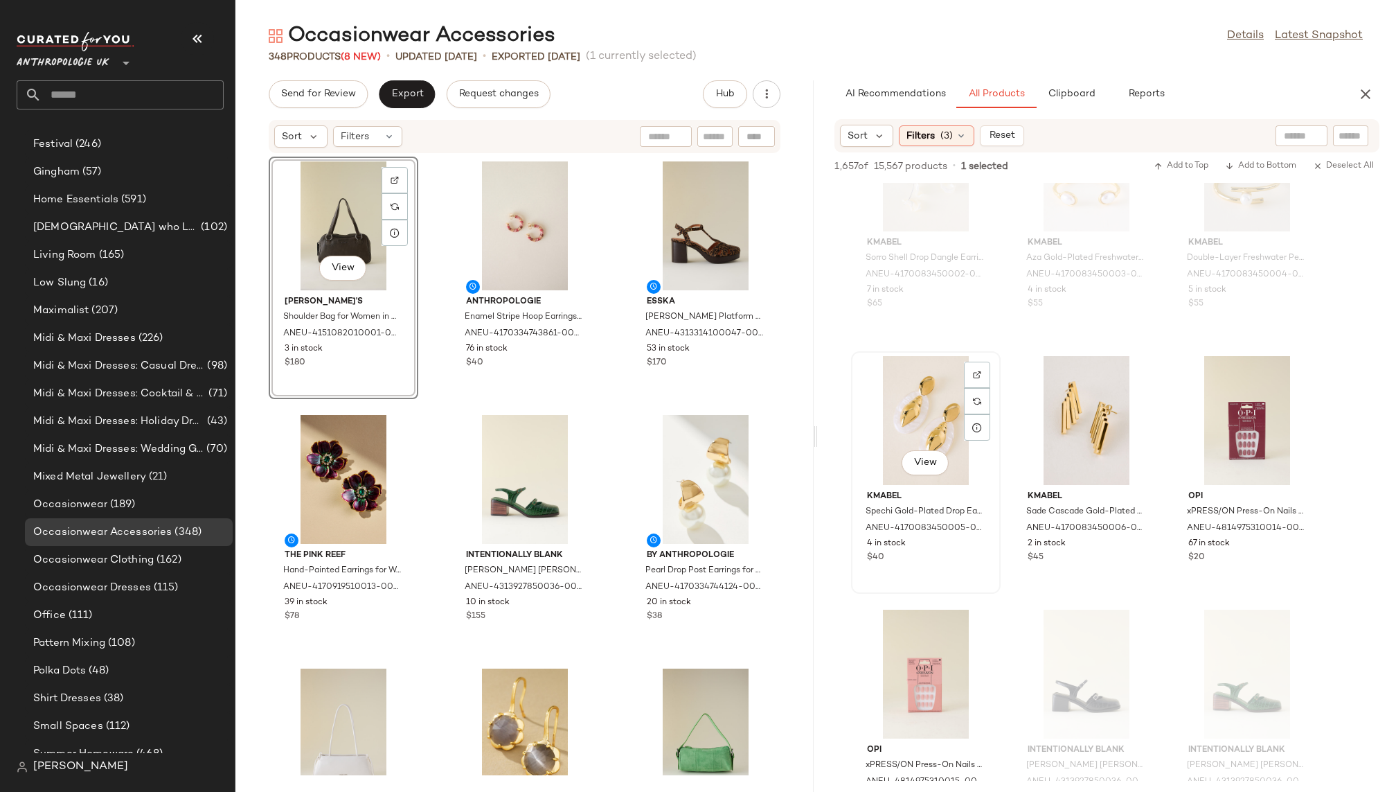
click at [909, 417] on div "View" at bounding box center [926, 420] width 140 height 129
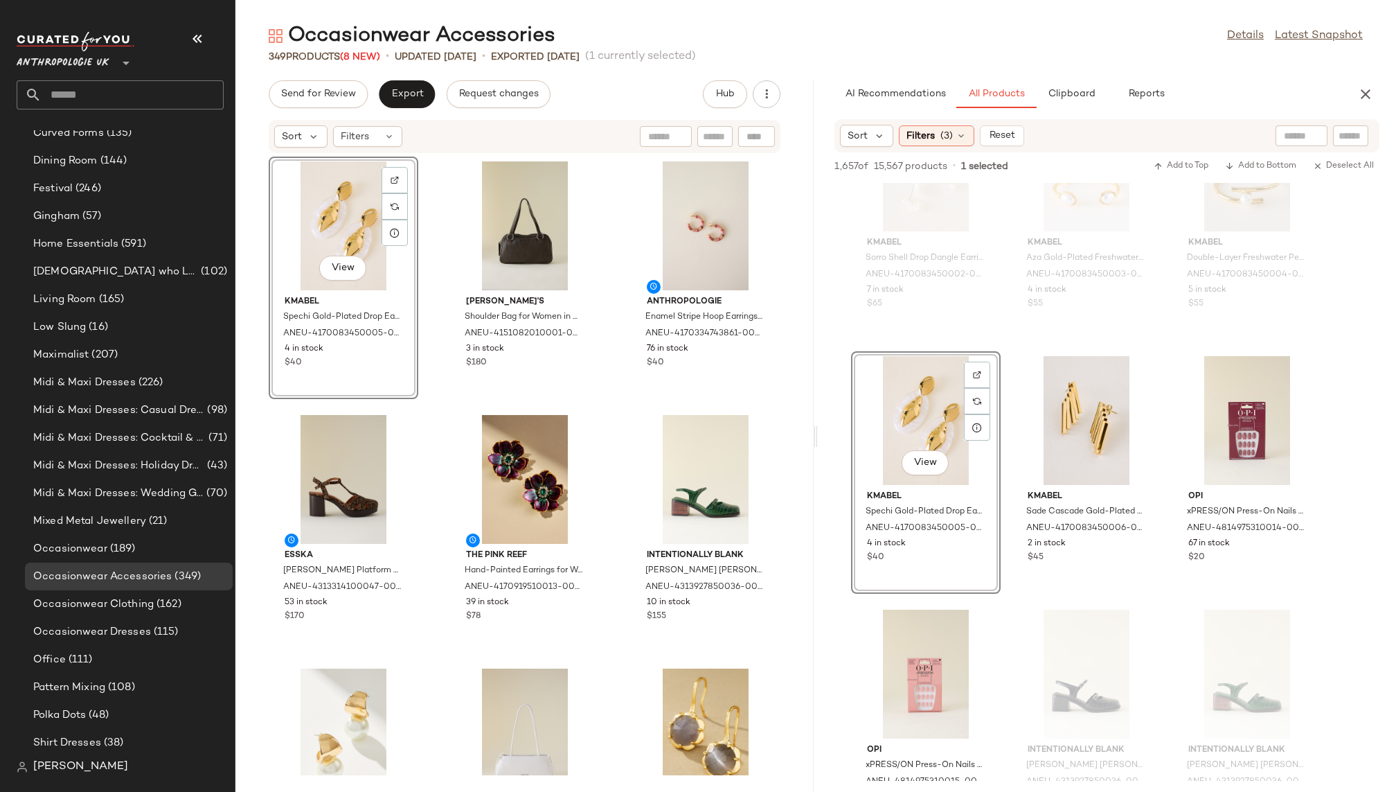
scroll to position [693, 0]
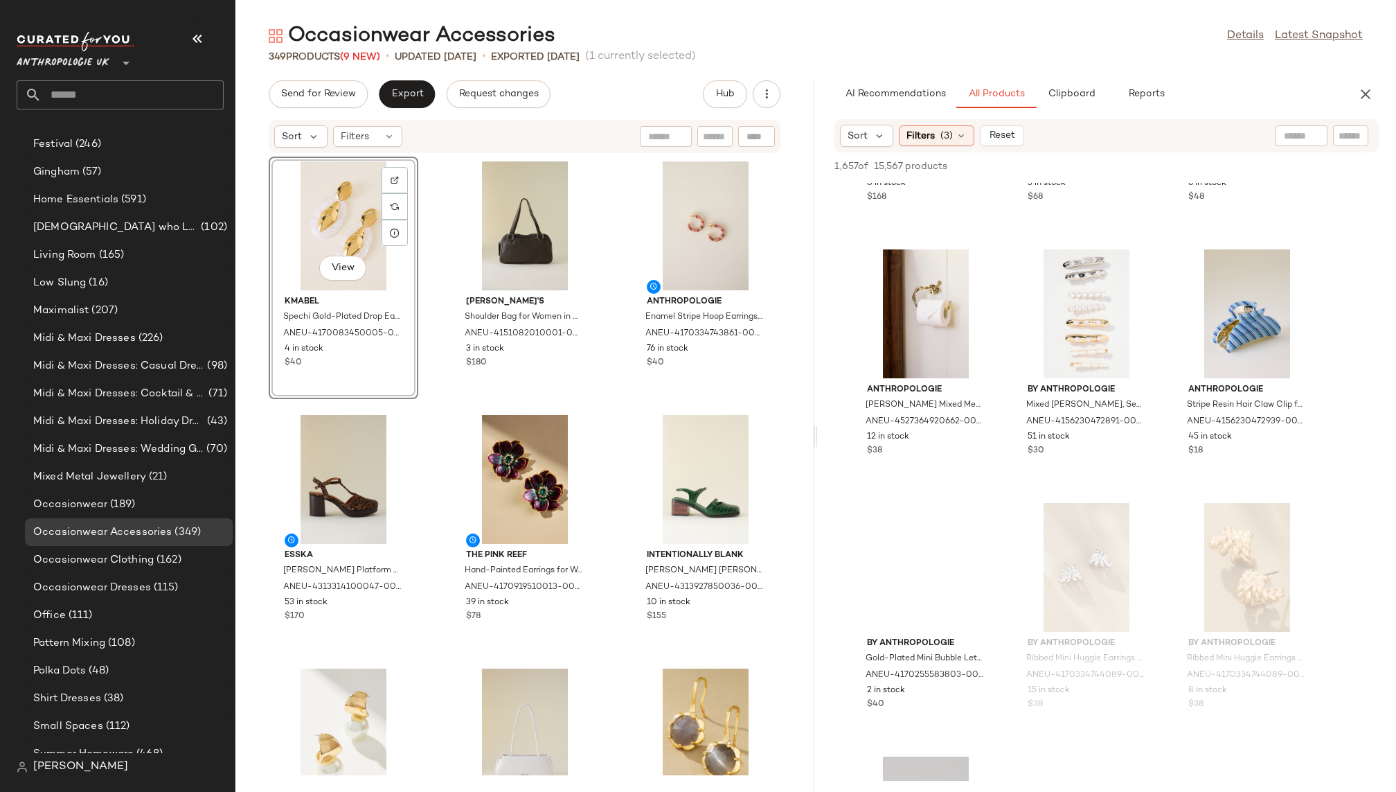
scroll to position [30823, 0]
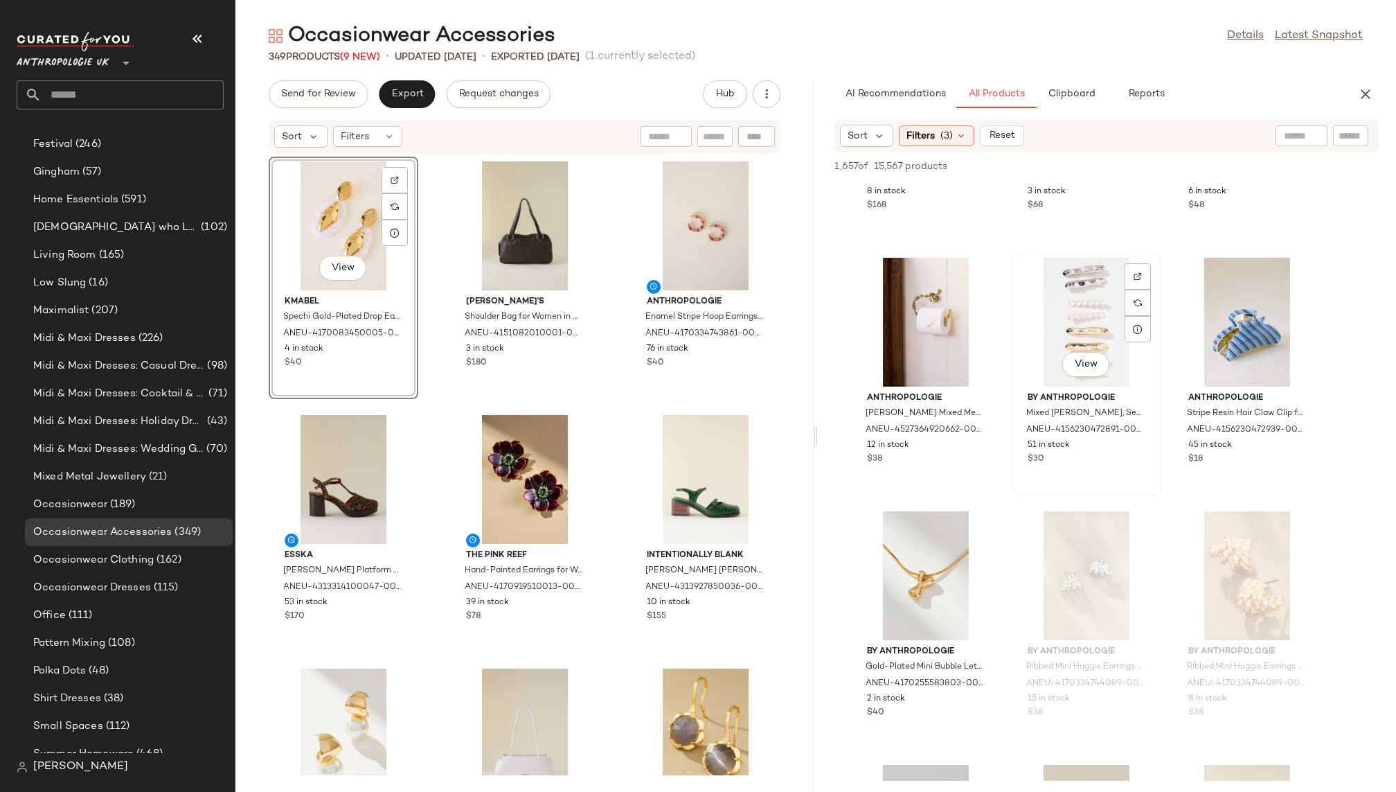
click at [1051, 317] on div "View" at bounding box center [1087, 322] width 140 height 129
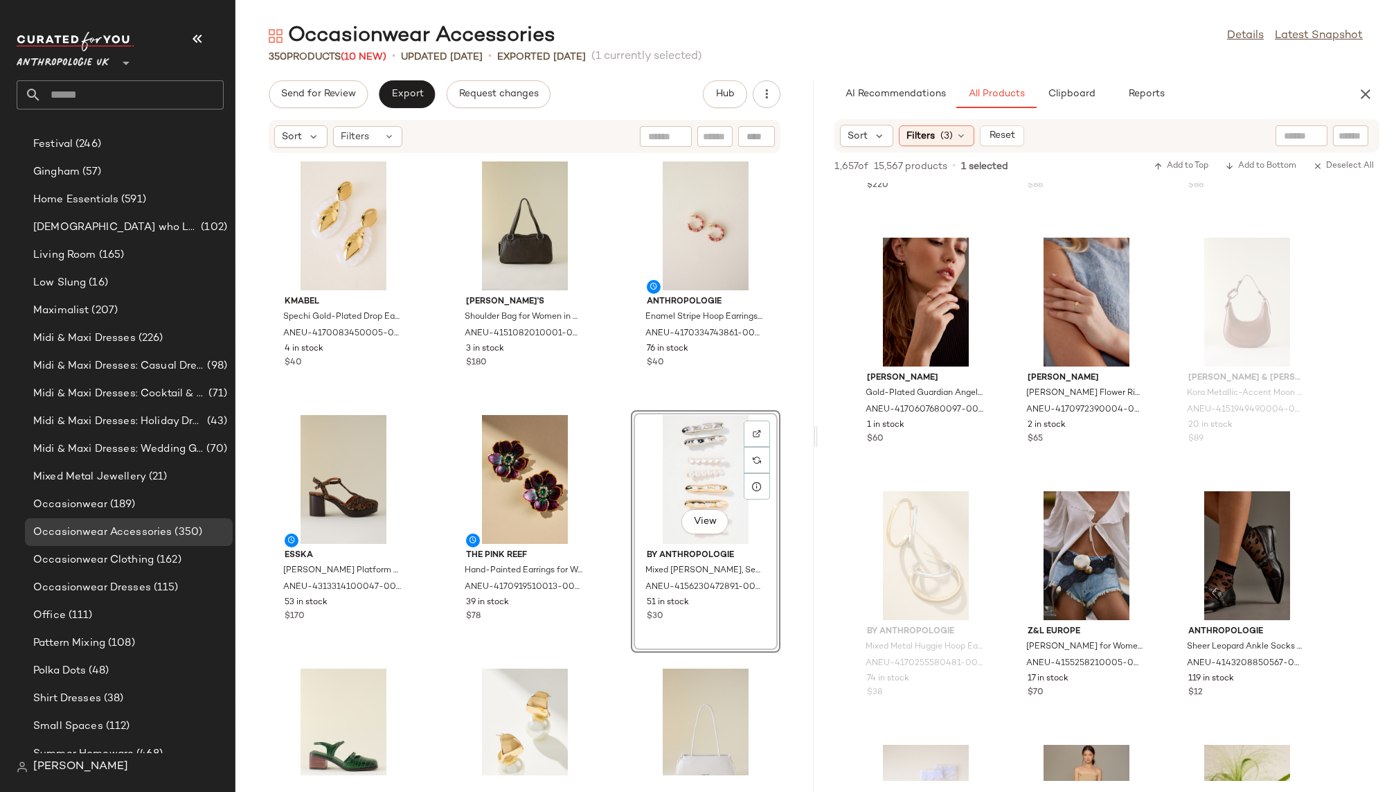
scroll to position [40623, 0]
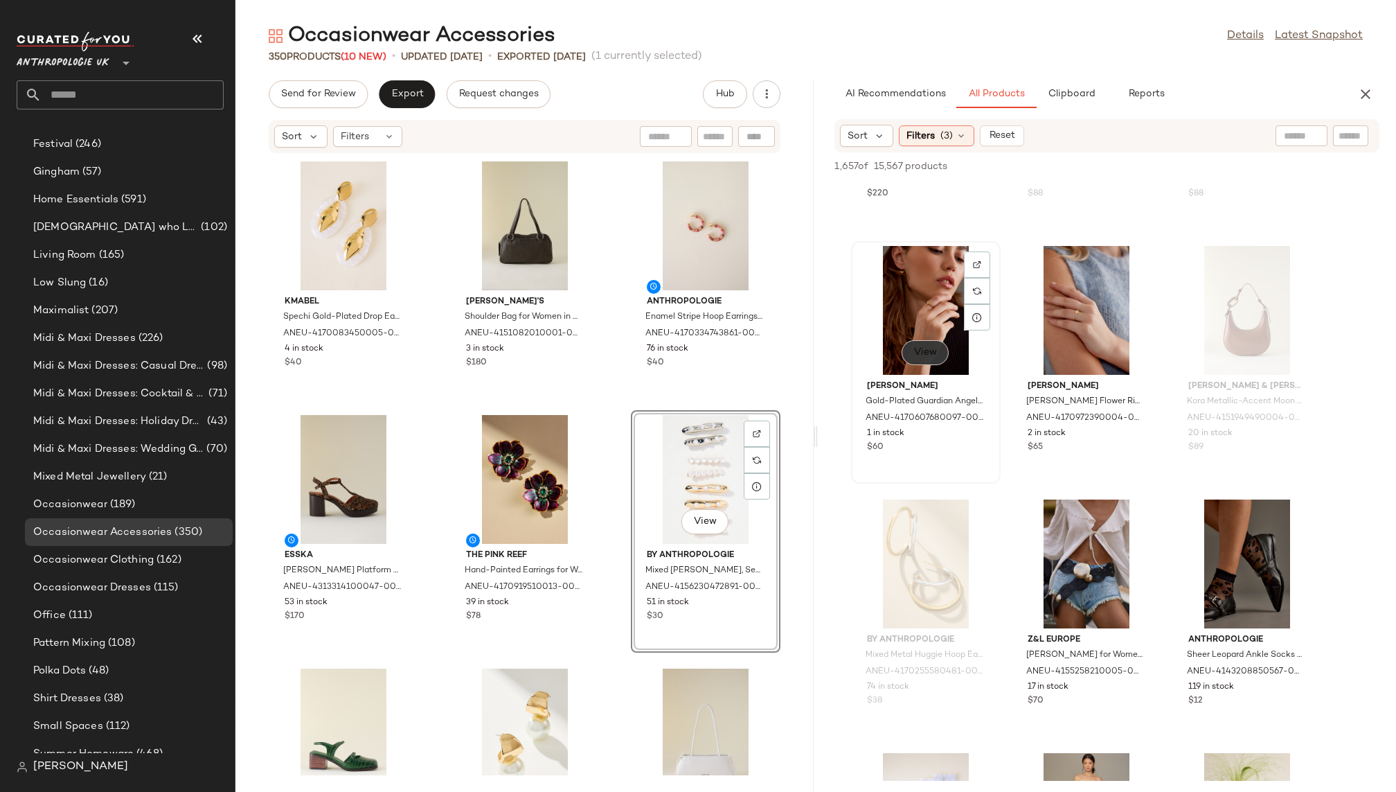
click at [938, 350] on button "View" at bounding box center [925, 352] width 47 height 25
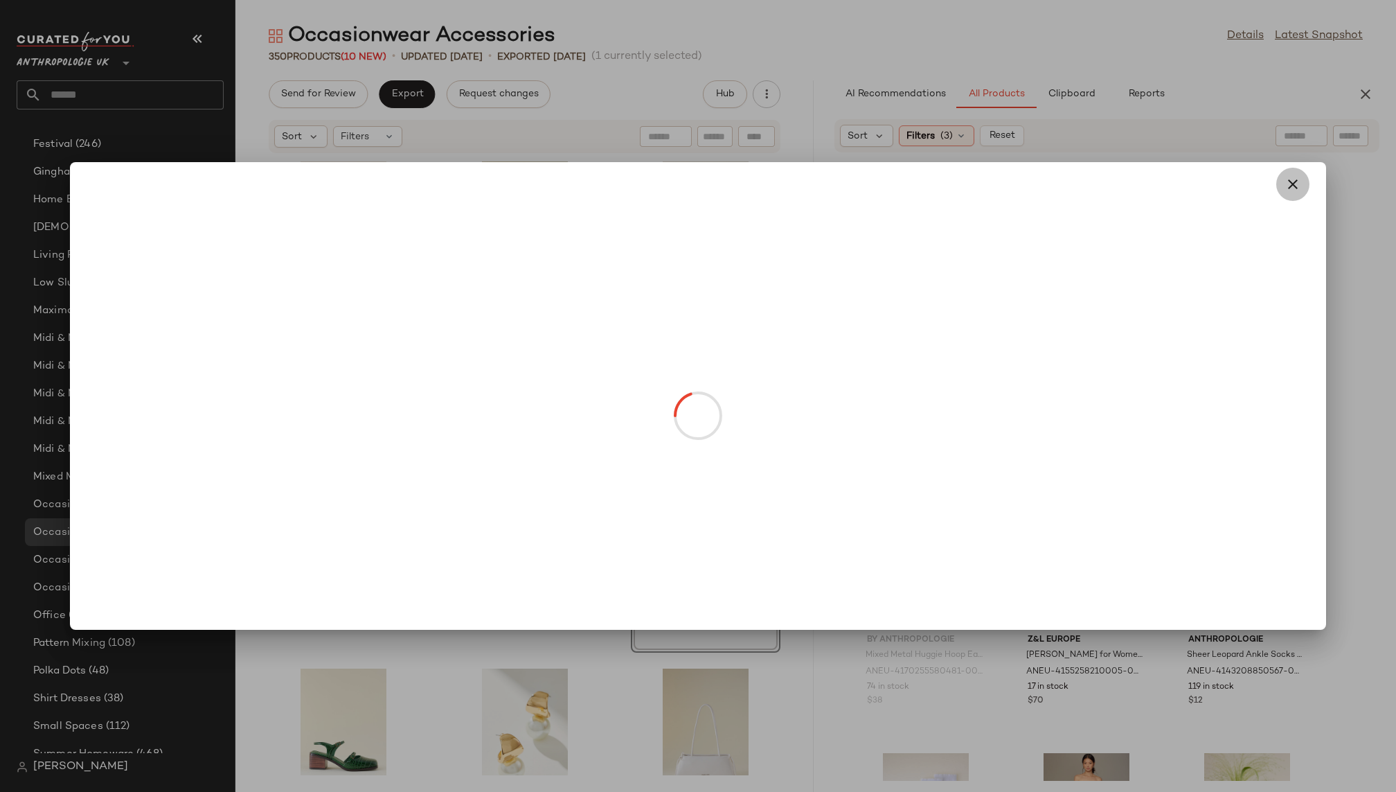
click at [1291, 172] on button "button" at bounding box center [1292, 184] width 33 height 33
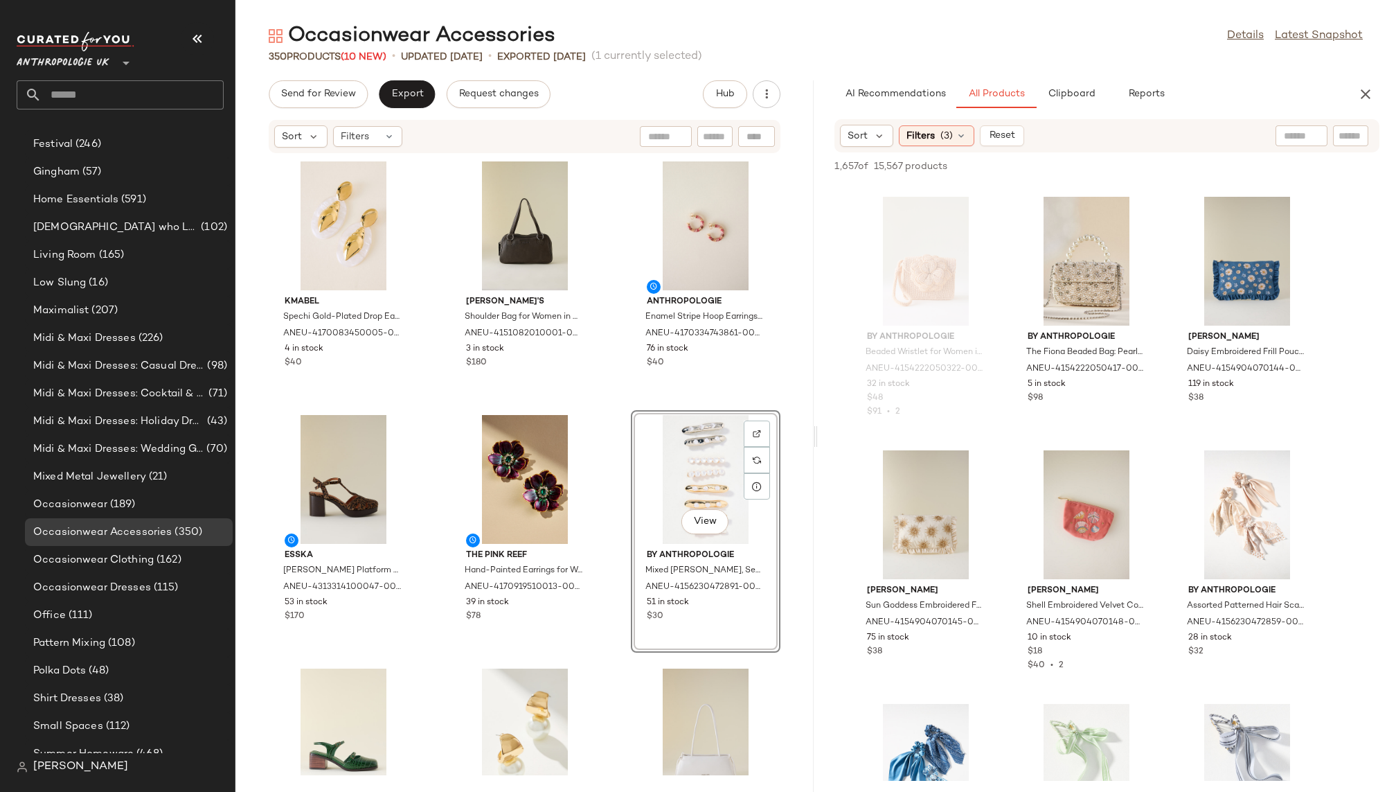
scroll to position [56795, 0]
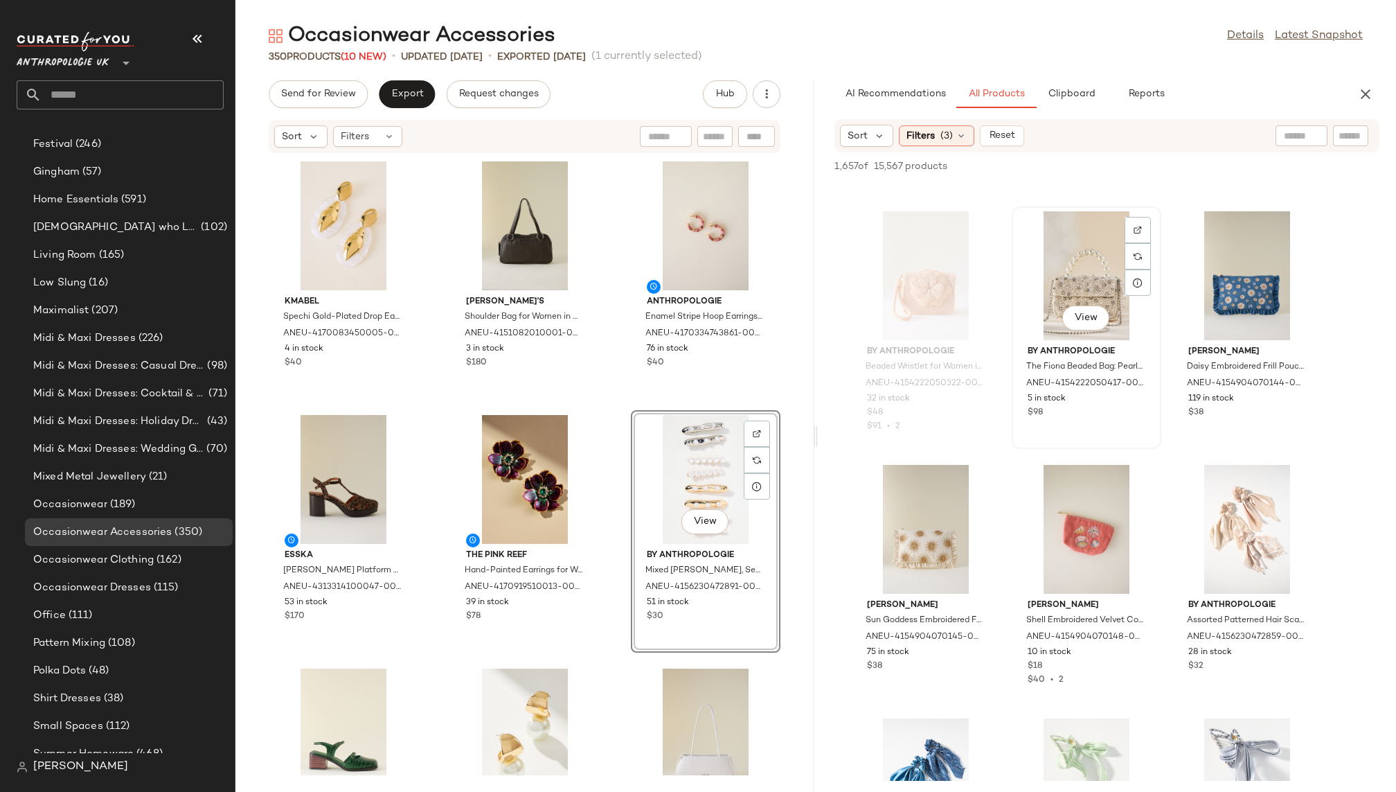
click at [1079, 253] on div "View" at bounding box center [1087, 275] width 140 height 129
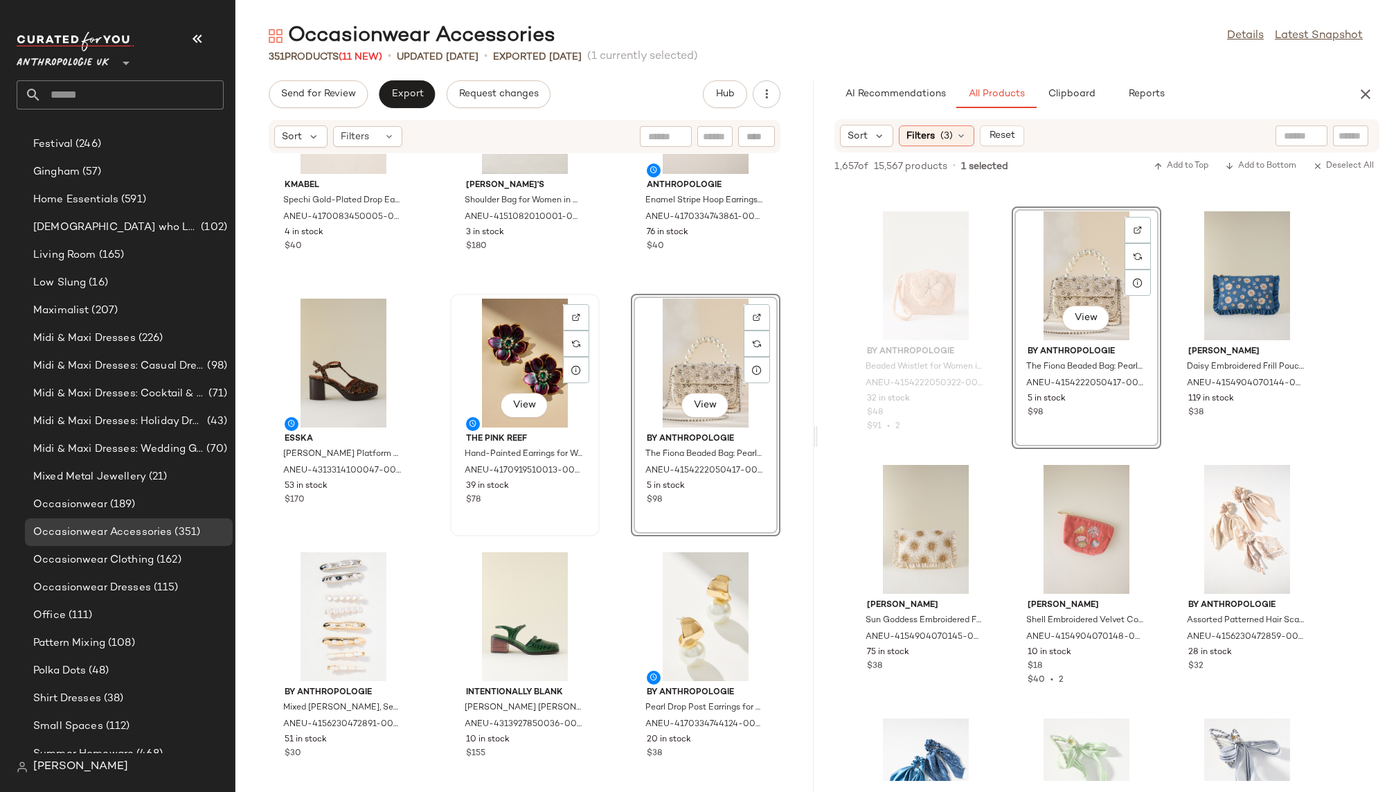
scroll to position [0, 0]
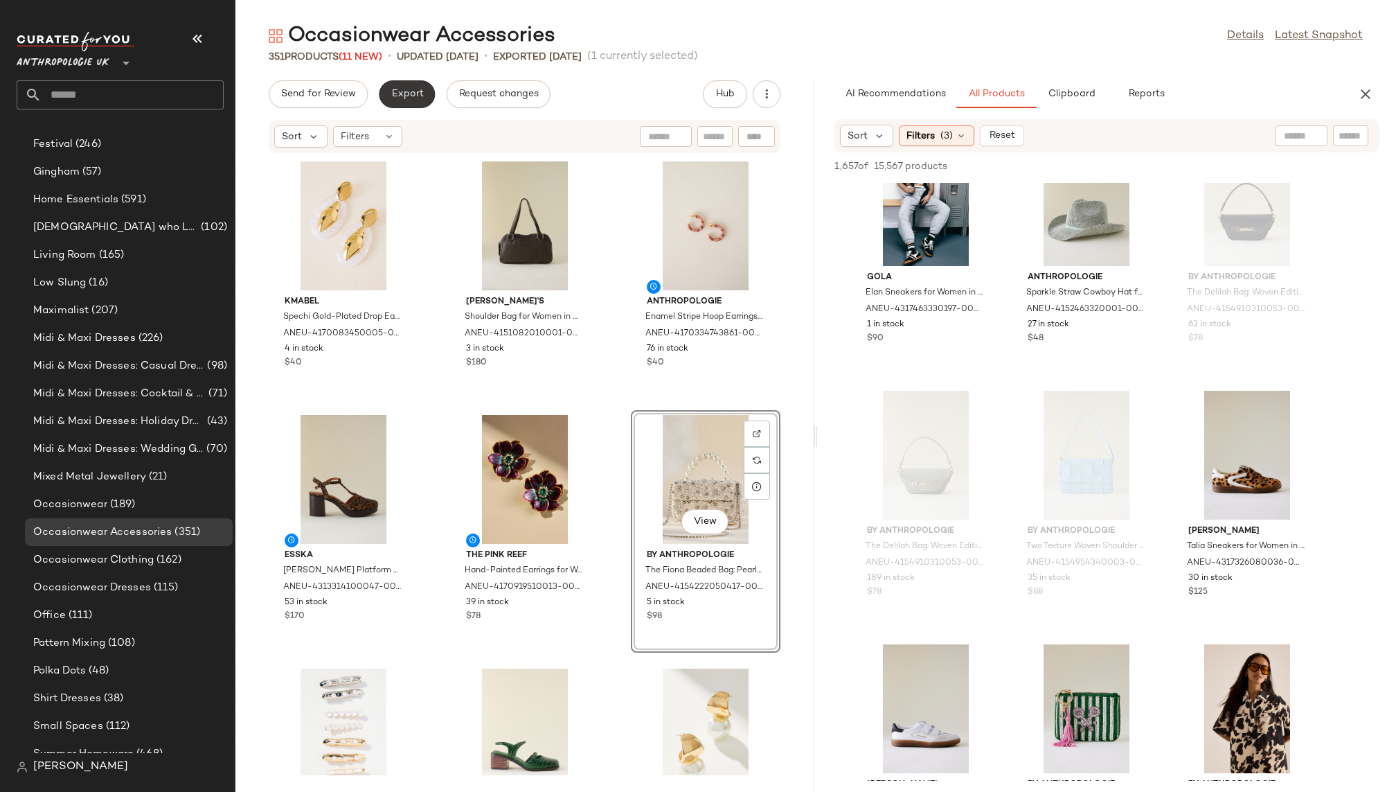
click at [409, 87] on button "Export" at bounding box center [407, 94] width 56 height 28
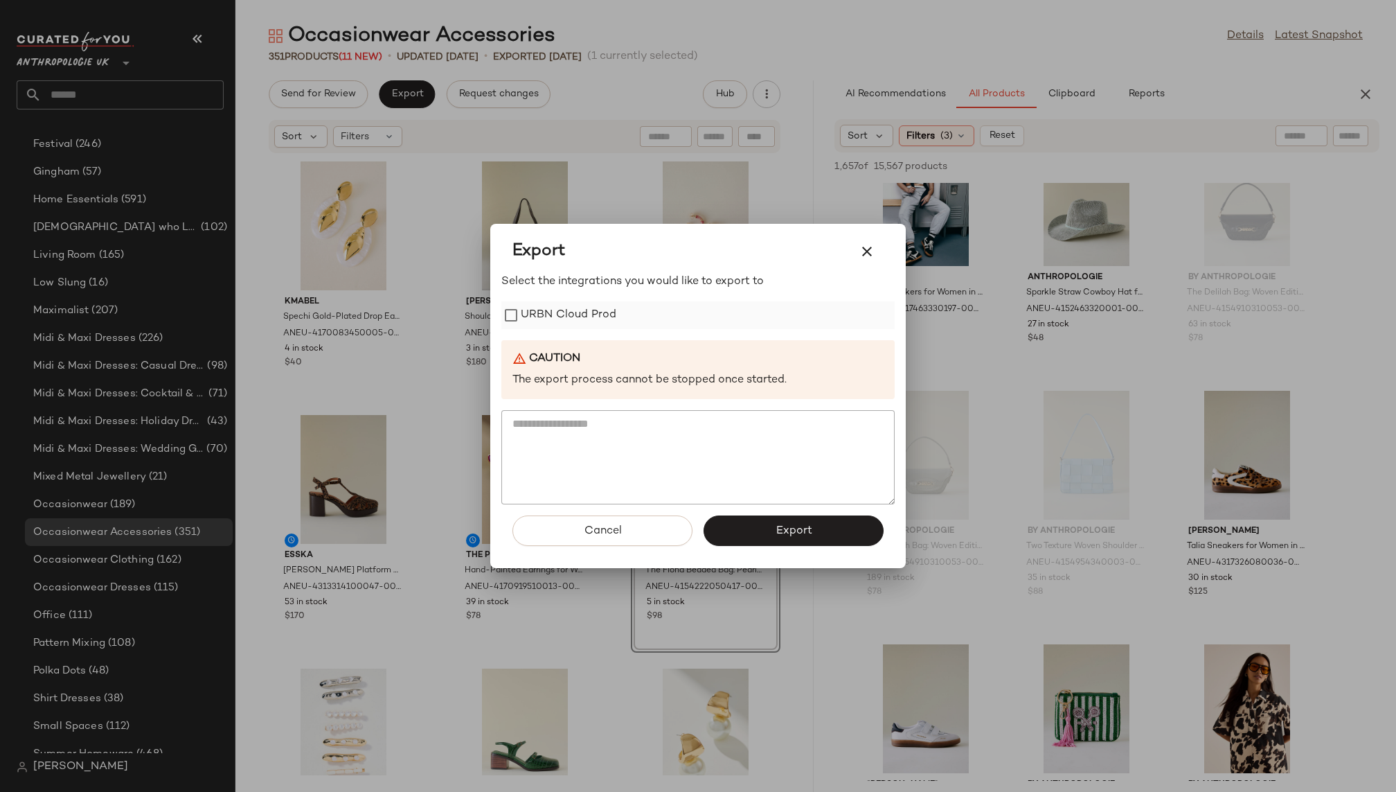
click at [531, 312] on label "URBN Cloud Prod" at bounding box center [569, 315] width 96 height 28
click at [785, 533] on span "Export" at bounding box center [793, 530] width 37 height 13
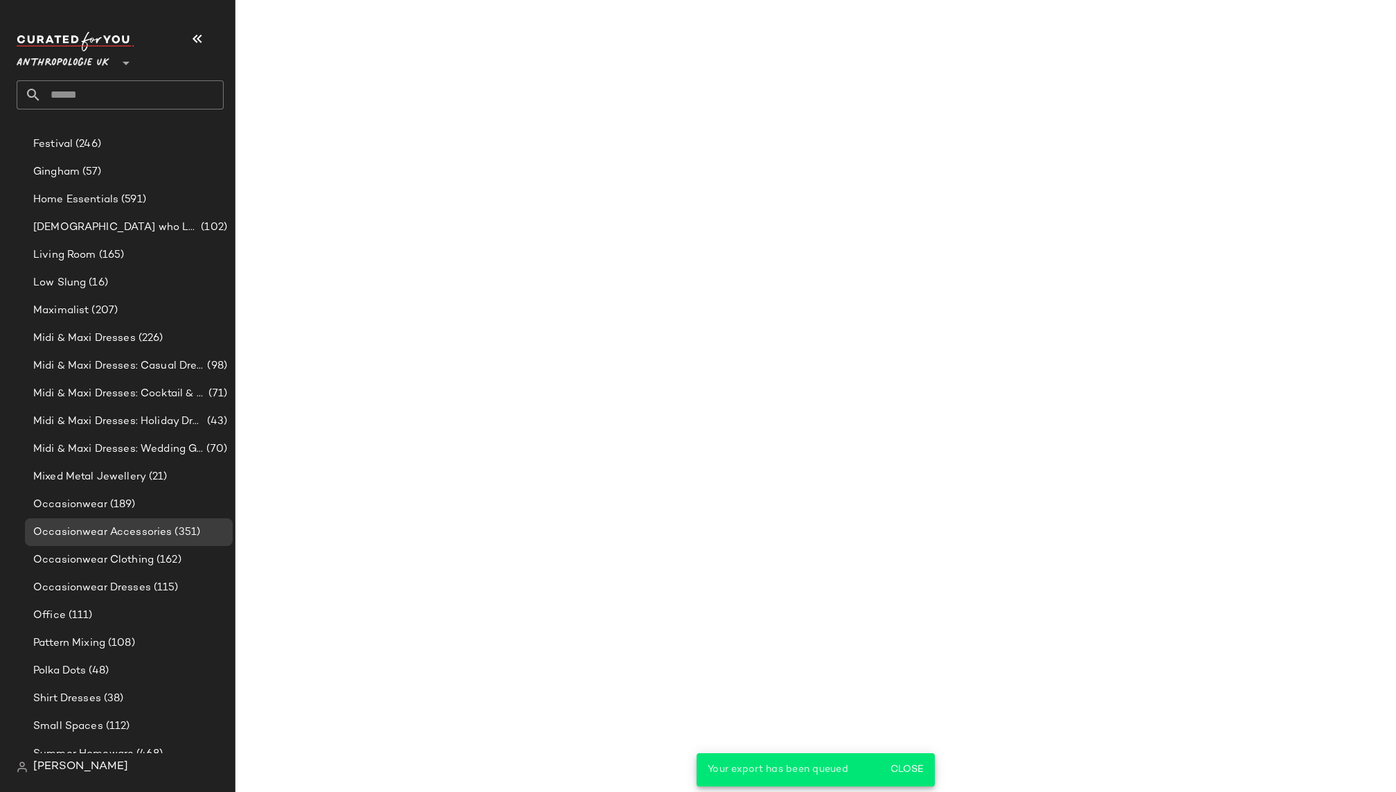
scroll to position [65839, 0]
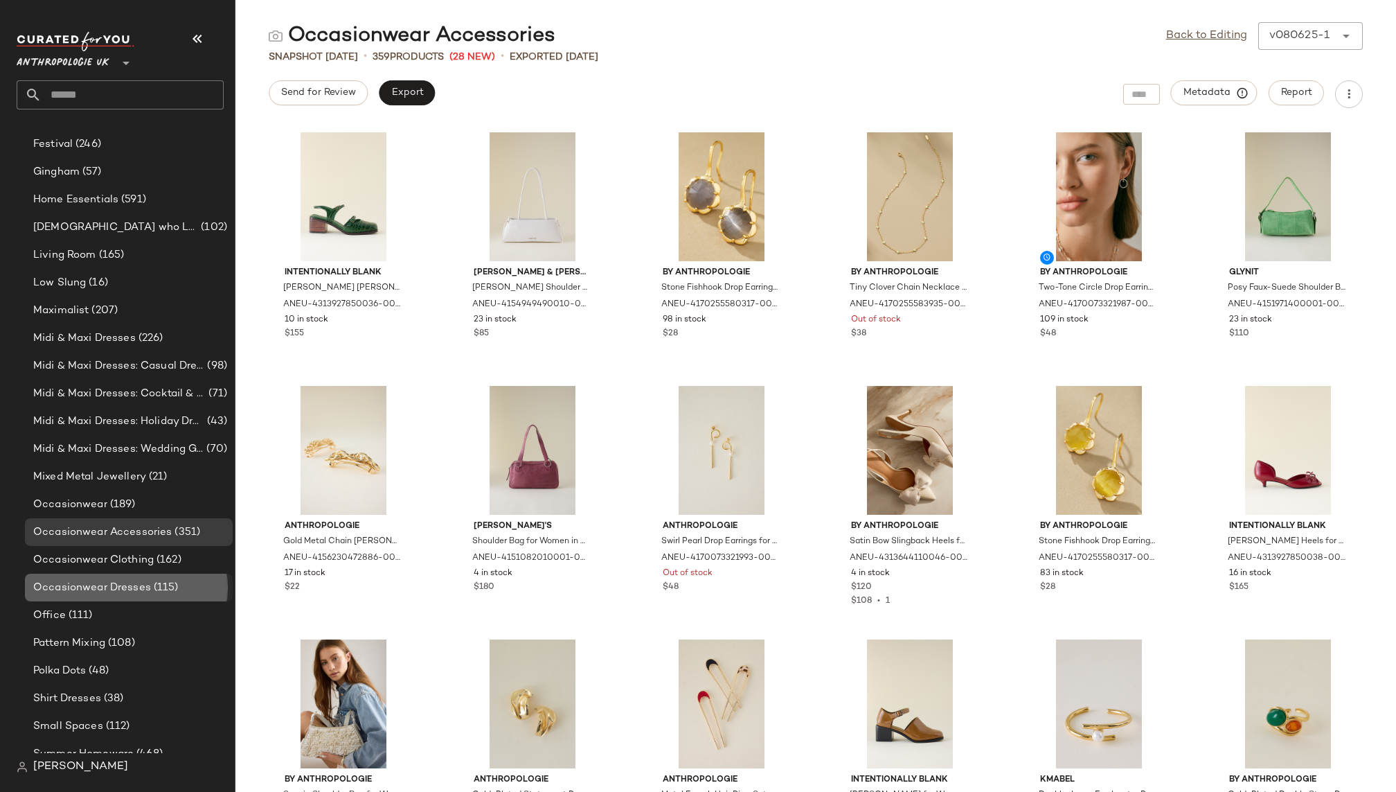
click at [124, 587] on span "Occasionwear Dresses" at bounding box center [92, 588] width 118 height 16
click at [136, 582] on span "Occasionwear Dresses" at bounding box center [92, 588] width 118 height 16
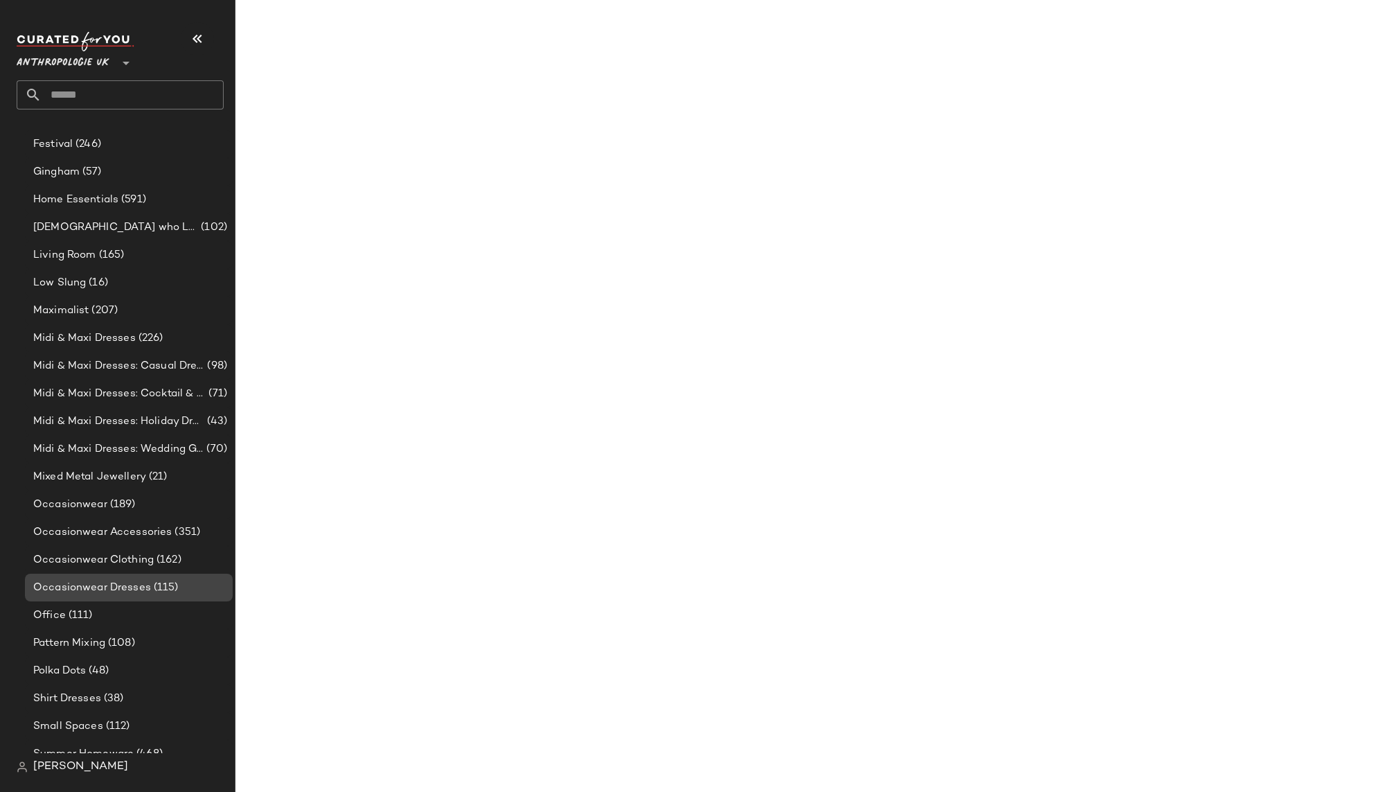
click at [145, 583] on span "Occasionwear Dresses" at bounding box center [92, 588] width 118 height 16
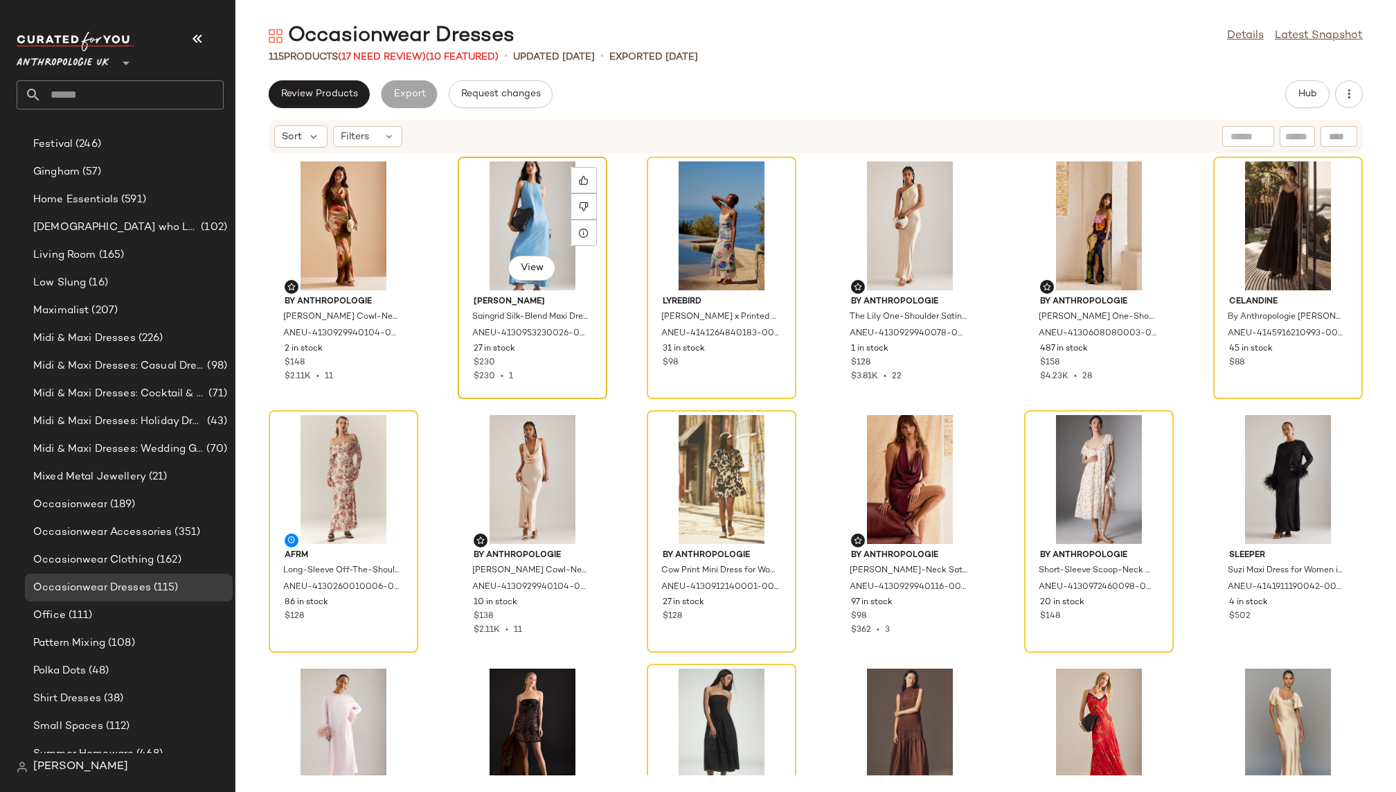
click at [511, 237] on div "View" at bounding box center [533, 225] width 140 height 129
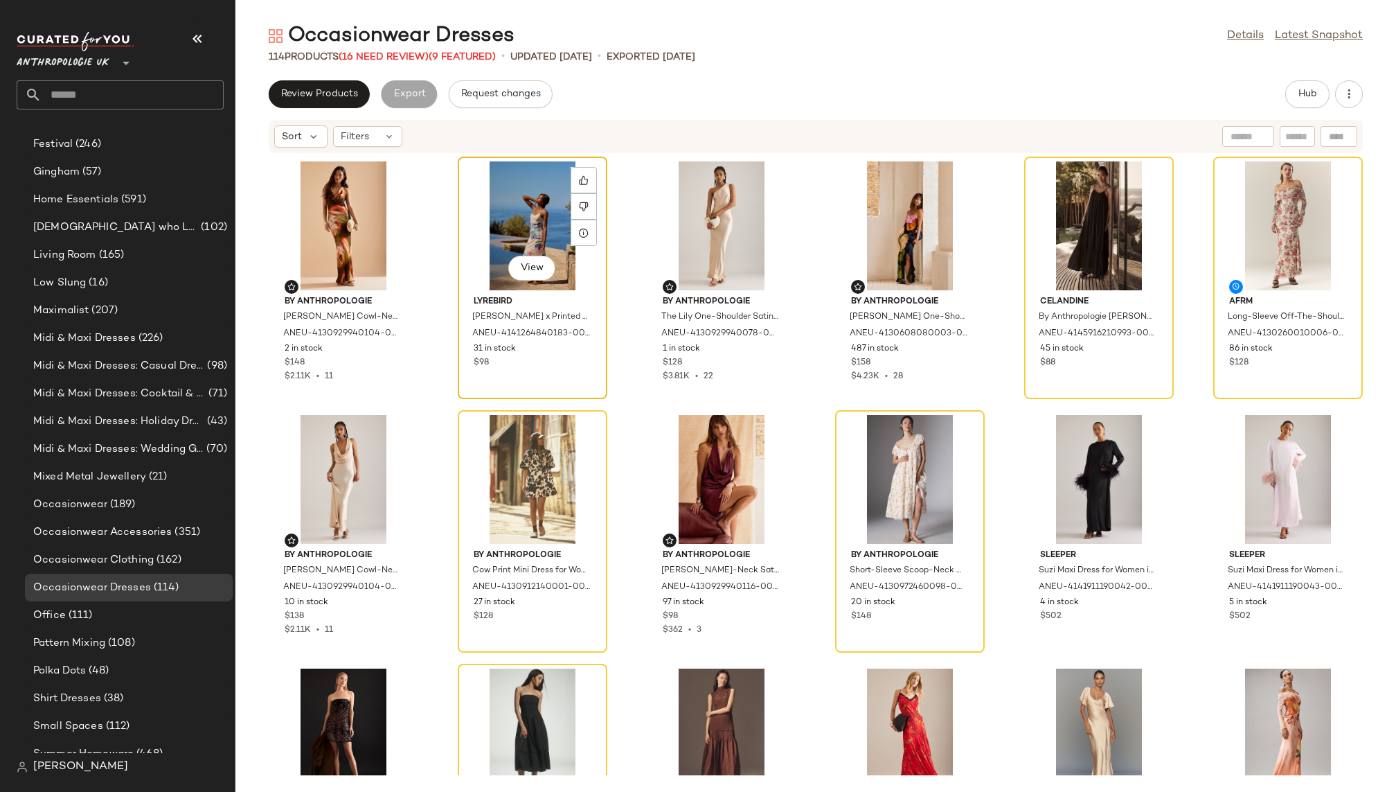
click at [503, 224] on div "View" at bounding box center [533, 225] width 140 height 129
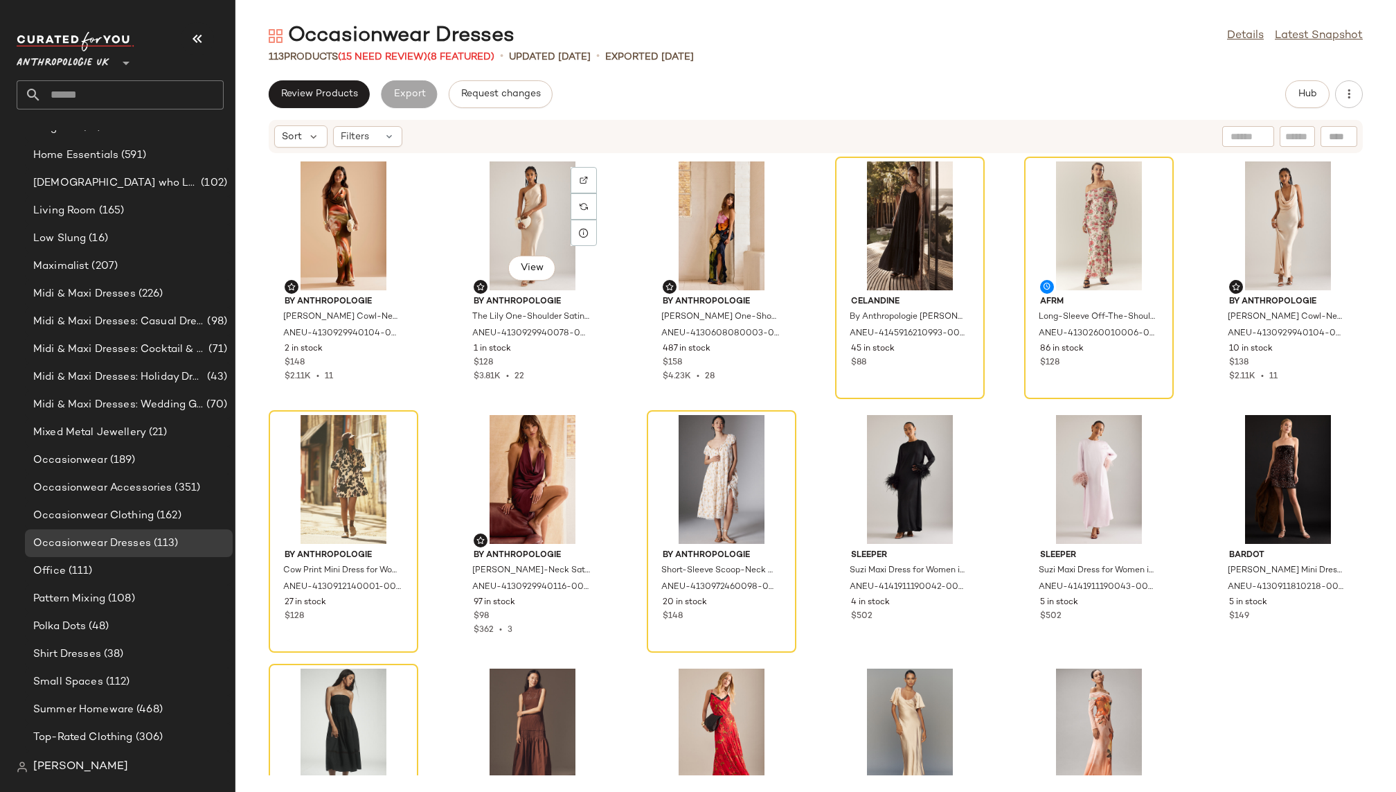
scroll to position [693, 0]
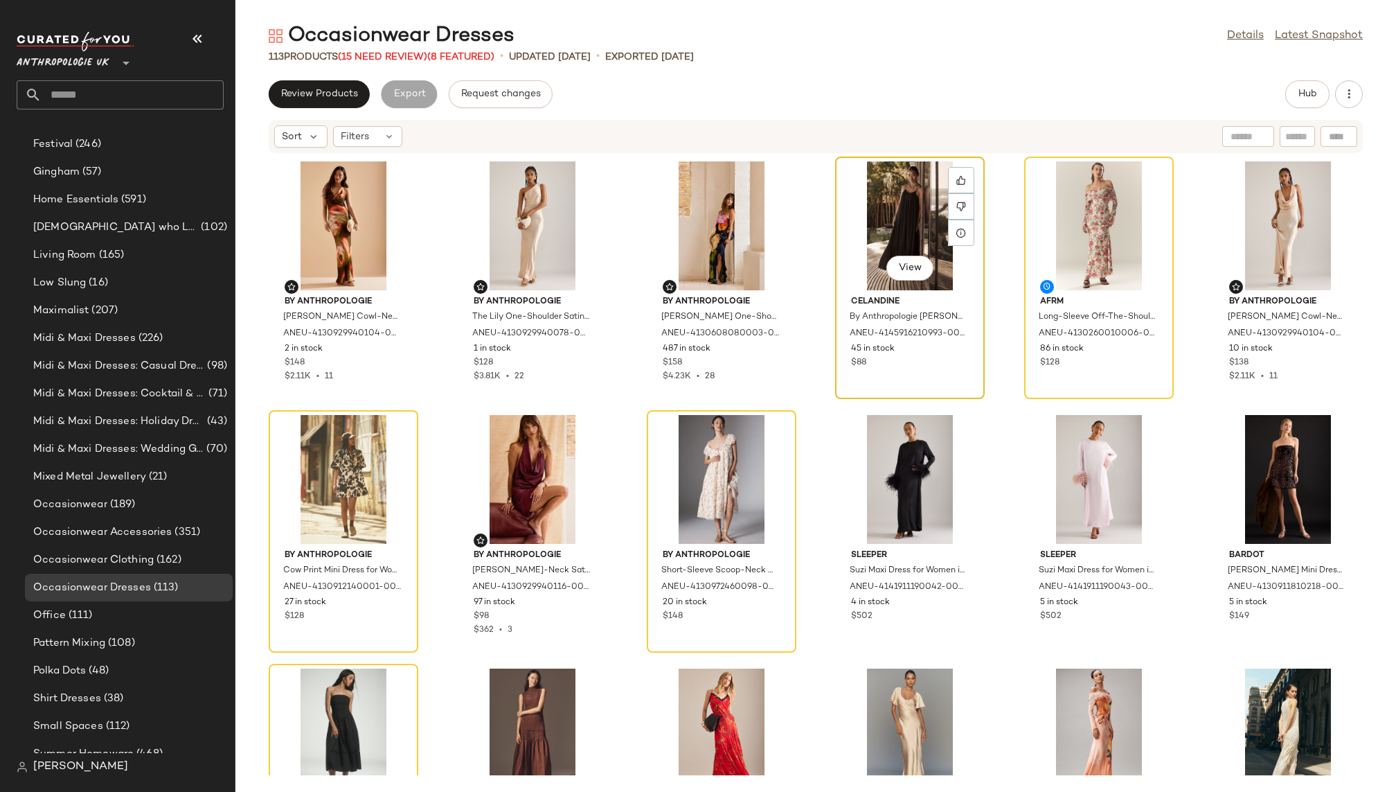
click at [861, 207] on div "View" at bounding box center [910, 225] width 140 height 129
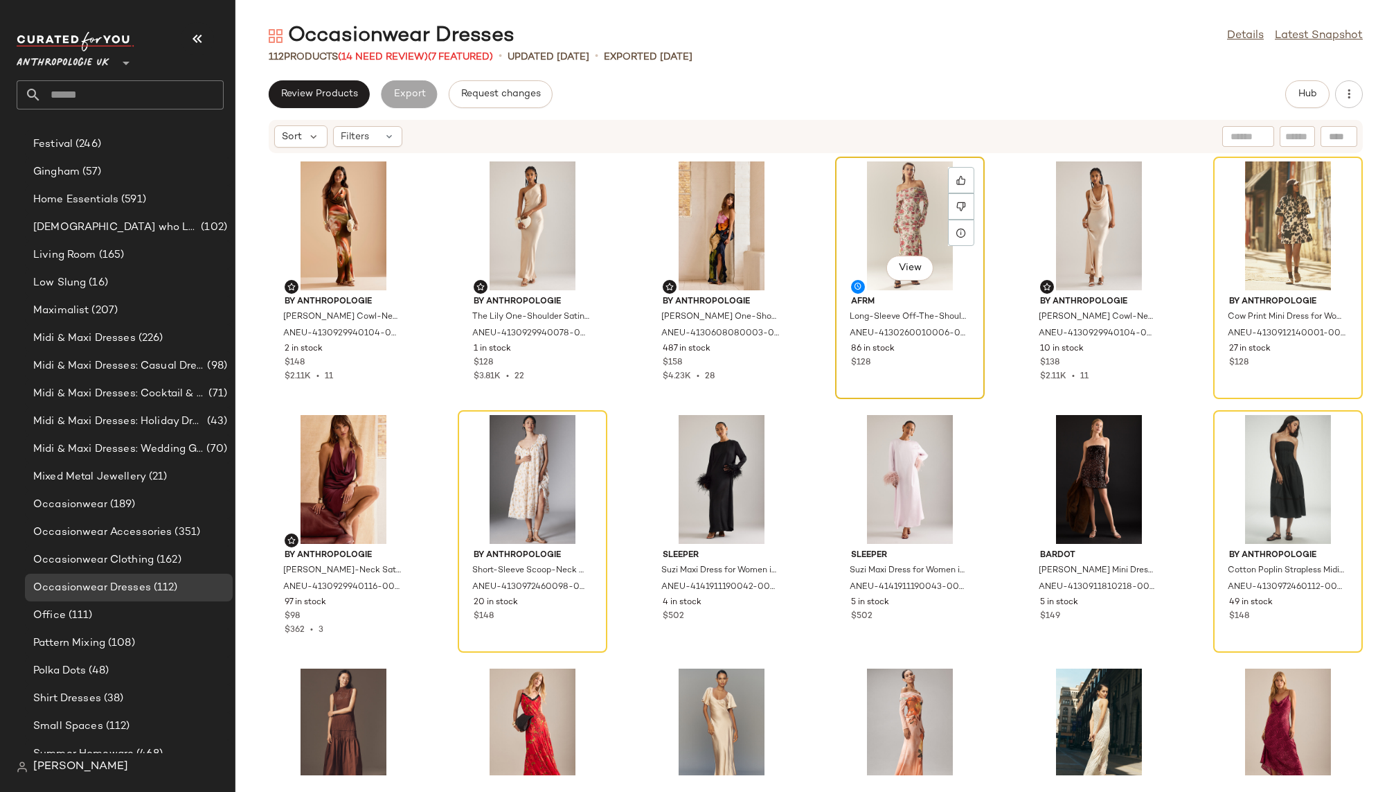
click at [882, 231] on div "View" at bounding box center [910, 225] width 140 height 129
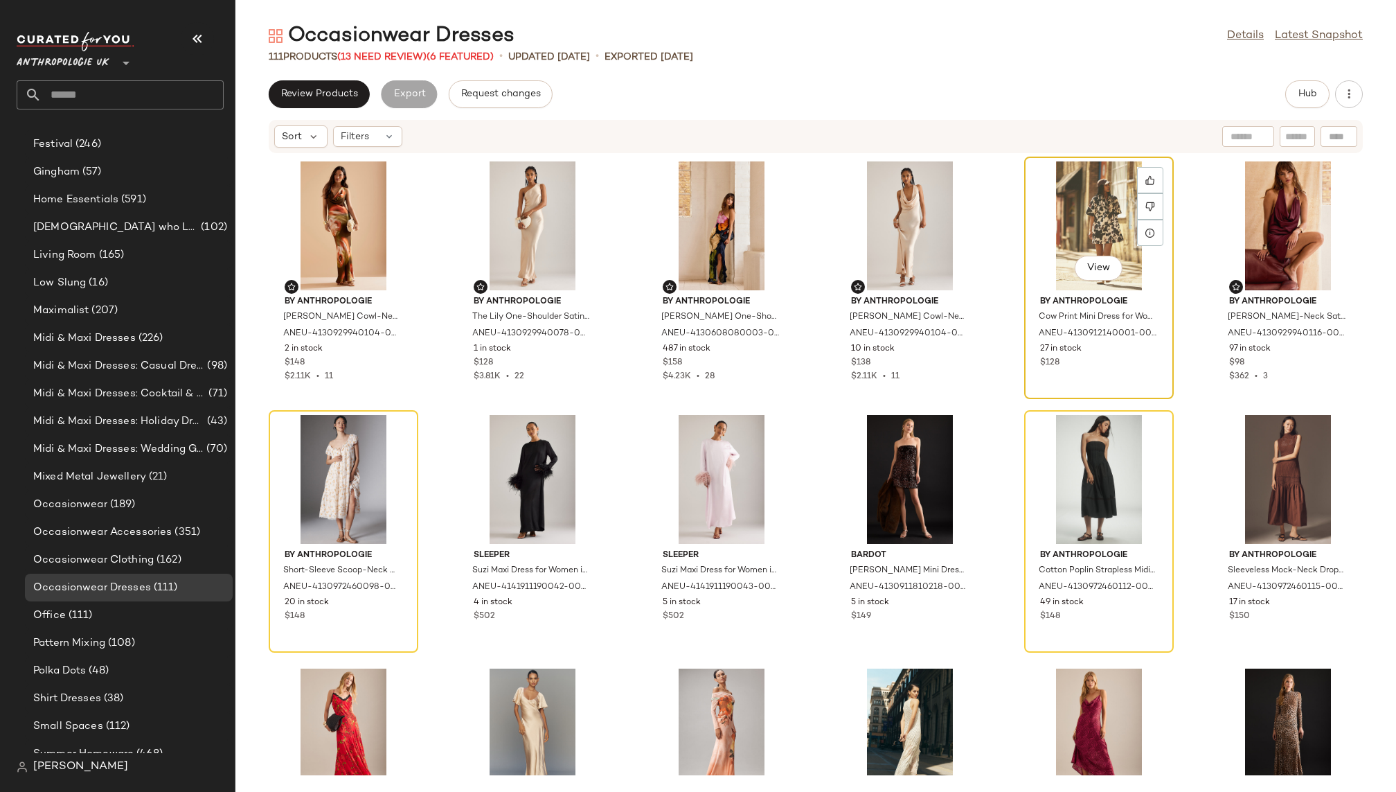
click at [1062, 247] on div "View" at bounding box center [1099, 225] width 140 height 129
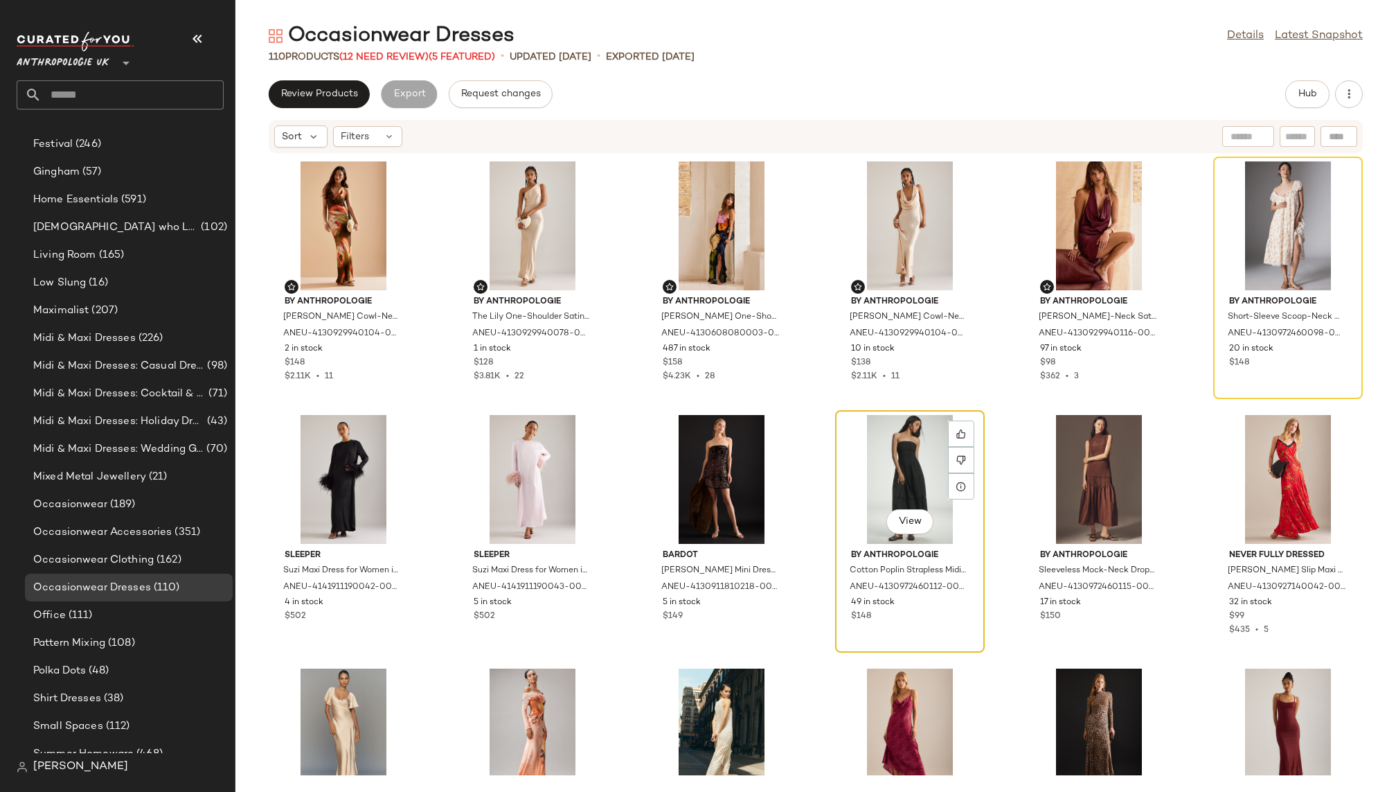
scroll to position [693, 0]
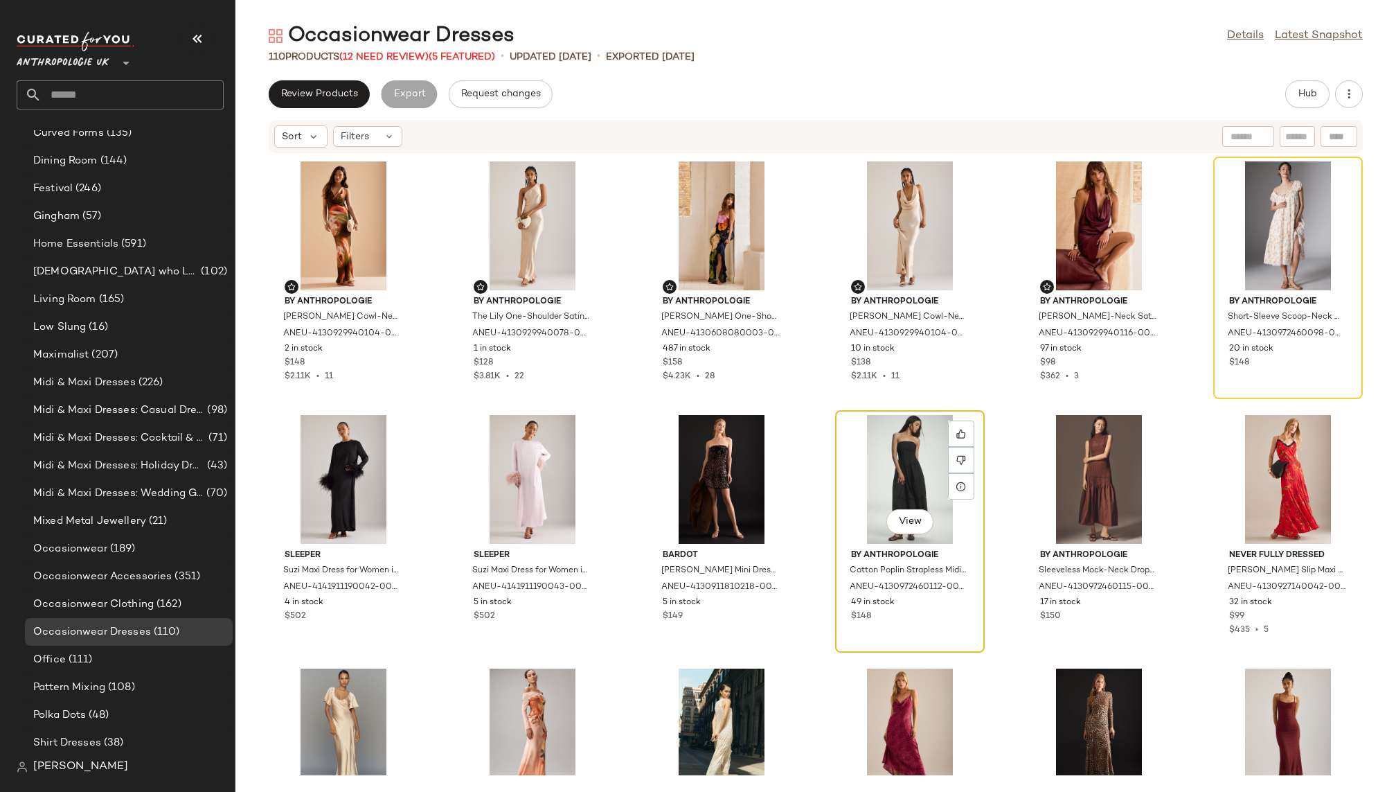
click at [877, 484] on div "View" at bounding box center [910, 479] width 140 height 129
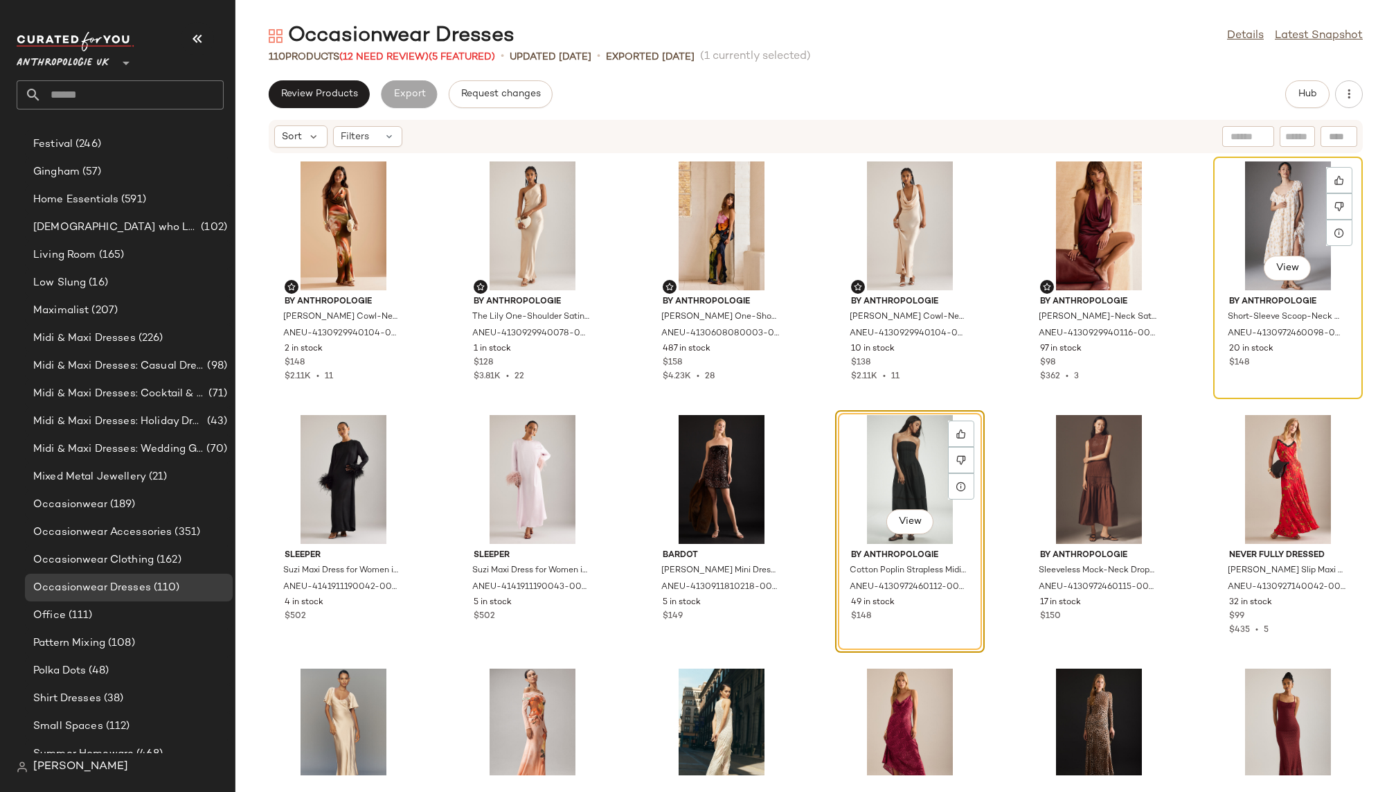
click at [1242, 208] on div "View" at bounding box center [1288, 225] width 140 height 129
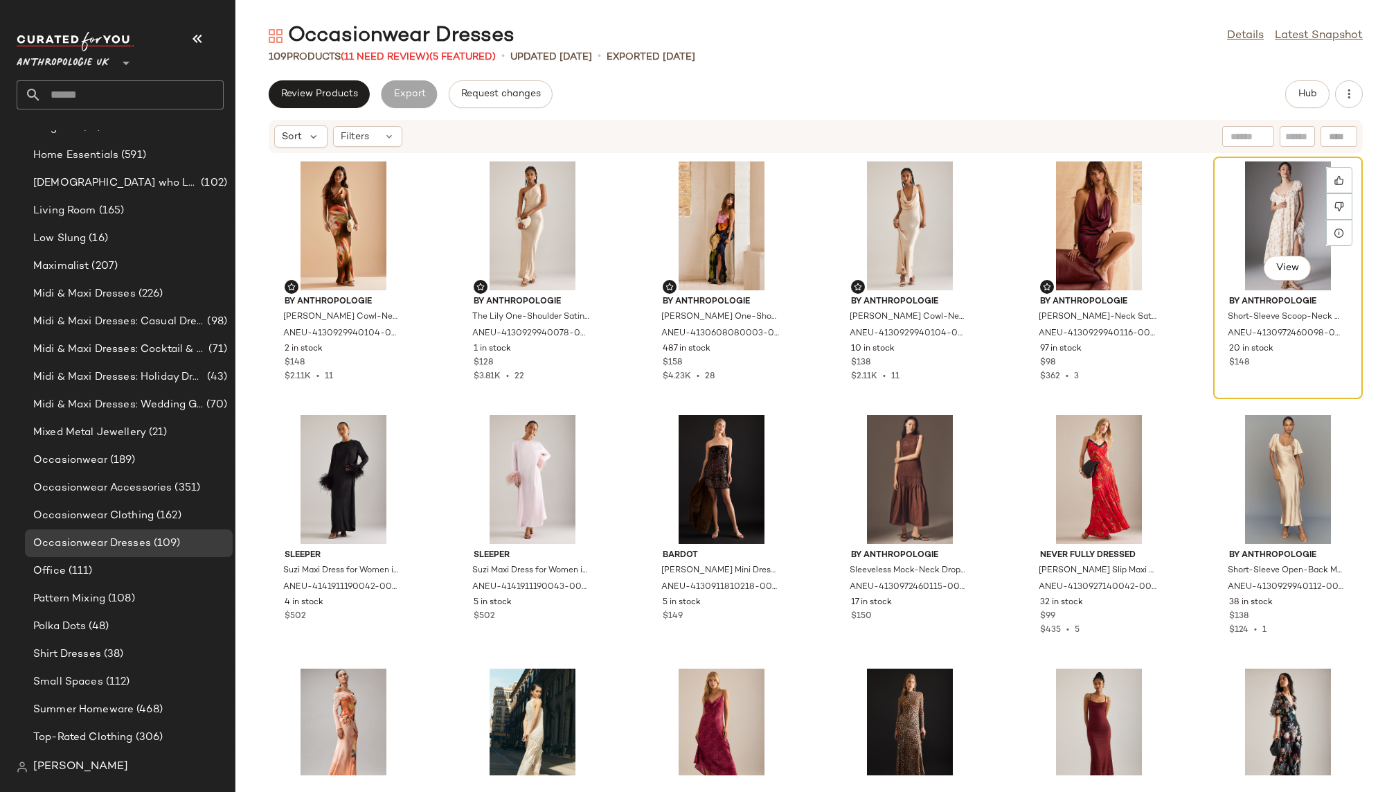
scroll to position [693, 0]
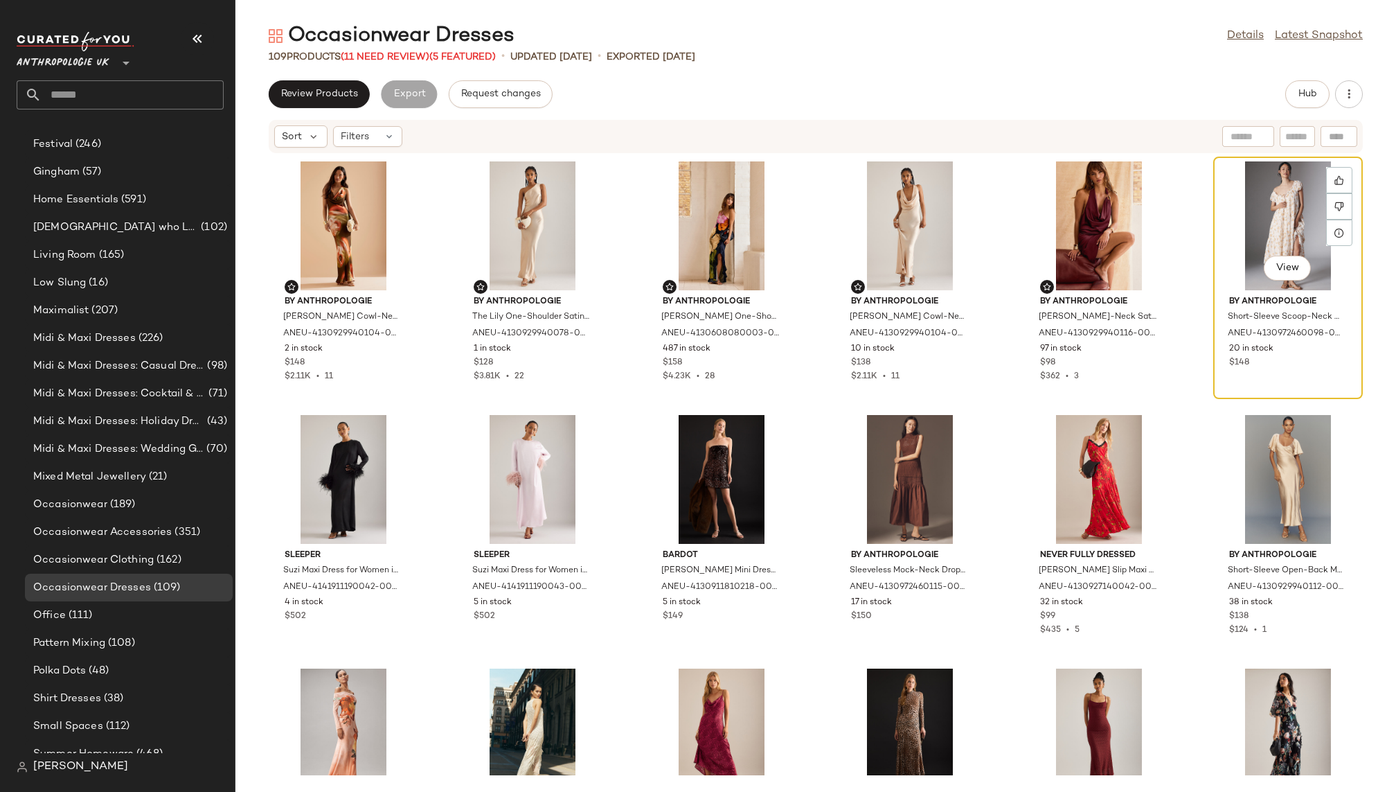
click at [1242, 208] on div "View" at bounding box center [1288, 225] width 140 height 129
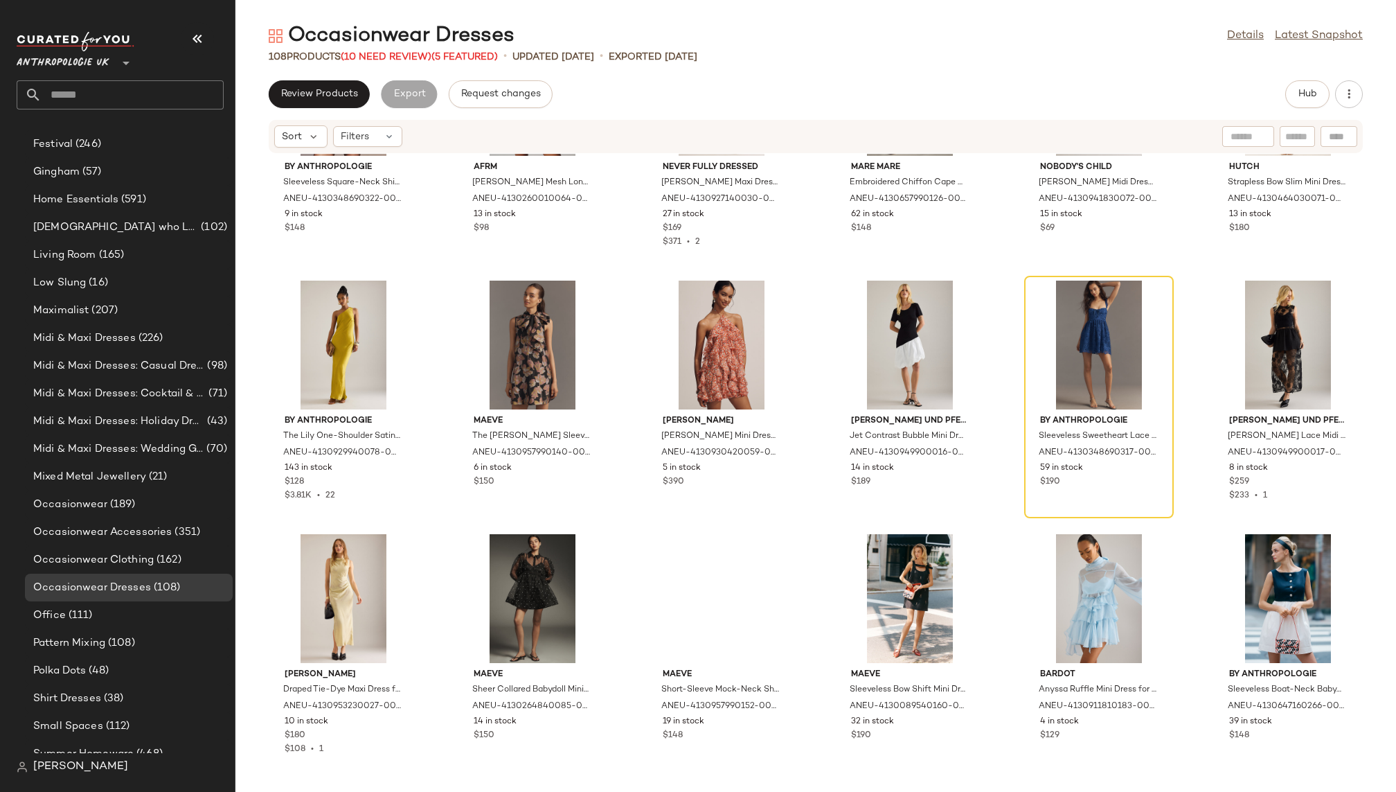
scroll to position [2184, 0]
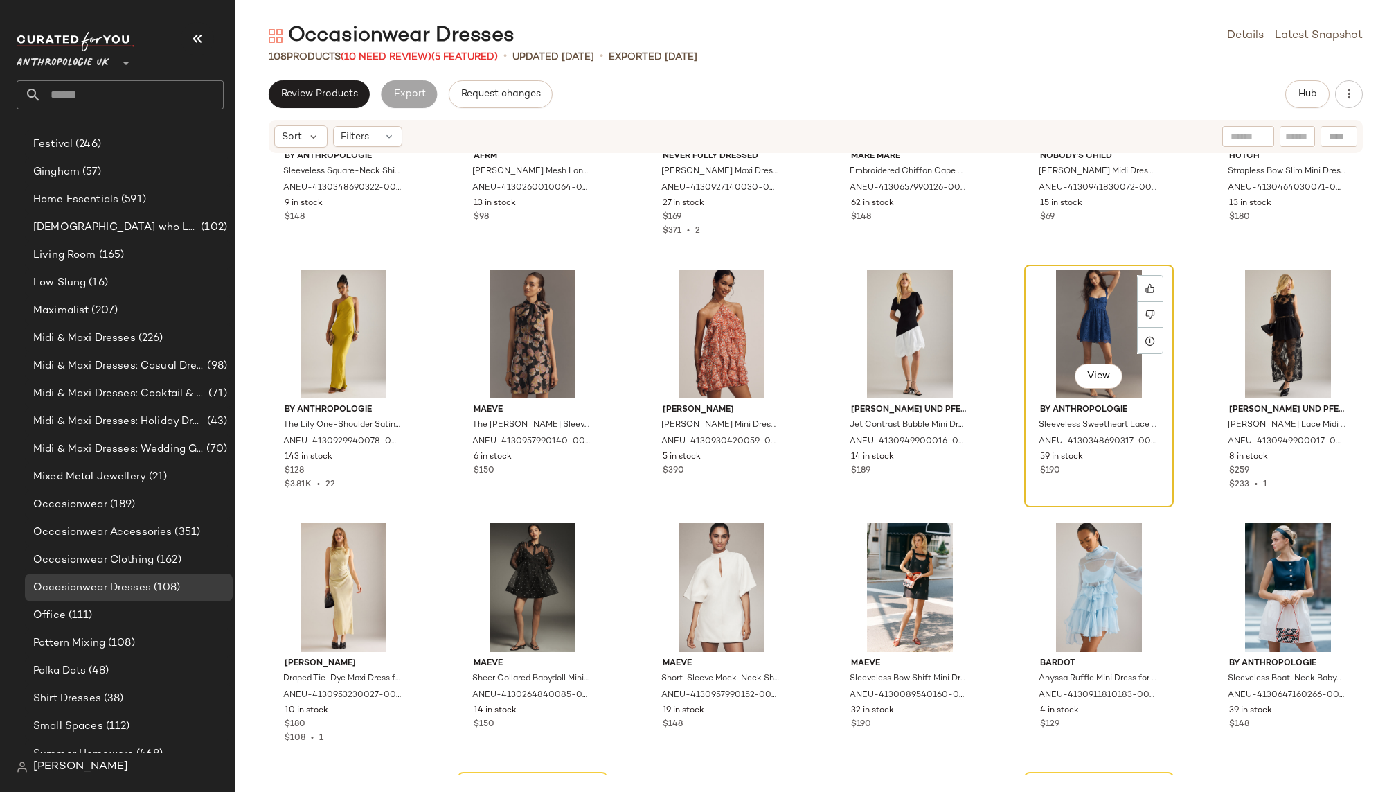
click at [1052, 326] on div "View" at bounding box center [1099, 333] width 140 height 129
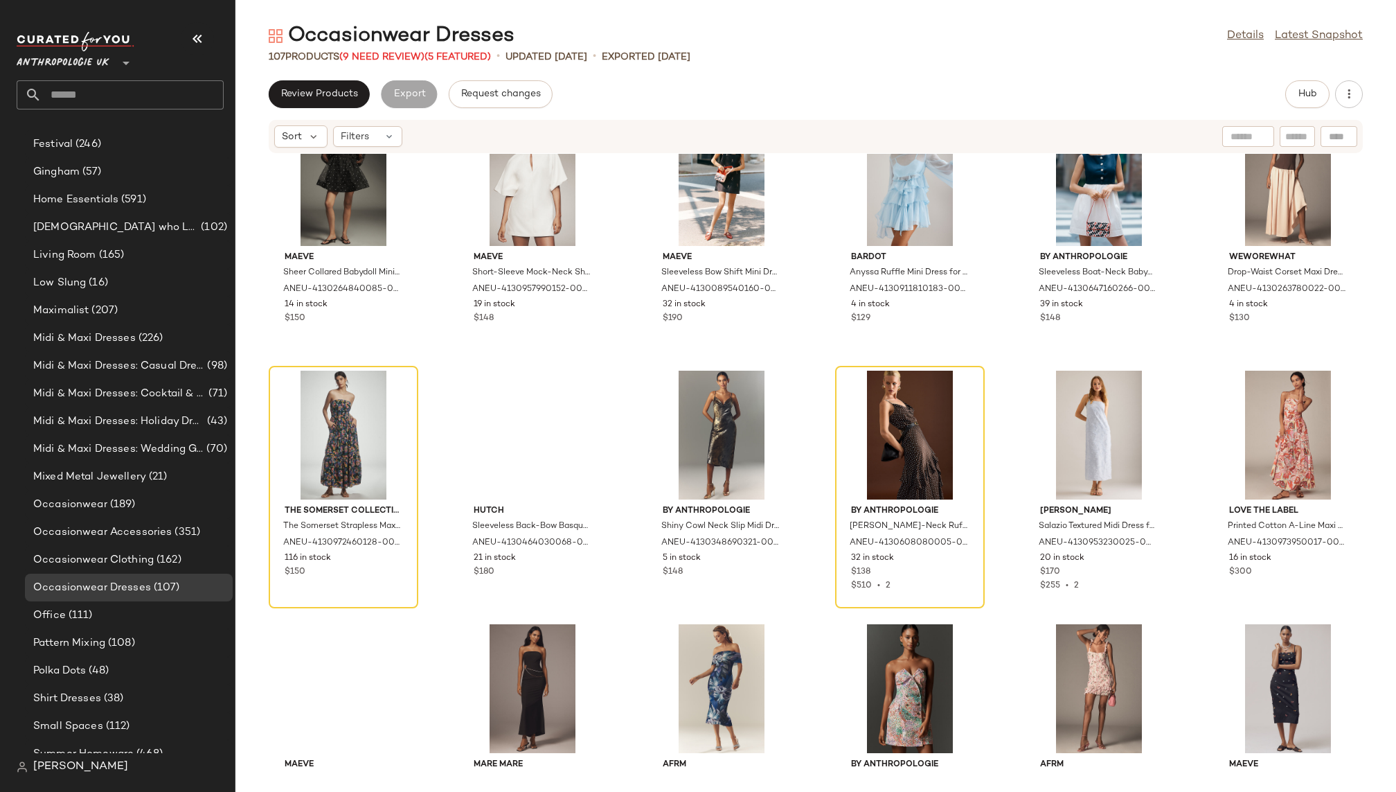
scroll to position [2614, 0]
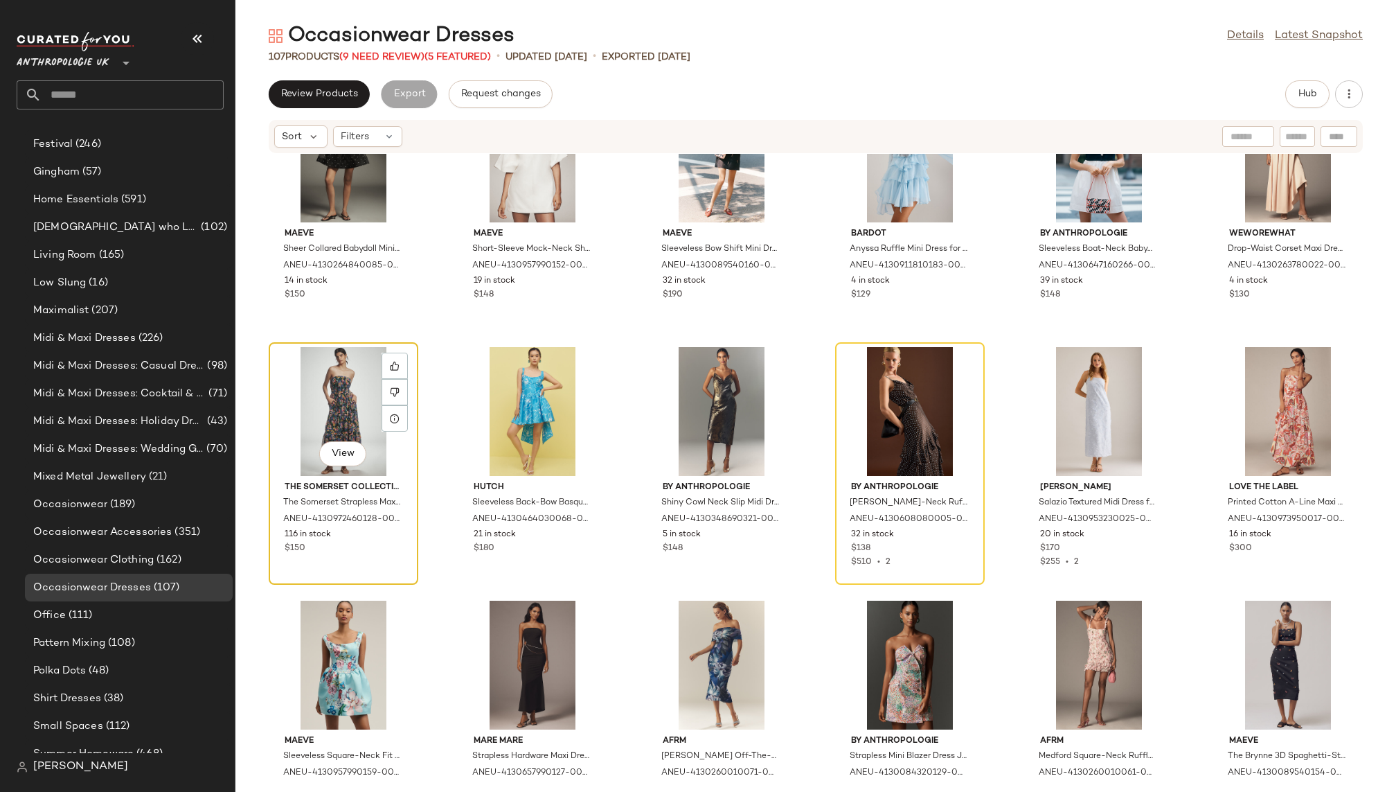
click at [321, 392] on div "View" at bounding box center [344, 411] width 140 height 129
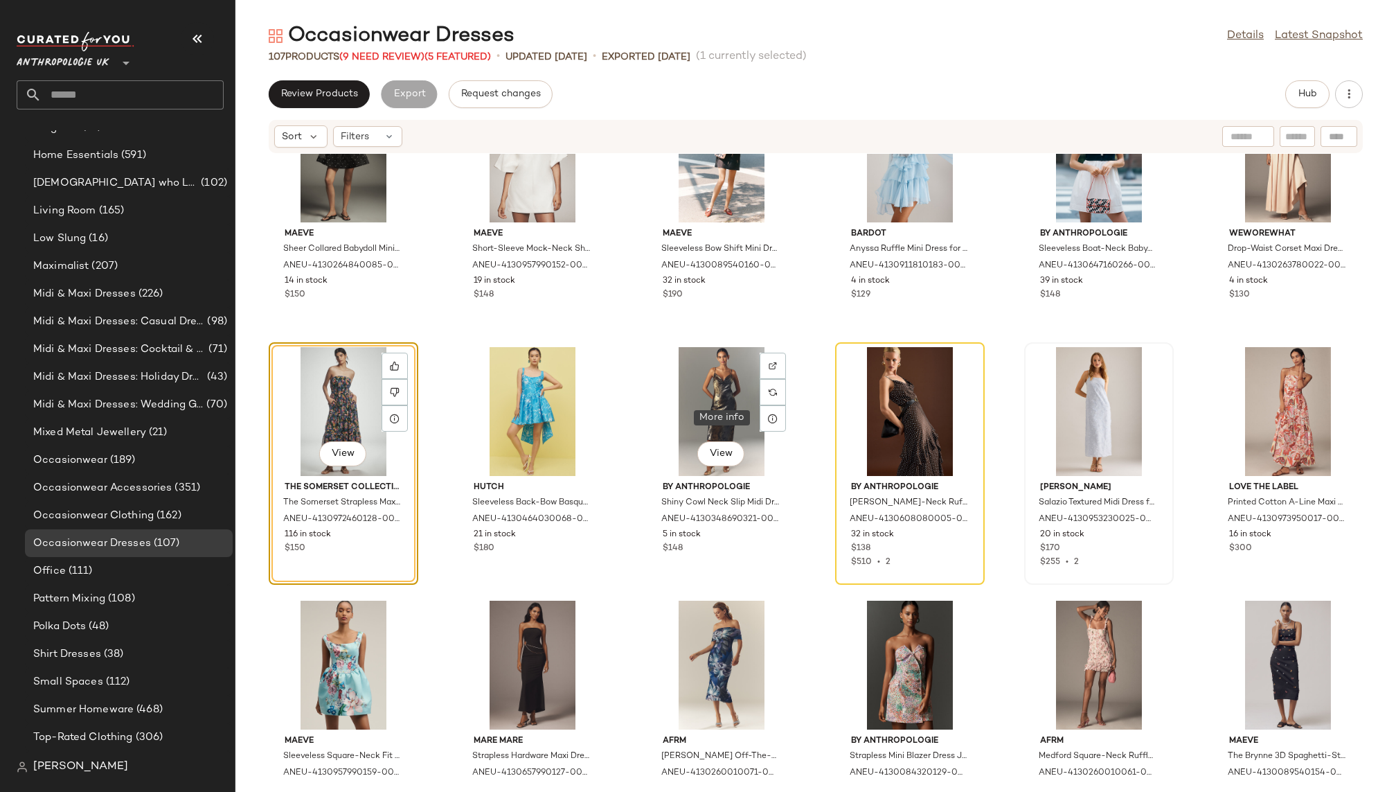
scroll to position [693, 0]
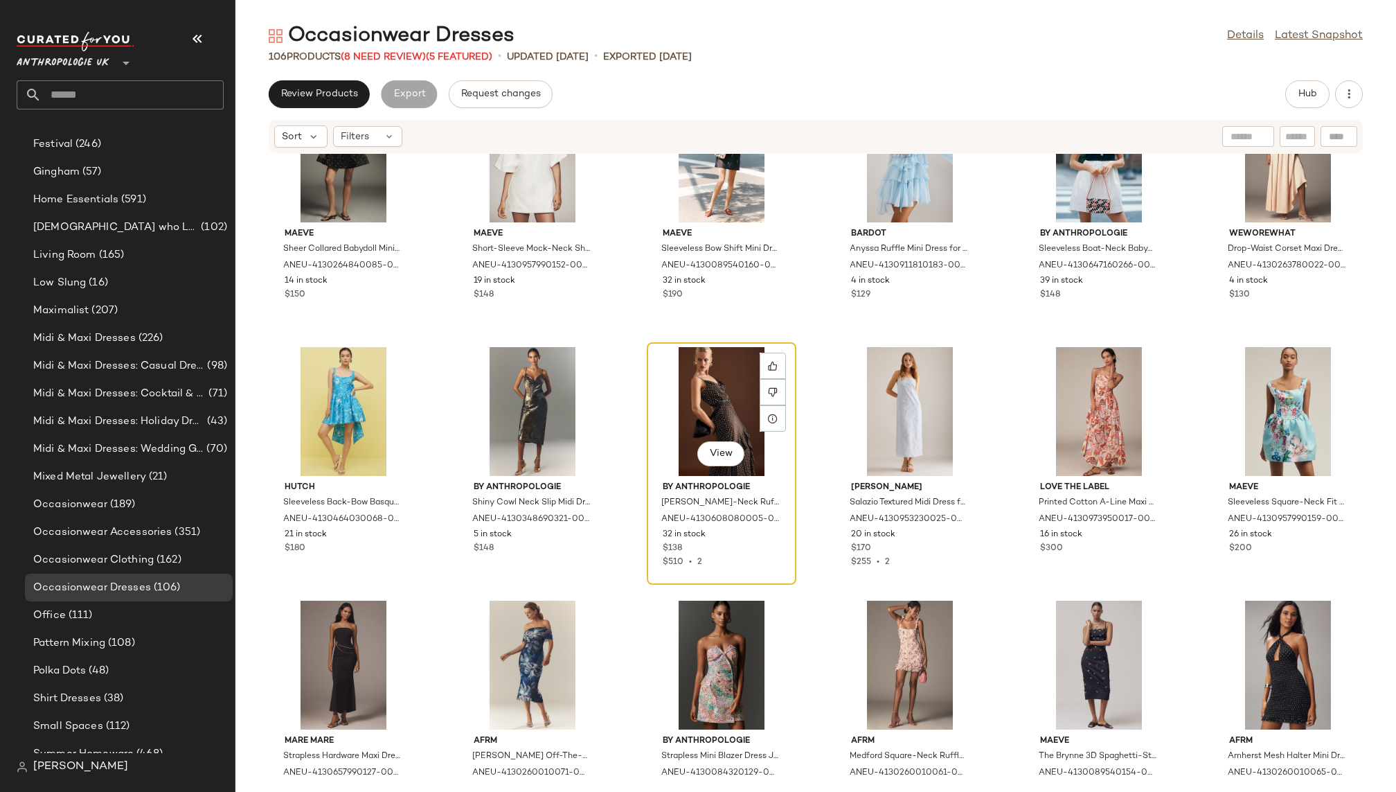
click at [717, 413] on div "View" at bounding box center [722, 411] width 140 height 129
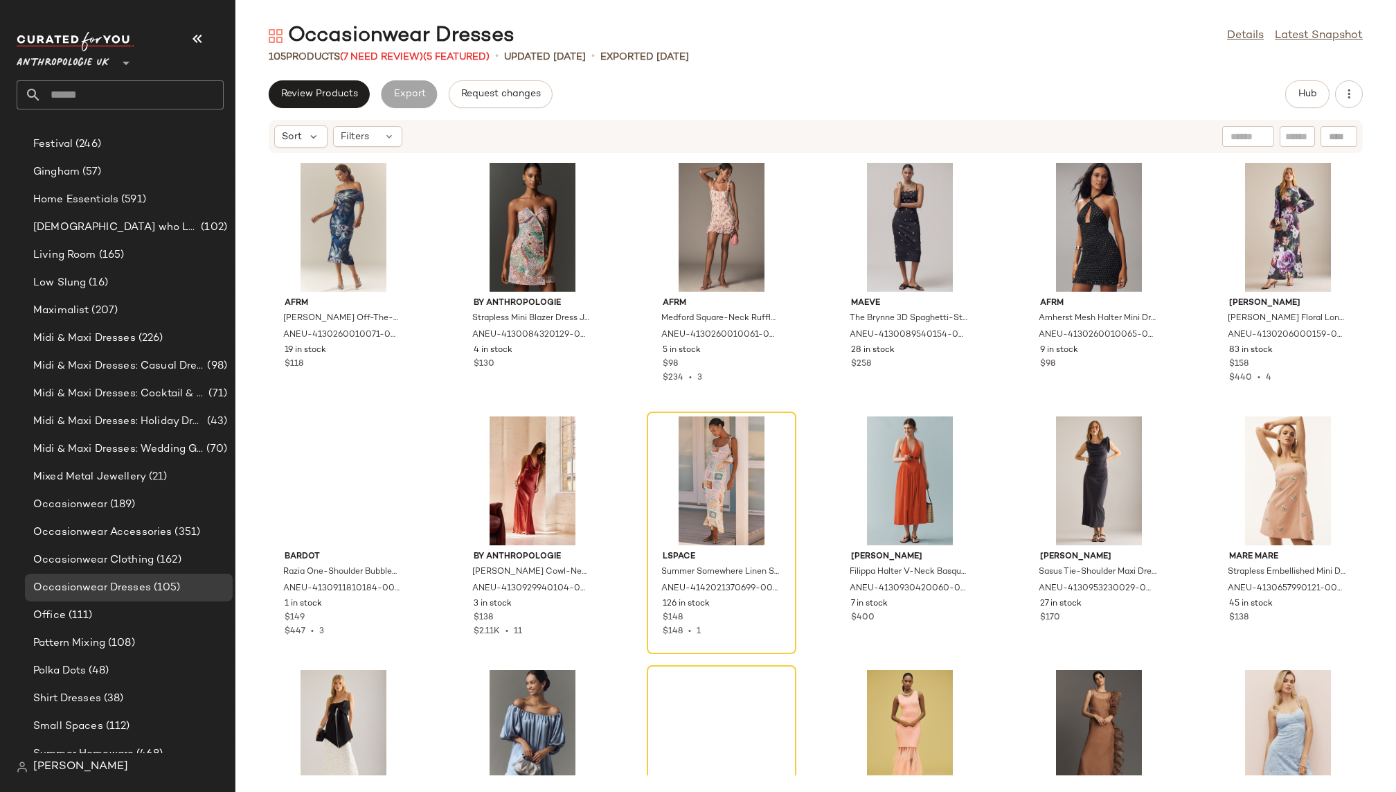
scroll to position [3071, 0]
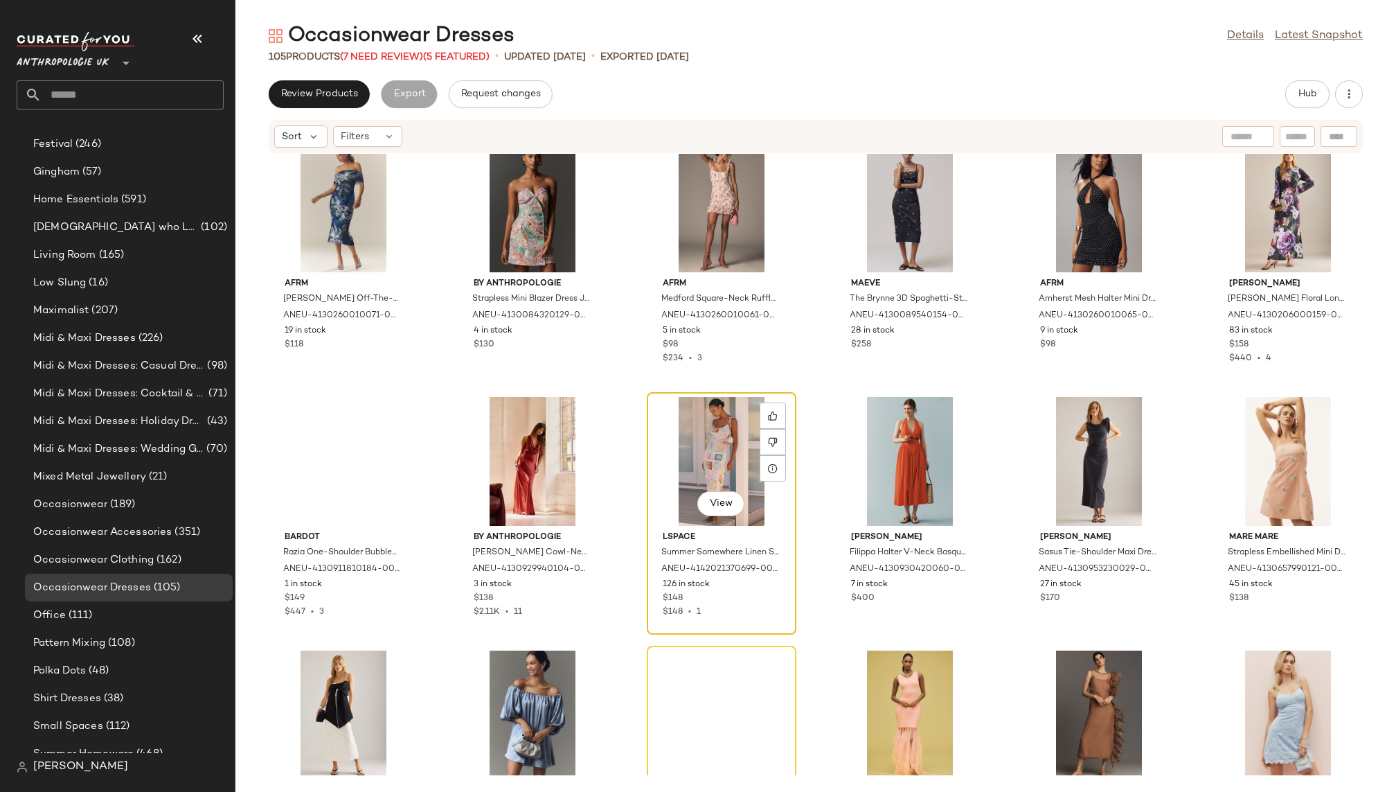
click at [699, 485] on div "View" at bounding box center [722, 461] width 140 height 129
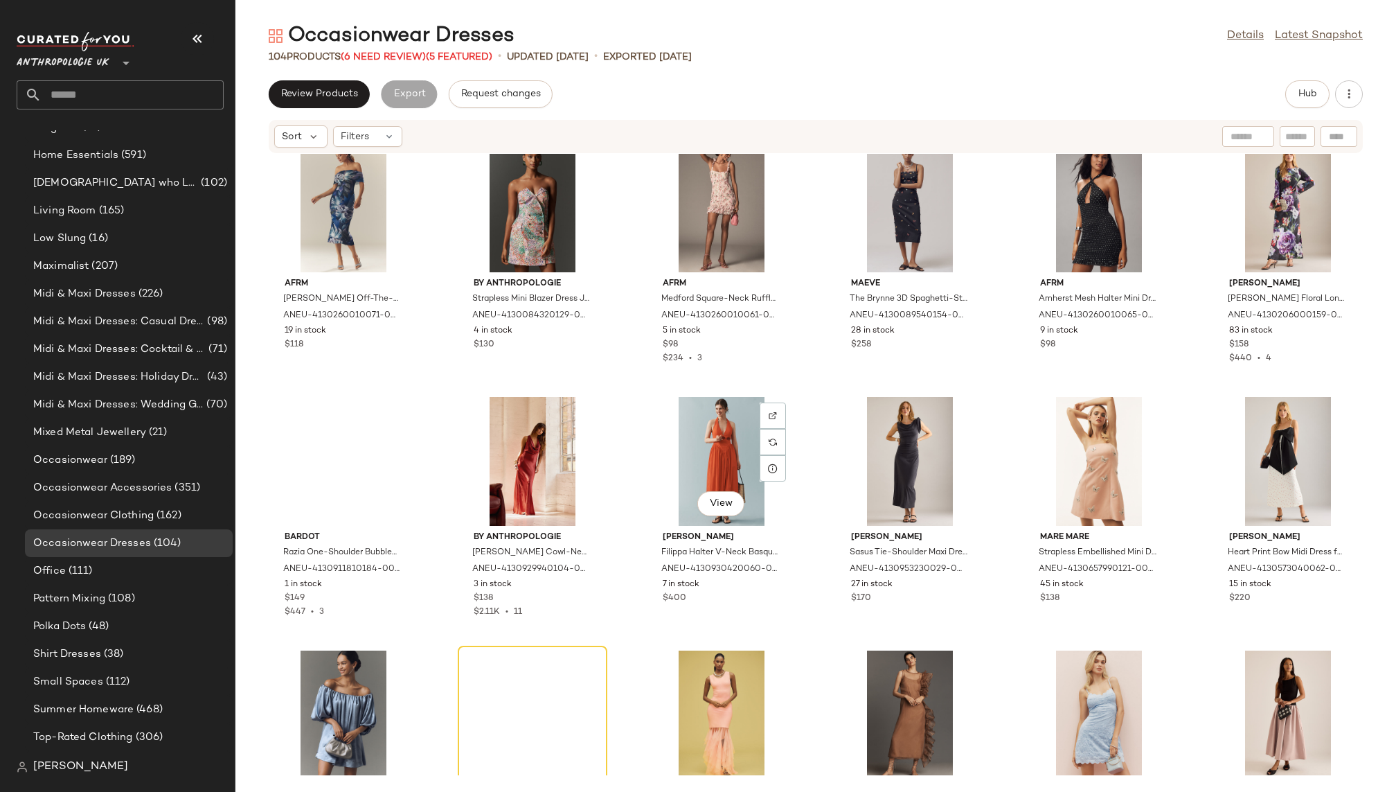
scroll to position [693, 0]
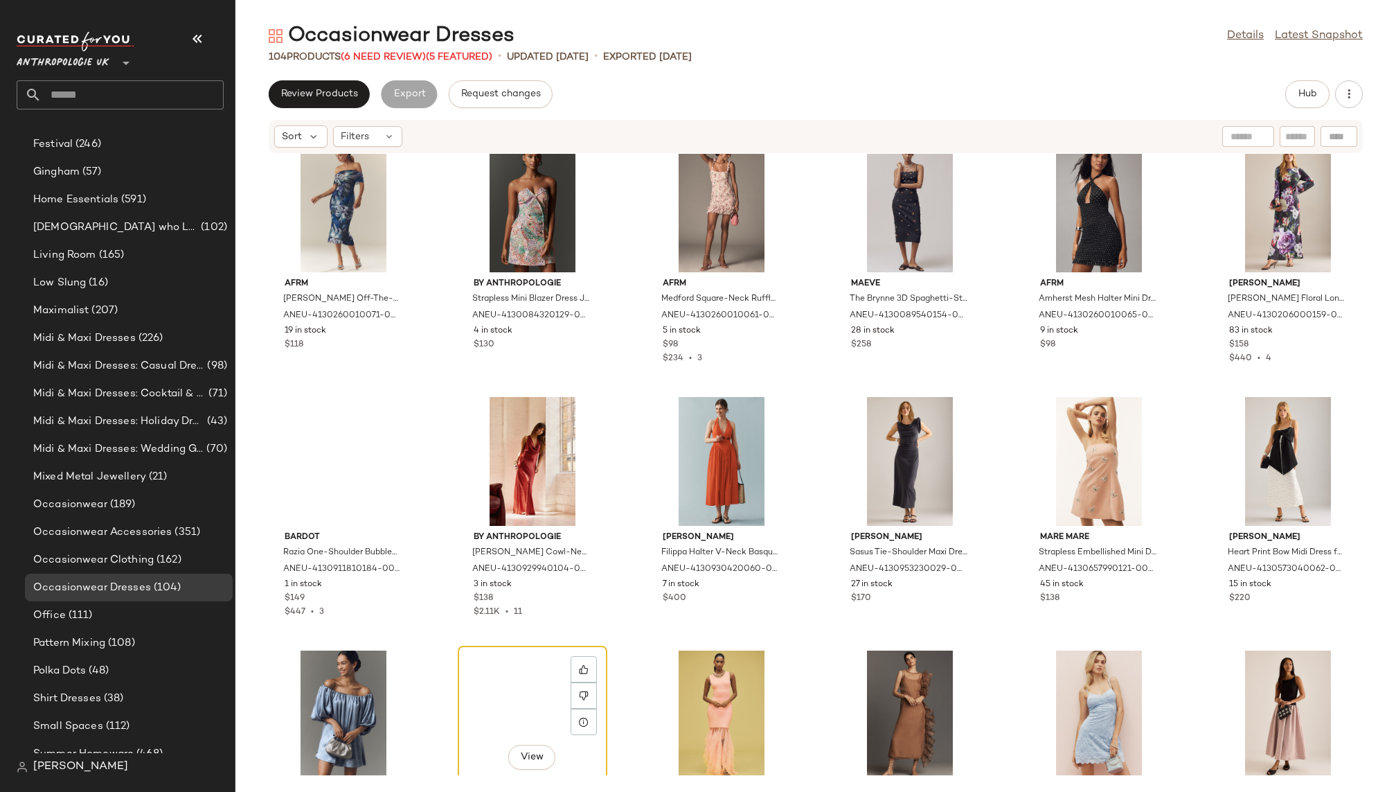
click at [512, 665] on div "View" at bounding box center [533, 714] width 140 height 129
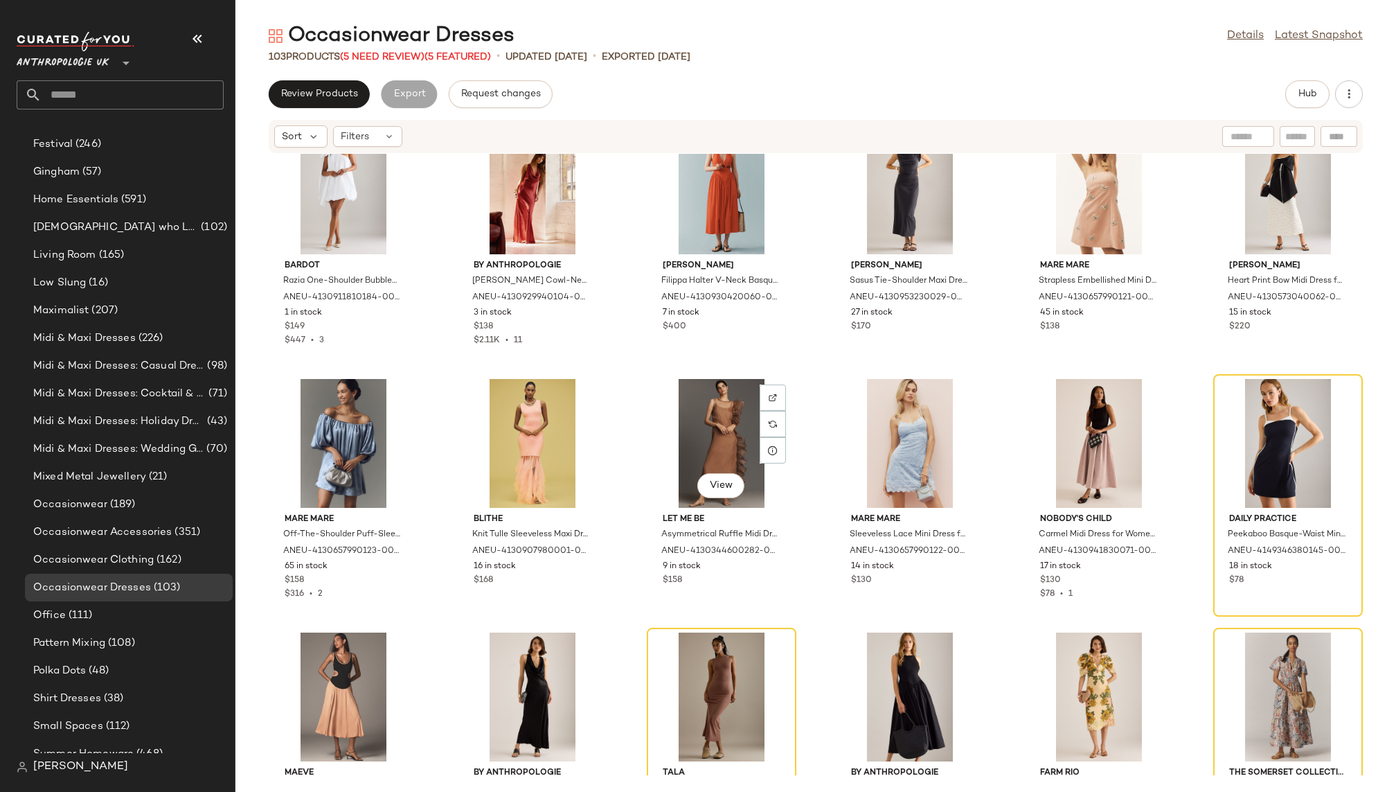
scroll to position [3346, 0]
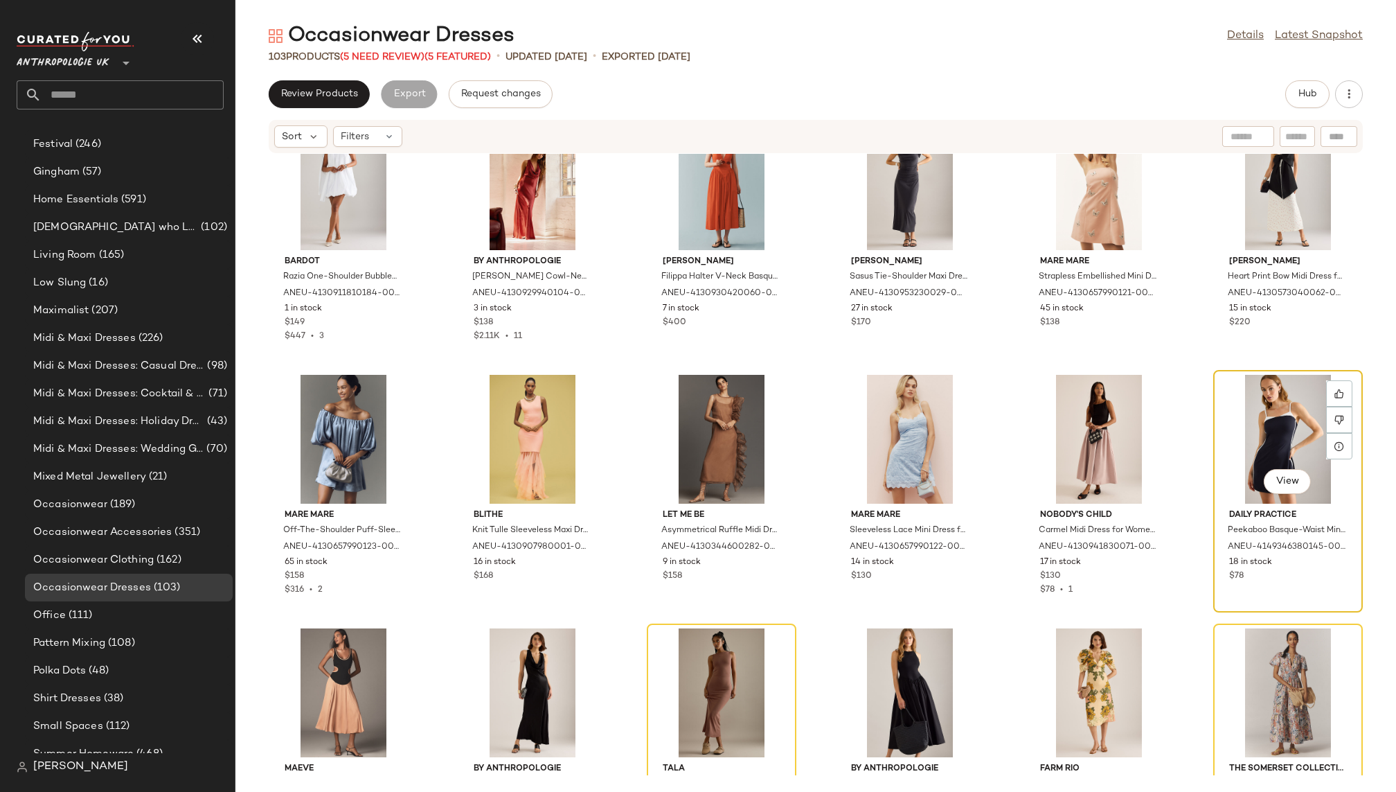
click at [1233, 416] on div "View" at bounding box center [1288, 439] width 140 height 129
click at [1181, 474] on div "AFRM Zamora Off-The-Shoulder Mesh Midi Dress for Women, Polyester/Elastane/Mesh…" at bounding box center [815, 464] width 1161 height 621
click at [1244, 427] on div "View" at bounding box center [1288, 439] width 140 height 129
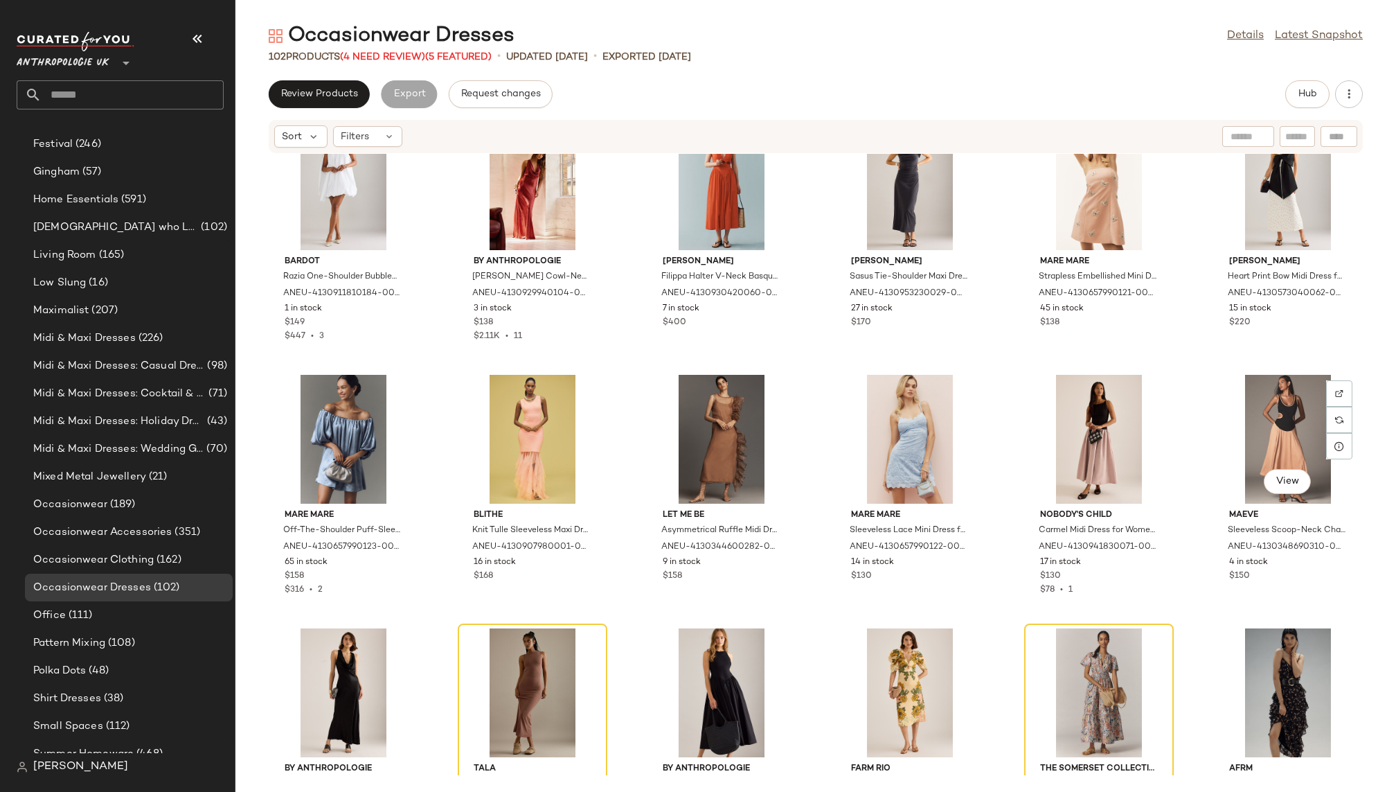
scroll to position [693, 0]
click at [1084, 654] on div "View" at bounding box center [1099, 692] width 140 height 129
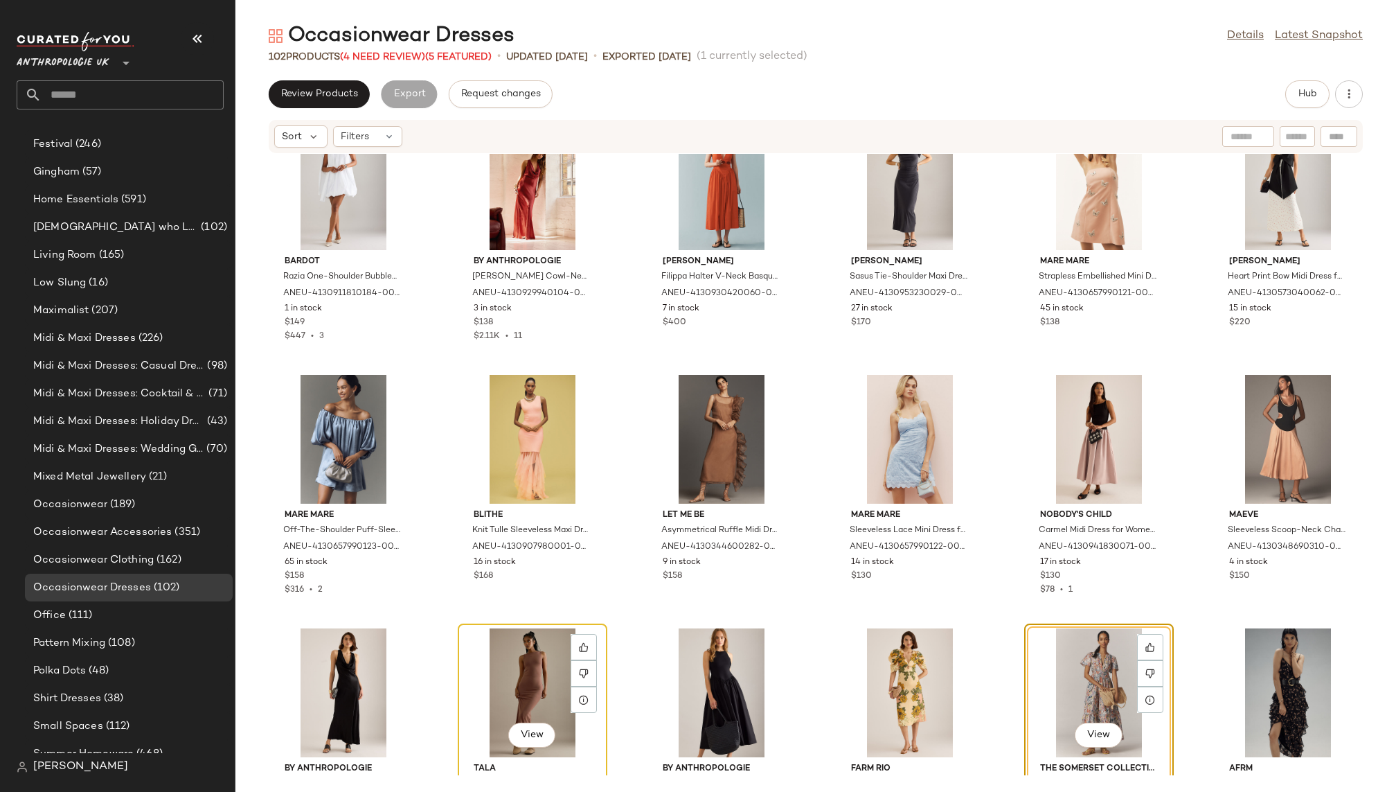
click at [516, 668] on div "View" at bounding box center [533, 692] width 140 height 129
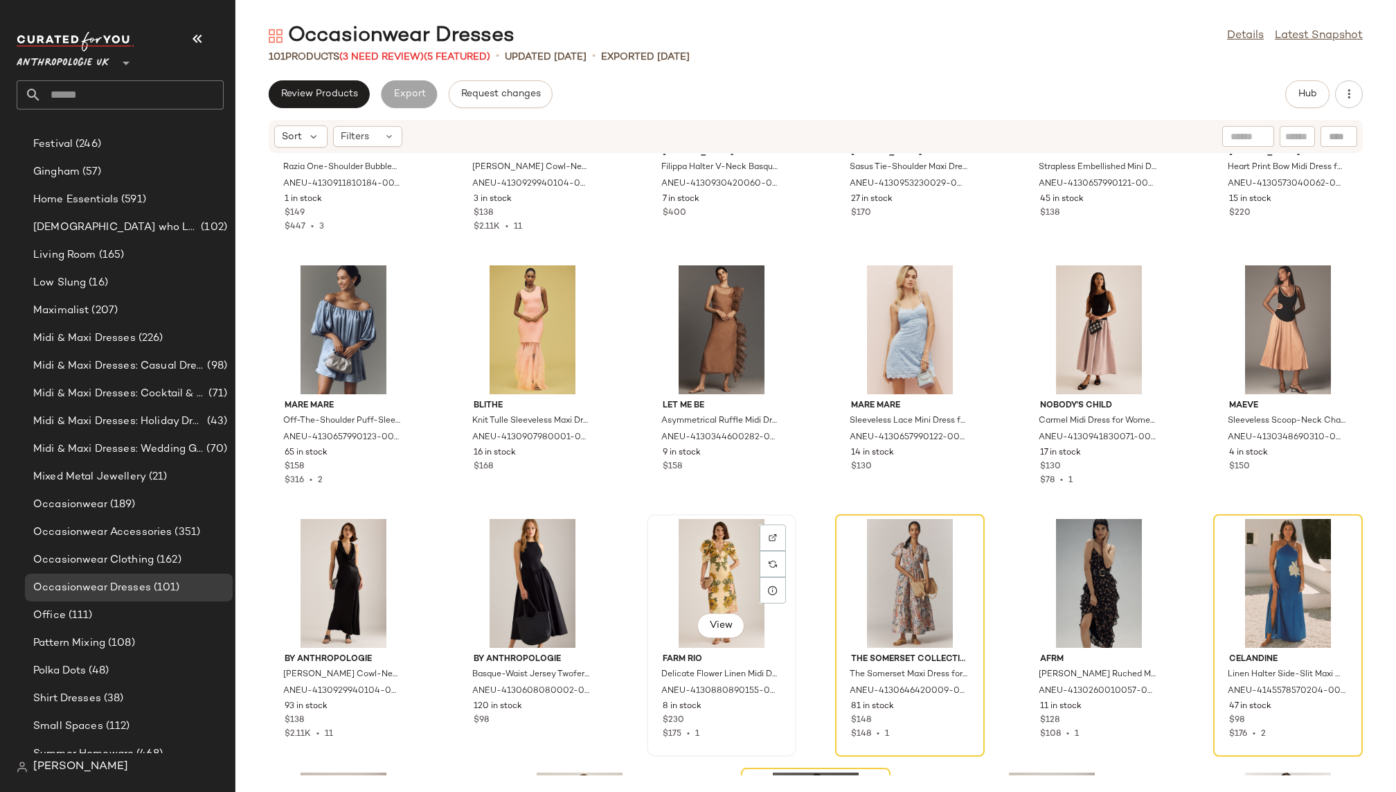
scroll to position [3515, 0]
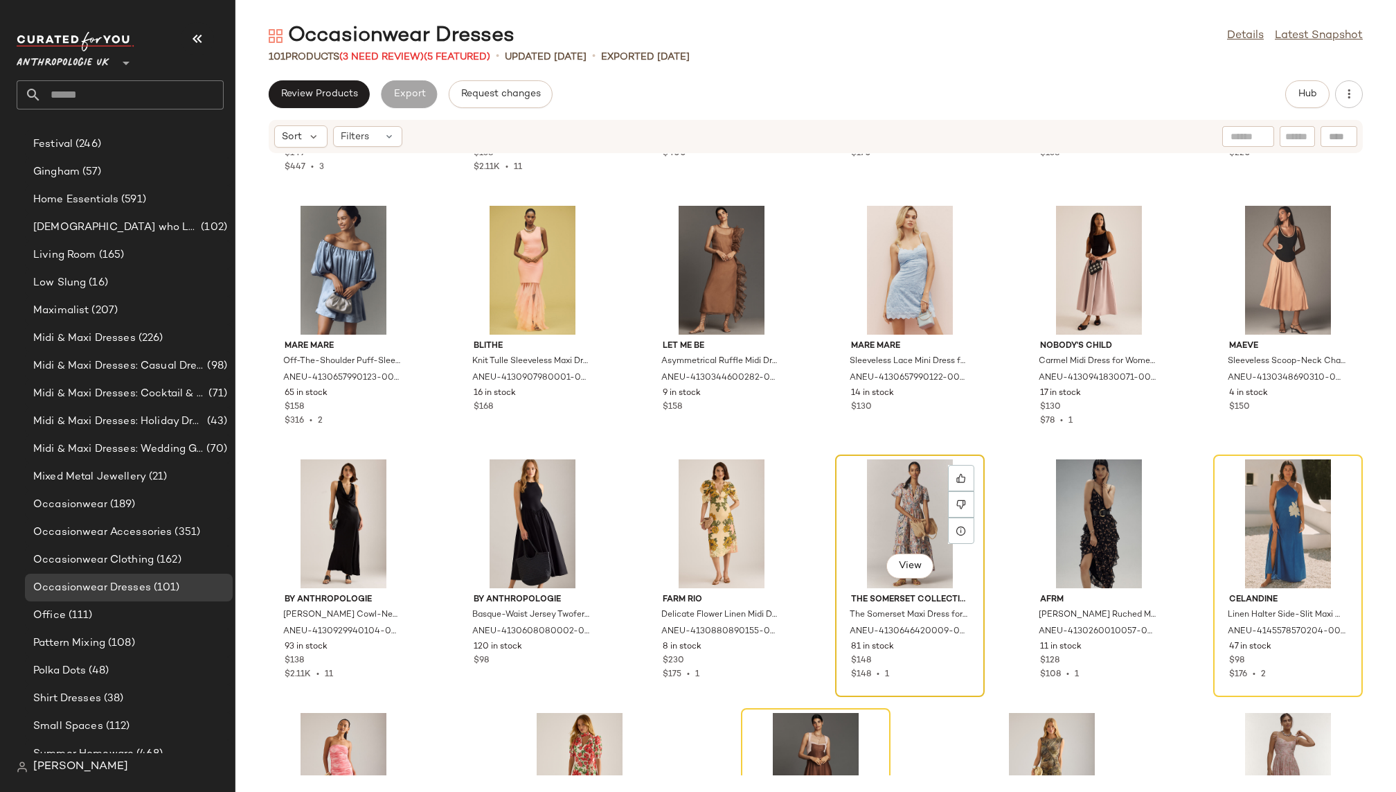
click at [880, 519] on div "View" at bounding box center [910, 523] width 140 height 129
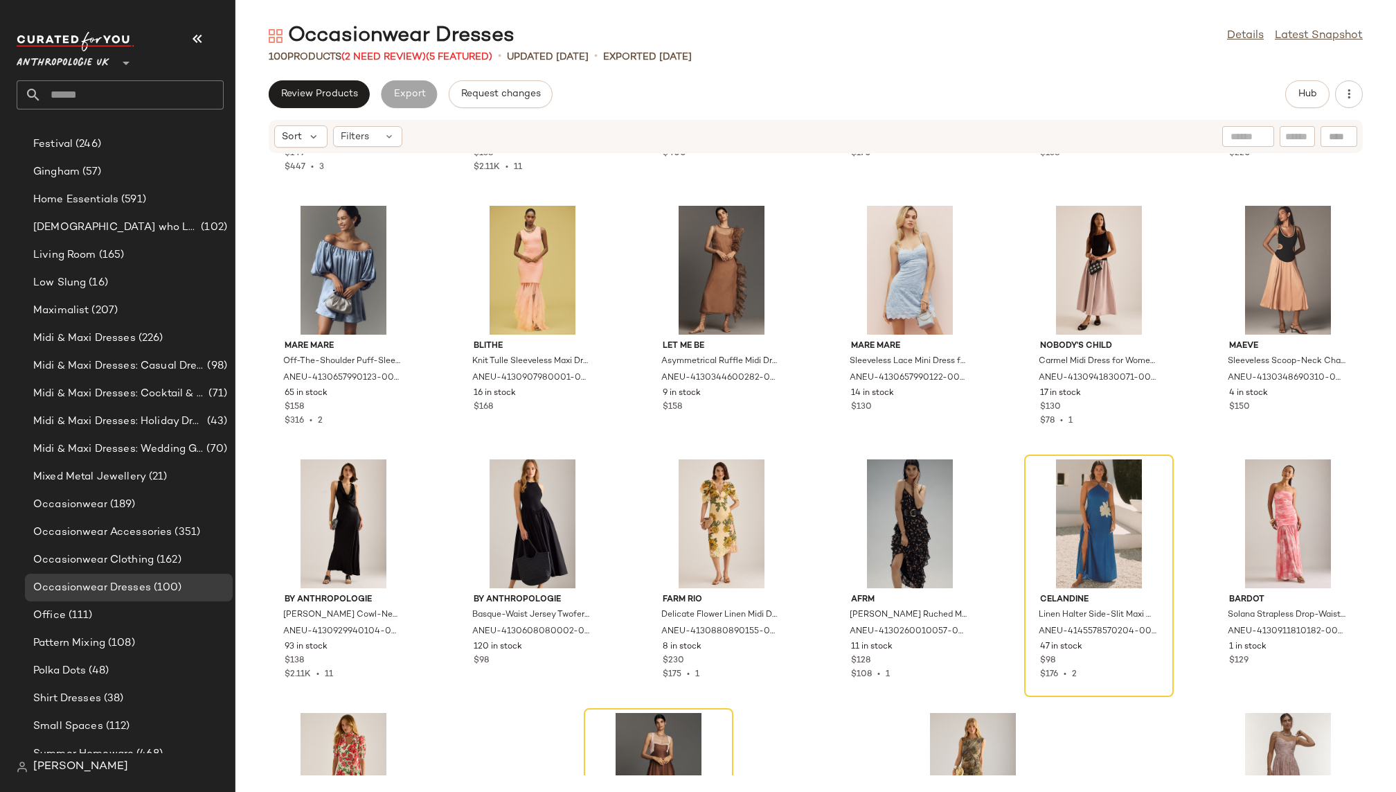
scroll to position [693, 0]
click at [1064, 505] on div "View" at bounding box center [1099, 523] width 140 height 129
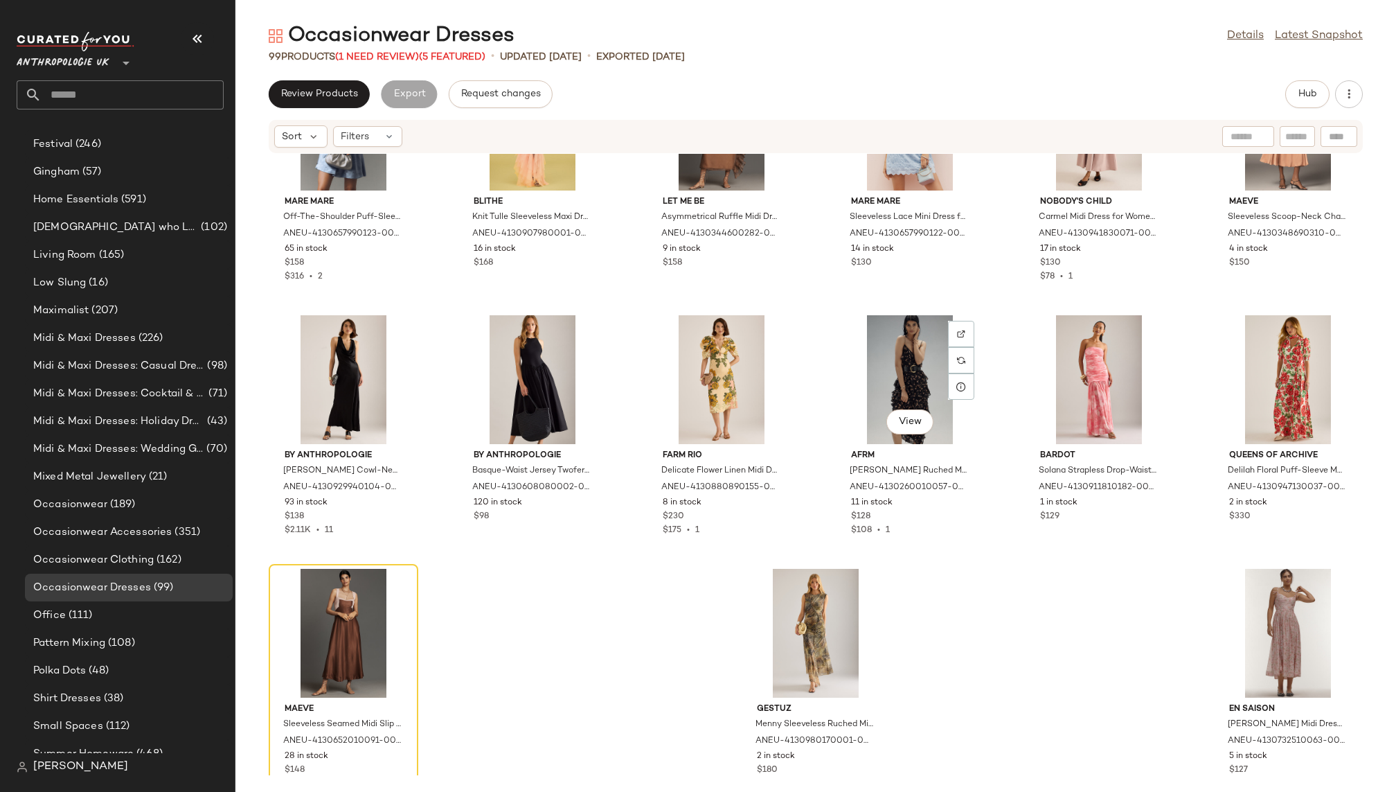
scroll to position [3690, 0]
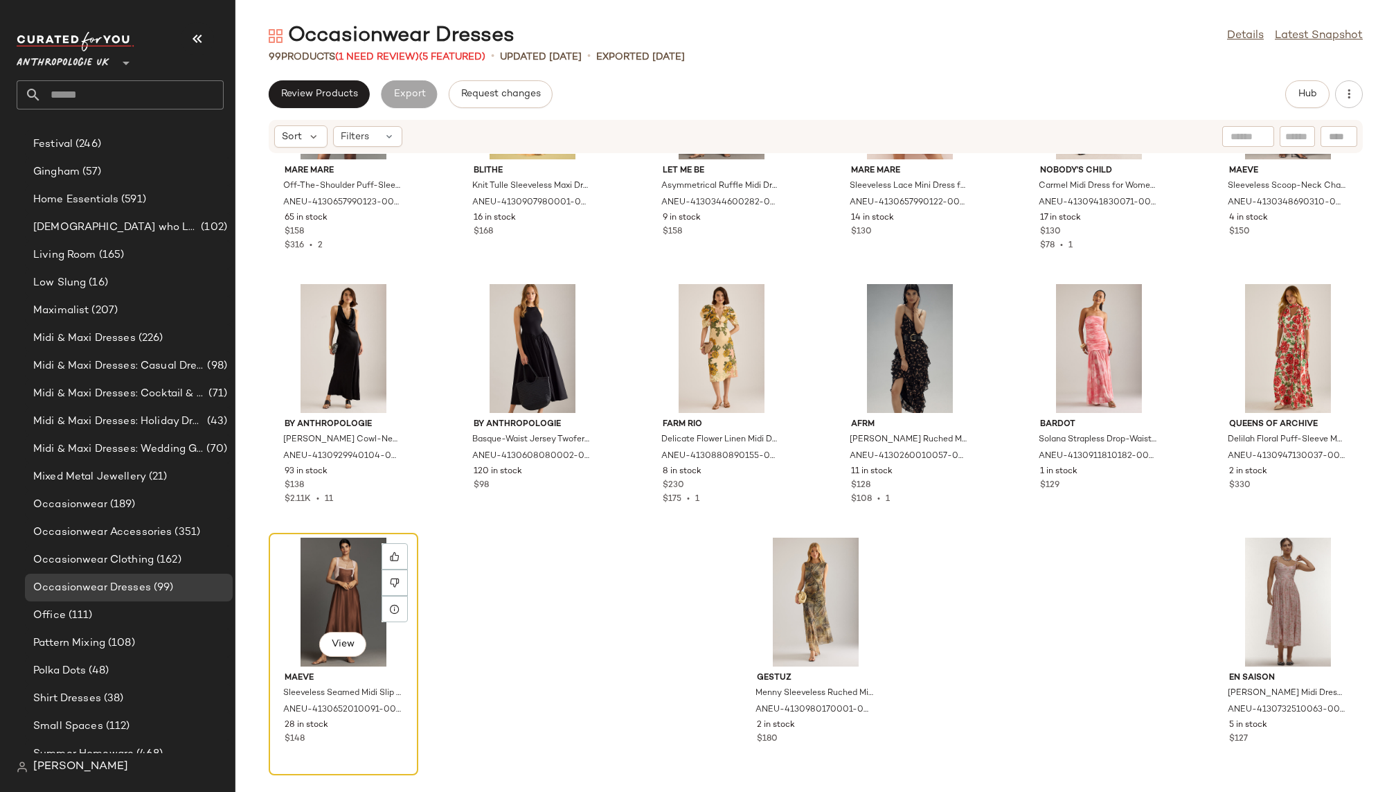
click at [340, 575] on div "View" at bounding box center [344, 601] width 140 height 129
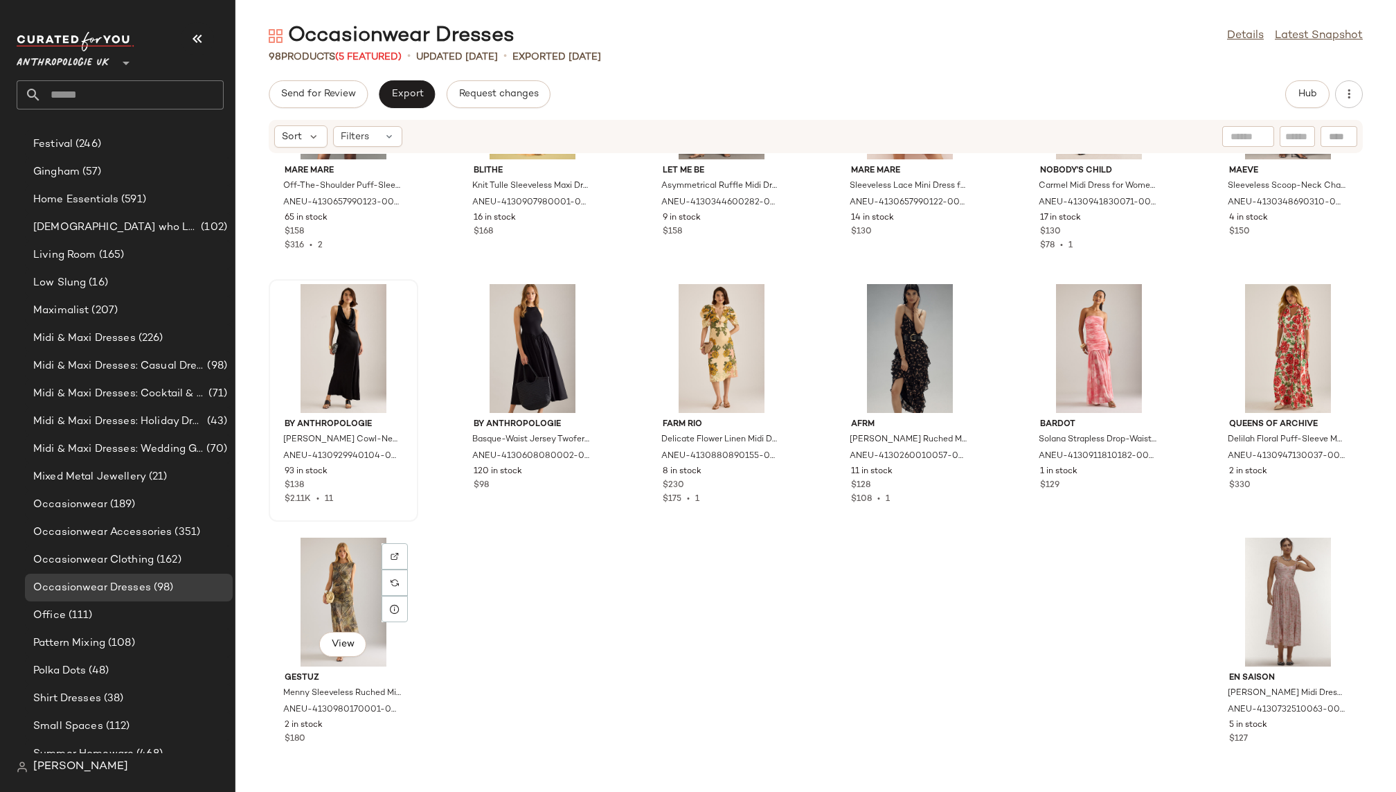
scroll to position [693, 0]
click at [339, 348] on div "View" at bounding box center [344, 348] width 140 height 129
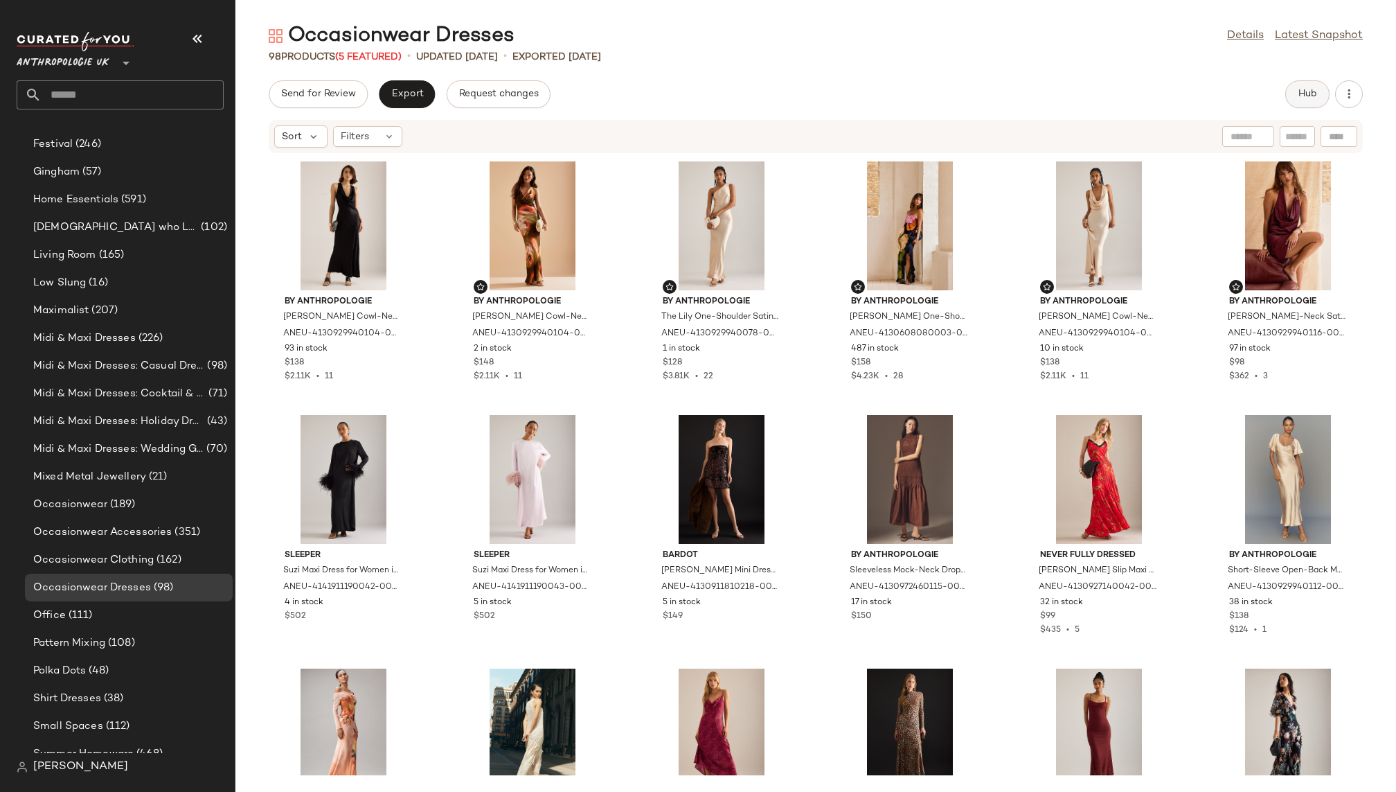
click at [1313, 93] on span "Hub" at bounding box center [1307, 94] width 19 height 11
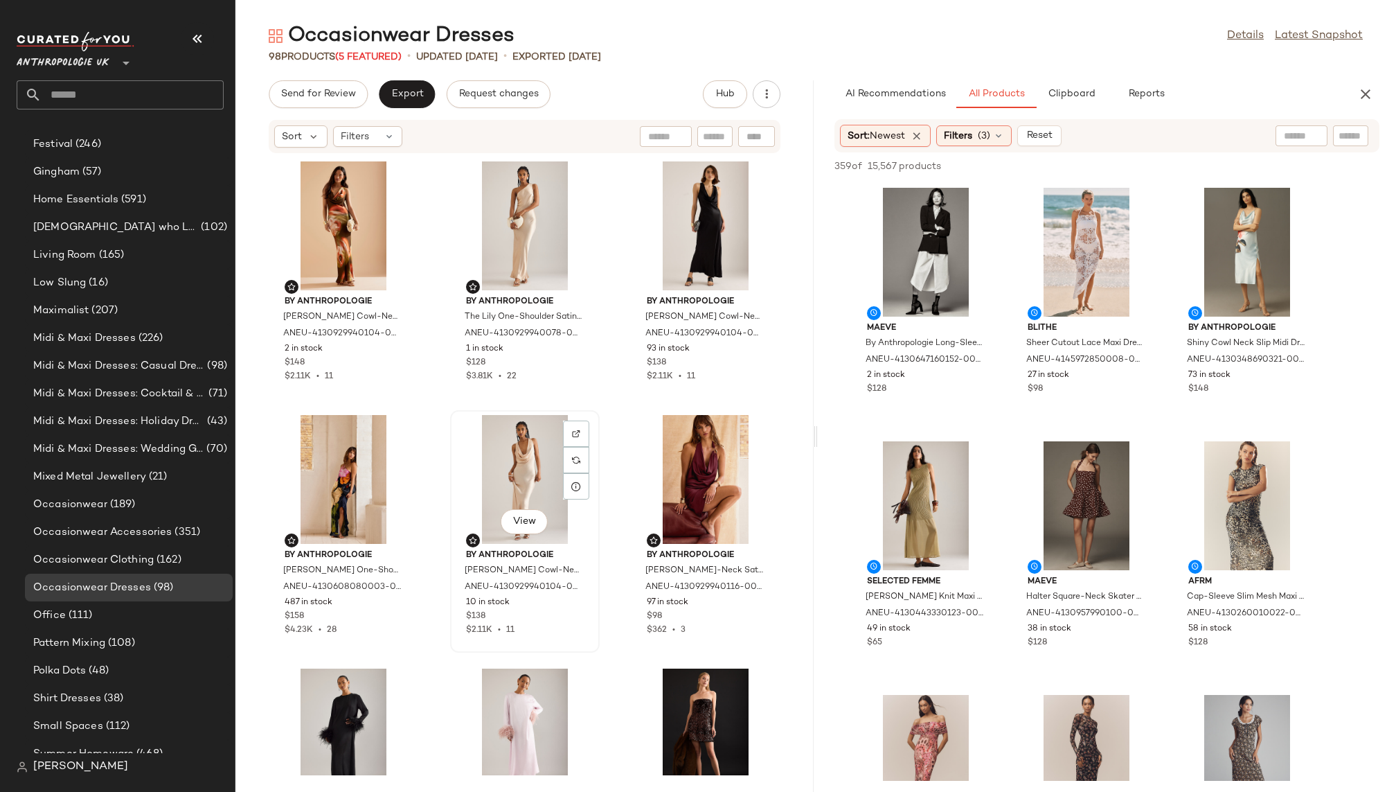
click at [470, 479] on div "View" at bounding box center [525, 479] width 140 height 129
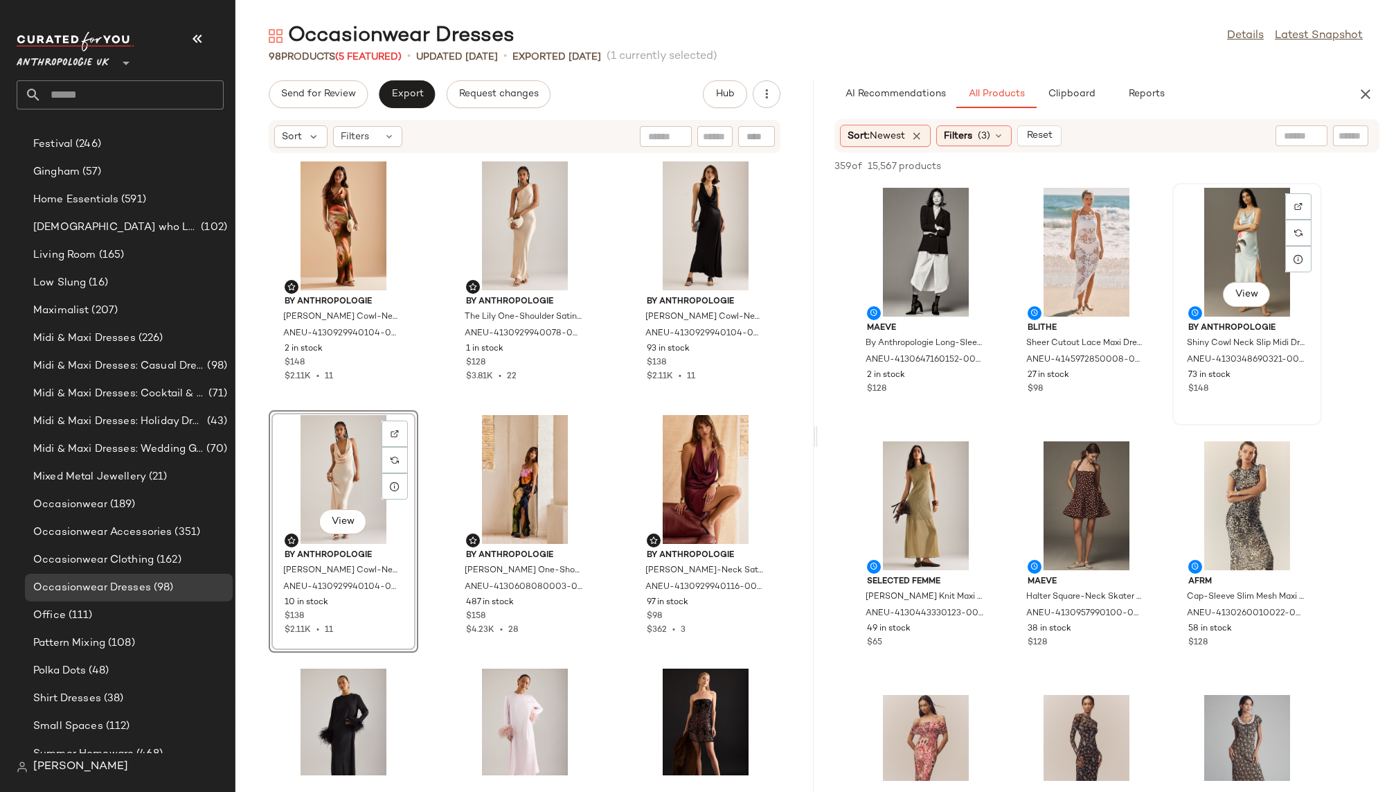
click at [1213, 233] on div "View" at bounding box center [1247, 252] width 140 height 129
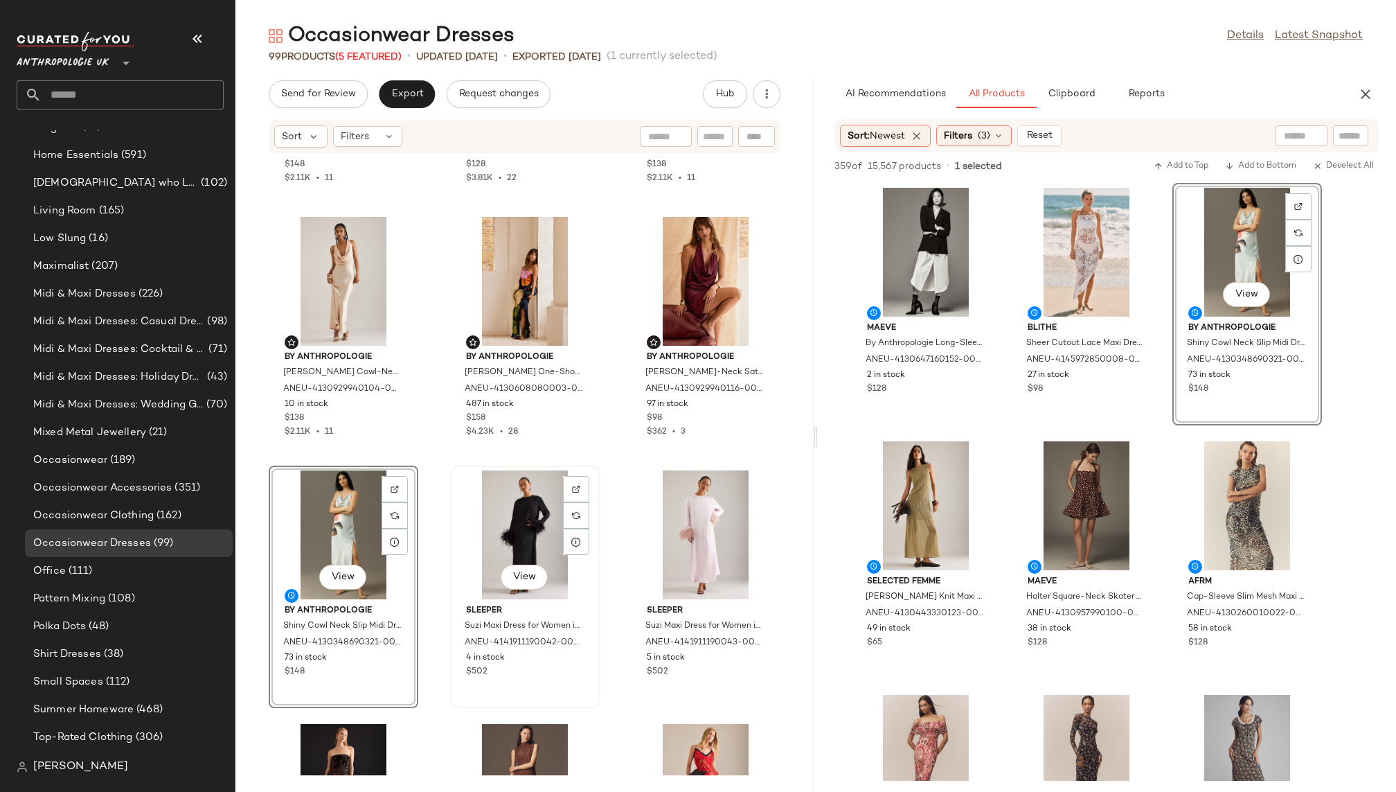
scroll to position [693, 0]
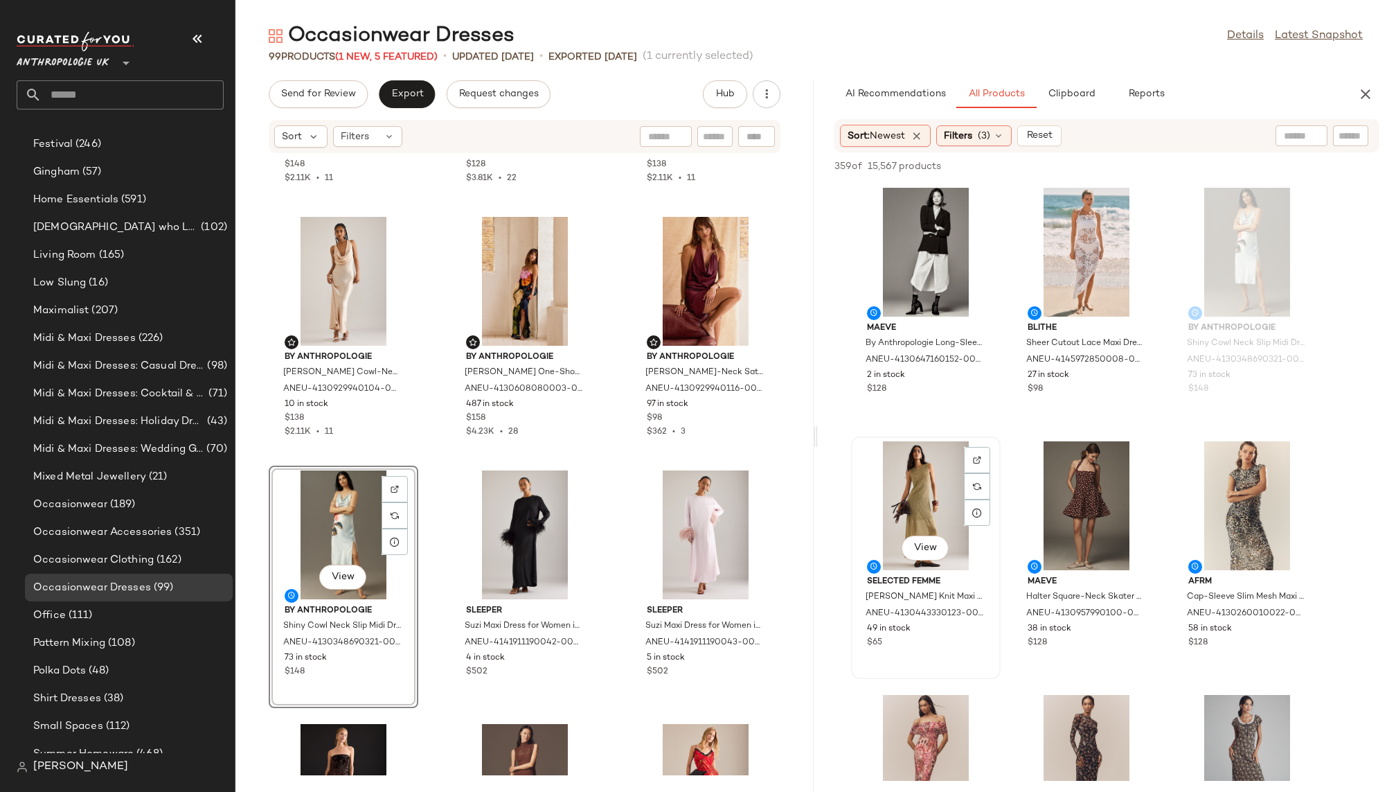
click at [998, 555] on div "View Selected Femme Lea Sleeveless Knit Maxi Dress for Women in Green, Cotton/N…" at bounding box center [925, 558] width 147 height 240
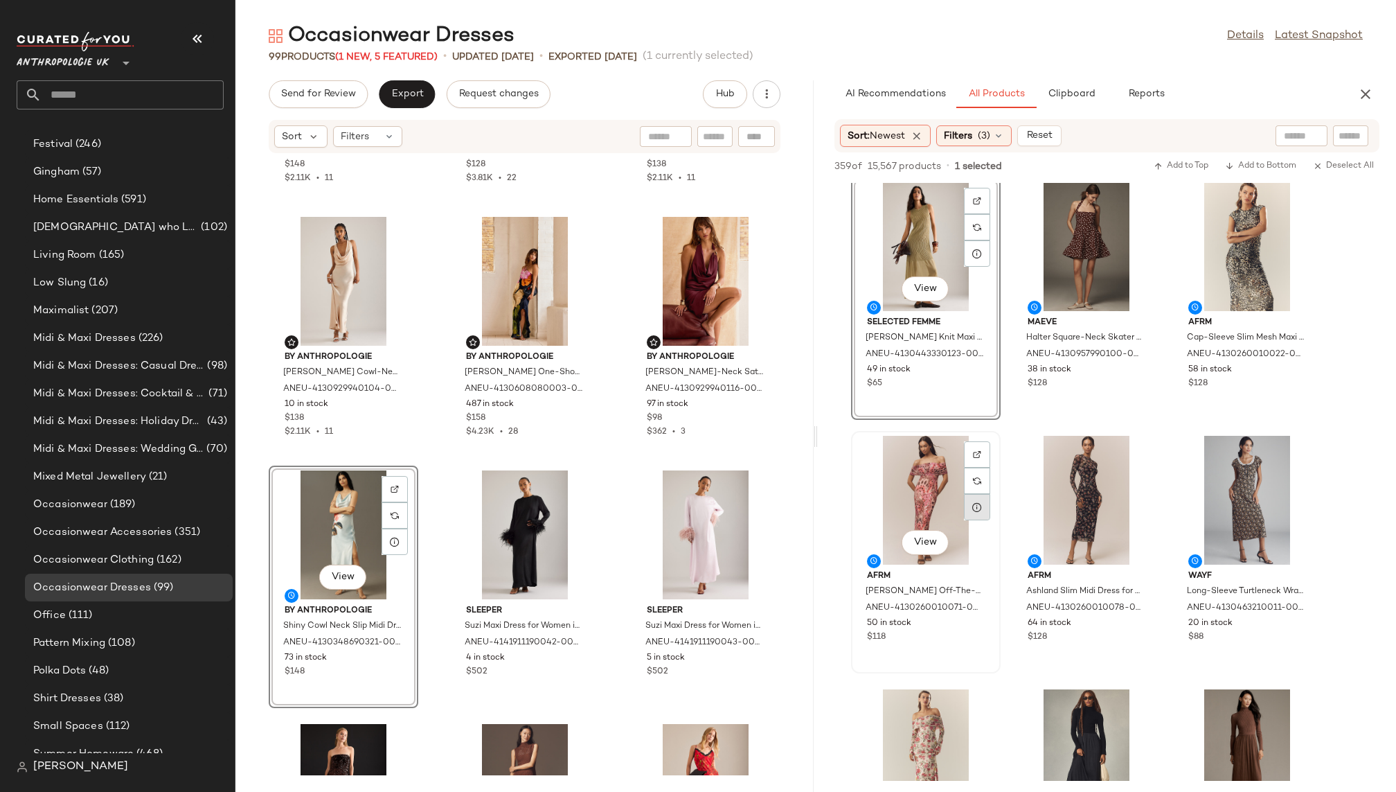
scroll to position [270, 0]
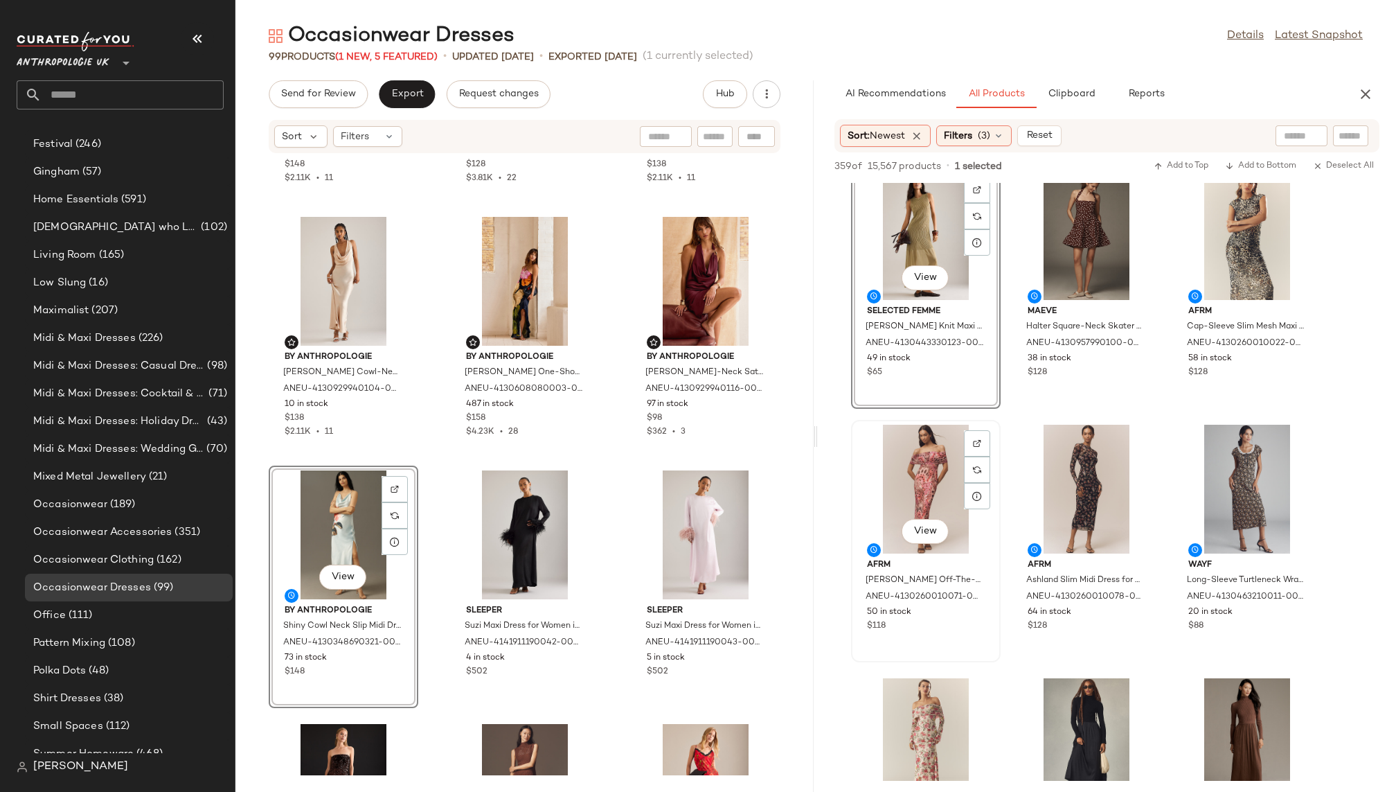
click at [913, 449] on div "View" at bounding box center [926, 489] width 140 height 129
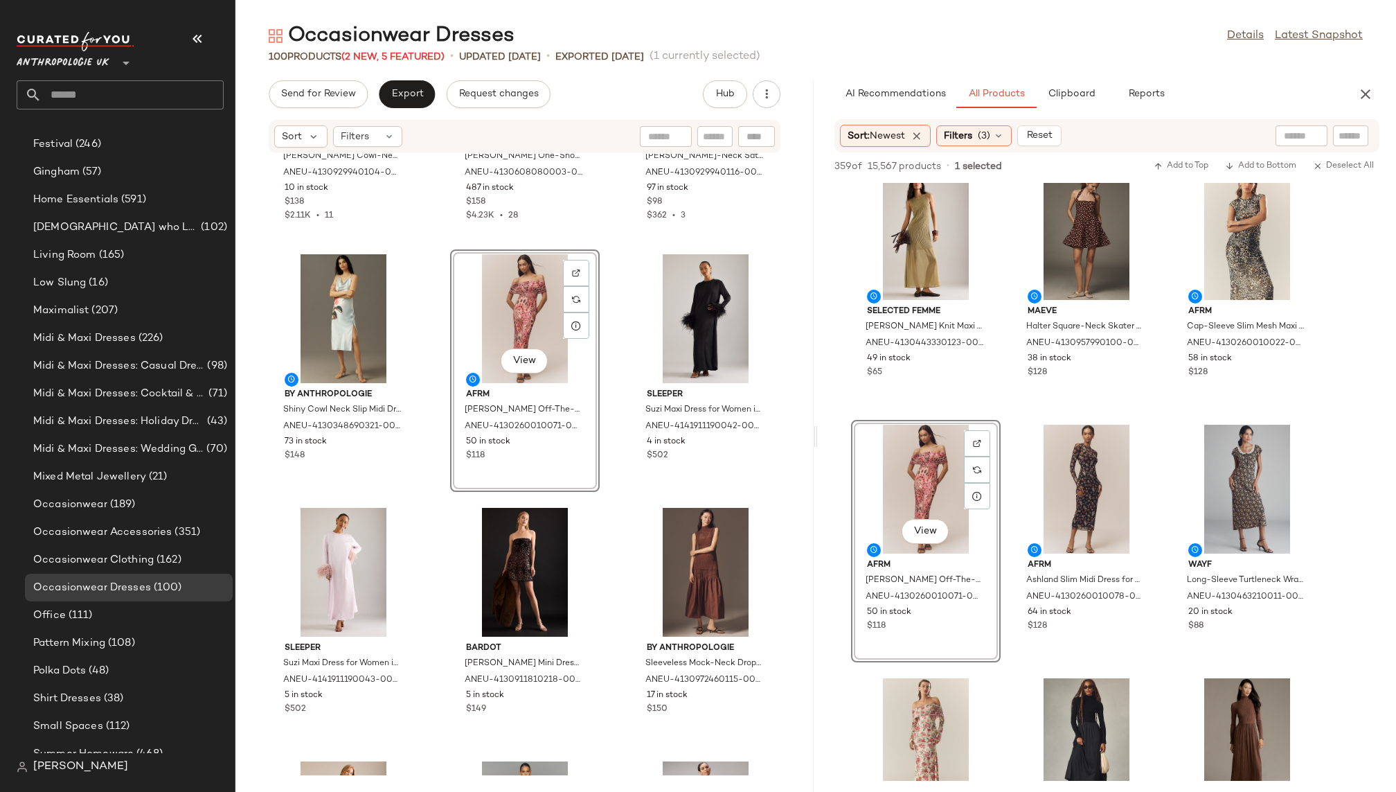
scroll to position [467, 0]
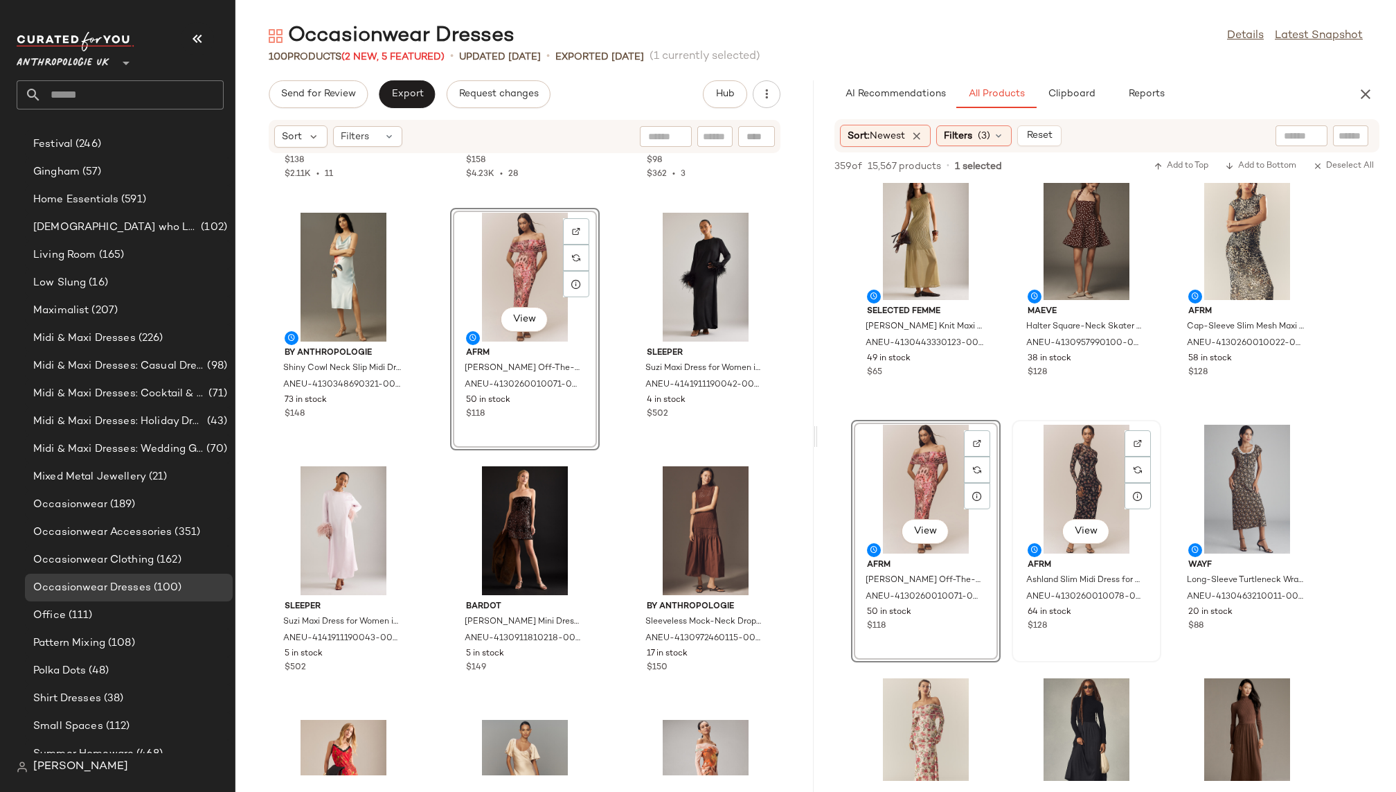
click at [1065, 484] on div "View" at bounding box center [1087, 489] width 140 height 129
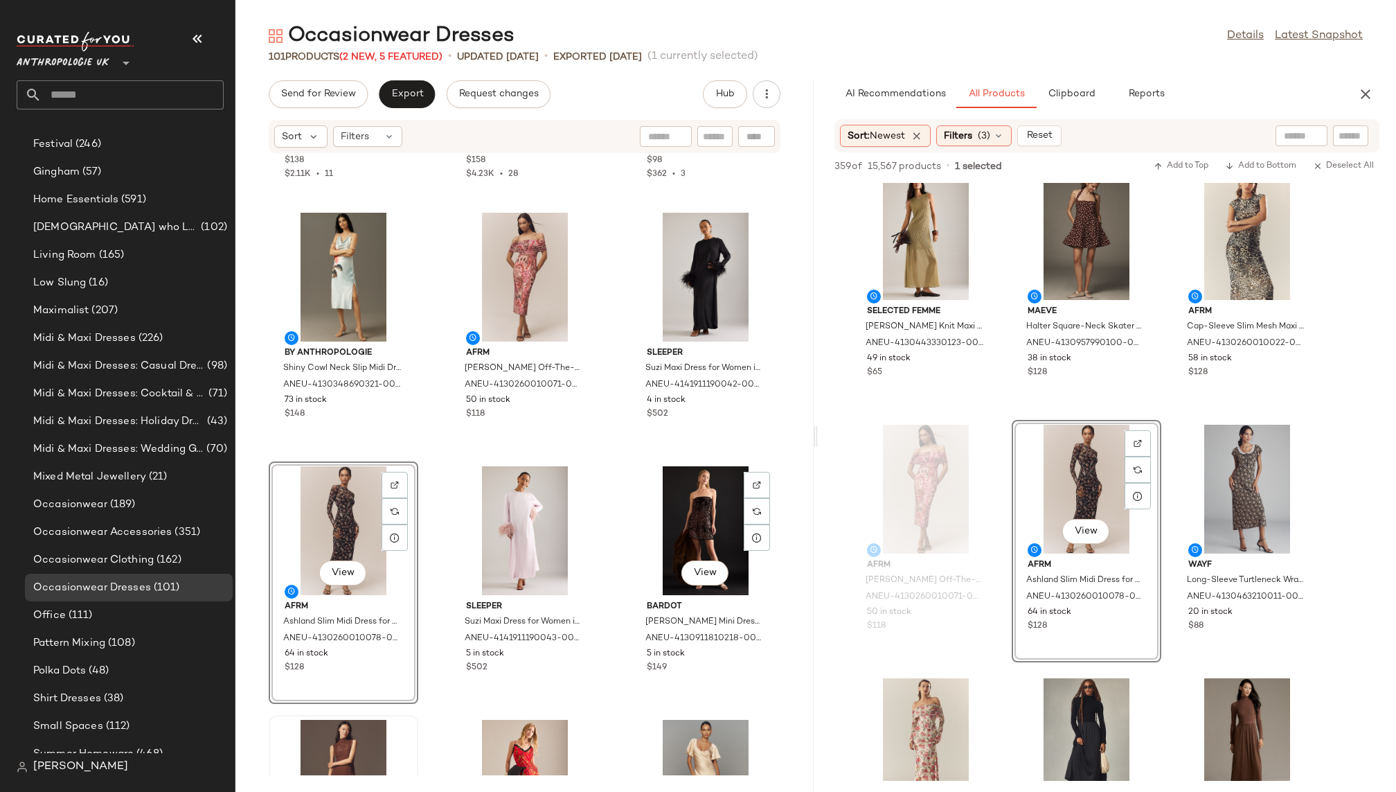
scroll to position [693, 0]
click at [692, 530] on div "View" at bounding box center [706, 530] width 140 height 129
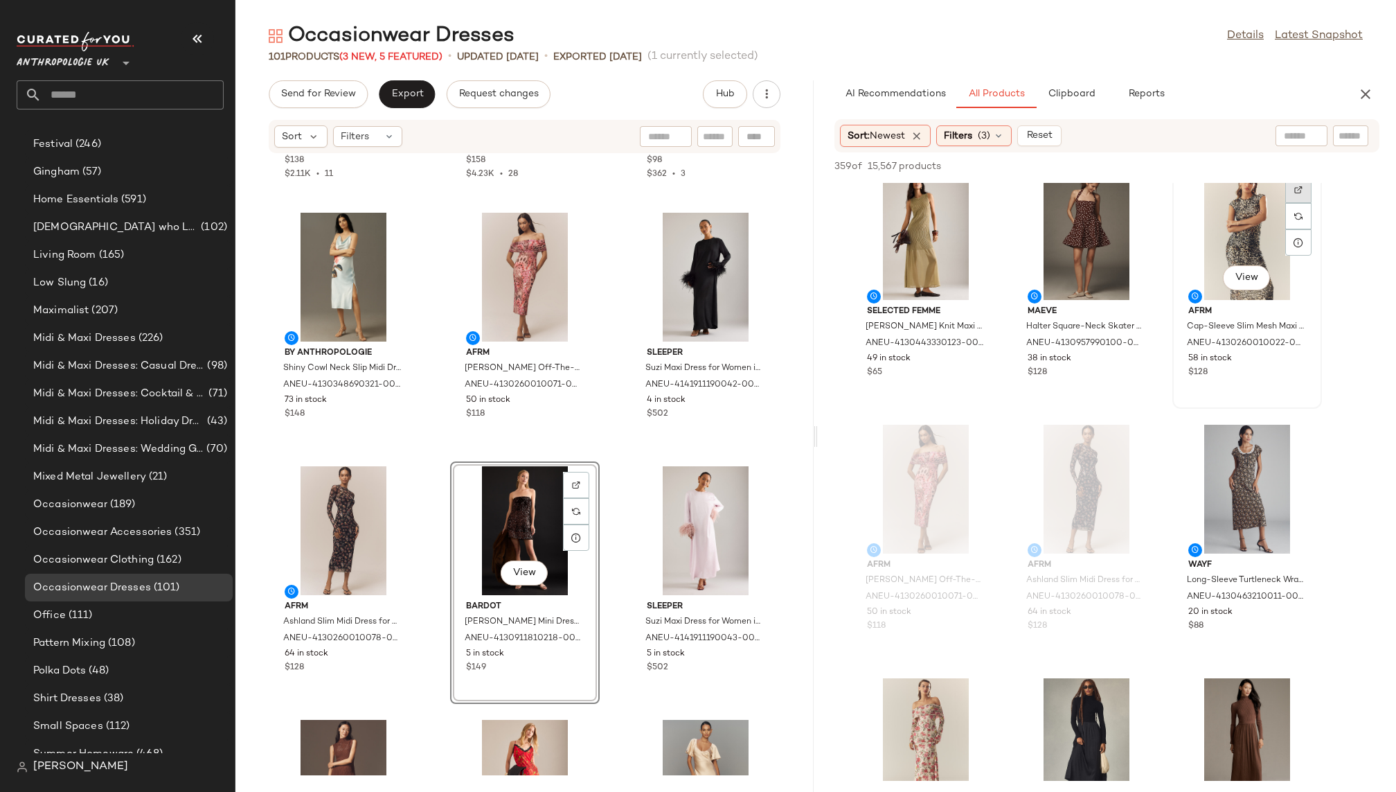
click at [1301, 193] on img at bounding box center [1298, 190] width 8 height 8
click at [1226, 246] on div "View" at bounding box center [1247, 235] width 140 height 129
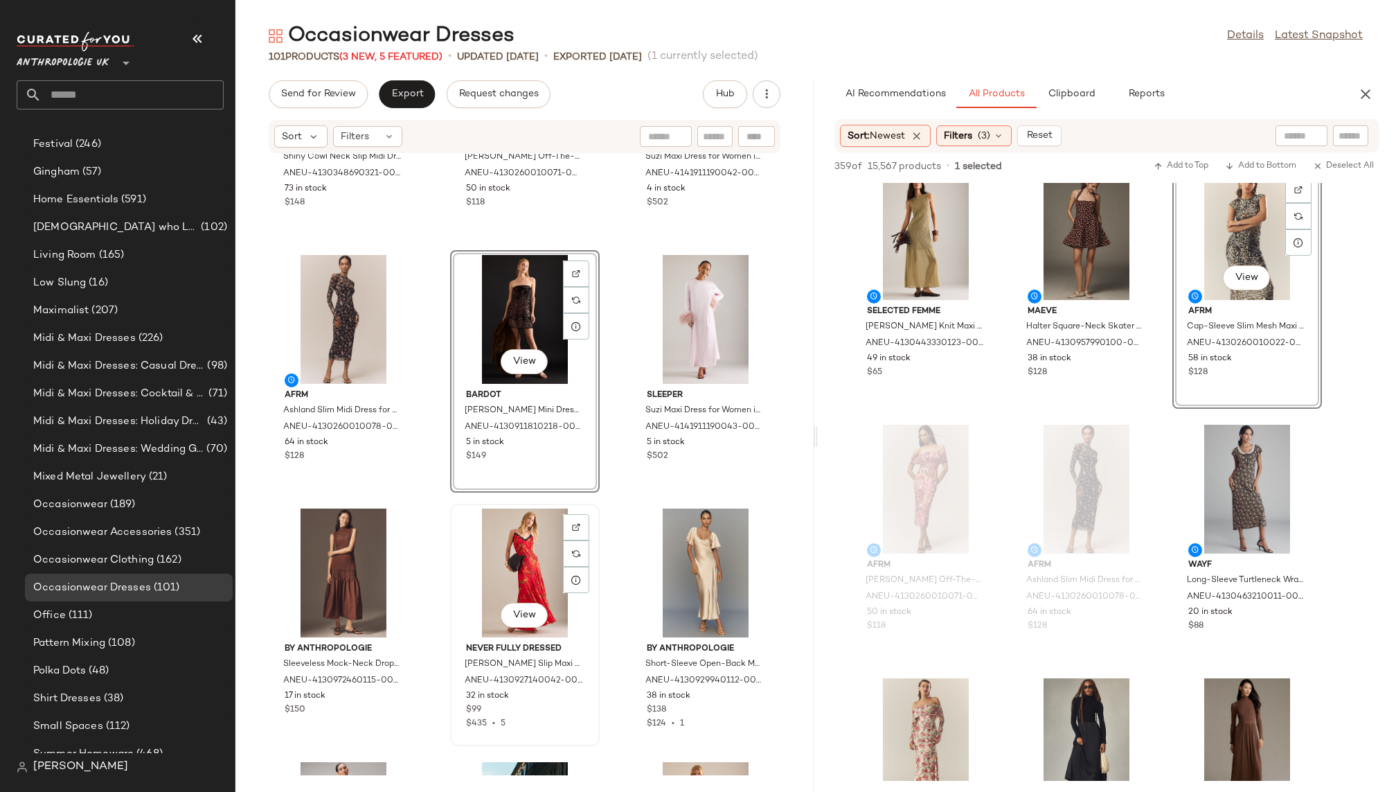
scroll to position [693, 0]
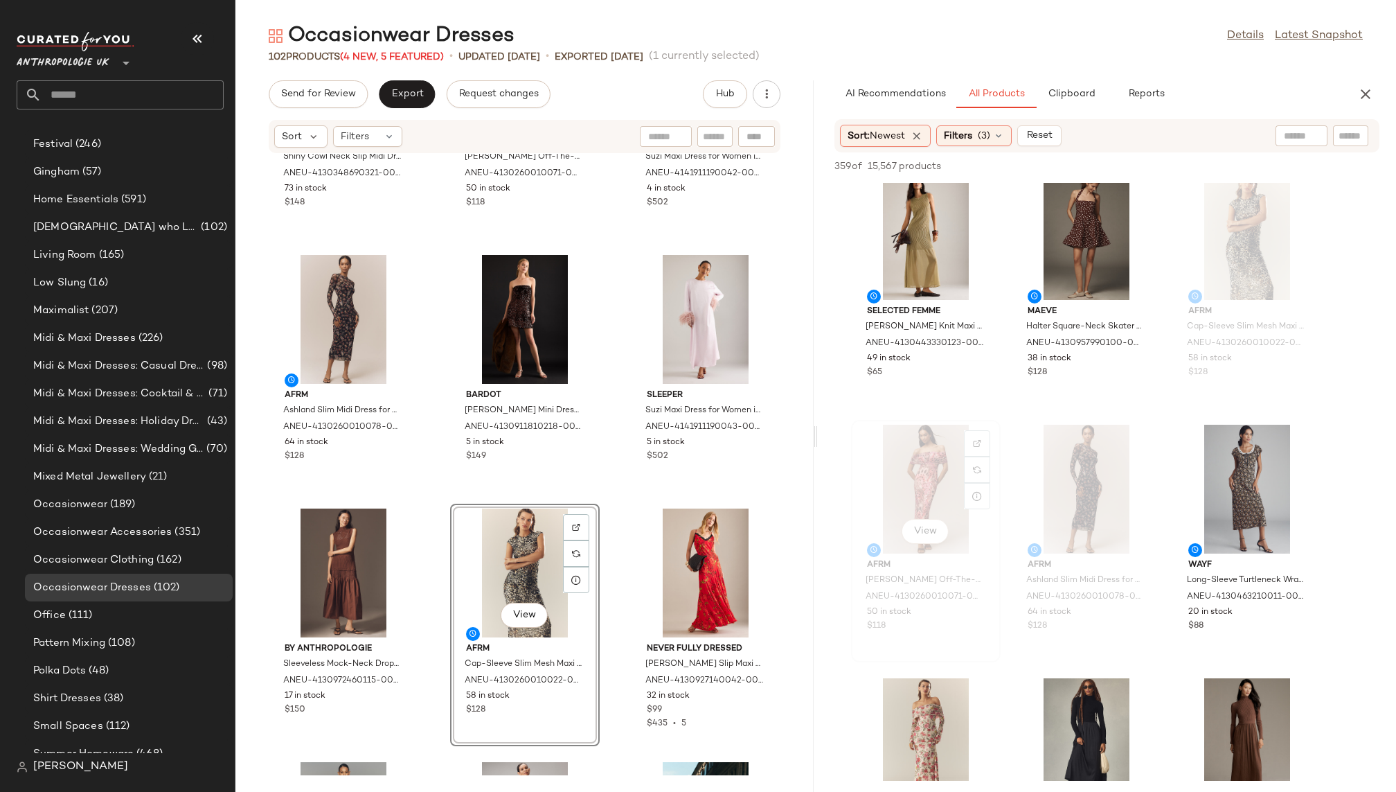
click at [997, 600] on div "View AFRM Zamora Off-The-Shoulder Mesh Midi Dress for Women in Pink, Polyester/…" at bounding box center [925, 541] width 147 height 240
click at [1012, 634] on div "View AFRM Ashland Slim Midi Dress for Women, Polyester, Size 2XS by AFRM at Ant…" at bounding box center [1087, 541] width 150 height 242
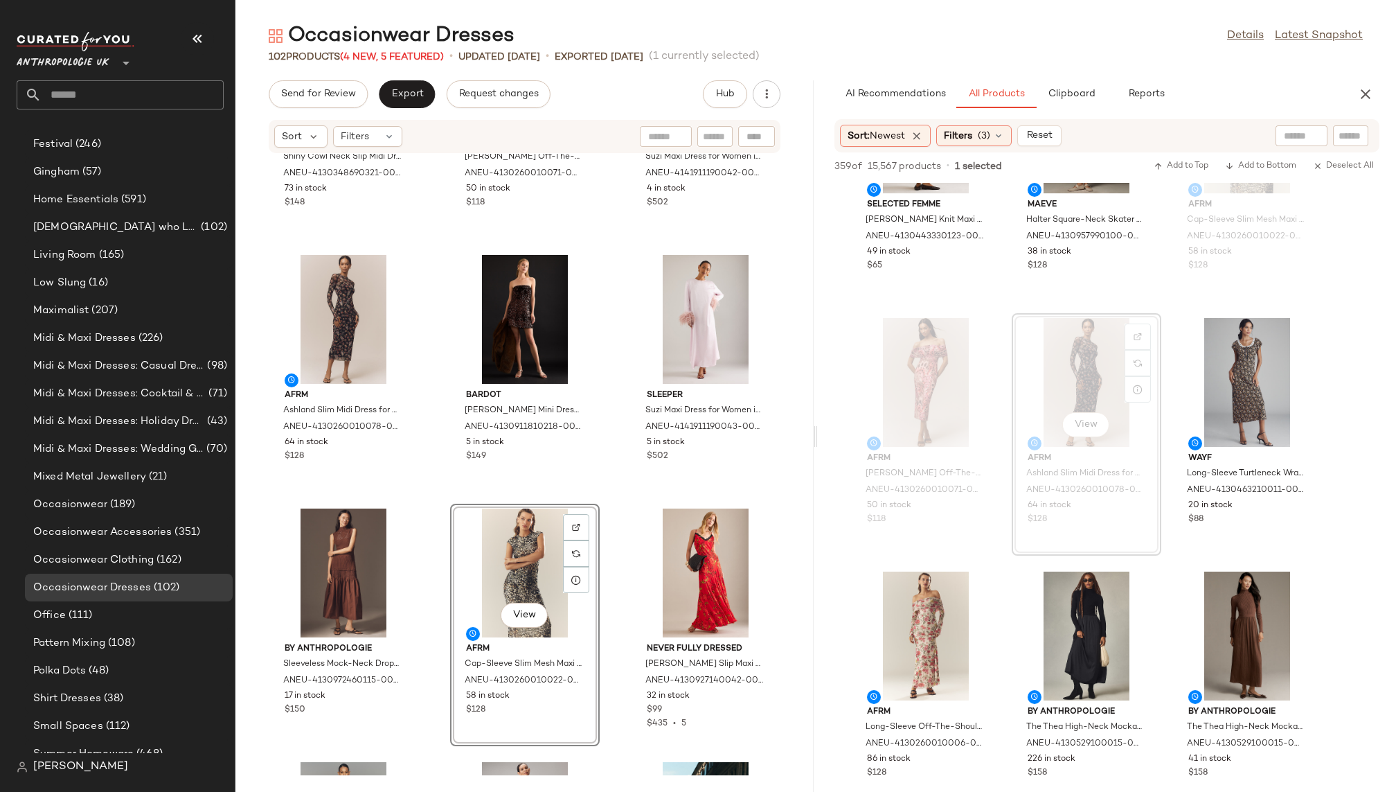
scroll to position [419, 0]
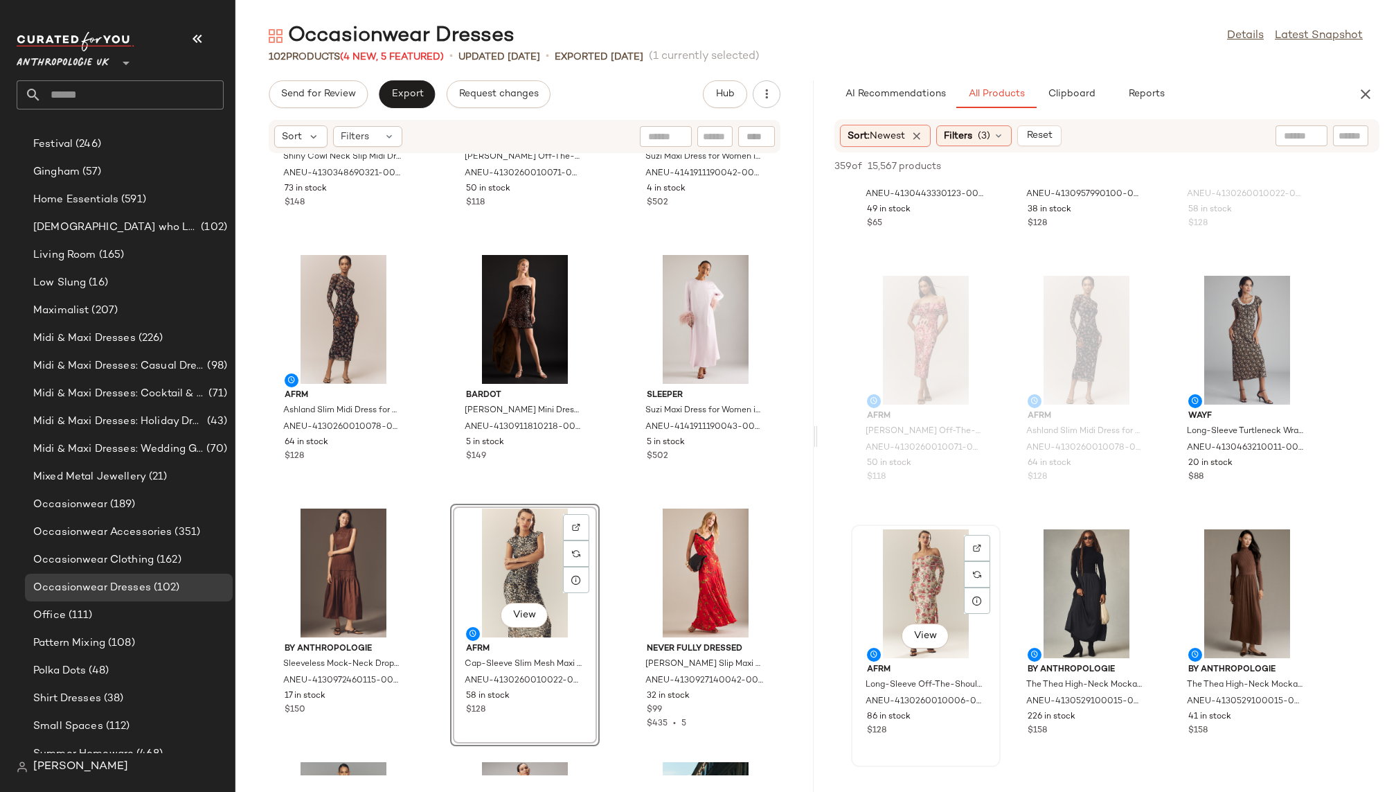
click at [917, 593] on div "View" at bounding box center [926, 593] width 140 height 129
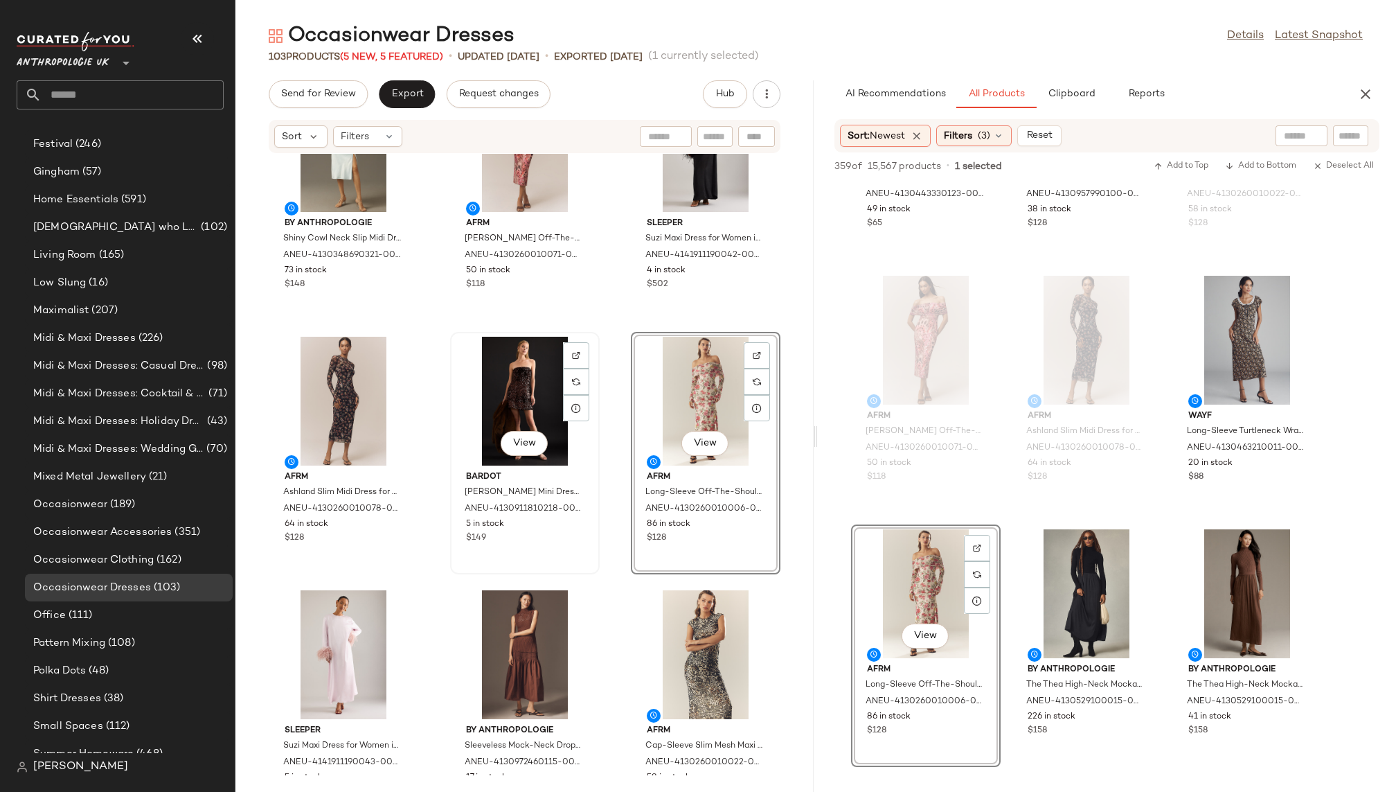
scroll to position [693, 0]
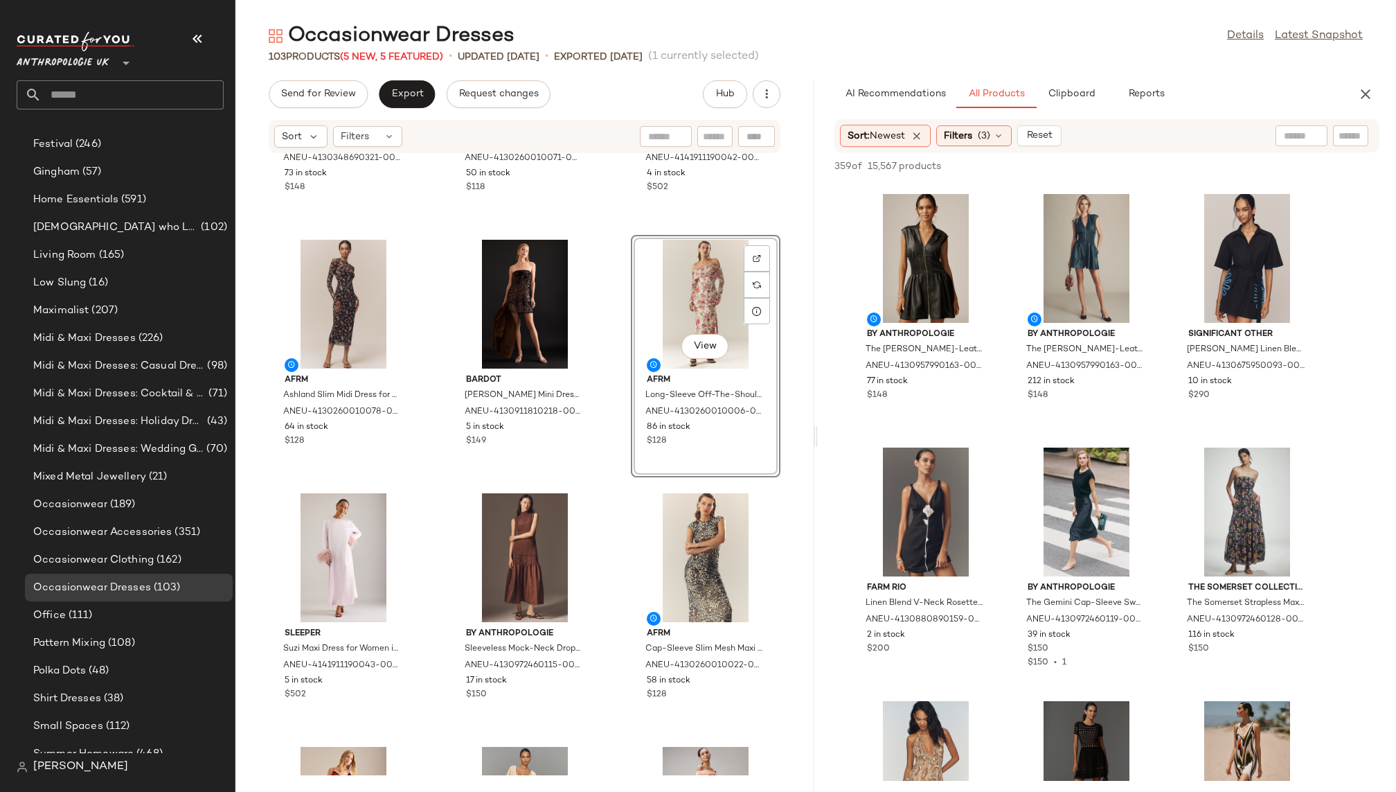
scroll to position [1275, 0]
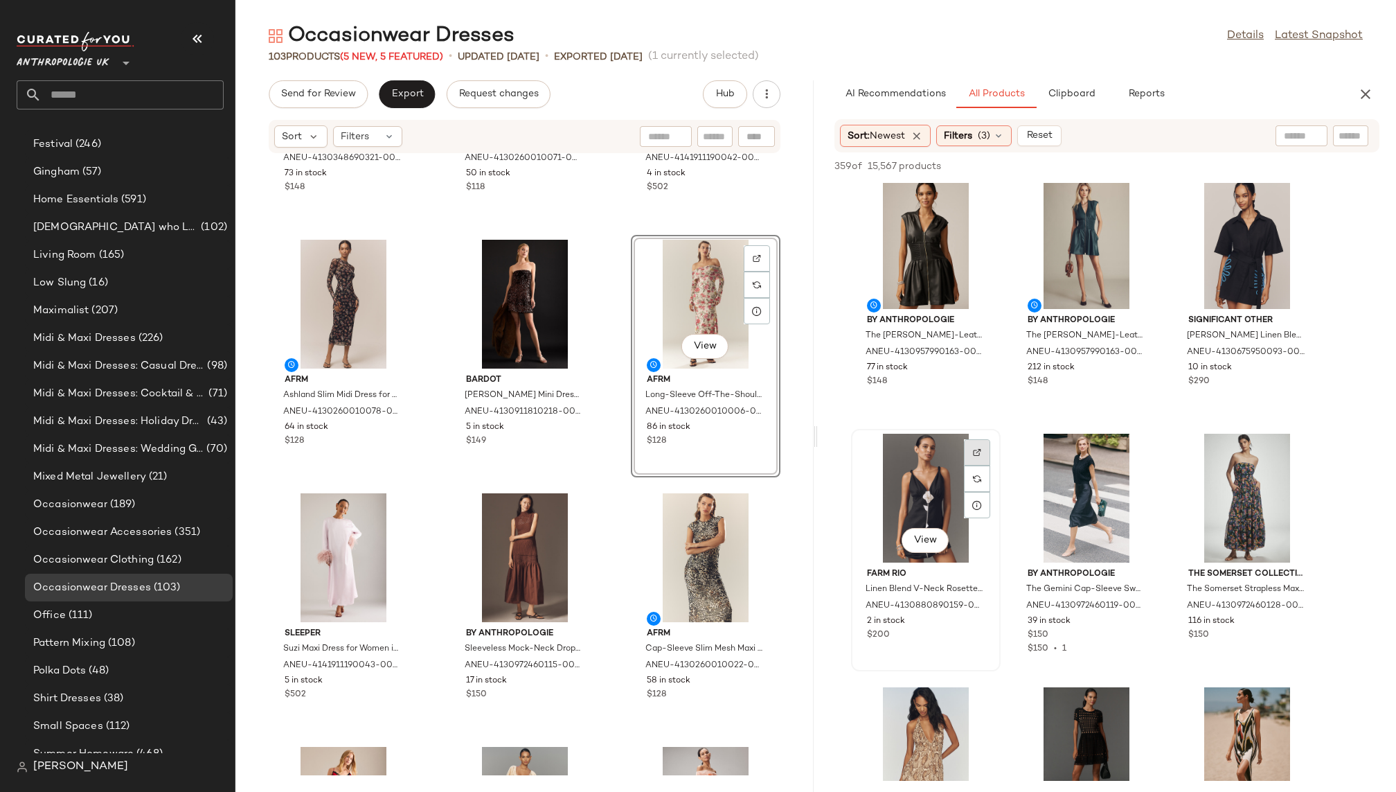
click at [974, 454] on img at bounding box center [977, 452] width 8 height 8
click at [918, 509] on div "View" at bounding box center [926, 498] width 140 height 129
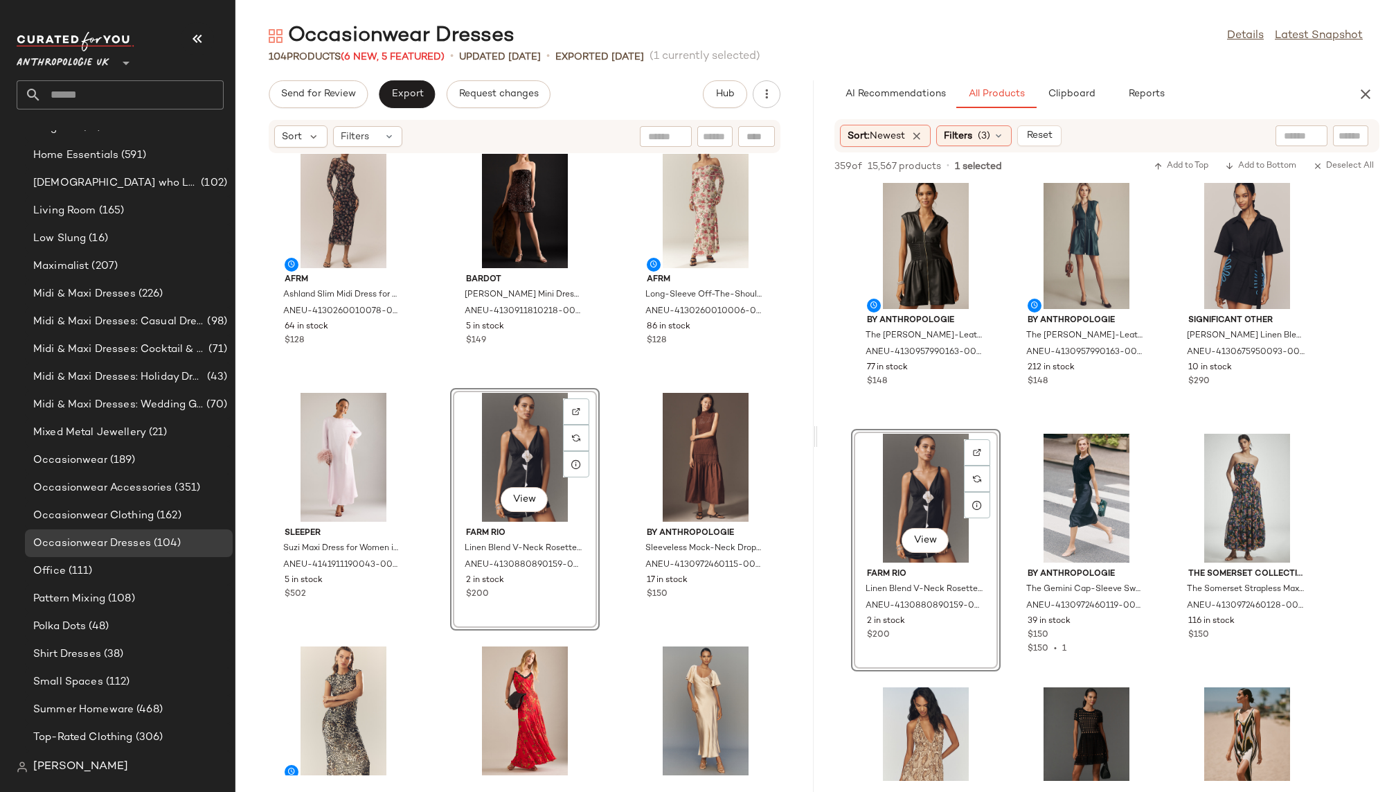
scroll to position [693, 0]
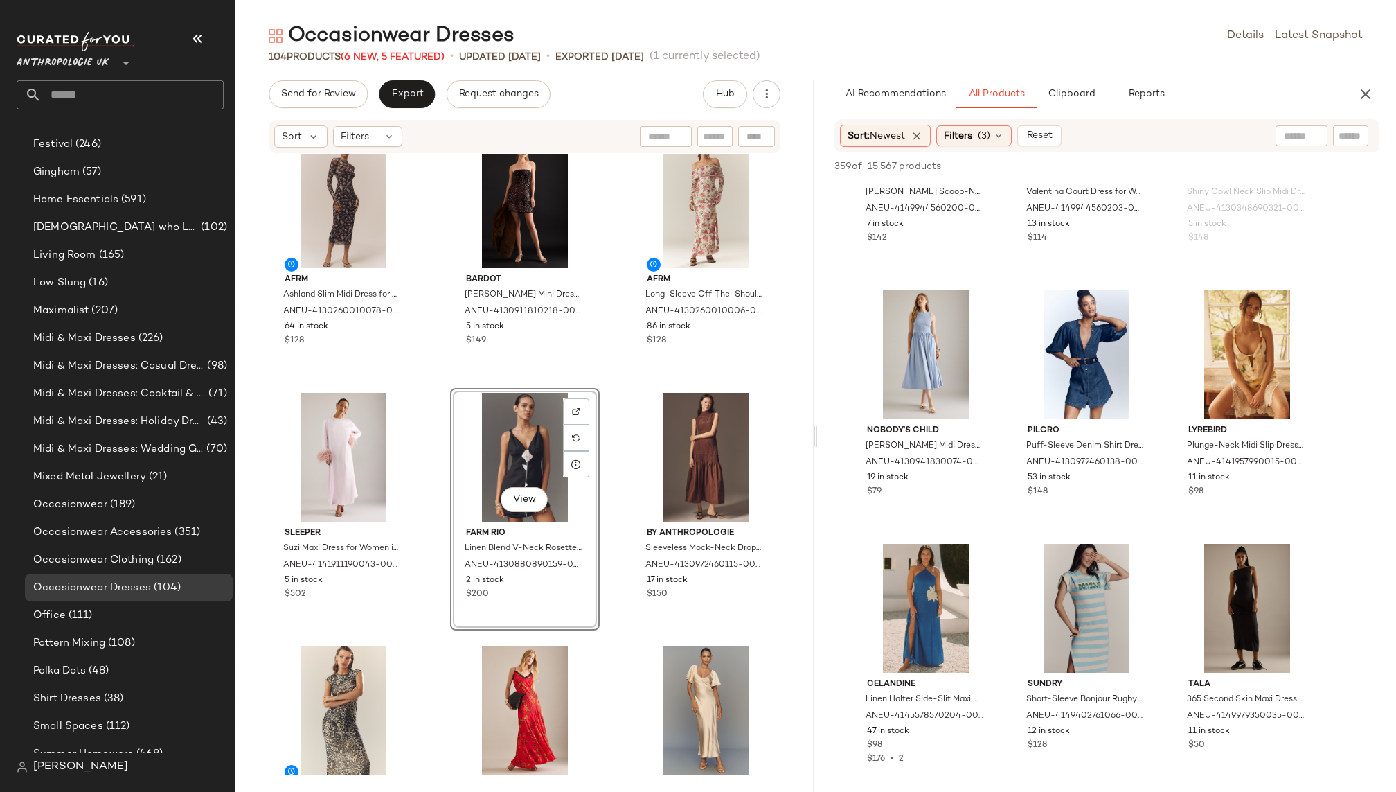
scroll to position [10291, 0]
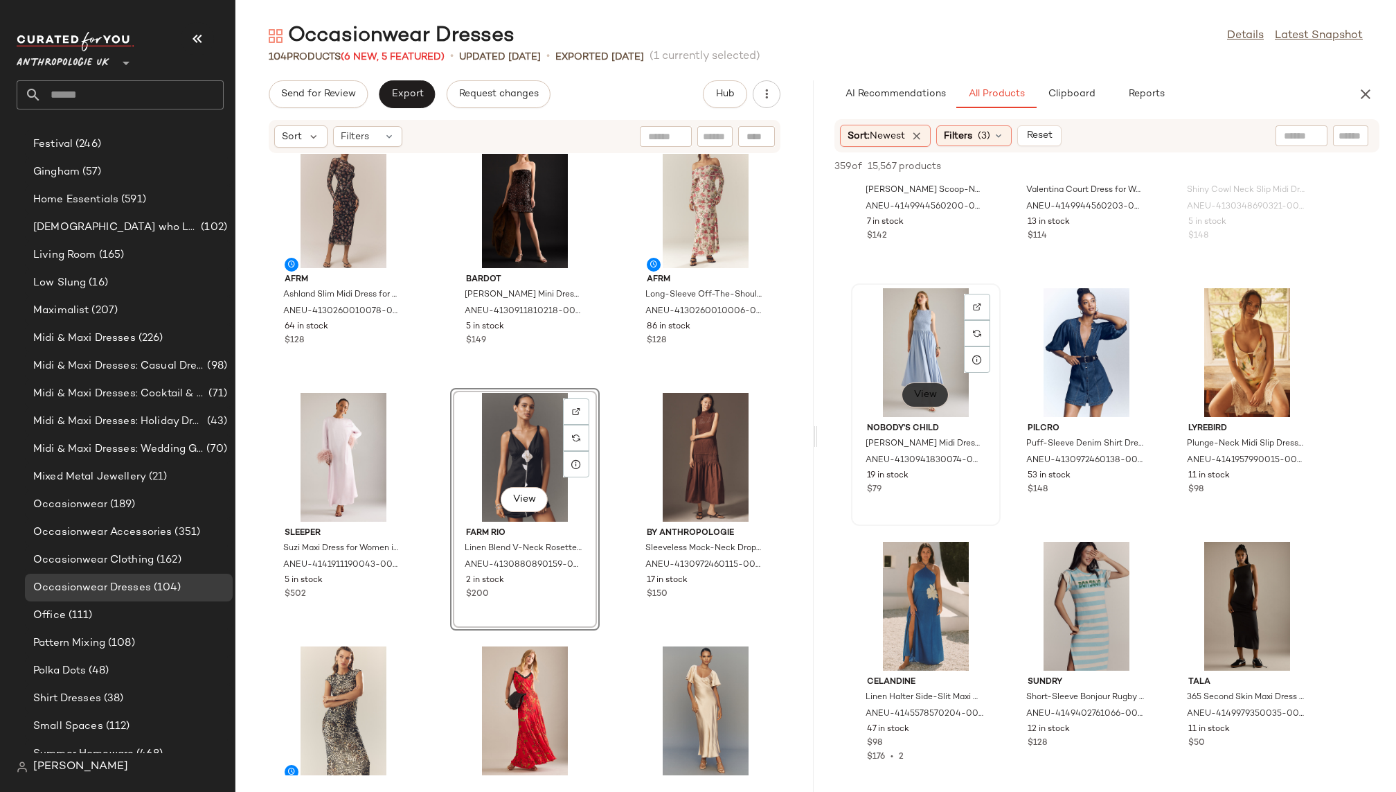
click at [934, 395] on span "View" at bounding box center [925, 394] width 24 height 11
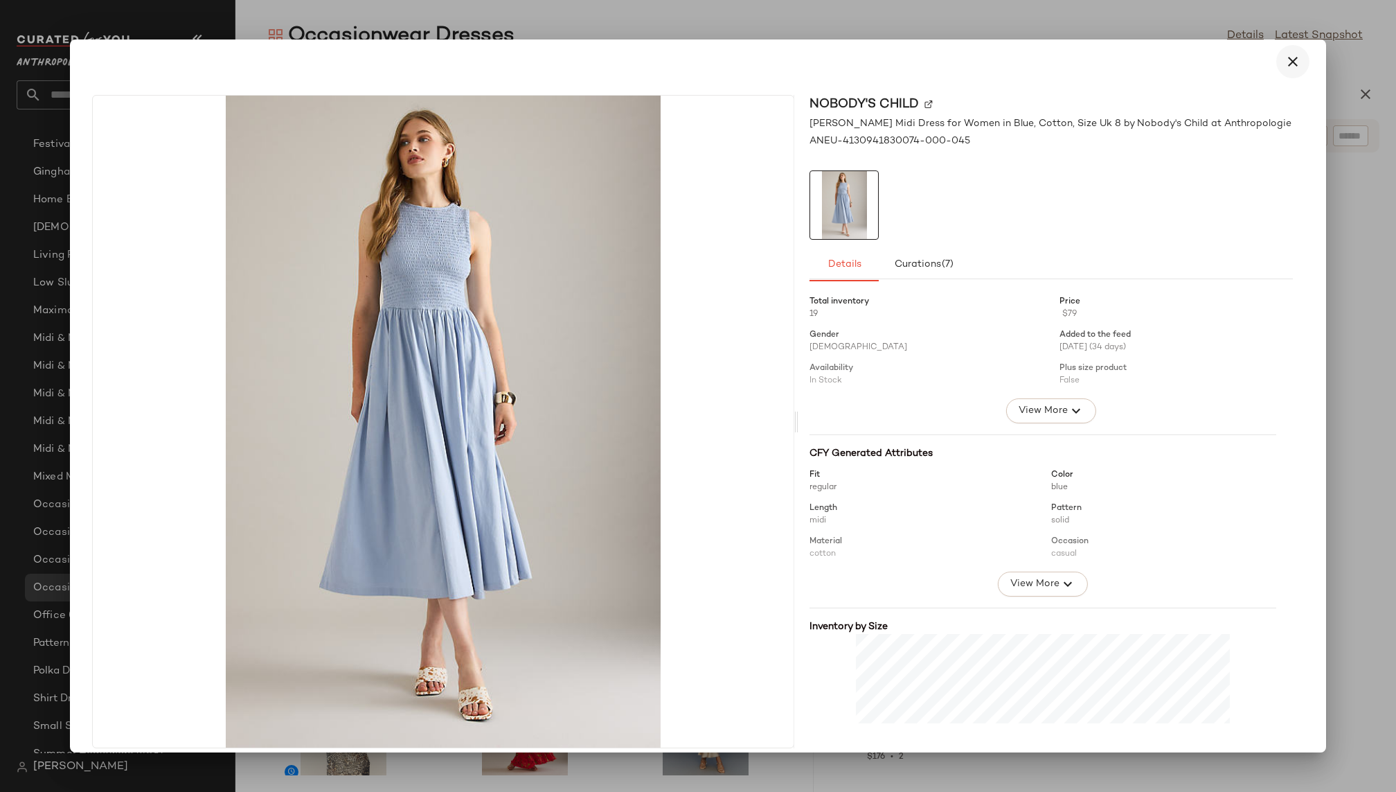
click at [1289, 57] on icon "button" at bounding box center [1293, 61] width 17 height 17
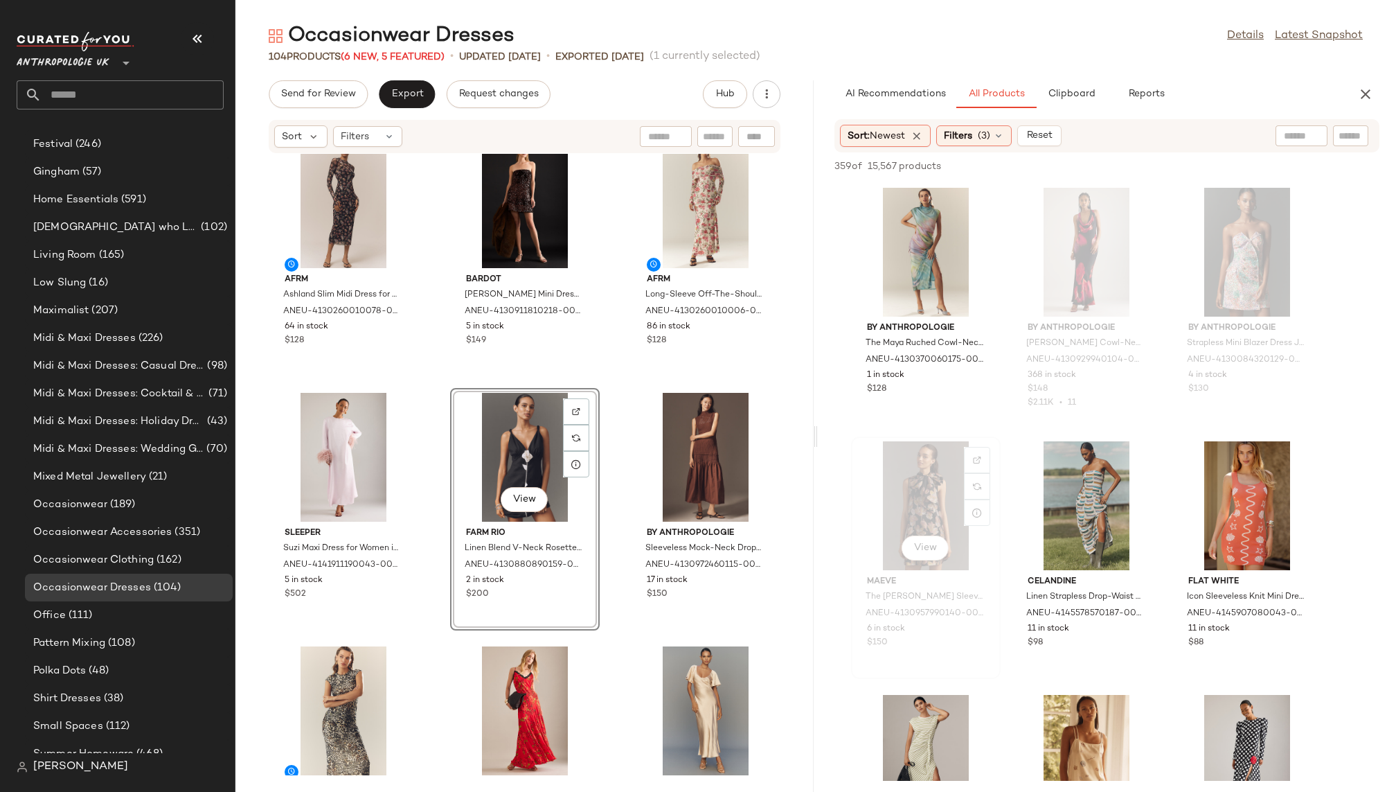
scroll to position [16875, 0]
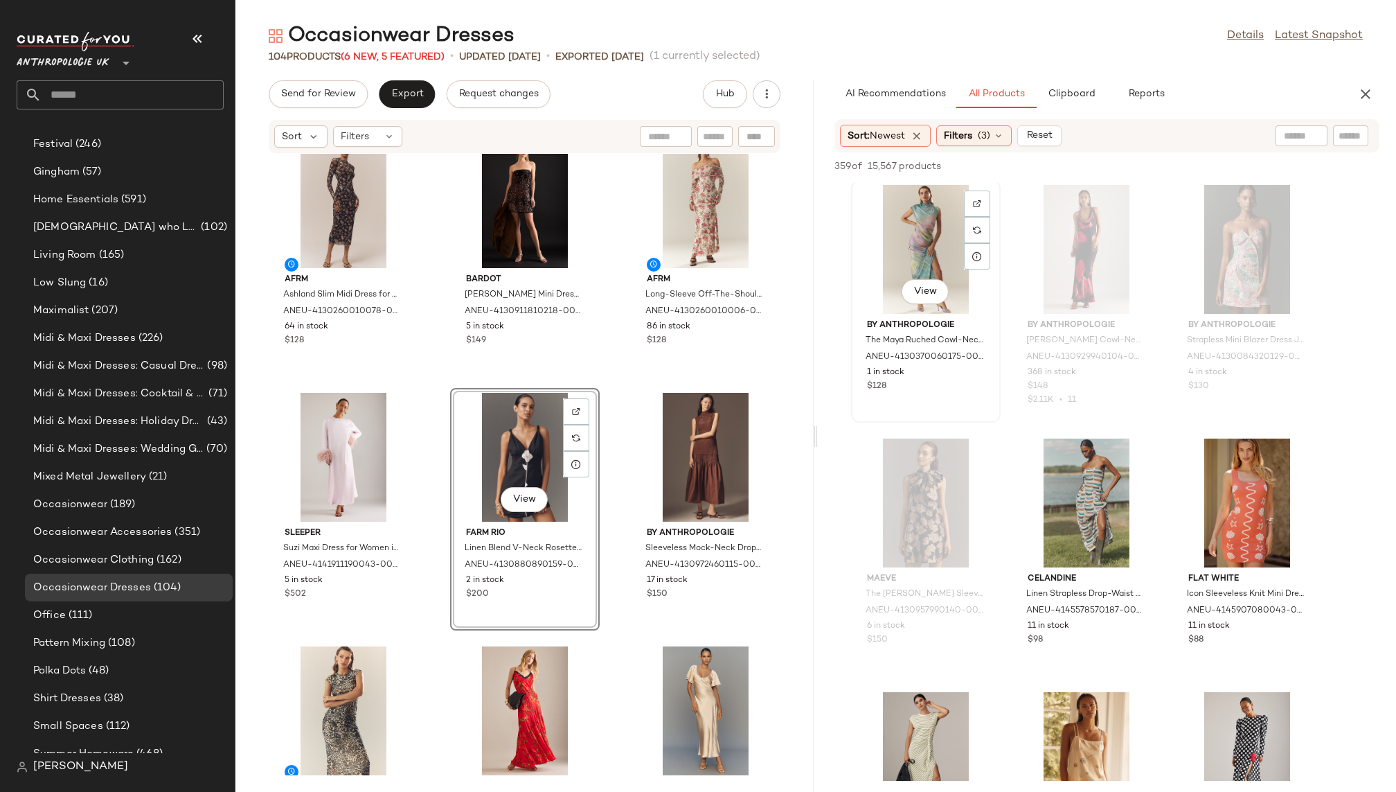
click at [897, 262] on div "View" at bounding box center [926, 249] width 140 height 129
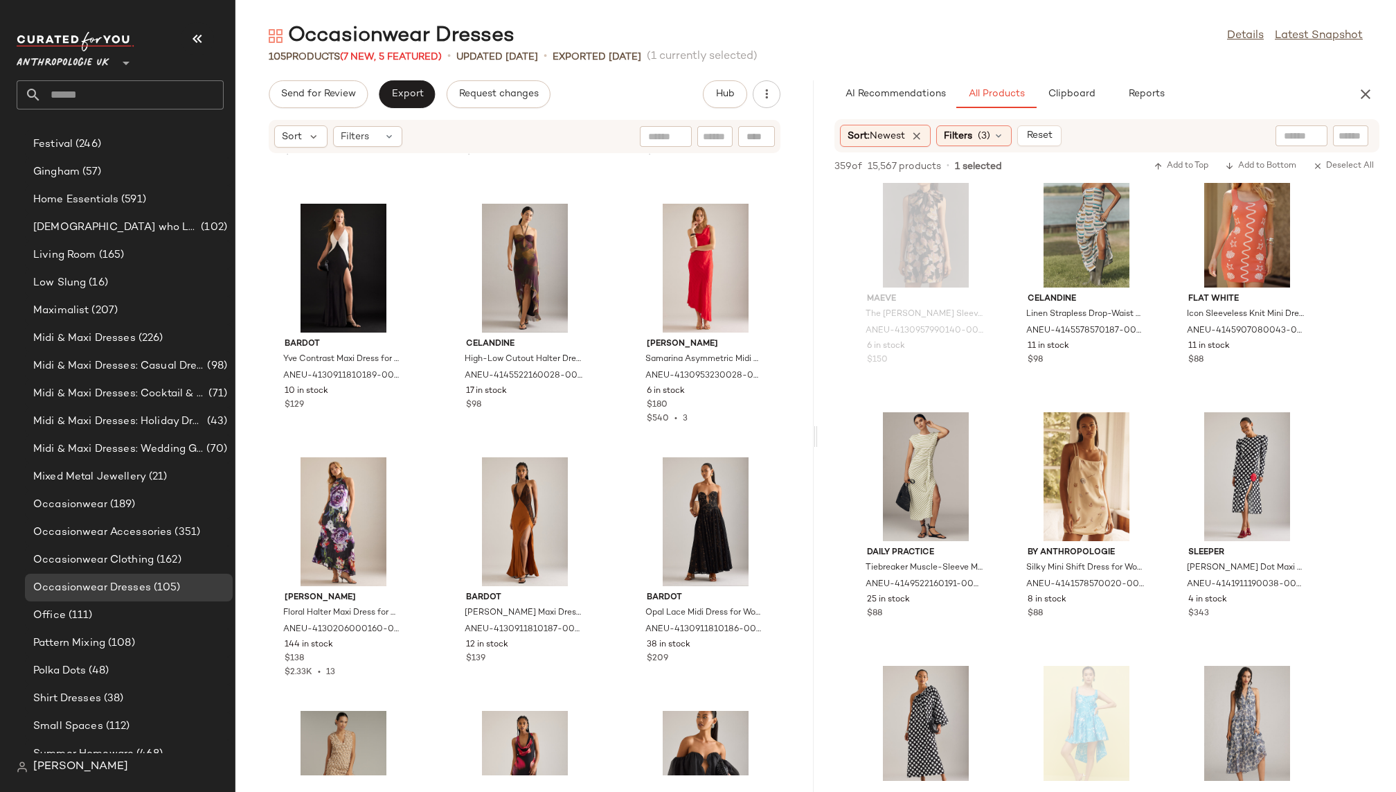
scroll to position [2292, 0]
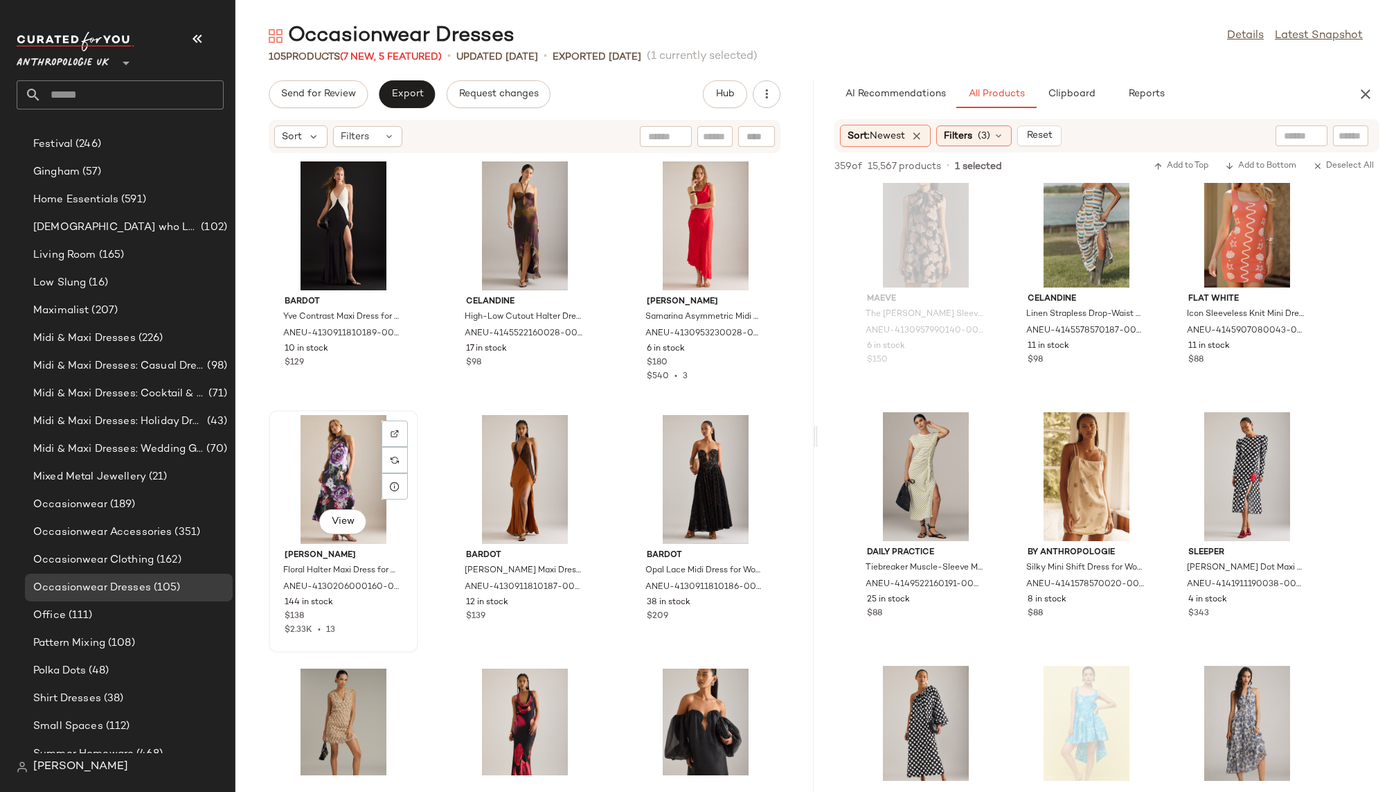
click at [337, 476] on div "View" at bounding box center [344, 479] width 140 height 129
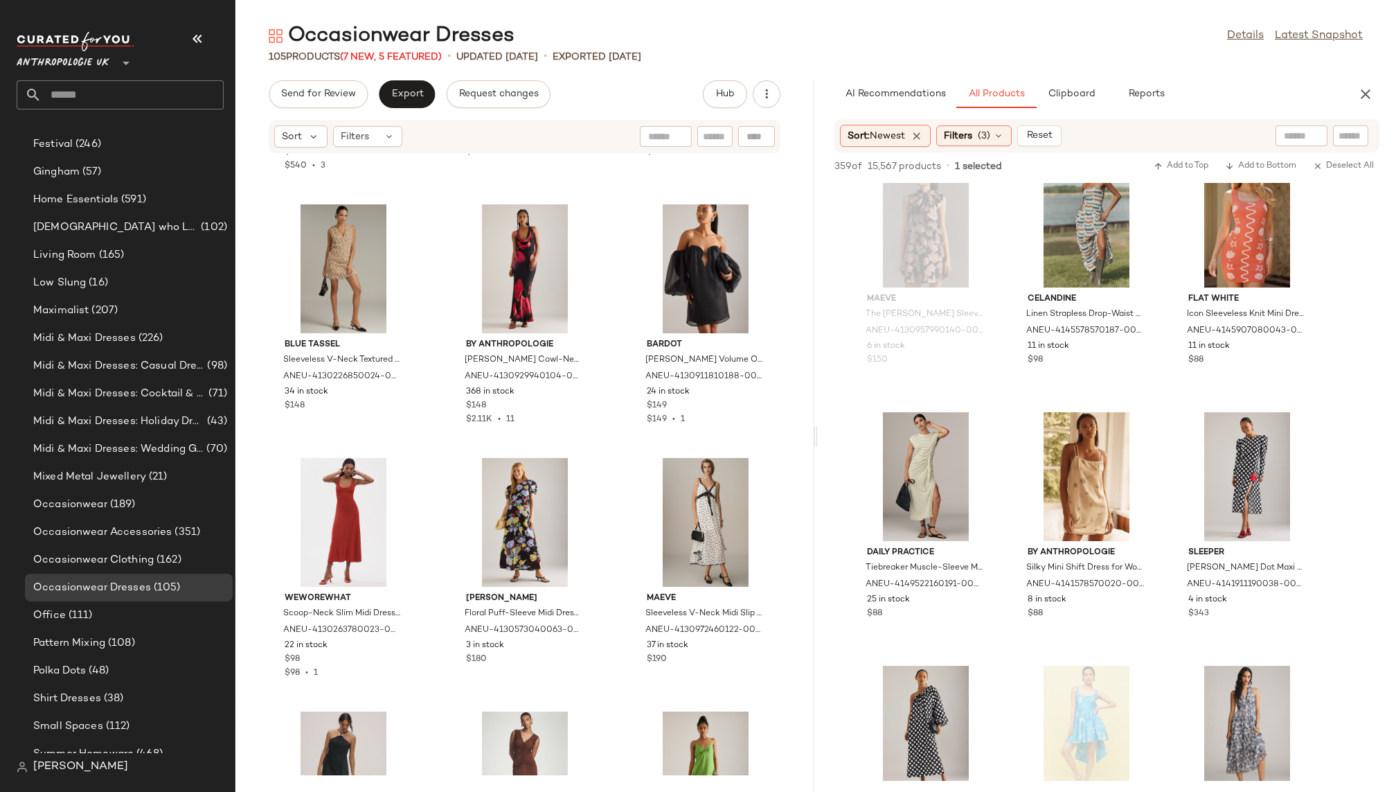
scroll to position [2757, 0]
click at [491, 249] on div "View" at bounding box center [525, 268] width 140 height 129
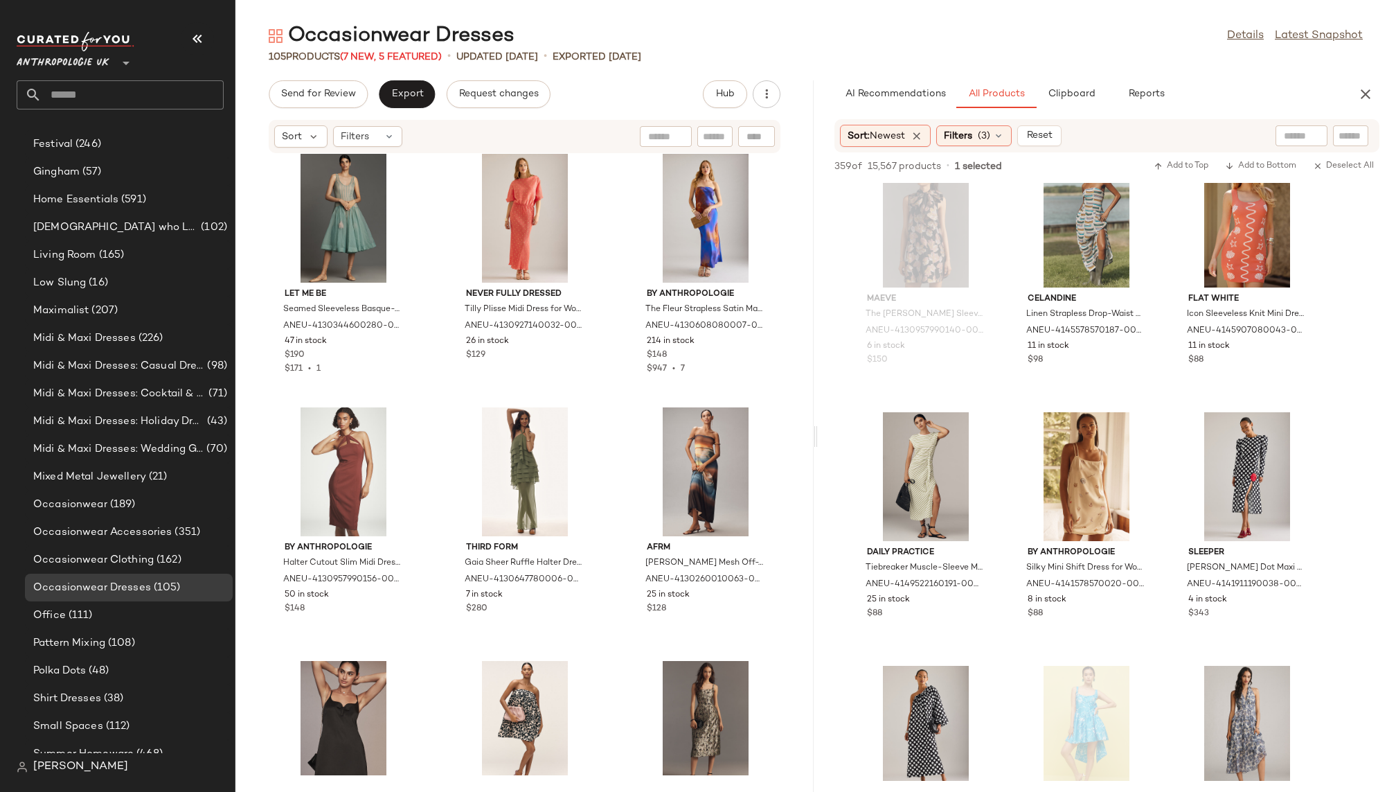
scroll to position [3837, 0]
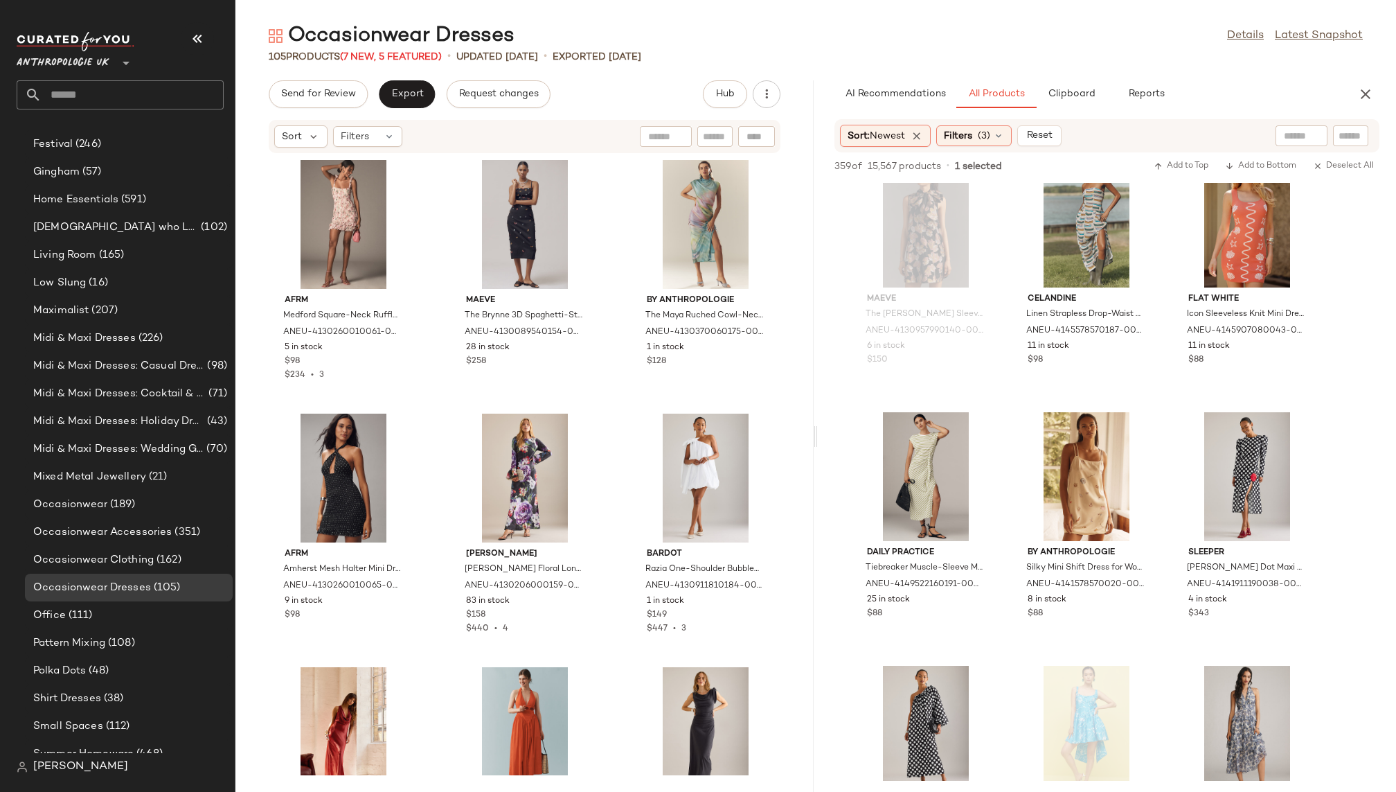
scroll to position [6898, 0]
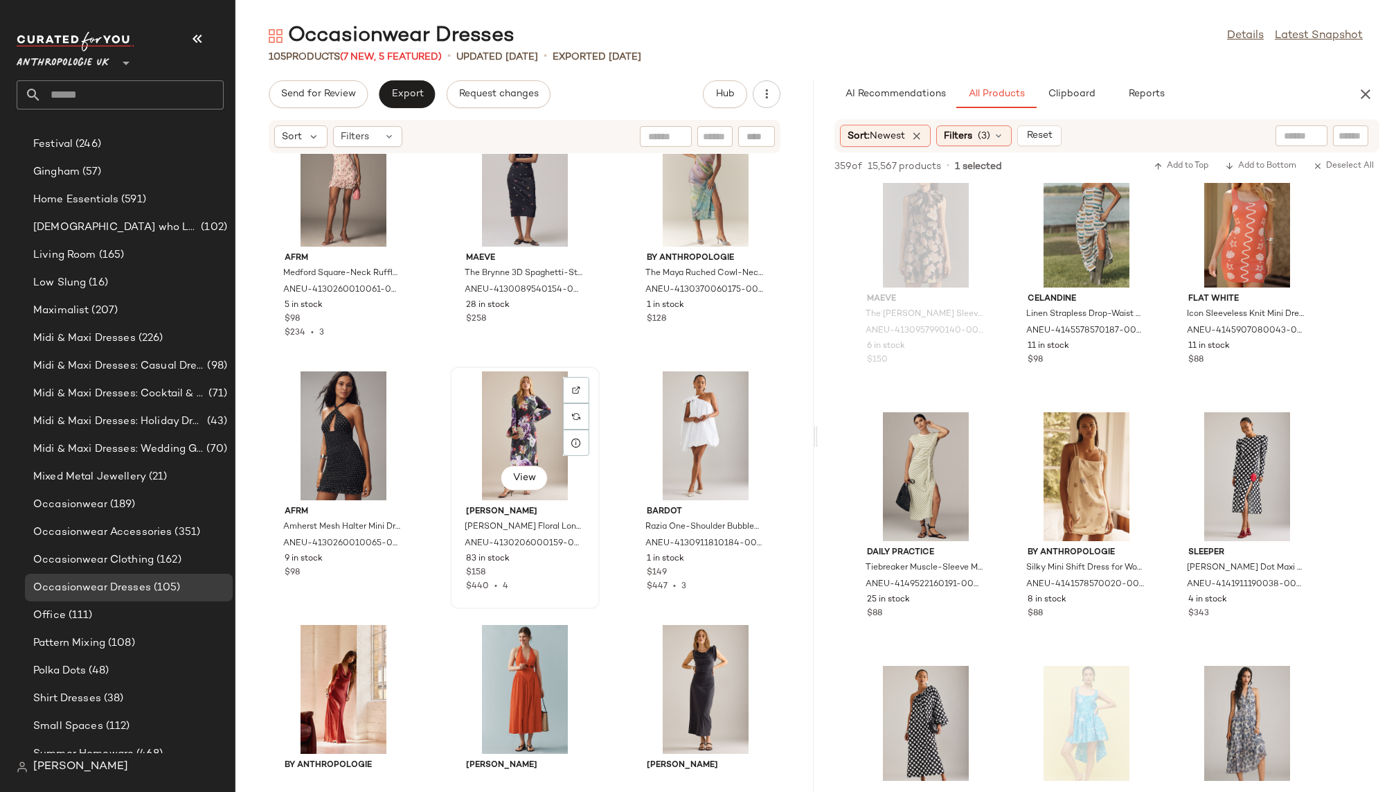
click at [501, 458] on div "View" at bounding box center [525, 435] width 140 height 129
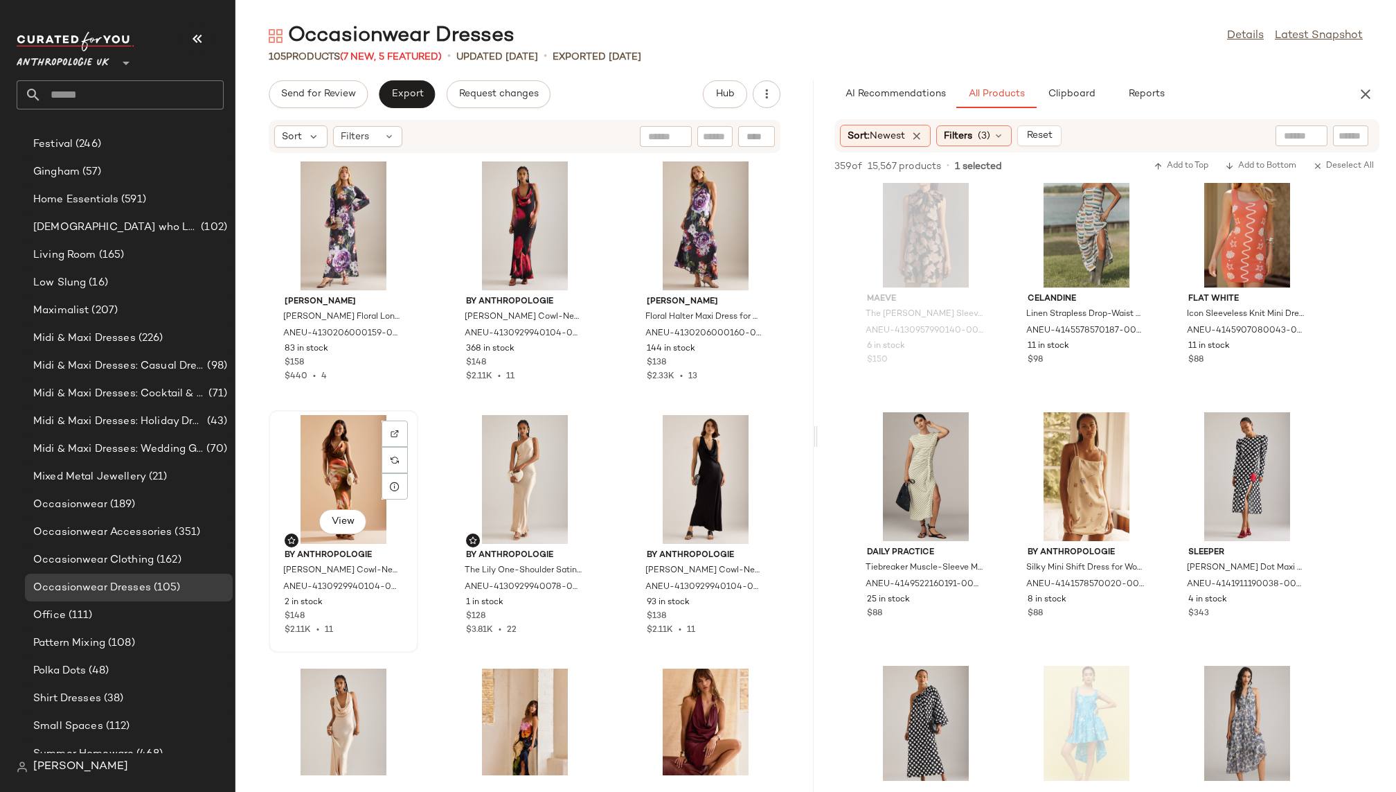
click at [330, 487] on div "View" at bounding box center [344, 479] width 140 height 129
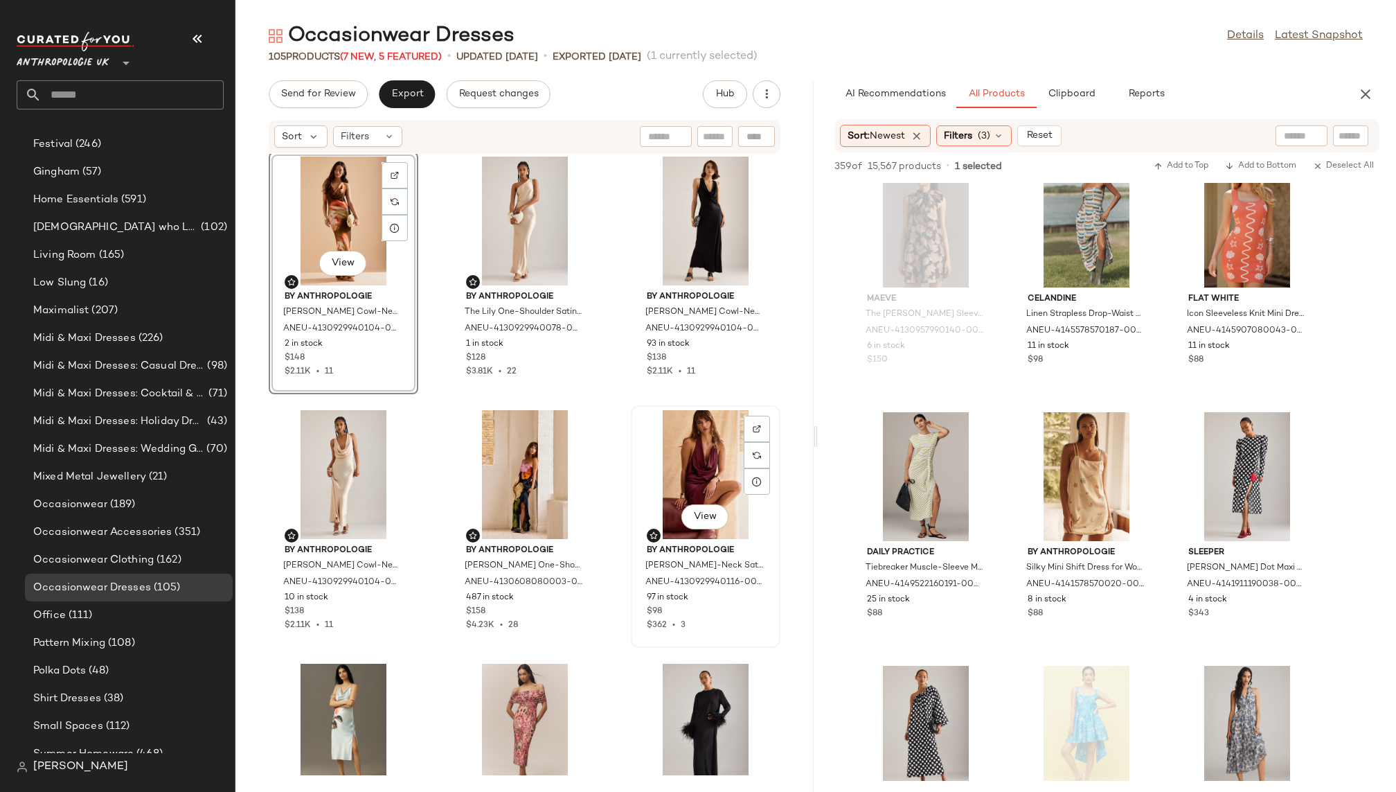
scroll to position [229, 0]
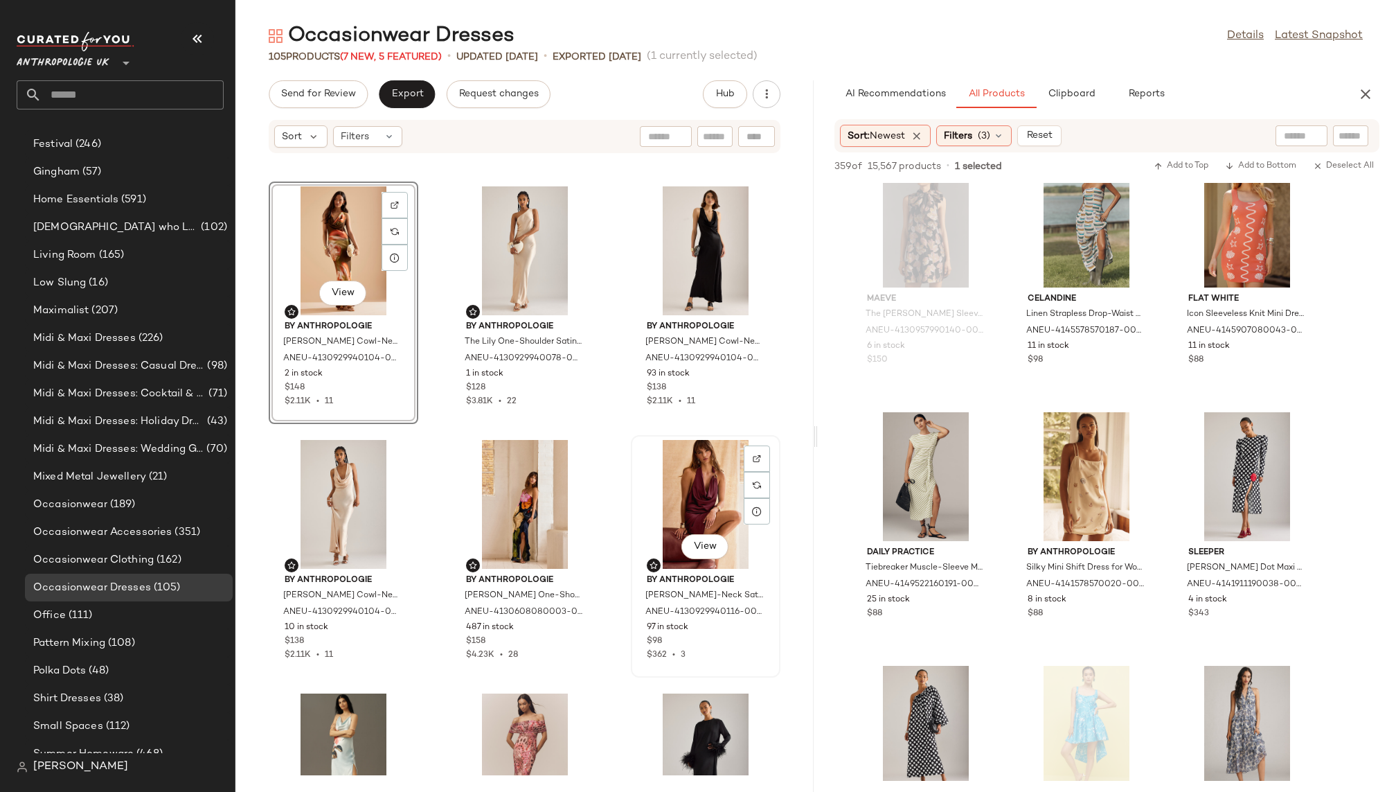
click at [645, 518] on div "View" at bounding box center [706, 504] width 140 height 129
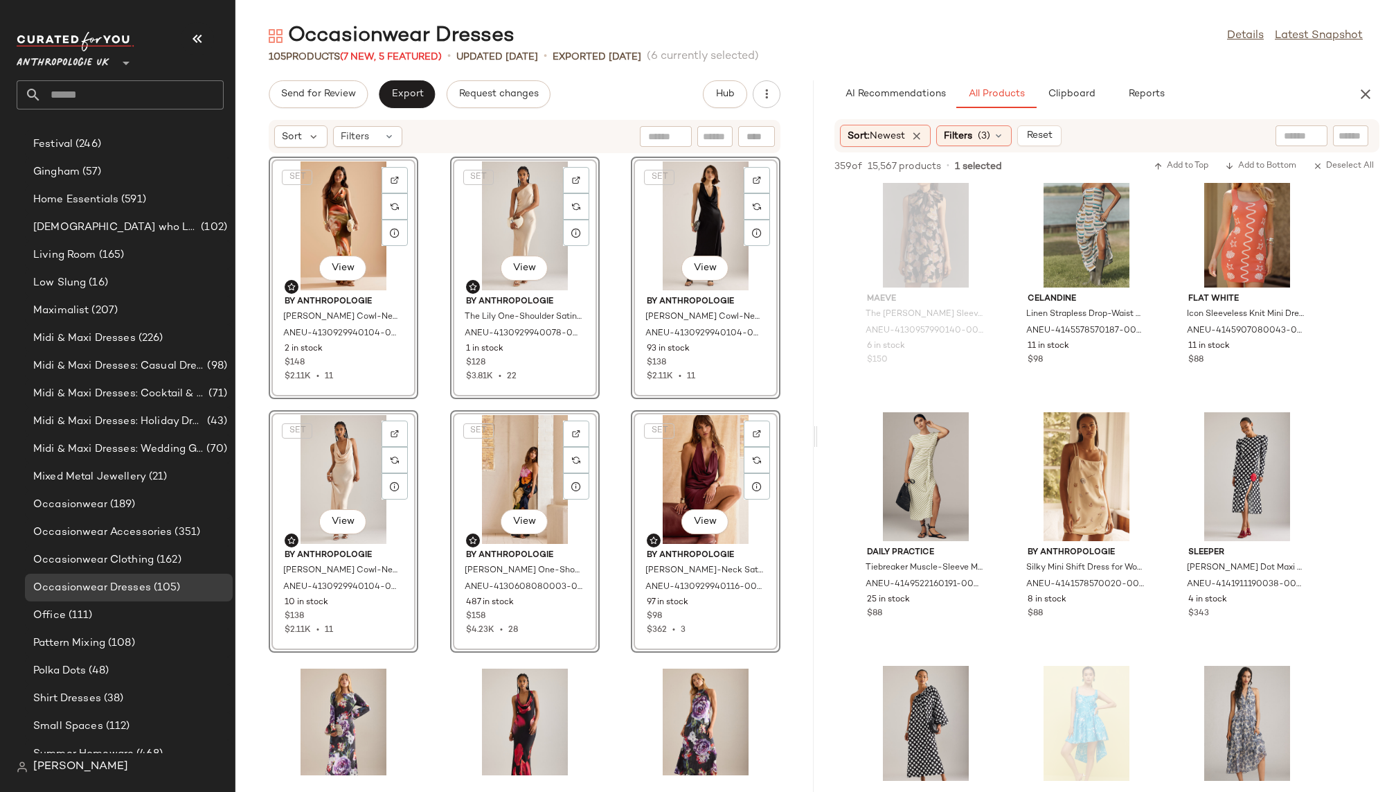
click at [428, 693] on div "SET View By Anthropologie [PERSON_NAME] Cowl-Neck Maxi Slip Dress for Women, Vi…" at bounding box center [524, 464] width 578 height 621
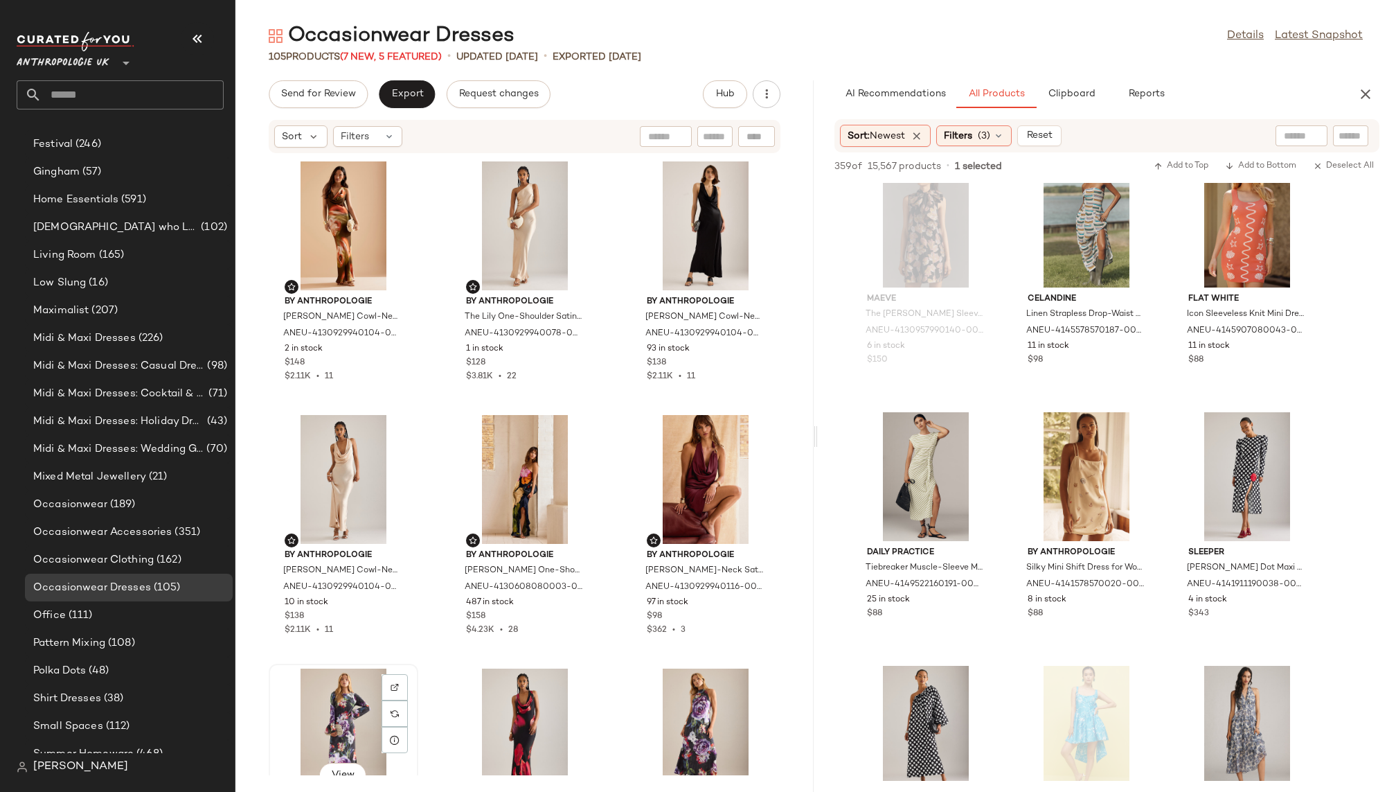
click at [322, 712] on div "View" at bounding box center [344, 732] width 140 height 129
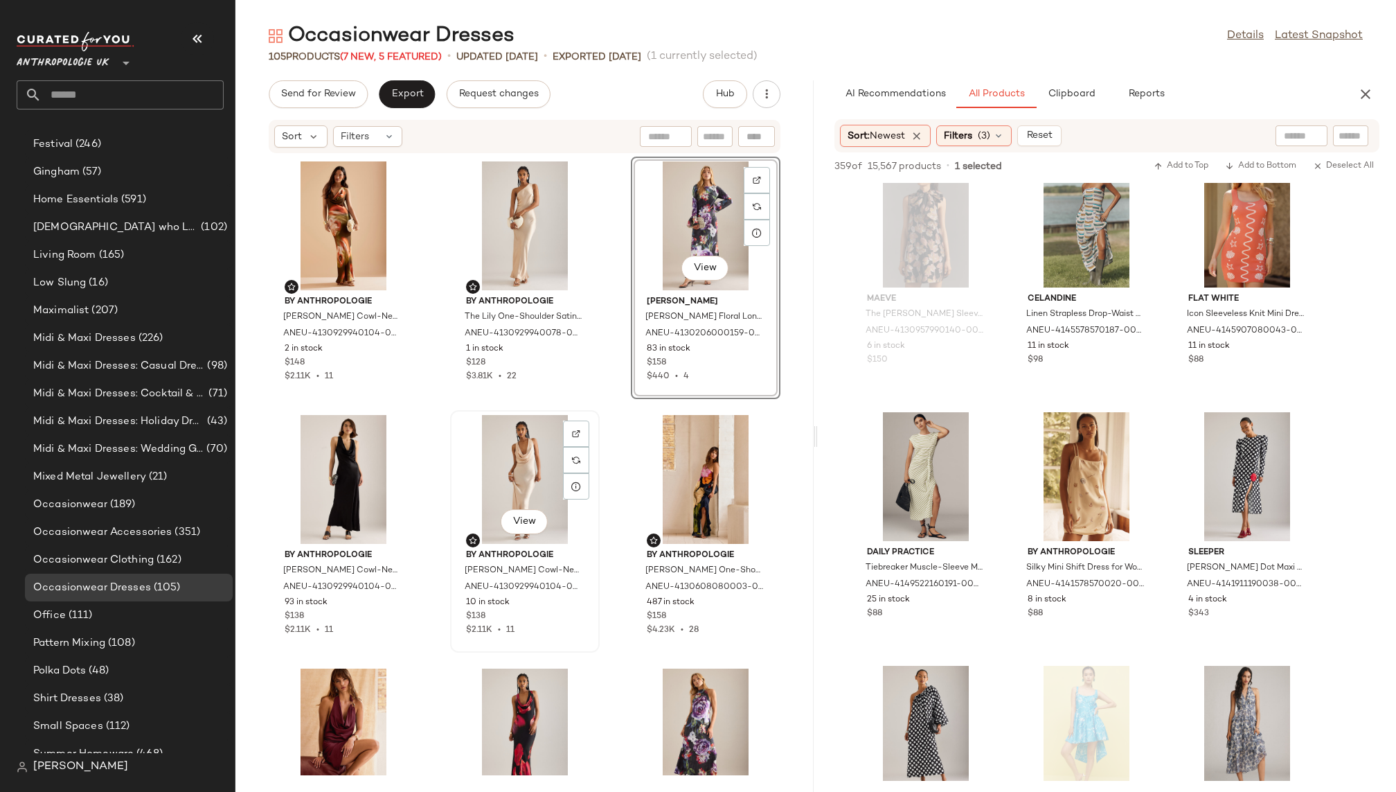
click at [492, 473] on div "View" at bounding box center [525, 479] width 140 height 129
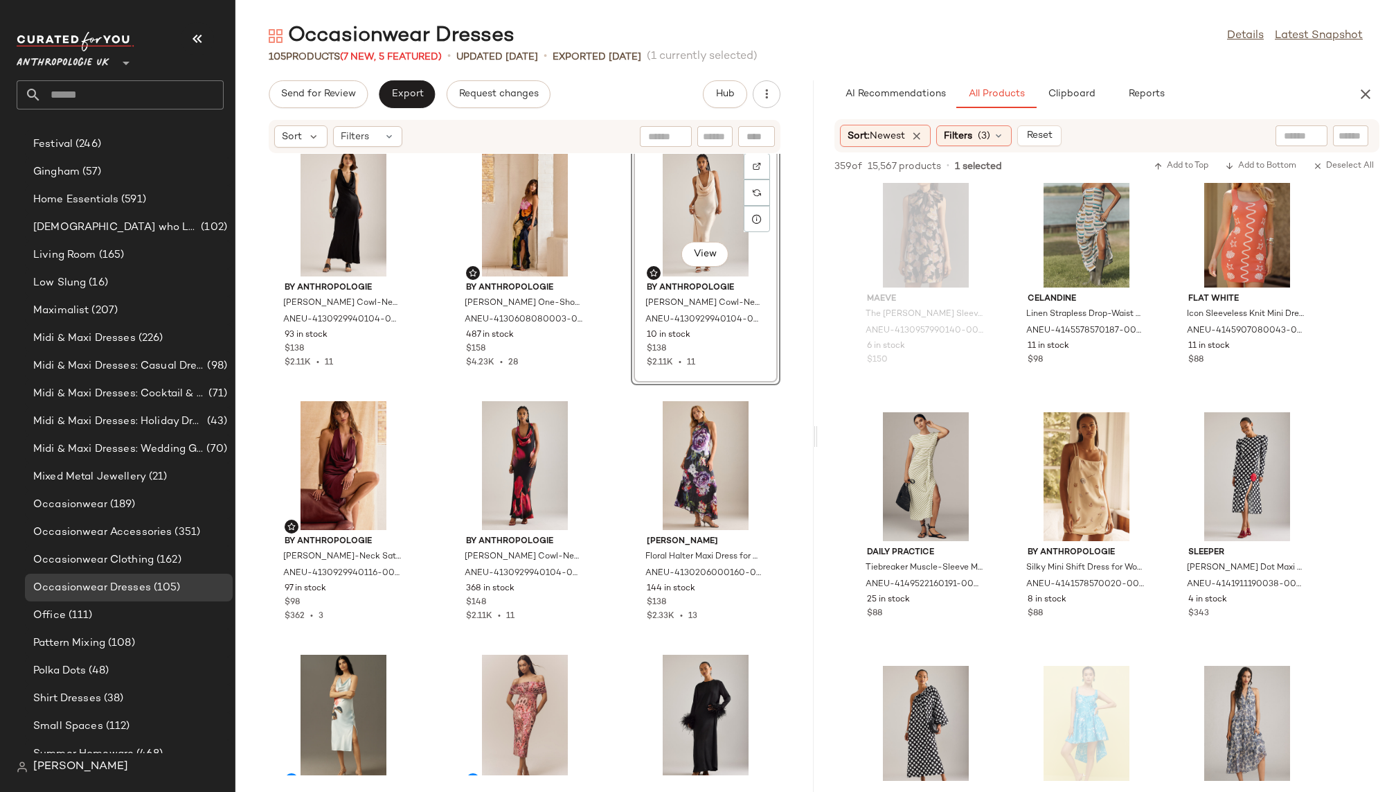
scroll to position [278, 0]
click at [640, 454] on div "View" at bounding box center [706, 466] width 140 height 129
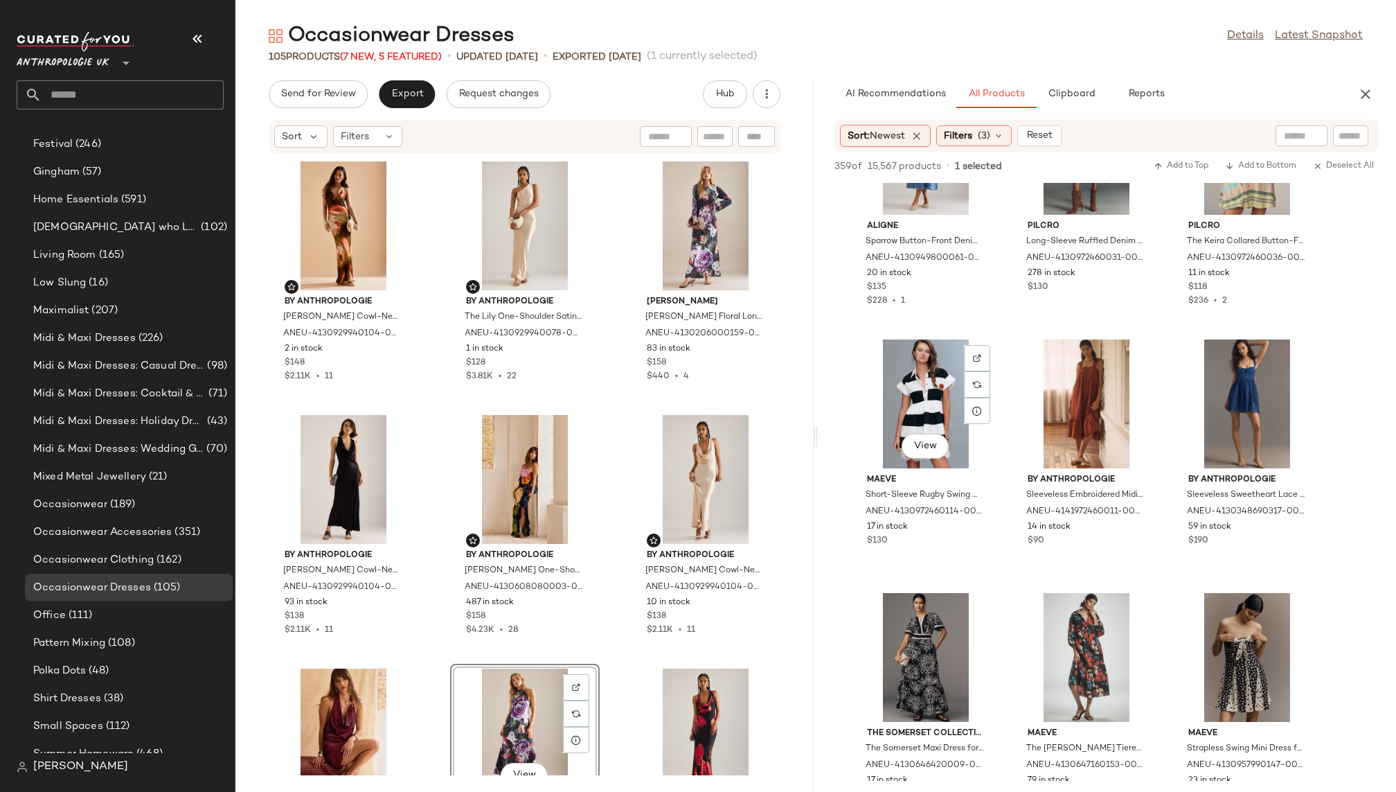
scroll to position [18332, 0]
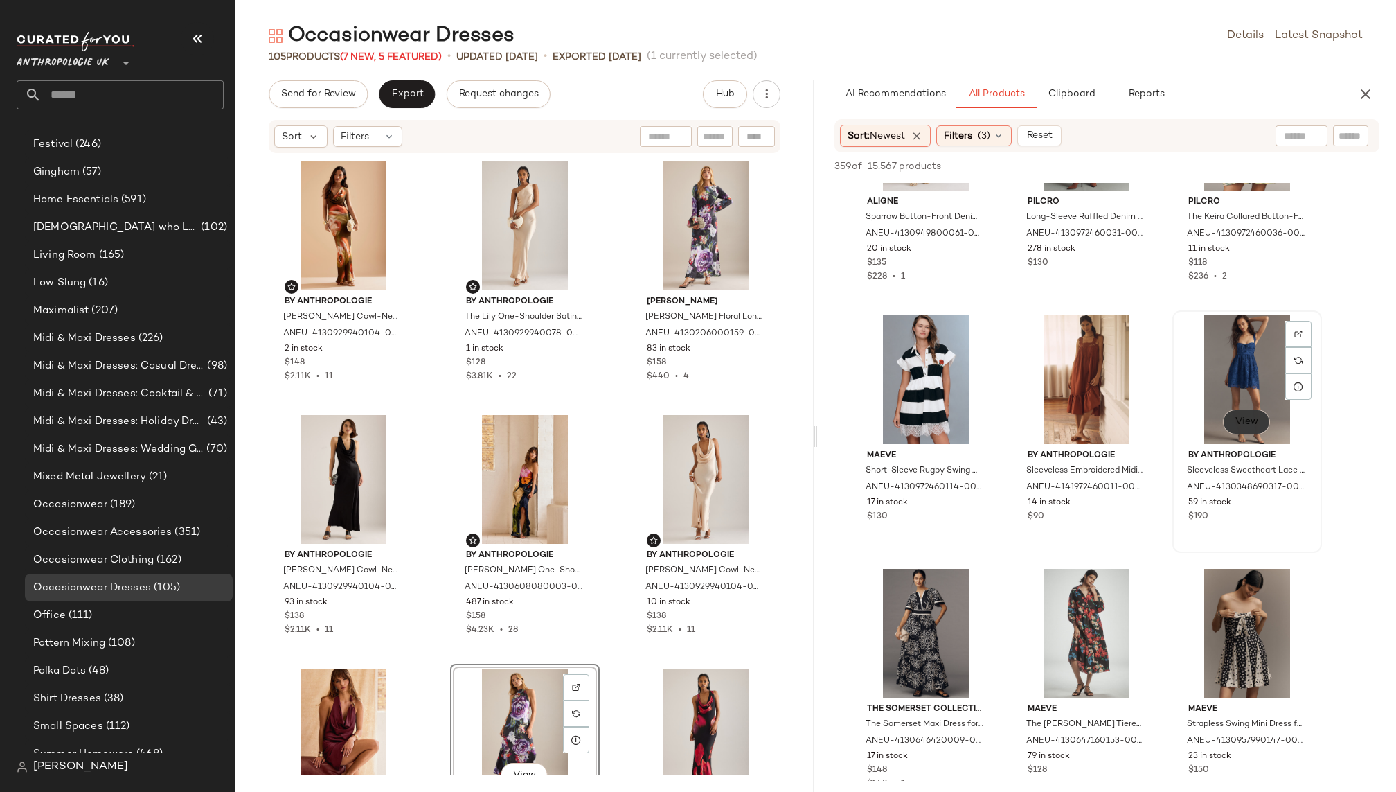
click at [1234, 421] on button "View" at bounding box center [1246, 421] width 47 height 25
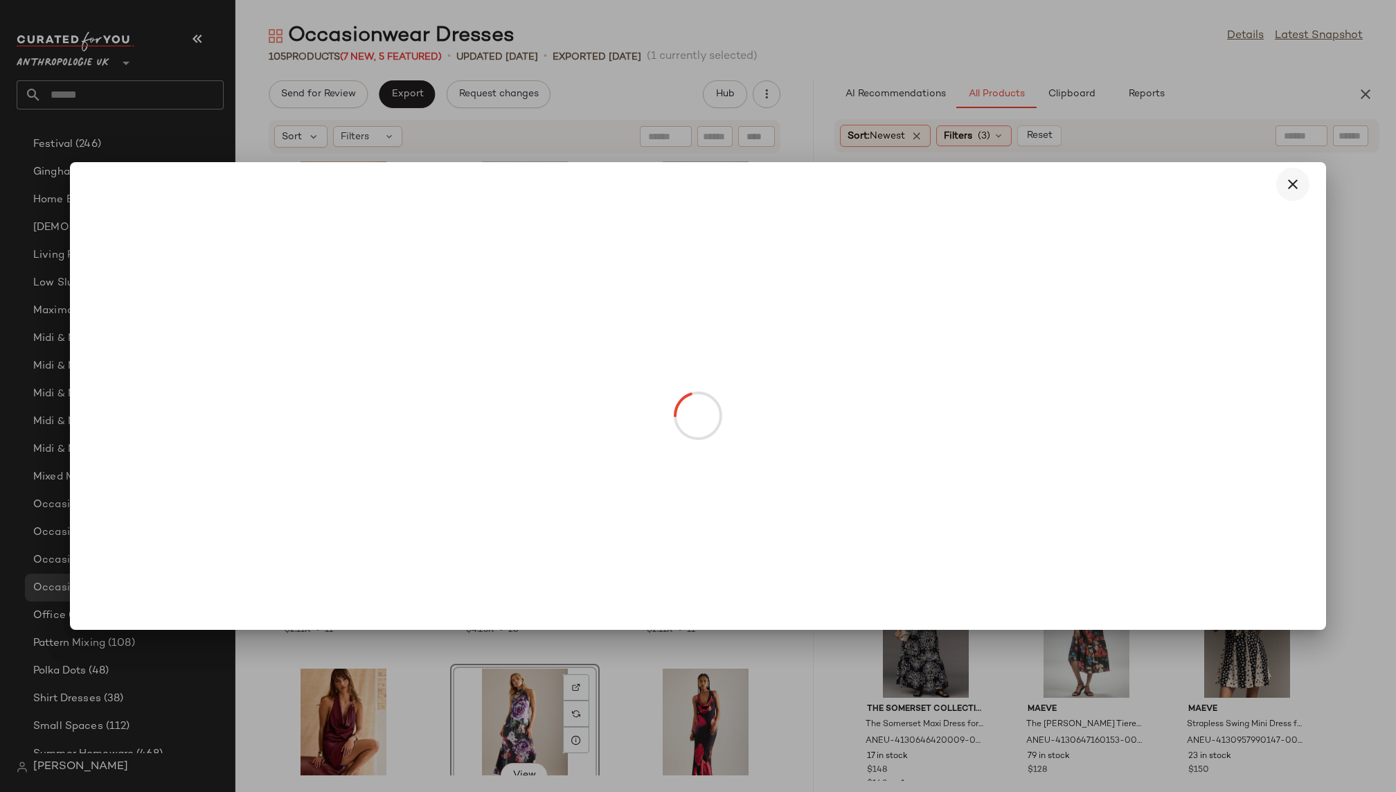
click at [1298, 183] on icon "button" at bounding box center [1293, 184] width 17 height 17
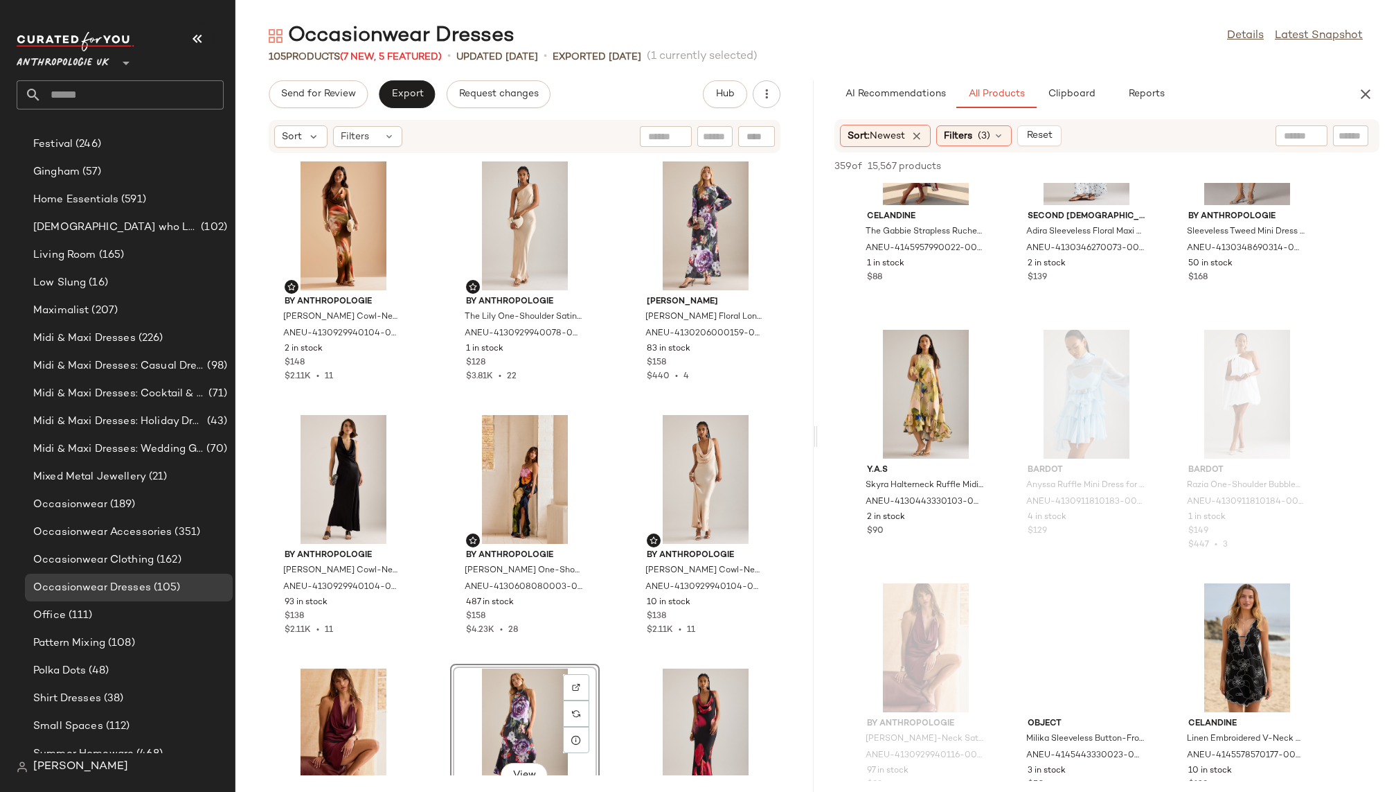
scroll to position [21255, 0]
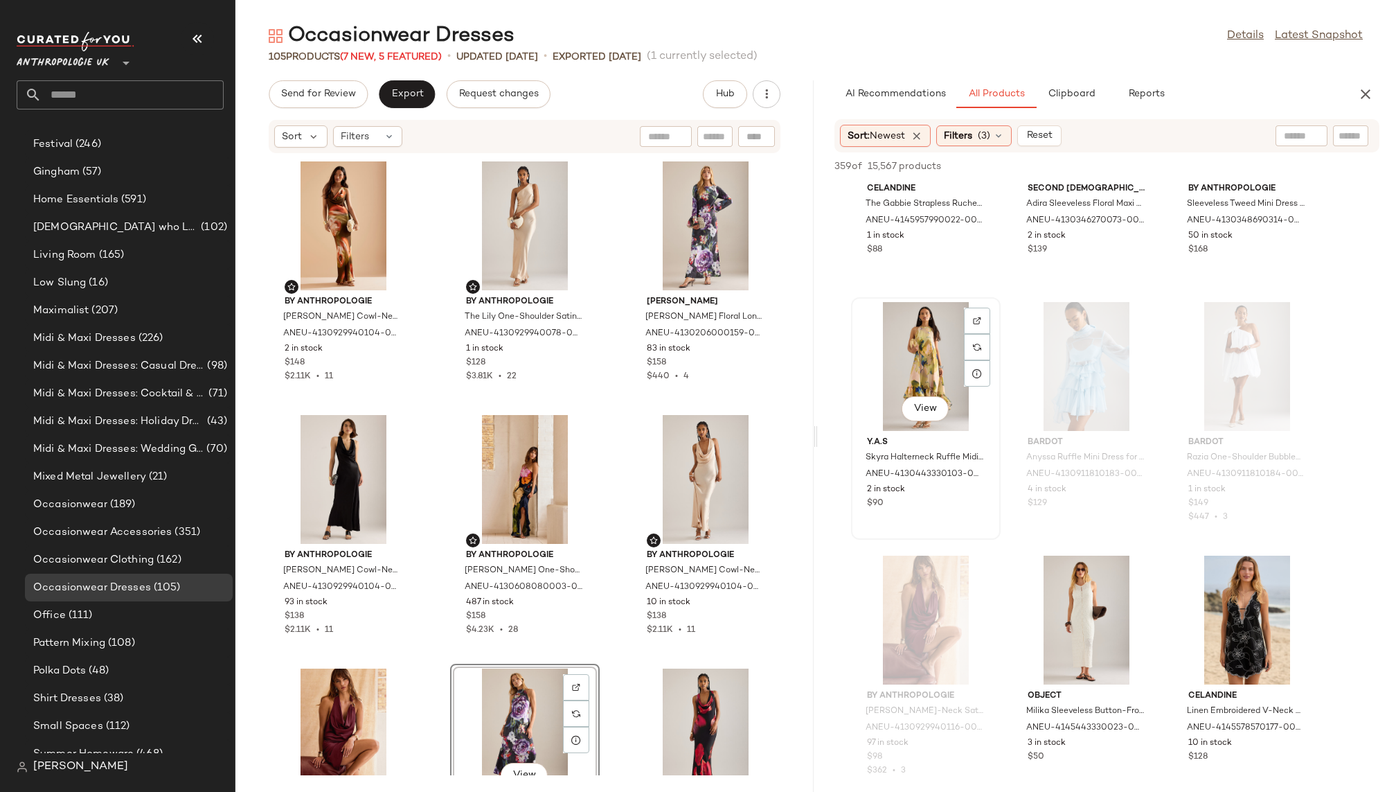
click at [912, 361] on div "View" at bounding box center [926, 366] width 140 height 129
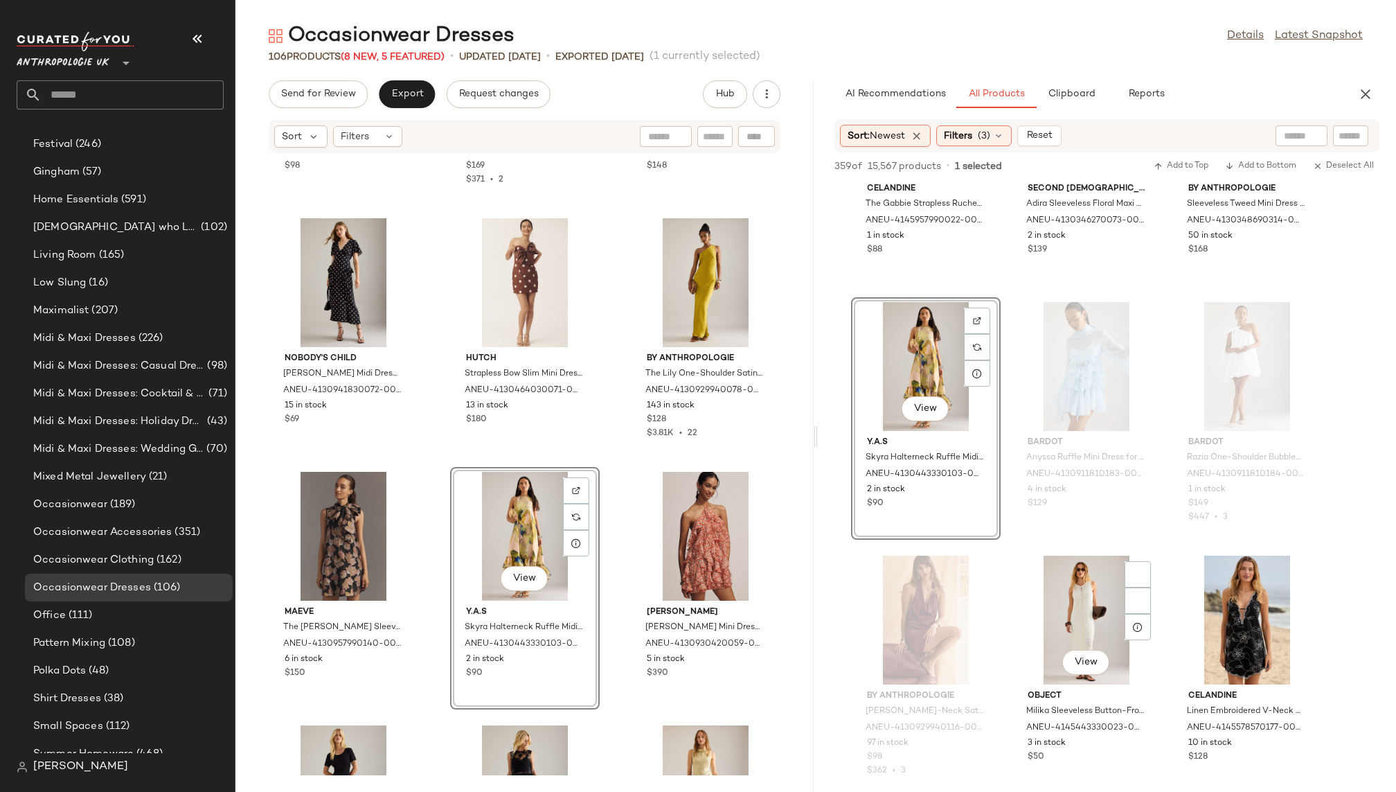
scroll to position [693, 0]
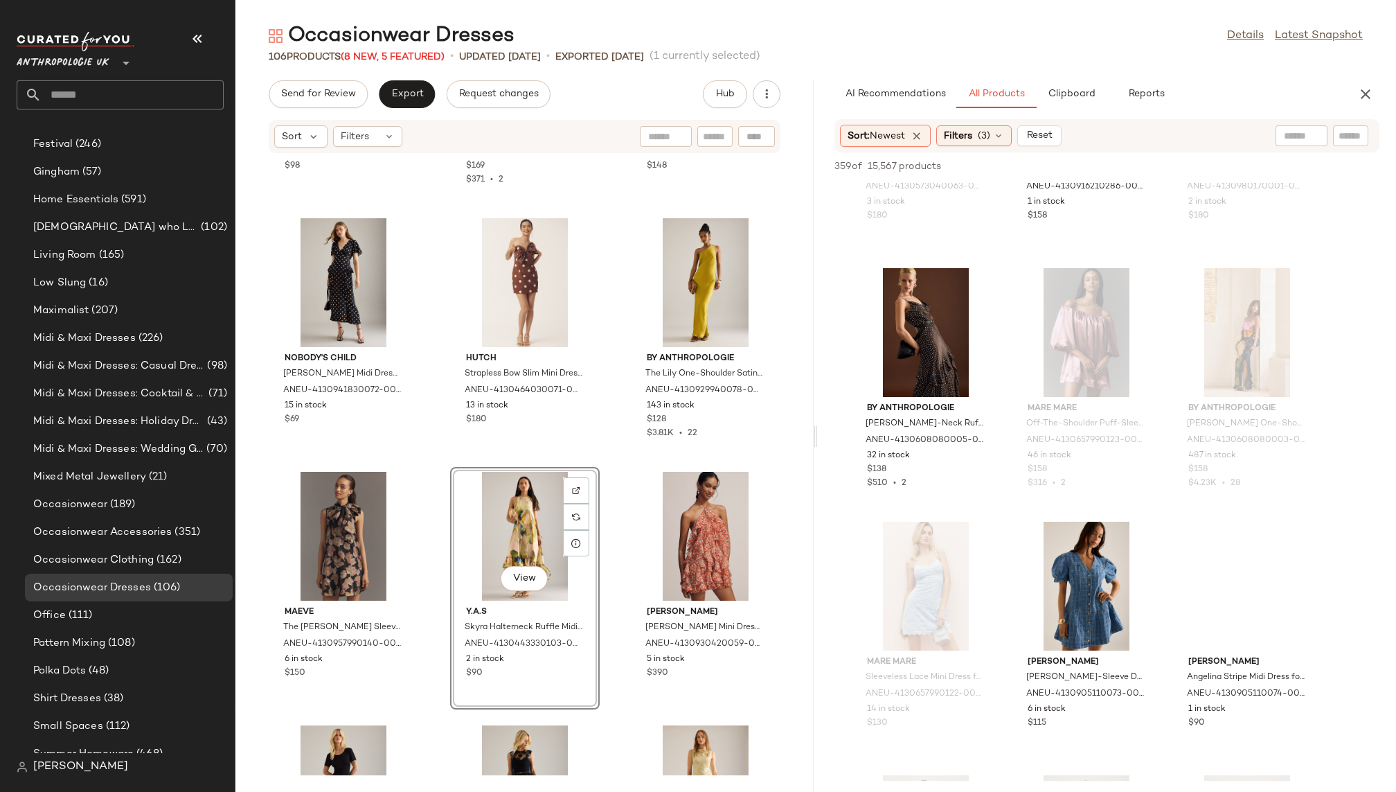
scroll to position [22877, 0]
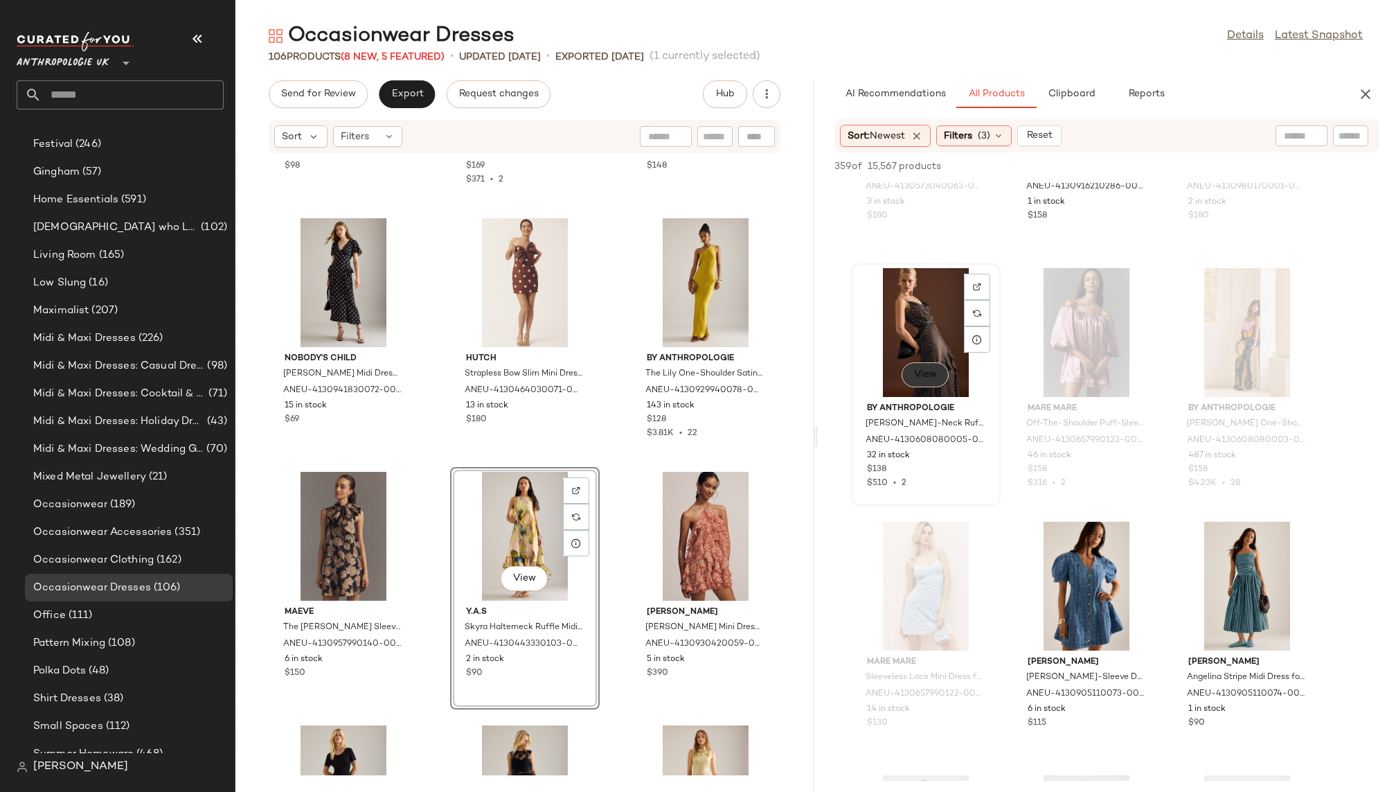
click at [923, 381] on button "View" at bounding box center [925, 374] width 47 height 25
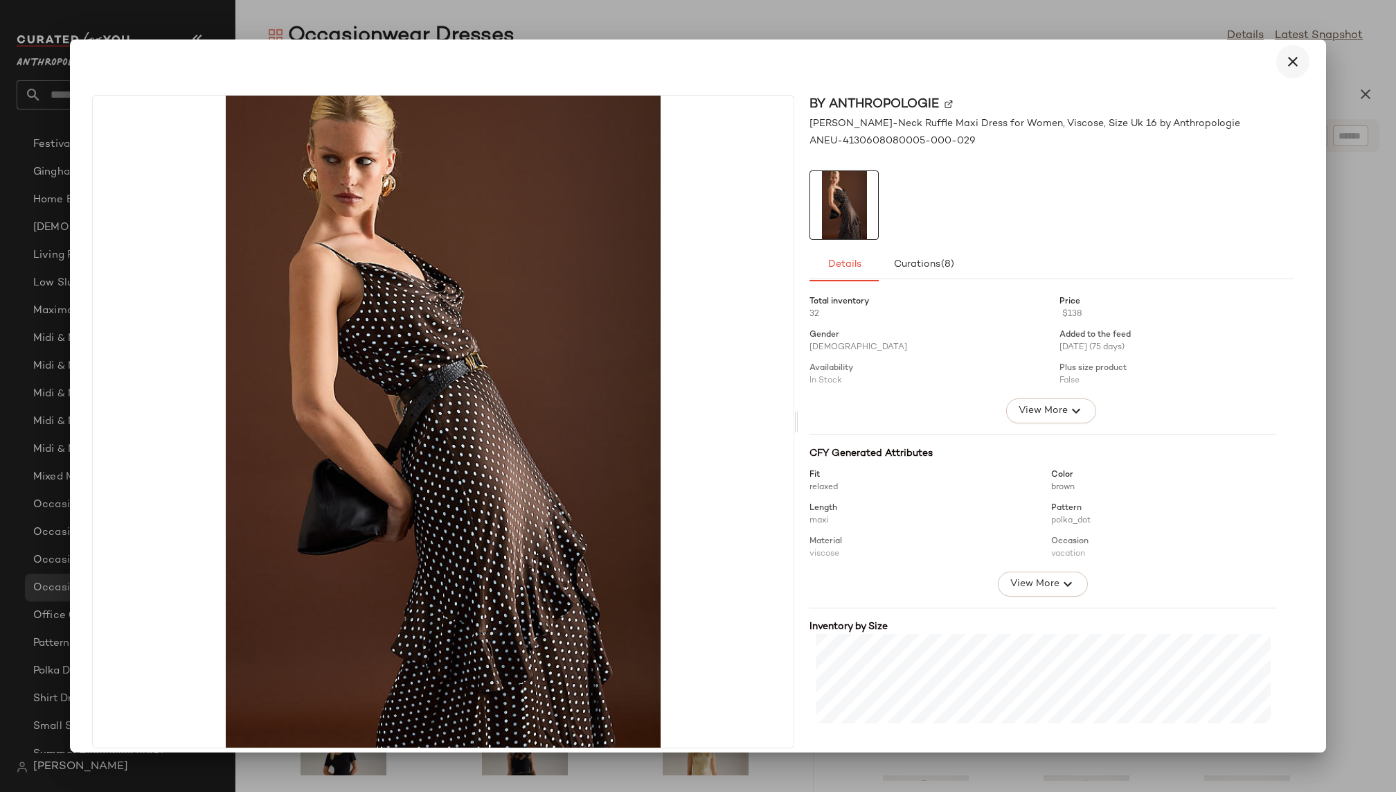
click at [1288, 60] on icon "button" at bounding box center [1293, 61] width 17 height 17
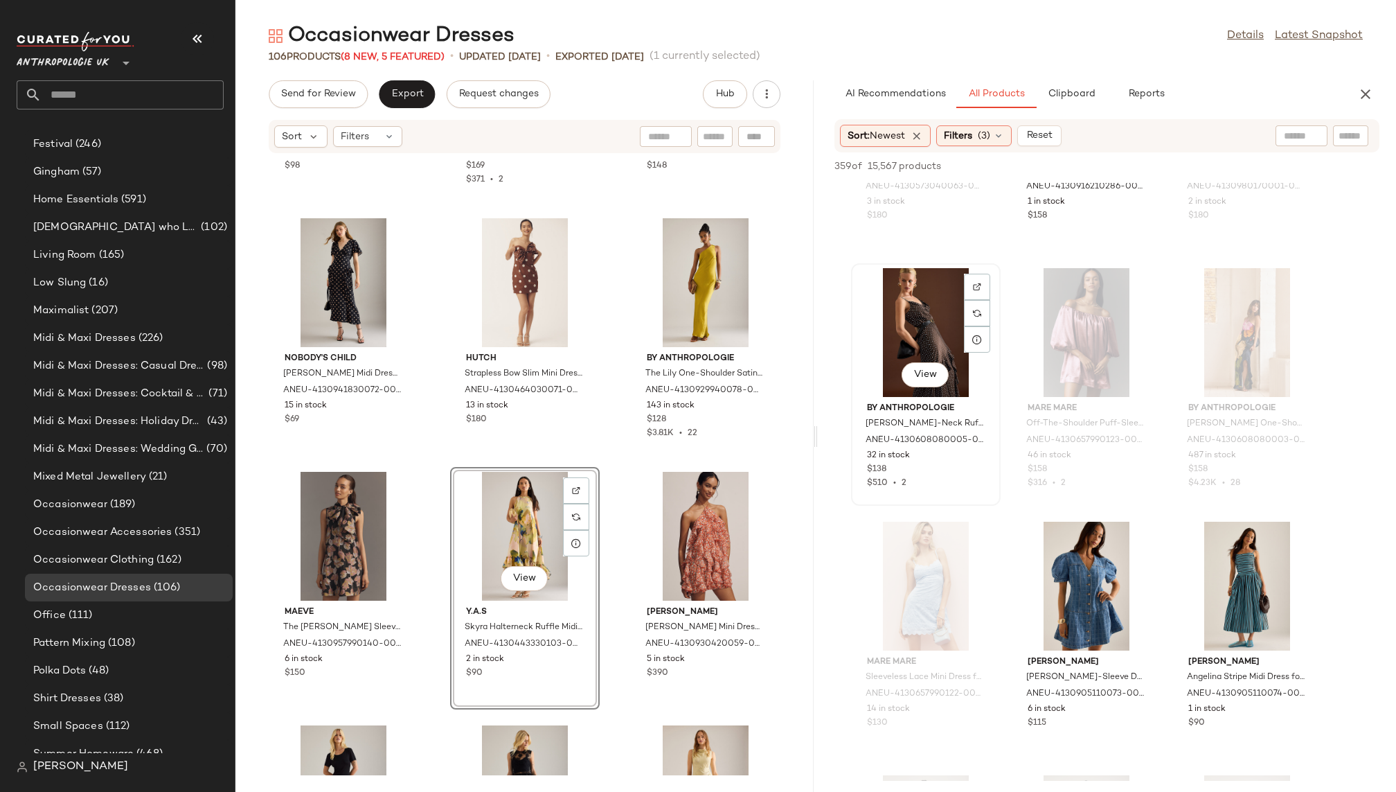
click at [909, 329] on div "View" at bounding box center [926, 332] width 140 height 129
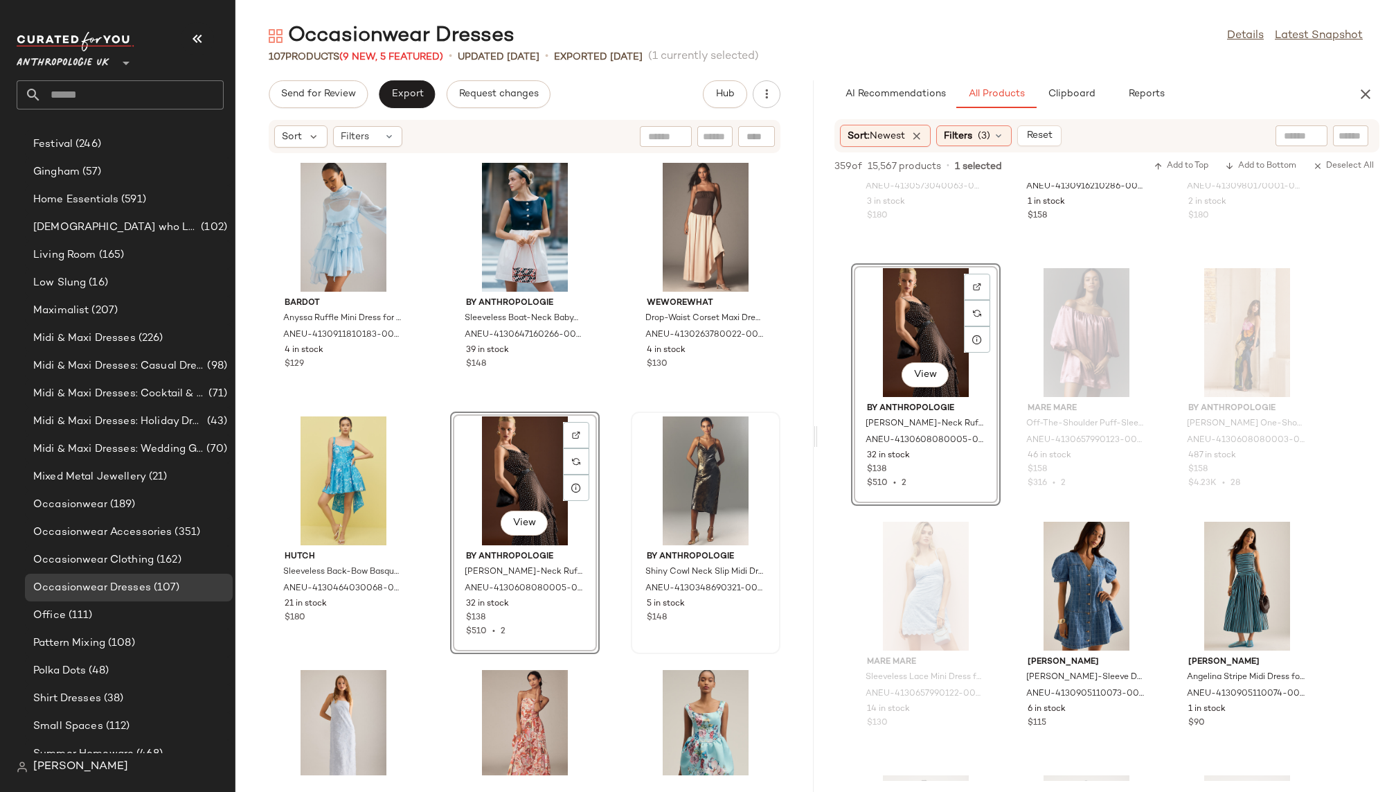
scroll to position [693, 0]
click at [999, 553] on div "Mare Mare Sleeveless Lace Mini Dress for Women in Blue, Polyester/Polyamide/Ela…" at bounding box center [925, 638] width 147 height 240
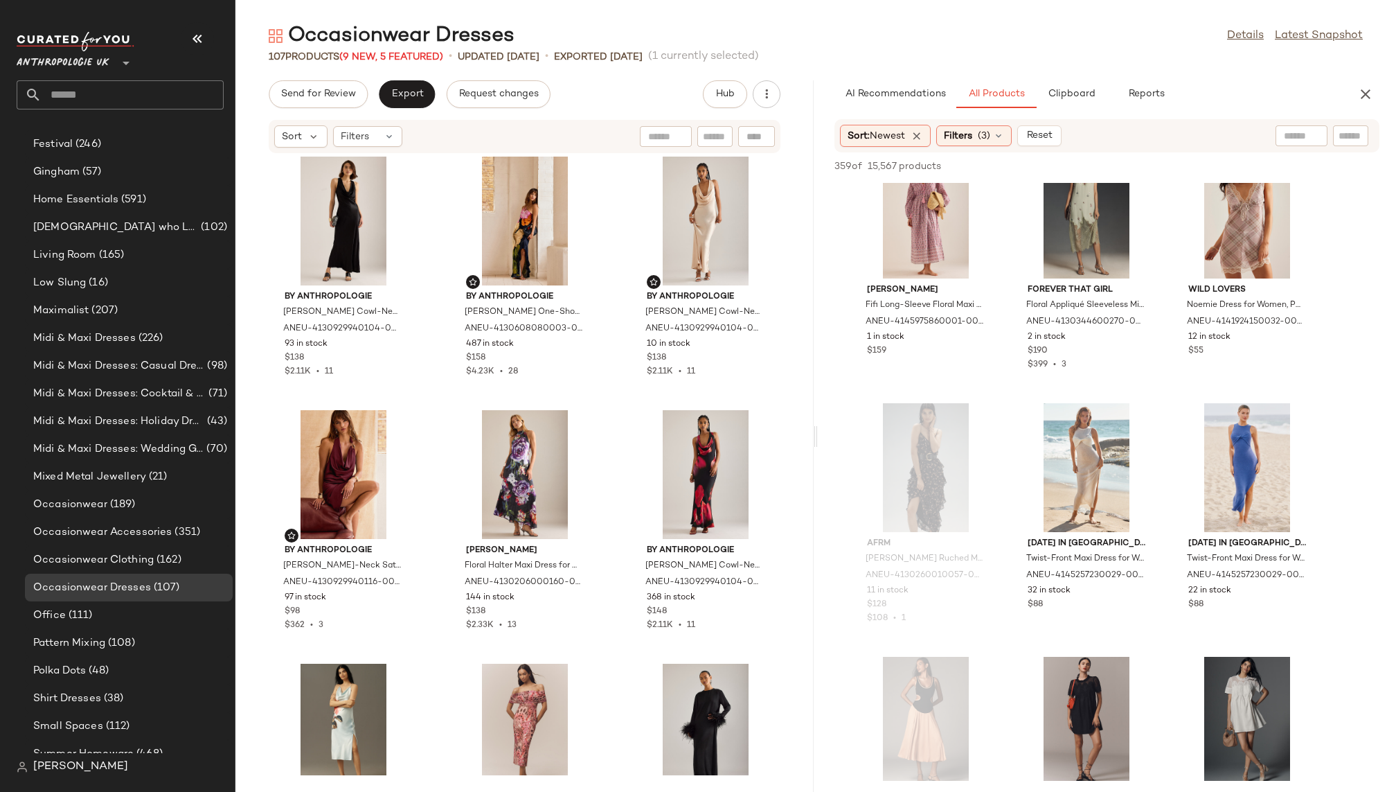
scroll to position [0, 0]
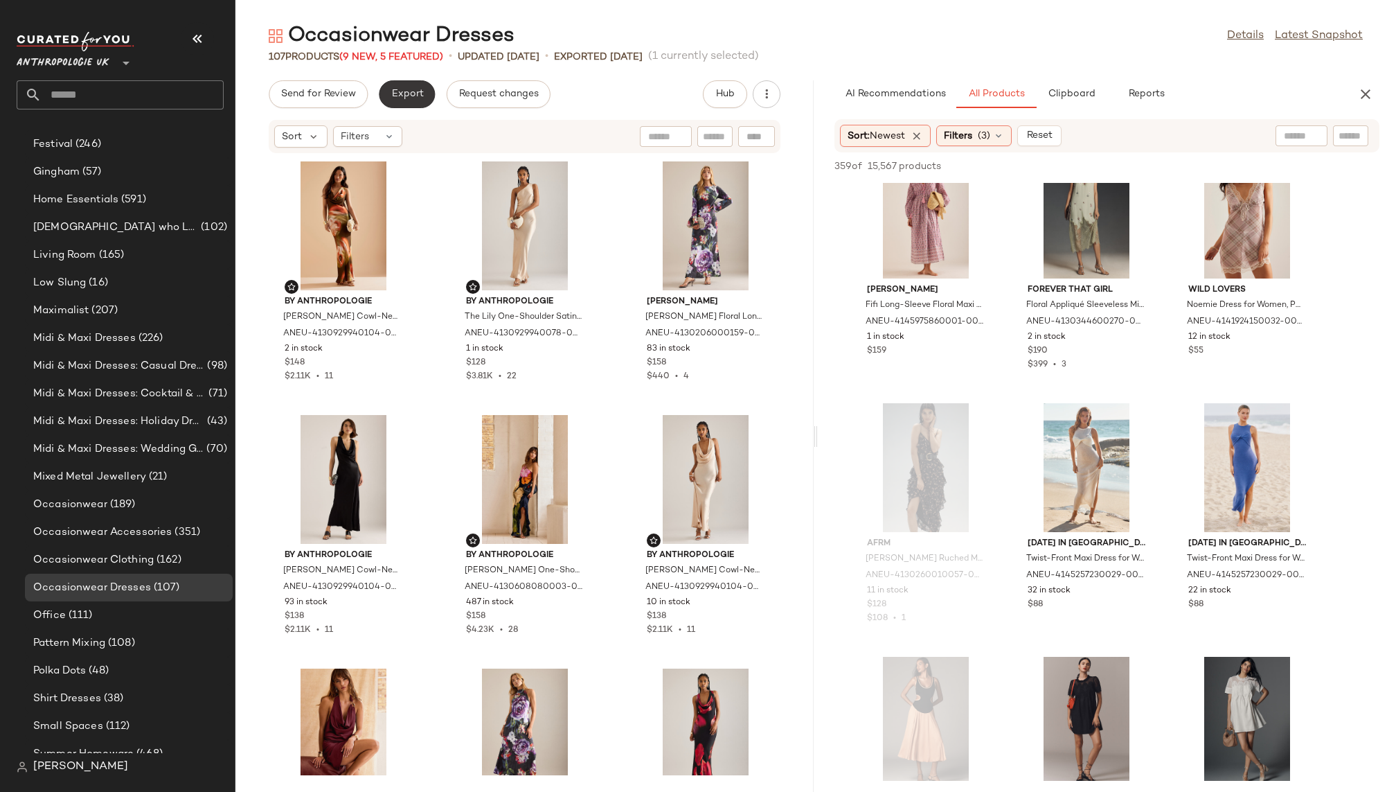
click at [410, 98] on span "Export" at bounding box center [407, 94] width 33 height 11
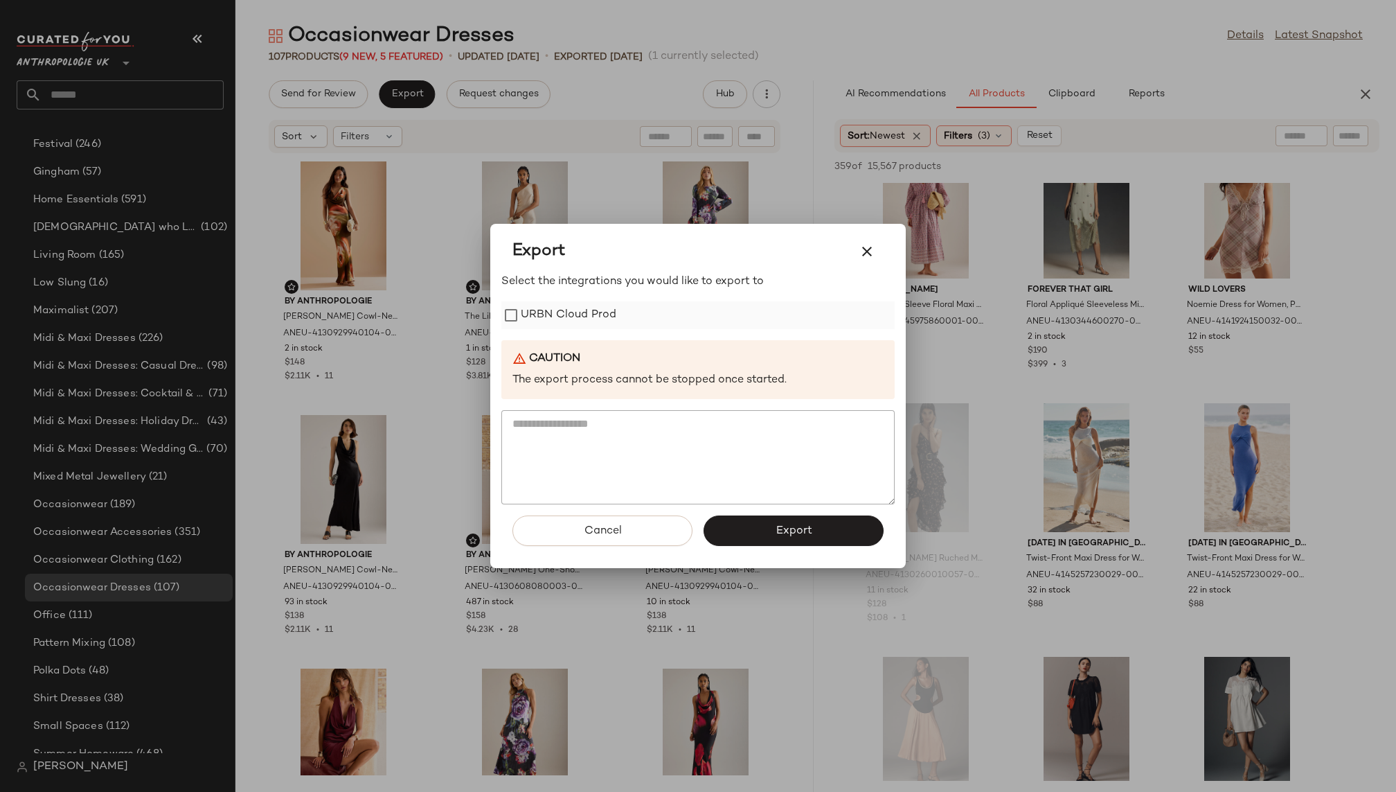
click at [569, 315] on label "URBN Cloud Prod" at bounding box center [569, 315] width 96 height 28
click at [776, 519] on button "Export" at bounding box center [794, 530] width 180 height 30
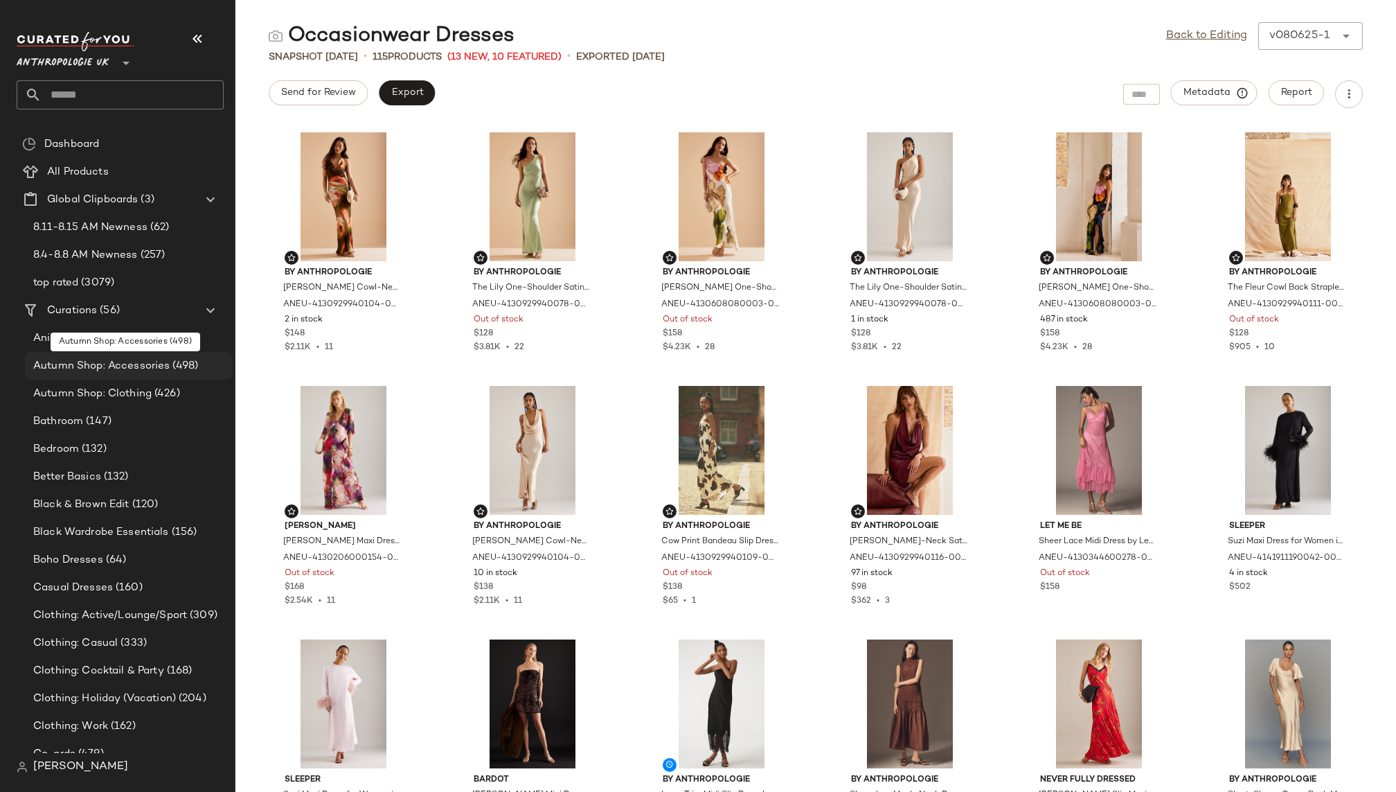
click at [161, 363] on span "Autumn Shop: Accessories" at bounding box center [101, 366] width 136 height 16
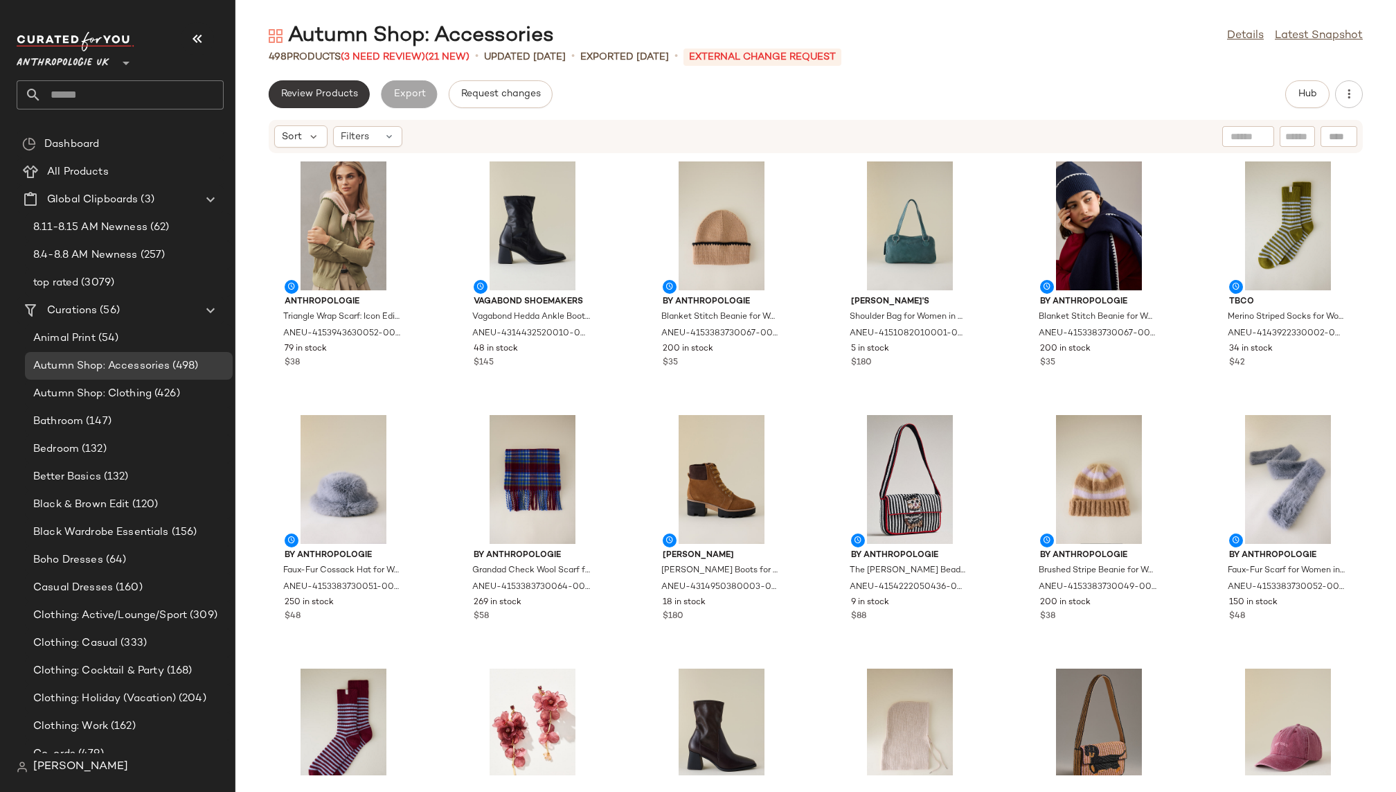
click at [341, 98] on span "Review Products" at bounding box center [319, 94] width 78 height 11
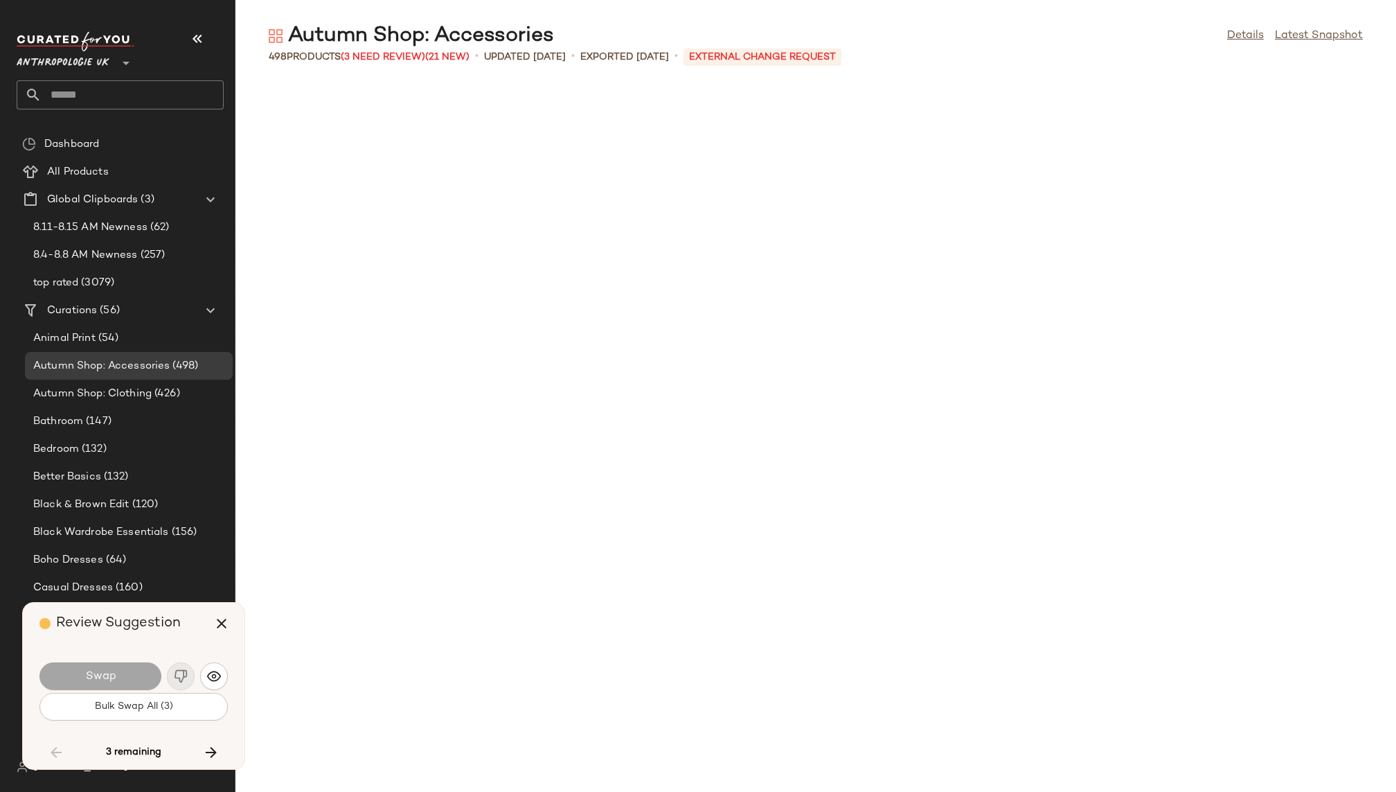
scroll to position [8364, 0]
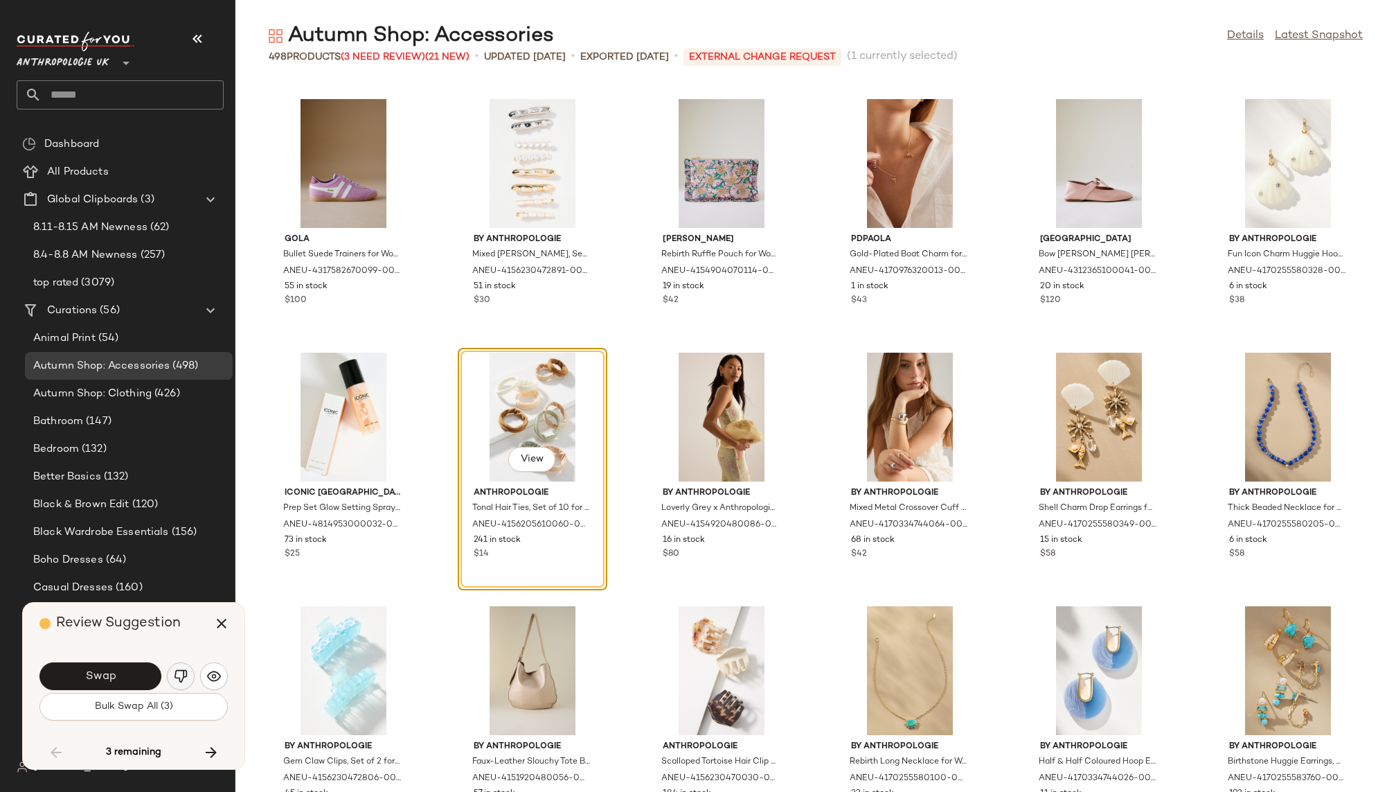
click at [180, 670] on img "button" at bounding box center [181, 676] width 14 height 14
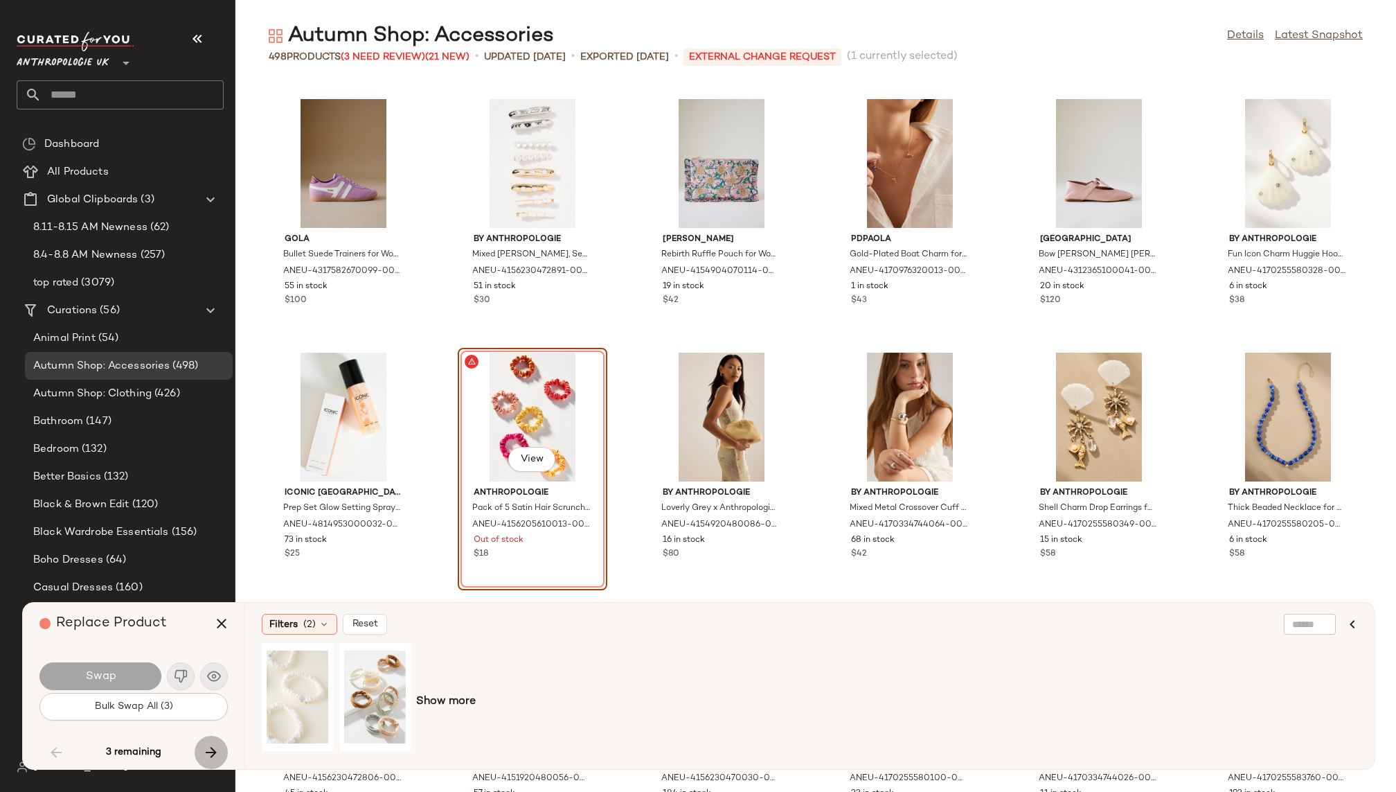
click at [213, 741] on button "button" at bounding box center [211, 751] width 33 height 33
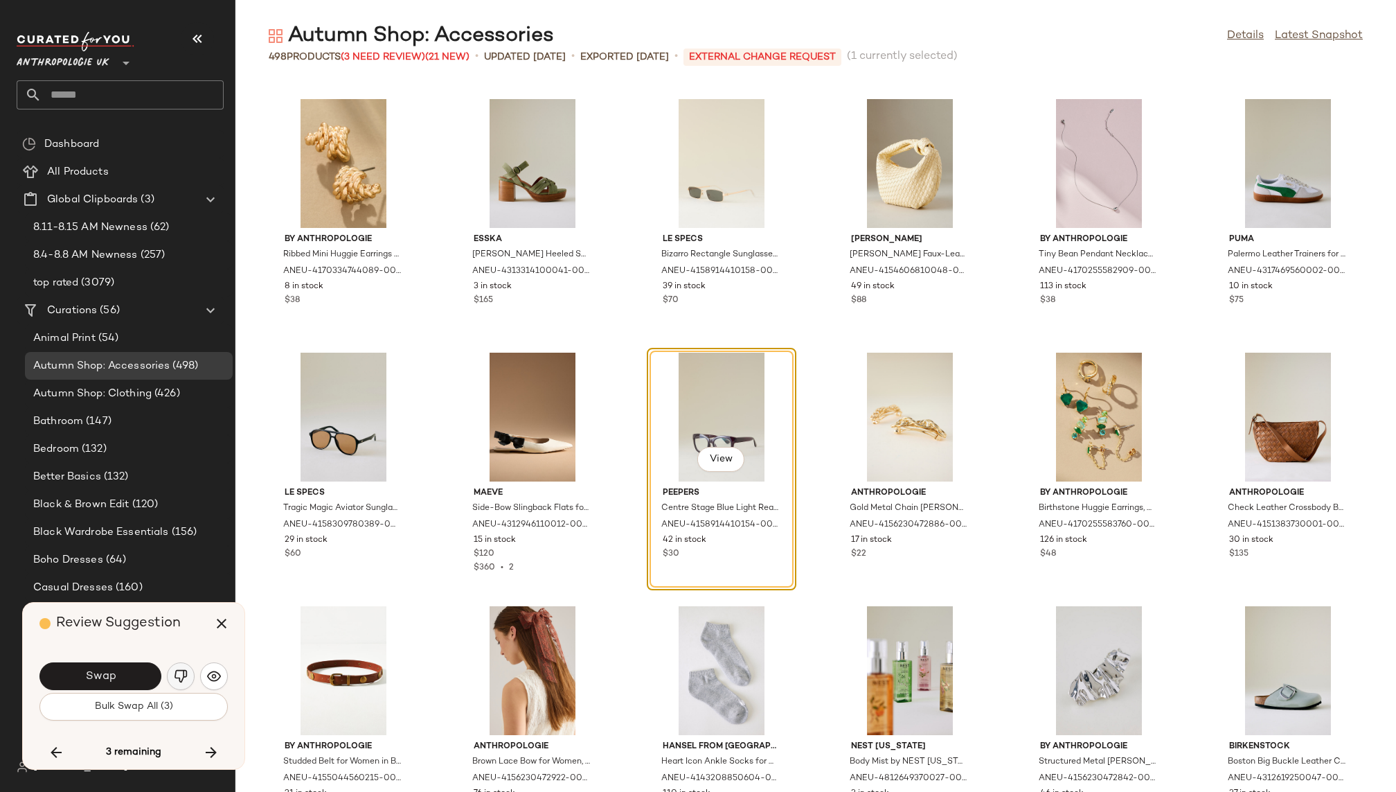
click at [178, 671] on img "button" at bounding box center [181, 676] width 14 height 14
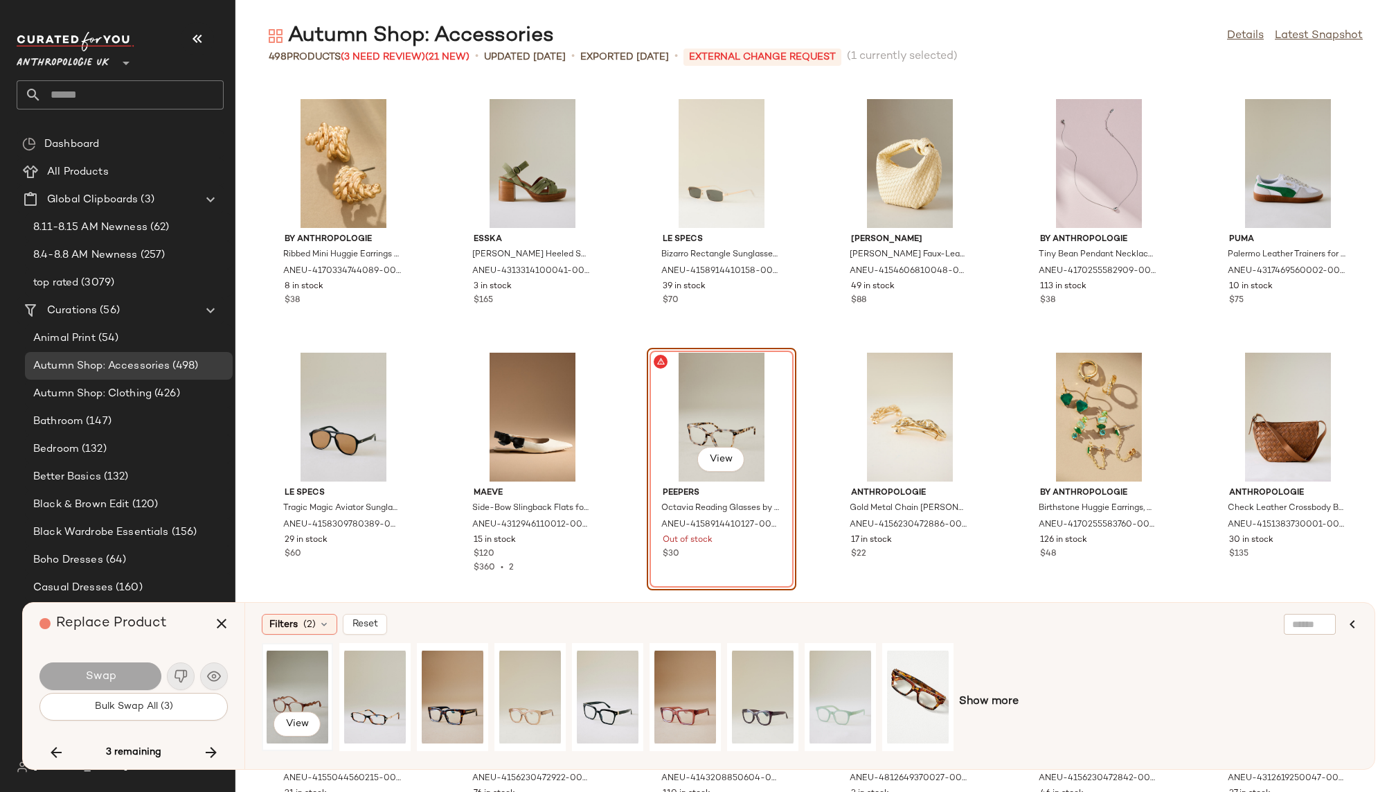
click at [281, 681] on div "View" at bounding box center [298, 697] width 62 height 98
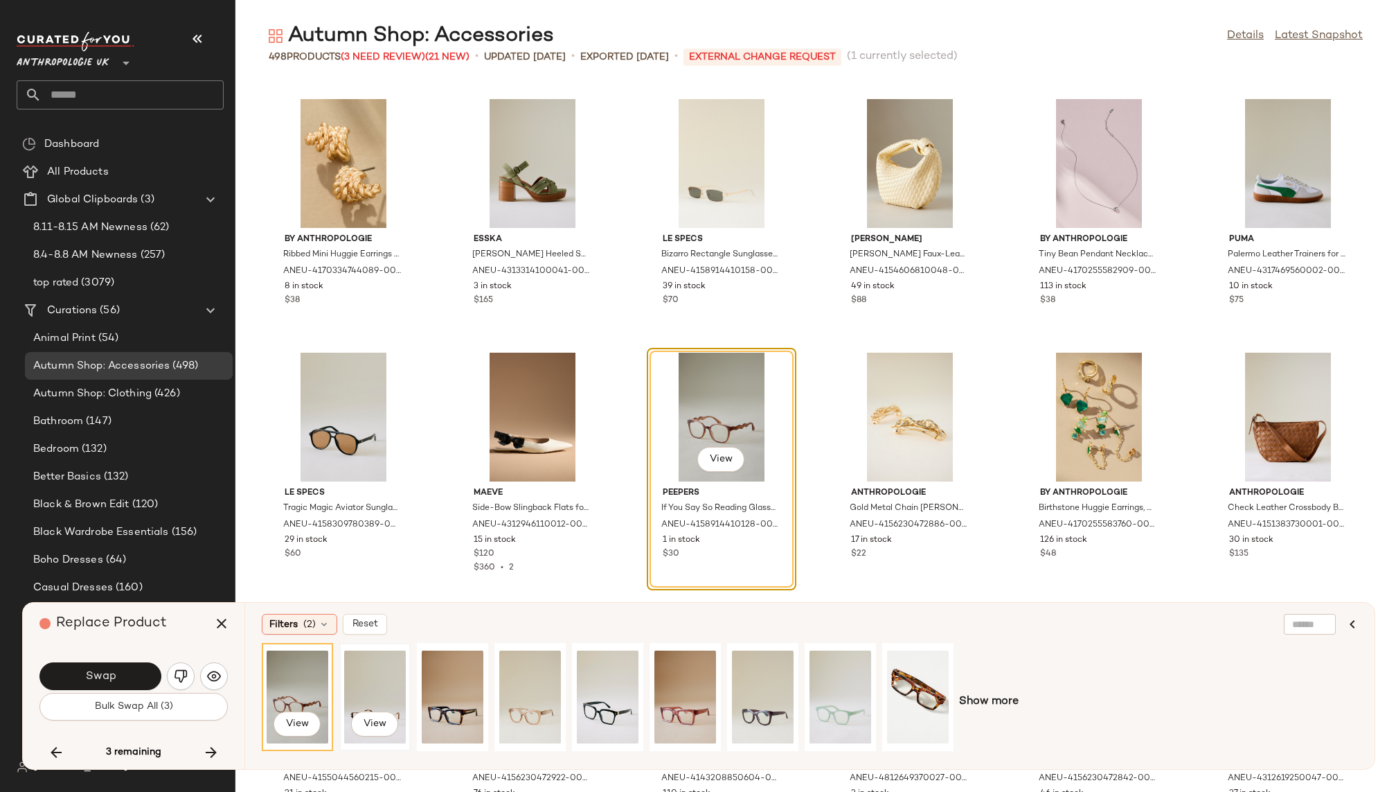
click at [375, 688] on div "View" at bounding box center [375, 697] width 62 height 98
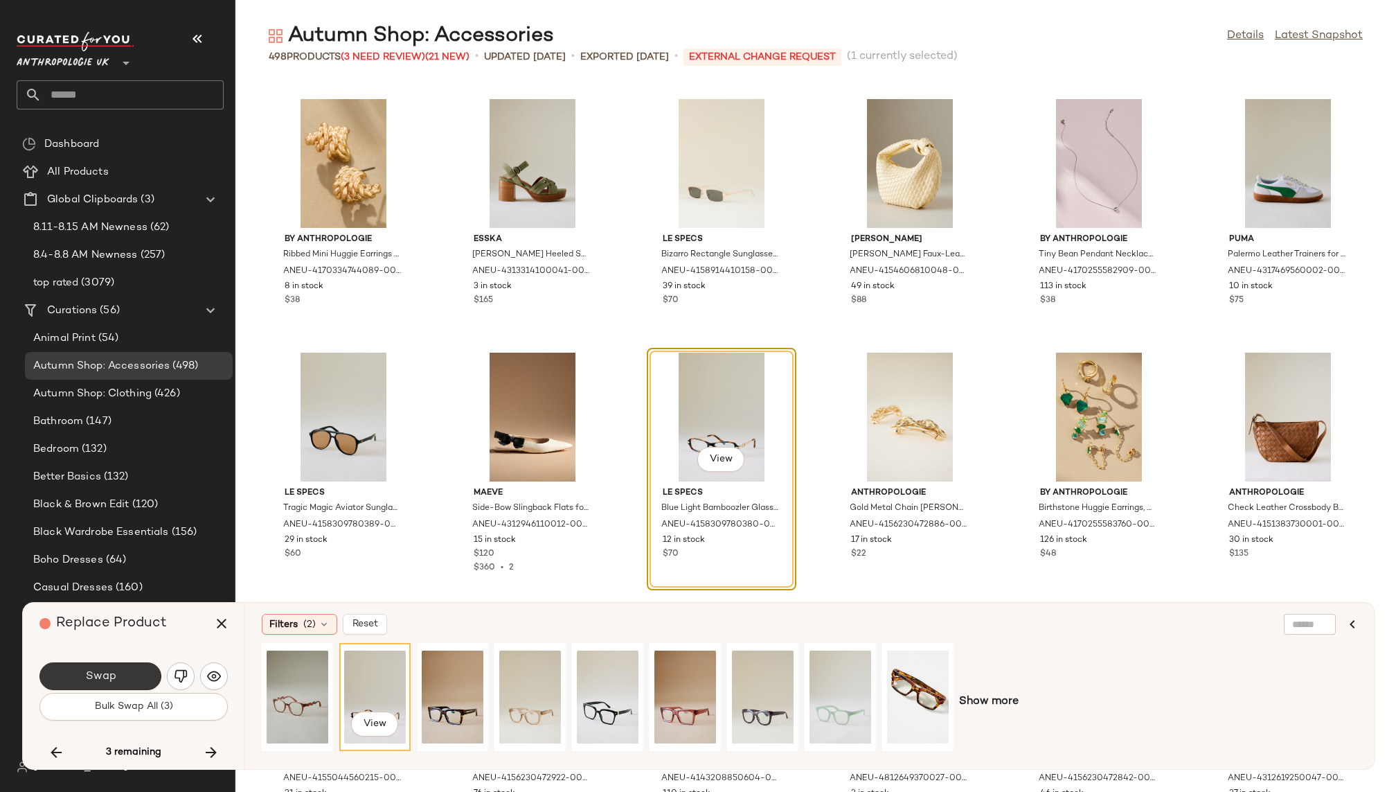
click at [141, 676] on button "Swap" at bounding box center [100, 676] width 122 height 28
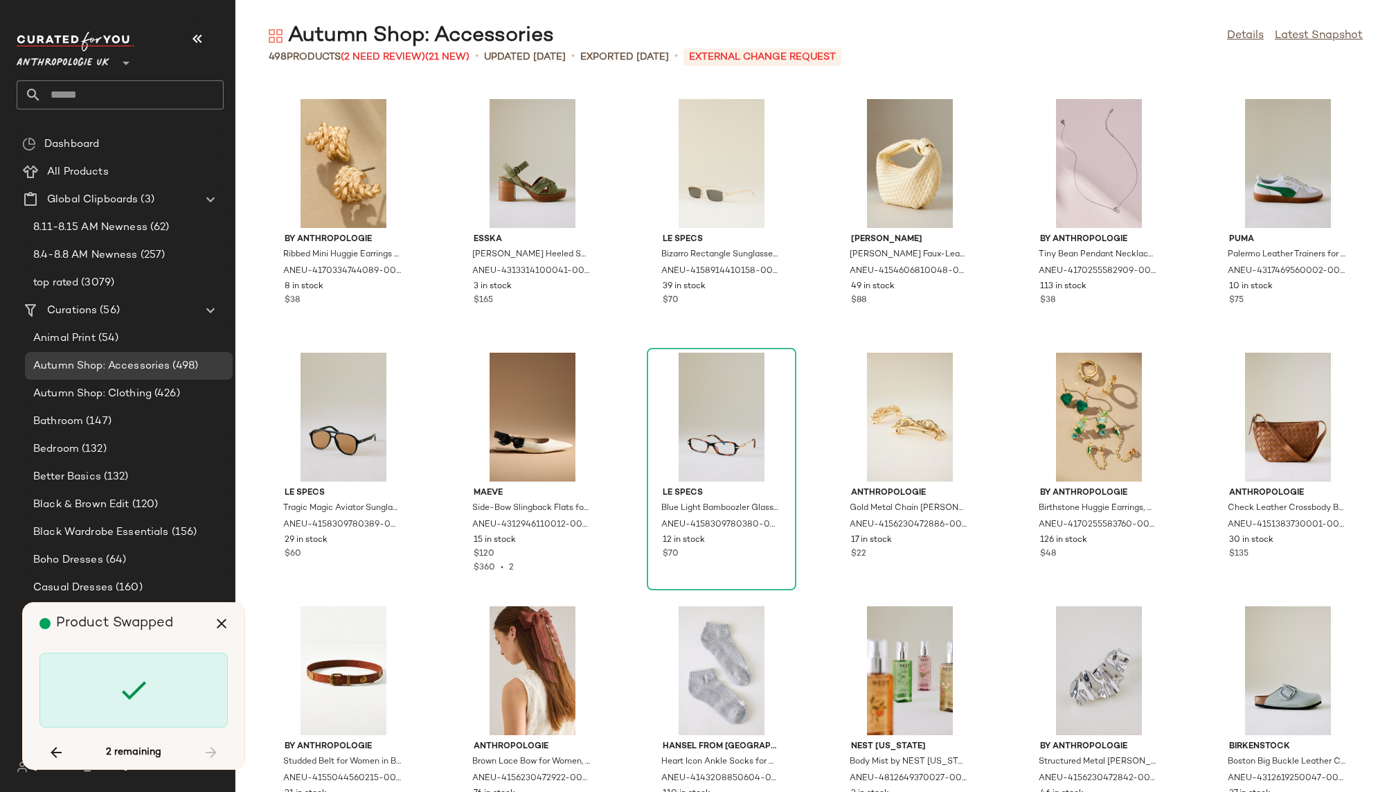
scroll to position [8364, 0]
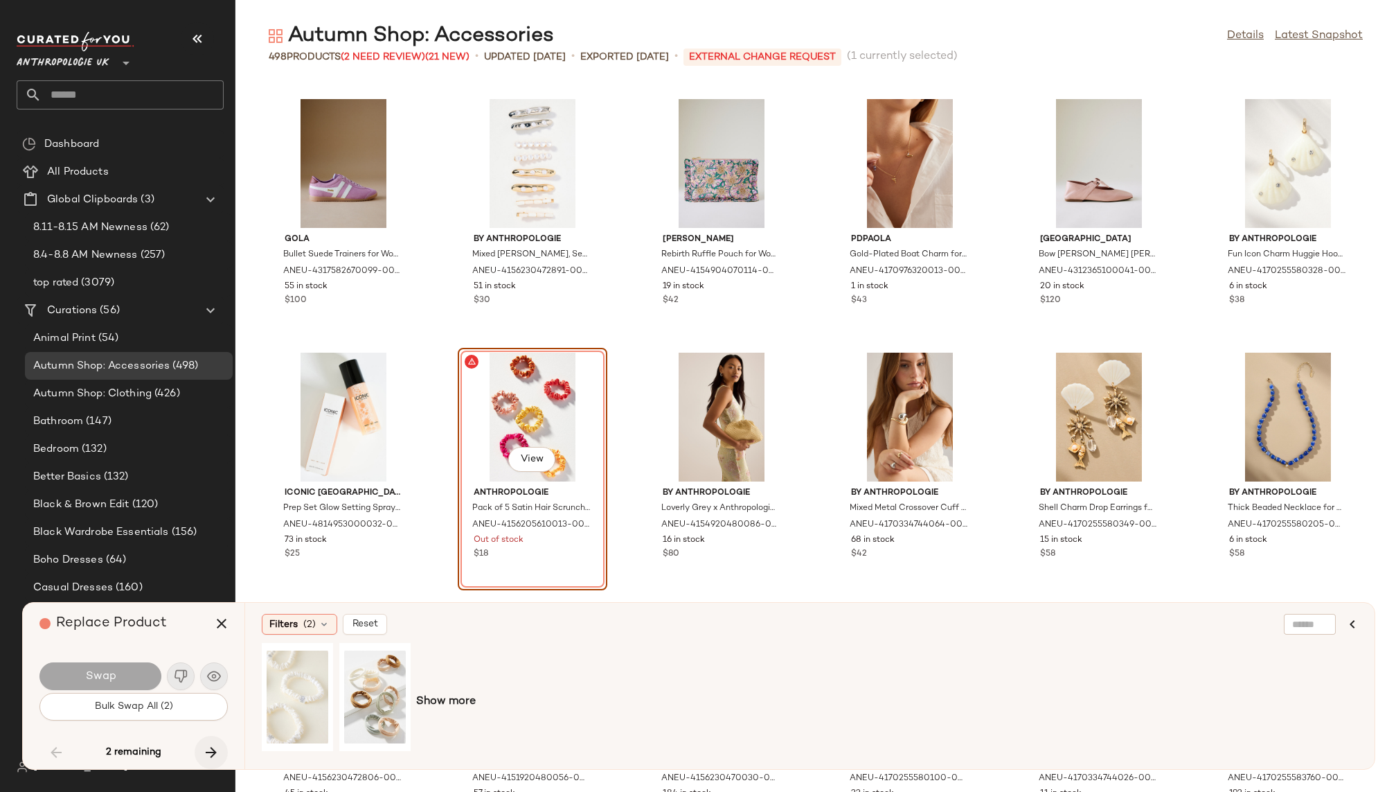
click at [220, 751] on button "button" at bounding box center [211, 751] width 33 height 33
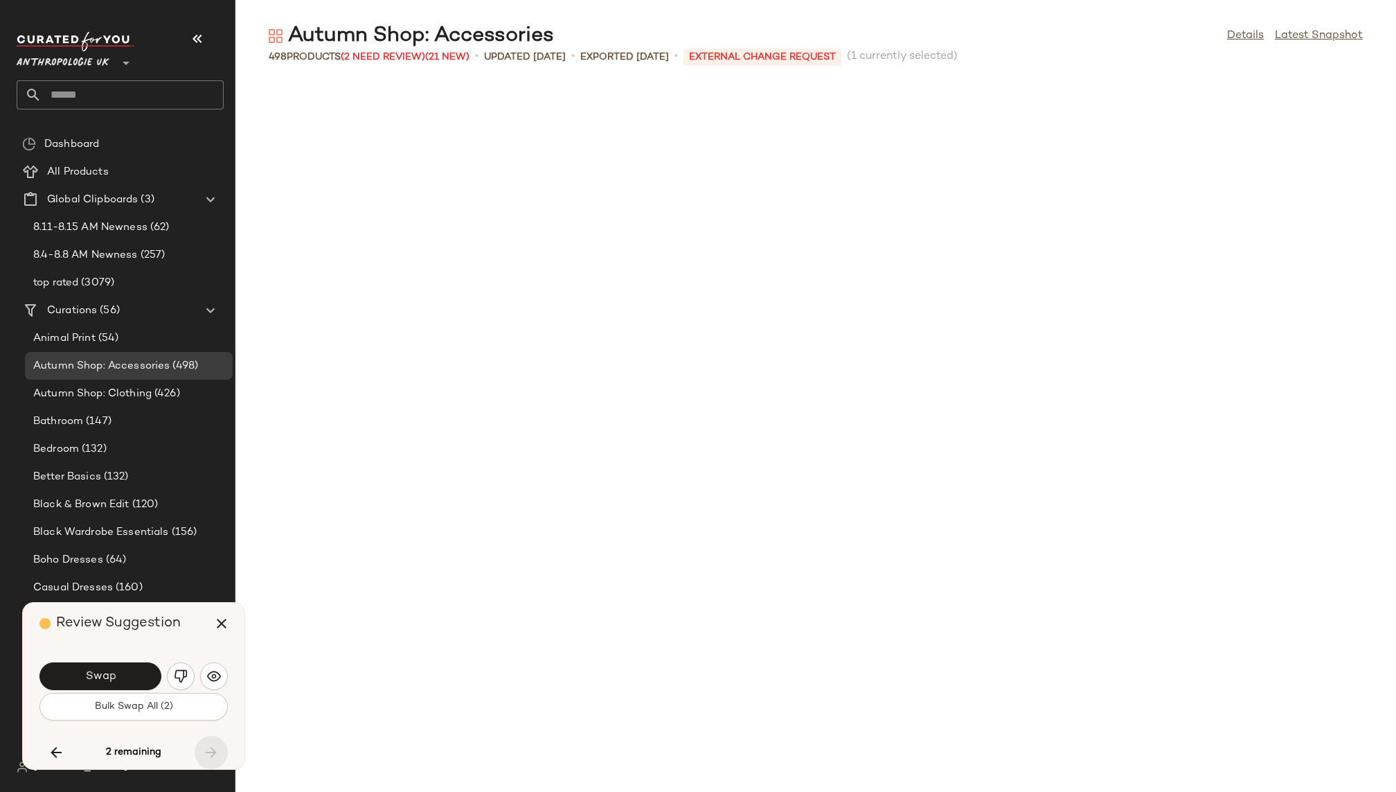
scroll to position [18756, 0]
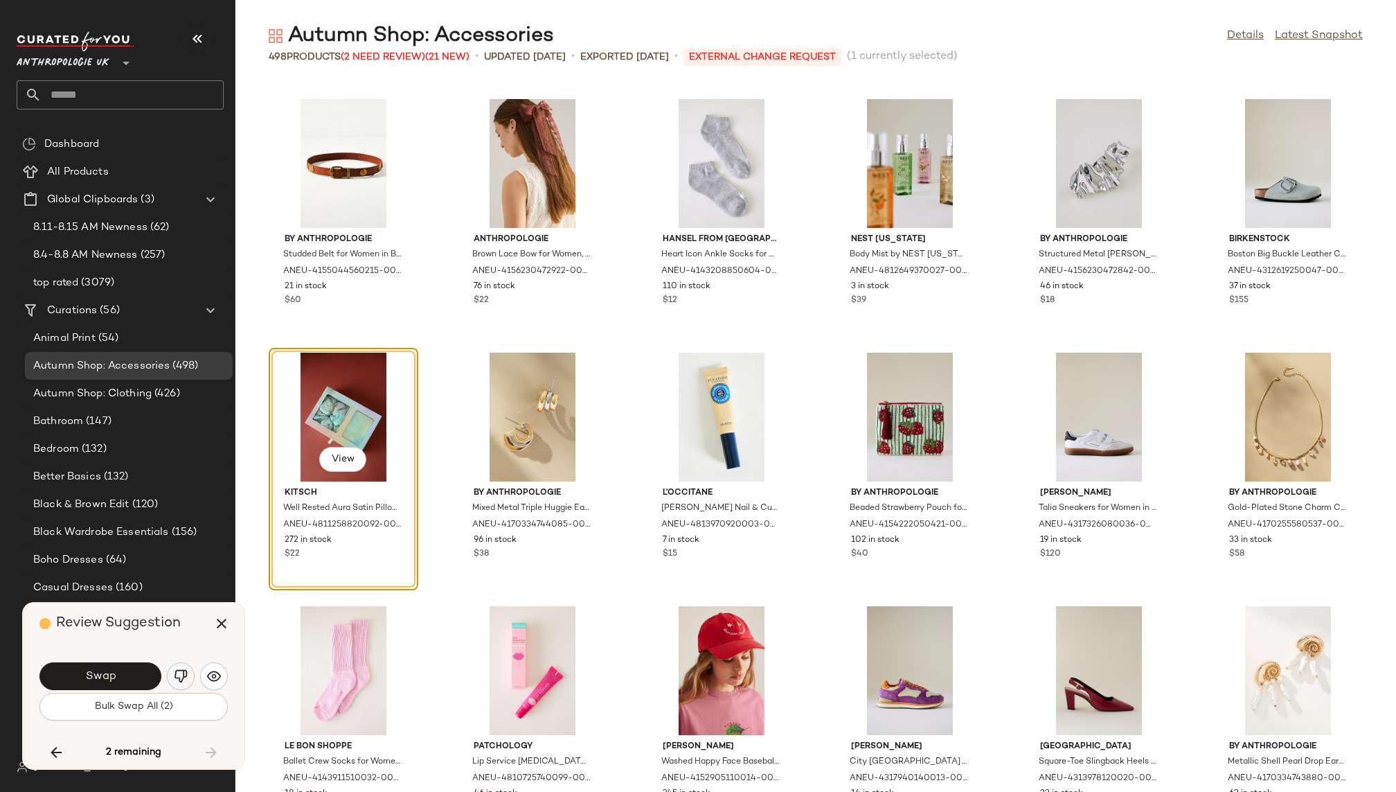
click at [182, 672] on img "button" at bounding box center [181, 676] width 14 height 14
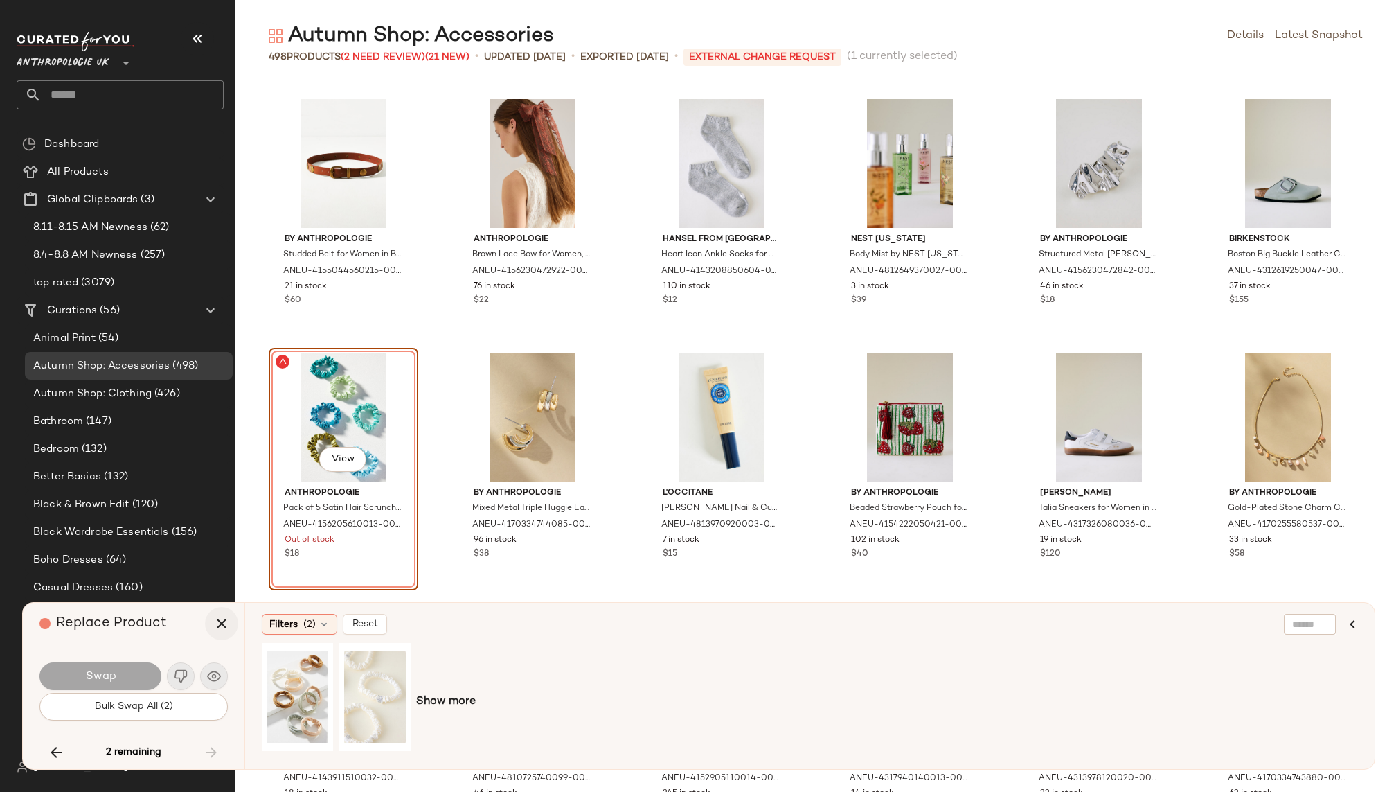
click at [220, 625] on icon "button" at bounding box center [221, 623] width 17 height 17
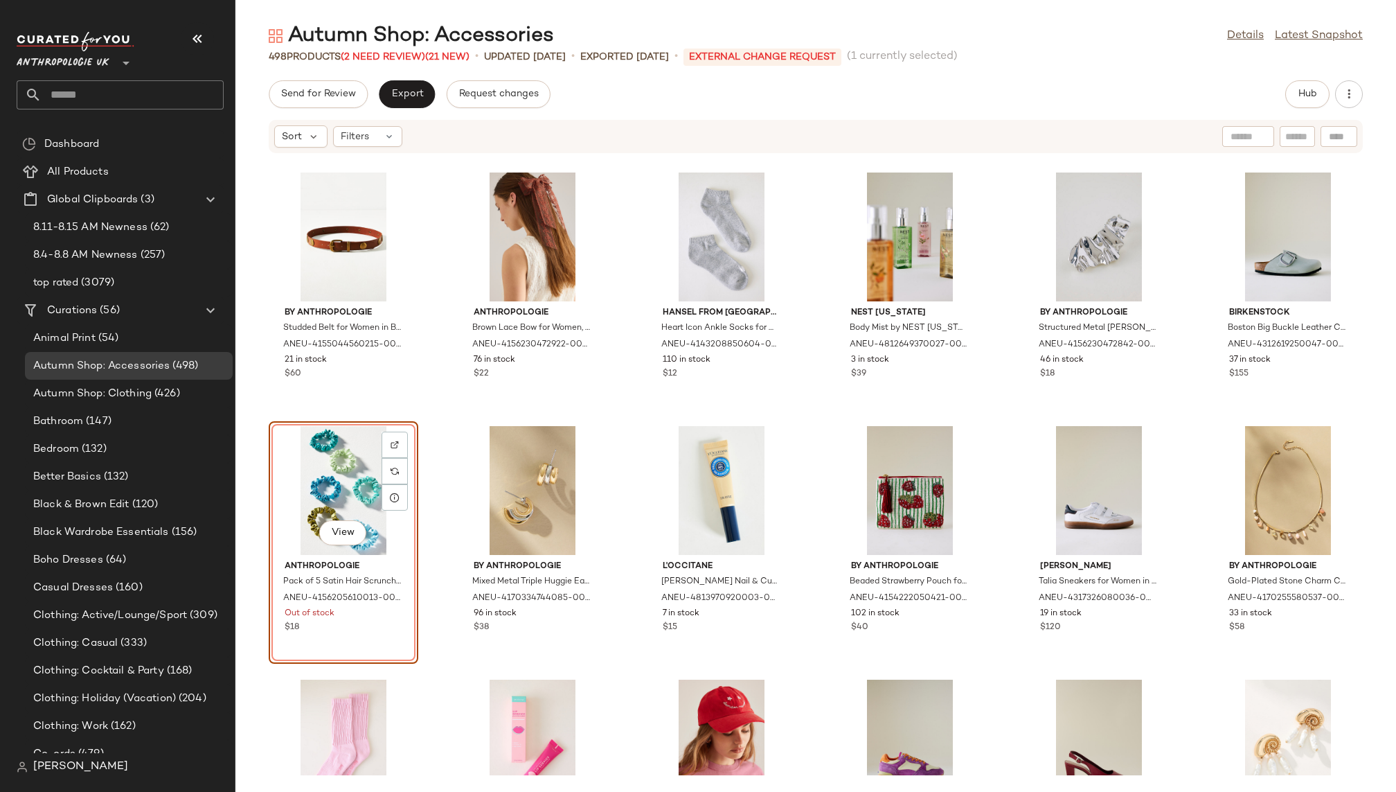
click at [312, 492] on div "View" at bounding box center [344, 490] width 140 height 129
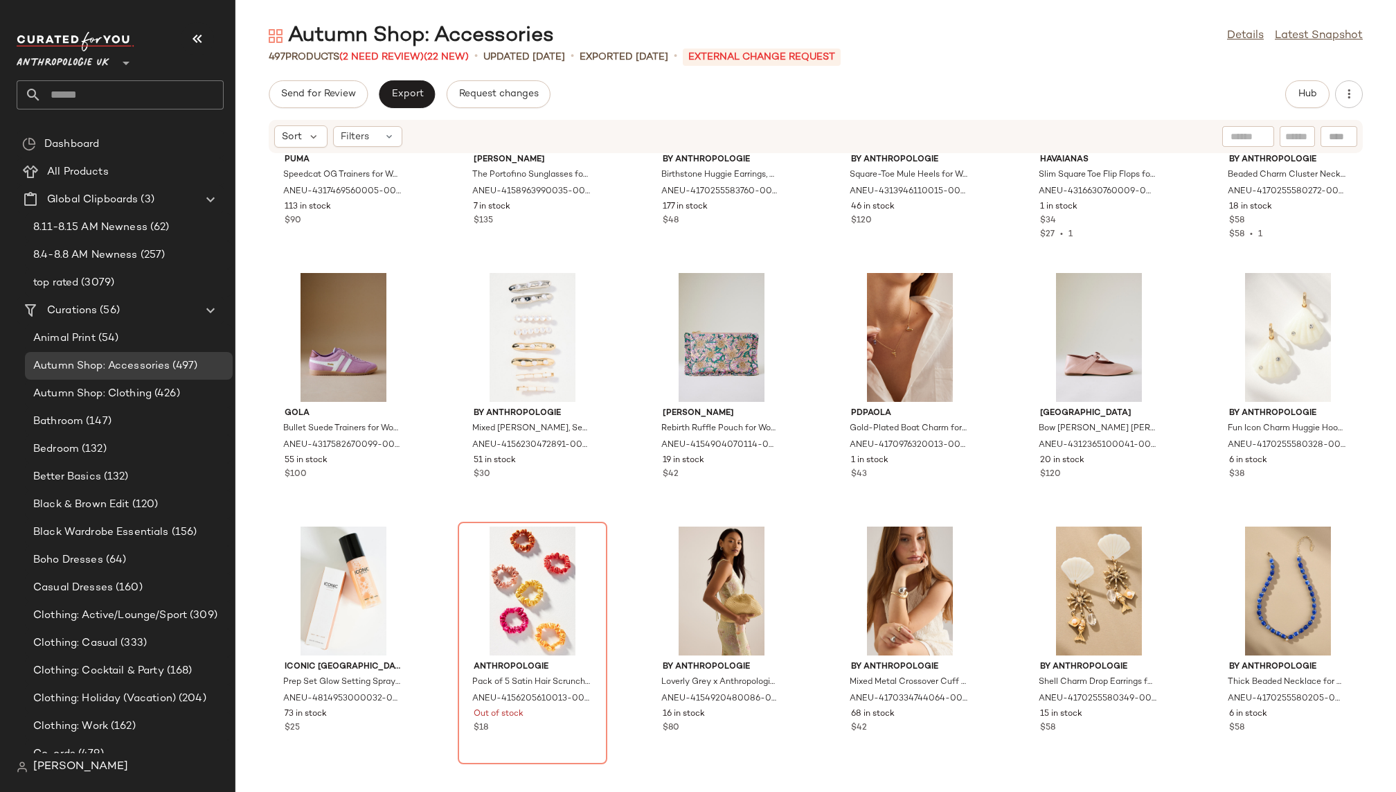
scroll to position [8493, 0]
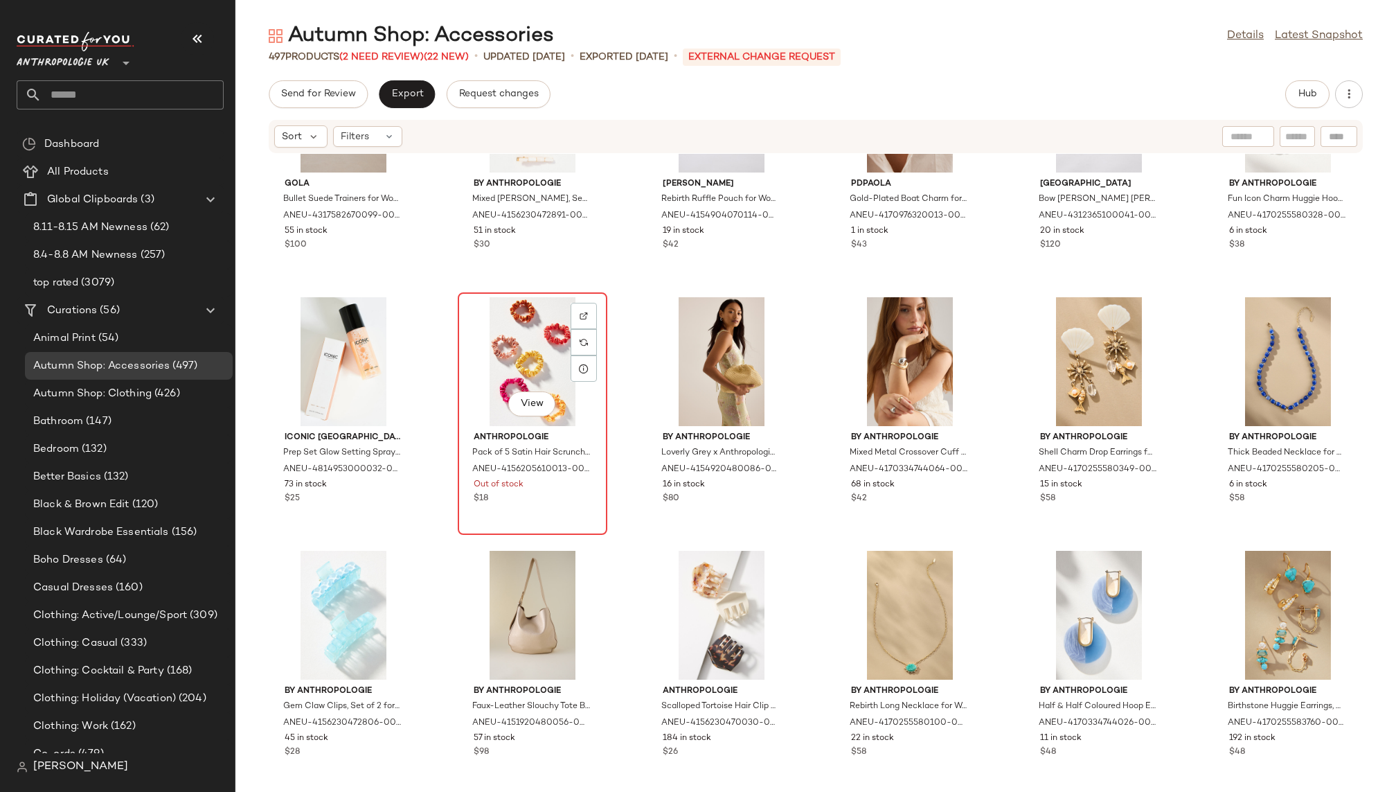
click at [514, 355] on div "View" at bounding box center [533, 361] width 140 height 129
click at [623, 575] on div "Gola Bullet Suede Trainers for Women in Pink, Rubber/Suede, Size 36 by Gola at …" at bounding box center [815, 464] width 1161 height 621
click at [507, 368] on div "View" at bounding box center [533, 361] width 140 height 129
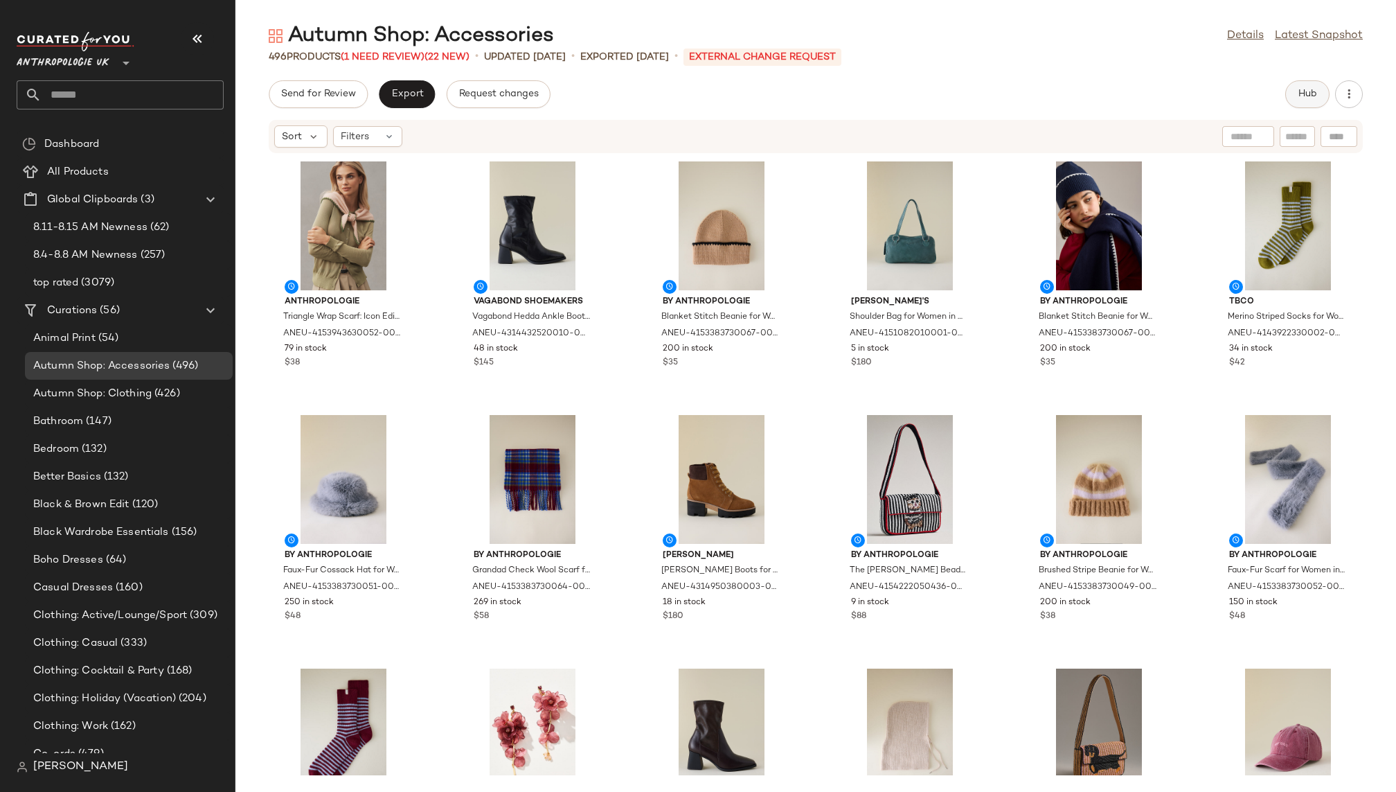
click at [1301, 86] on button "Hub" at bounding box center [1307, 94] width 44 height 28
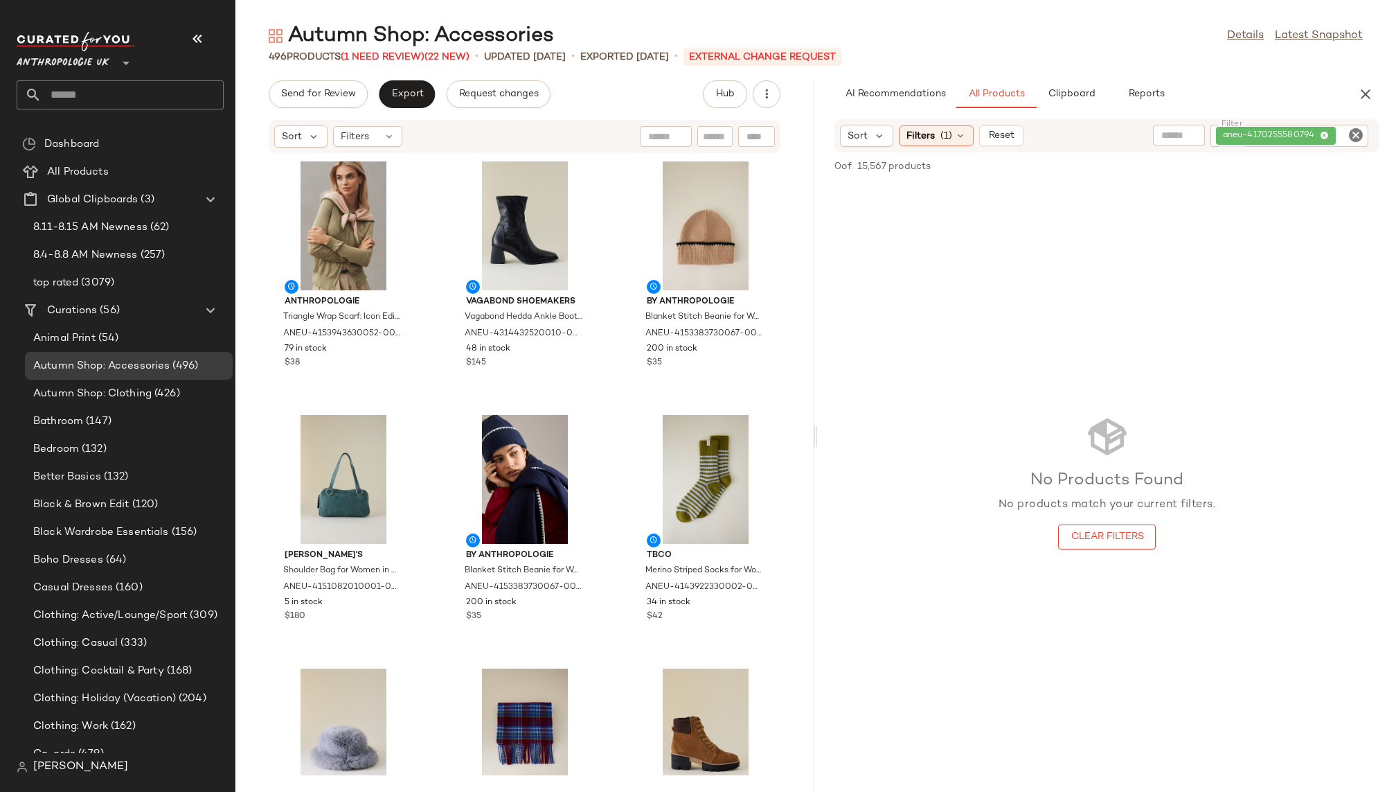
click at [1361, 135] on icon "Clear Filter" at bounding box center [1356, 135] width 17 height 17
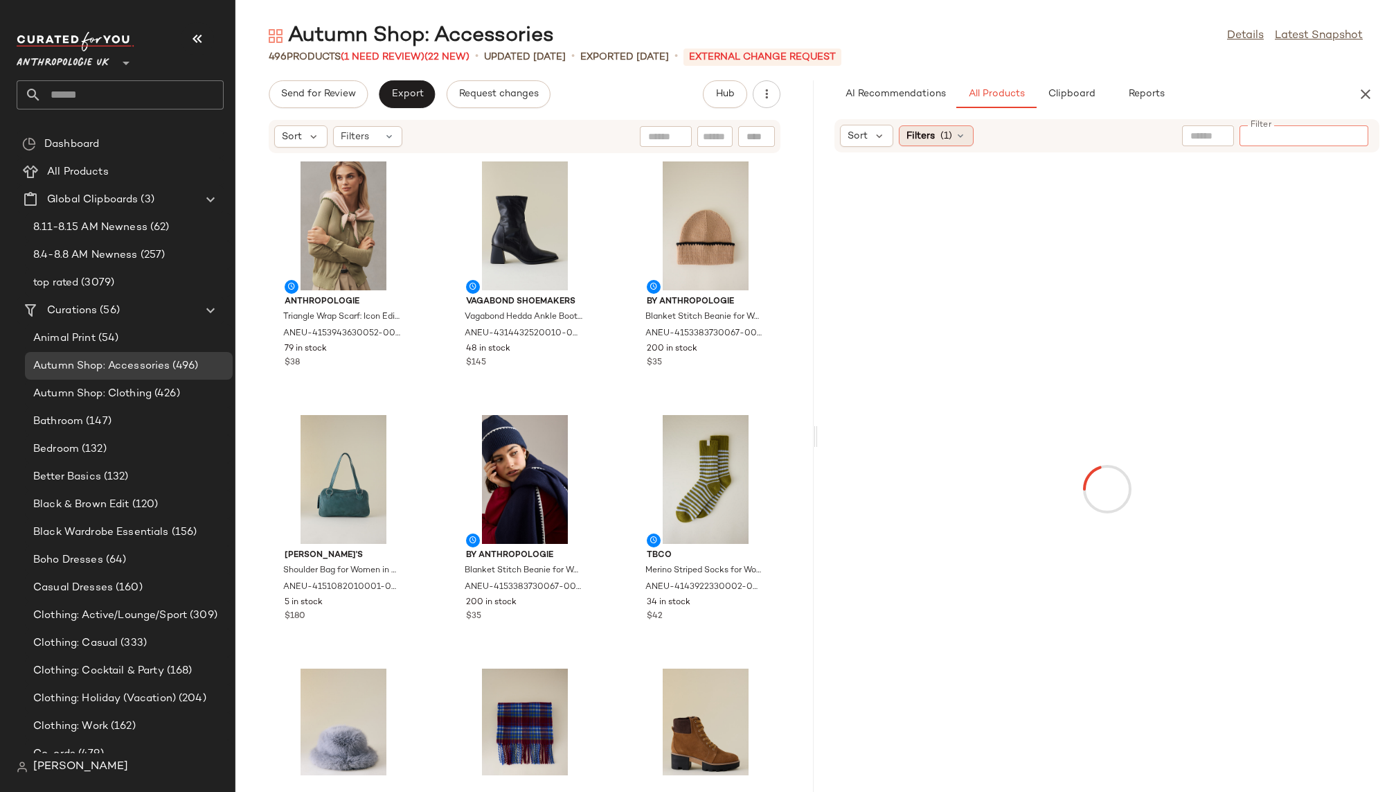
click at [945, 130] on span "(1)" at bounding box center [946, 136] width 12 height 15
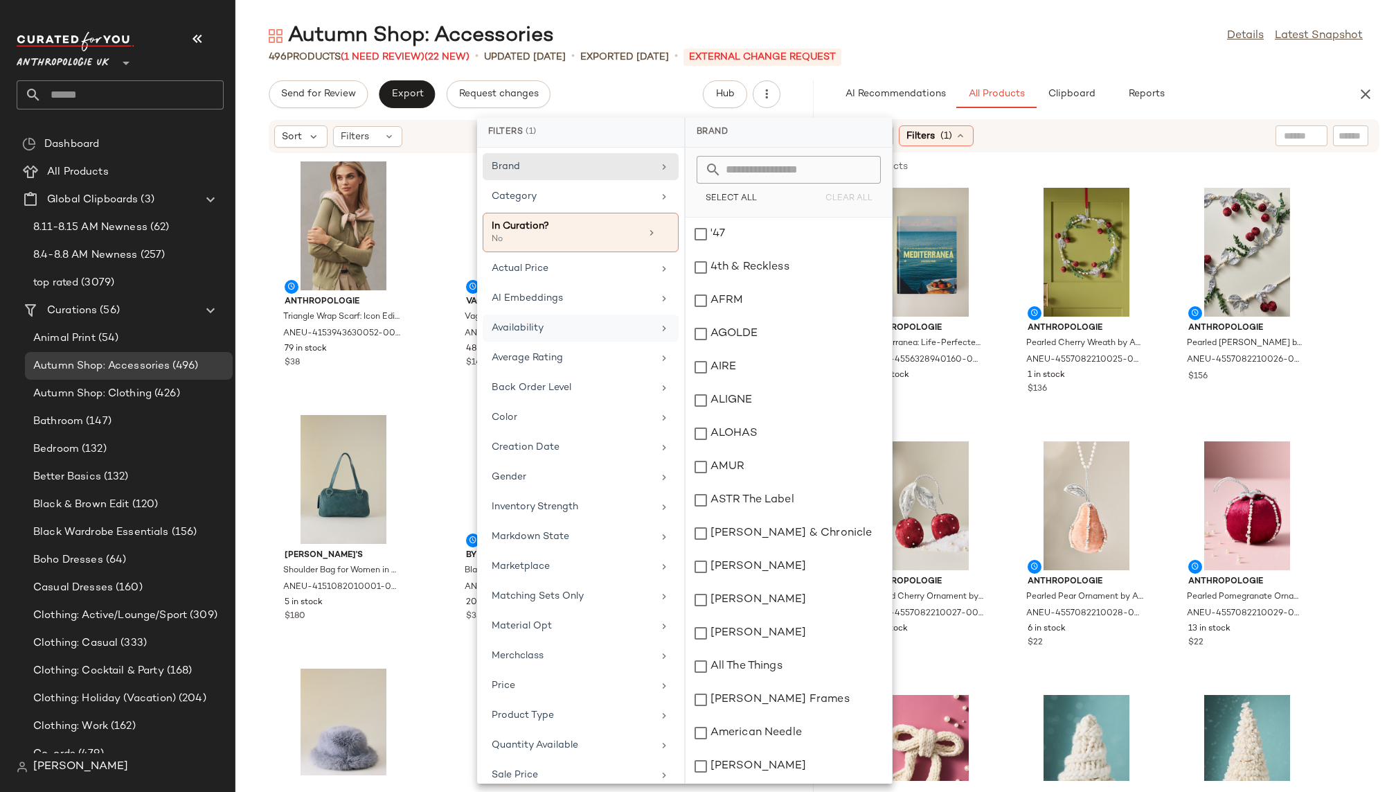
click at [593, 332] on div "Availability" at bounding box center [572, 328] width 161 height 15
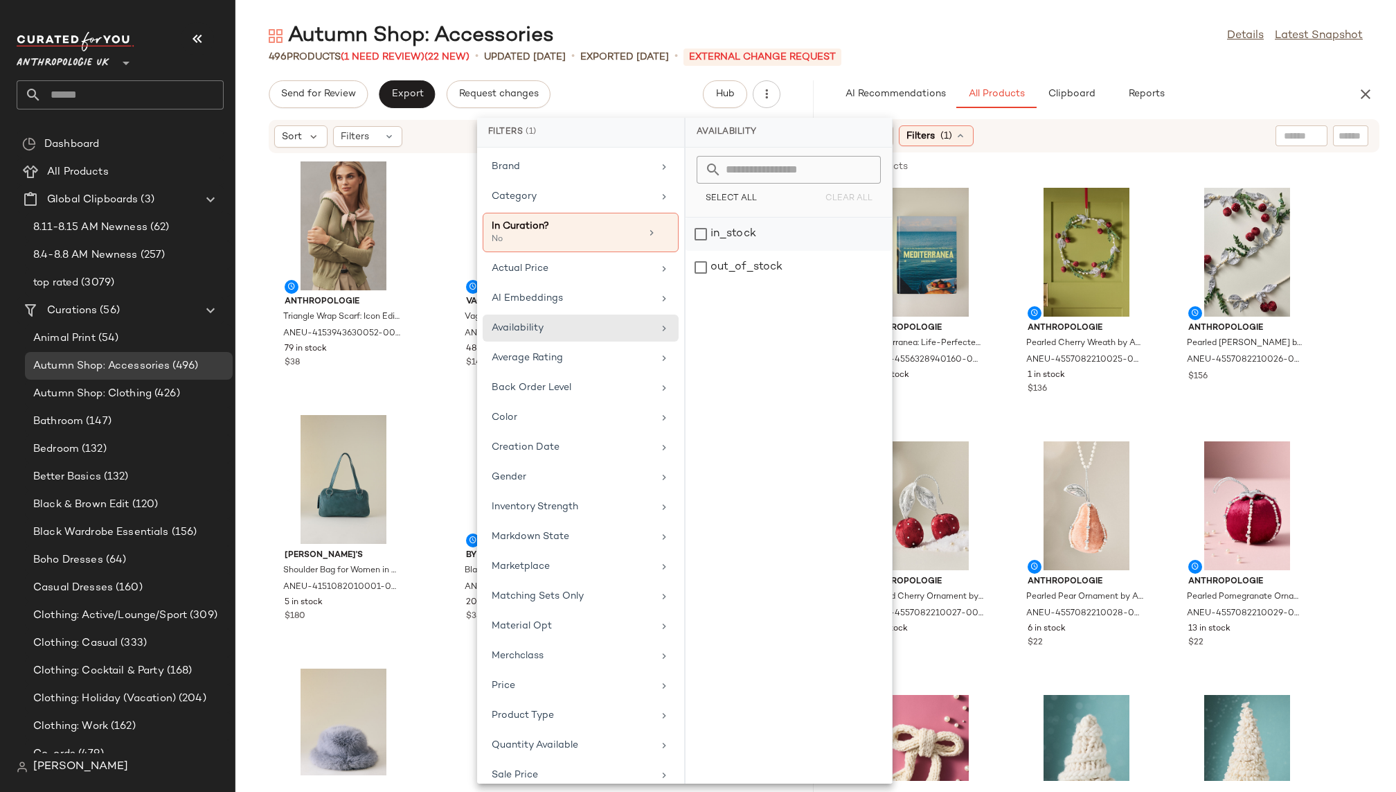
click at [748, 251] on div "in_stock" at bounding box center [789, 267] width 206 height 33
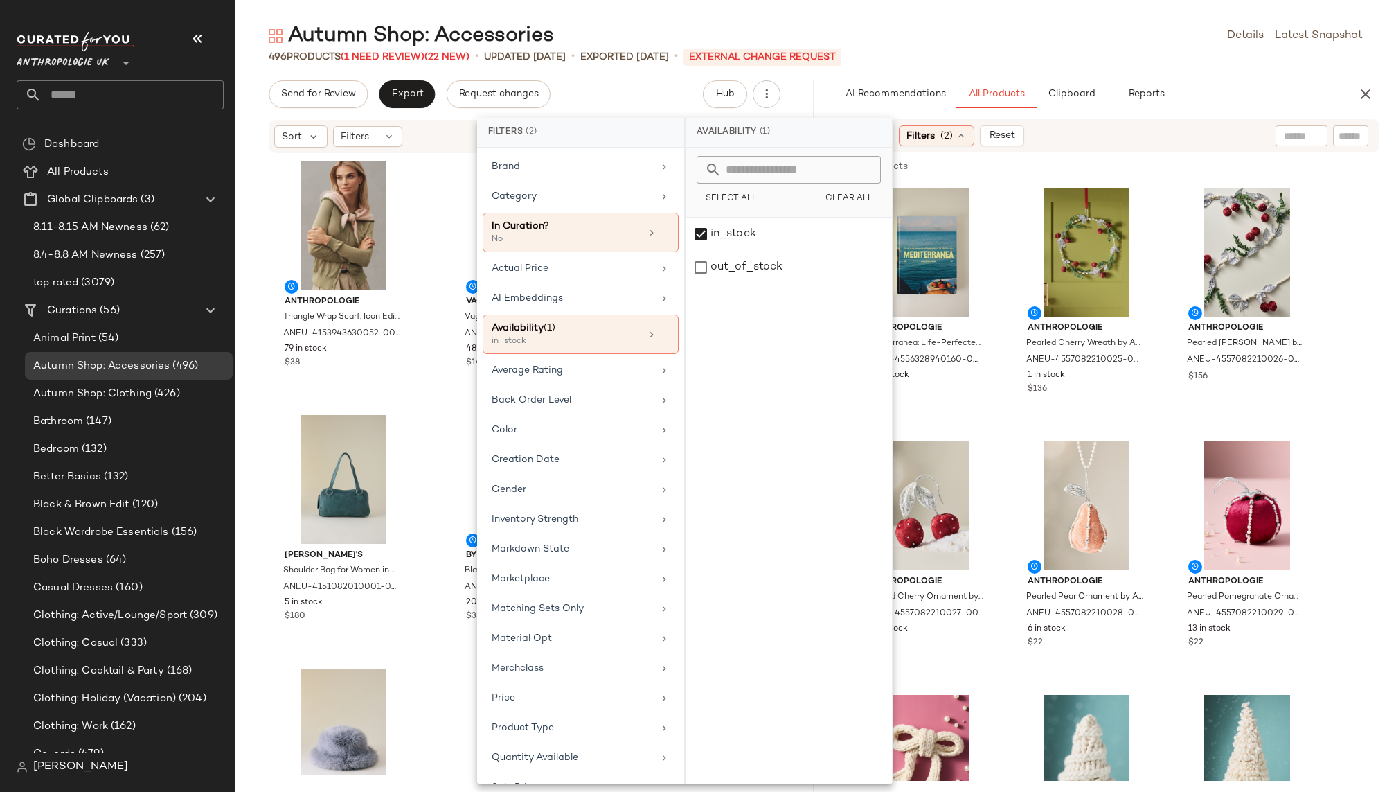
click at [979, 47] on div "Autumn Shop: Accessories Details Latest Snapshot" at bounding box center [815, 36] width 1161 height 28
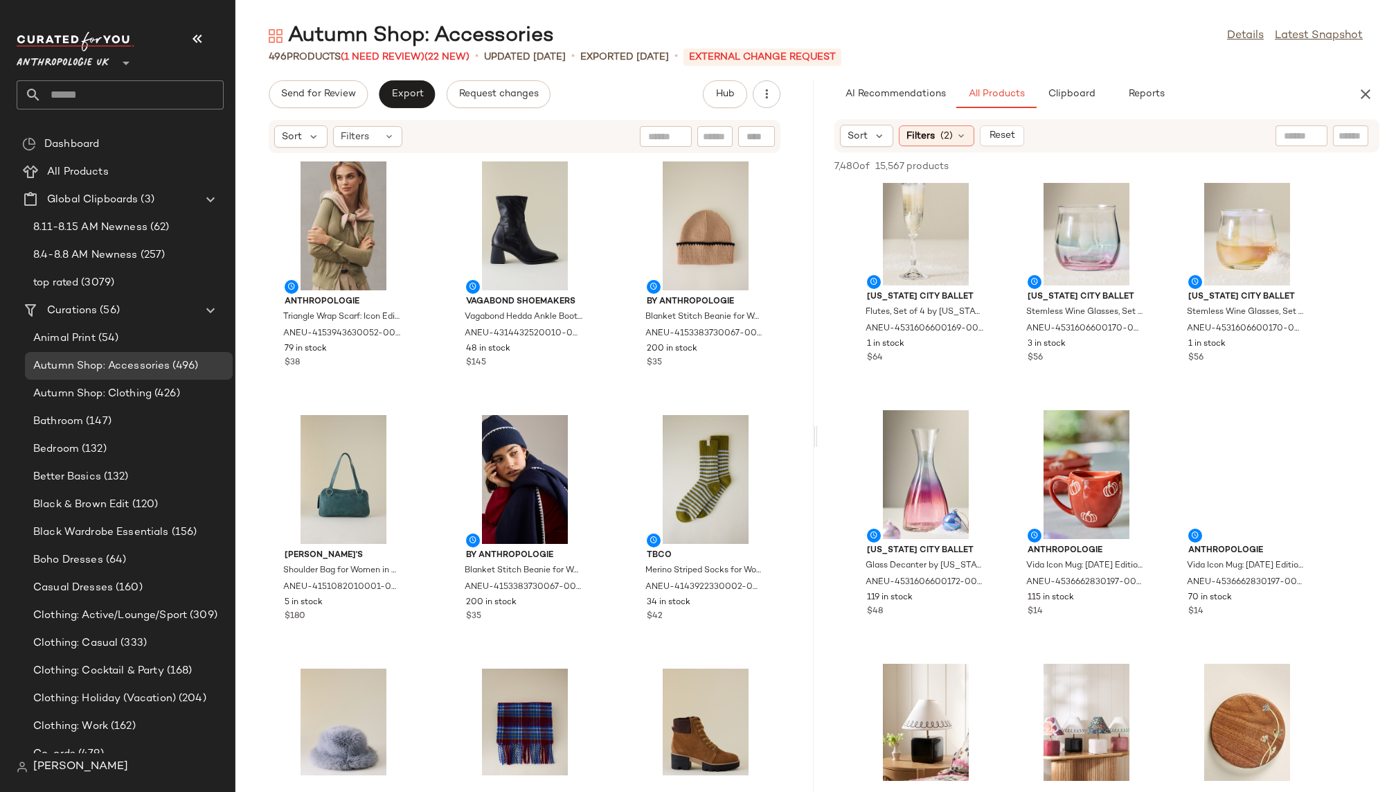
scroll to position [2601, 0]
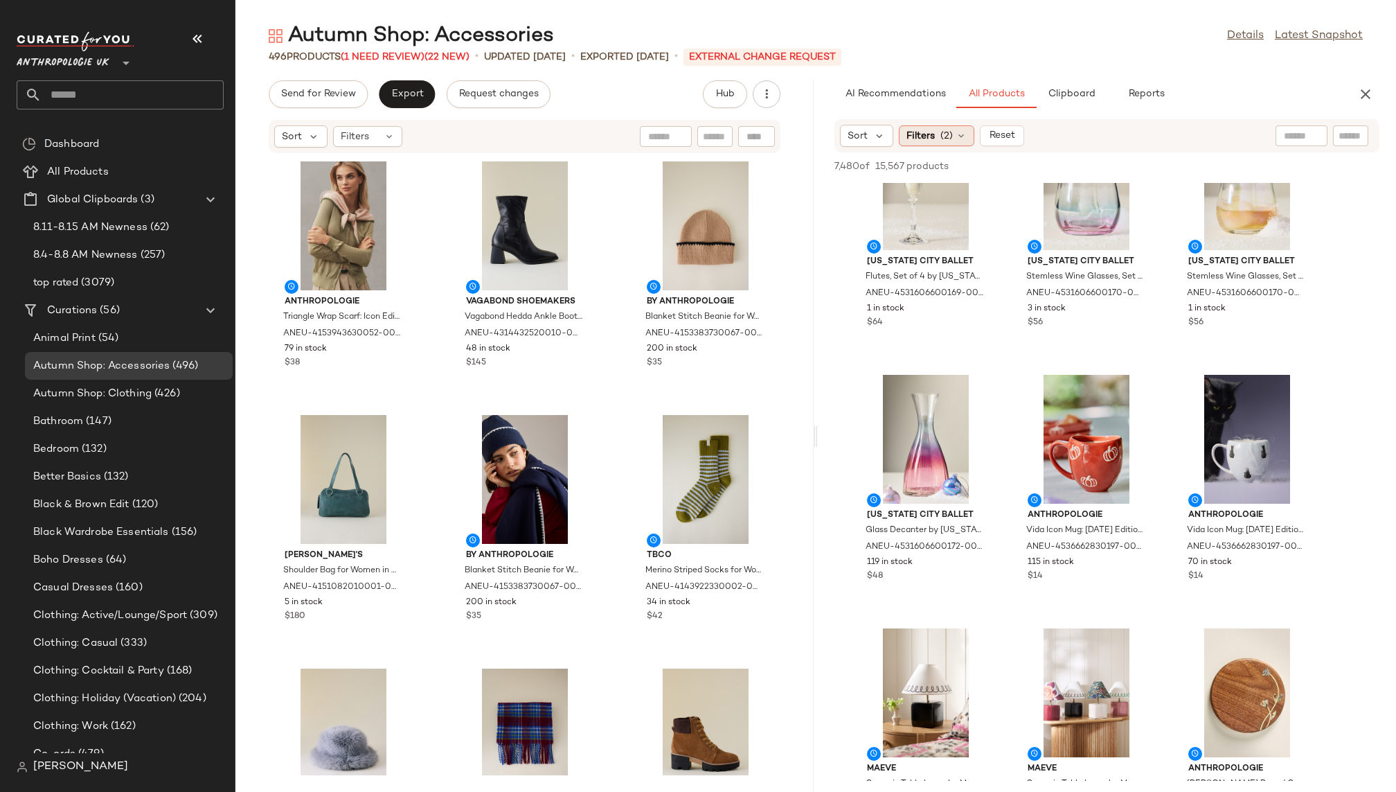
click at [919, 136] on span "Filters" at bounding box center [921, 136] width 28 height 15
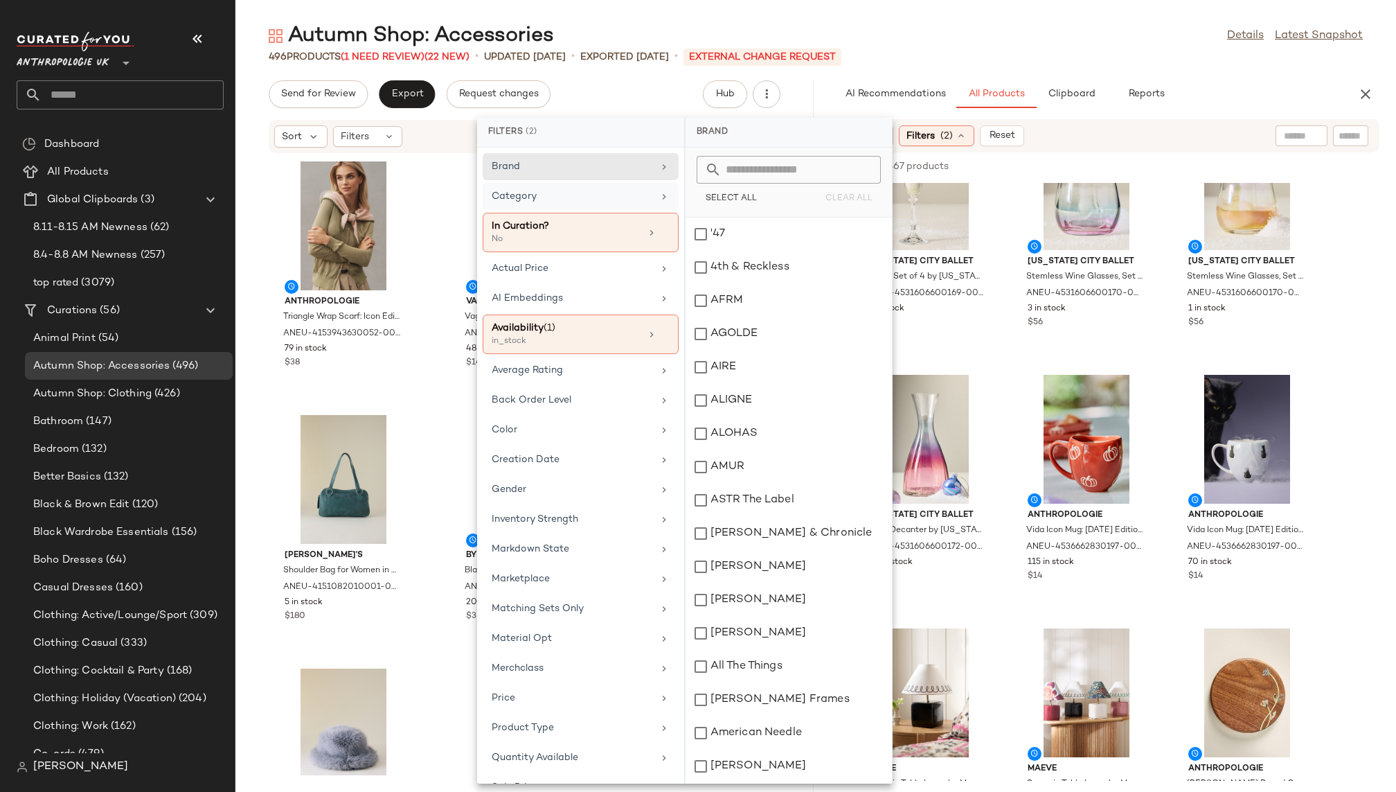
click at [632, 195] on div "Category" at bounding box center [572, 196] width 161 height 15
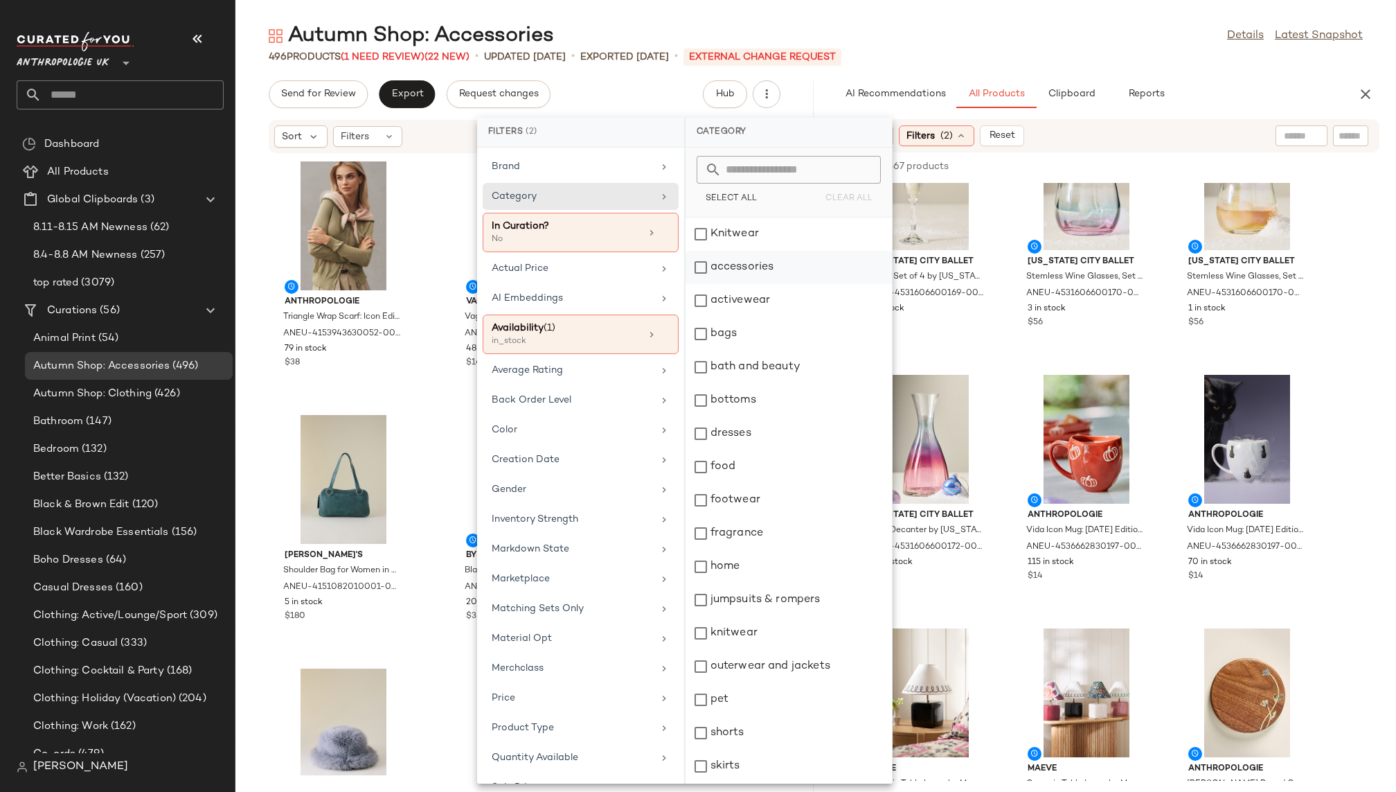
click at [751, 269] on div "accessories" at bounding box center [789, 267] width 206 height 33
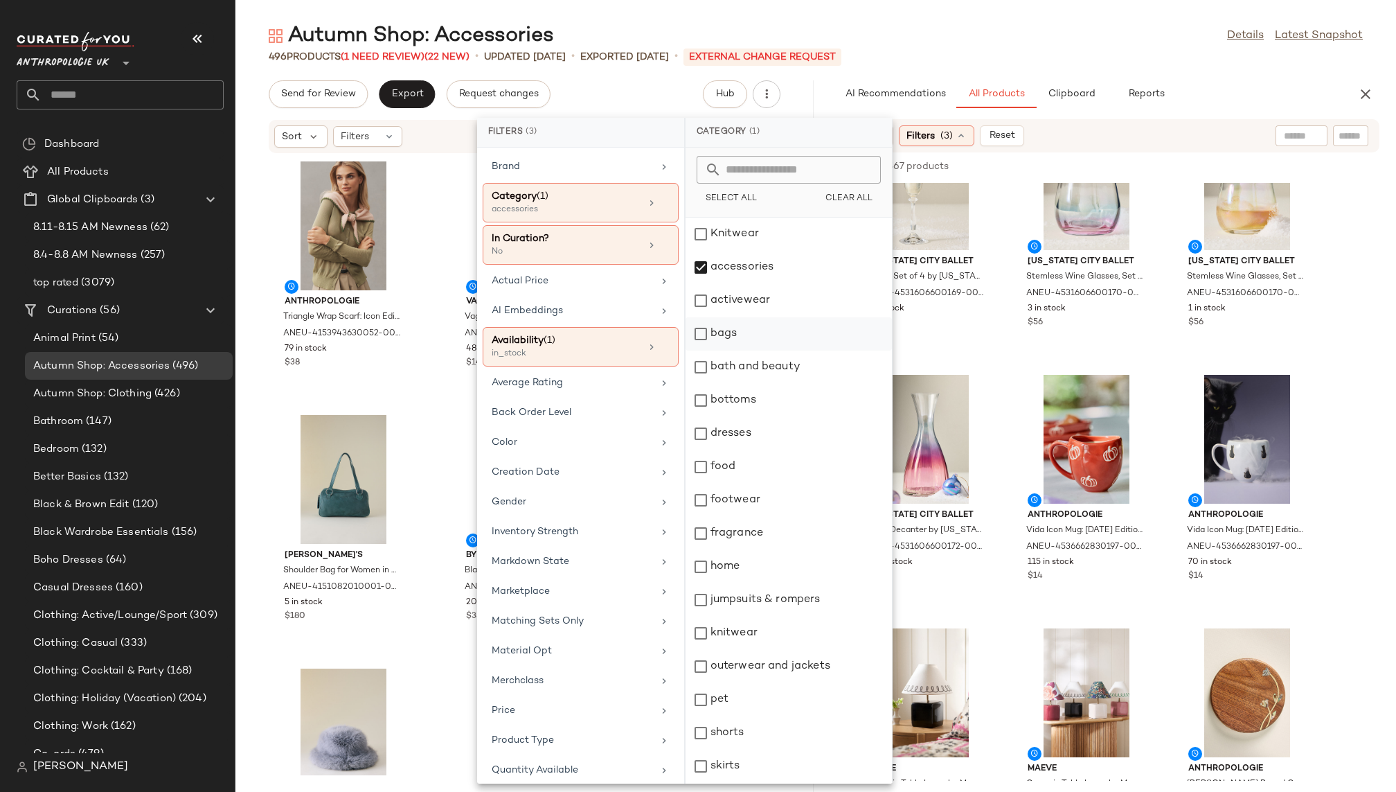
click at [747, 340] on div "bags" at bounding box center [789, 333] width 206 height 33
click at [752, 361] on div "bath and beauty" at bounding box center [789, 366] width 206 height 33
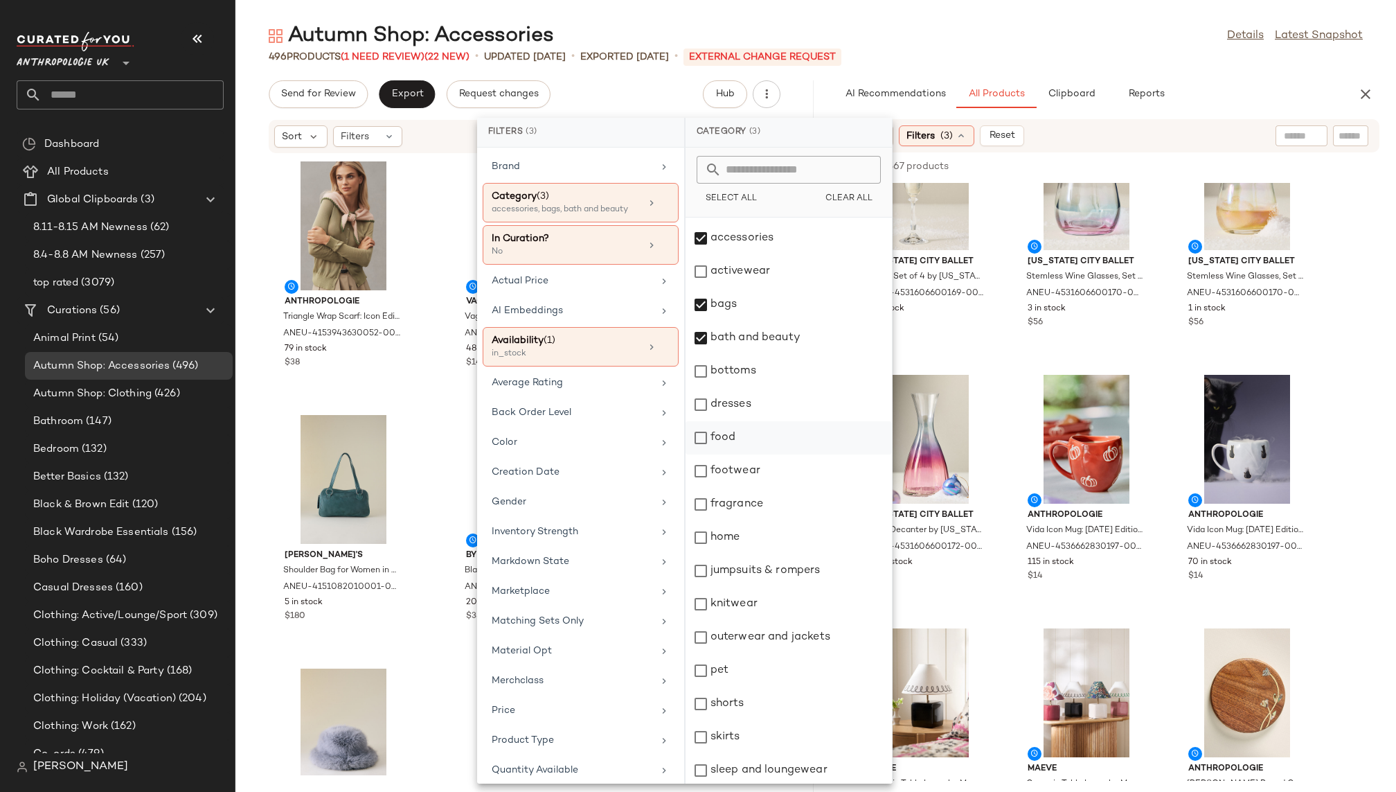
scroll to position [31, 0]
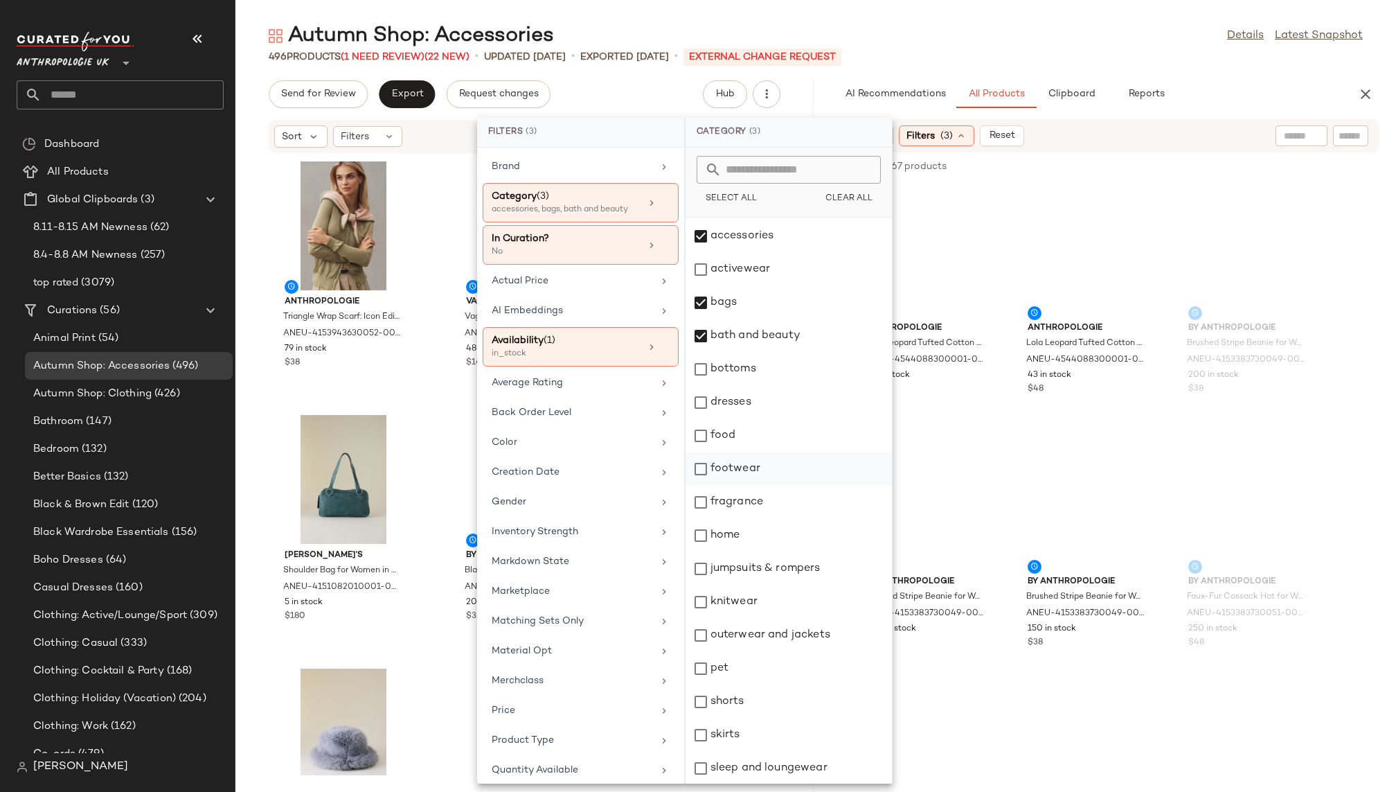
click at [758, 471] on div "footwear" at bounding box center [789, 468] width 206 height 33
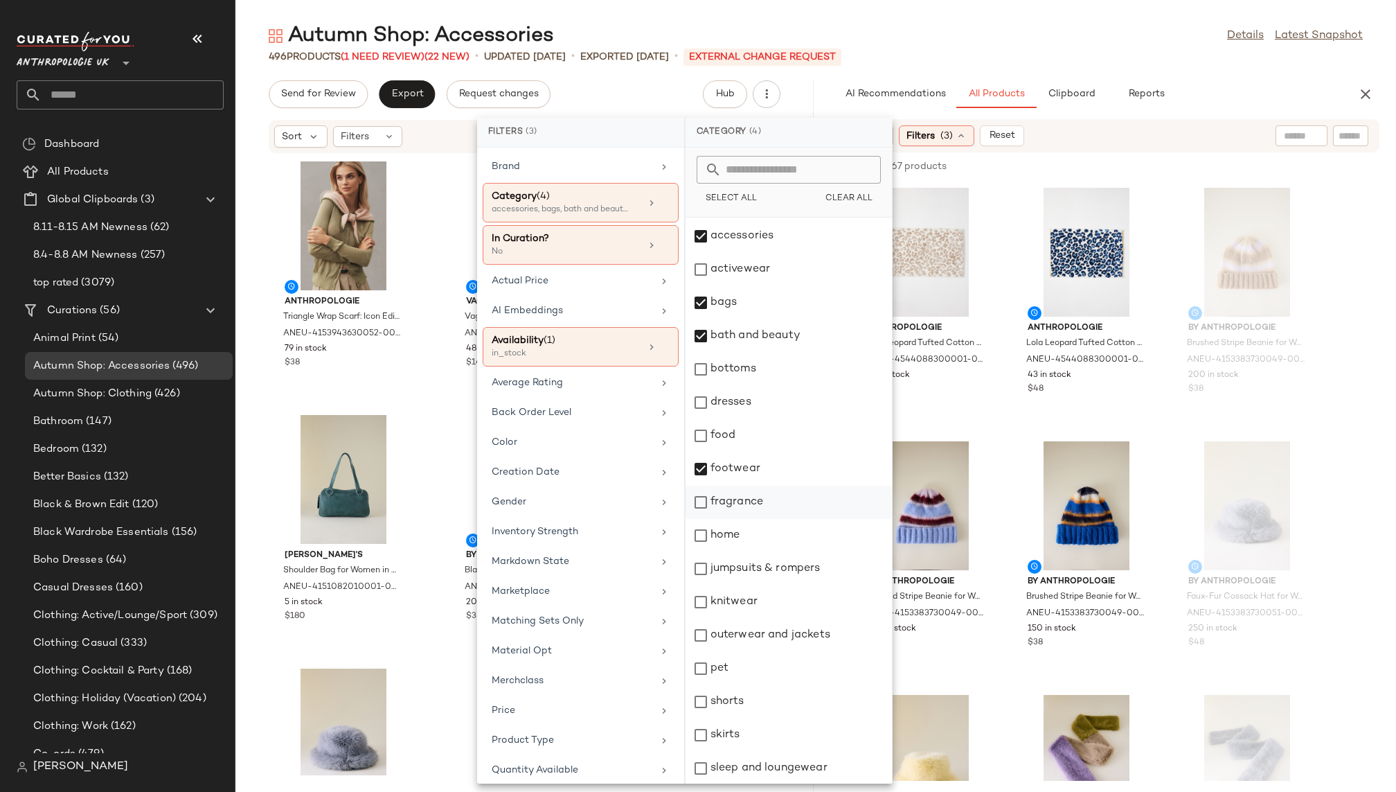
click at [757, 503] on div "fragrance" at bounding box center [789, 501] width 206 height 33
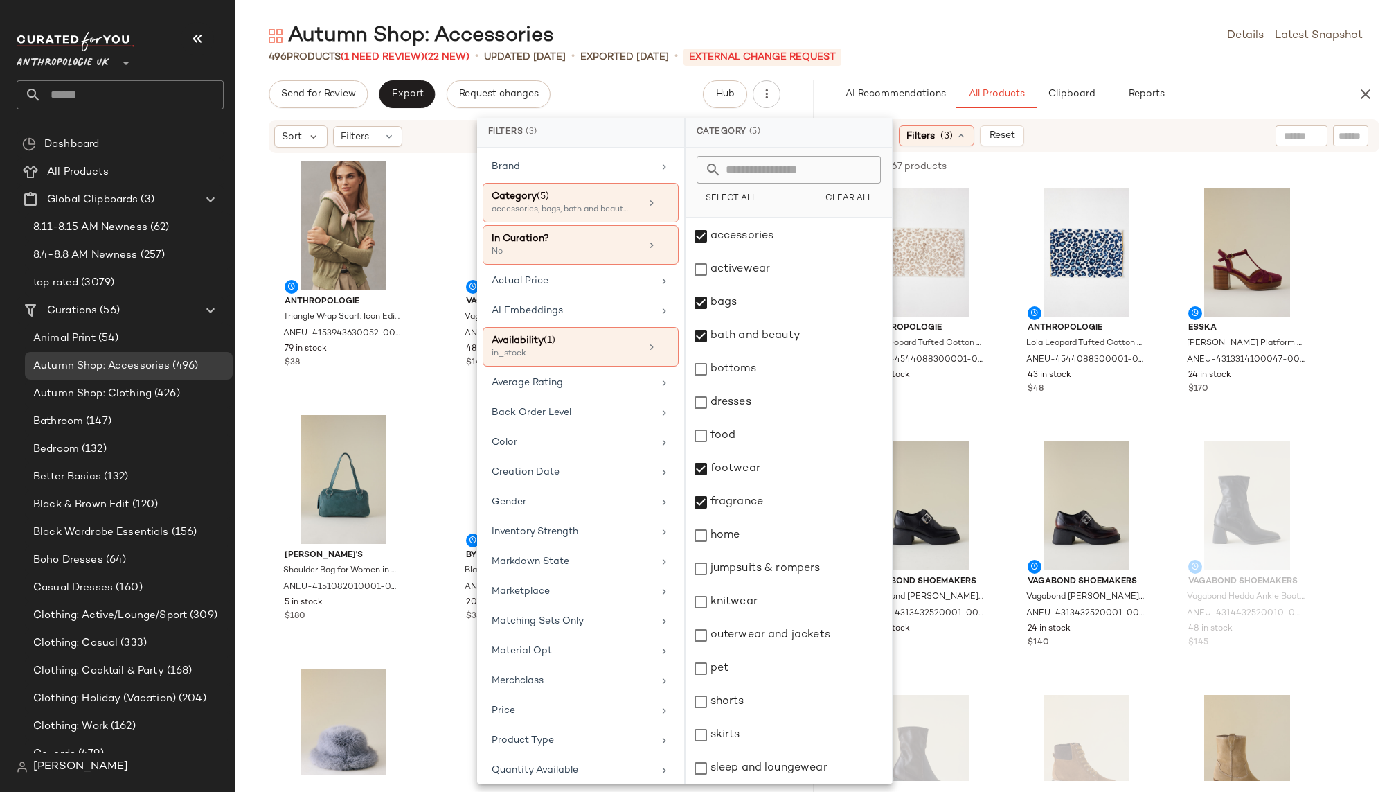
click at [1041, 44] on div "Autumn Shop: Accessories Details Latest Snapshot" at bounding box center [815, 36] width 1161 height 28
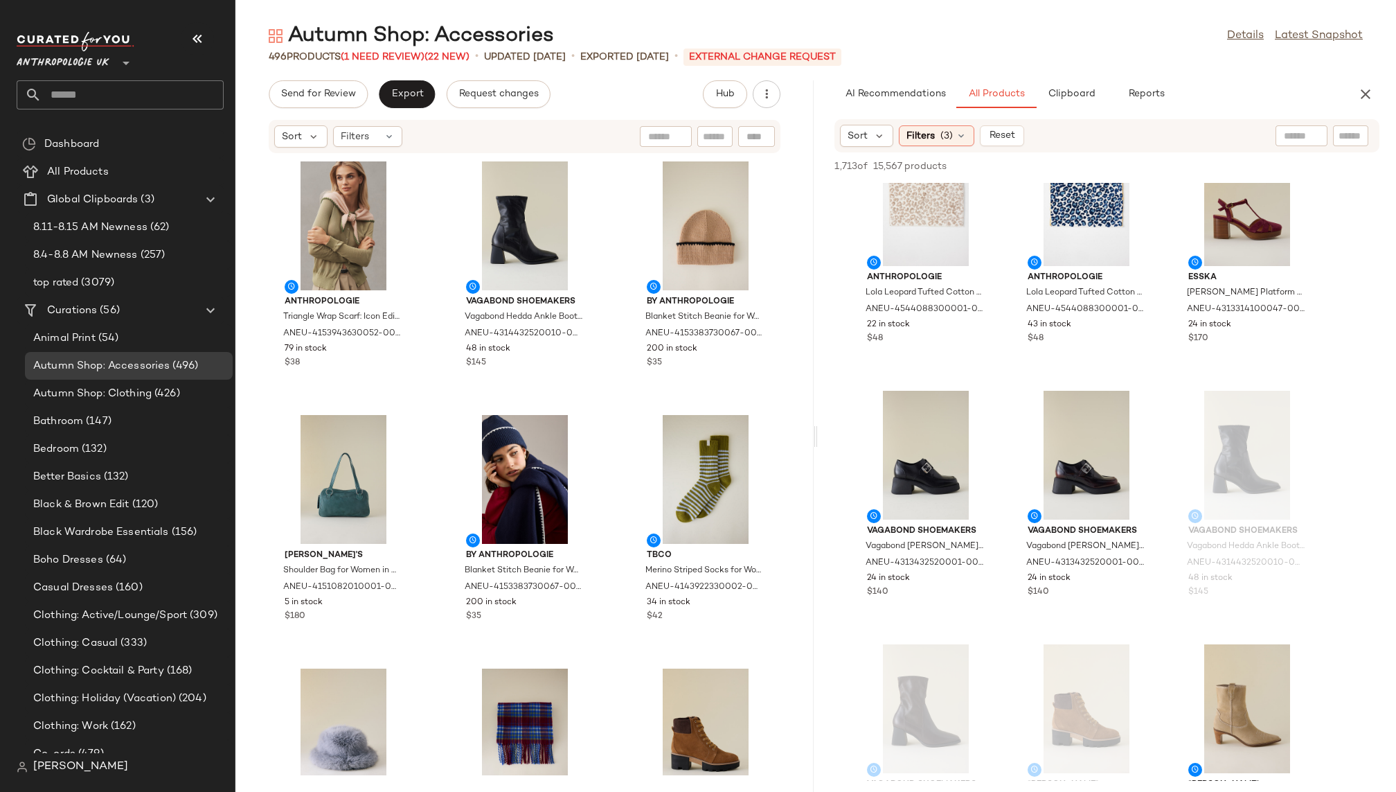
scroll to position [59, 0]
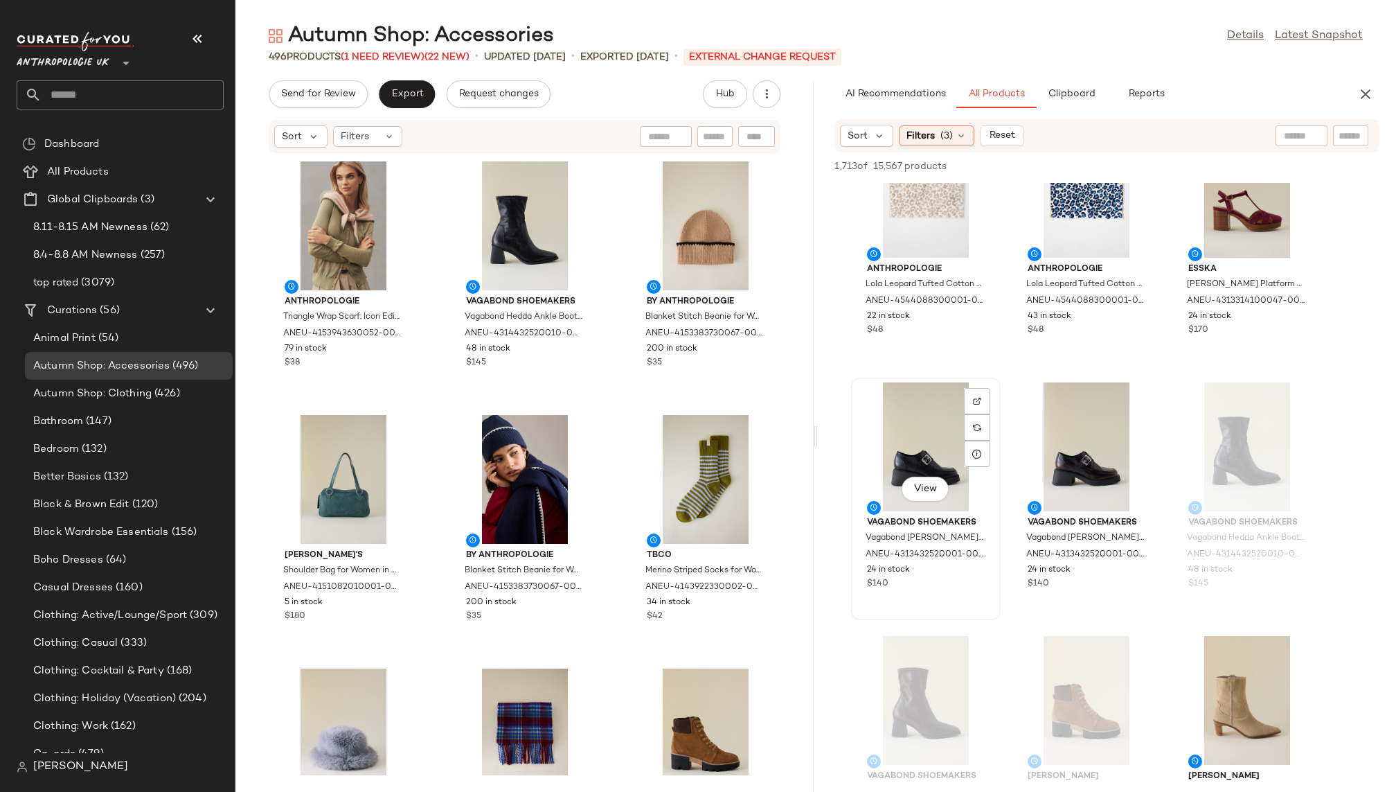
click at [897, 447] on div "View" at bounding box center [926, 446] width 140 height 129
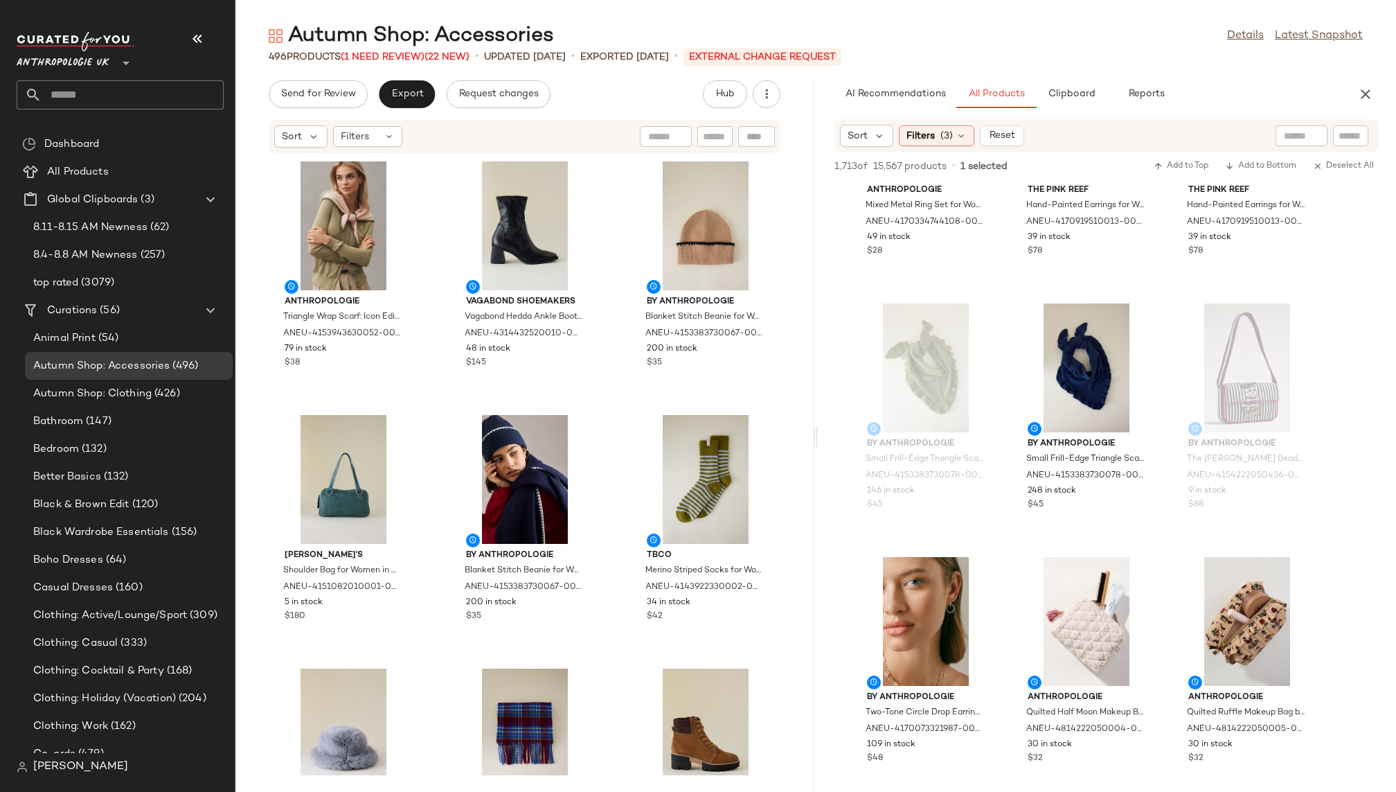
scroll to position [4940, 0]
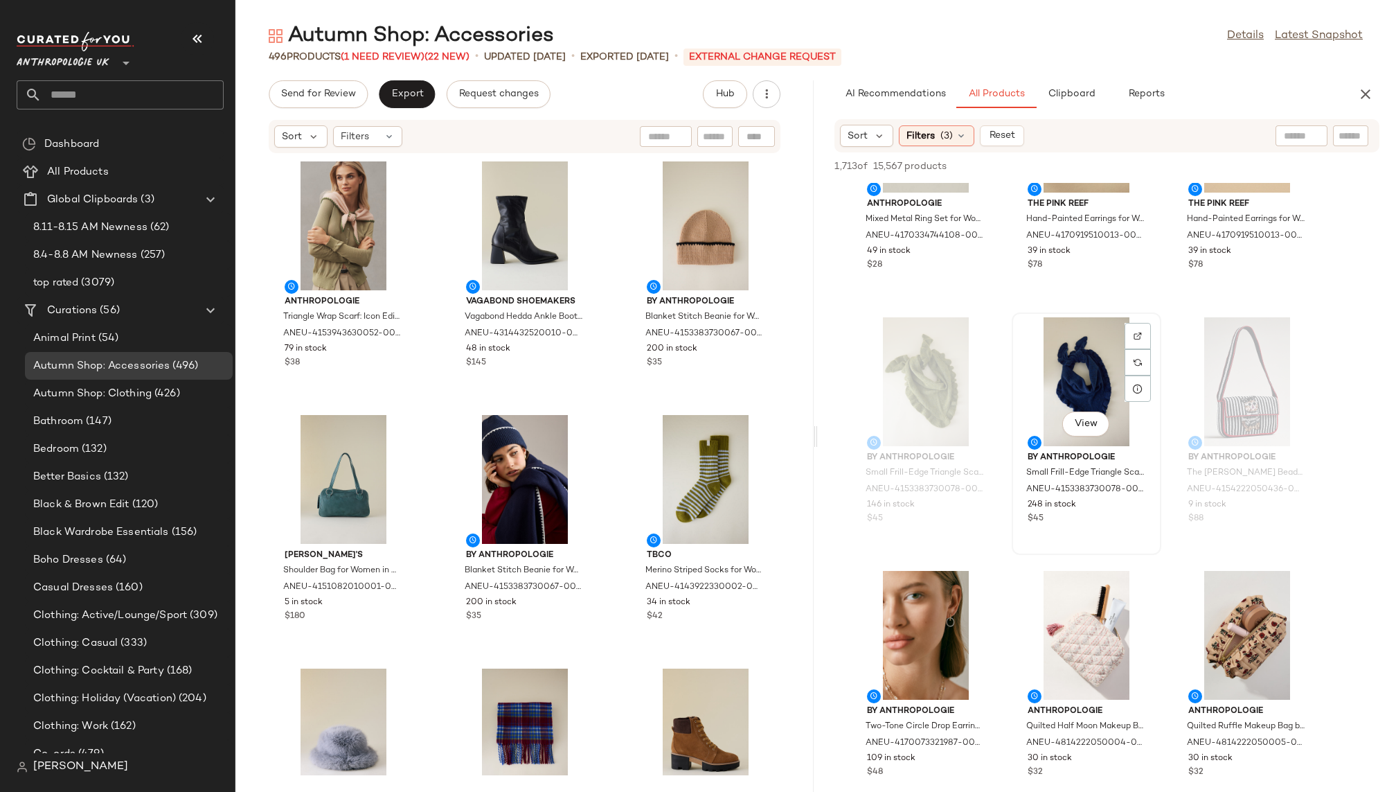
click at [1074, 388] on div "View" at bounding box center [1087, 381] width 140 height 129
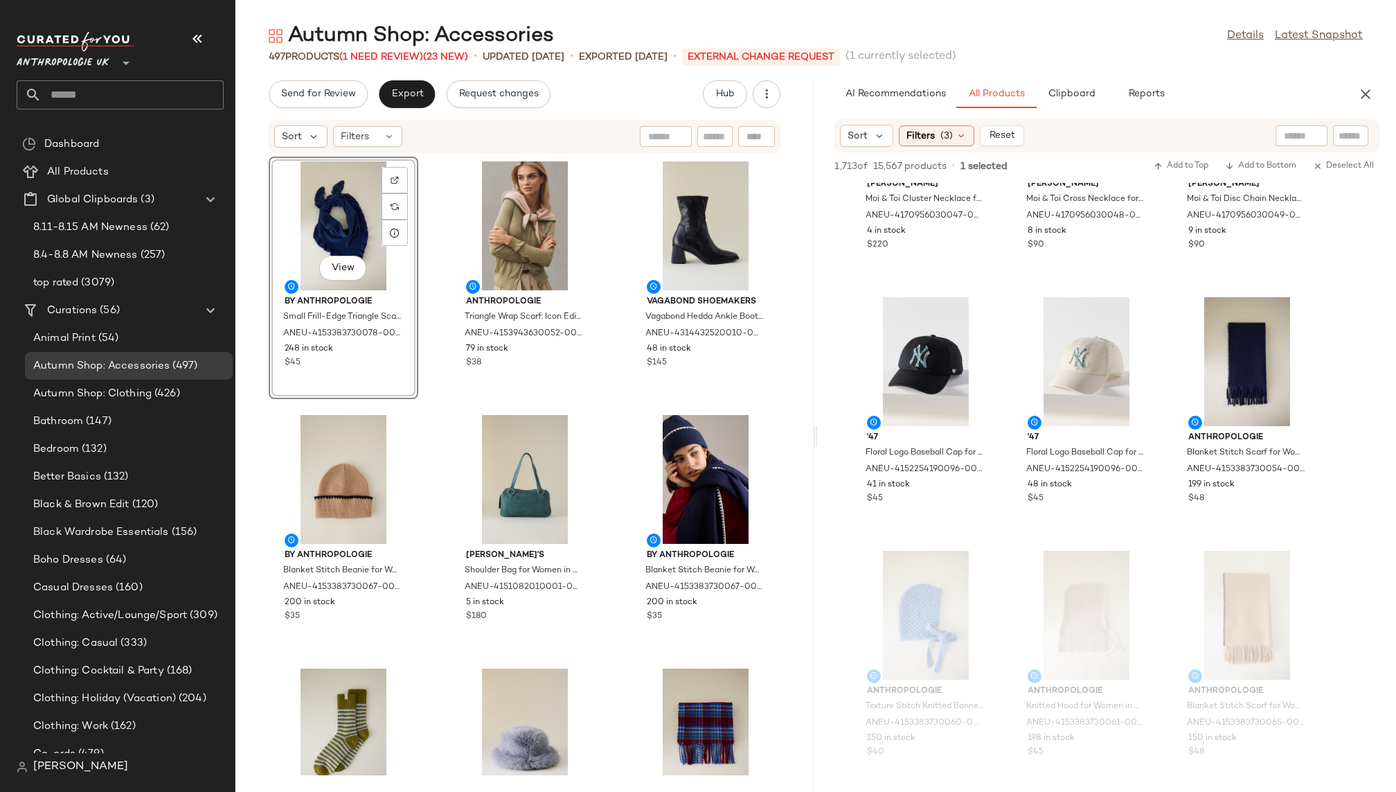
scroll to position [6441, 0]
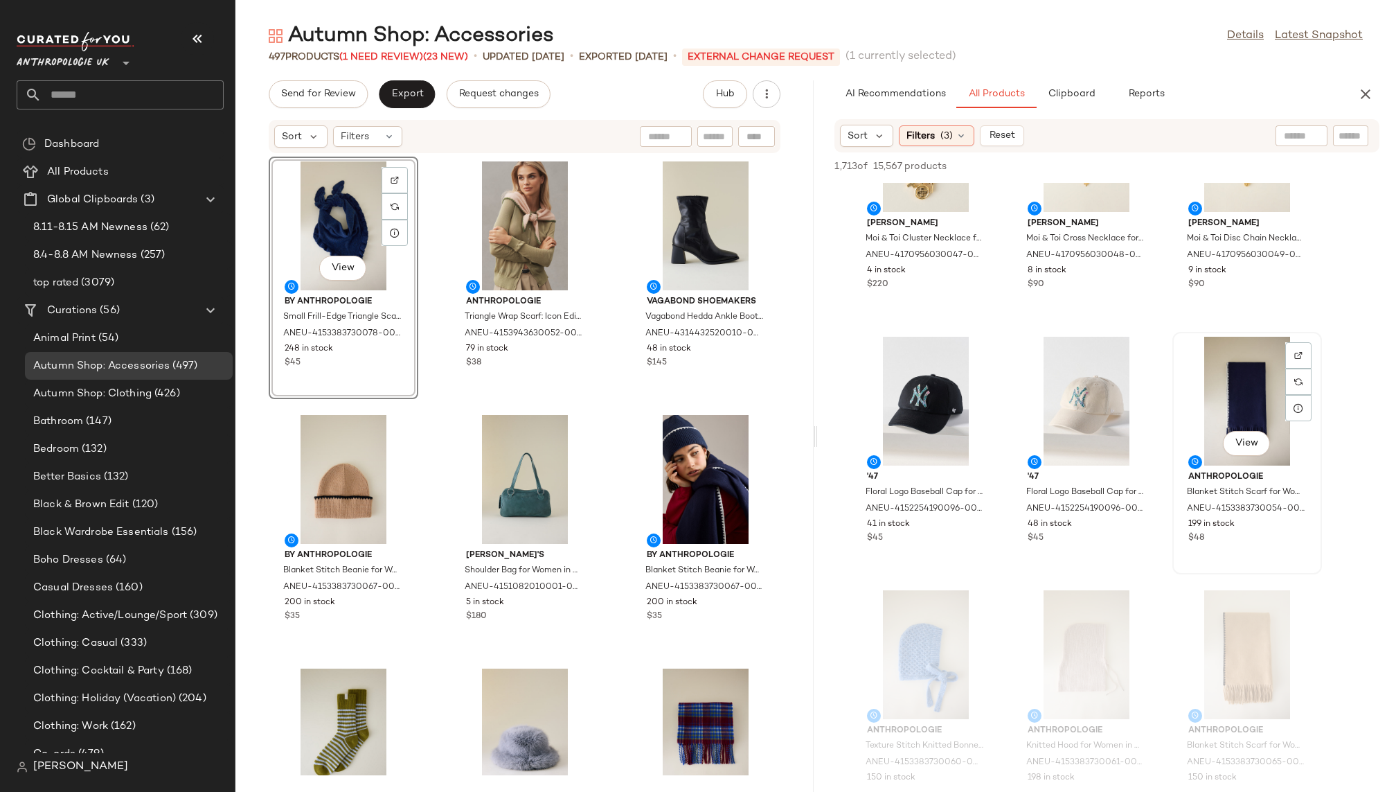
click at [1228, 419] on div "View" at bounding box center [1247, 401] width 140 height 129
click at [1013, 638] on div "View Anthropologie Knitted Hood for Women in White, Polyester/Elastane by Anthr…" at bounding box center [1086, 707] width 147 height 240
click at [998, 644] on div "View Anthropologie Texture Stitch Knitted Bonnet for Women in Blue, Polyester/N…" at bounding box center [925, 707] width 147 height 240
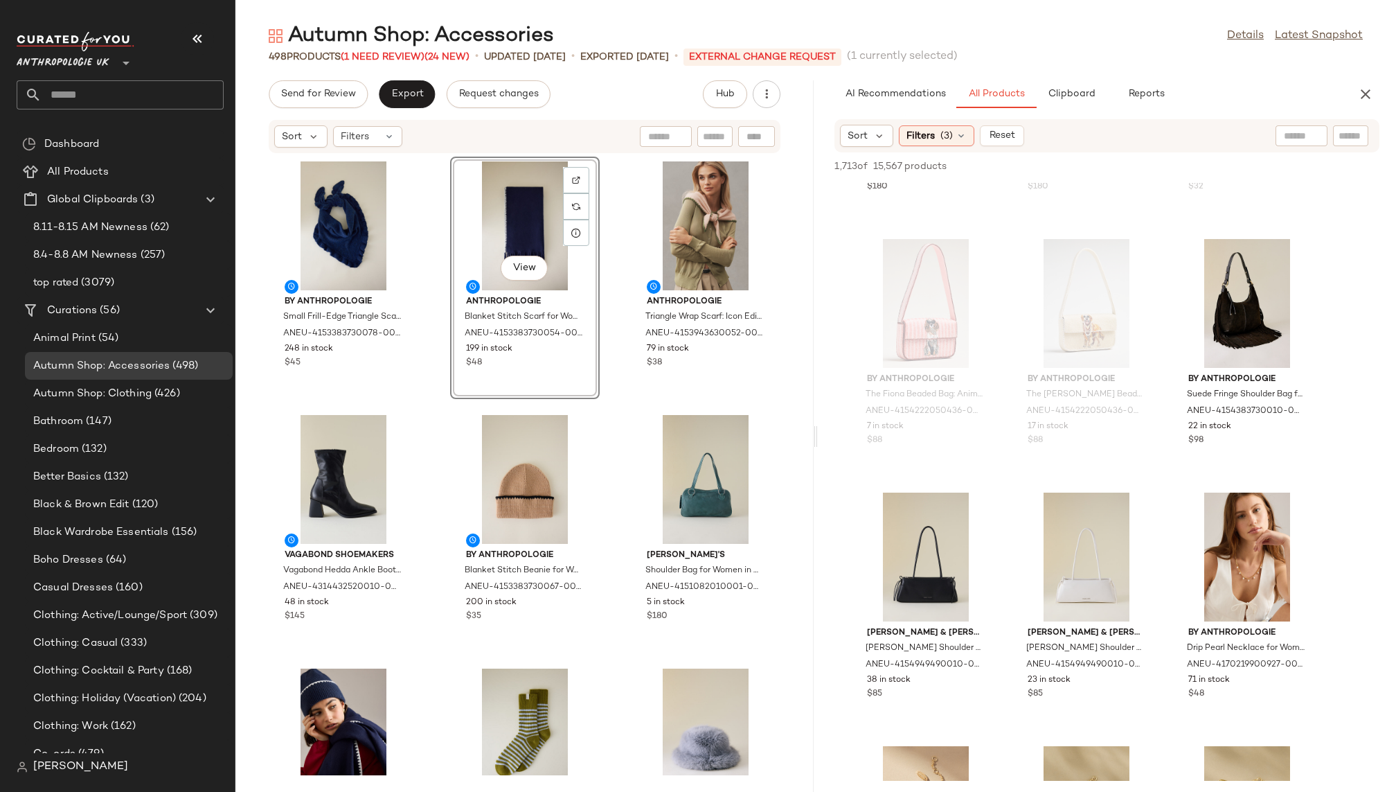
scroll to position [7826, 0]
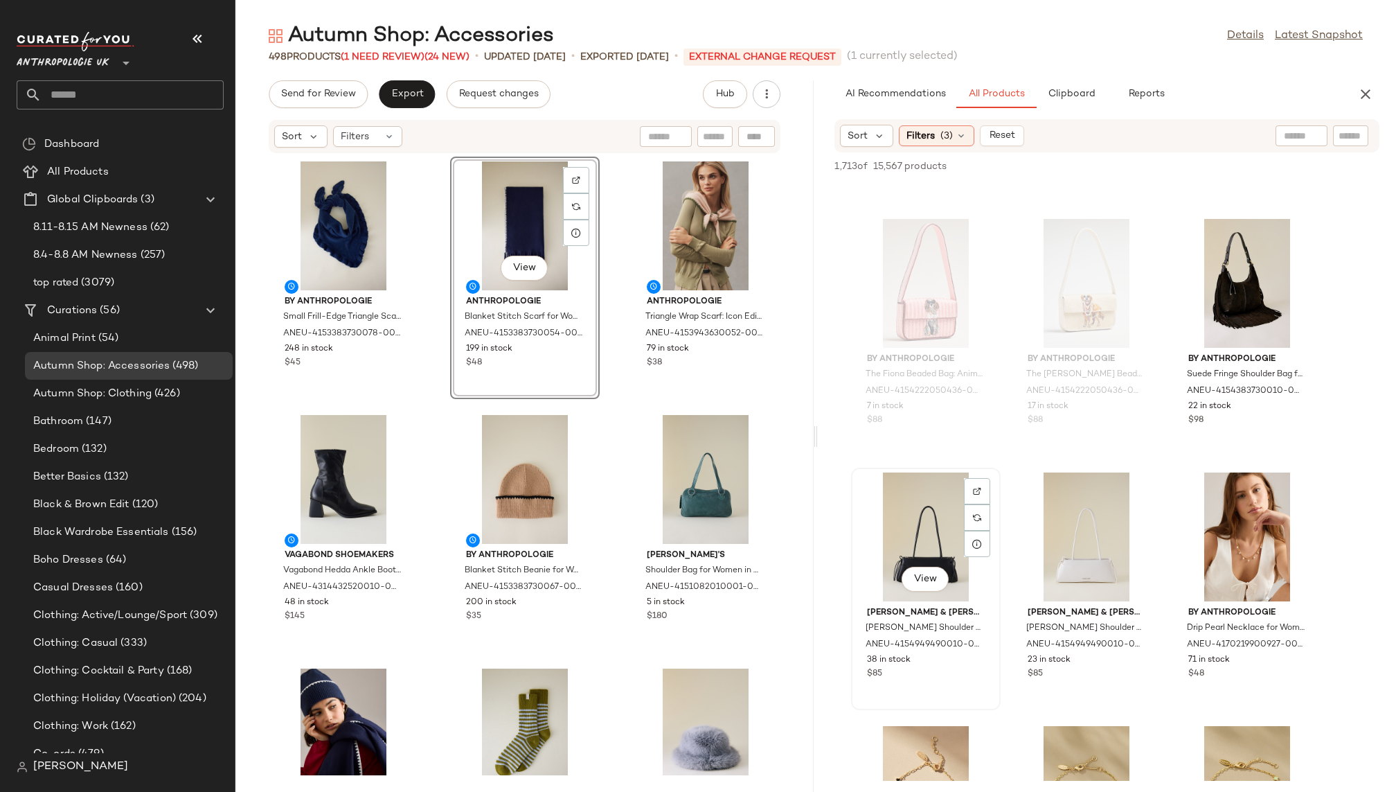
click at [887, 511] on div "View" at bounding box center [926, 536] width 140 height 129
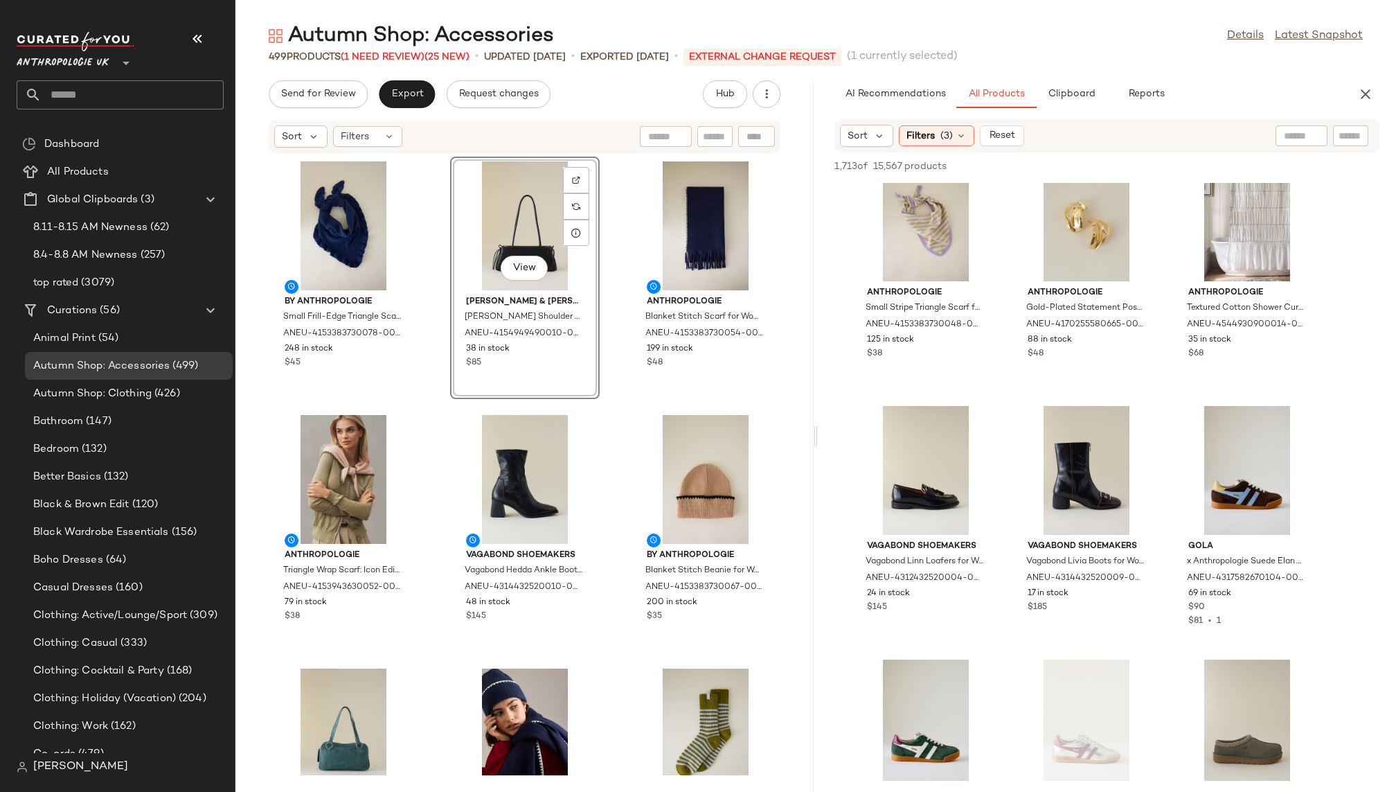
scroll to position [10954, 0]
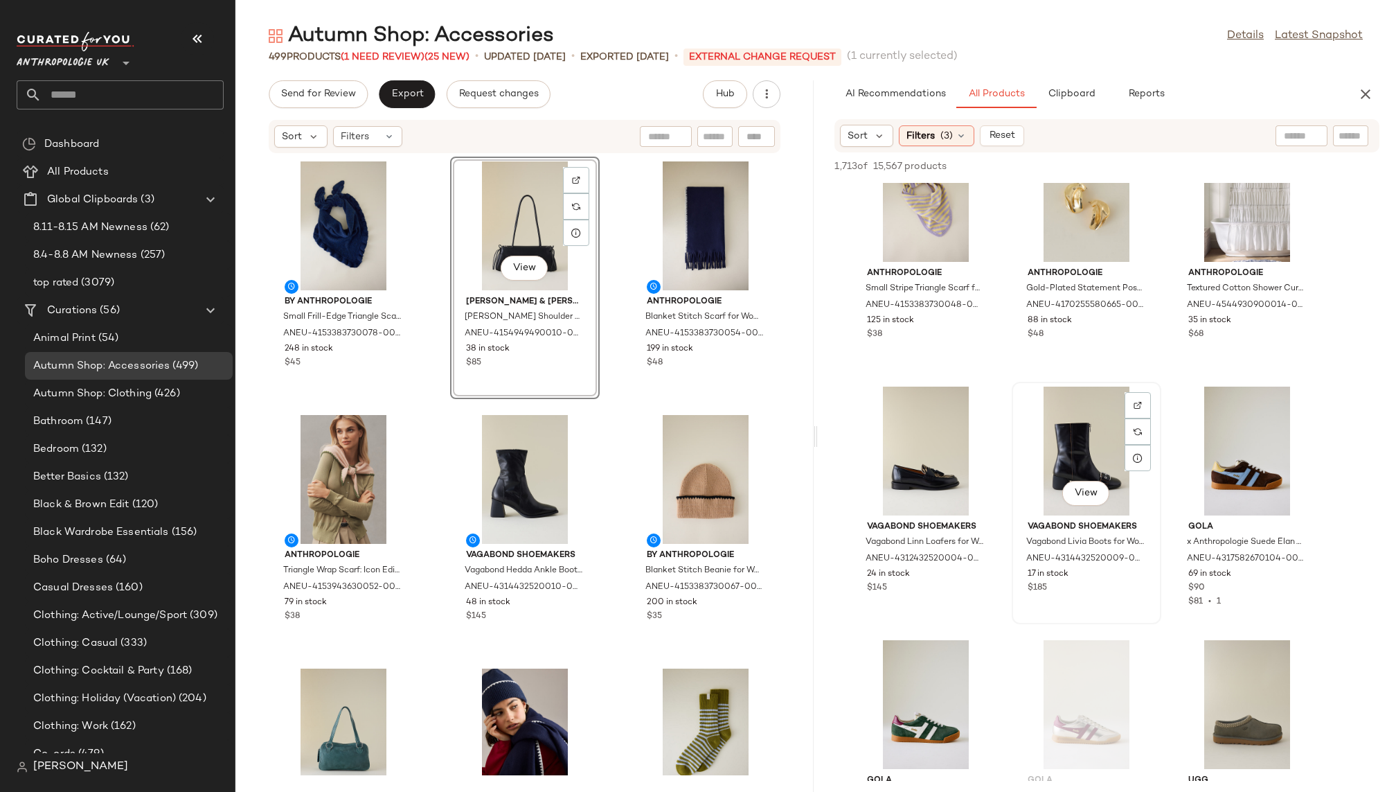
click at [1052, 454] on div "View" at bounding box center [1087, 450] width 140 height 129
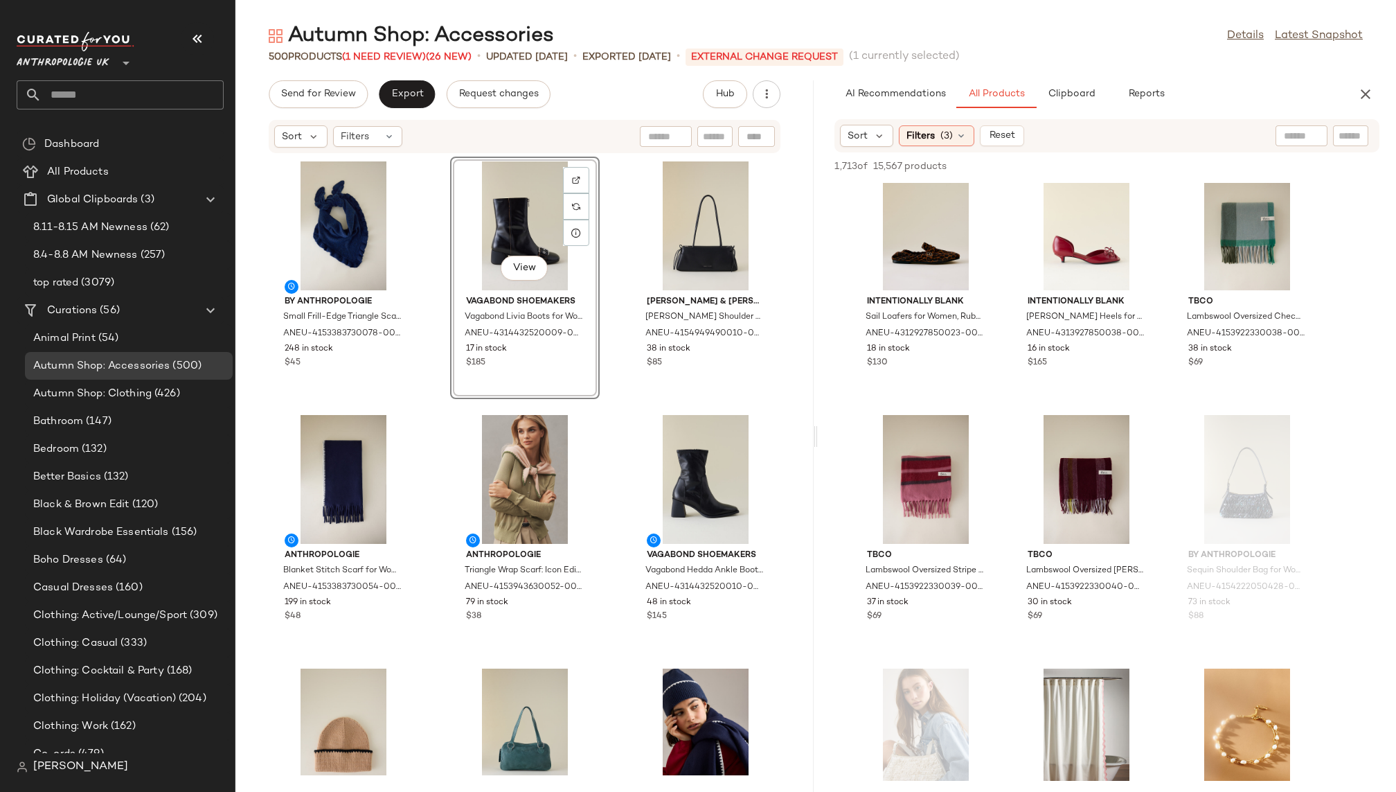
scroll to position [12630, 0]
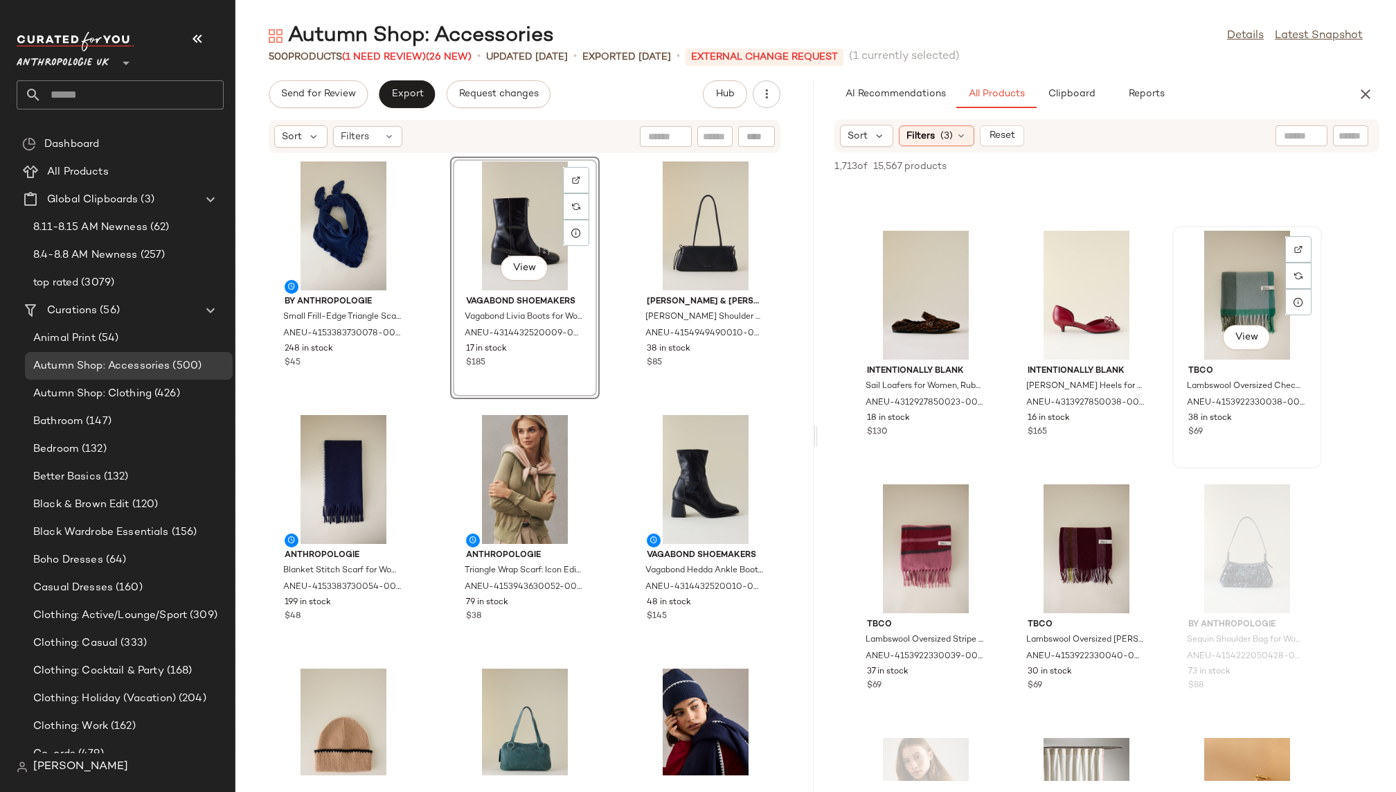
click at [1197, 328] on div "View" at bounding box center [1247, 295] width 140 height 129
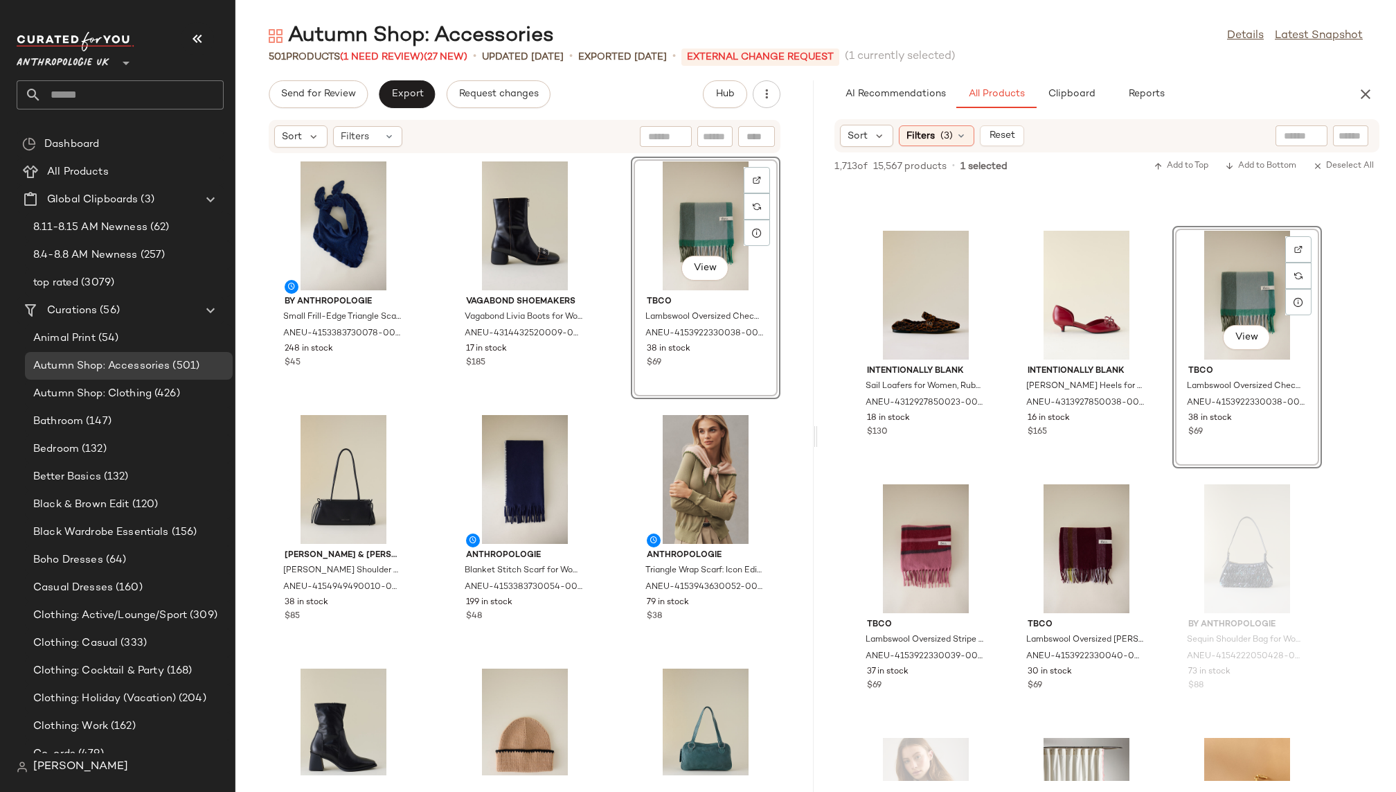
click at [612, 513] on div "By Anthropologie Small Frill-Edge Triangle Scarf for Women in Blue, Polyester/N…" at bounding box center [524, 464] width 578 height 621
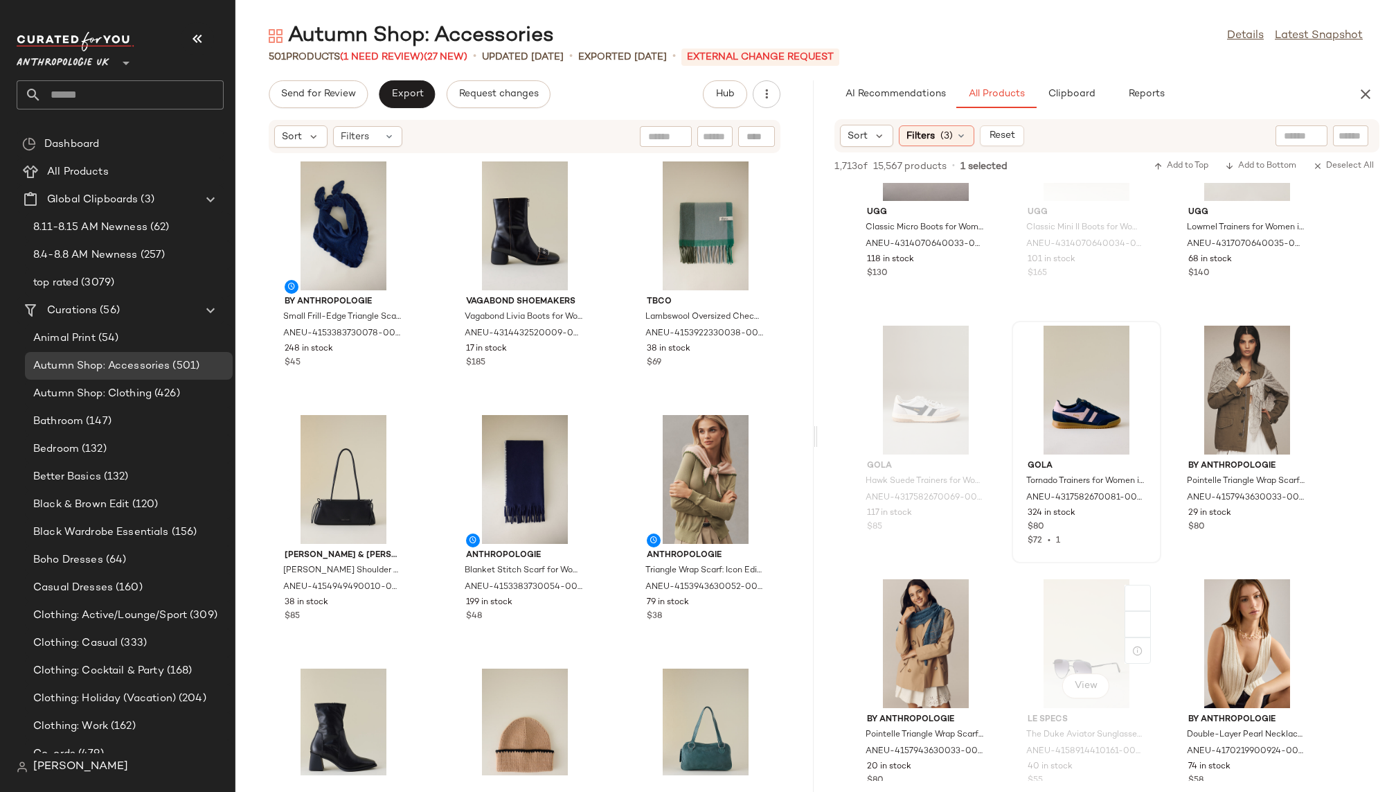
scroll to position [16818, 0]
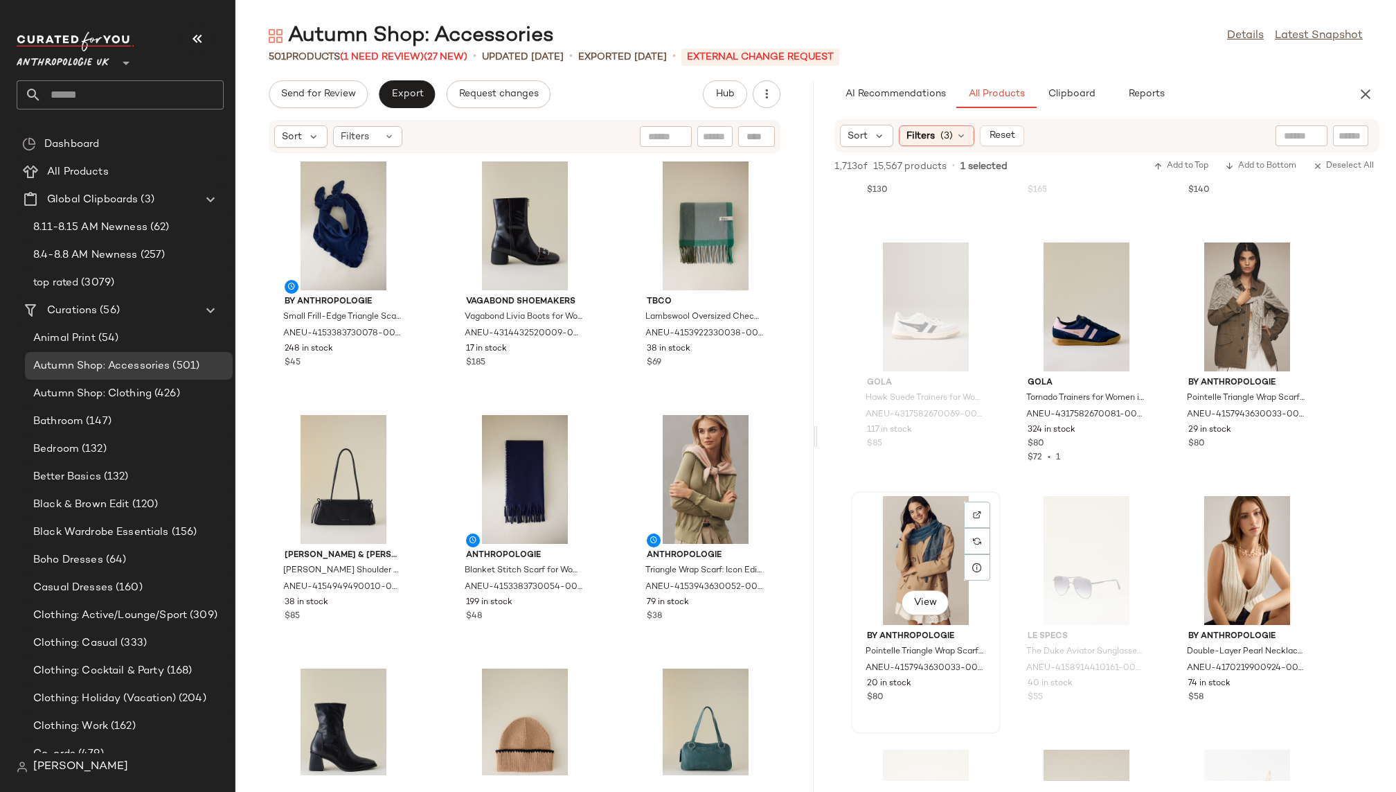
click at [907, 568] on div "View" at bounding box center [926, 560] width 140 height 129
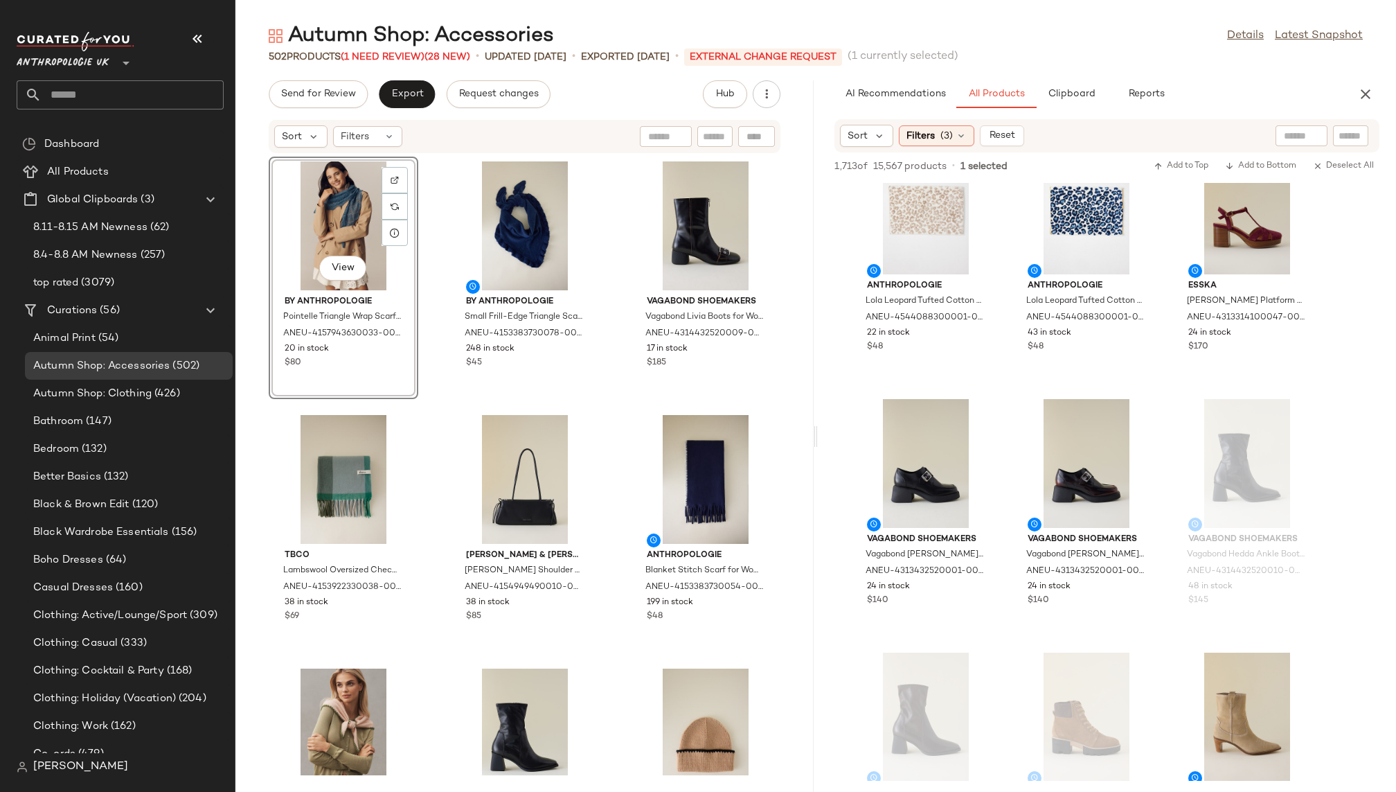
scroll to position [29, 0]
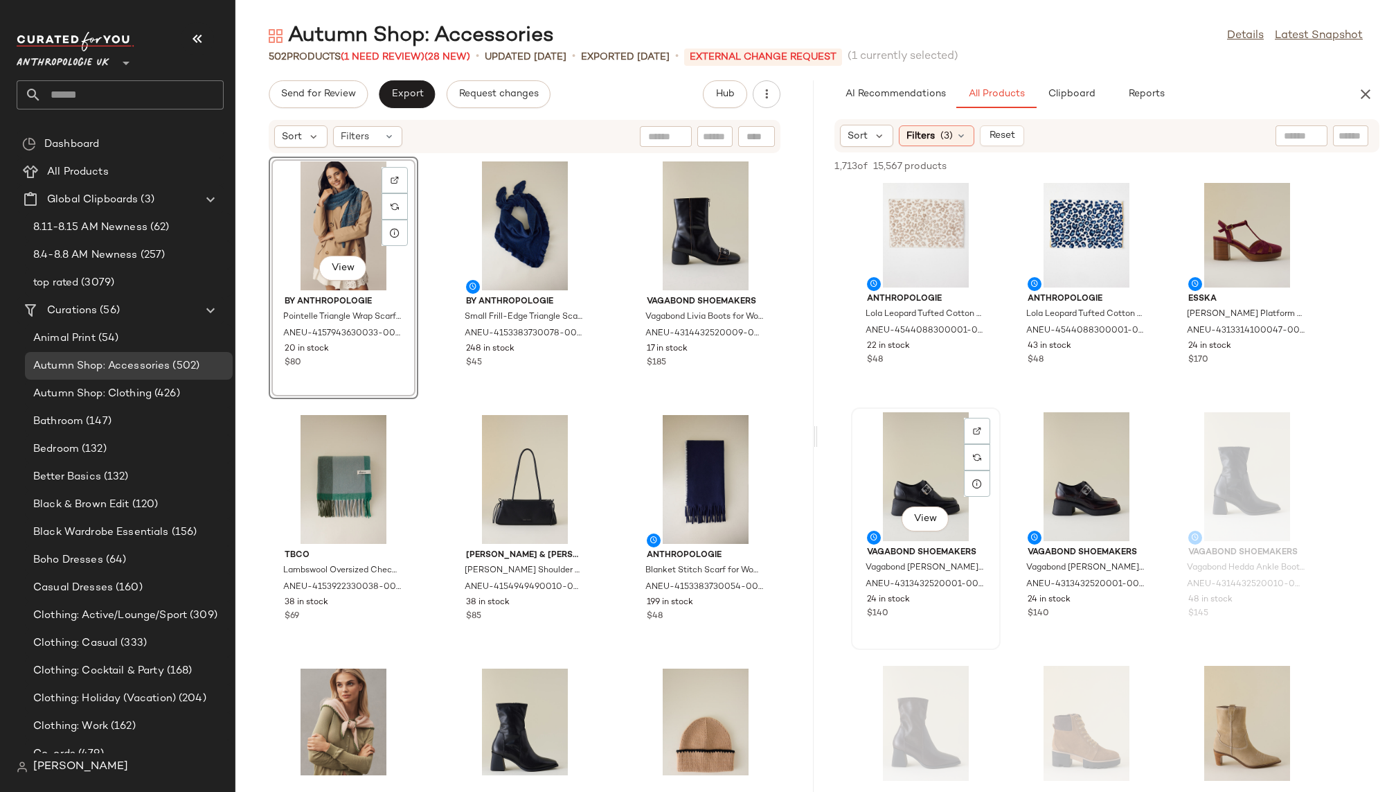
click at [934, 467] on div "View" at bounding box center [926, 476] width 140 height 129
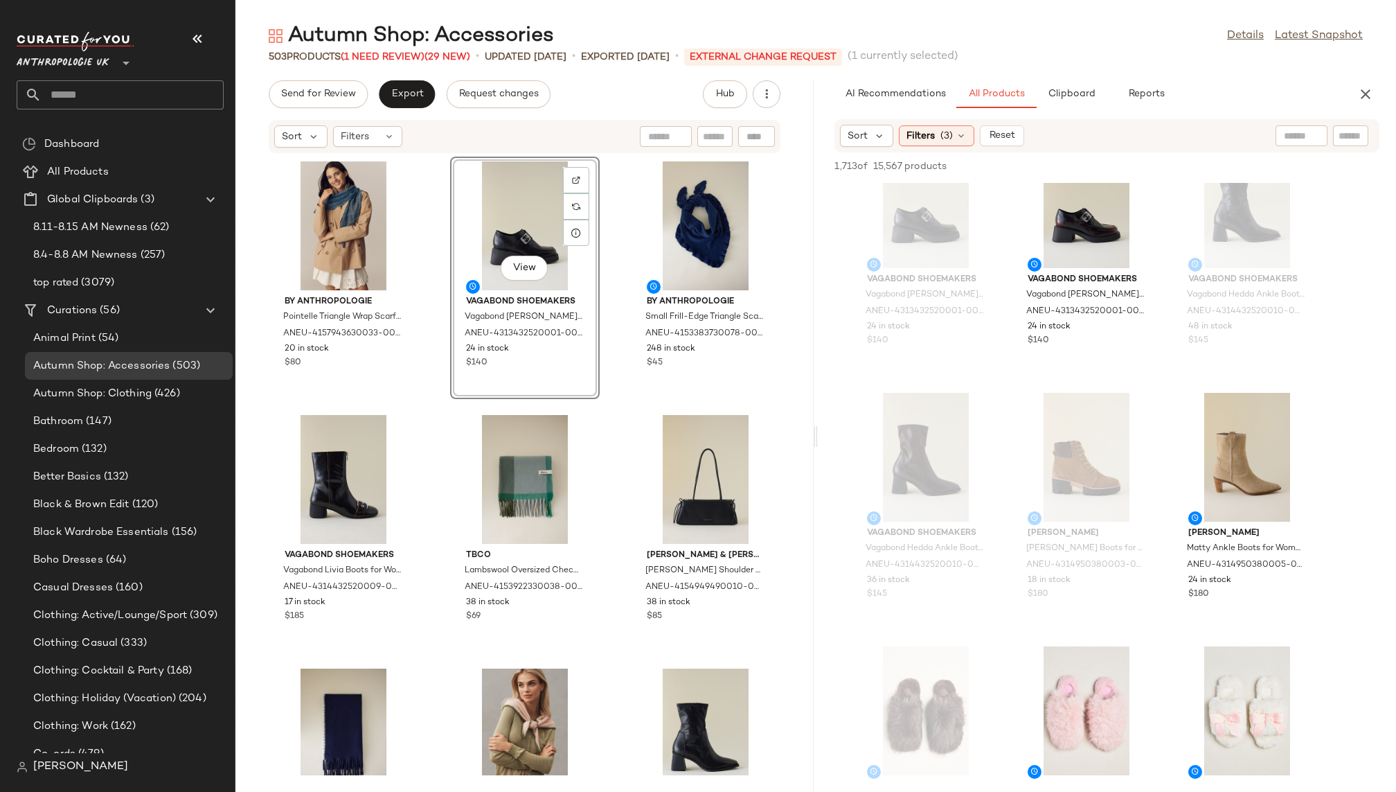
scroll to position [312, 0]
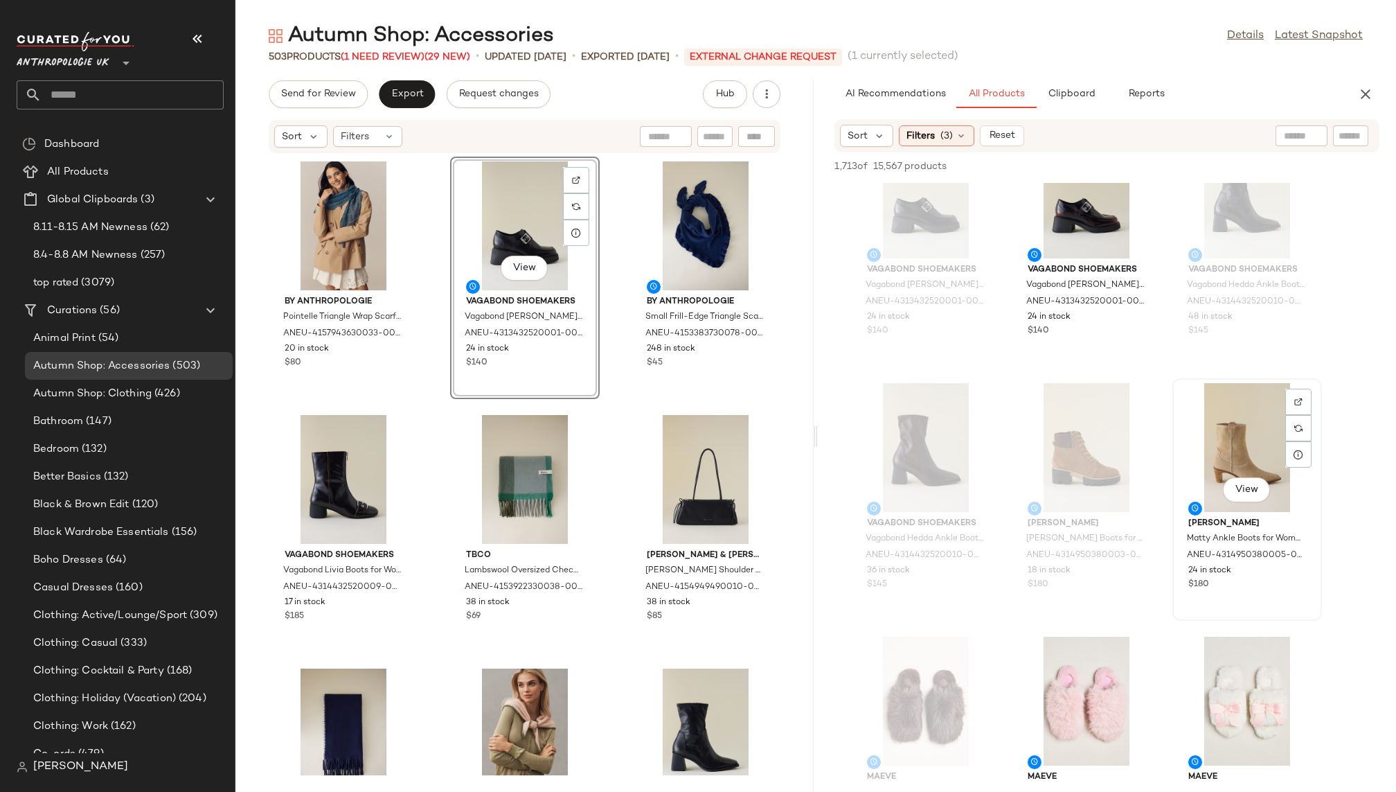
click at [1199, 444] on div "View" at bounding box center [1247, 447] width 140 height 129
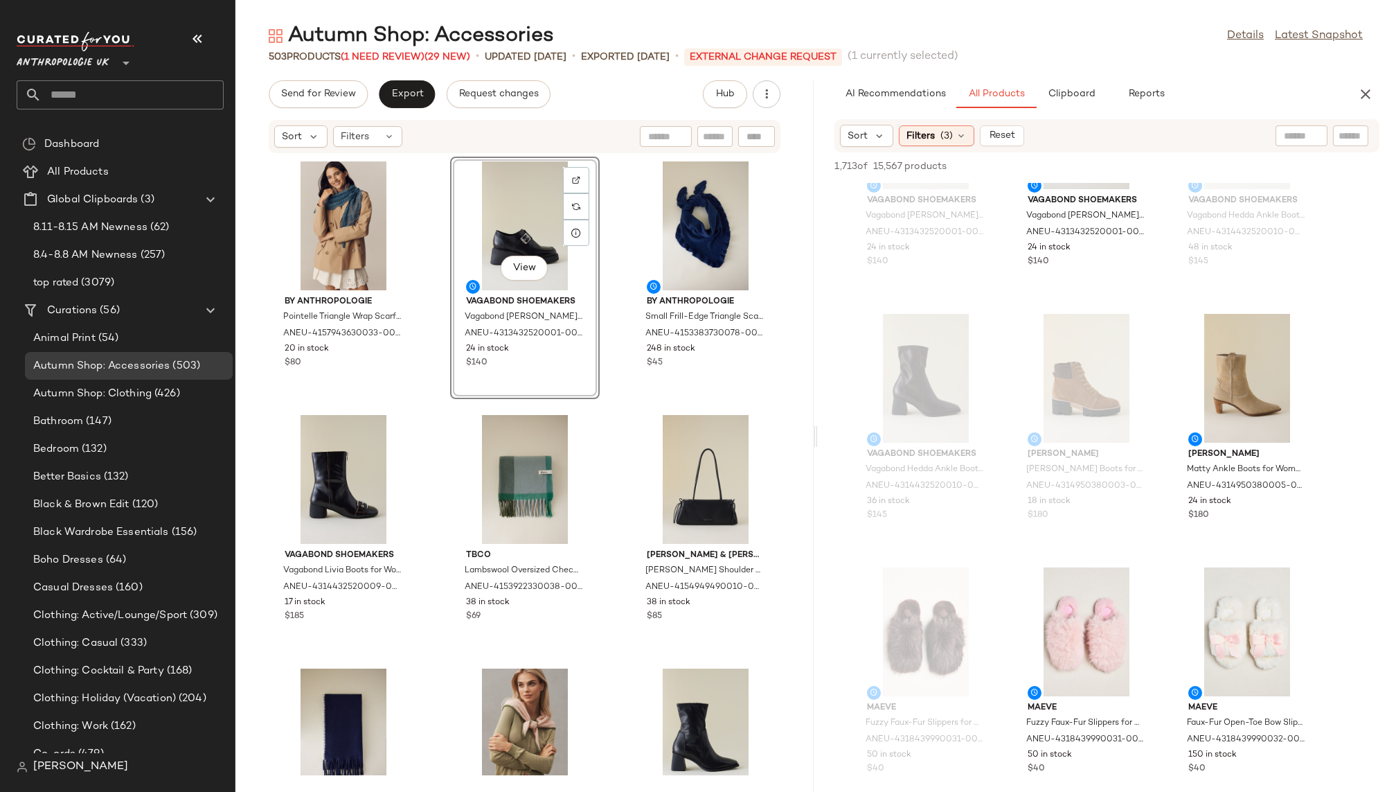
scroll to position [406, 0]
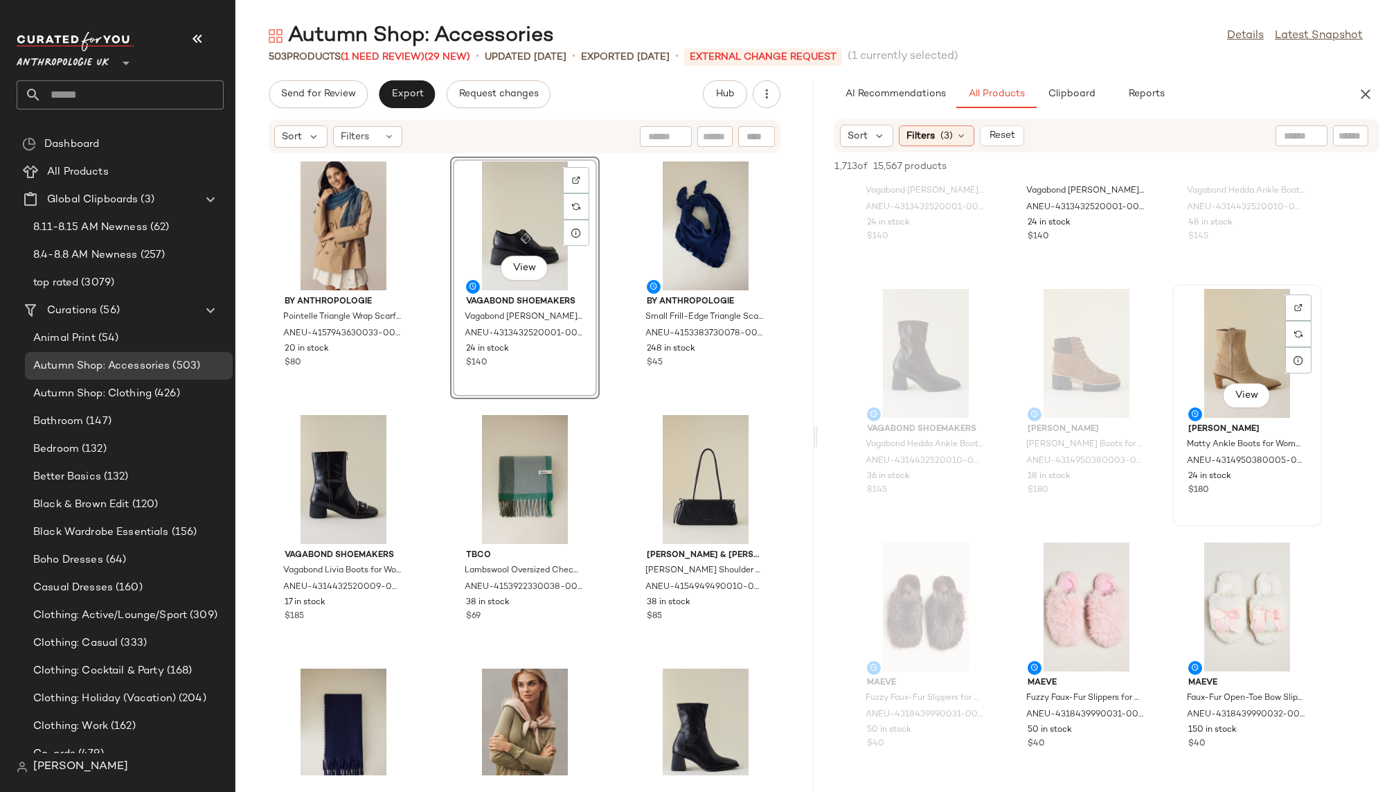
click at [1213, 352] on div "View" at bounding box center [1247, 353] width 140 height 129
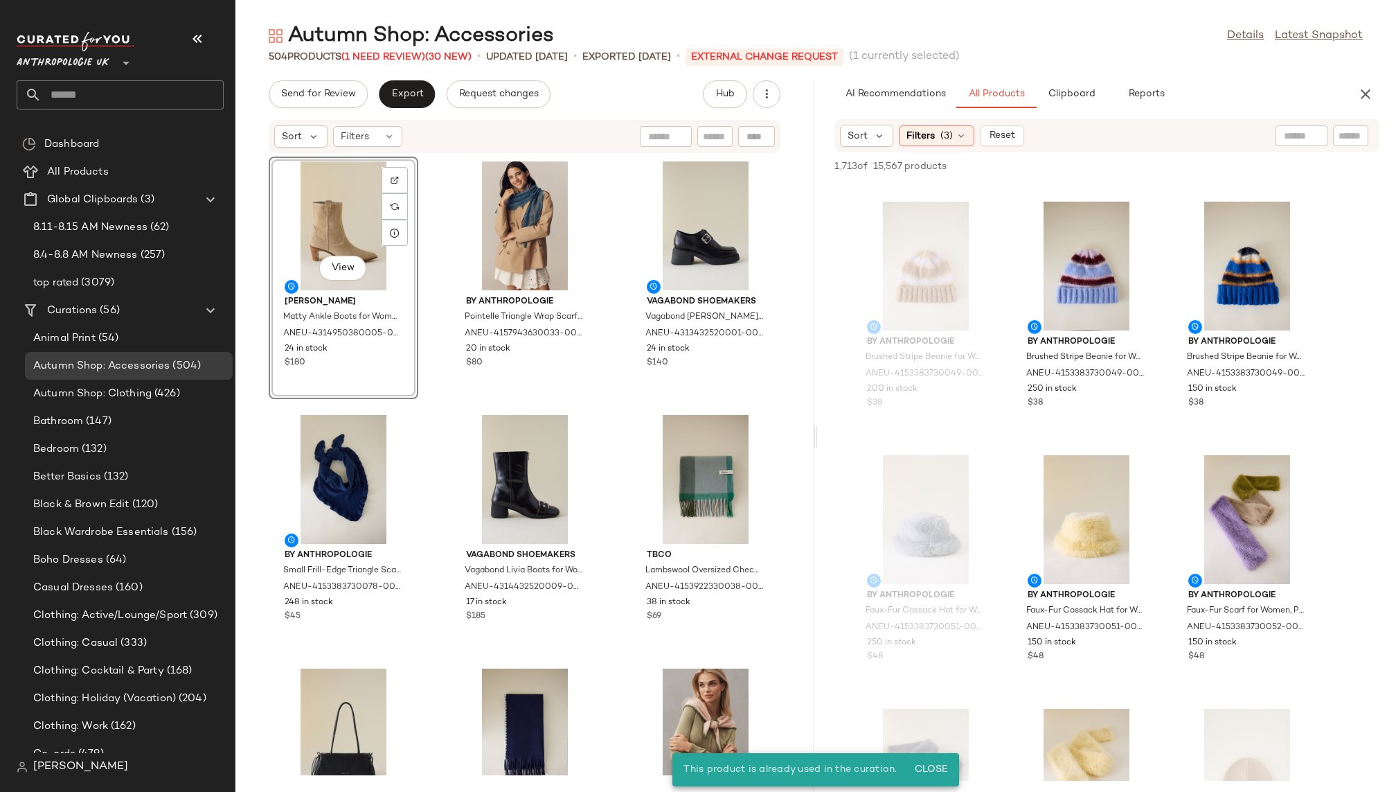
scroll to position [1229, 0]
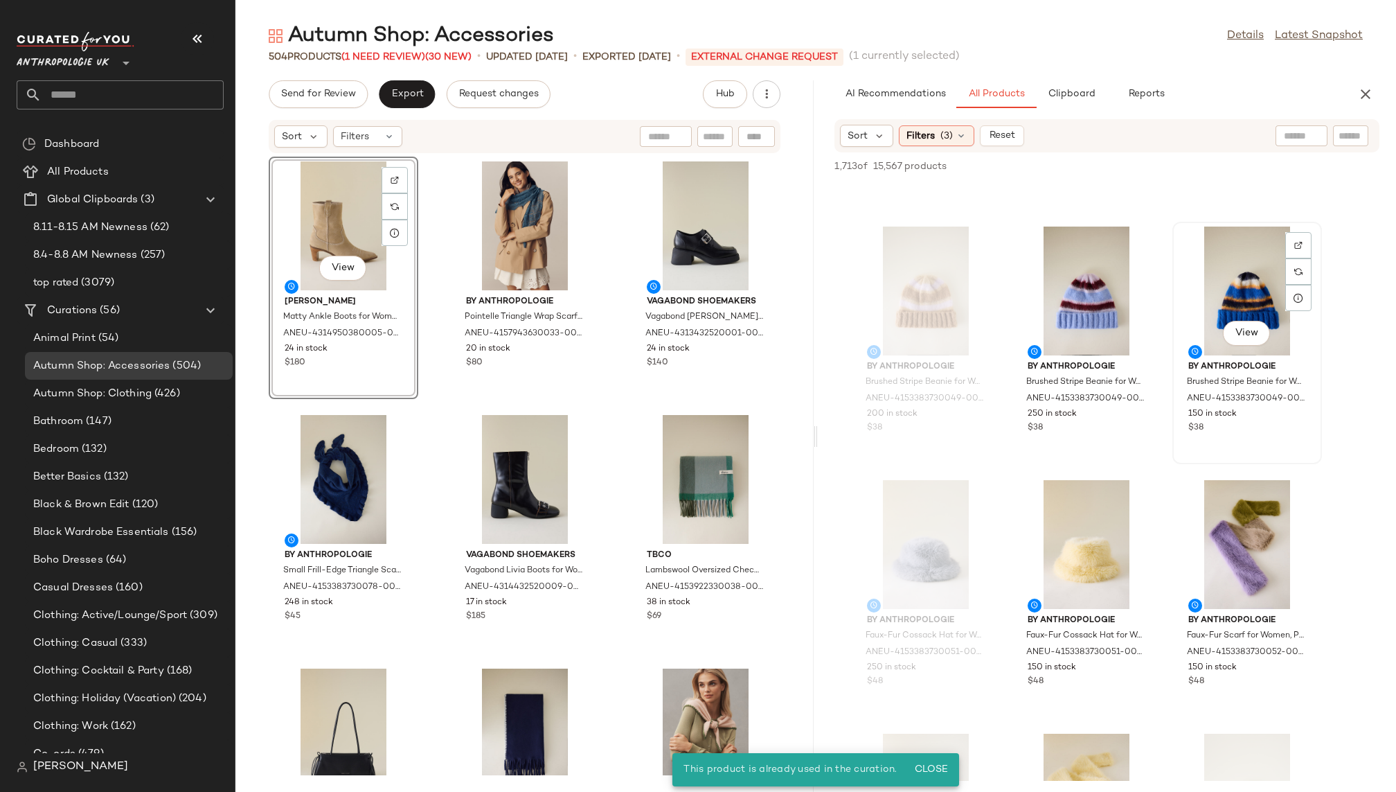
click at [1202, 315] on div "View" at bounding box center [1247, 290] width 140 height 129
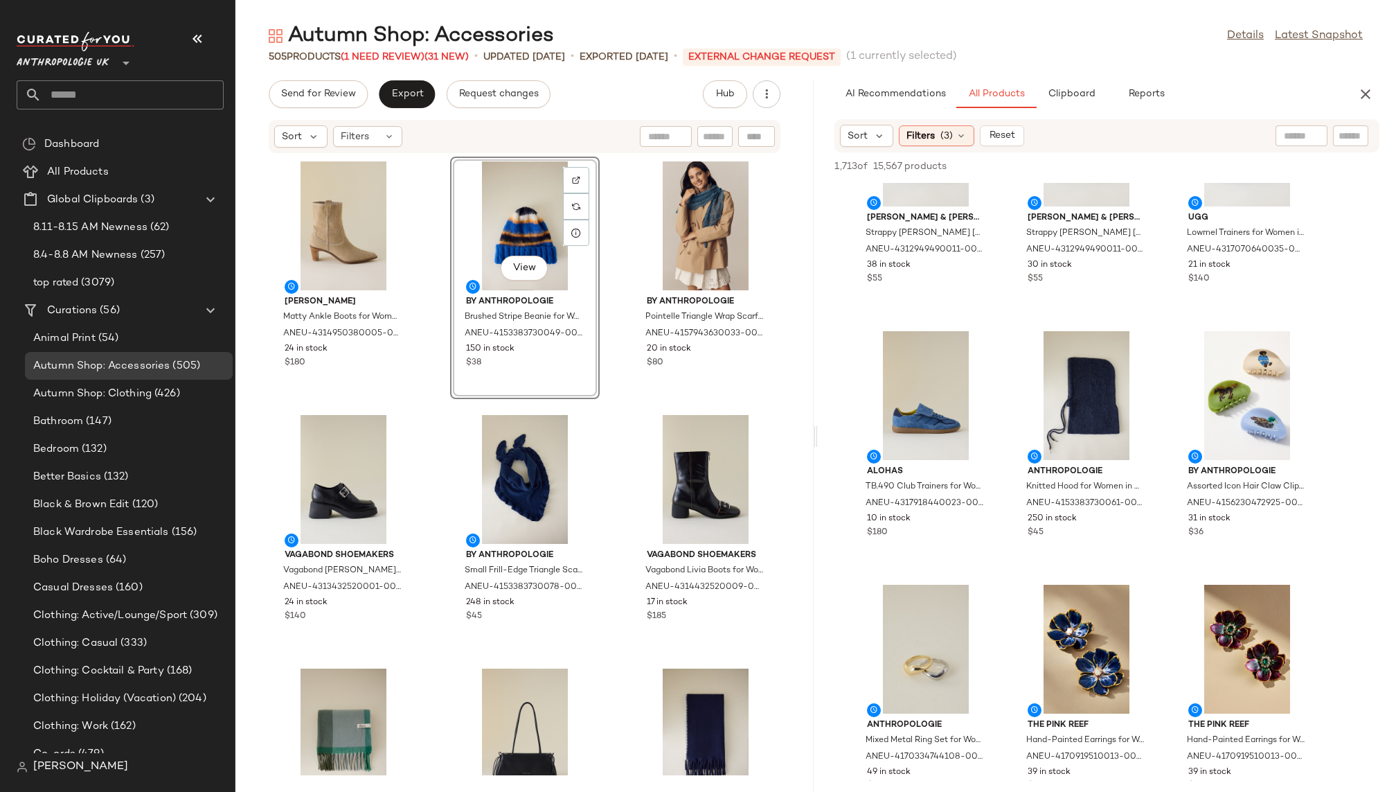
scroll to position [4427, 0]
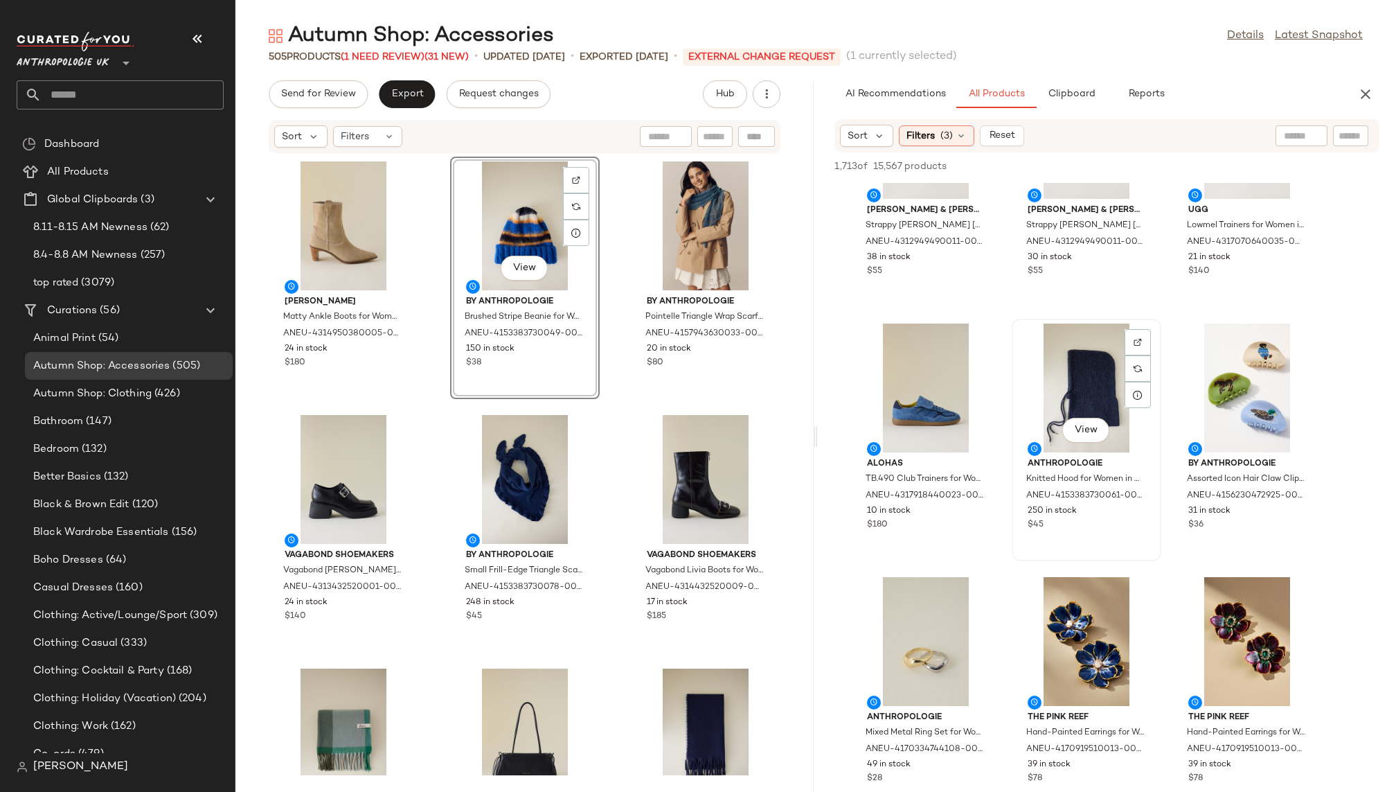
click at [1046, 403] on div "View" at bounding box center [1087, 387] width 140 height 129
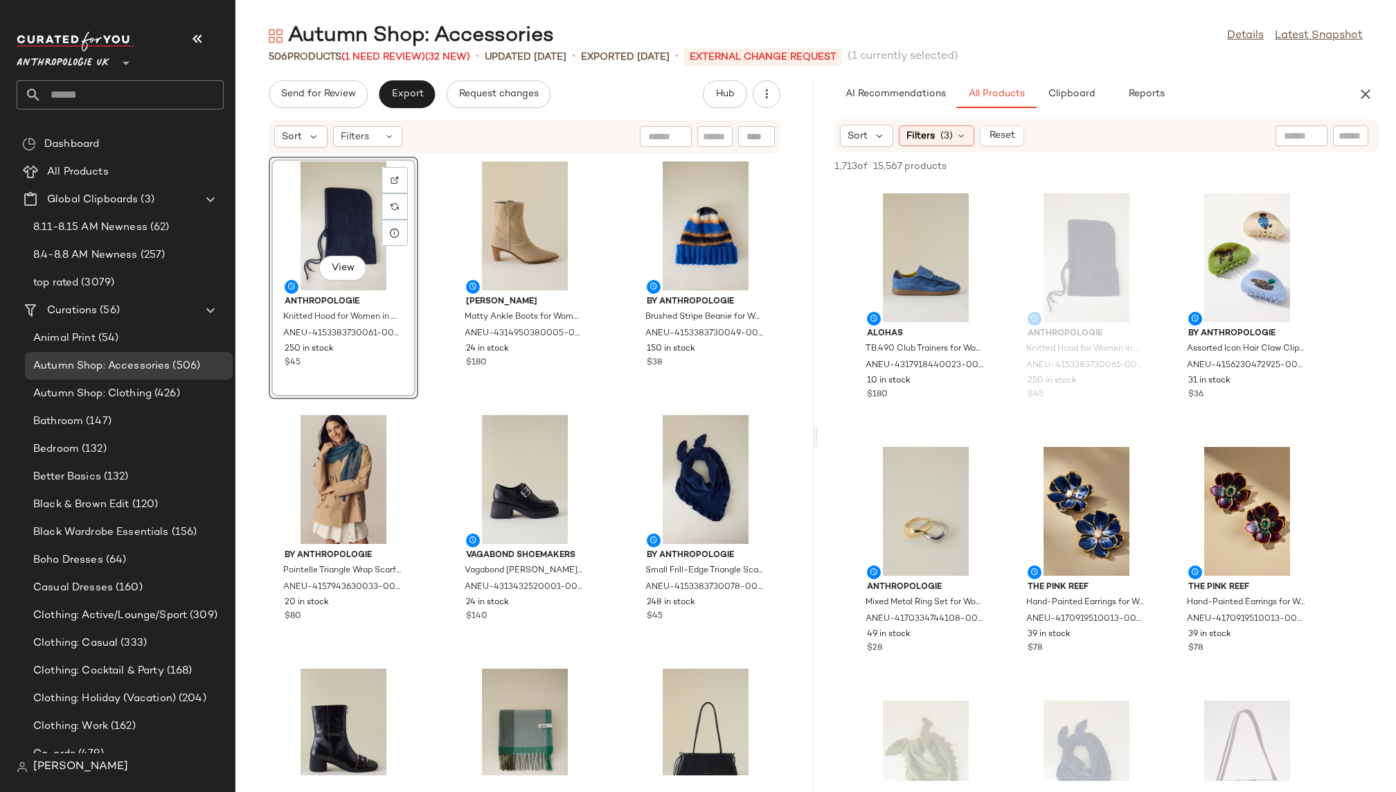
scroll to position [4580, 0]
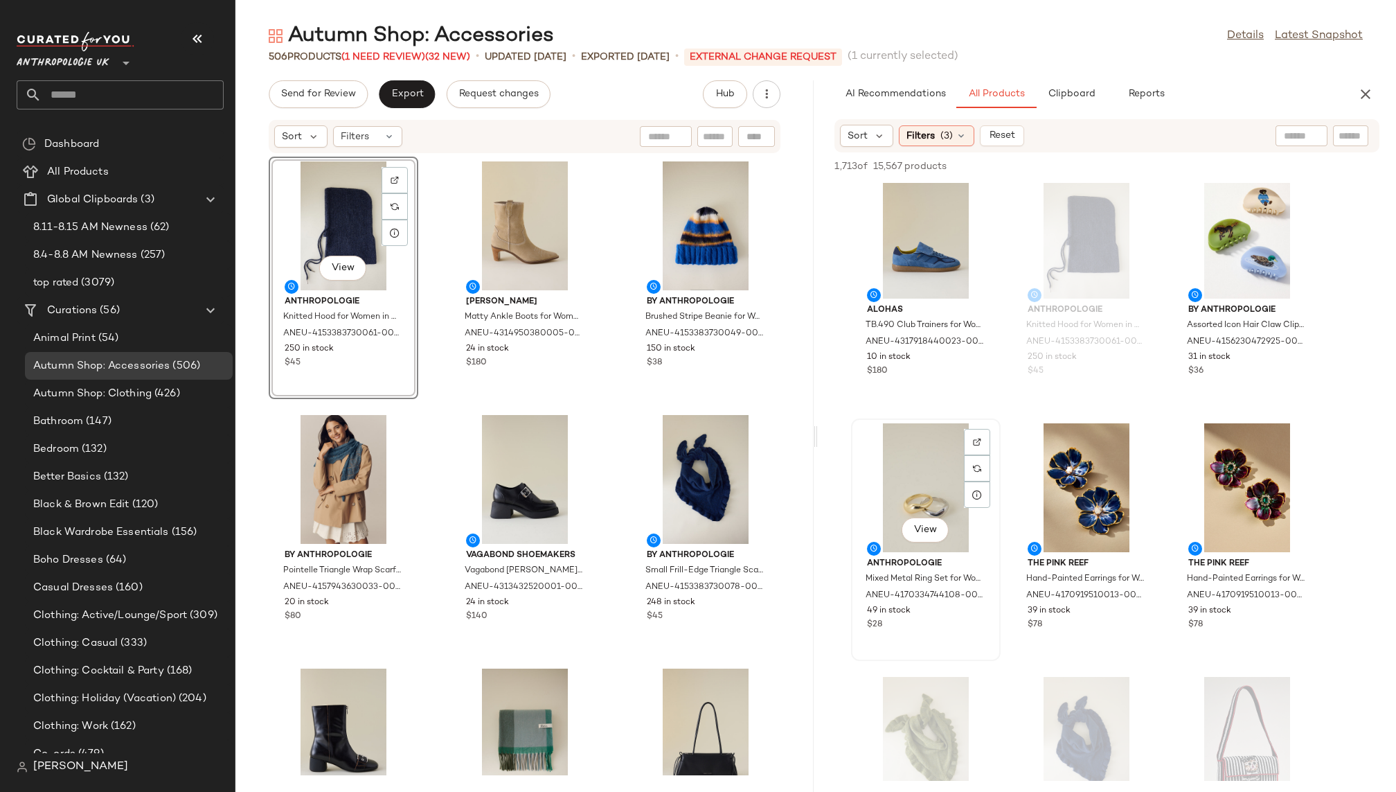
click at [906, 487] on div "View" at bounding box center [926, 487] width 140 height 129
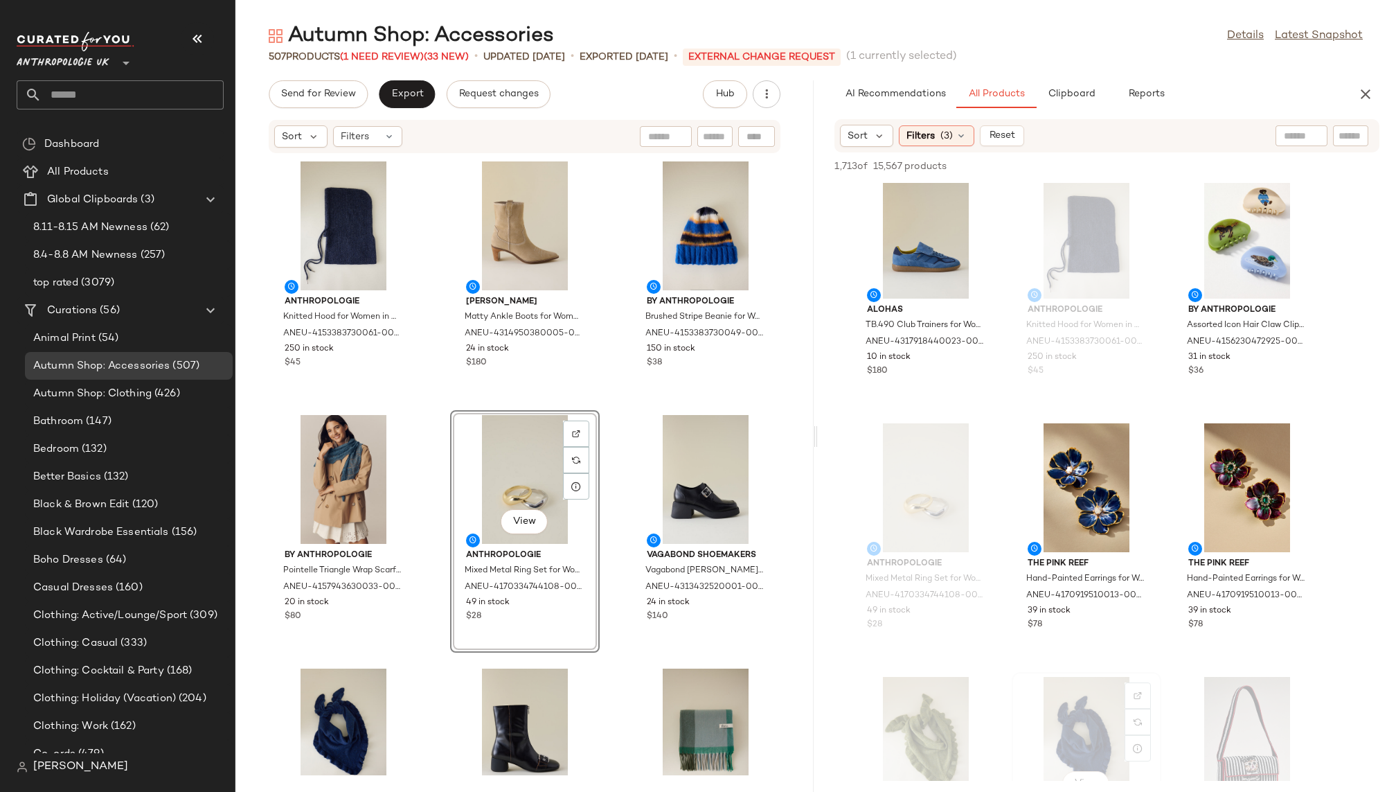
click at [1012, 694] on div "View By Anthropologie Small Frill-Edge Triangle Scarf for Women in Blue, Polyes…" at bounding box center [1087, 793] width 150 height 242
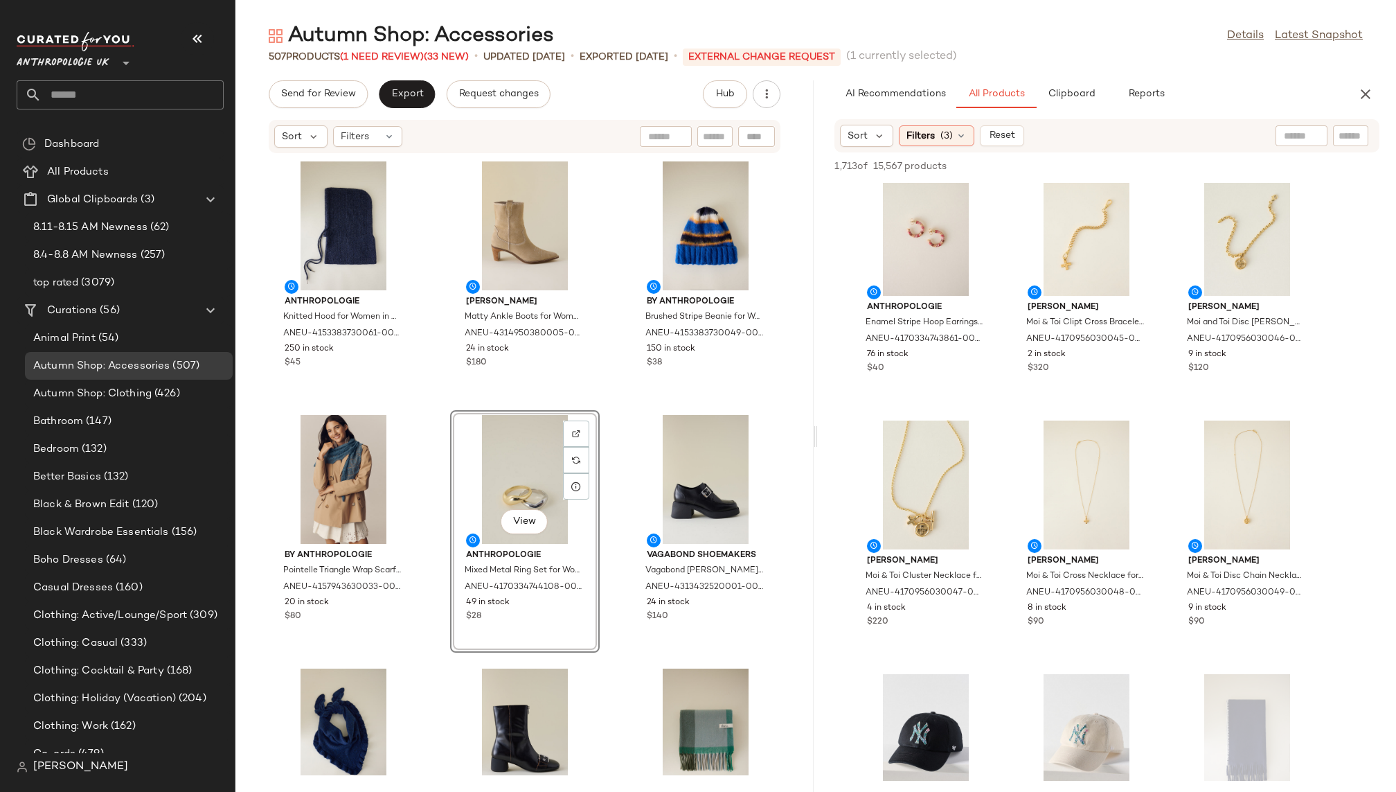
scroll to position [6114, 0]
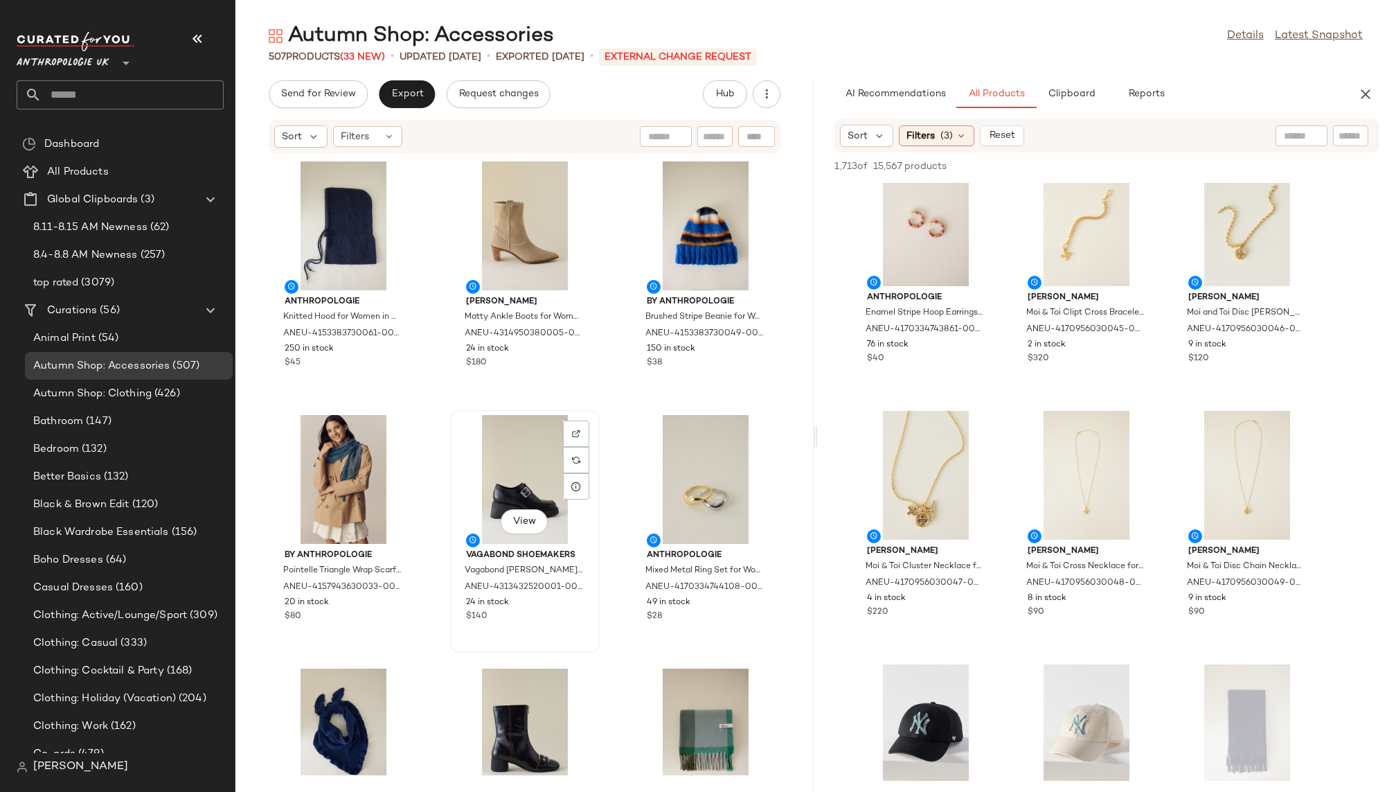
click at [493, 470] on div "View" at bounding box center [525, 479] width 140 height 129
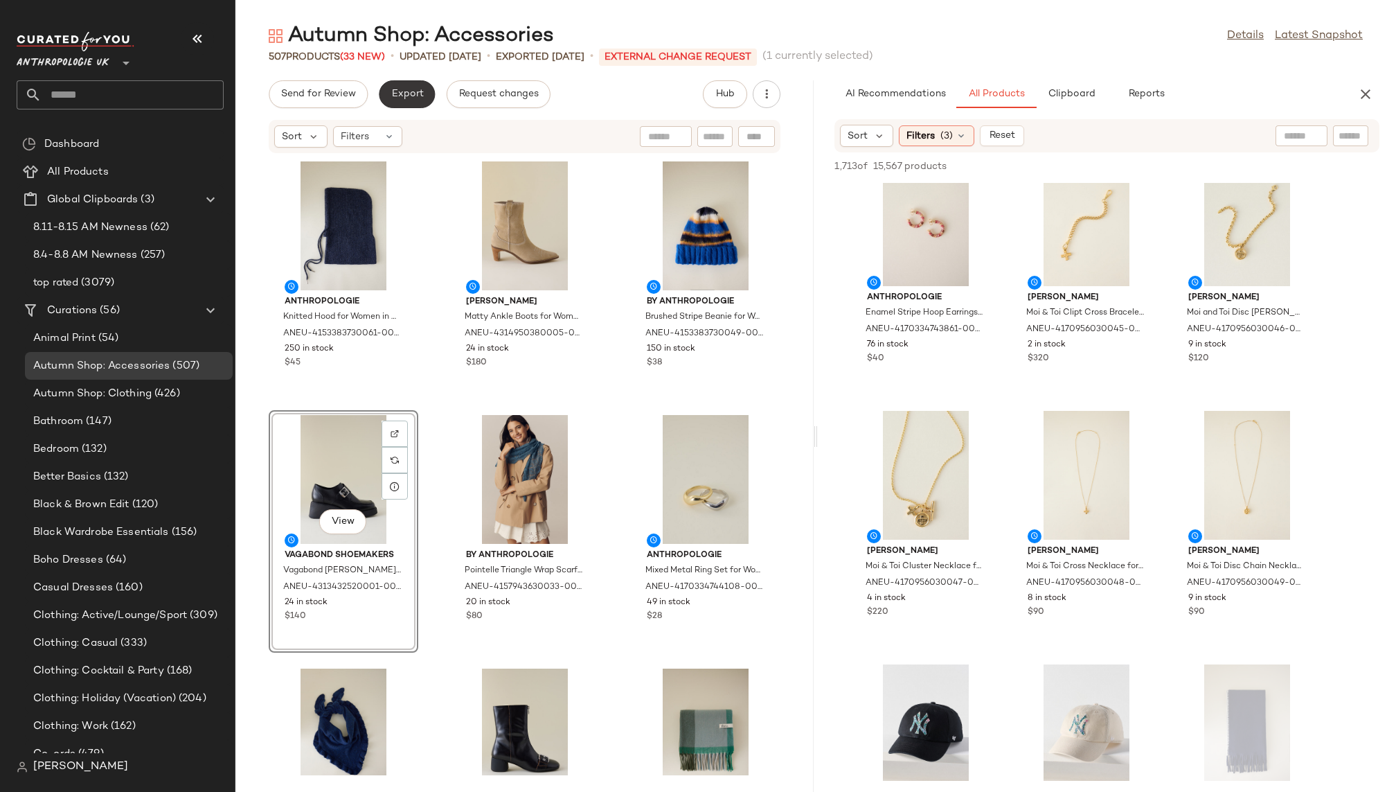
click at [412, 95] on span "Export" at bounding box center [407, 94] width 33 height 11
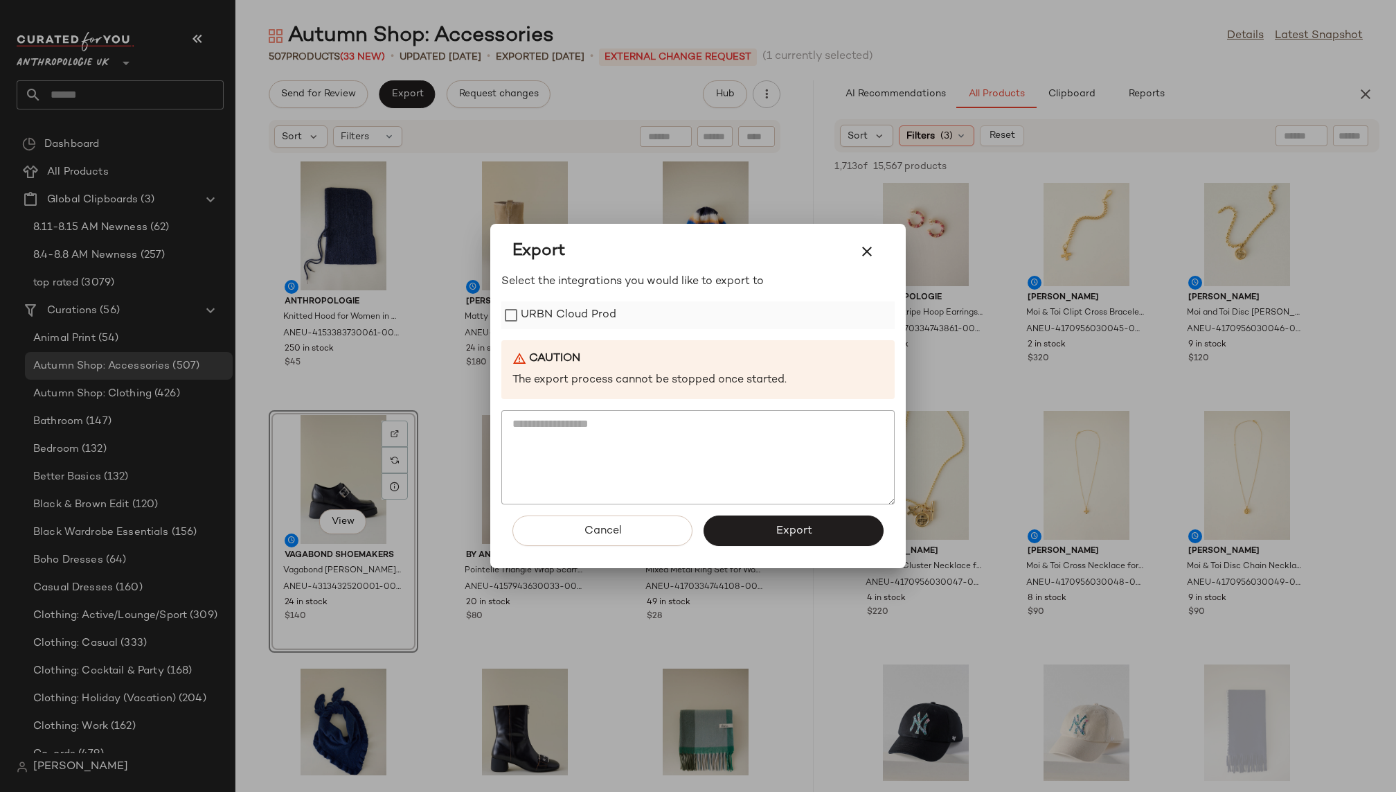
click at [580, 321] on label "URBN Cloud Prod" at bounding box center [569, 315] width 96 height 28
click at [781, 533] on span "Export" at bounding box center [793, 530] width 37 height 13
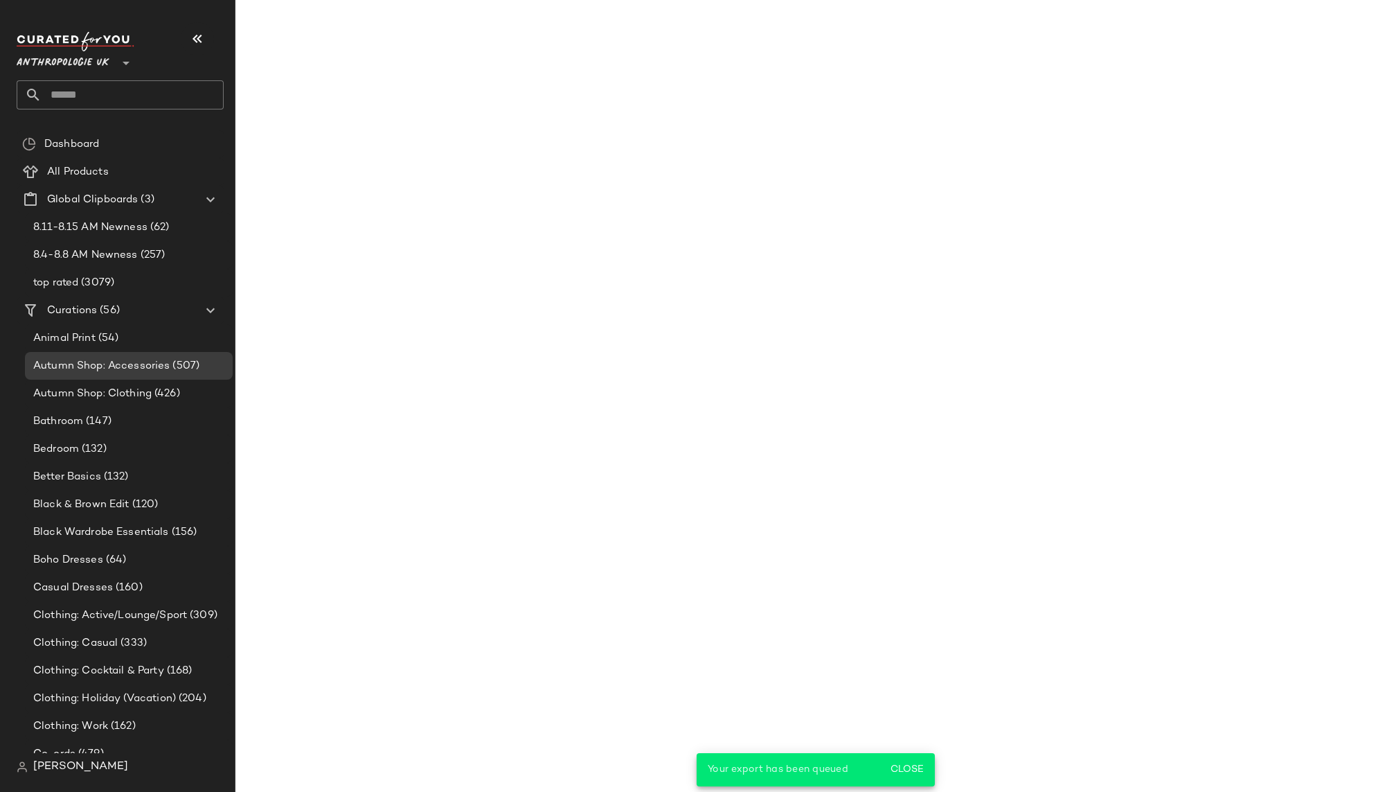
scroll to position [9155, 0]
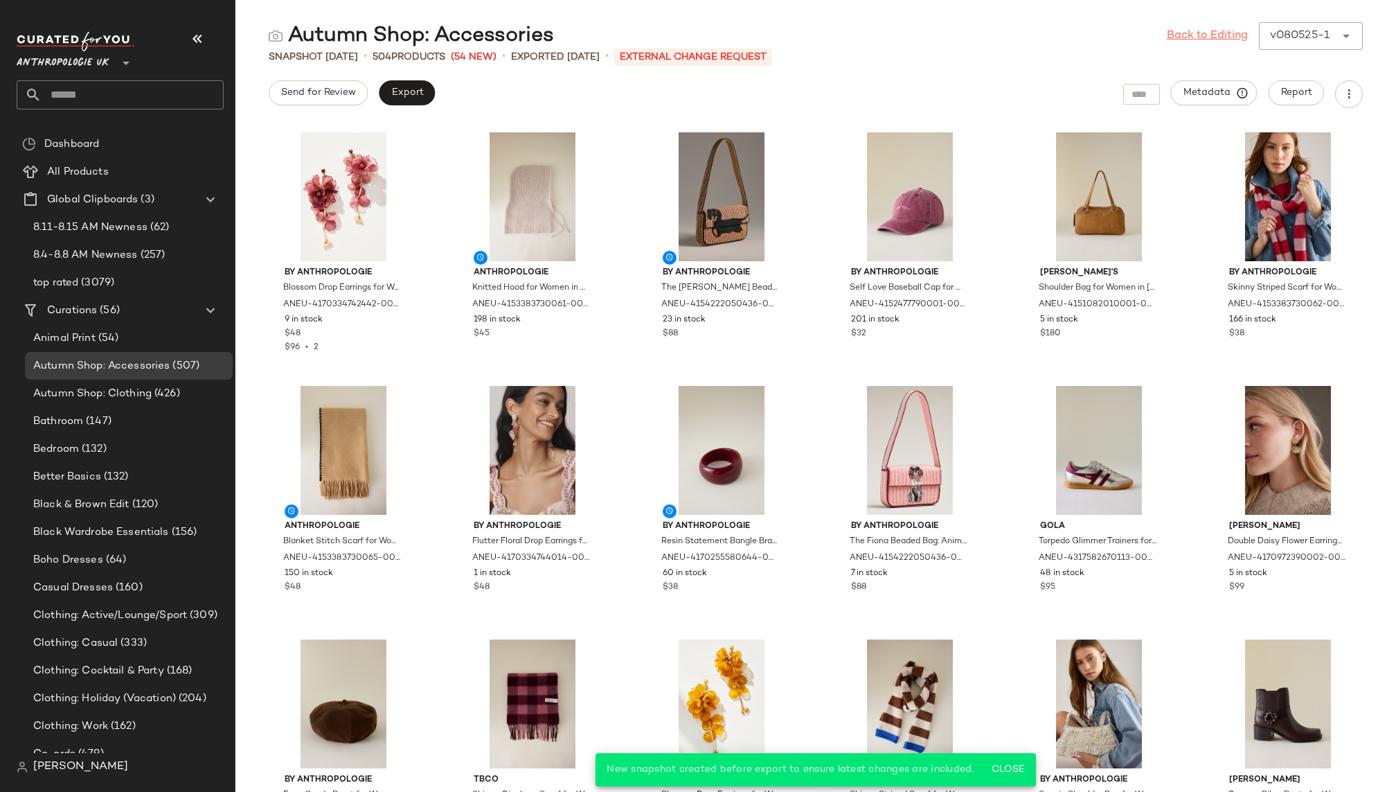
click at [1186, 35] on link "Back to Editing" at bounding box center [1207, 36] width 81 height 17
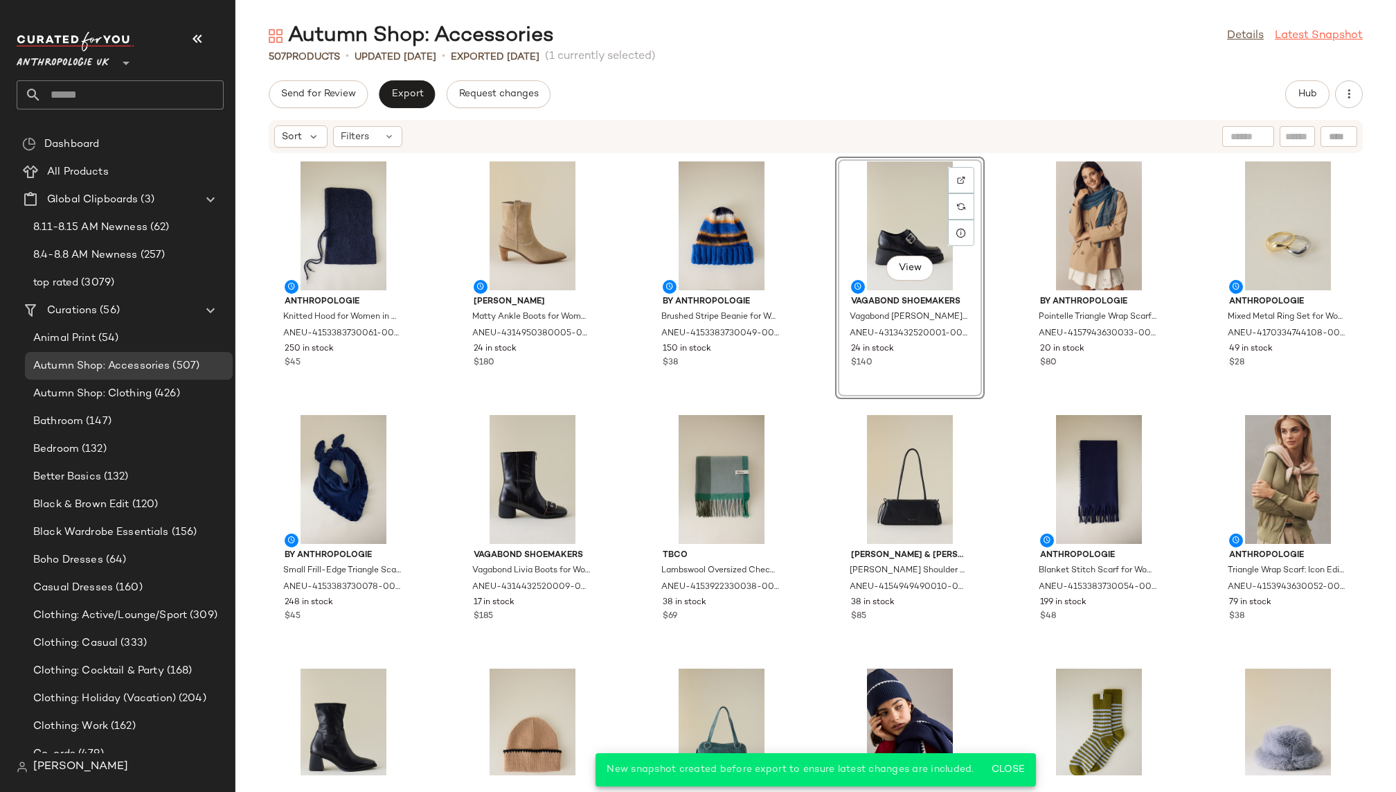
click at [1305, 35] on link "Latest Snapshot" at bounding box center [1319, 36] width 88 height 17
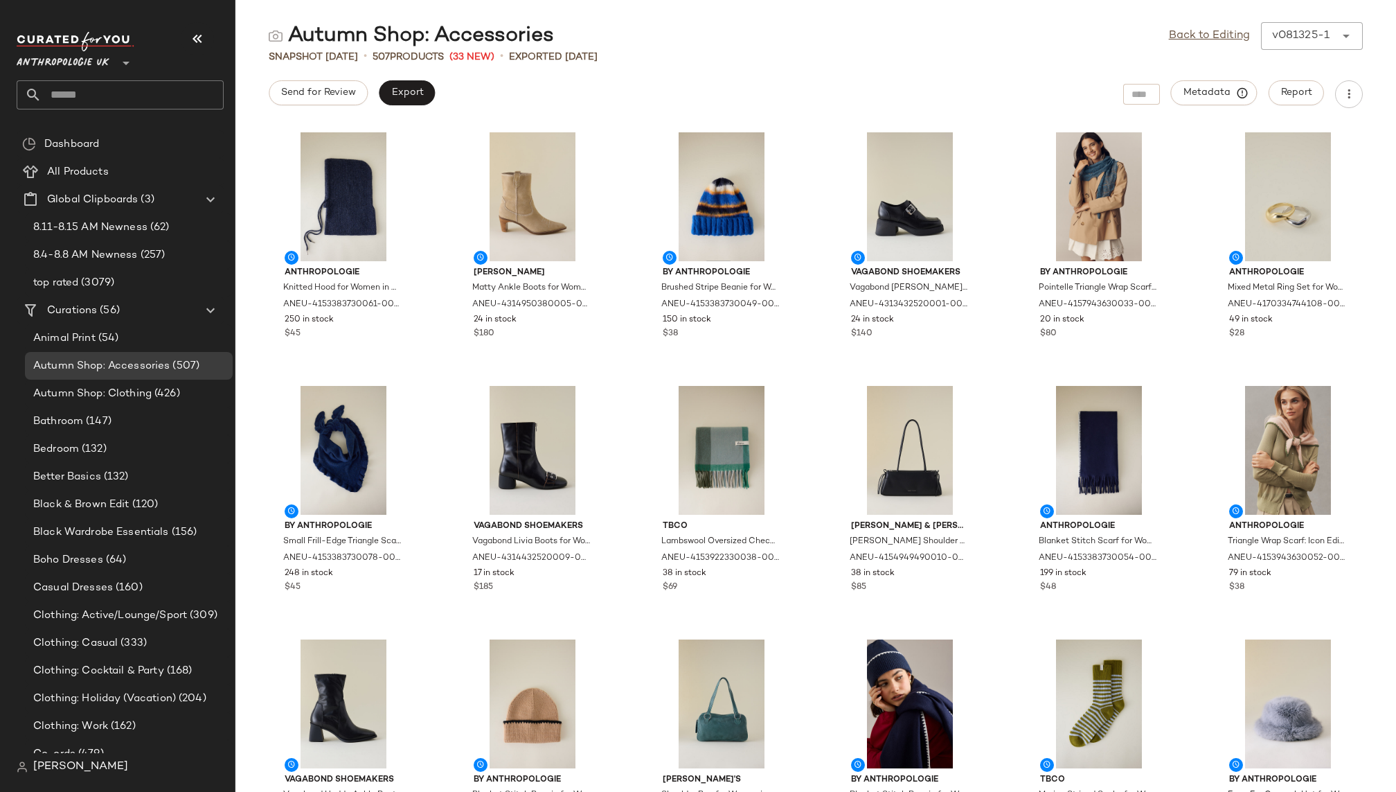
click at [1203, 26] on div "Back to Editing v081325-1 ******" at bounding box center [1266, 36] width 194 height 28
click at [1203, 39] on link "Back to Editing" at bounding box center [1209, 36] width 81 height 17
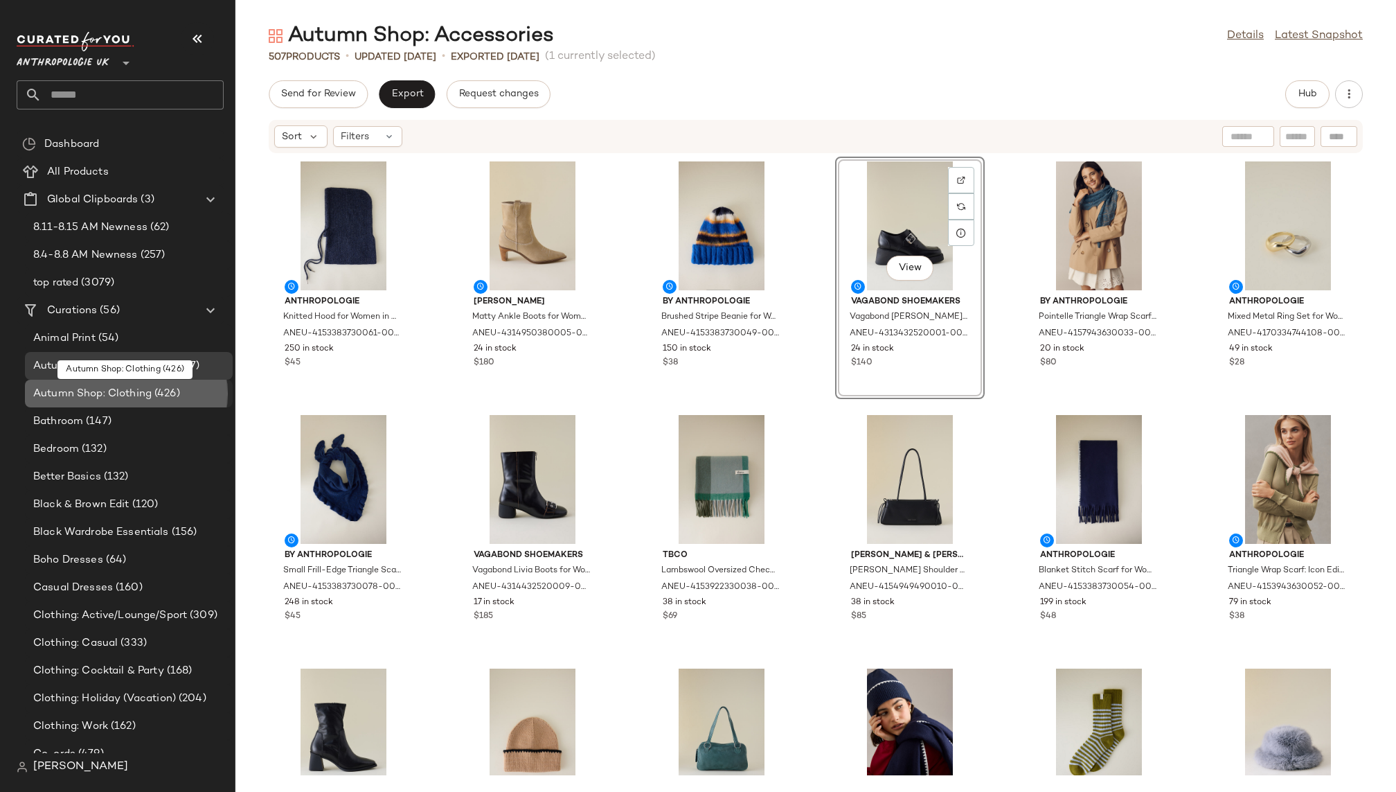
click at [136, 391] on span "Autumn Shop: Clothing" at bounding box center [92, 394] width 118 height 16
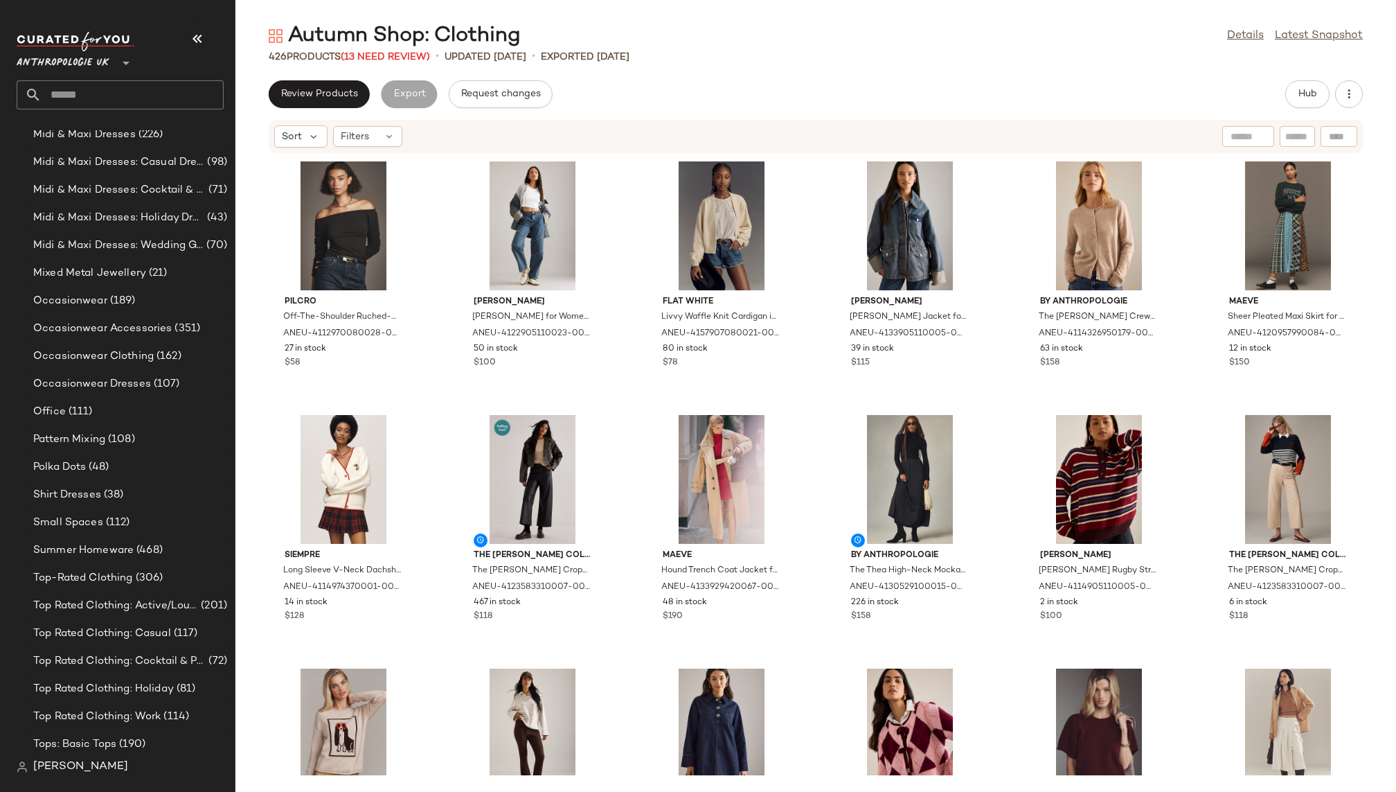
scroll to position [901, 0]
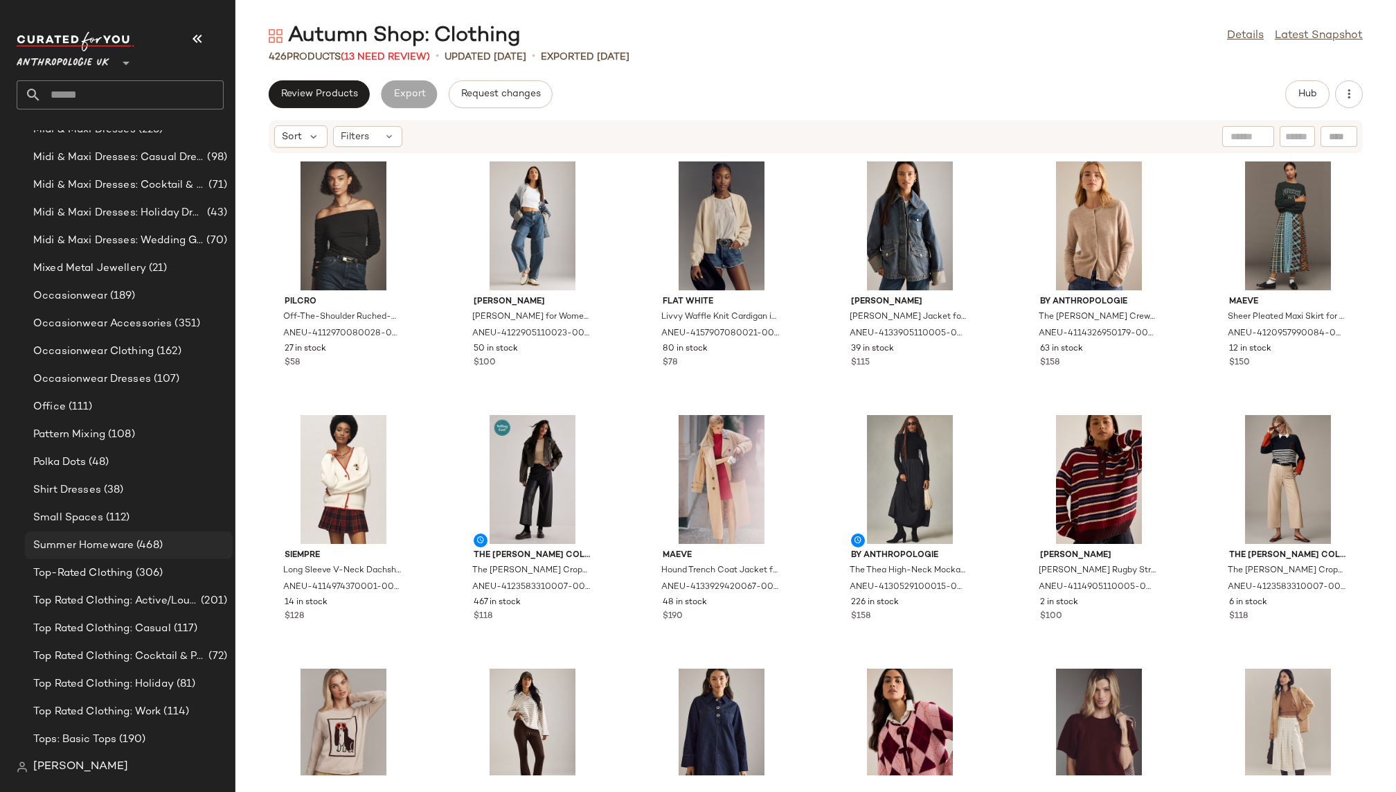
click at [150, 543] on span "(468)" at bounding box center [148, 545] width 29 height 16
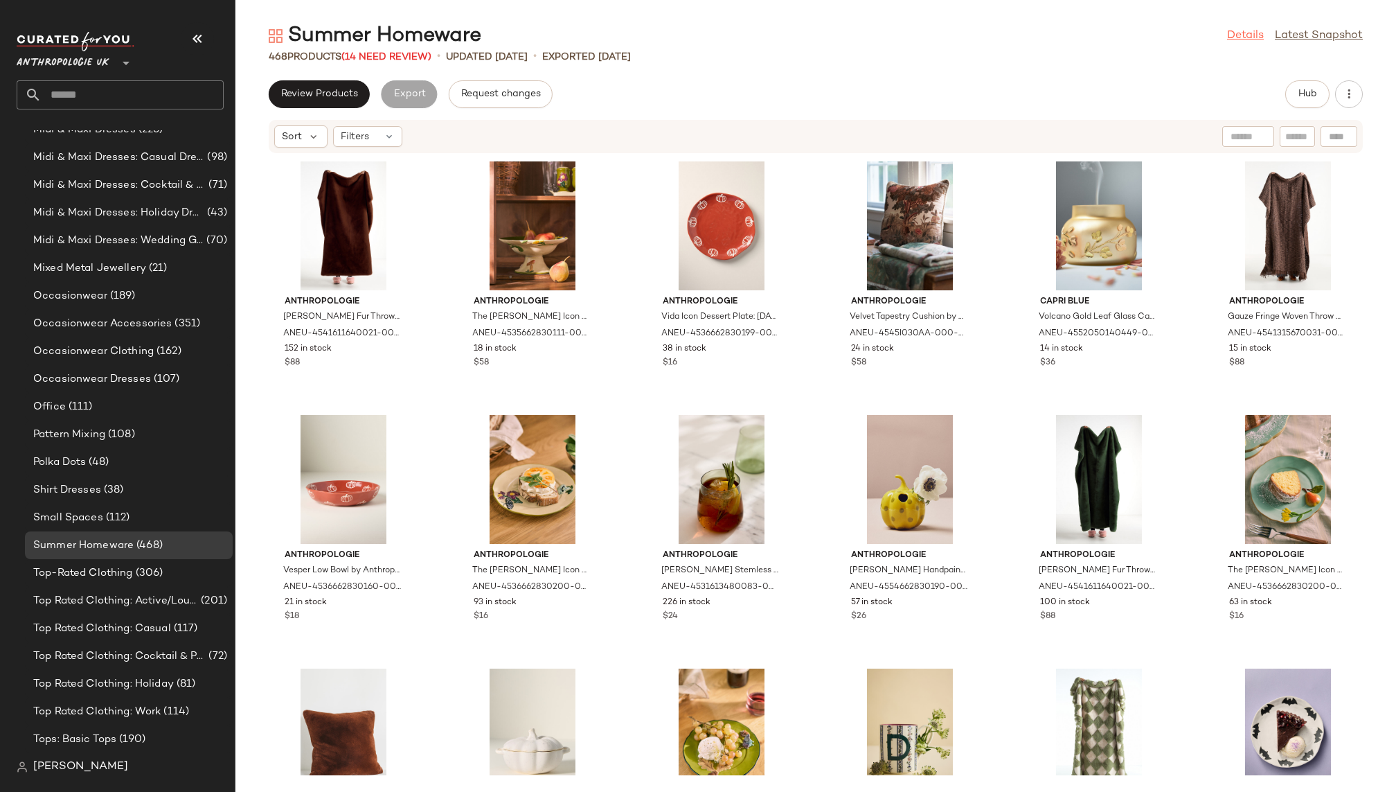
click at [1238, 37] on link "Details" at bounding box center [1245, 36] width 37 height 17
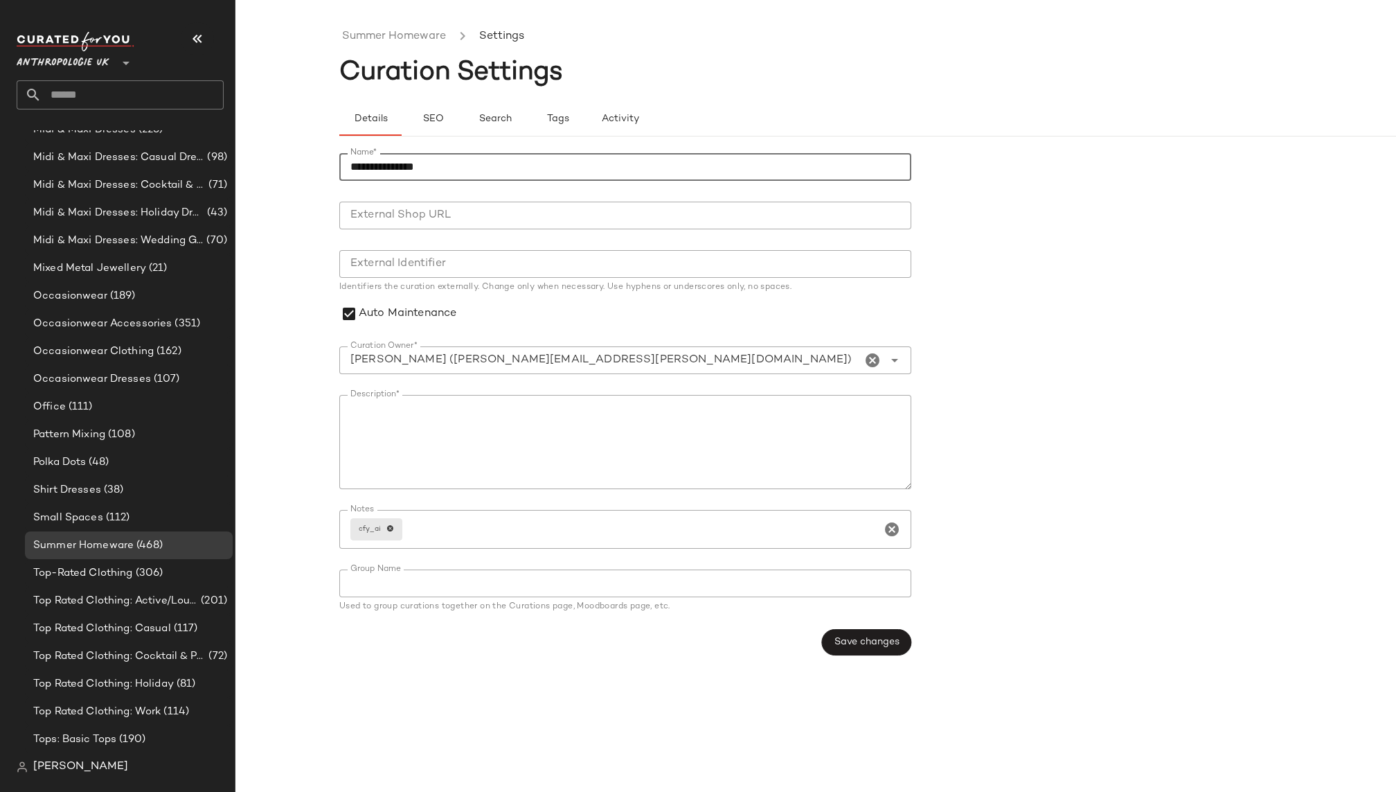
drag, startPoint x: 395, startPoint y: 165, endPoint x: 272, endPoint y: 165, distance: 122.6
click at [272, 165] on div "**********" at bounding box center [698, 406] width 1396 height 769
type input "**********"
click at [873, 641] on span "Save changes" at bounding box center [867, 641] width 66 height 11
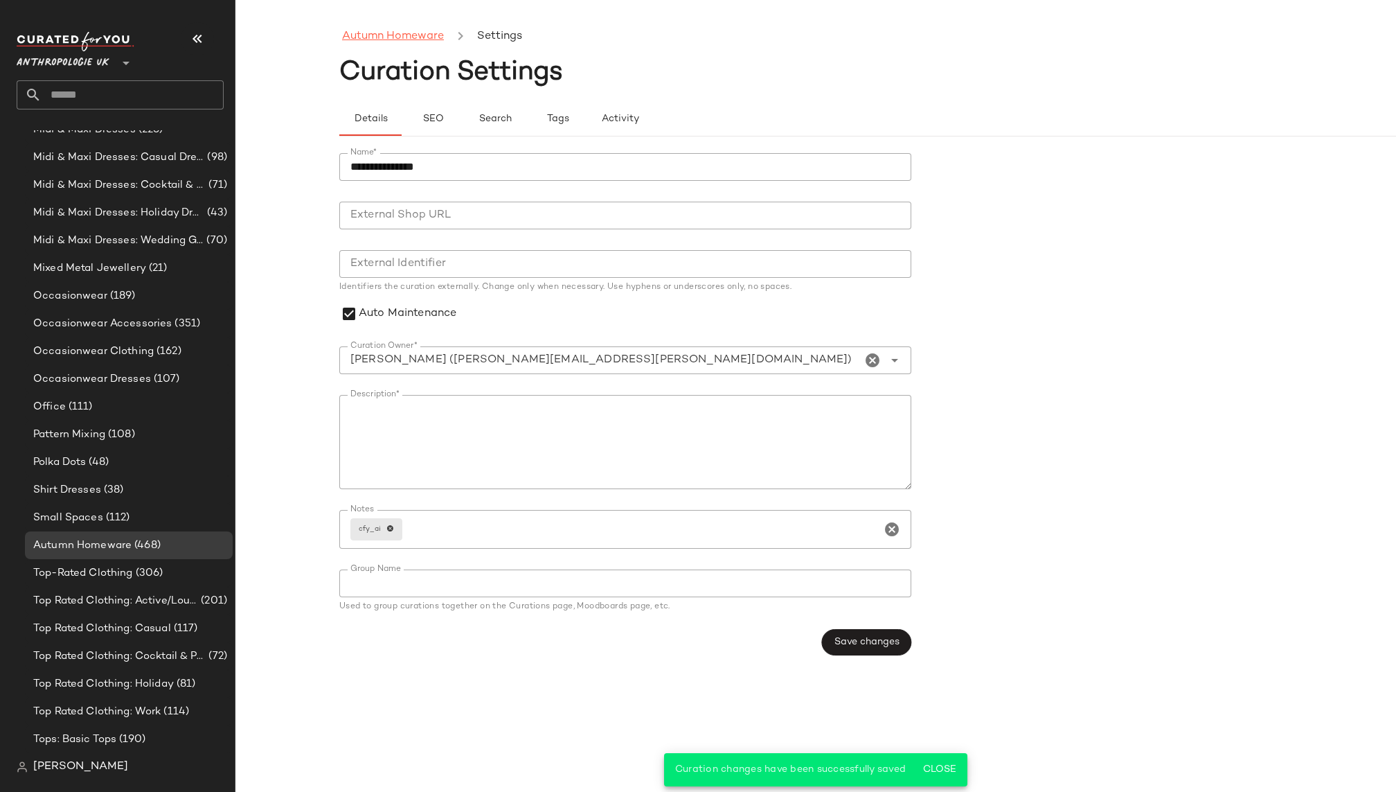
click at [420, 35] on link "Autumn Homeware" at bounding box center [393, 37] width 102 height 18
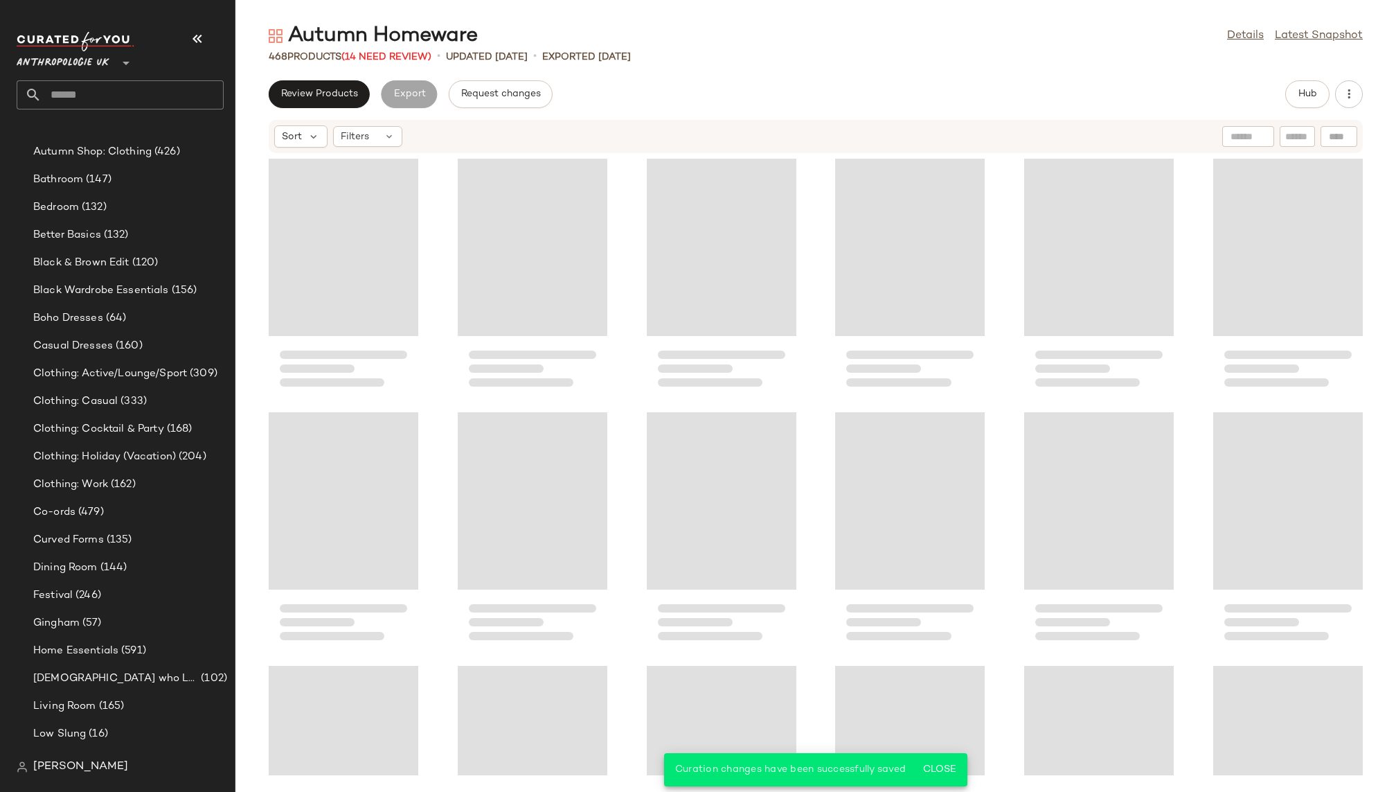
scroll to position [136, 0]
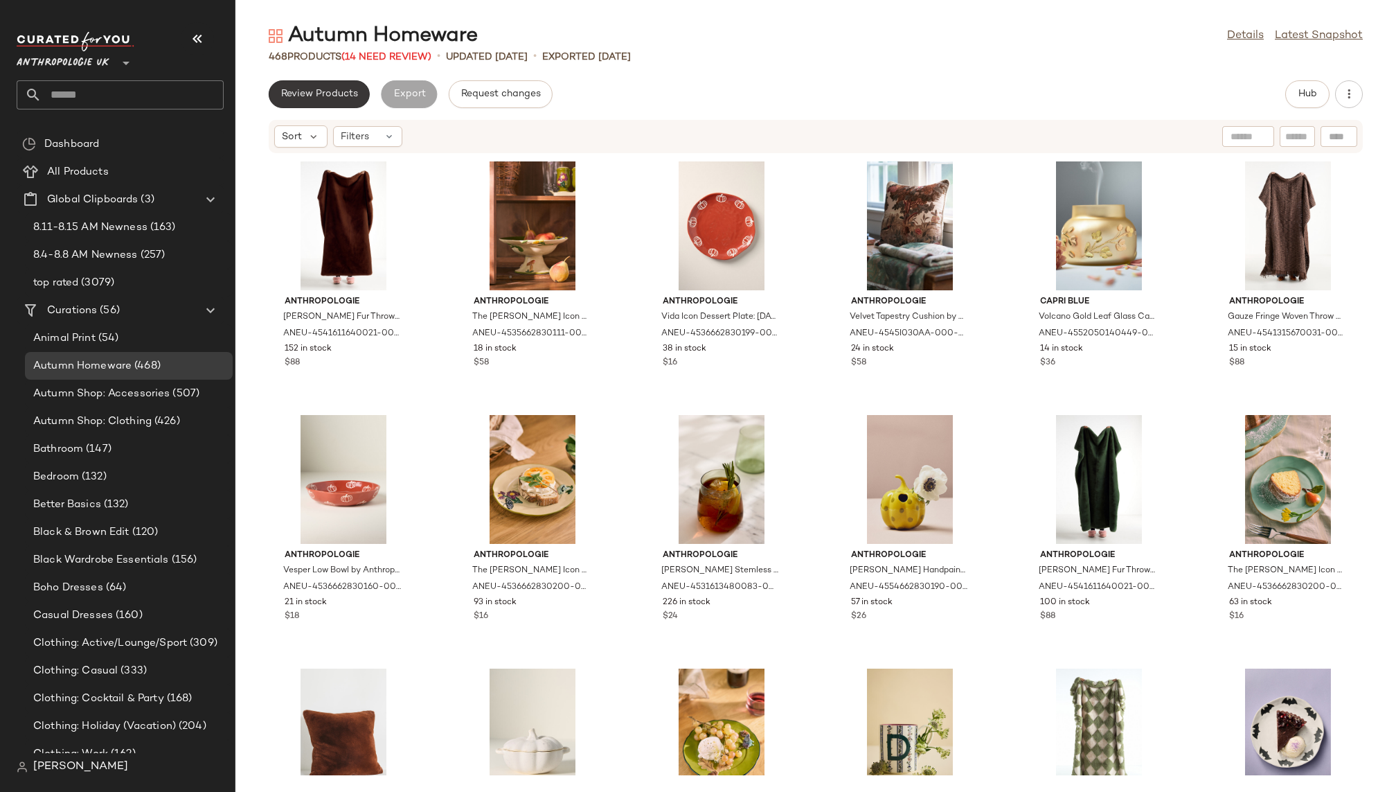
click at [346, 94] on span "Review Products" at bounding box center [319, 94] width 78 height 11
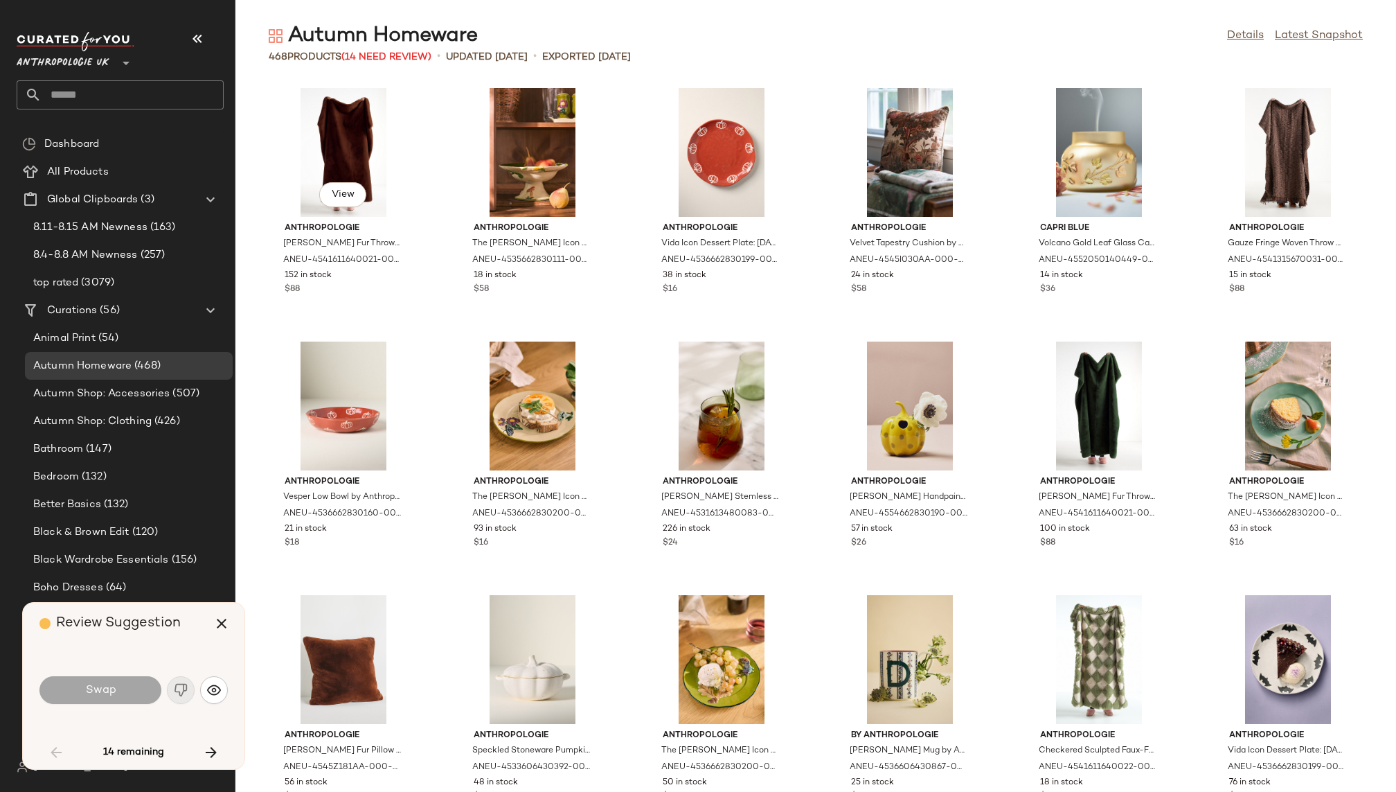
scroll to position [2788, 0]
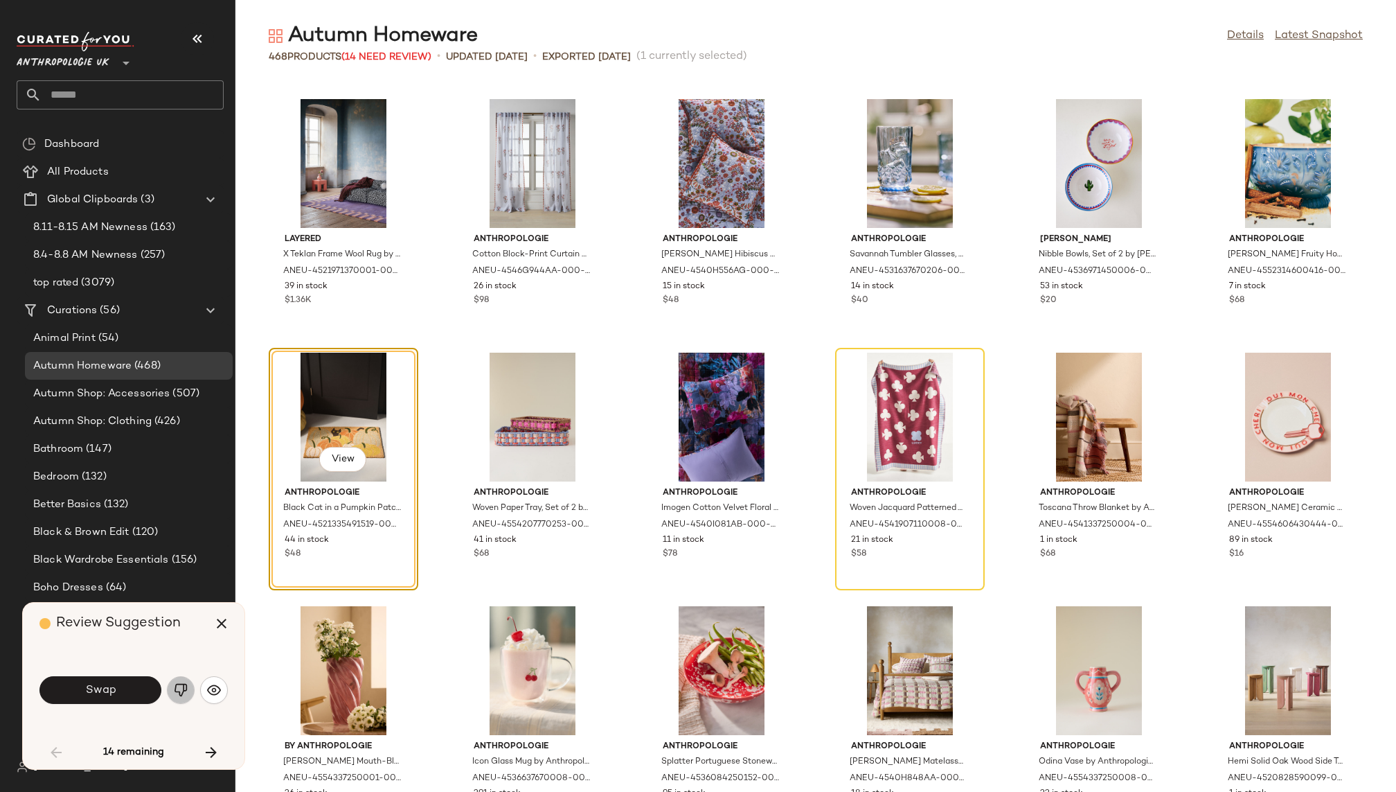
click at [177, 684] on img "button" at bounding box center [181, 690] width 14 height 14
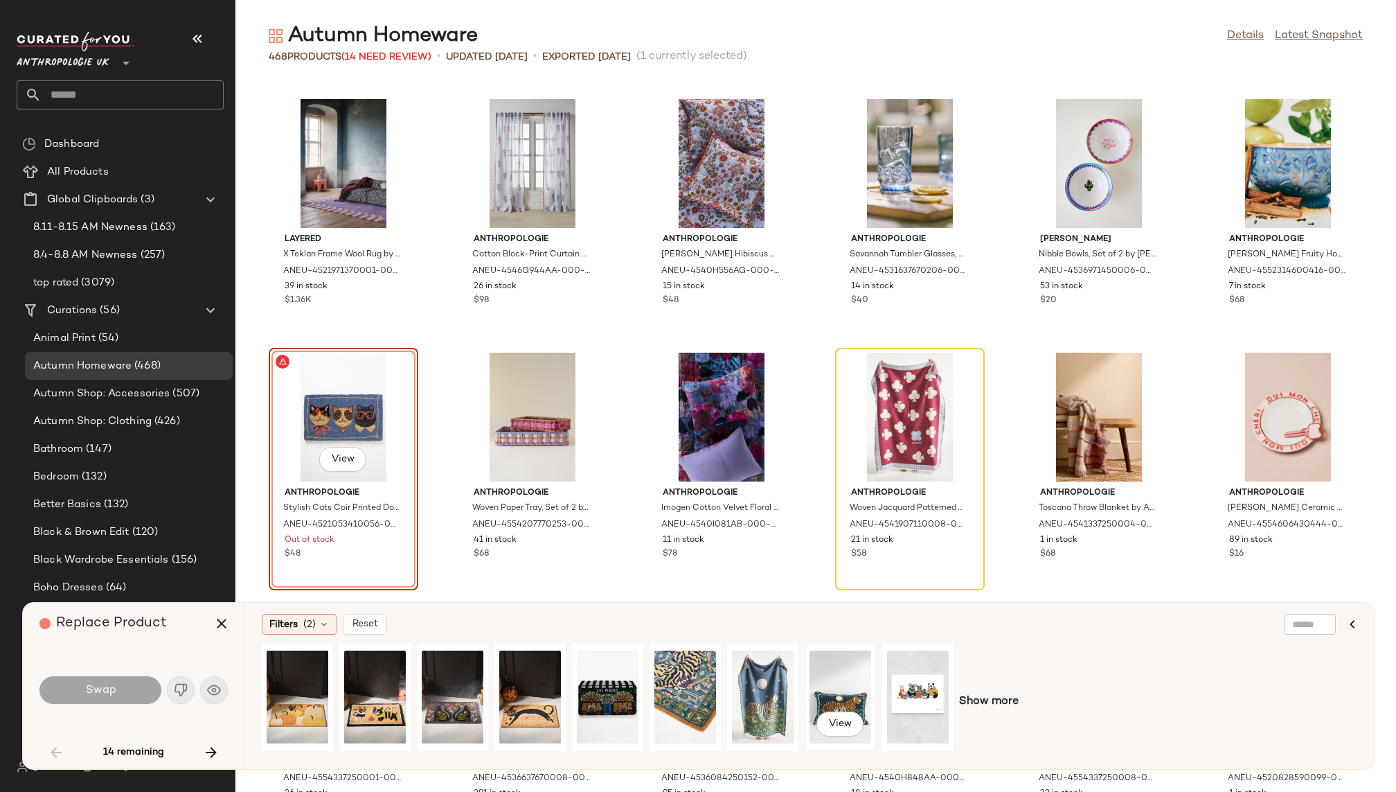
click at [839, 682] on div "View" at bounding box center [841, 697] width 62 height 98
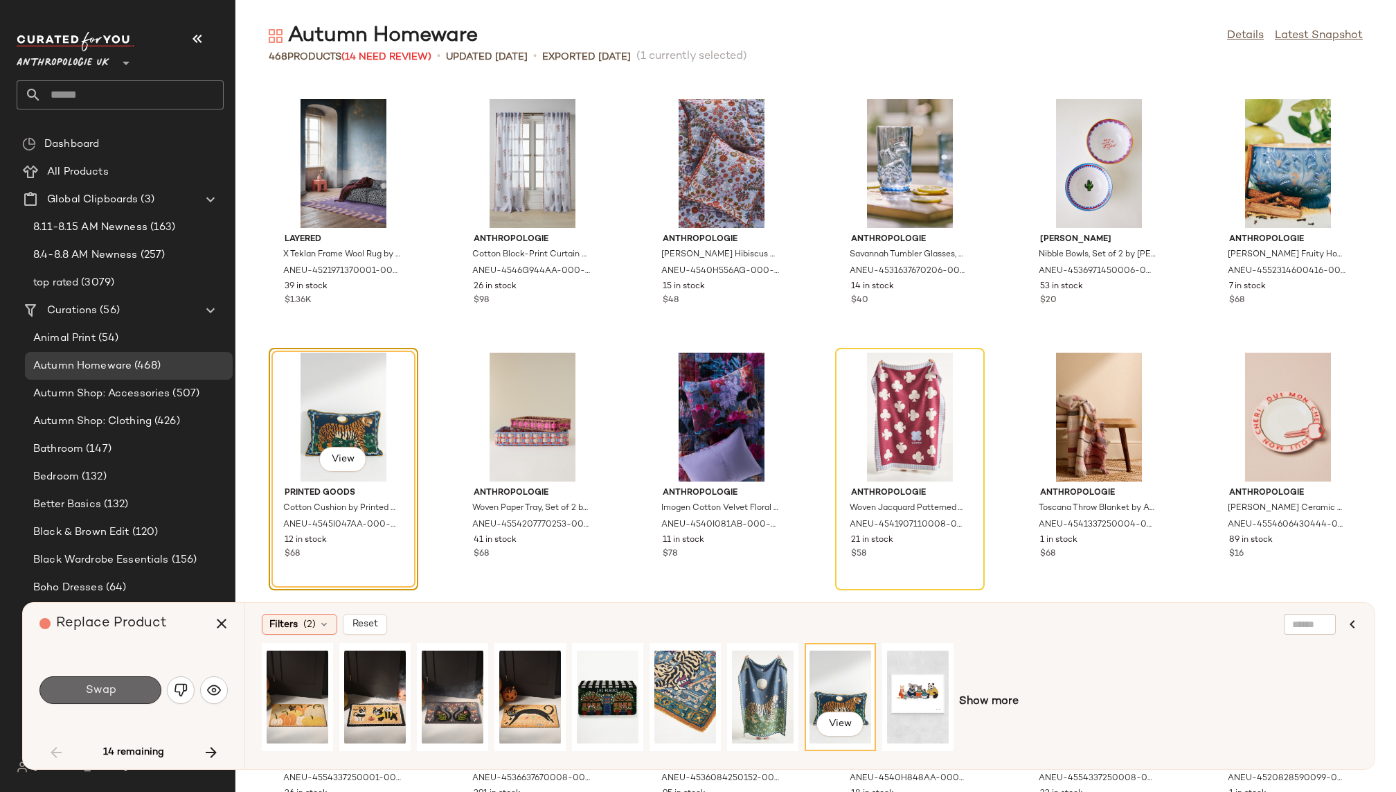
click at [116, 695] on button "Swap" at bounding box center [100, 690] width 122 height 28
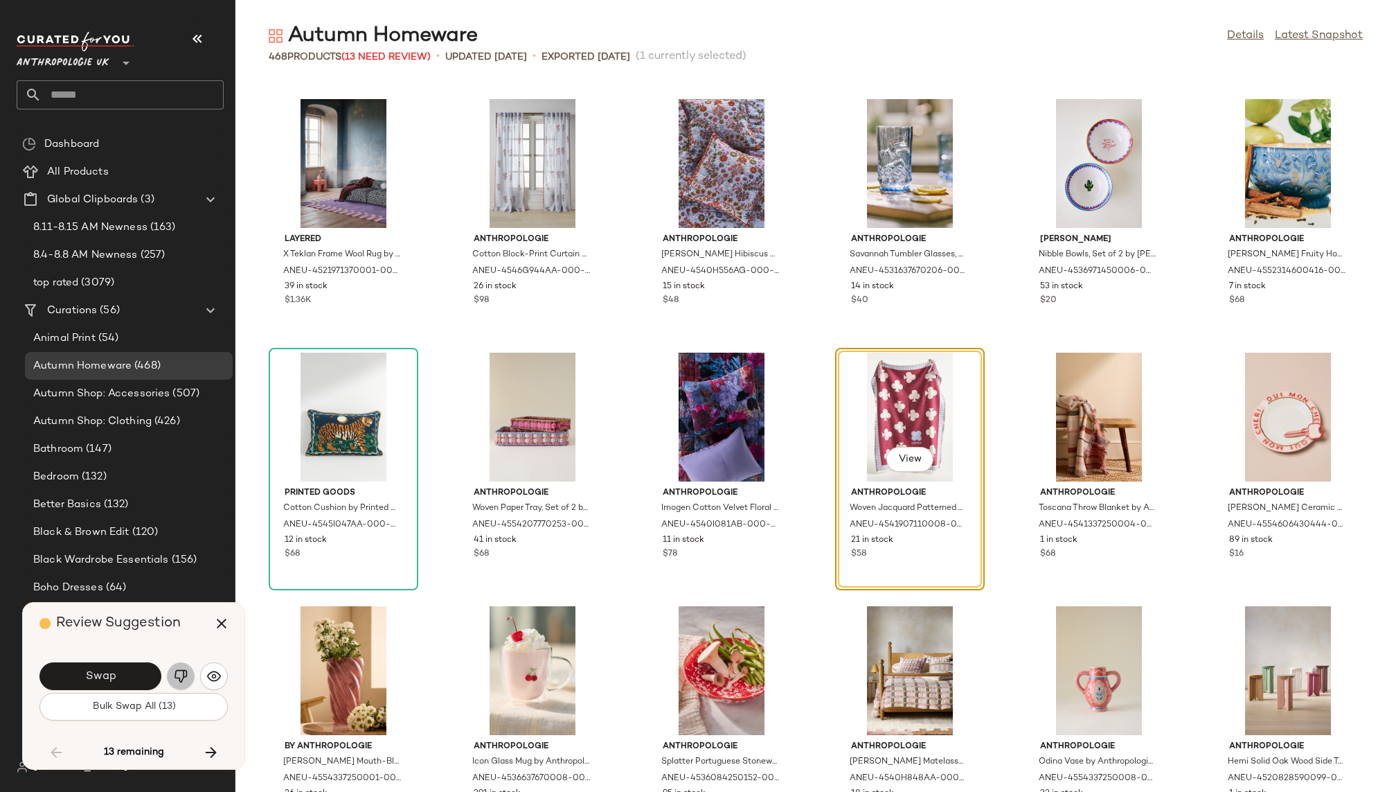
click at [182, 667] on button "button" at bounding box center [181, 676] width 28 height 28
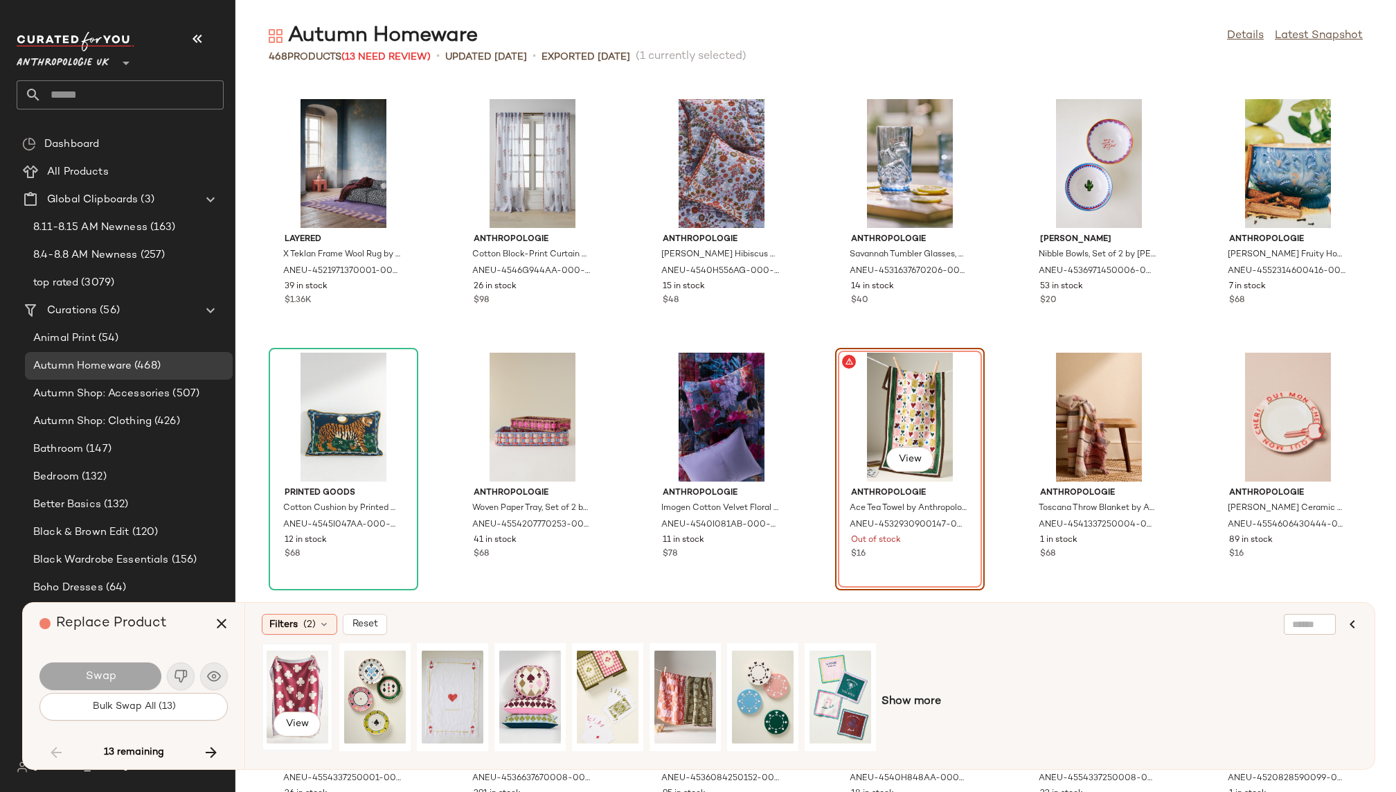
click at [289, 676] on div "View" at bounding box center [298, 697] width 62 height 98
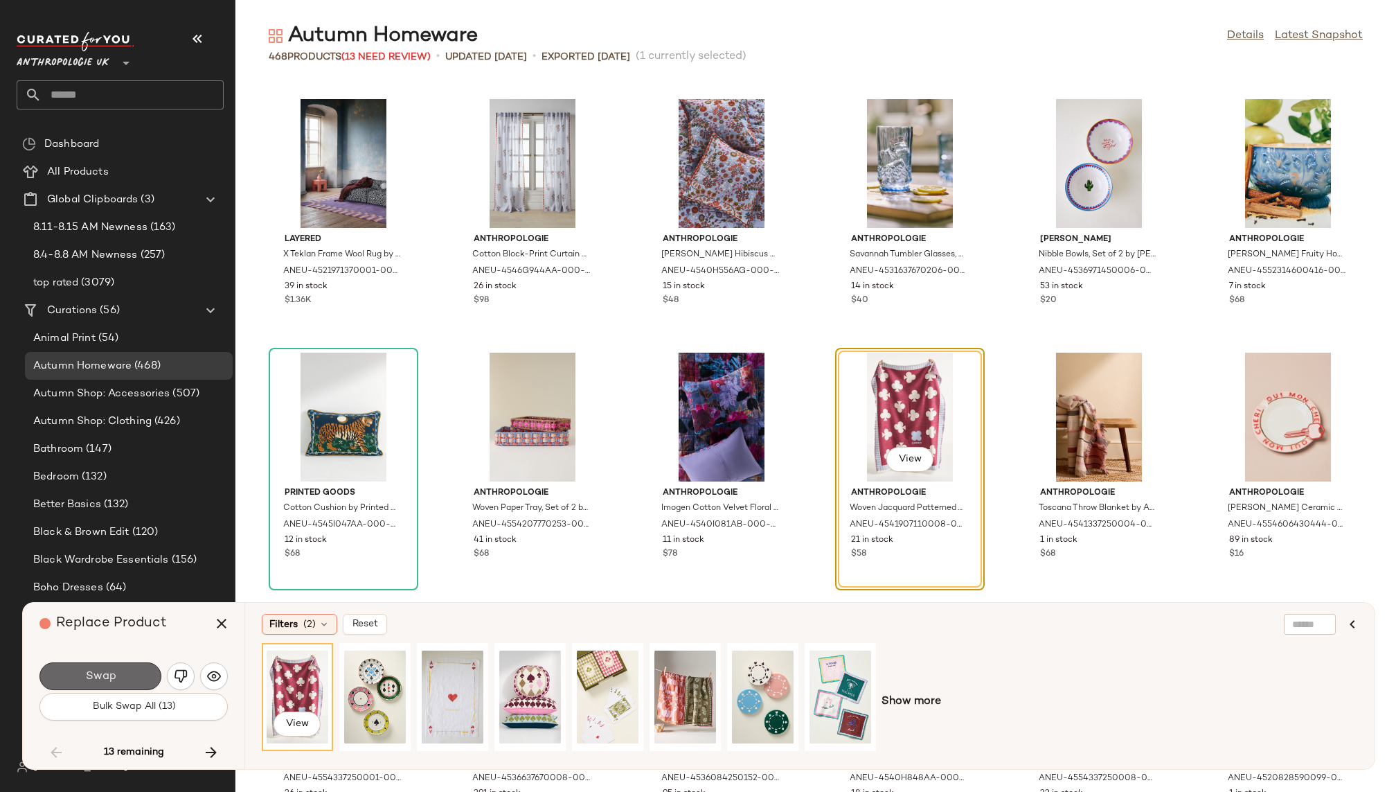
click at [105, 662] on button "Swap" at bounding box center [100, 676] width 122 height 28
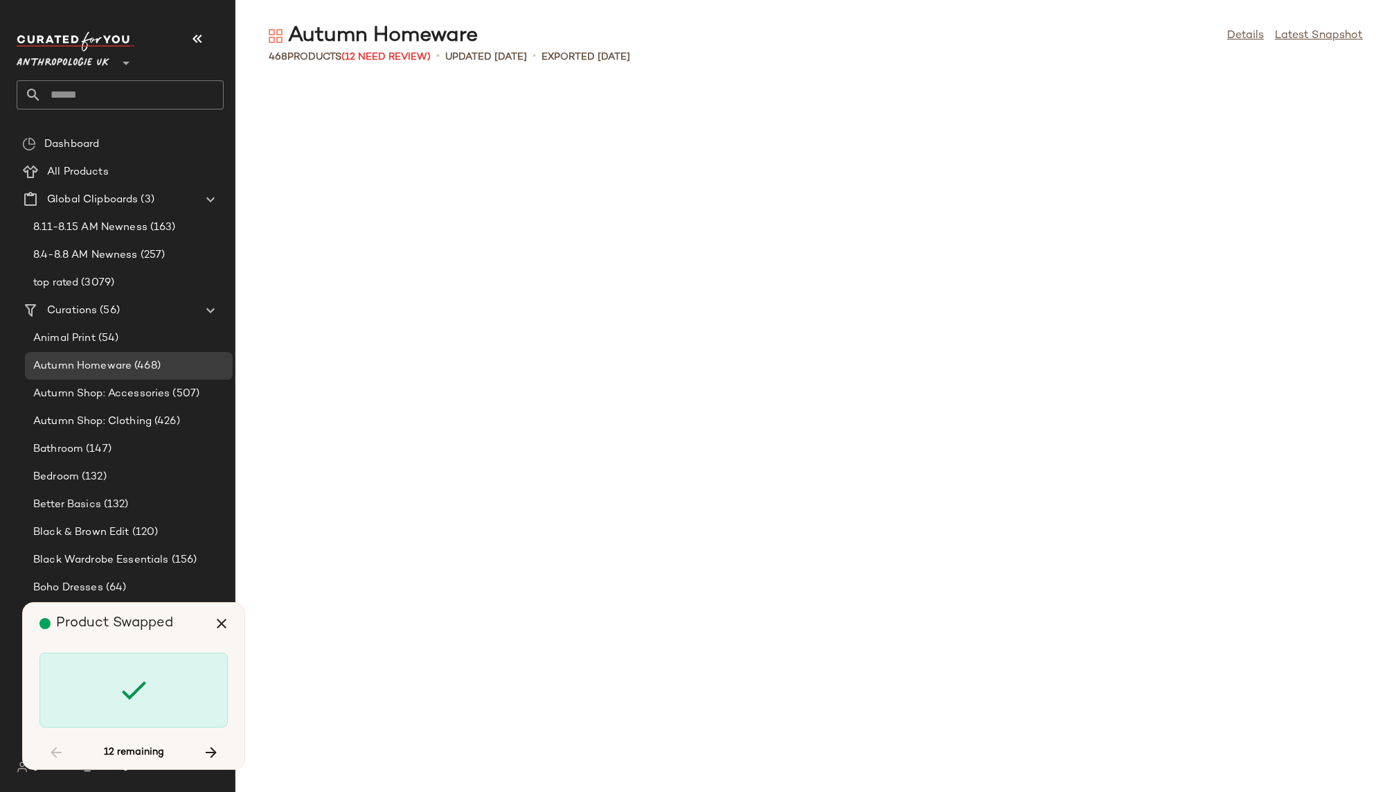
scroll to position [5576, 0]
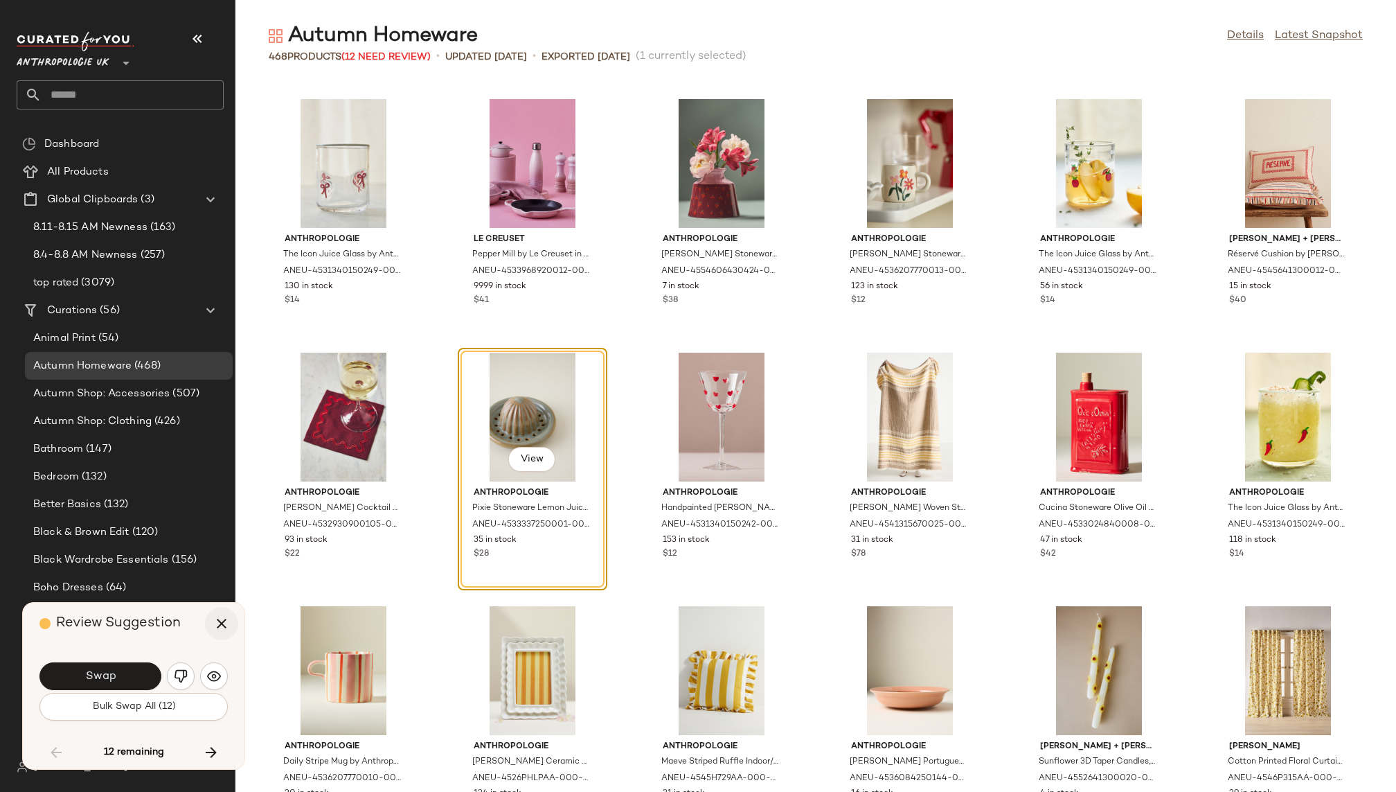
click at [222, 623] on icon "button" at bounding box center [221, 623] width 17 height 17
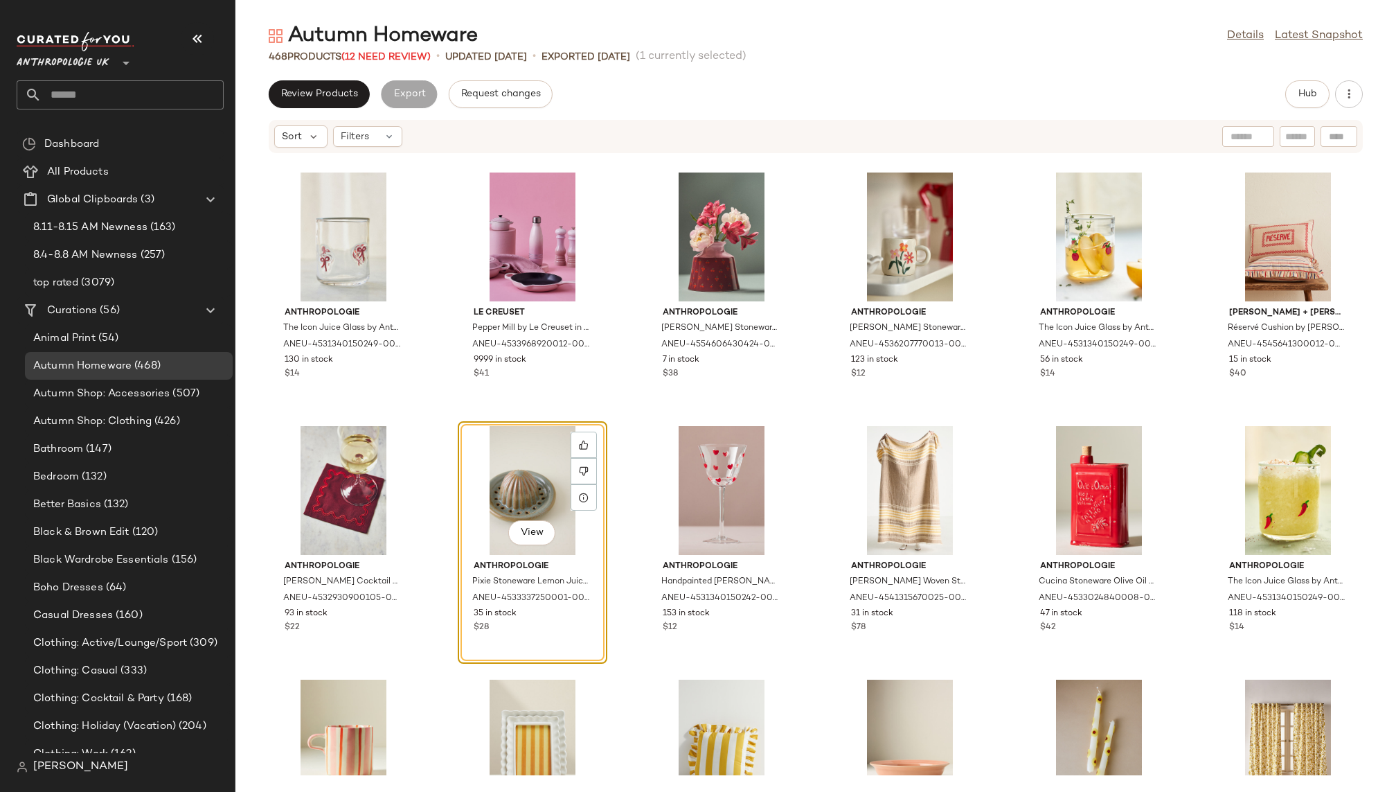
click at [500, 476] on div "View" at bounding box center [533, 490] width 140 height 129
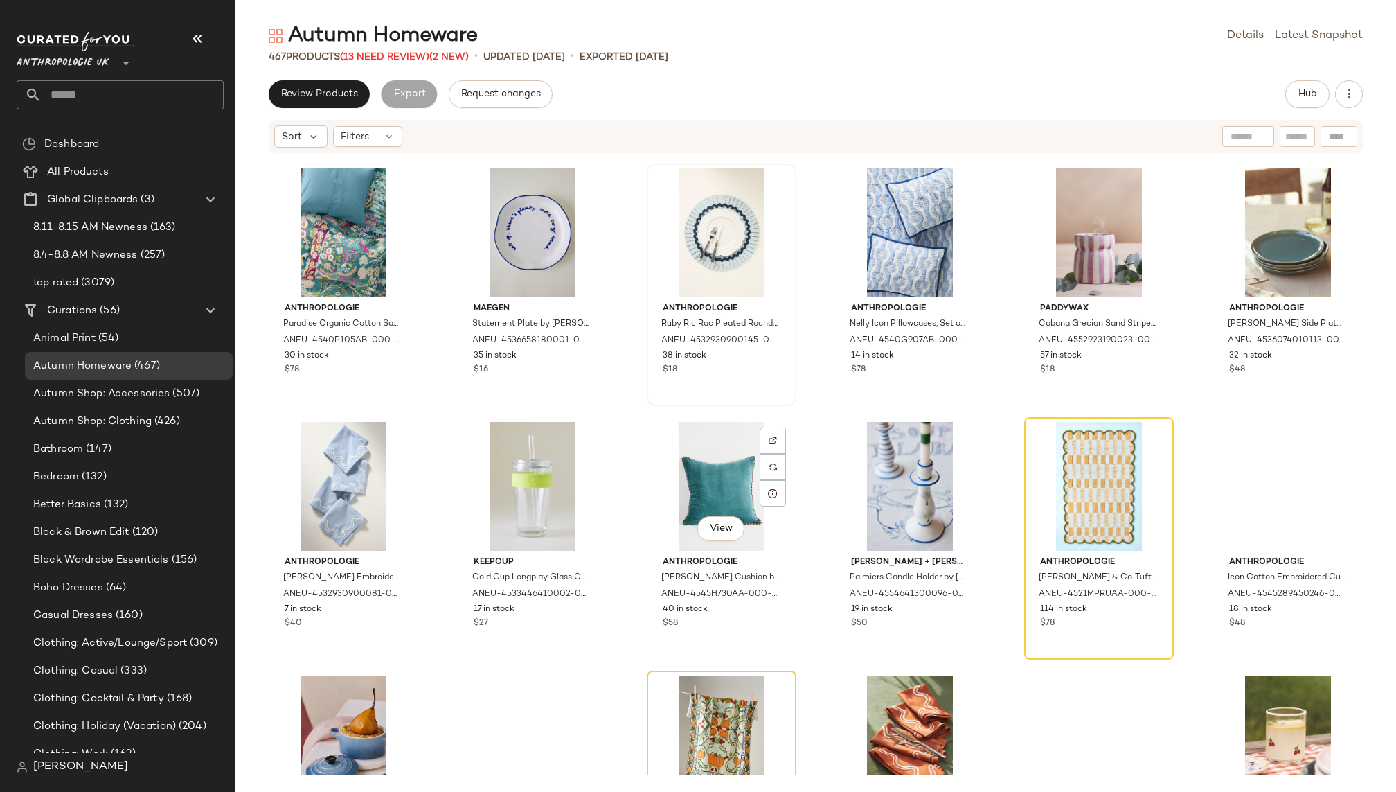
scroll to position [7156, 0]
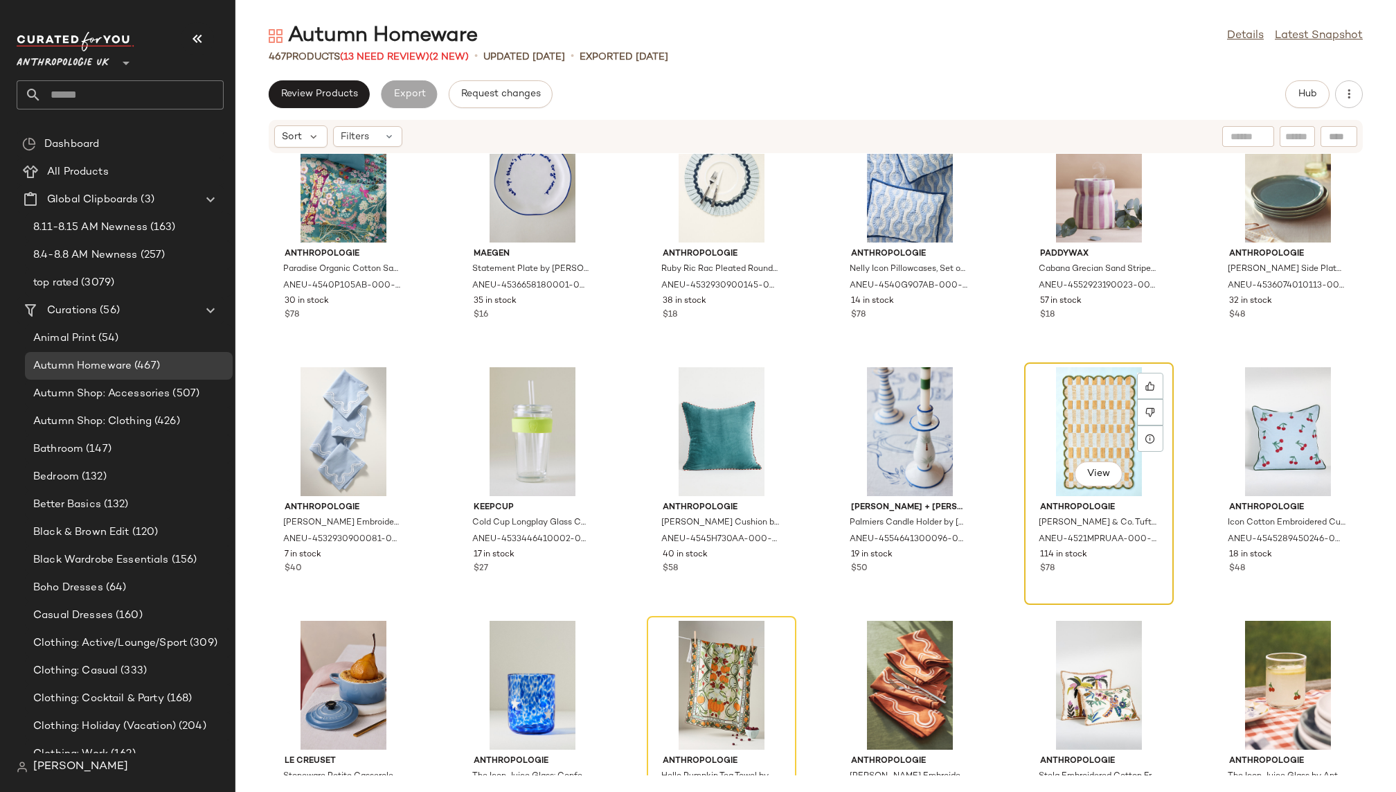
click at [1053, 395] on div "View" at bounding box center [1099, 431] width 140 height 129
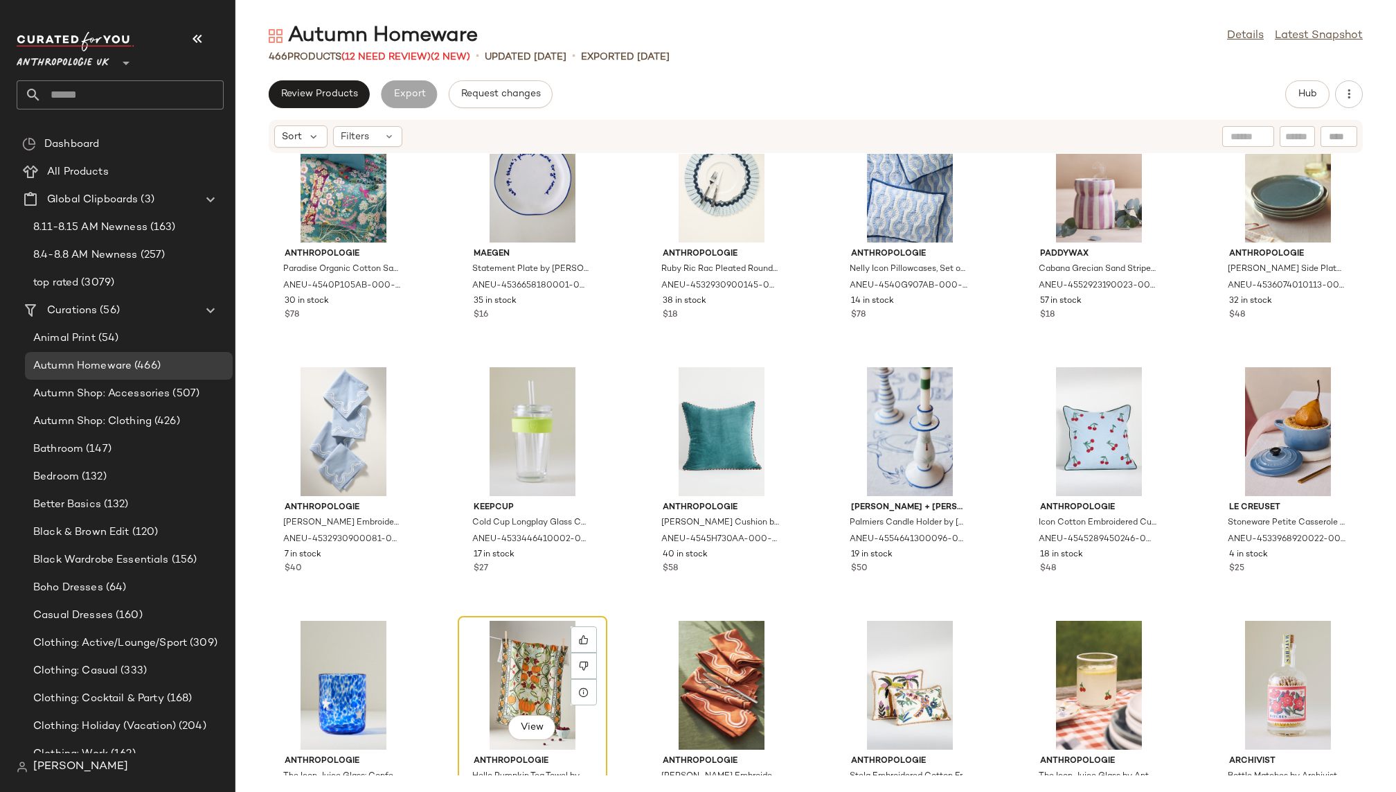
click at [489, 648] on div "View" at bounding box center [533, 684] width 140 height 129
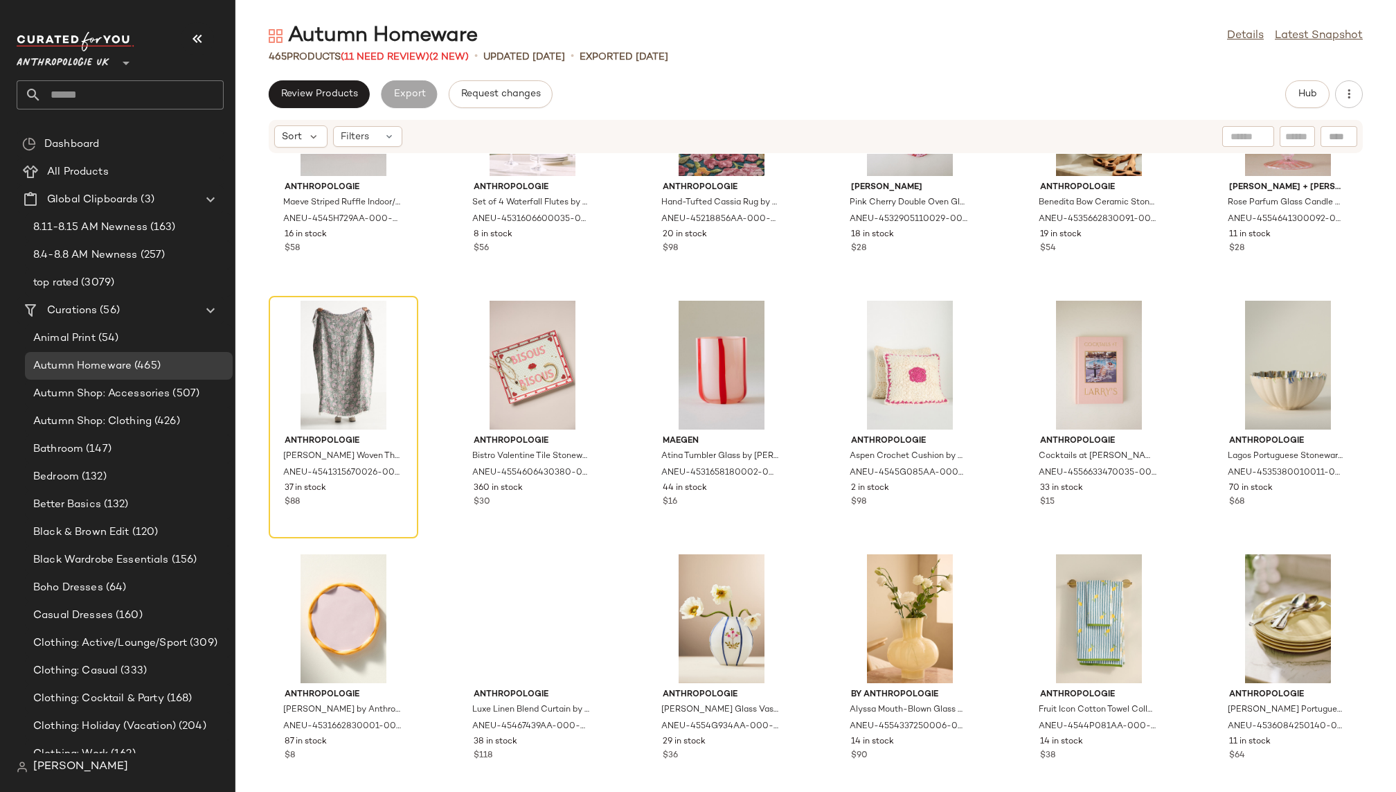
scroll to position [8242, 0]
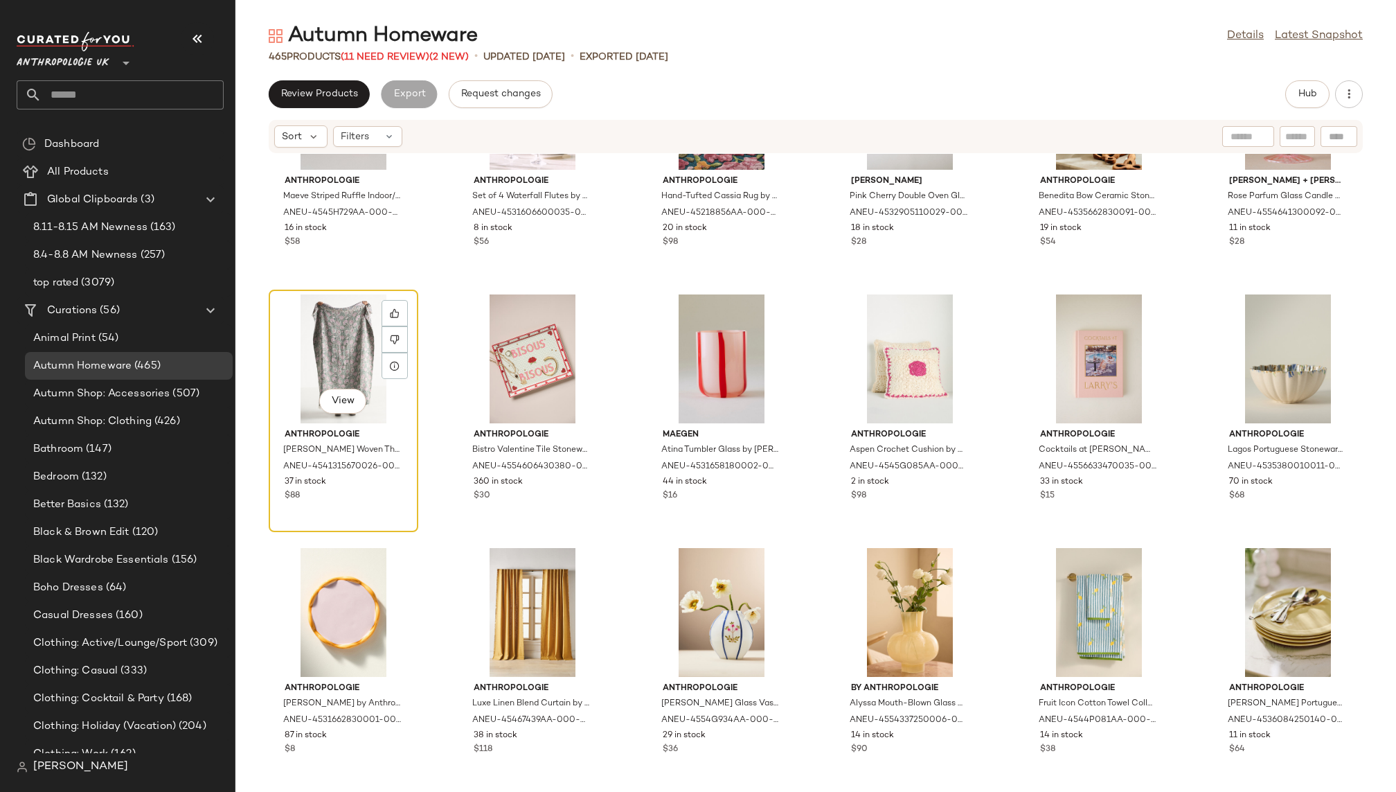
click at [333, 355] on div "View" at bounding box center [344, 358] width 140 height 129
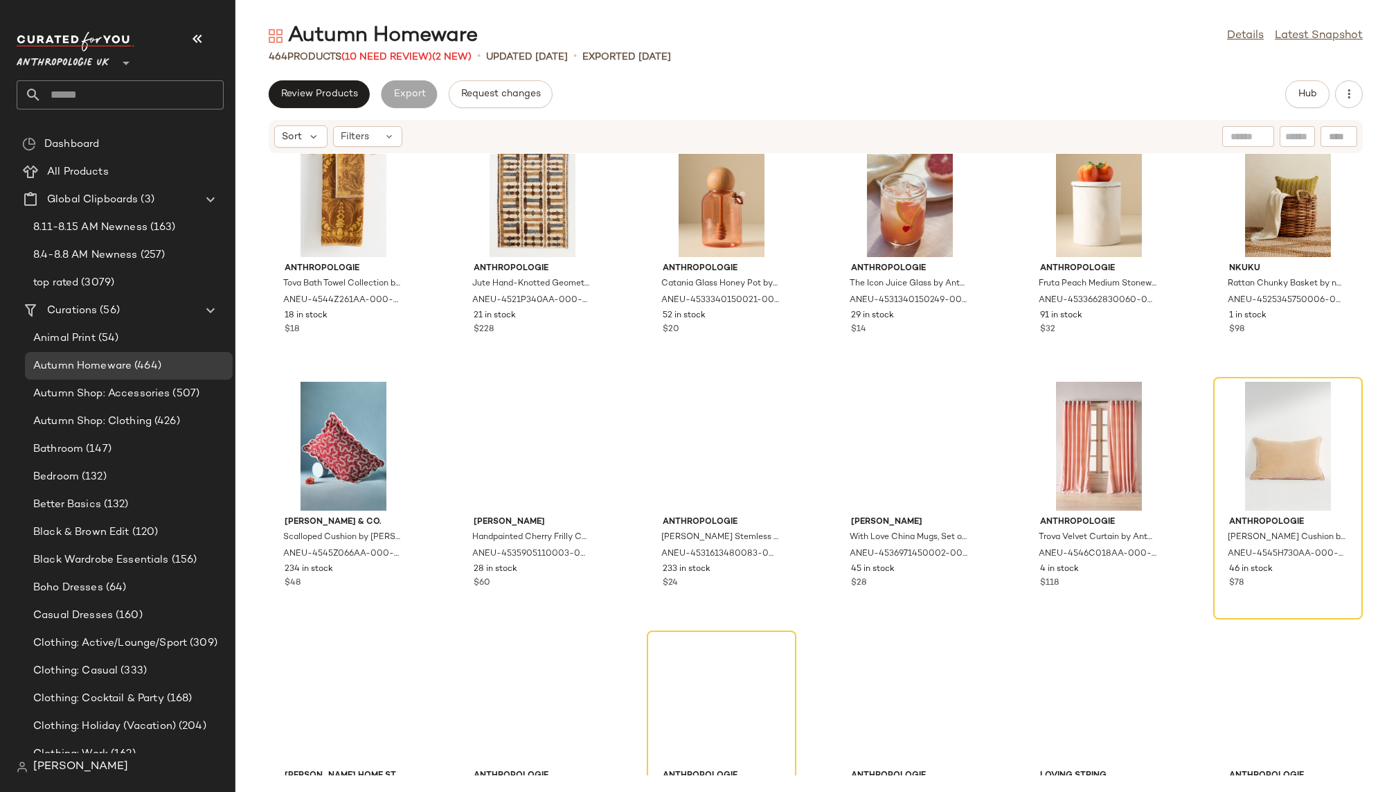
scroll to position [11234, 0]
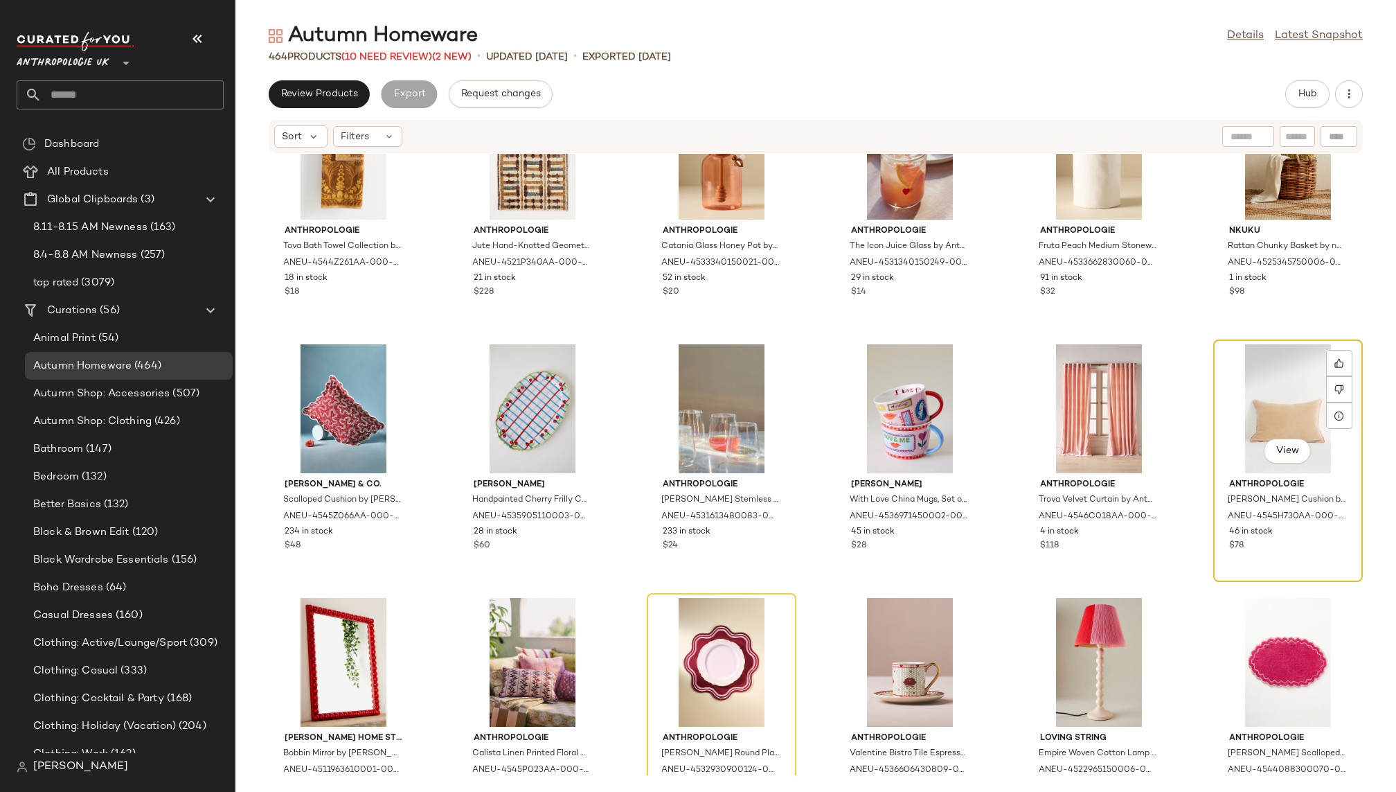
click at [1218, 369] on div "View" at bounding box center [1288, 408] width 140 height 129
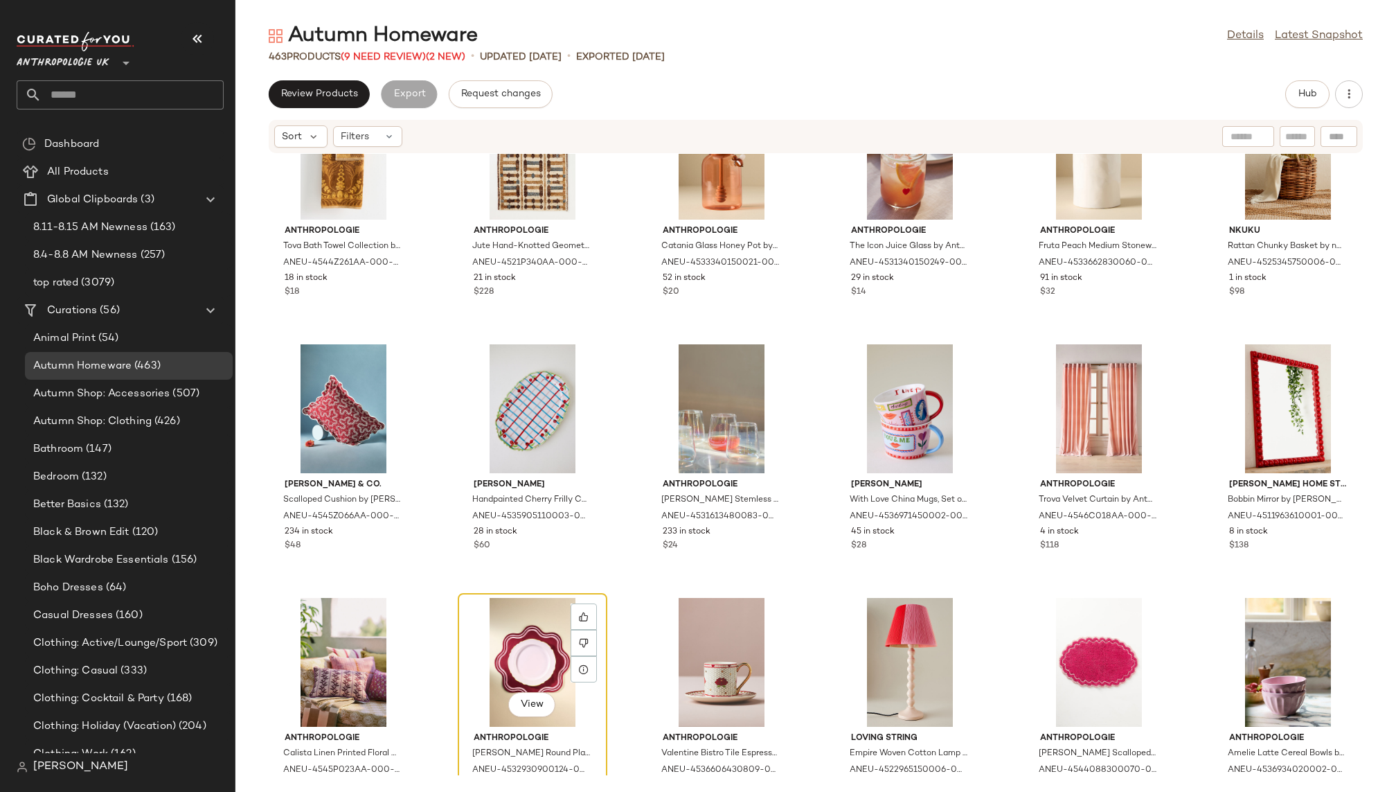
click at [513, 608] on div "View" at bounding box center [533, 662] width 140 height 129
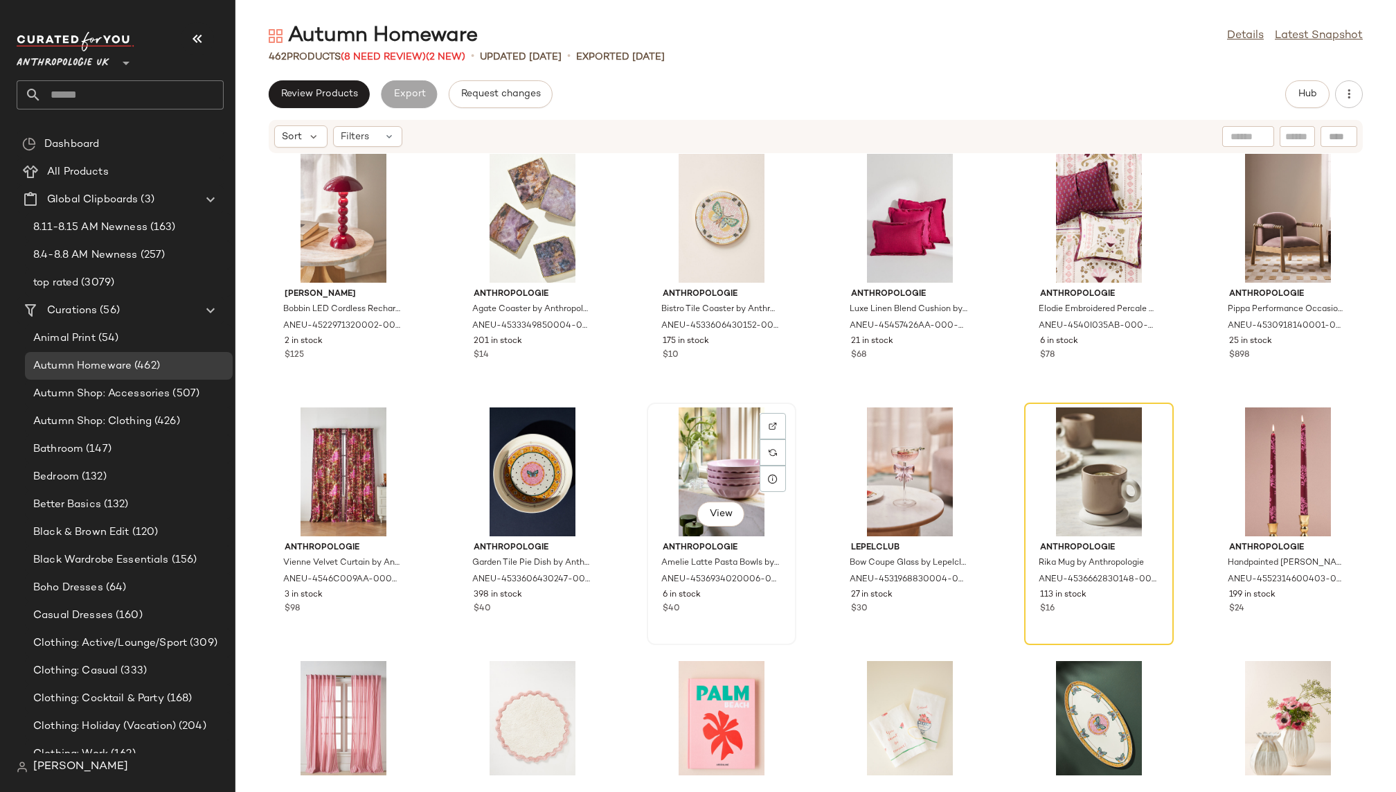
scroll to position [11962, 0]
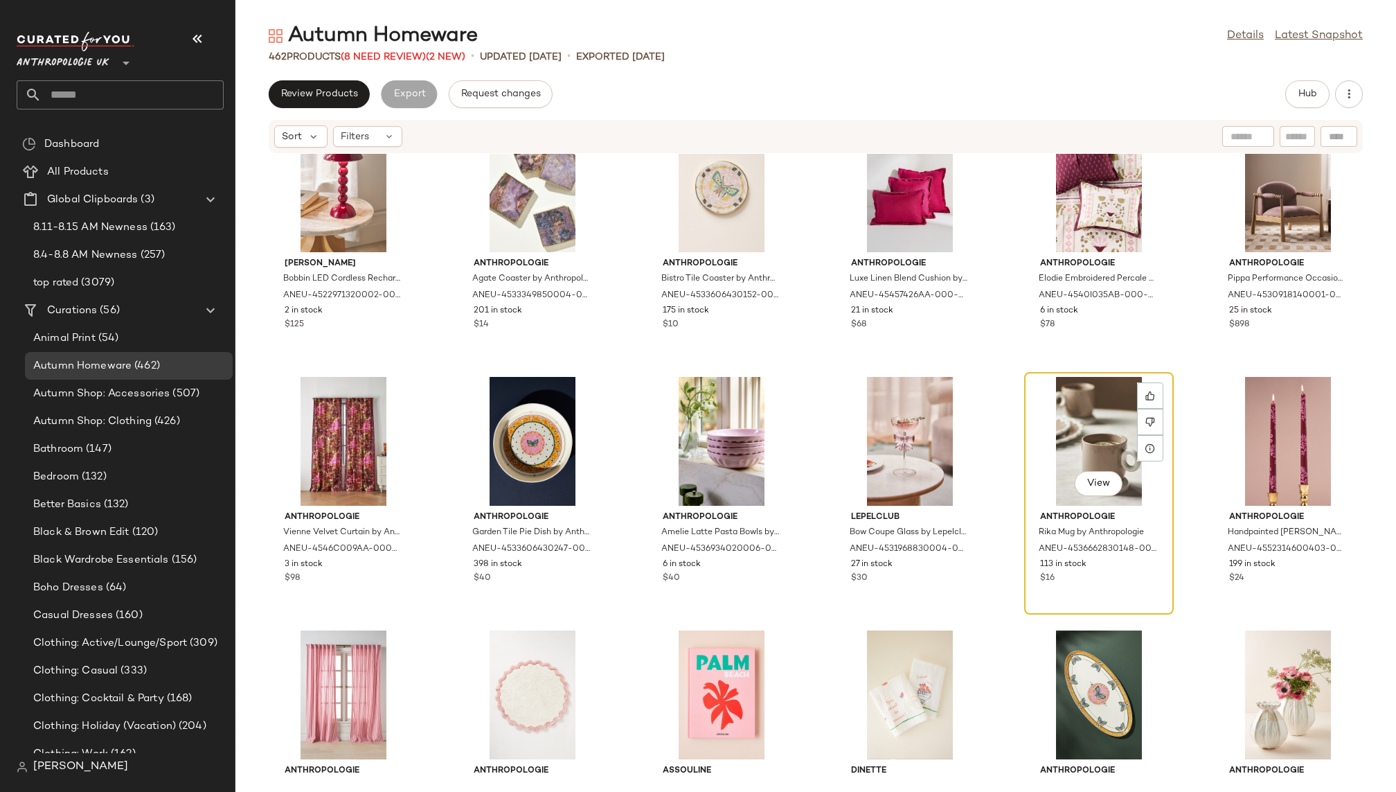
click at [1041, 445] on div "View" at bounding box center [1099, 441] width 140 height 129
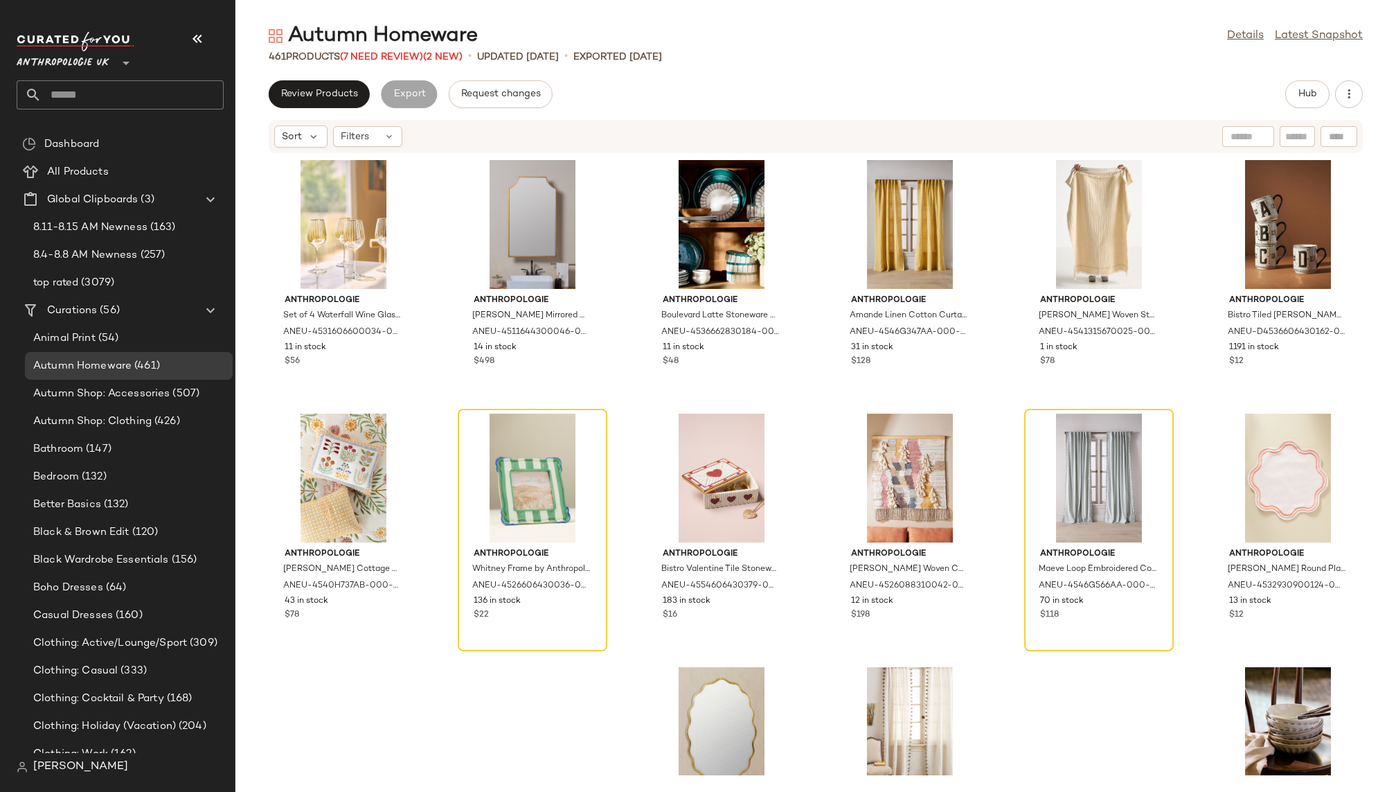
scroll to position [14466, 0]
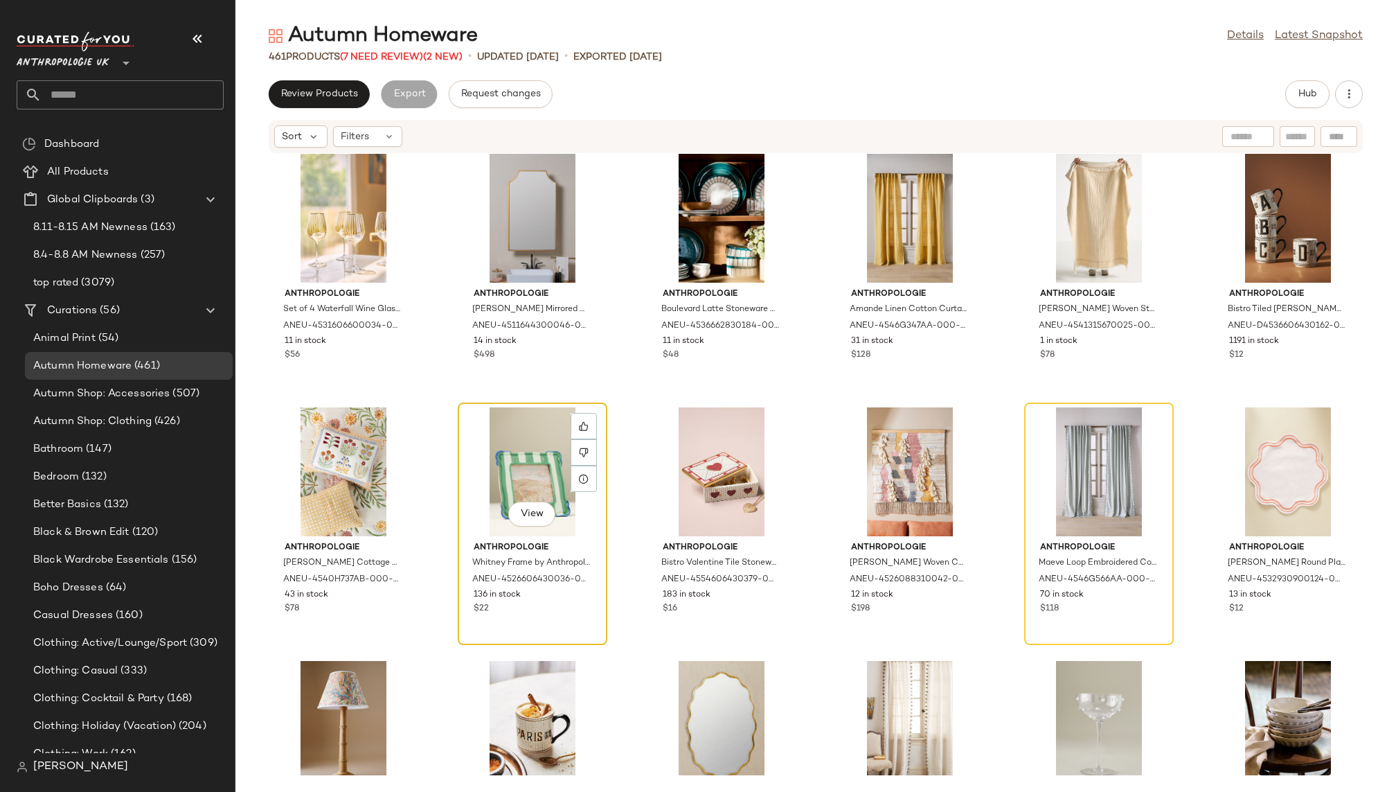
click at [510, 421] on div "View" at bounding box center [533, 471] width 140 height 129
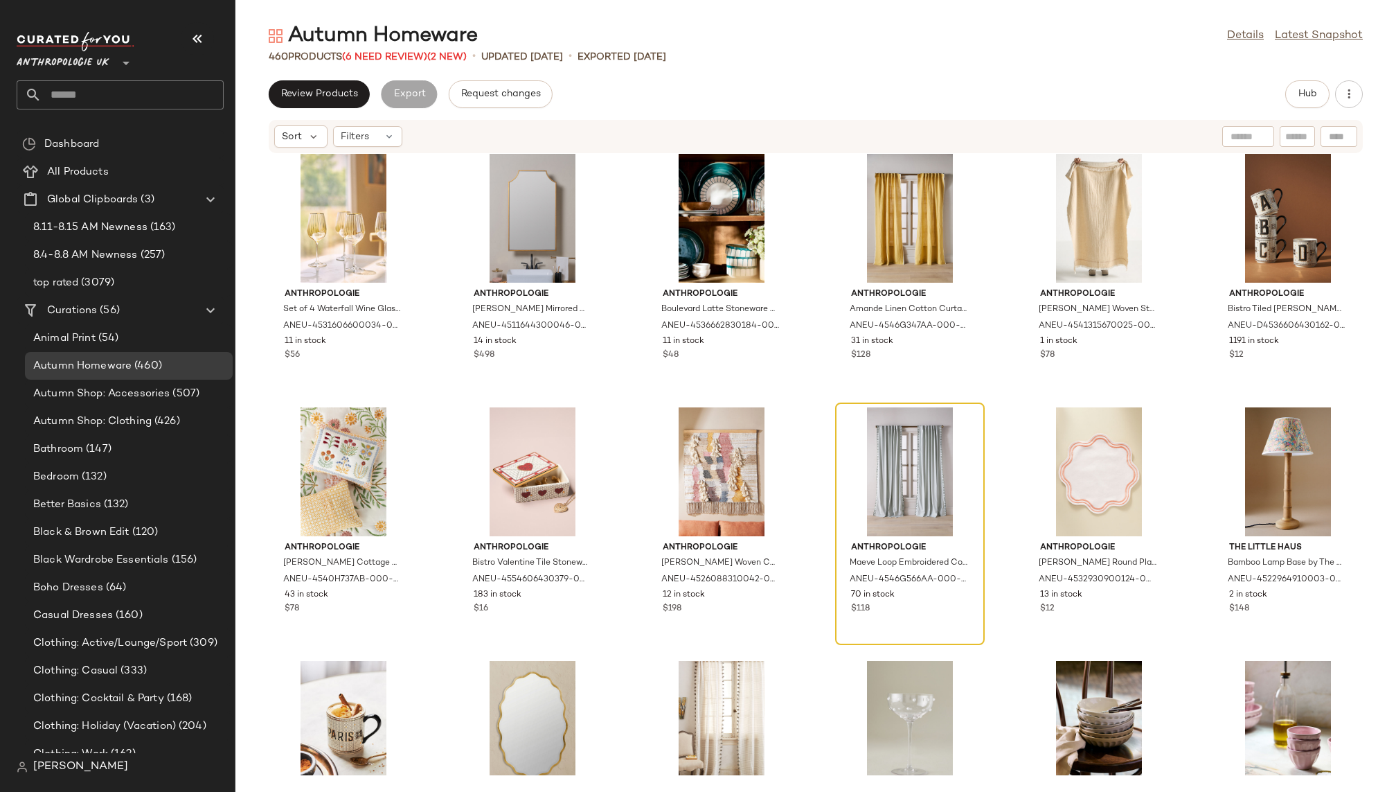
click at [867, 454] on div at bounding box center [910, 471] width 140 height 129
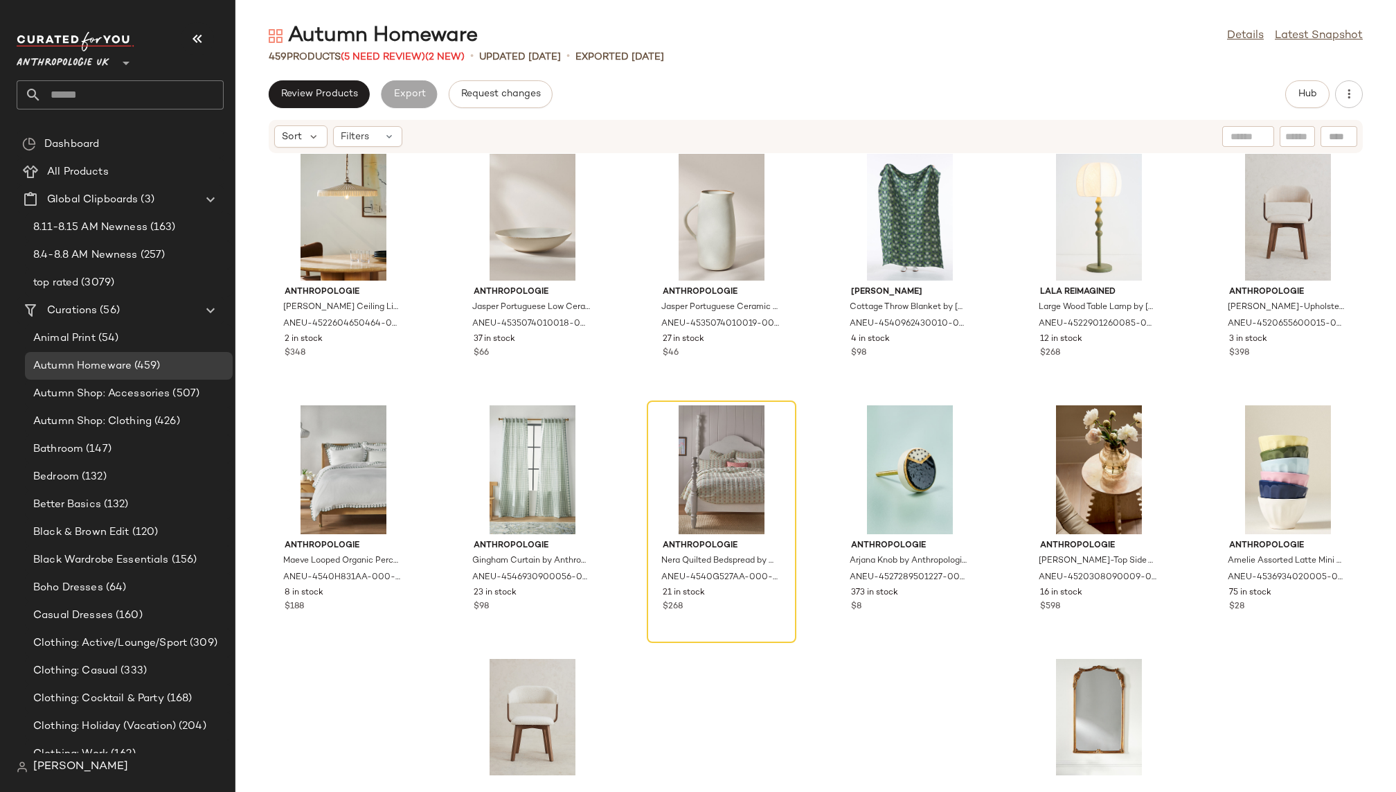
scroll to position [16255, 0]
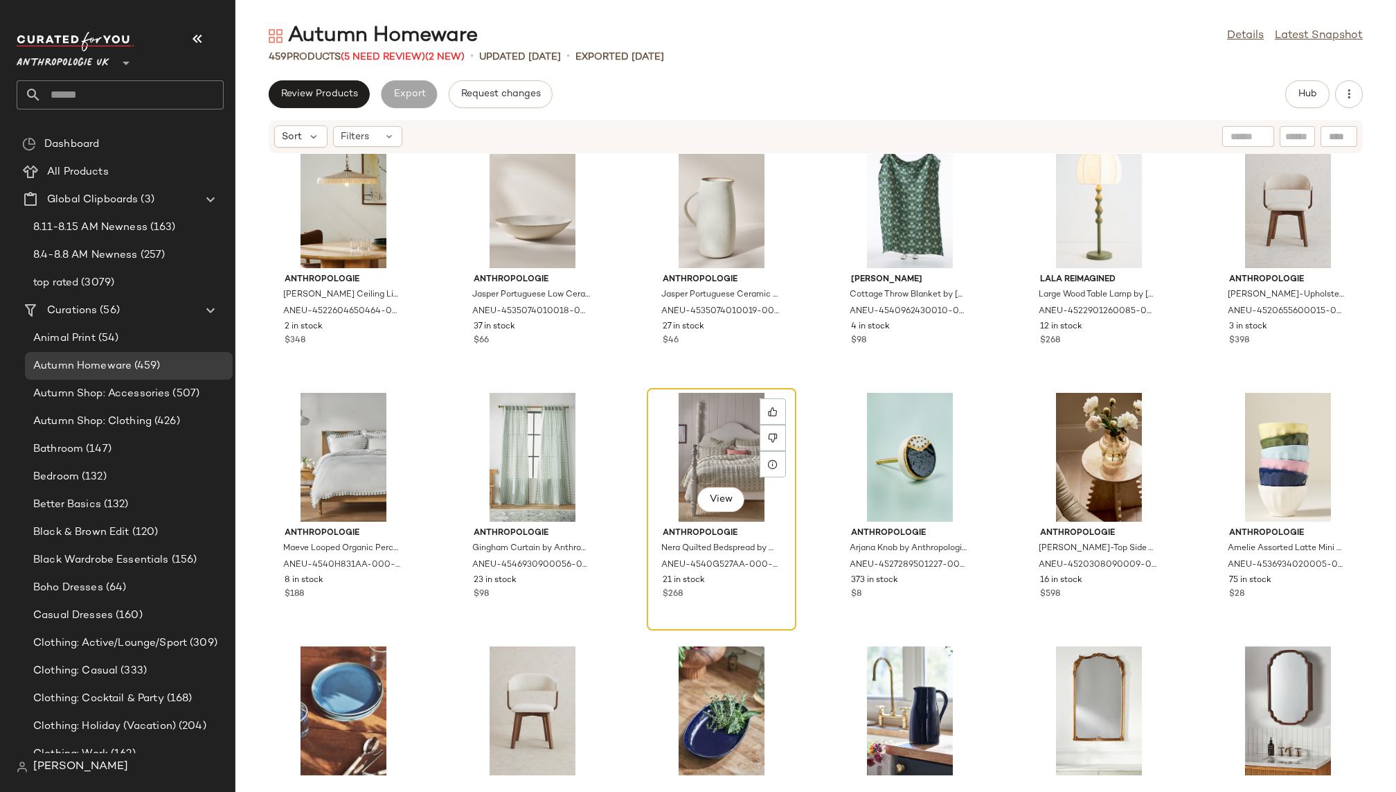
click at [683, 459] on div "View" at bounding box center [722, 457] width 140 height 129
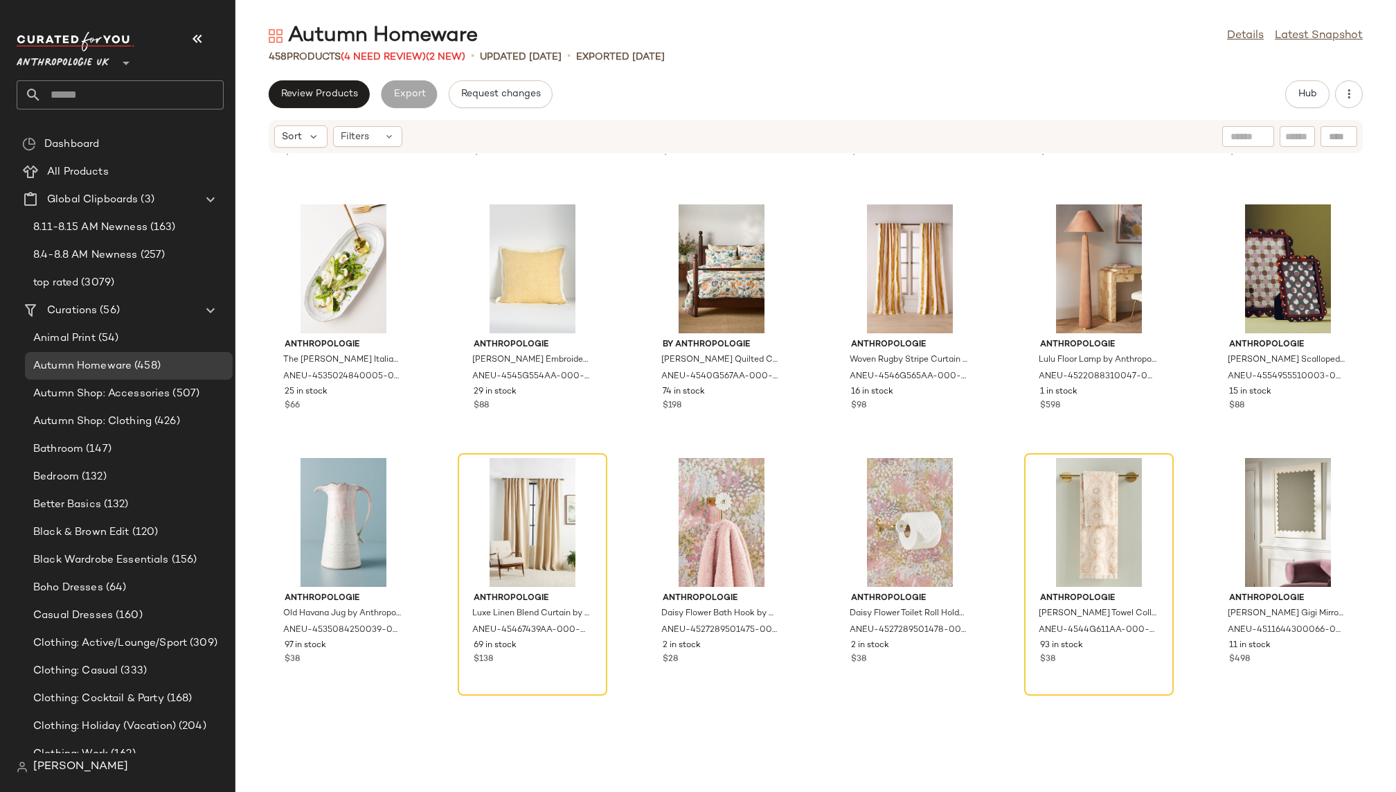
scroll to position [17222, 0]
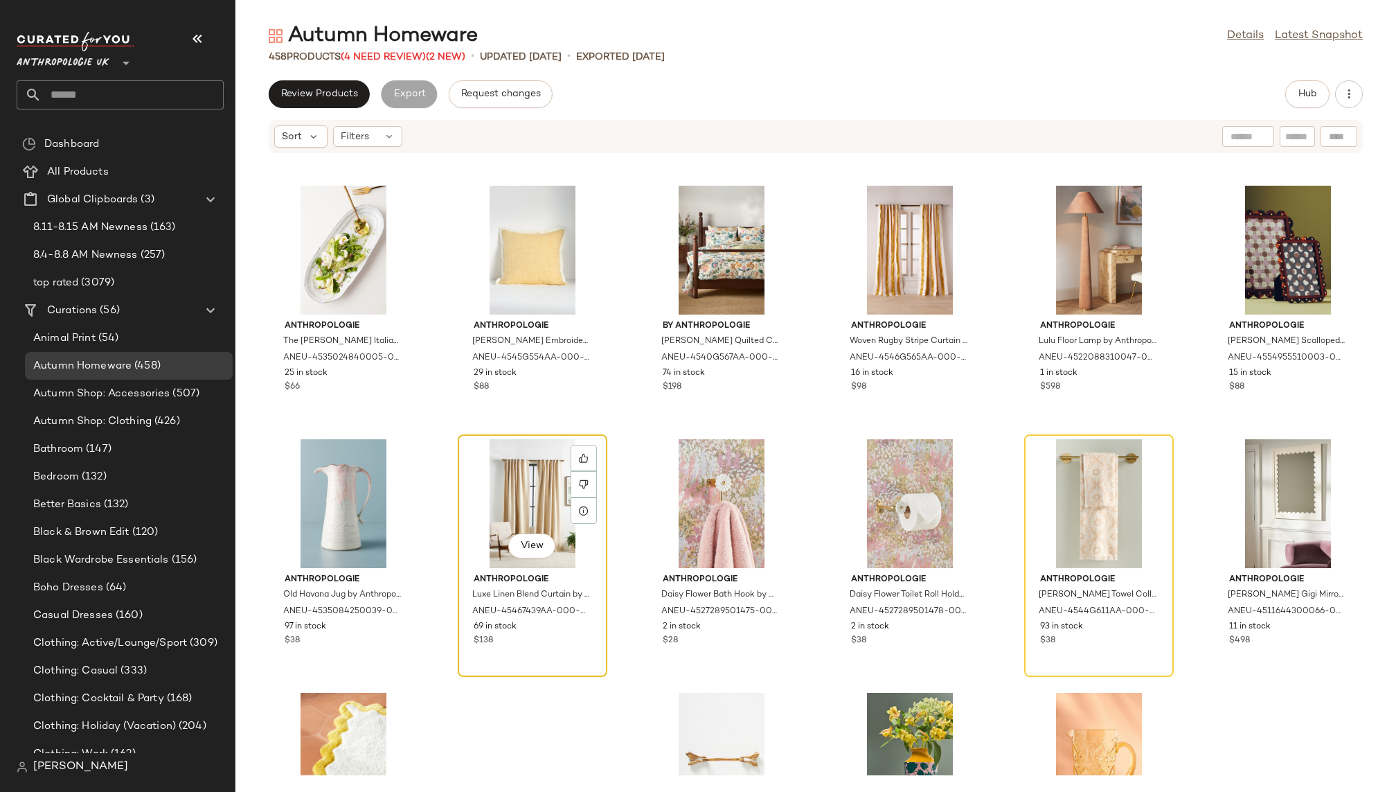
click at [526, 547] on span "View" at bounding box center [532, 545] width 24 height 11
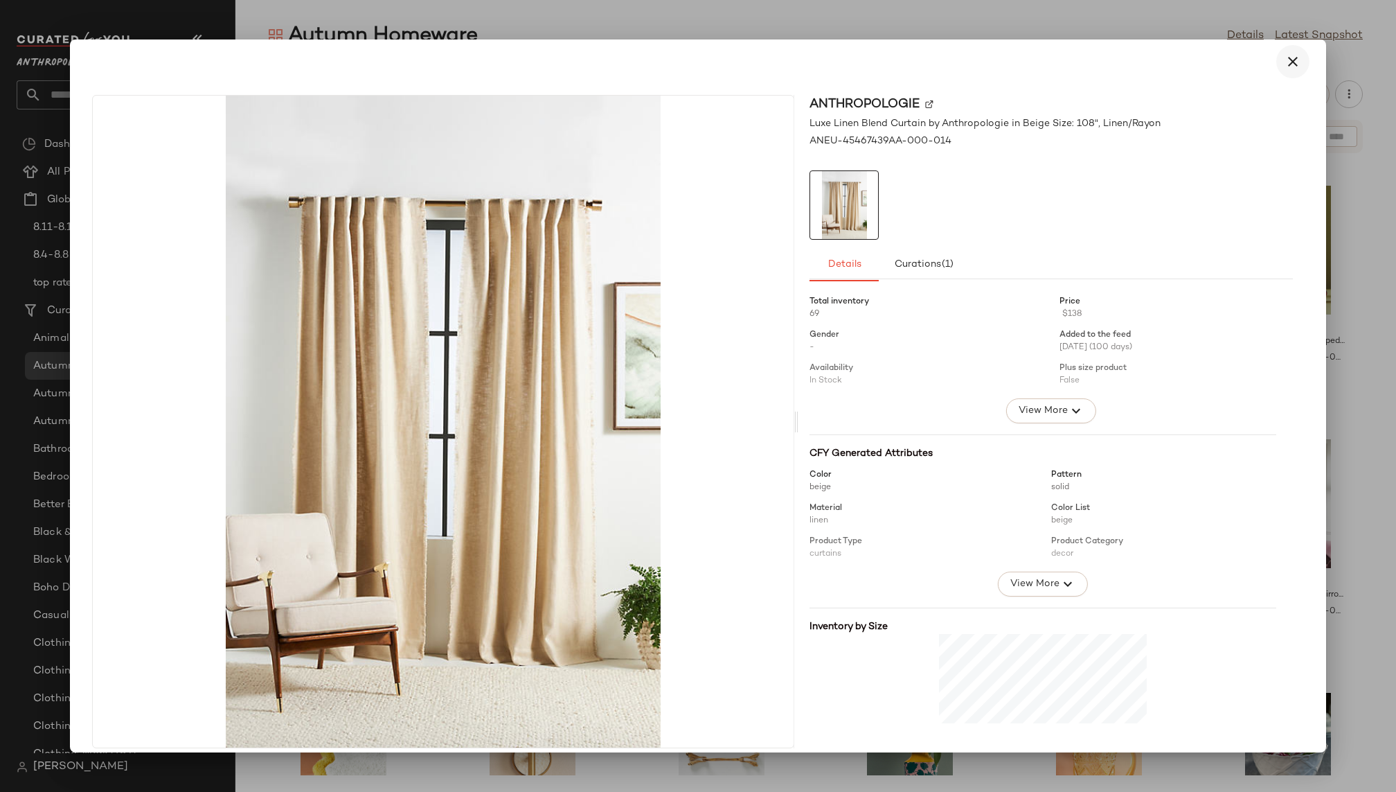
click at [1285, 66] on icon "button" at bounding box center [1293, 61] width 17 height 17
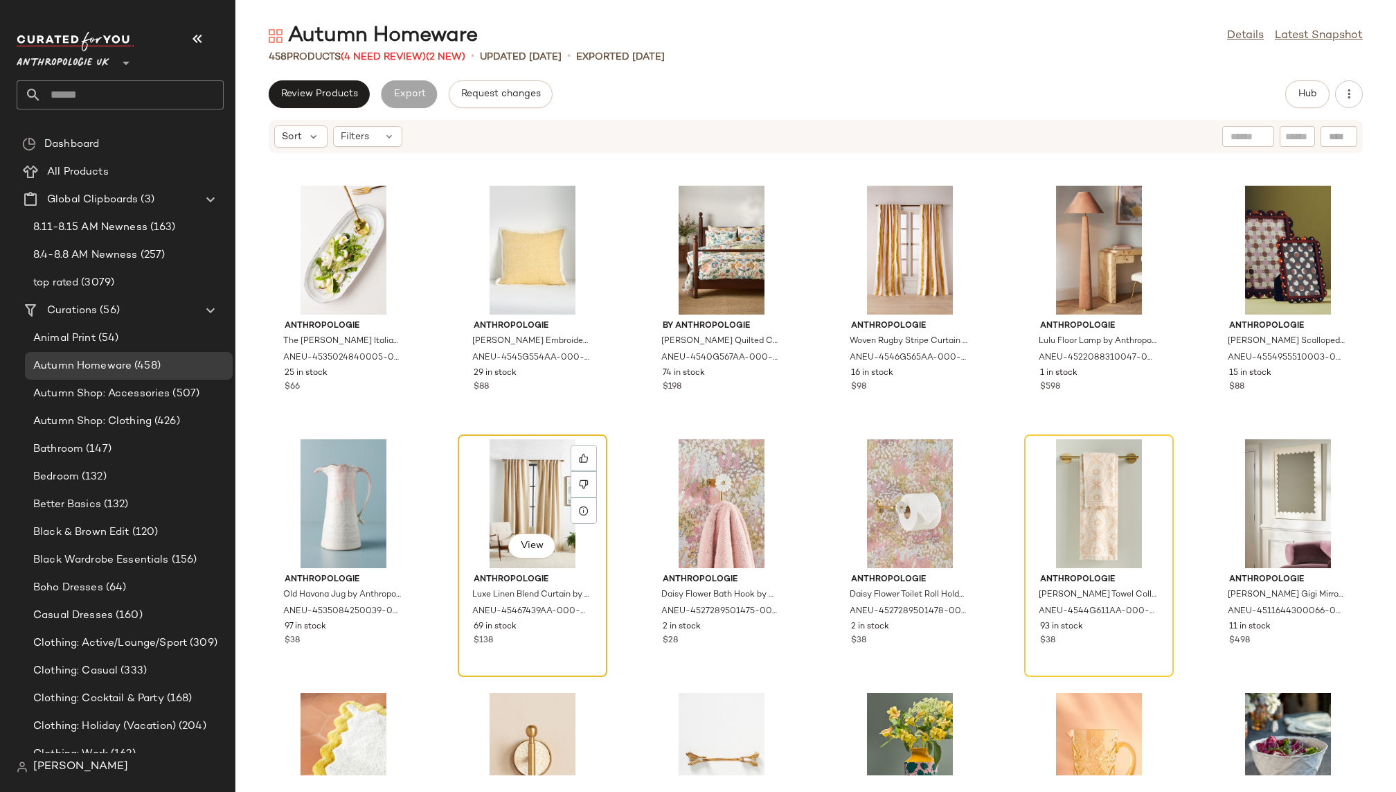
click at [483, 483] on div "View" at bounding box center [533, 503] width 140 height 129
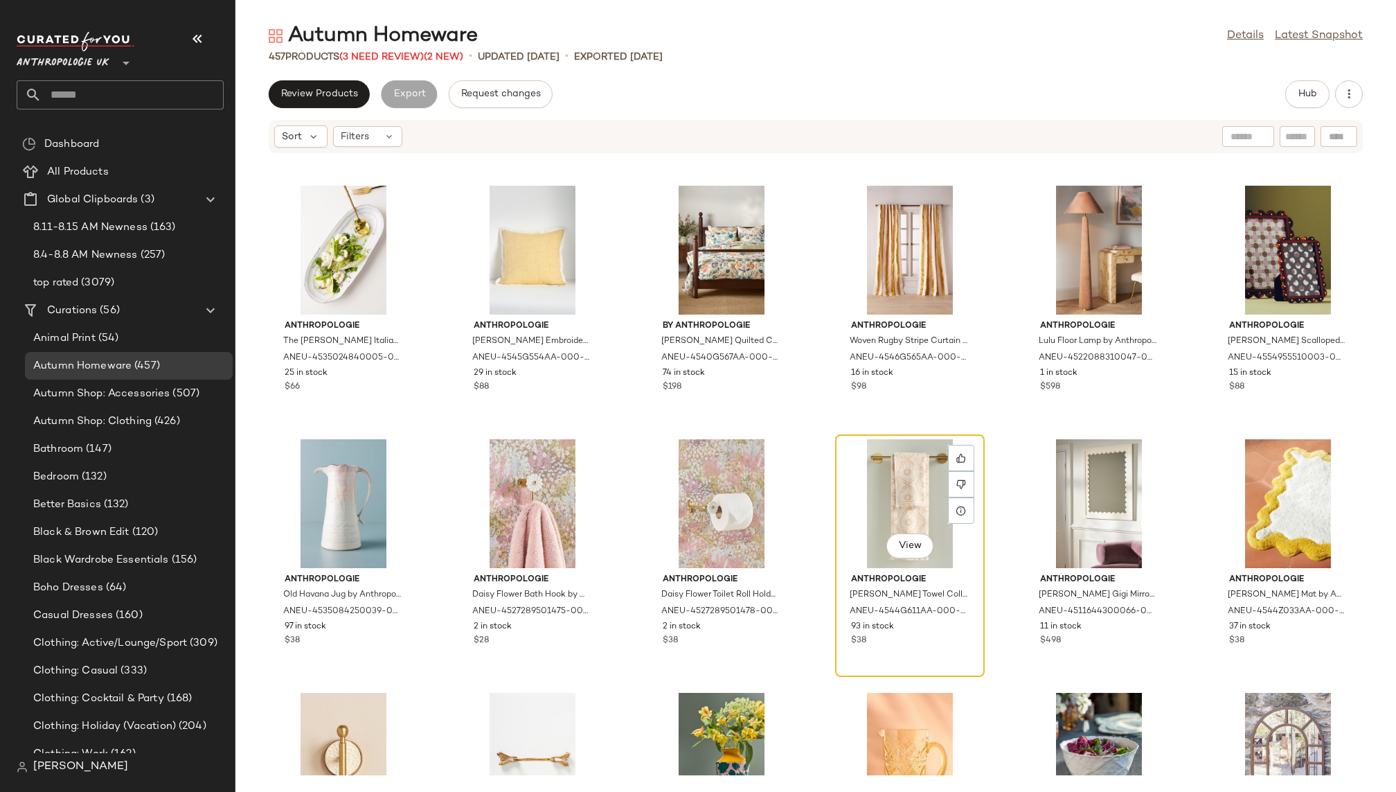
click at [855, 494] on div "View" at bounding box center [910, 503] width 140 height 129
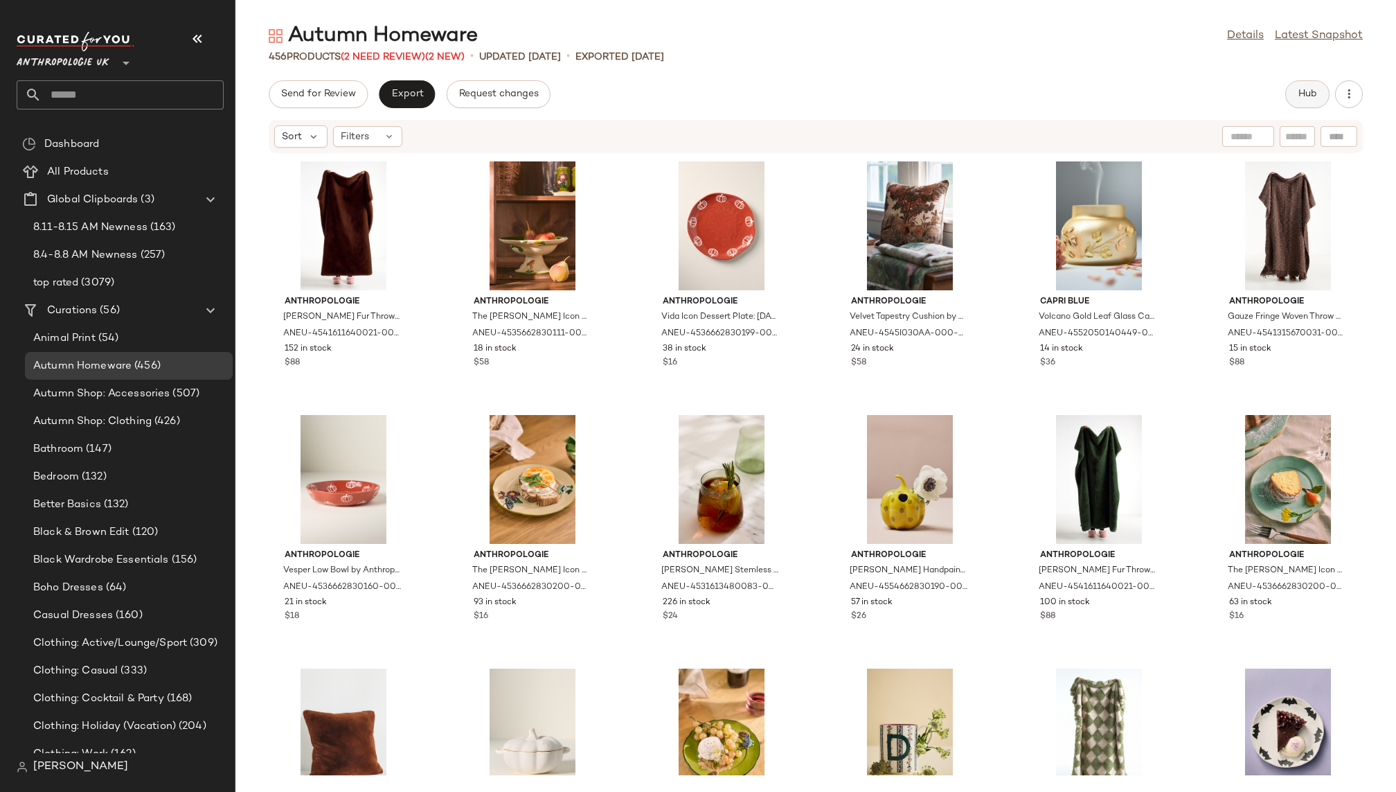
click at [1304, 94] on span "Hub" at bounding box center [1307, 94] width 19 height 11
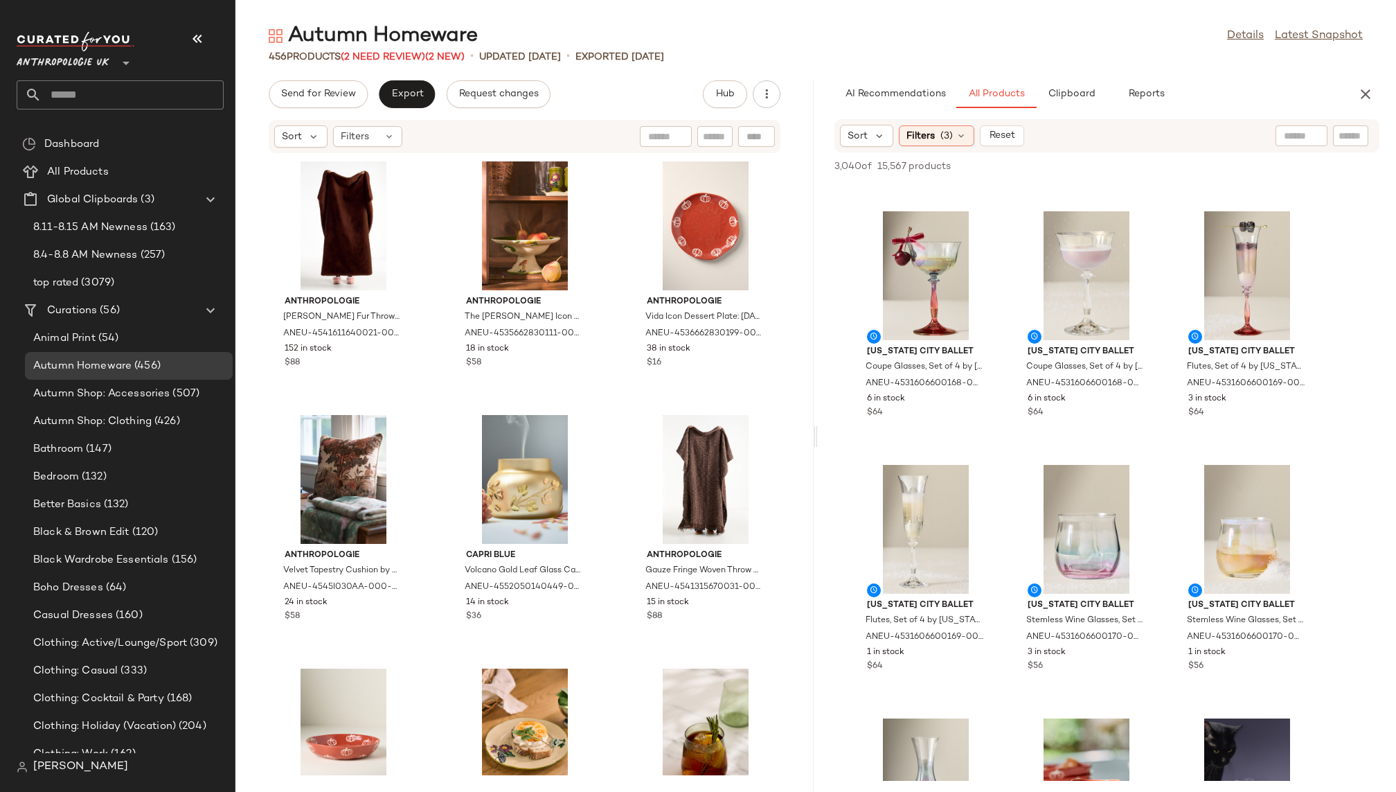
scroll to position [1992, 0]
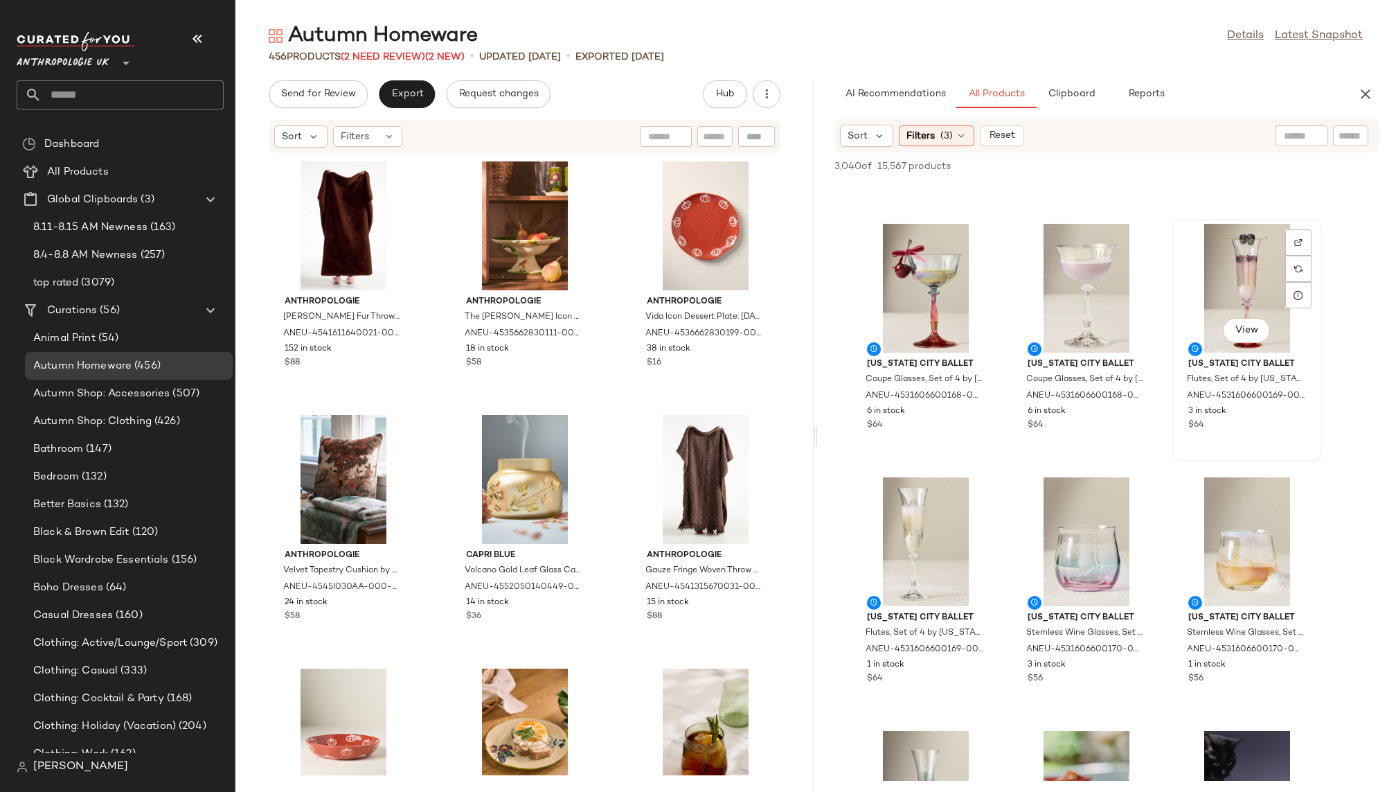
click at [1196, 275] on div "View" at bounding box center [1247, 288] width 140 height 129
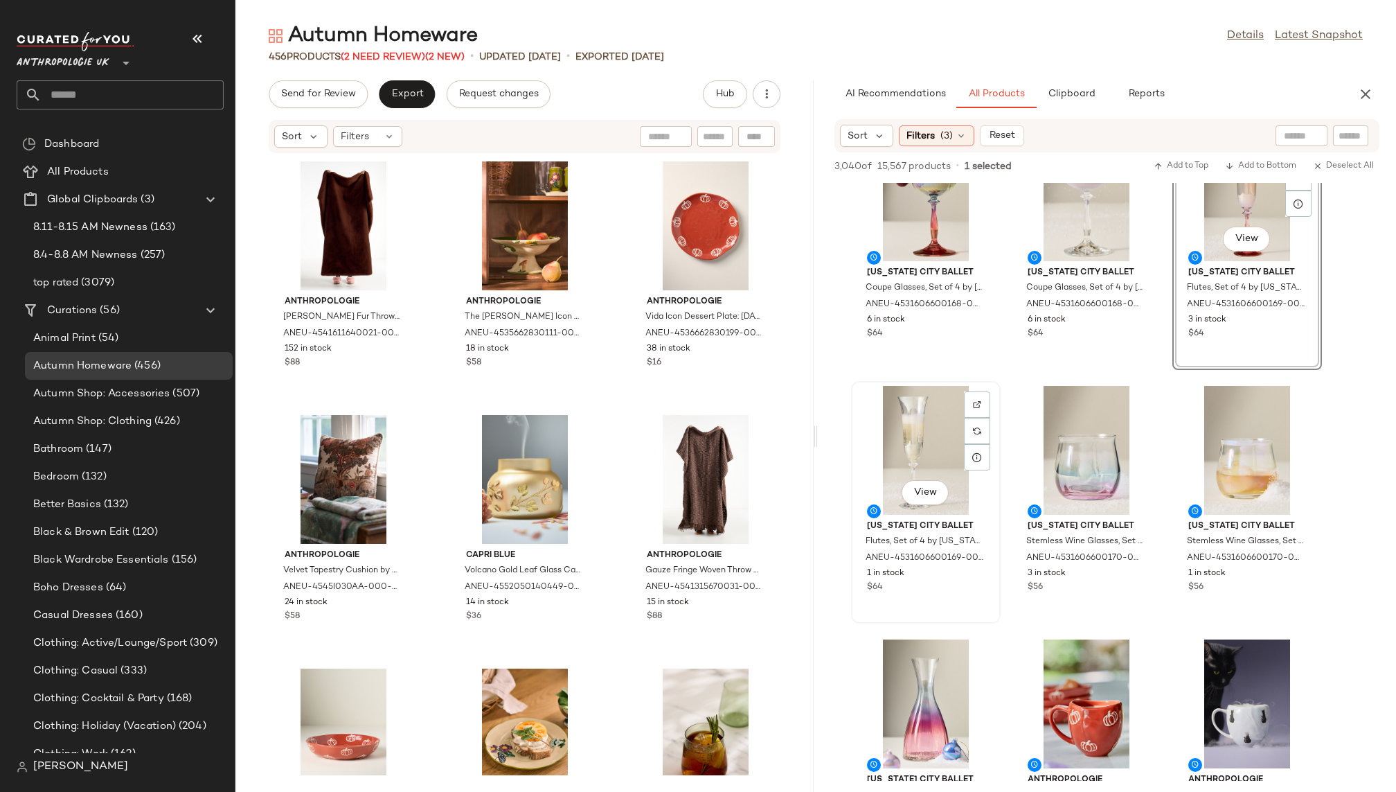
scroll to position [2114, 0]
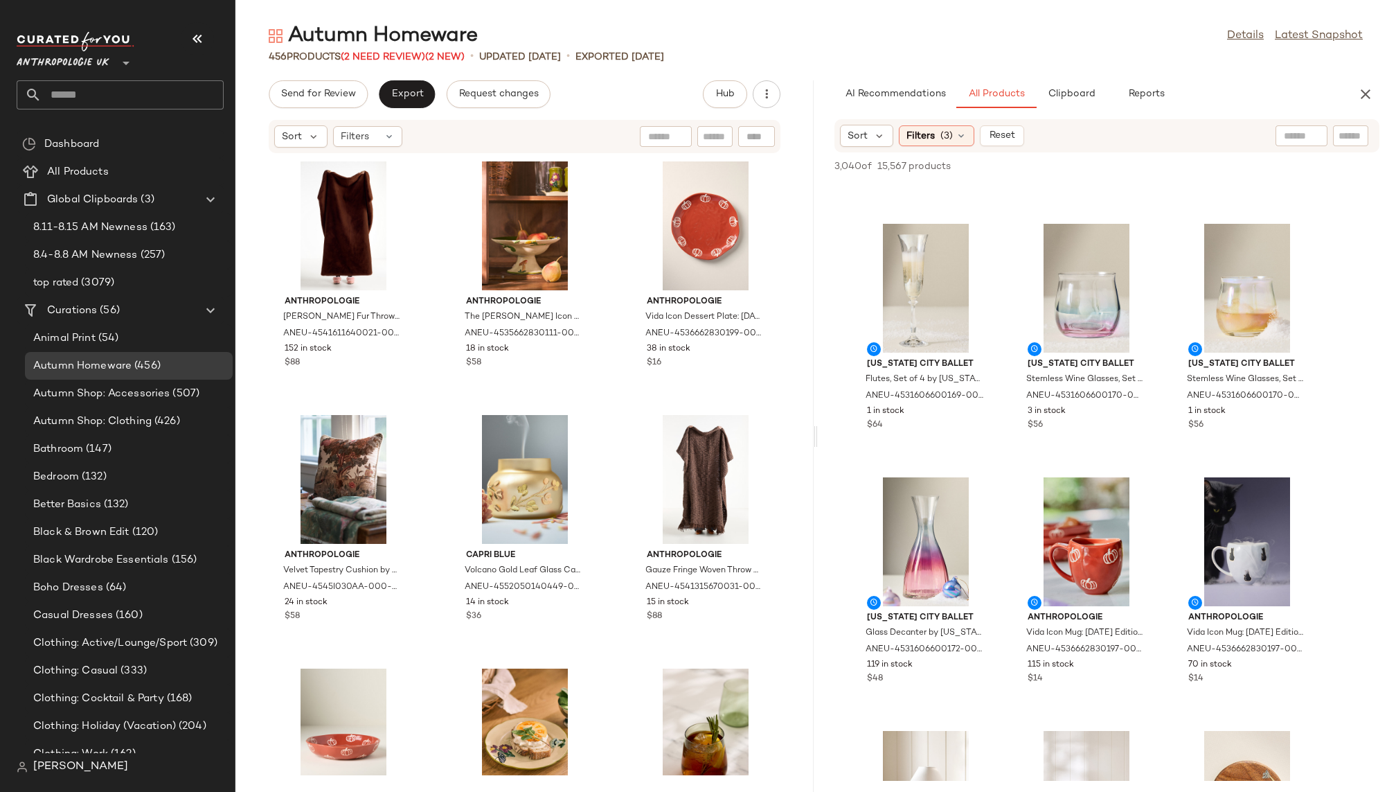
scroll to position [2281, 0]
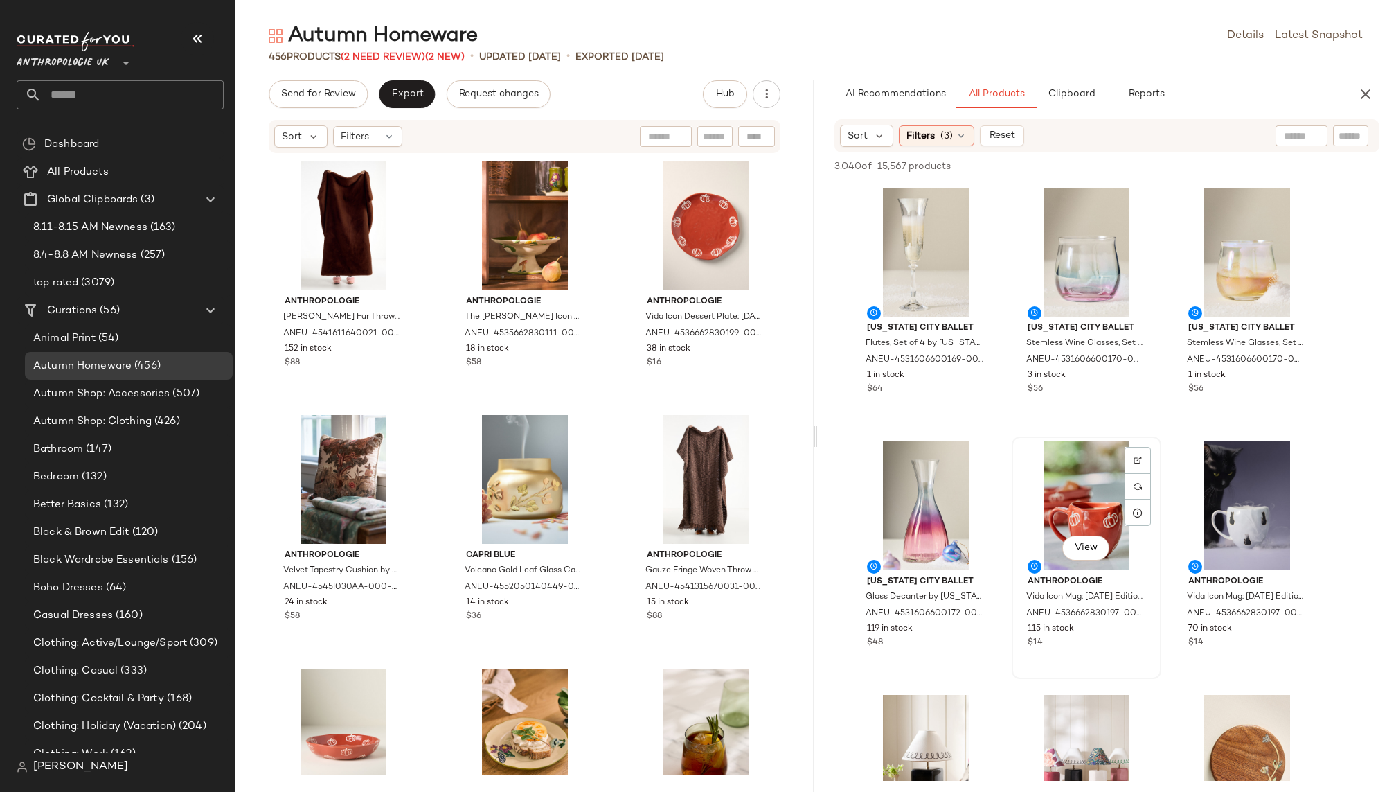
click at [1055, 515] on div "View" at bounding box center [1087, 505] width 140 height 129
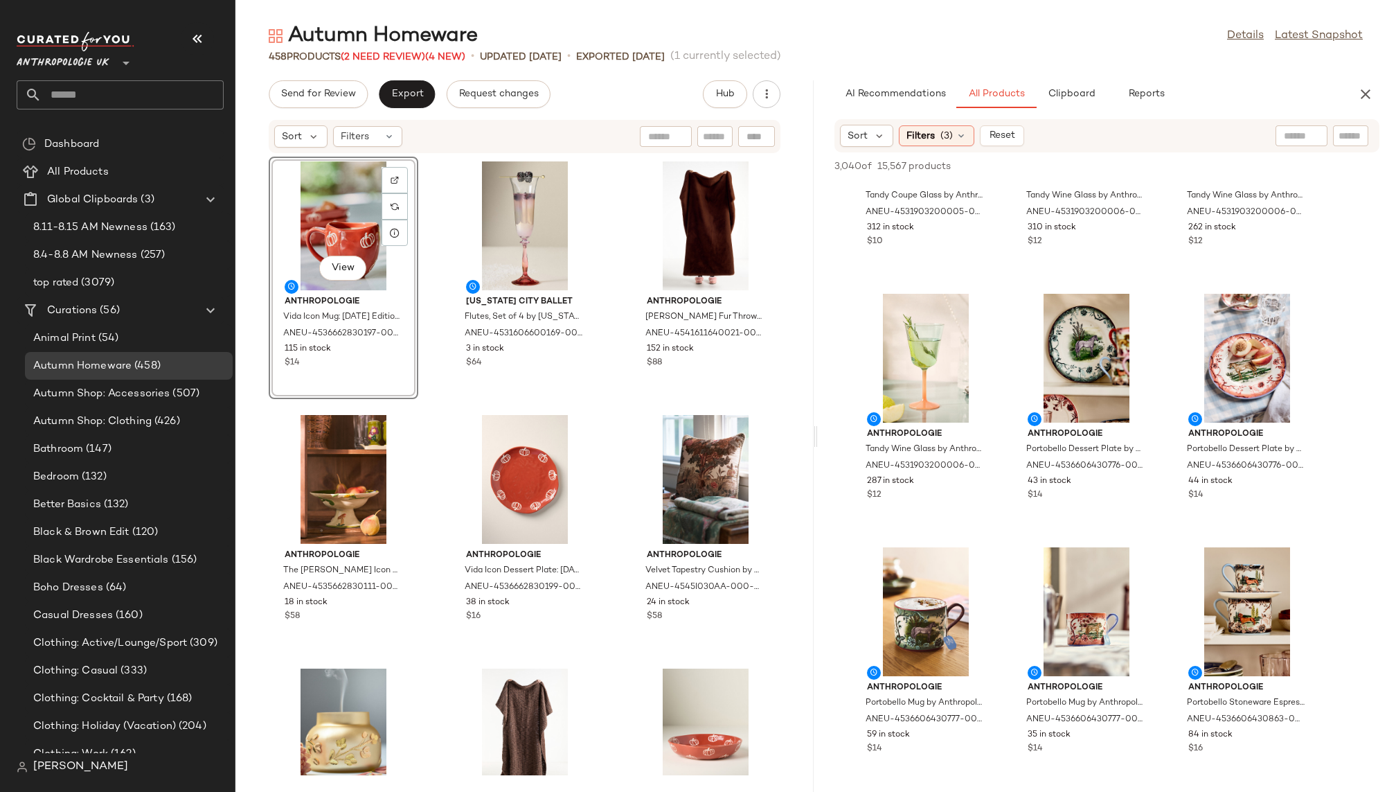
scroll to position [5230, 0]
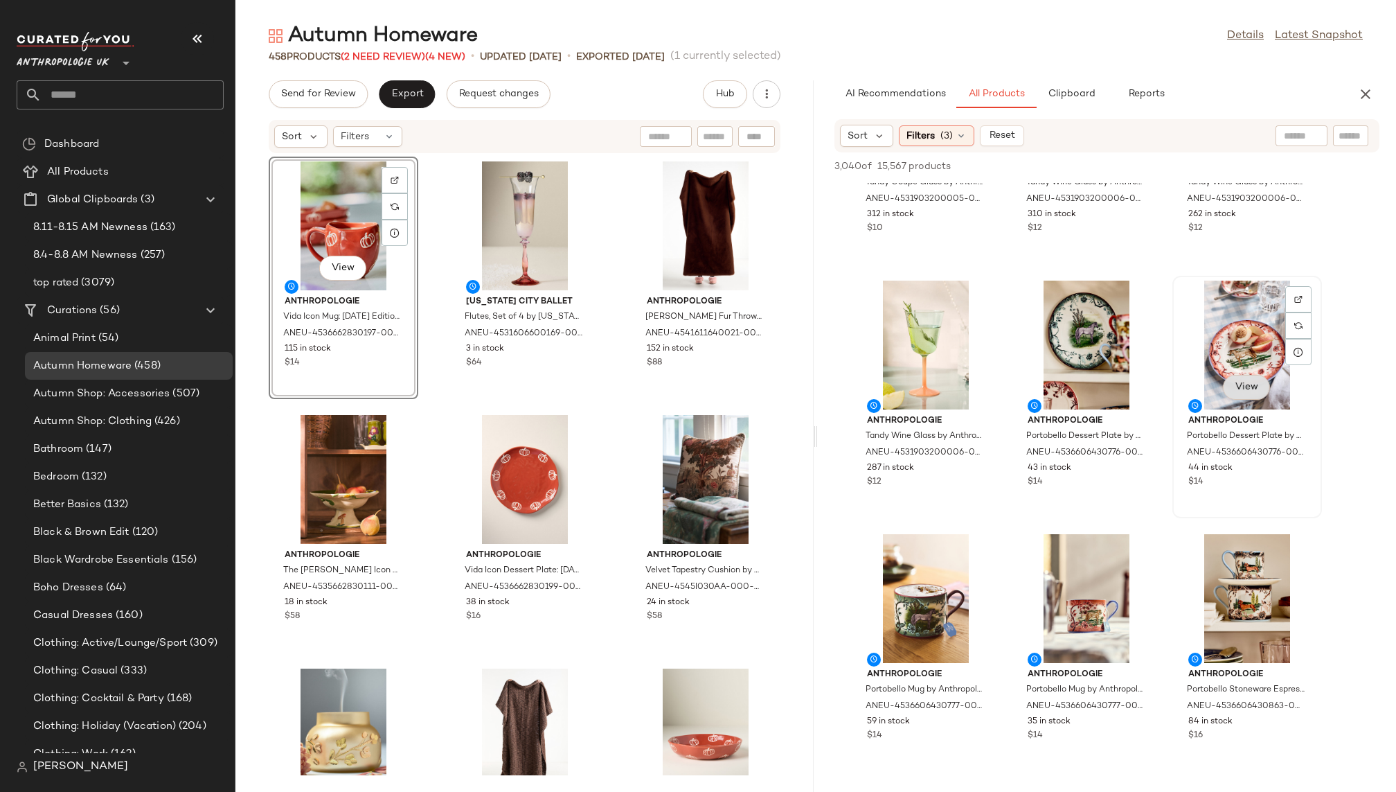
click at [1252, 391] on span "View" at bounding box center [1247, 387] width 24 height 11
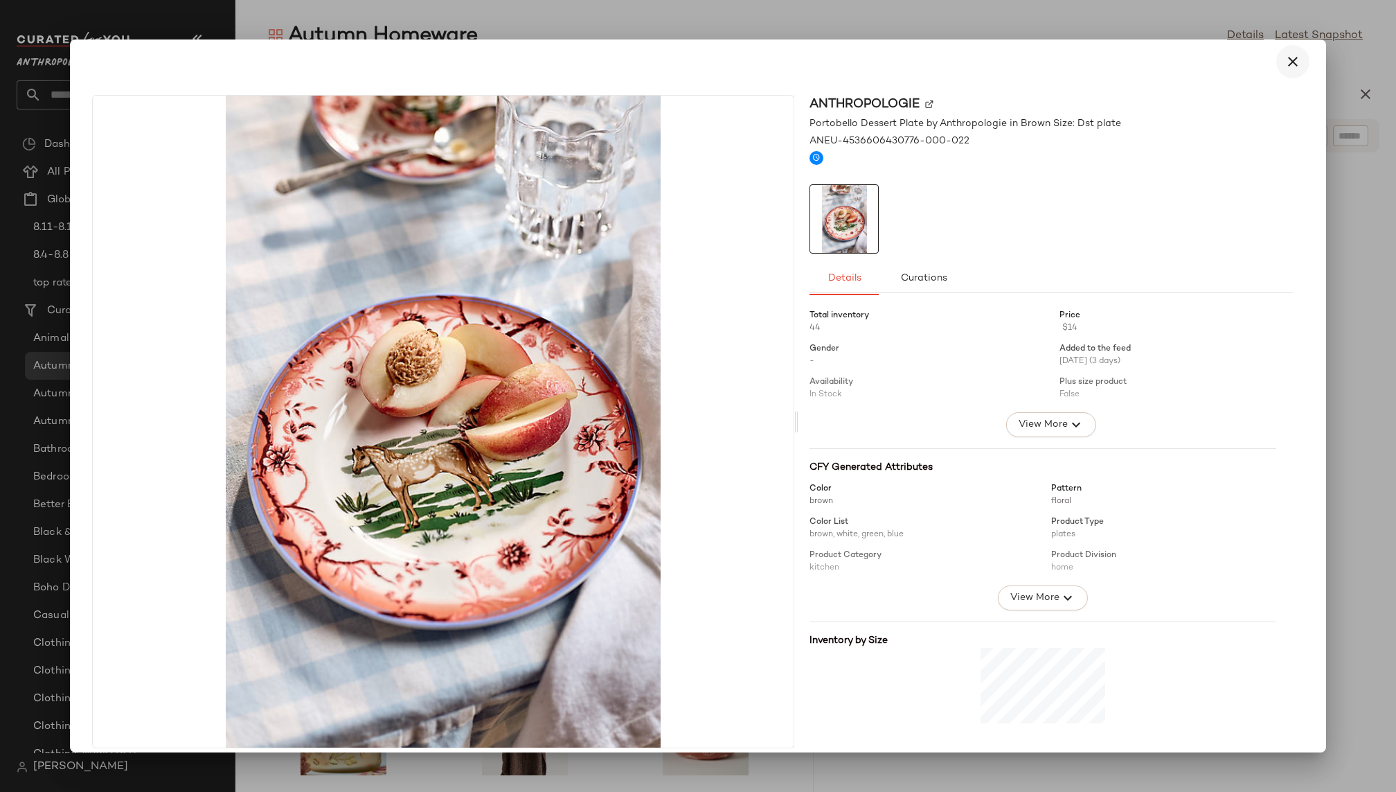
click at [1285, 64] on icon "button" at bounding box center [1293, 61] width 17 height 17
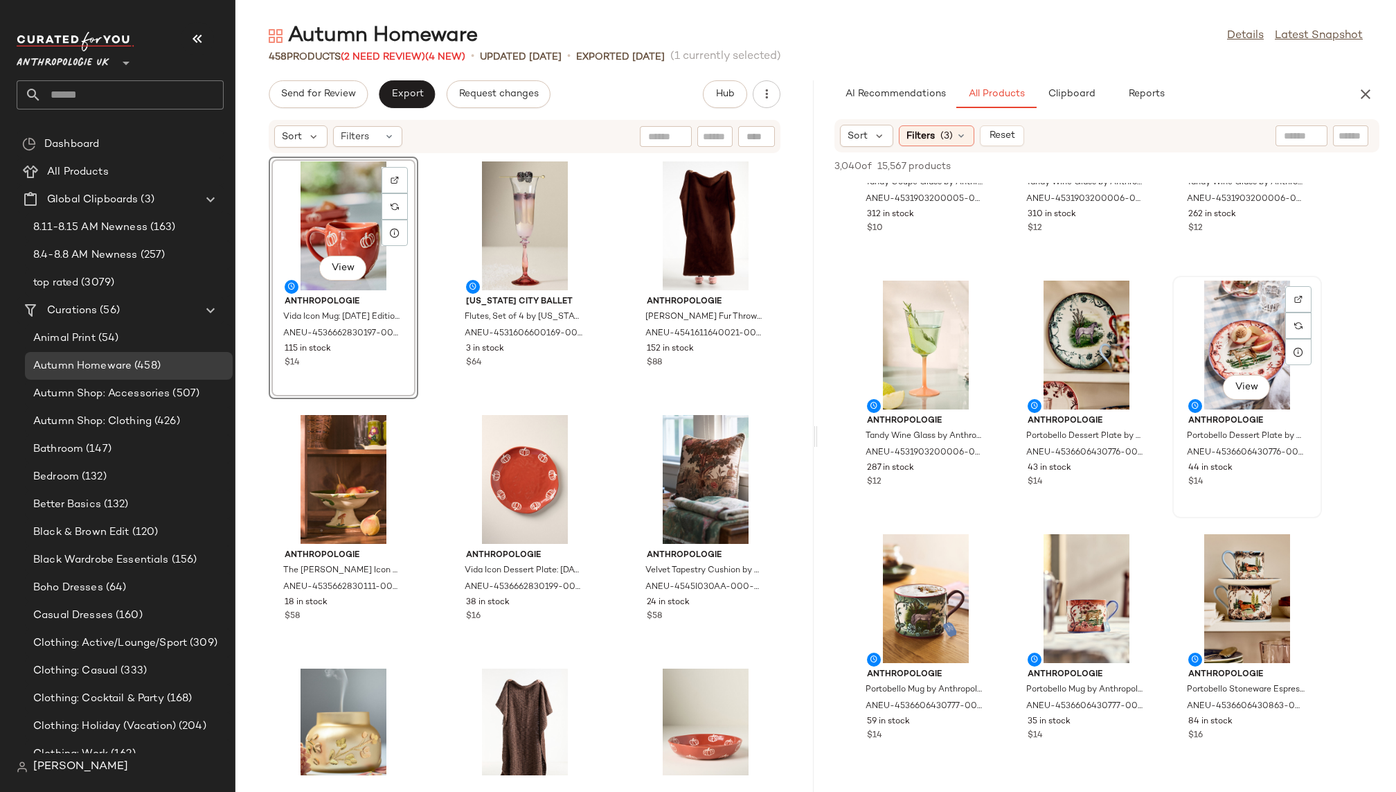
click at [1211, 370] on div "View" at bounding box center [1247, 344] width 140 height 129
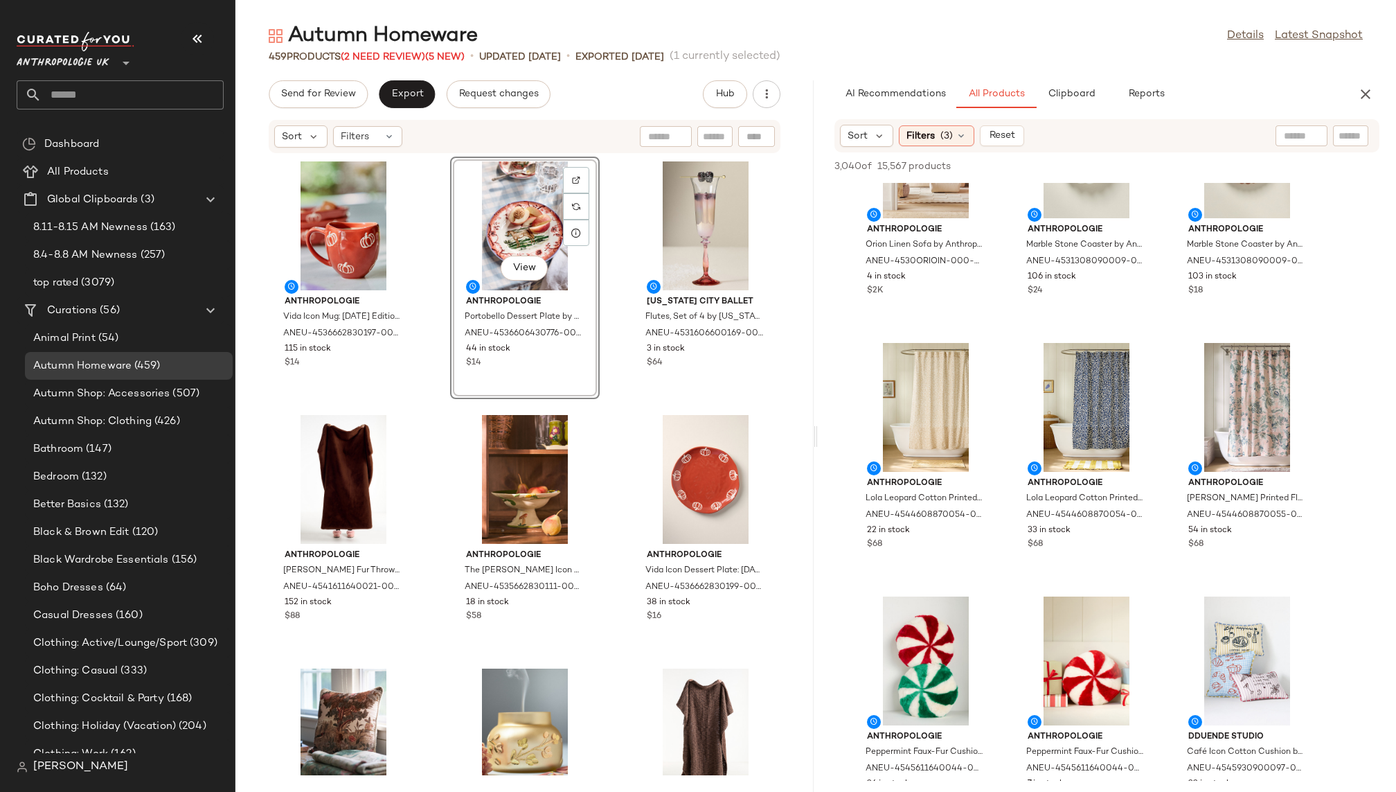
scroll to position [6702, 0]
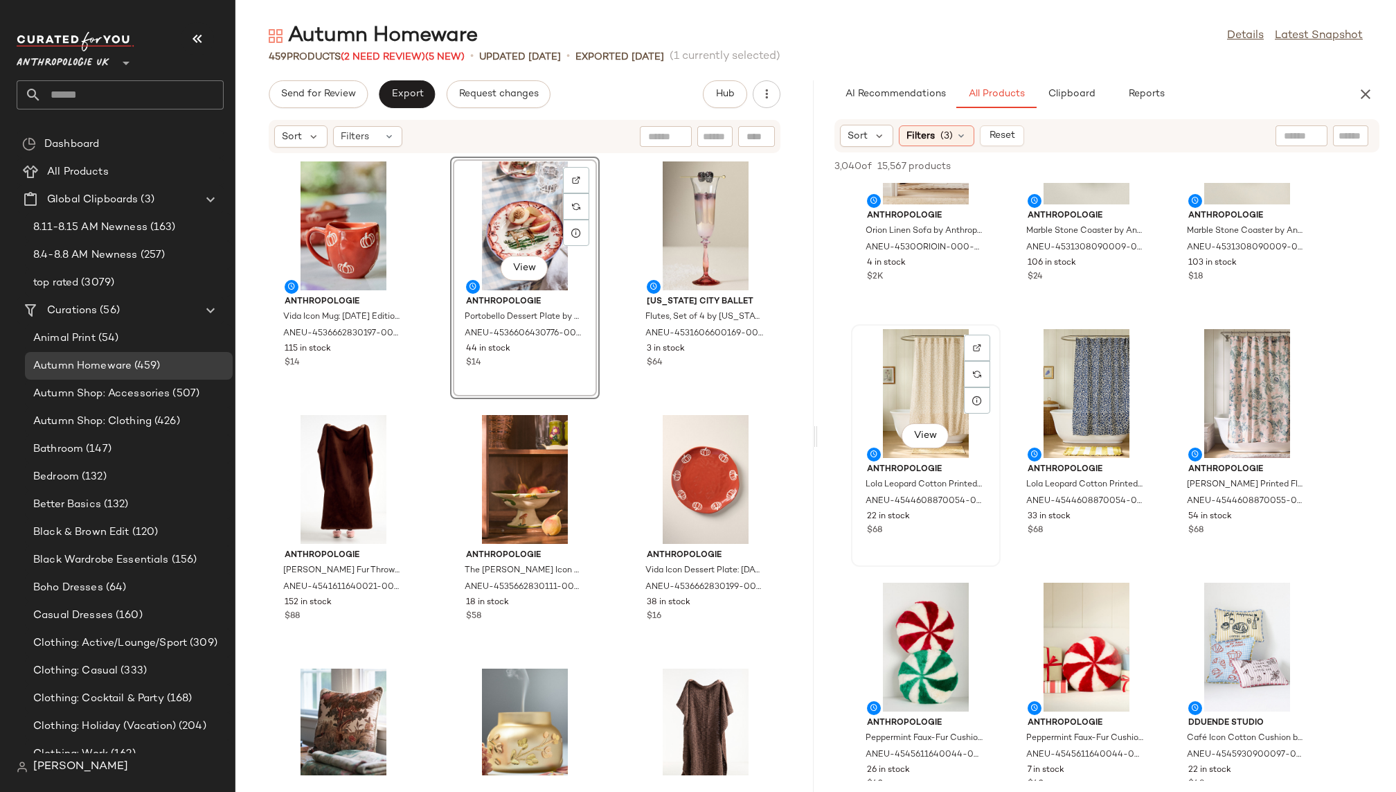
click at [900, 382] on div "View" at bounding box center [926, 393] width 140 height 129
click at [903, 395] on div "View" at bounding box center [926, 393] width 140 height 129
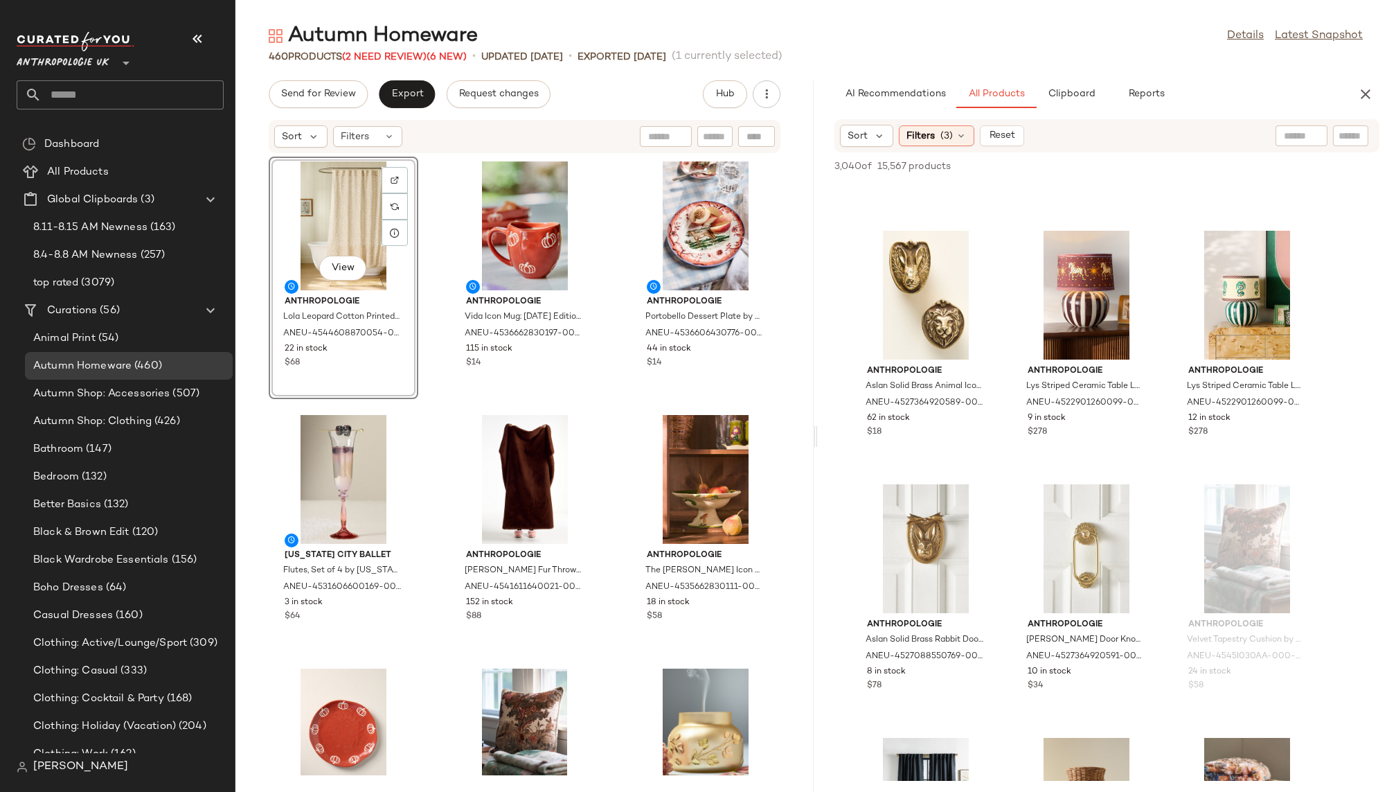
scroll to position [13149, 0]
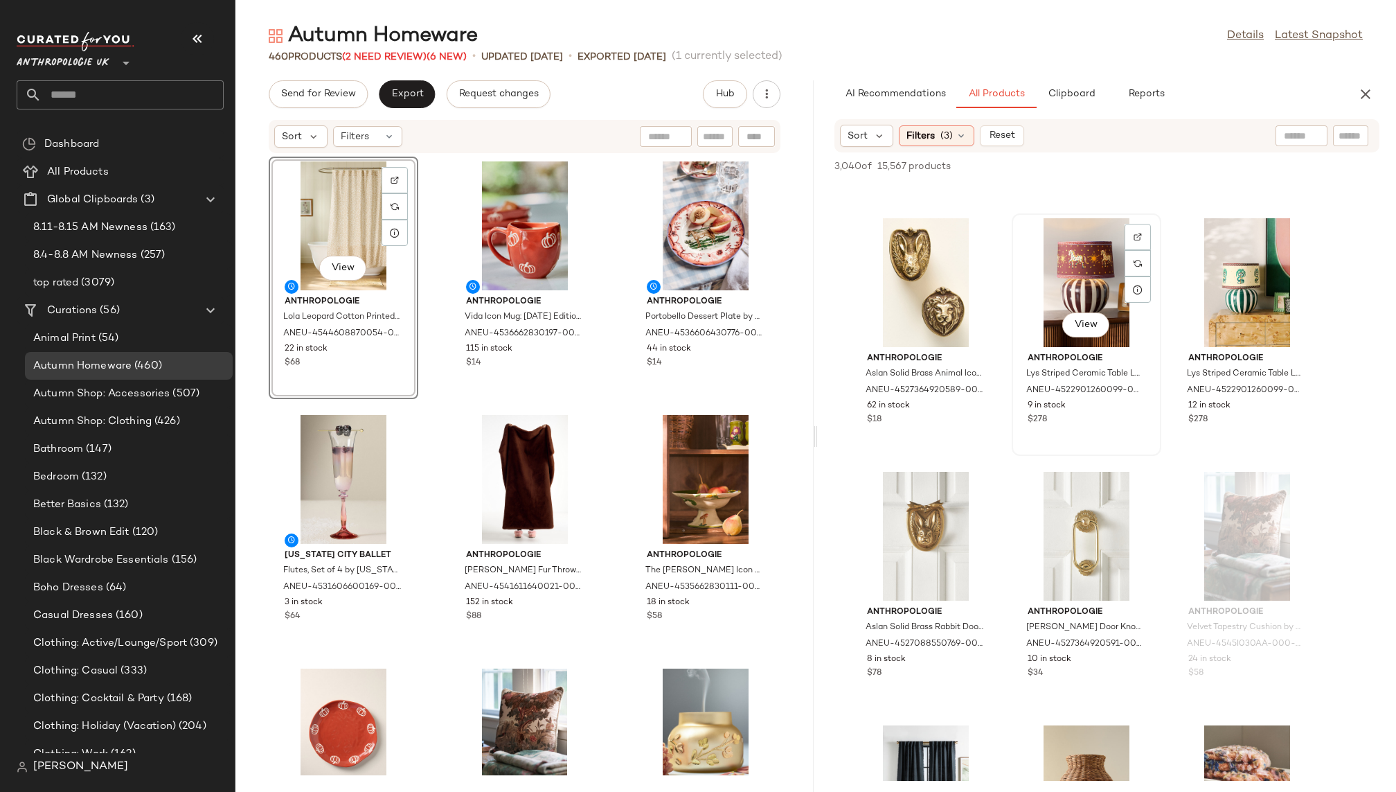
click at [1054, 279] on div "View" at bounding box center [1087, 282] width 140 height 129
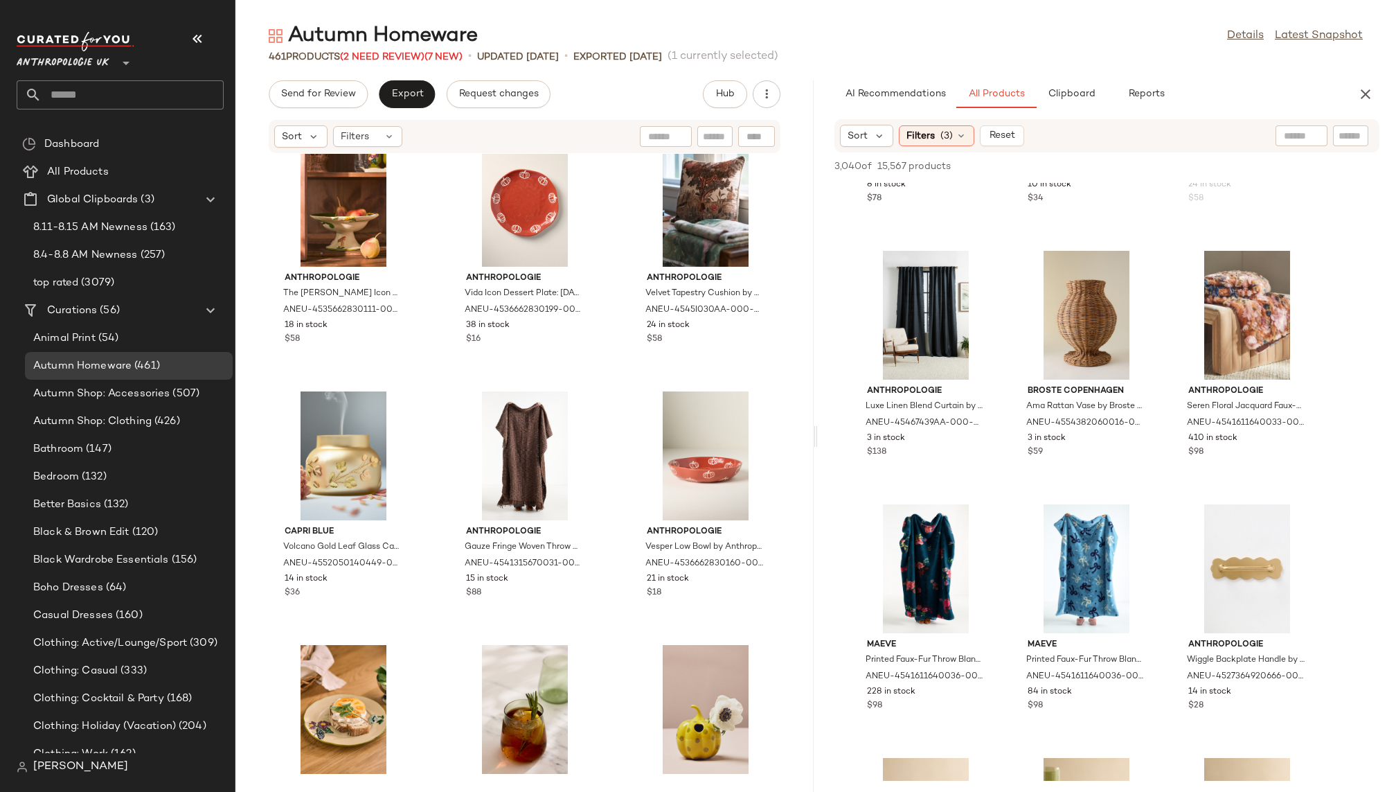
scroll to position [0, 0]
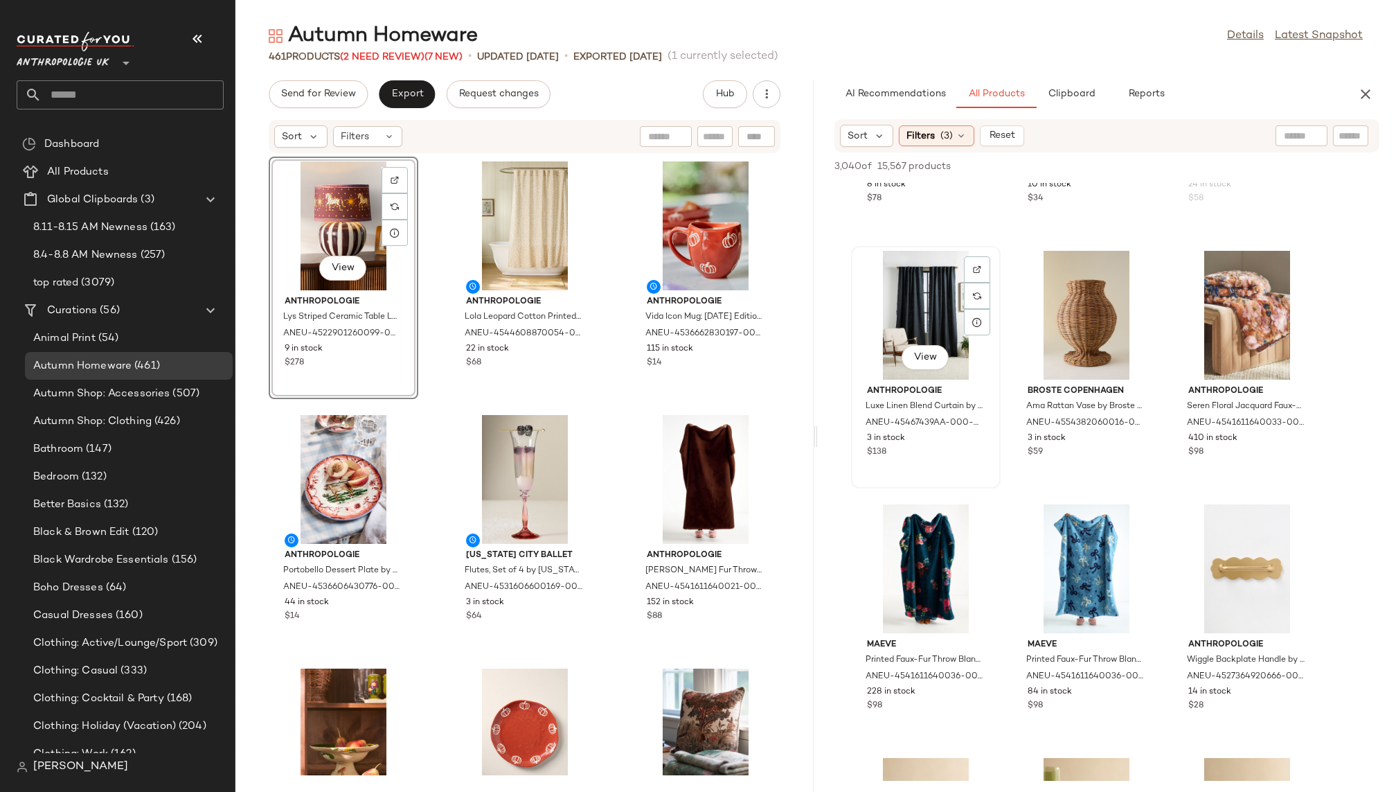
click at [911, 310] on div "View" at bounding box center [926, 315] width 140 height 129
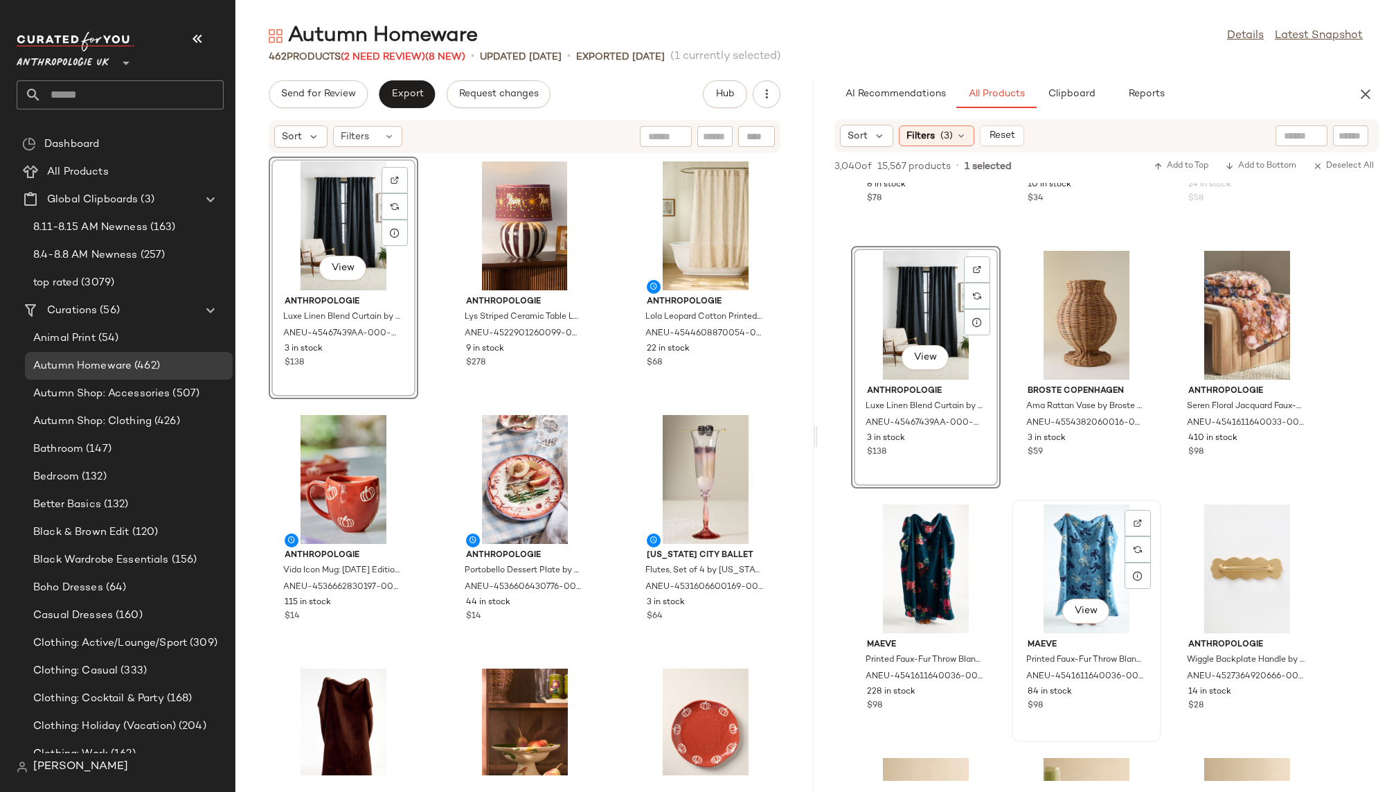
click at [1071, 551] on div "View" at bounding box center [1087, 568] width 140 height 129
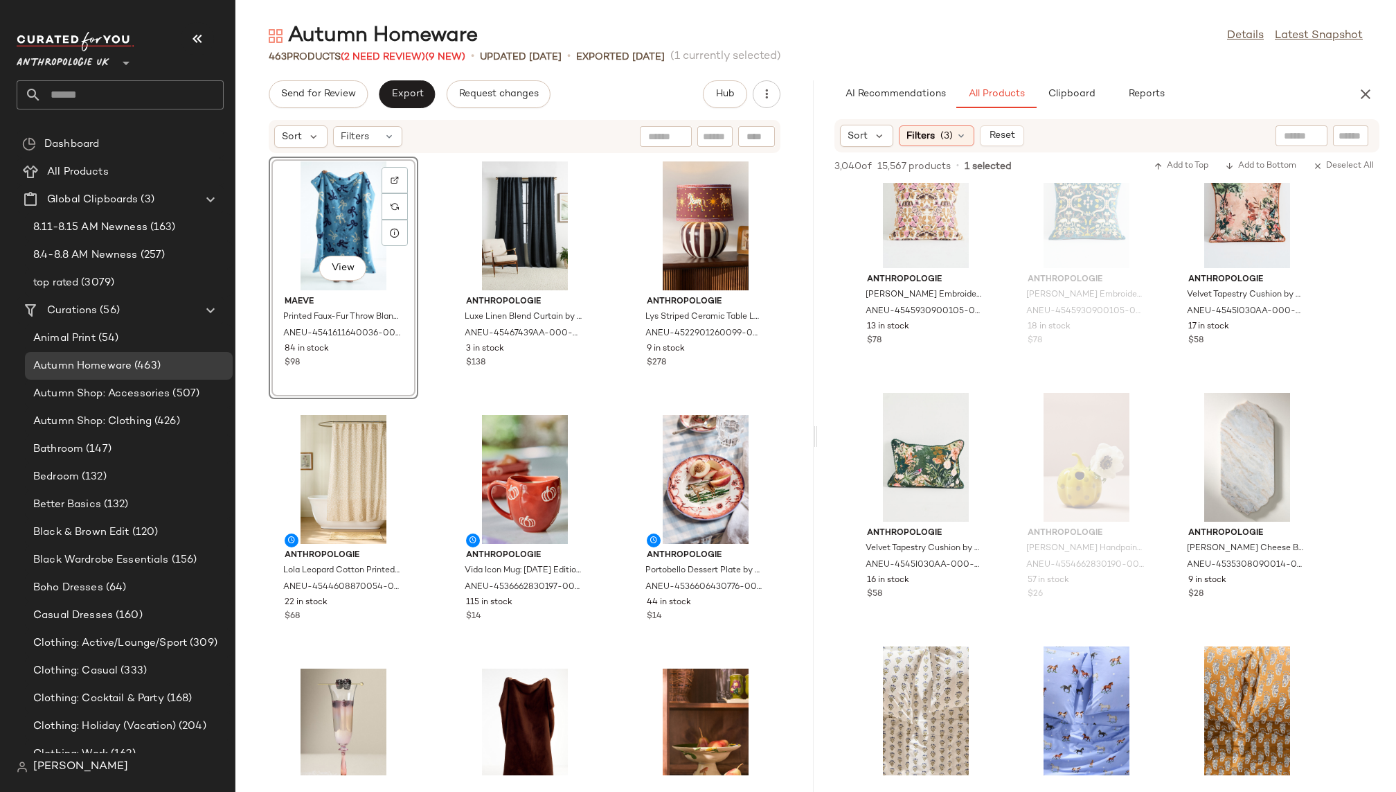
scroll to position [14827, 0]
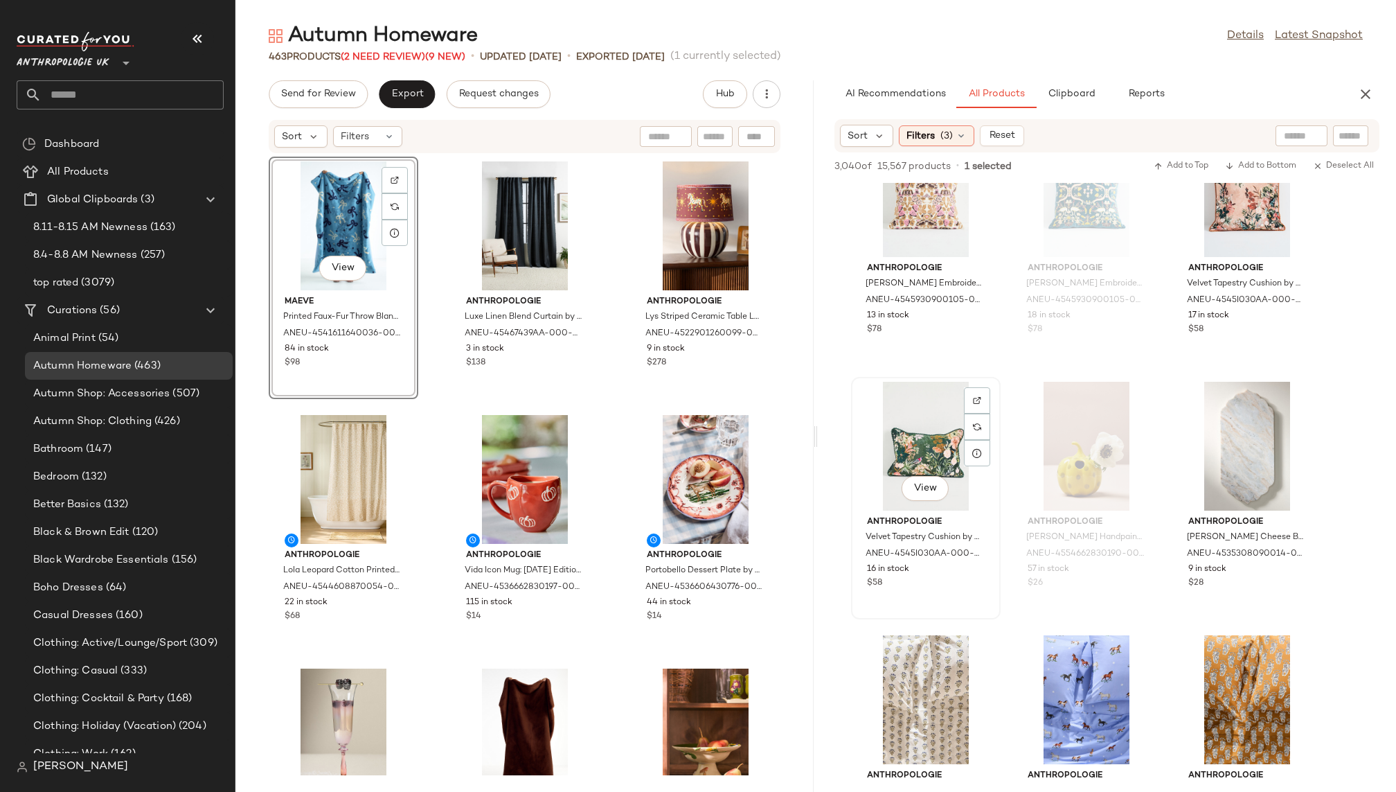
click at [919, 439] on div "View" at bounding box center [926, 446] width 140 height 129
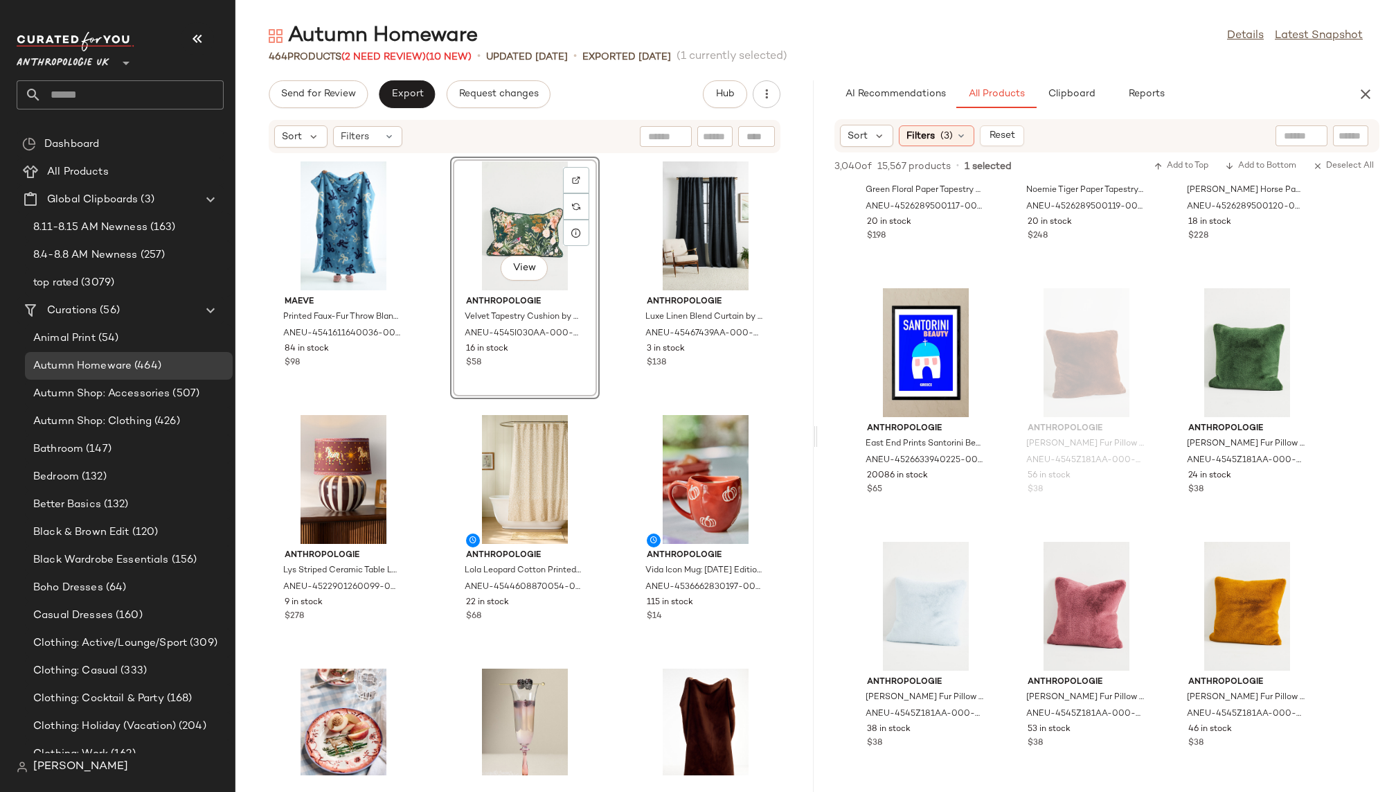
scroll to position [18637, 0]
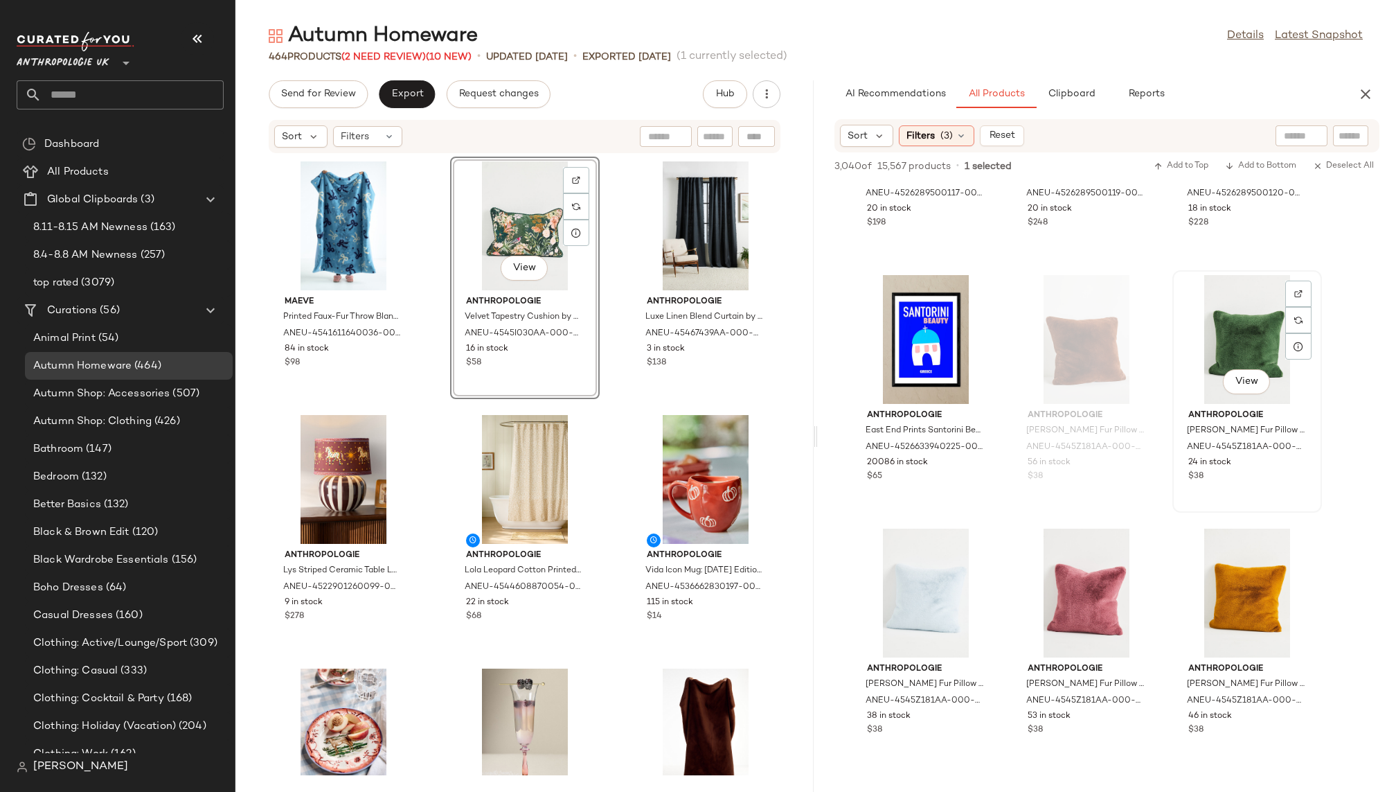
click at [1226, 349] on div "View" at bounding box center [1247, 339] width 140 height 129
click at [900, 593] on div "View" at bounding box center [926, 592] width 140 height 129
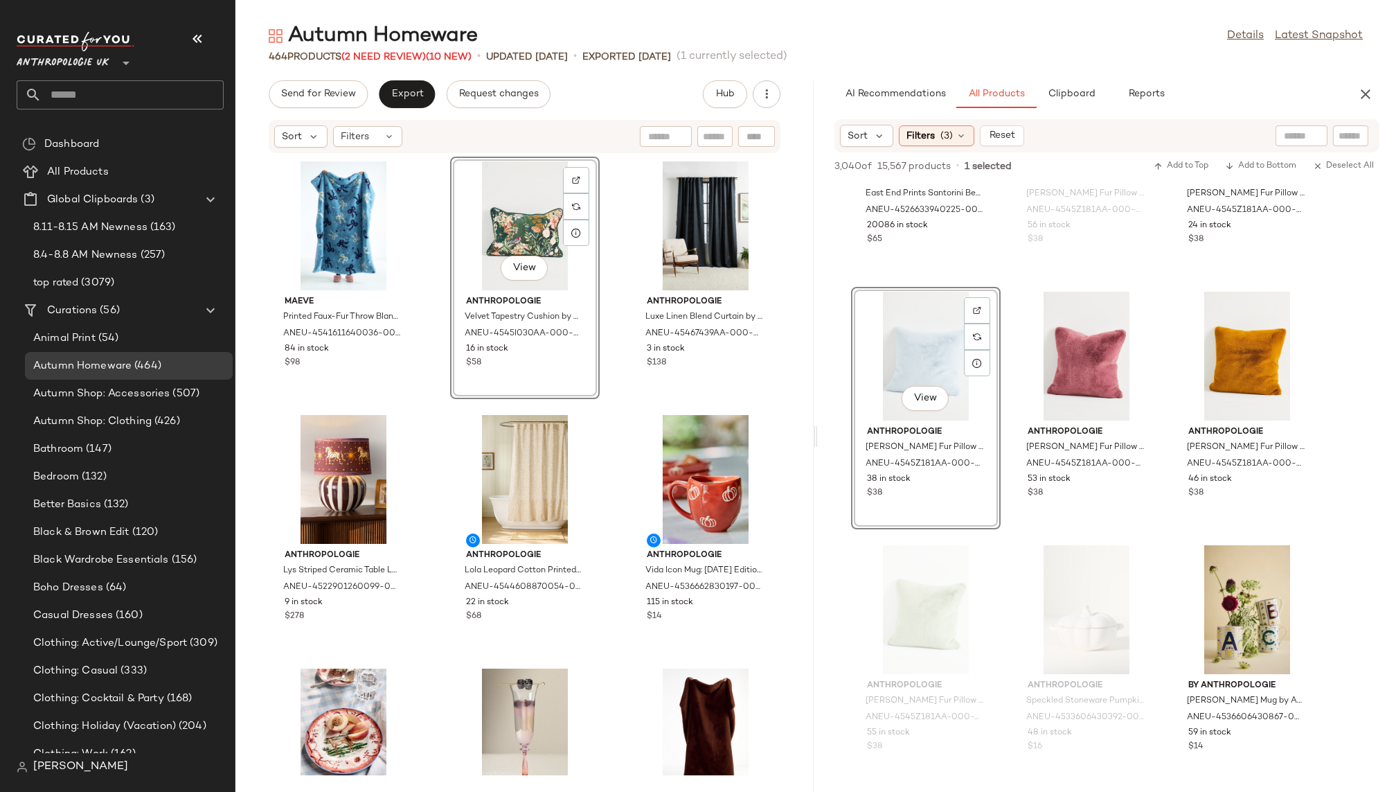
scroll to position [18875, 0]
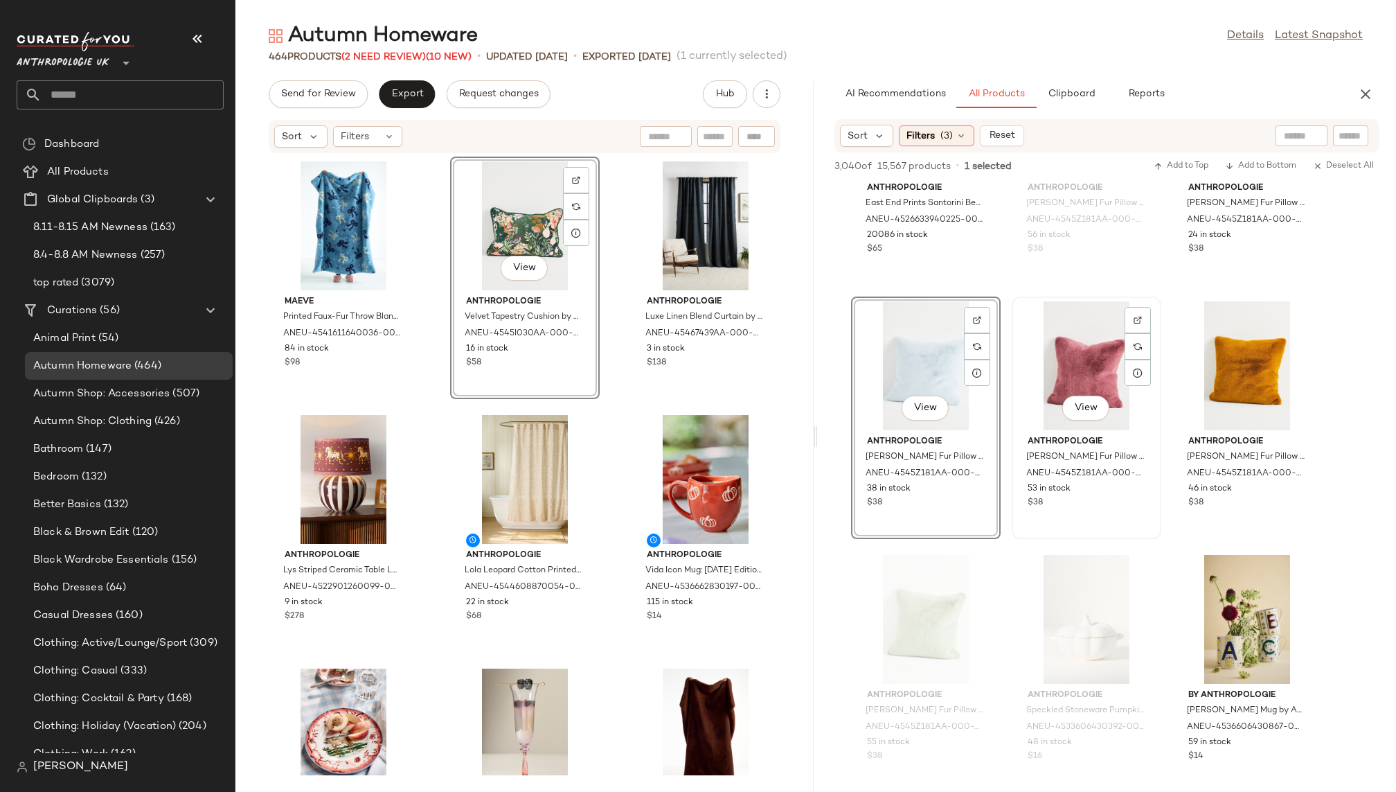
click at [1056, 343] on div "View" at bounding box center [1087, 365] width 140 height 129
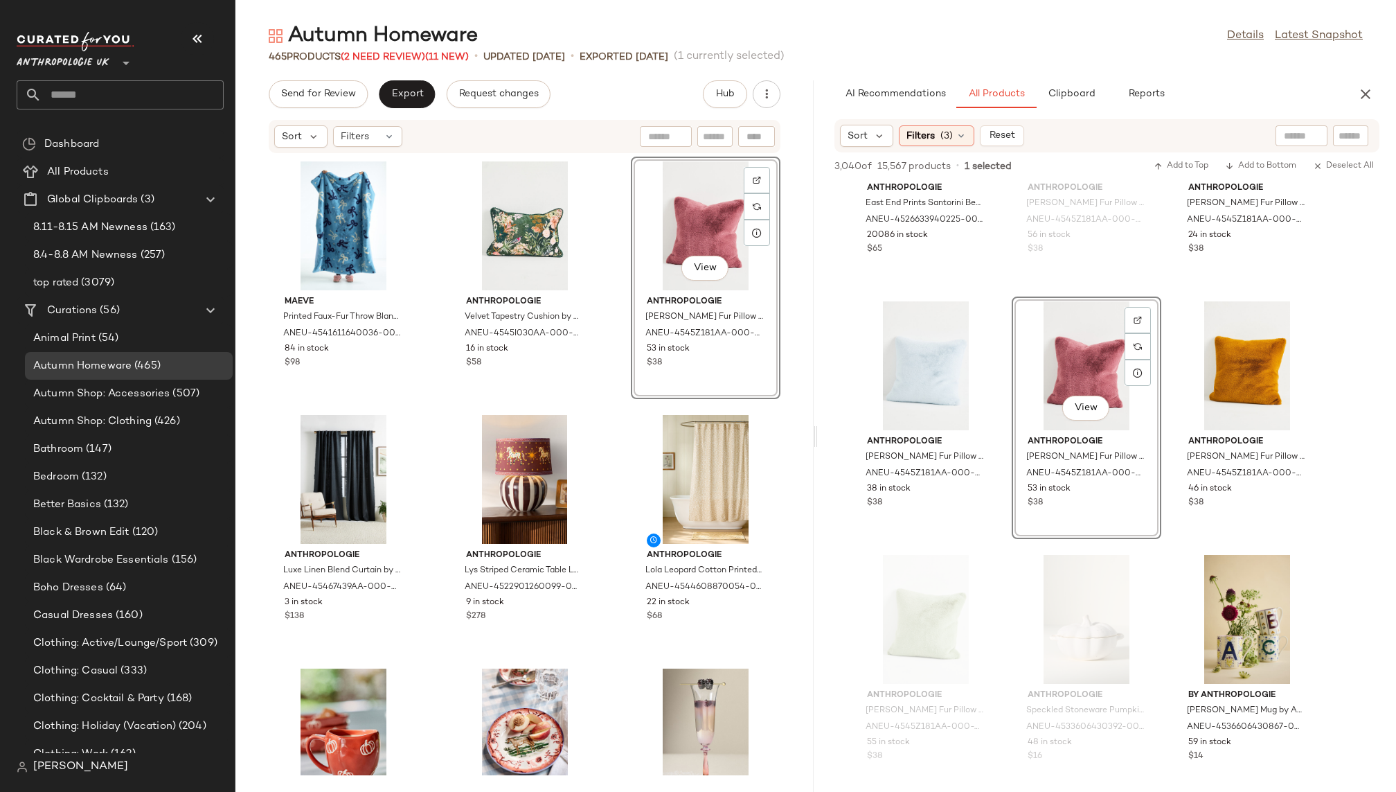
click at [607, 472] on div "Maeve Printed Faux-Fur Throw Blanket by Maeve in Blue Size: 60 x 70, Polyester …" at bounding box center [524, 464] width 578 height 621
click at [510, 249] on div "View" at bounding box center [525, 225] width 140 height 129
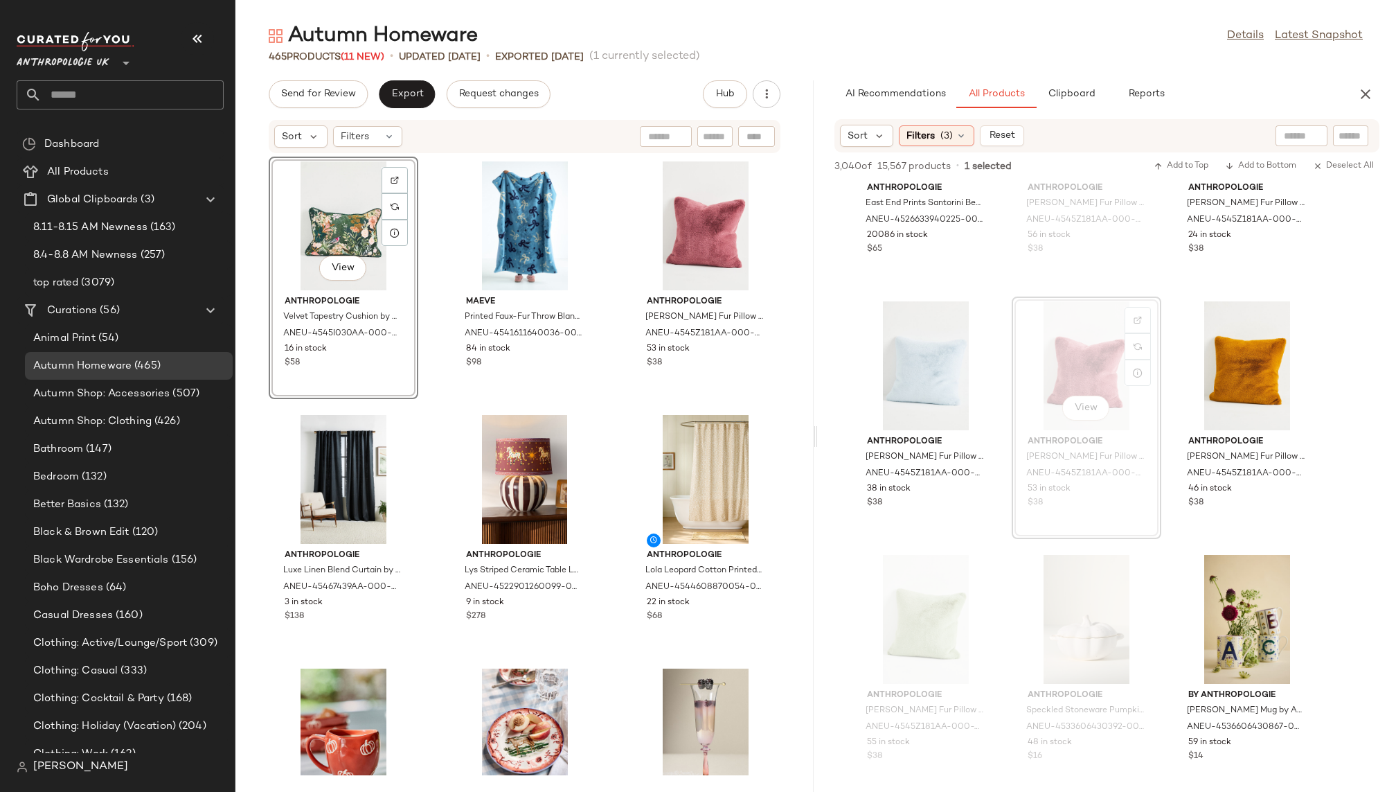
click at [343, 240] on div "View" at bounding box center [344, 225] width 140 height 129
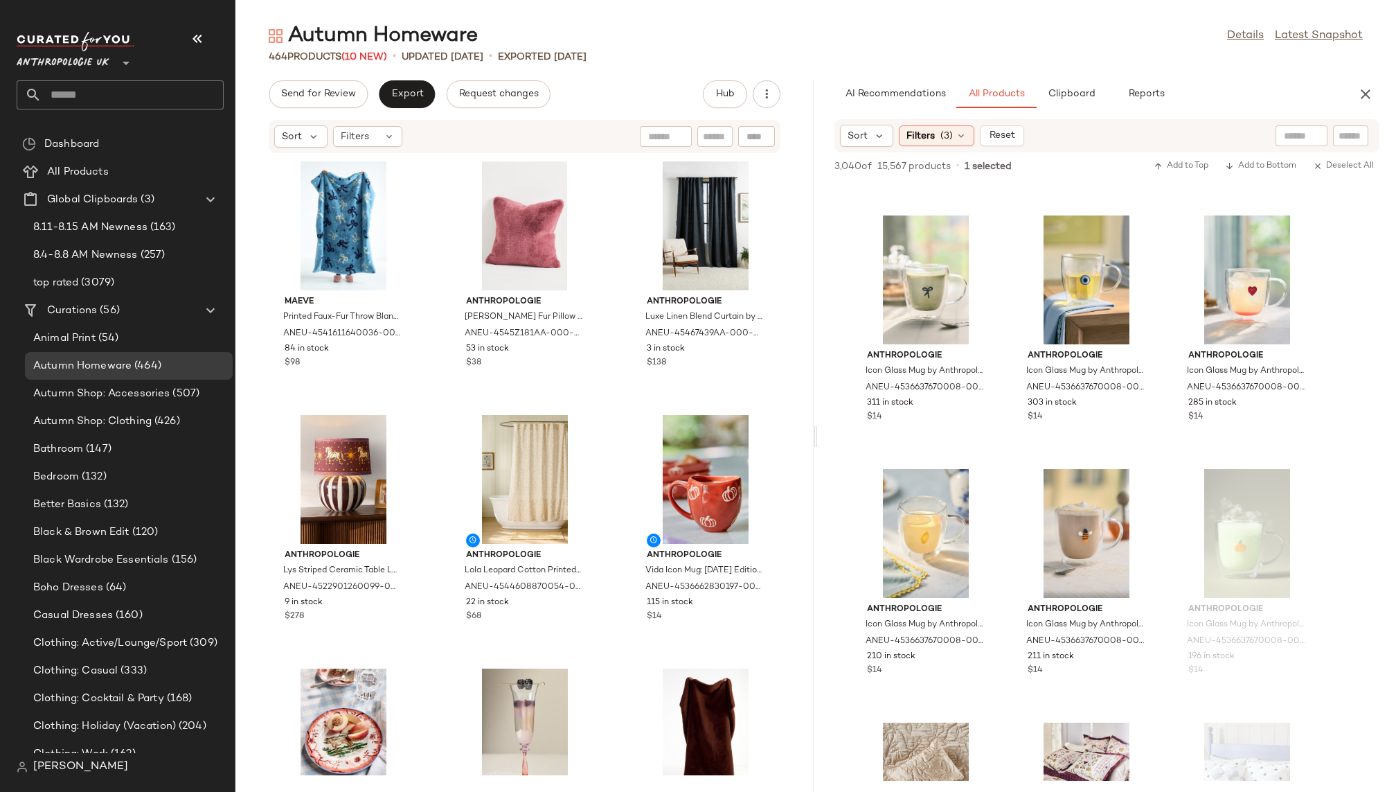
scroll to position [22899, 0]
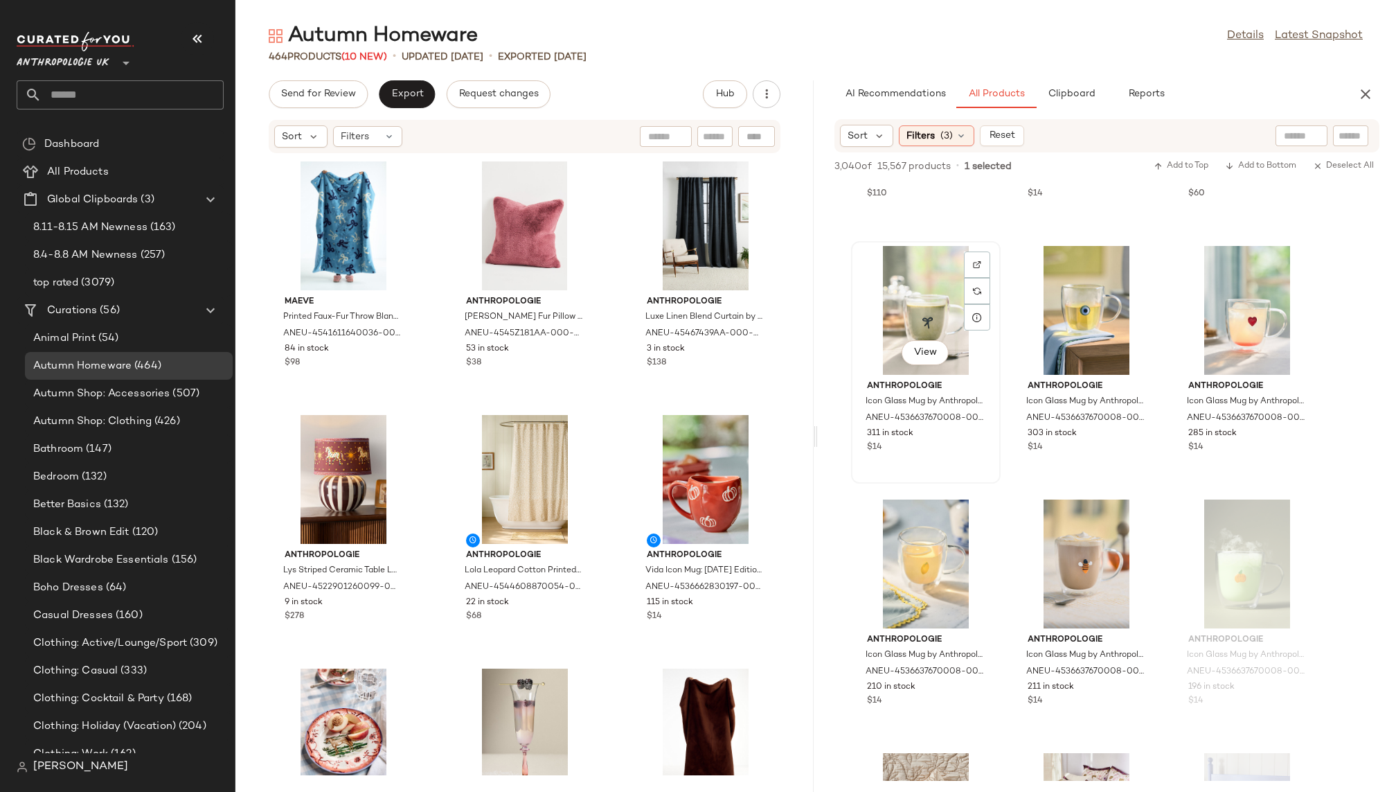
click at [894, 323] on div "View" at bounding box center [926, 310] width 140 height 129
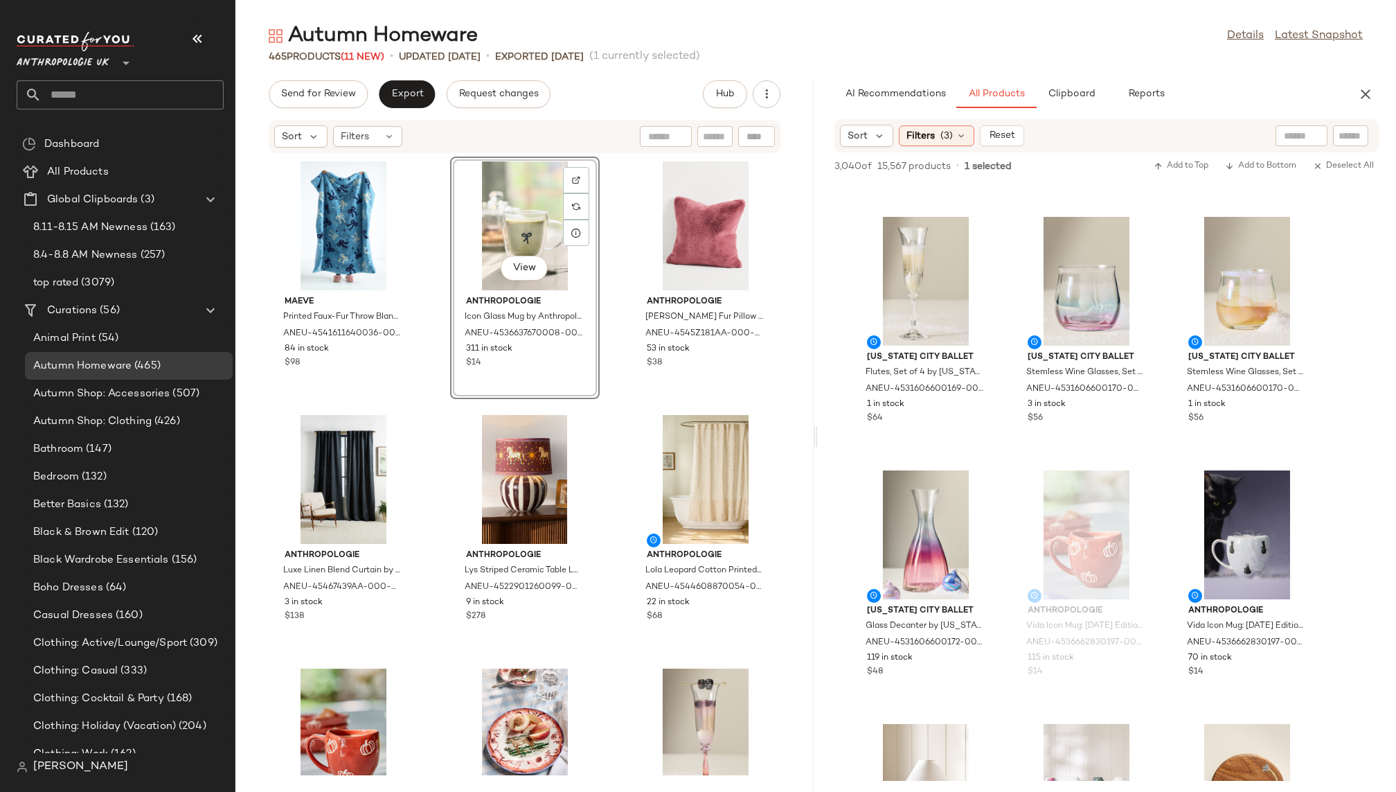
scroll to position [2230, 0]
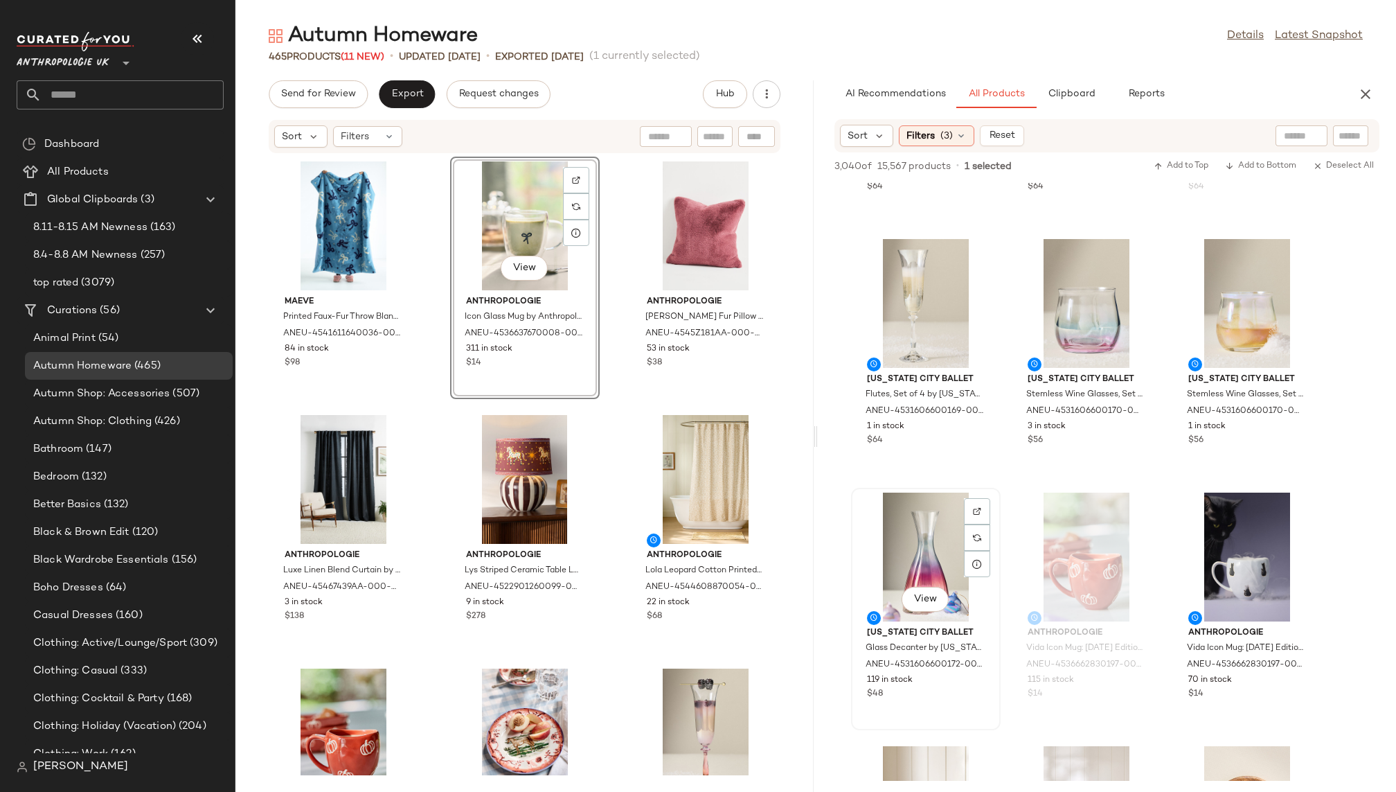
click at [907, 551] on div "View" at bounding box center [926, 556] width 140 height 129
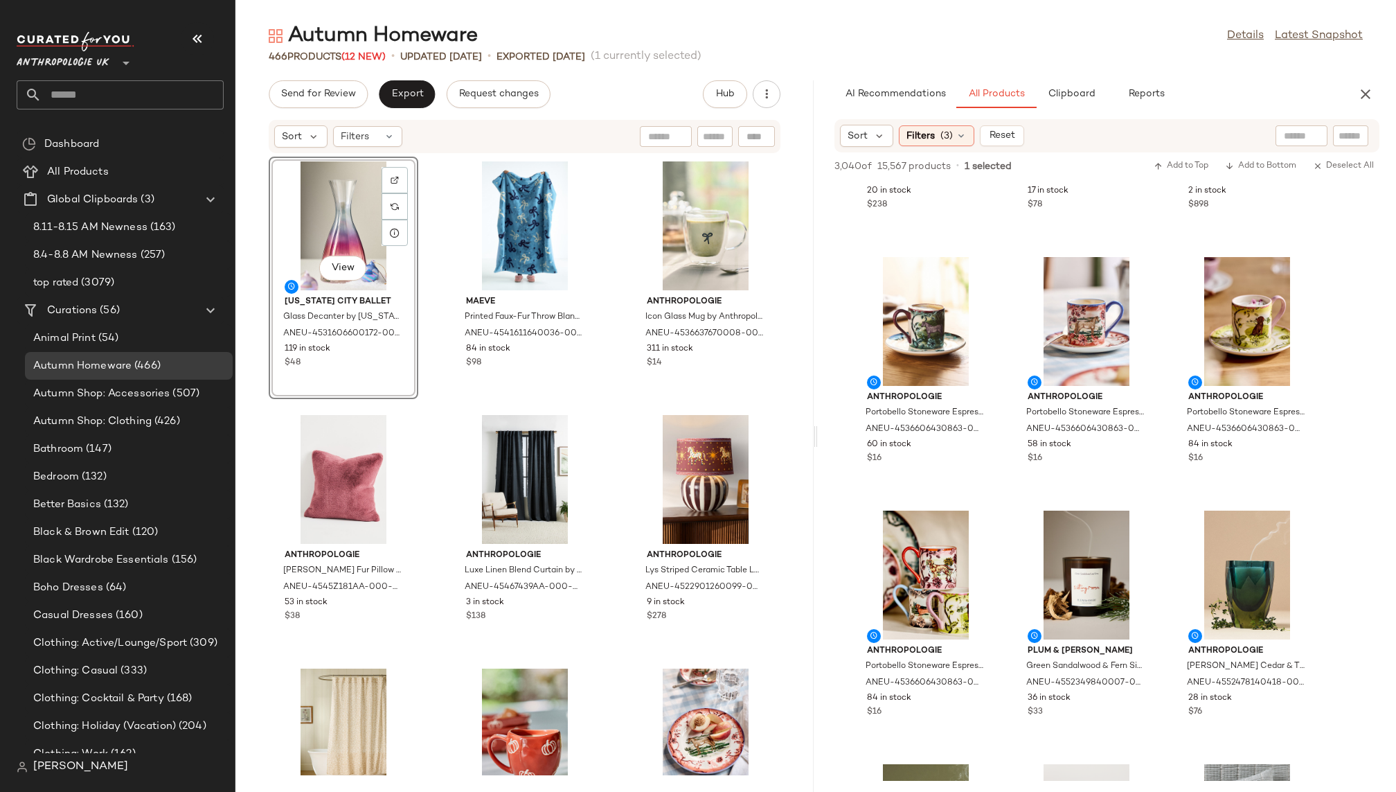
scroll to position [11593, 0]
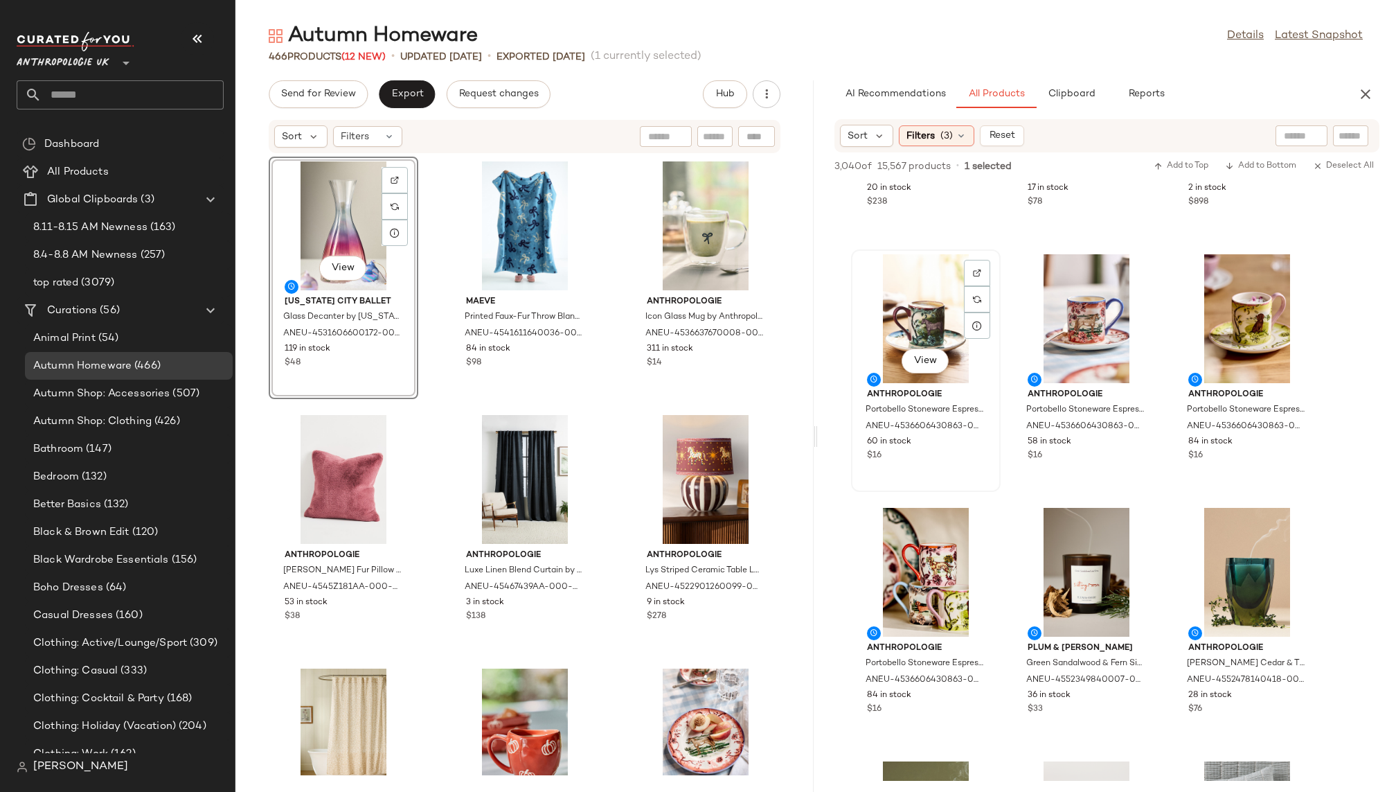
click at [902, 314] on div "View" at bounding box center [926, 318] width 140 height 129
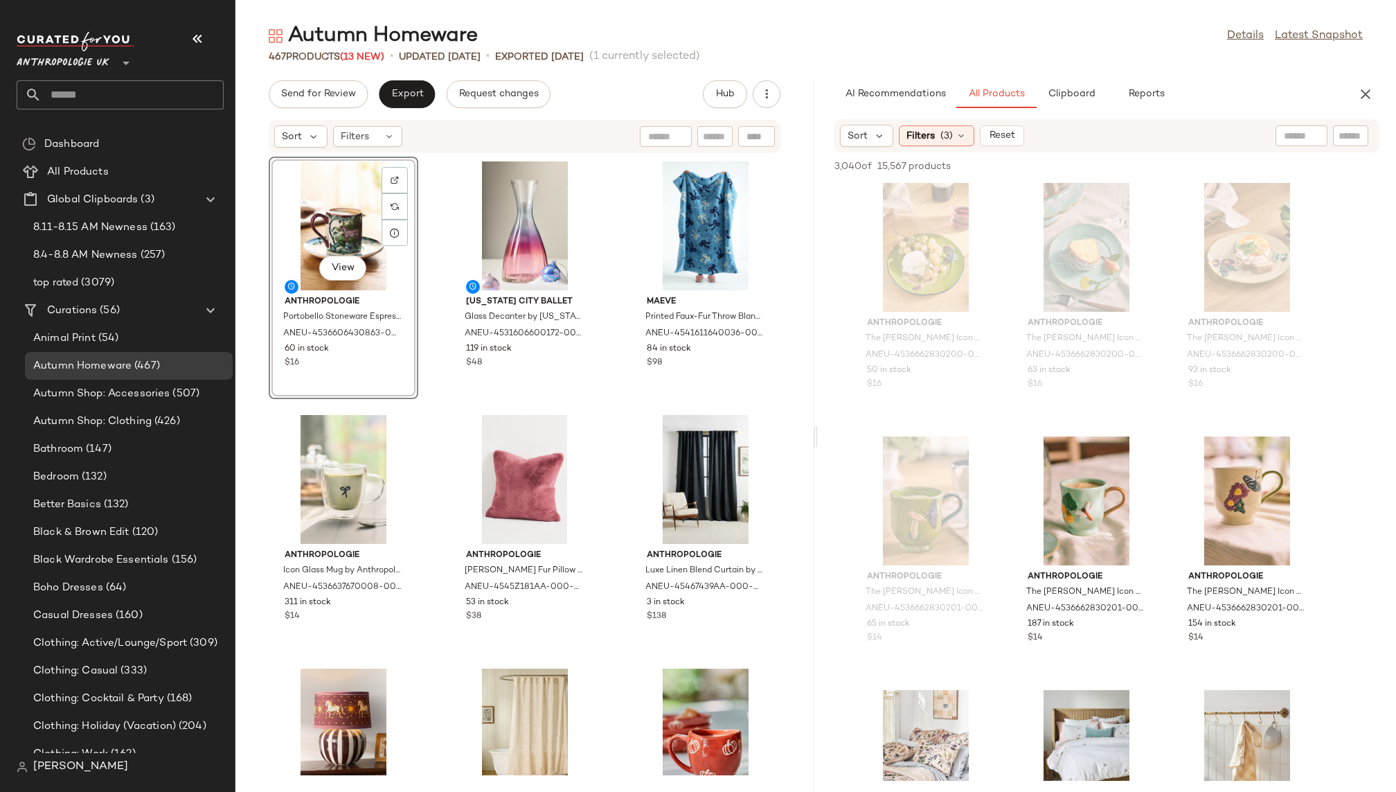
scroll to position [28272, 0]
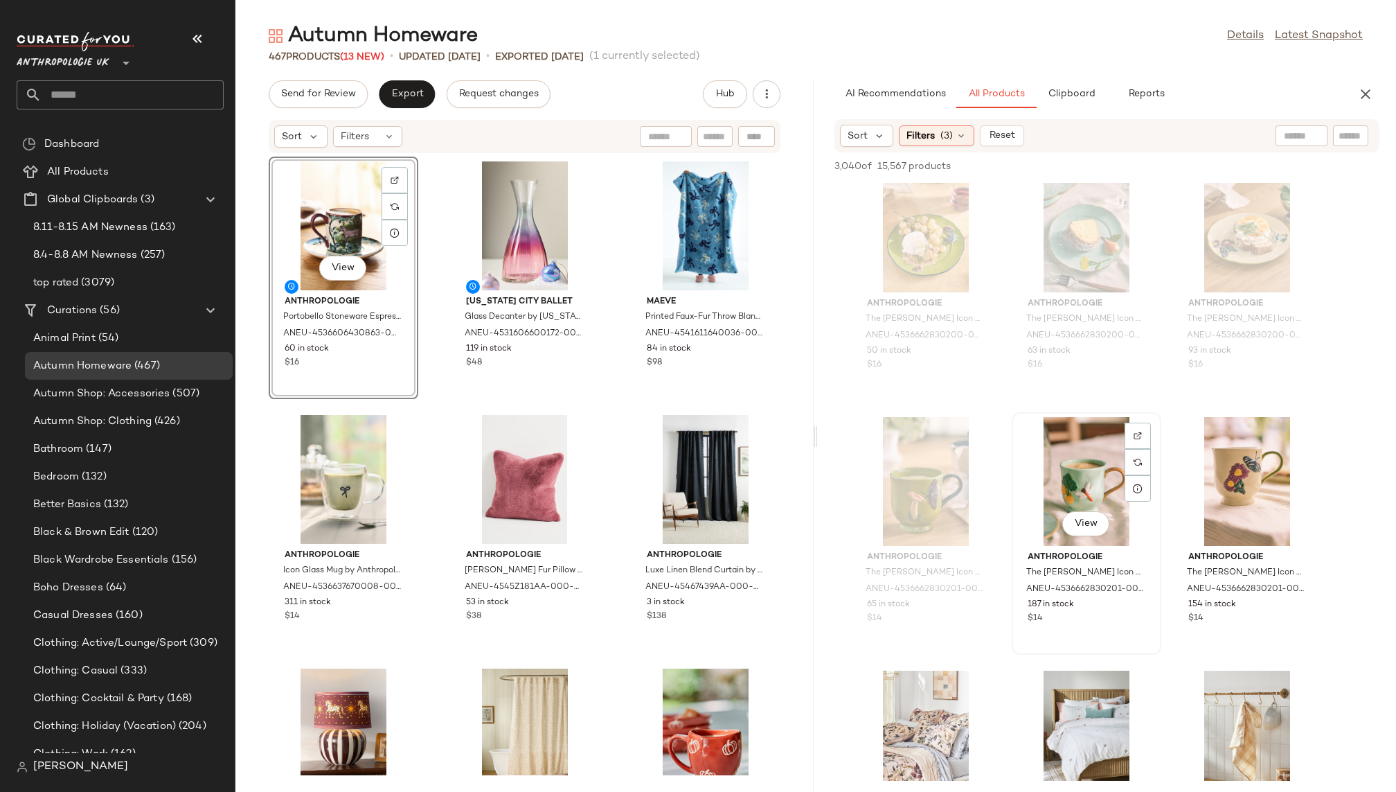
click at [1064, 488] on div "View" at bounding box center [1087, 481] width 140 height 129
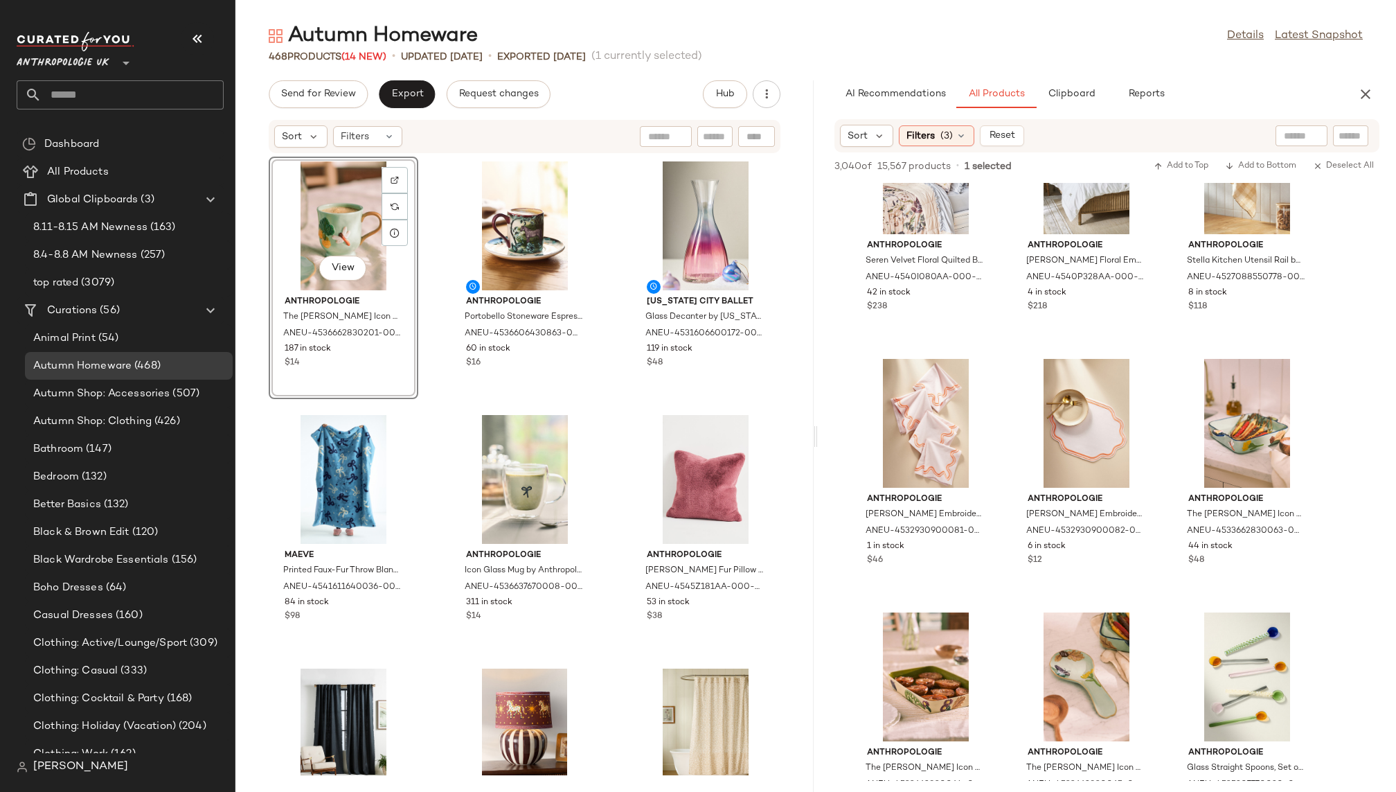
scroll to position [28897, 0]
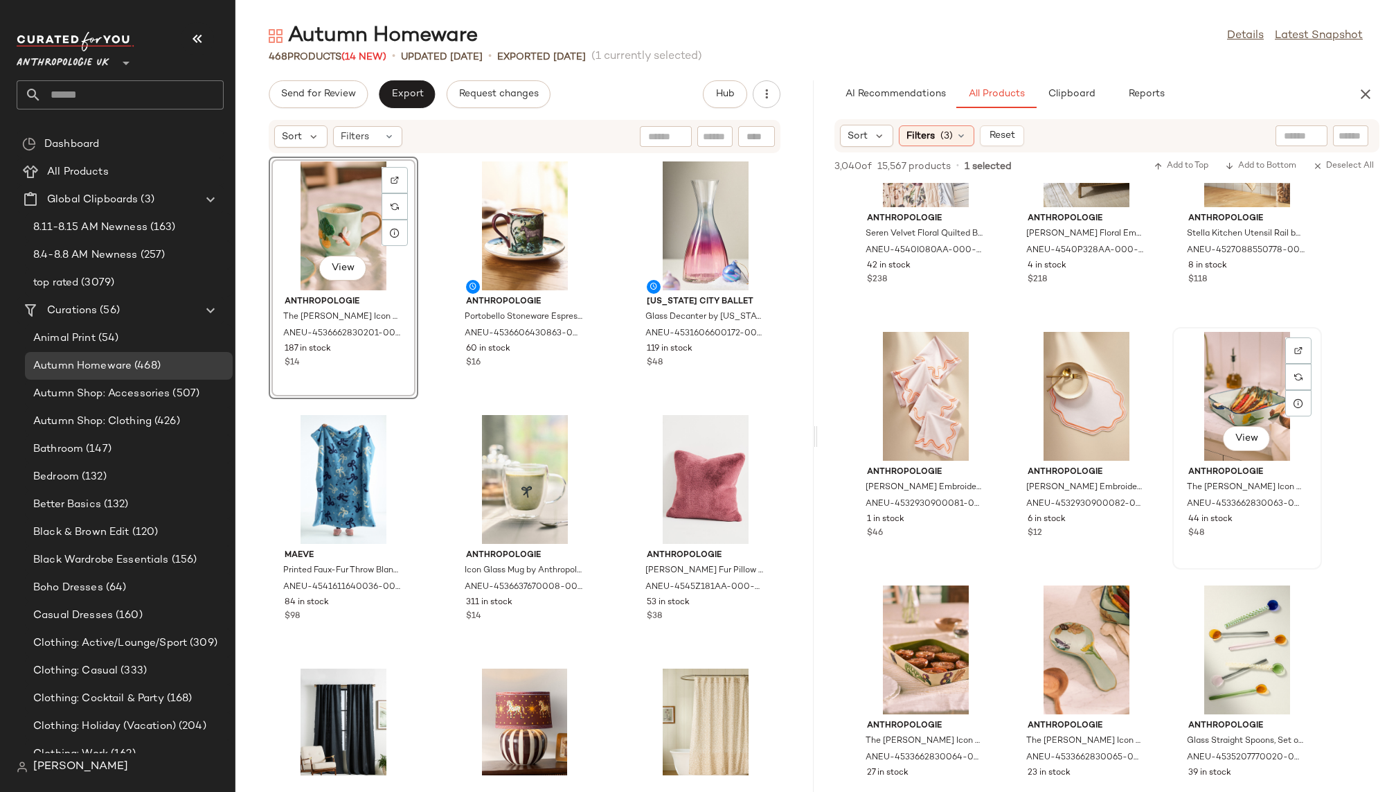
click at [1223, 386] on div "View" at bounding box center [1247, 396] width 140 height 129
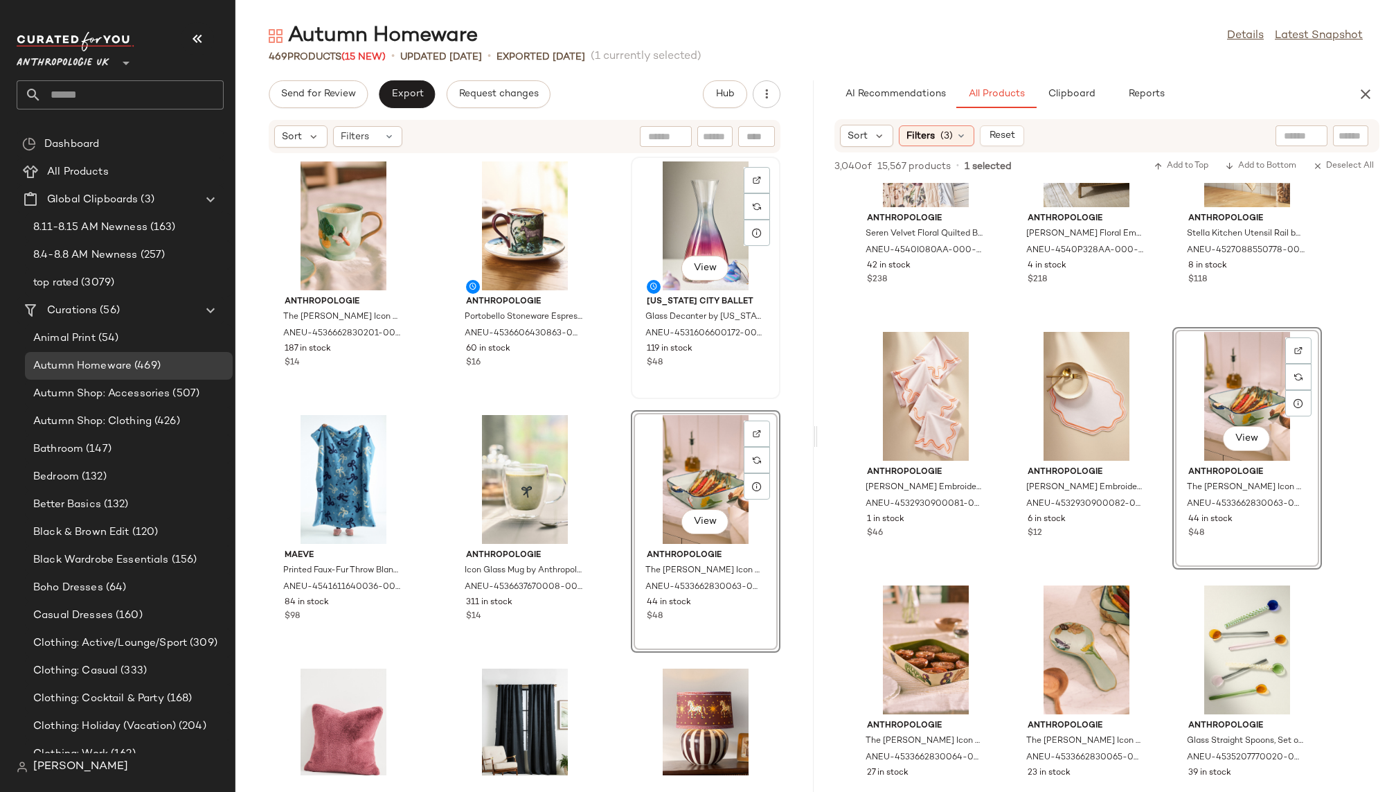
click at [674, 242] on div "View" at bounding box center [706, 225] width 140 height 129
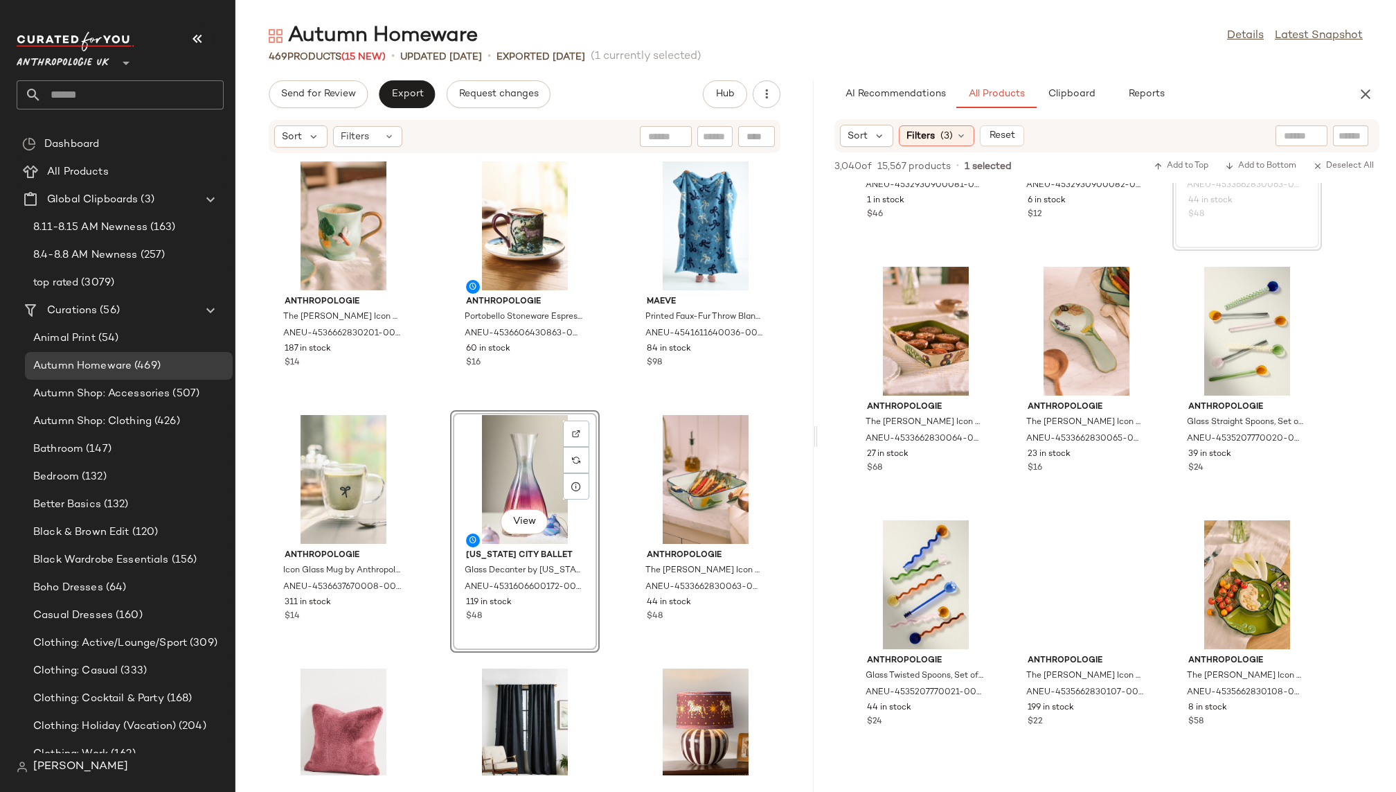
scroll to position [29239, 0]
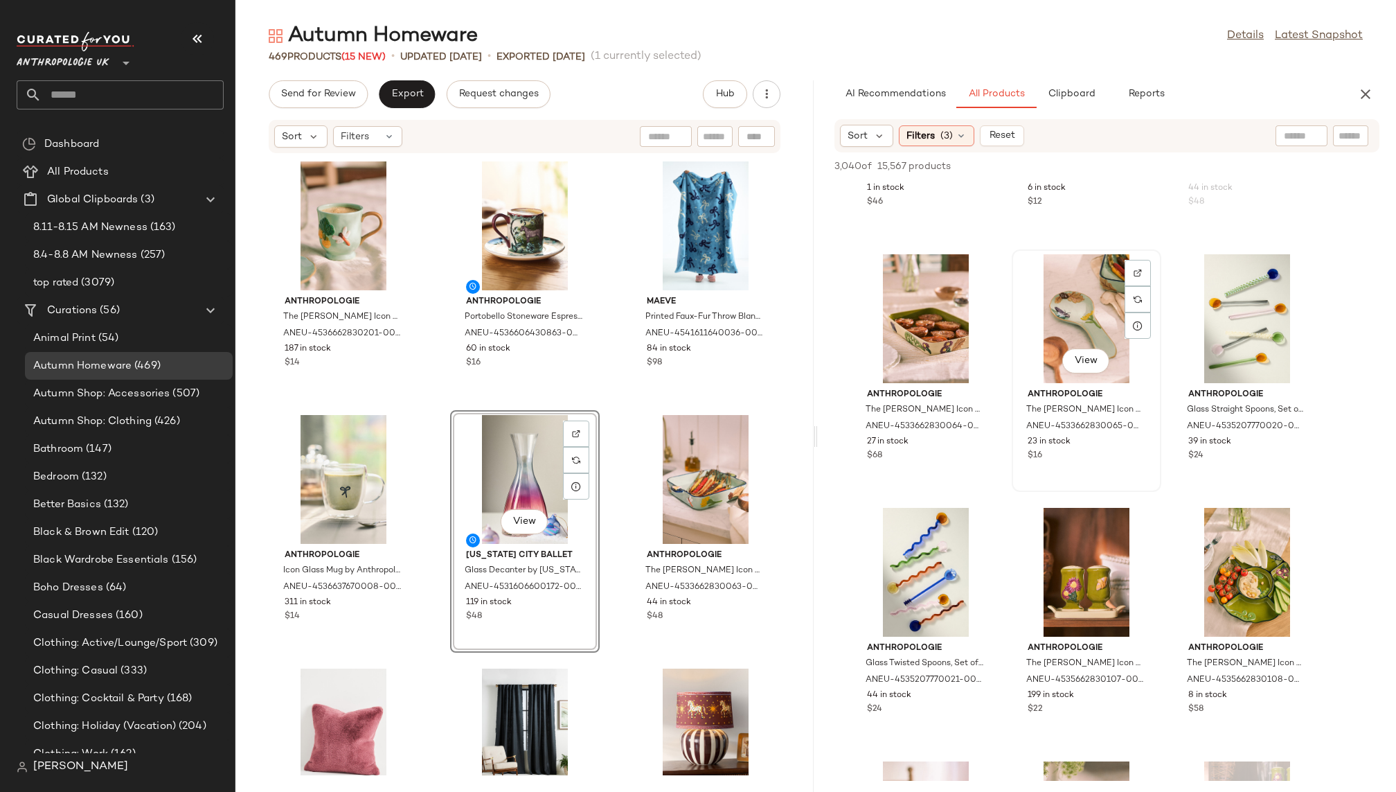
click at [1051, 324] on div "View" at bounding box center [1087, 318] width 140 height 129
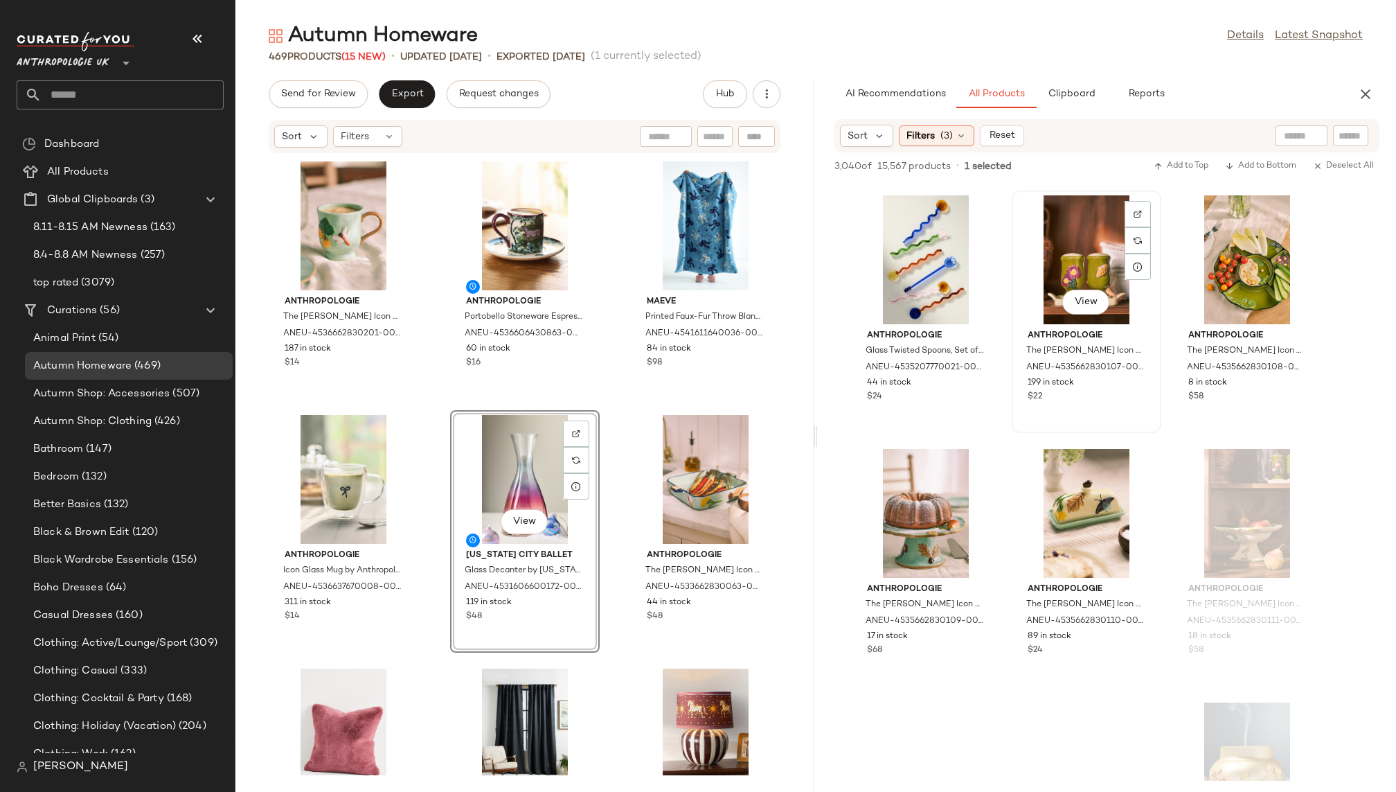
scroll to position [29591, 0]
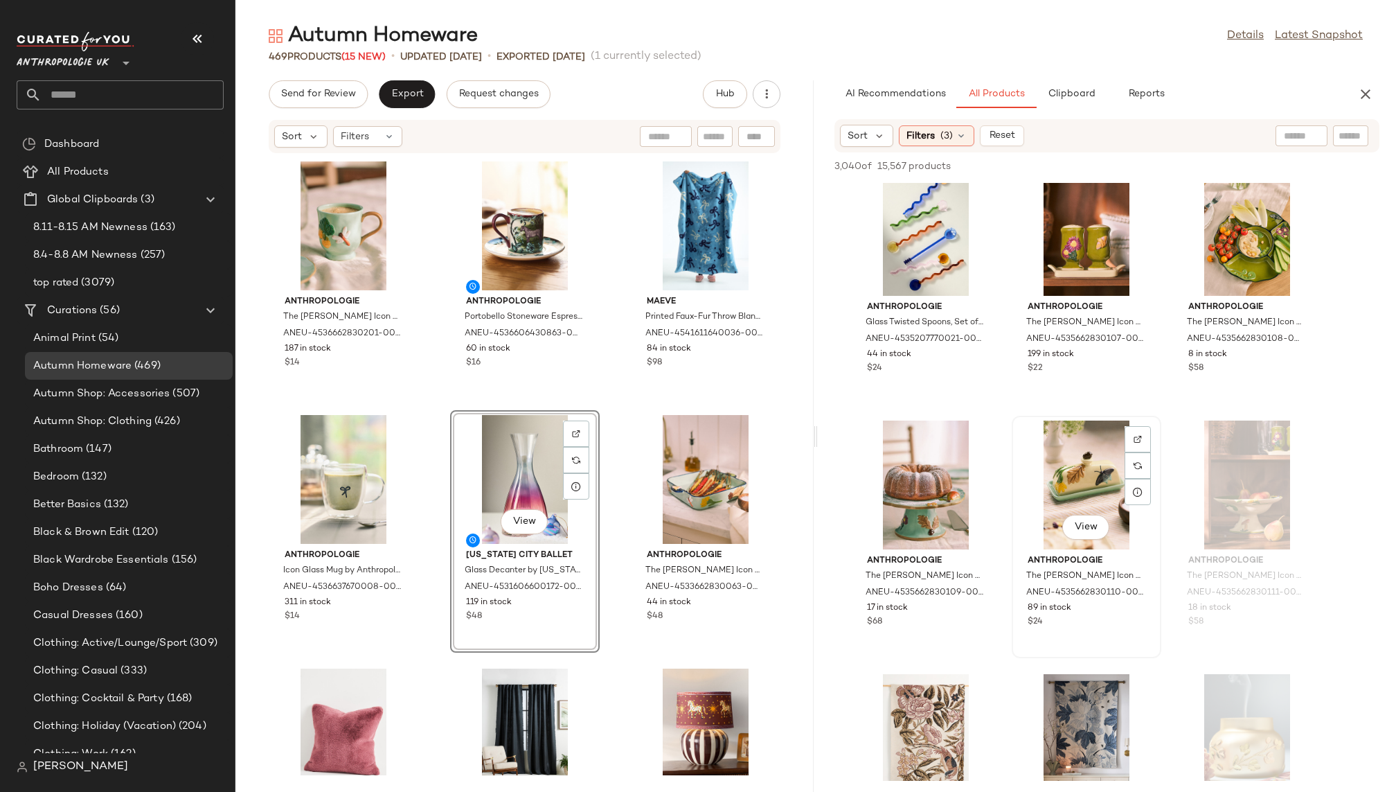
click at [1071, 499] on div "View" at bounding box center [1087, 484] width 140 height 129
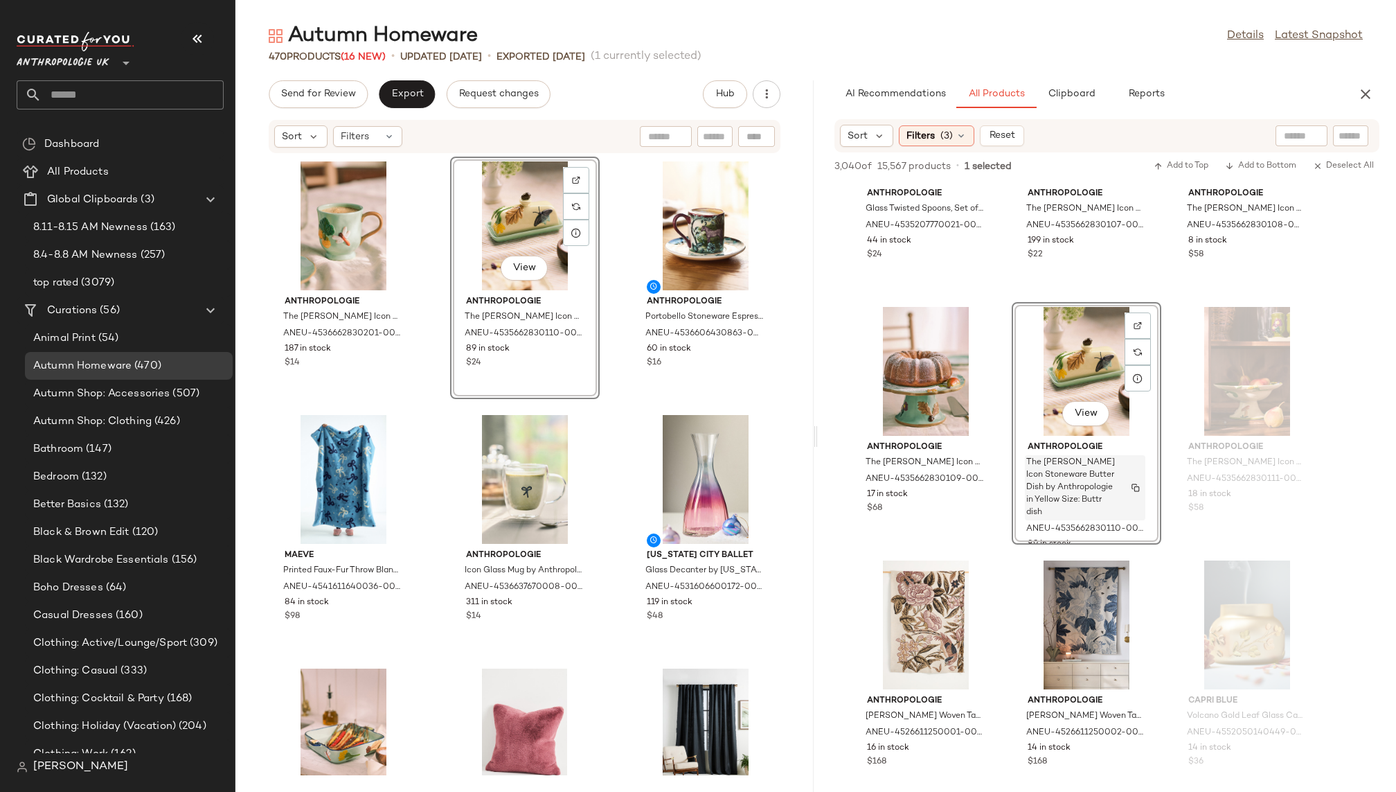
scroll to position [29881, 0]
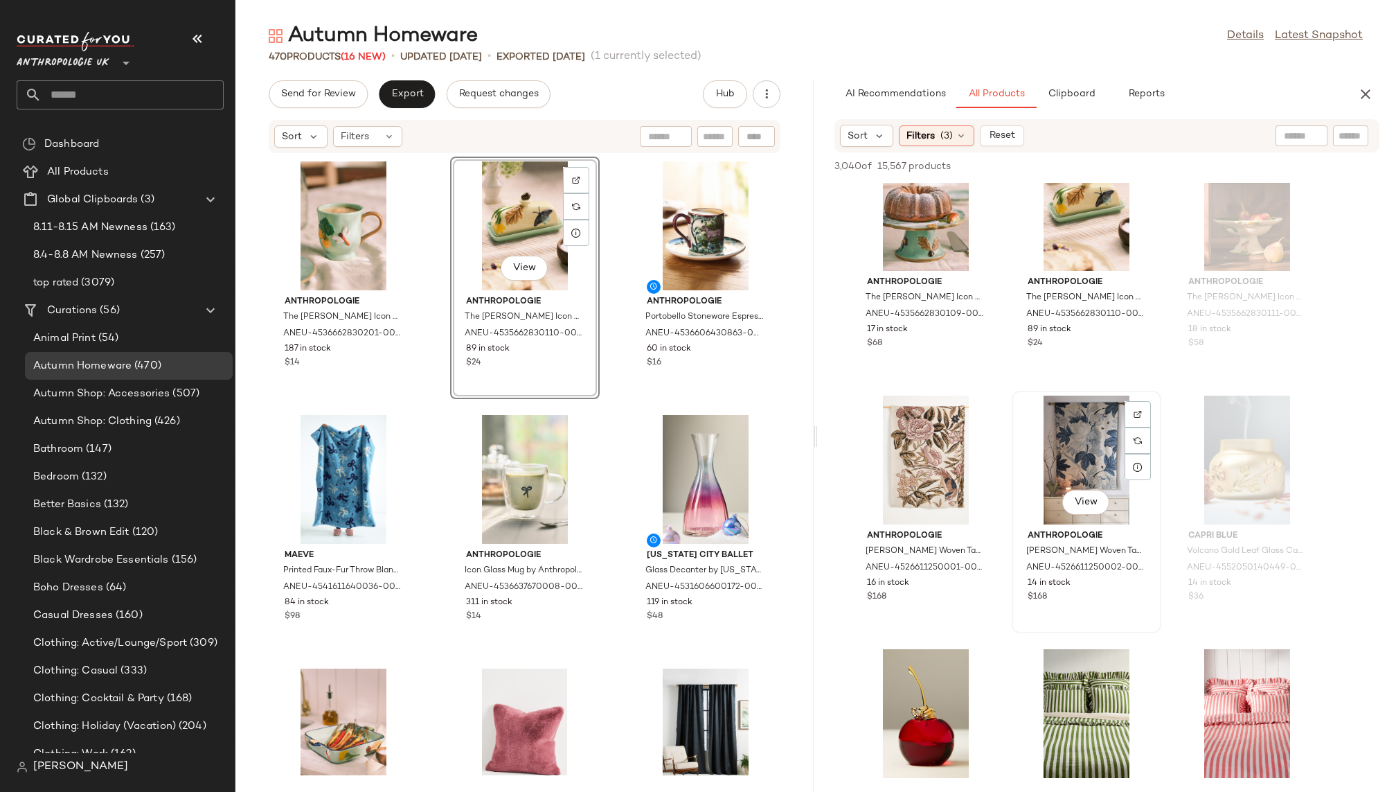
click at [1064, 475] on div "View" at bounding box center [1087, 459] width 140 height 129
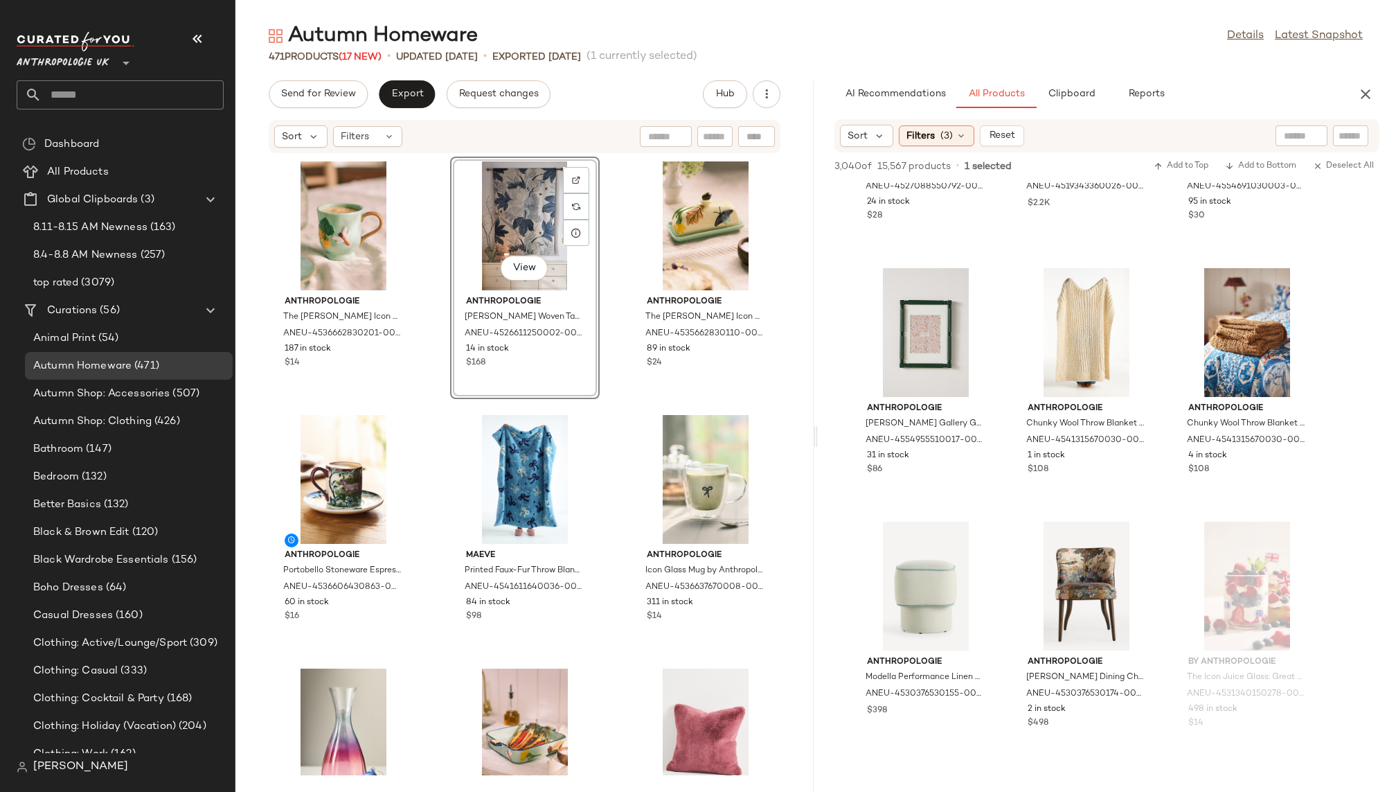
scroll to position [36371, 0]
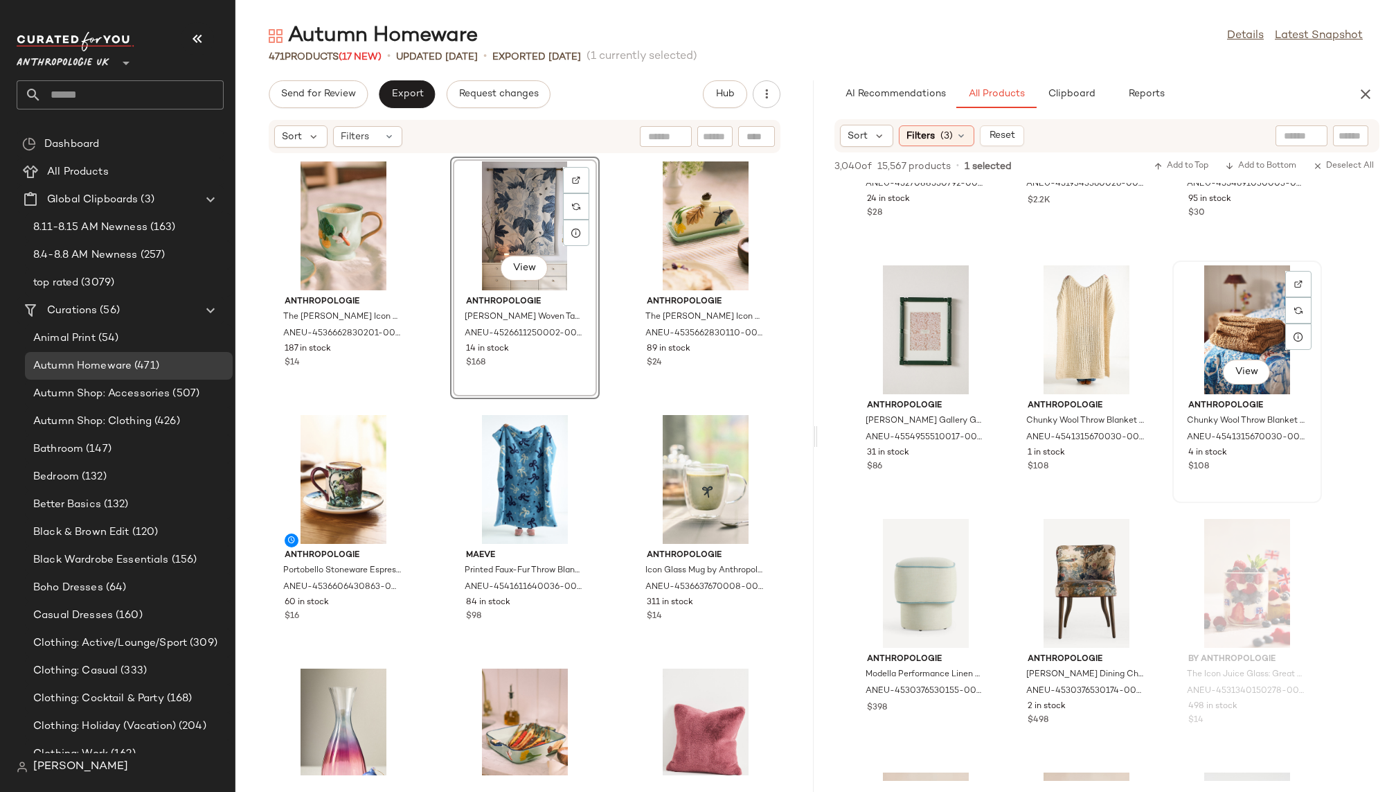
click at [1206, 312] on div "View" at bounding box center [1247, 329] width 140 height 129
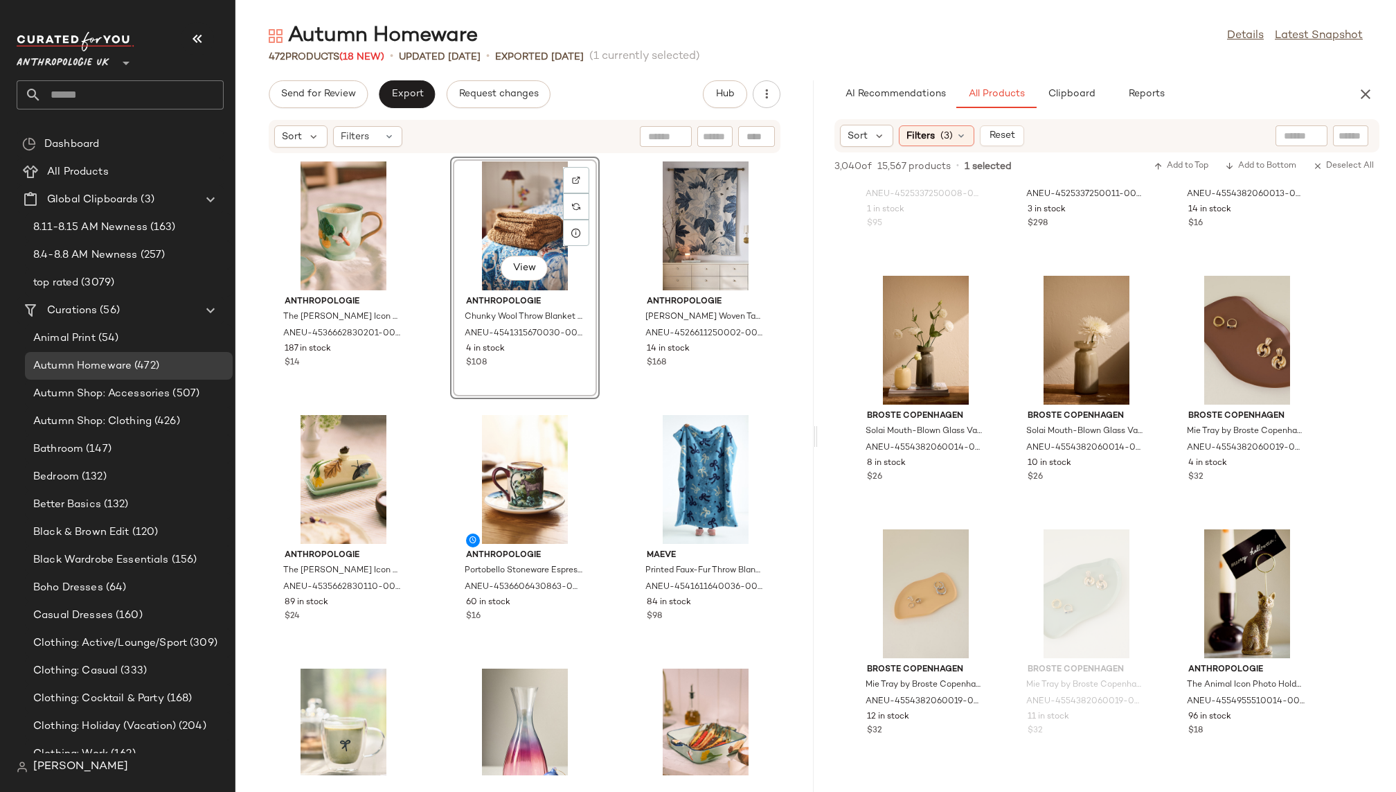
scroll to position [38972, 0]
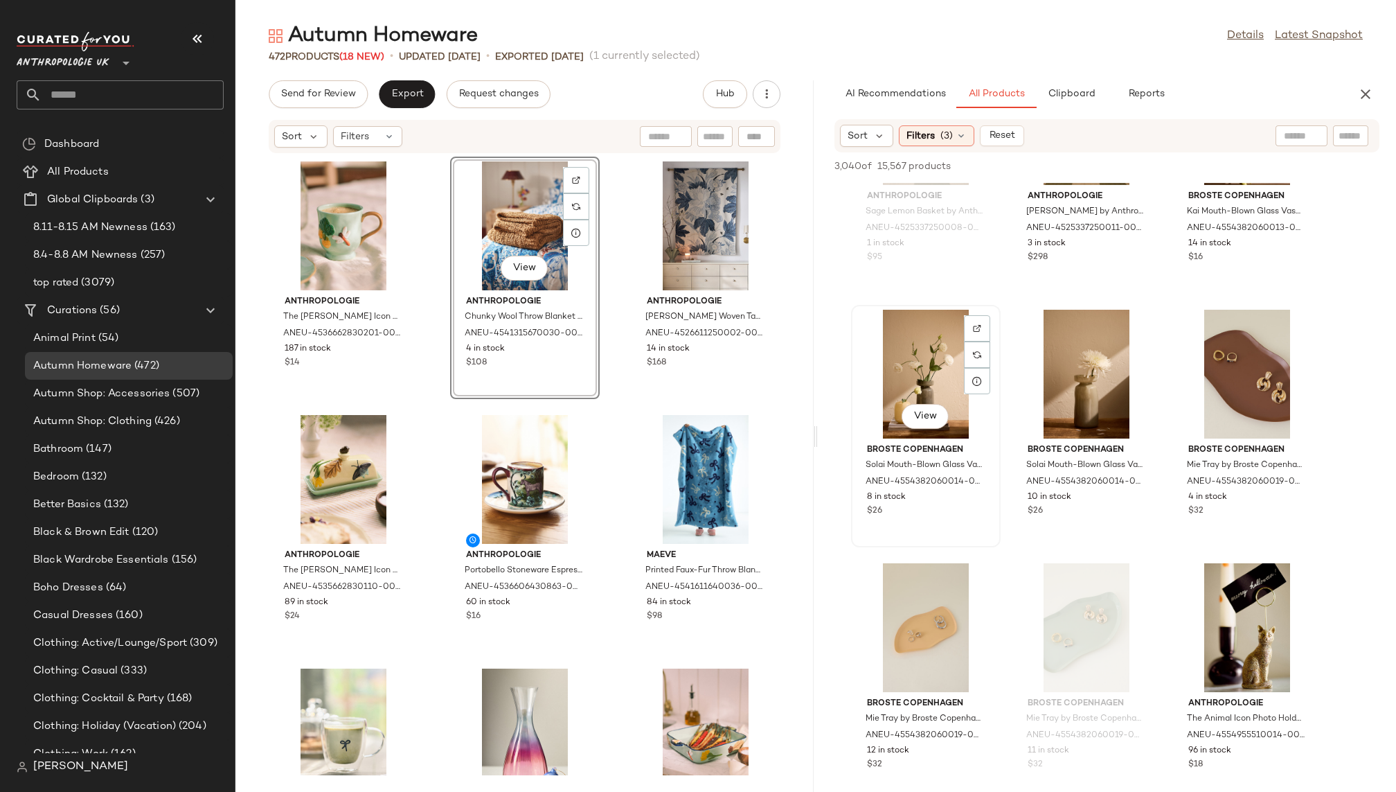
click at [893, 382] on div "View" at bounding box center [926, 374] width 140 height 129
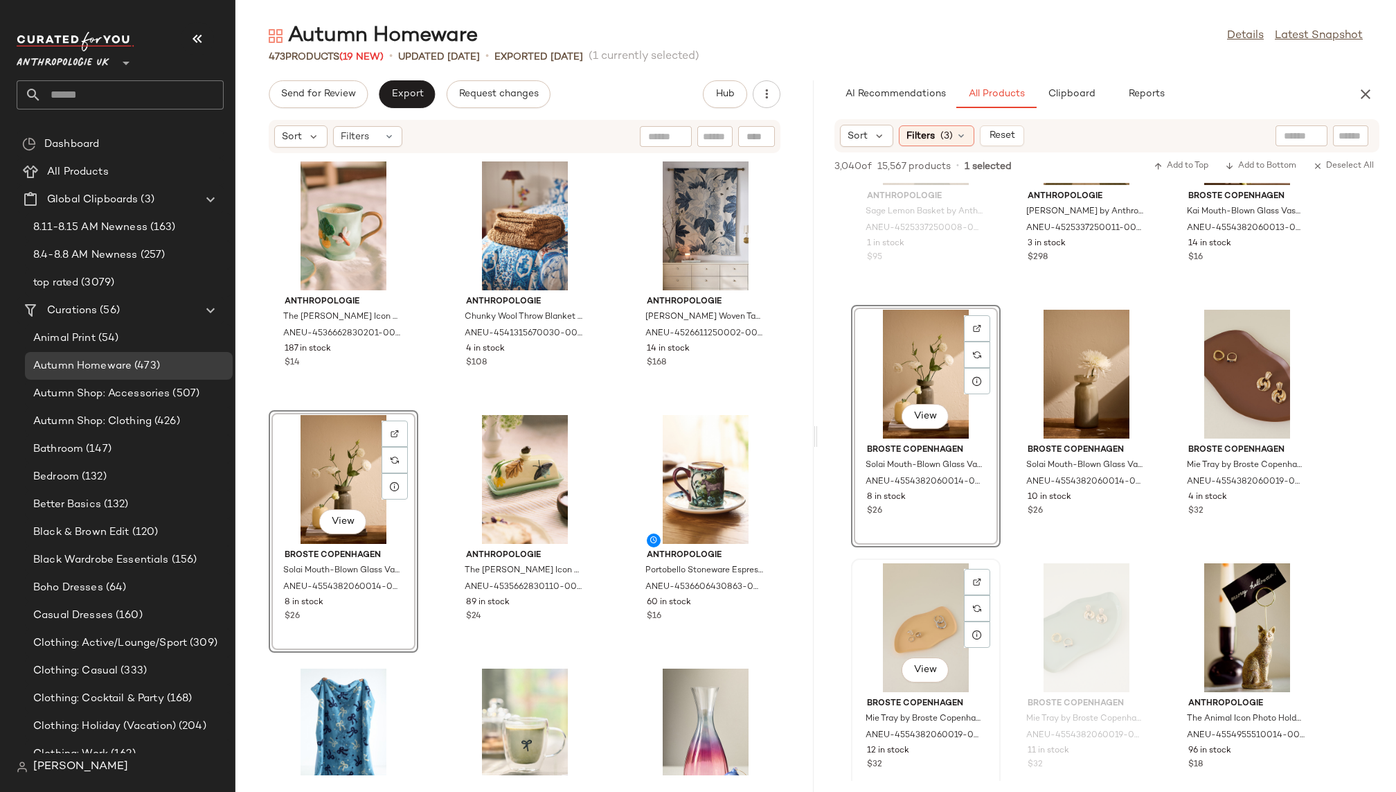
click at [1000, 565] on div "View Broste Copenhagen Mie Tray by Broste Copenhagen in Yellow at Anthropologie…" at bounding box center [926, 679] width 150 height 242
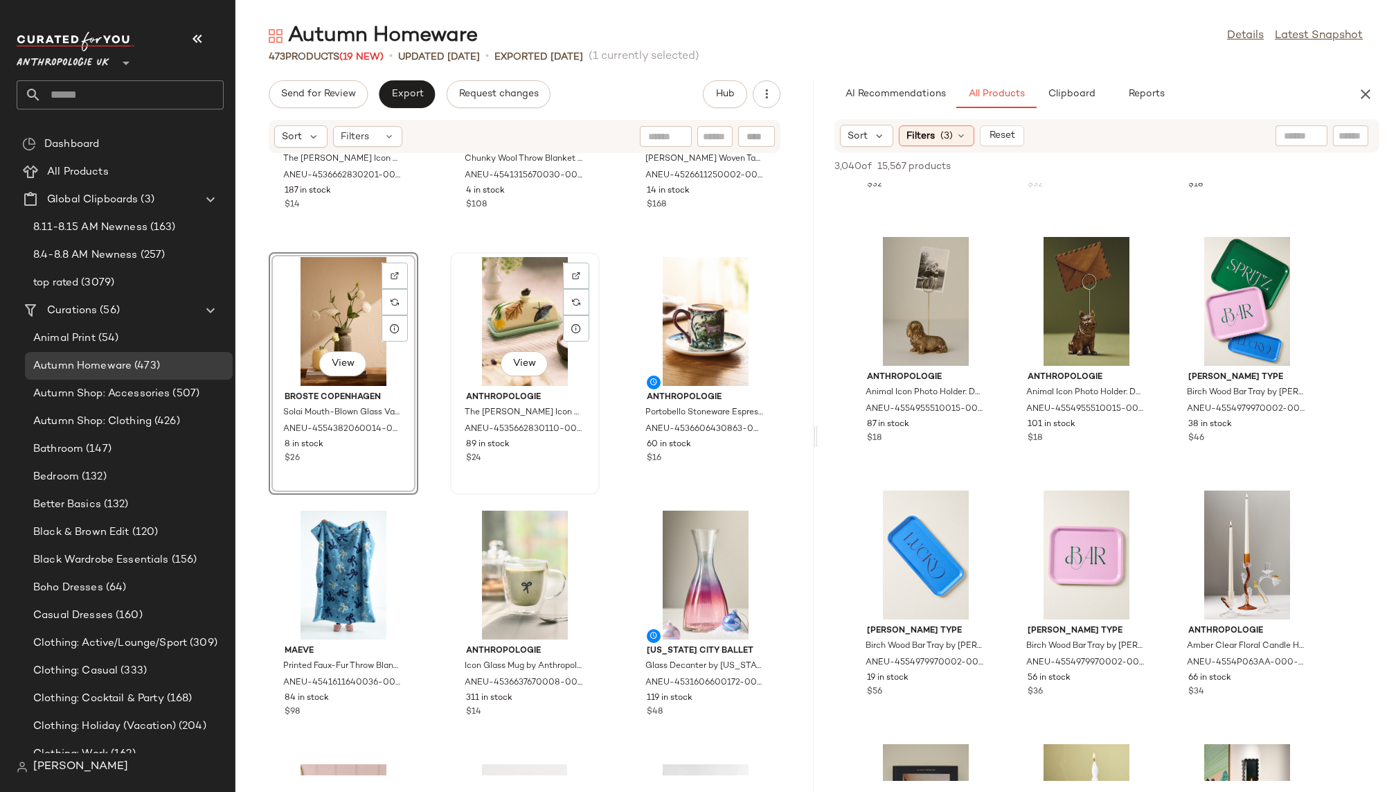
scroll to position [172, 0]
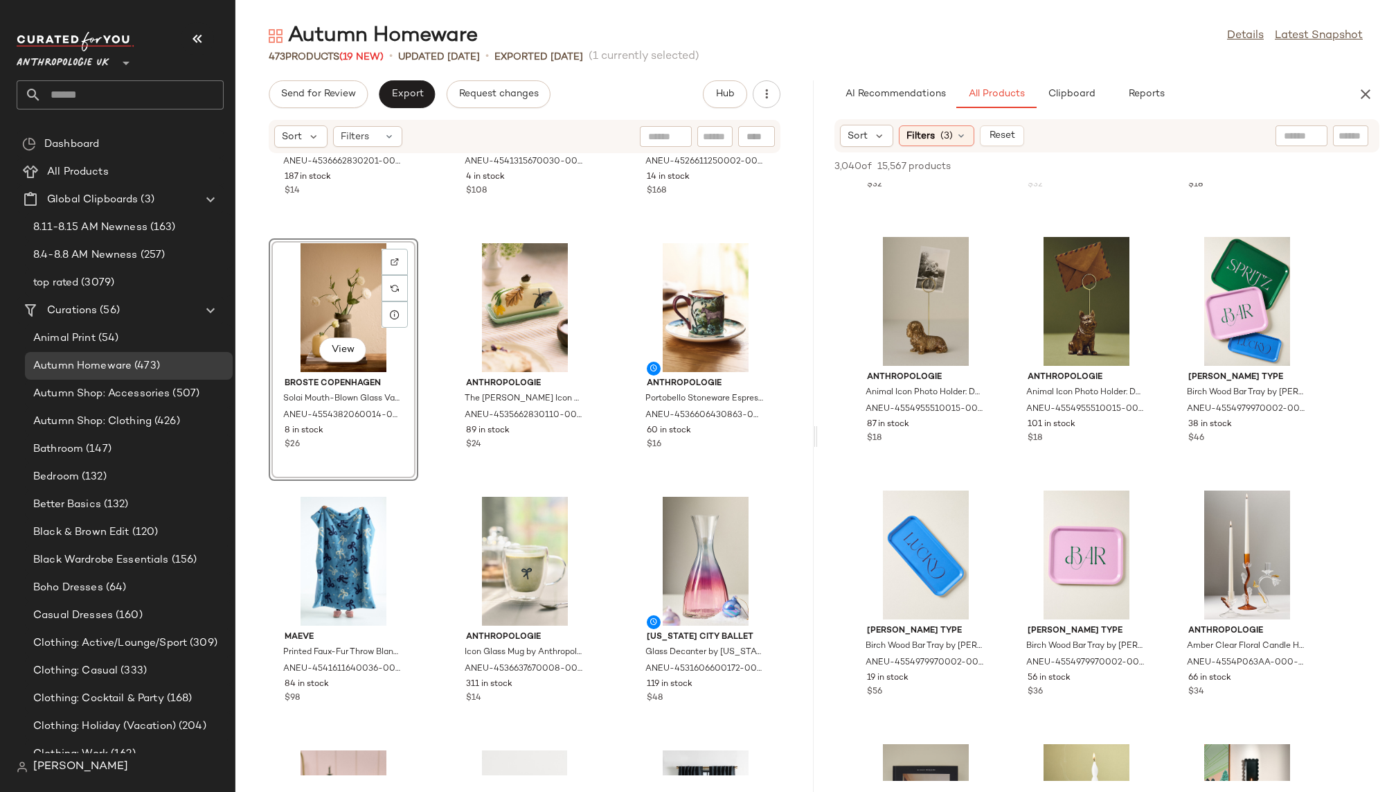
click at [609, 609] on div "Anthropologie The Faye Icon Stoneware Mug: Fall Edition by Anthropologie in Blu…" at bounding box center [524, 464] width 578 height 621
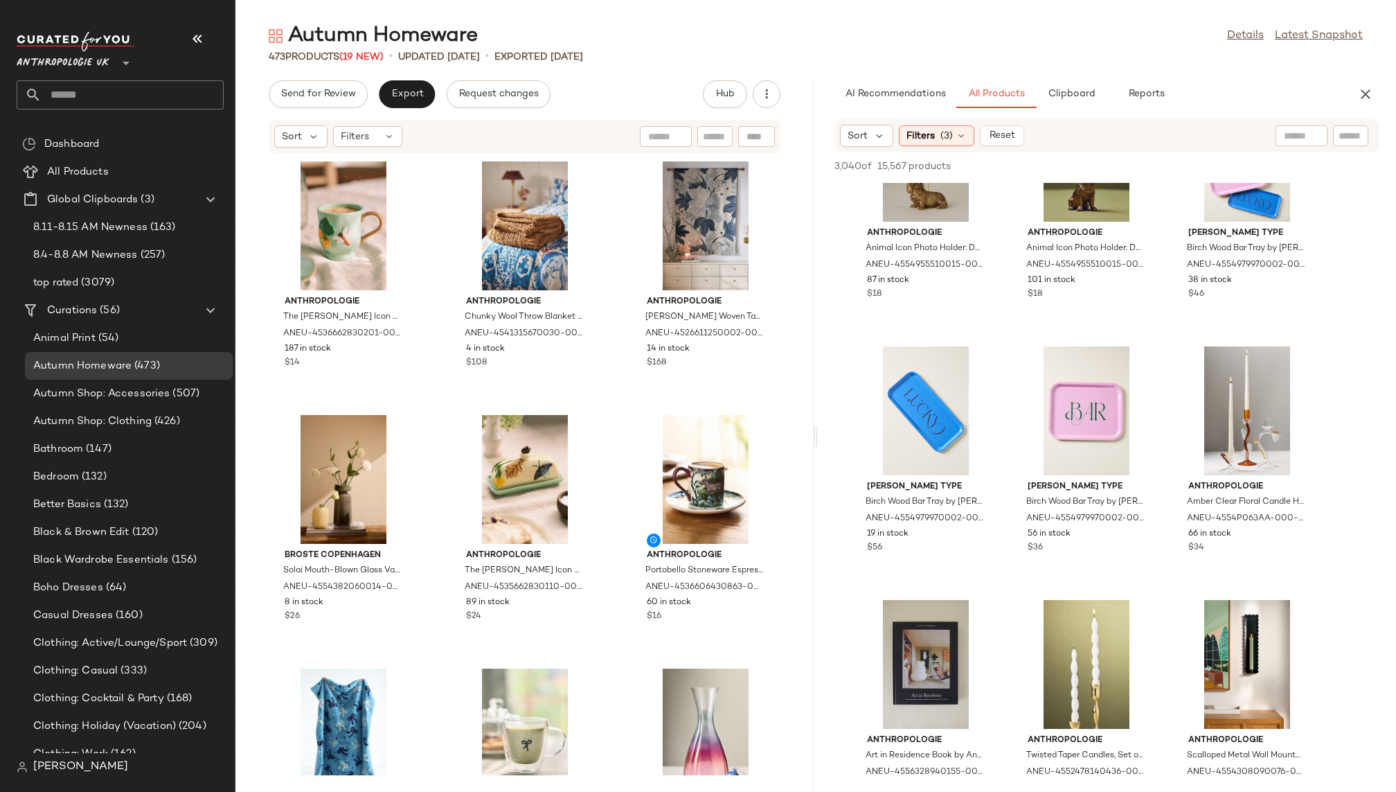
scroll to position [39731, 0]
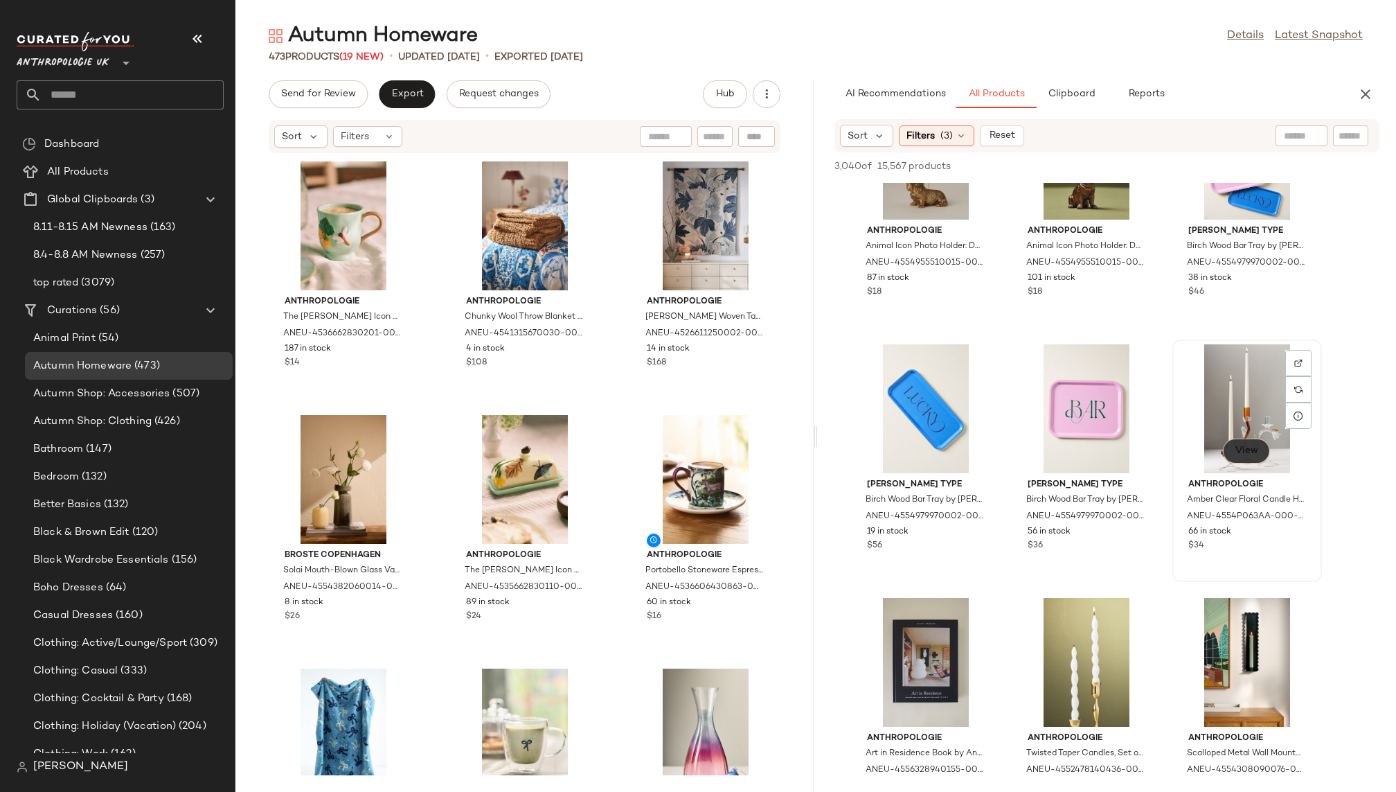
click at [1246, 452] on span "View" at bounding box center [1247, 450] width 24 height 11
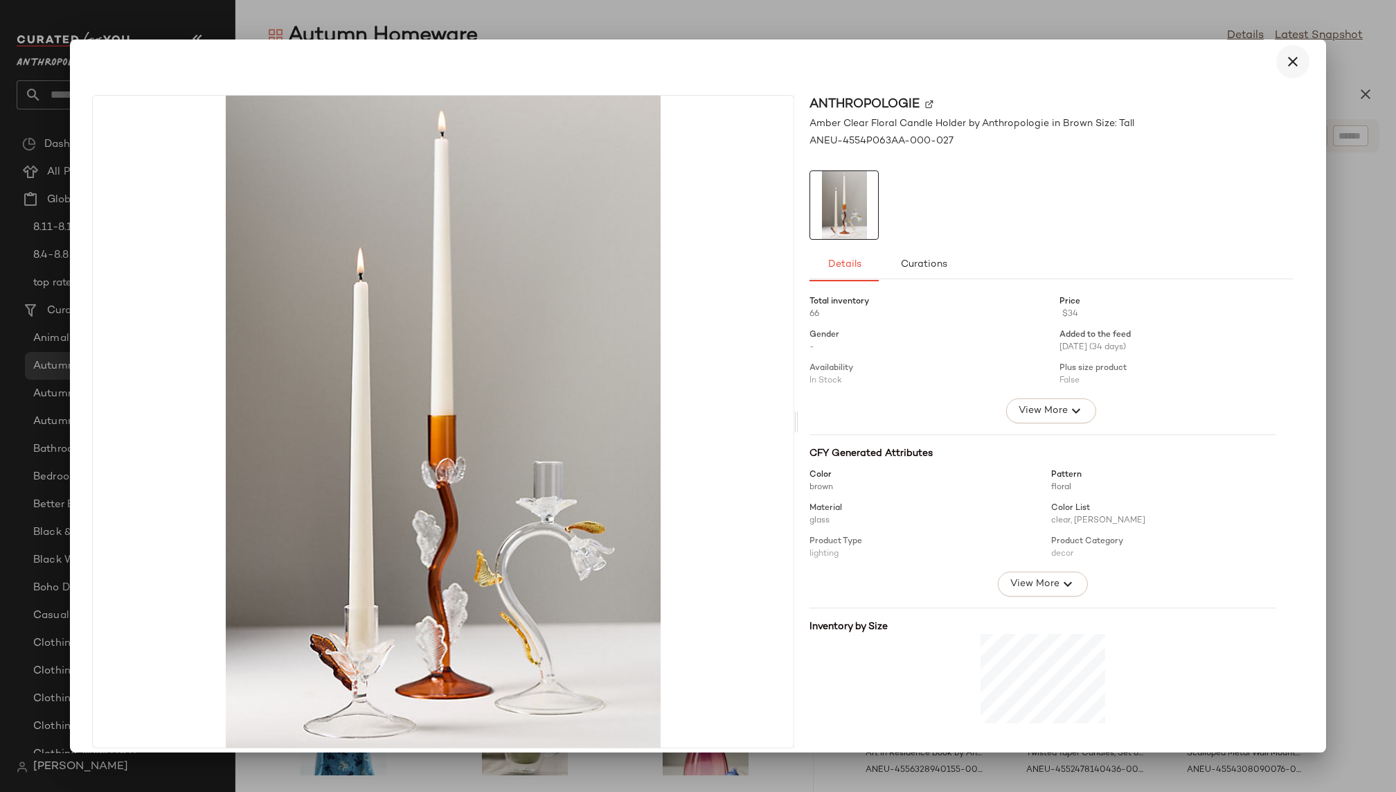
click at [1285, 62] on icon "button" at bounding box center [1293, 61] width 17 height 17
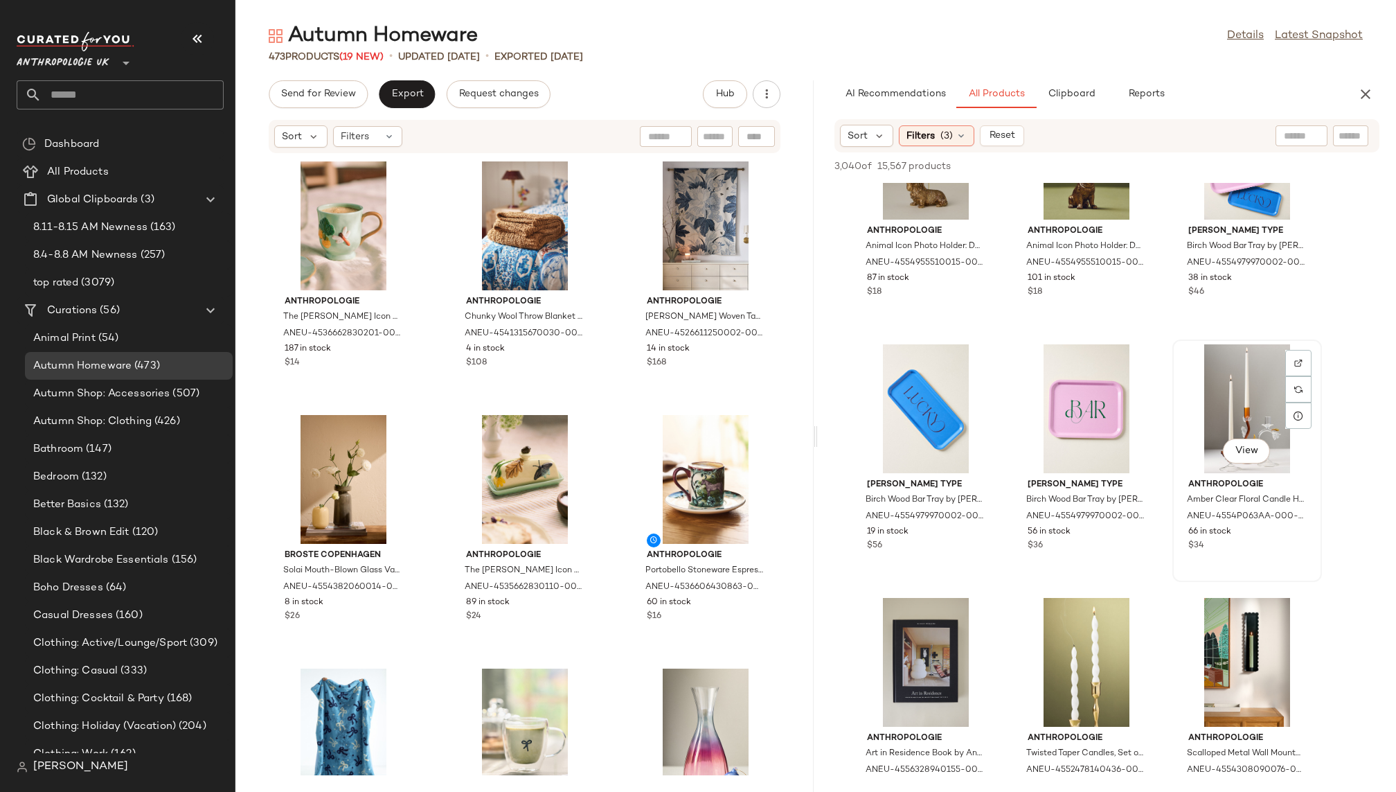
click at [1199, 422] on div "View" at bounding box center [1247, 408] width 140 height 129
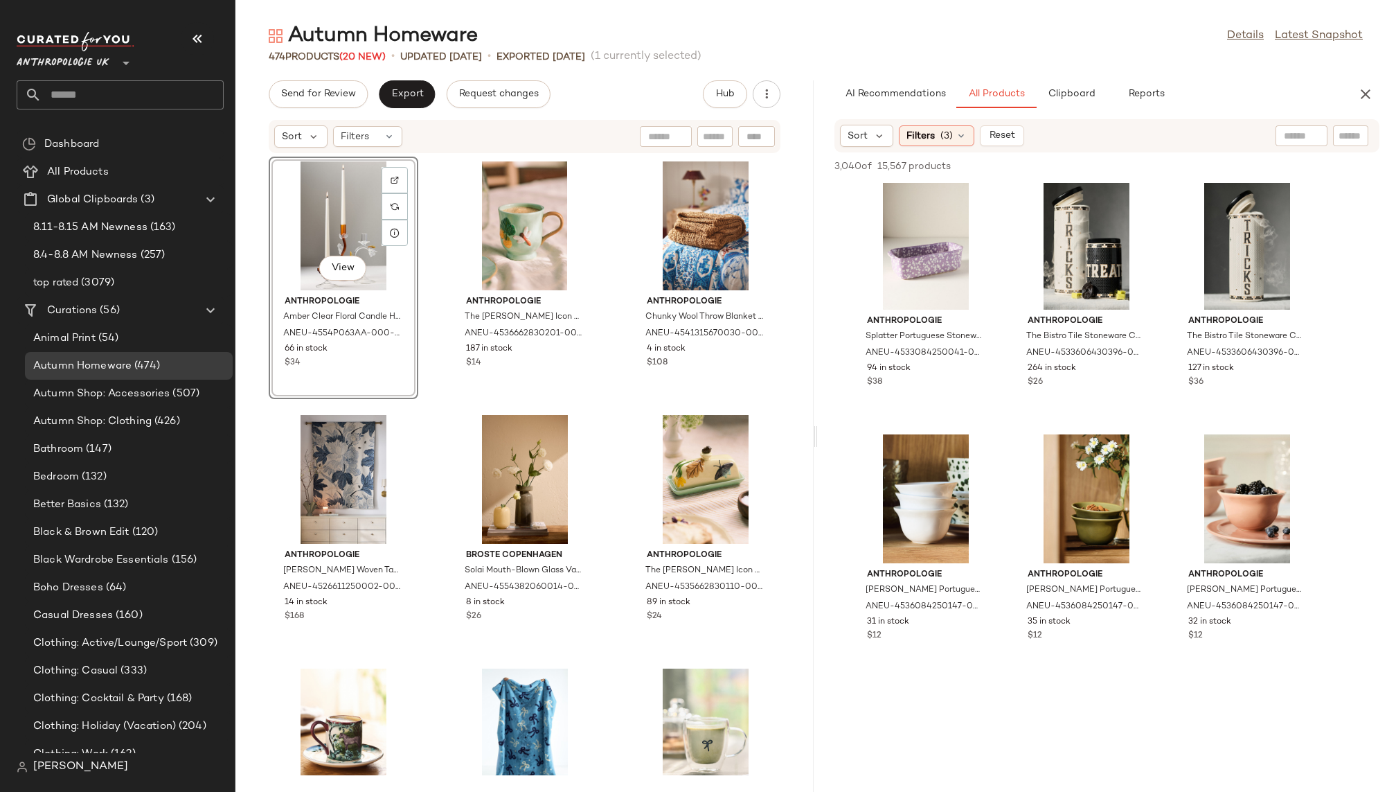
scroll to position [40959, 0]
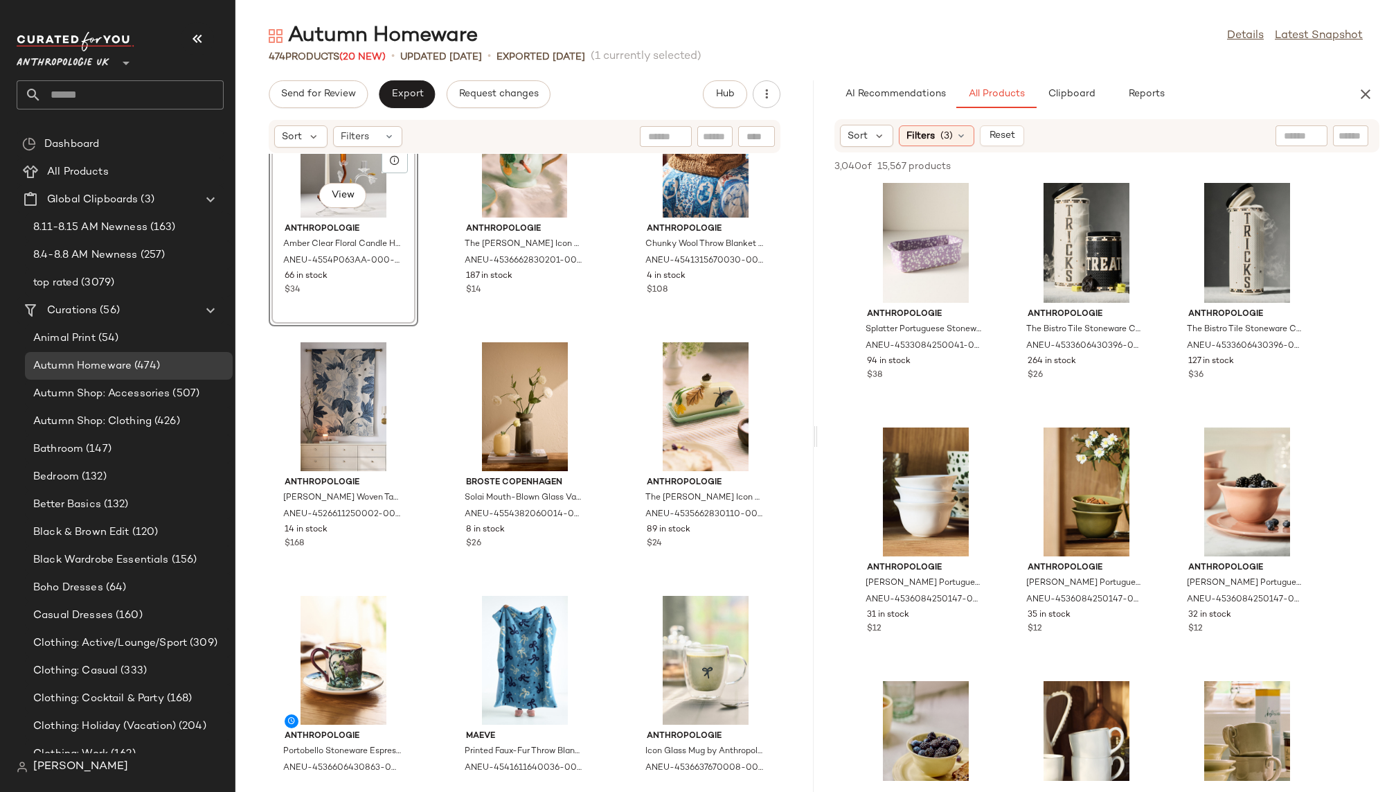
click at [604, 582] on div "View Anthropologie Amber Clear Floral Candle Holder by Anthropologie in Brown S…" at bounding box center [524, 464] width 578 height 621
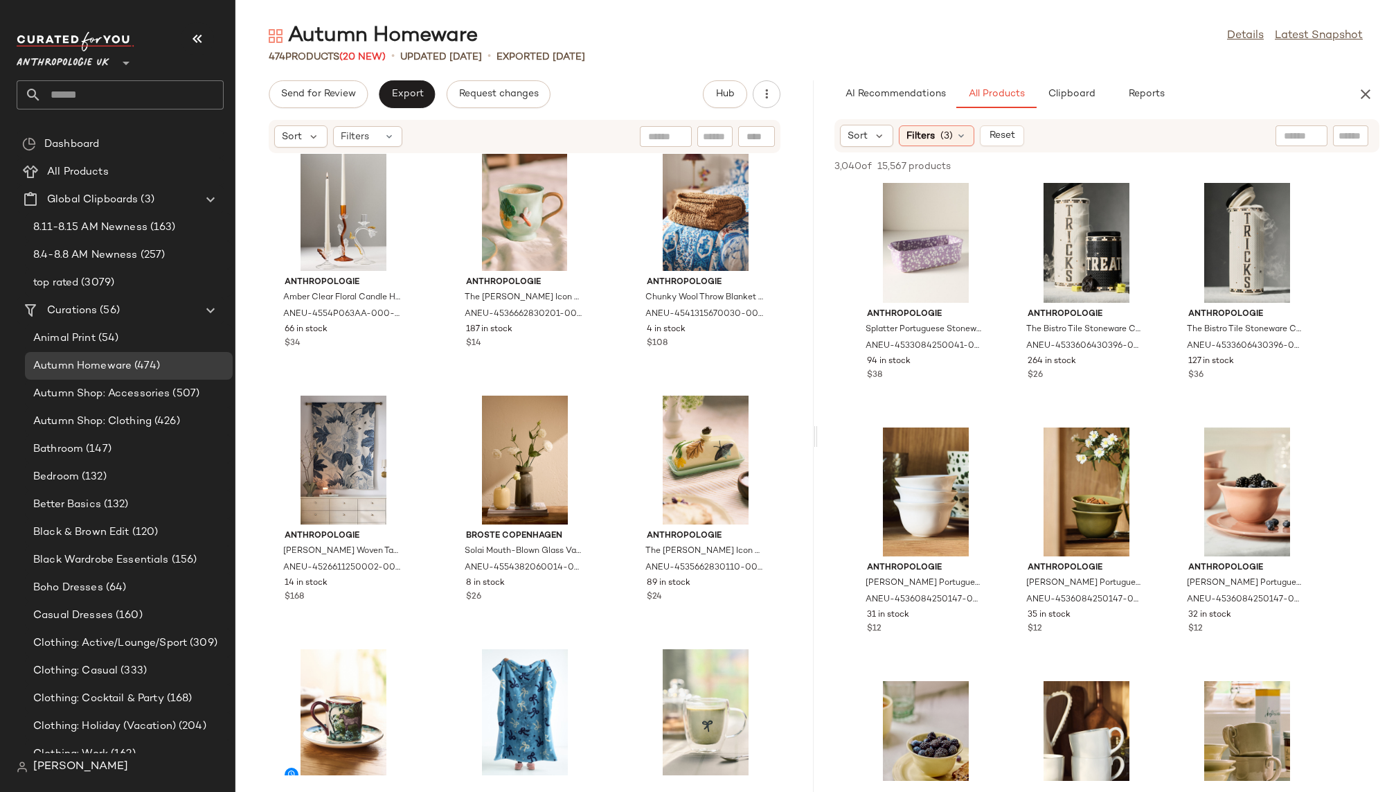
scroll to position [0, 0]
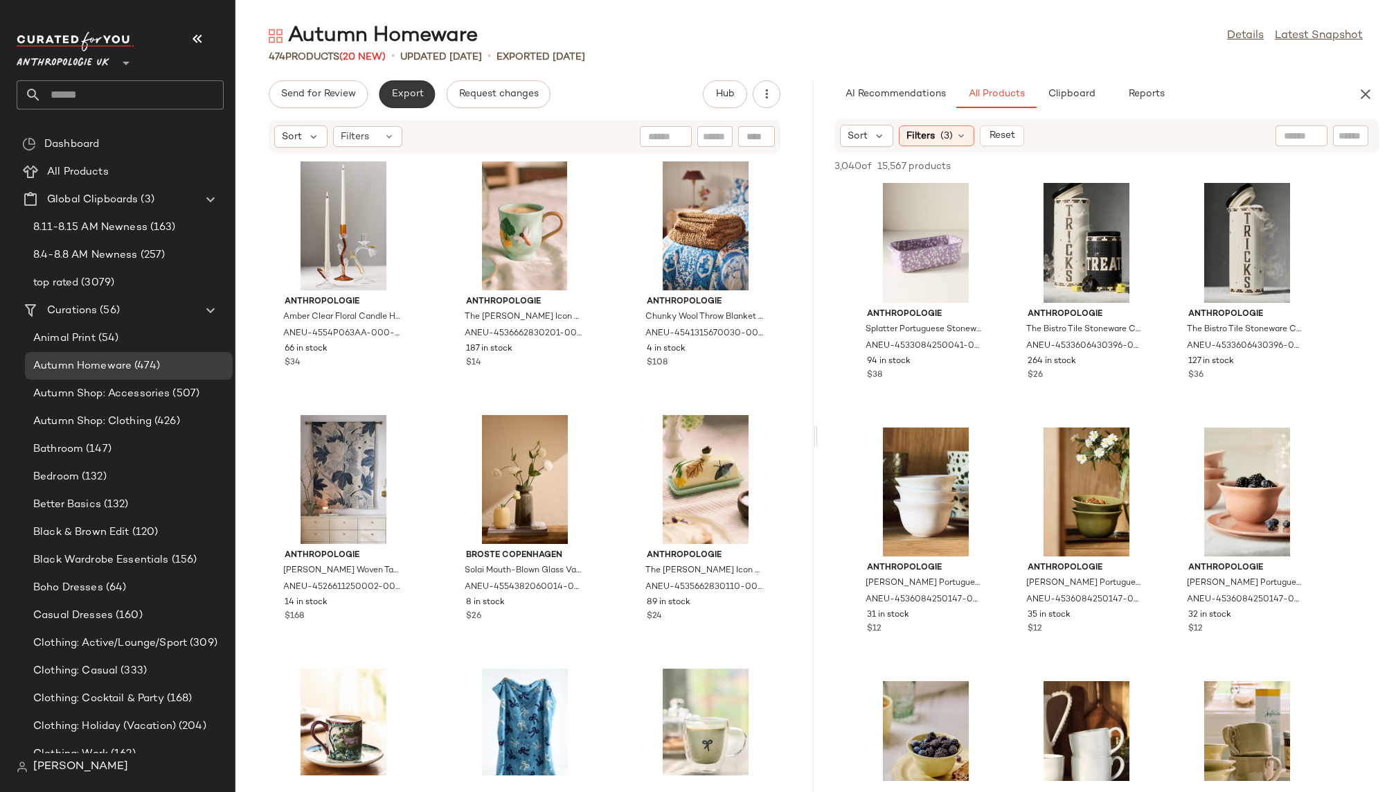
click at [407, 98] on span "Export" at bounding box center [407, 94] width 33 height 11
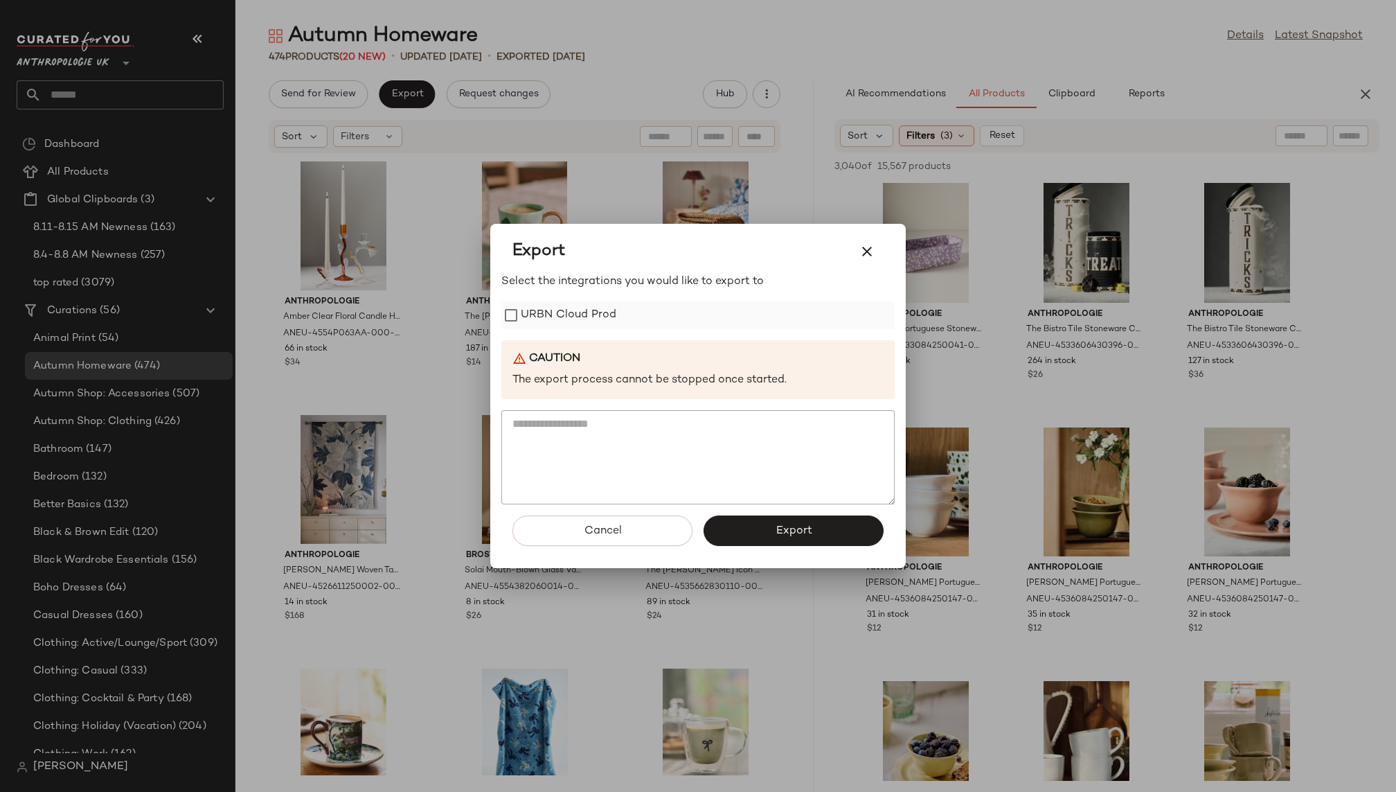
click at [588, 318] on label "URBN Cloud Prod" at bounding box center [569, 315] width 96 height 28
click at [774, 534] on button "Export" at bounding box center [794, 530] width 180 height 30
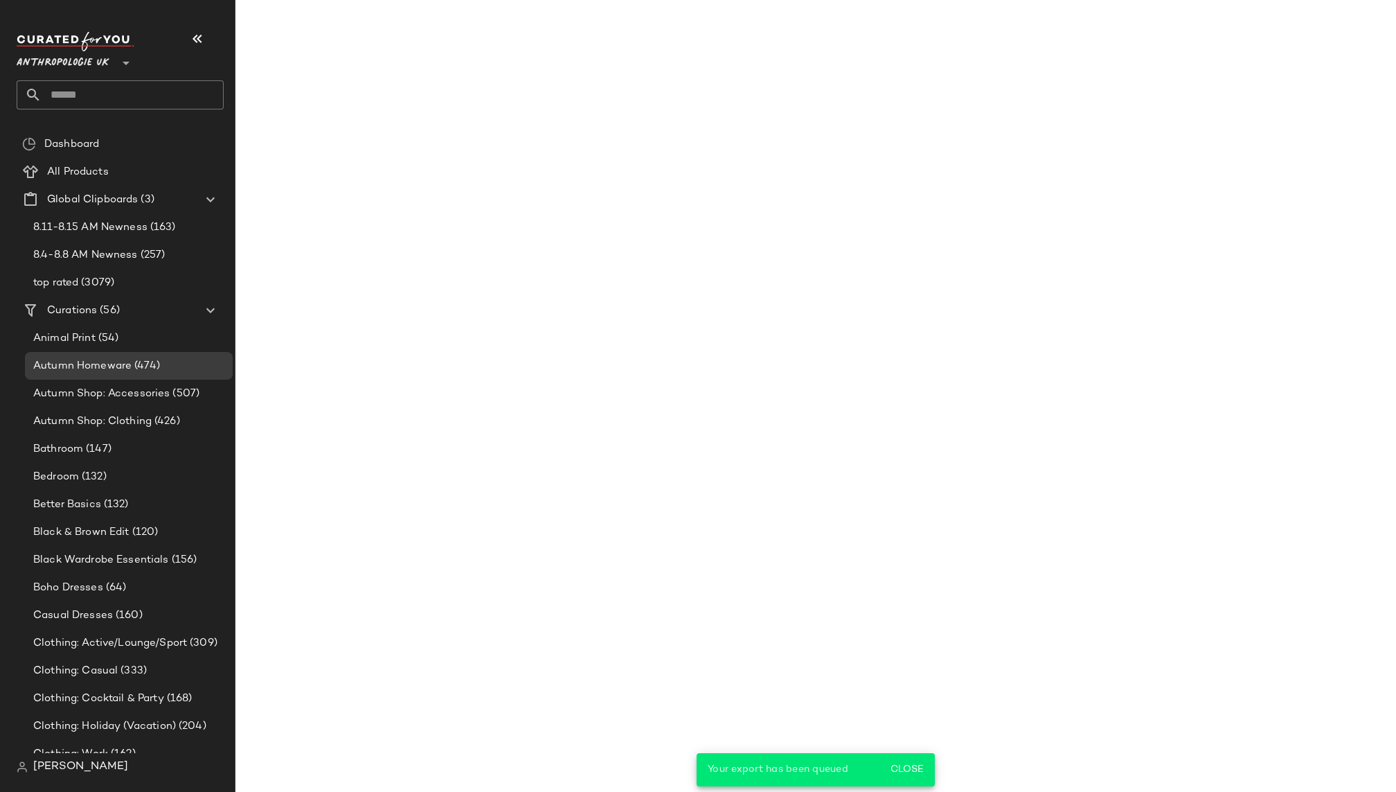
scroll to position [47549, 0]
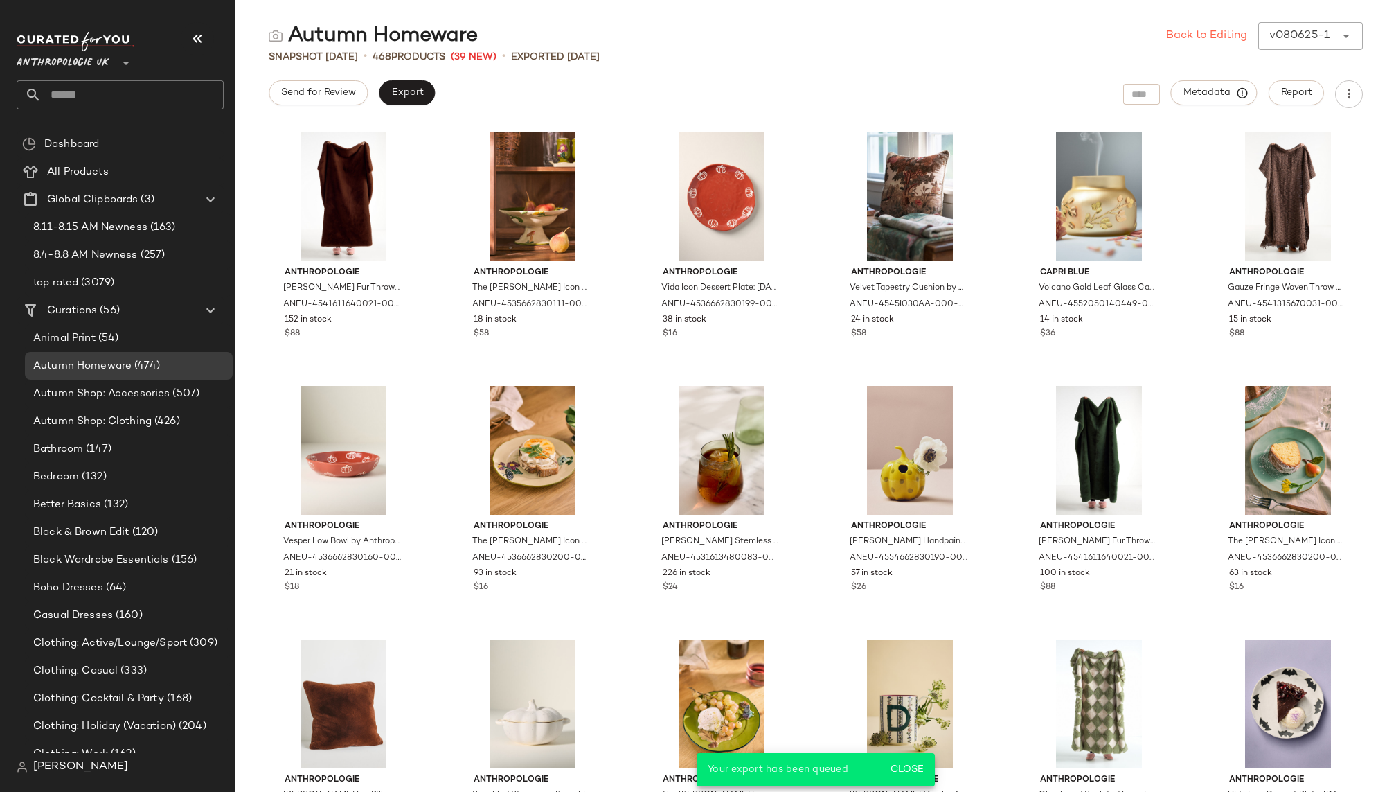
click at [1198, 39] on link "Back to Editing" at bounding box center [1206, 36] width 81 height 17
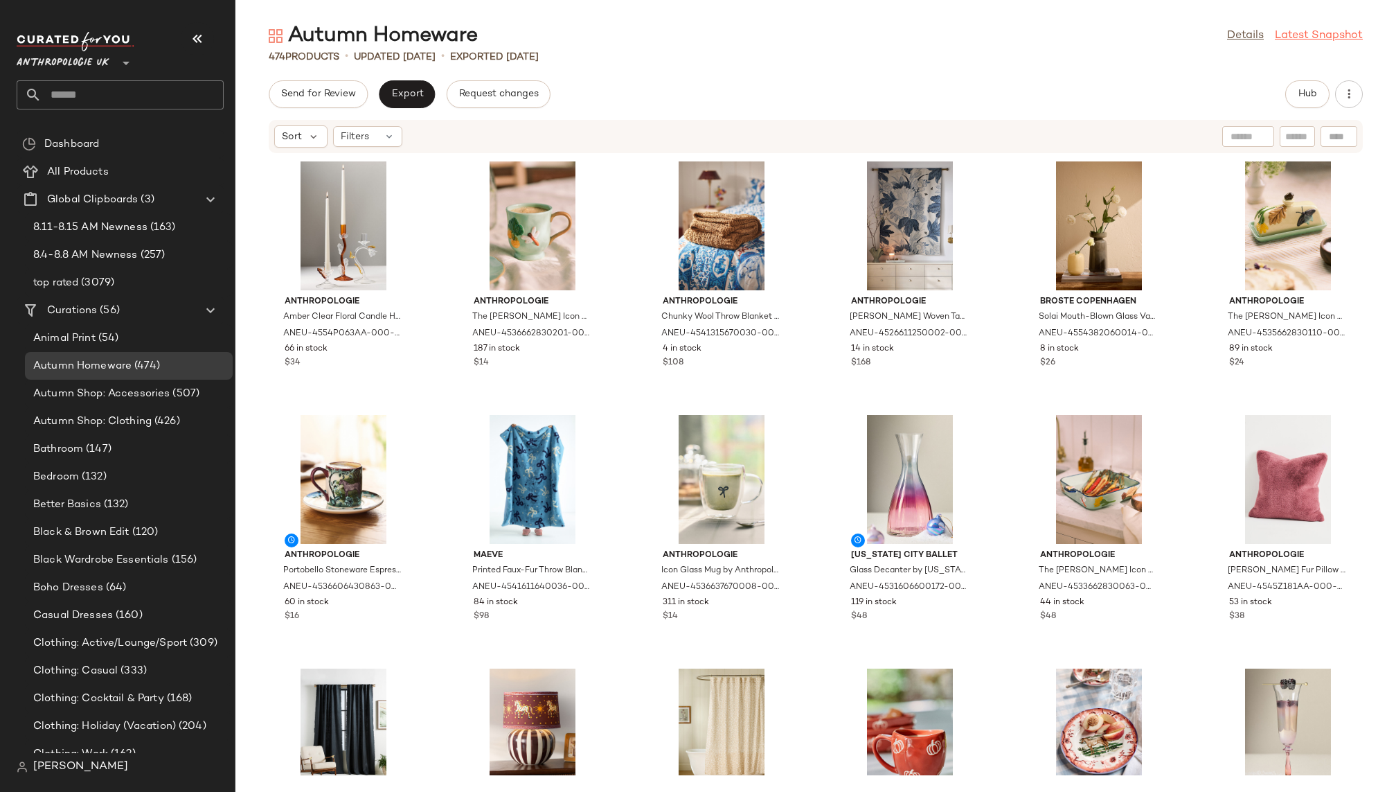
click at [1307, 36] on link "Latest Snapshot" at bounding box center [1319, 36] width 88 height 17
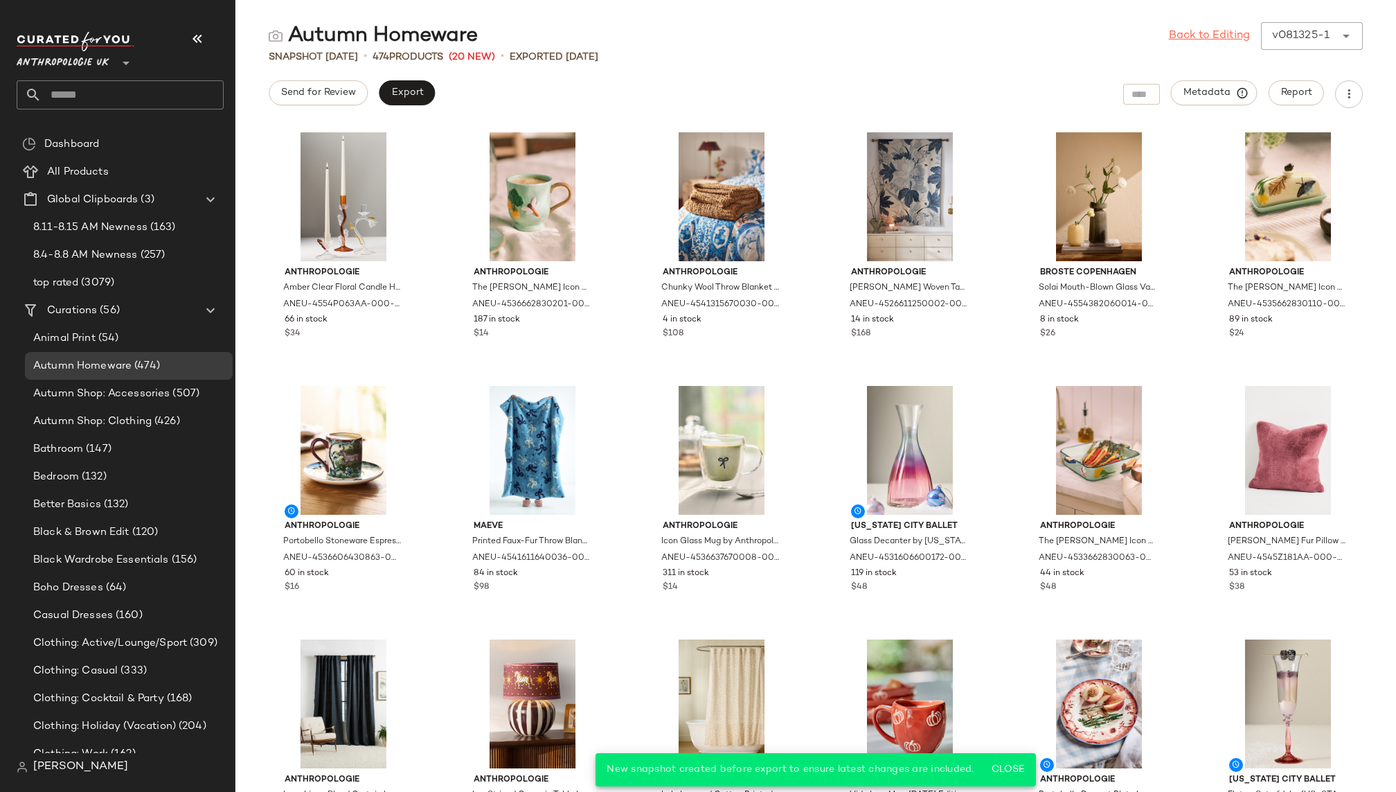
click at [1202, 35] on link "Back to Editing" at bounding box center [1209, 36] width 81 height 17
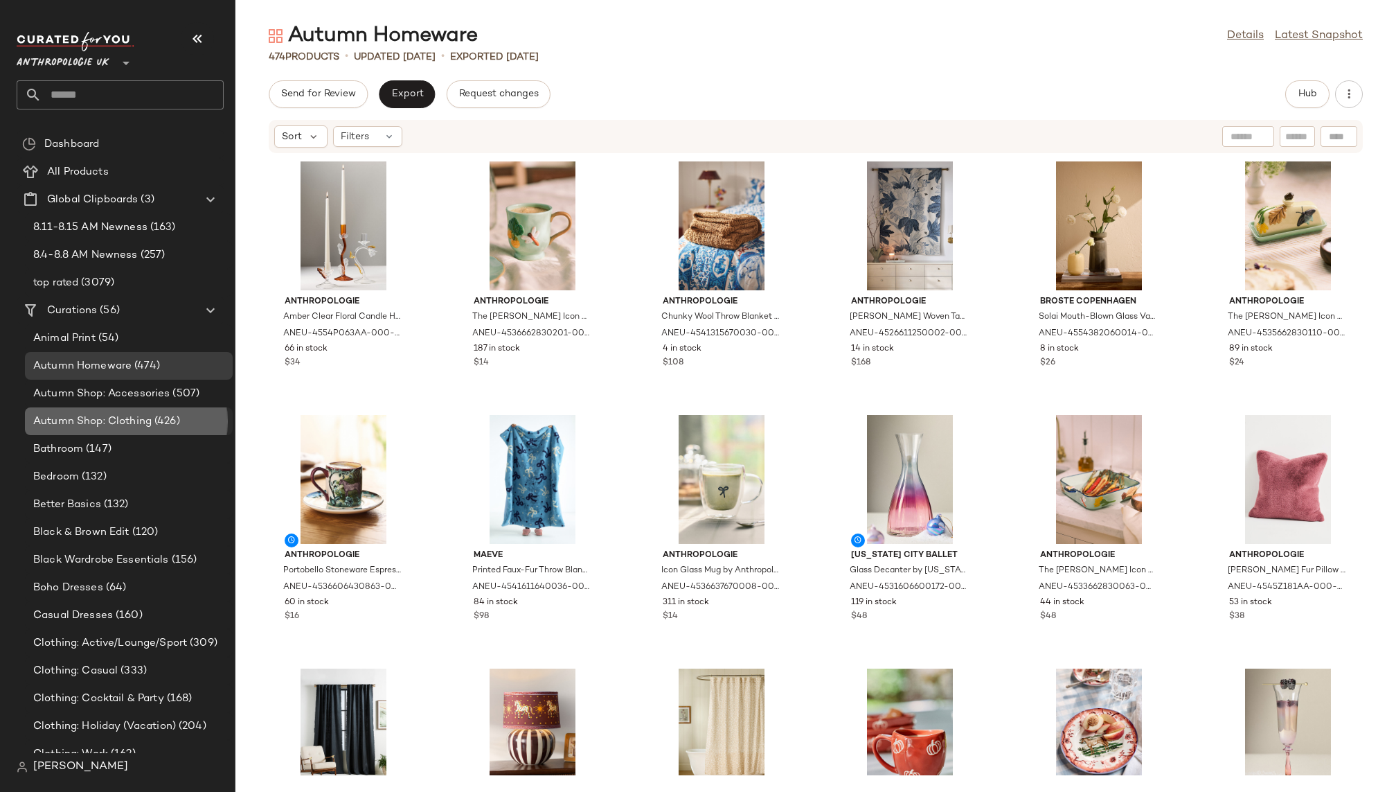
click at [156, 418] on span "(426)" at bounding box center [166, 421] width 28 height 16
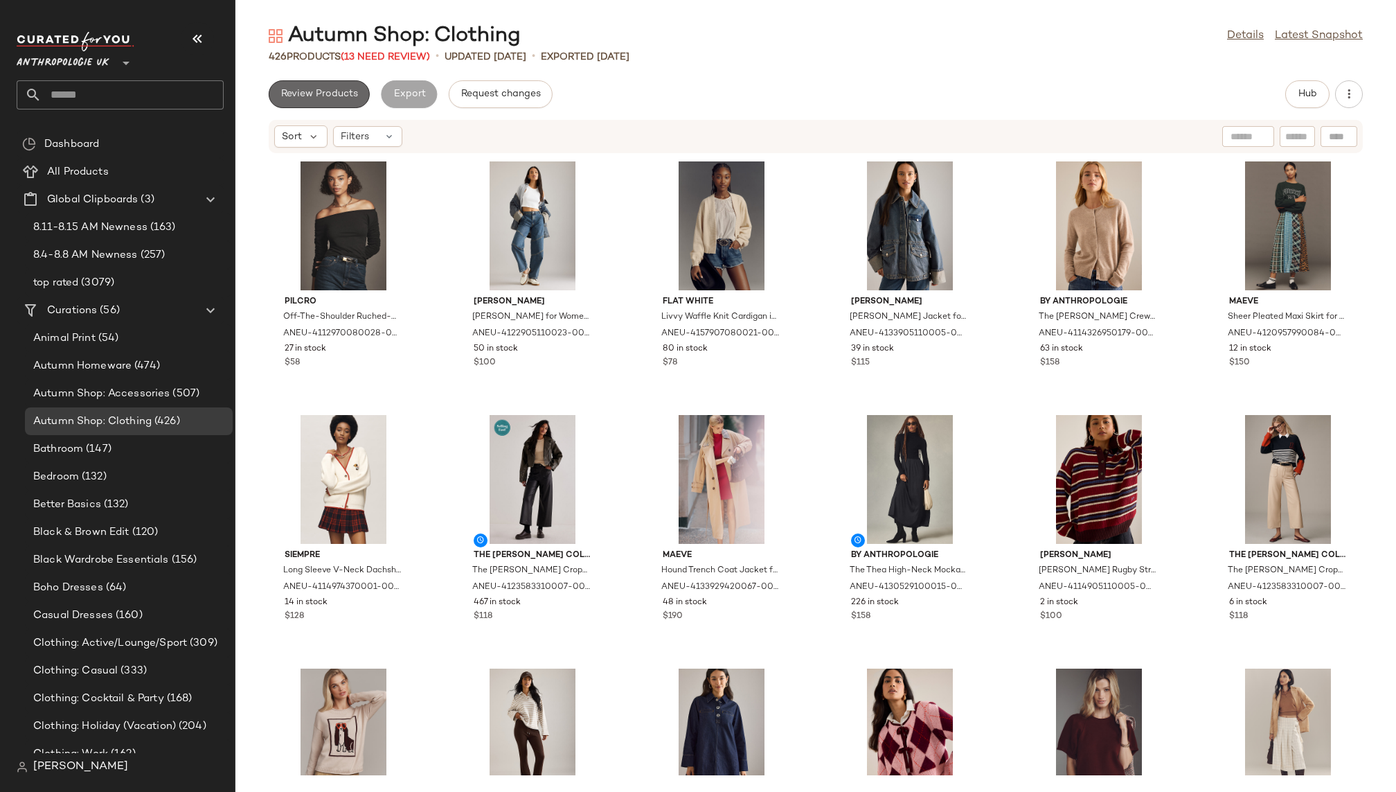
click at [338, 90] on span "Review Products" at bounding box center [319, 94] width 78 height 11
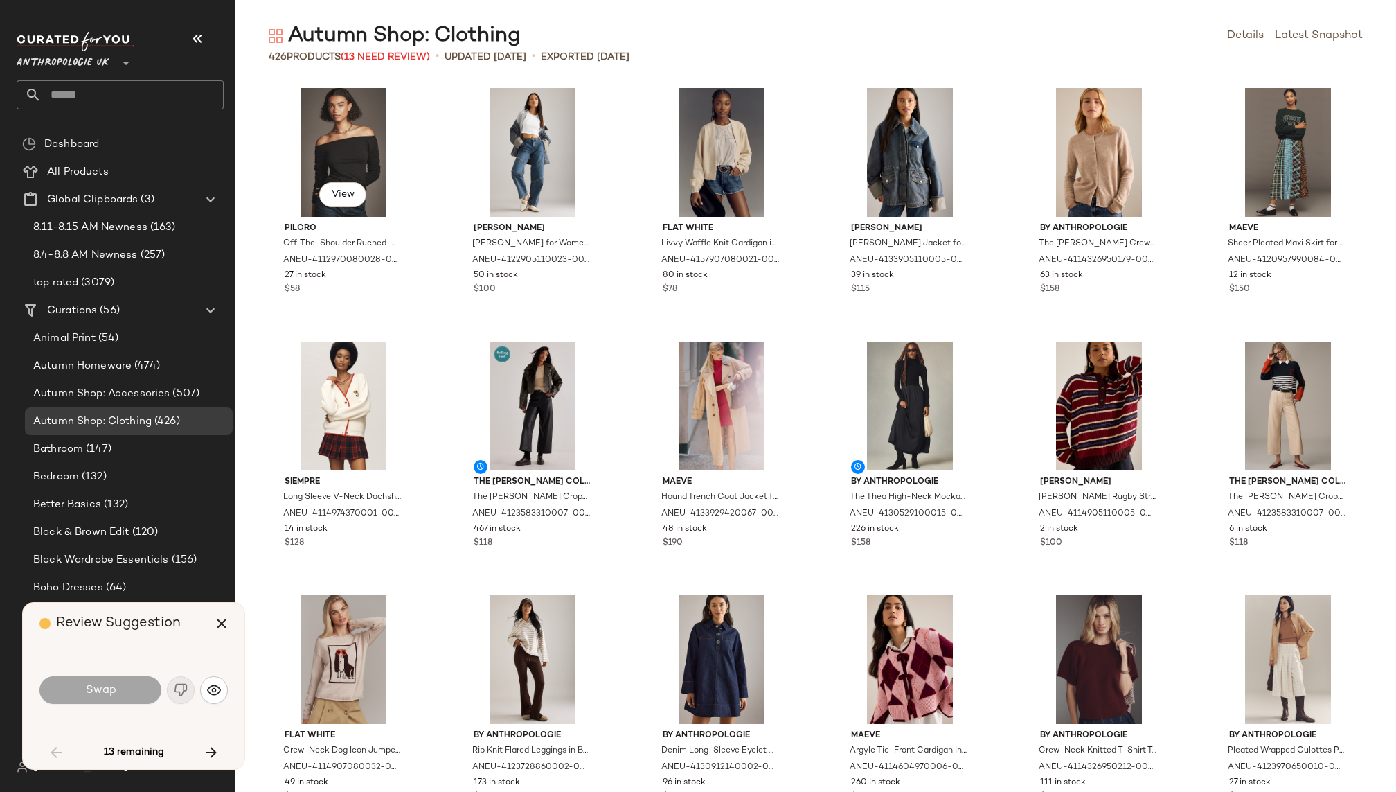
scroll to position [1025, 0]
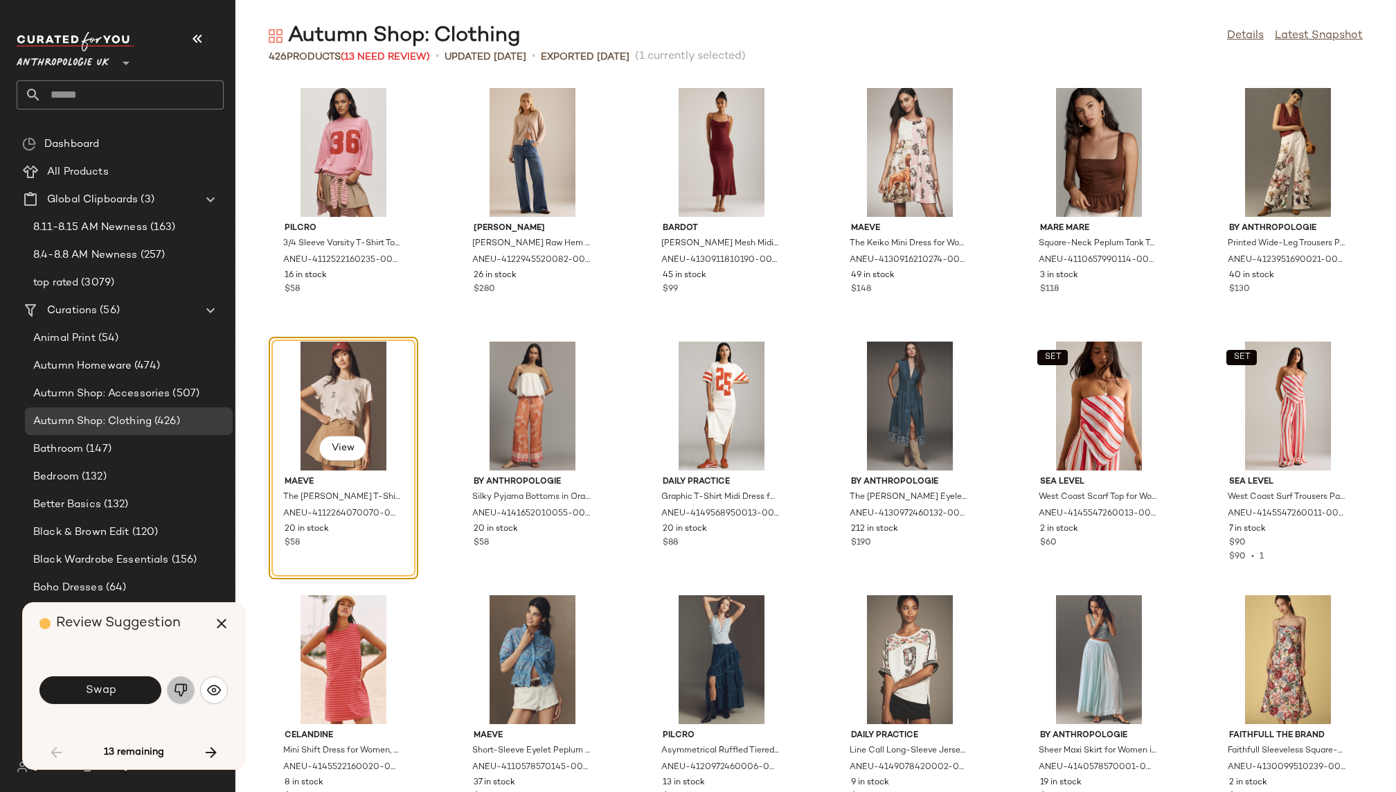
click at [177, 688] on img "button" at bounding box center [181, 690] width 14 height 14
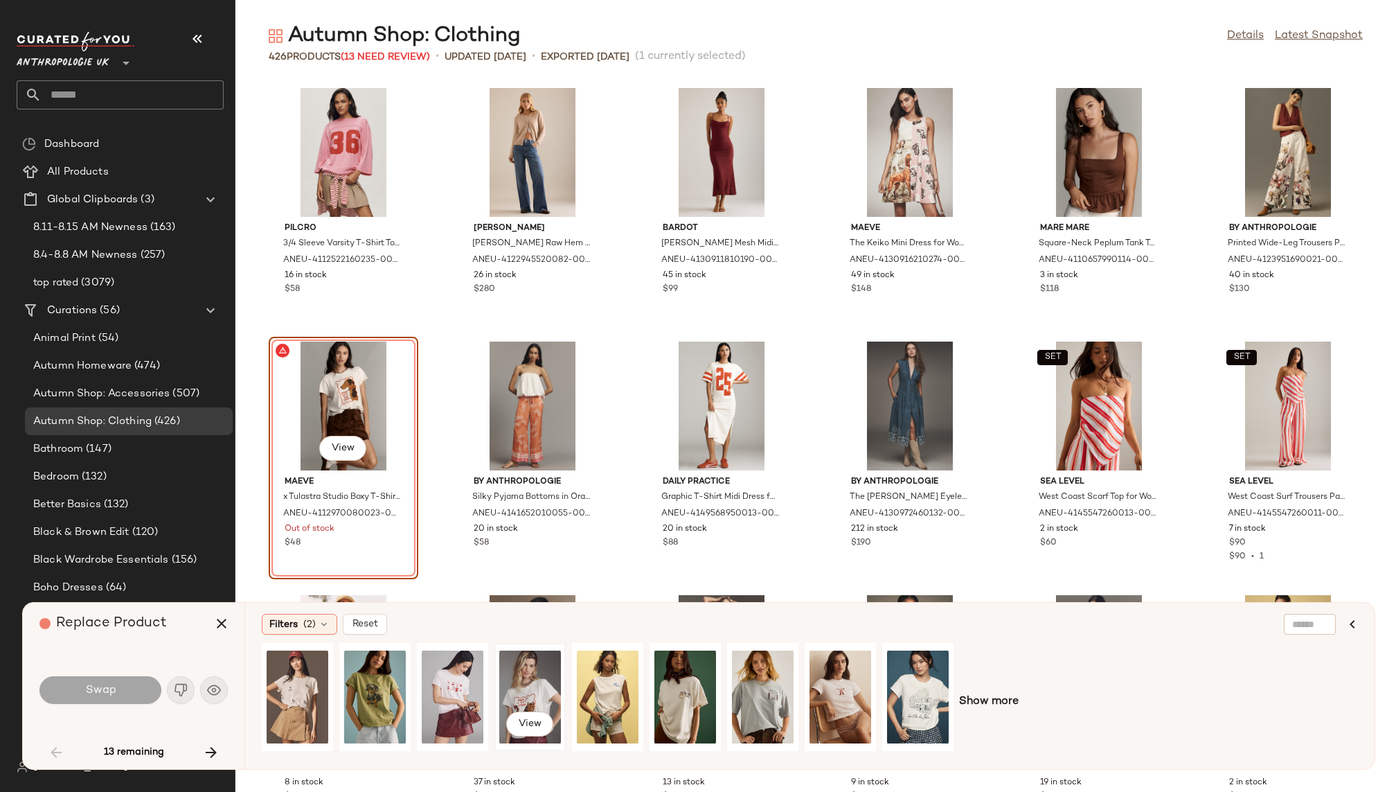
click at [513, 696] on div "View" at bounding box center [530, 697] width 62 height 98
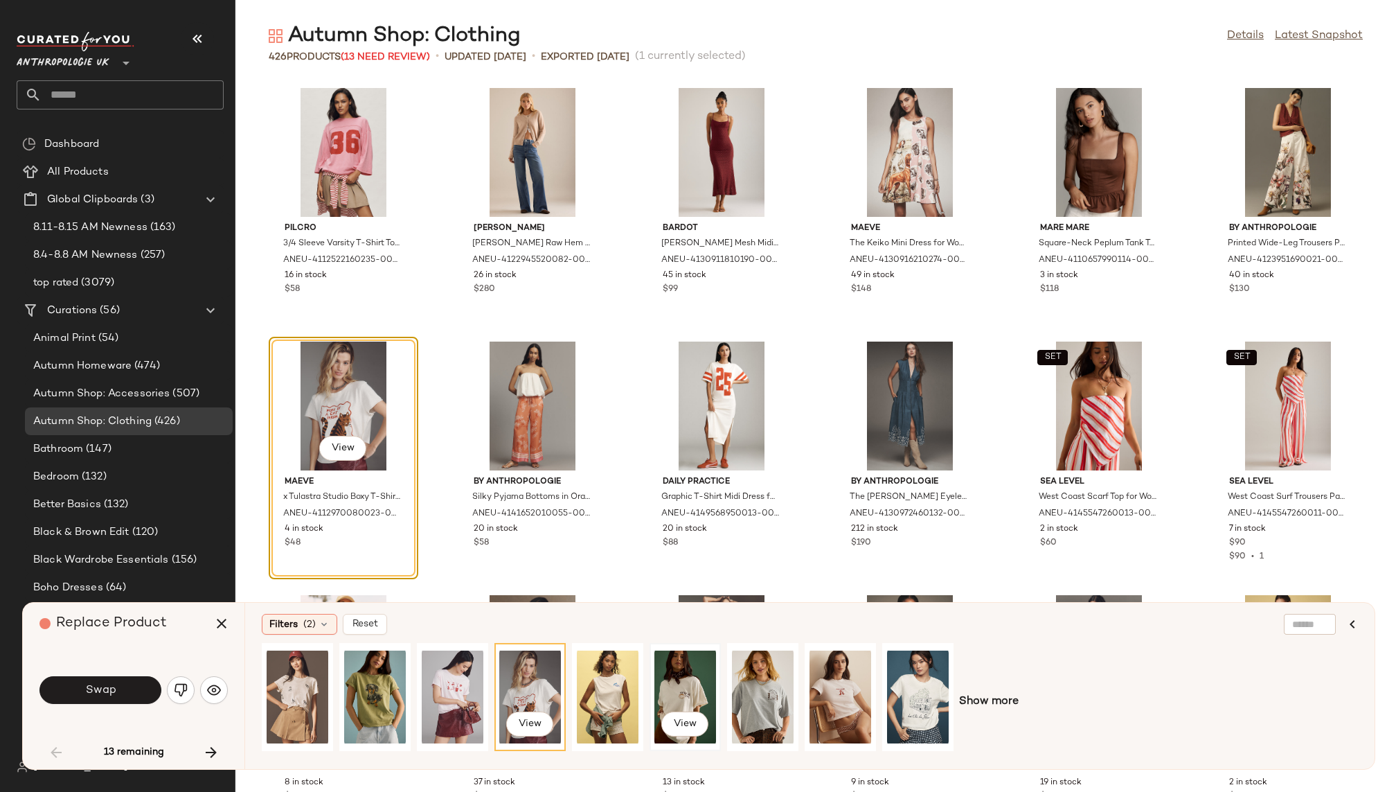
click at [679, 672] on div "View" at bounding box center [685, 697] width 62 height 98
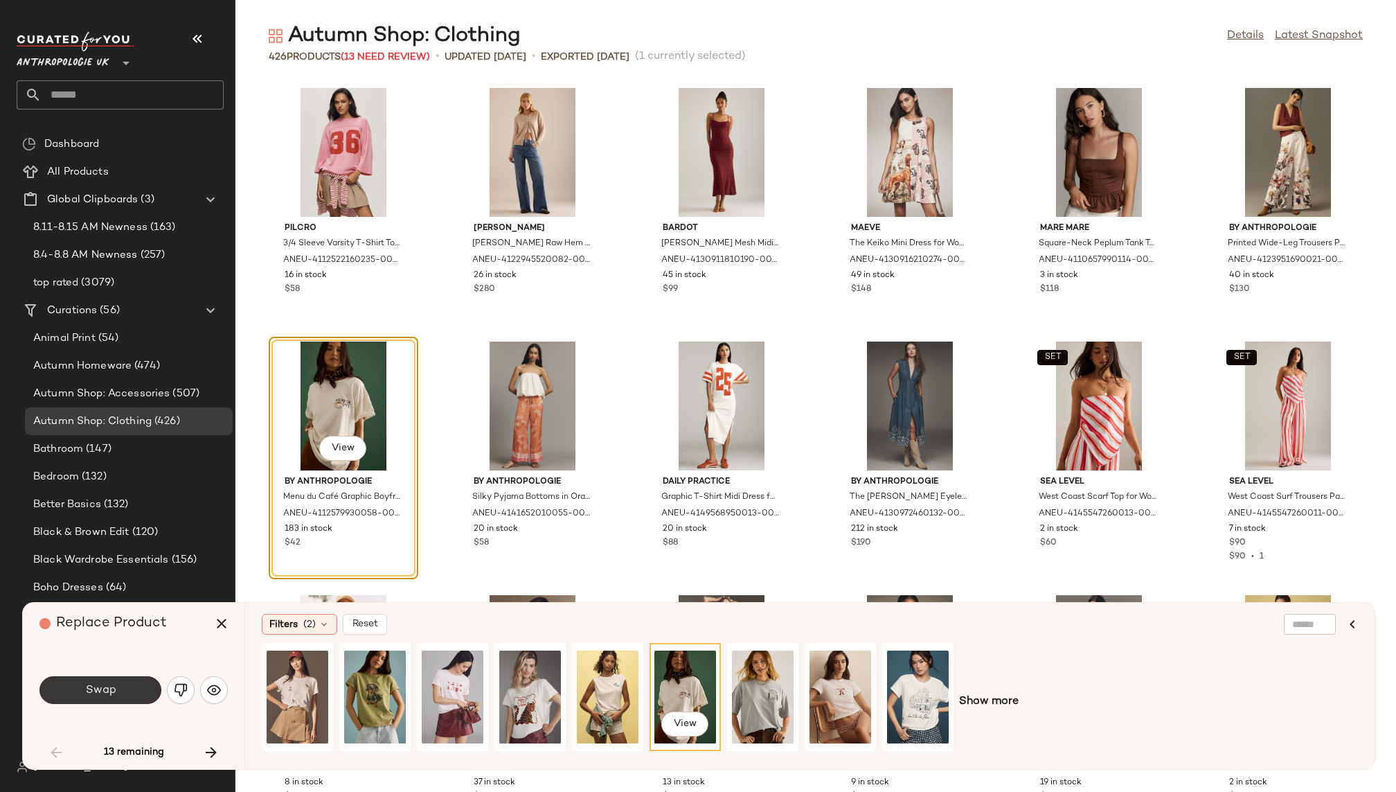
click at [132, 689] on button "Swap" at bounding box center [100, 690] width 122 height 28
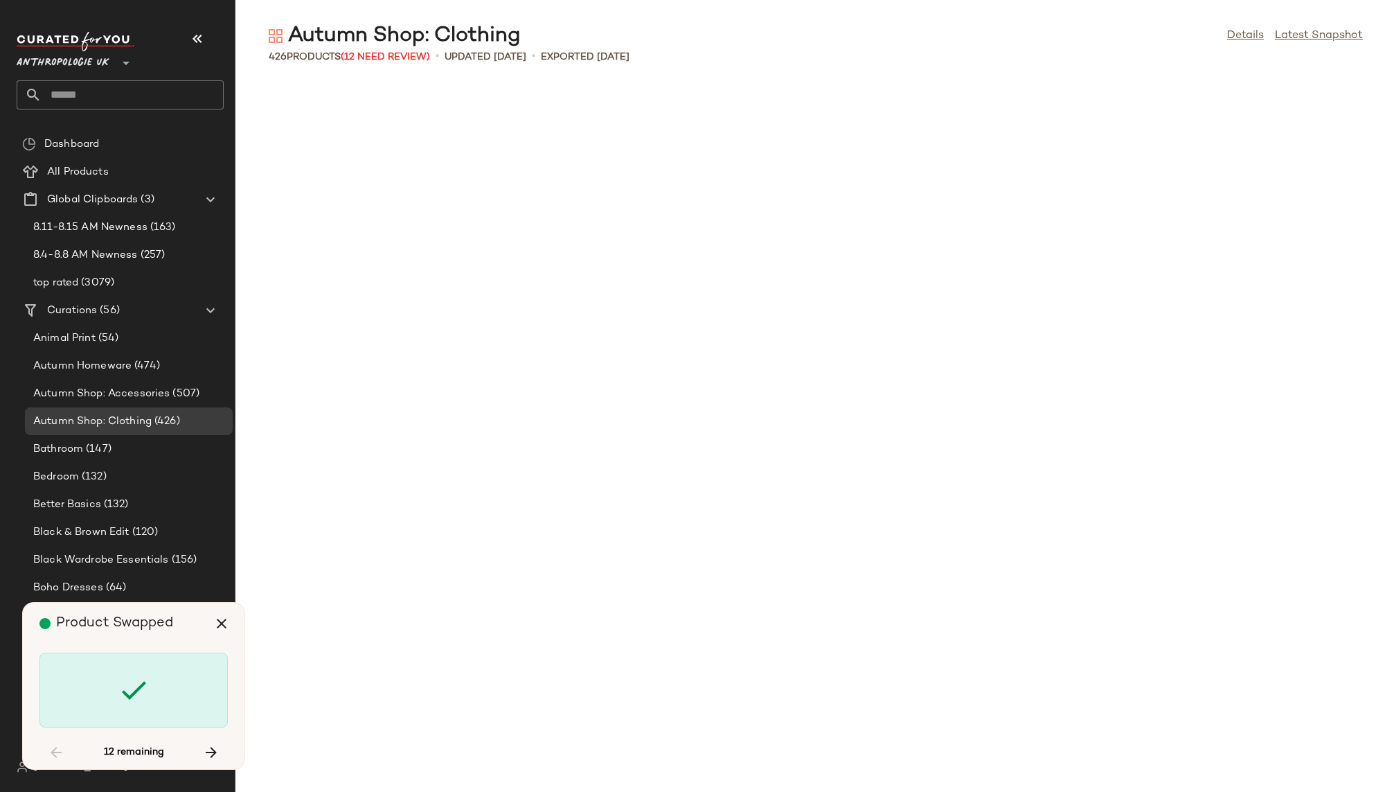
scroll to position [6083, 0]
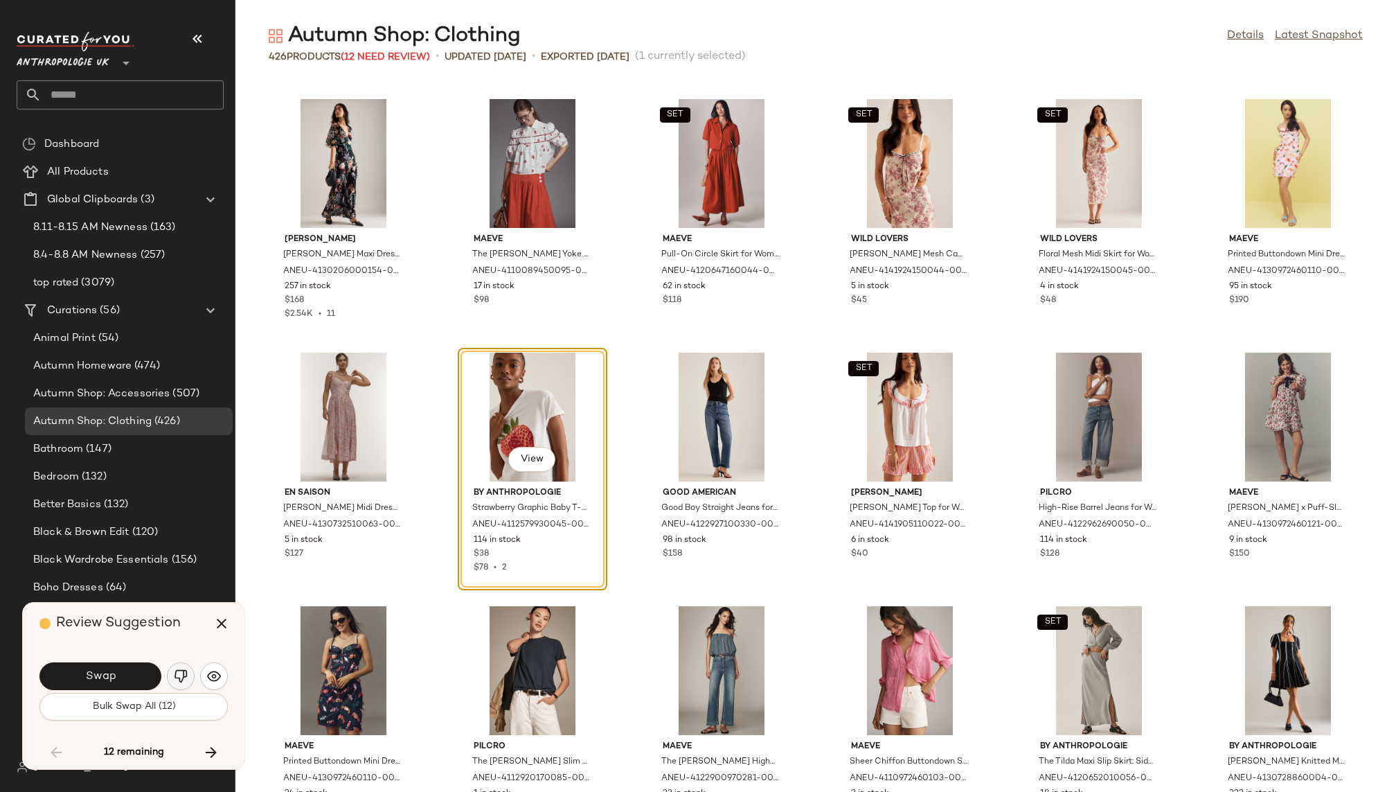
click at [181, 672] on img "button" at bounding box center [181, 676] width 14 height 14
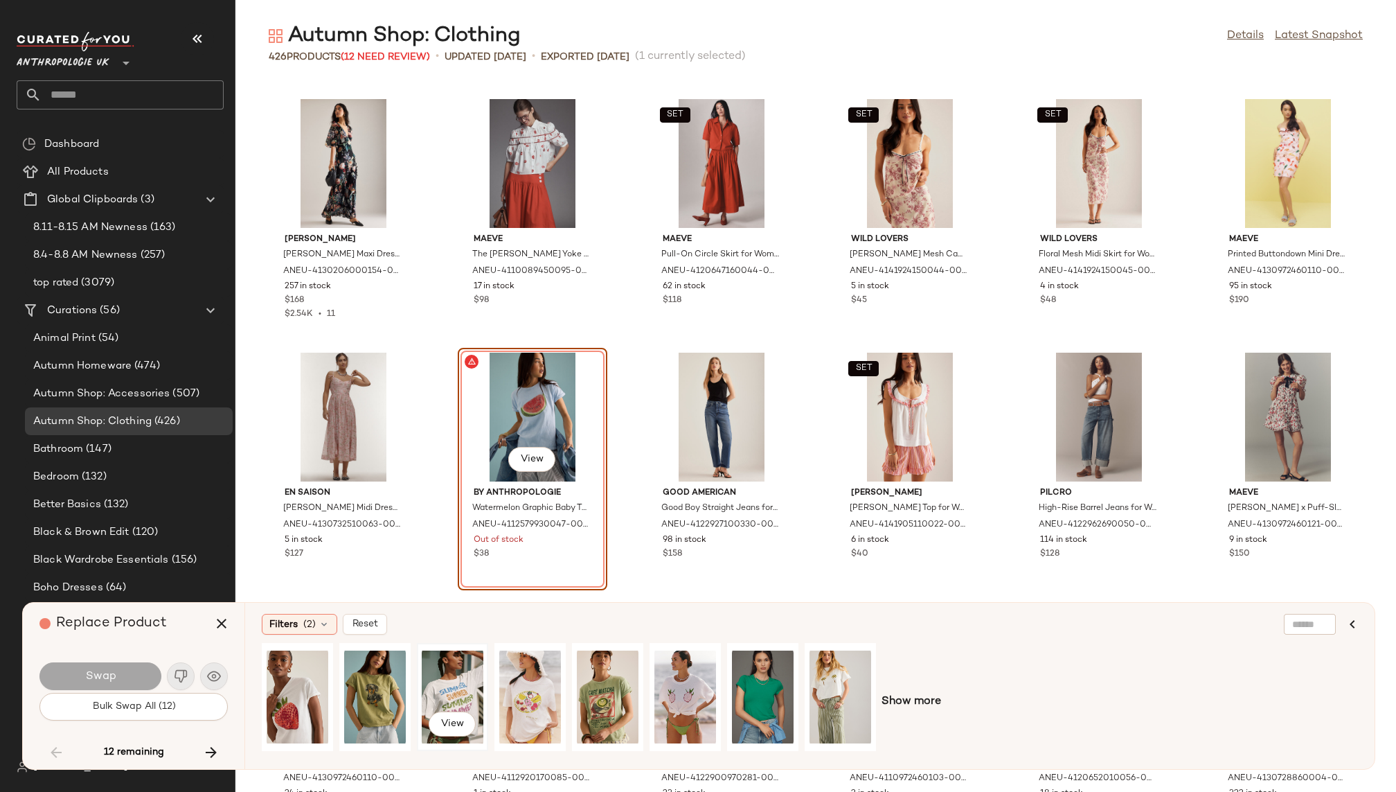
click at [453, 664] on div "View" at bounding box center [453, 697] width 62 height 98
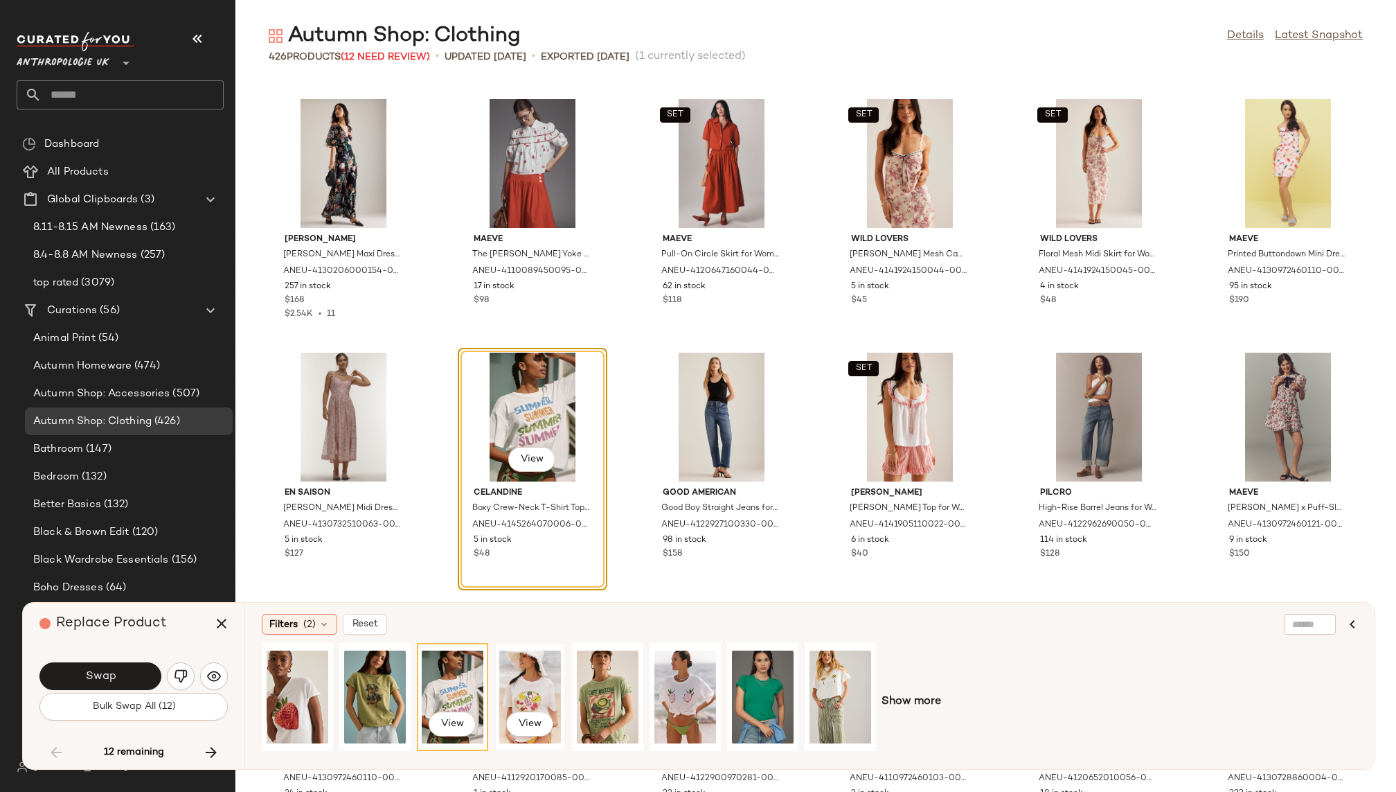
click at [533, 668] on div "View" at bounding box center [530, 697] width 62 height 98
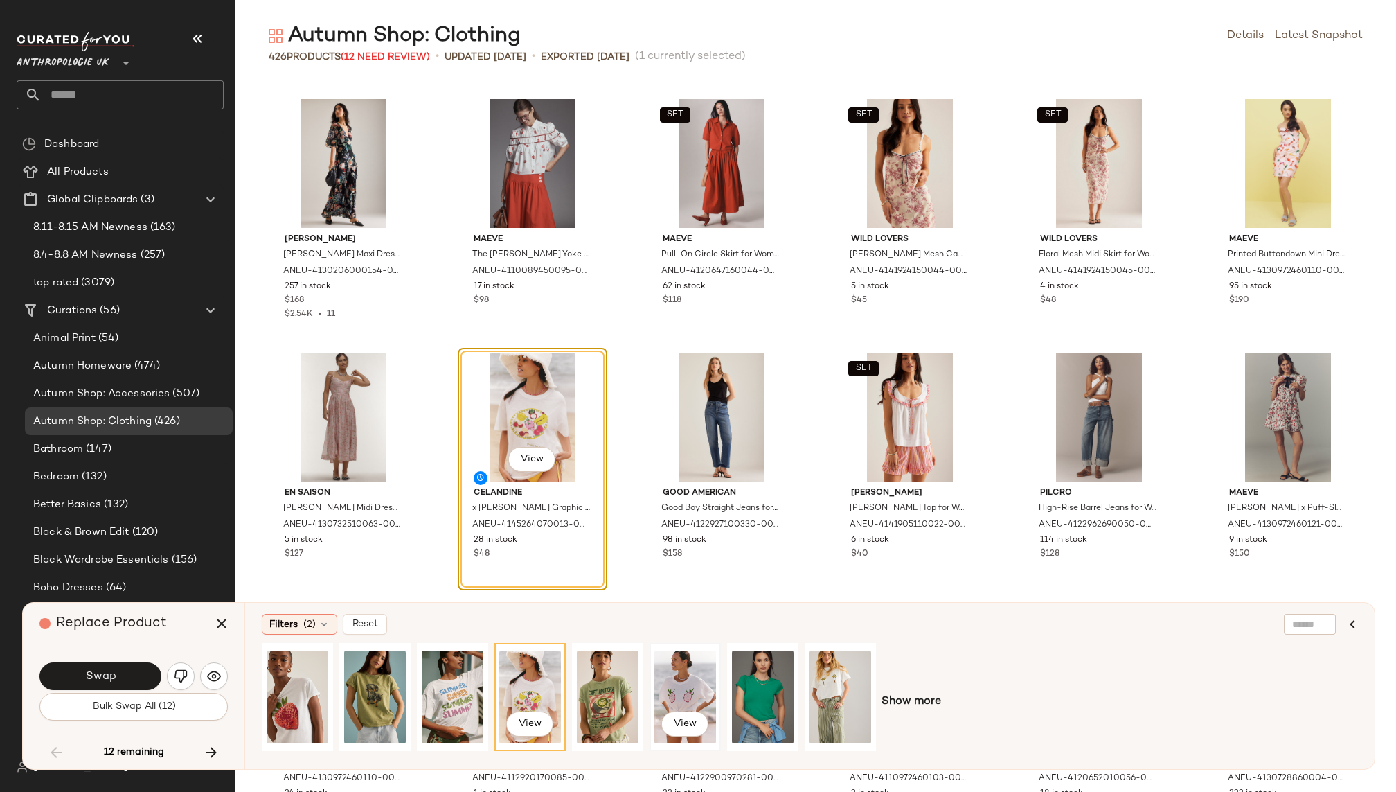
click at [677, 674] on div "View" at bounding box center [685, 697] width 62 height 98
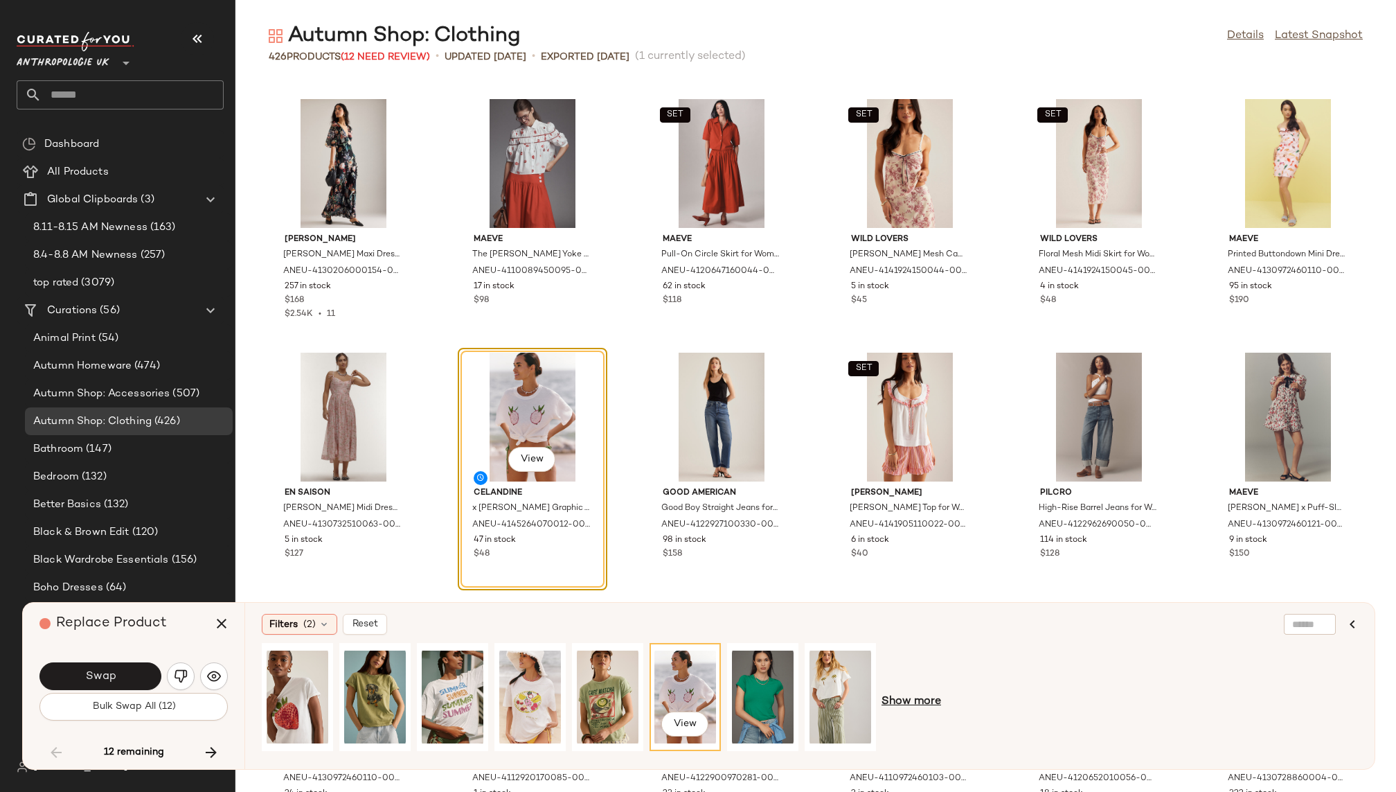
click at [913, 697] on span "Show more" at bounding box center [912, 701] width 60 height 17
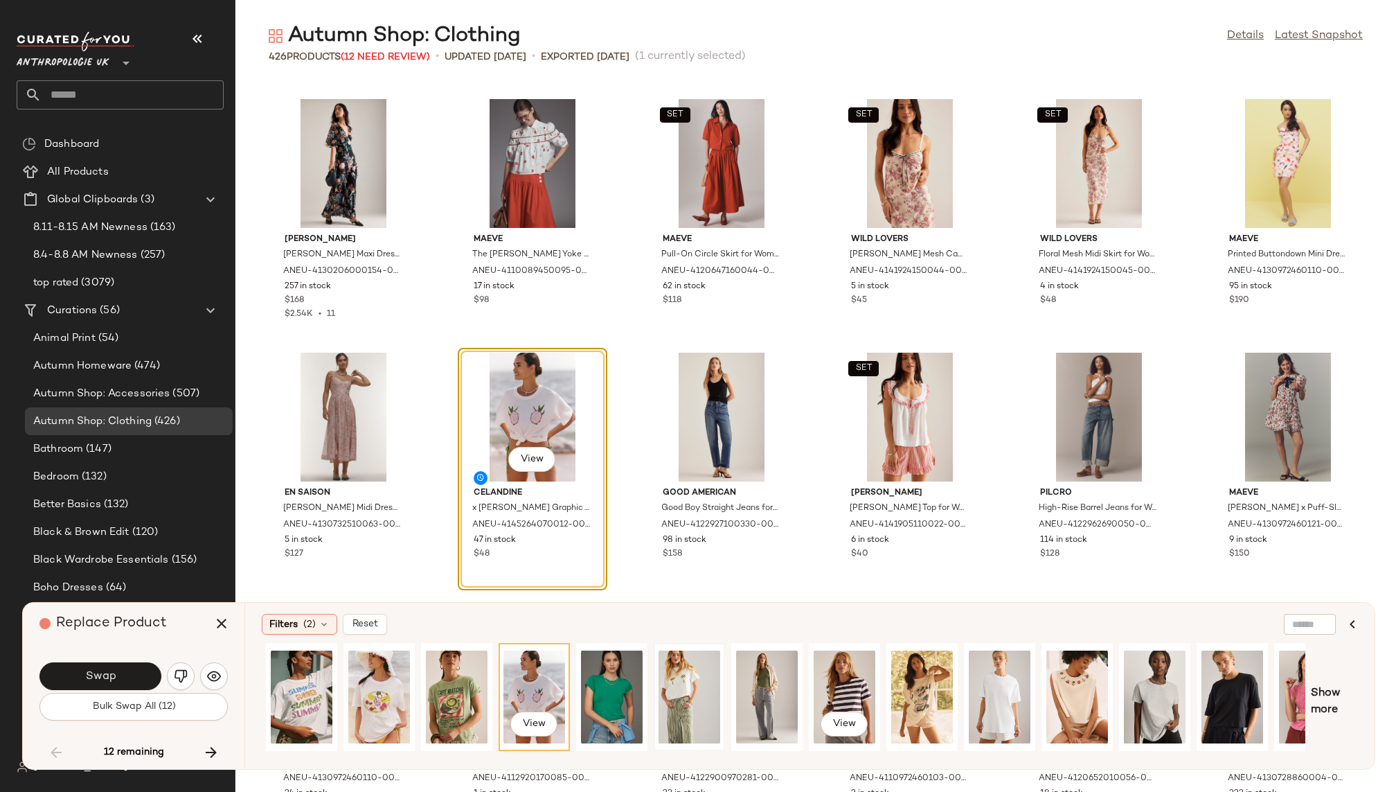
scroll to position [0, 268]
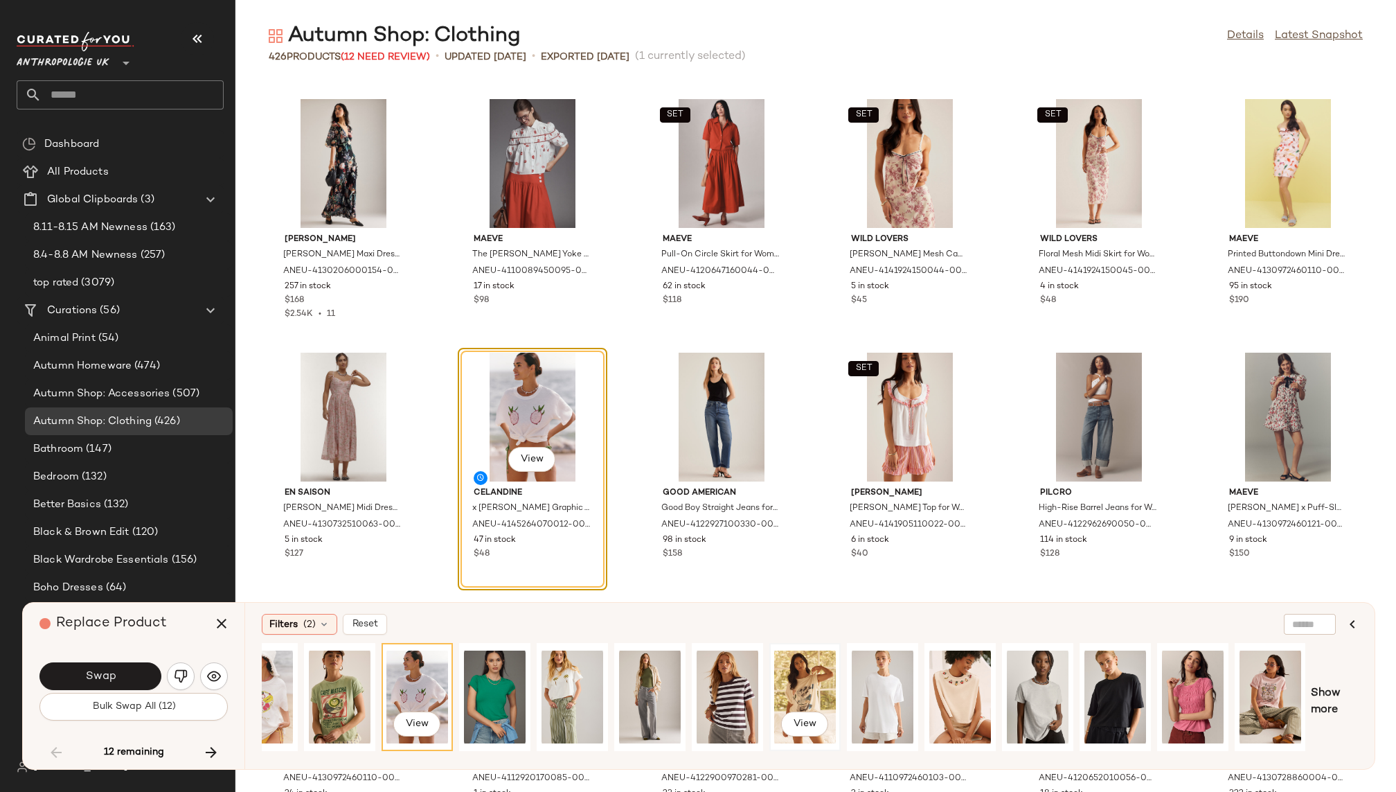
click at [793, 678] on div "View" at bounding box center [805, 697] width 62 height 98
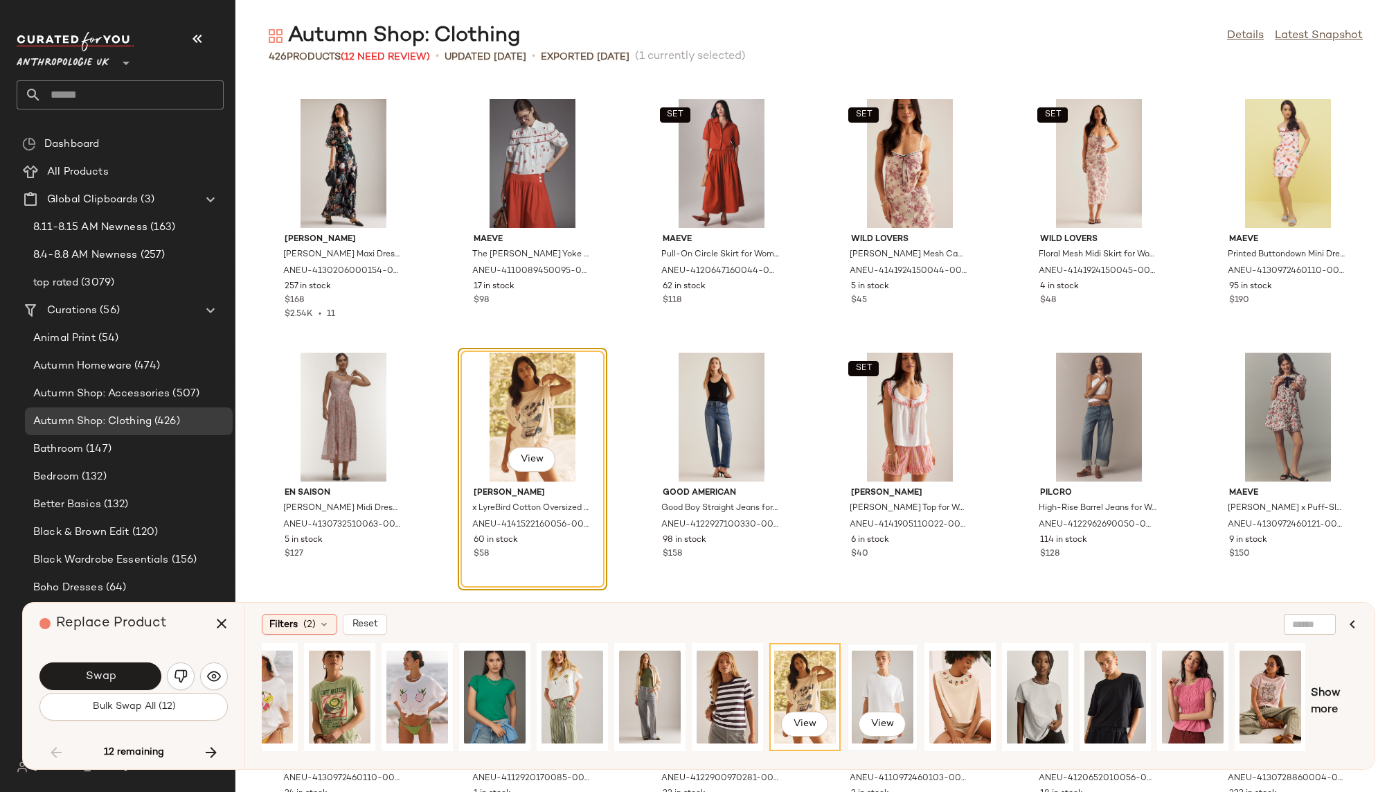
click at [884, 682] on div "View" at bounding box center [883, 697] width 62 height 98
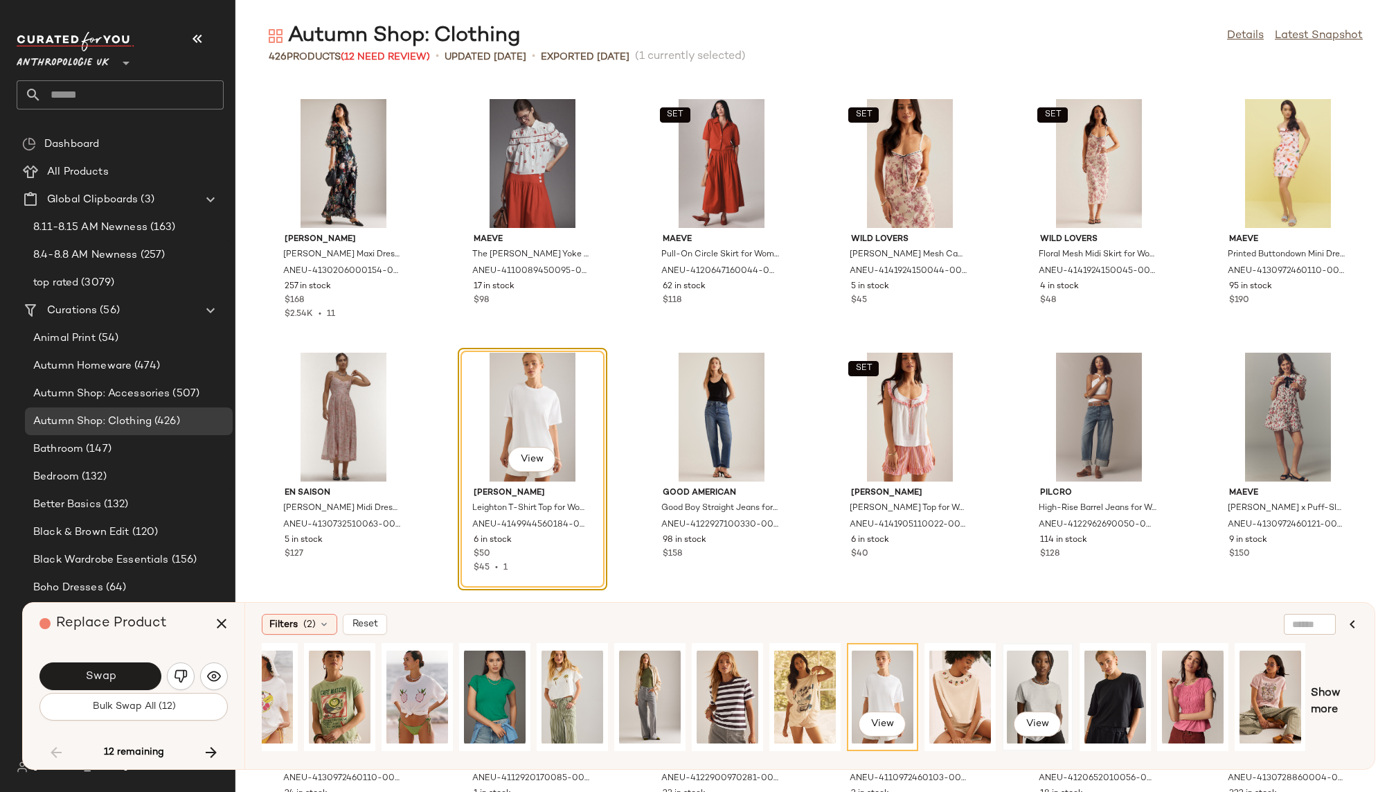
click at [1038, 685] on div "View" at bounding box center [1038, 697] width 62 height 98
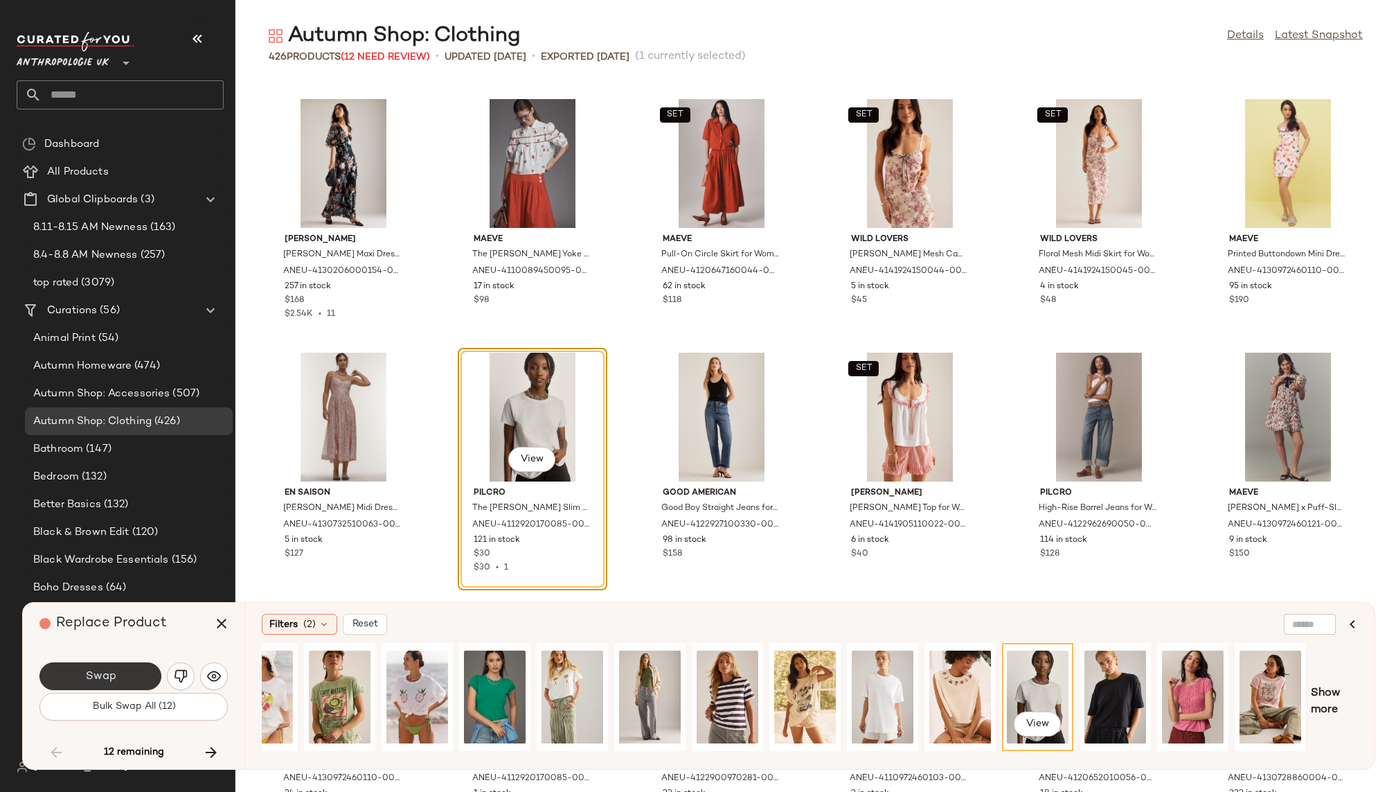
click at [143, 673] on button "Swap" at bounding box center [100, 676] width 122 height 28
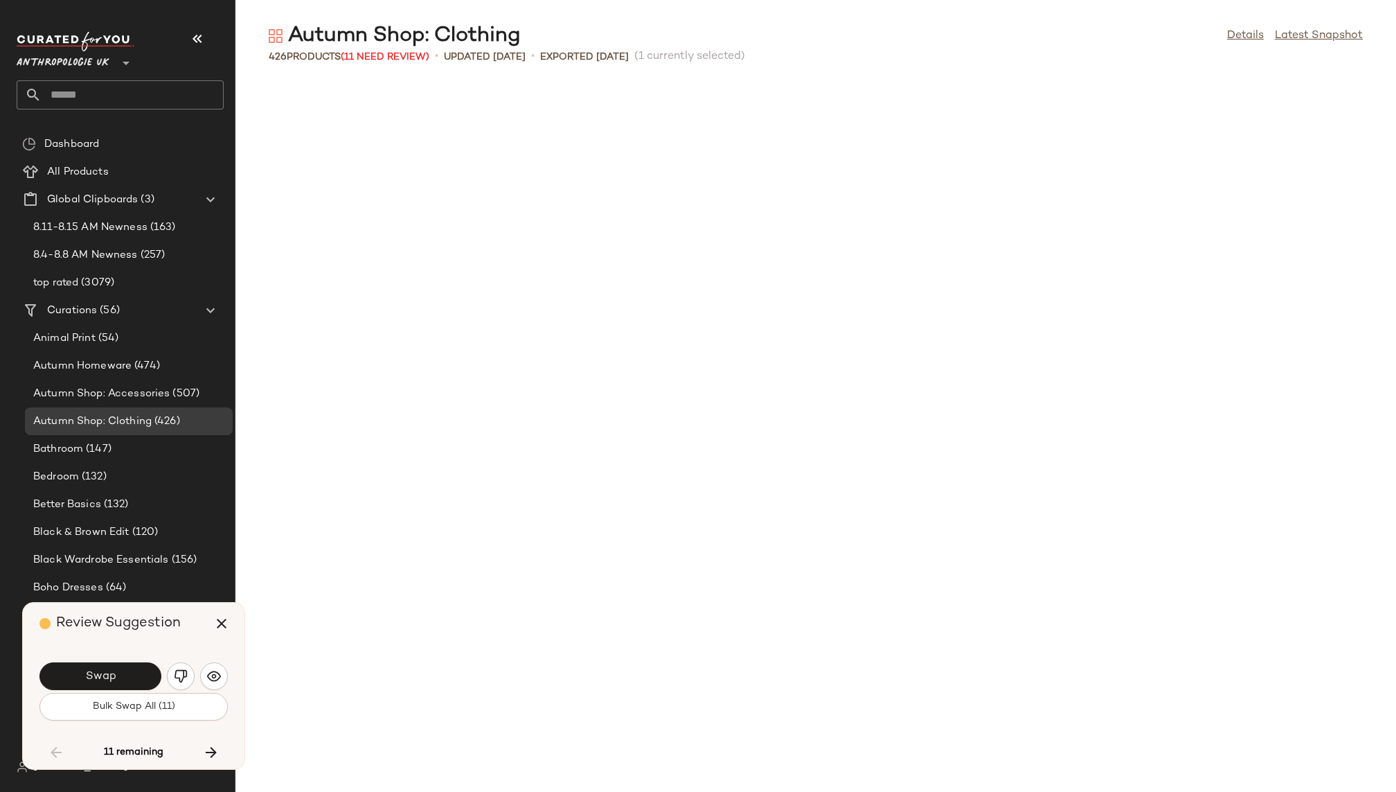
scroll to position [6843, 0]
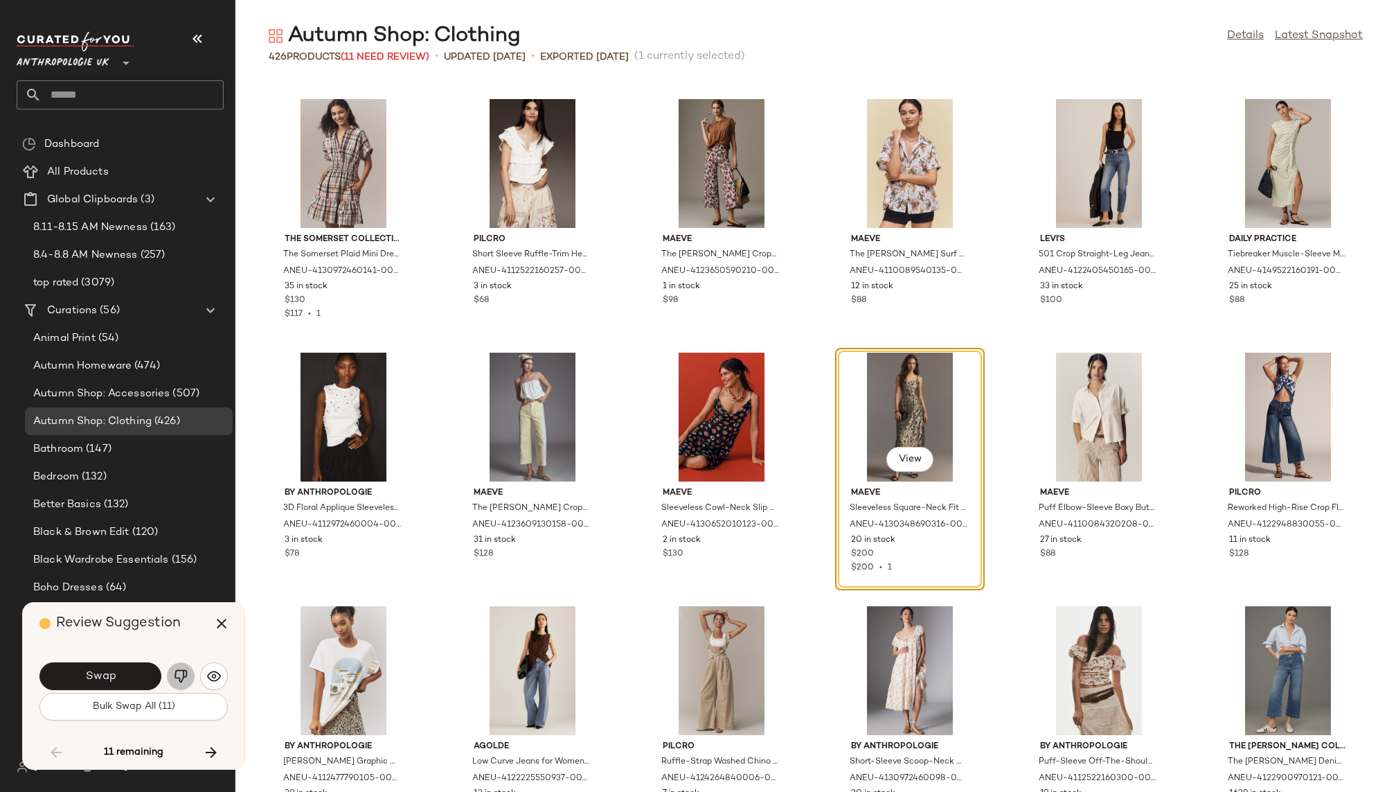
click at [180, 669] on img "button" at bounding box center [181, 676] width 14 height 14
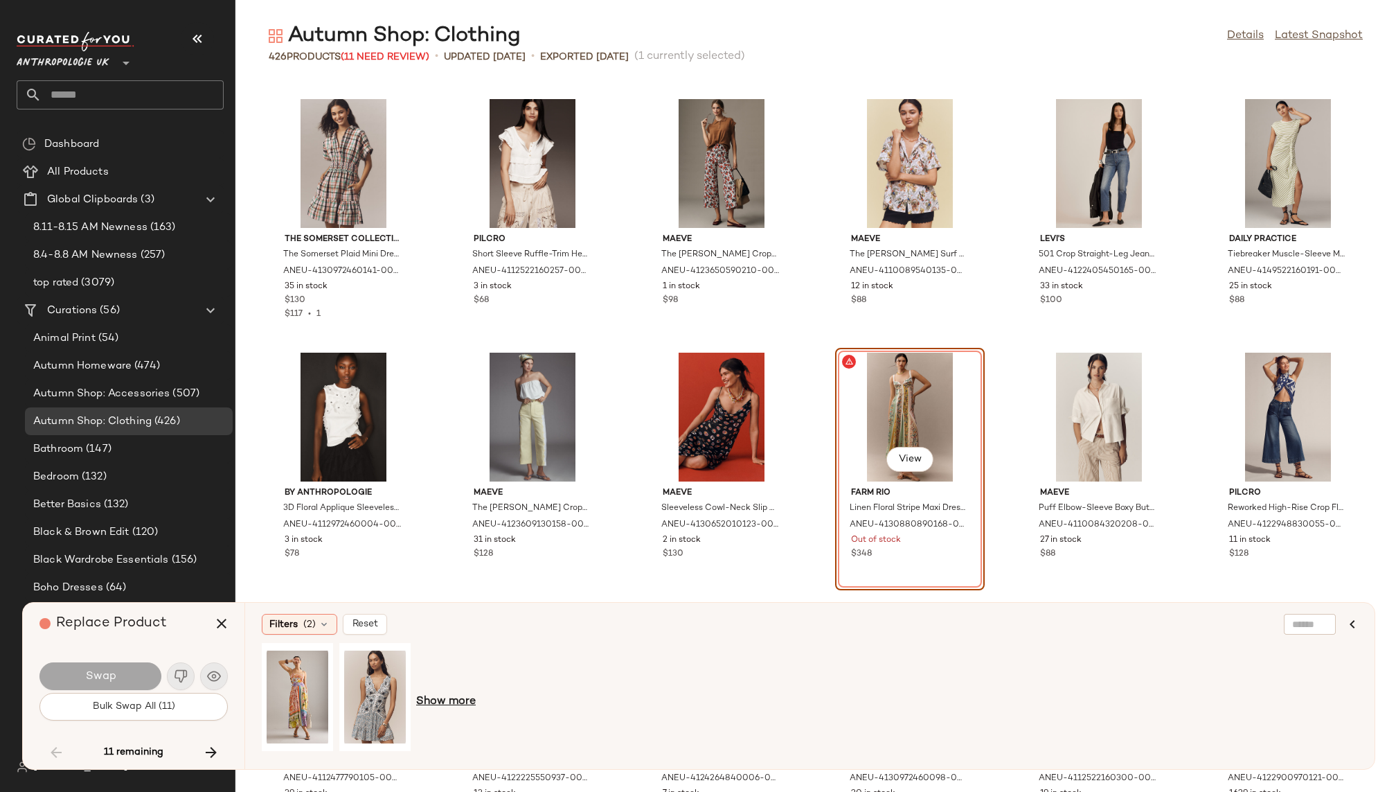
click at [454, 698] on span "Show more" at bounding box center [446, 701] width 60 height 17
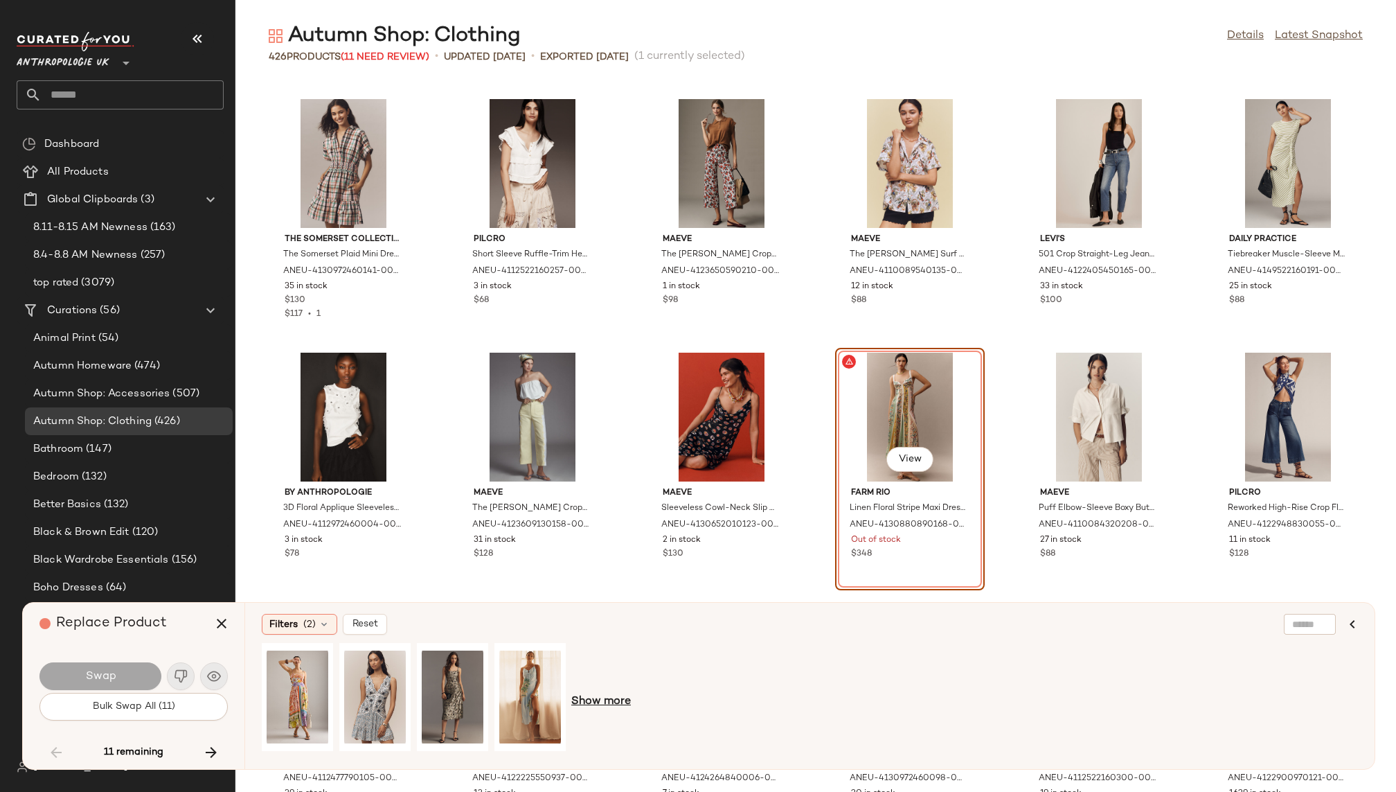
click at [589, 700] on span "Show more" at bounding box center [601, 701] width 60 height 17
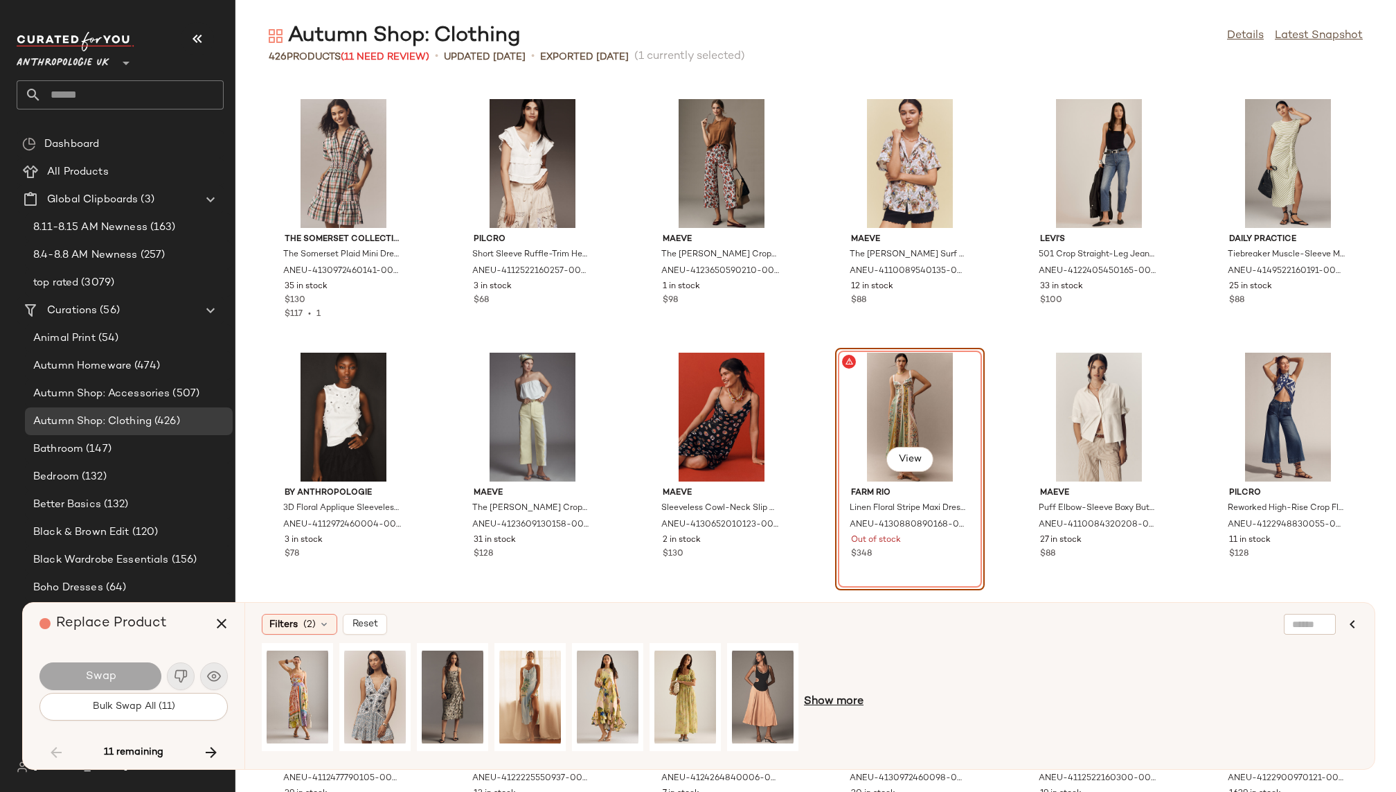
click at [830, 699] on span "Show more" at bounding box center [834, 701] width 60 height 17
click at [918, 687] on div "View" at bounding box center [918, 697] width 62 height 98
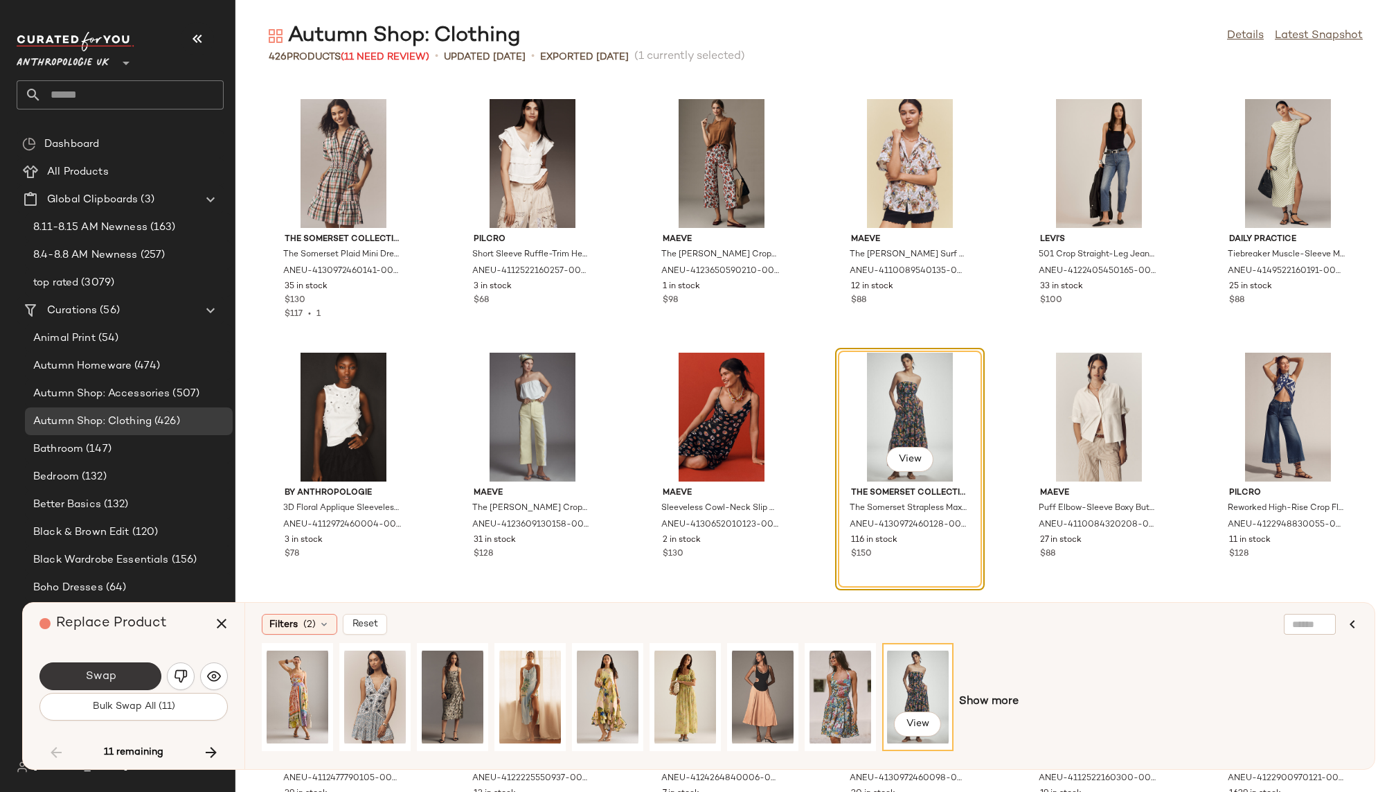
click at [132, 679] on button "Swap" at bounding box center [100, 676] width 122 height 28
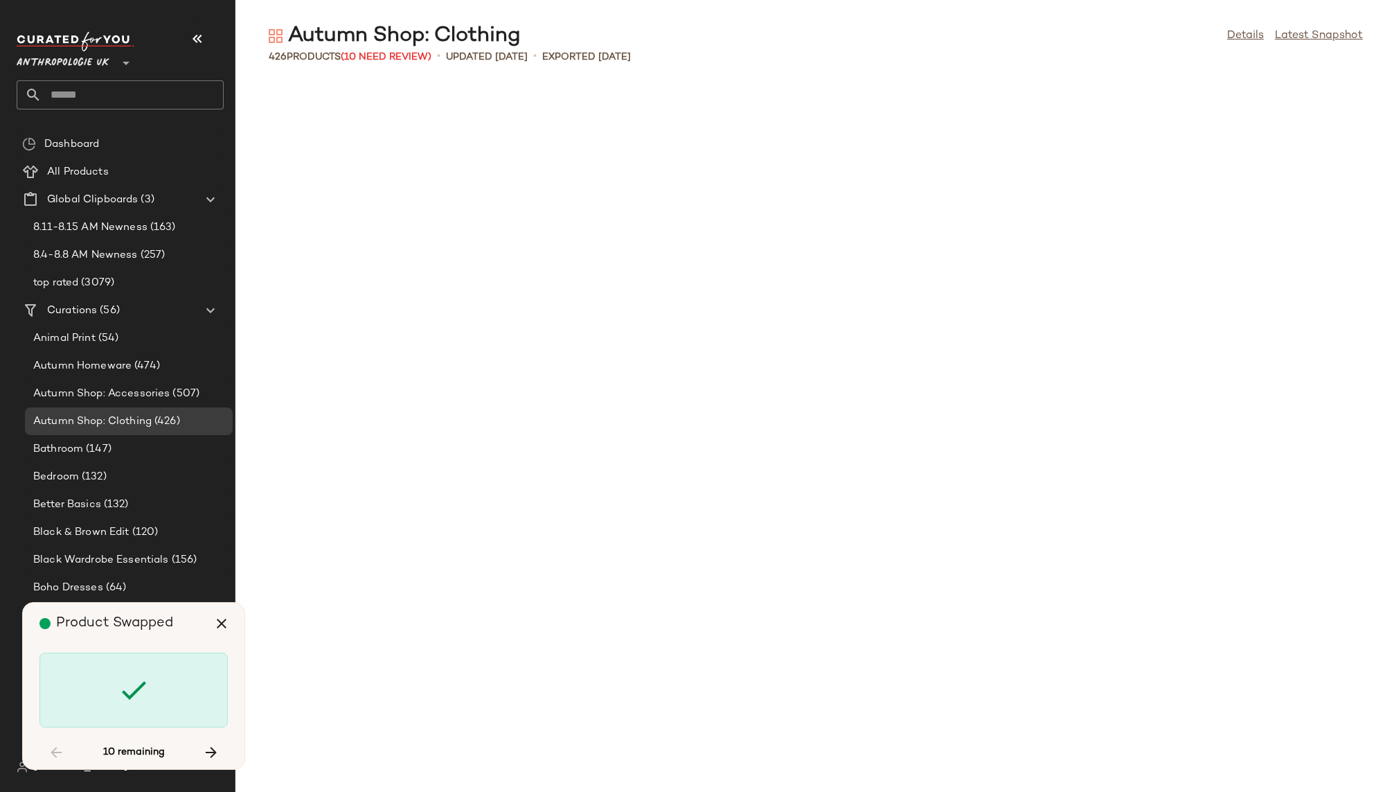
scroll to position [7857, 0]
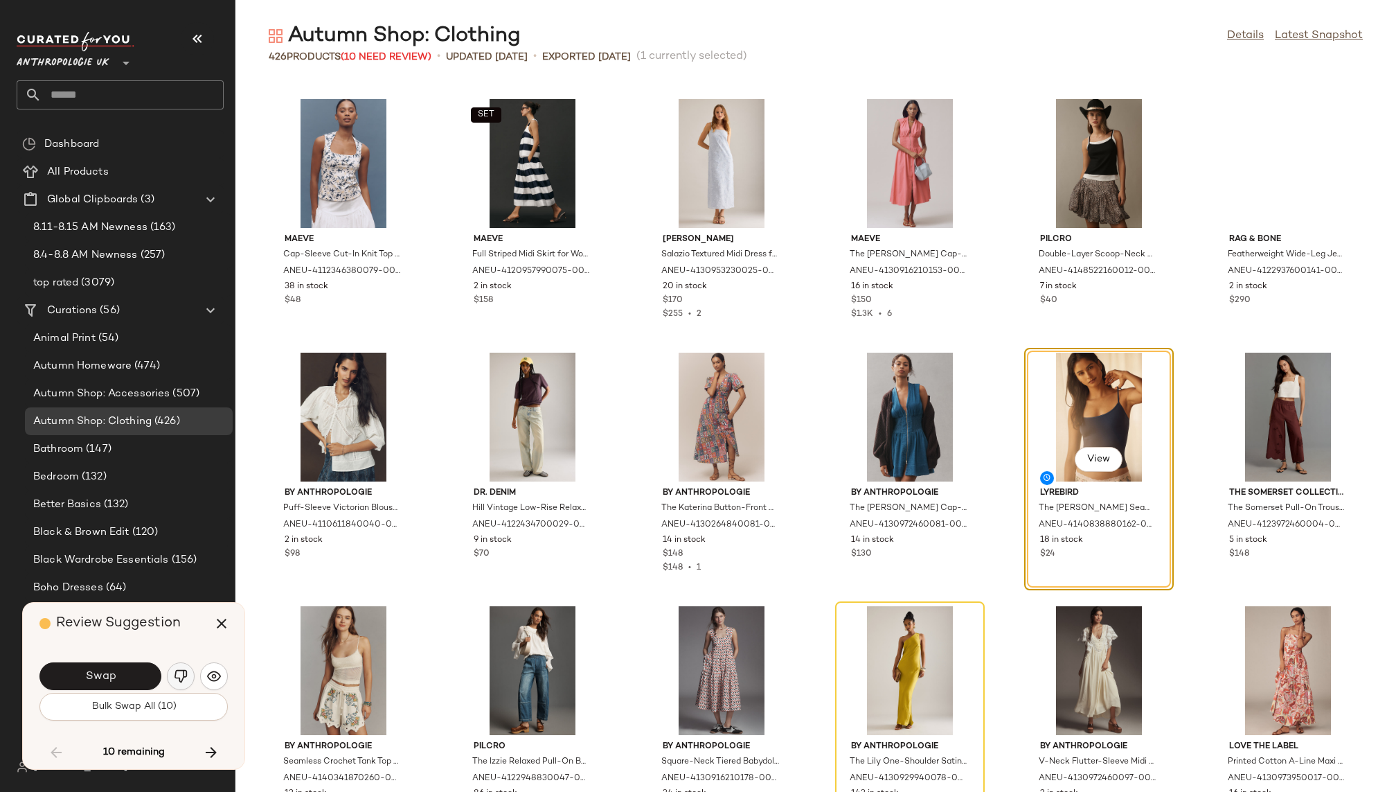
click at [182, 670] on img "button" at bounding box center [181, 676] width 14 height 14
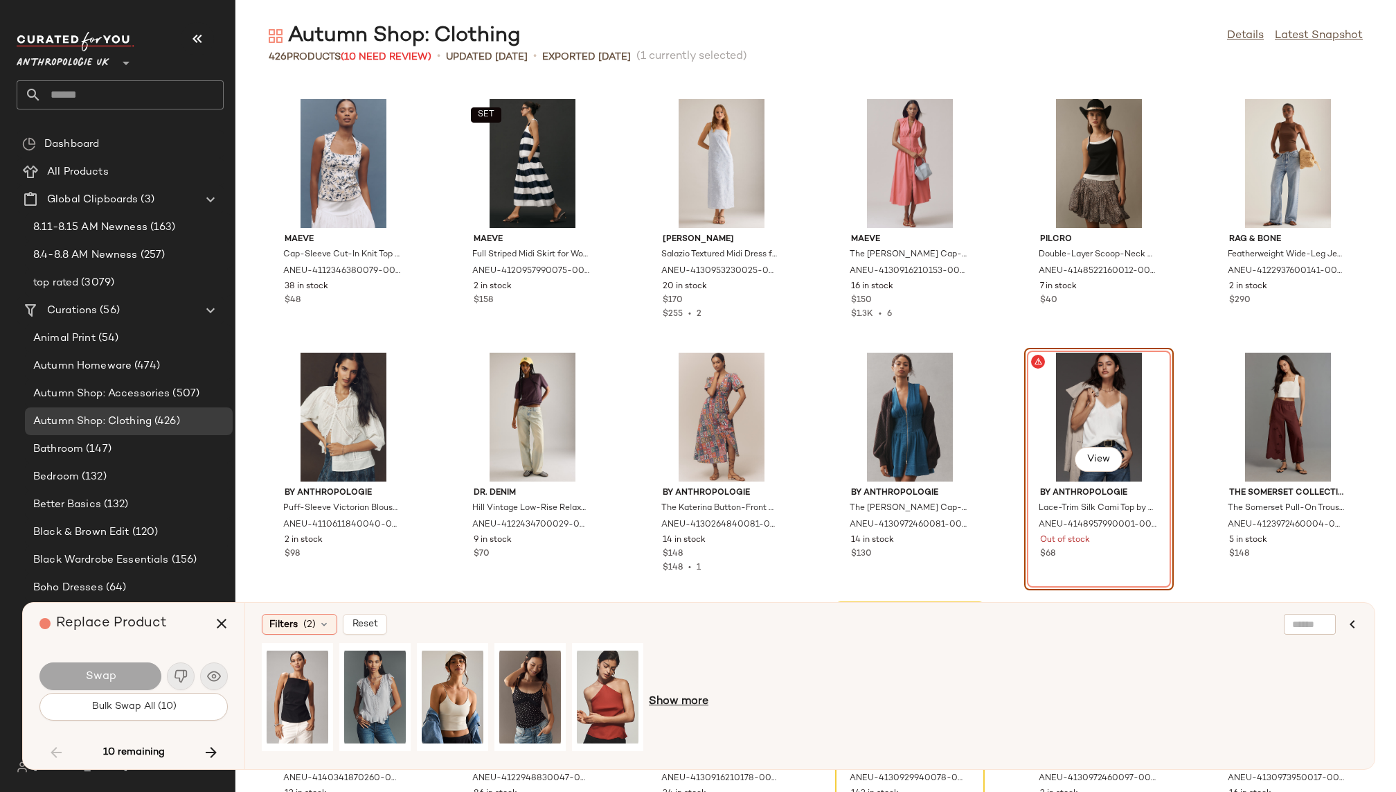
click at [678, 702] on span "Show more" at bounding box center [679, 701] width 60 height 17
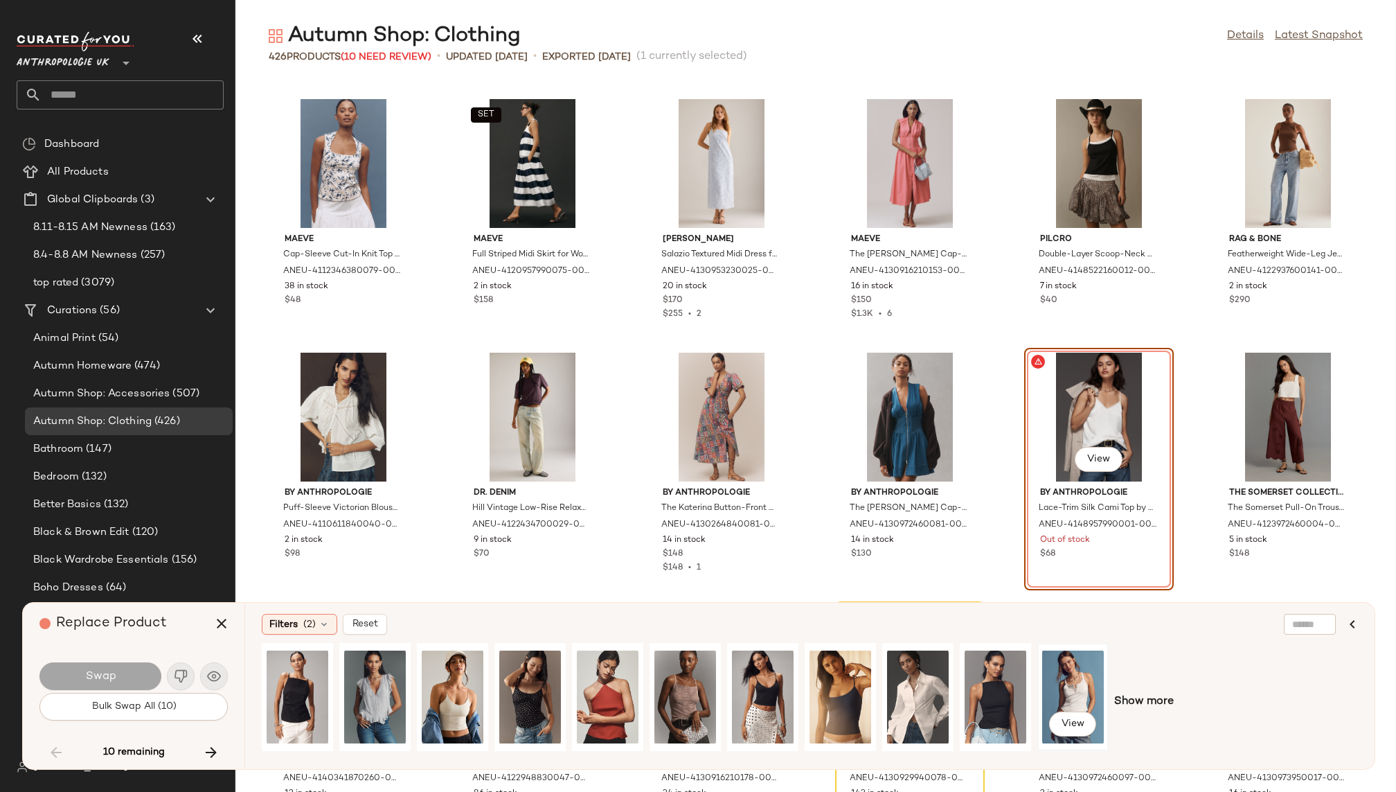
click at [1051, 677] on div "View" at bounding box center [1073, 697] width 62 height 98
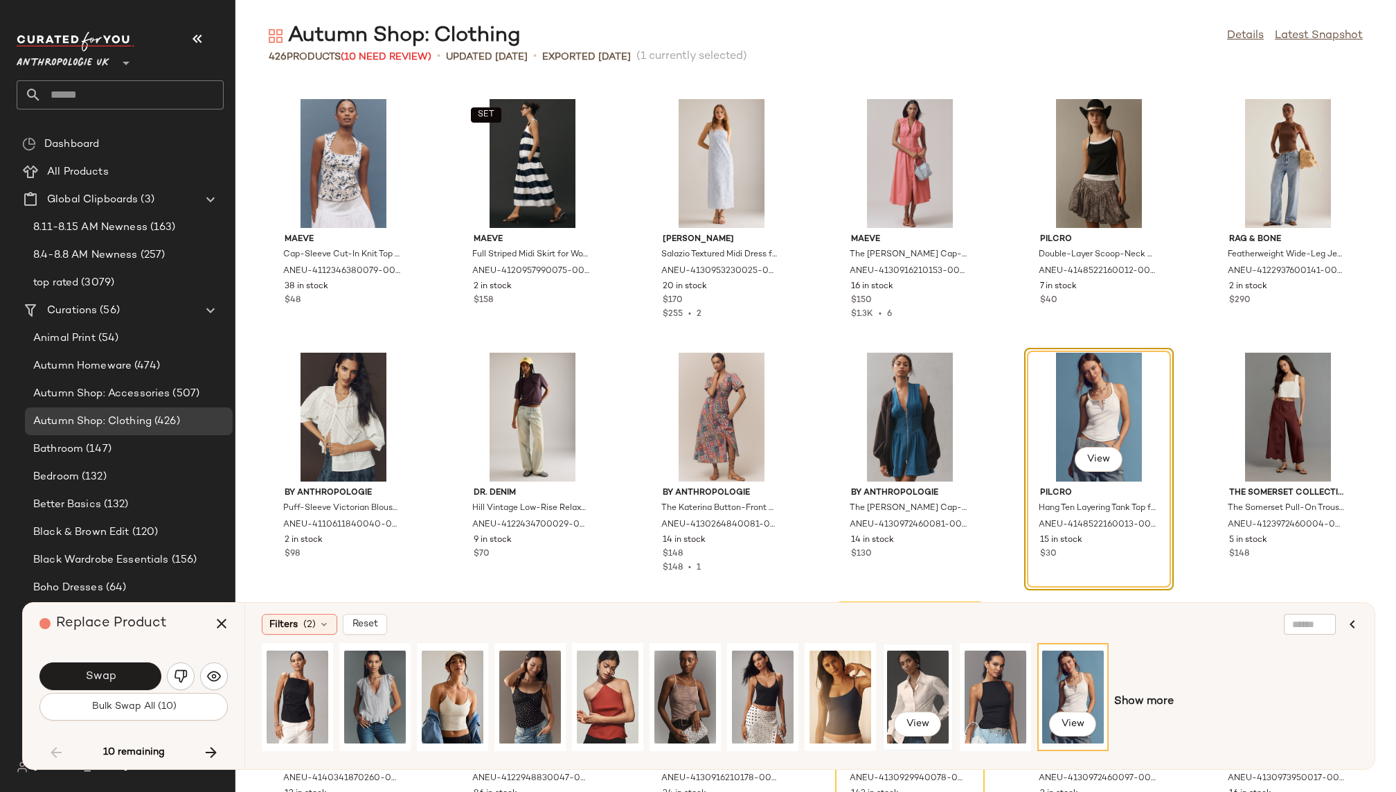
click at [893, 674] on div "View" at bounding box center [918, 697] width 62 height 98
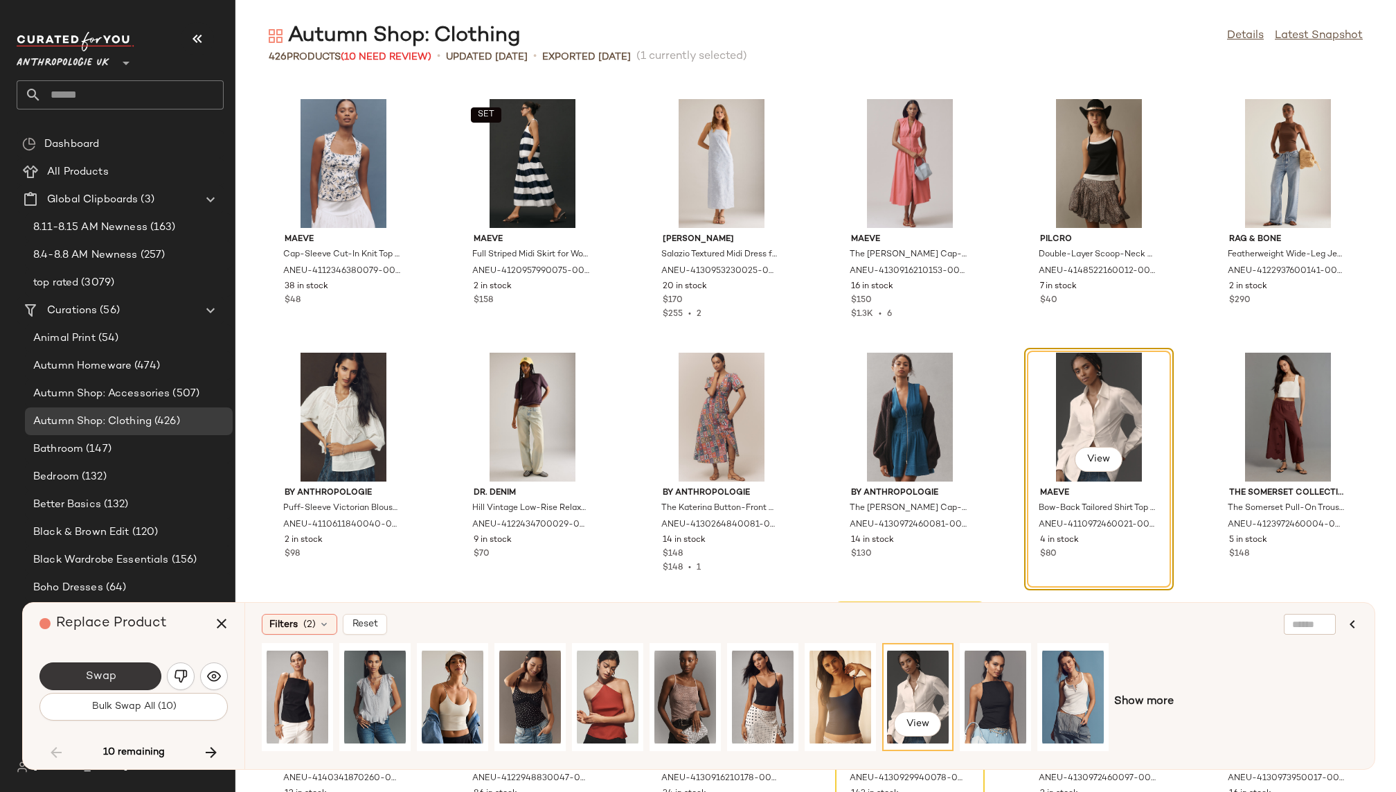
click at [126, 678] on button "Swap" at bounding box center [100, 676] width 122 height 28
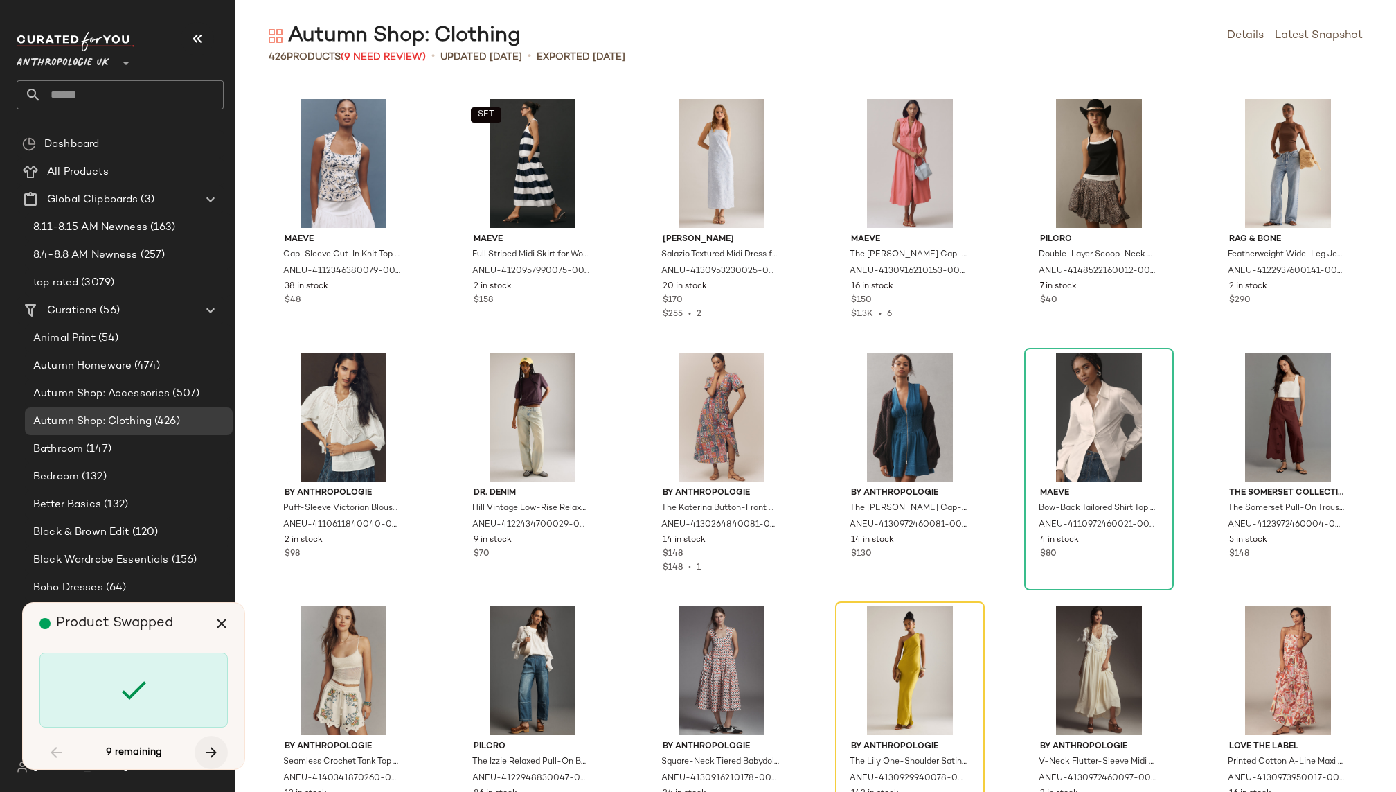
scroll to position [8111, 0]
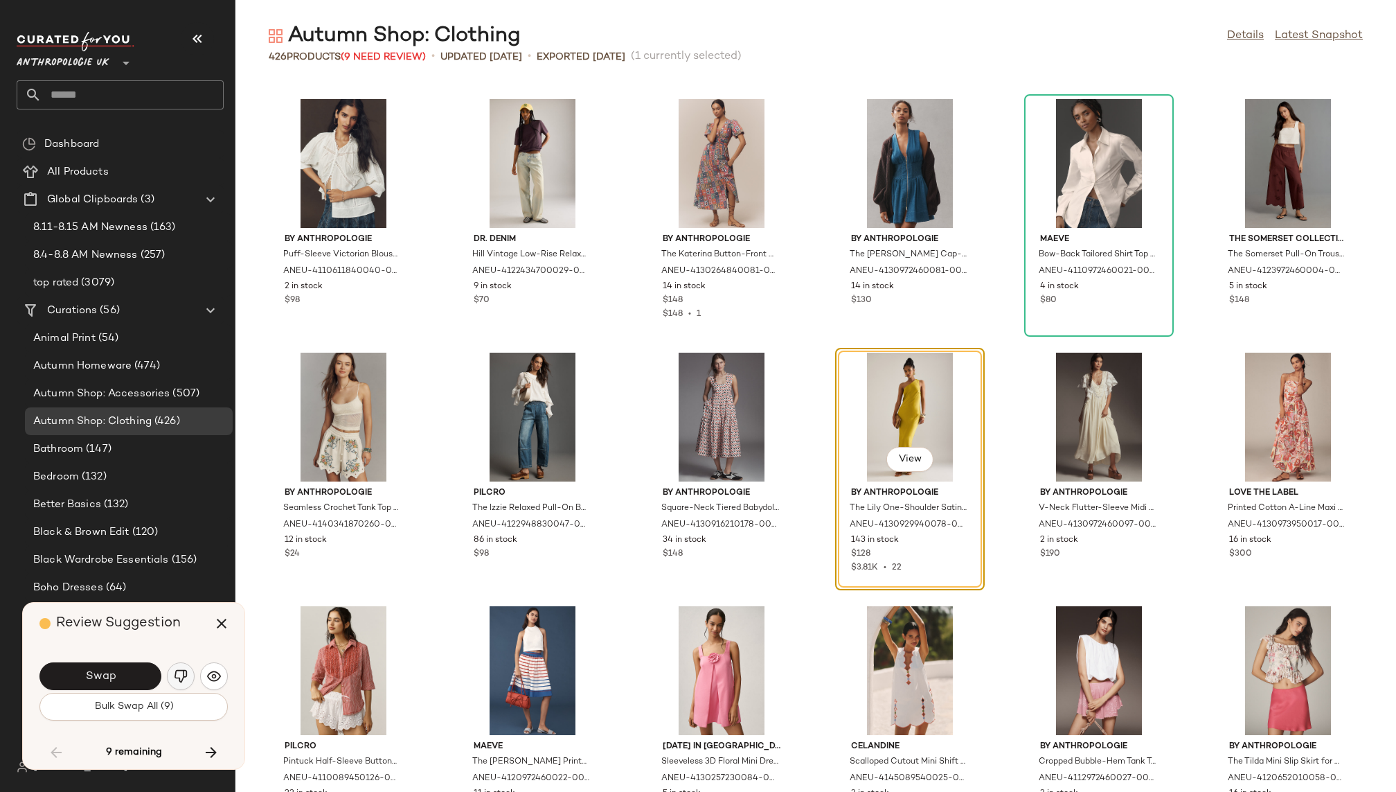
click at [177, 680] on img "button" at bounding box center [181, 676] width 14 height 14
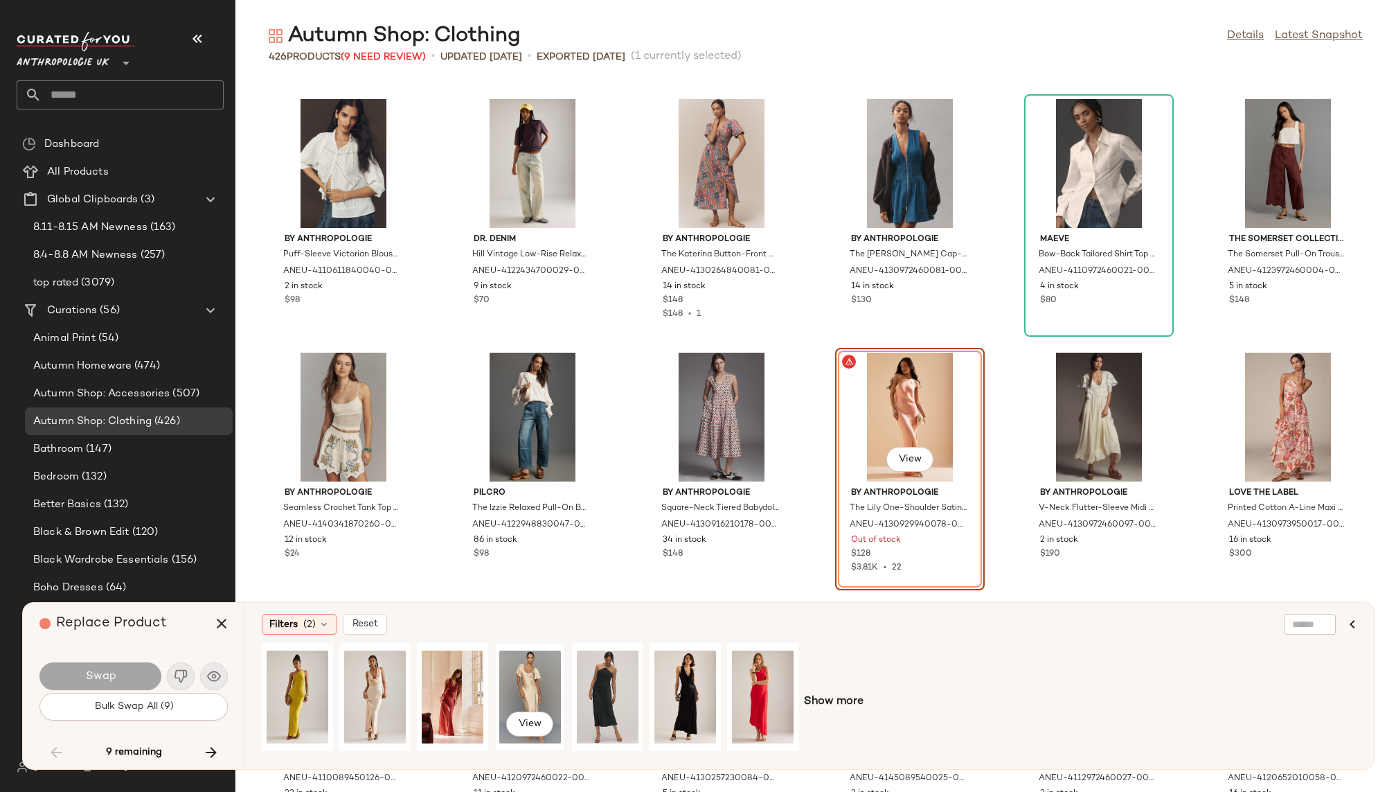
click at [500, 670] on div "View" at bounding box center [530, 697] width 62 height 98
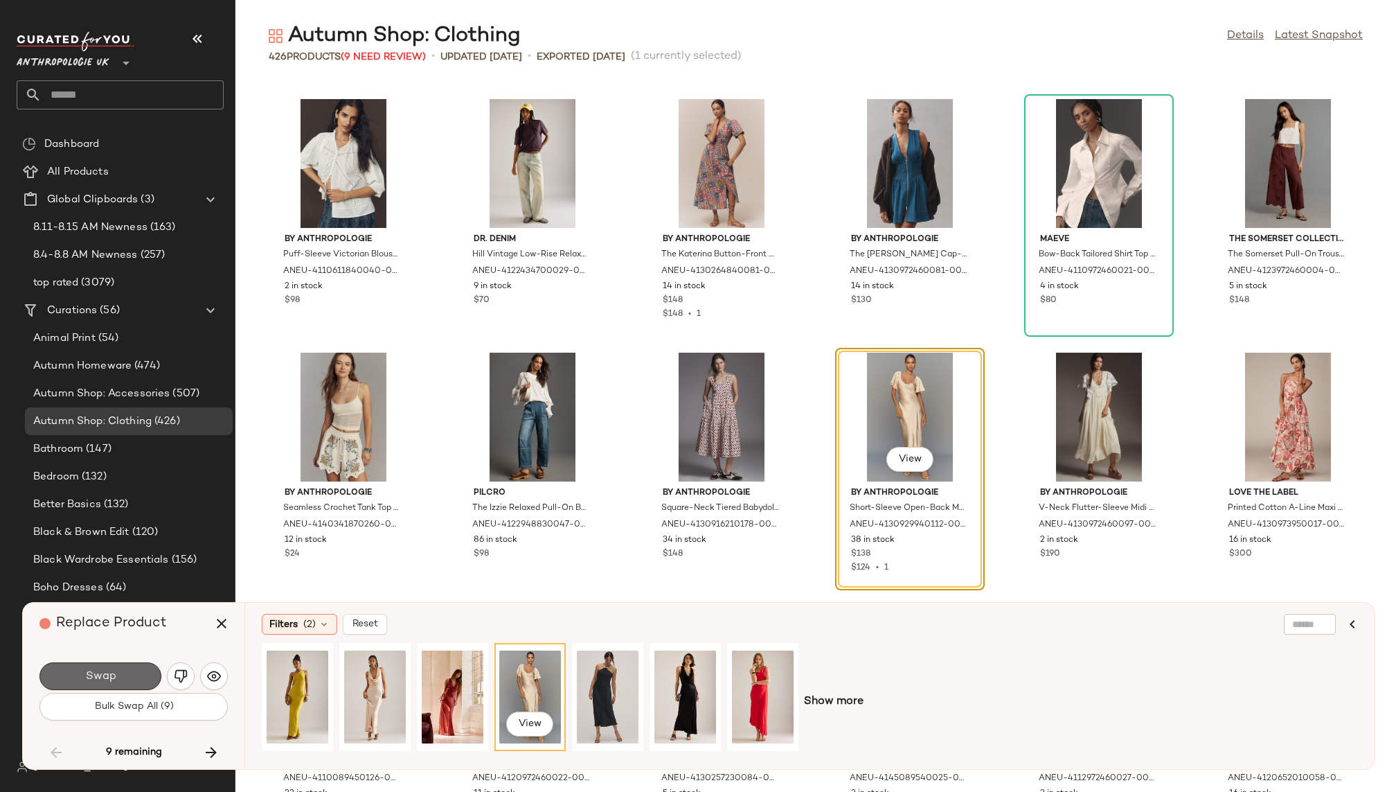
click at [125, 673] on button "Swap" at bounding box center [100, 676] width 122 height 28
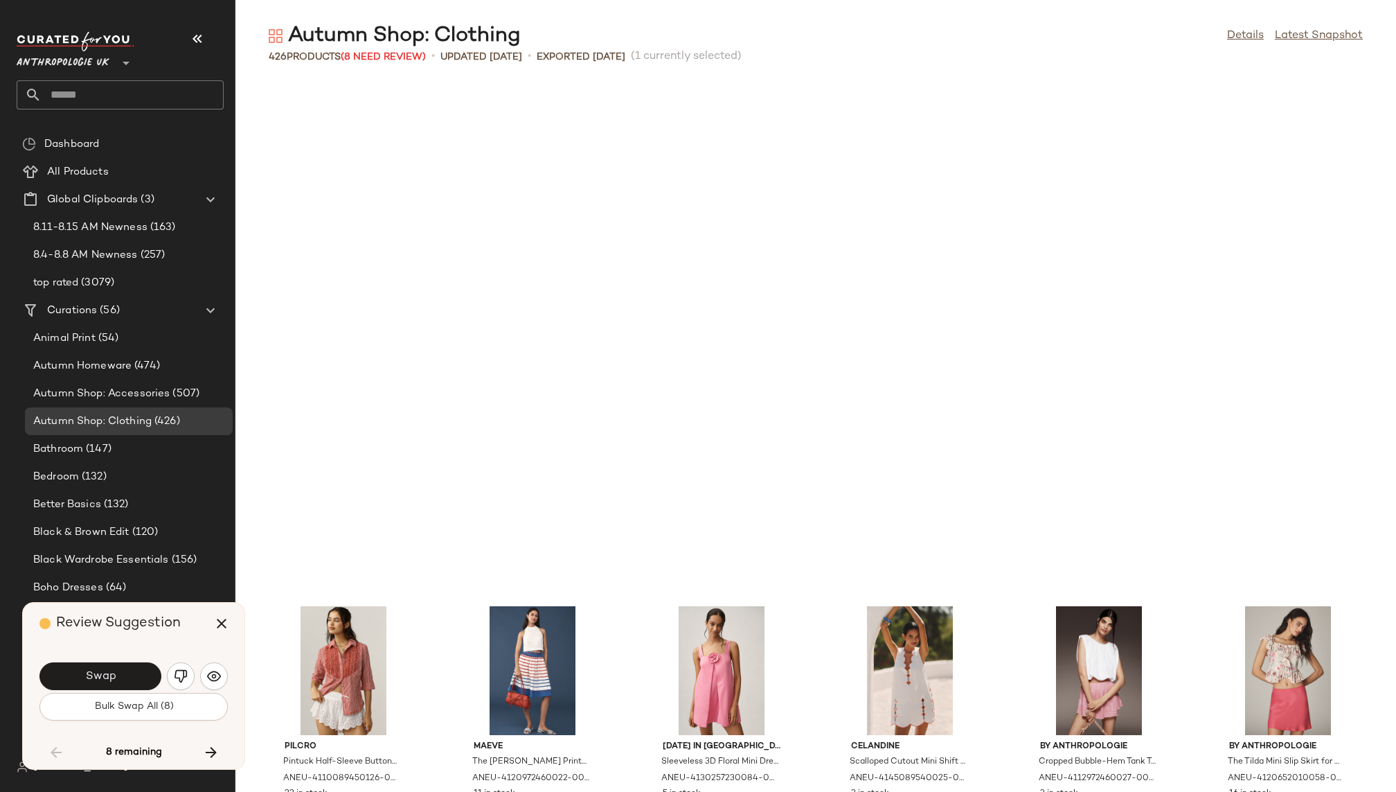
scroll to position [8618, 0]
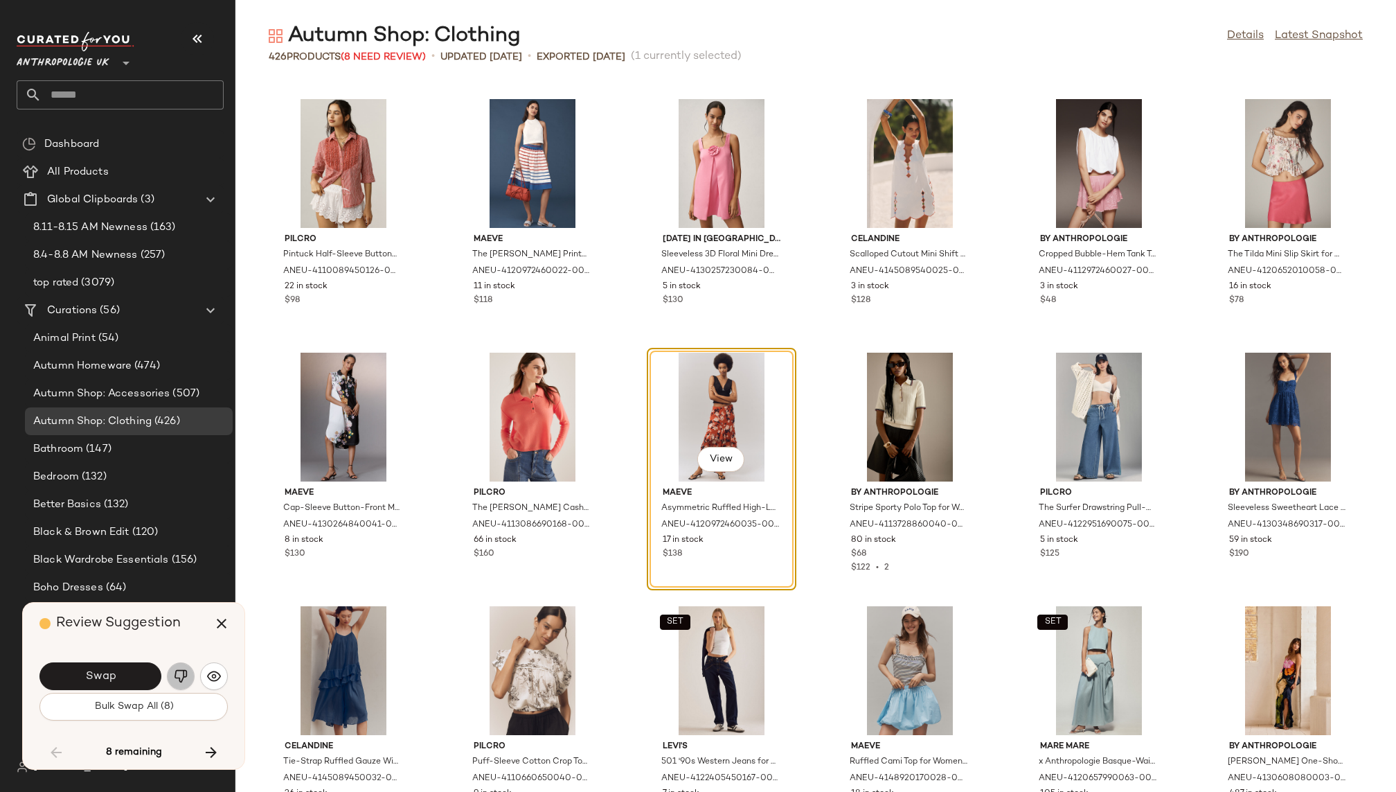
click at [177, 673] on img "button" at bounding box center [181, 676] width 14 height 14
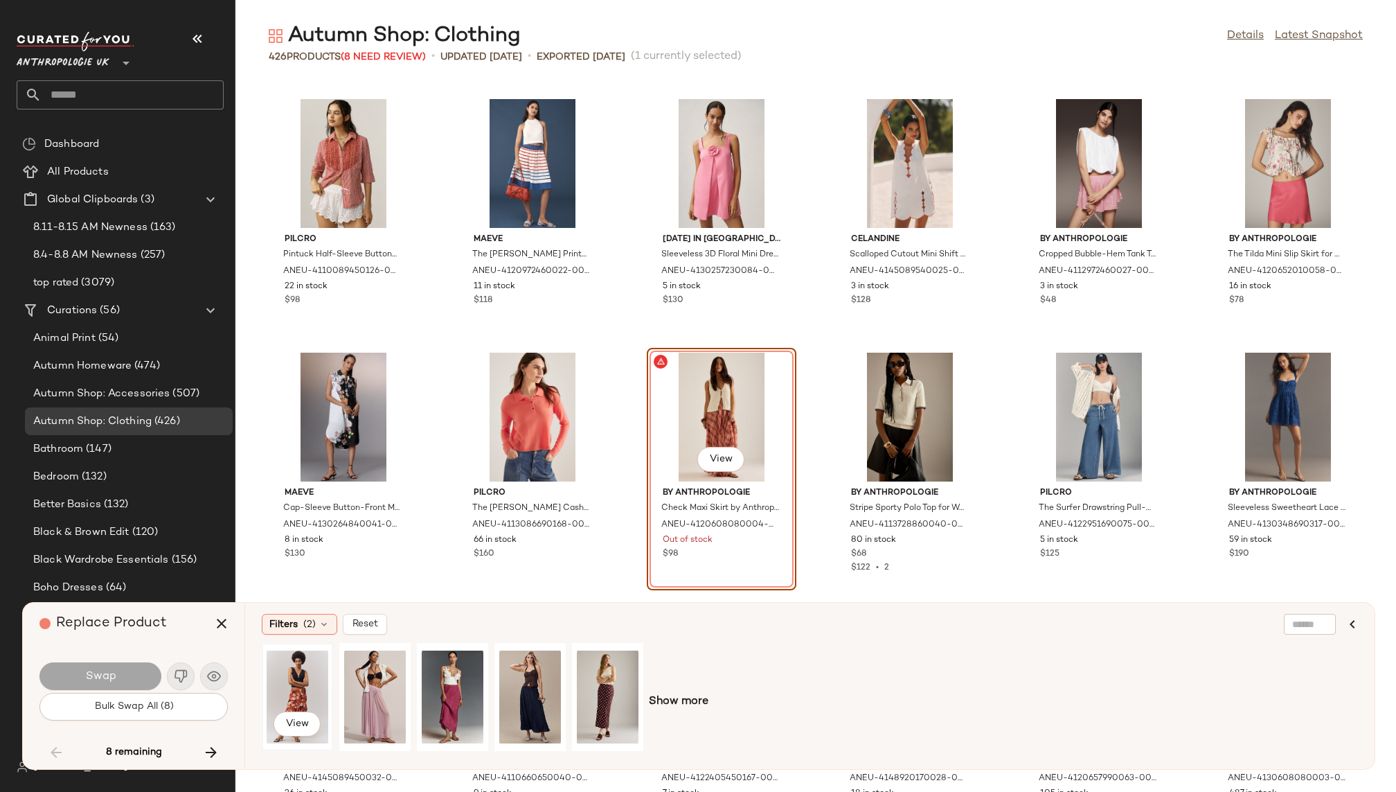
click at [305, 676] on div "View" at bounding box center [298, 697] width 62 height 98
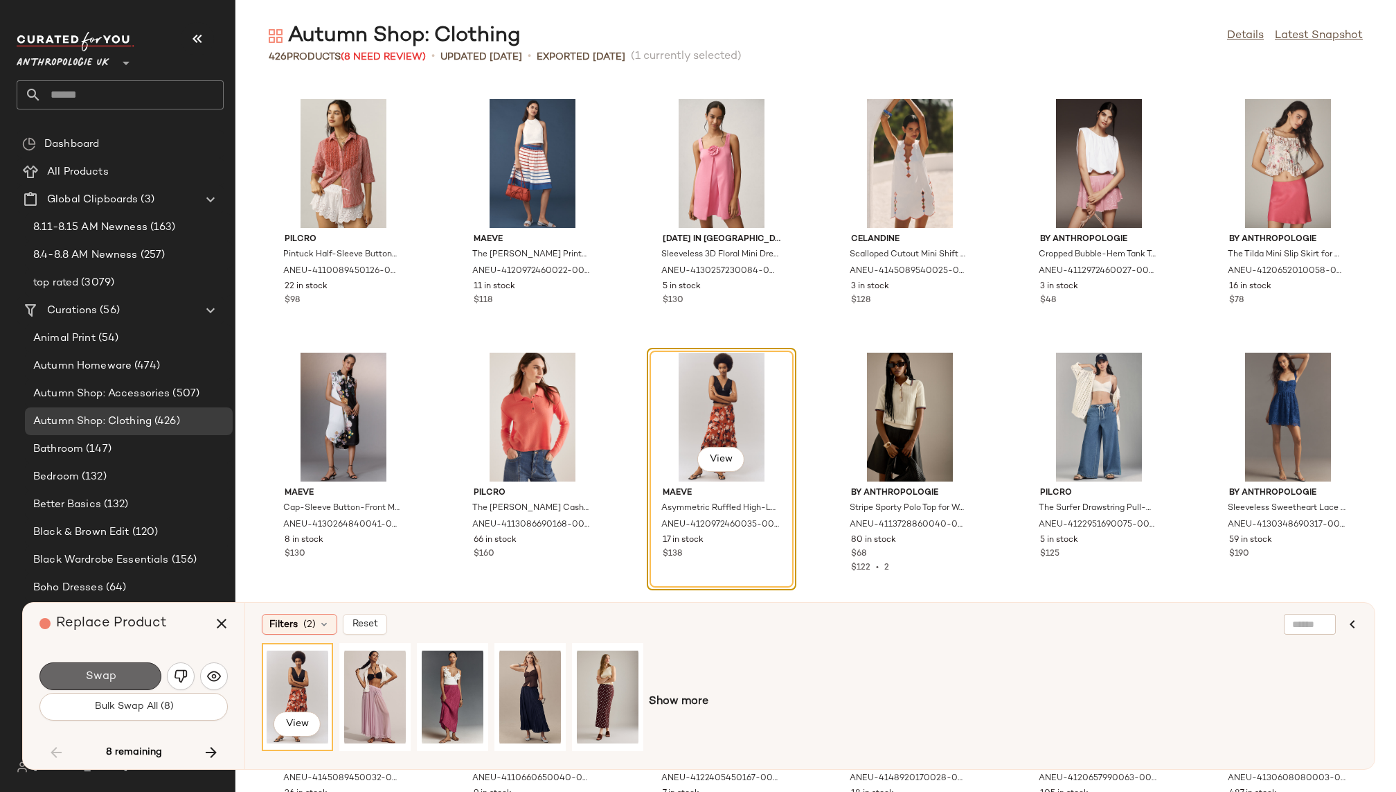
click at [129, 675] on button "Swap" at bounding box center [100, 676] width 122 height 28
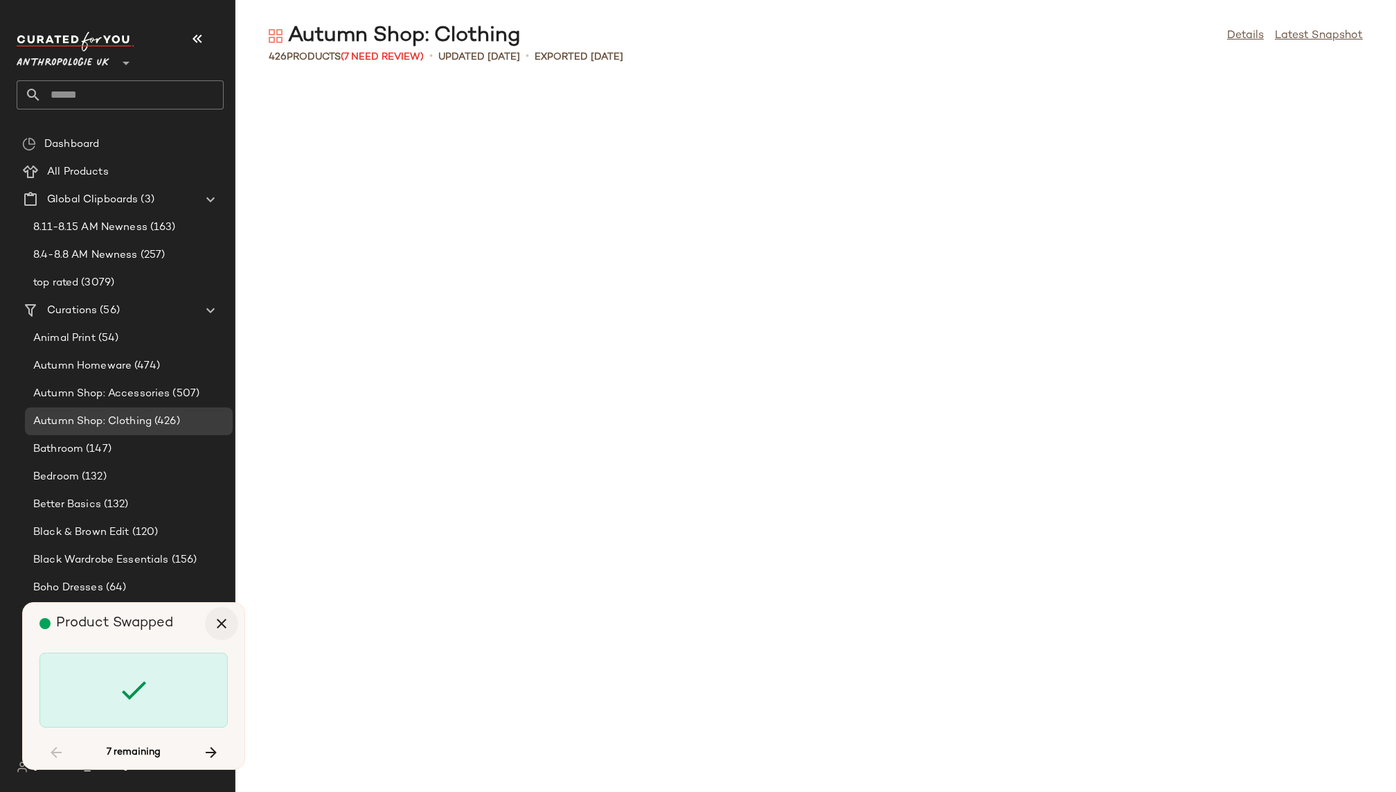
scroll to position [10392, 0]
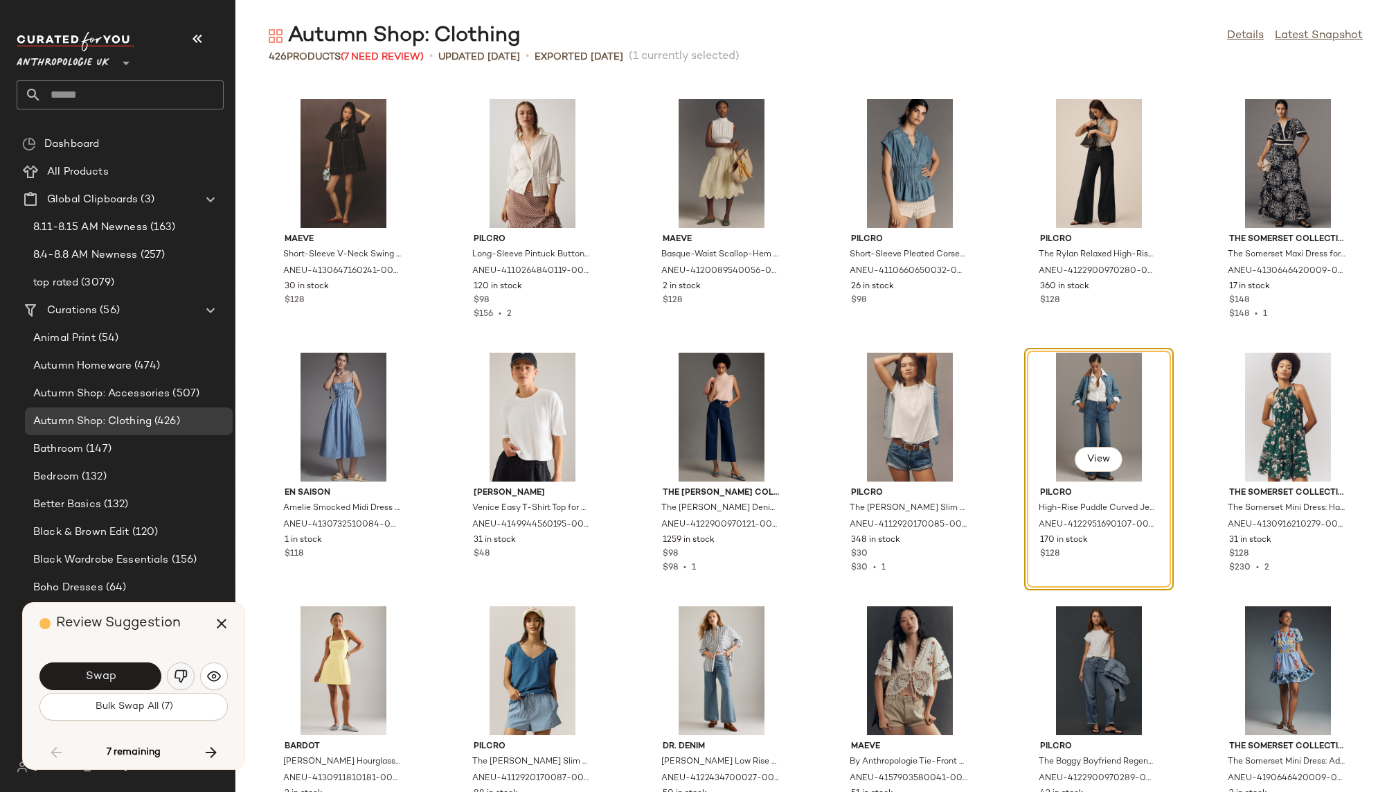
click at [185, 676] on img "button" at bounding box center [181, 676] width 14 height 14
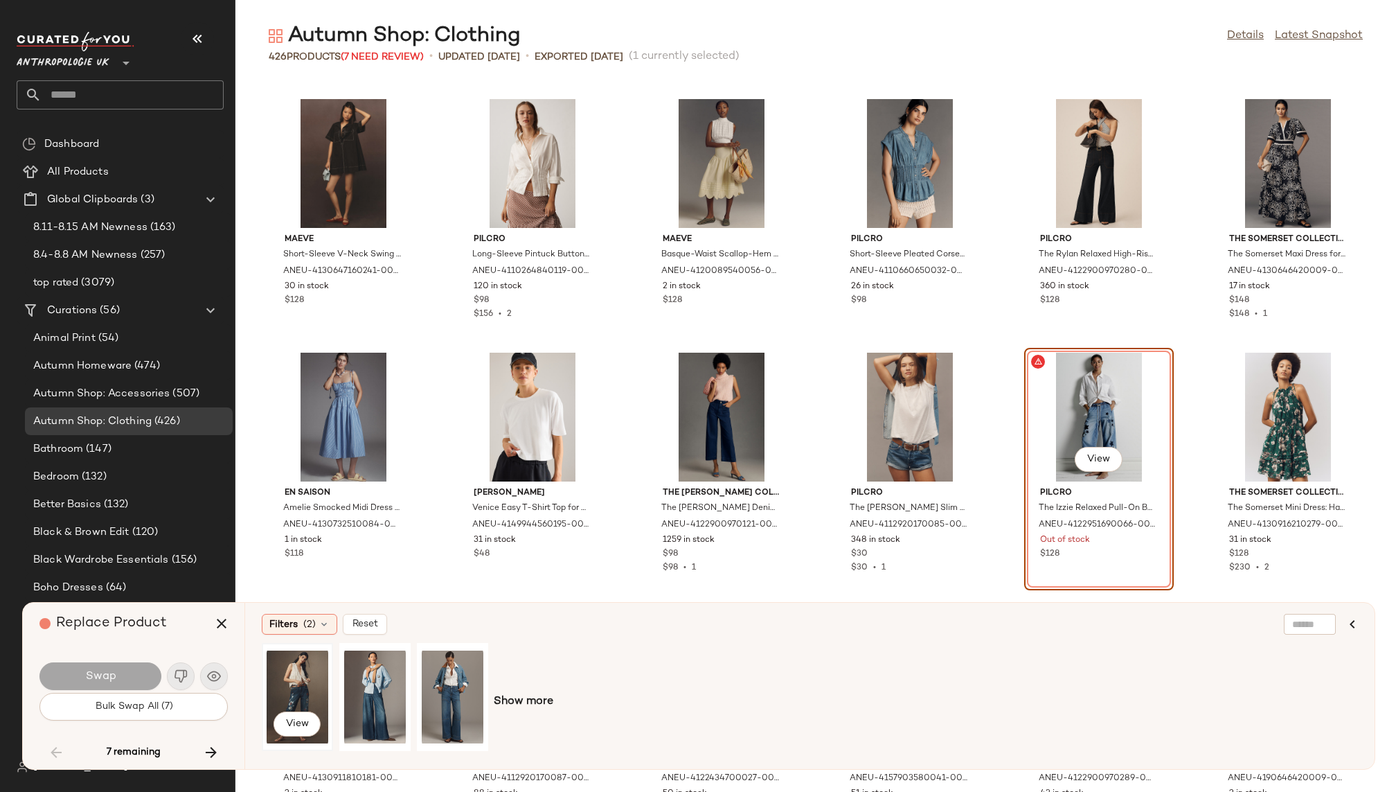
click at [300, 668] on div "View" at bounding box center [298, 697] width 62 height 98
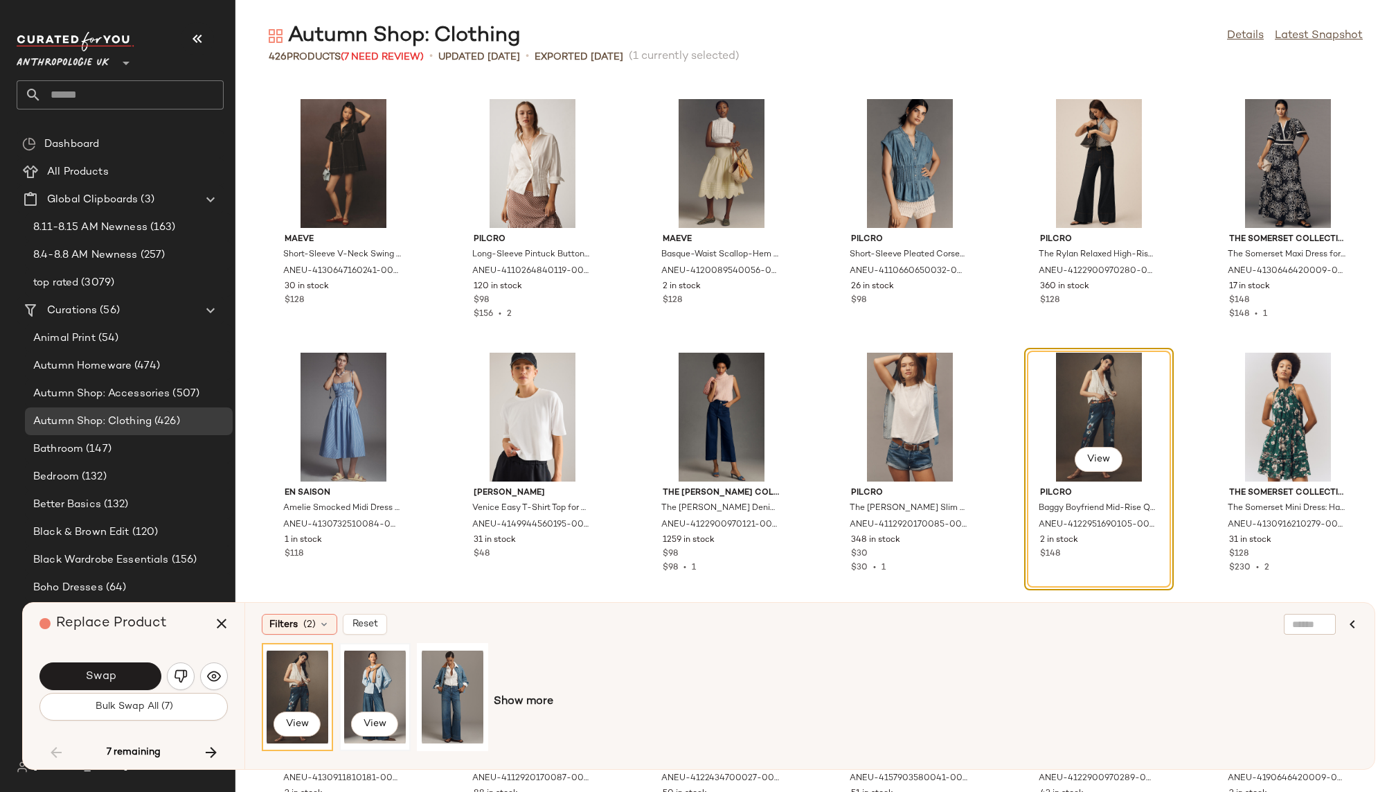
click at [376, 675] on div "View" at bounding box center [375, 697] width 62 height 98
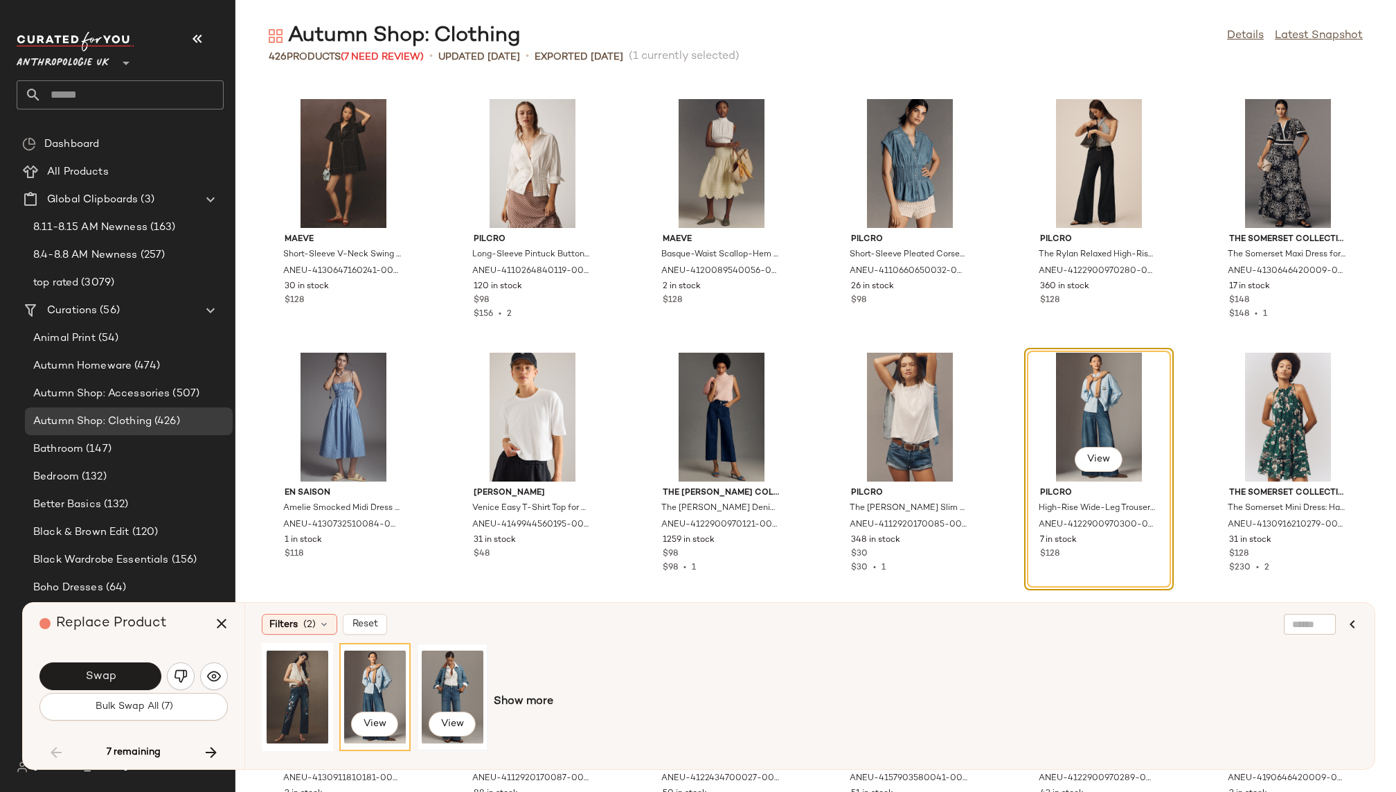
click at [443, 677] on div "View" at bounding box center [453, 697] width 62 height 98
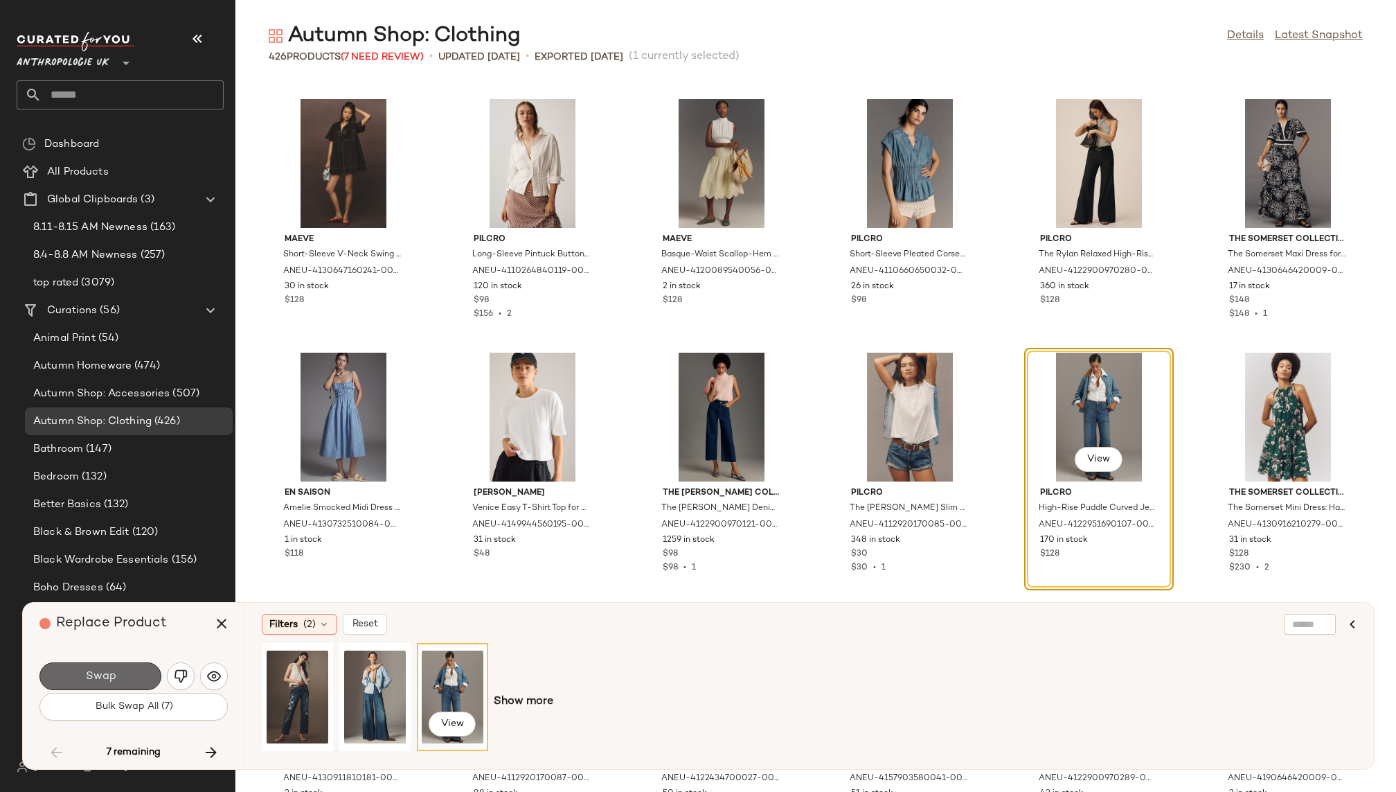
click at [112, 671] on span "Swap" at bounding box center [99, 676] width 31 height 13
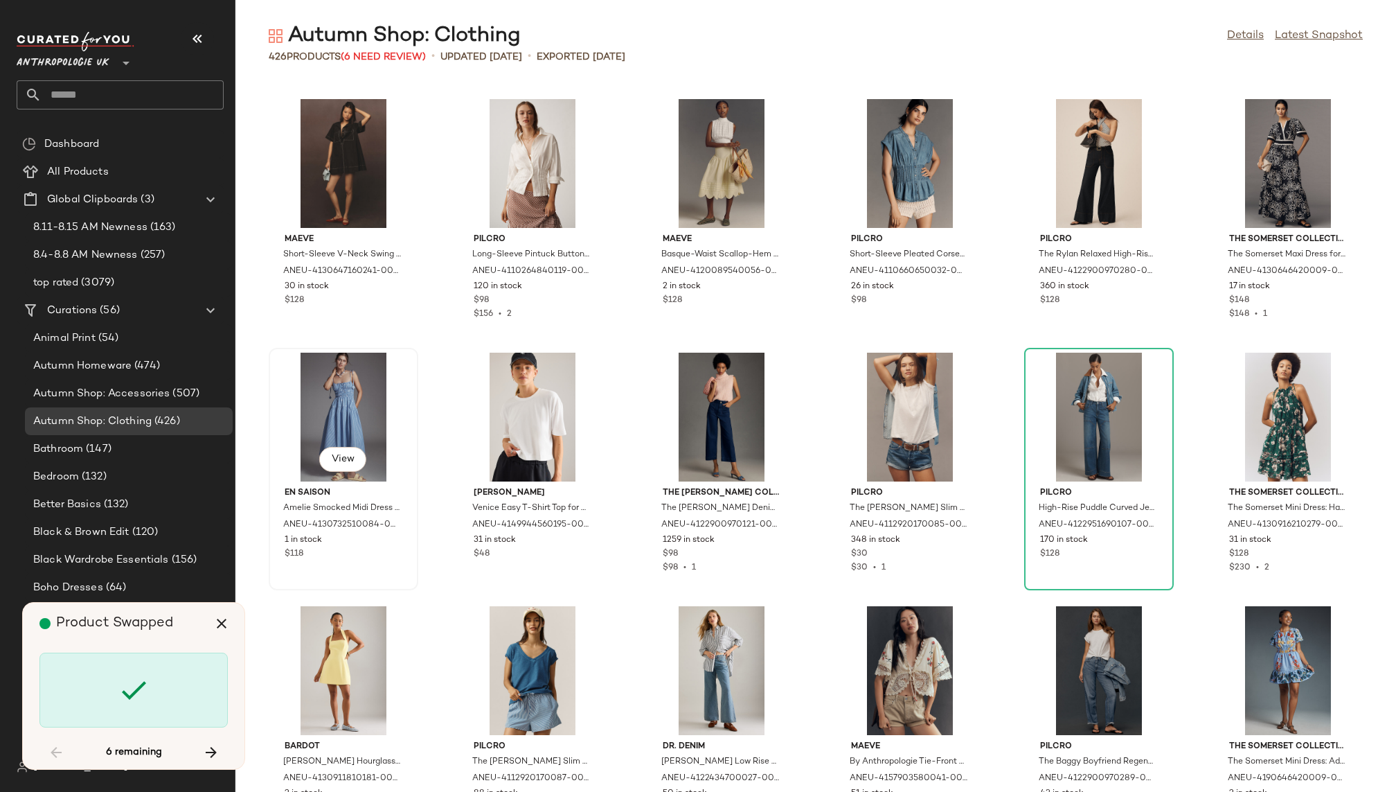
scroll to position [10899, 0]
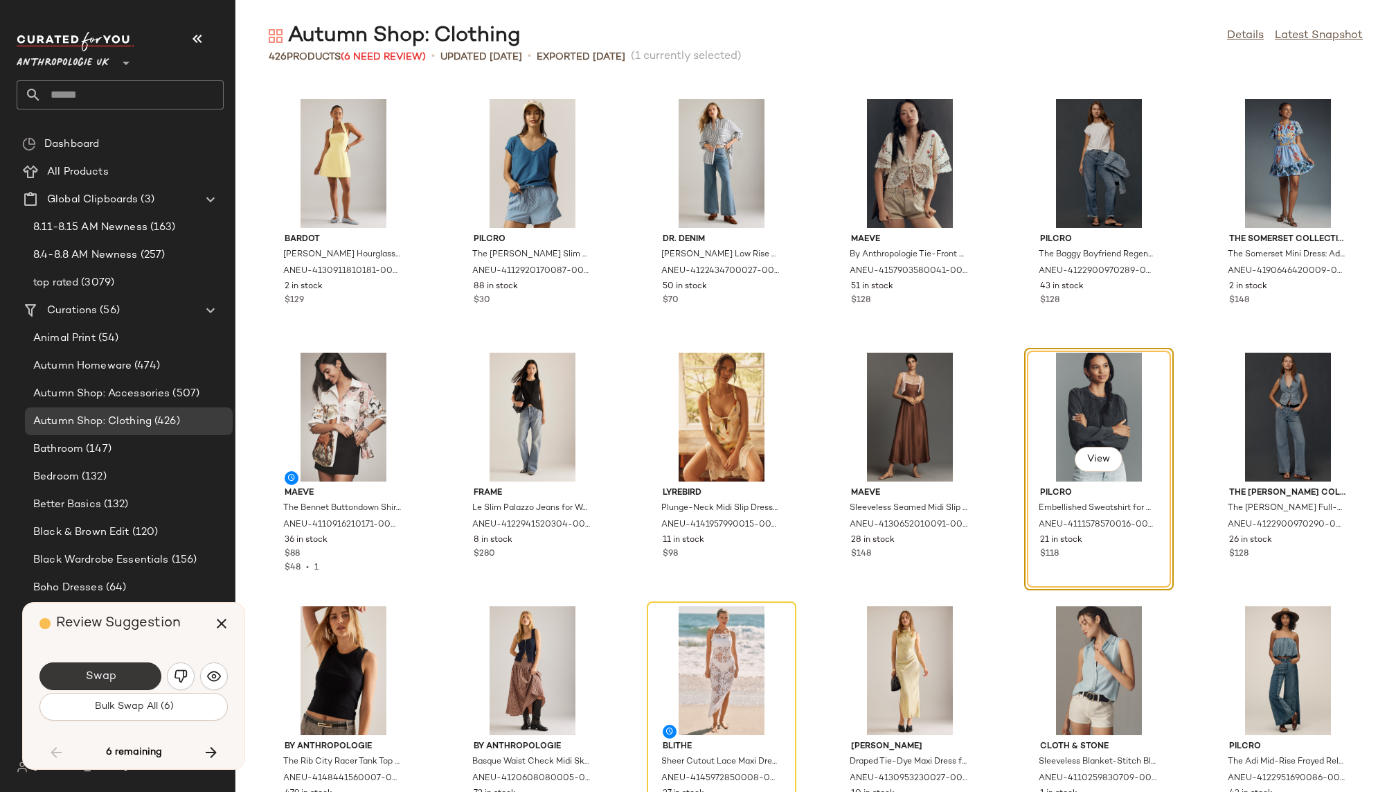
click at [128, 668] on button "Swap" at bounding box center [100, 676] width 122 height 28
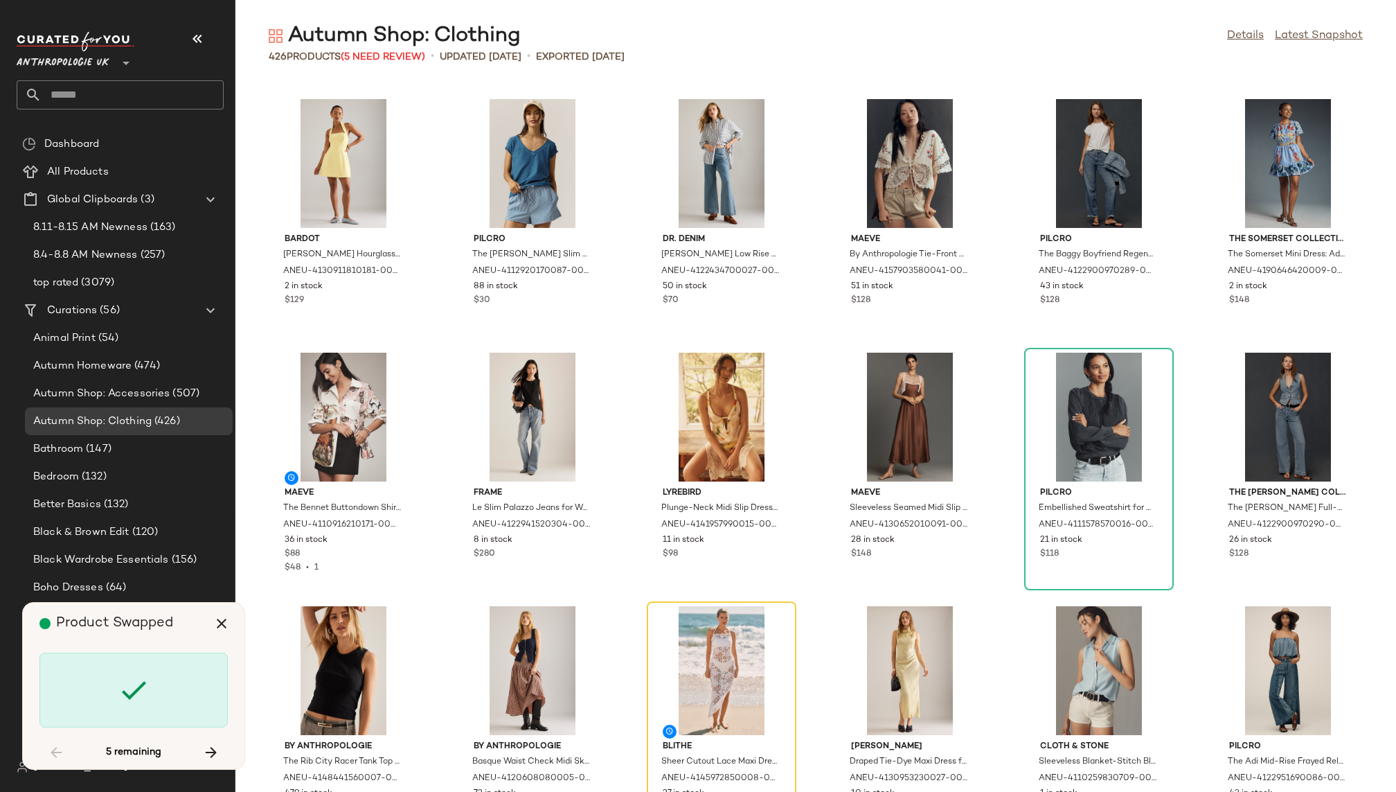
scroll to position [11152, 0]
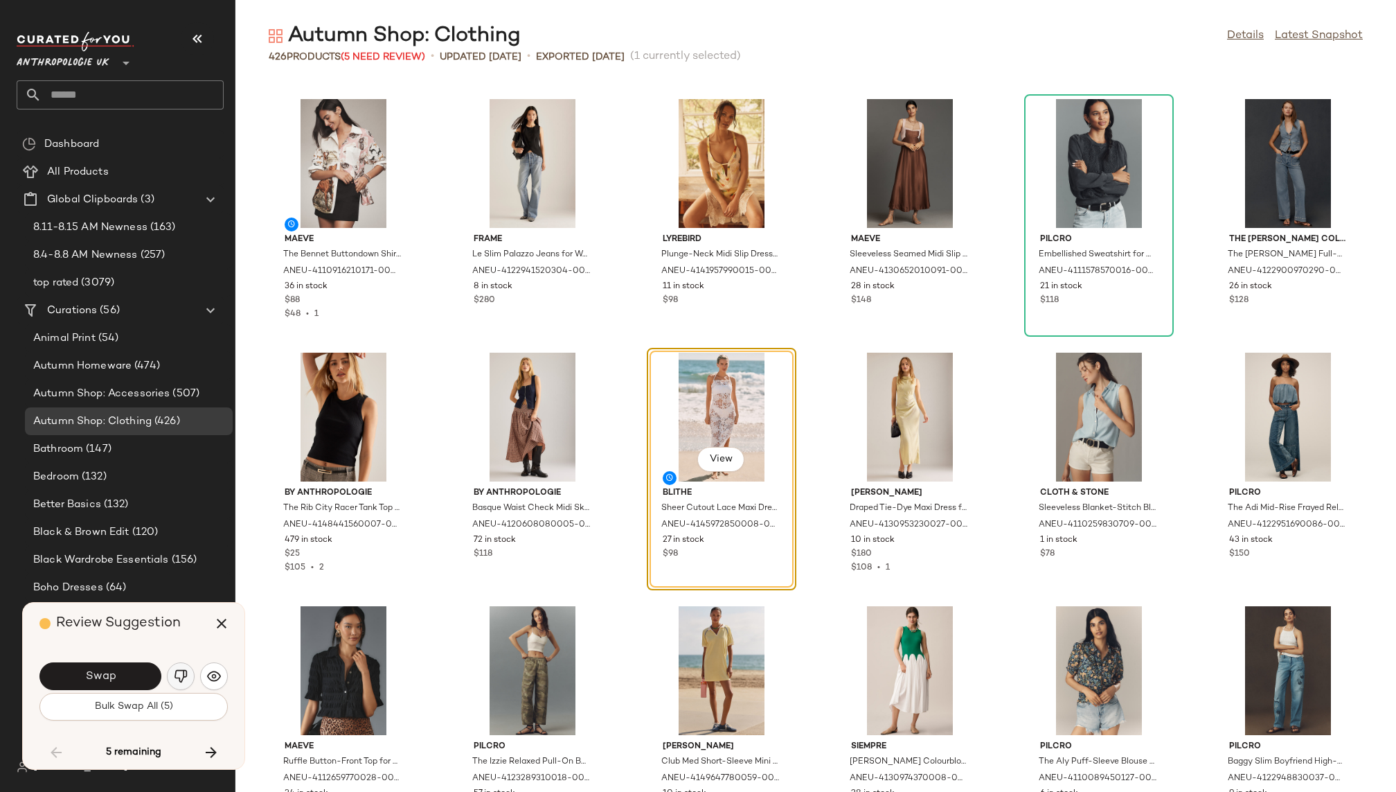
click at [184, 677] on img "button" at bounding box center [181, 676] width 14 height 14
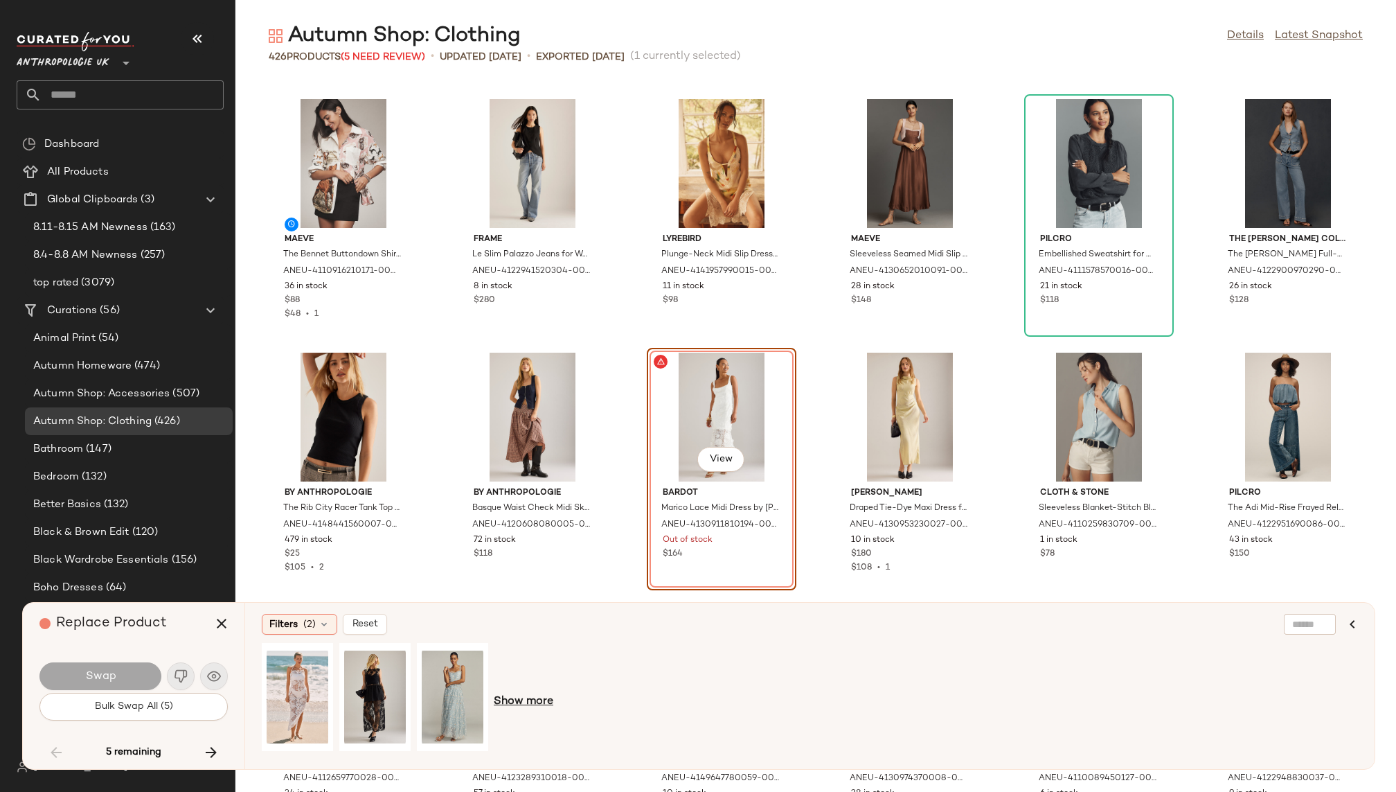
click at [505, 705] on span "Show more" at bounding box center [524, 701] width 60 height 17
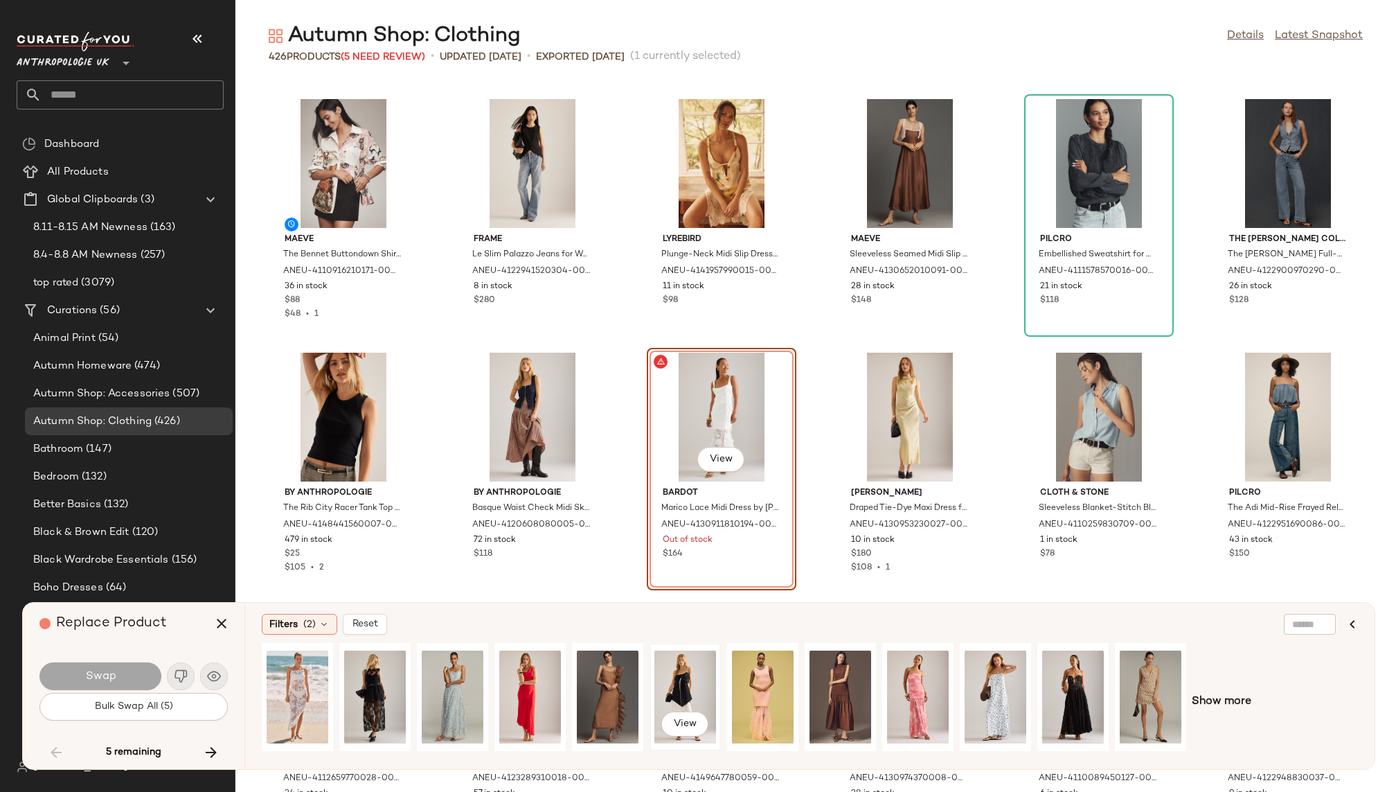
click at [666, 682] on div "View" at bounding box center [685, 697] width 62 height 98
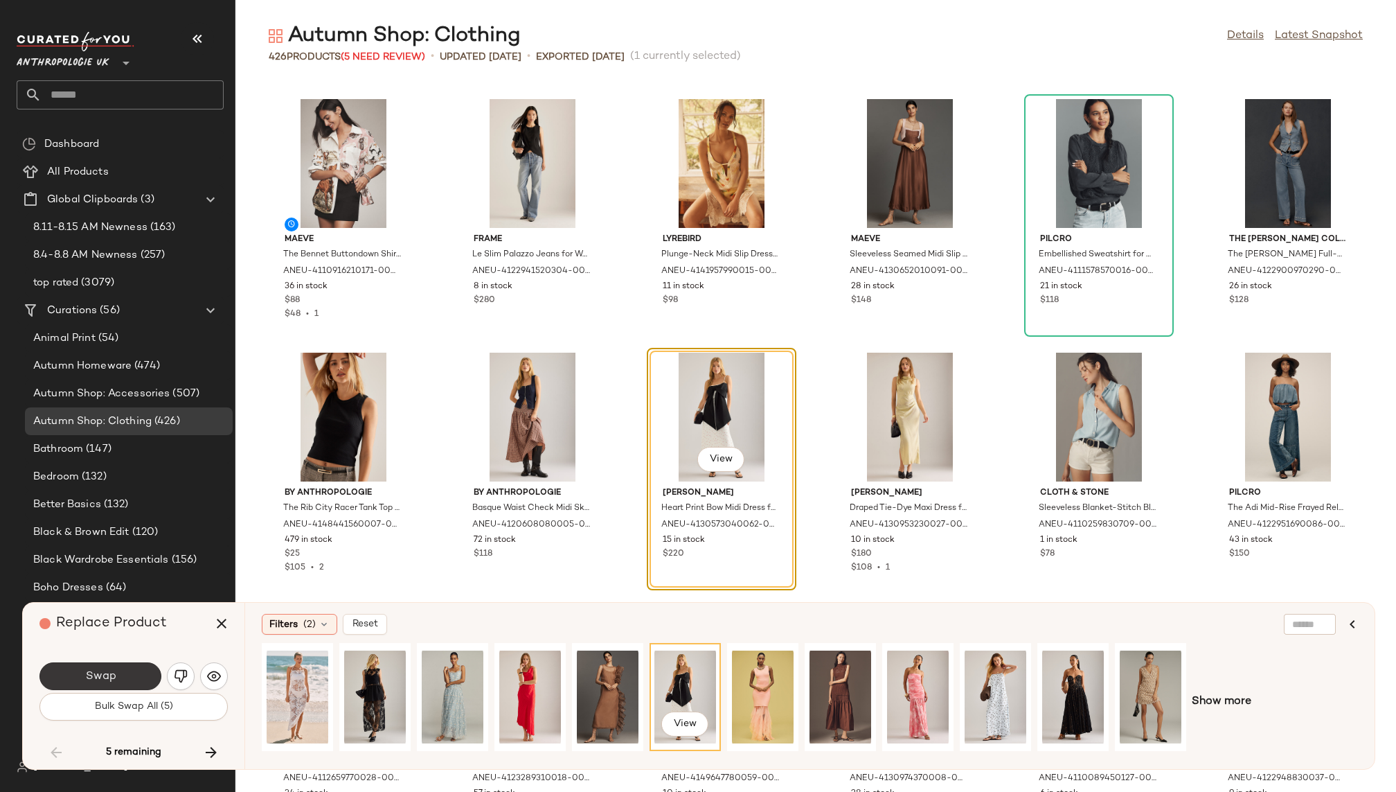
click at [88, 674] on span "Swap" at bounding box center [99, 676] width 31 height 13
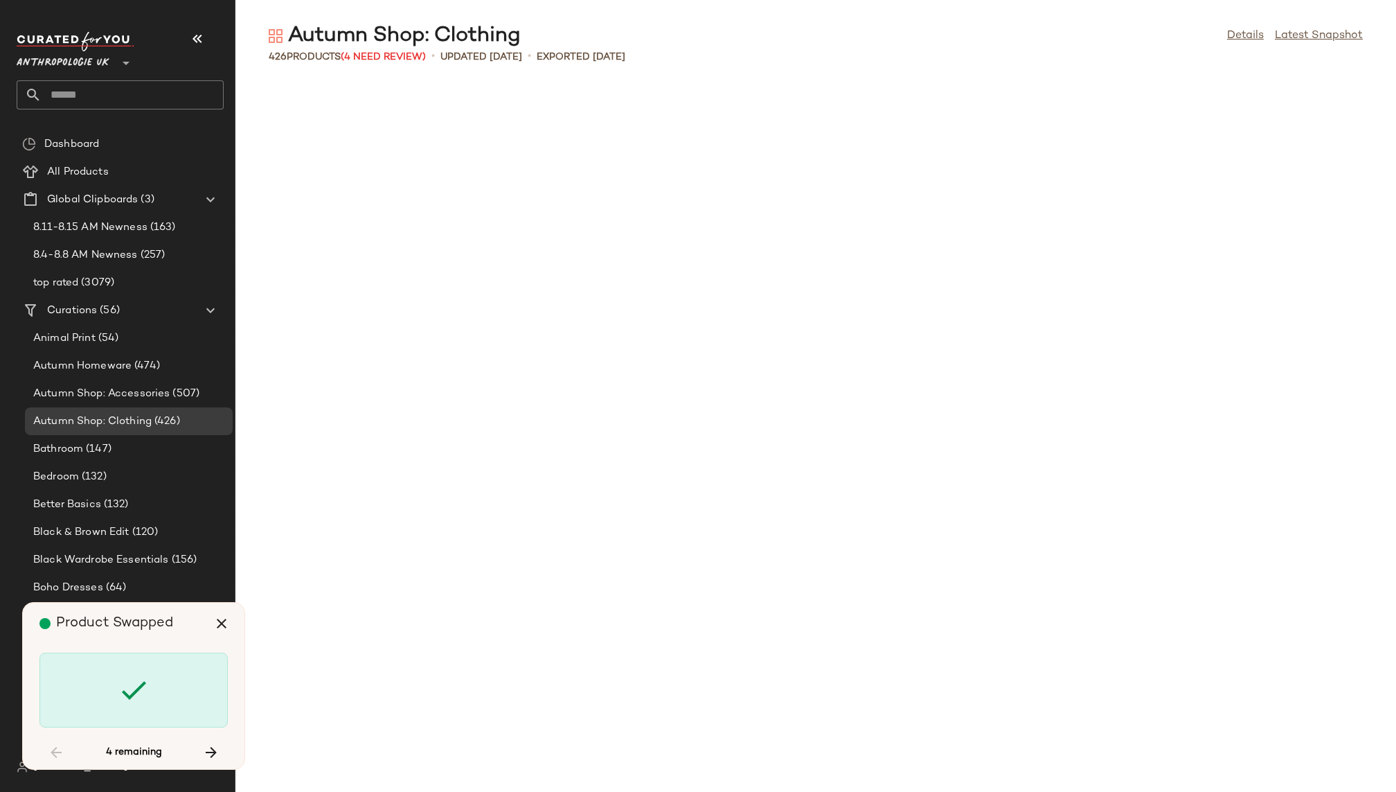
scroll to position [12166, 0]
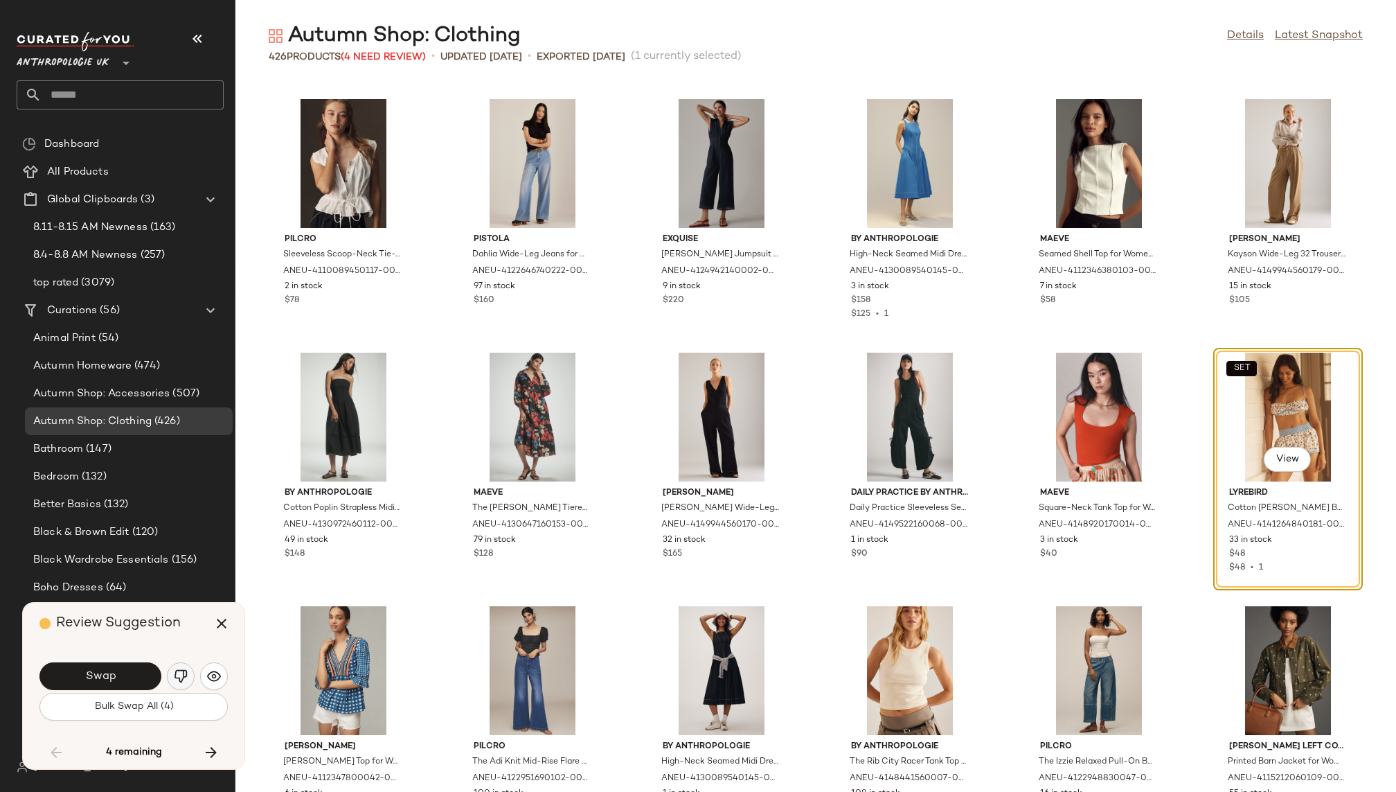
click at [181, 679] on img "button" at bounding box center [181, 676] width 14 height 14
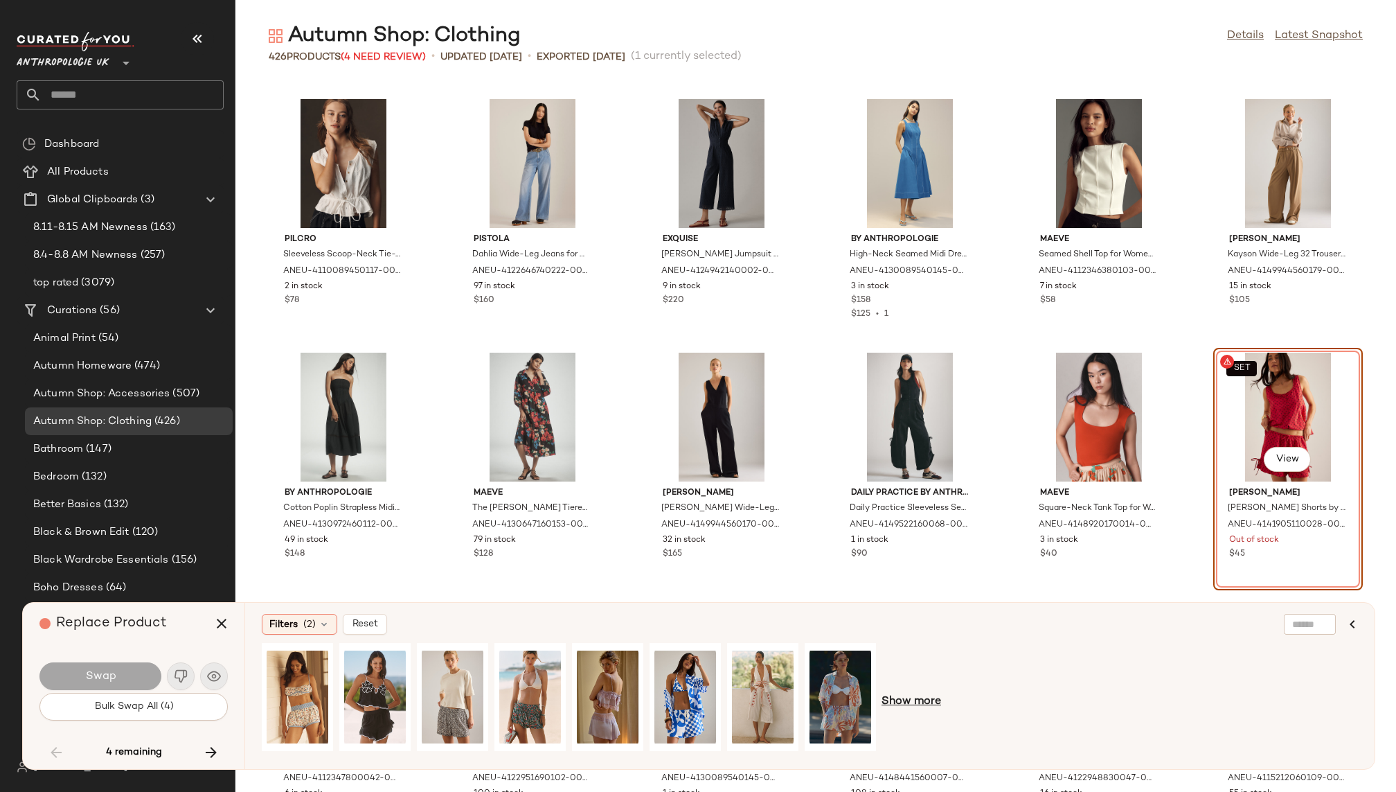
click at [925, 701] on span "Show more" at bounding box center [912, 701] width 60 height 17
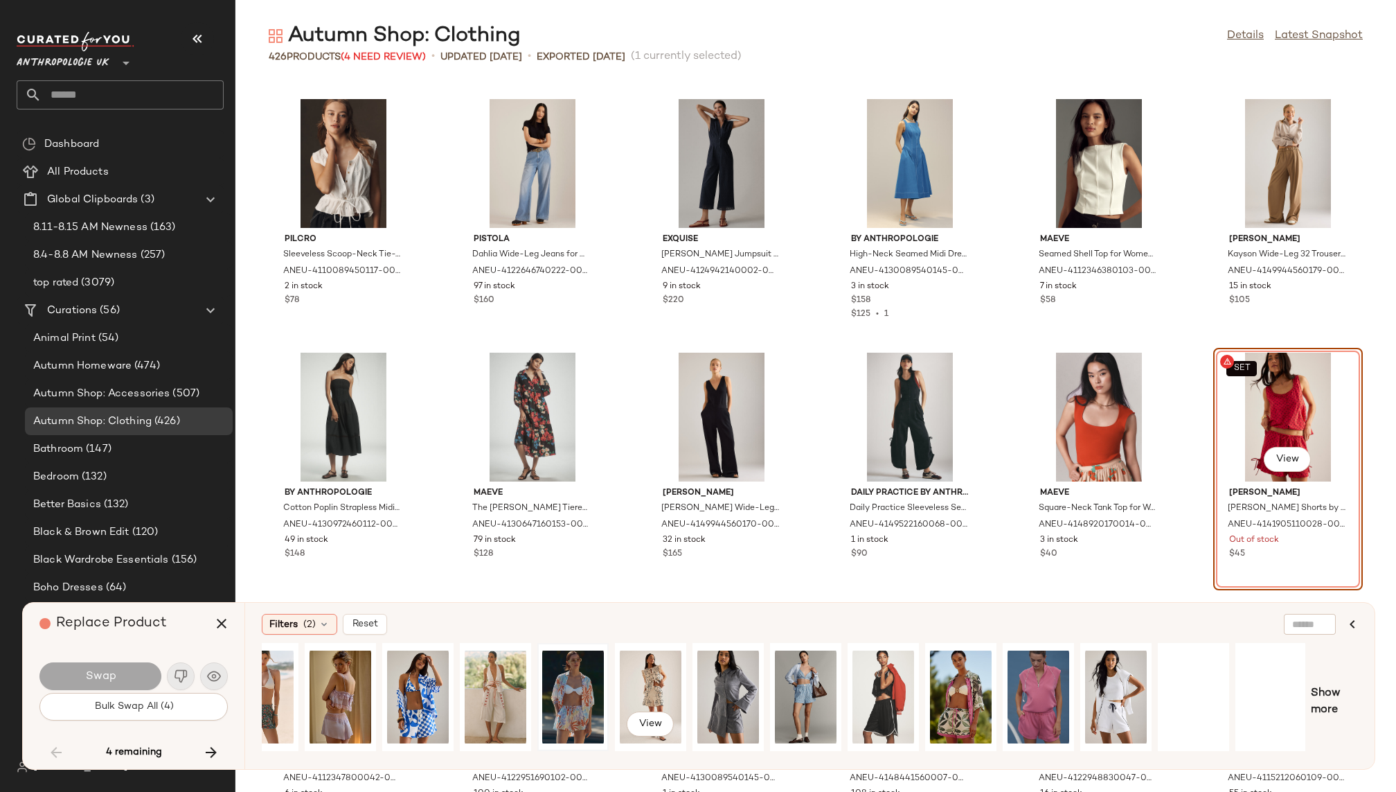
scroll to position [0, 268]
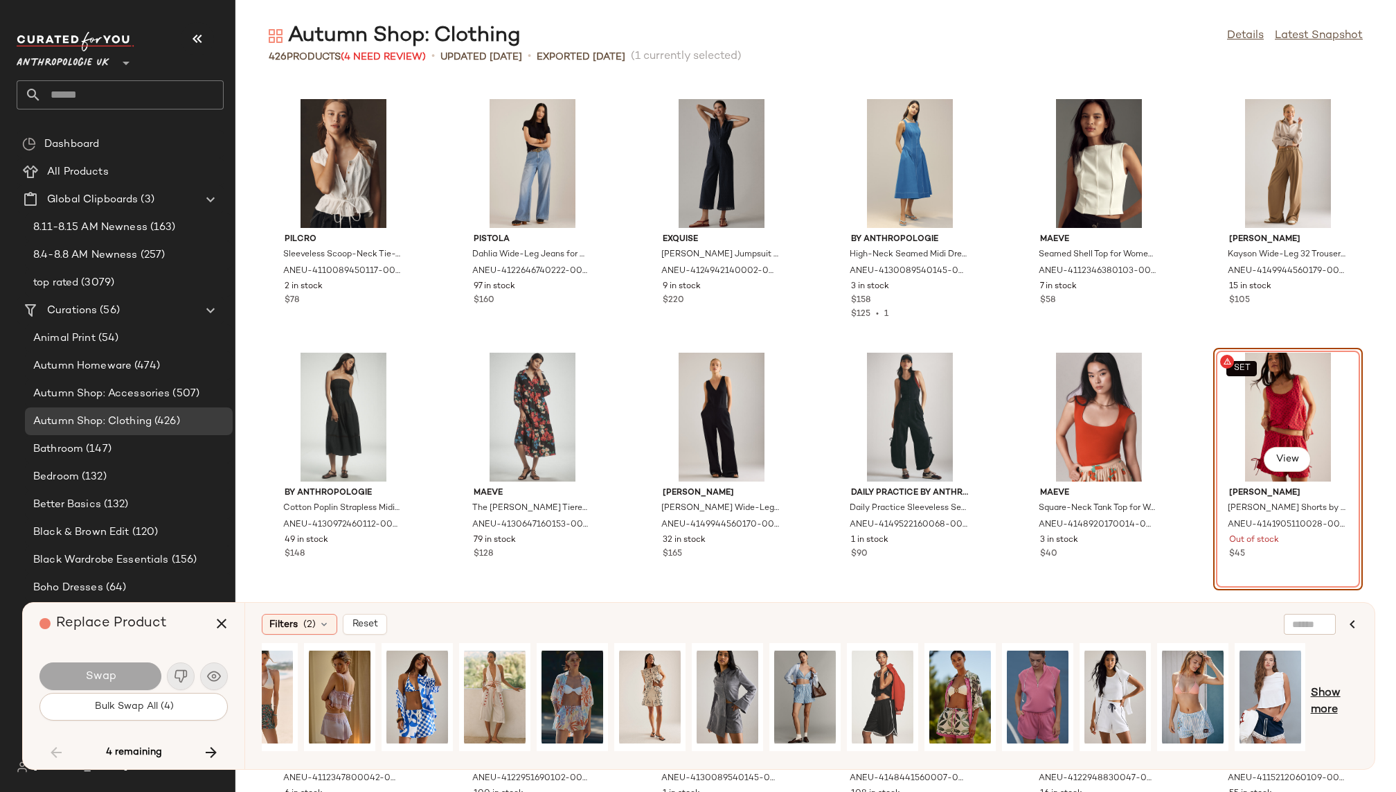
click at [1330, 690] on span "Show more" at bounding box center [1334, 701] width 47 height 33
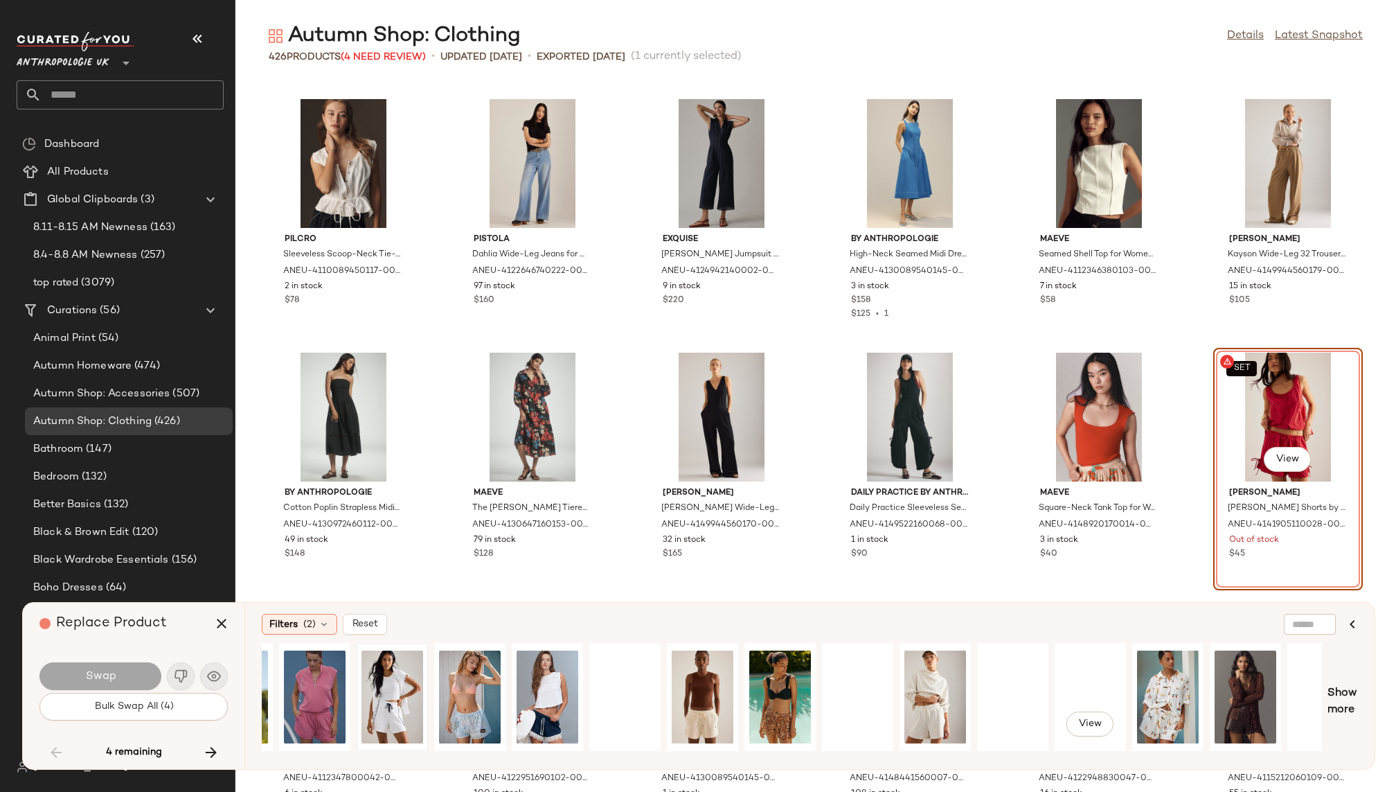
scroll to position [0, 1026]
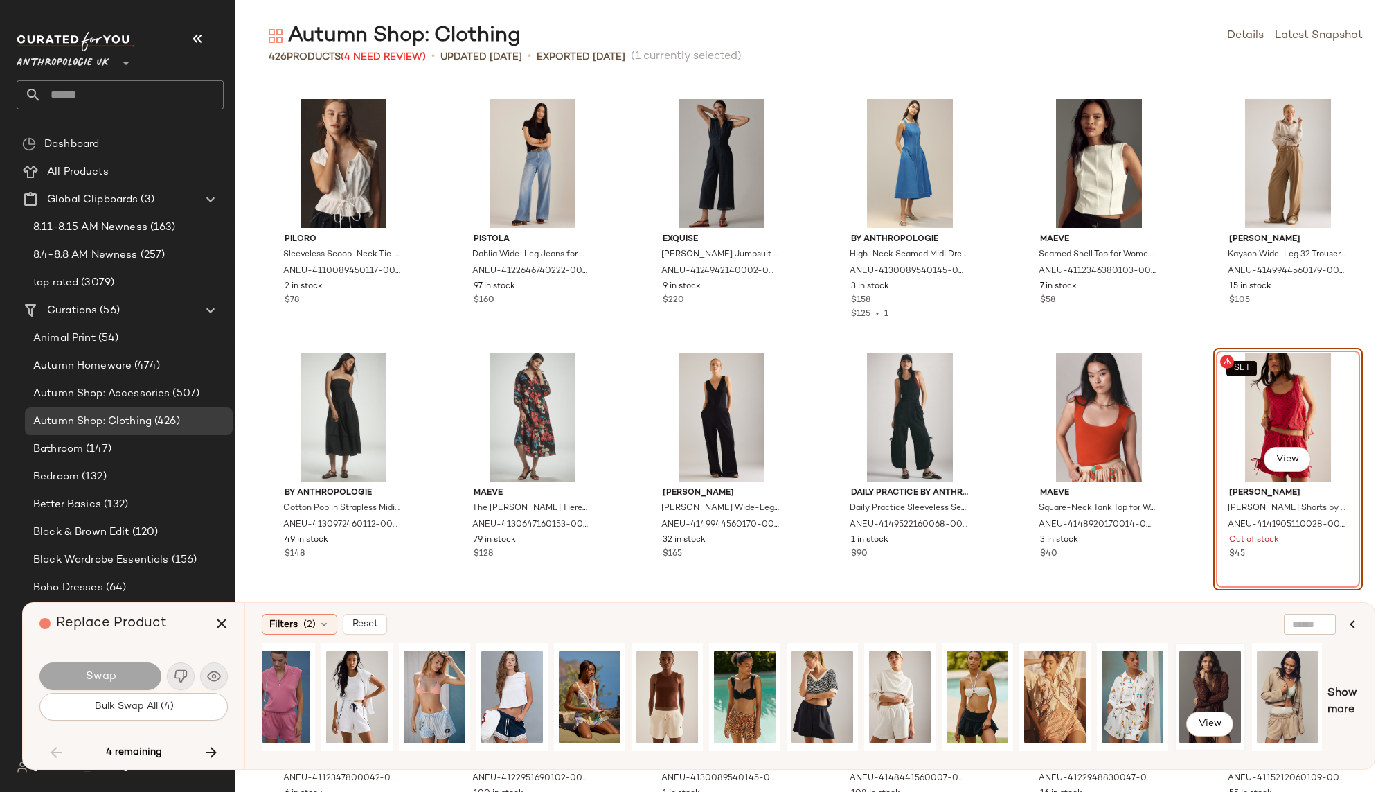
click at [1190, 677] on div "View" at bounding box center [1210, 697] width 62 height 98
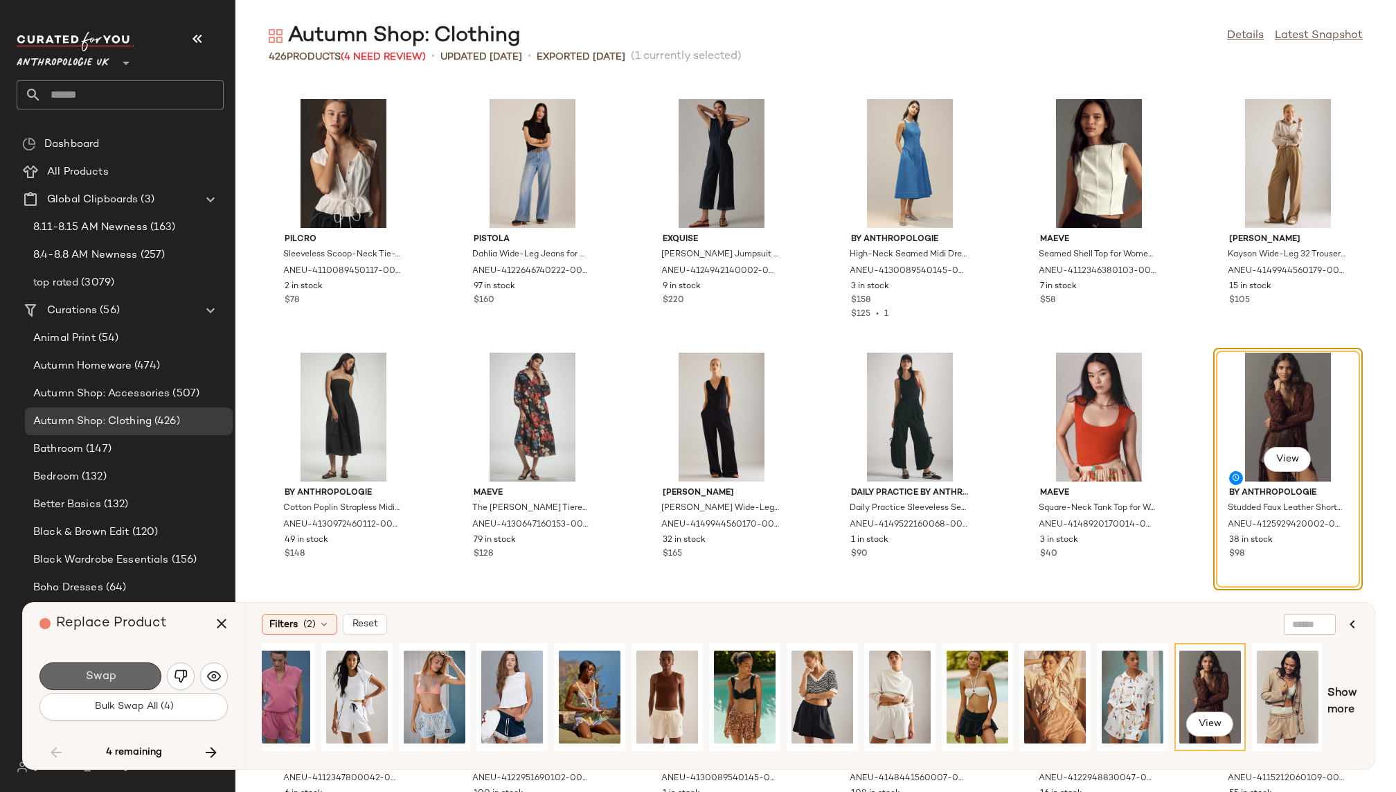
click at [123, 670] on button "Swap" at bounding box center [100, 676] width 122 height 28
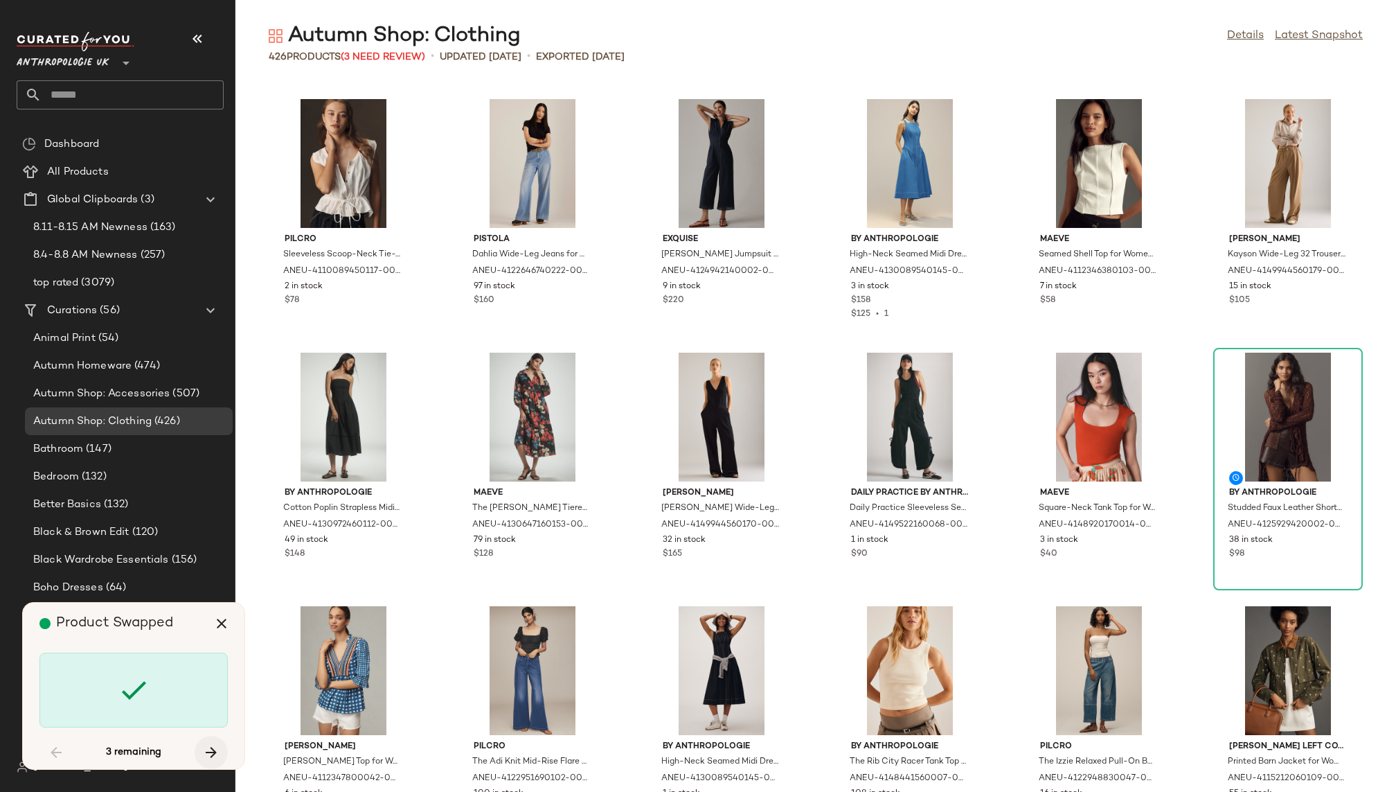
scroll to position [12926, 0]
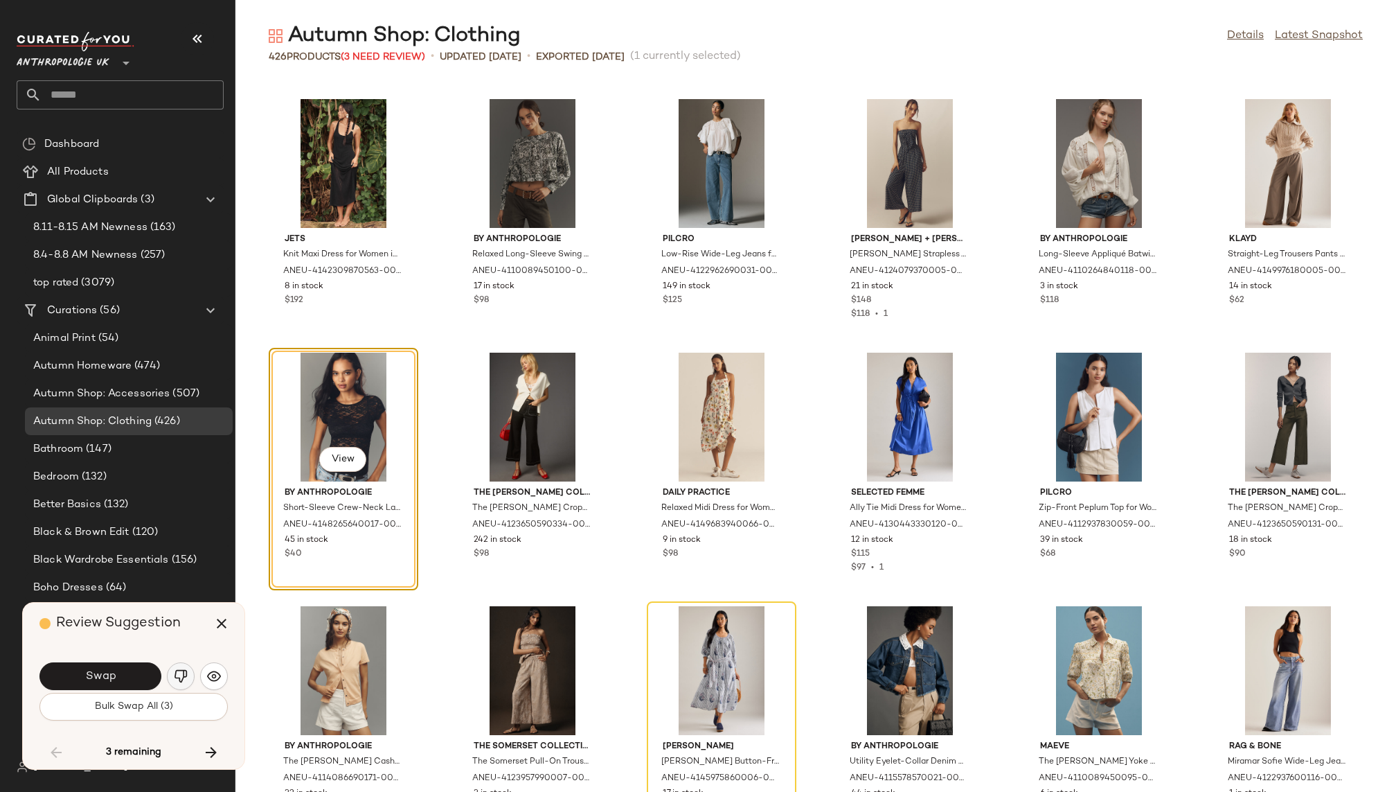
click at [185, 671] on img "button" at bounding box center [181, 676] width 14 height 14
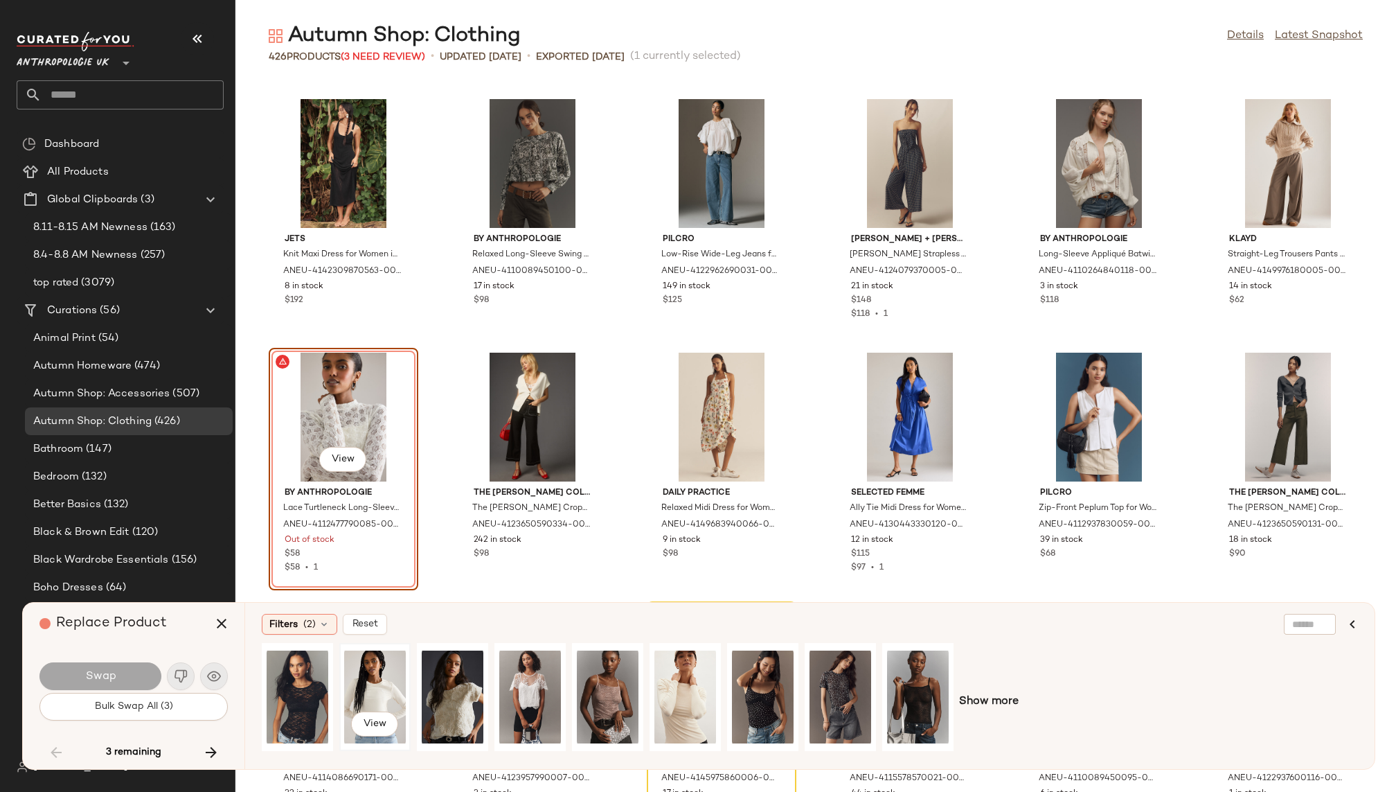
click at [370, 685] on div "View" at bounding box center [375, 697] width 62 height 98
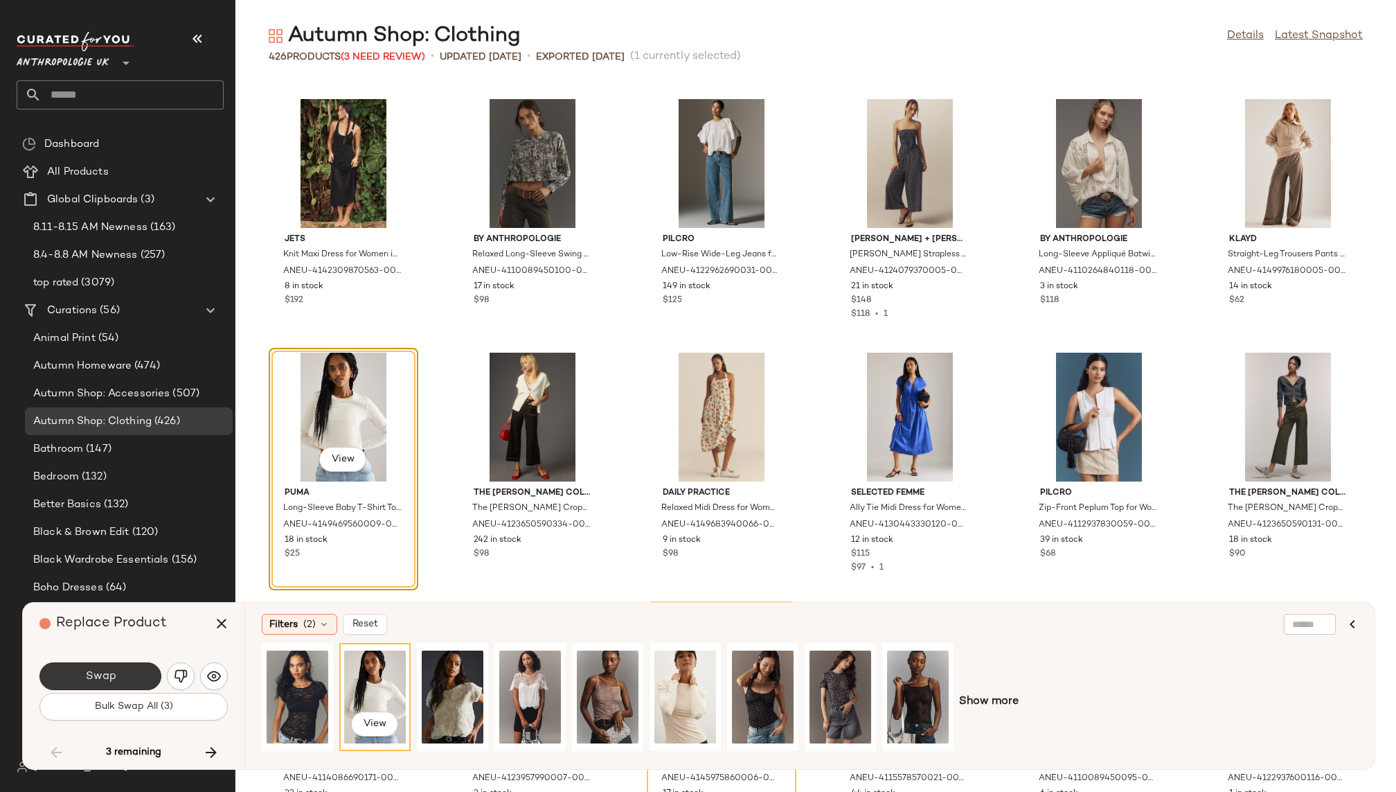
click at [144, 665] on button "Swap" at bounding box center [100, 676] width 122 height 28
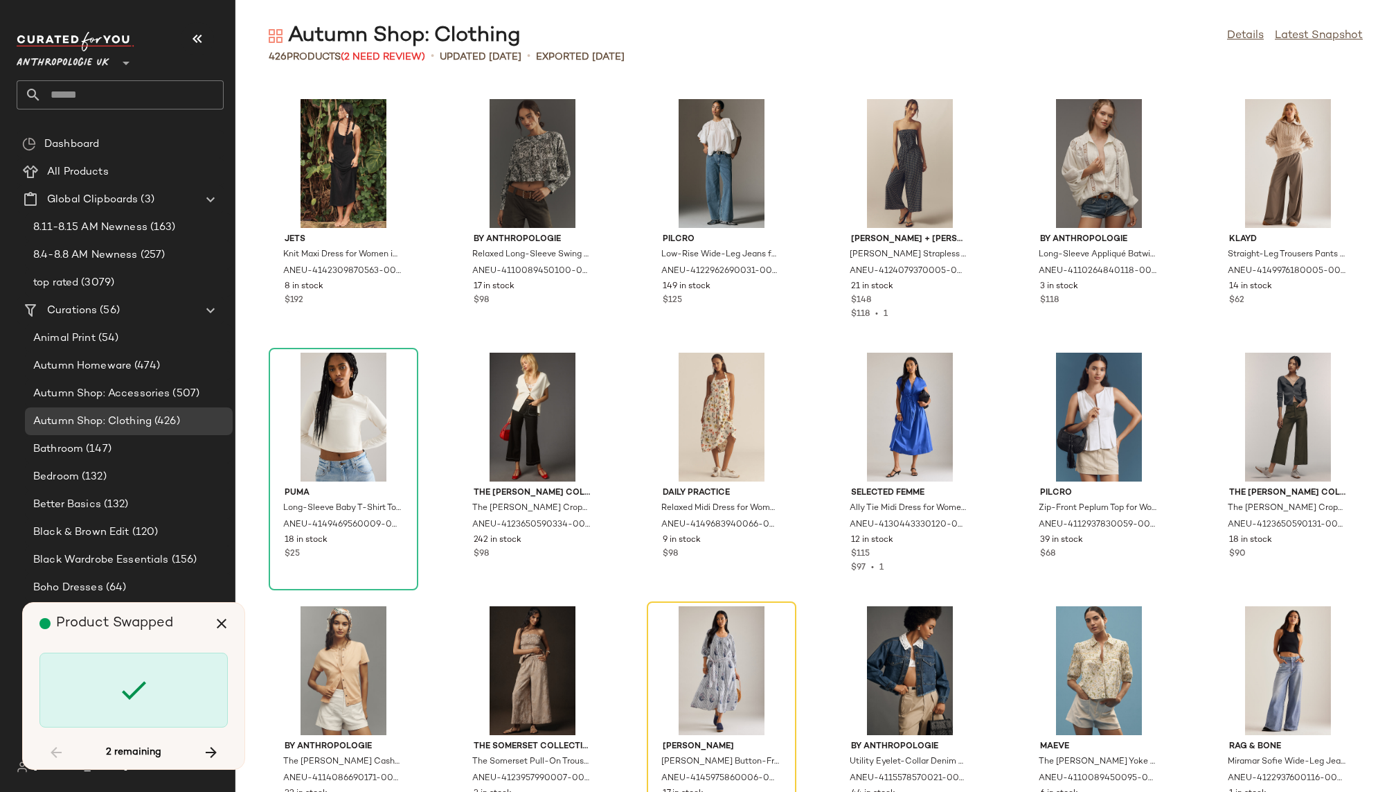
scroll to position [13180, 0]
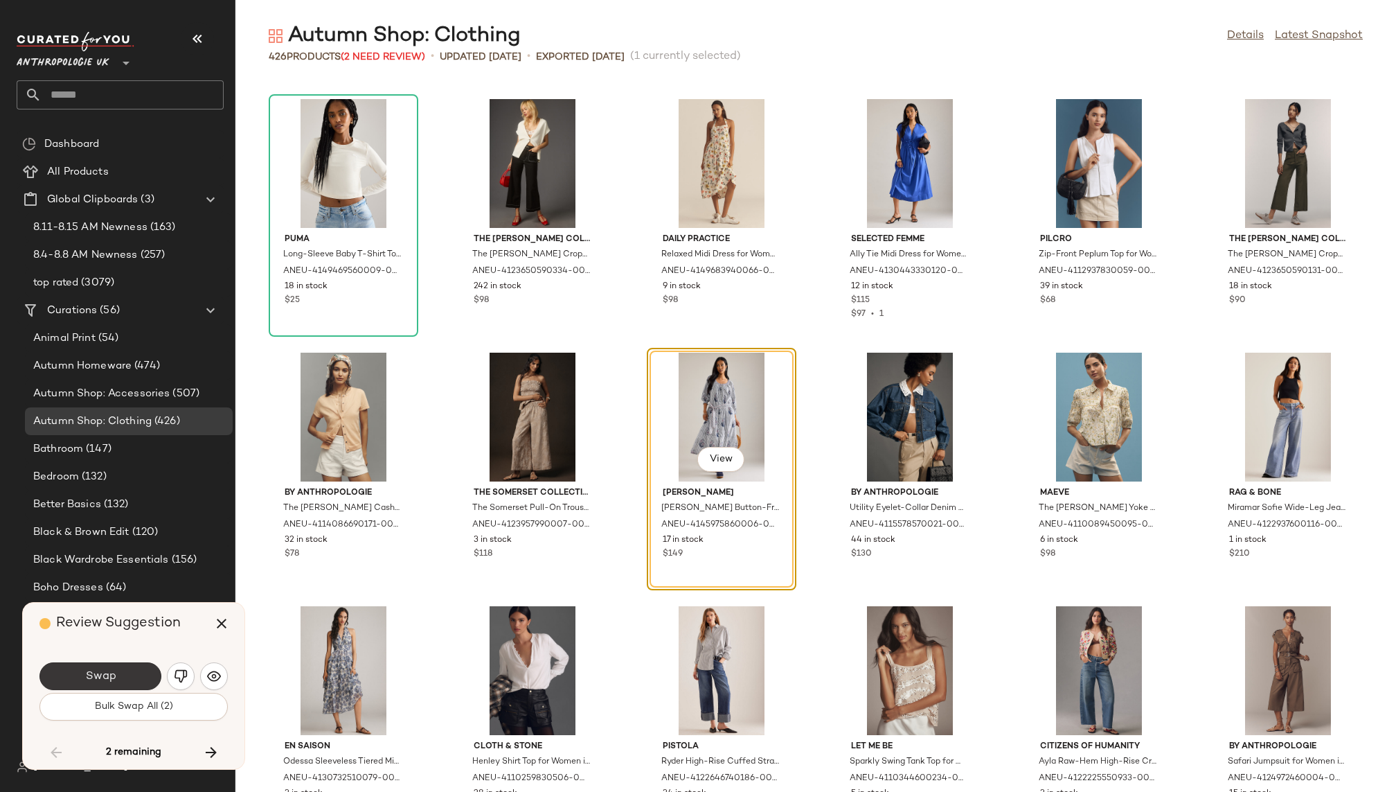
click at [134, 666] on button "Swap" at bounding box center [100, 676] width 122 height 28
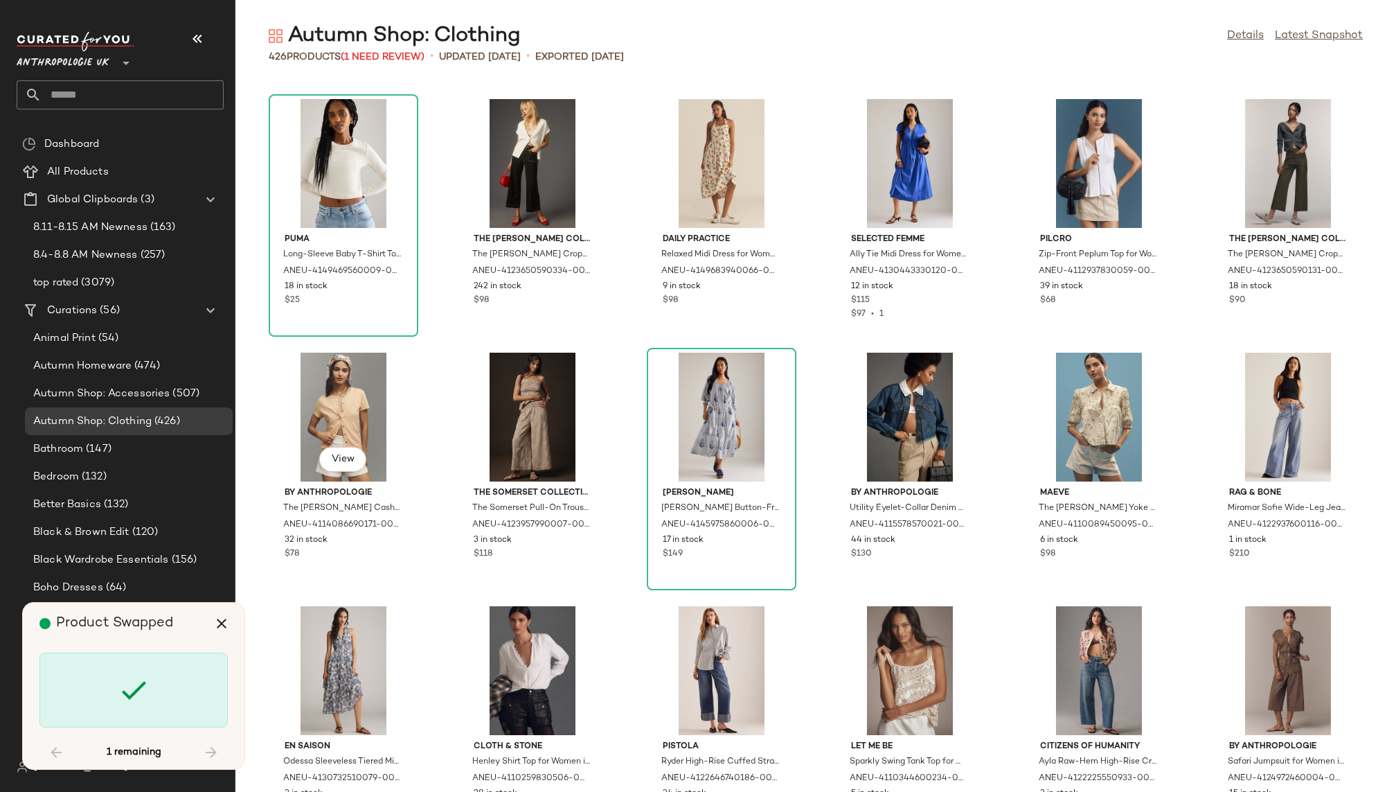
scroll to position [14194, 0]
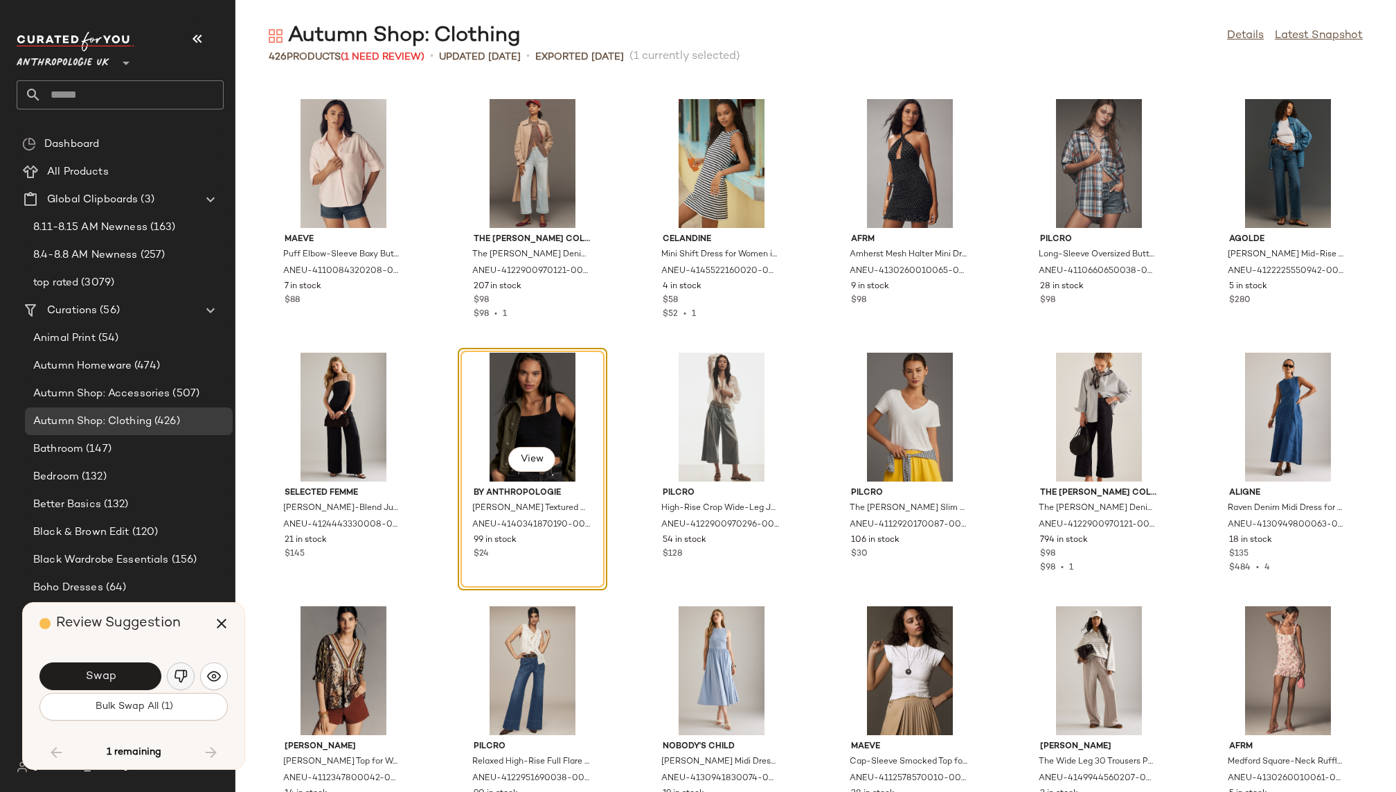
click at [183, 676] on img "button" at bounding box center [181, 676] width 14 height 14
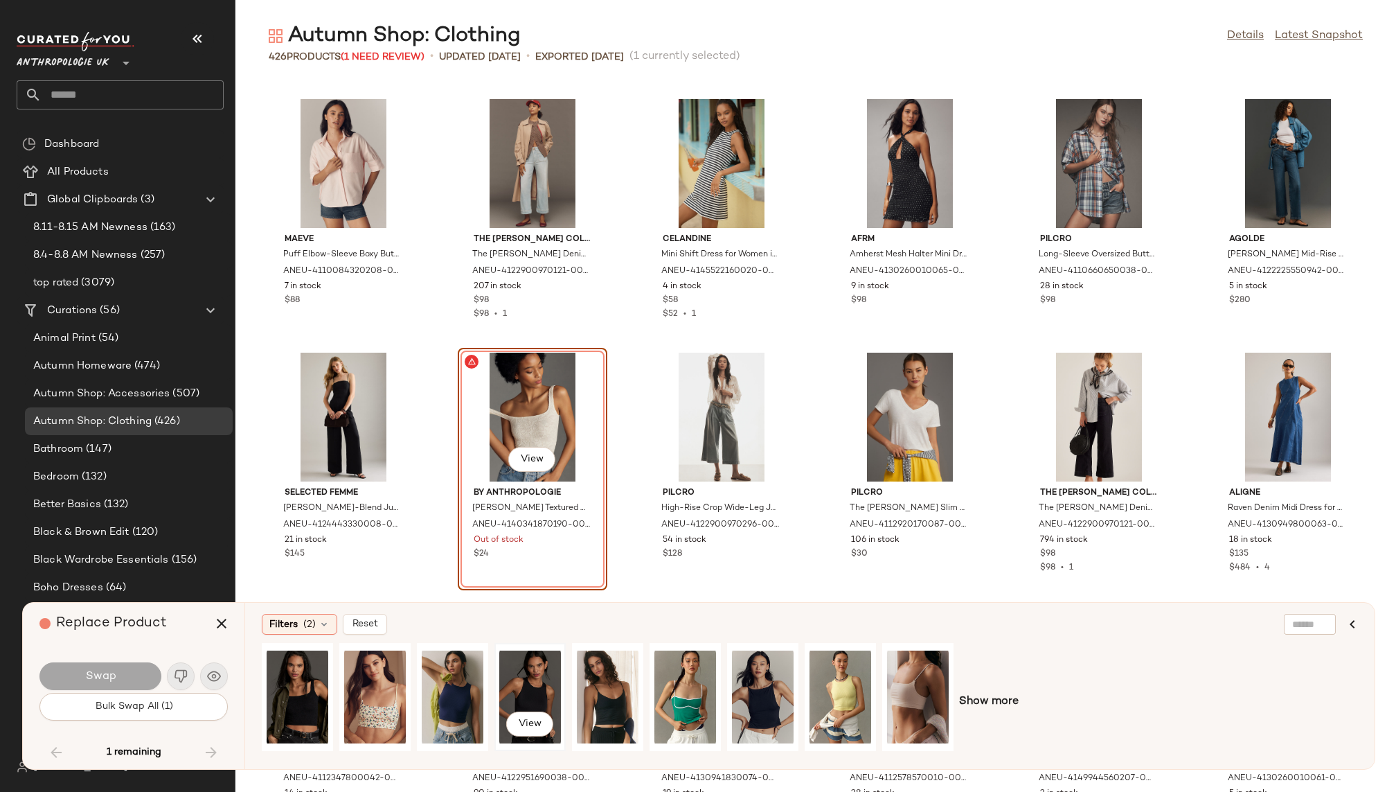
click at [528, 681] on div "View" at bounding box center [530, 697] width 62 height 98
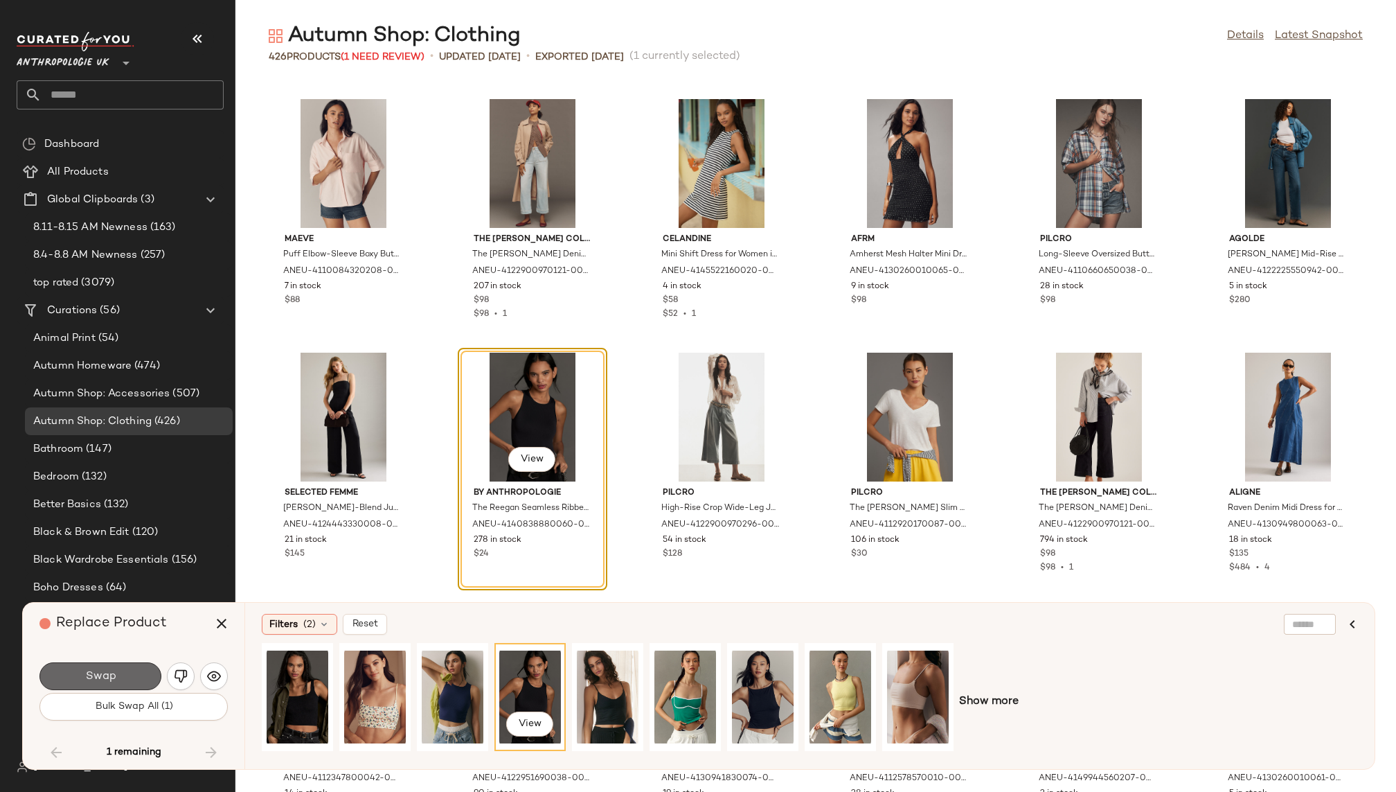
click at [143, 675] on button "Swap" at bounding box center [100, 676] width 122 height 28
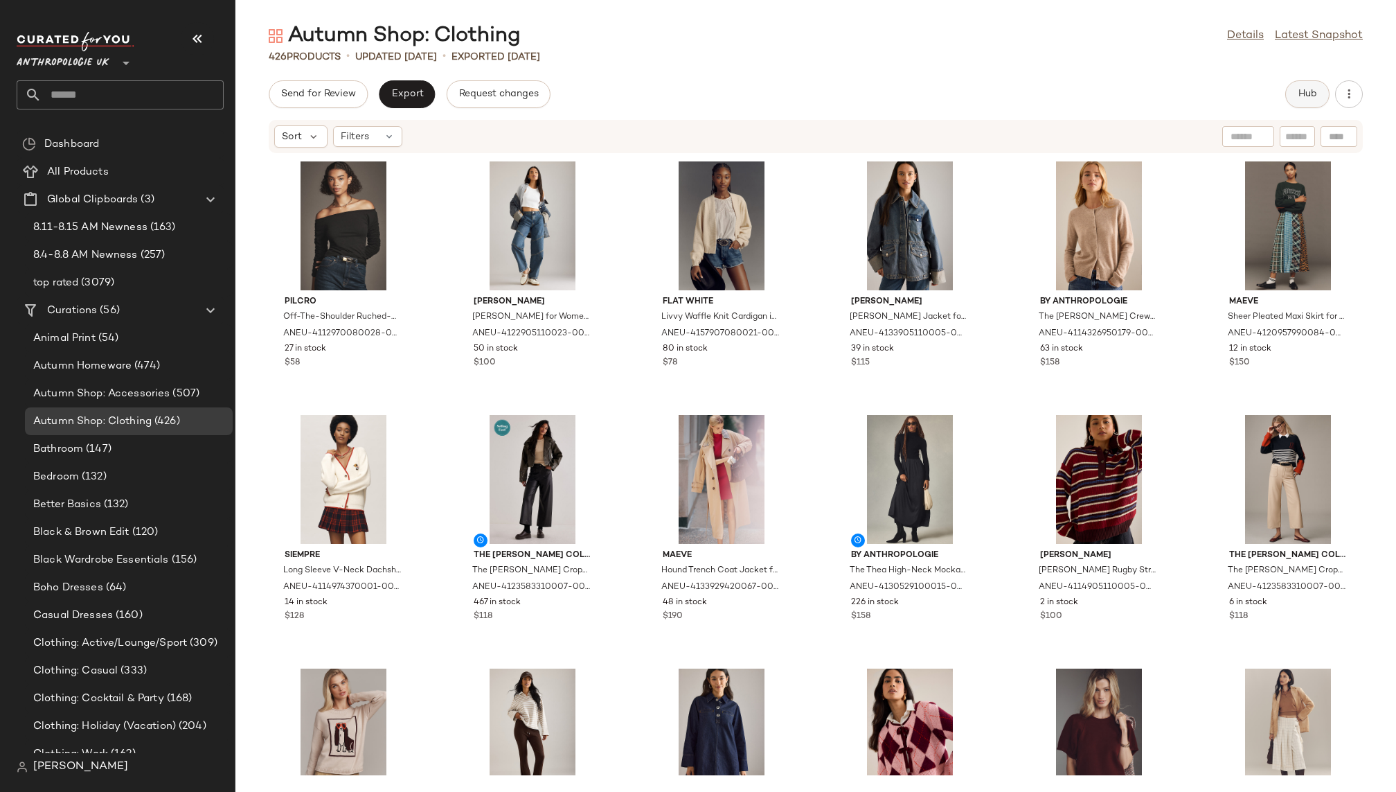
click at [1312, 100] on button "Hub" at bounding box center [1307, 94] width 44 height 28
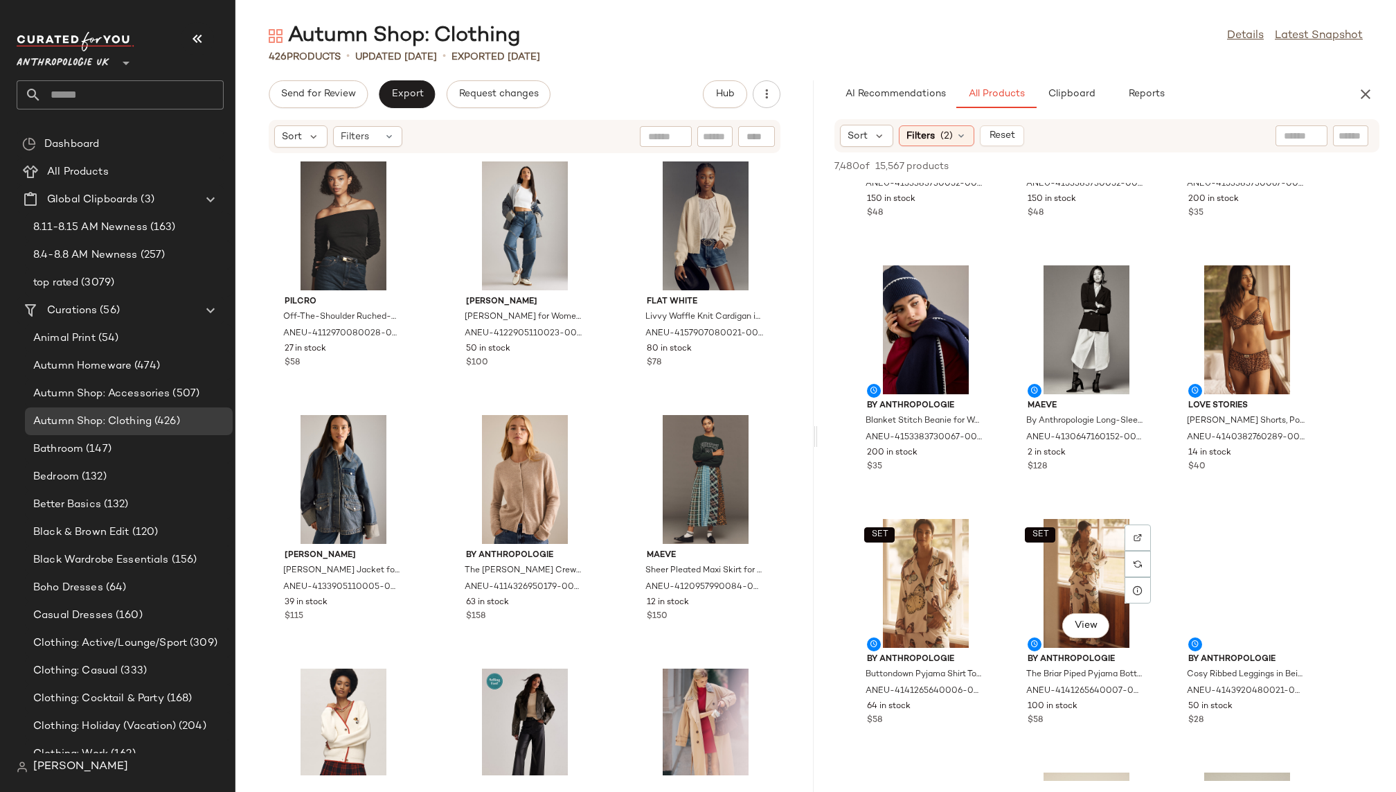
scroll to position [5269, 0]
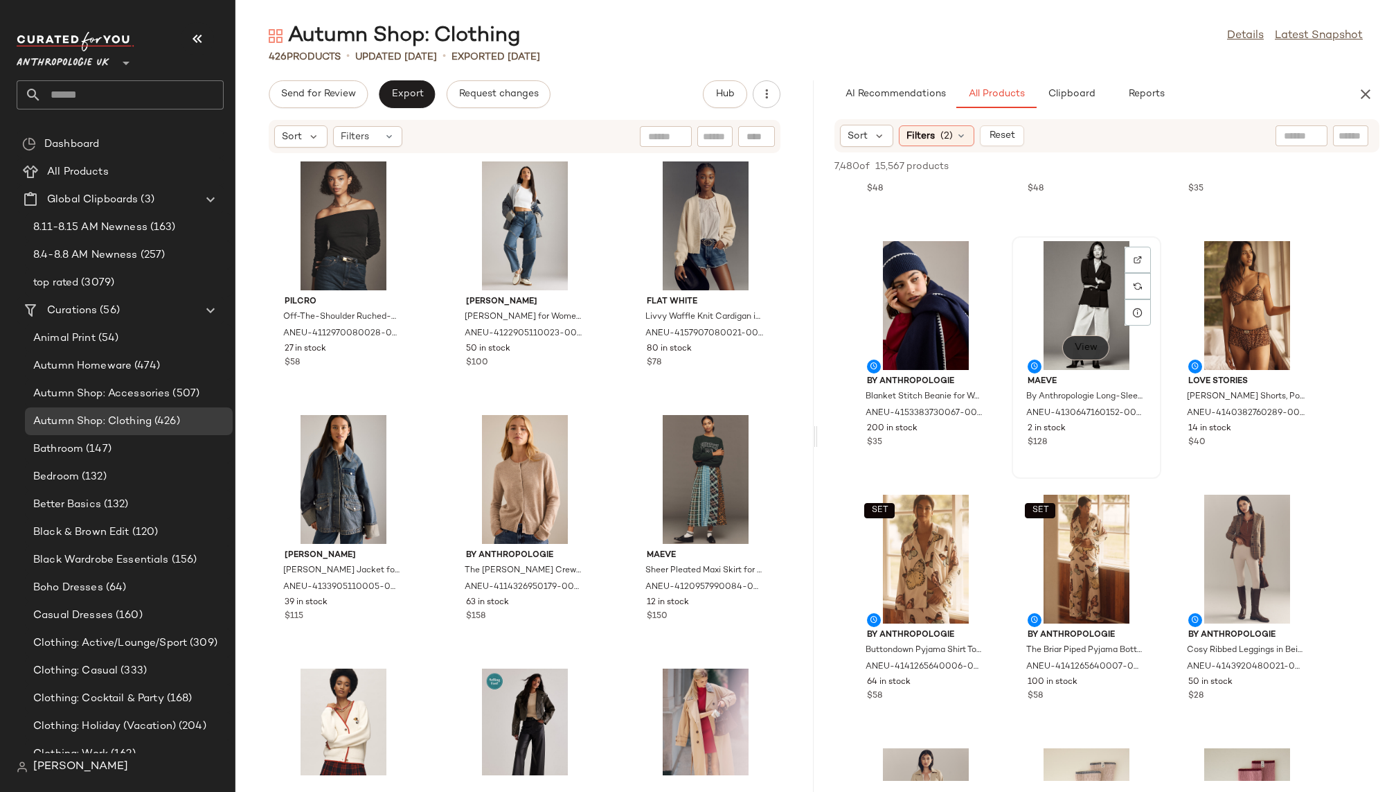
click at [1091, 344] on span "View" at bounding box center [1086, 347] width 24 height 11
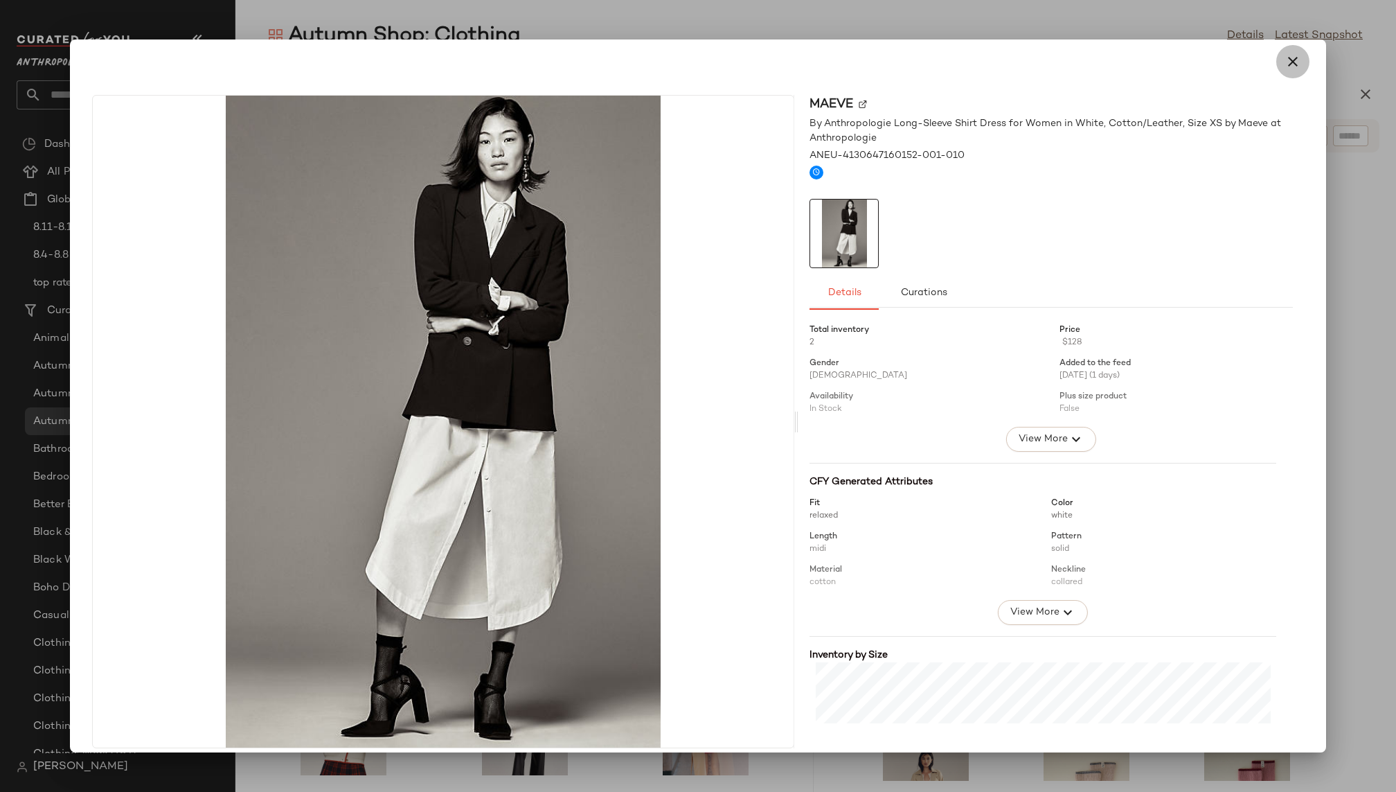
click at [1287, 71] on button "button" at bounding box center [1292, 61] width 33 height 33
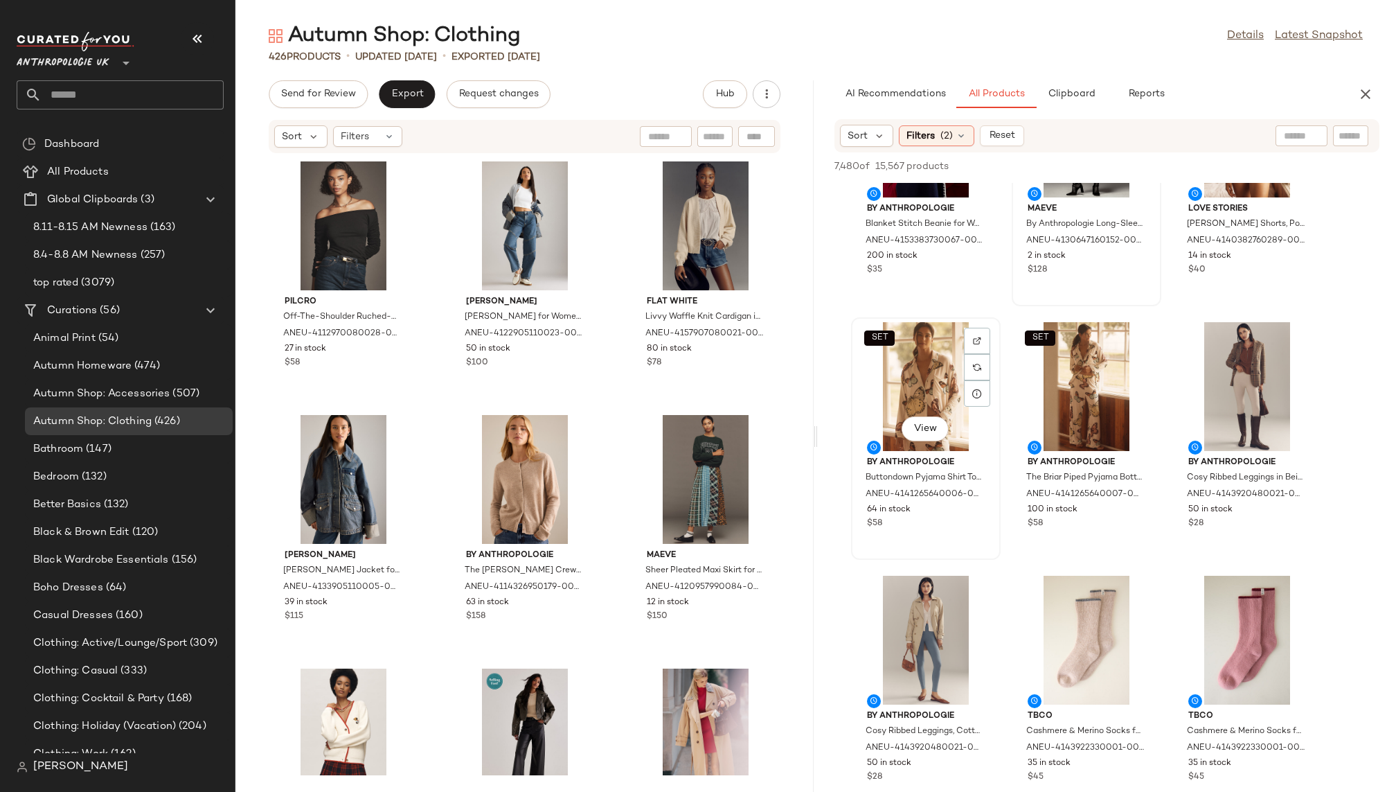
scroll to position [5445, 0]
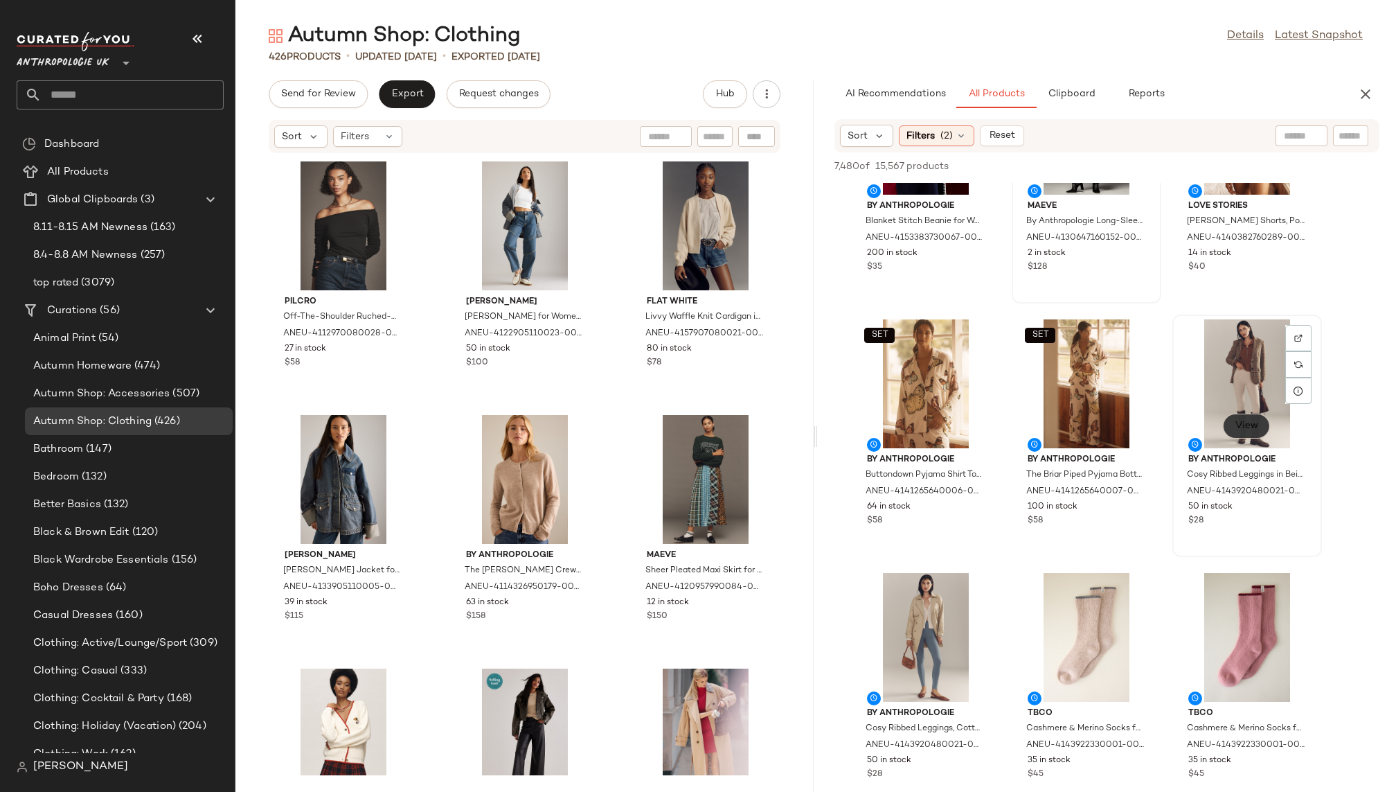
click at [1244, 426] on span "View" at bounding box center [1247, 425] width 24 height 11
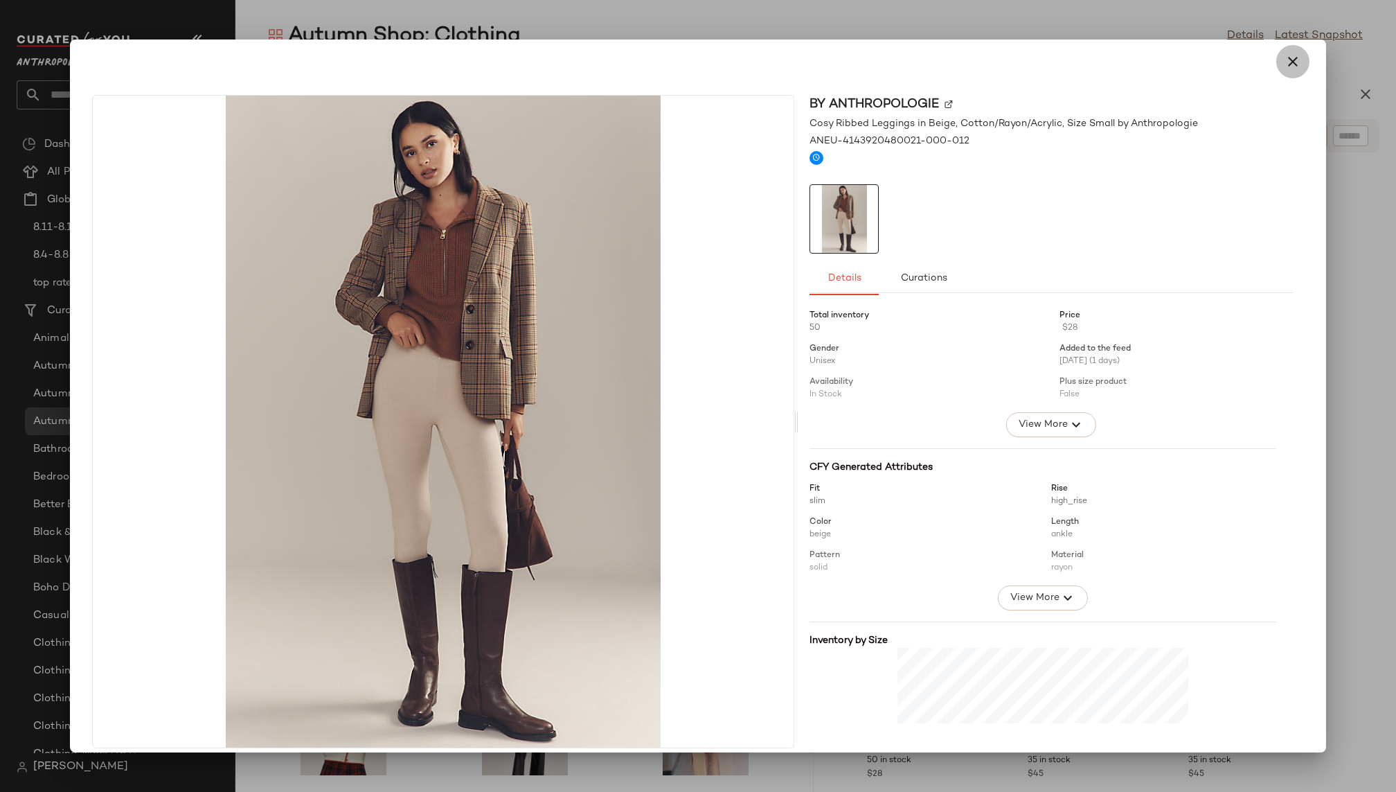
click at [1285, 62] on icon "button" at bounding box center [1293, 61] width 17 height 17
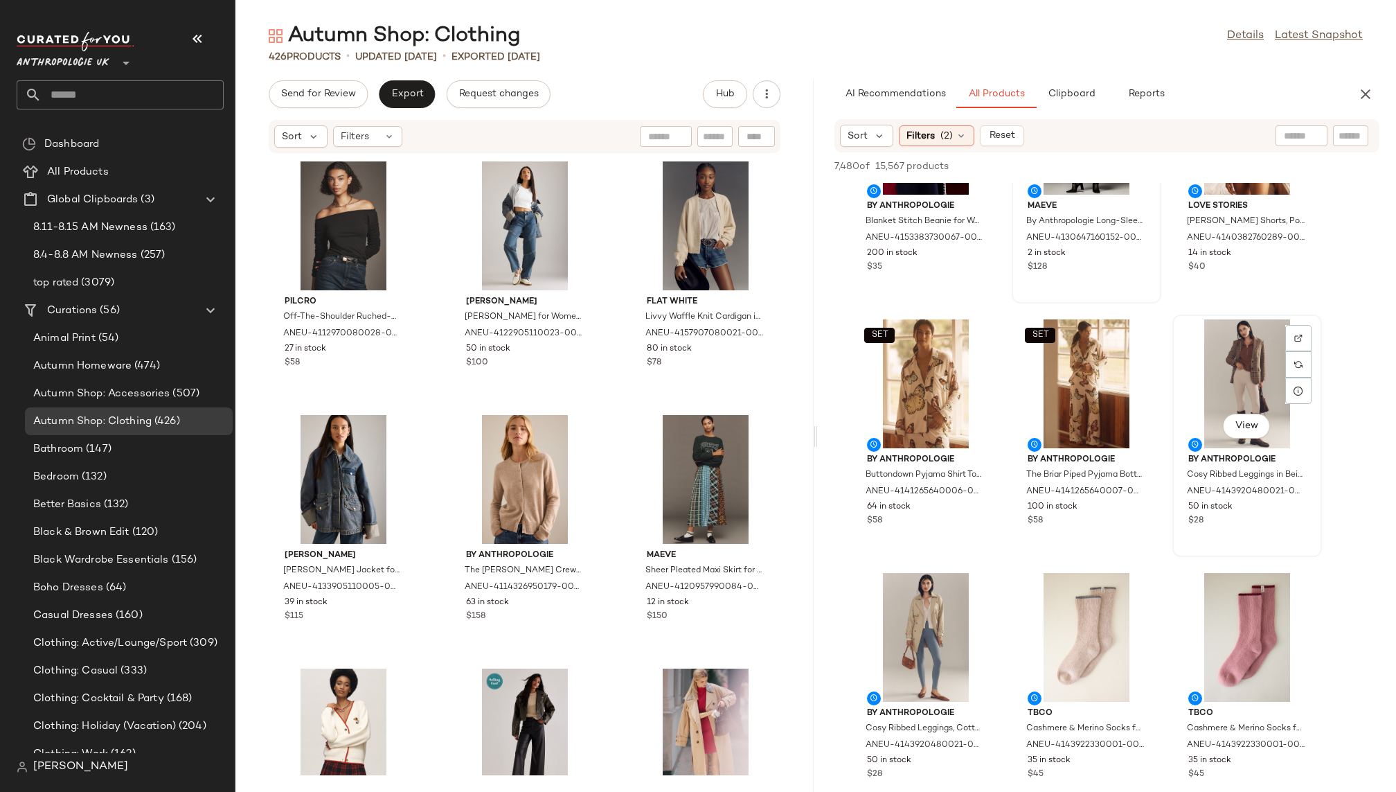
click at [1211, 379] on div "View" at bounding box center [1247, 383] width 140 height 129
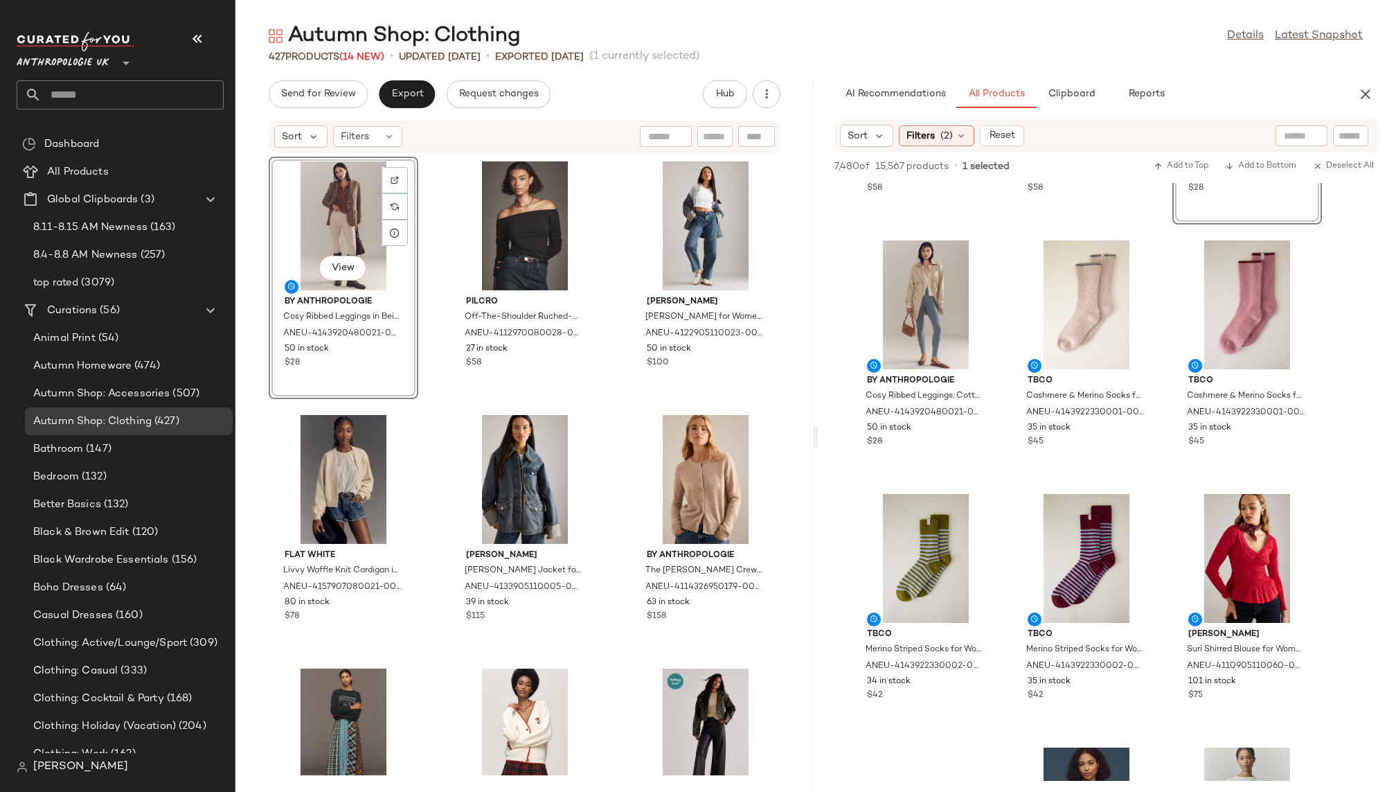
scroll to position [5782, 0]
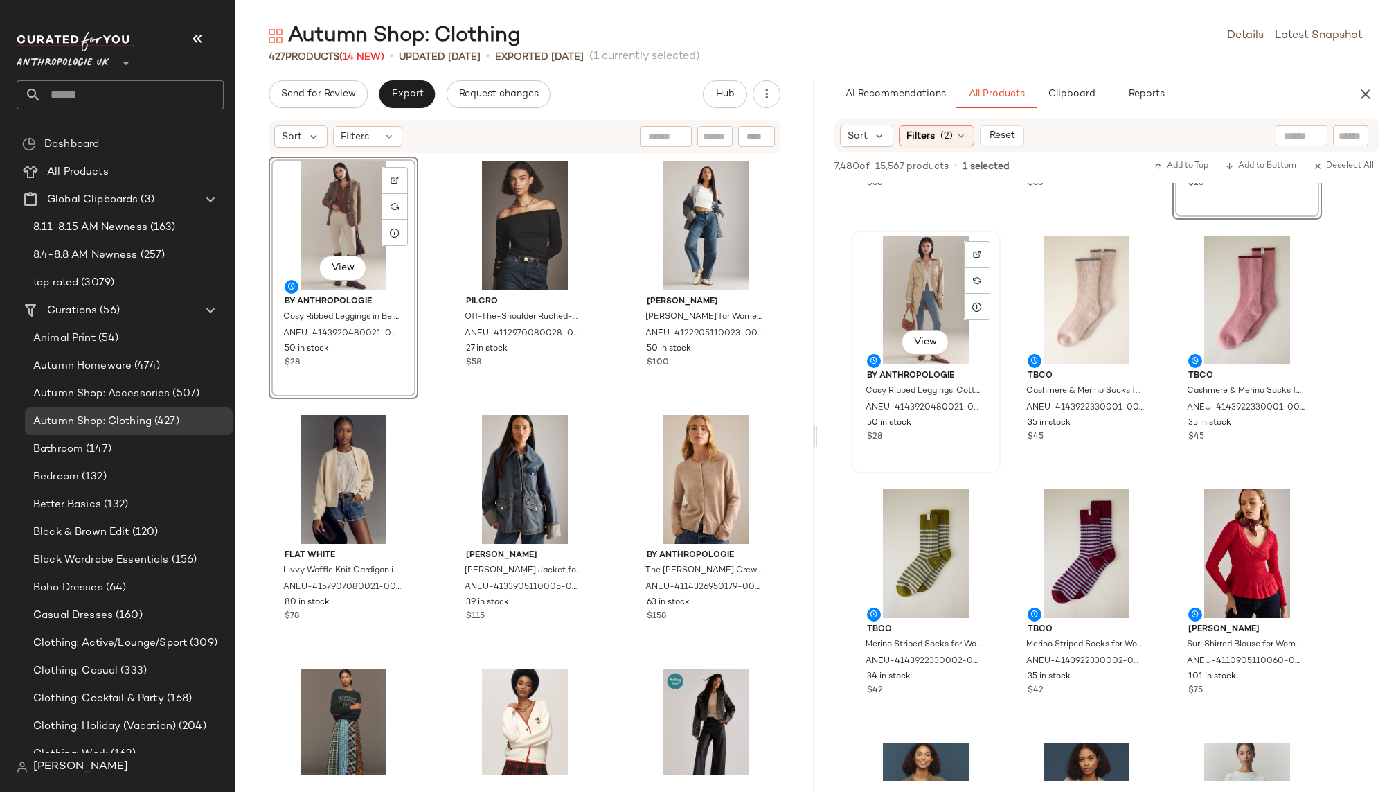
click at [929, 292] on div "View" at bounding box center [926, 299] width 140 height 129
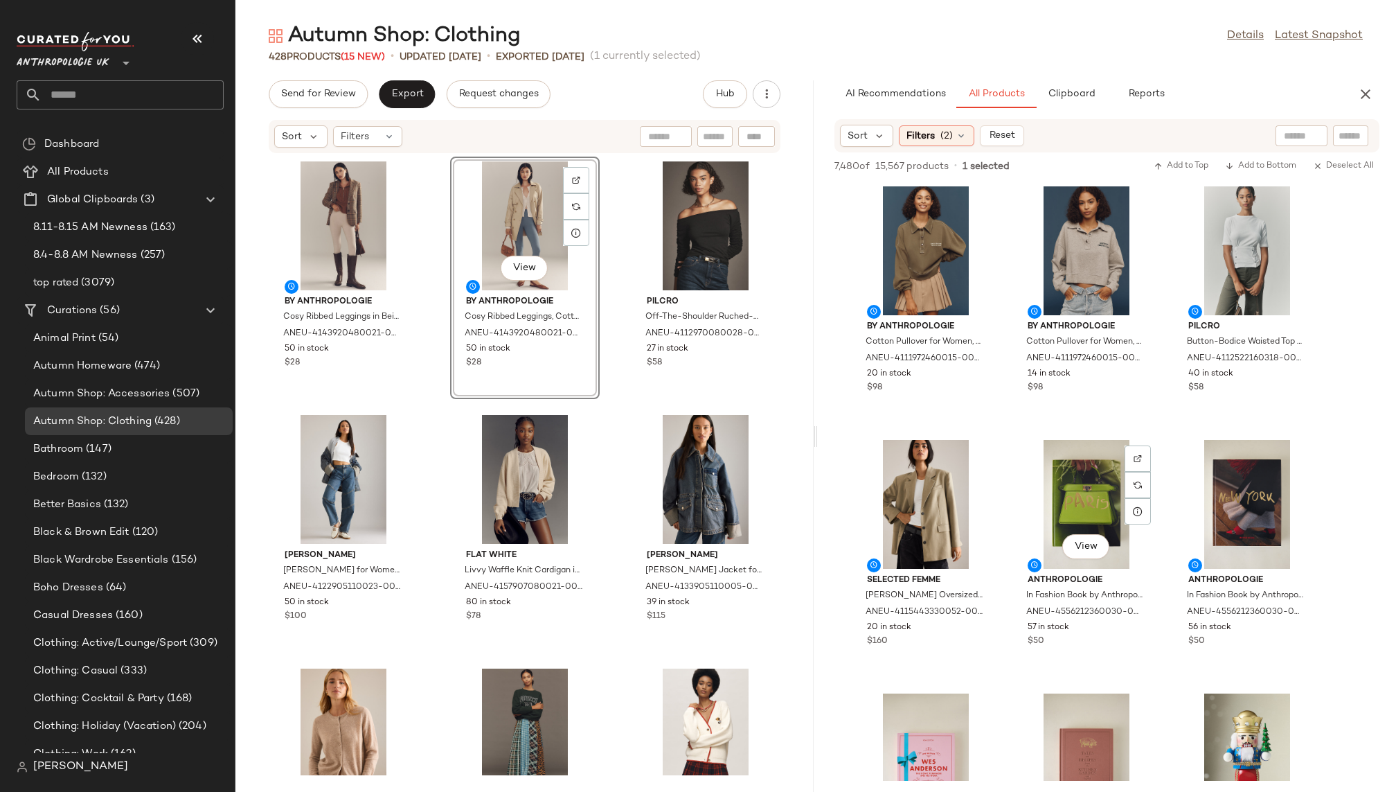
scroll to position [6341, 0]
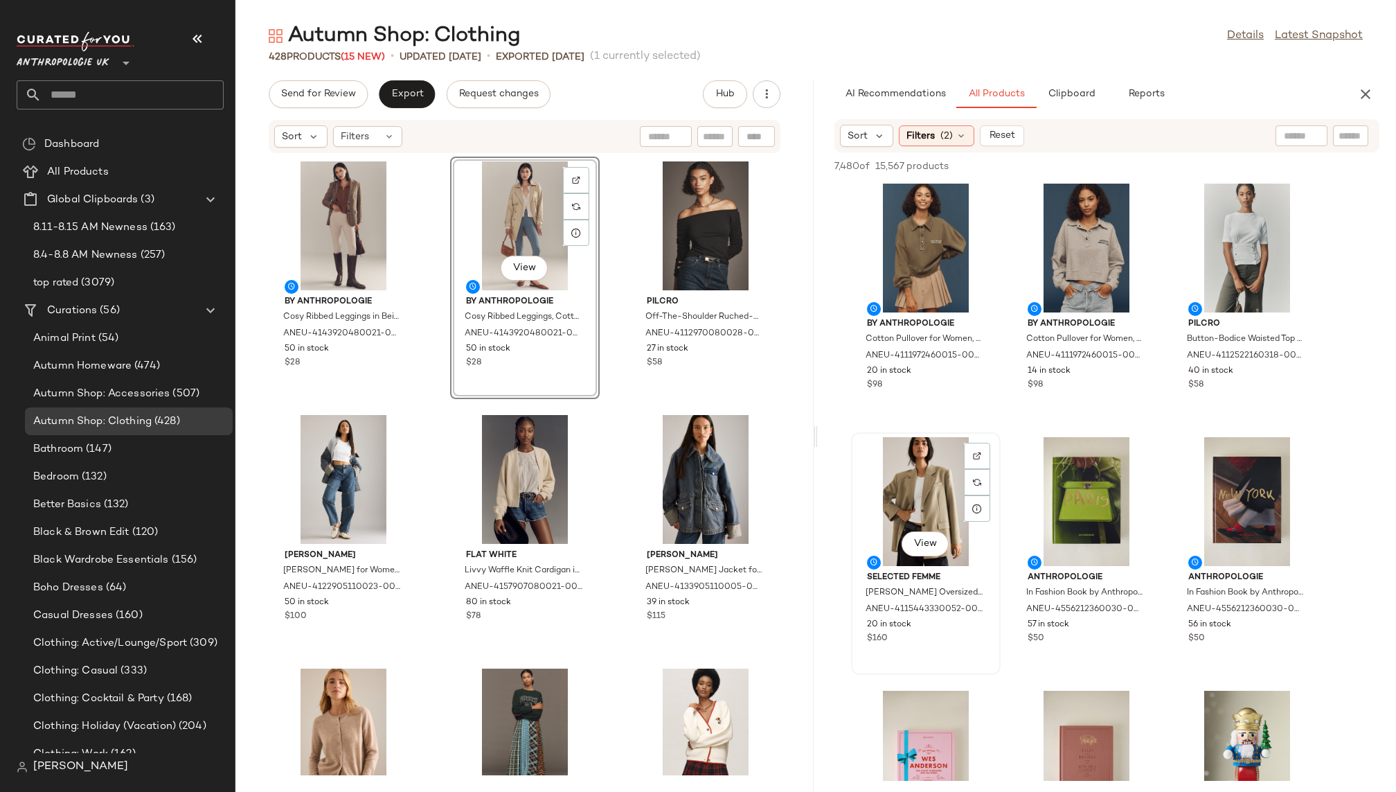
click at [893, 506] on div "View" at bounding box center [926, 501] width 140 height 129
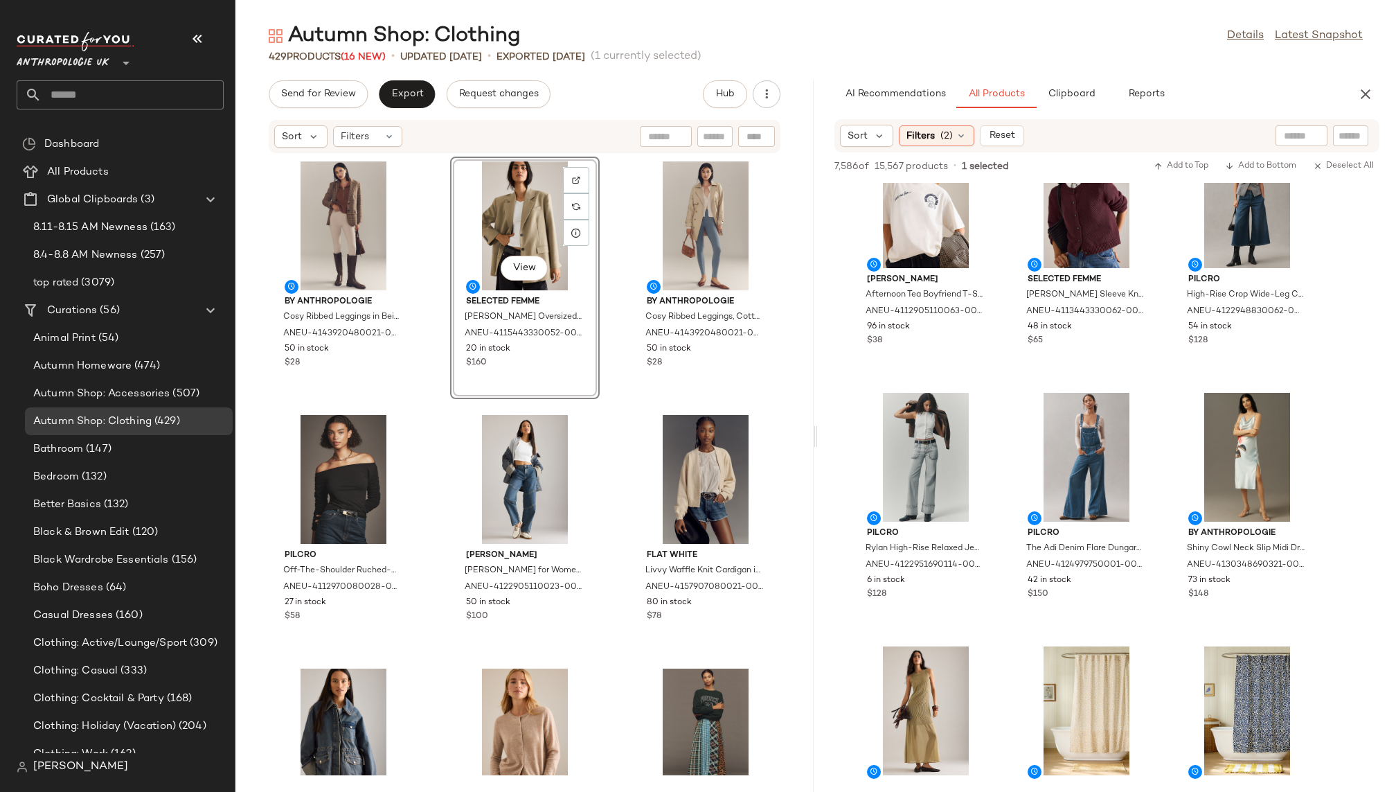
scroll to position [14280, 0]
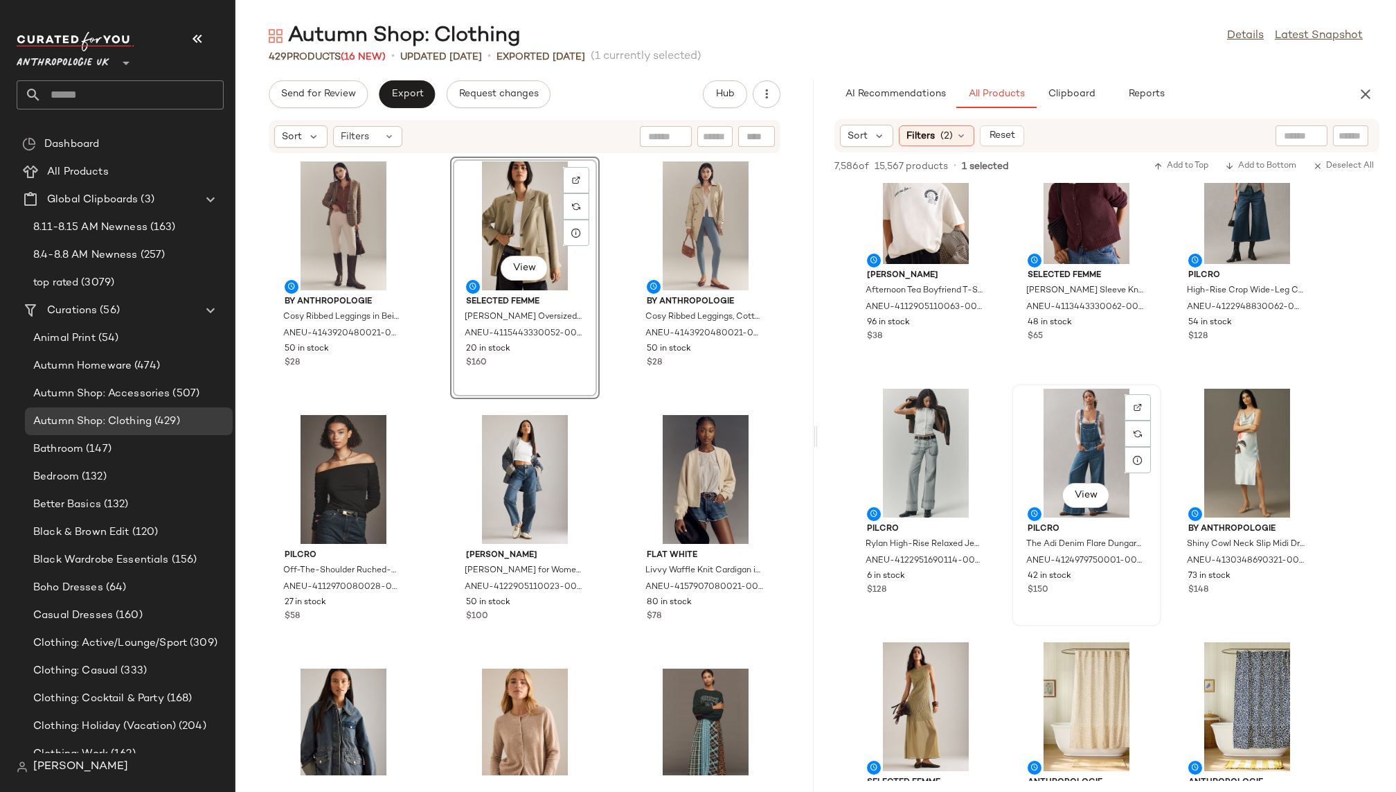
click at [1054, 470] on div "View" at bounding box center [1087, 453] width 140 height 129
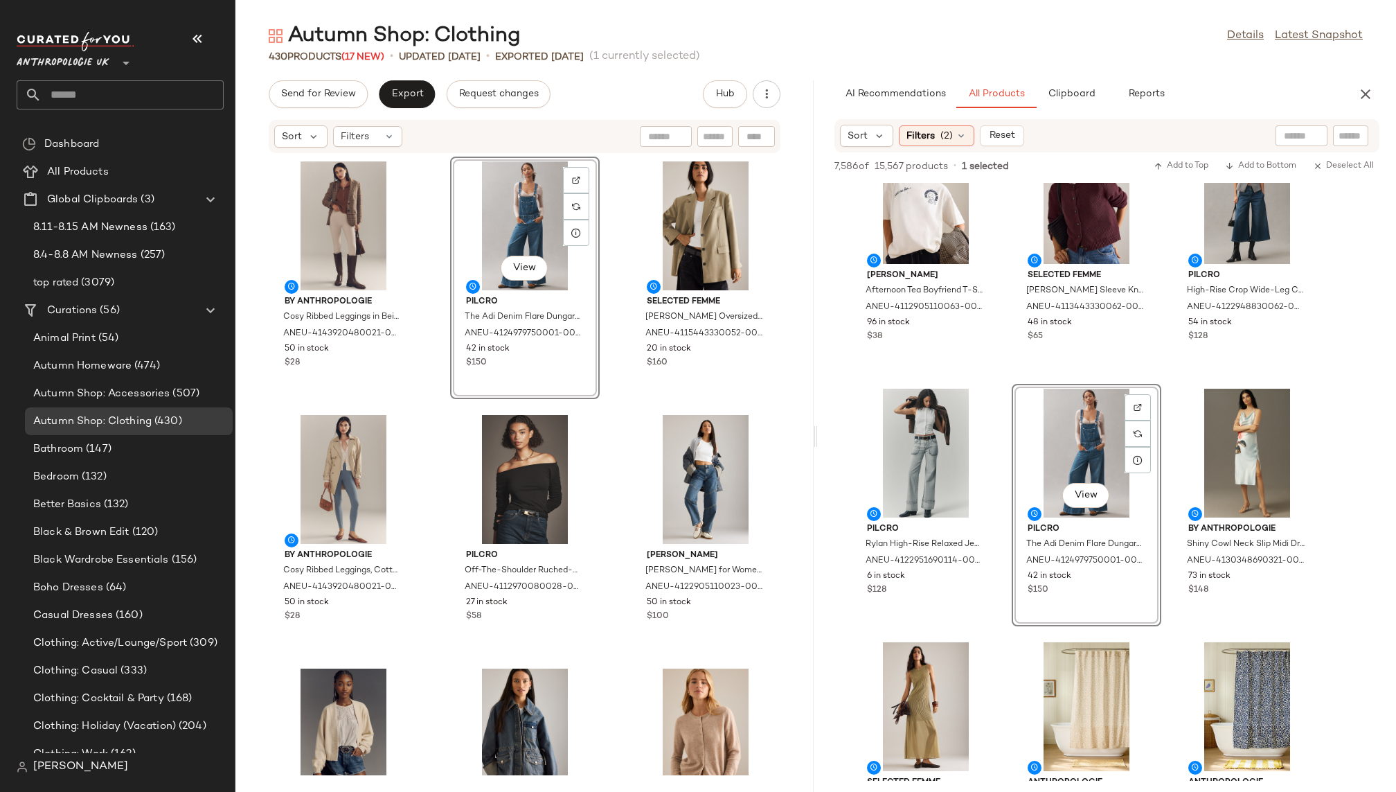
click at [510, 220] on div "View" at bounding box center [525, 225] width 140 height 129
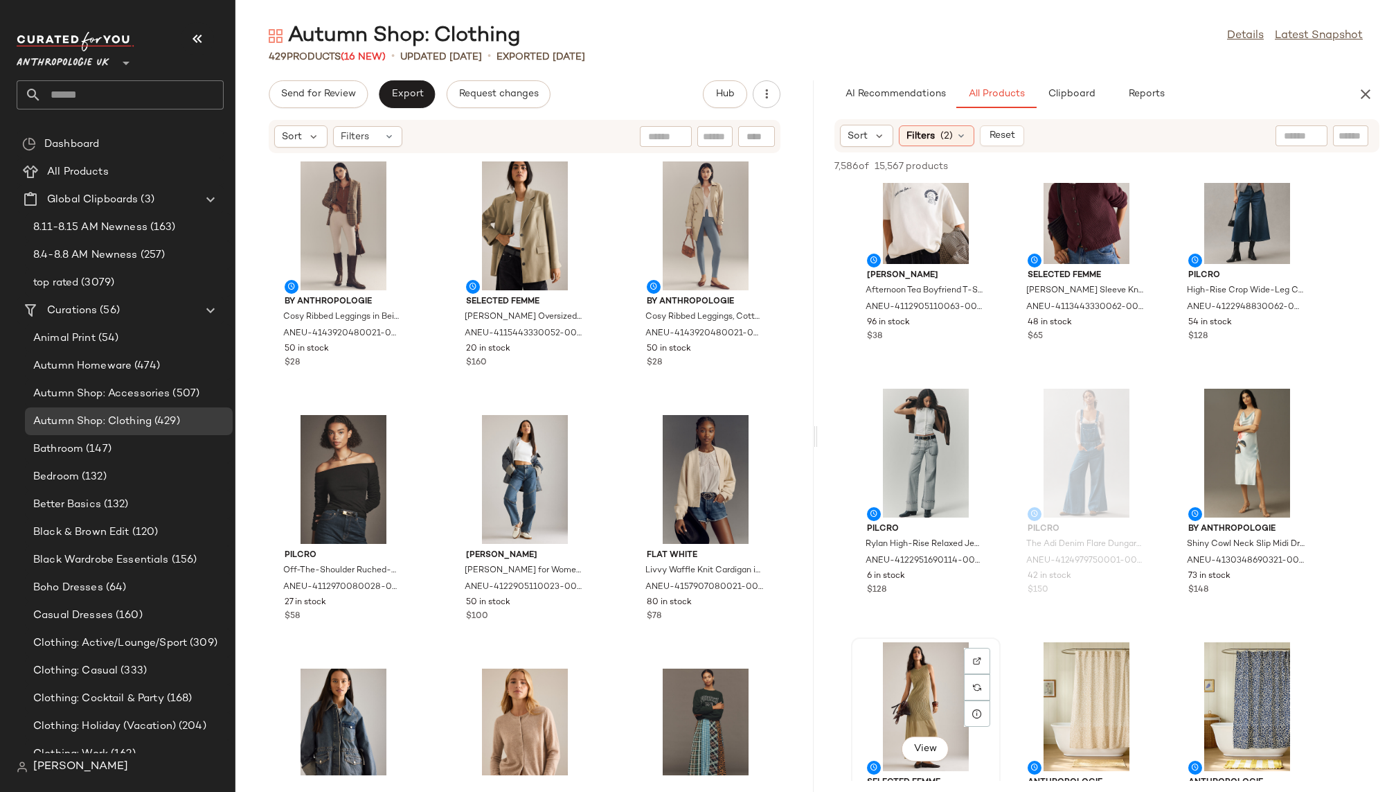
click at [905, 693] on div "View" at bounding box center [926, 706] width 140 height 129
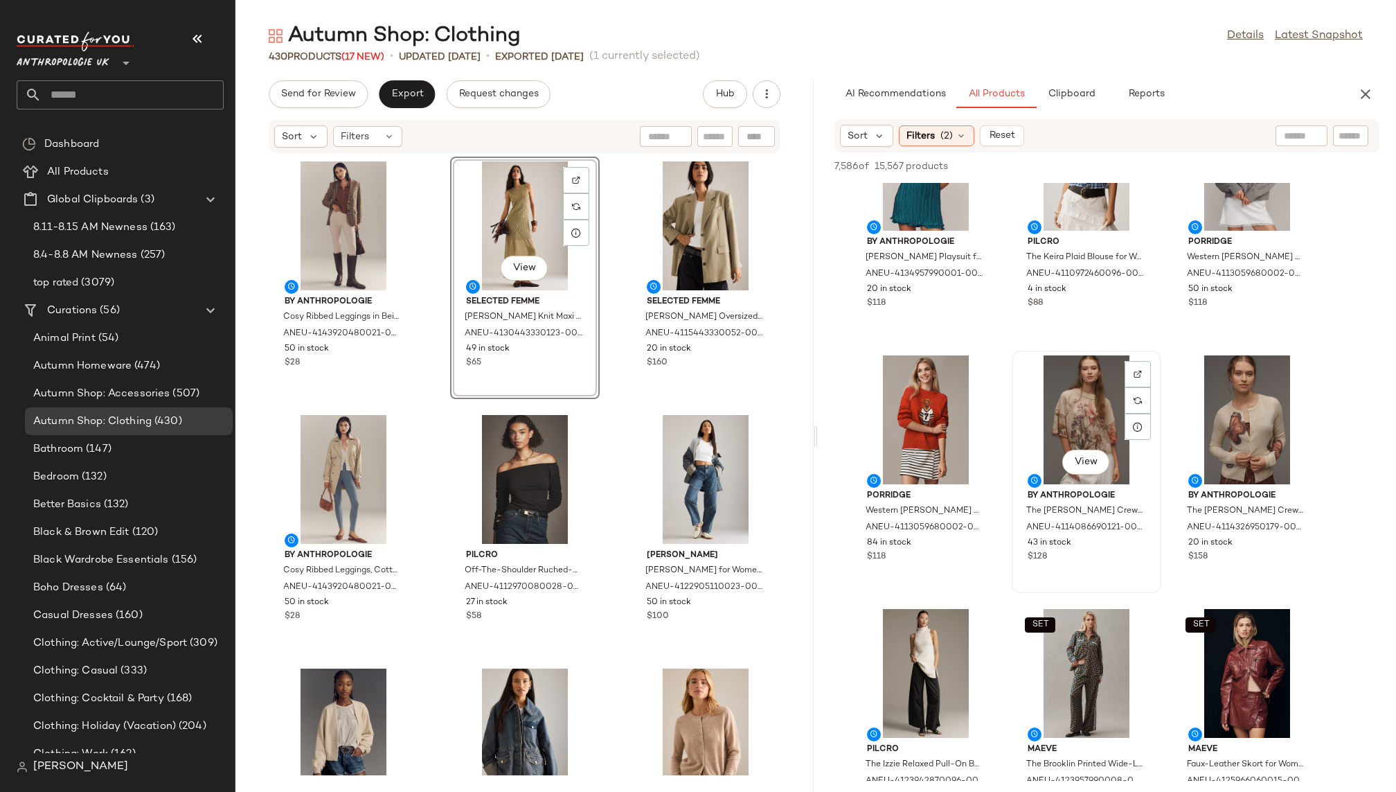
scroll to position [20673, 0]
click at [1031, 417] on div "View" at bounding box center [1087, 419] width 140 height 129
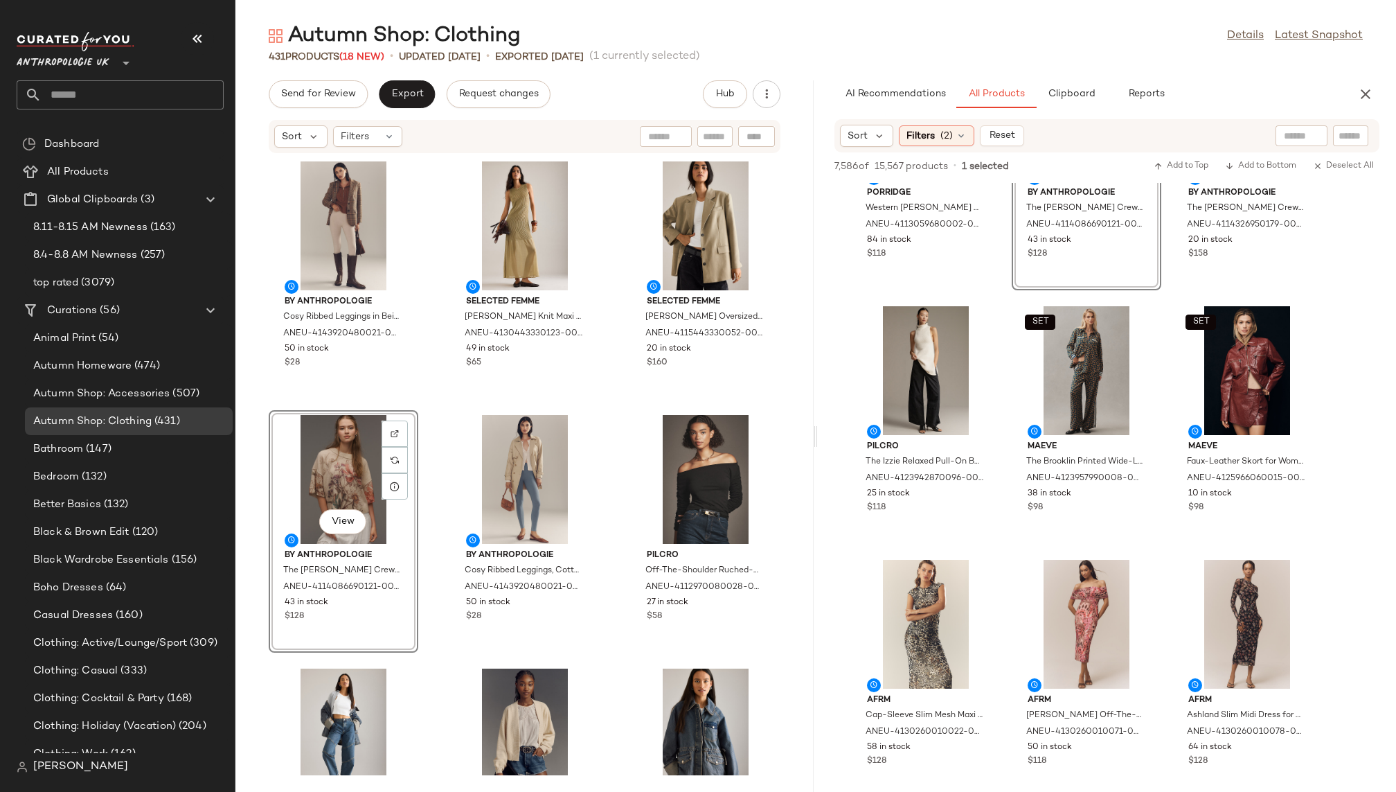
scroll to position [20994, 0]
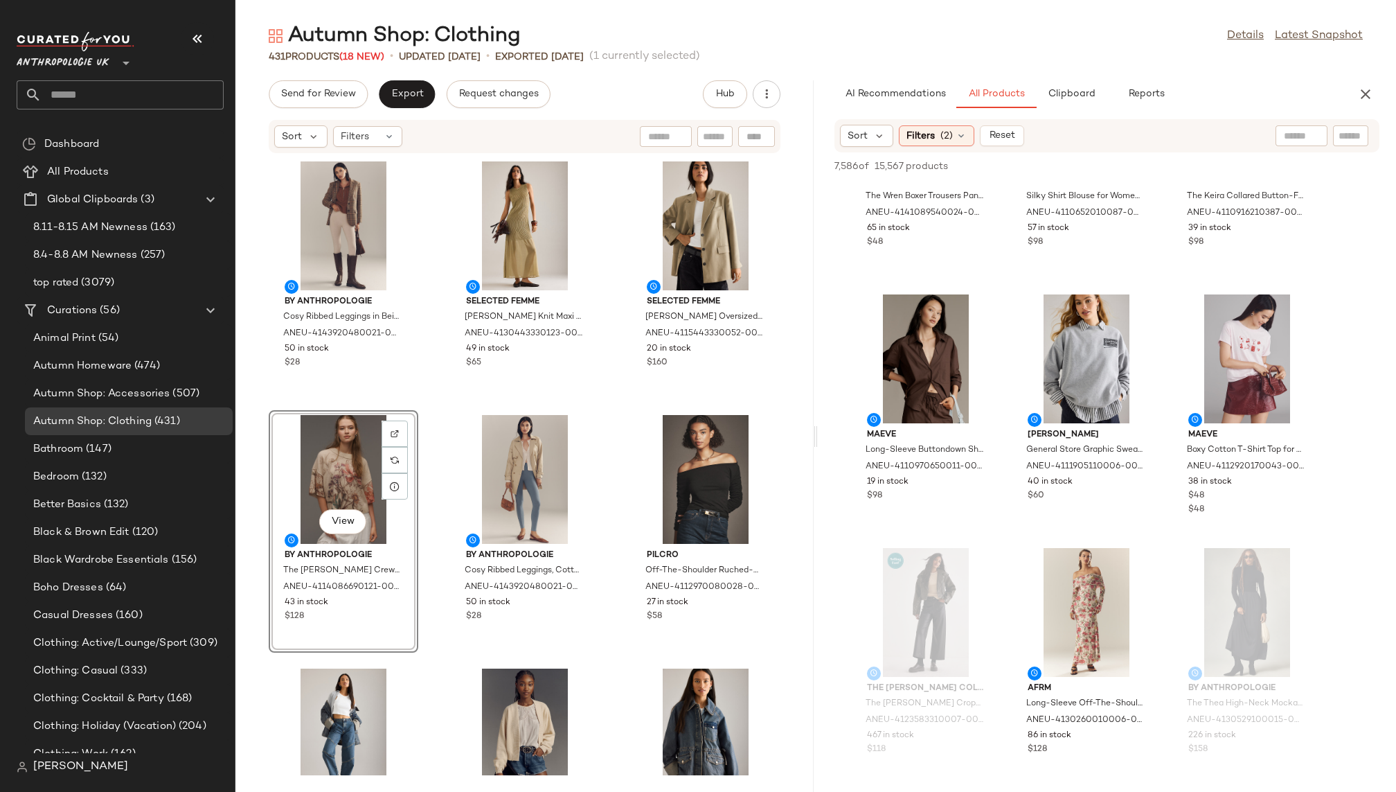
scroll to position [23129, 0]
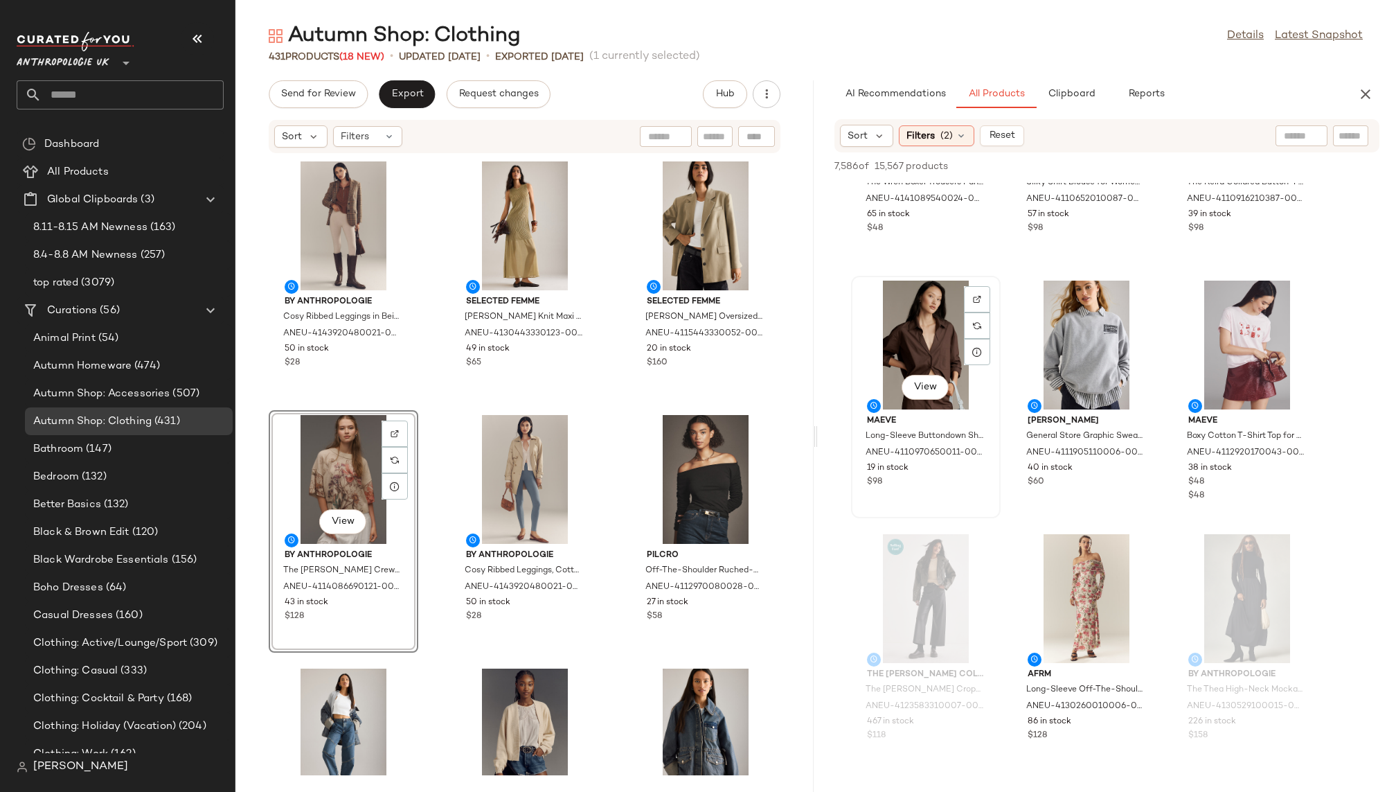
click at [907, 348] on div "View" at bounding box center [926, 344] width 140 height 129
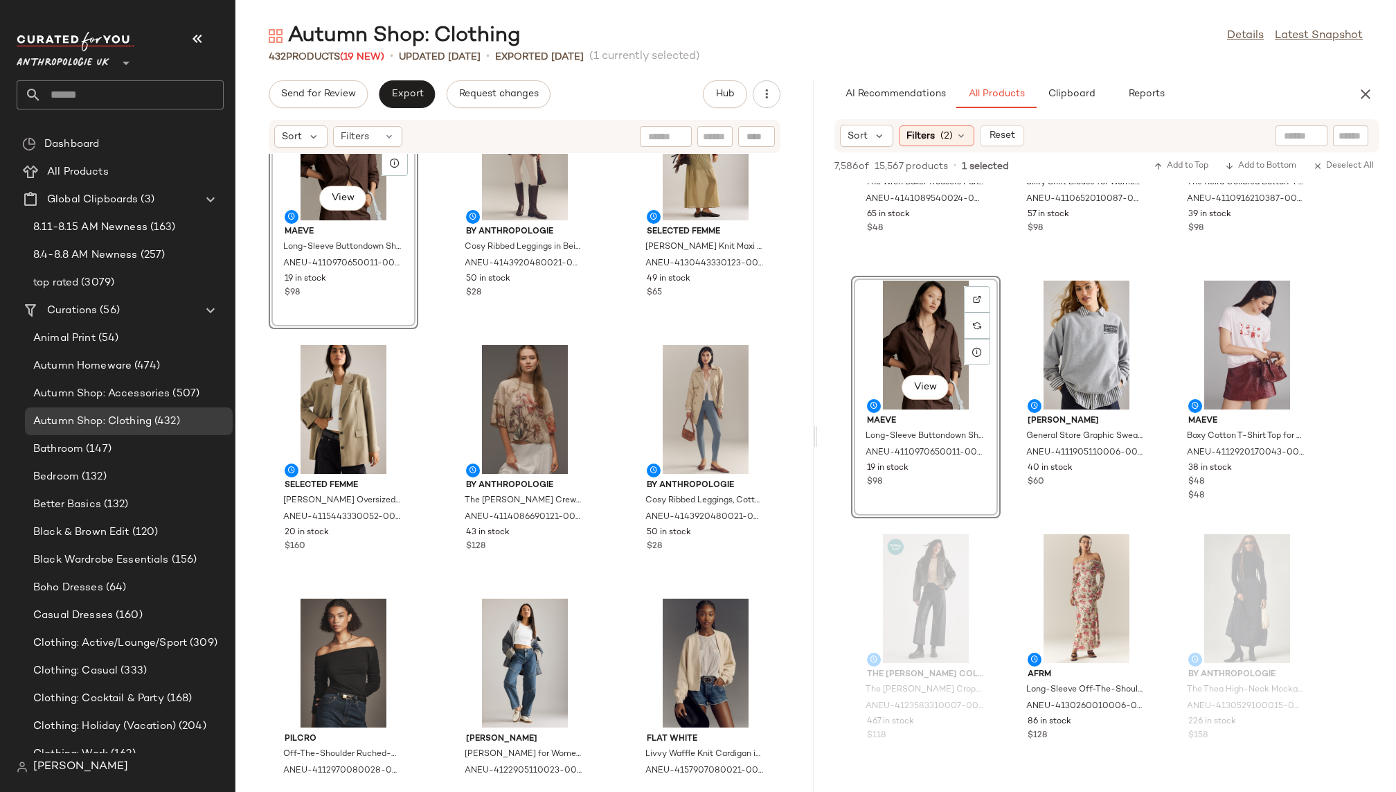
scroll to position [0, 0]
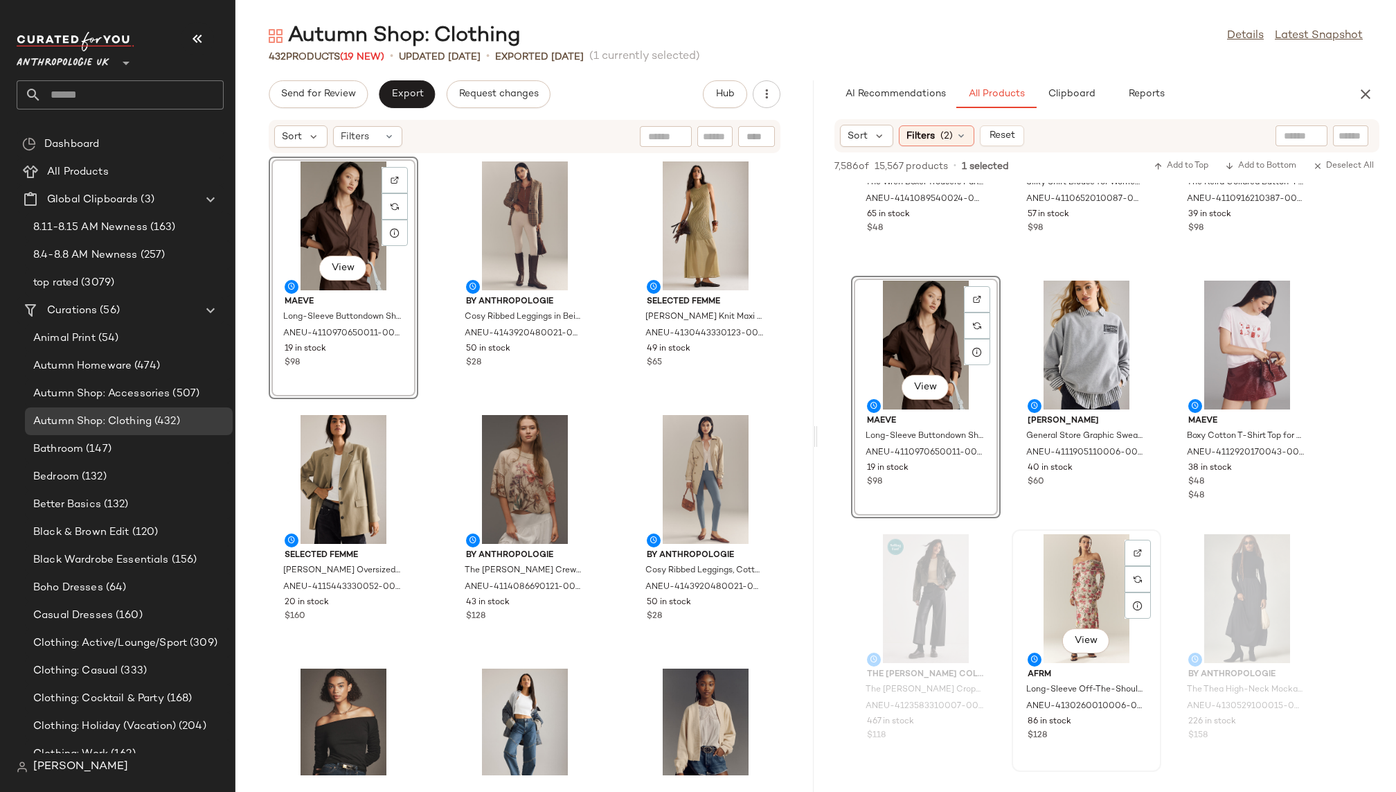
click at [1013, 558] on div "View AFRM Long-Sleeve Off-The-Shoulder Mesh Maxi Dress for Women, Polyester/Ela…" at bounding box center [1086, 650] width 147 height 240
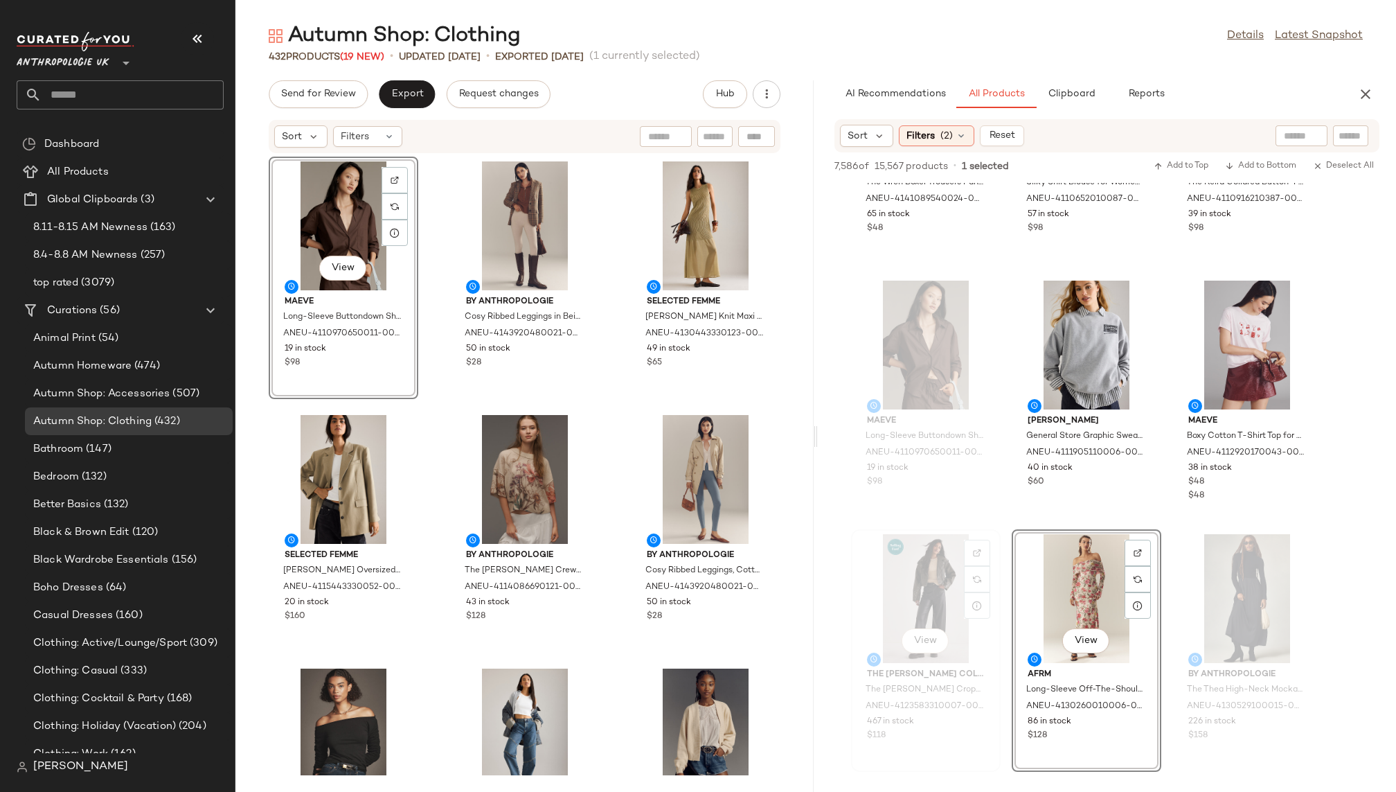
click at [999, 546] on div "View The Colette Collection by Maeve The Colette Cropped Wide-Leg Trousers by M…" at bounding box center [925, 650] width 147 height 240
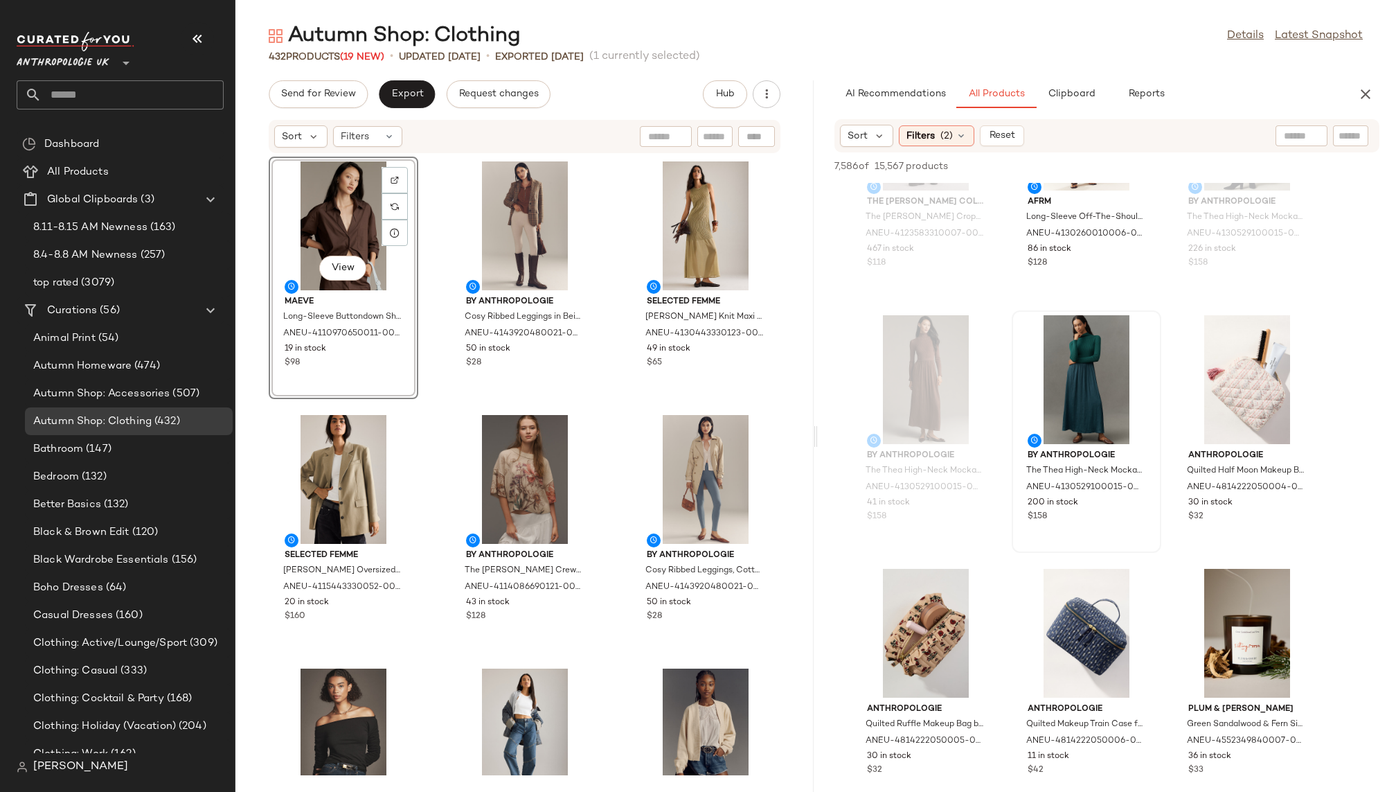
scroll to position [23624, 0]
click at [1062, 377] on div "View" at bounding box center [1087, 378] width 140 height 129
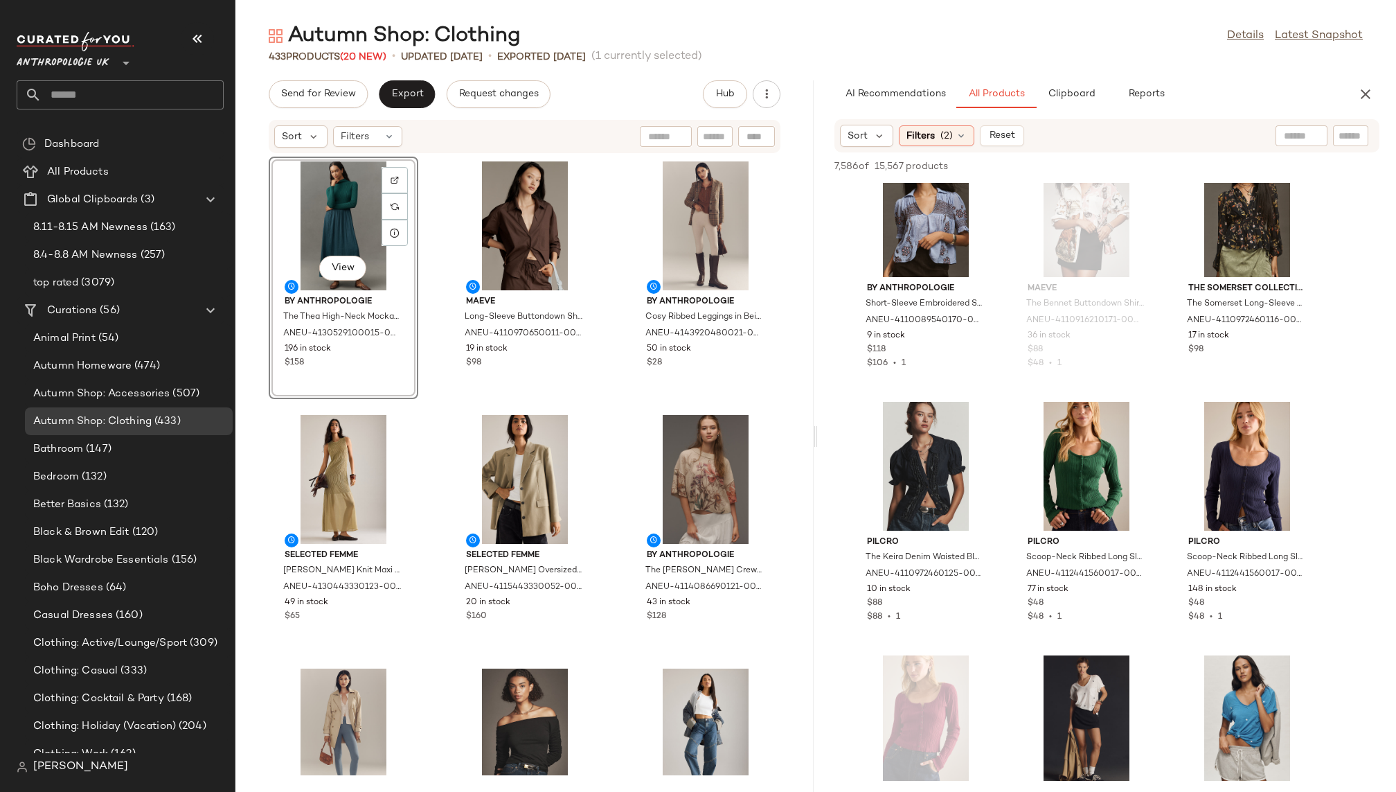
scroll to position [27504, 0]
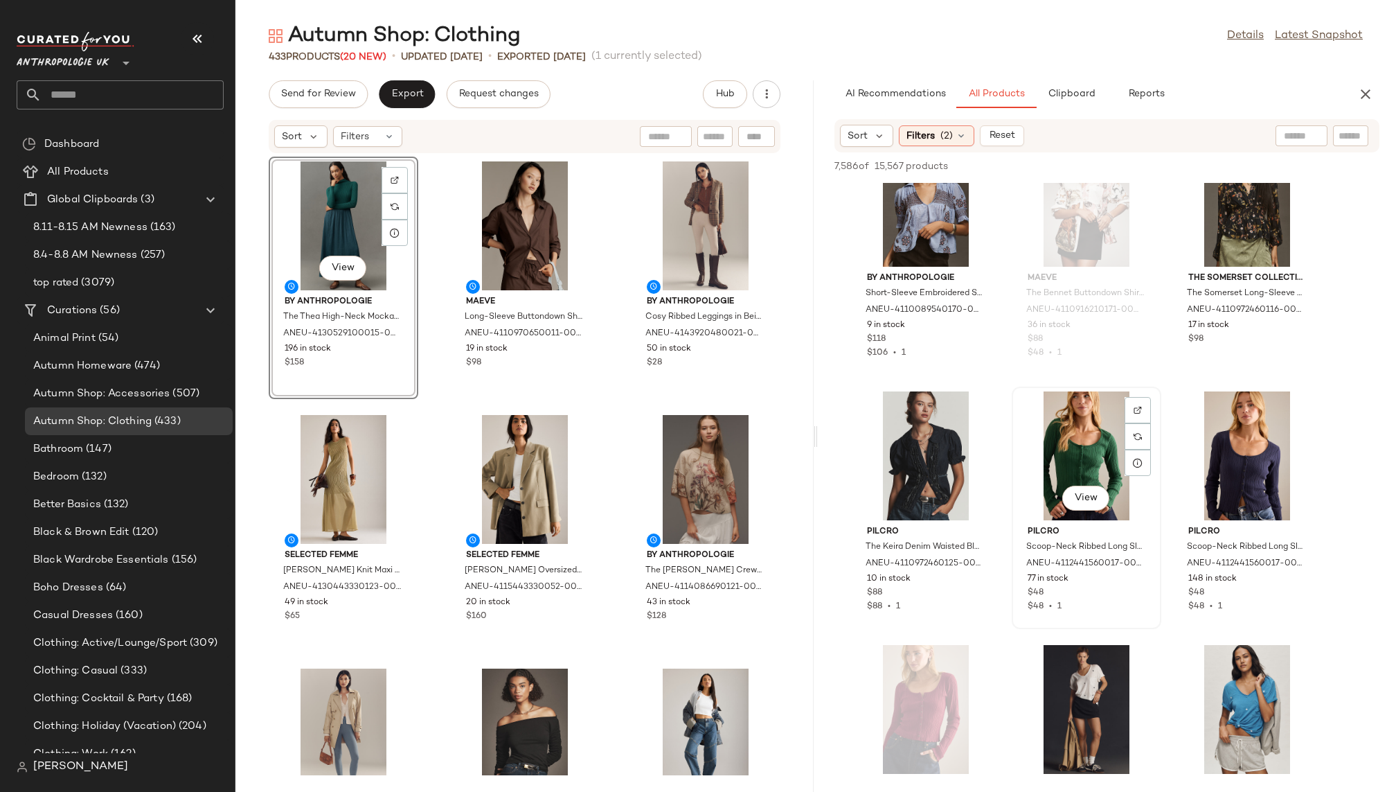
click at [1071, 431] on div "View" at bounding box center [1087, 455] width 140 height 129
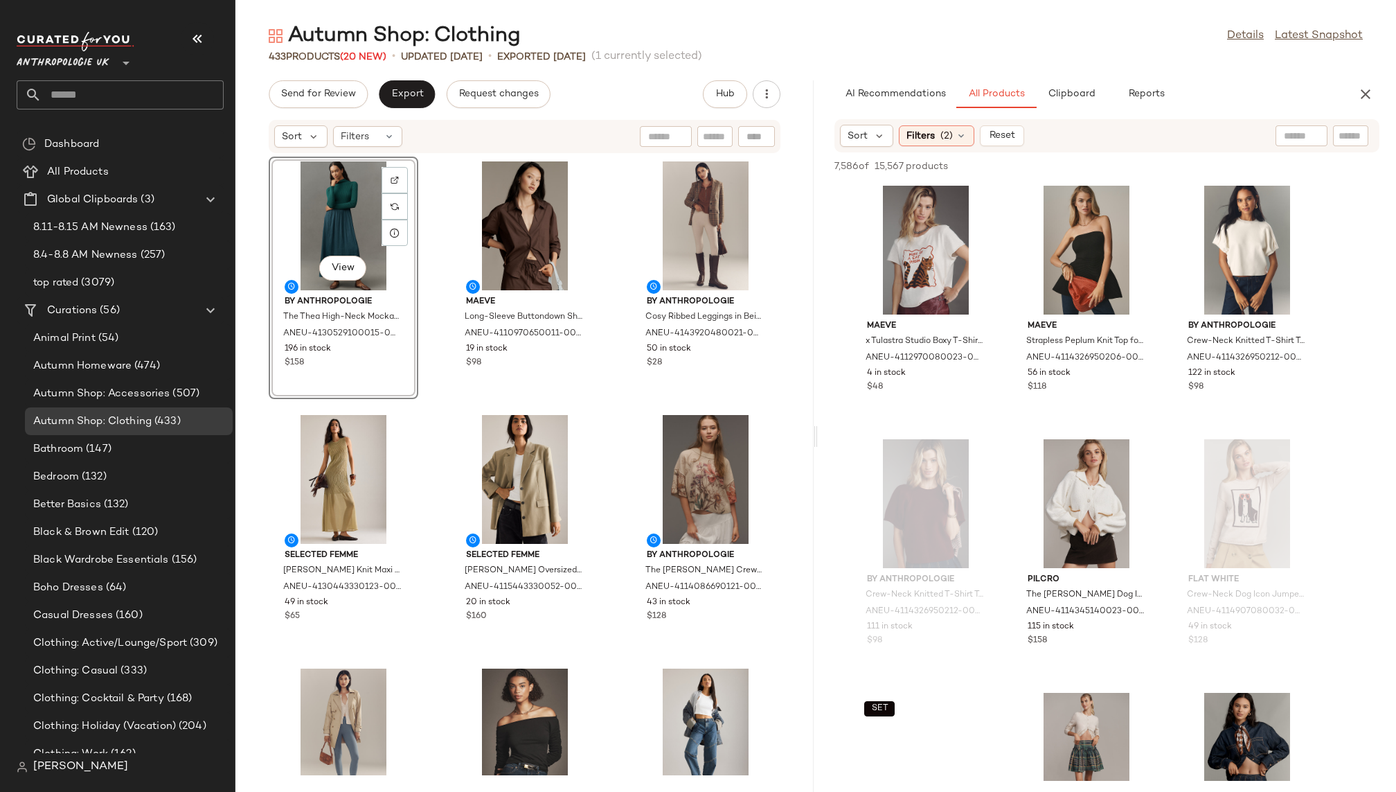
scroll to position [35681, 0]
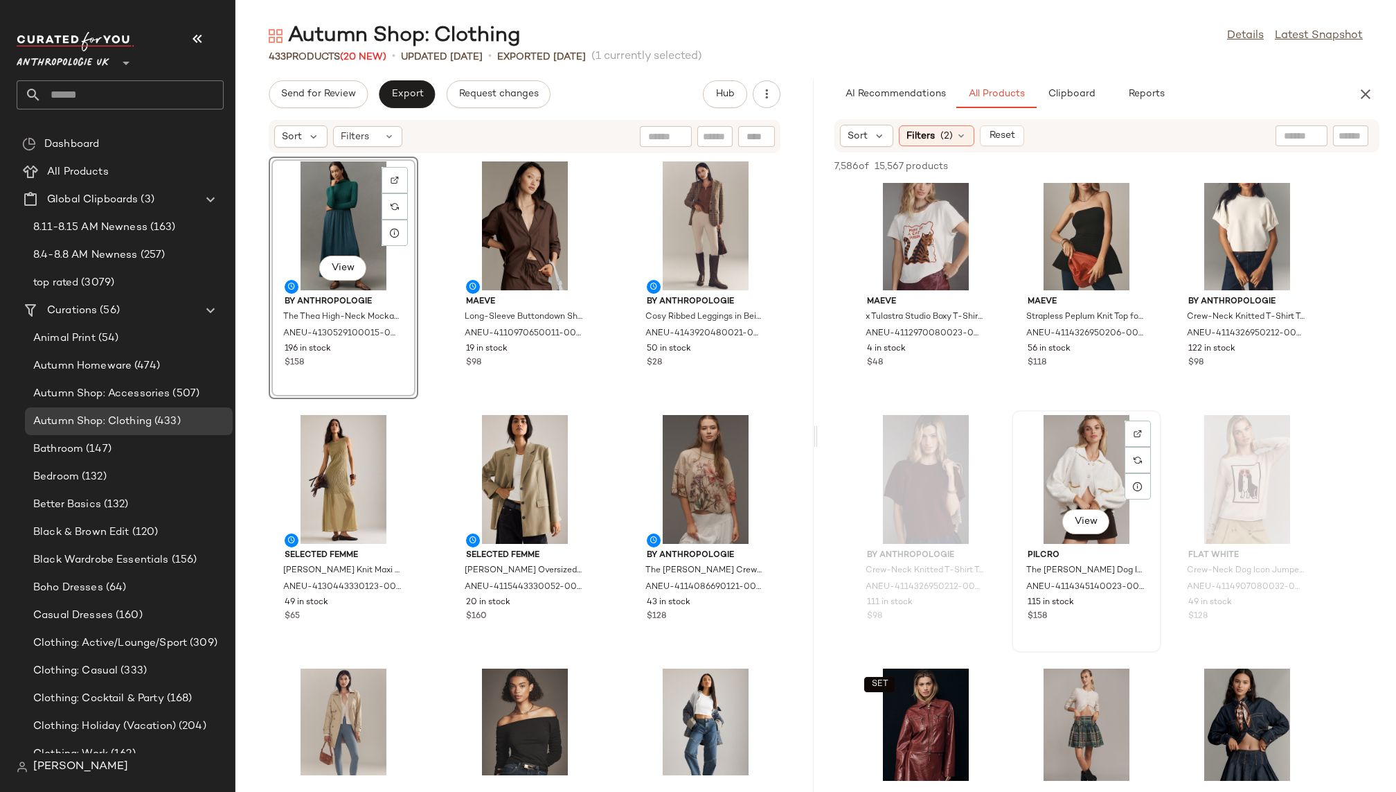
click at [1078, 483] on div "View" at bounding box center [1087, 479] width 140 height 129
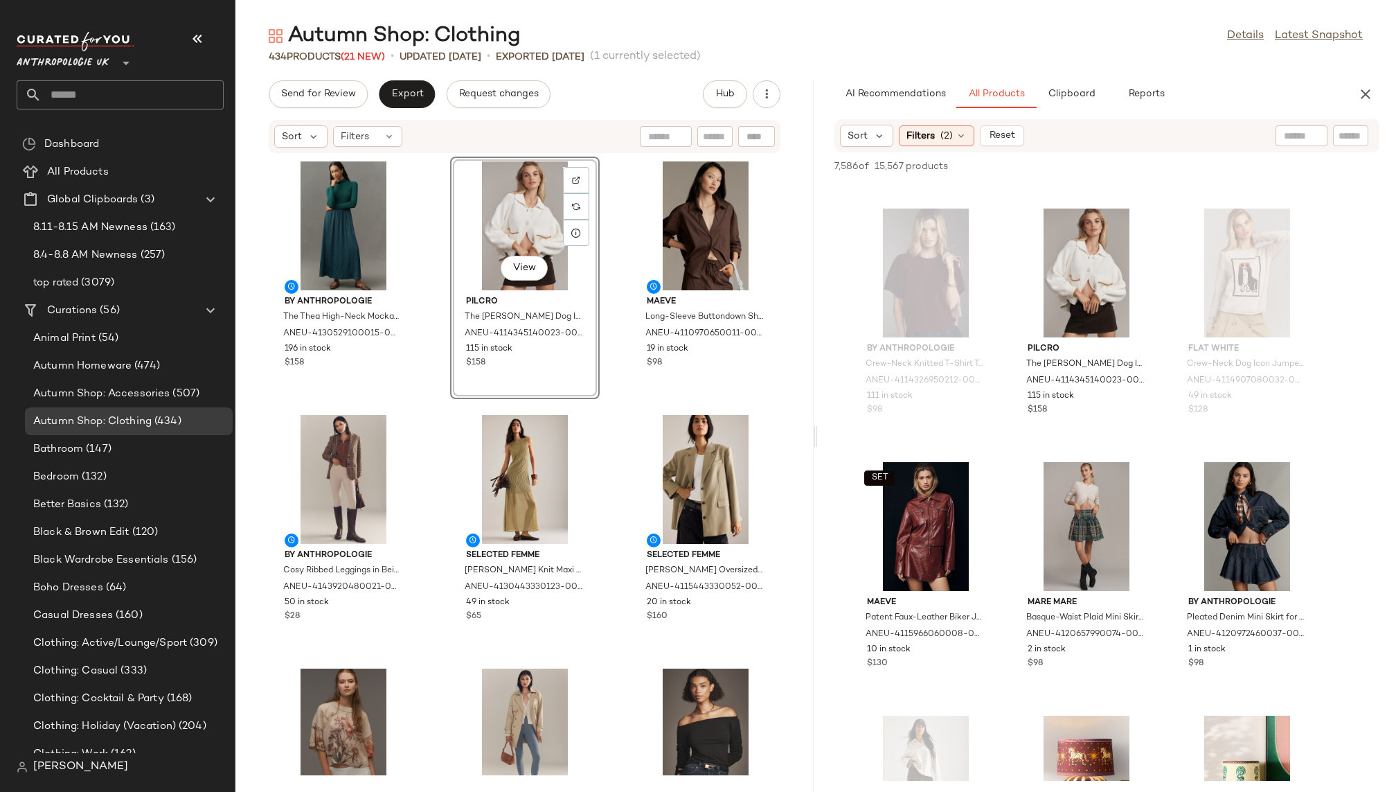
scroll to position [35926, 0]
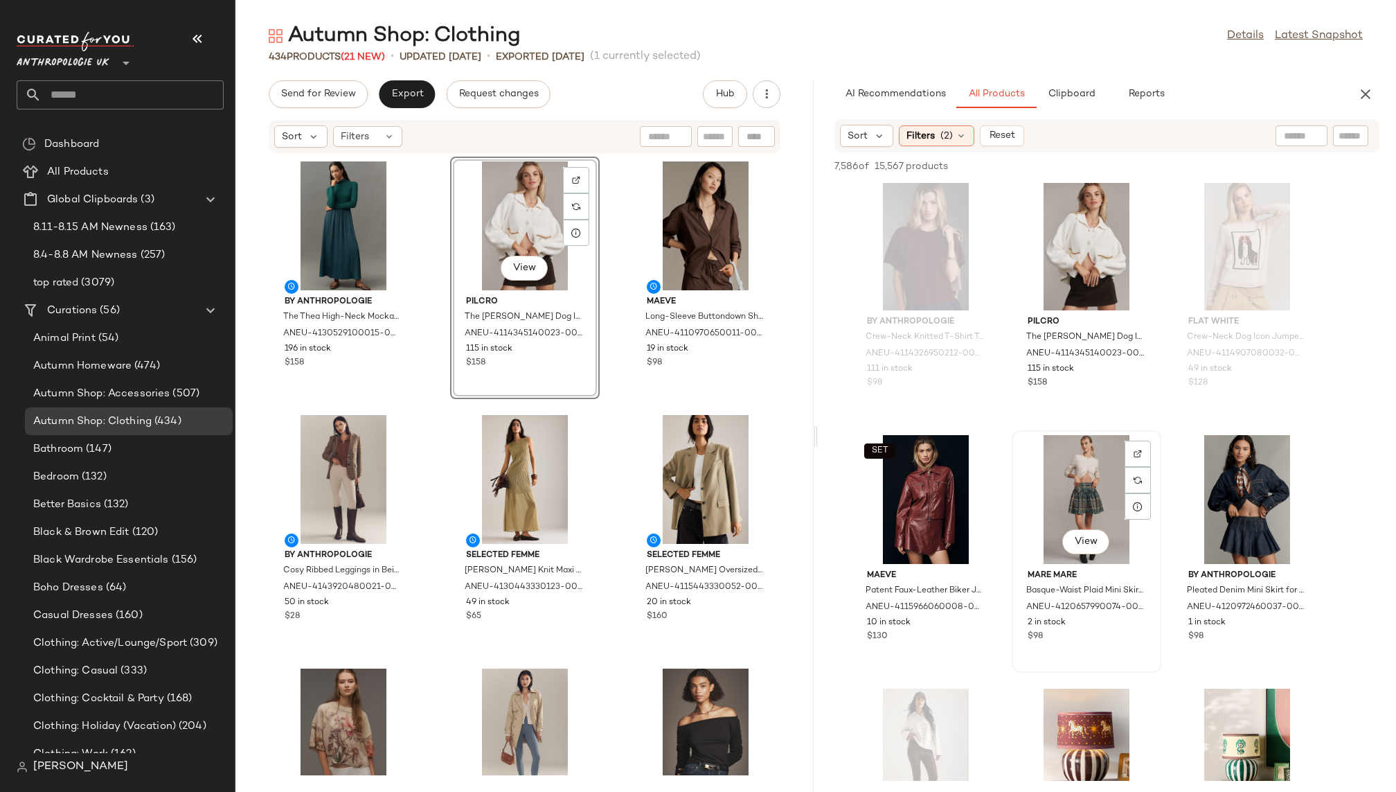
click at [1073, 499] on div "View" at bounding box center [1087, 499] width 140 height 129
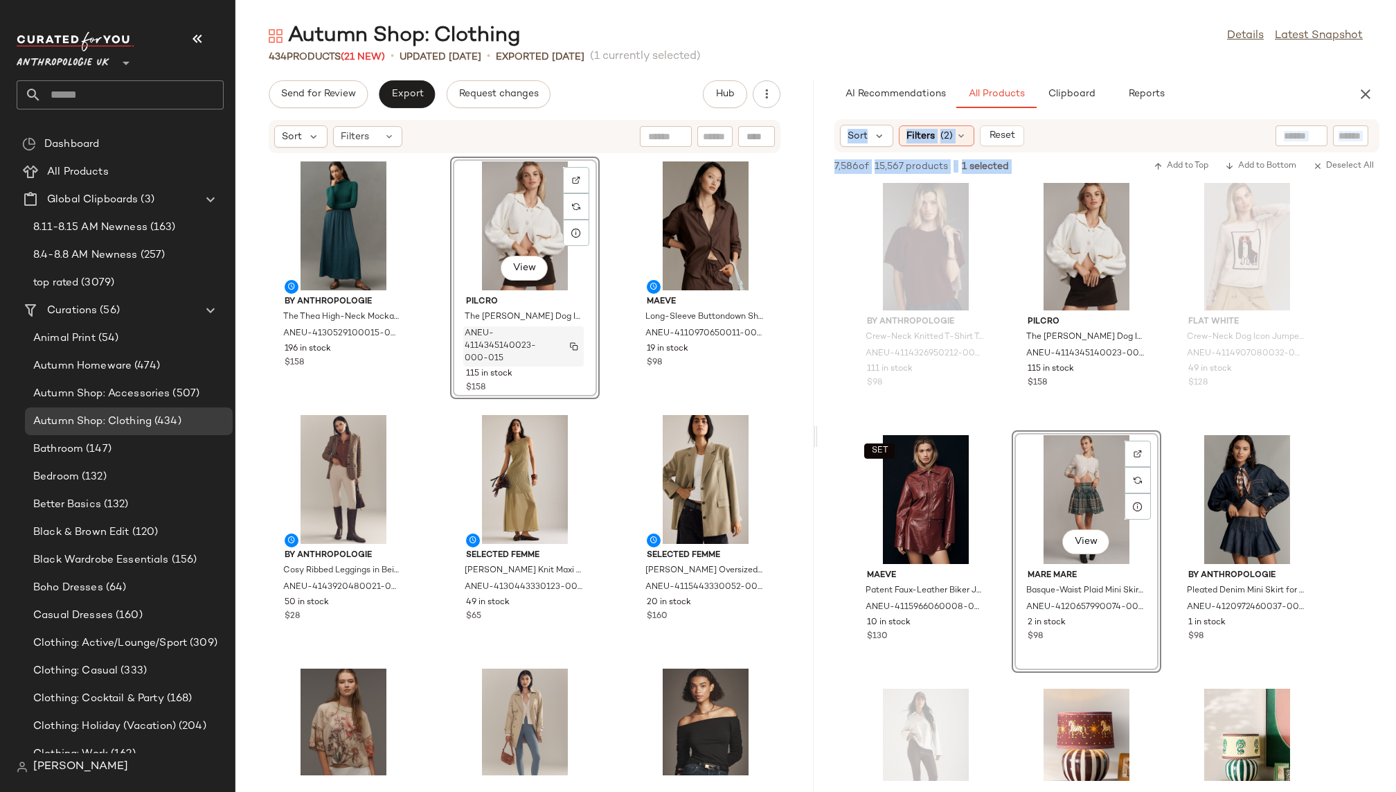
drag, startPoint x: 1091, startPoint y: 423, endPoint x: 540, endPoint y: 328, distance: 559.3
click at [539, 328] on div "Send for Review Export Request changes Hub Sort Filters By Anthropologie The Th…" at bounding box center [815, 435] width 1161 height 711
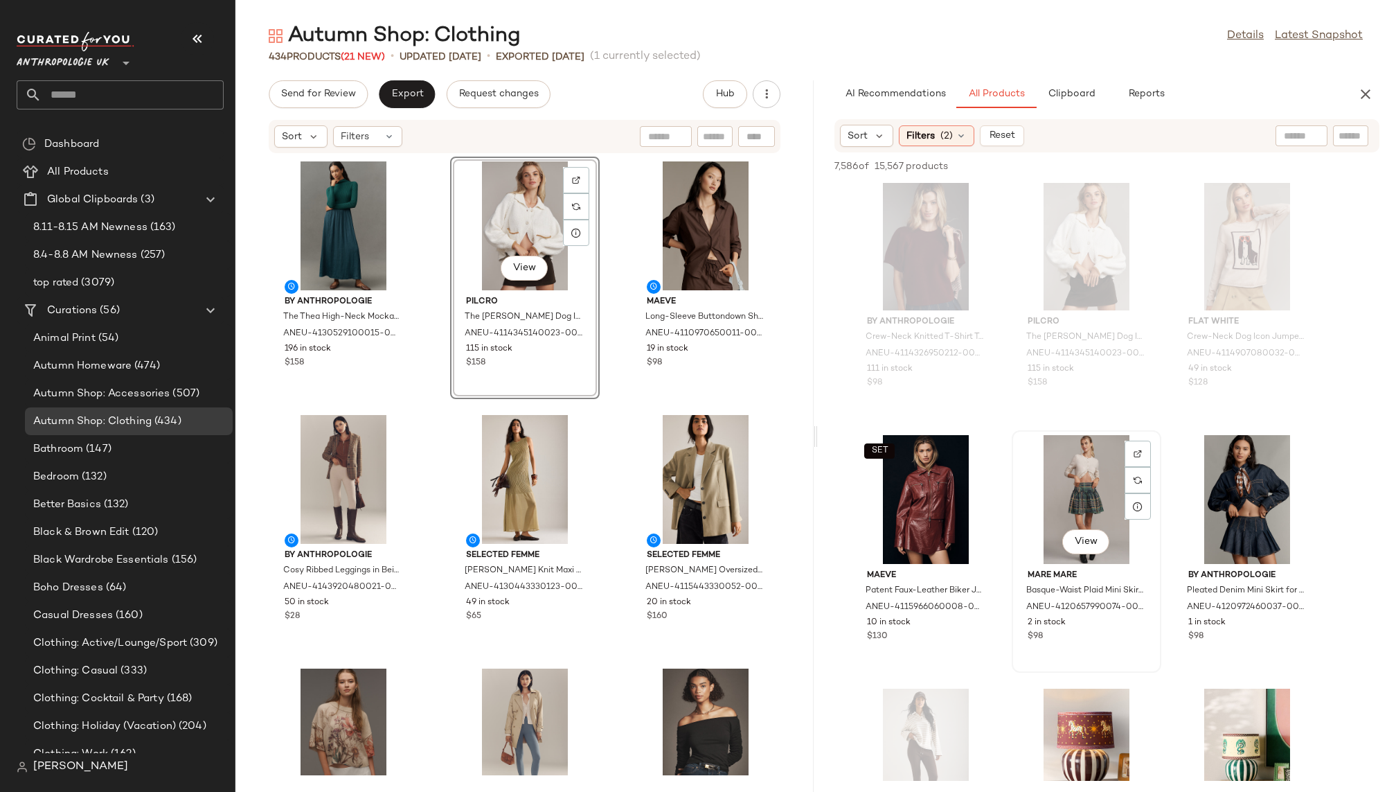
click at [1037, 504] on div "View" at bounding box center [1087, 499] width 140 height 129
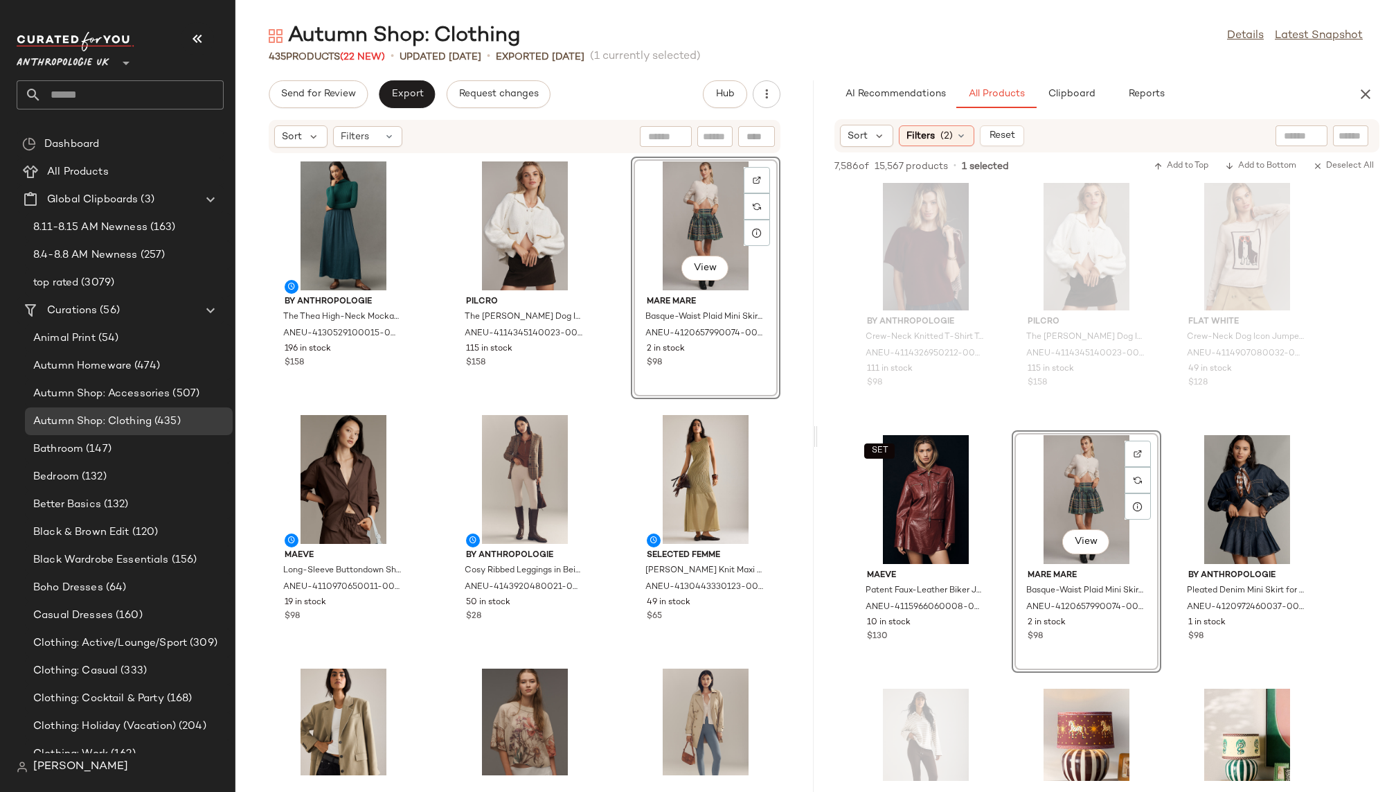
click at [604, 557] on div "By Anthropologie The Thea High-Neck Mockable Maxi Jumper Dress for Women, Polye…" at bounding box center [524, 464] width 578 height 621
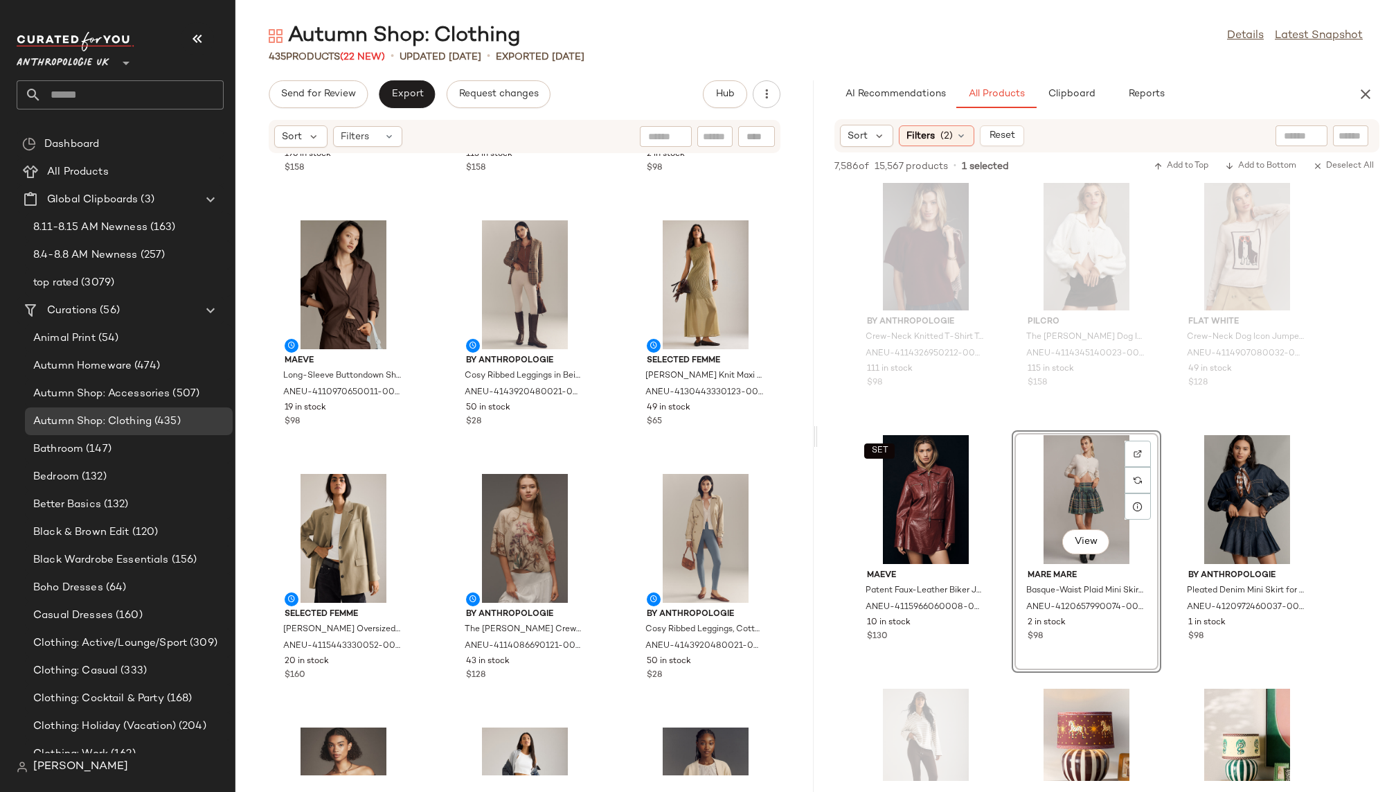
scroll to position [0, 0]
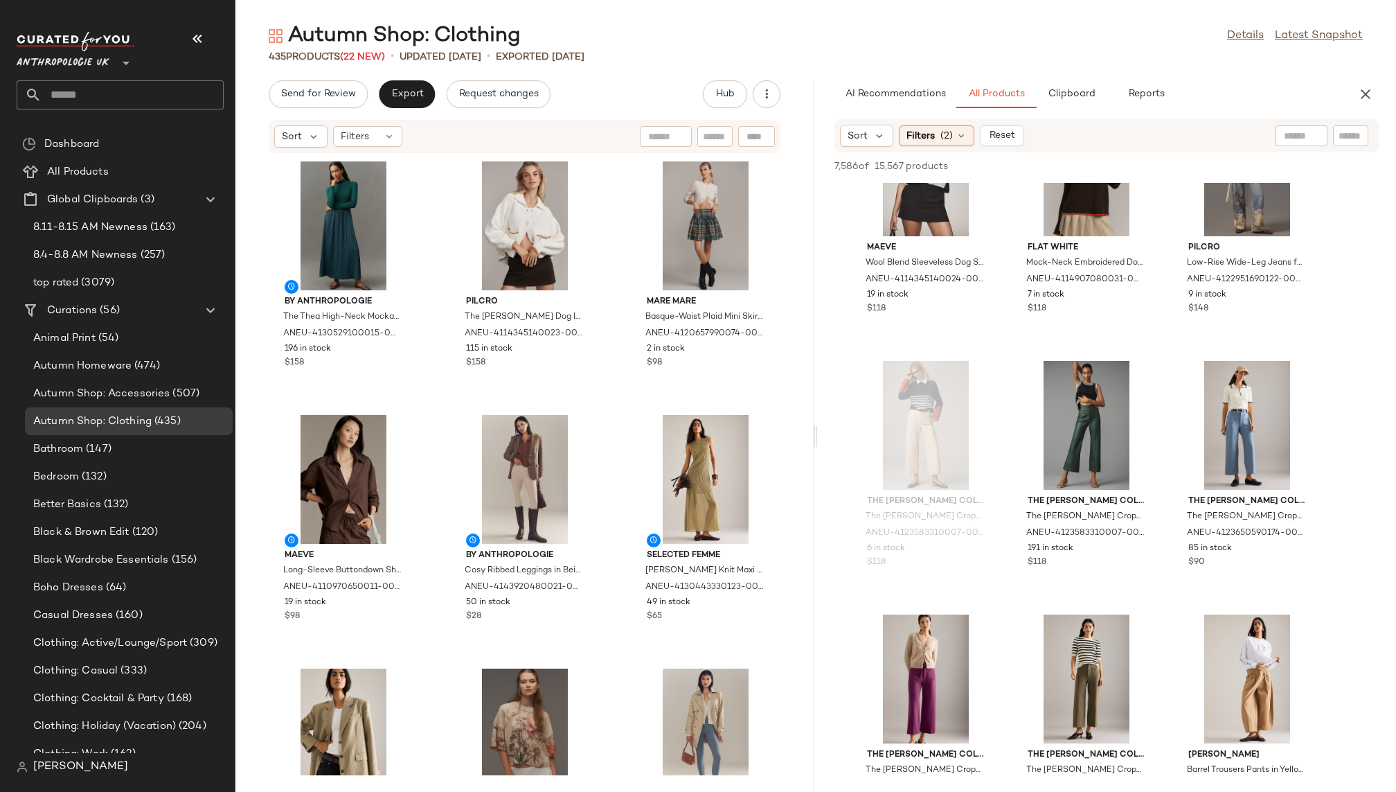
scroll to position [40245, 0]
click at [1085, 431] on div "View" at bounding box center [1087, 423] width 140 height 129
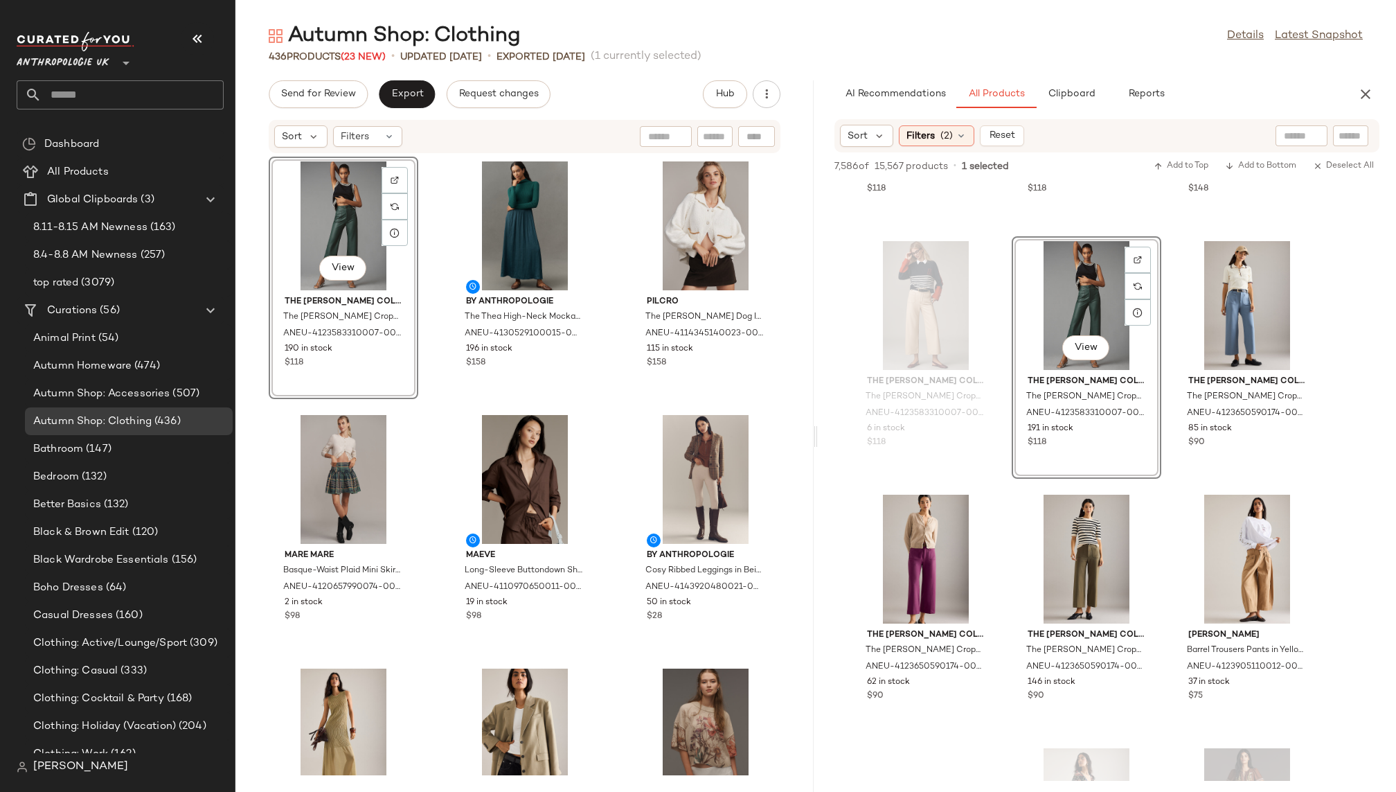
scroll to position [40375, 0]
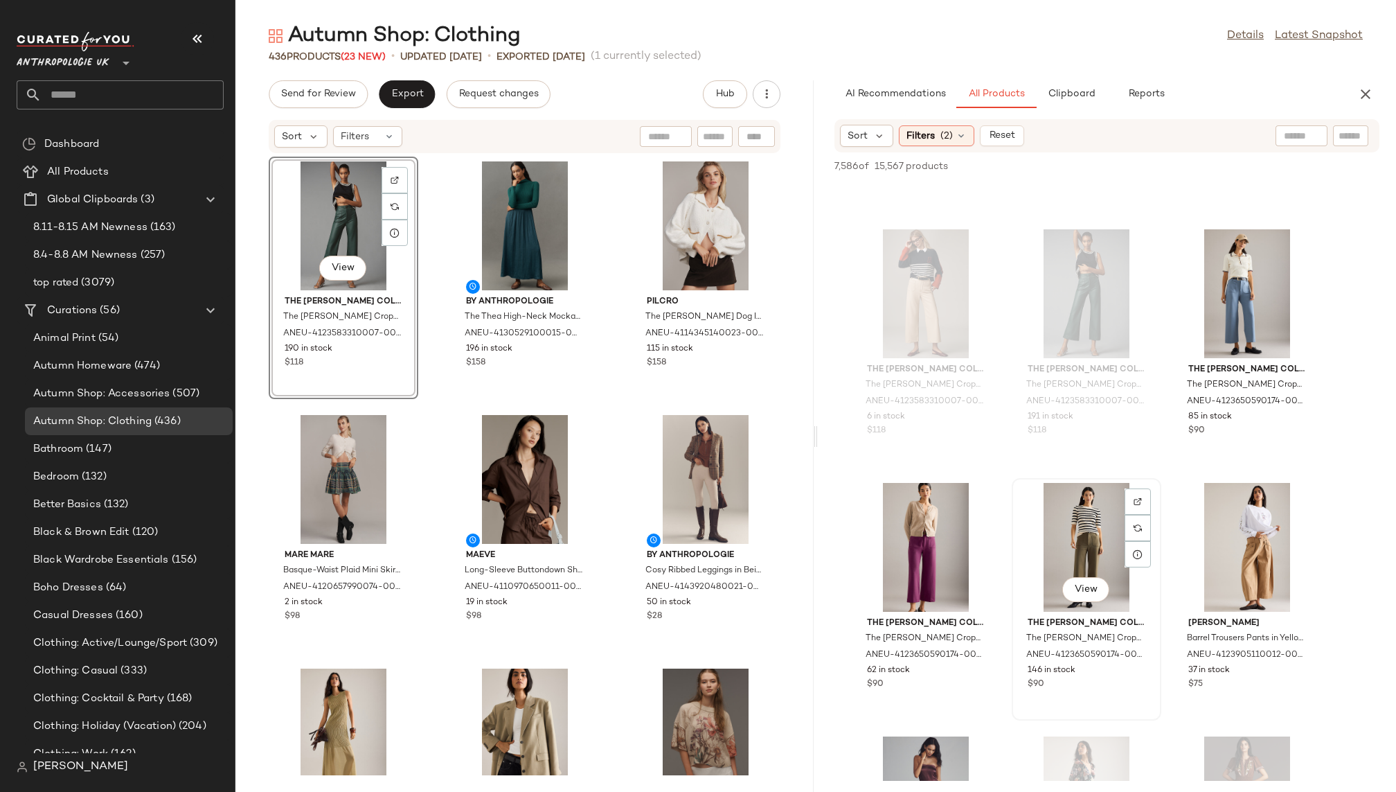
click at [1087, 542] on div "View" at bounding box center [1087, 547] width 140 height 129
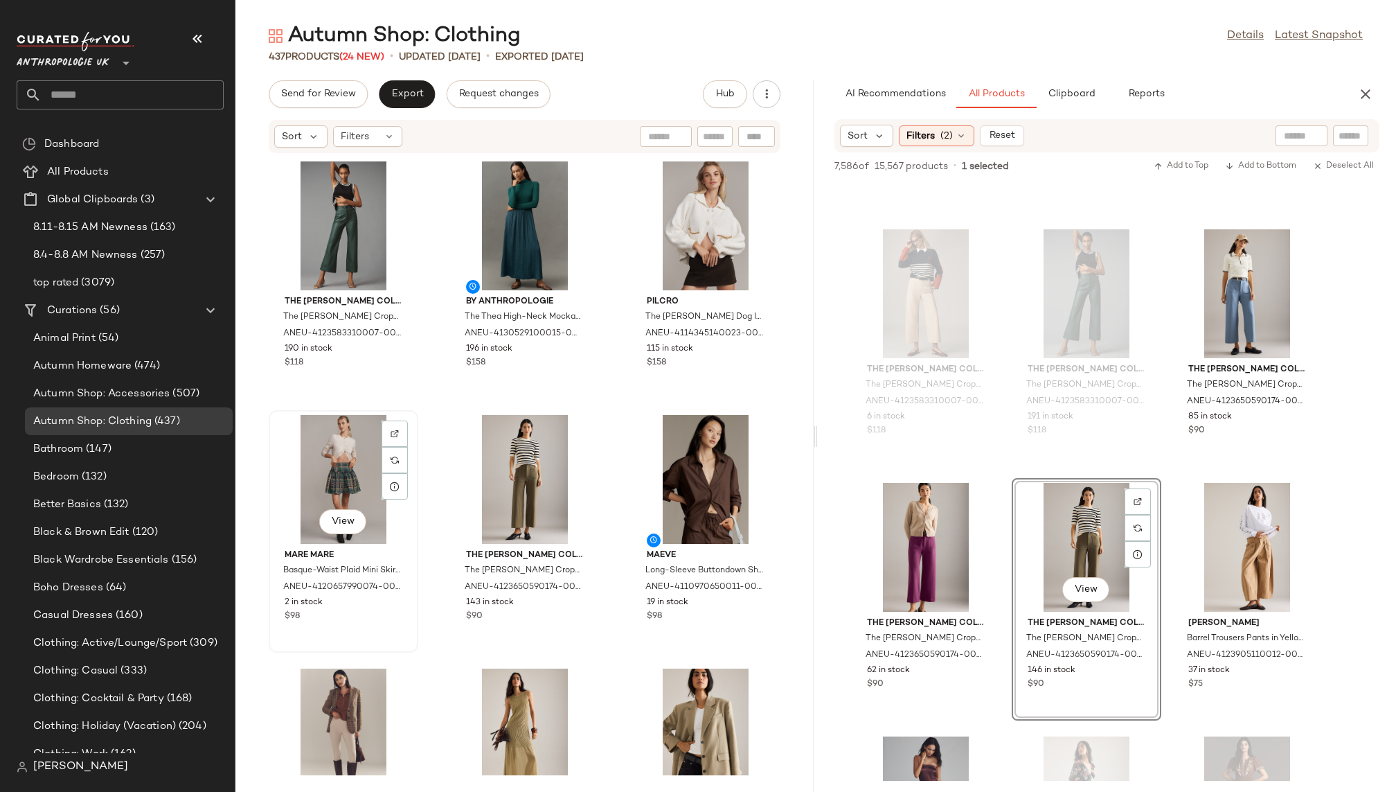
click at [319, 483] on div "View" at bounding box center [344, 479] width 140 height 129
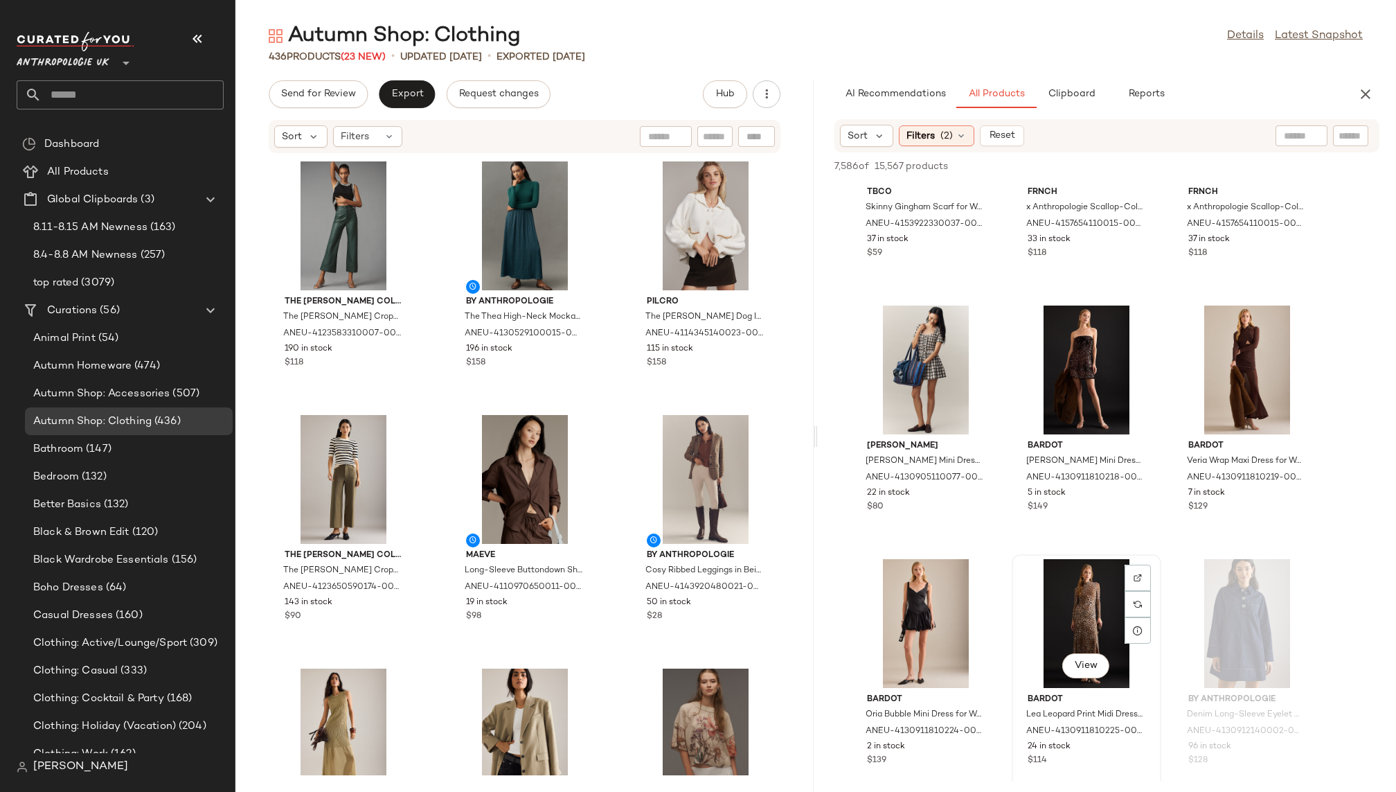
scroll to position [44267, 0]
click at [924, 360] on div "View" at bounding box center [926, 369] width 140 height 129
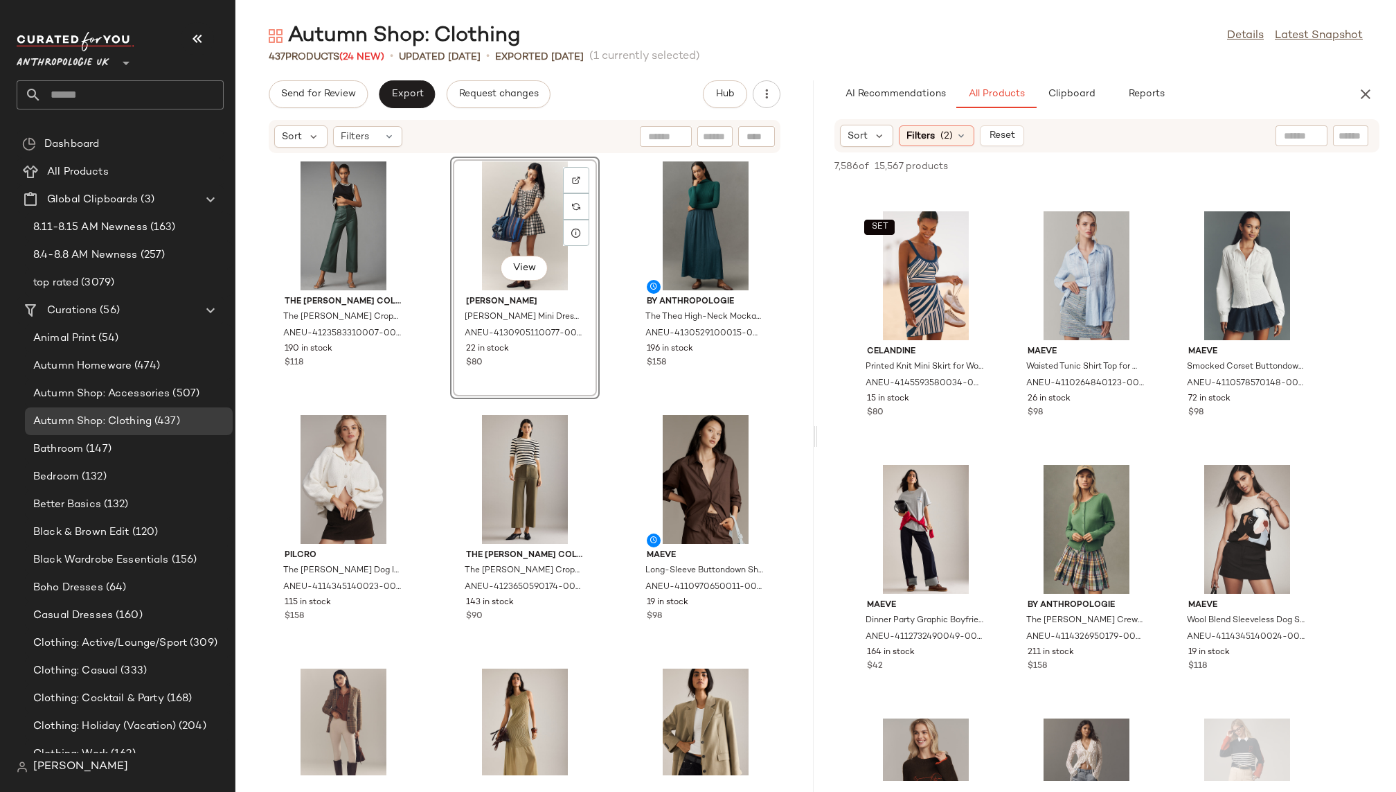
scroll to position [45419, 0]
click at [1233, 289] on div "View" at bounding box center [1247, 275] width 140 height 129
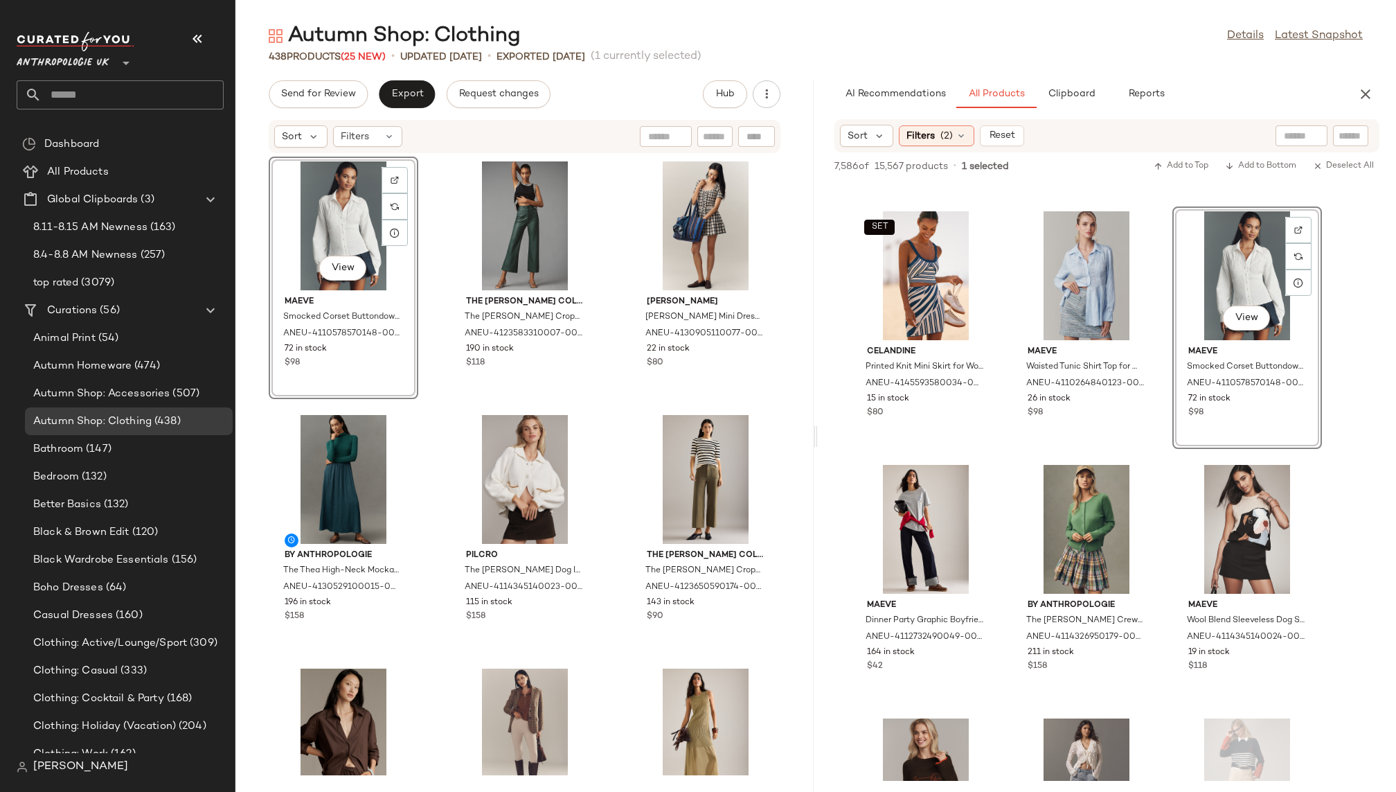
click at [605, 491] on div "View Maeve Smocked Corset Buttondown Shirt for Women in White, Cotton, Size XS …" at bounding box center [524, 464] width 578 height 621
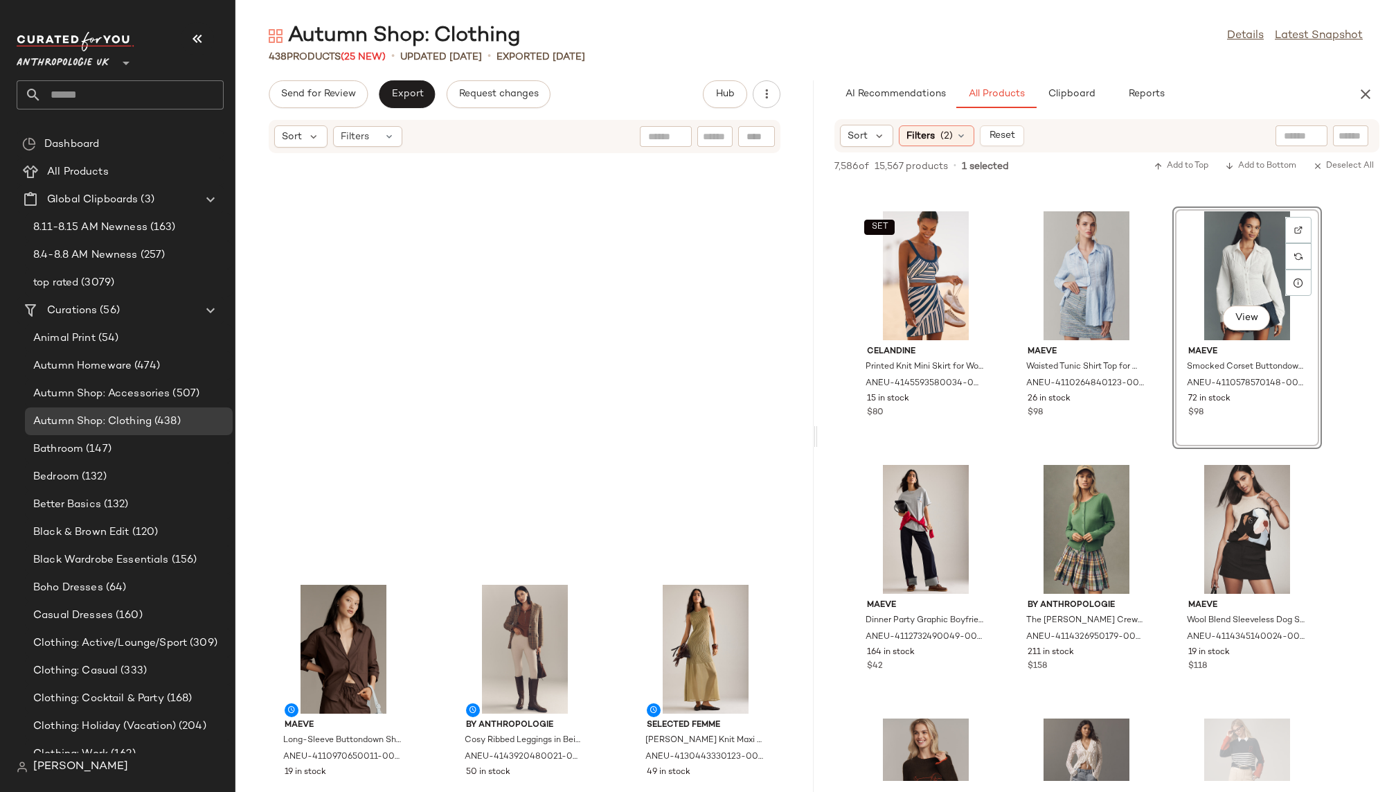
scroll to position [0, 0]
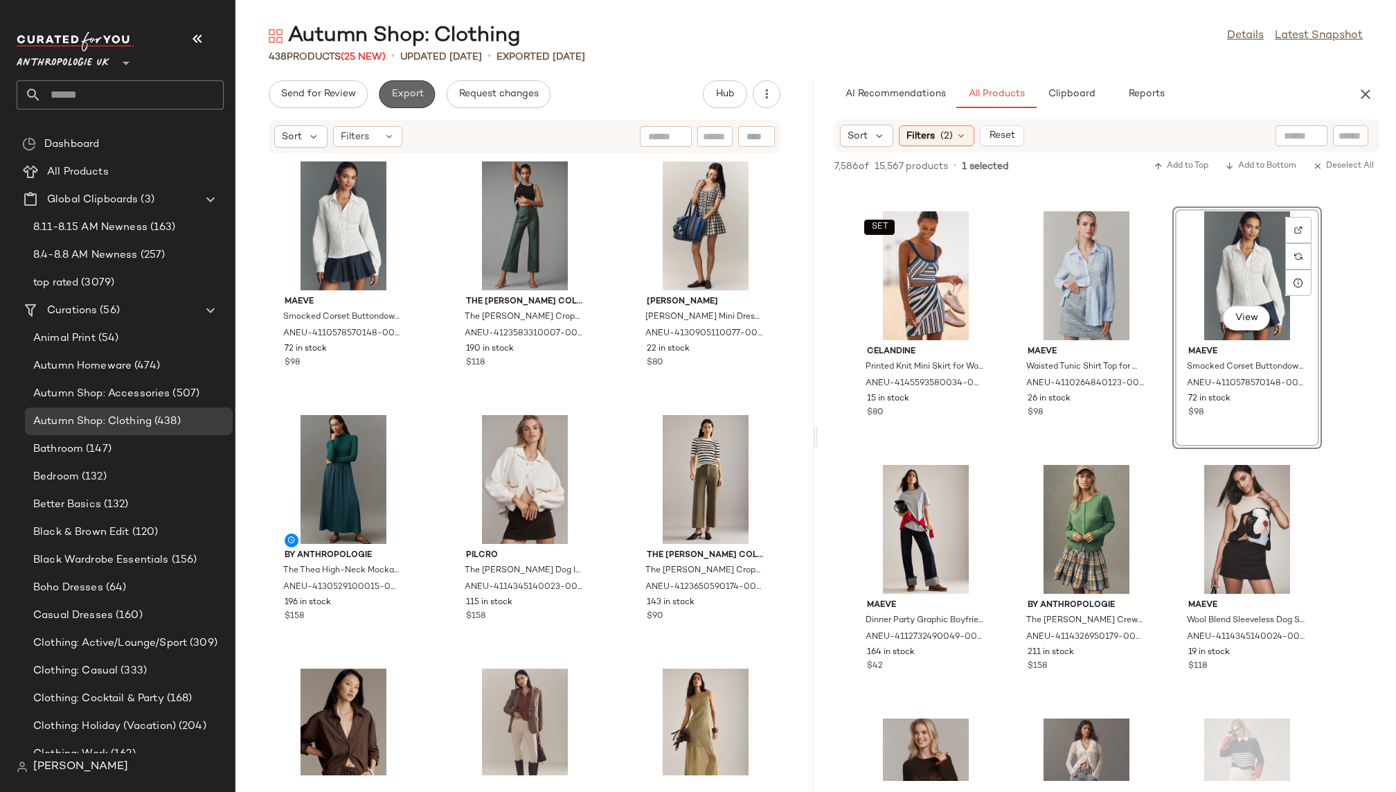
click at [403, 94] on span "Export" at bounding box center [407, 94] width 33 height 11
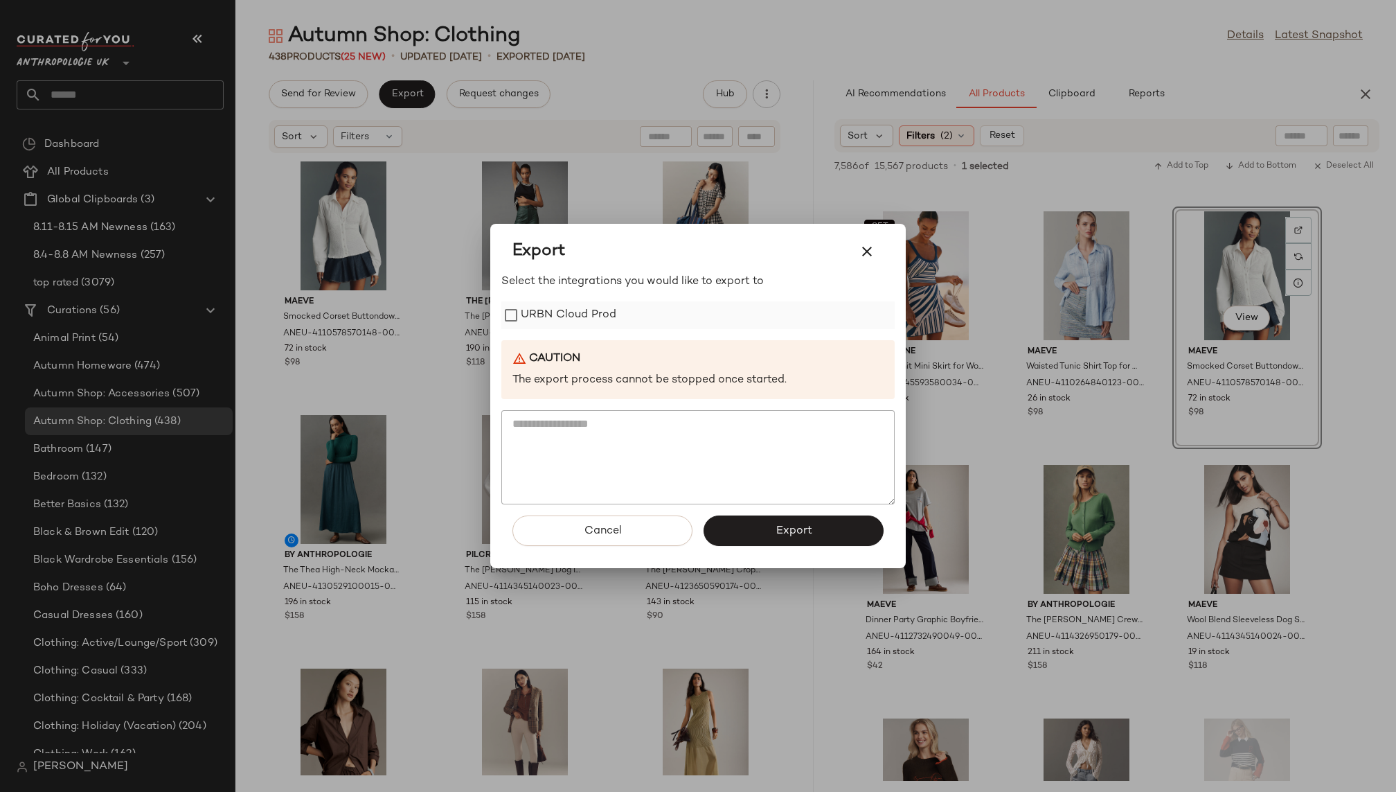
click at [564, 316] on label "URBN Cloud Prod" at bounding box center [569, 315] width 96 height 28
click at [783, 522] on button "Export" at bounding box center [794, 530] width 180 height 30
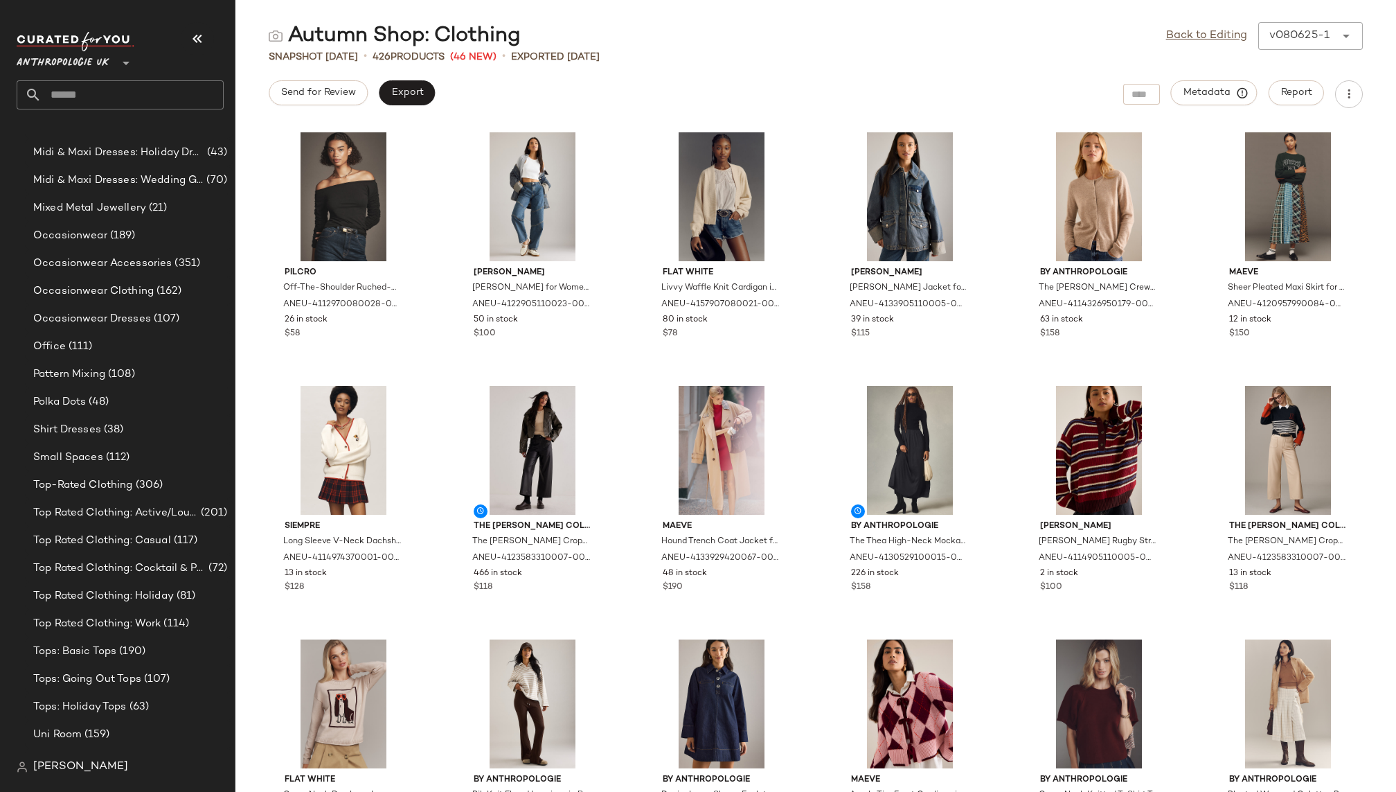
scroll to position [975, 0]
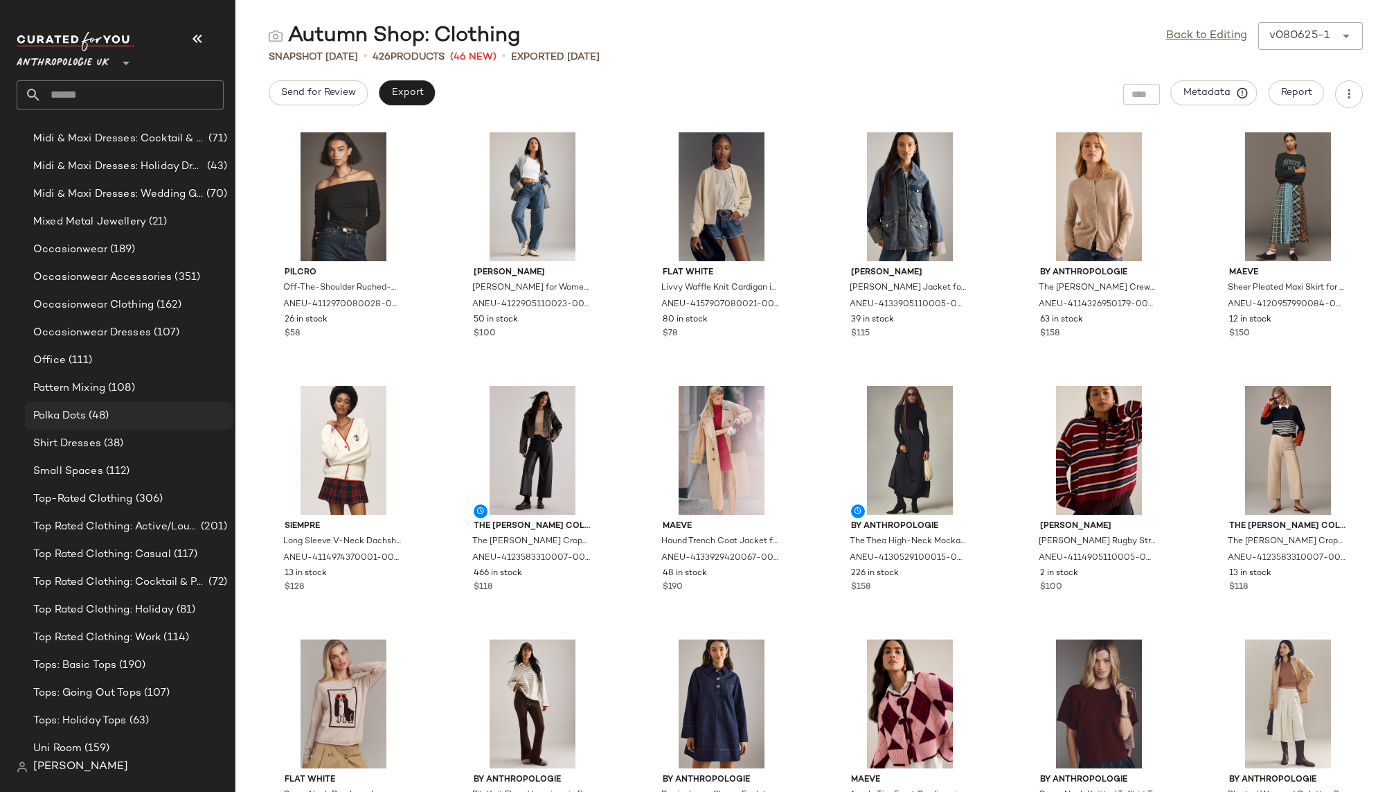
click at [151, 415] on div "Polka Dots (48)" at bounding box center [128, 416] width 198 height 16
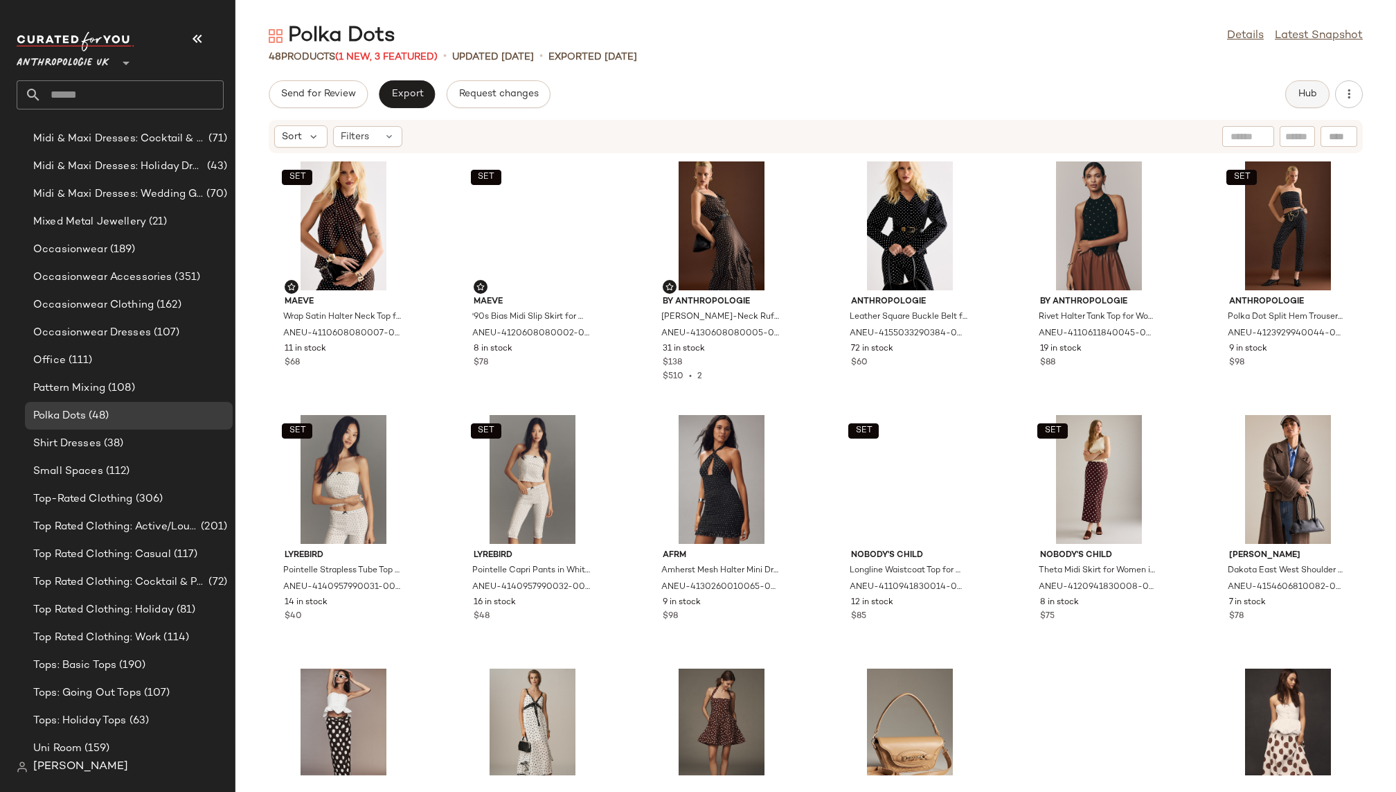
click at [1307, 92] on span "Hub" at bounding box center [1307, 94] width 19 height 11
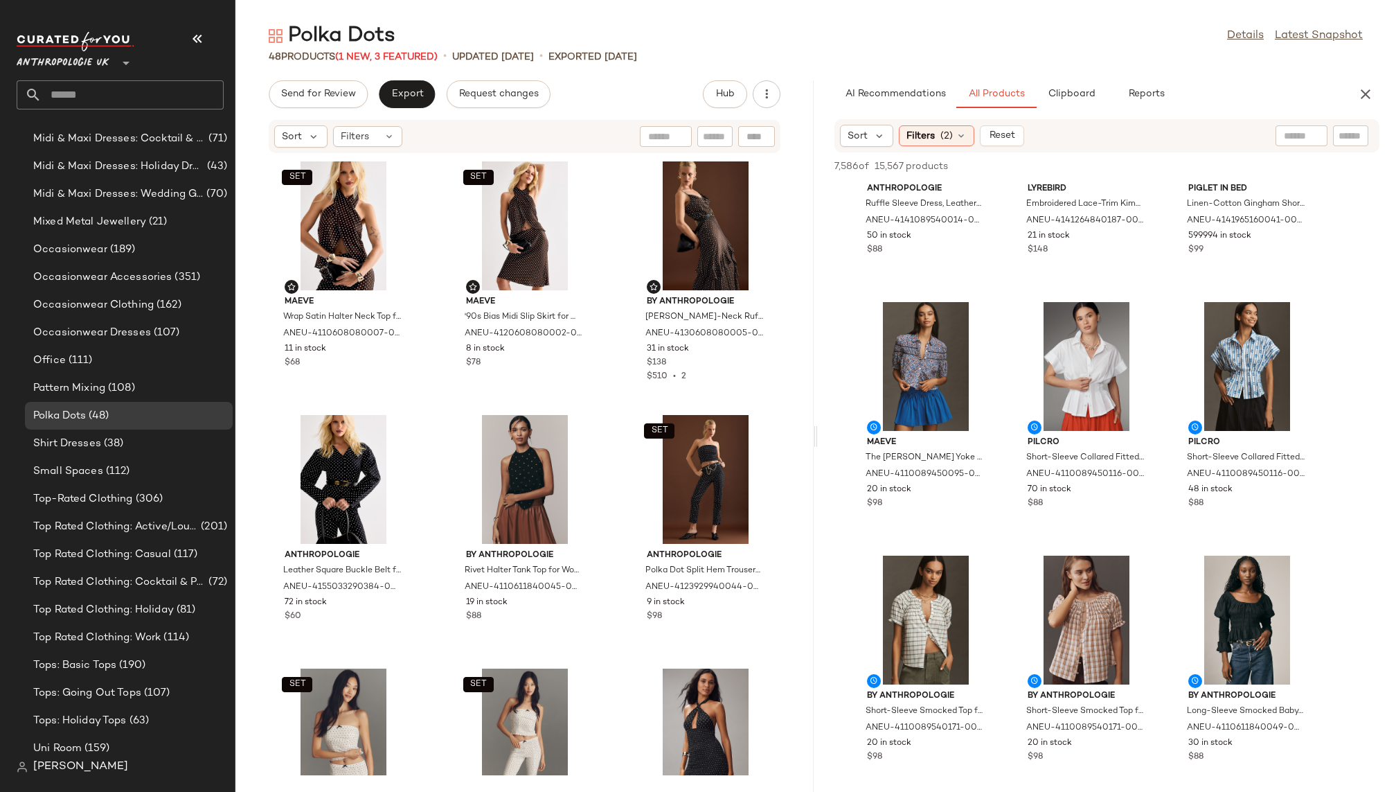
scroll to position [4208, 0]
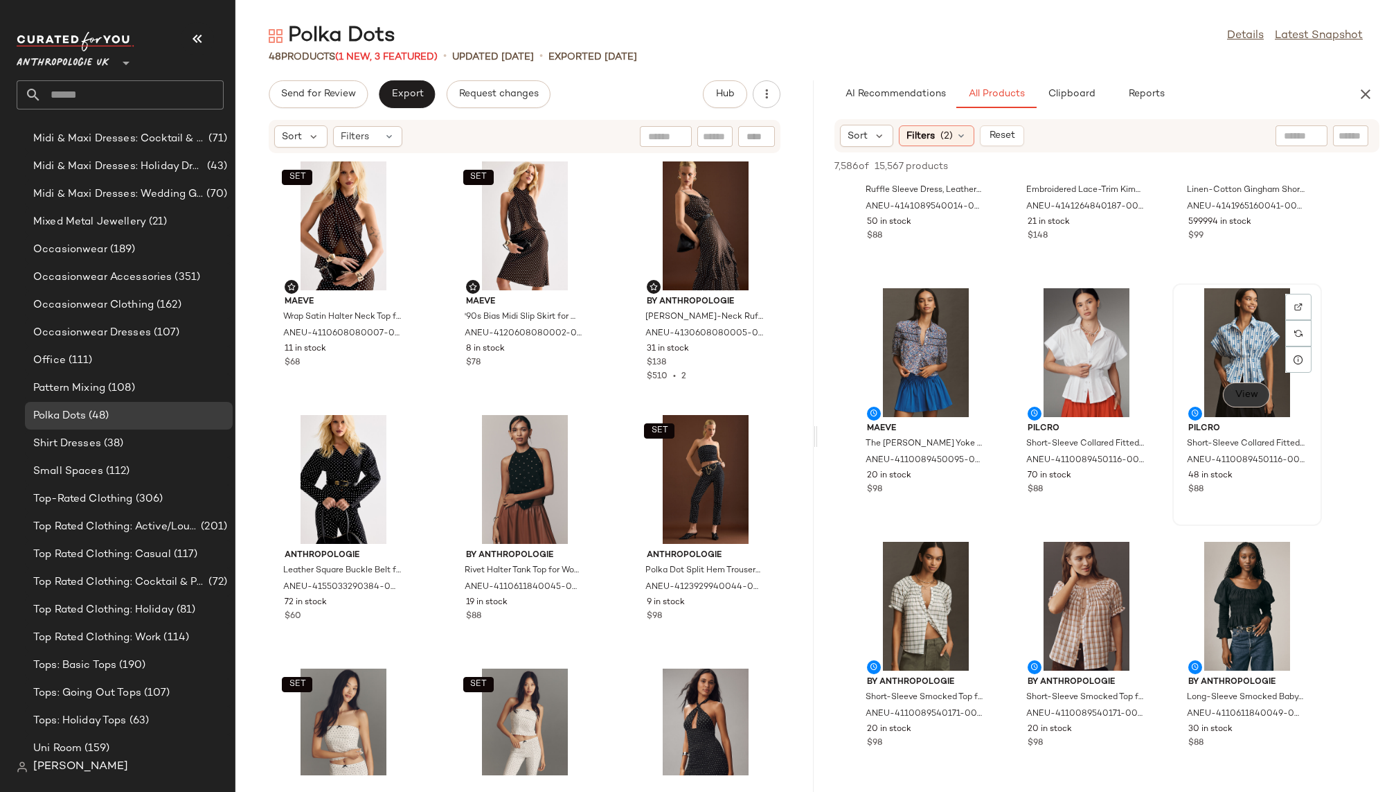
click at [1251, 390] on span "View" at bounding box center [1247, 394] width 24 height 11
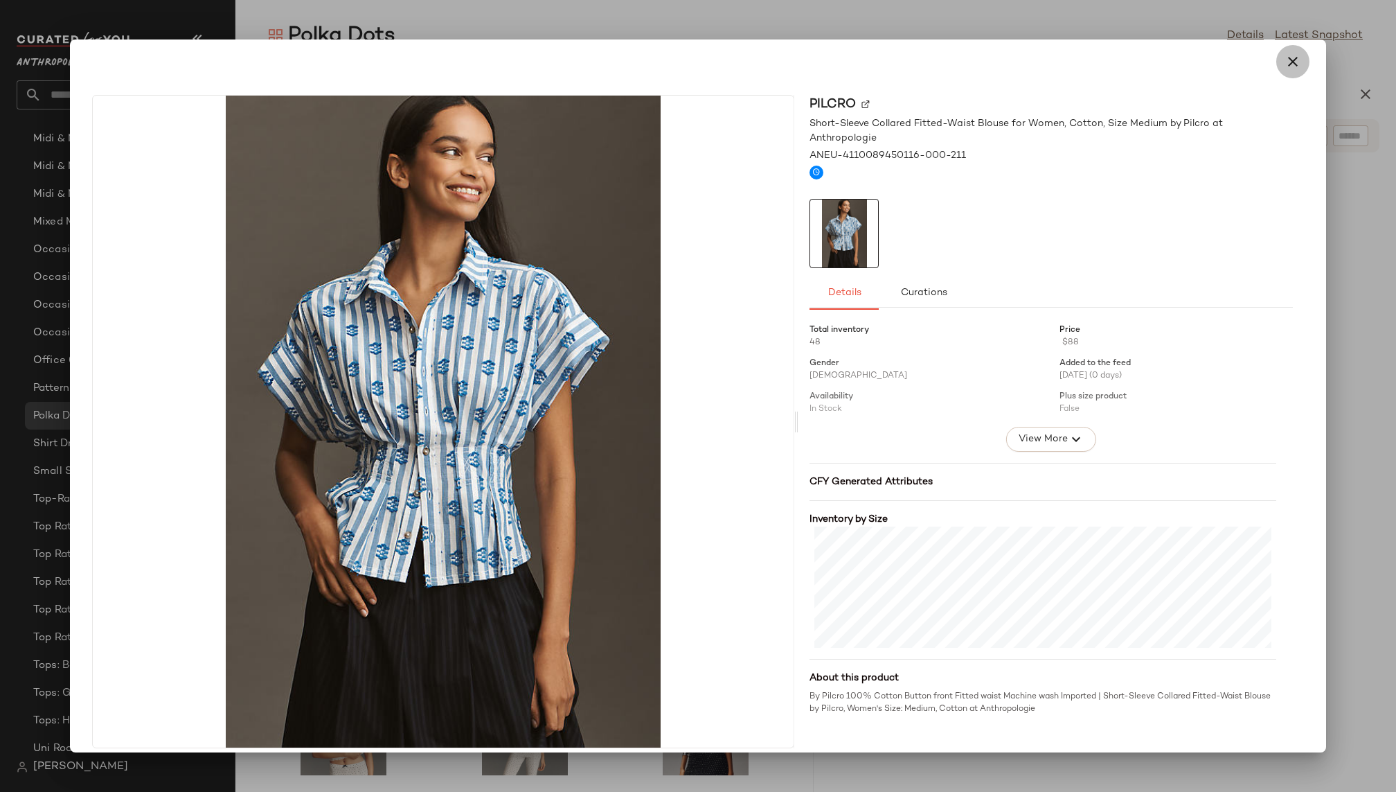
click at [1293, 64] on button "button" at bounding box center [1292, 61] width 33 height 33
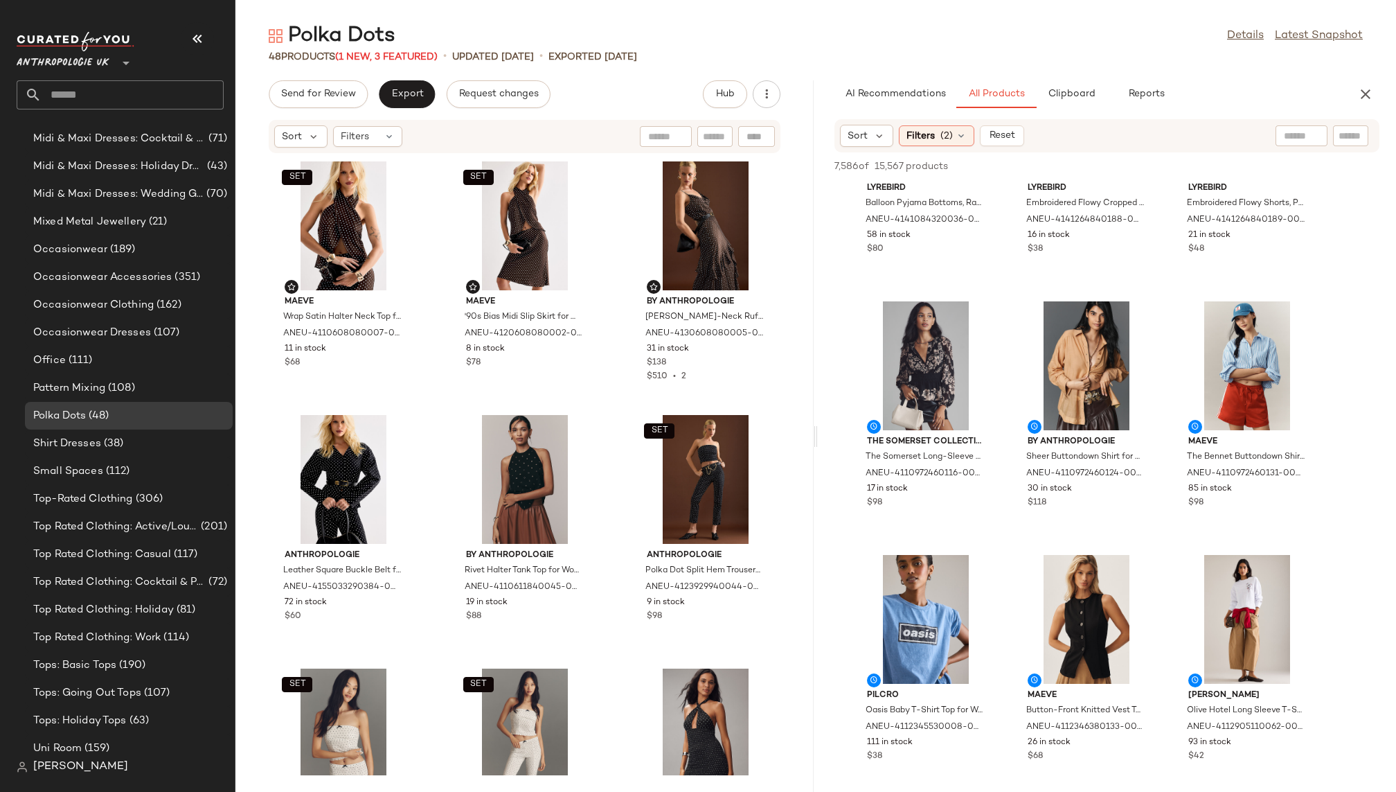
scroll to position [19142, 0]
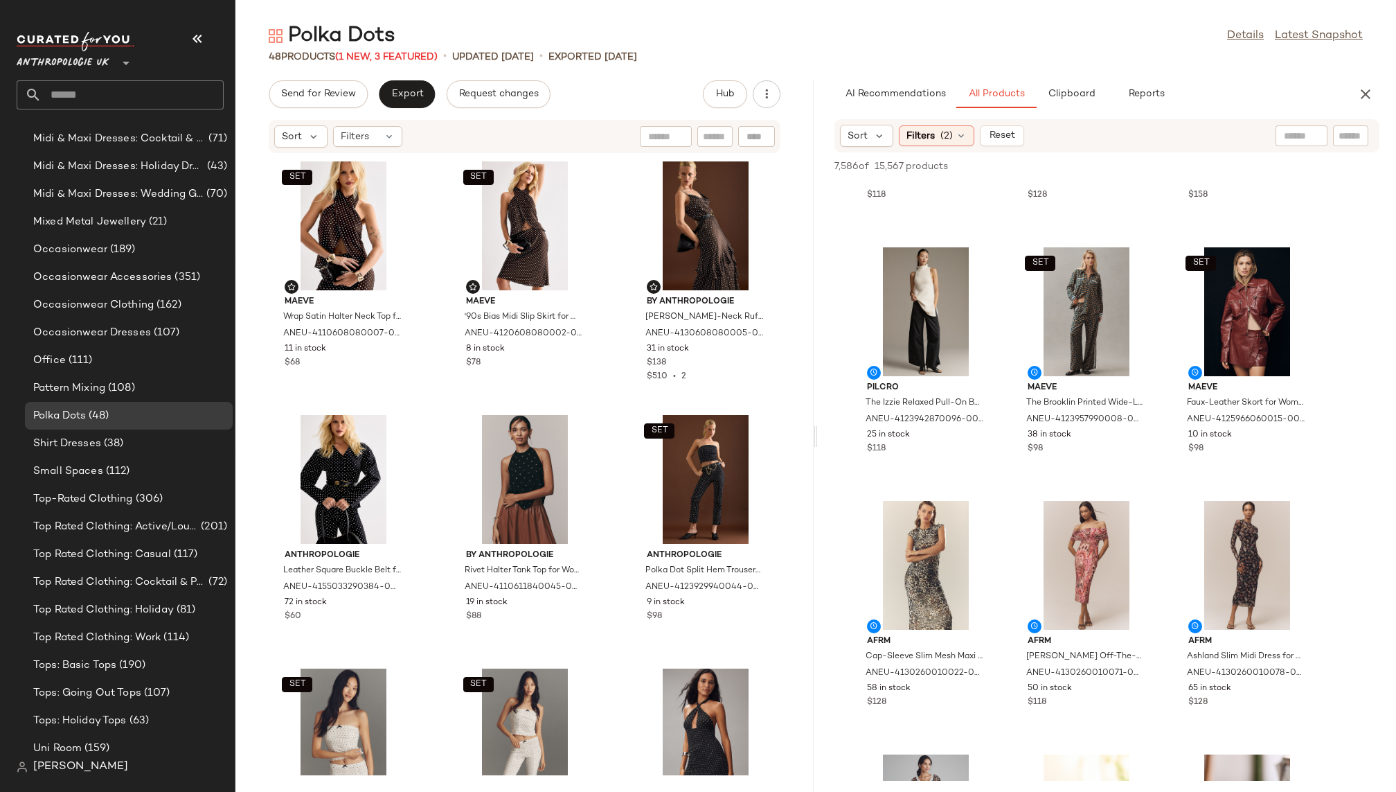
scroll to position [26623, 0]
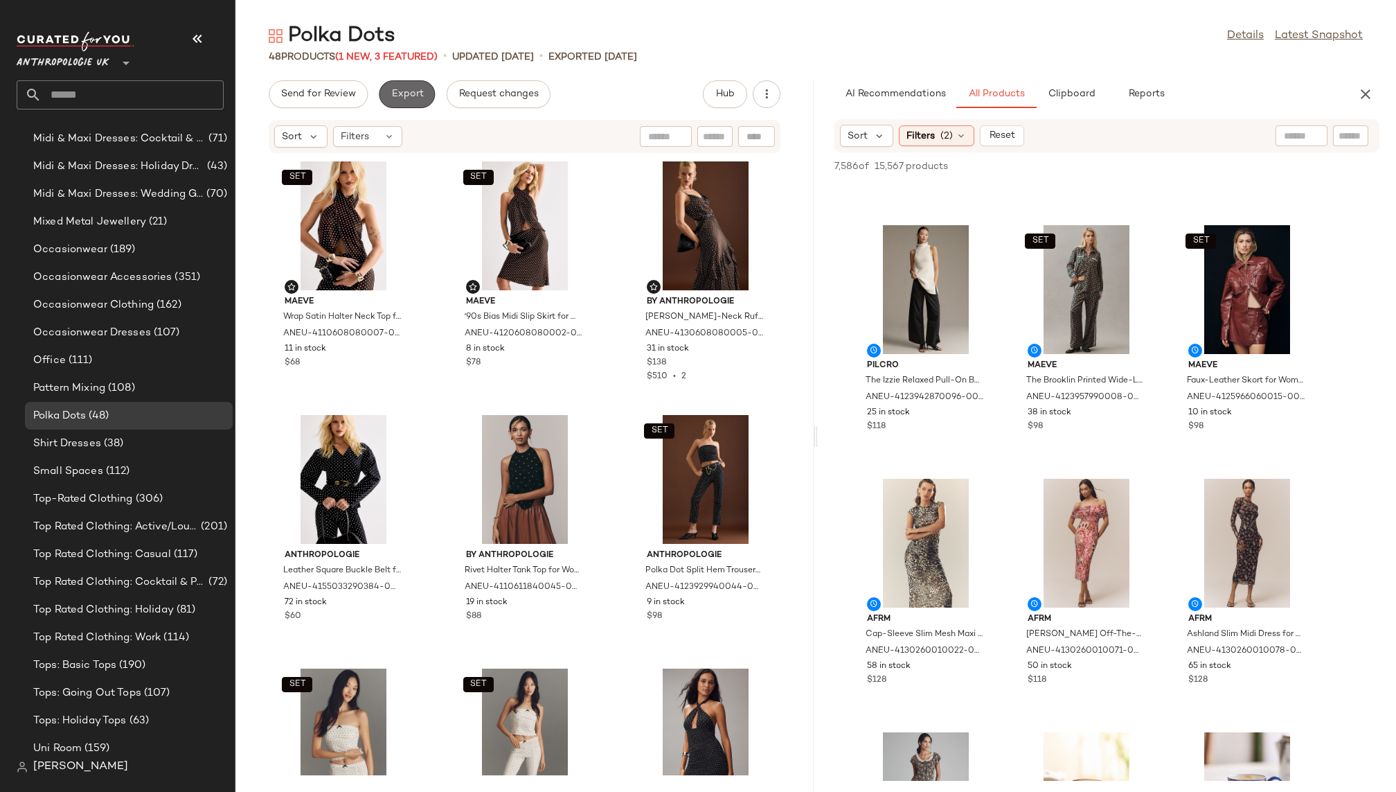
click at [412, 100] on button "Export" at bounding box center [407, 94] width 56 height 28
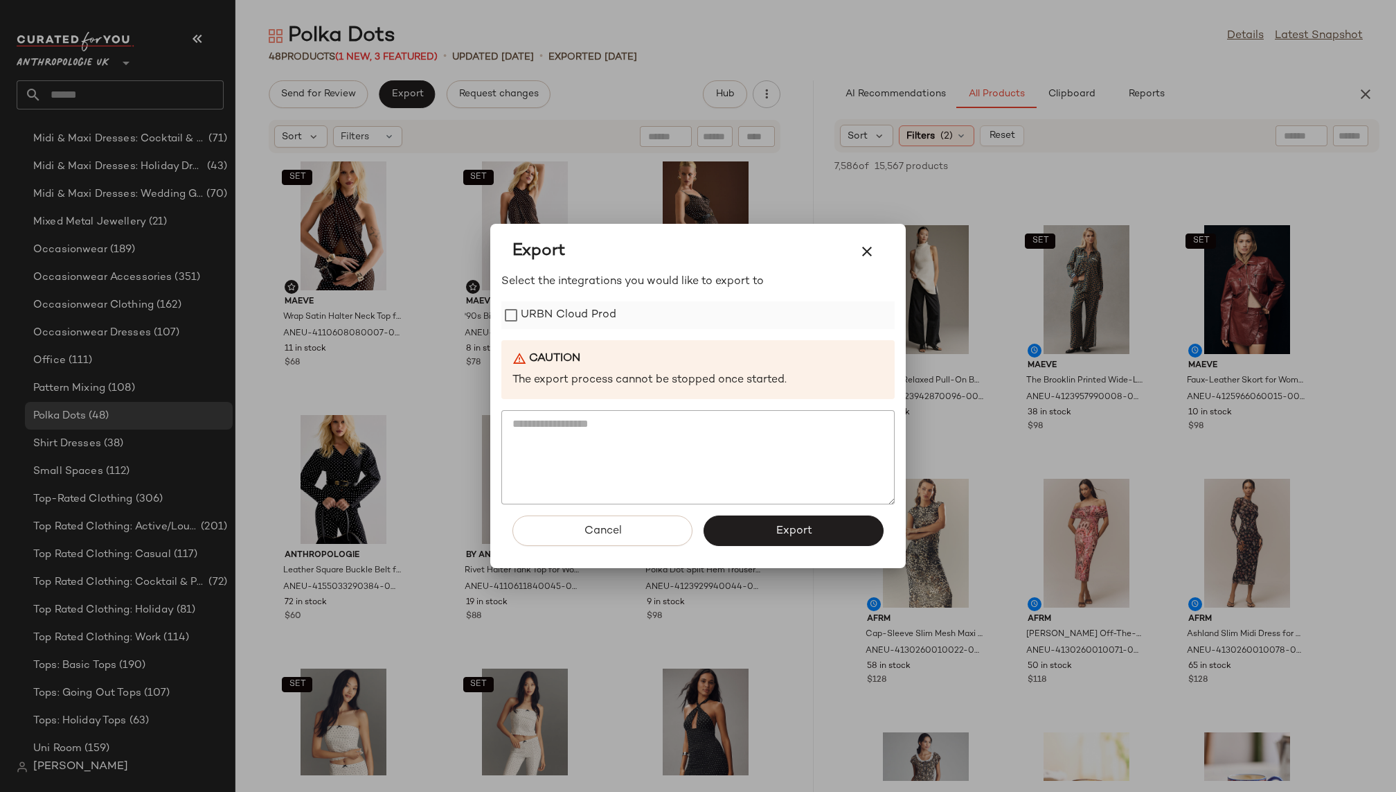
click at [576, 325] on label "URBN Cloud Prod" at bounding box center [569, 315] width 96 height 28
click at [806, 529] on span "Export" at bounding box center [793, 530] width 37 height 13
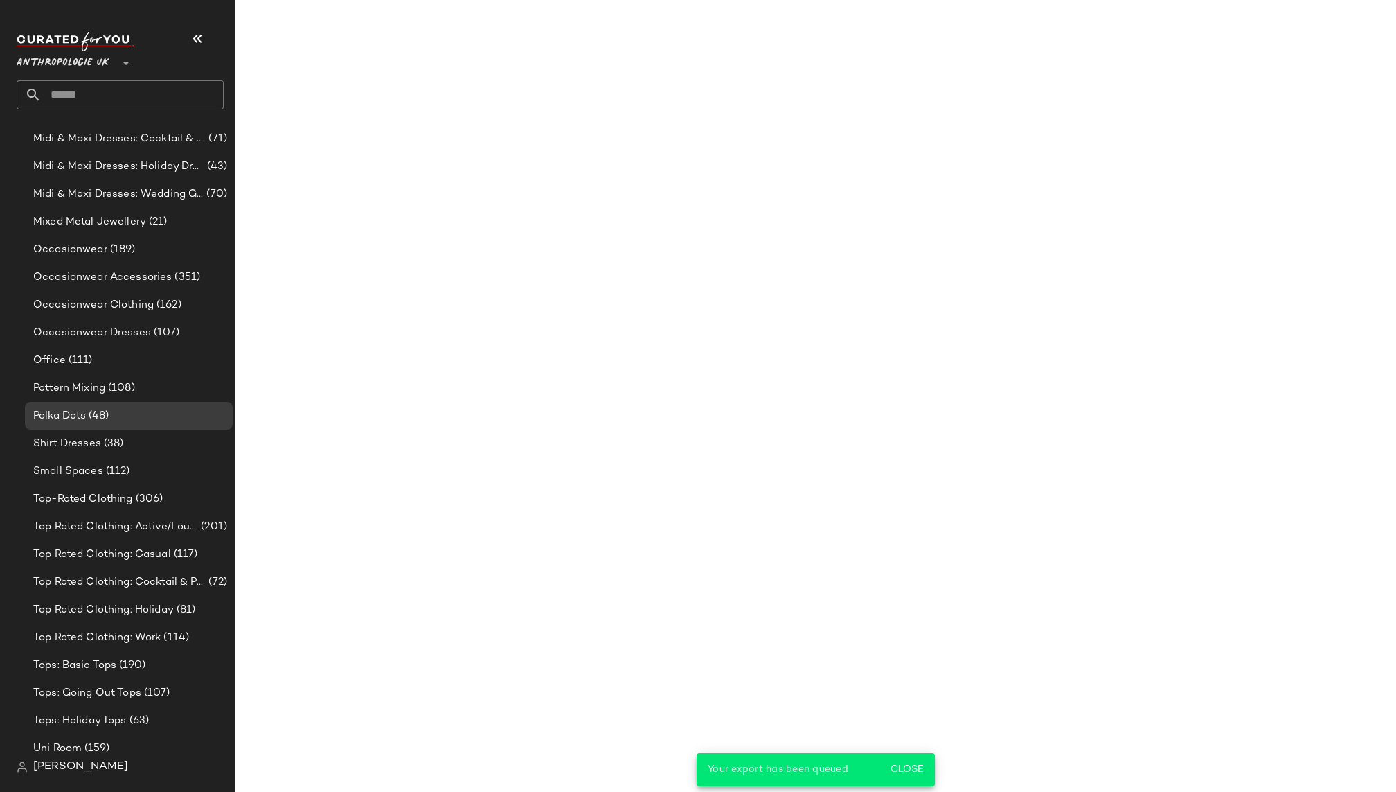
scroll to position [33213, 0]
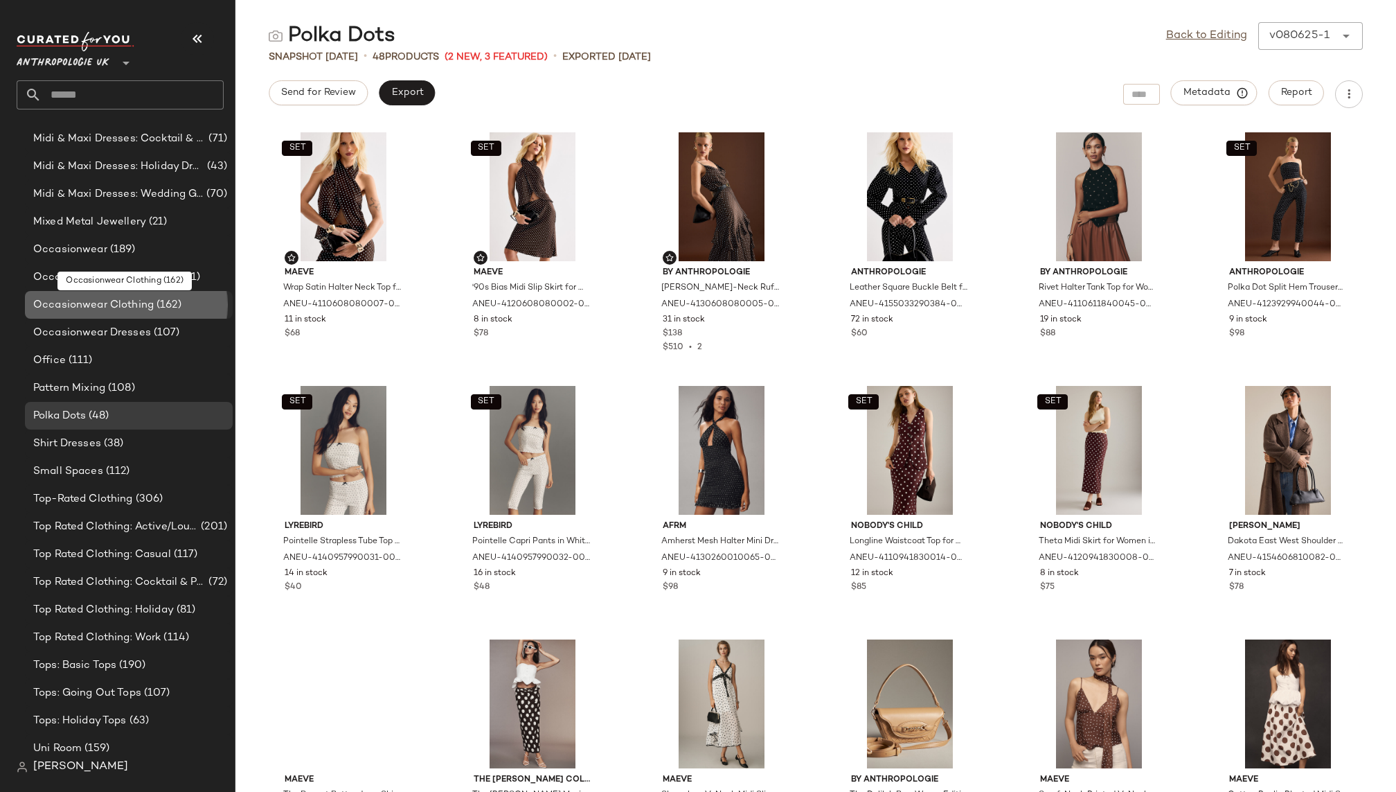
click at [154, 303] on span "(162)" at bounding box center [168, 305] width 28 height 16
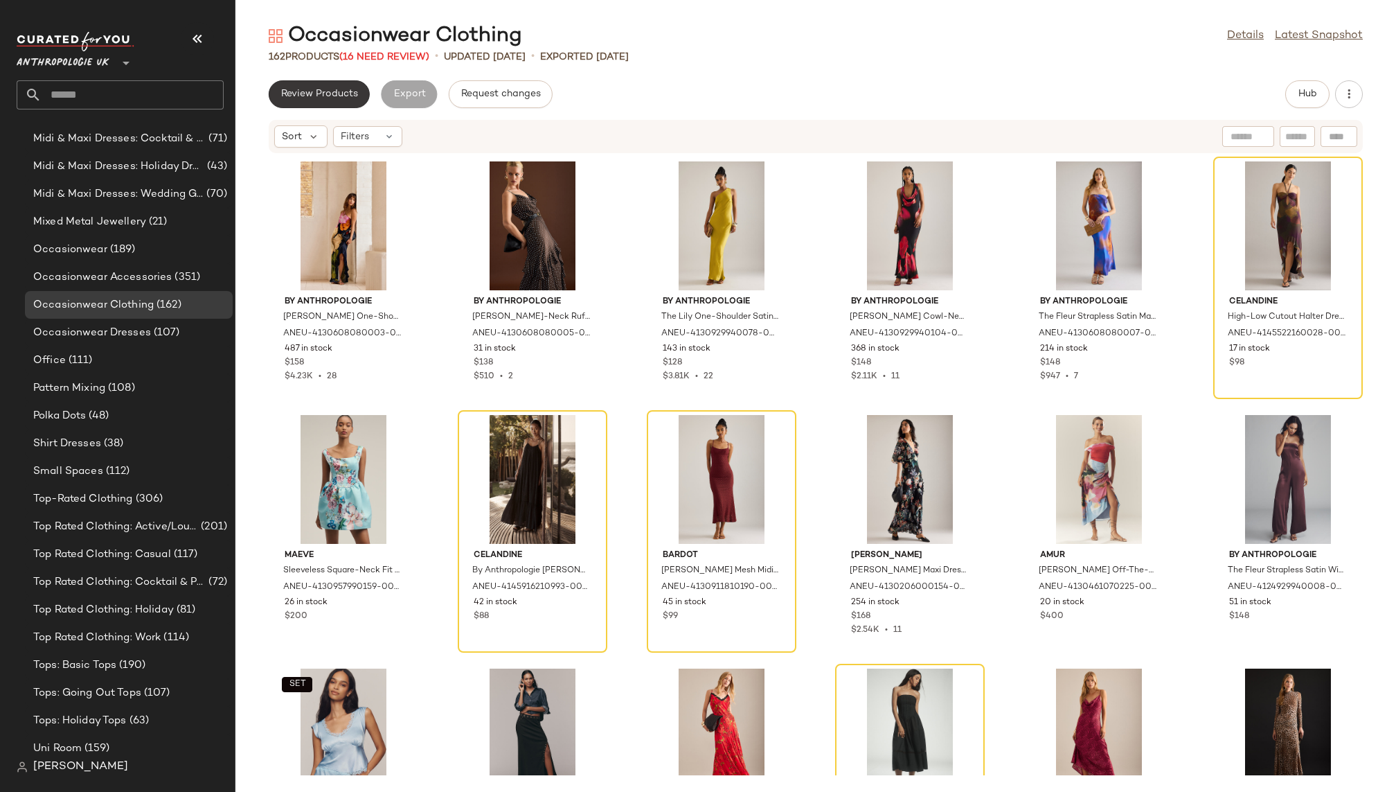
click at [328, 96] on span "Review Products" at bounding box center [319, 94] width 78 height 11
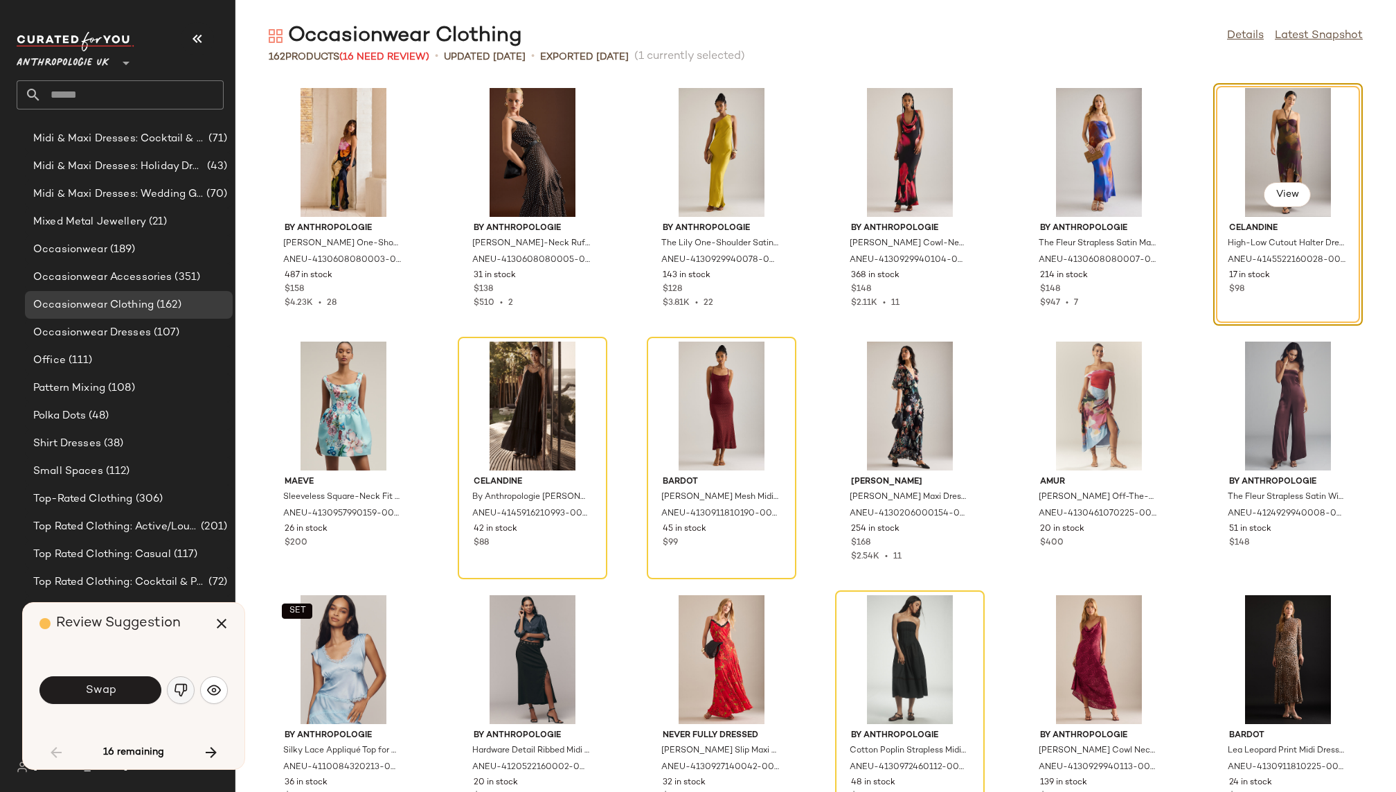
click at [181, 690] on img "button" at bounding box center [181, 690] width 14 height 14
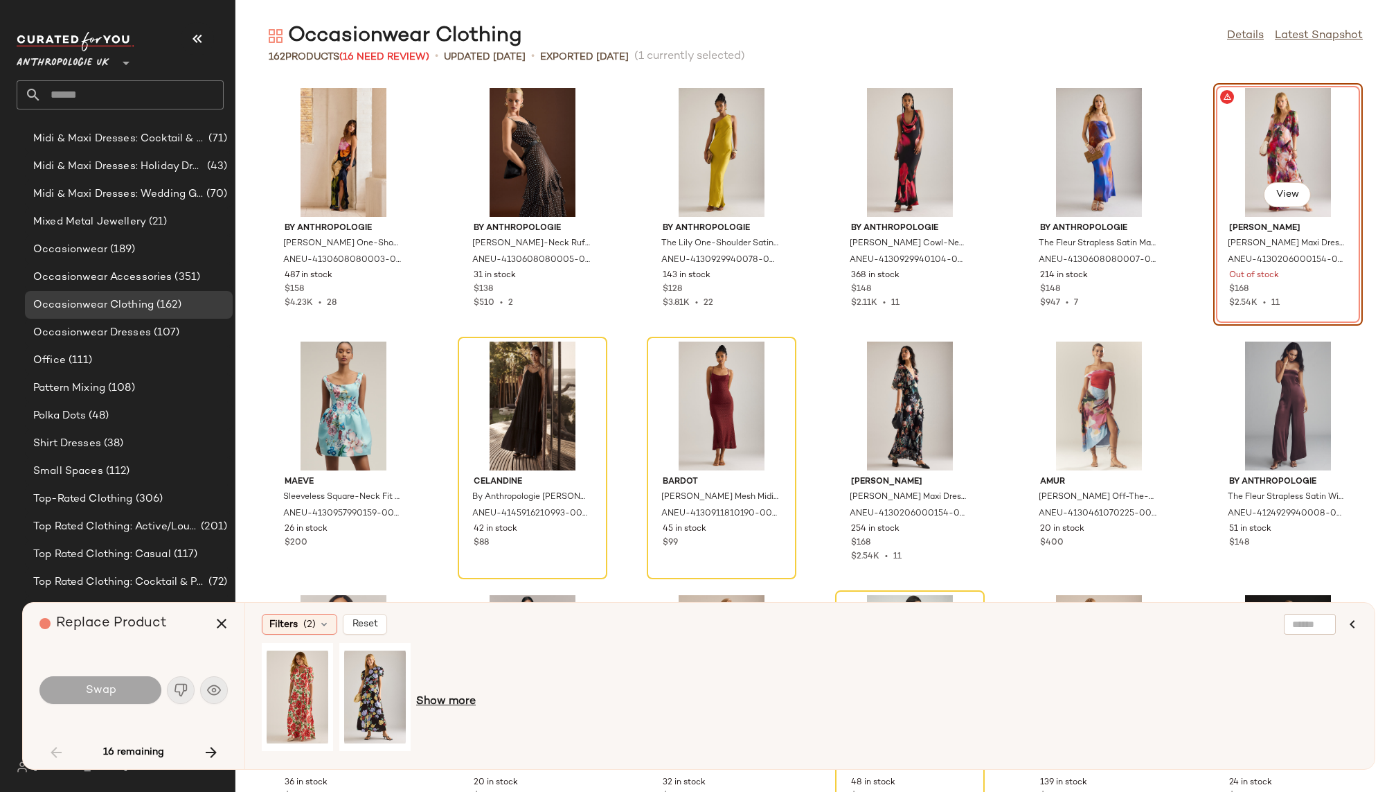
click at [436, 698] on span "Show more" at bounding box center [446, 701] width 60 height 17
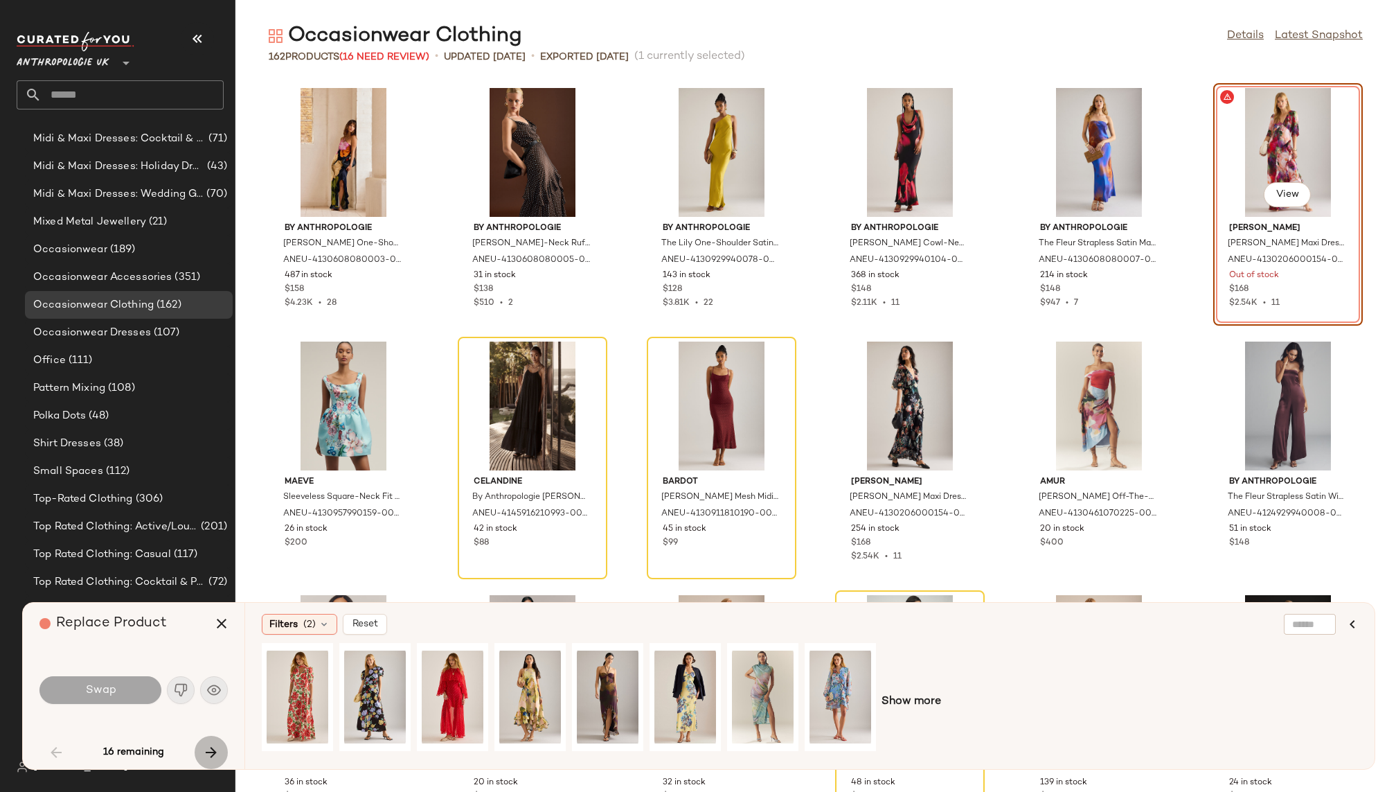
click at [213, 748] on icon "button" at bounding box center [211, 752] width 17 height 17
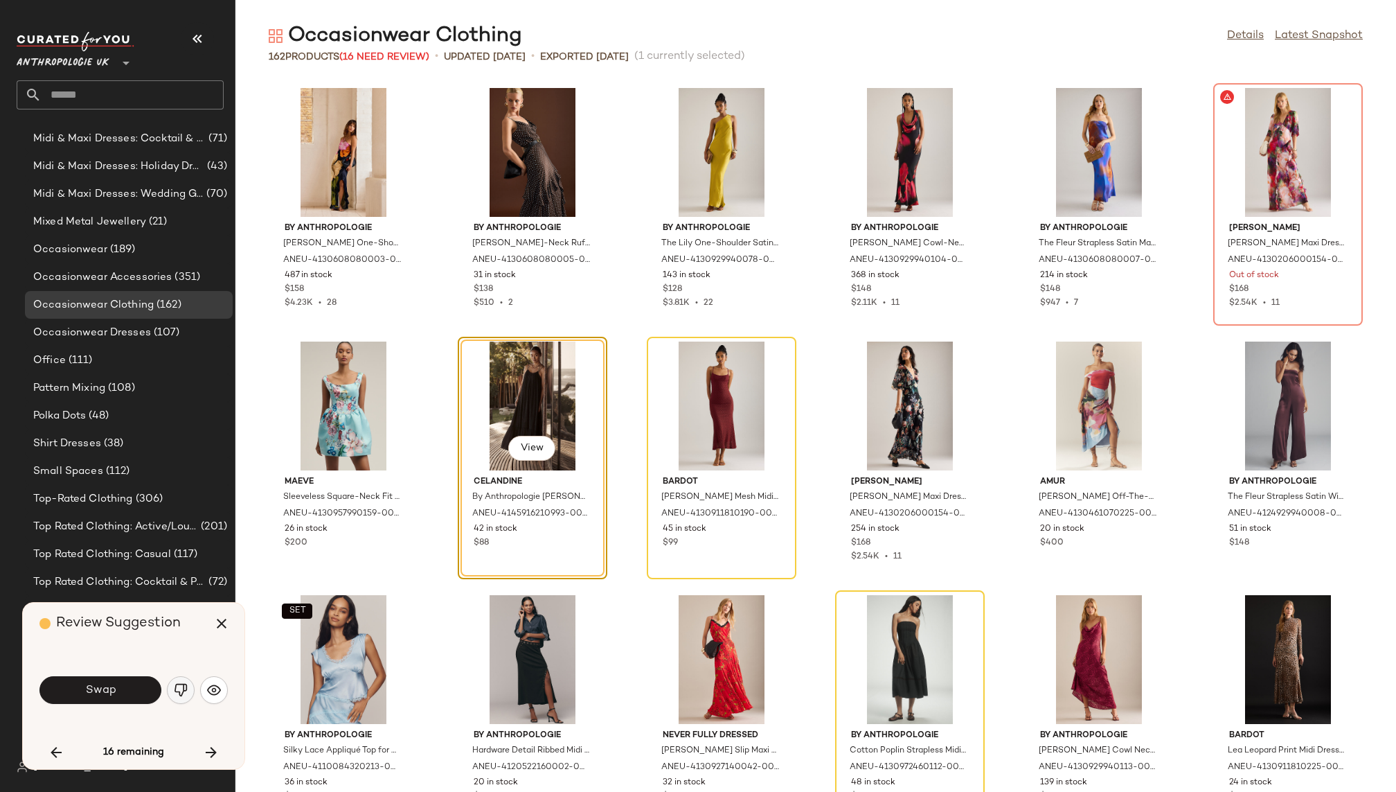
click at [179, 688] on img "button" at bounding box center [181, 690] width 14 height 14
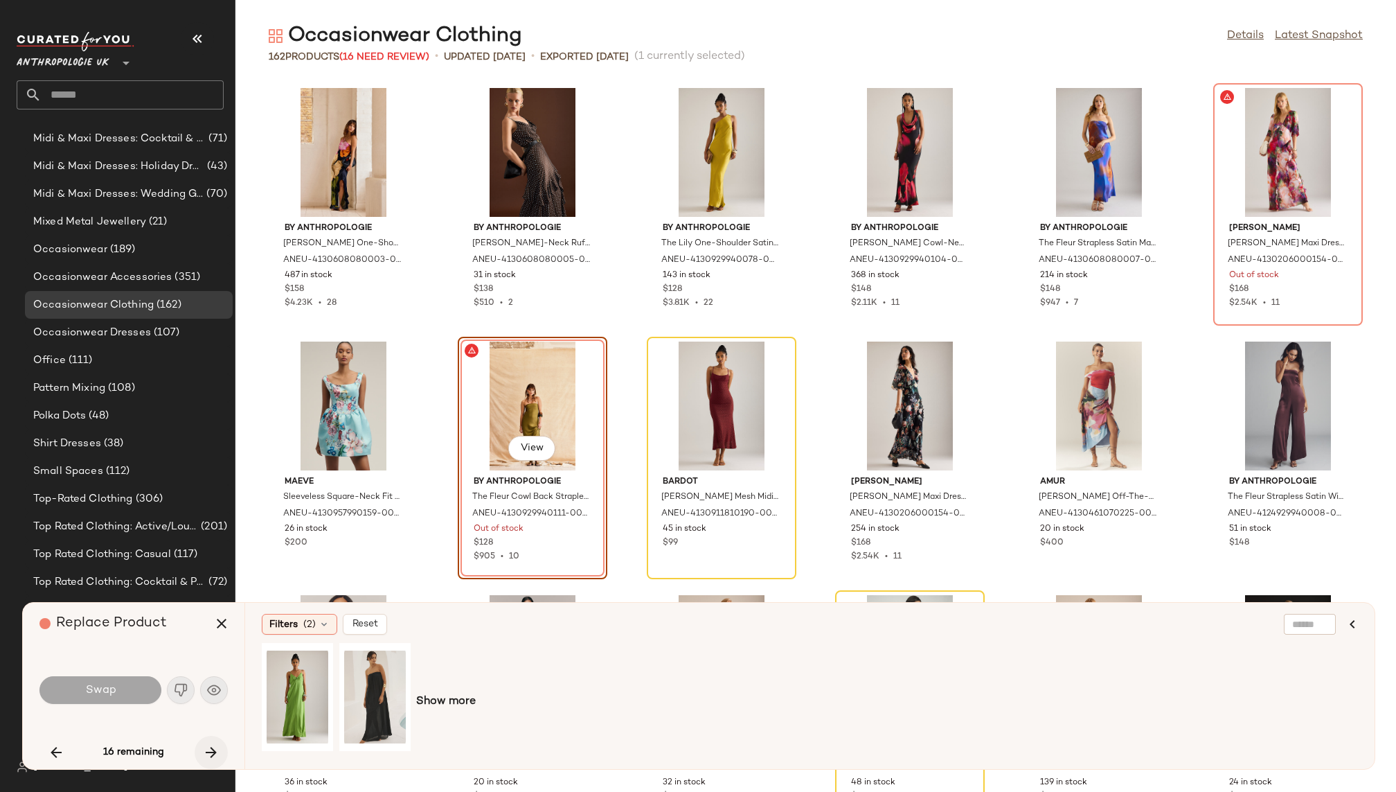
click at [214, 755] on icon "button" at bounding box center [211, 752] width 17 height 17
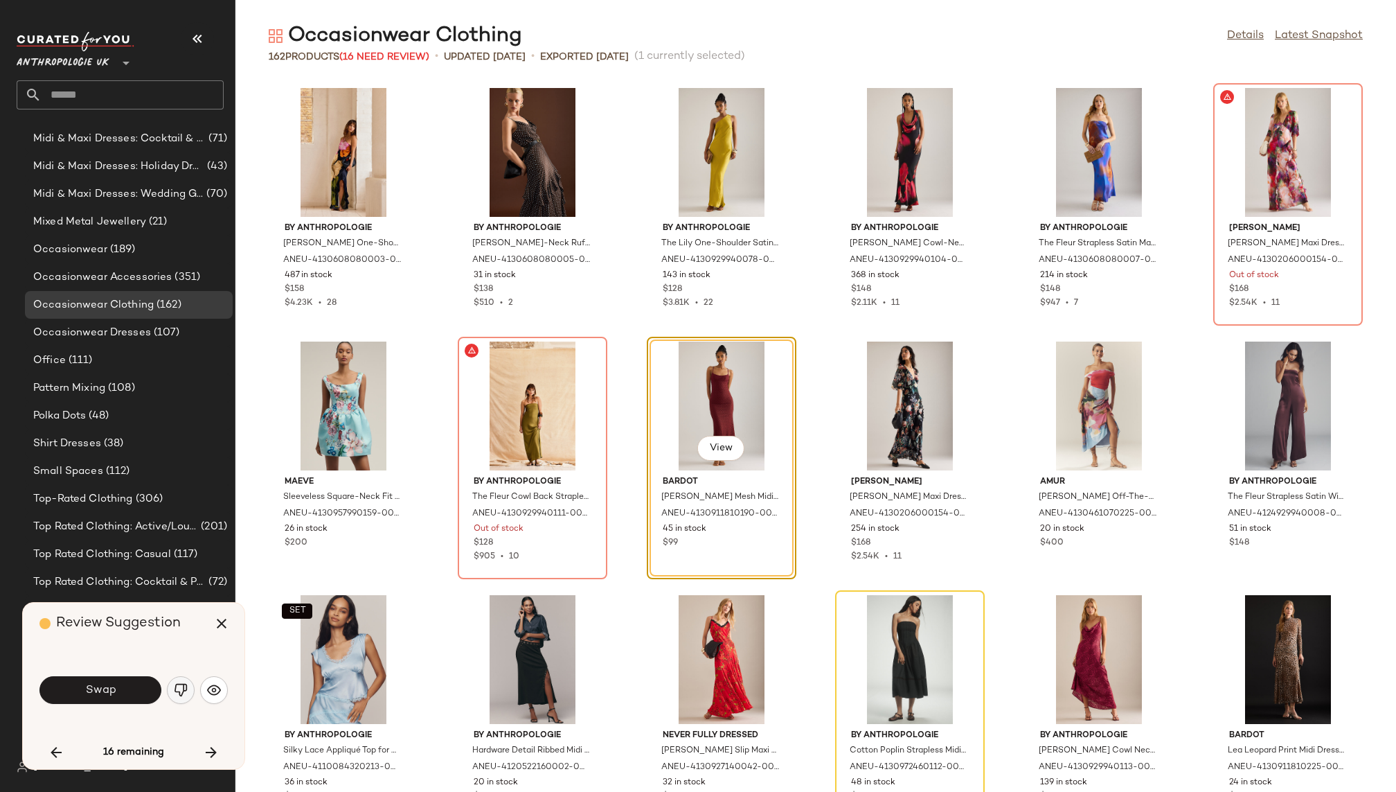
click at [177, 690] on img "button" at bounding box center [181, 690] width 14 height 14
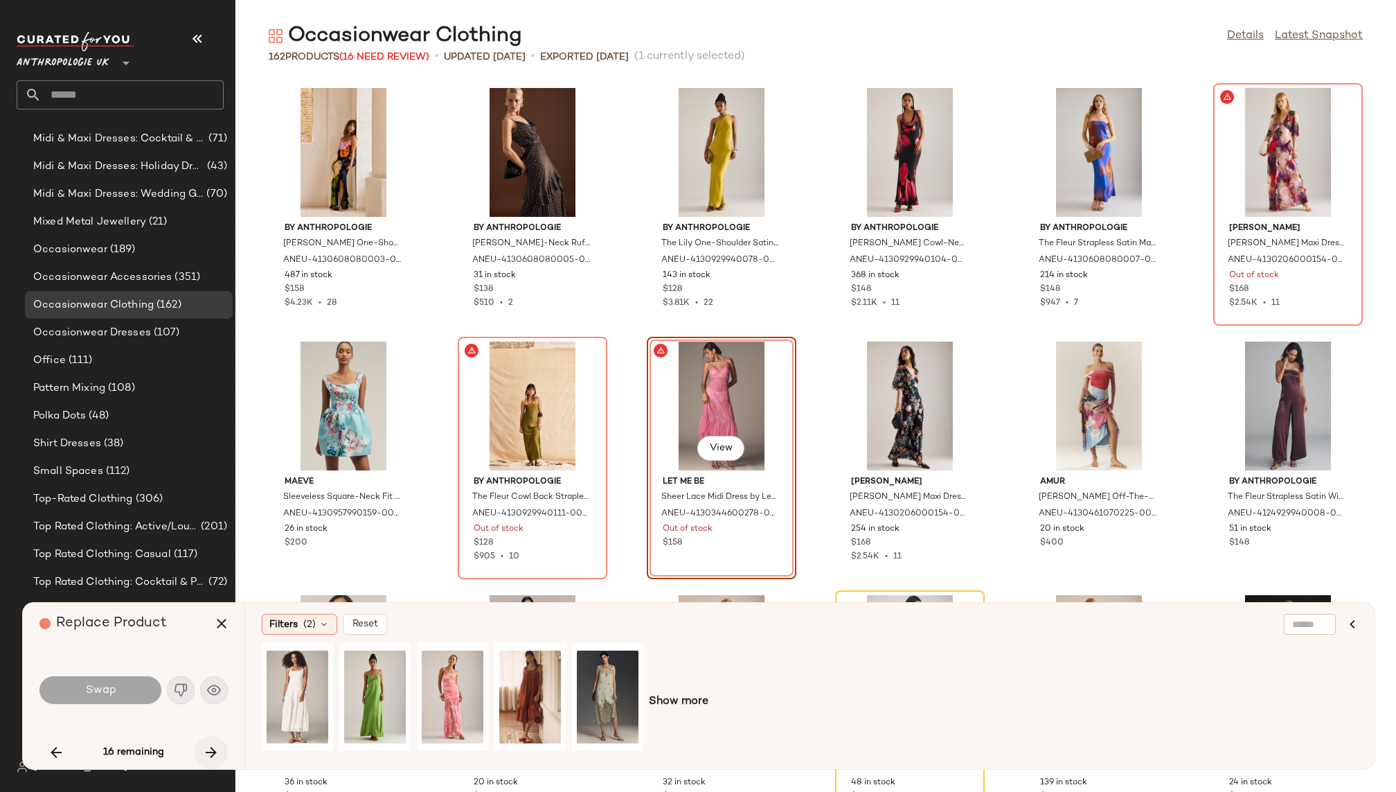
click at [213, 749] on icon "button" at bounding box center [211, 752] width 17 height 17
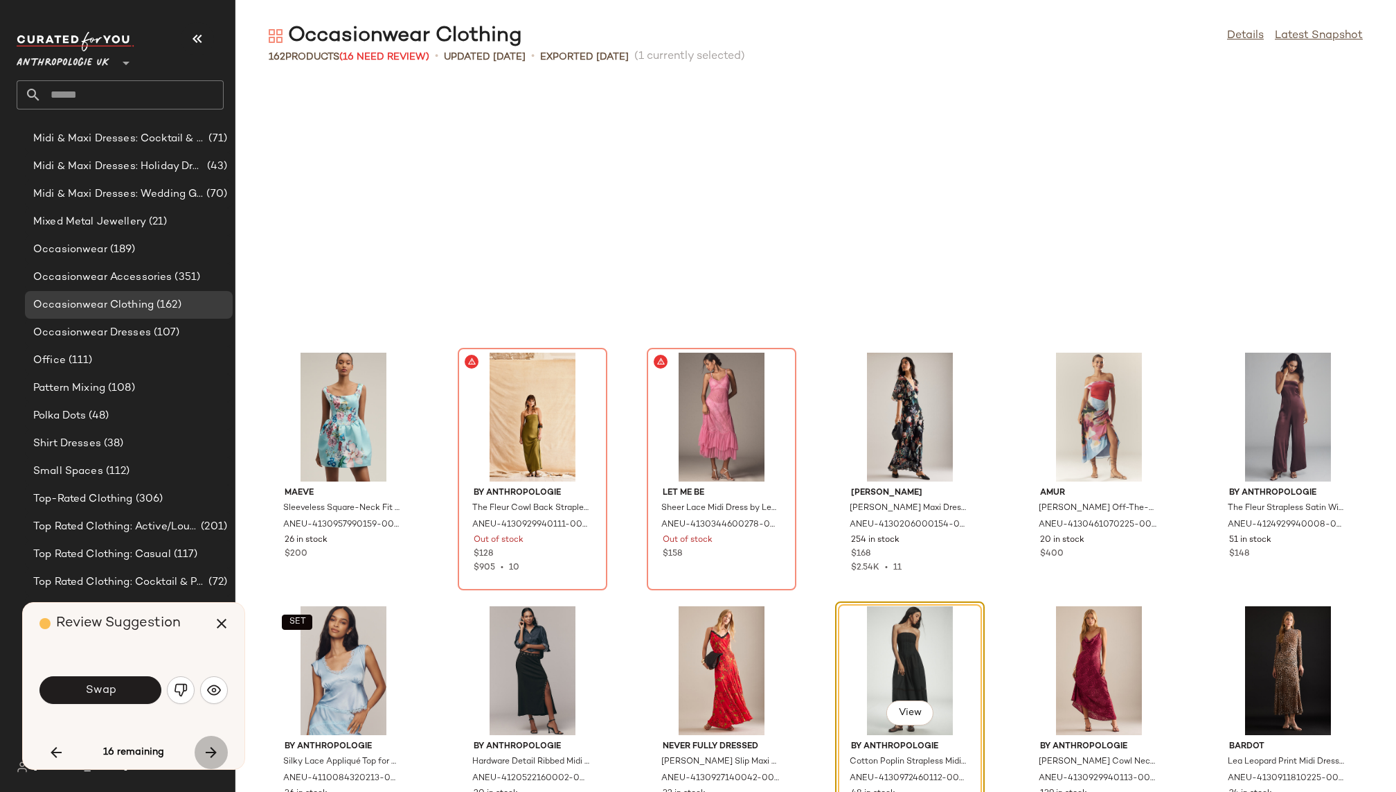
scroll to position [265, 0]
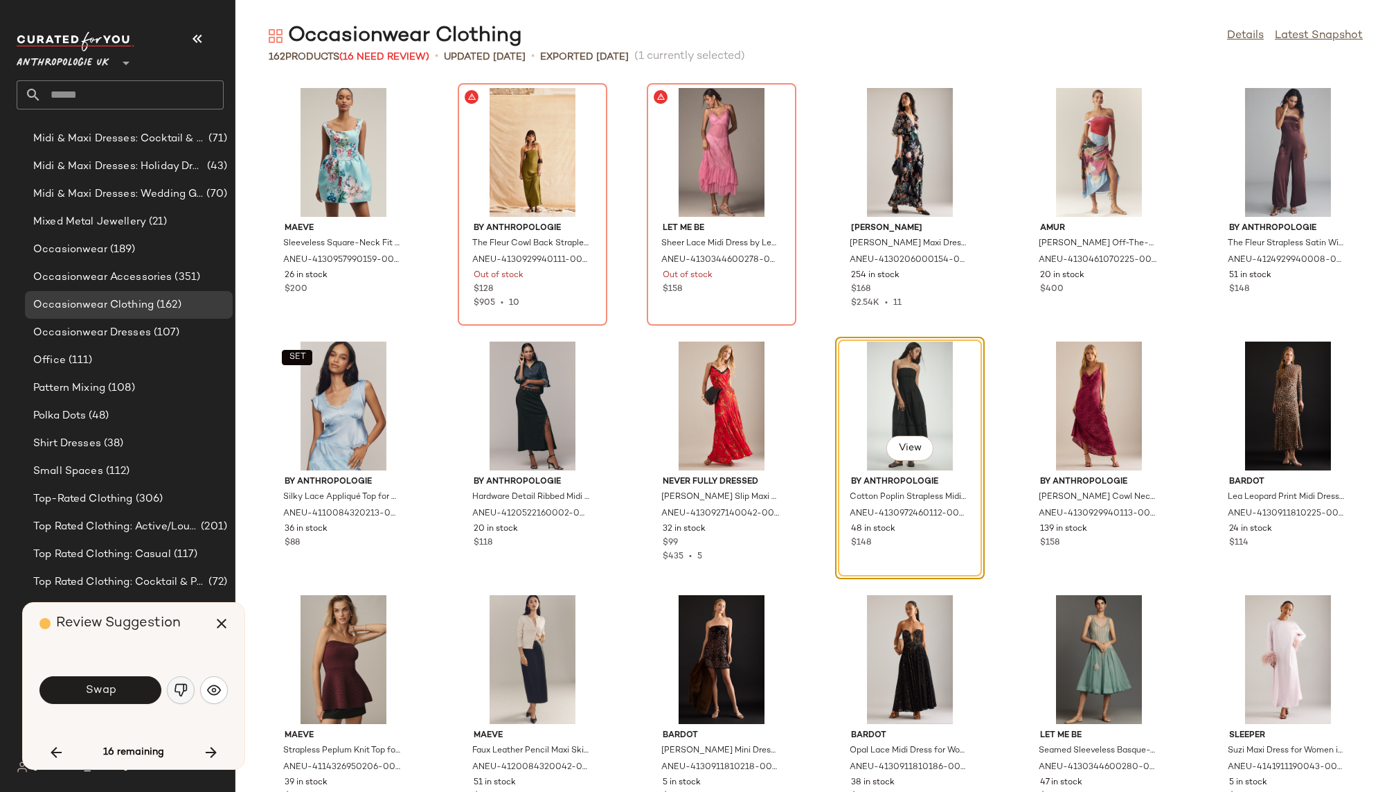
click at [175, 686] on img "button" at bounding box center [181, 690] width 14 height 14
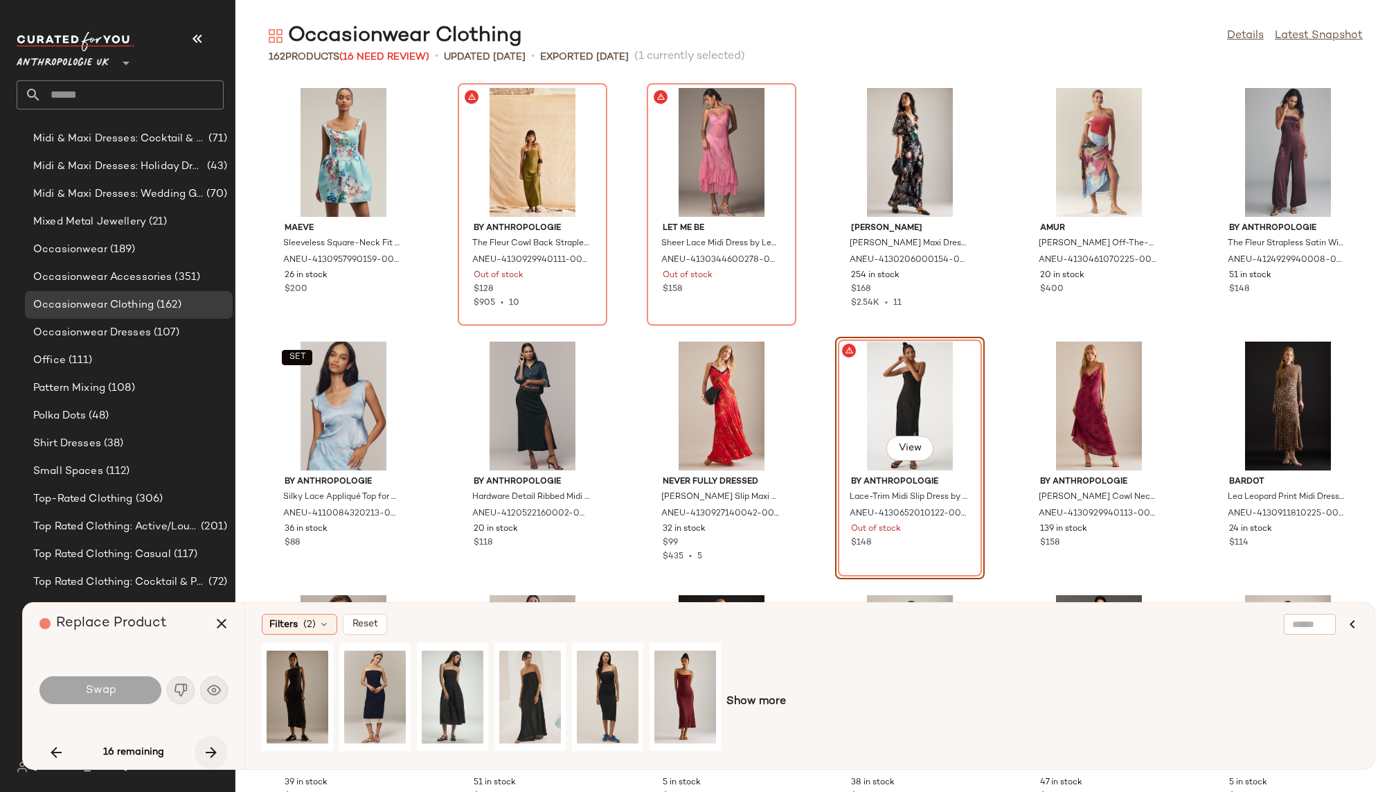
click at [215, 756] on icon "button" at bounding box center [211, 752] width 17 height 17
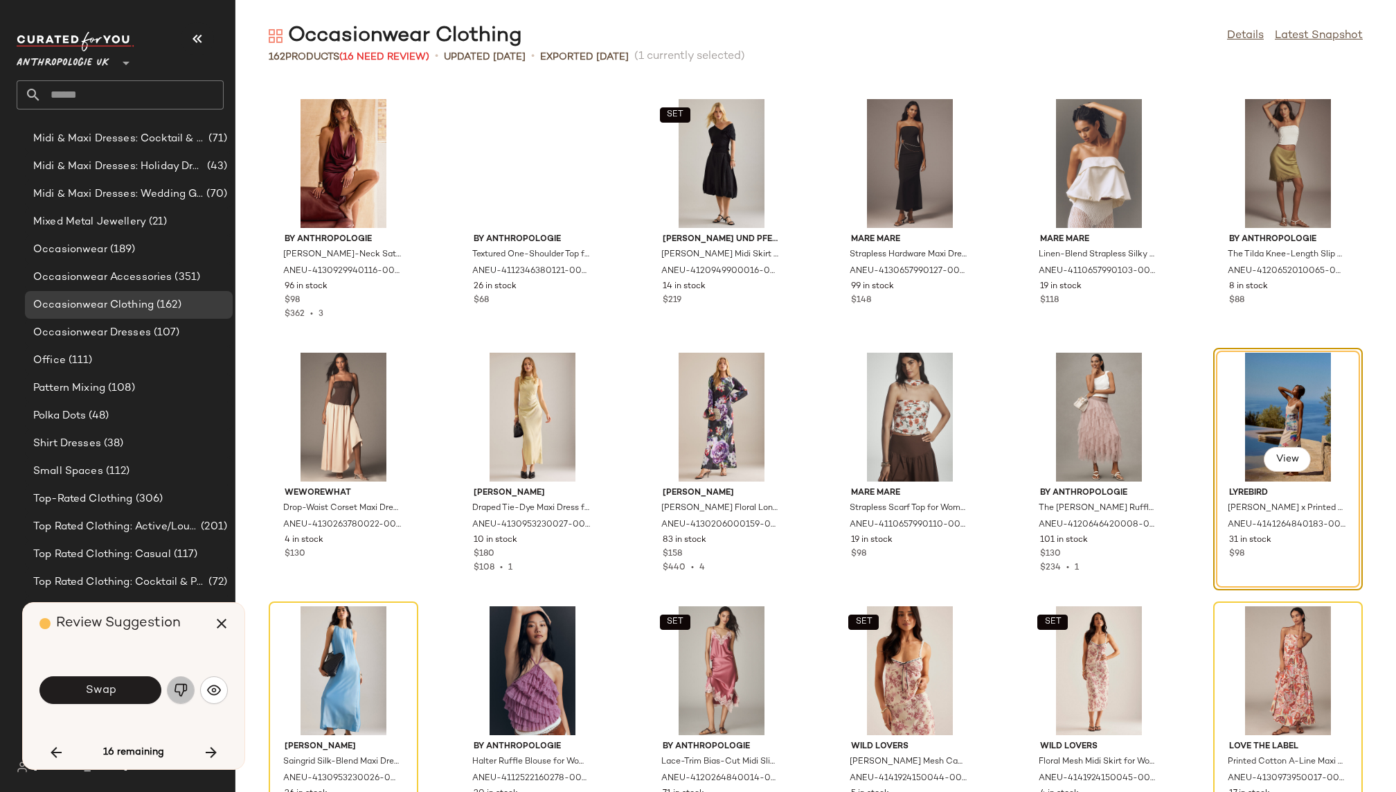
click at [180, 689] on img "button" at bounding box center [181, 690] width 14 height 14
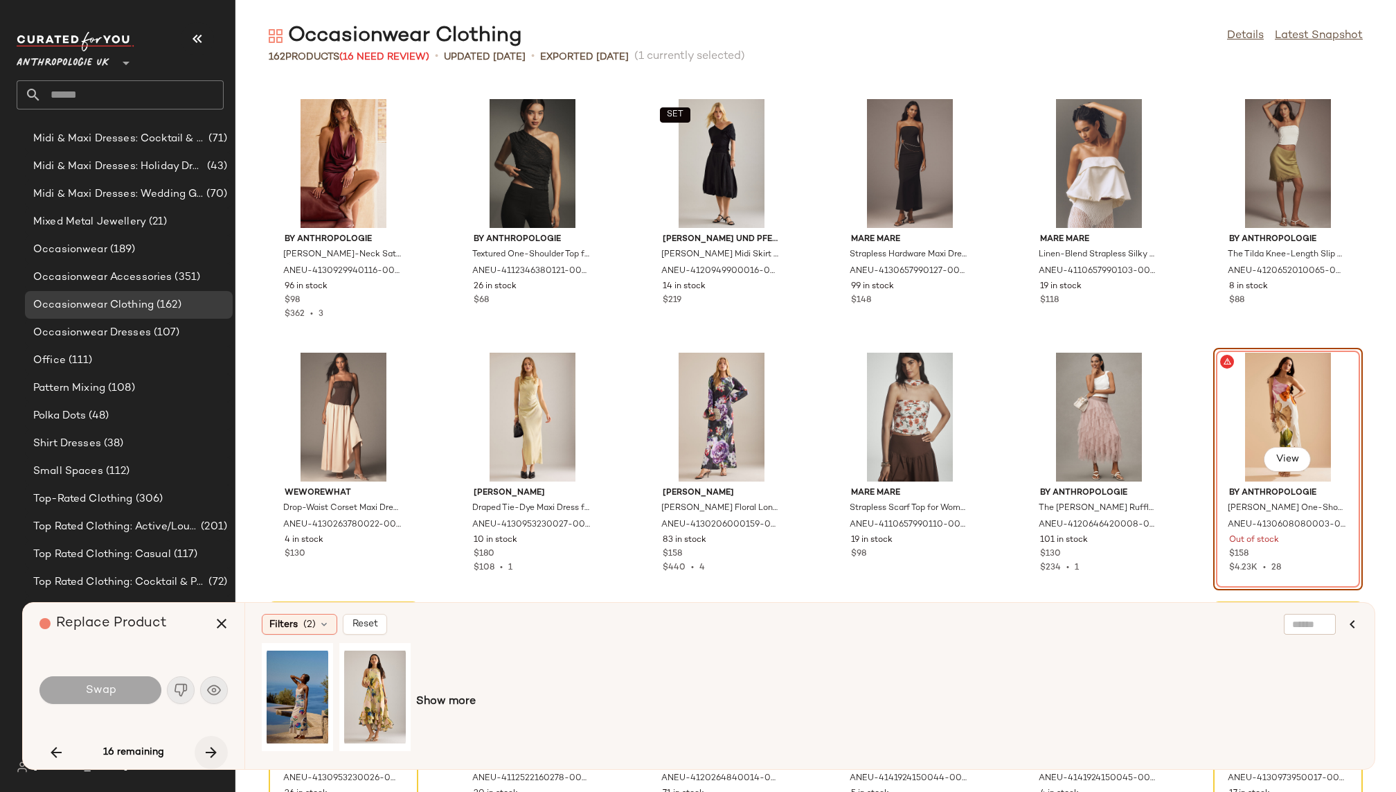
click at [210, 749] on icon "button" at bounding box center [211, 752] width 17 height 17
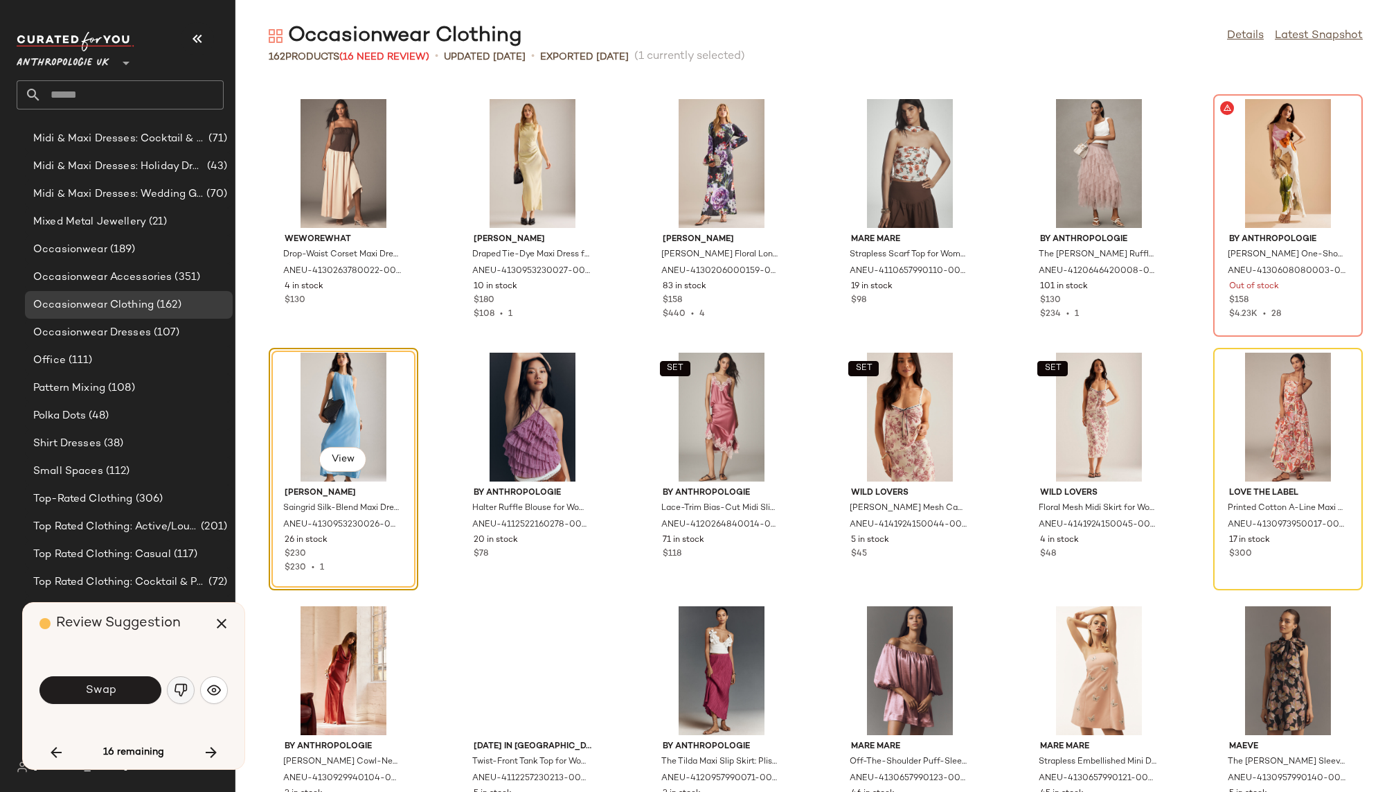
click at [177, 688] on img "button" at bounding box center [181, 690] width 14 height 14
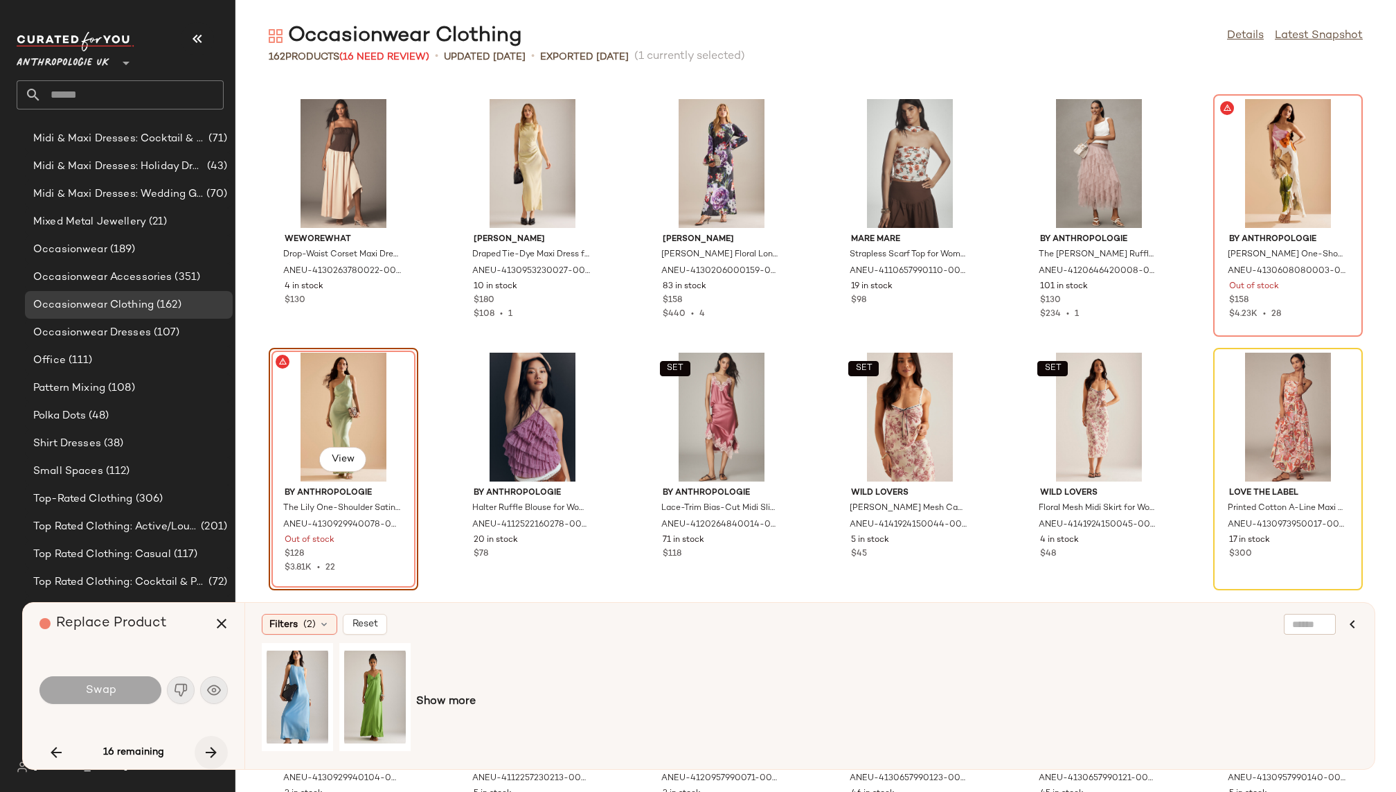
click at [209, 741] on button "button" at bounding box center [211, 751] width 33 height 33
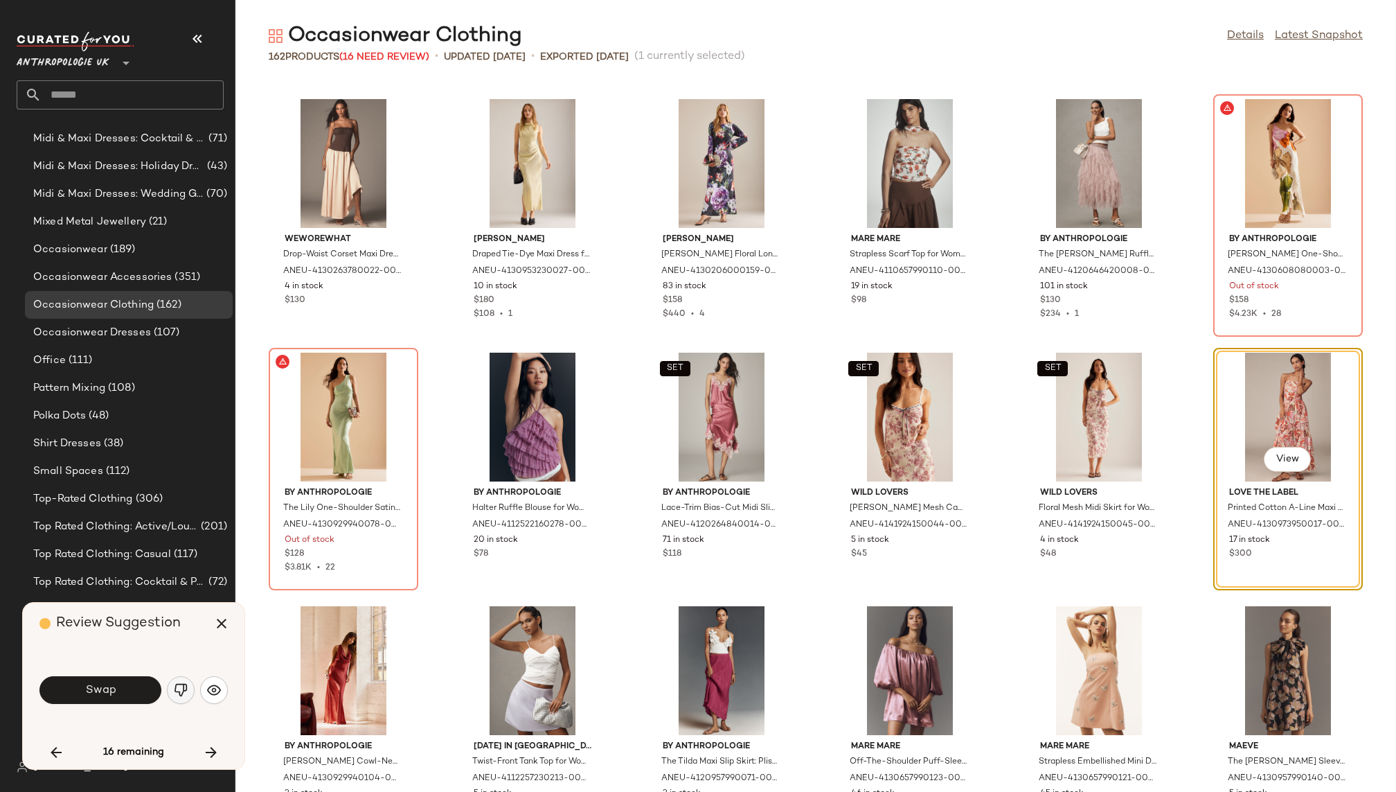
click at [182, 686] on img "button" at bounding box center [181, 690] width 14 height 14
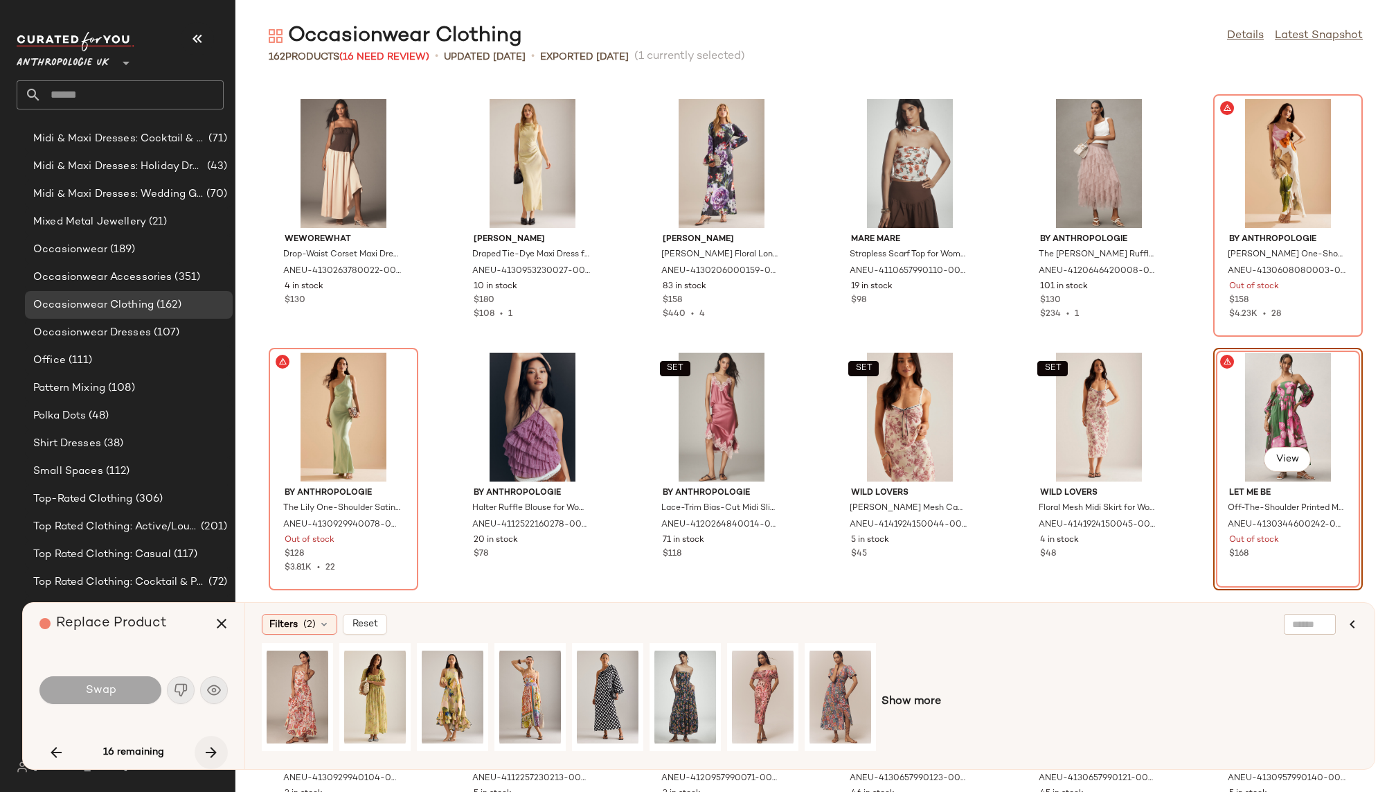
click at [213, 747] on icon "button" at bounding box center [211, 752] width 17 height 17
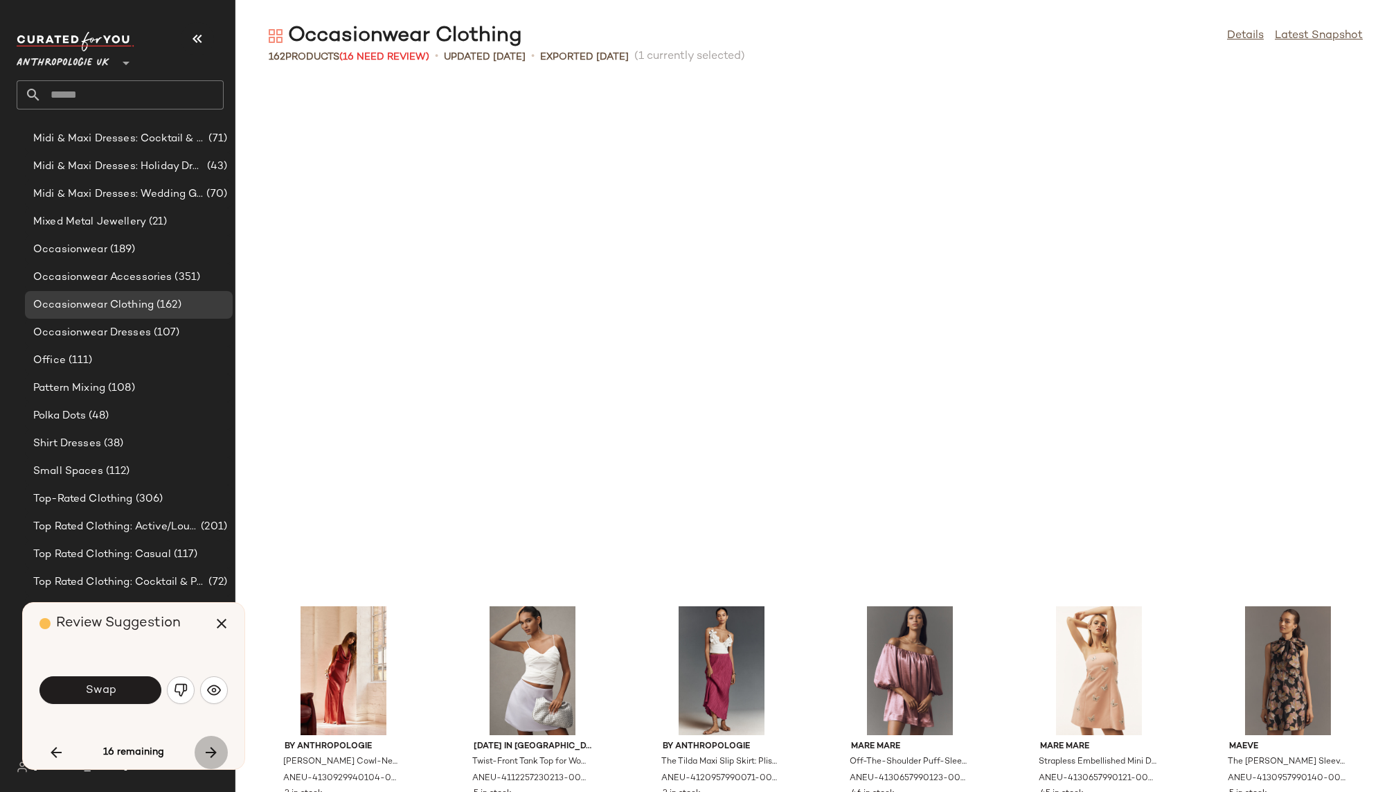
scroll to position [3042, 0]
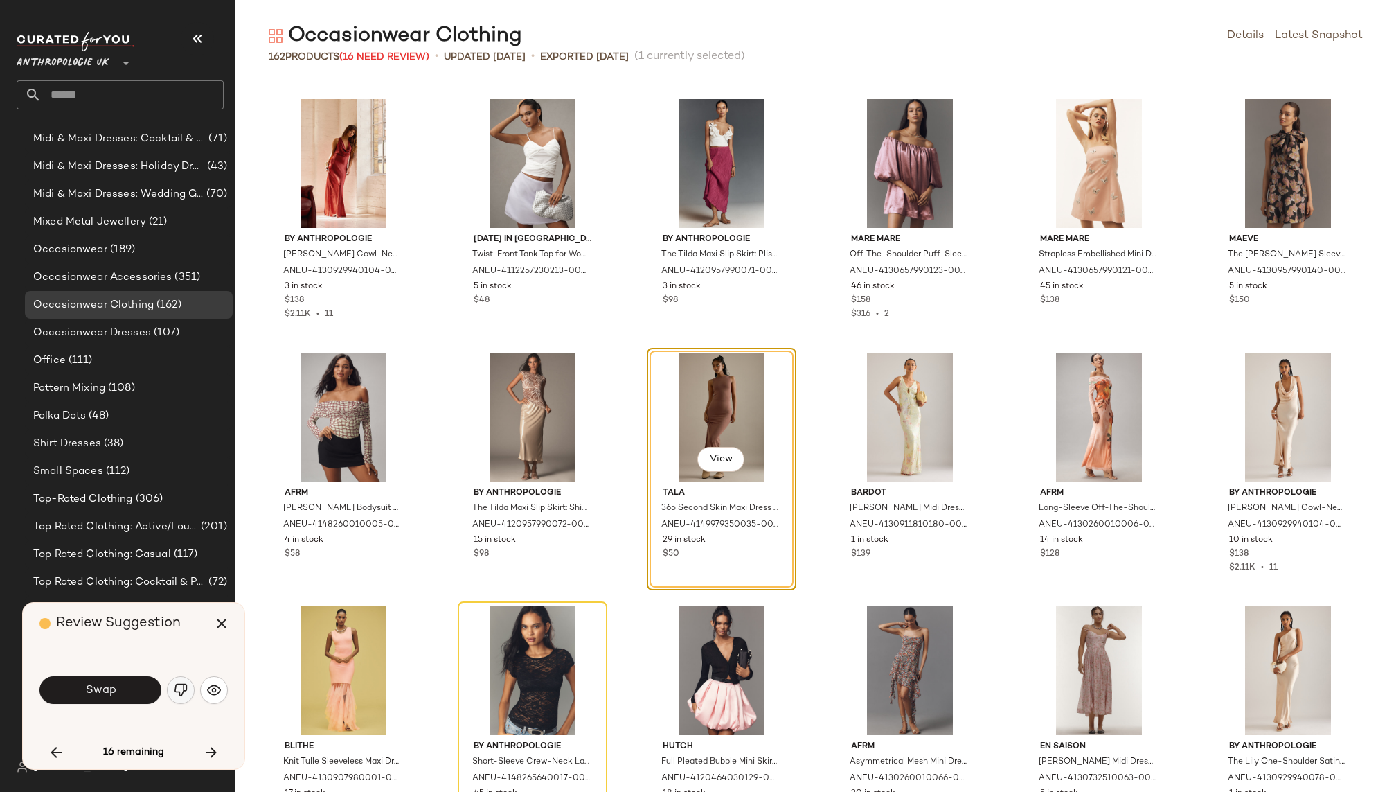
click at [181, 690] on img "button" at bounding box center [181, 690] width 14 height 14
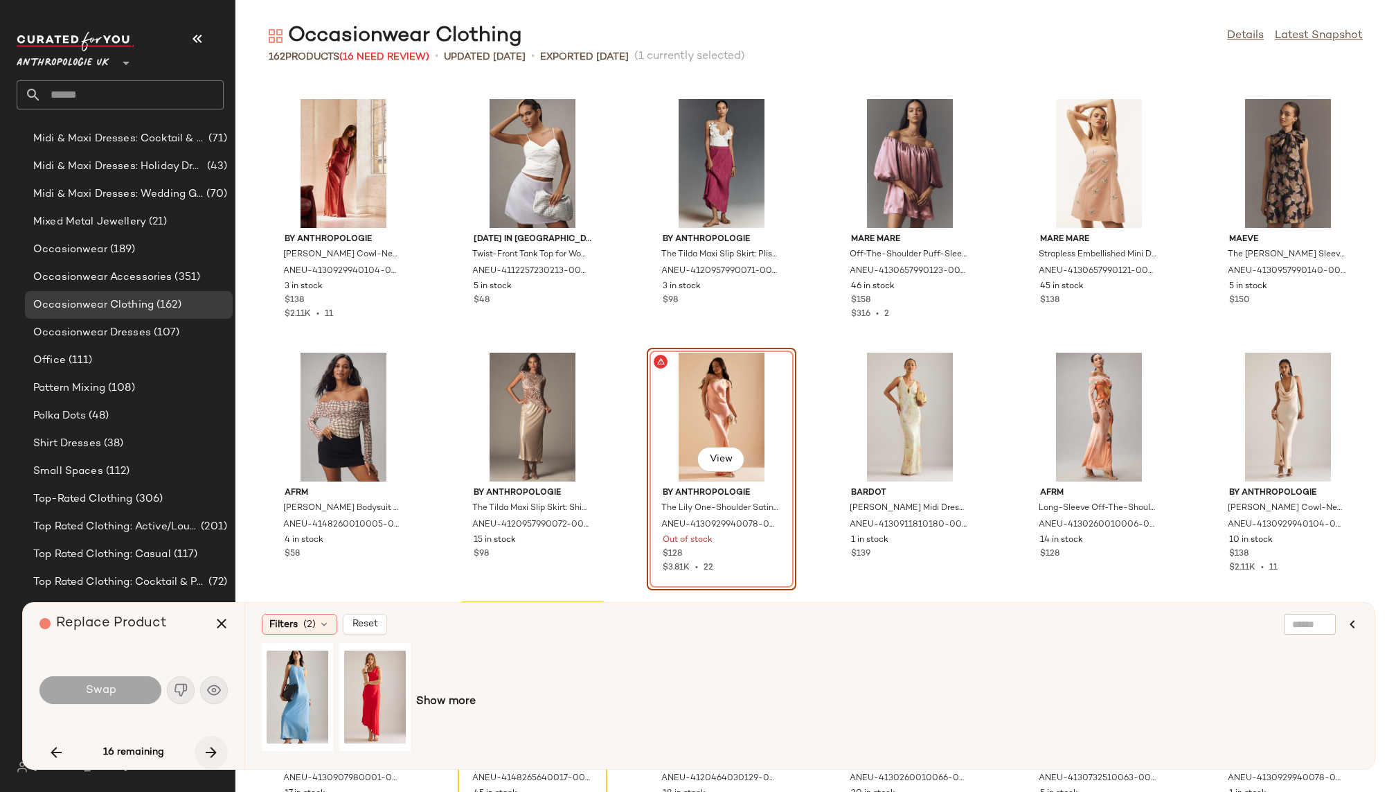
click at [211, 742] on button "button" at bounding box center [211, 751] width 33 height 33
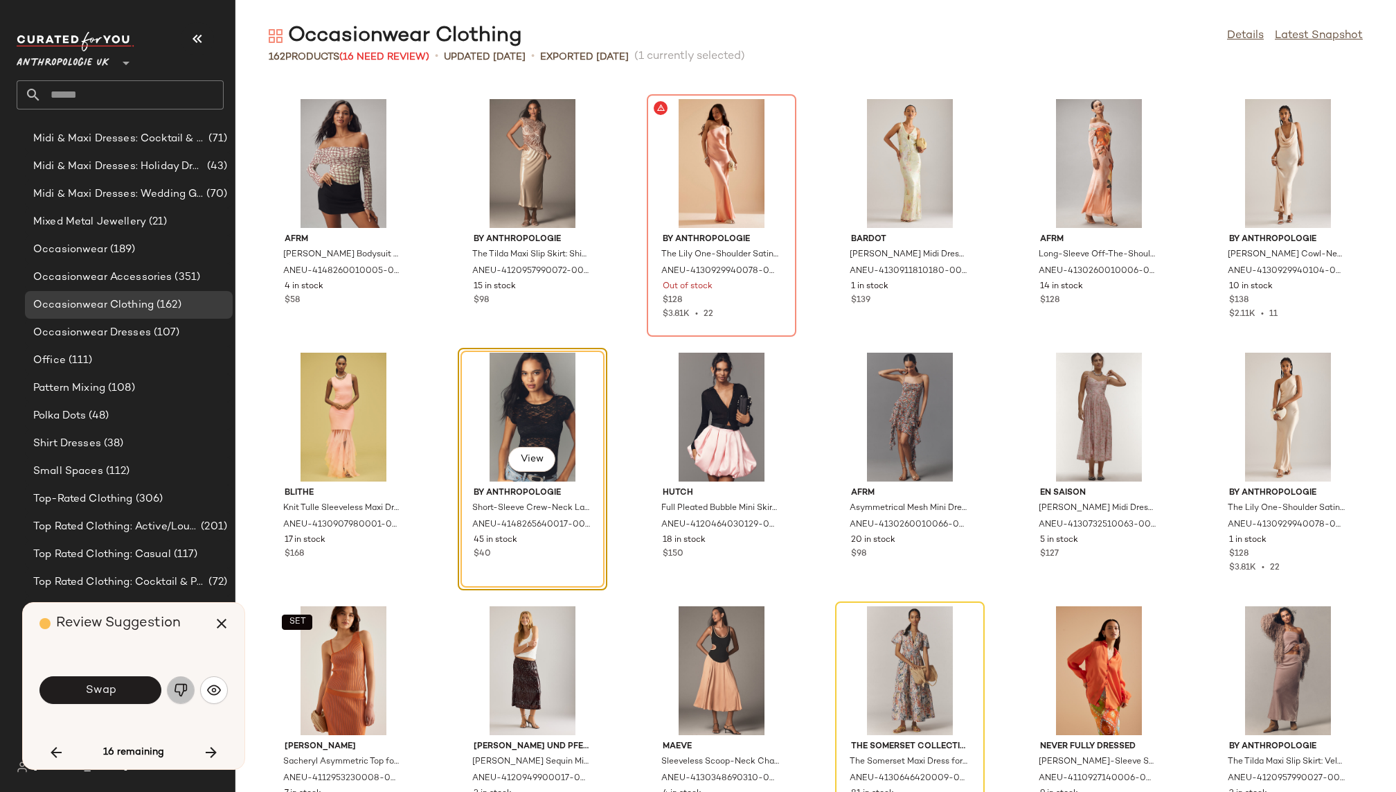
click at [177, 686] on img "button" at bounding box center [181, 690] width 14 height 14
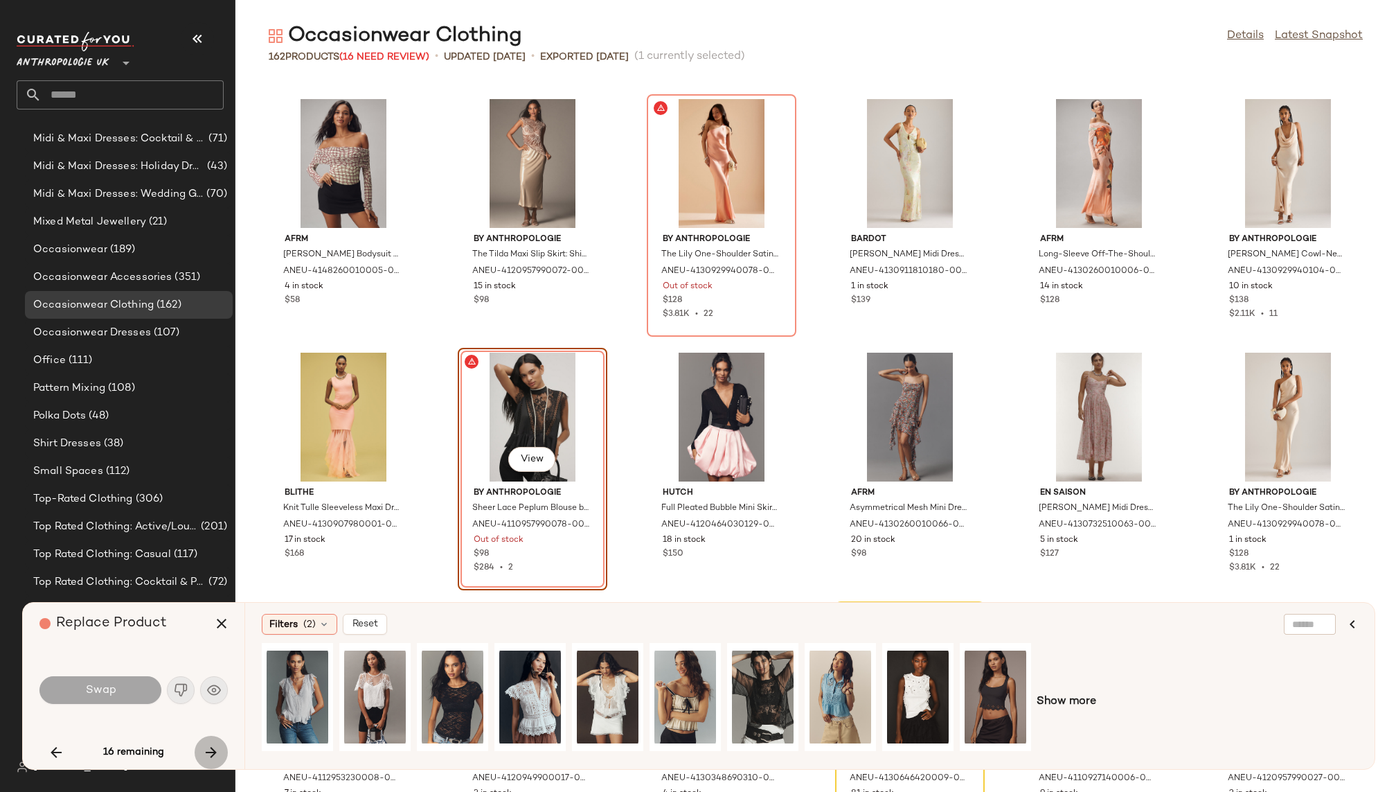
click at [206, 744] on icon "button" at bounding box center [211, 752] width 17 height 17
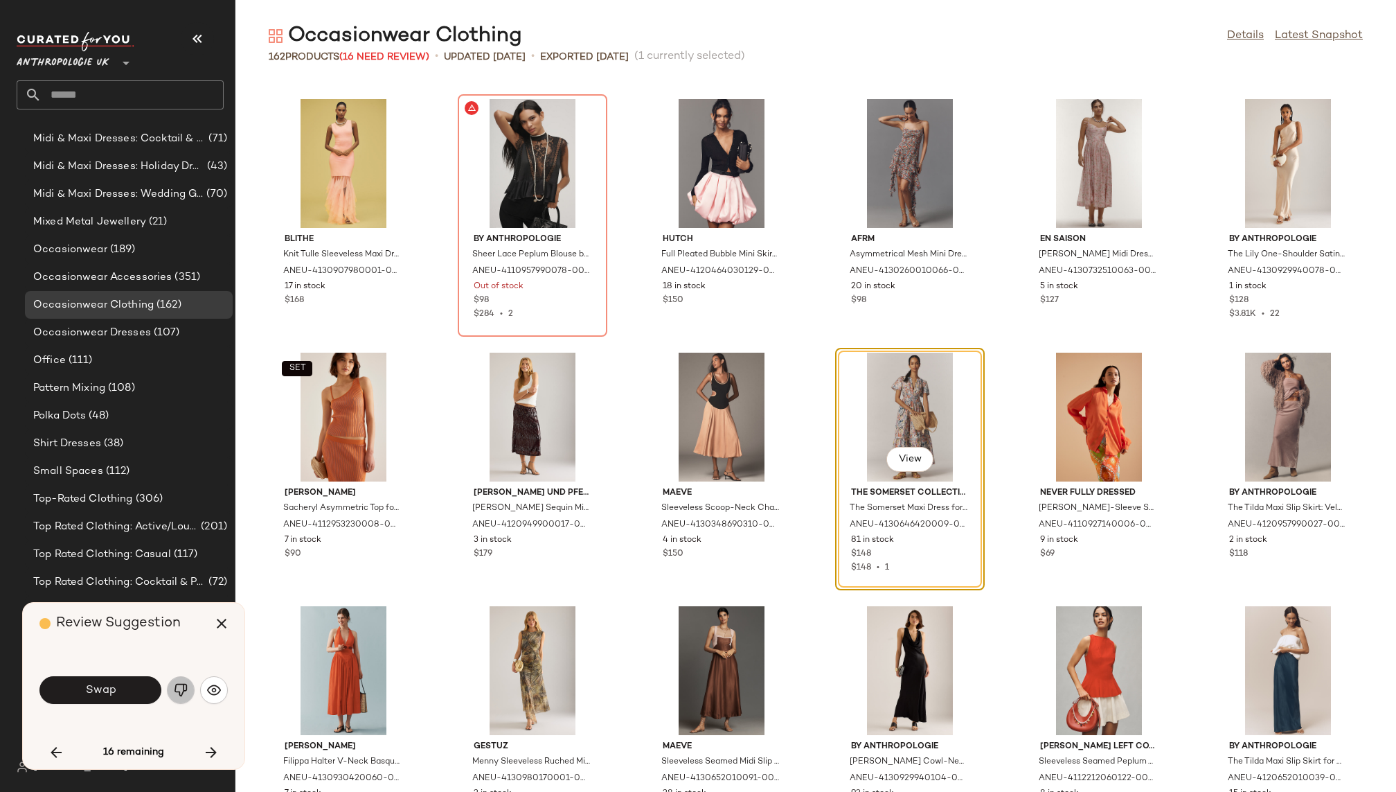
click at [174, 693] on img "button" at bounding box center [181, 690] width 14 height 14
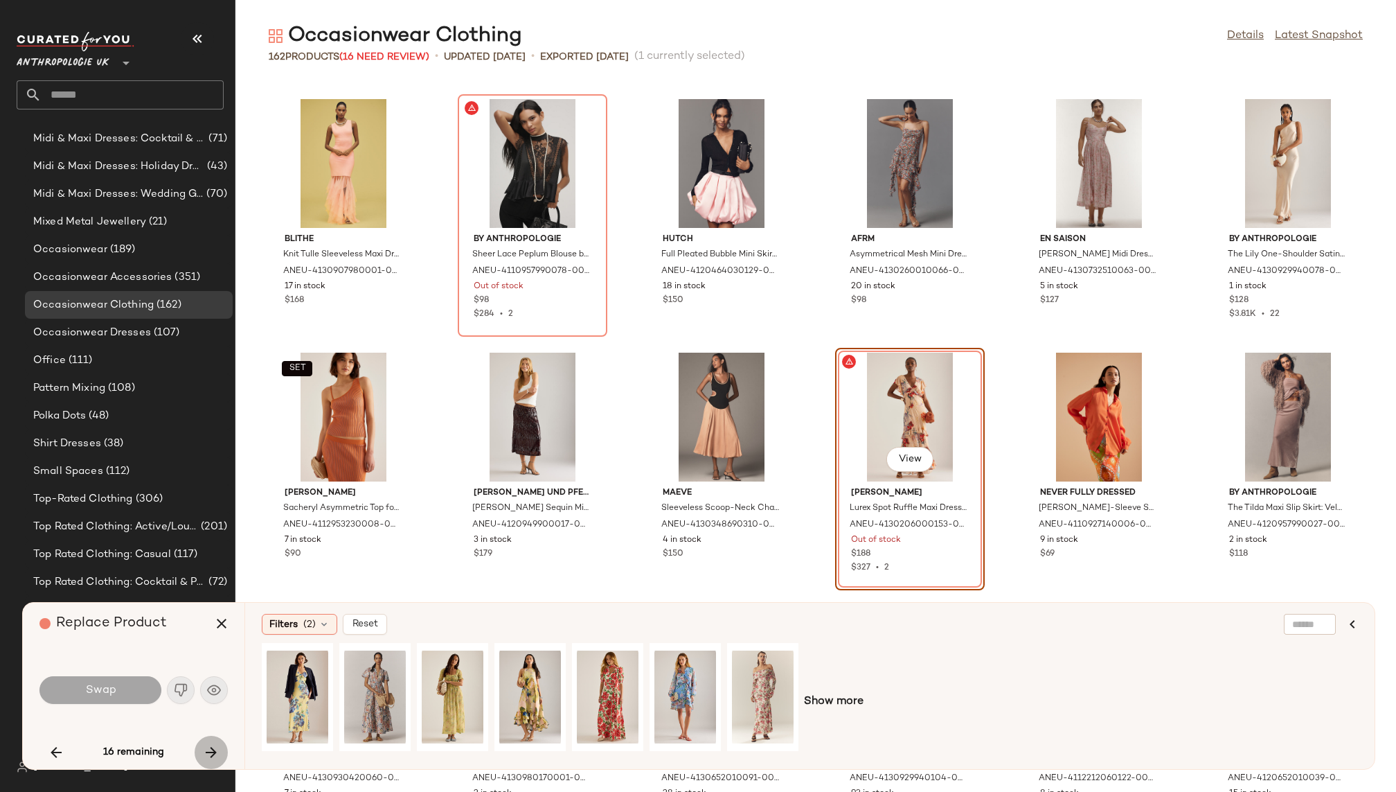
click at [206, 753] on icon "button" at bounding box center [211, 752] width 17 height 17
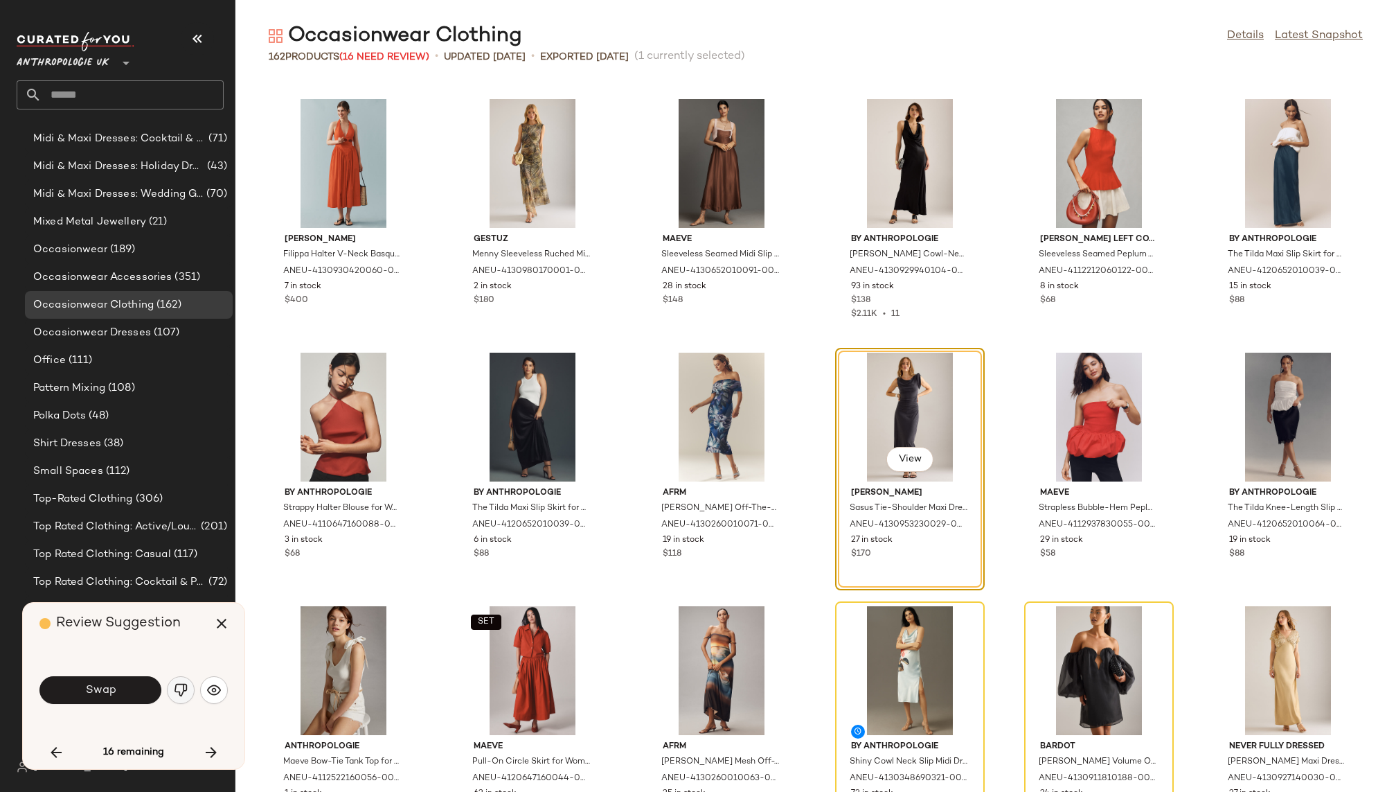
click at [177, 687] on img "button" at bounding box center [181, 690] width 14 height 14
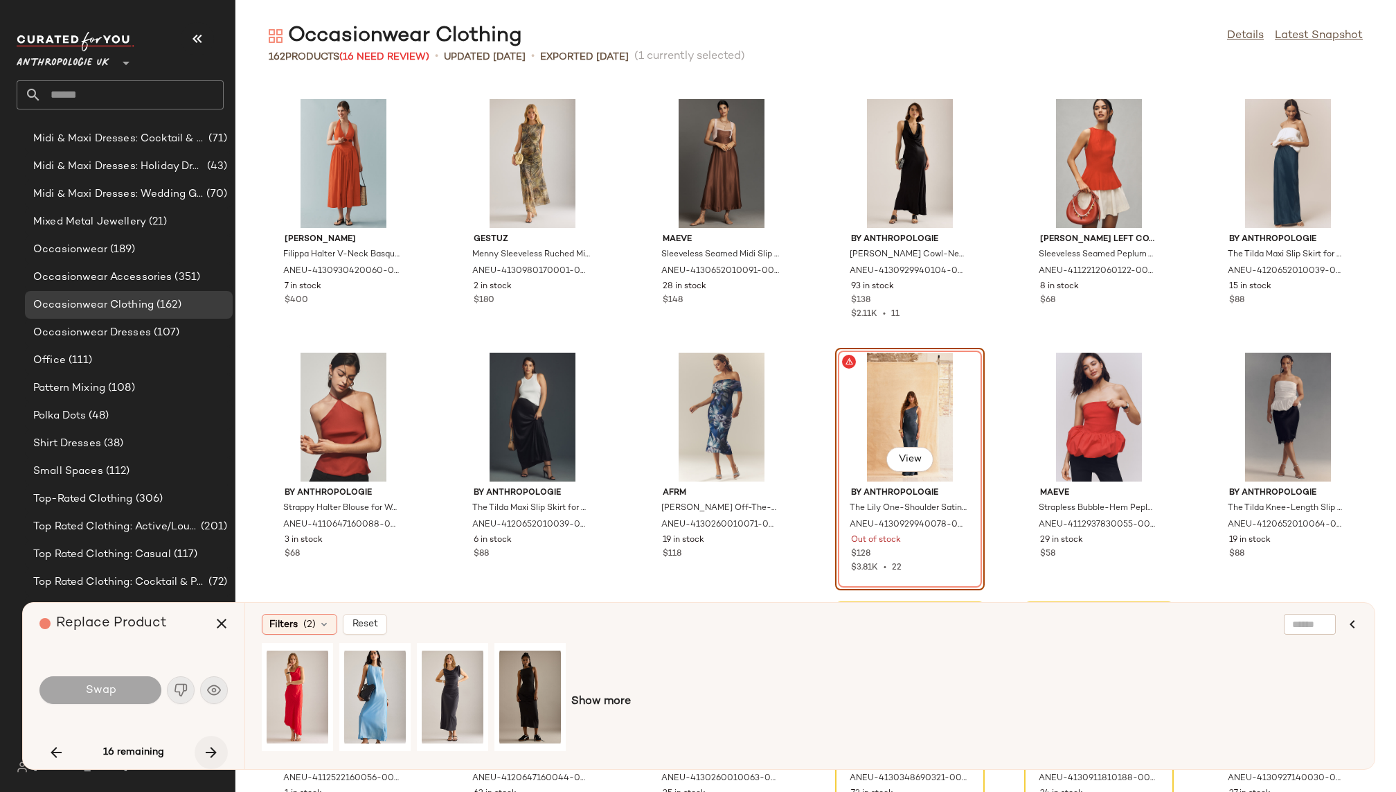
click at [211, 742] on button "button" at bounding box center [211, 751] width 33 height 33
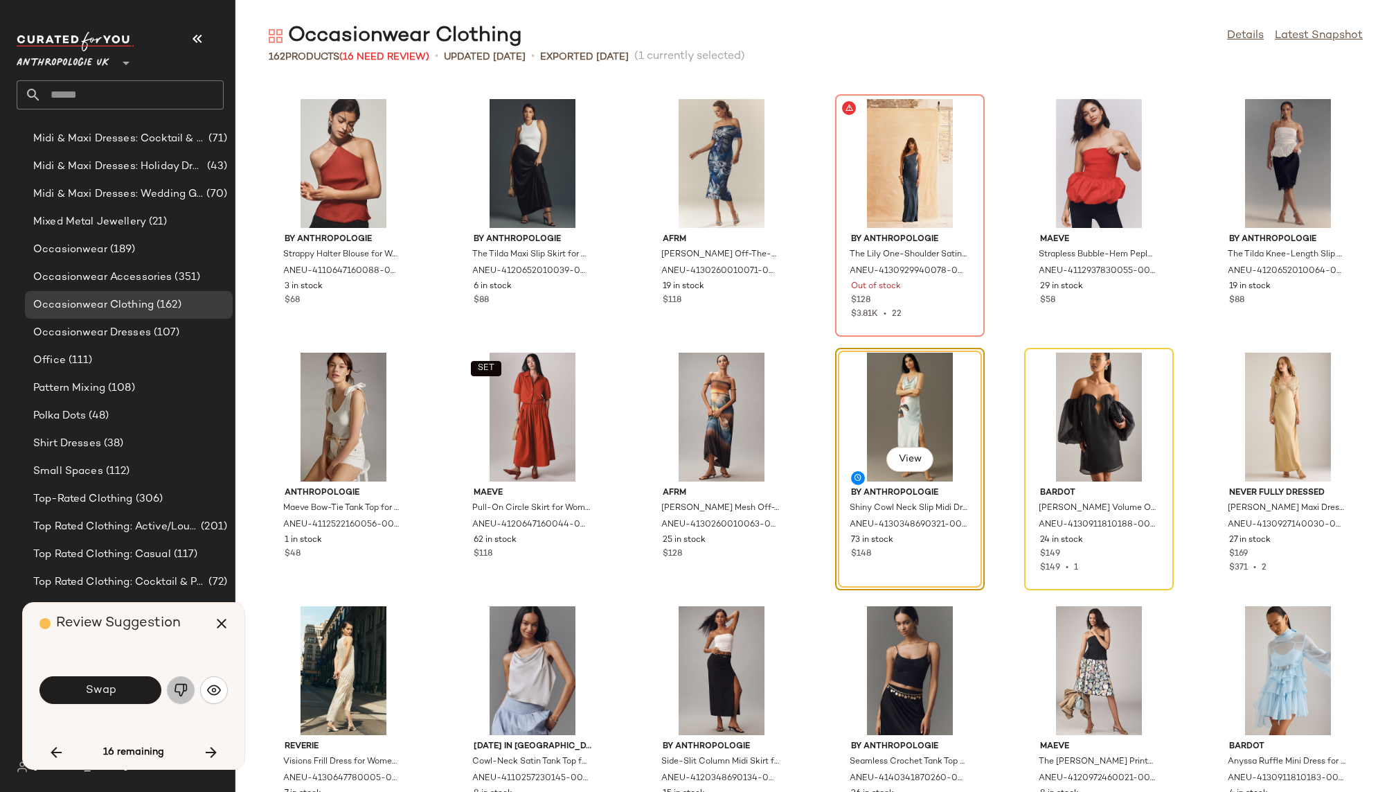
click at [183, 692] on img "button" at bounding box center [181, 690] width 14 height 14
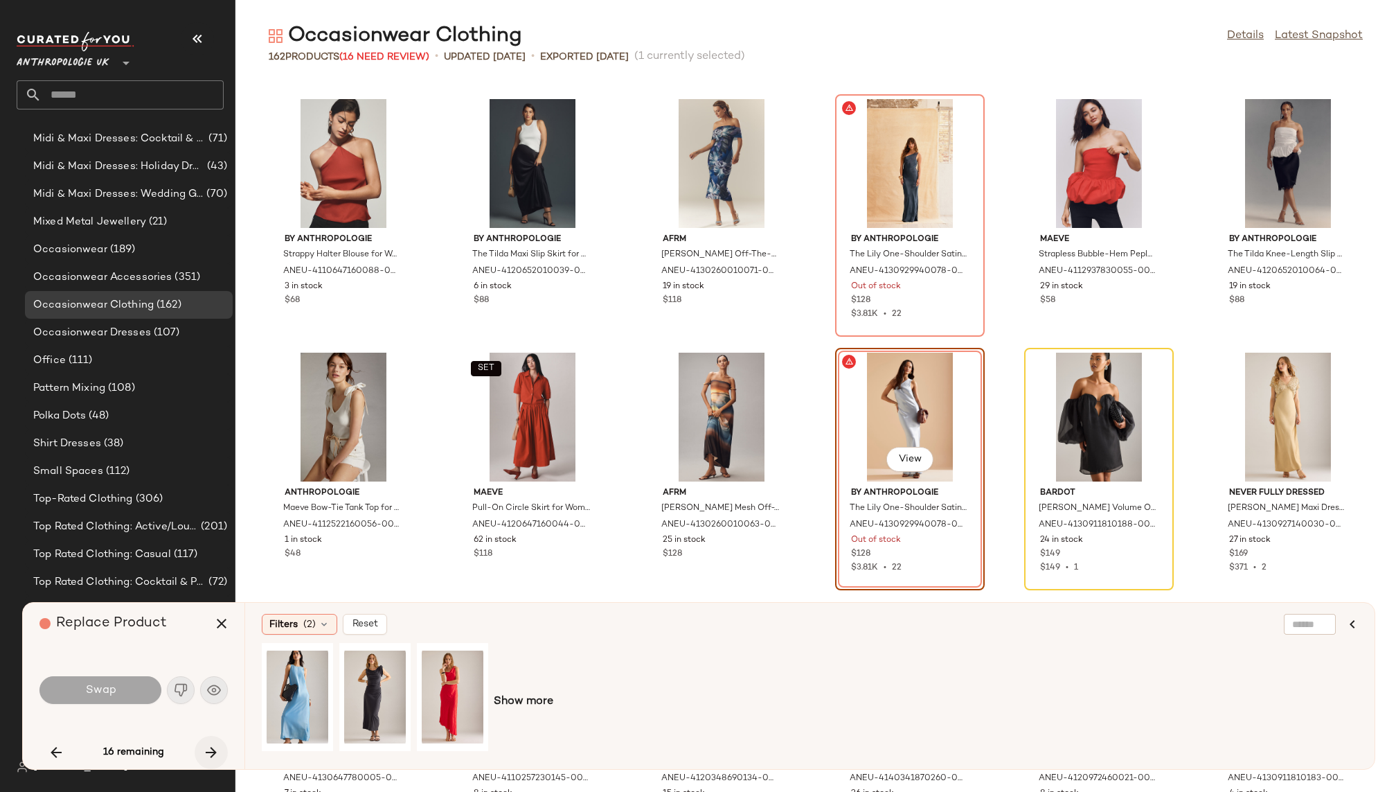
click at [213, 748] on icon "button" at bounding box center [211, 752] width 17 height 17
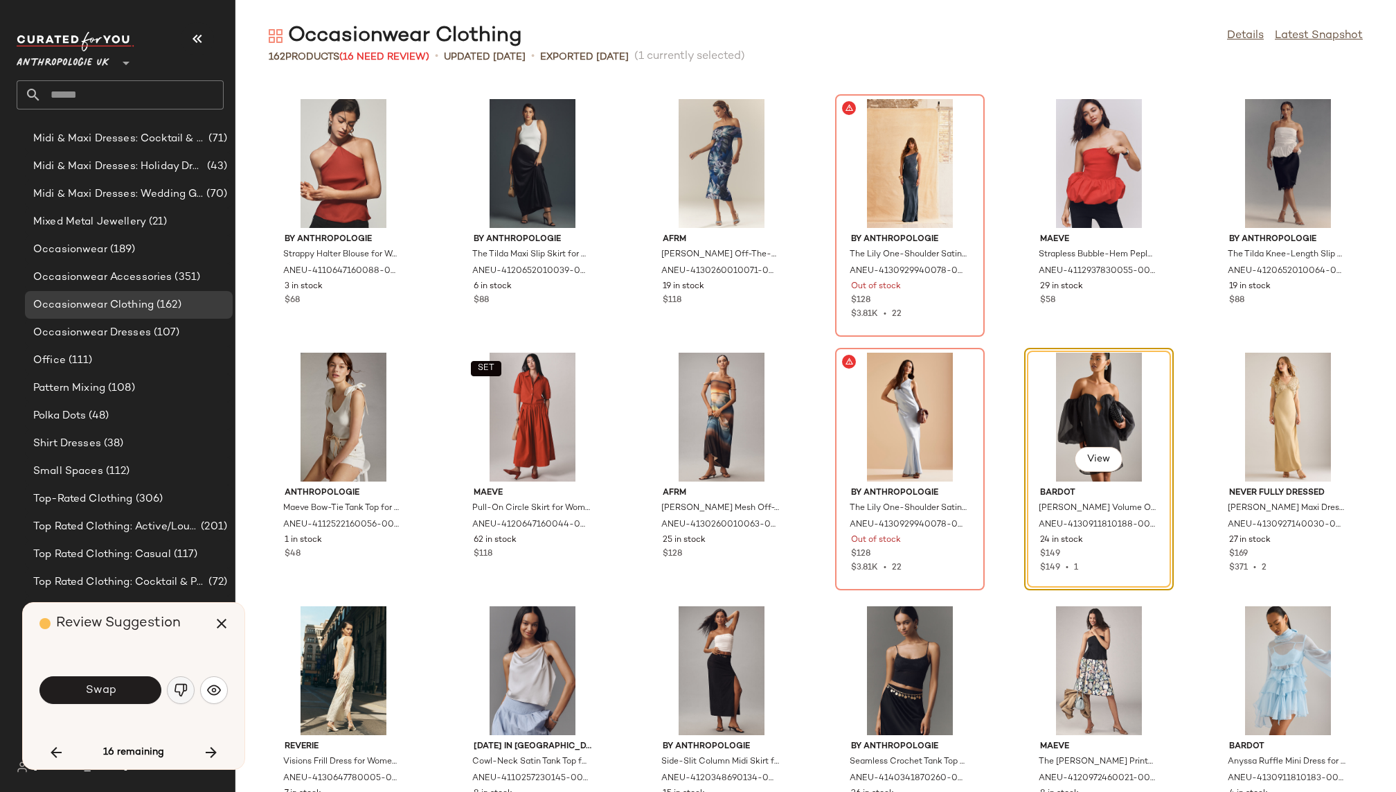
click at [179, 688] on img "button" at bounding box center [181, 690] width 14 height 14
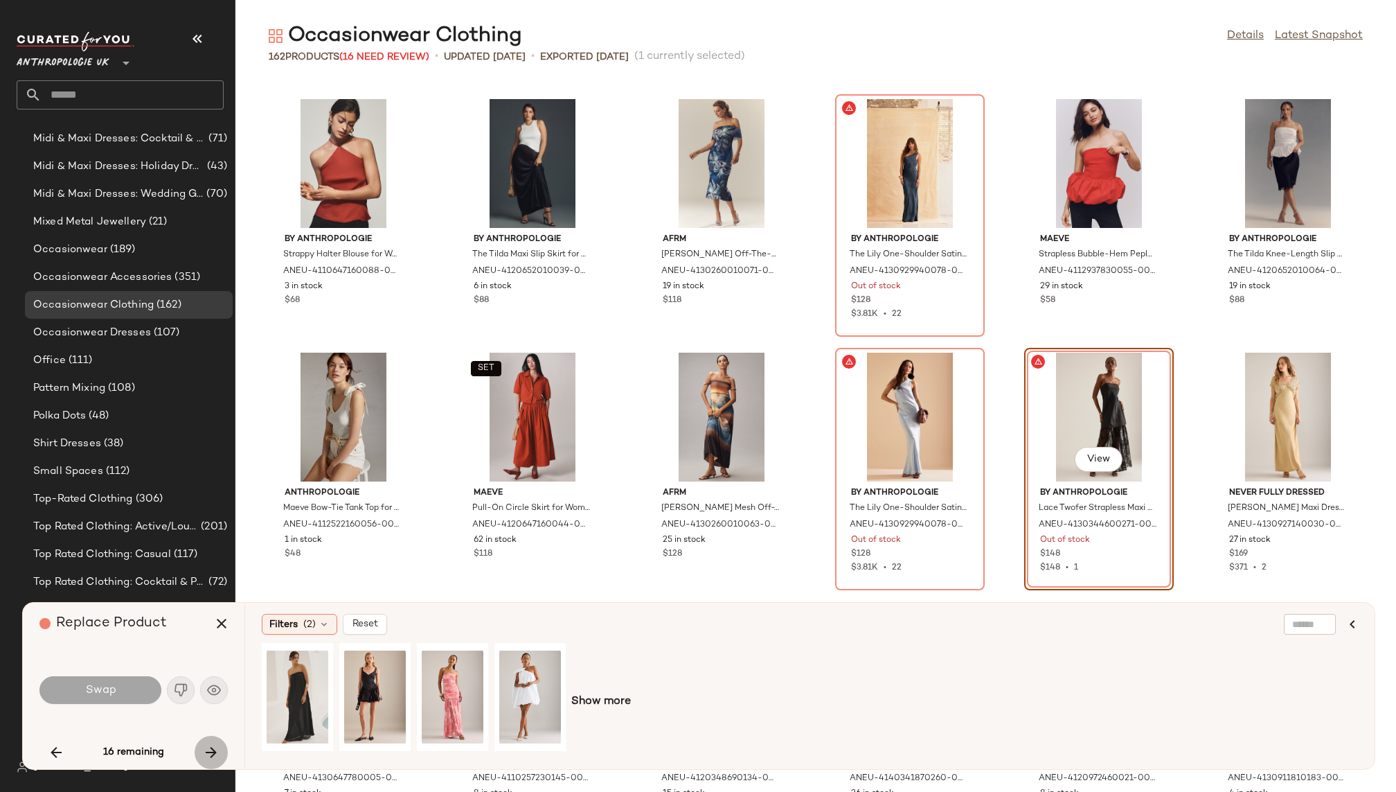
click at [211, 753] on icon "button" at bounding box center [211, 752] width 17 height 17
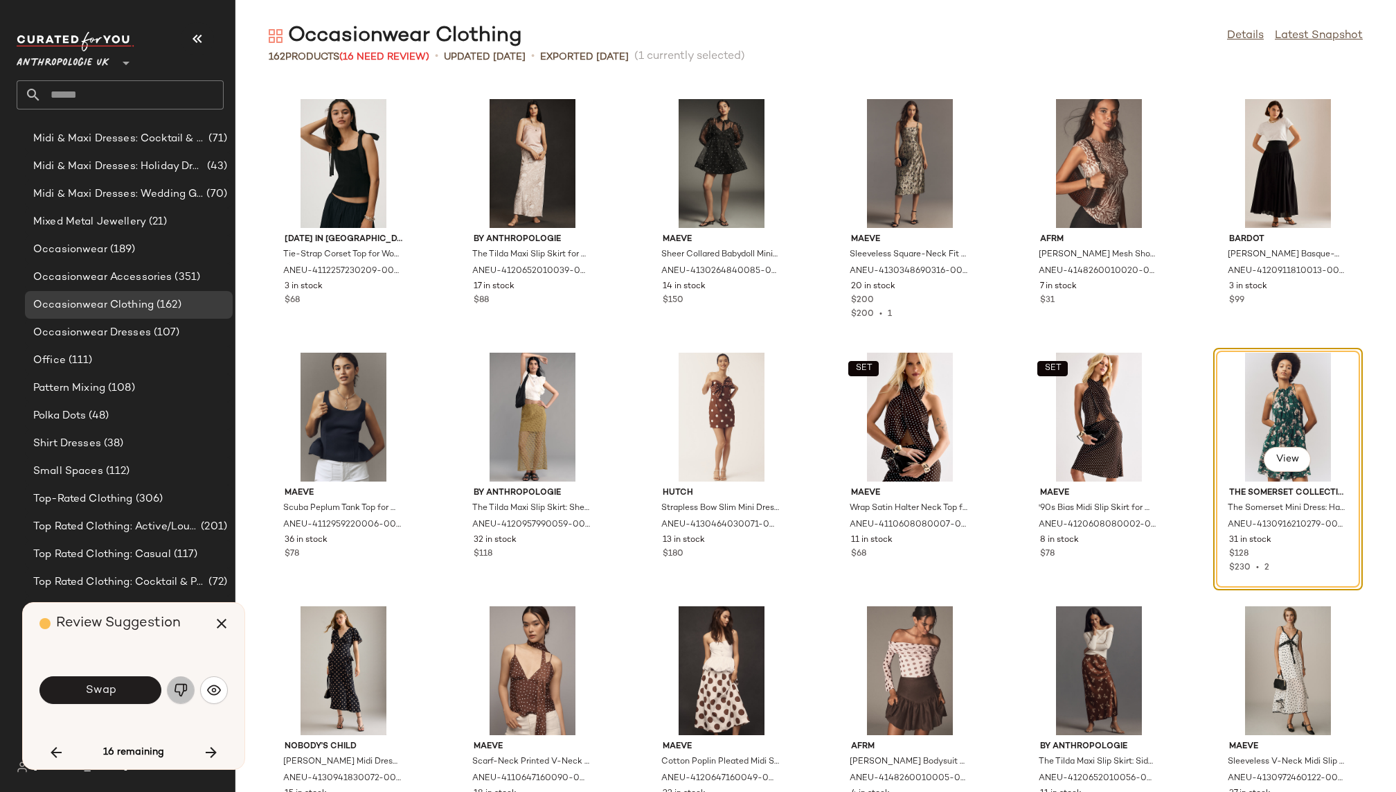
click at [183, 694] on img "button" at bounding box center [181, 690] width 14 height 14
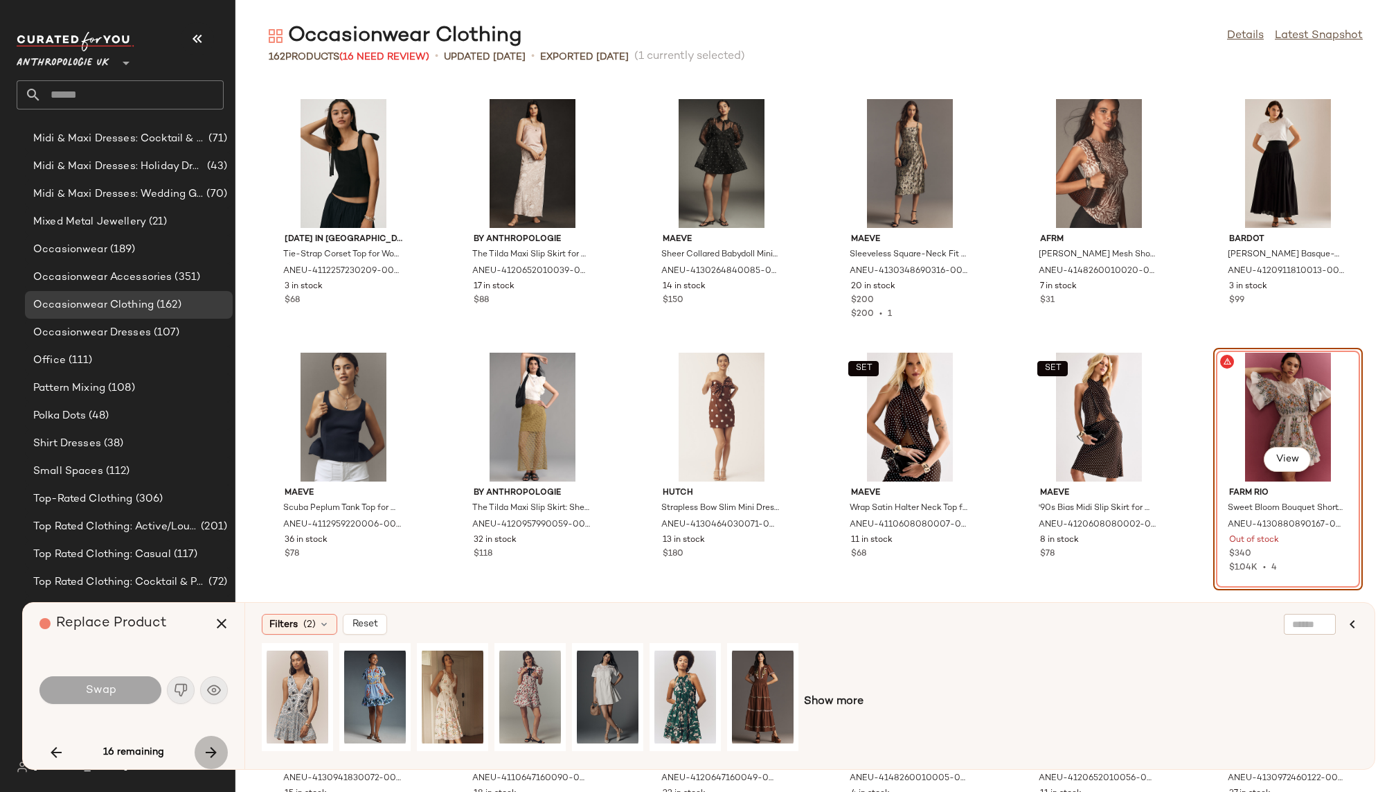
click at [209, 753] on icon "button" at bounding box center [211, 752] width 17 height 17
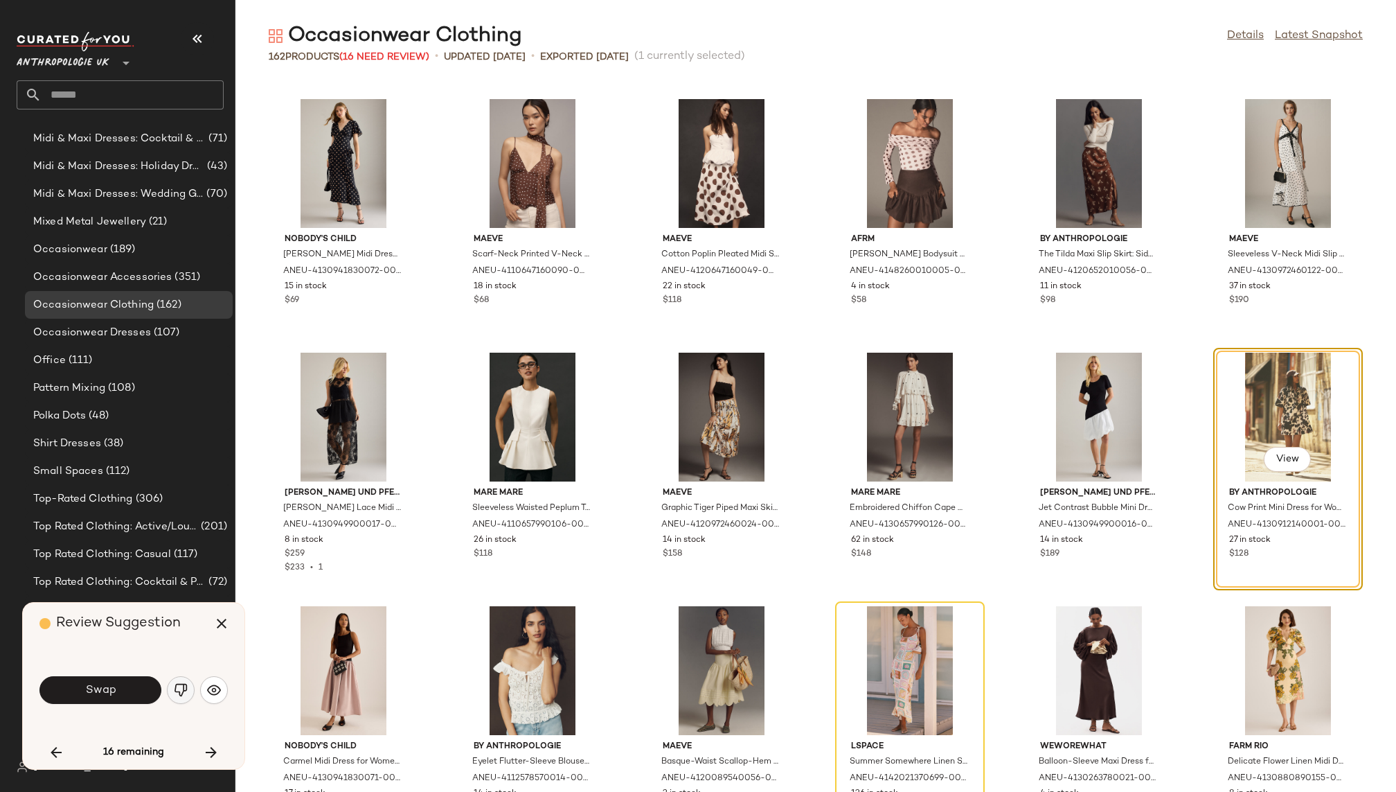
click at [184, 690] on img "button" at bounding box center [181, 690] width 14 height 14
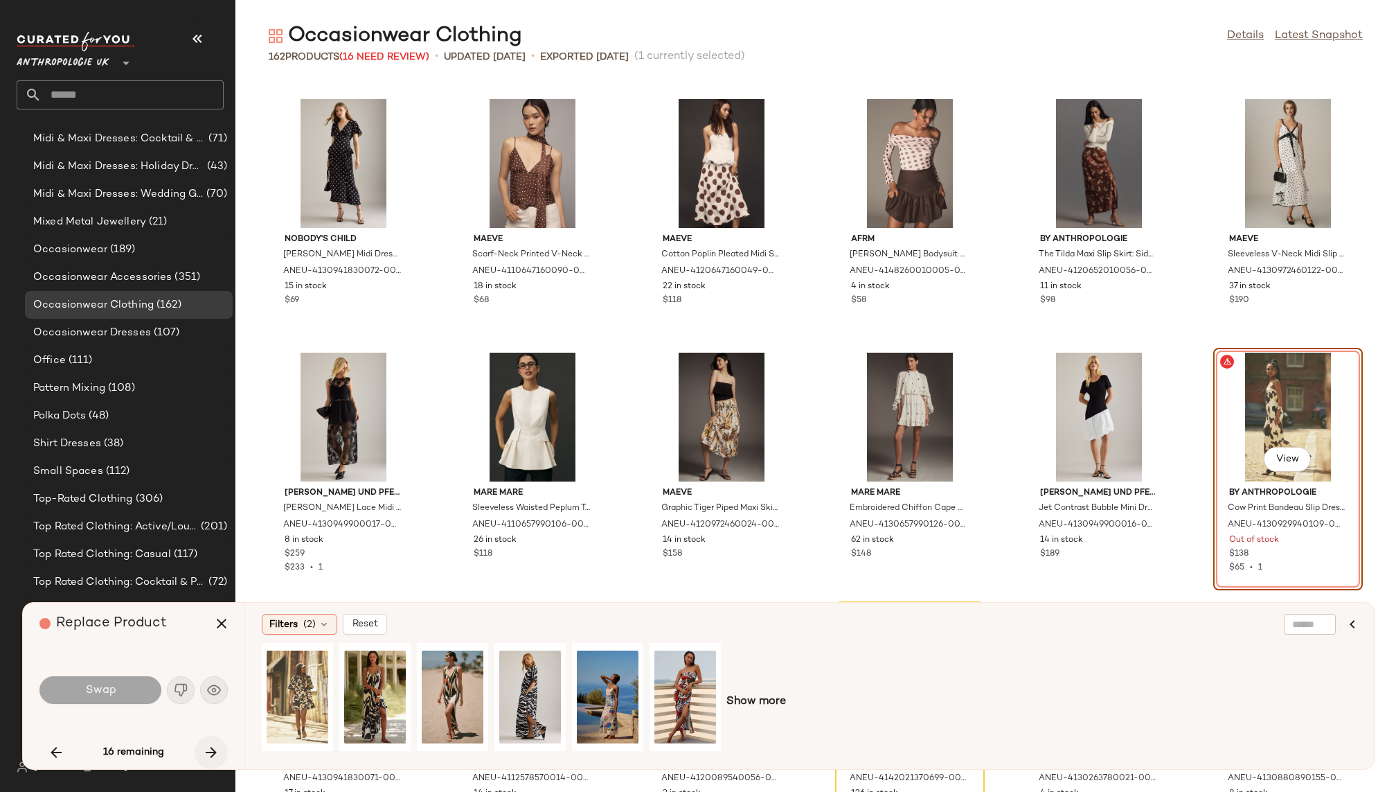
click at [208, 753] on icon "button" at bounding box center [211, 752] width 17 height 17
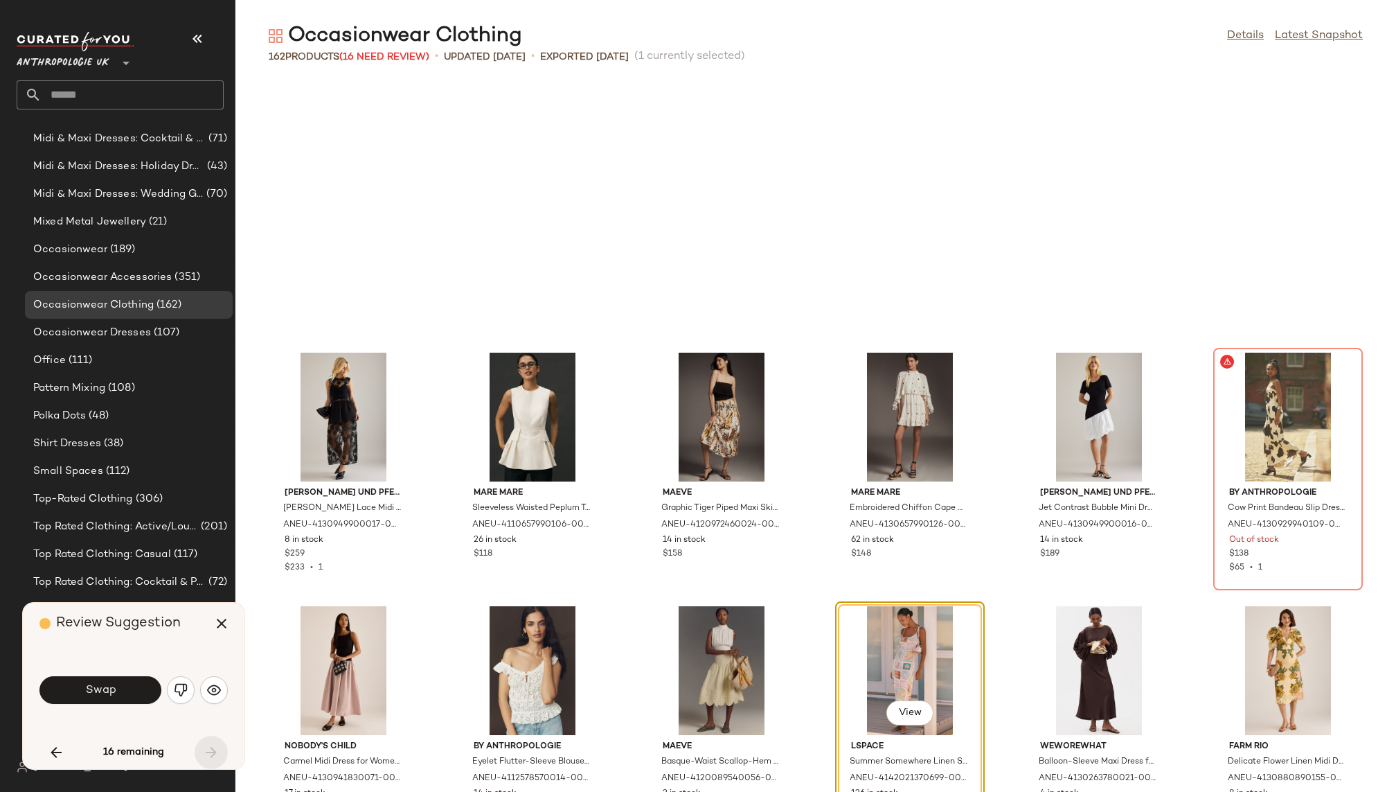
scroll to position [6083, 0]
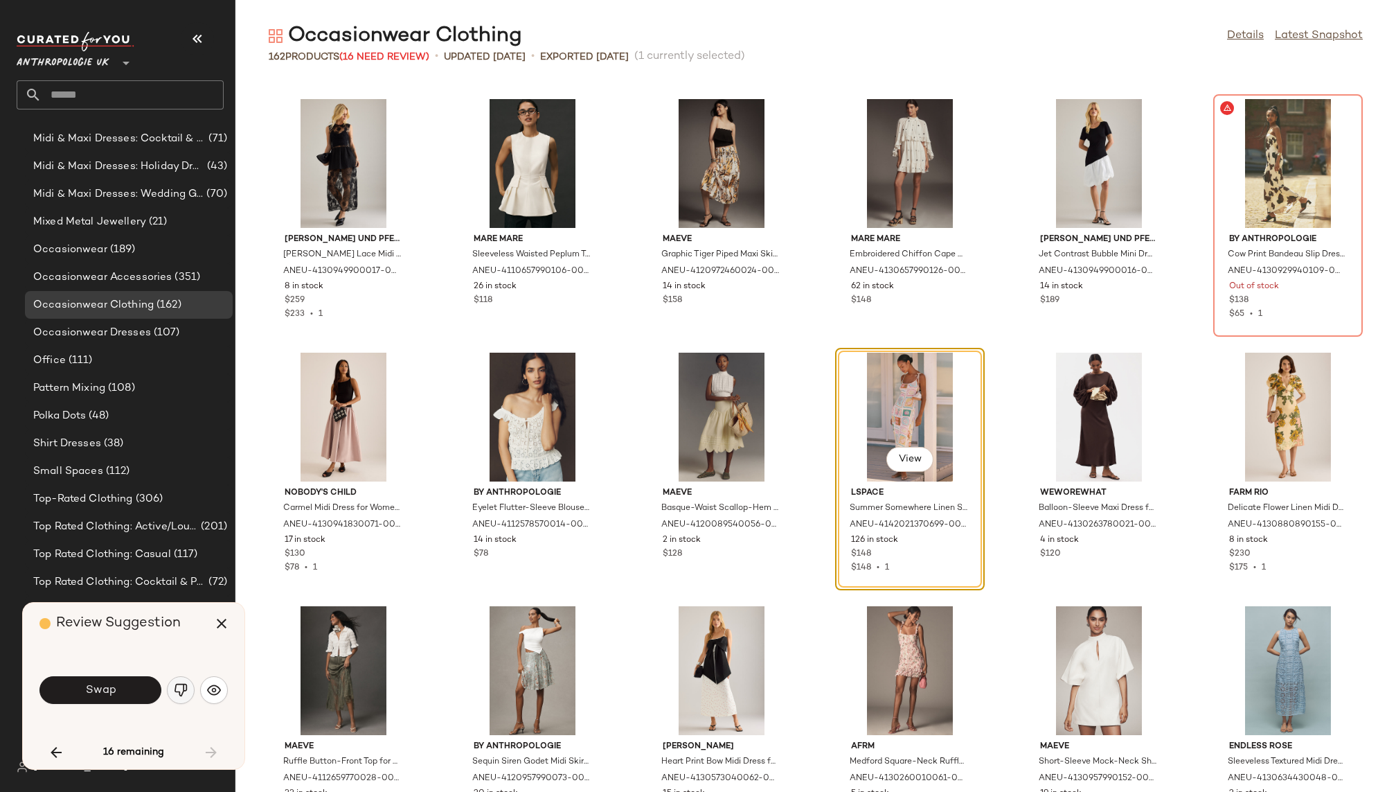
click at [179, 695] on img "button" at bounding box center [181, 690] width 14 height 14
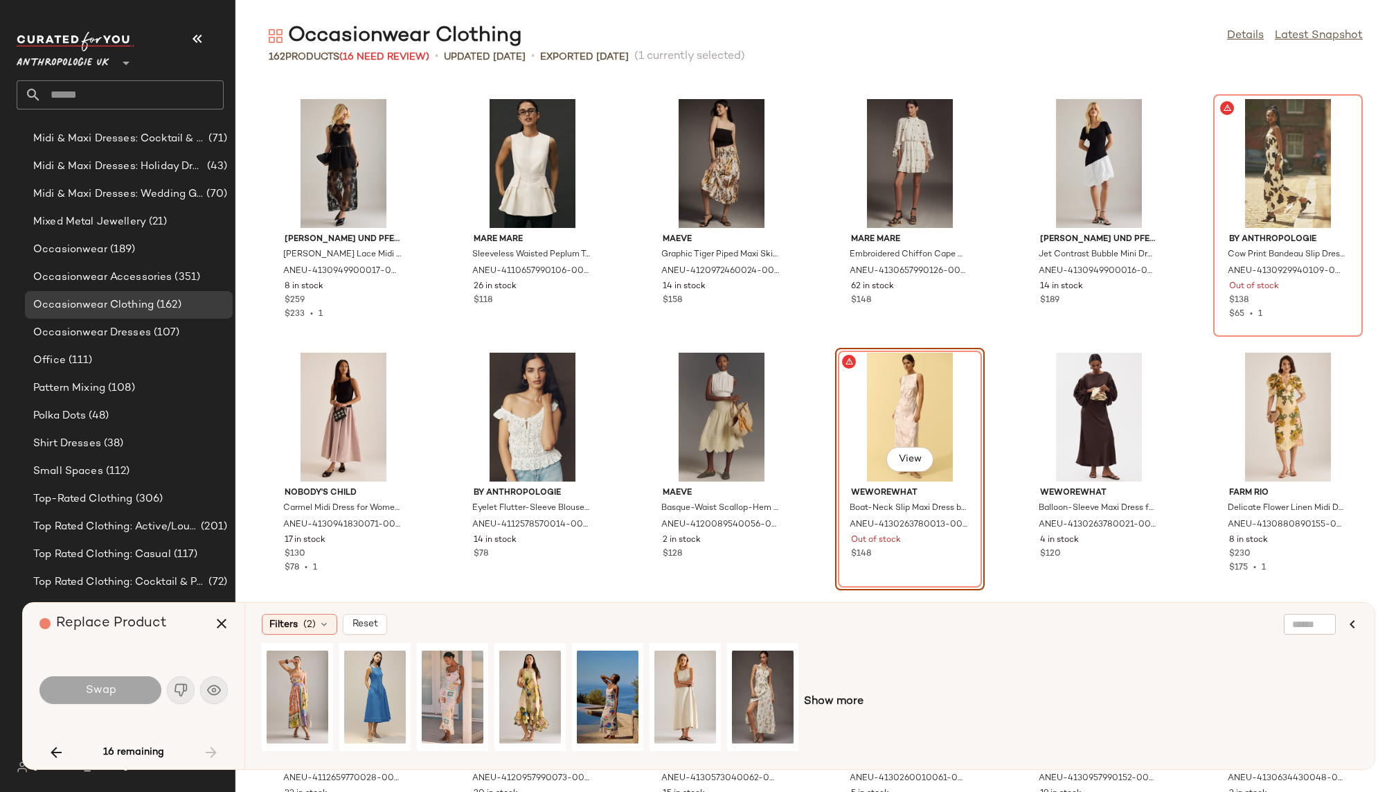
click at [210, 747] on div "16 remaining" at bounding box center [133, 751] width 188 height 33
click at [220, 626] on icon "button" at bounding box center [221, 623] width 17 height 17
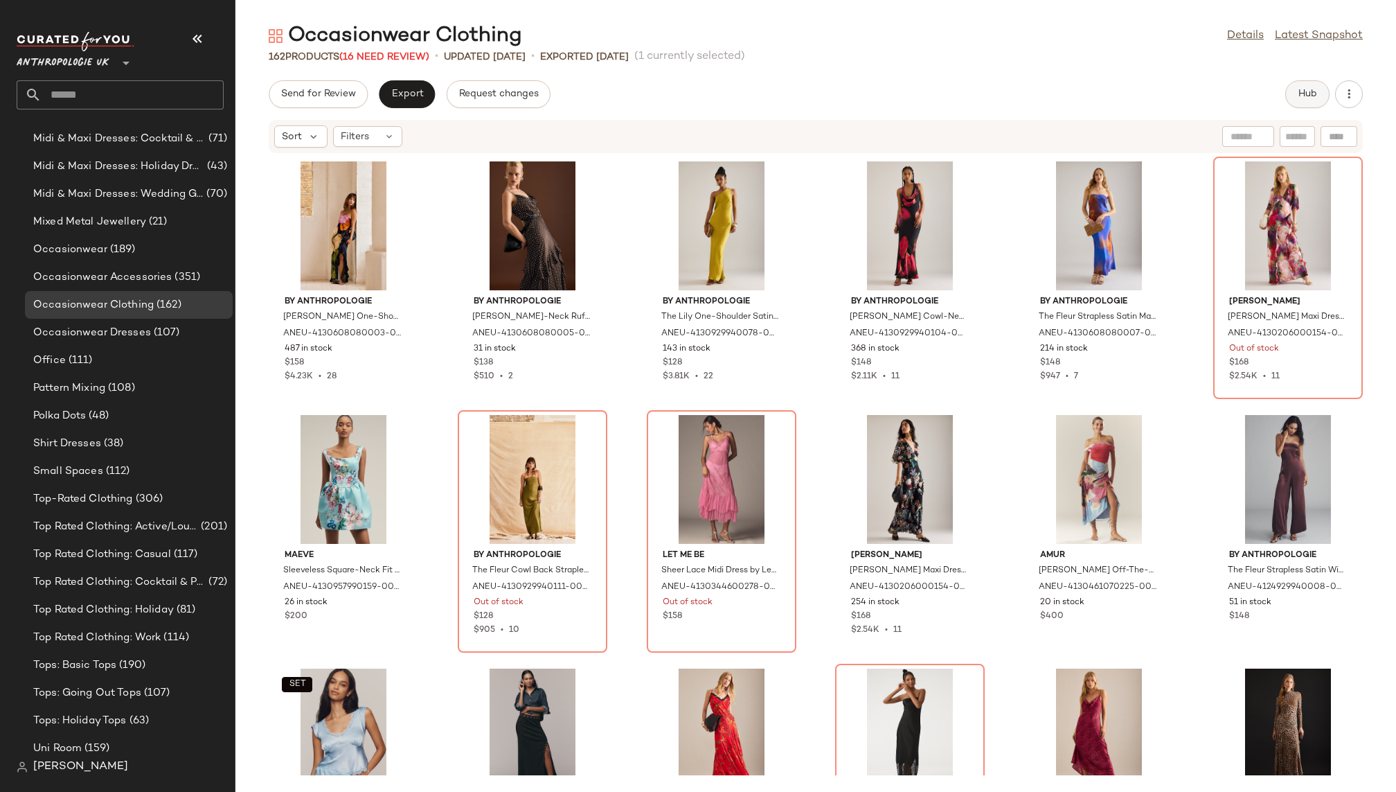
click at [1307, 87] on button "Hub" at bounding box center [1307, 94] width 44 height 28
